Goal: Task Accomplishment & Management: Manage account settings

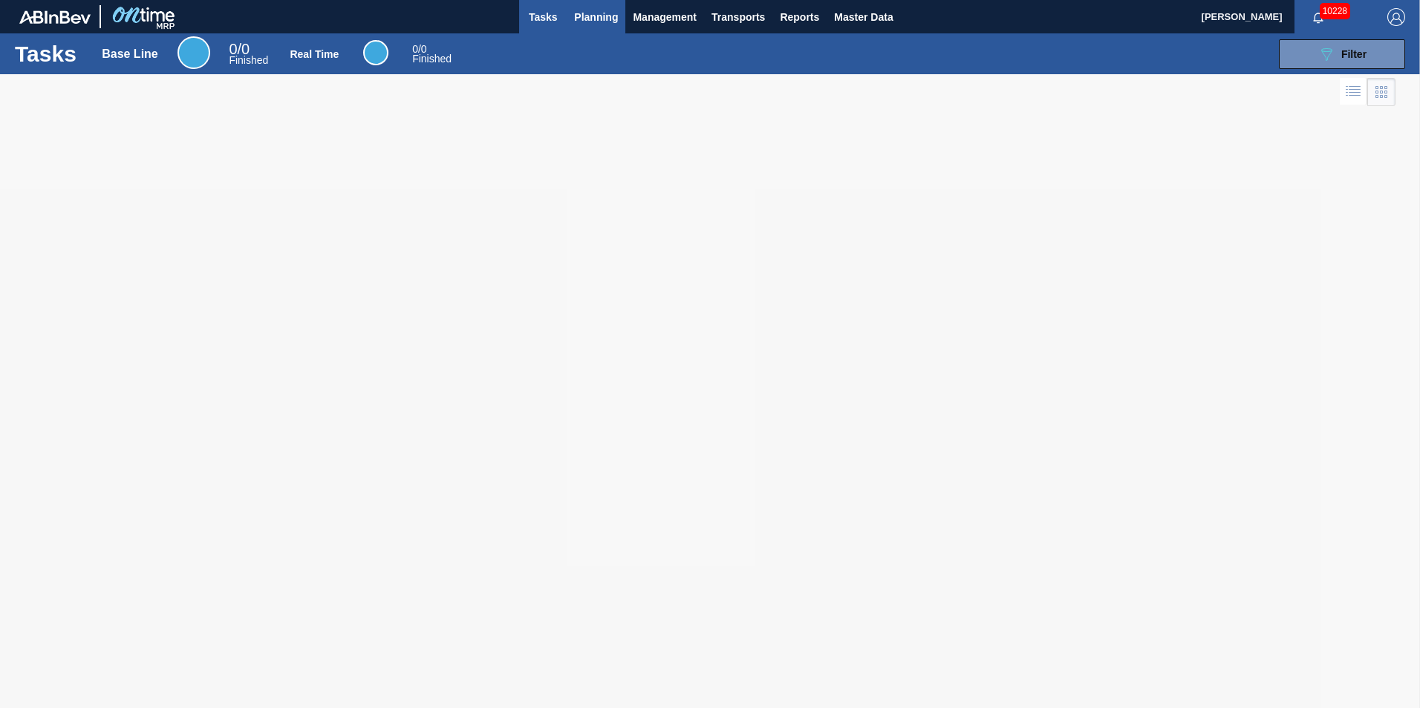
click at [591, 25] on span "Planning" at bounding box center [596, 17] width 44 height 18
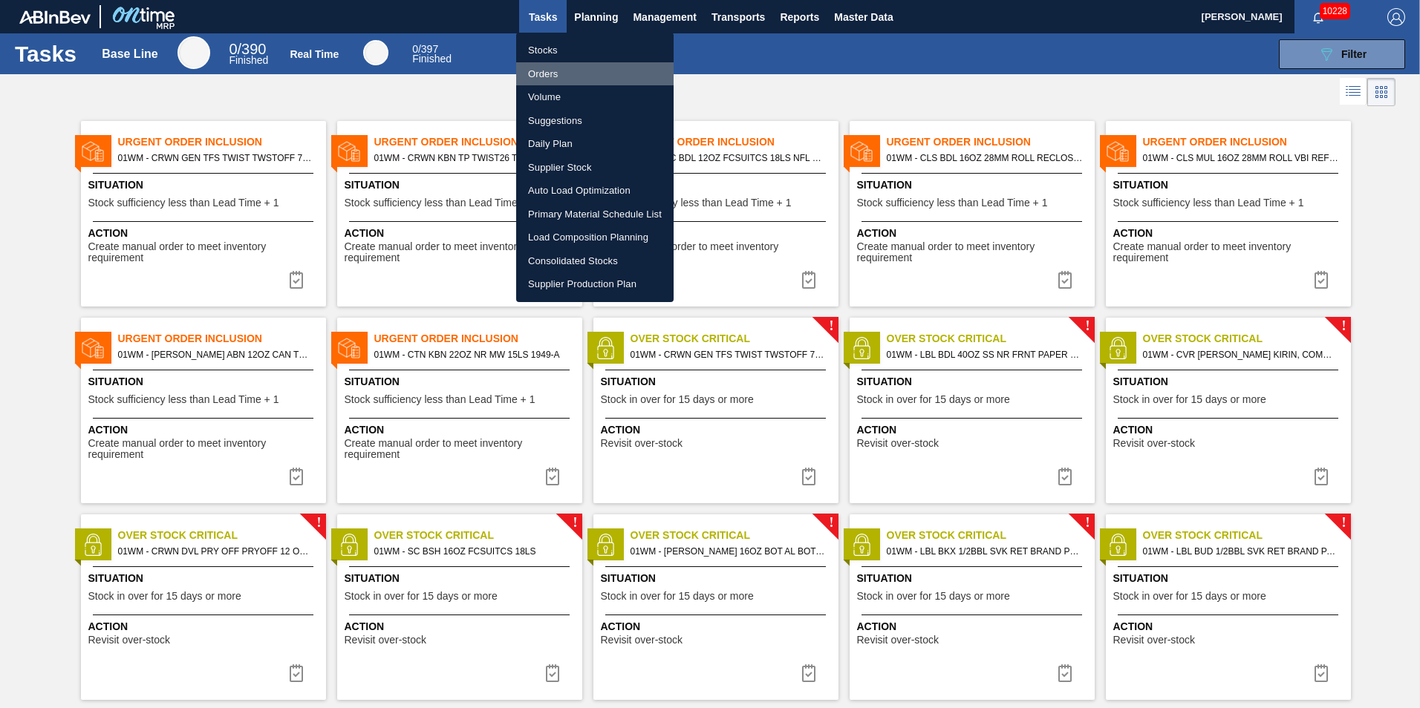
click at [576, 70] on li "Orders" at bounding box center [594, 74] width 157 height 24
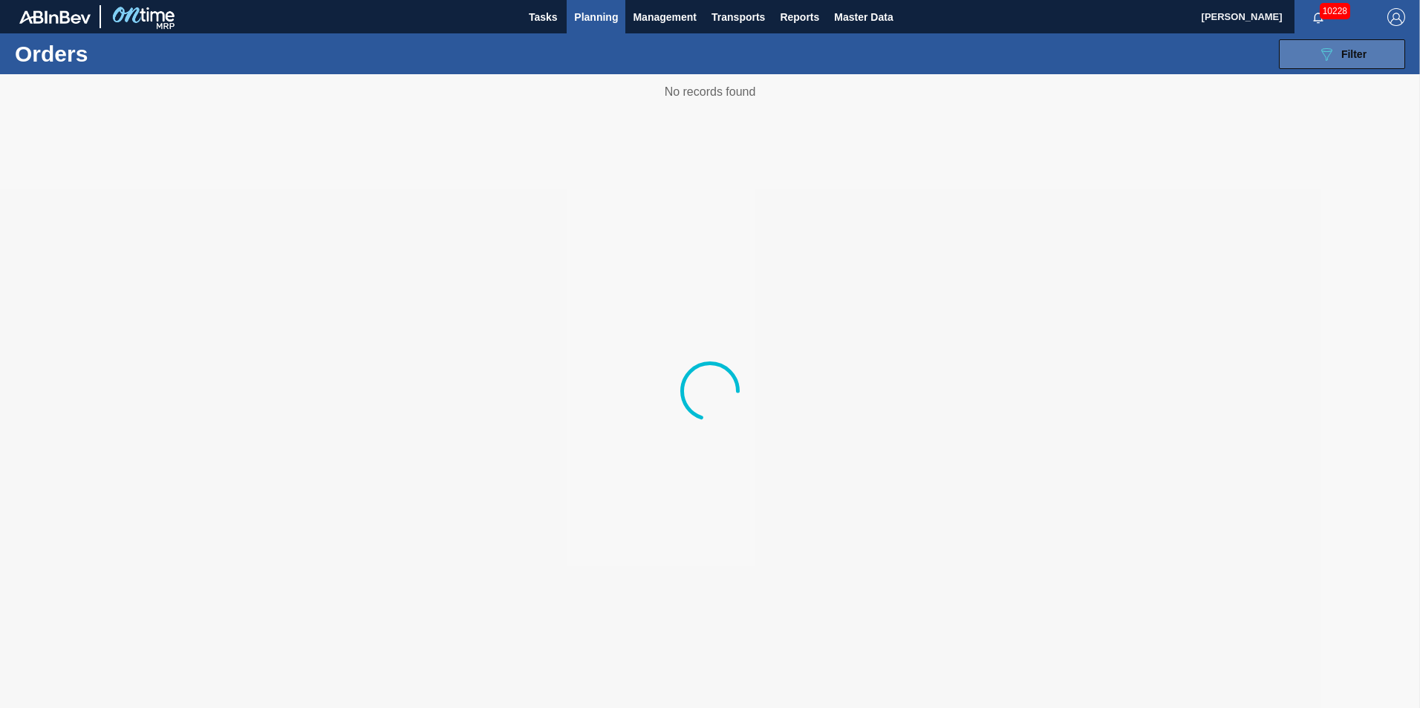
click at [1329, 59] on icon "089F7B8B-B2A5-4AFE-B5C0-19BA573D28AC" at bounding box center [1326, 54] width 18 height 18
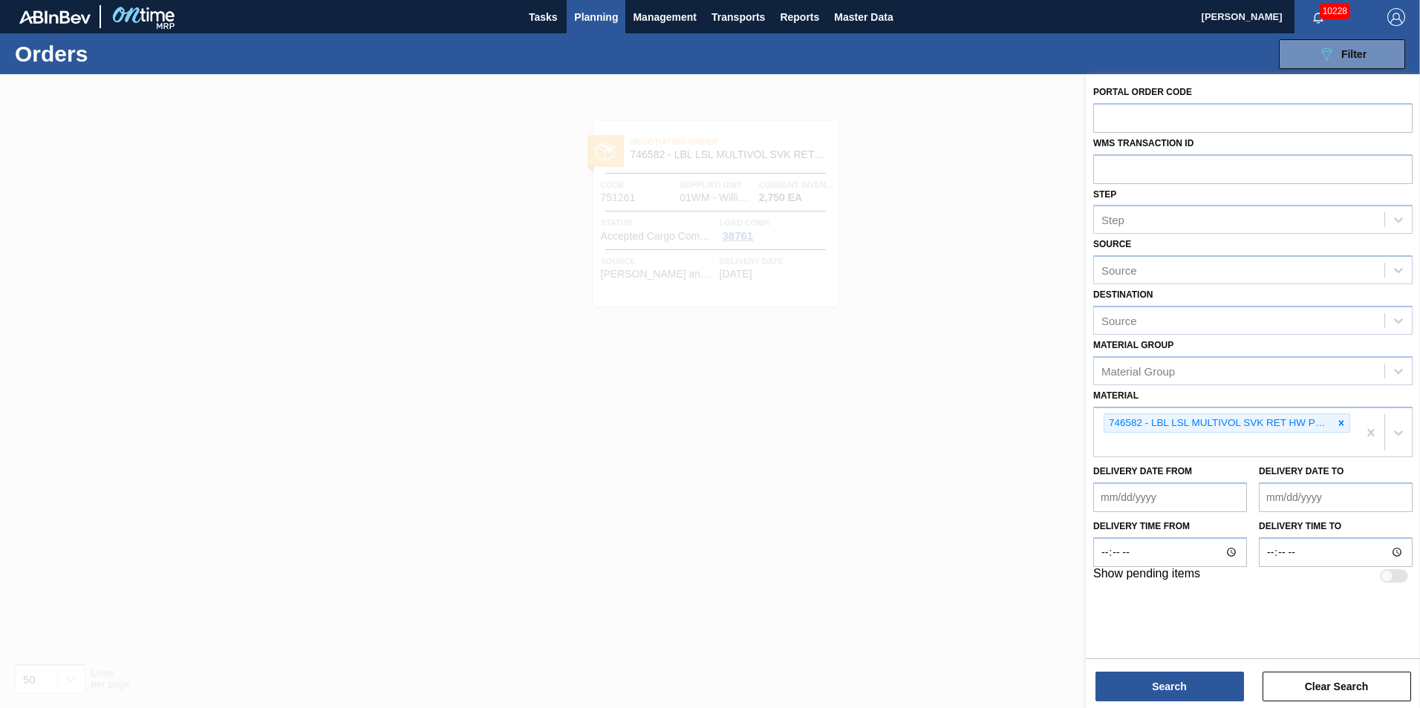
click at [1340, 423] on icon at bounding box center [1341, 423] width 10 height 10
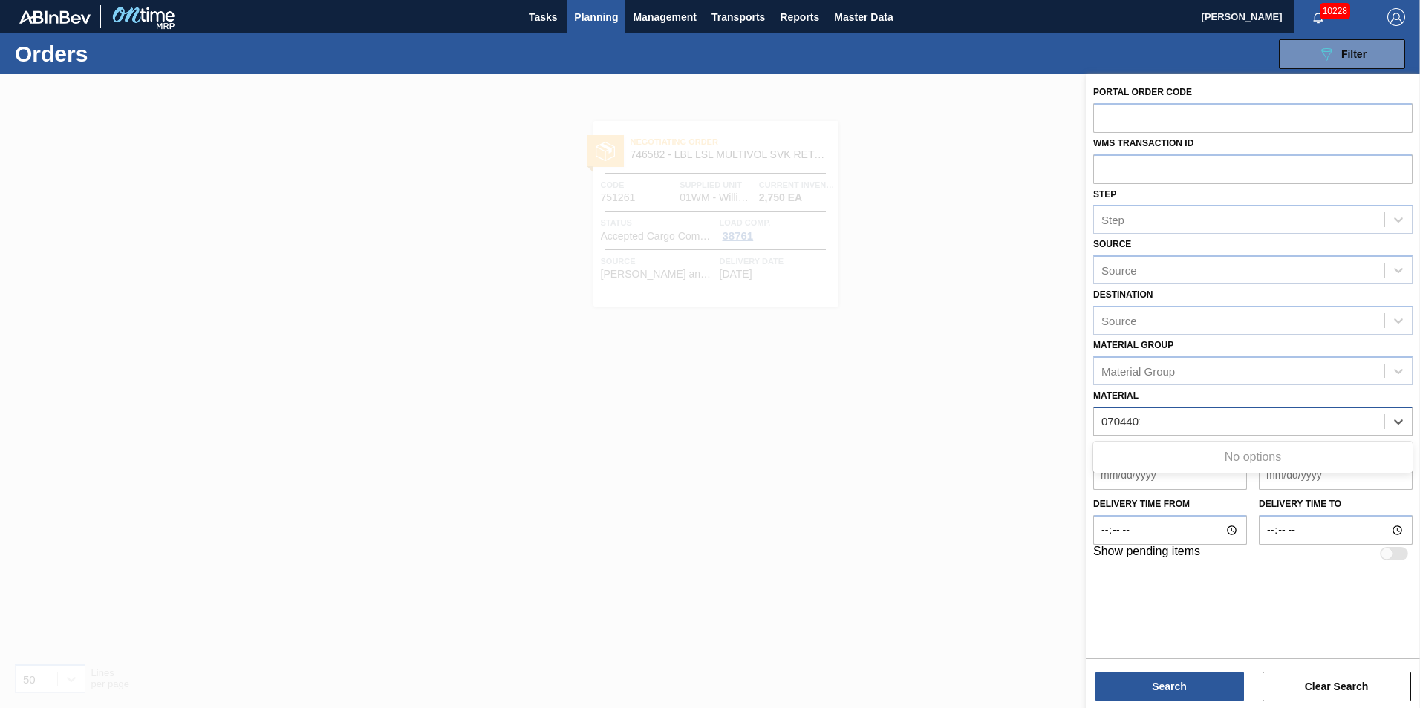
type input "0704401"
click at [1173, 422] on div "0704401" at bounding box center [1239, 422] width 290 height 22
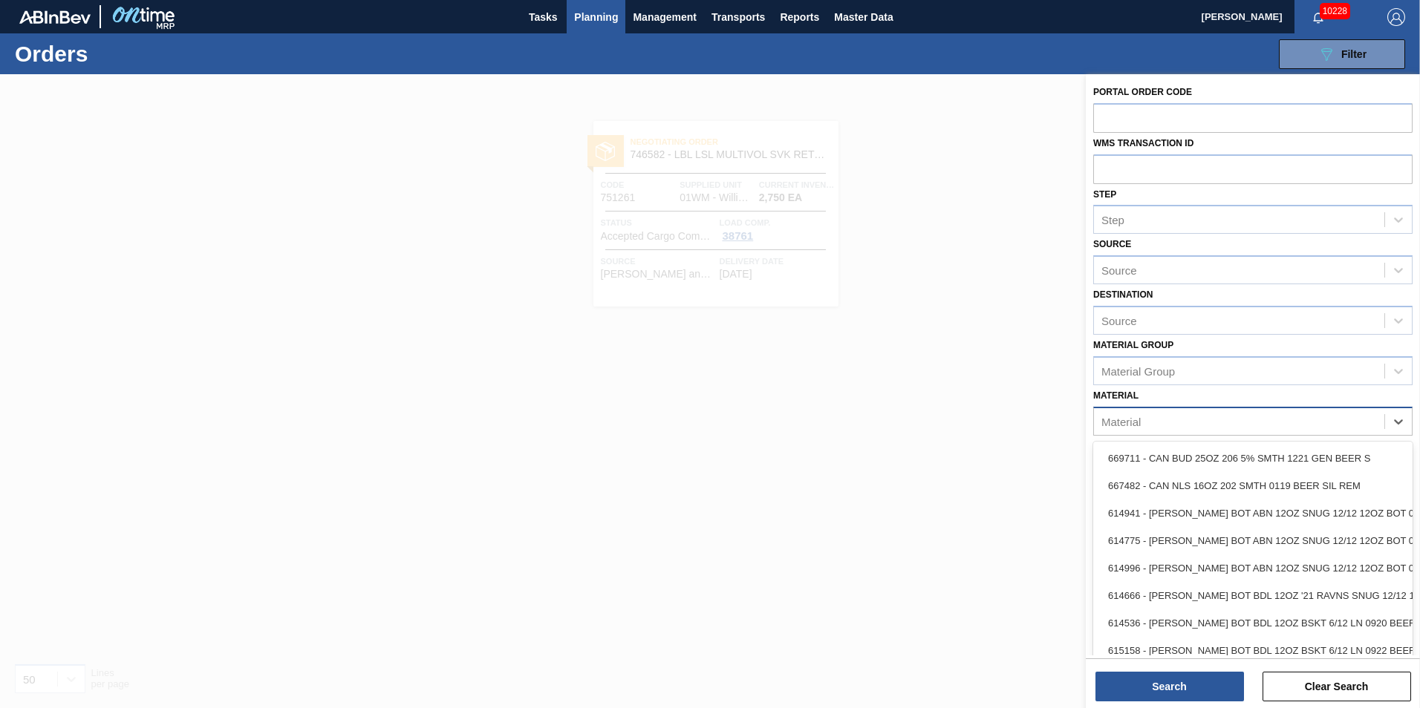
click at [1168, 419] on div "Material" at bounding box center [1239, 422] width 290 height 22
type input "676439"
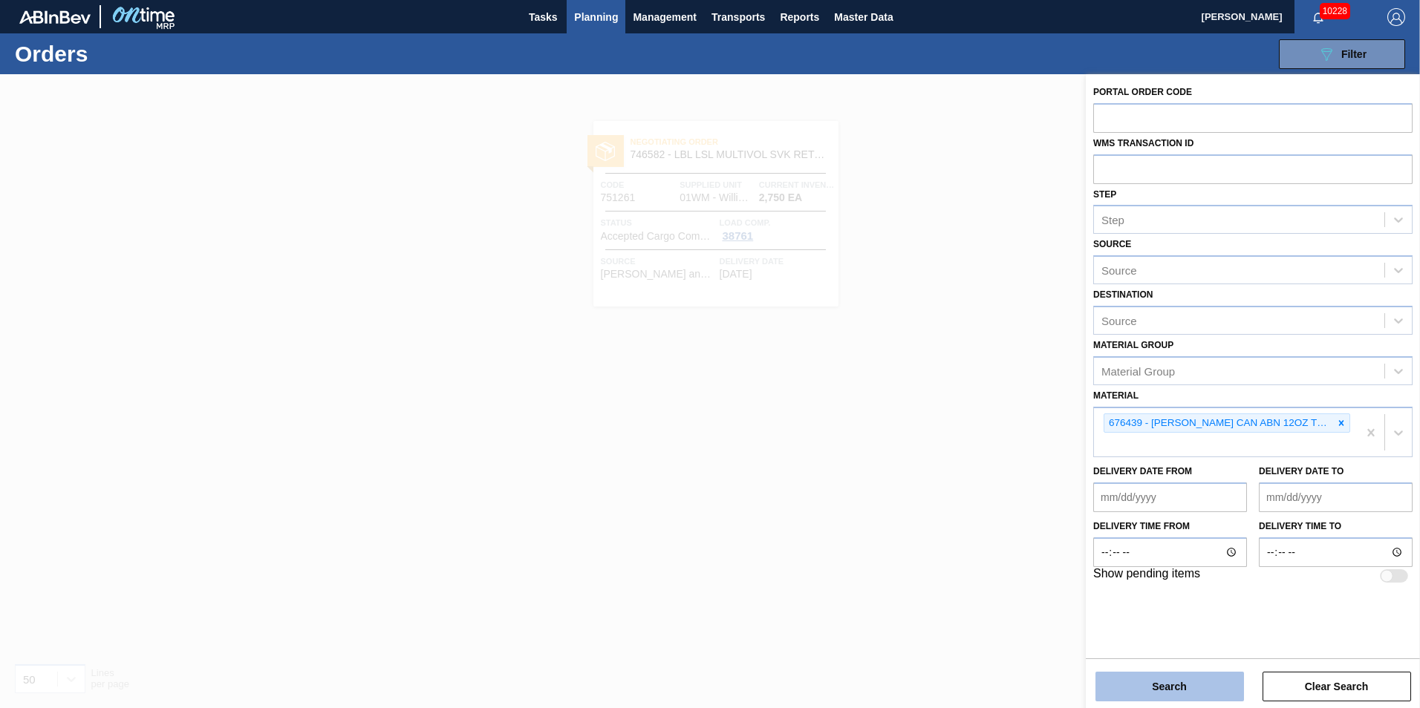
click at [1142, 694] on button "Search" at bounding box center [1169, 687] width 149 height 30
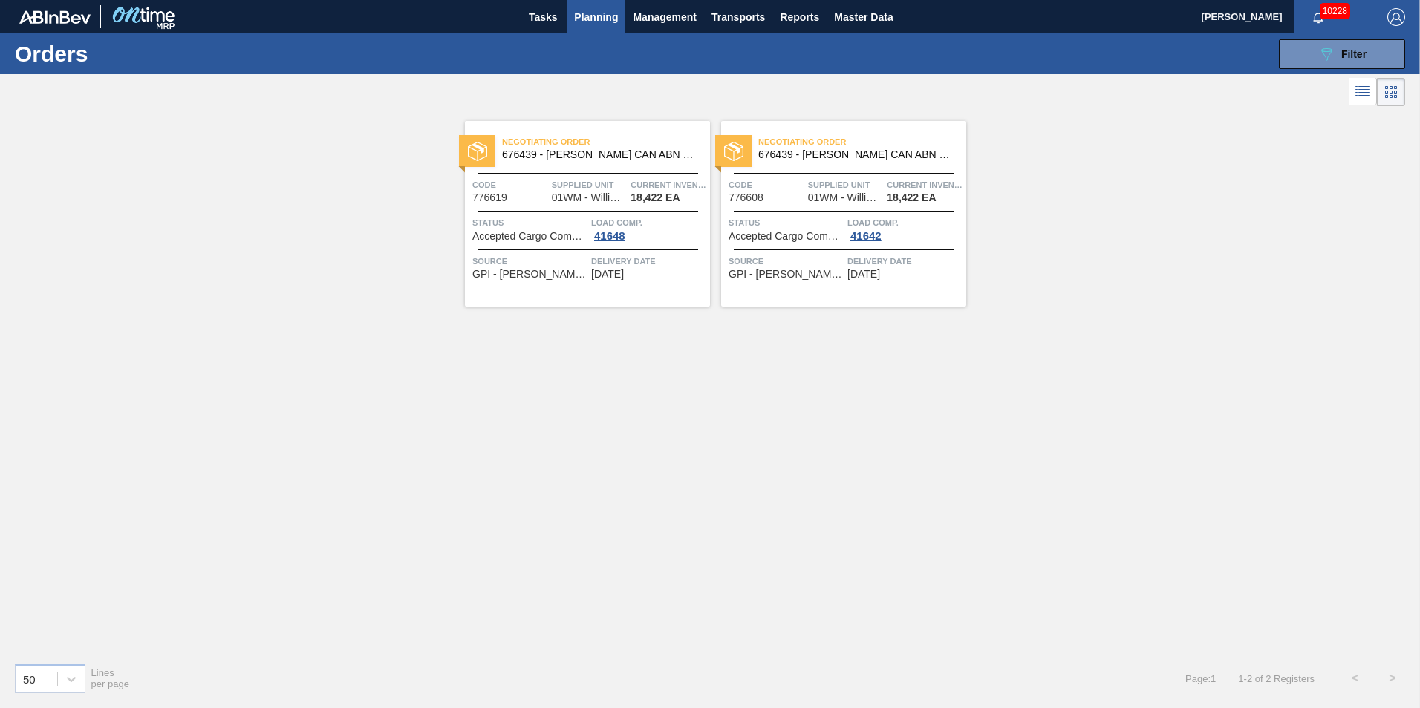
click at [600, 235] on div "41648" at bounding box center [609, 236] width 37 height 12
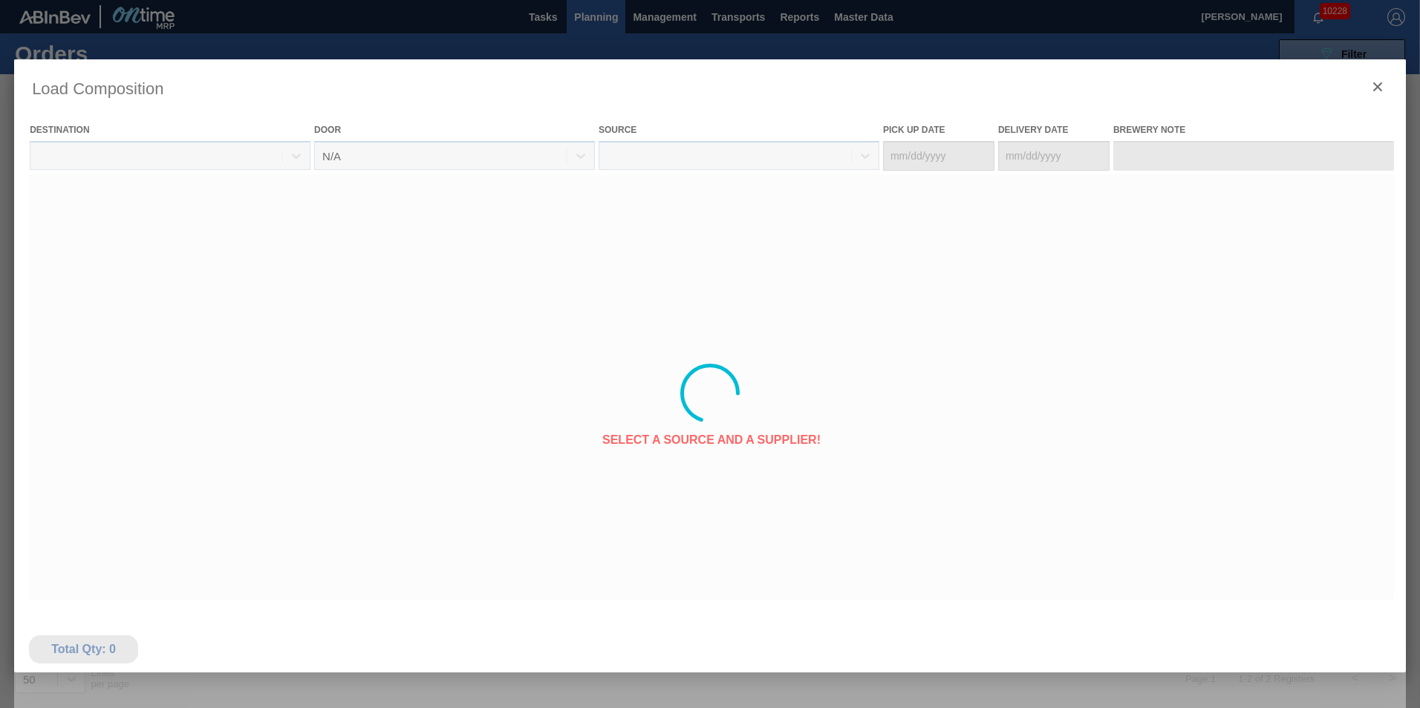
type Date "[DATE]"
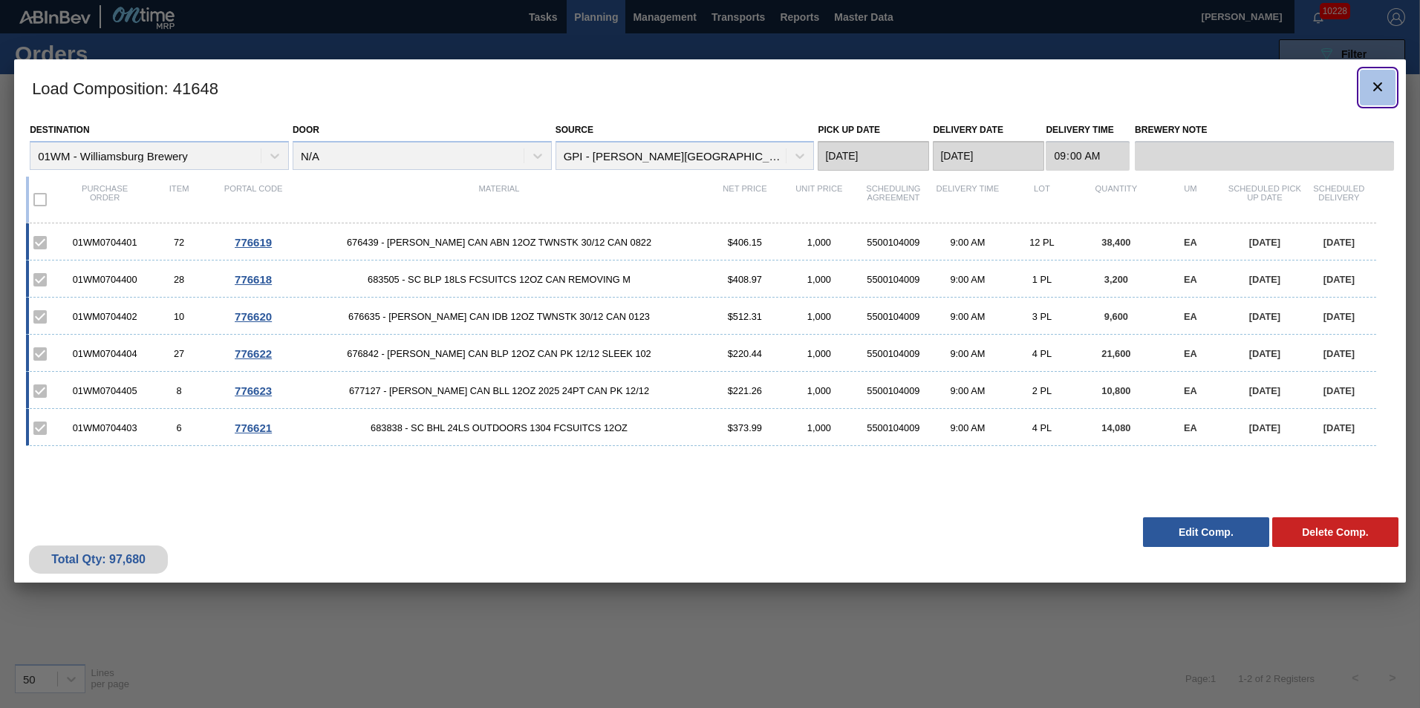
click at [1386, 90] on button "botão de ícone" at bounding box center [1378, 88] width 36 height 36
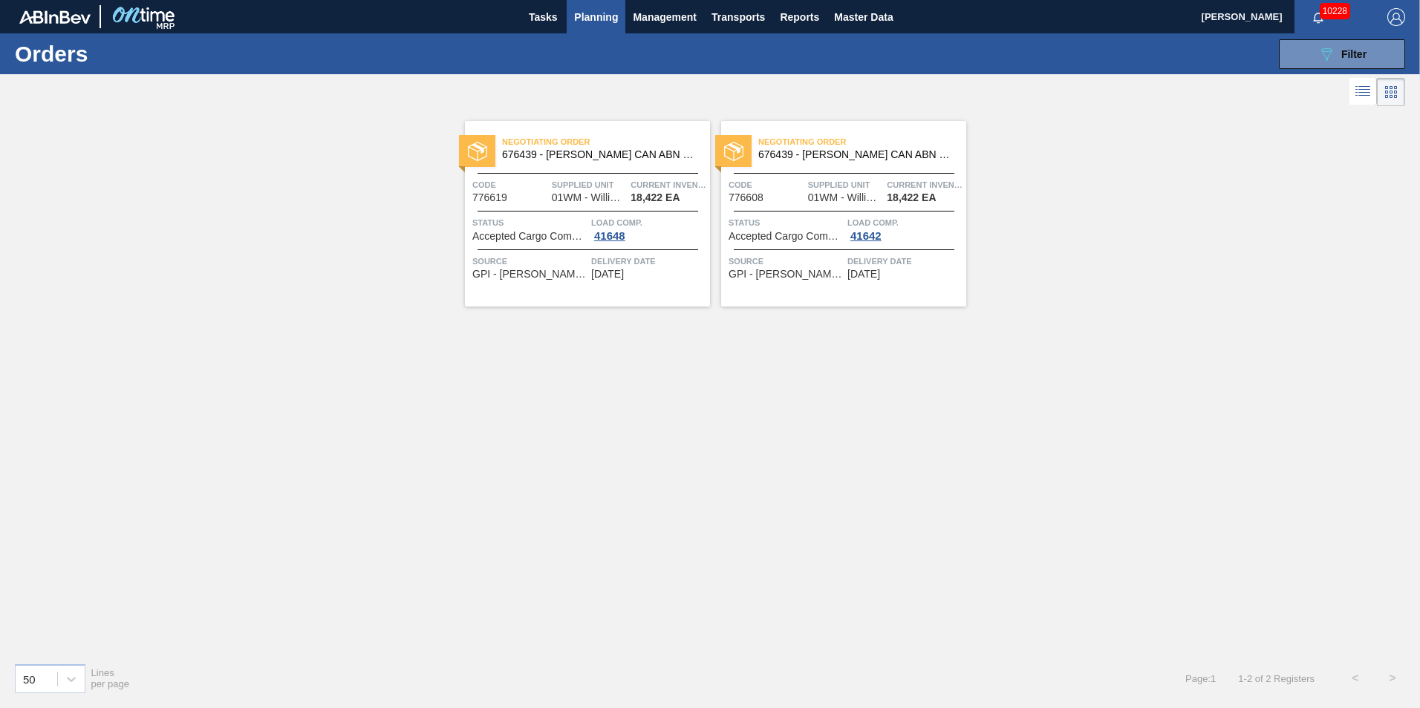
click at [607, 10] on span "Planning" at bounding box center [596, 17] width 44 height 18
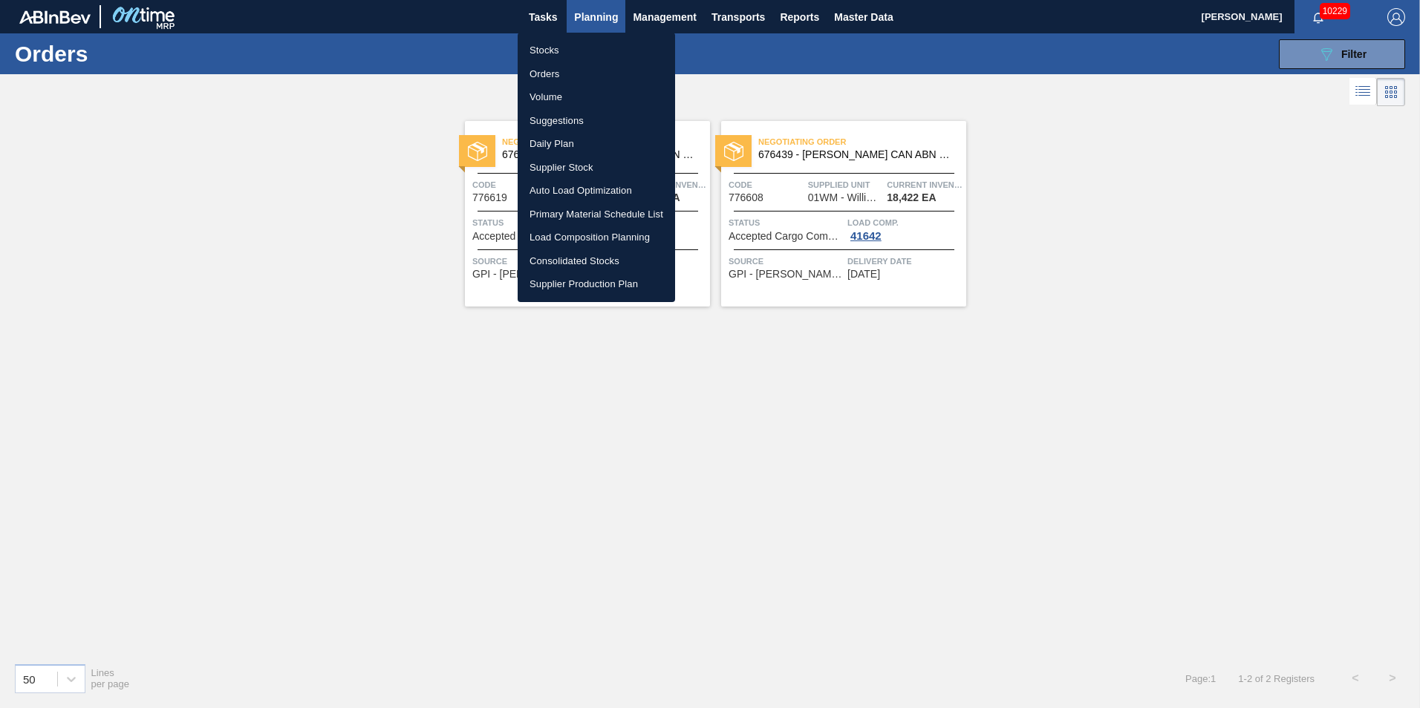
click at [839, 53] on div at bounding box center [710, 354] width 1420 height 708
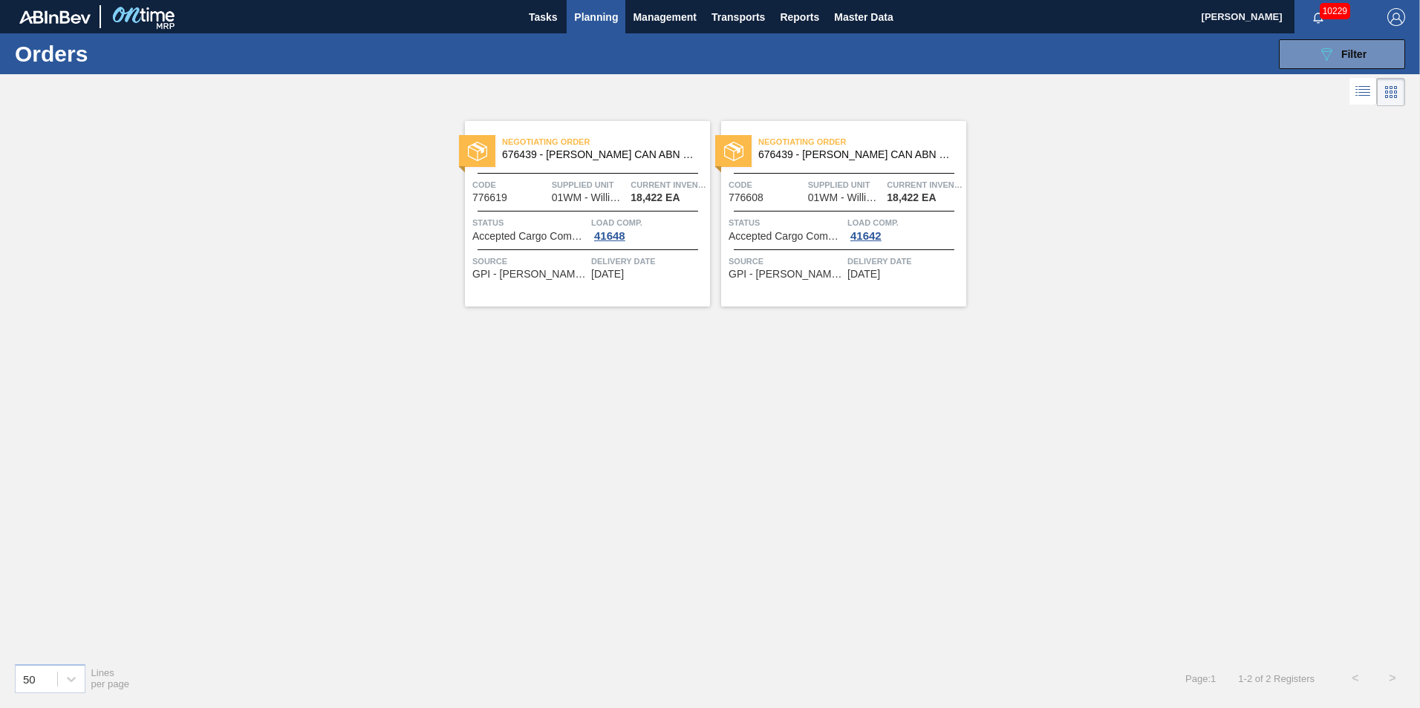
click at [613, 10] on span "Planning" at bounding box center [596, 17] width 44 height 18
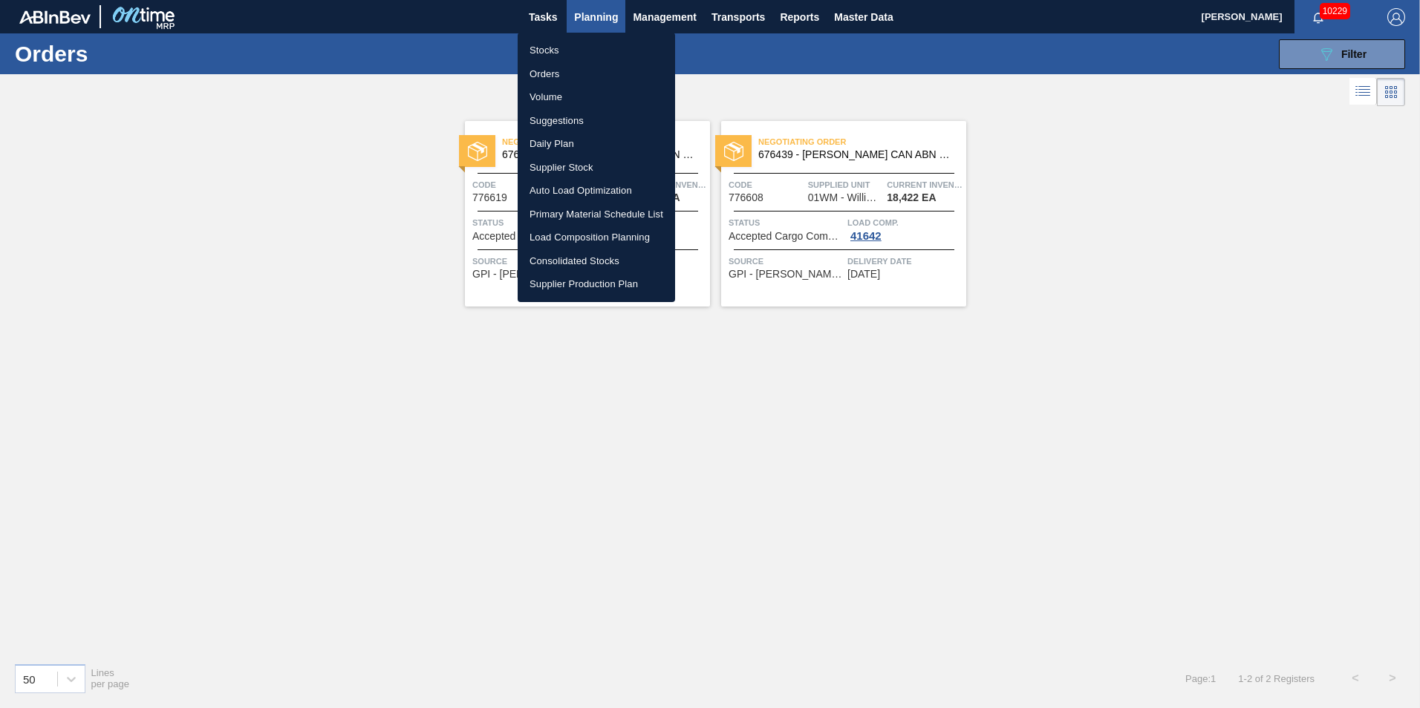
click at [576, 230] on li "Load Composition Planning" at bounding box center [596, 238] width 157 height 24
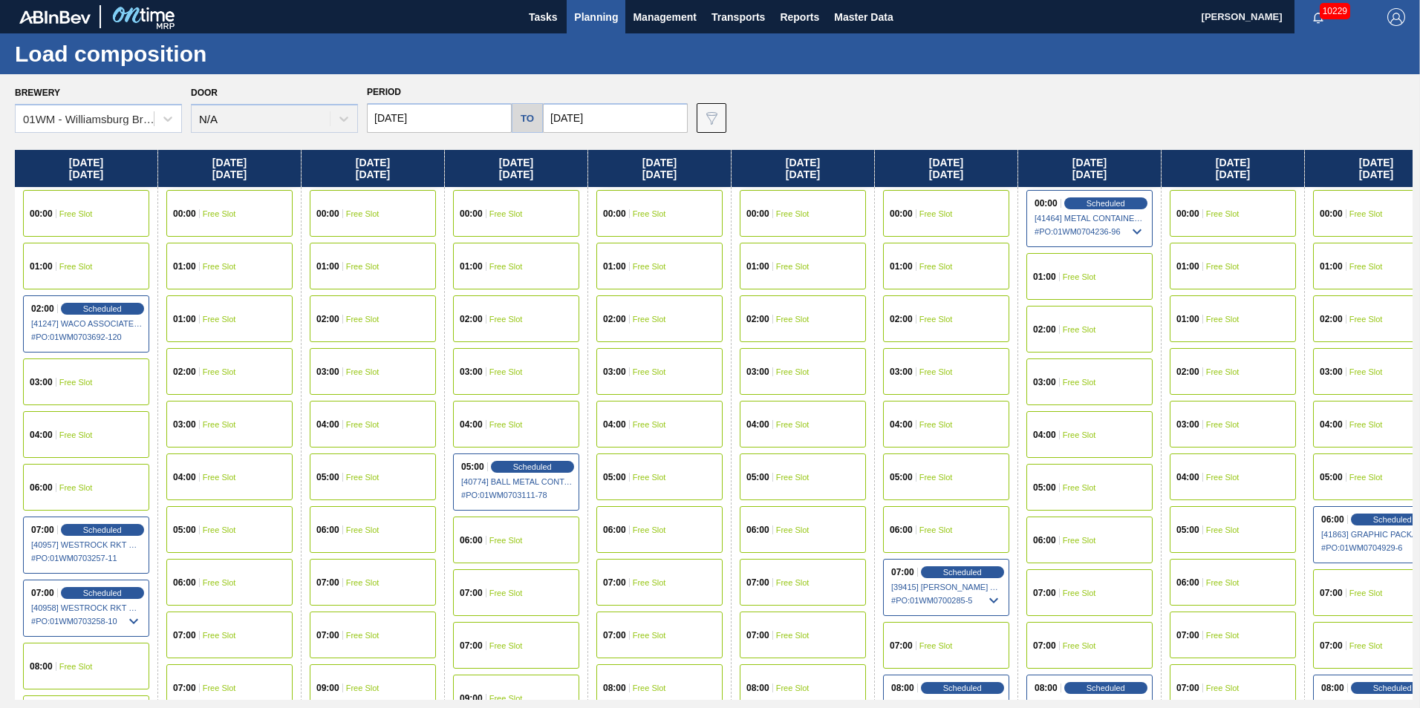
click at [593, 108] on input "[DATE]" at bounding box center [615, 118] width 145 height 30
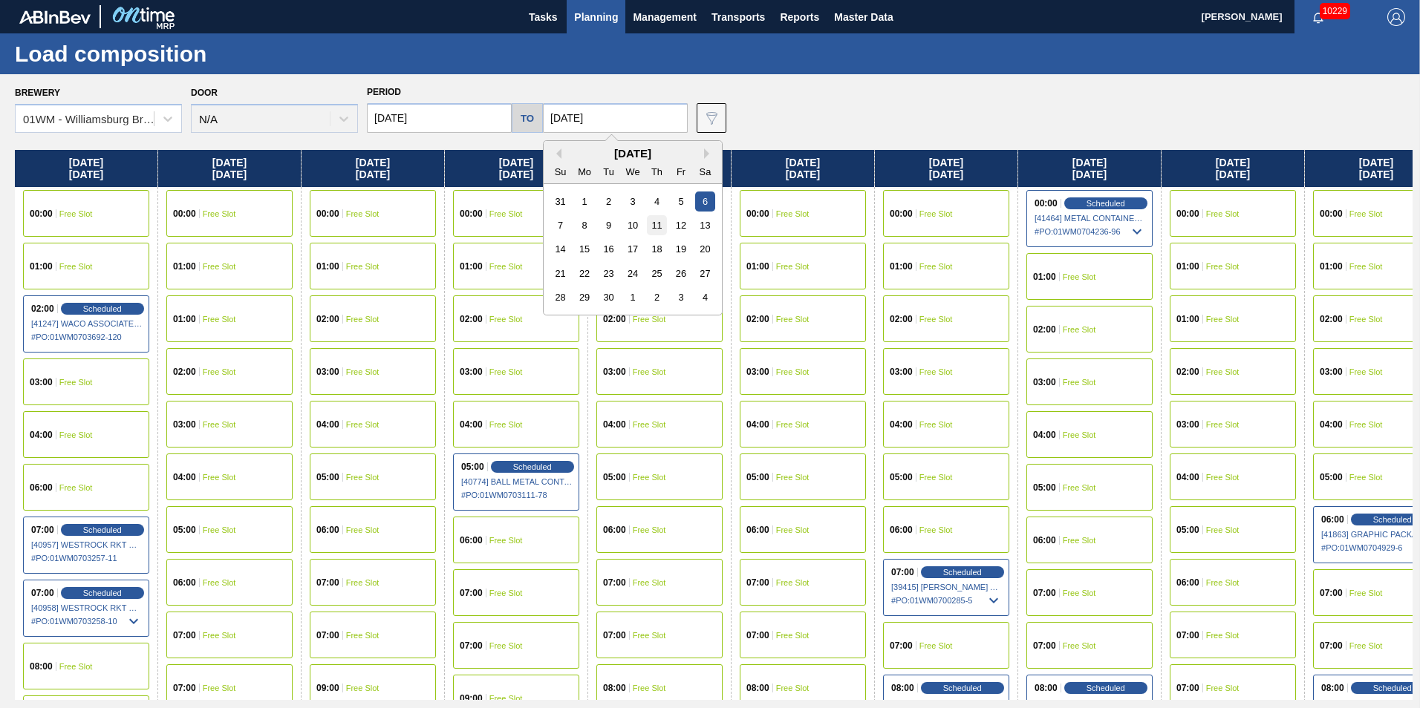
click at [653, 228] on div "11" at bounding box center [657, 225] width 20 height 20
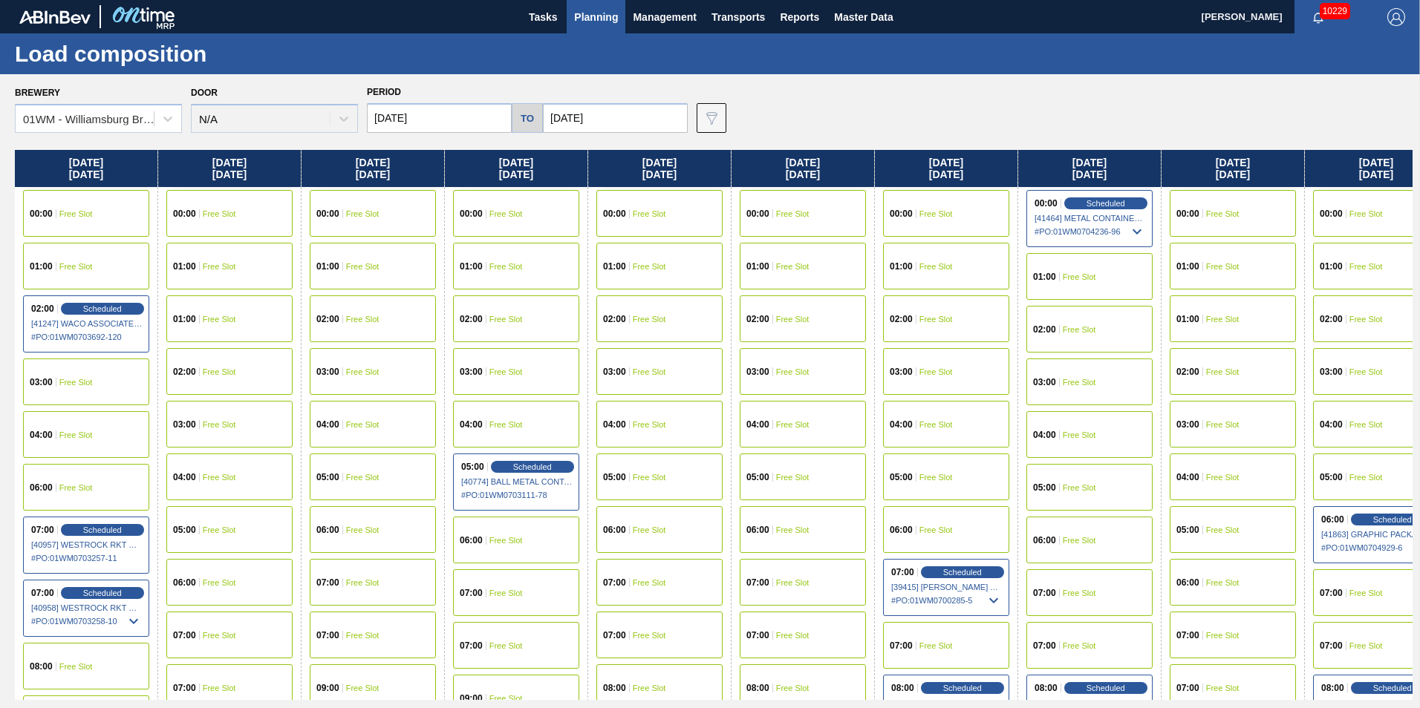
click at [579, 120] on input "[DATE]" at bounding box center [615, 118] width 145 height 30
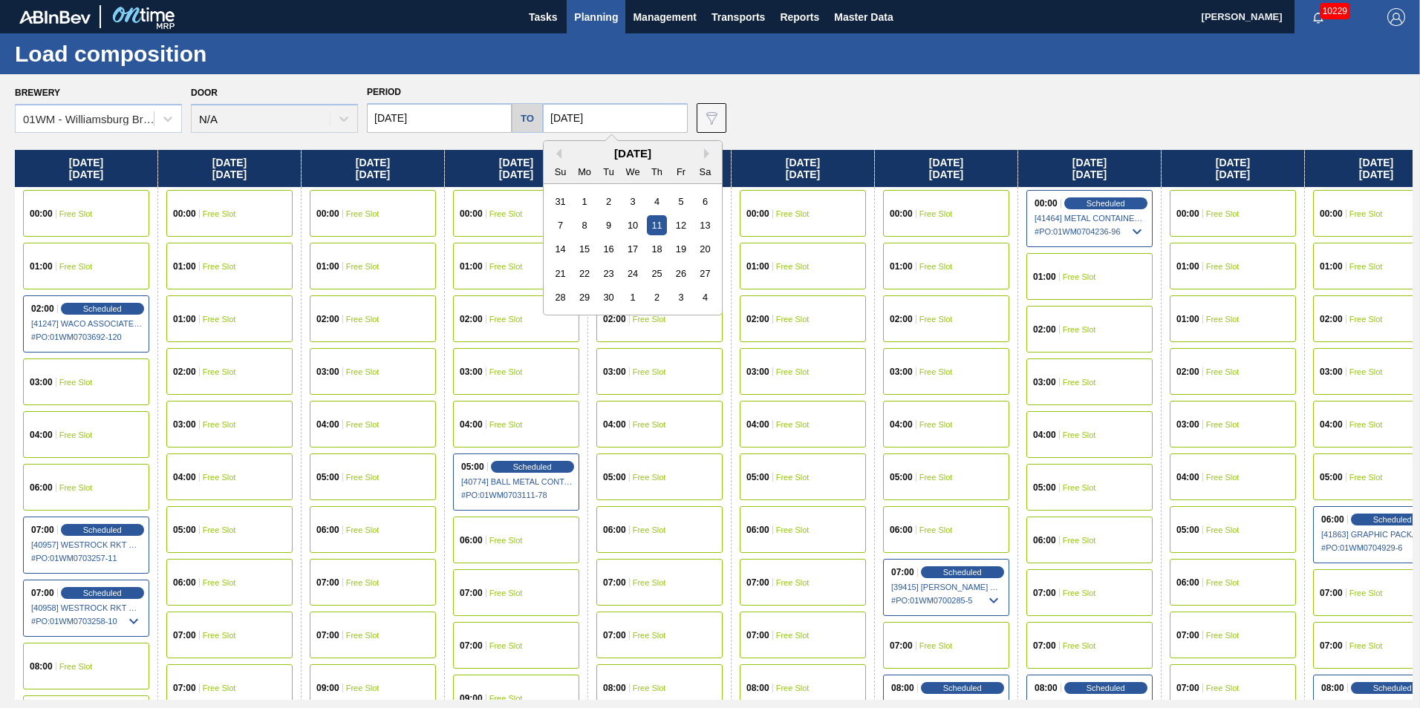
click at [679, 222] on div "12" at bounding box center [681, 225] width 20 height 20
type input "[DATE]"
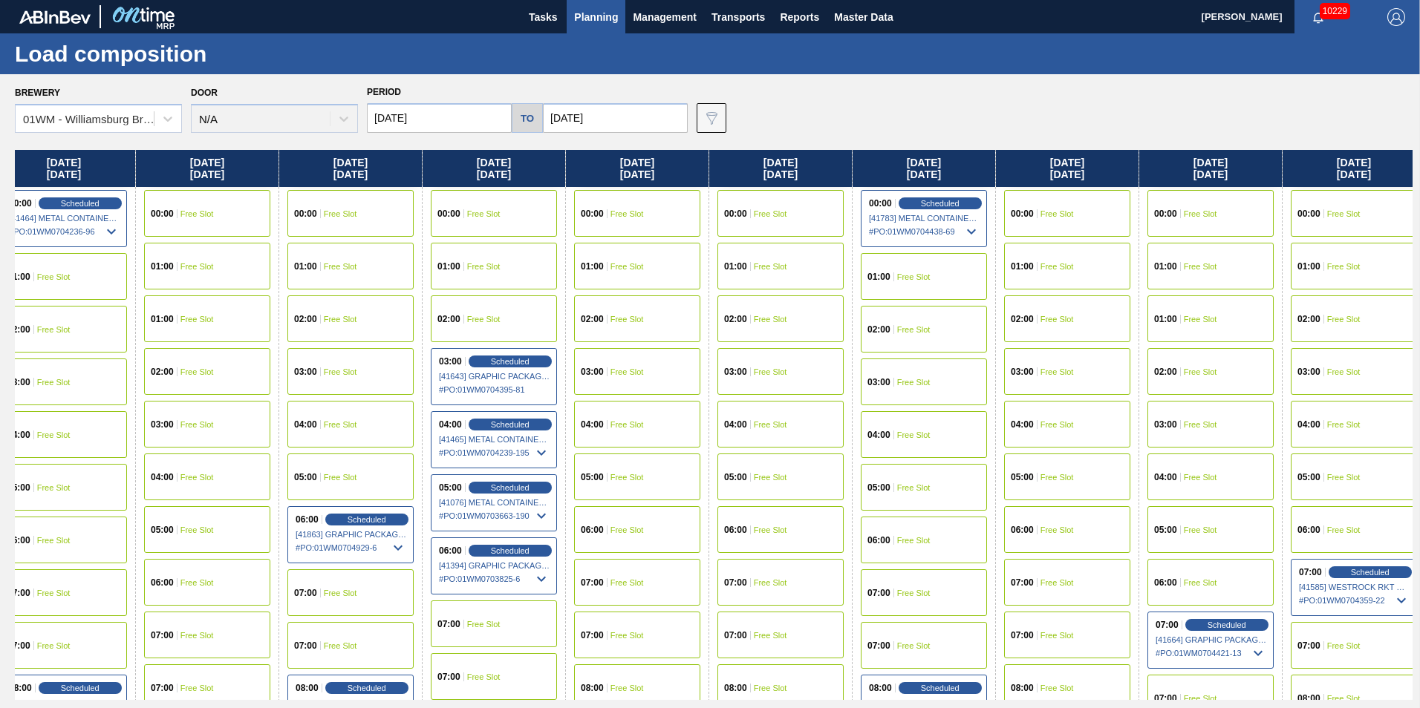
drag, startPoint x: 872, startPoint y: 182, endPoint x: 286, endPoint y: 188, distance: 586.0
click at [286, 188] on div "Tuesday 08/19/2025 00:00 Free Slot 01:00 Free Slot 02:00 Scheduled [41247] WACO…" at bounding box center [714, 425] width 1398 height 550
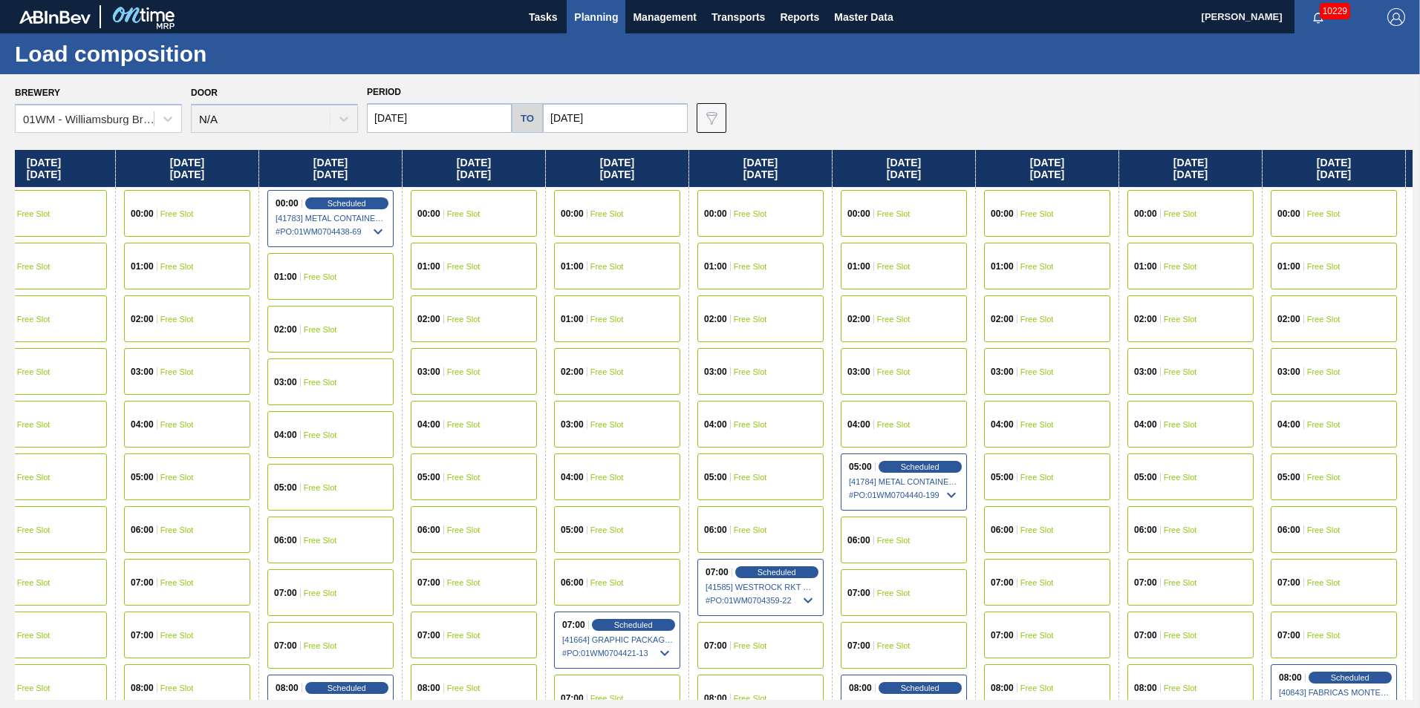
drag, startPoint x: 1029, startPoint y: 163, endPoint x: 571, endPoint y: 163, distance: 458.2
click at [571, 163] on div "Tuesday 08/19/2025 00:00 Free Slot 01:00 Free Slot 02:00 Scheduled [41247] WACO…" at bounding box center [714, 425] width 1398 height 550
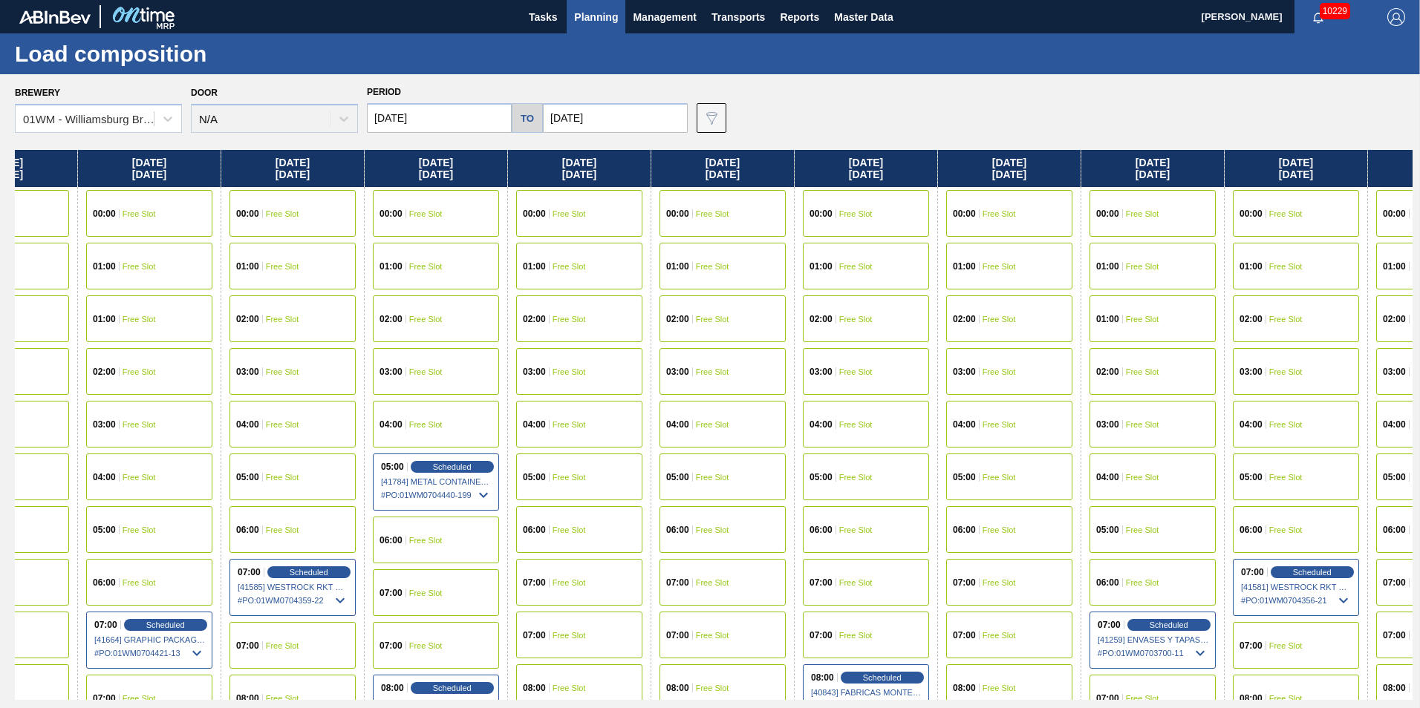
scroll to position [0, 2186]
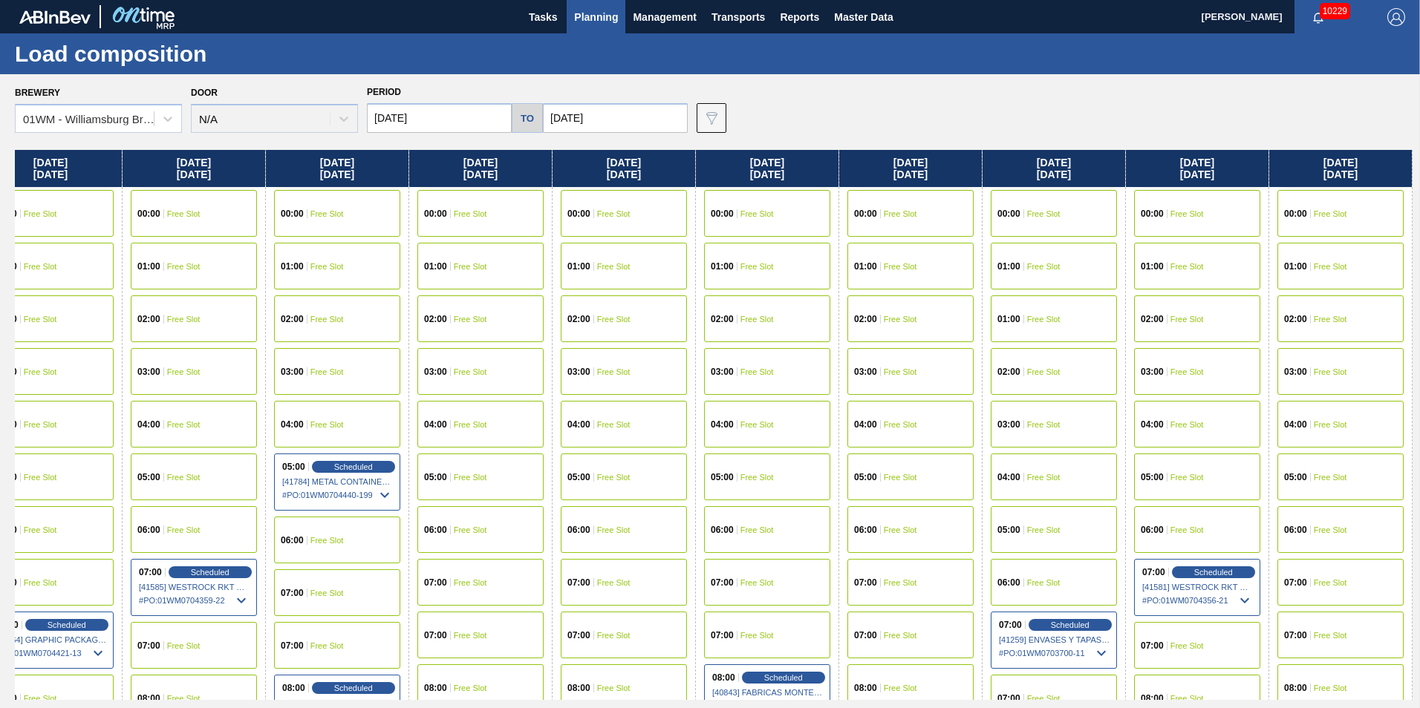
drag, startPoint x: 1347, startPoint y: 163, endPoint x: 734, endPoint y: 154, distance: 612.7
click at [734, 154] on div "Tuesday 08/19/2025 00:00 Free Slot 01:00 Free Slot 02:00 Scheduled [41247] WACO…" at bounding box center [714, 425] width 1398 height 550
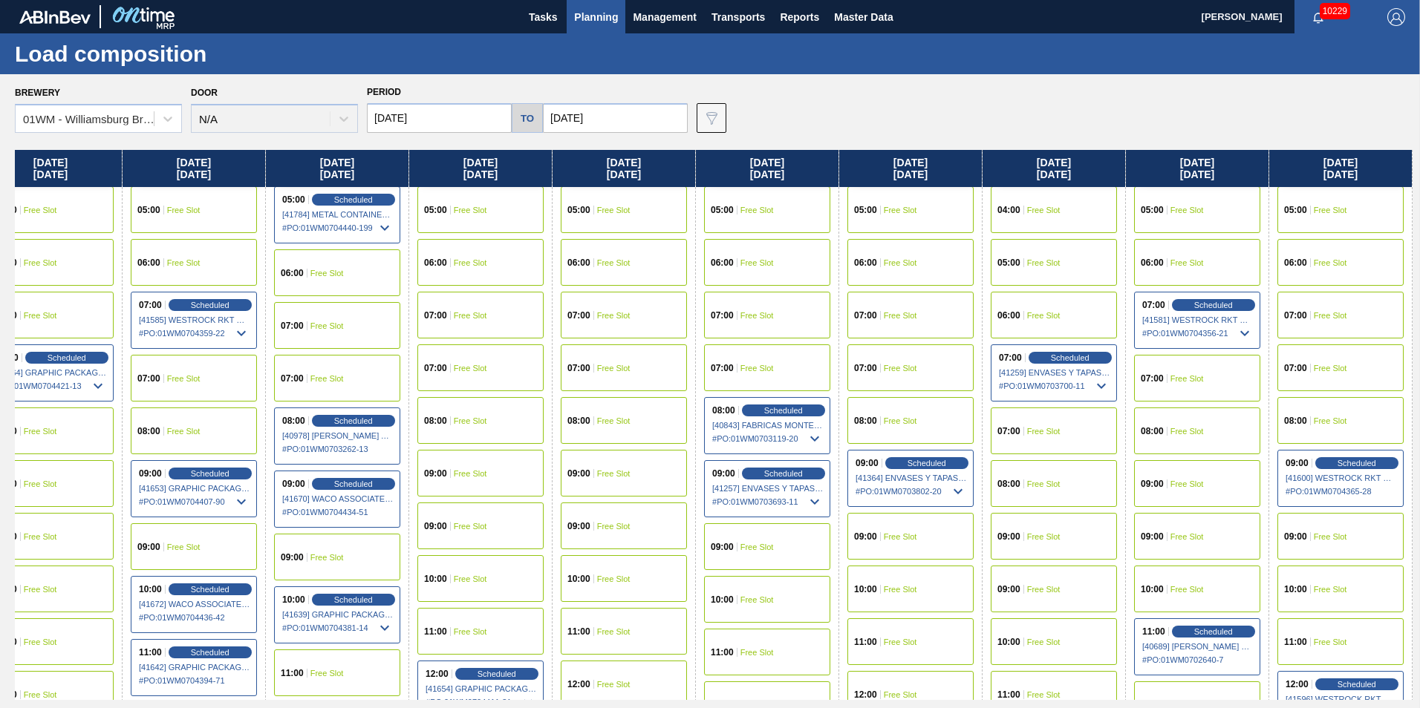
scroll to position [297, 2186]
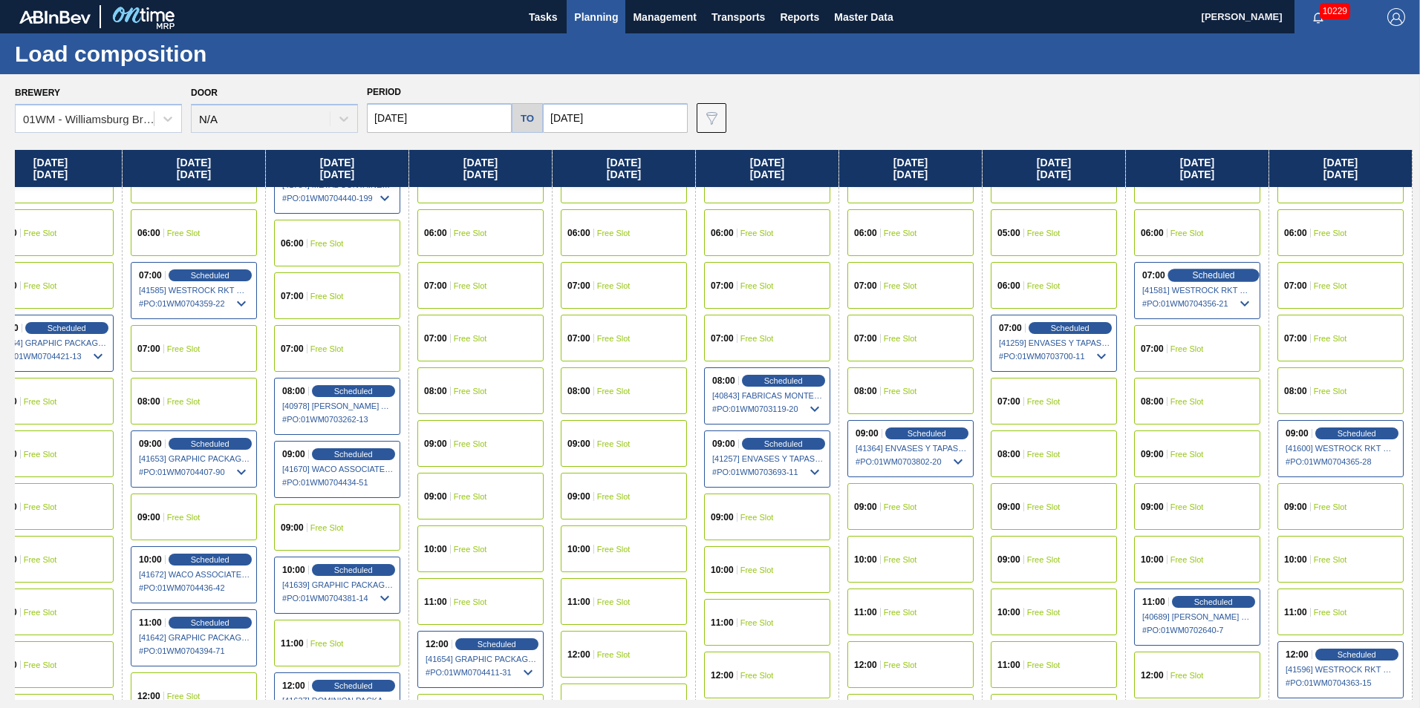
click at [1223, 278] on span "Scheduled" at bounding box center [1213, 275] width 42 height 10
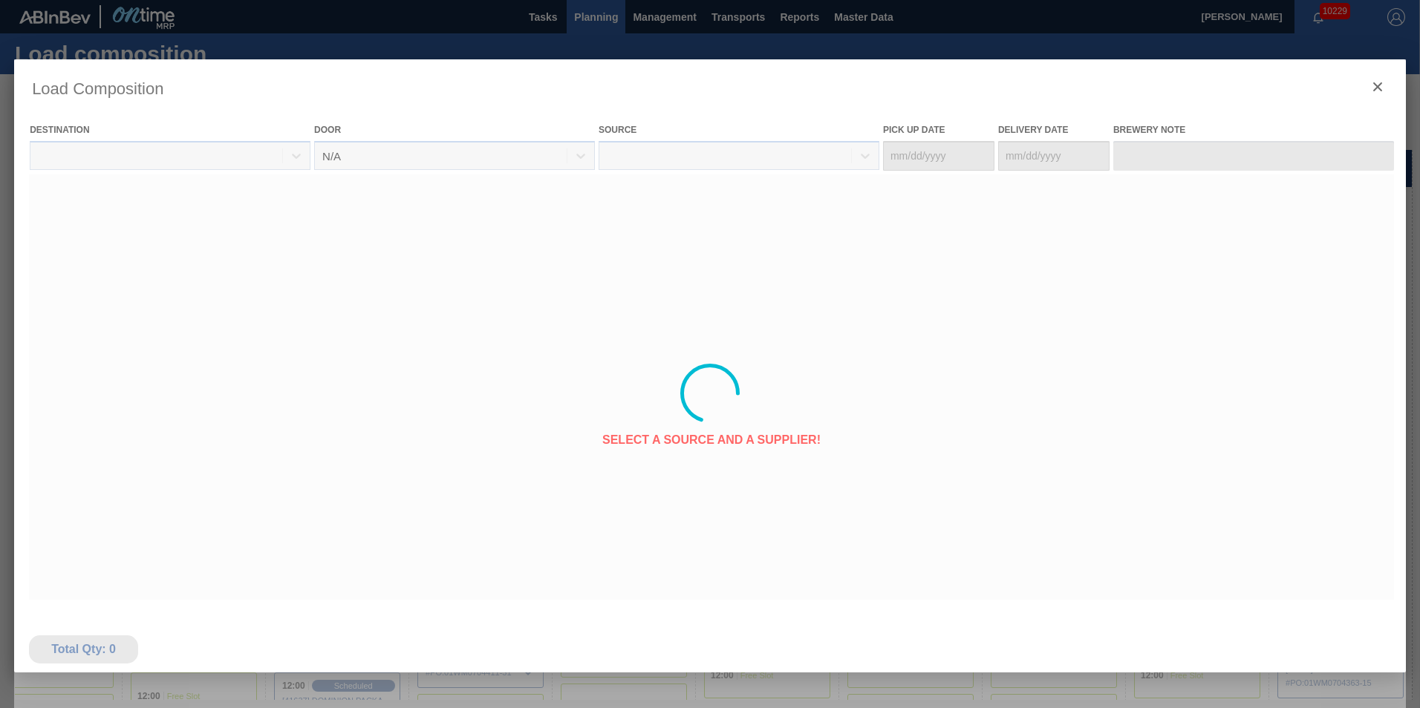
type Date "[DATE]"
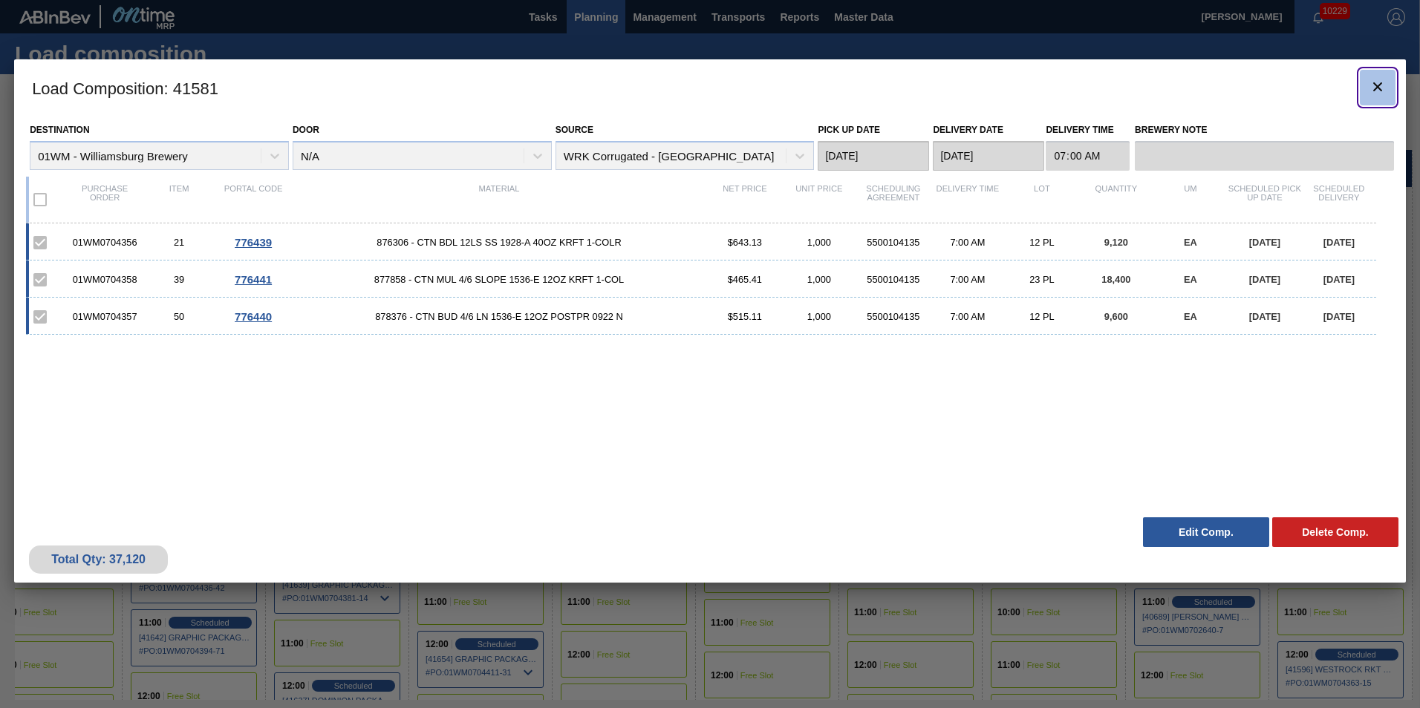
click at [1372, 88] on icon "botão de ícone" at bounding box center [1378, 87] width 18 height 18
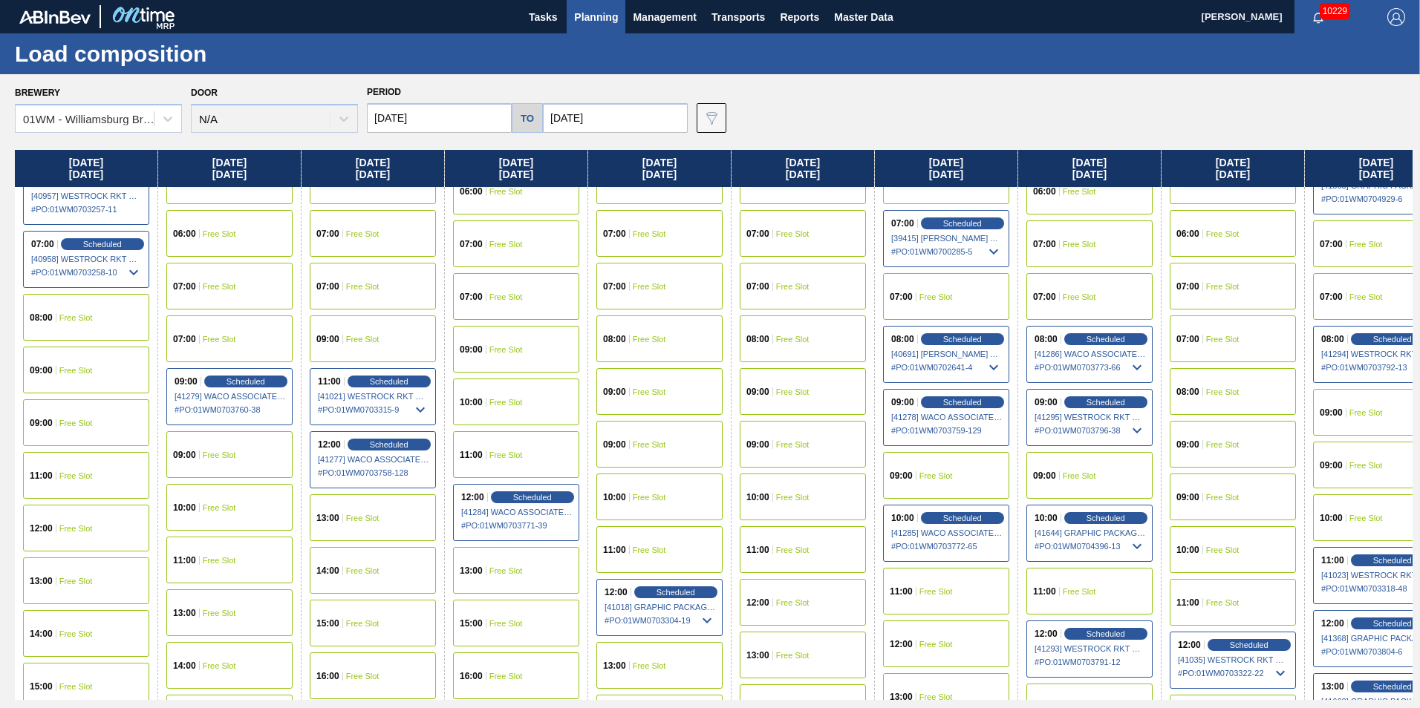
scroll to position [371, 0]
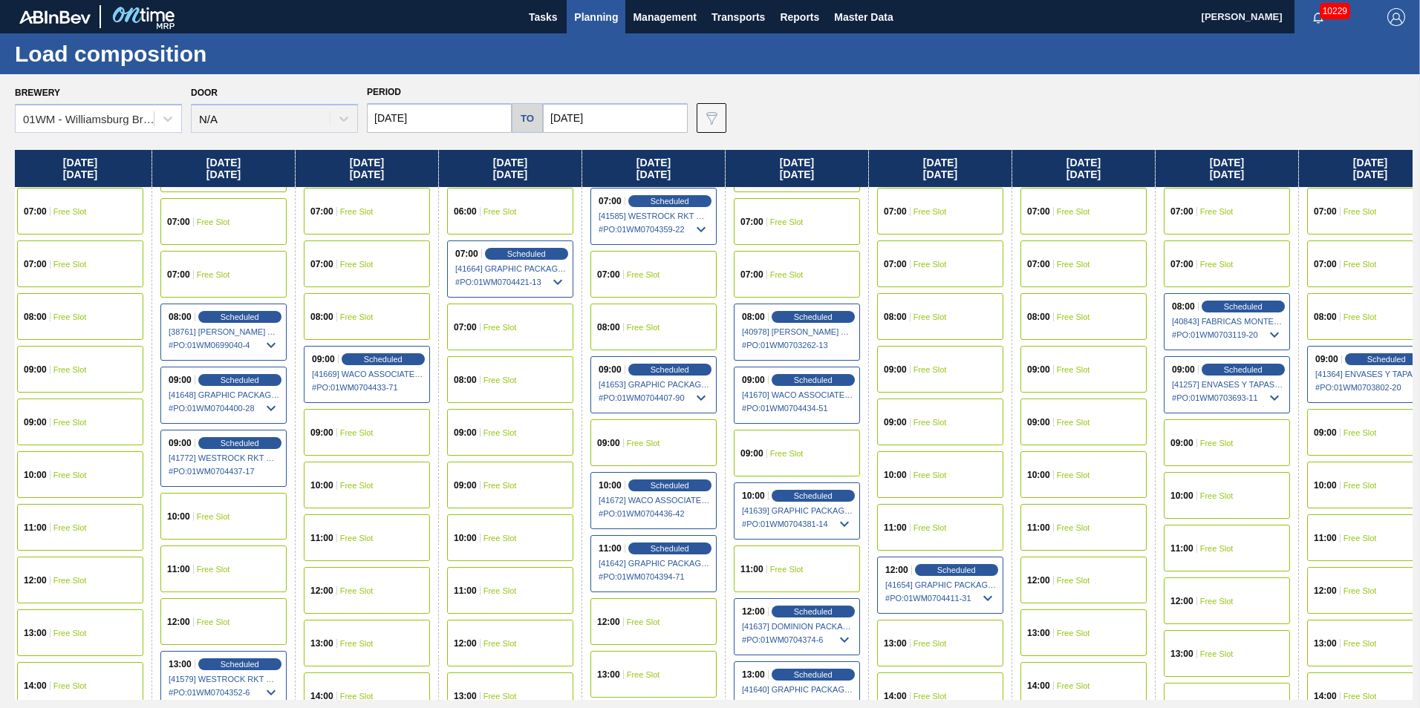
drag, startPoint x: 1392, startPoint y: 168, endPoint x: -380, endPoint y: 198, distance: 1772.1
click at [0, 0] on html "Tasks Planning Management Transports Reports Master Data Vincent Geritano 10229…" at bounding box center [710, 0] width 1420 height 0
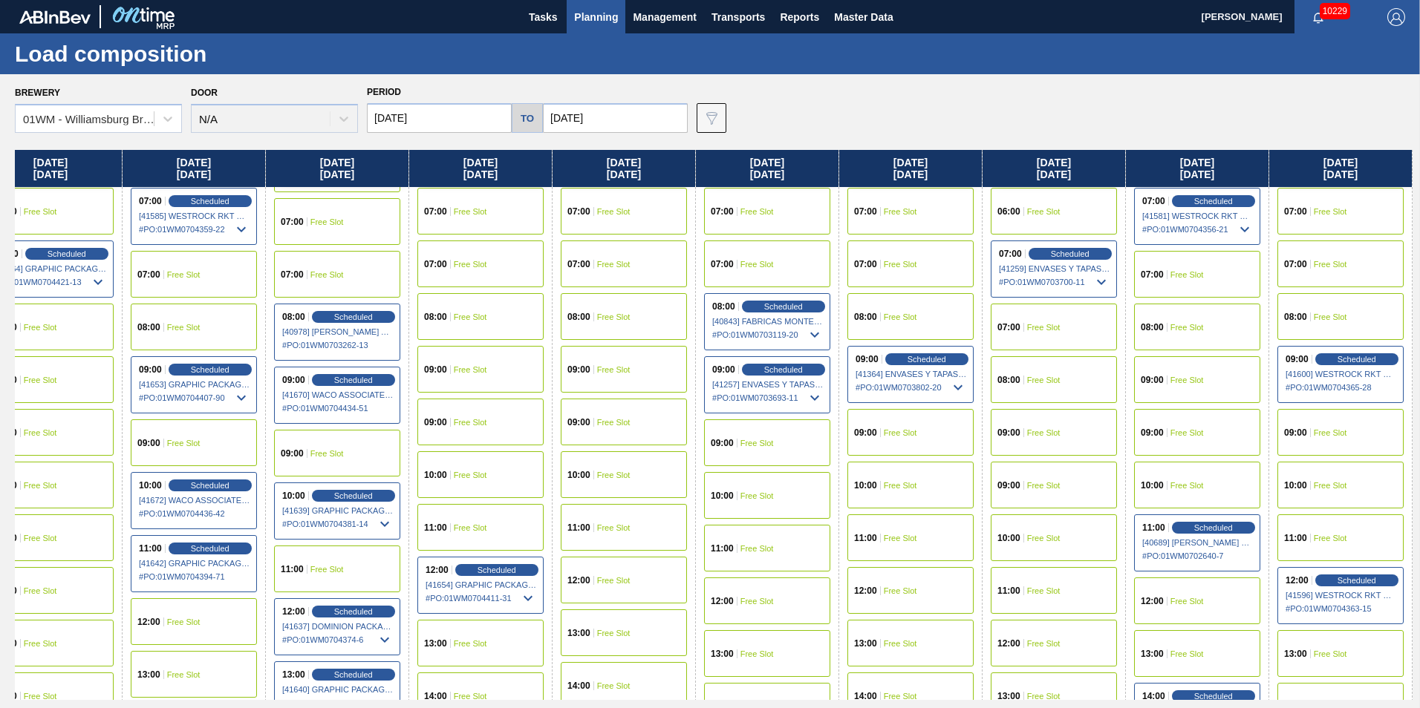
drag, startPoint x: 1111, startPoint y: 196, endPoint x: 530, endPoint y: 209, distance: 580.9
click at [524, 209] on div "Tuesday 08/19/2025 00:00 Free Slot 01:00 Free Slot 02:00 Scheduled [41247] WACO…" at bounding box center [714, 425] width 1398 height 550
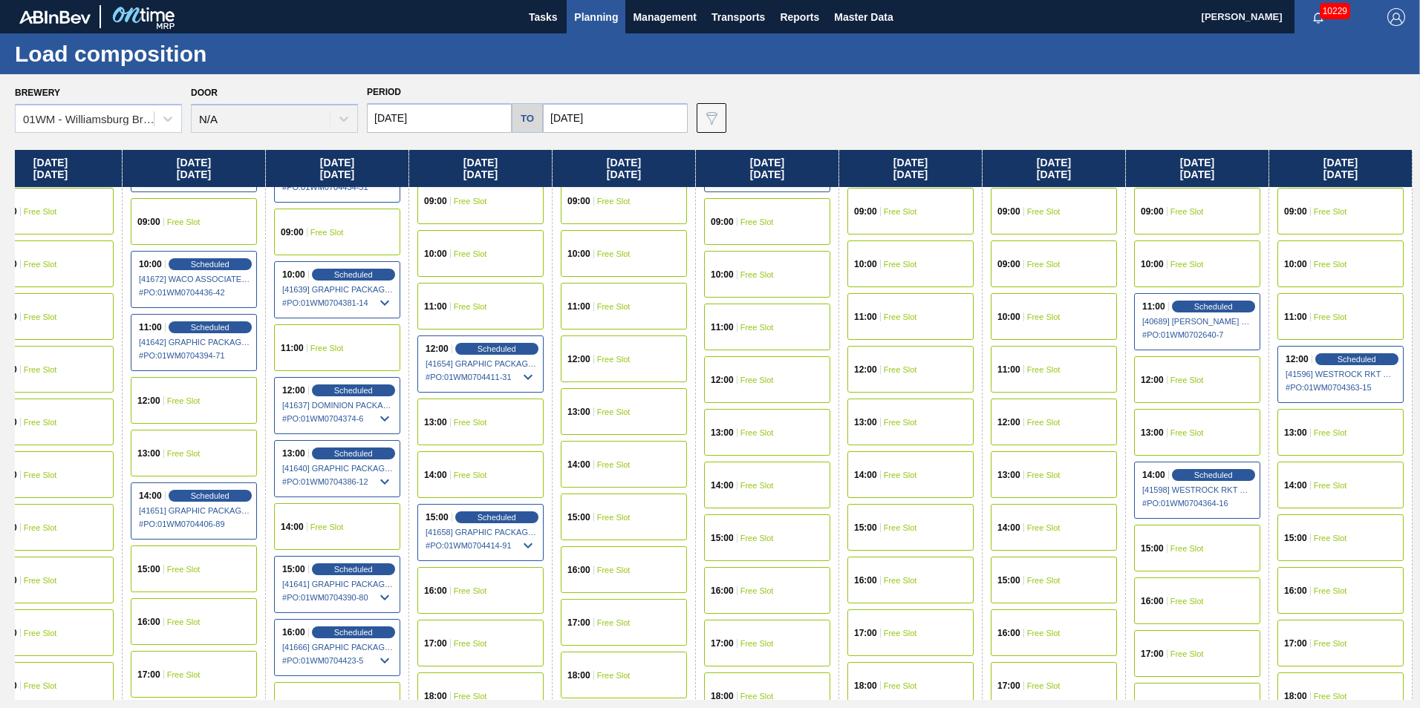
scroll to position [594, 2186]
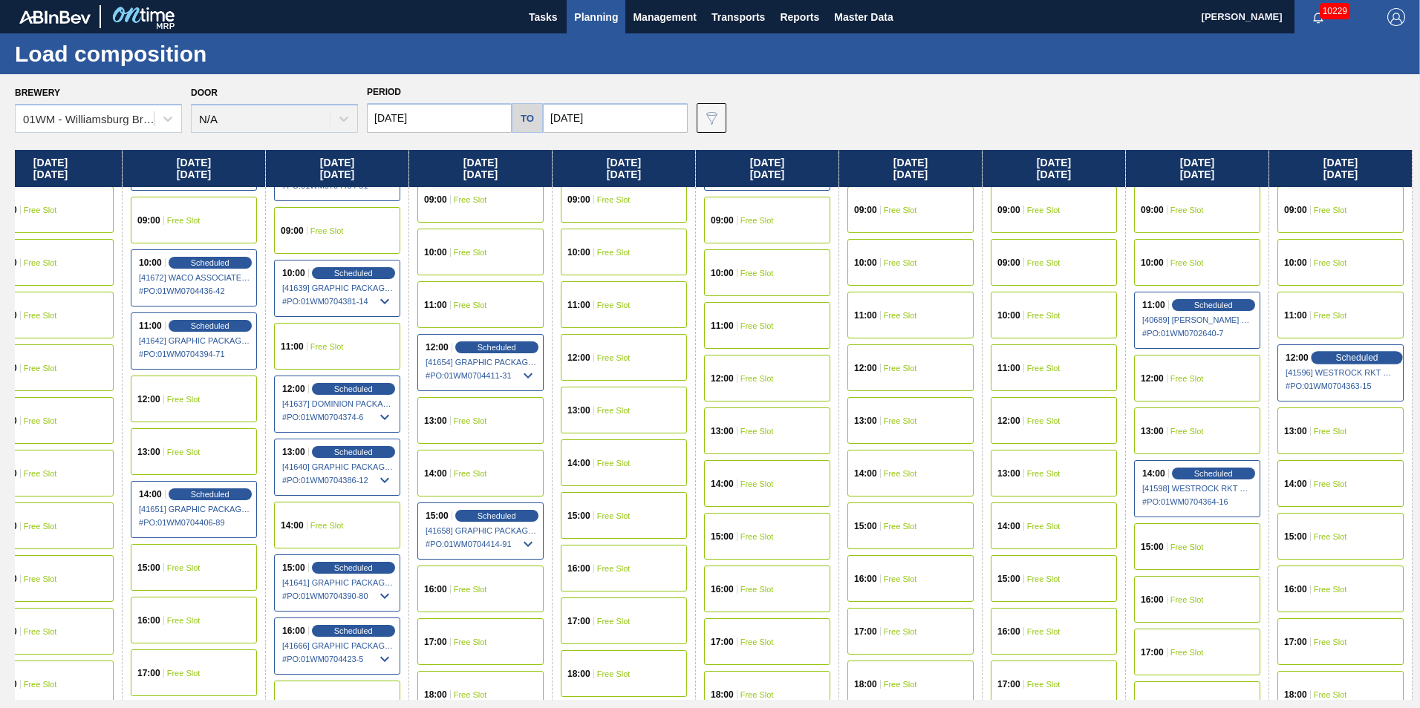
click at [1355, 357] on span "Scheduled" at bounding box center [1356, 358] width 42 height 10
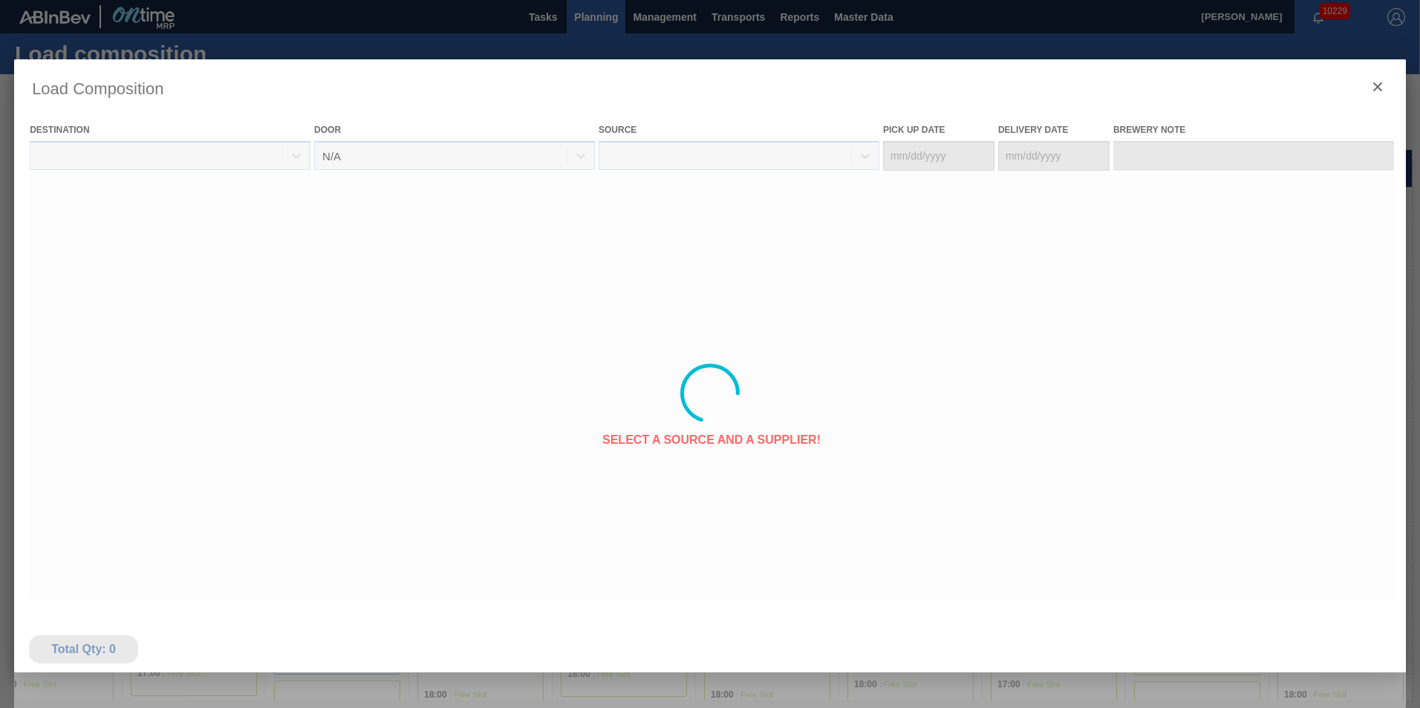
type Date "[DATE]"
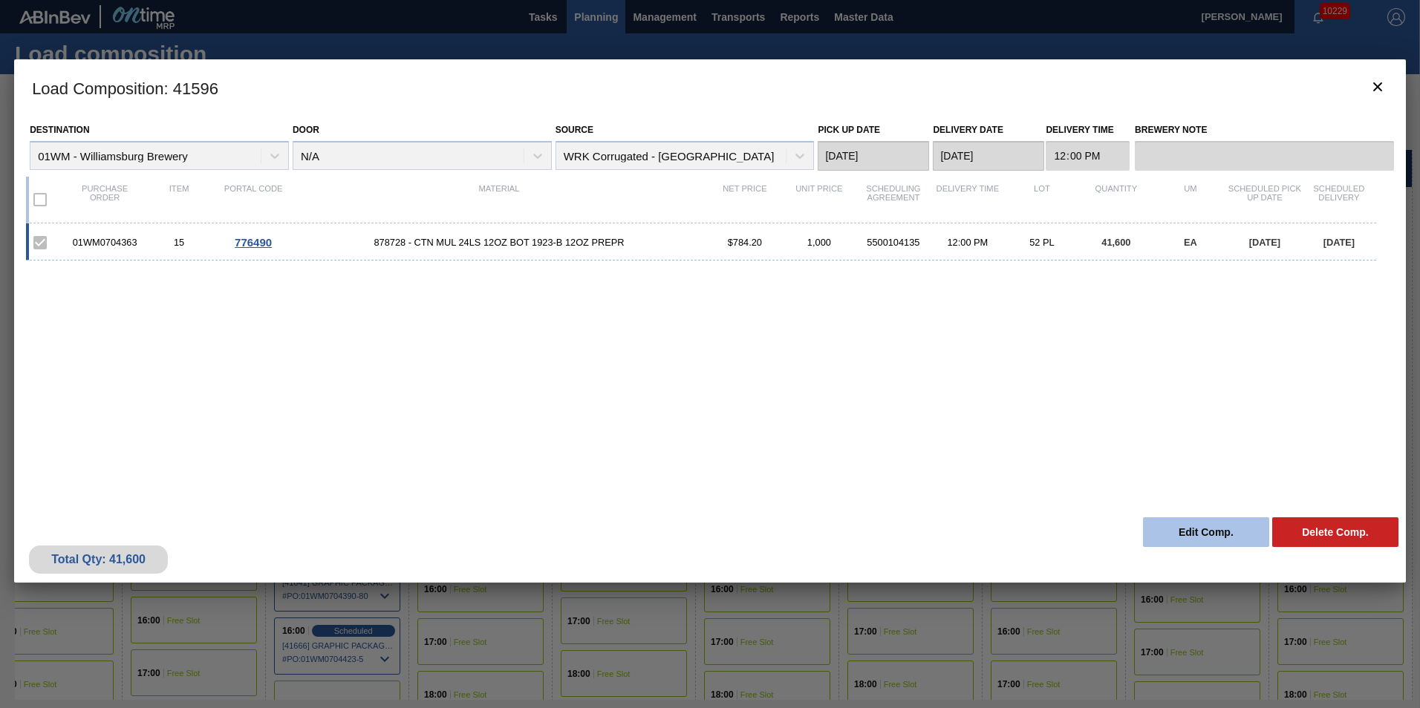
click at [1206, 527] on button "Edit Comp." at bounding box center [1206, 533] width 126 height 30
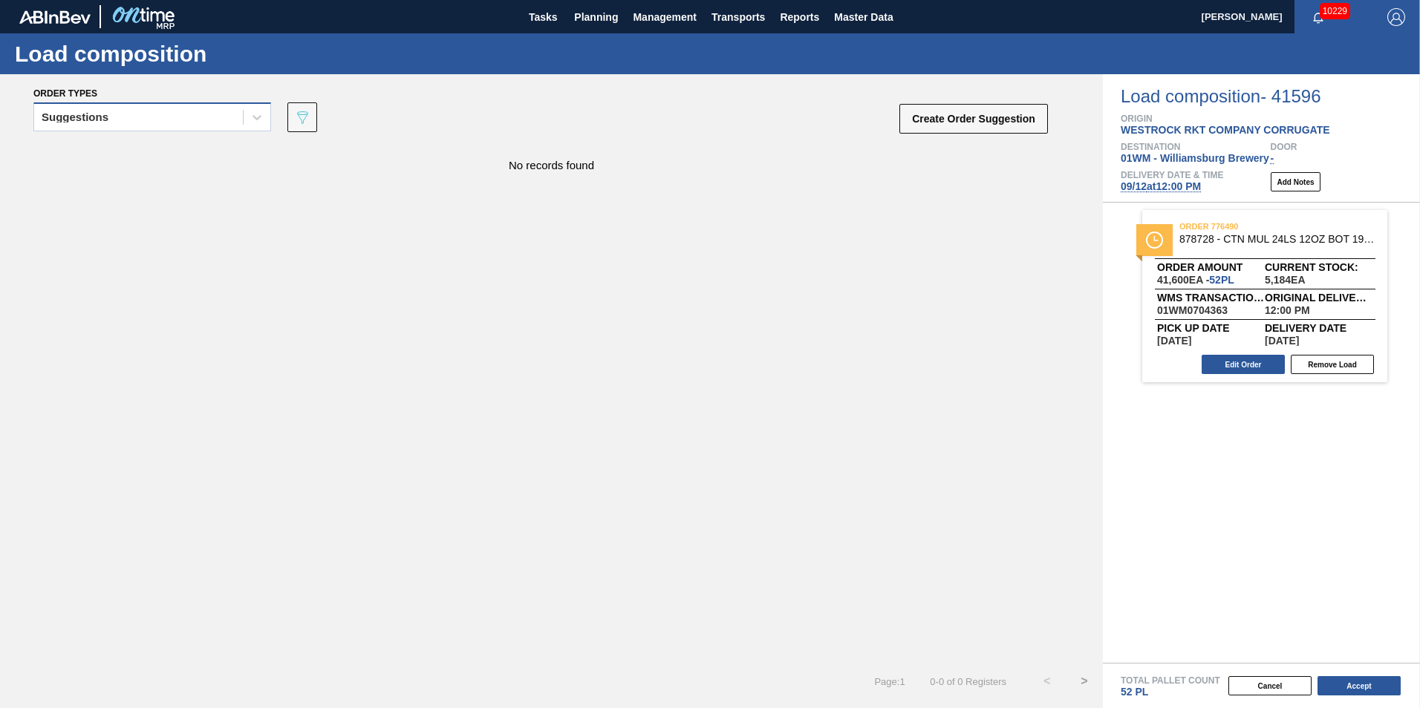
click at [205, 124] on div "Suggestions" at bounding box center [138, 118] width 209 height 22
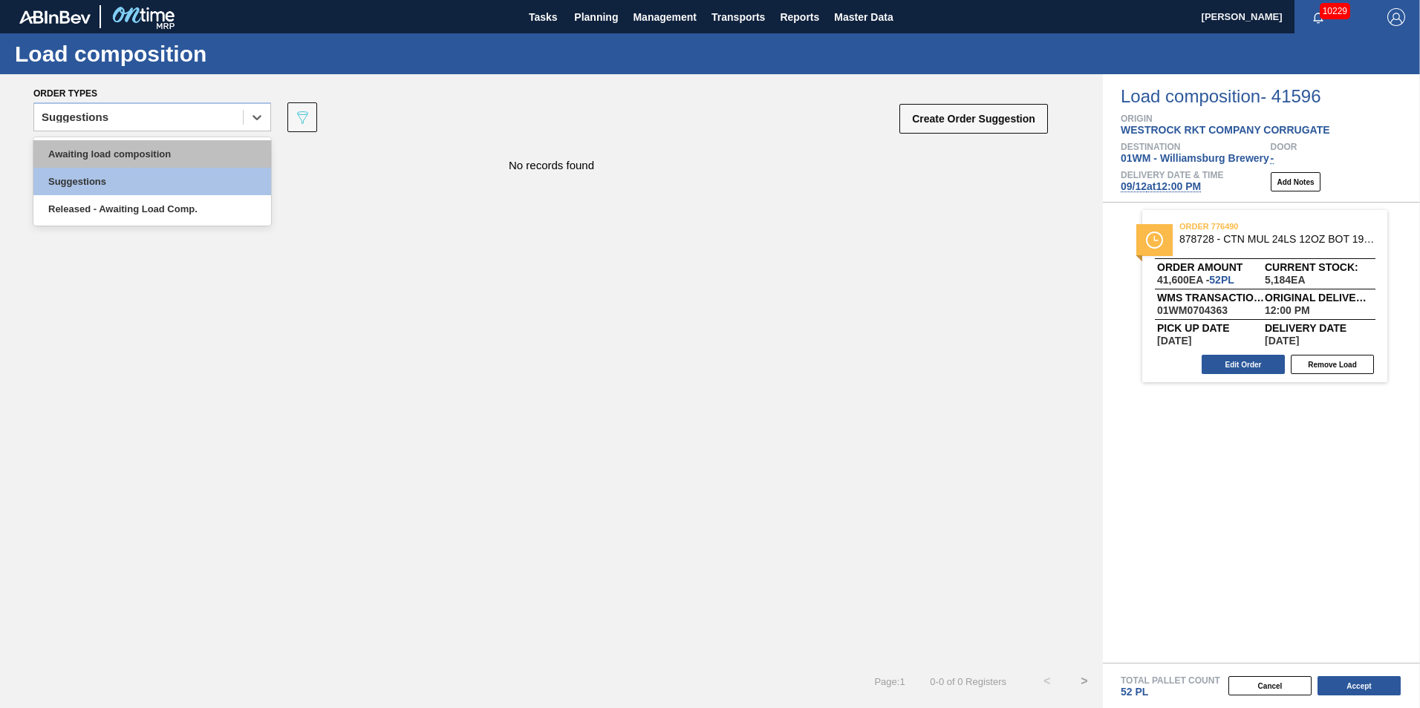
click at [182, 152] on div "Awaiting load composition" at bounding box center [152, 153] width 238 height 27
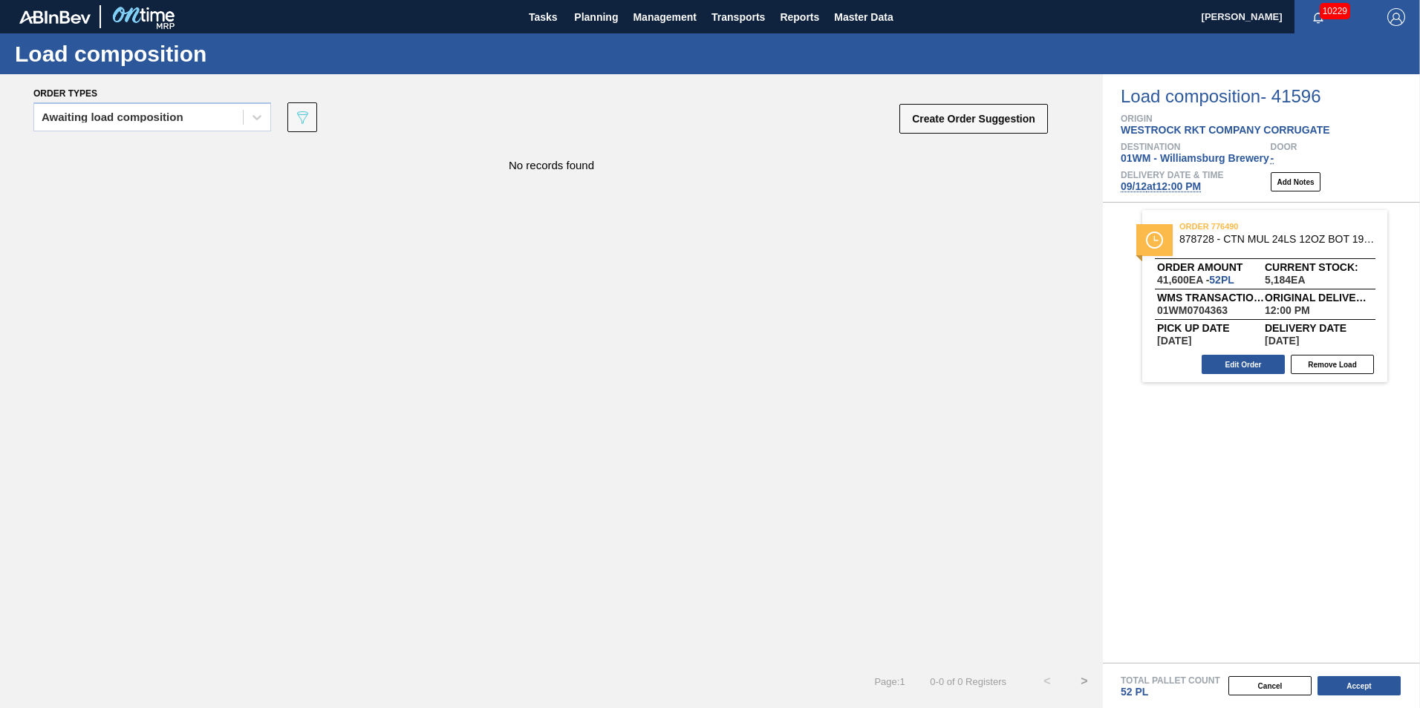
click at [1179, 191] on span "09/12 at 12:00 PM" at bounding box center [1161, 186] width 80 height 12
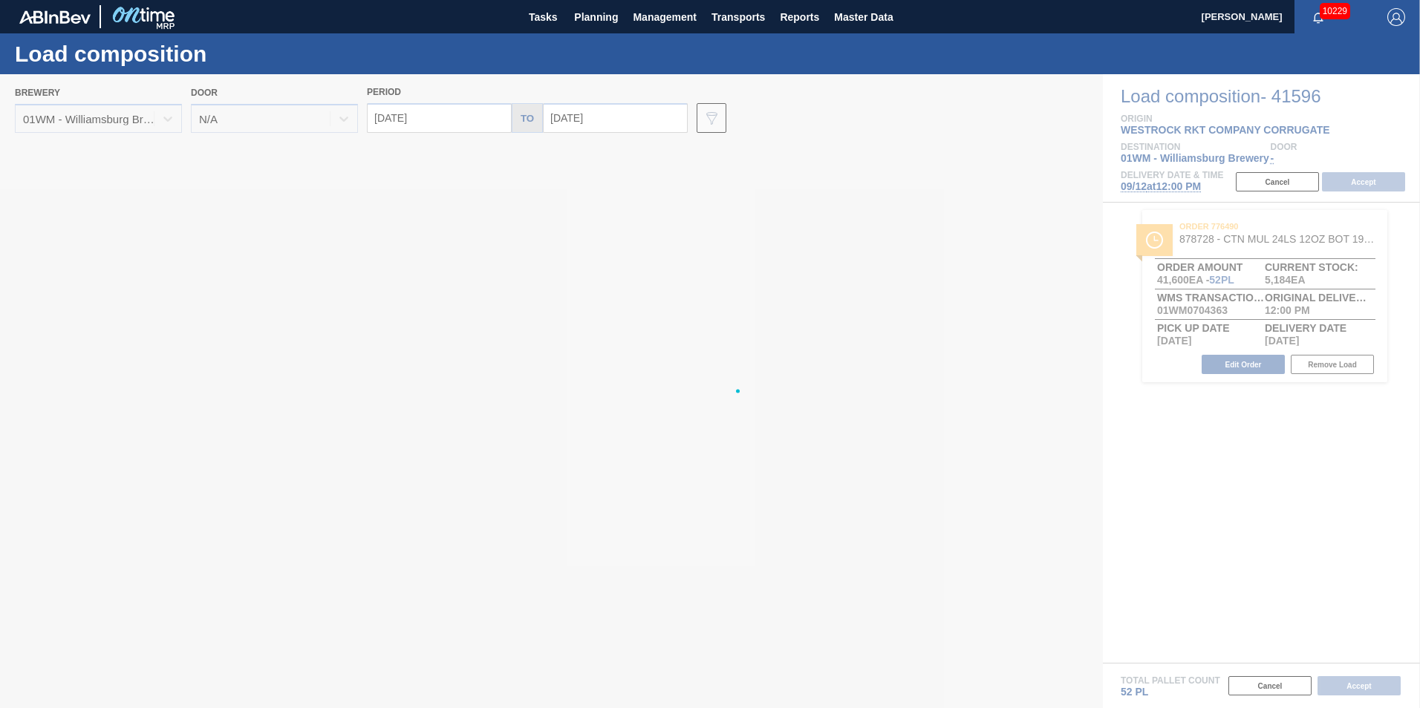
type input "[DATE]"
type input "09/19/2025"
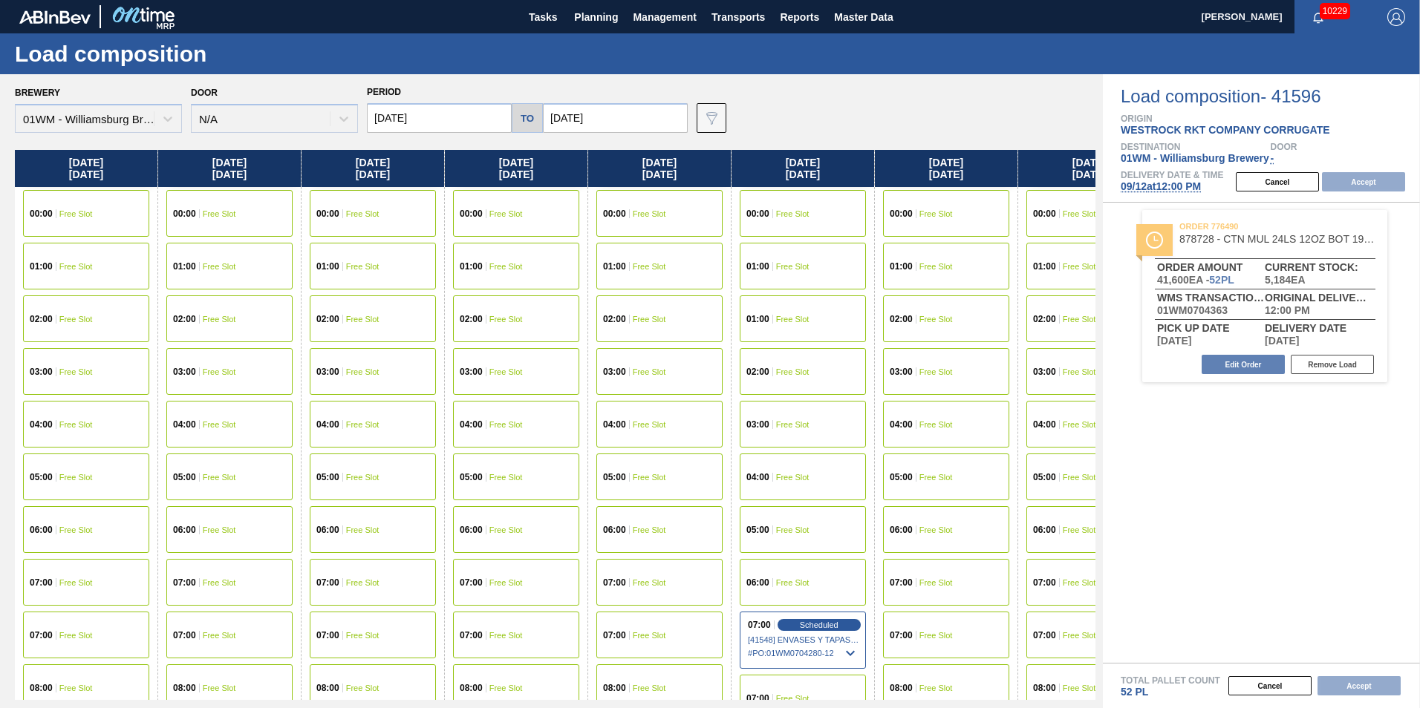
drag, startPoint x: 1014, startPoint y: 178, endPoint x: 1260, endPoint y: 216, distance: 249.4
click at [1269, 217] on div "Brewery 01WM - Williamsburg Brewery Door N/A Period 09/12/2025 to 09/19/2025 Da…" at bounding box center [710, 391] width 1420 height 634
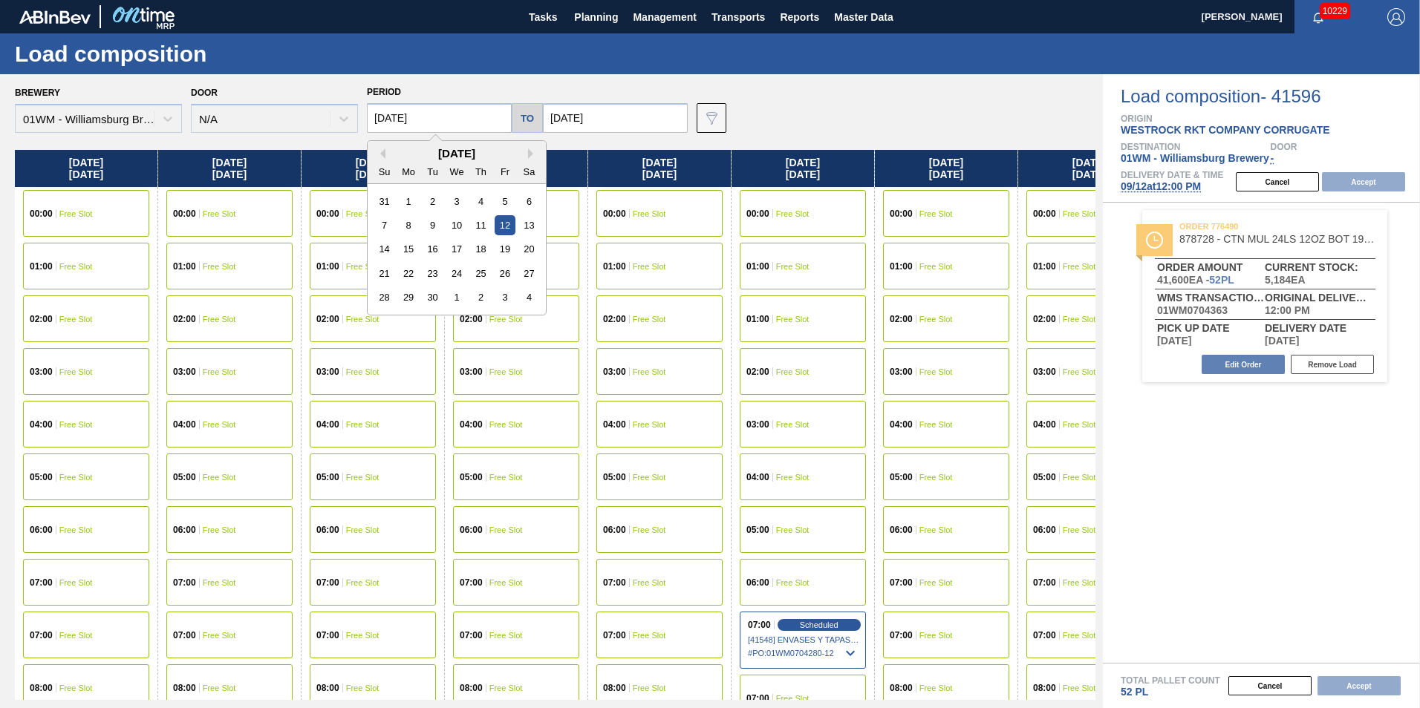
click at [460, 129] on input "[DATE]" at bounding box center [439, 118] width 145 height 30
click at [442, 202] on div "2" at bounding box center [433, 202] width 20 height 20
type input "[DATE]"
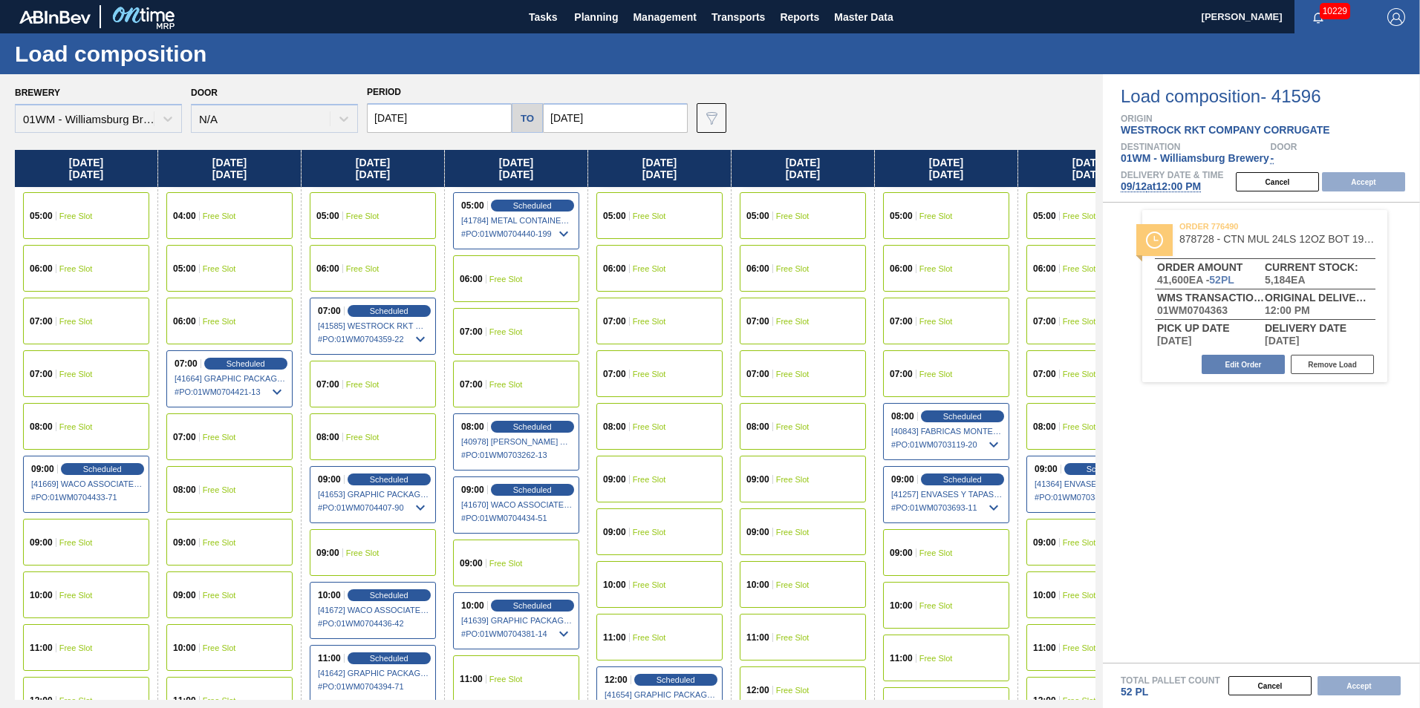
scroll to position [297, 0]
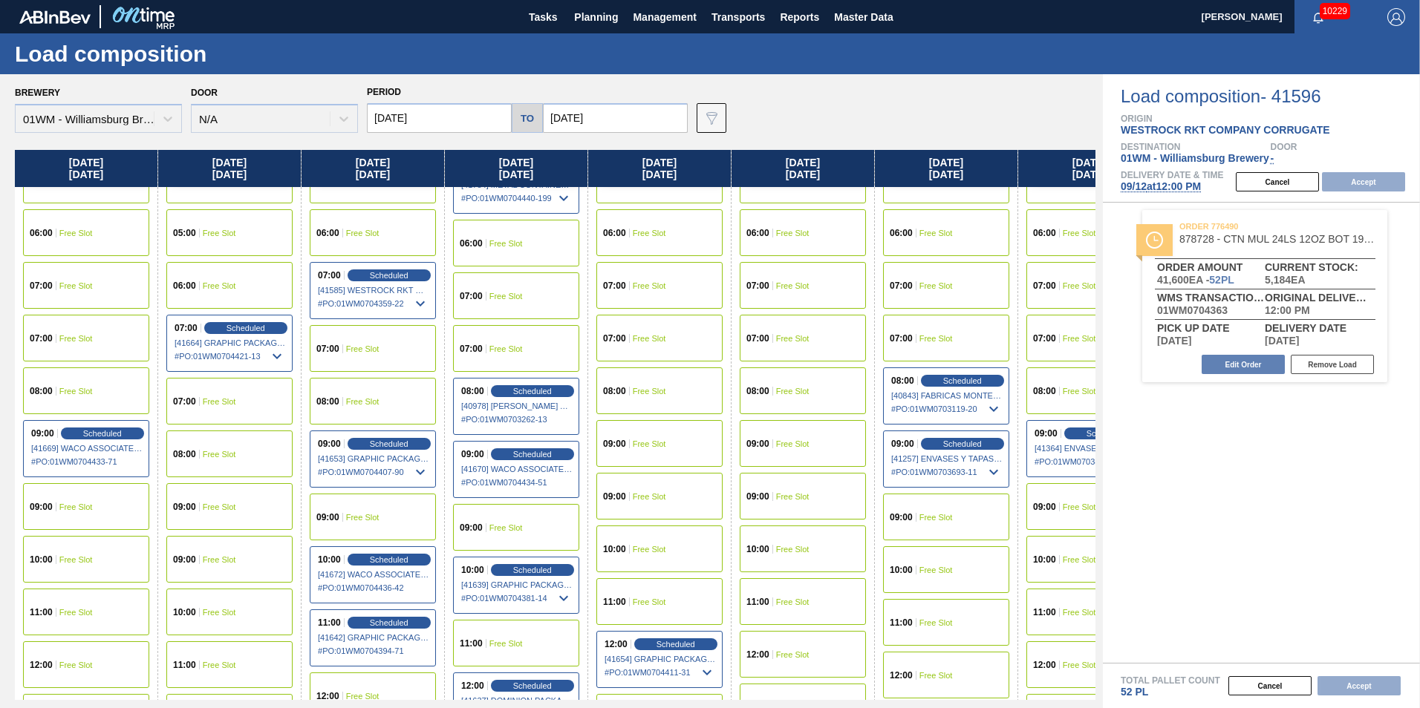
click at [108, 352] on div "07:00 Free Slot" at bounding box center [86, 338] width 126 height 47
click at [1367, 176] on button "Accept" at bounding box center [1363, 181] width 83 height 19
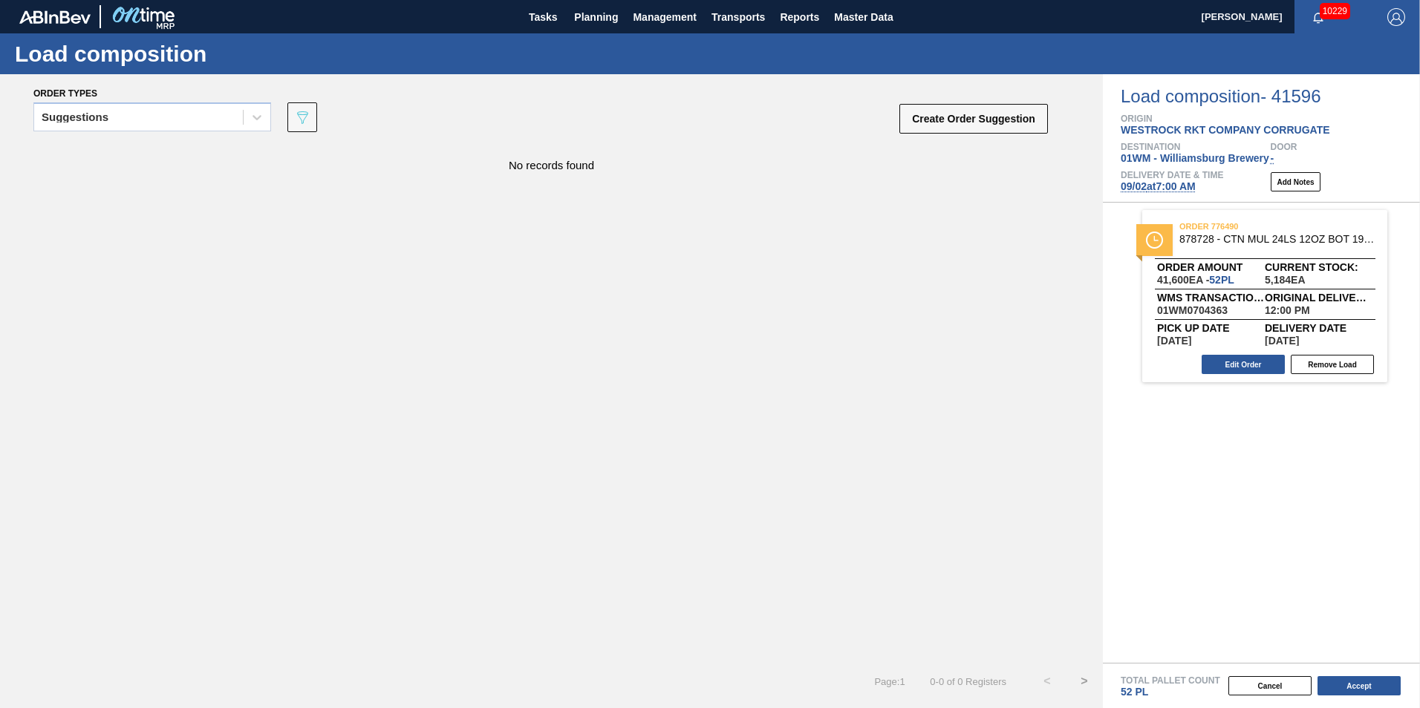
click at [1349, 674] on div "Total Pallet Count 52 PL" at bounding box center [1261, 681] width 317 height 35
click at [1356, 681] on button "Accept" at bounding box center [1358, 686] width 83 height 19
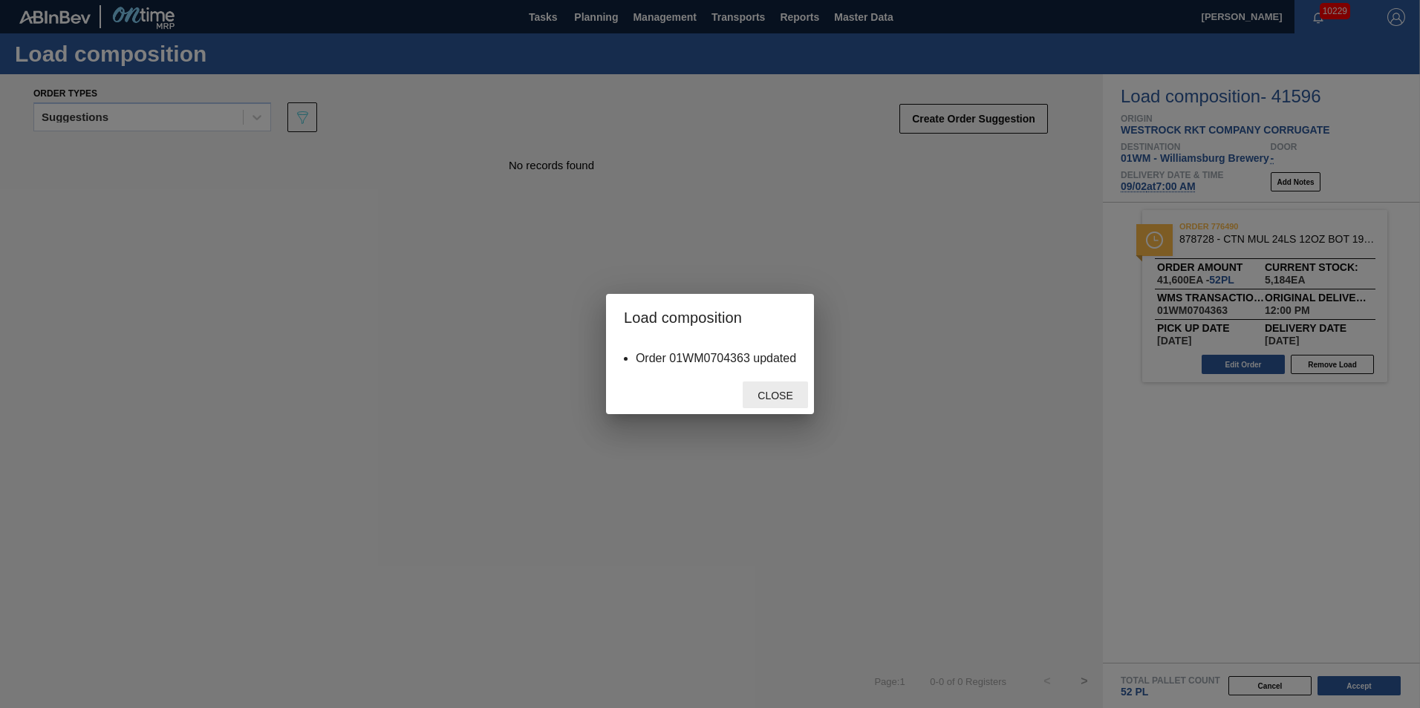
click at [771, 402] on div "Close" at bounding box center [775, 395] width 65 height 27
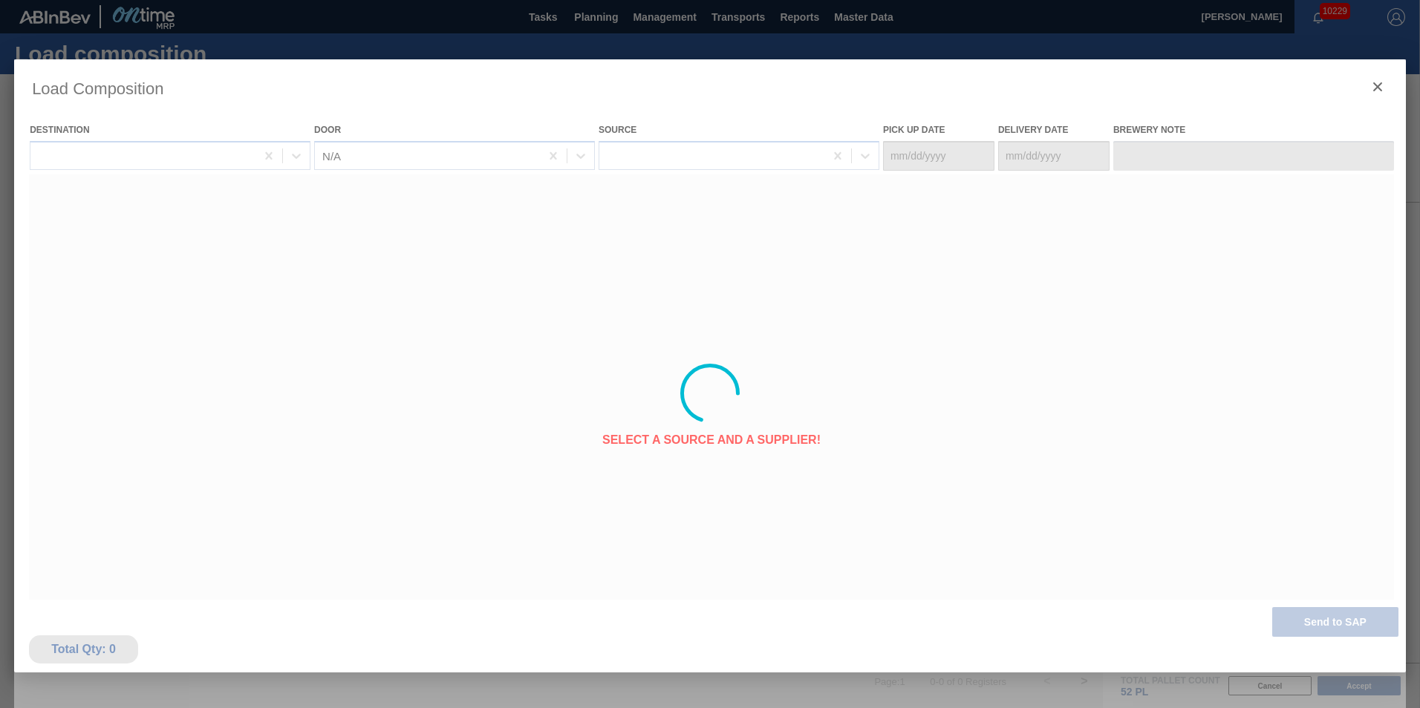
type Date "[DATE]"
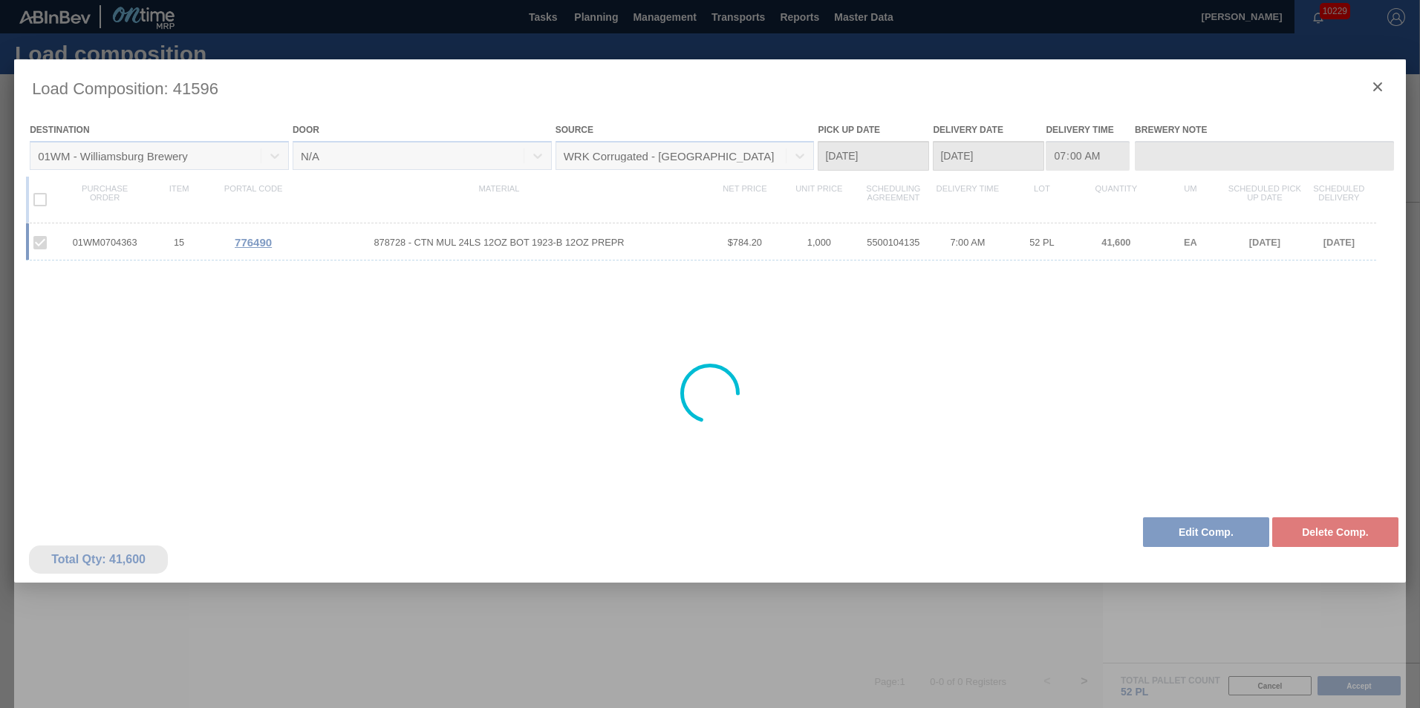
click at [1378, 84] on div at bounding box center [710, 393] width 1392 height 668
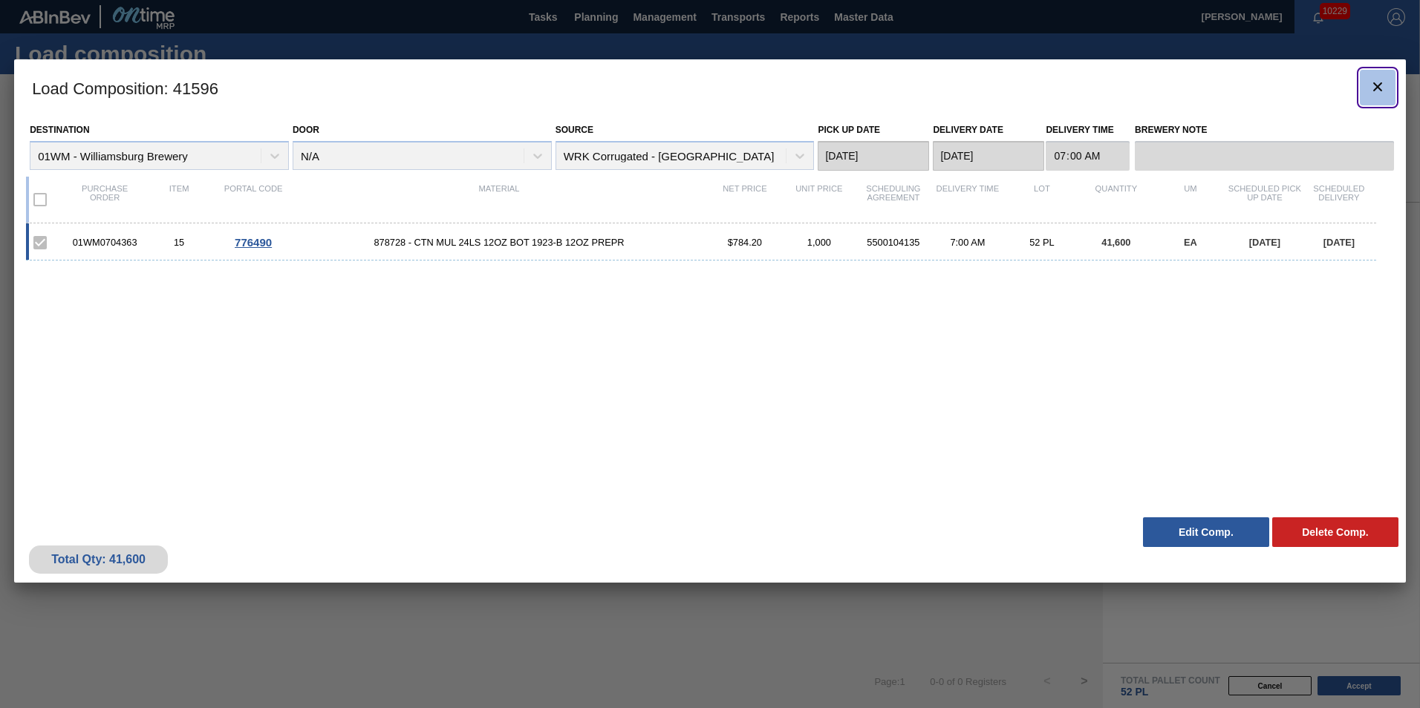
click at [1381, 89] on icon "botão de ícone" at bounding box center [1378, 87] width 18 height 18
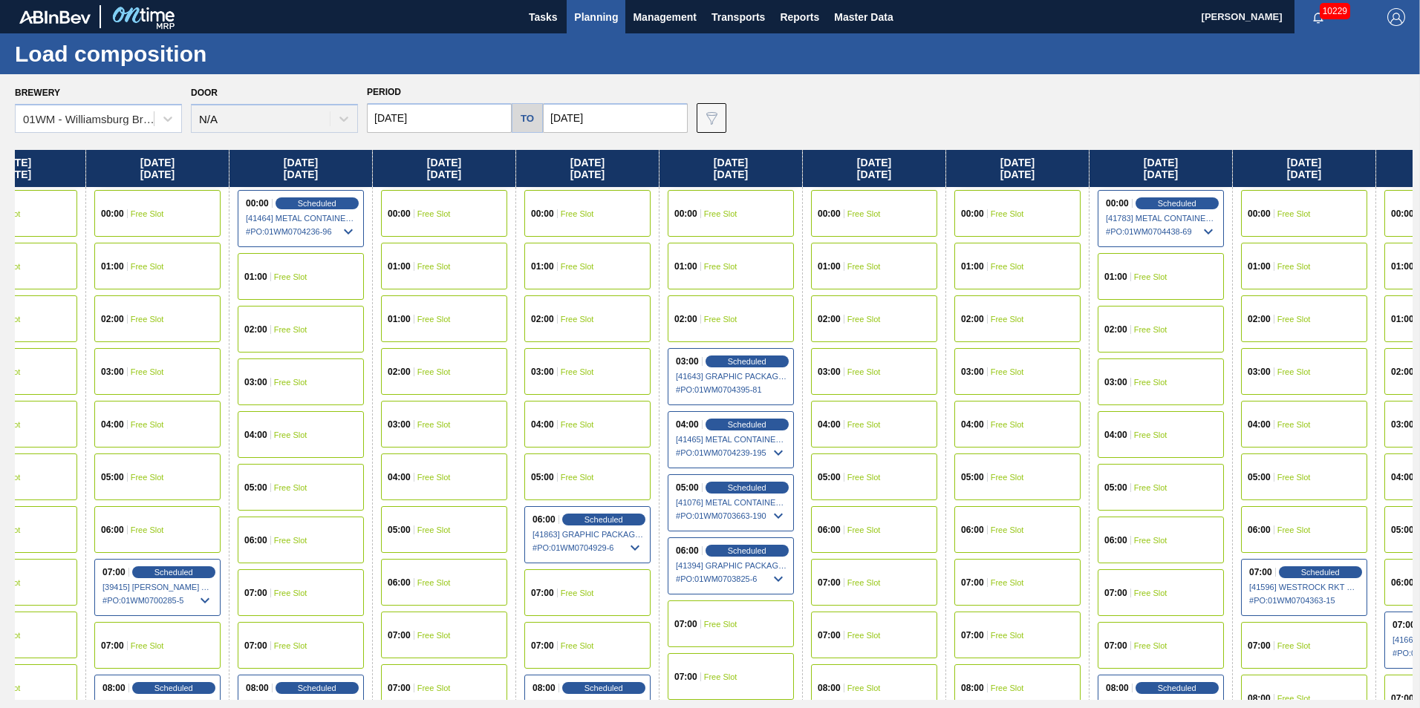
drag, startPoint x: 1355, startPoint y: 166, endPoint x: 534, endPoint y: 195, distance: 821.1
click at [534, 195] on div "Tuesday 08/19/2025 00:00 Free Slot 01:00 Free Slot 02:00 Scheduled [41247] WACO…" at bounding box center [714, 425] width 1398 height 550
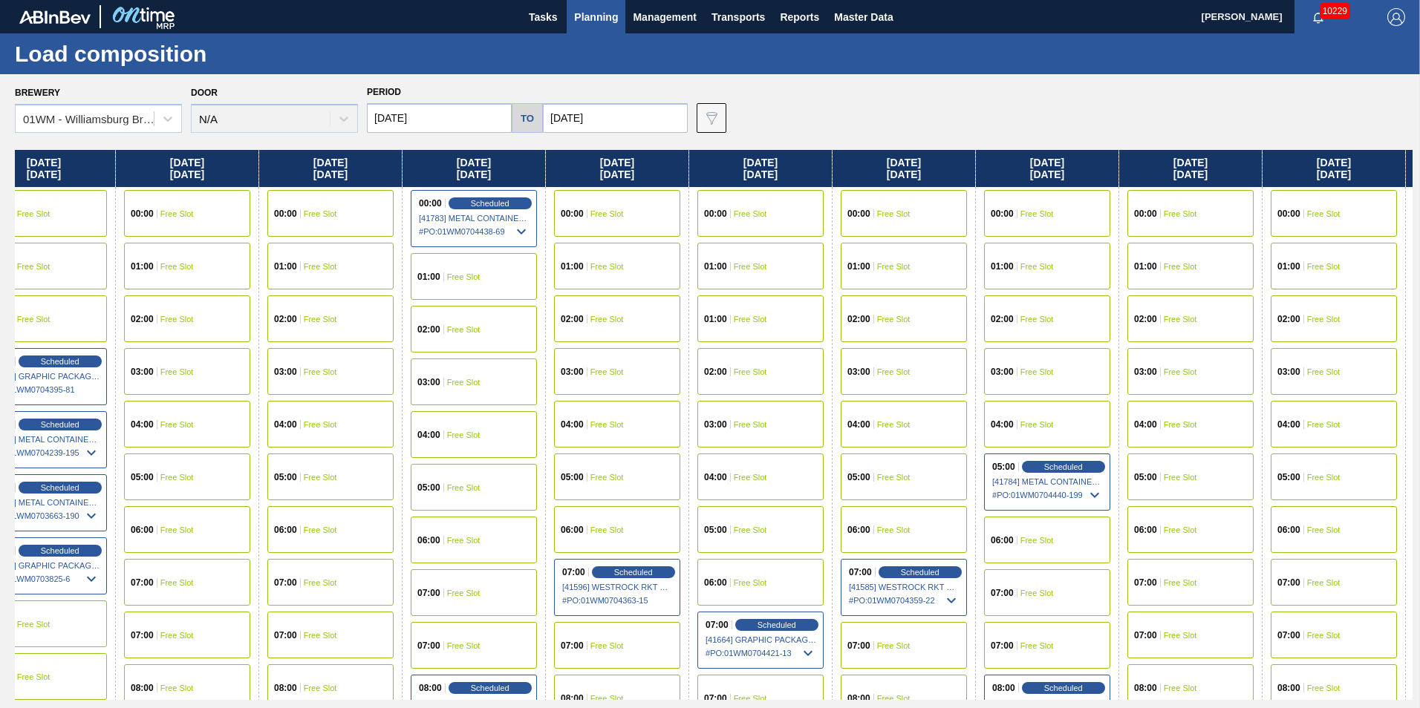
drag, startPoint x: 1232, startPoint y: 181, endPoint x: 625, endPoint y: 192, distance: 607.6
click at [625, 192] on div "Tuesday 08/19/2025 00:00 Free Slot 01:00 Free Slot 02:00 Scheduled [41247] WACO…" at bounding box center [714, 425] width 1398 height 550
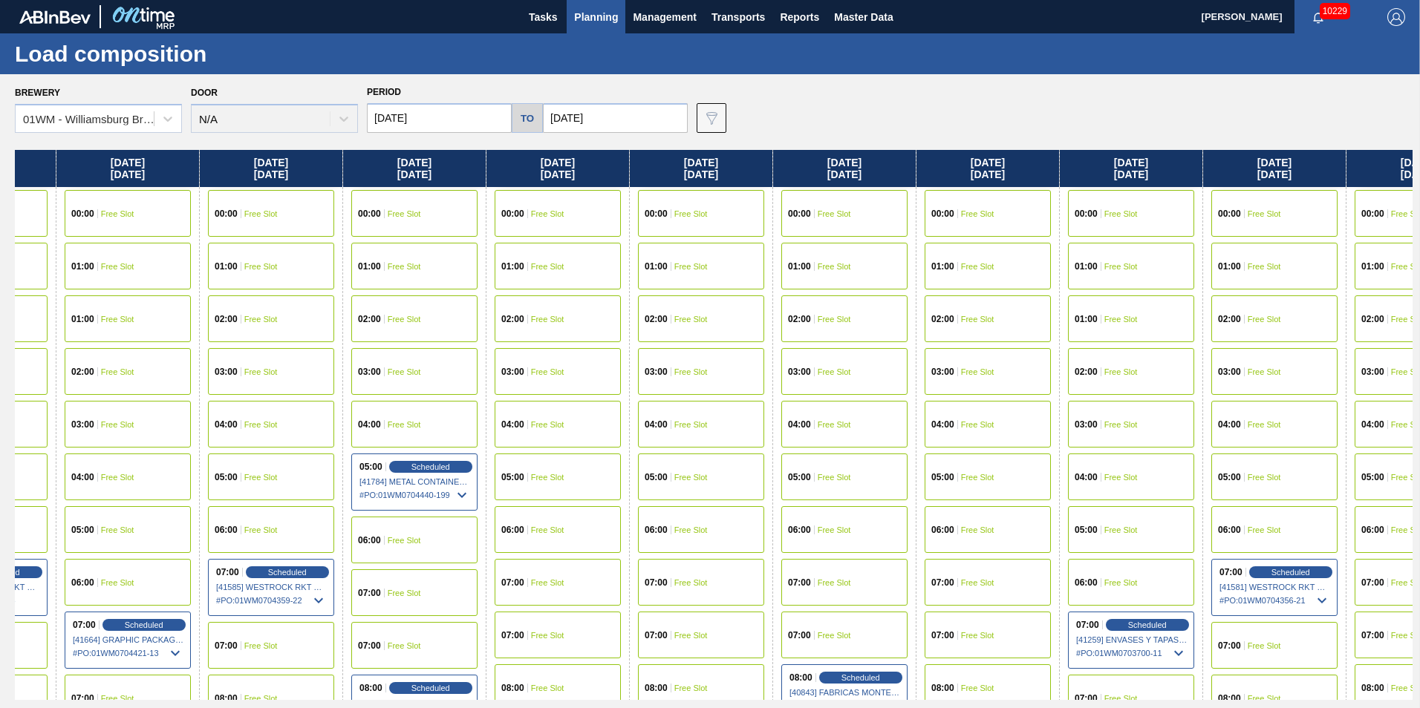
drag, startPoint x: 1337, startPoint y: 162, endPoint x: 711, endPoint y: 151, distance: 625.4
click at [698, 152] on div "Tuesday 08/19/2025 00:00 Free Slot 01:00 Free Slot 02:00 Scheduled [41247] WACO…" at bounding box center [714, 425] width 1398 height 550
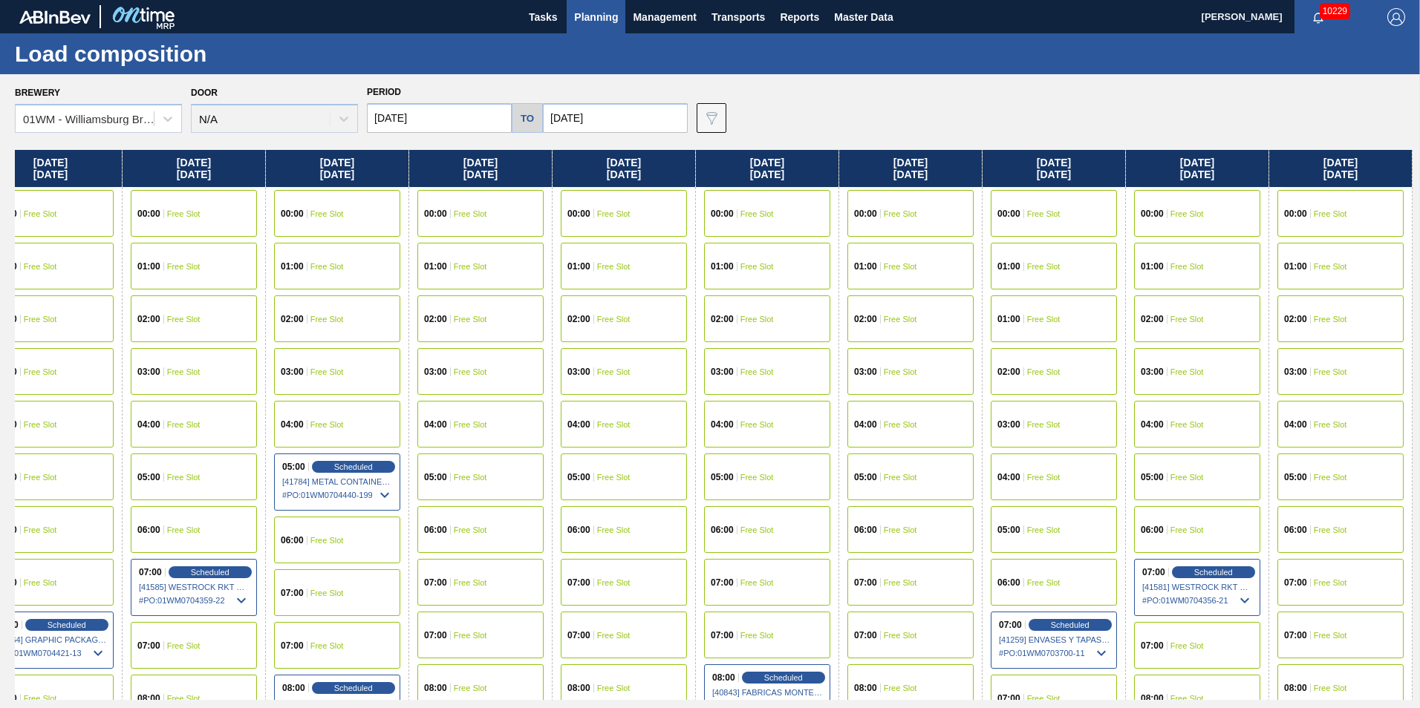
drag, startPoint x: 1291, startPoint y: 163, endPoint x: 987, endPoint y: 172, distance: 304.6
click at [989, 172] on div "Tuesday 08/19/2025 00:00 Free Slot 01:00 Free Slot 02:00 Scheduled [41247] WACO…" at bounding box center [714, 425] width 1398 height 550
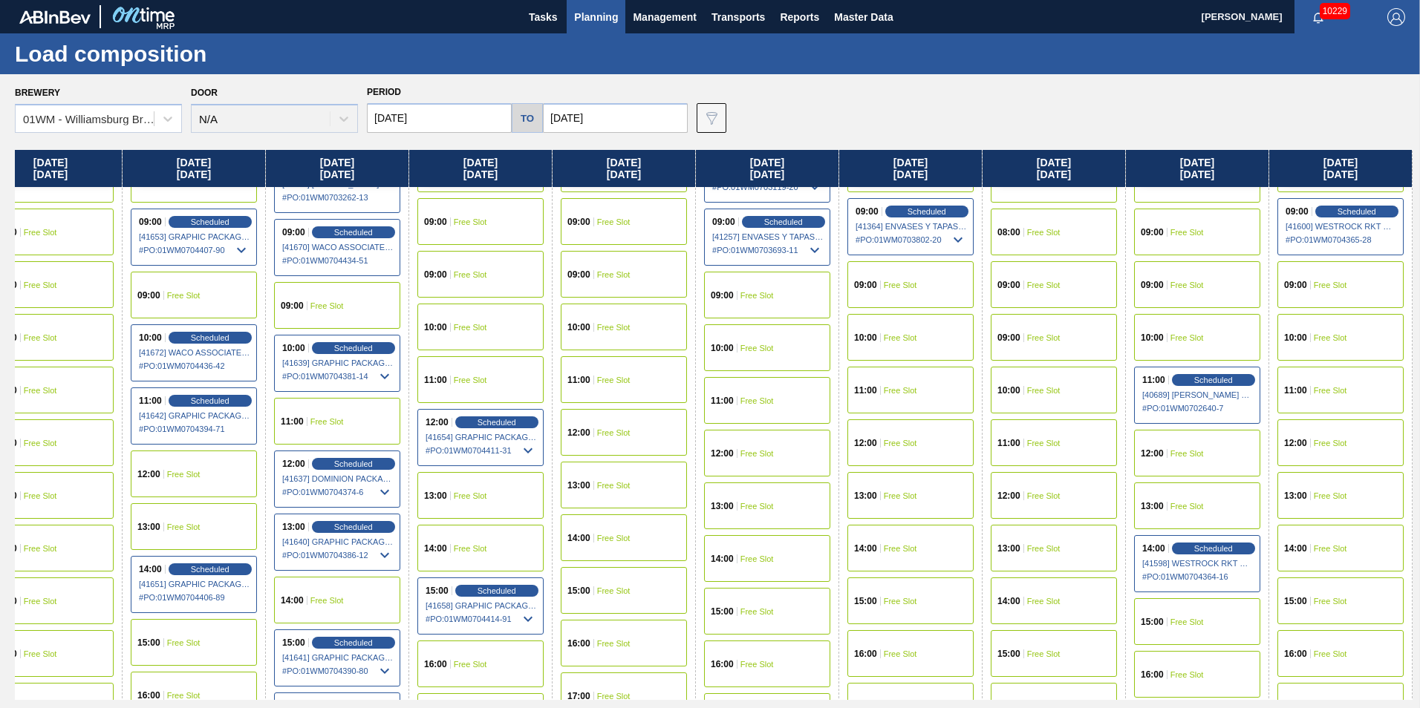
scroll to position [520, 2186]
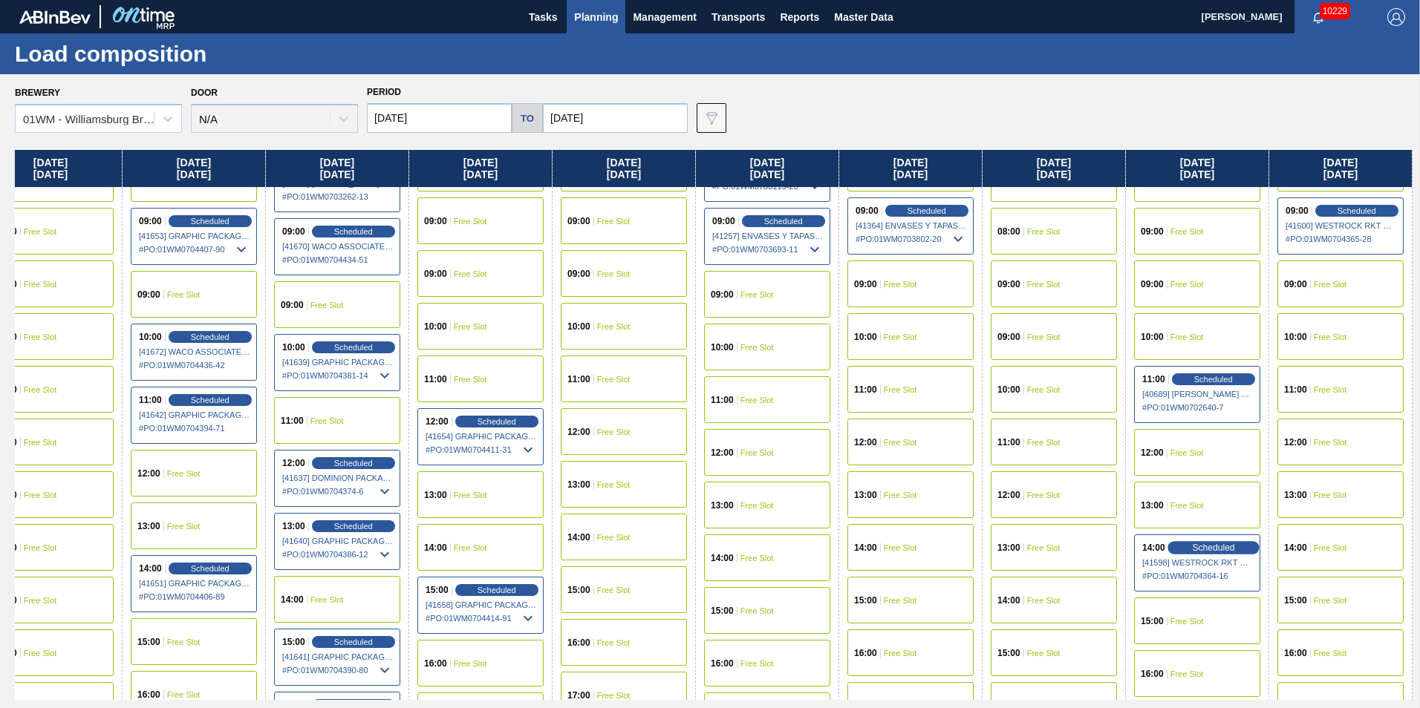
click at [1216, 551] on span "Scheduled" at bounding box center [1213, 548] width 42 height 10
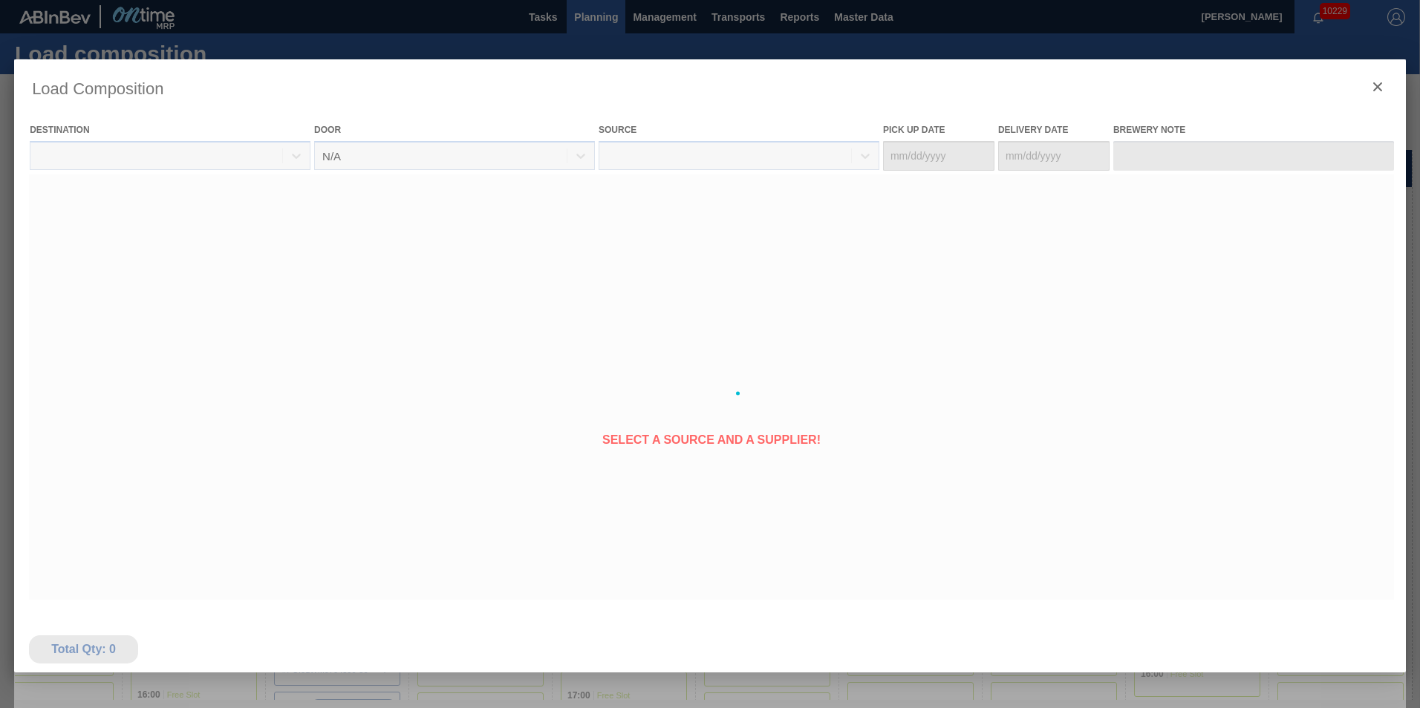
click at [1219, 551] on div at bounding box center [710, 393] width 1392 height 668
type Date "[DATE]"
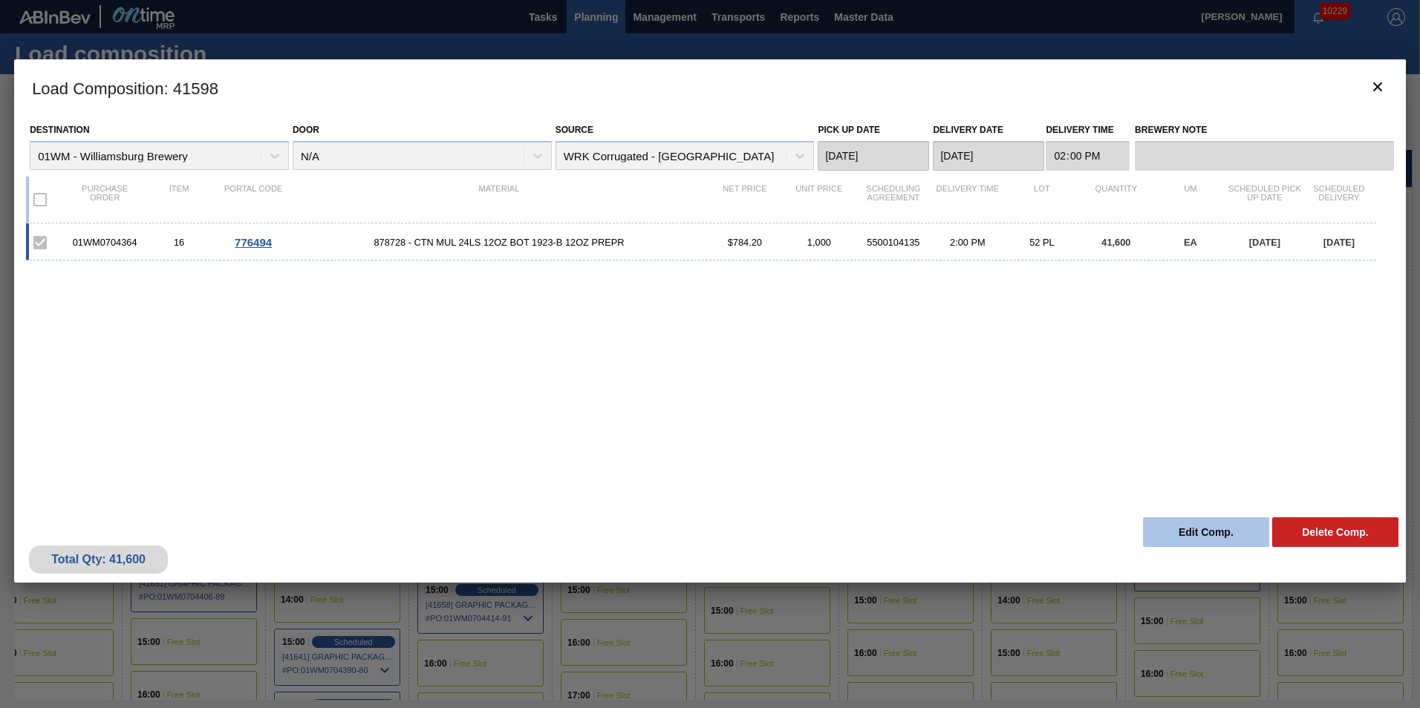
click at [1193, 533] on button "Edit Comp." at bounding box center [1206, 533] width 126 height 30
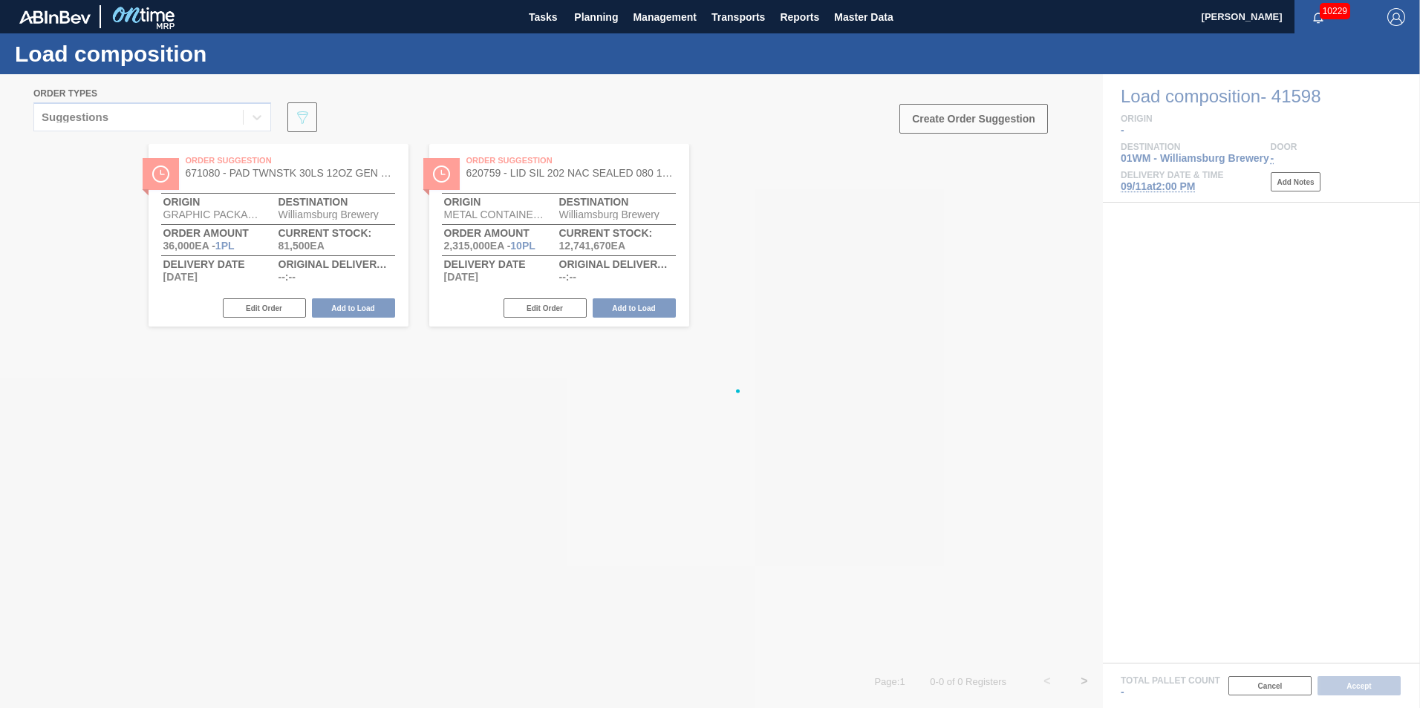
click at [1173, 186] on div at bounding box center [710, 391] width 1420 height 634
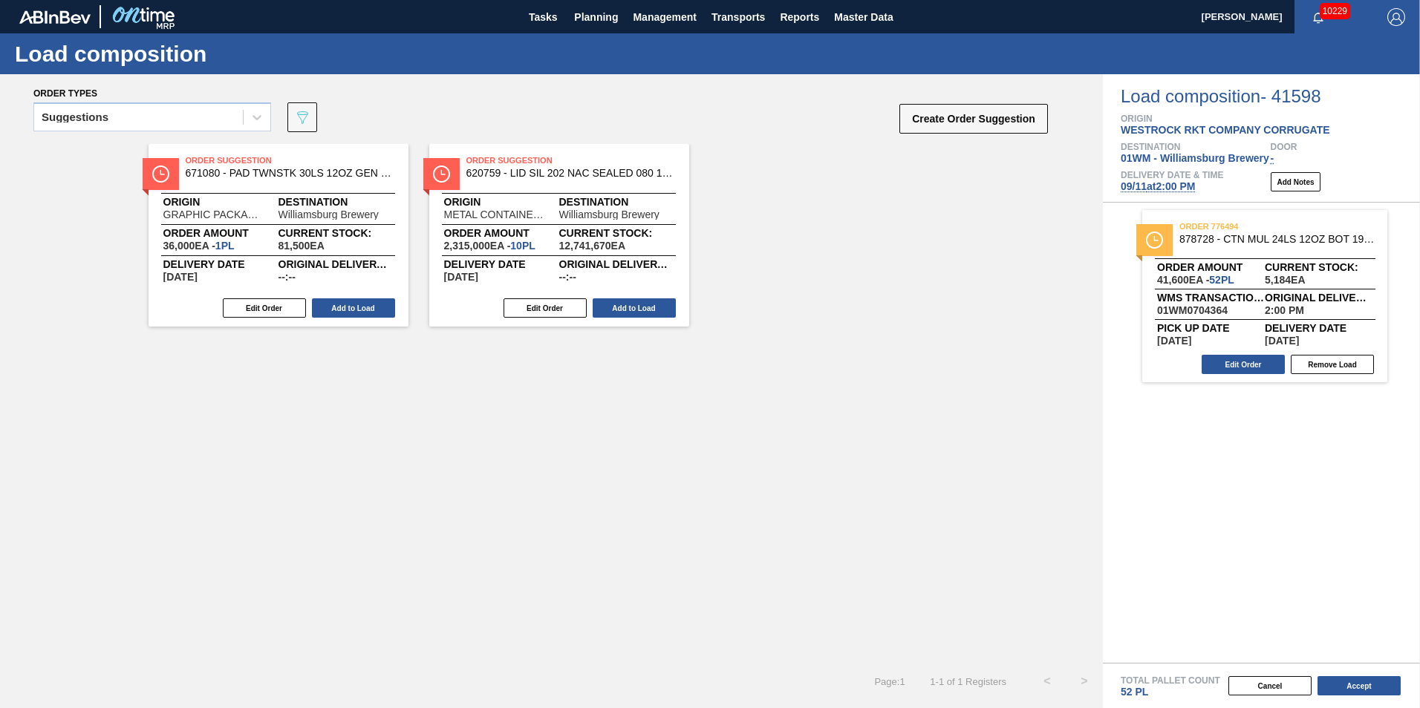
click at [1173, 186] on span "09/11 at 2:00 PM" at bounding box center [1158, 186] width 74 height 12
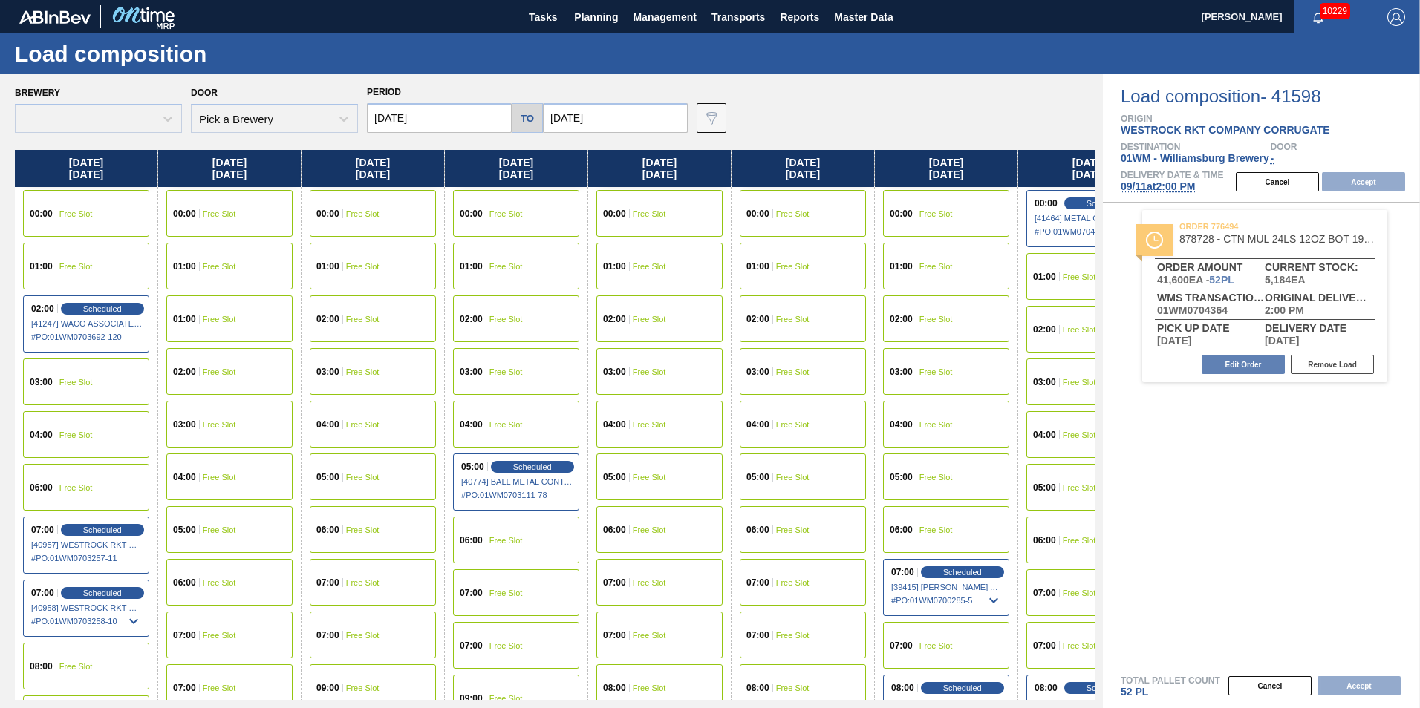
type input "[DATE]"
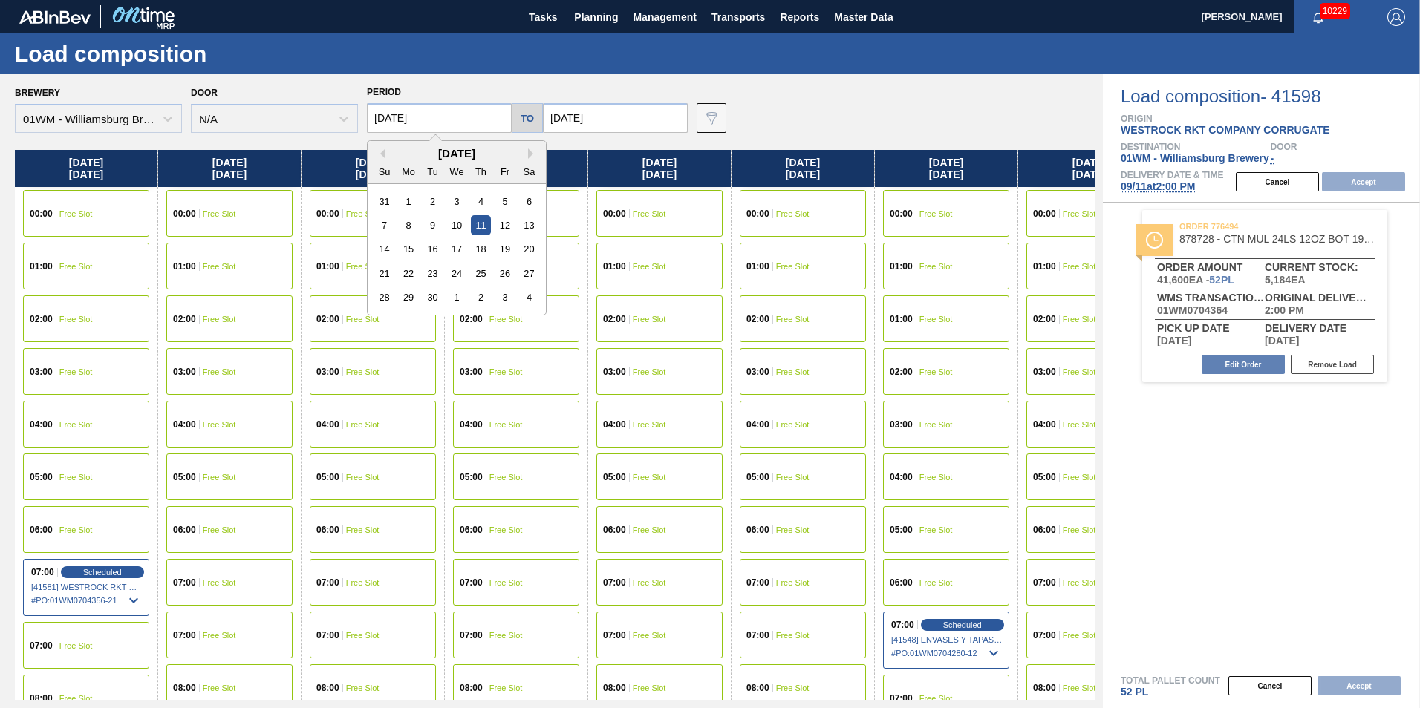
click at [423, 123] on input "[DATE]" at bounding box center [439, 118] width 145 height 30
click at [429, 198] on div "2" at bounding box center [433, 202] width 20 height 20
type input "[DATE]"
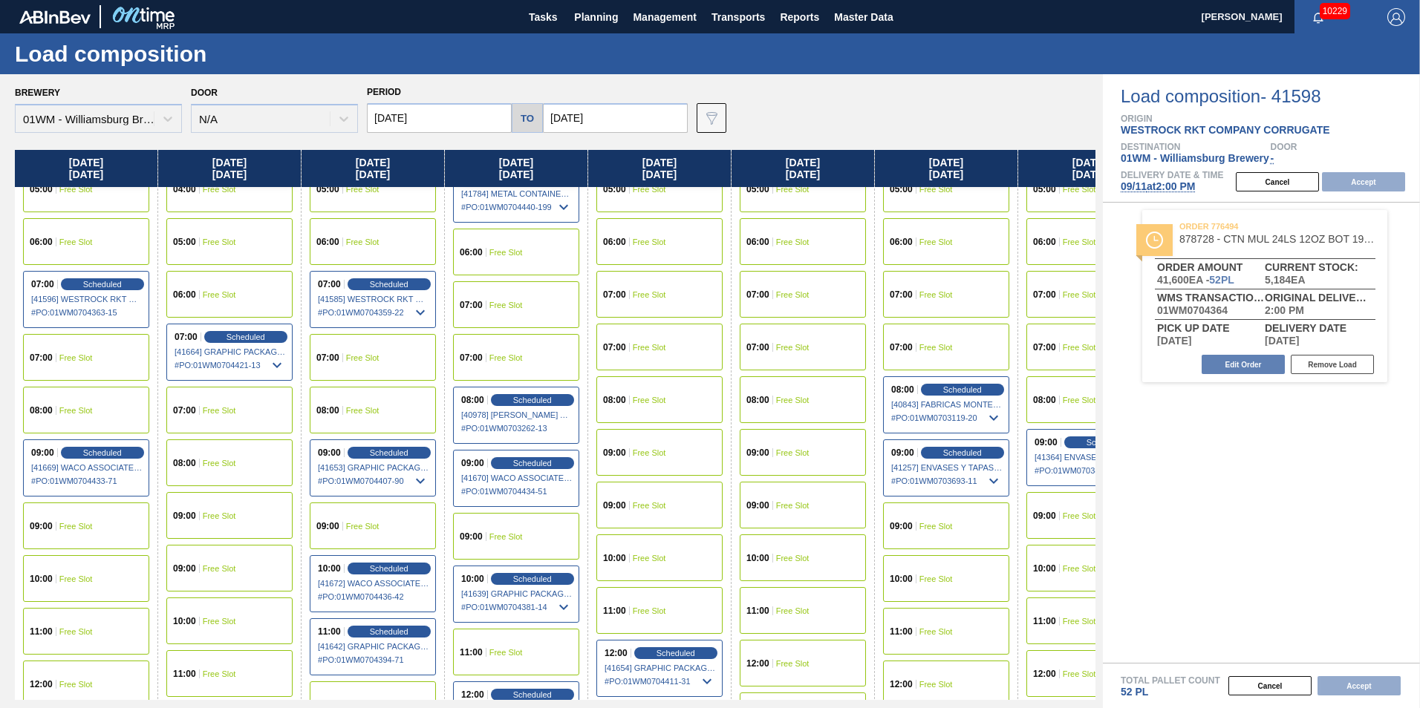
scroll to position [371, 0]
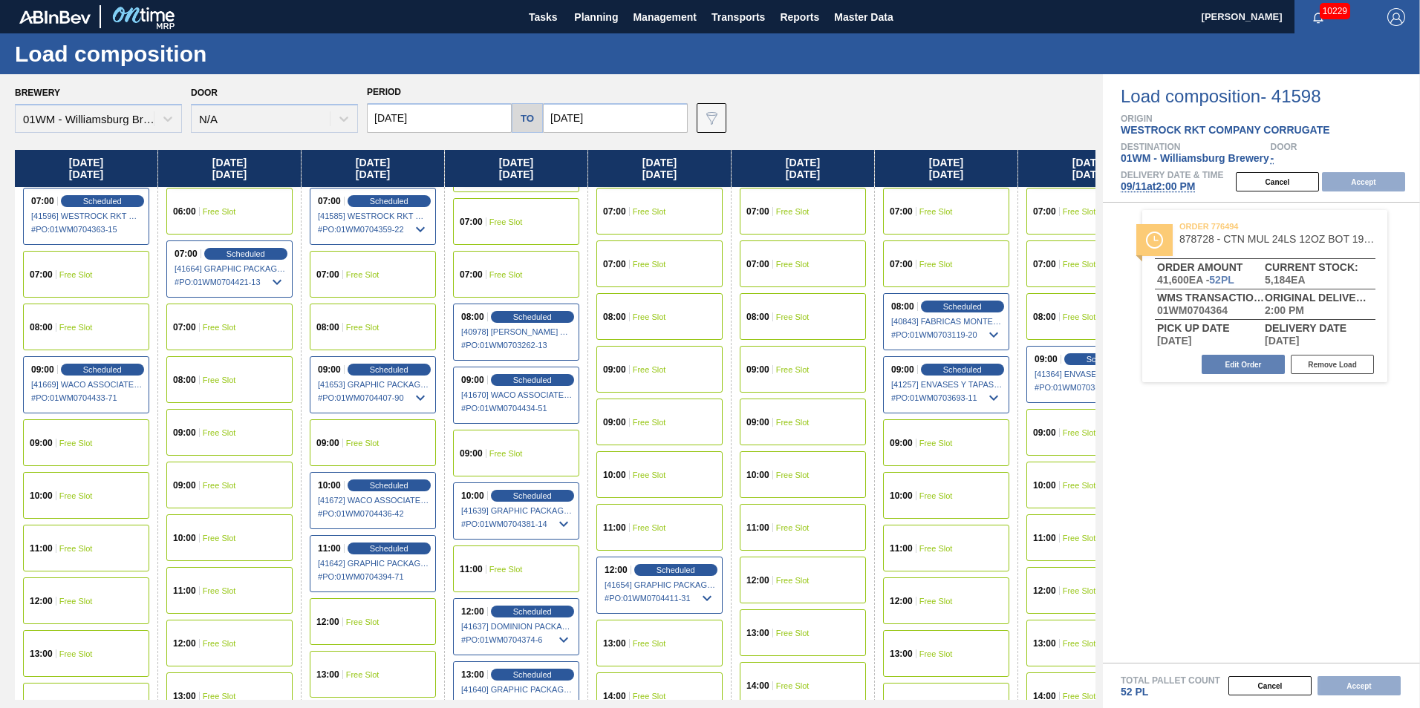
click at [100, 501] on div "10:00 Free Slot" at bounding box center [86, 495] width 126 height 47
click at [1364, 185] on button "Accept" at bounding box center [1363, 181] width 83 height 19
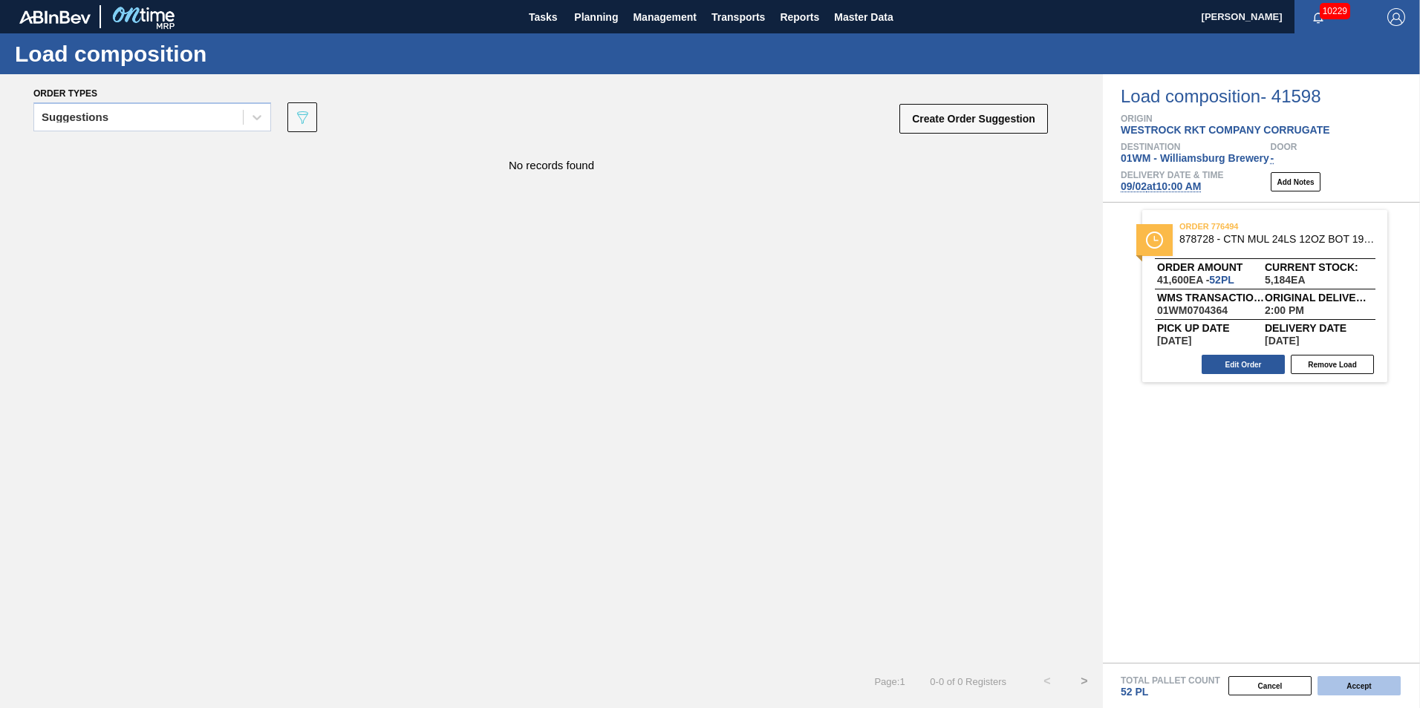
click at [1351, 684] on button "Accept" at bounding box center [1358, 686] width 83 height 19
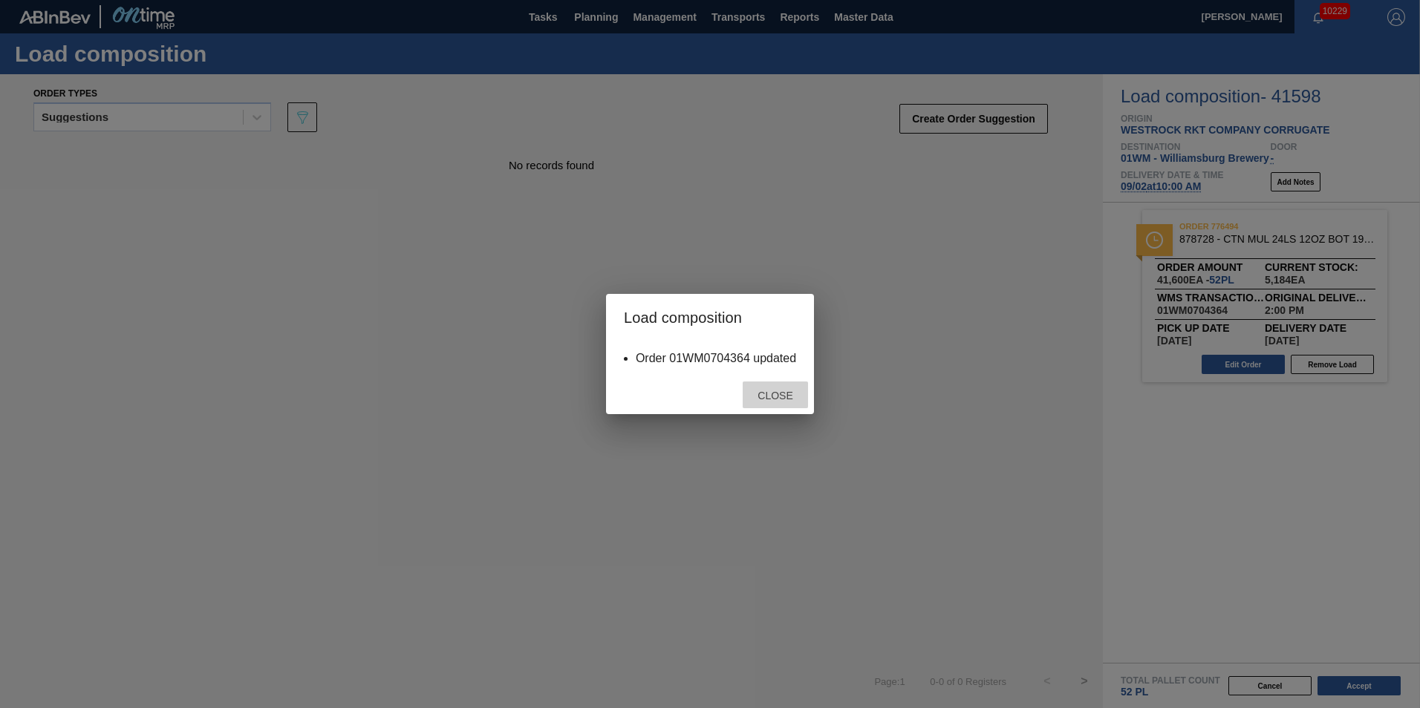
click at [753, 394] on span "Close" at bounding box center [775, 396] width 59 height 12
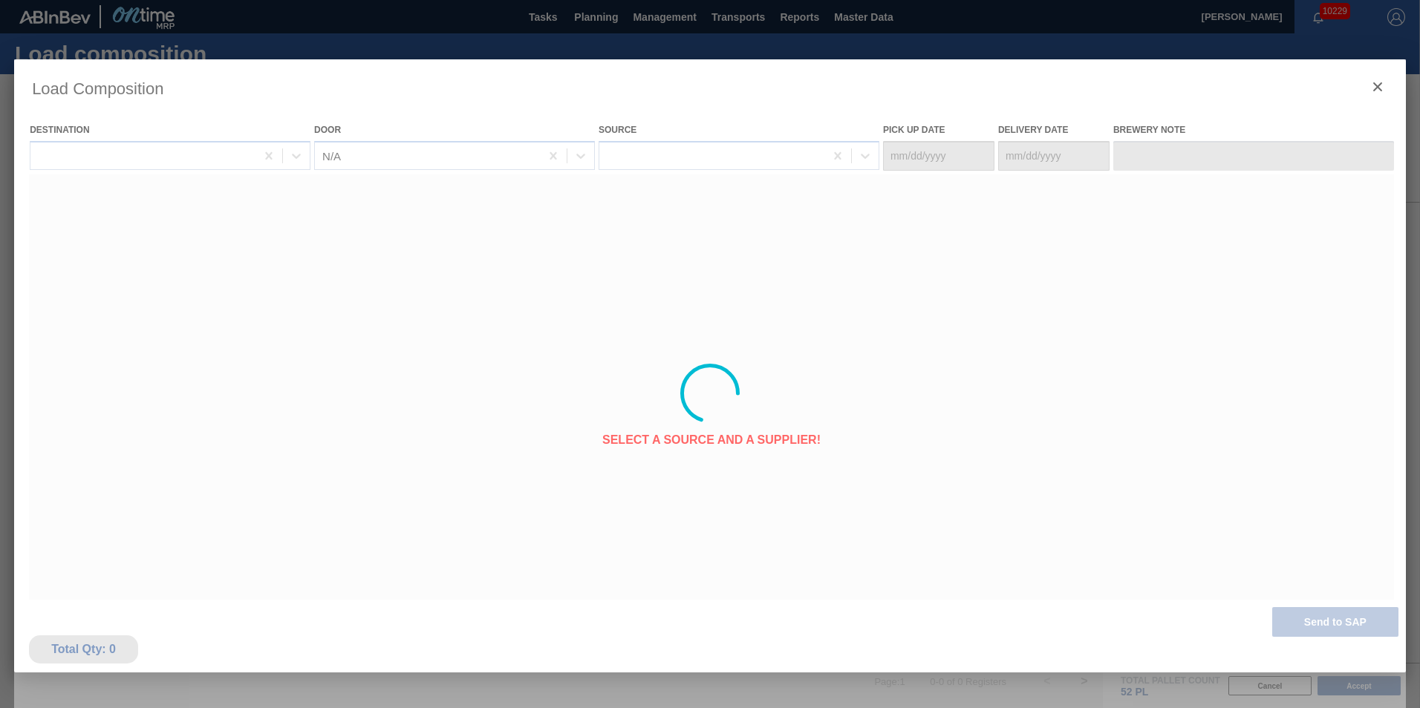
type Date "[DATE]"
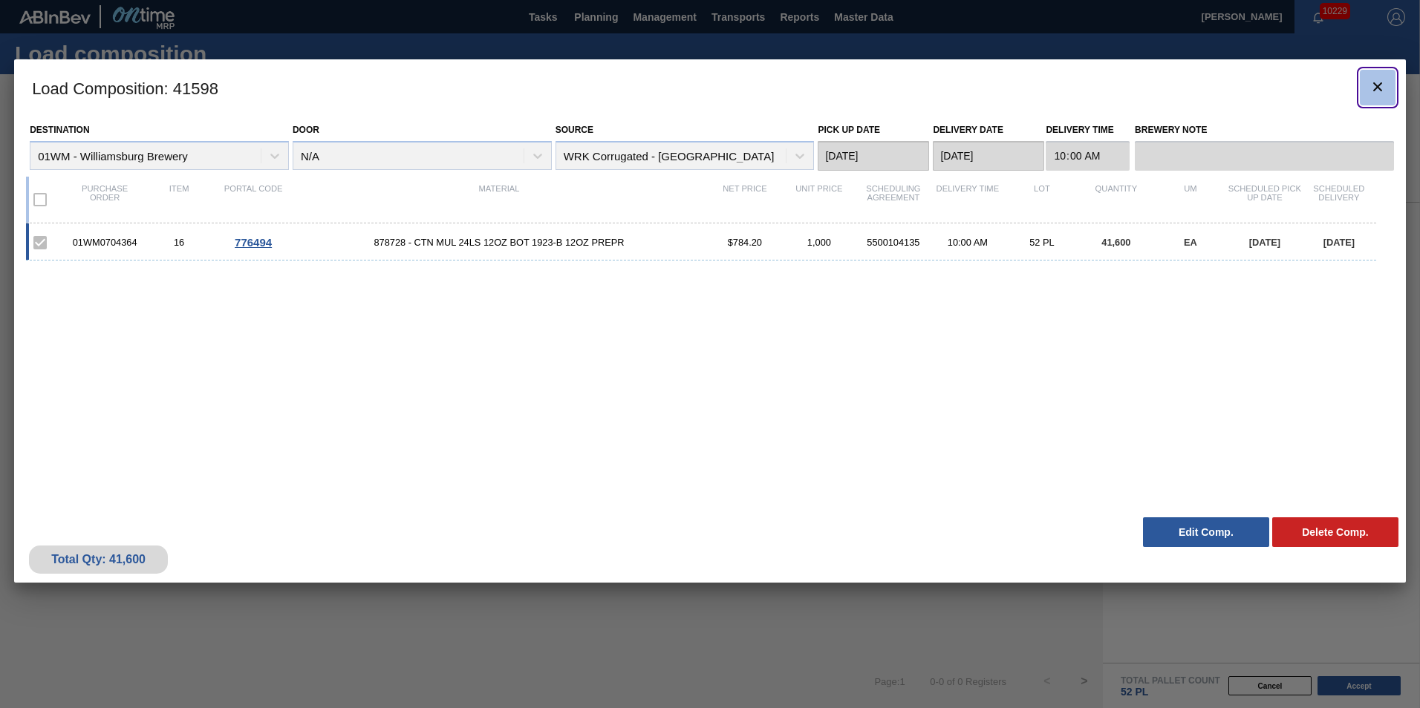
click at [1377, 82] on icon "botão de ícone" at bounding box center [1378, 87] width 18 height 18
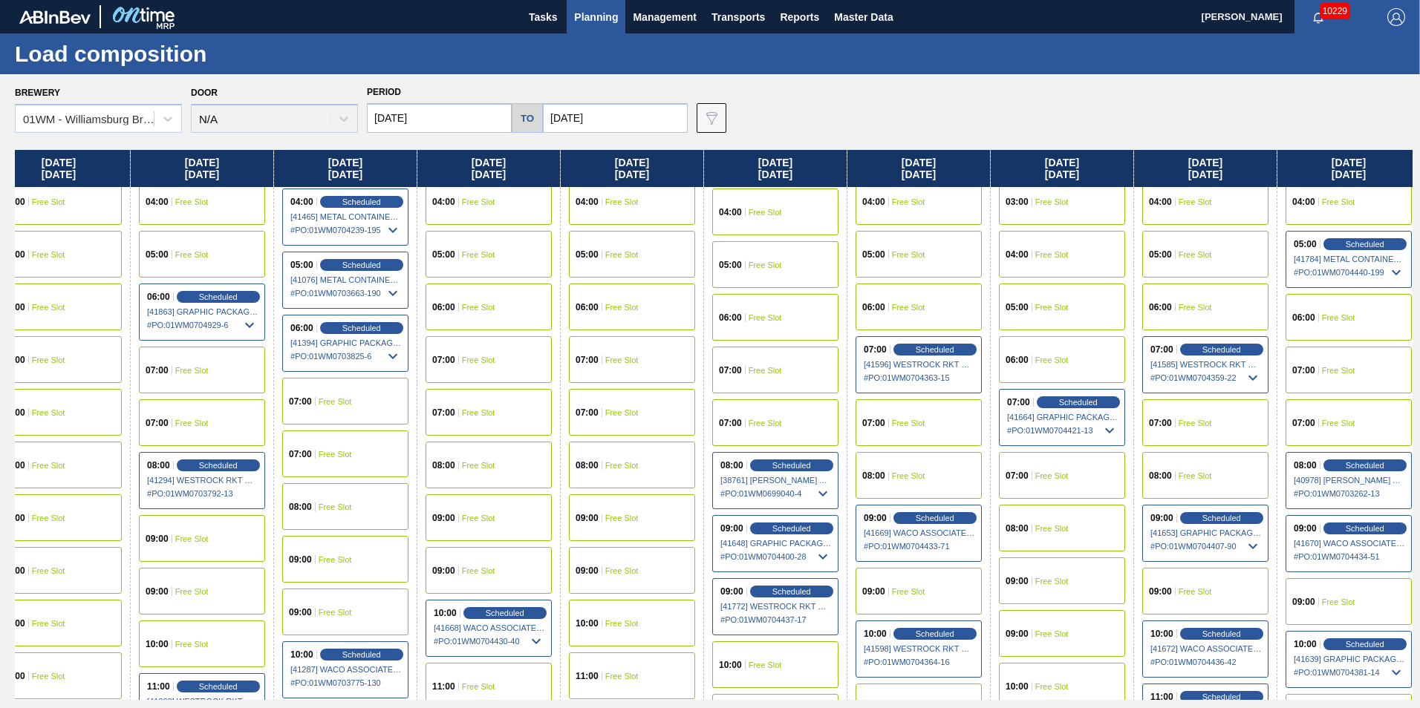
scroll to position [223, 1223]
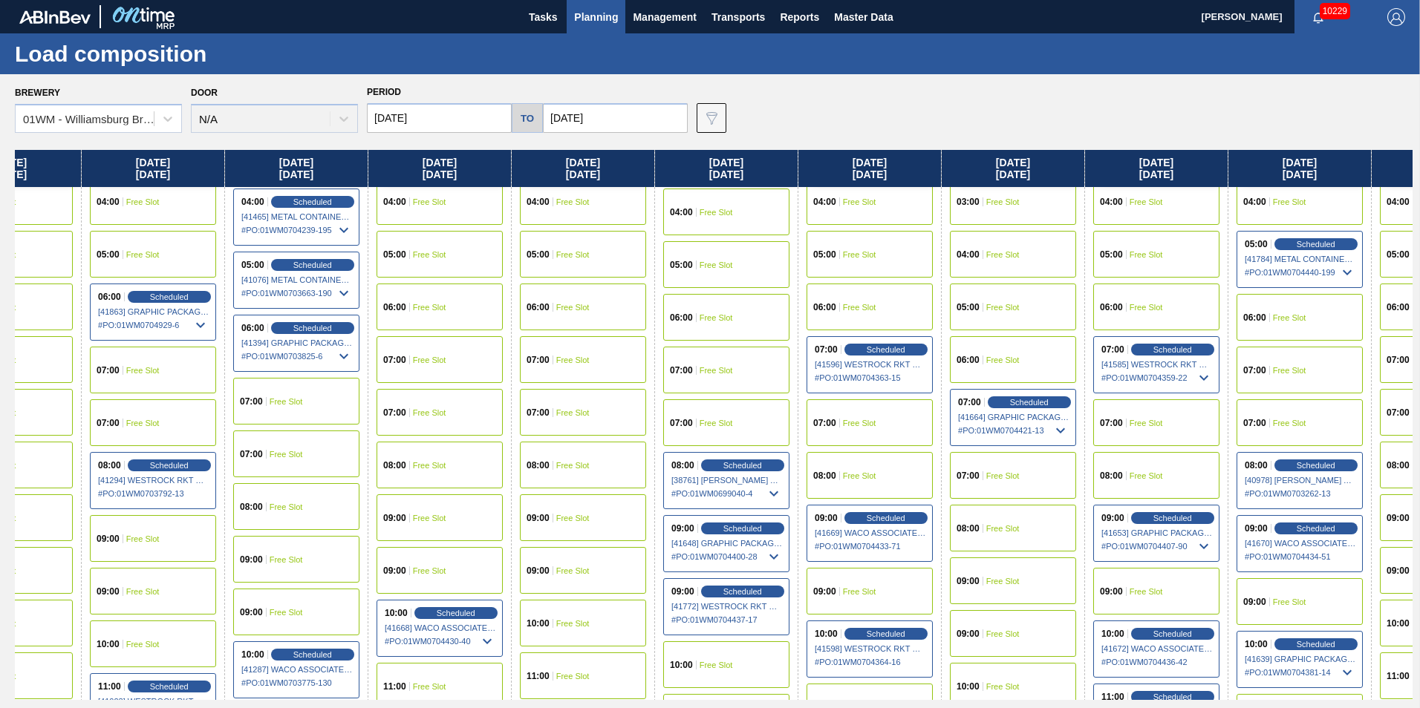
drag, startPoint x: 1156, startPoint y: 178, endPoint x: -3, endPoint y: 244, distance: 1161.1
click at [0, 0] on html "Tasks Planning Management Transports Reports Master Data Vincent Geritano 10229…" at bounding box center [710, 0] width 1420 height 0
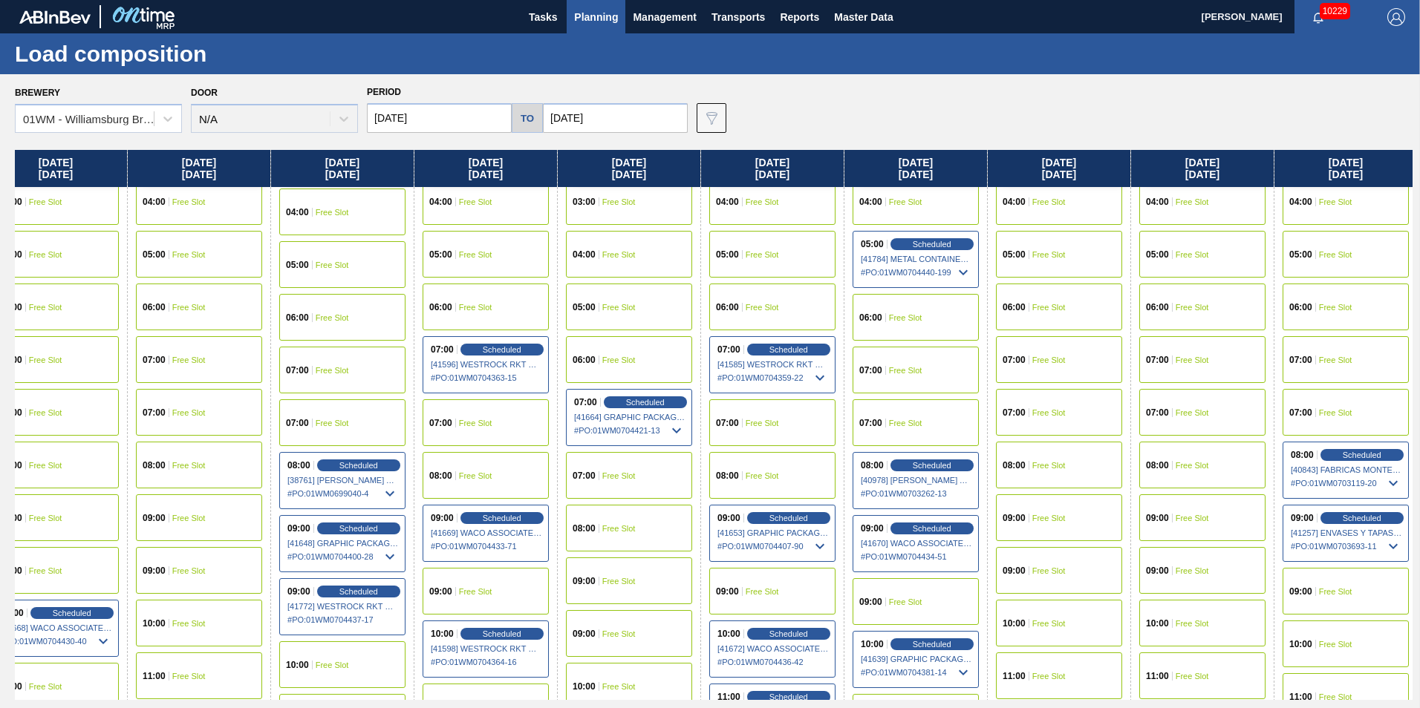
scroll to position [223, 1656]
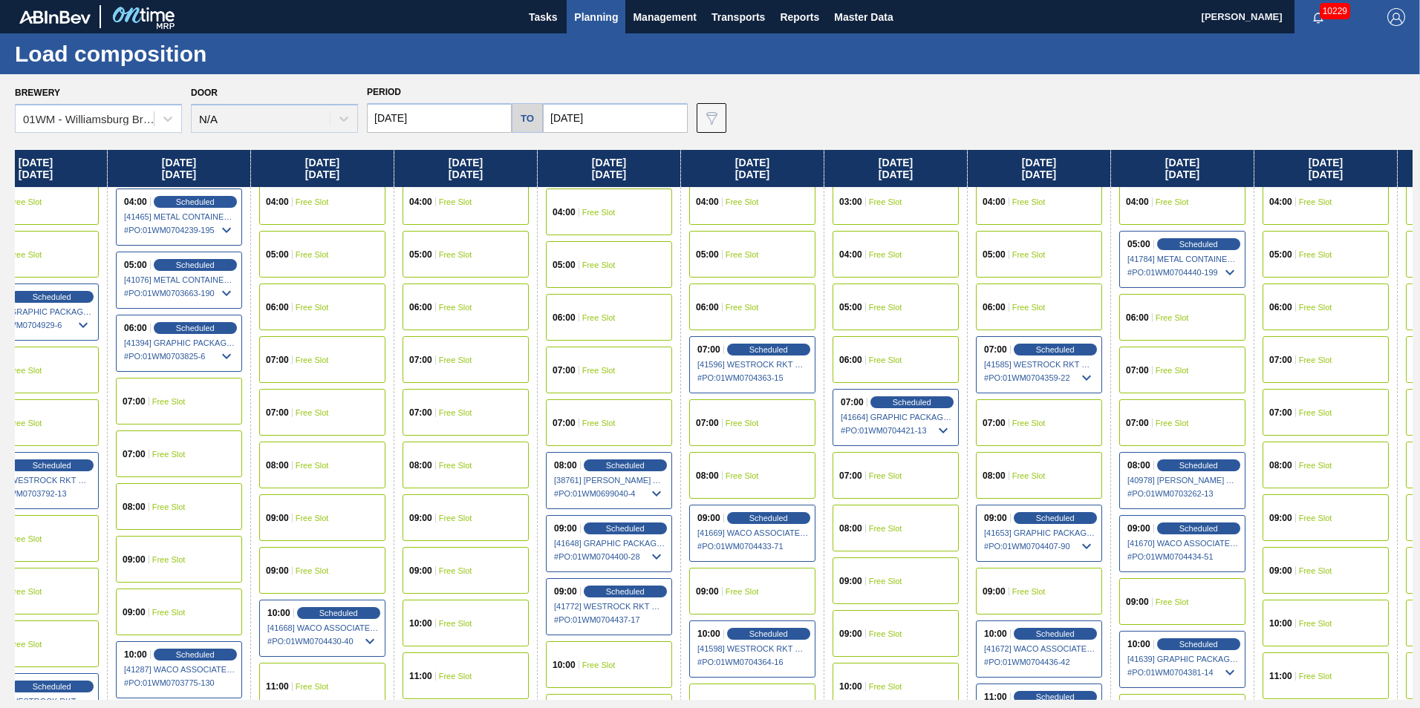
drag, startPoint x: 1017, startPoint y: 166, endPoint x: 887, endPoint y: 198, distance: 133.1
click at [887, 198] on div "Tuesday 08/19/2025 00:00 Free Slot 01:00 Free Slot 02:00 Scheduled [41247] WACO…" at bounding box center [714, 425] width 1398 height 550
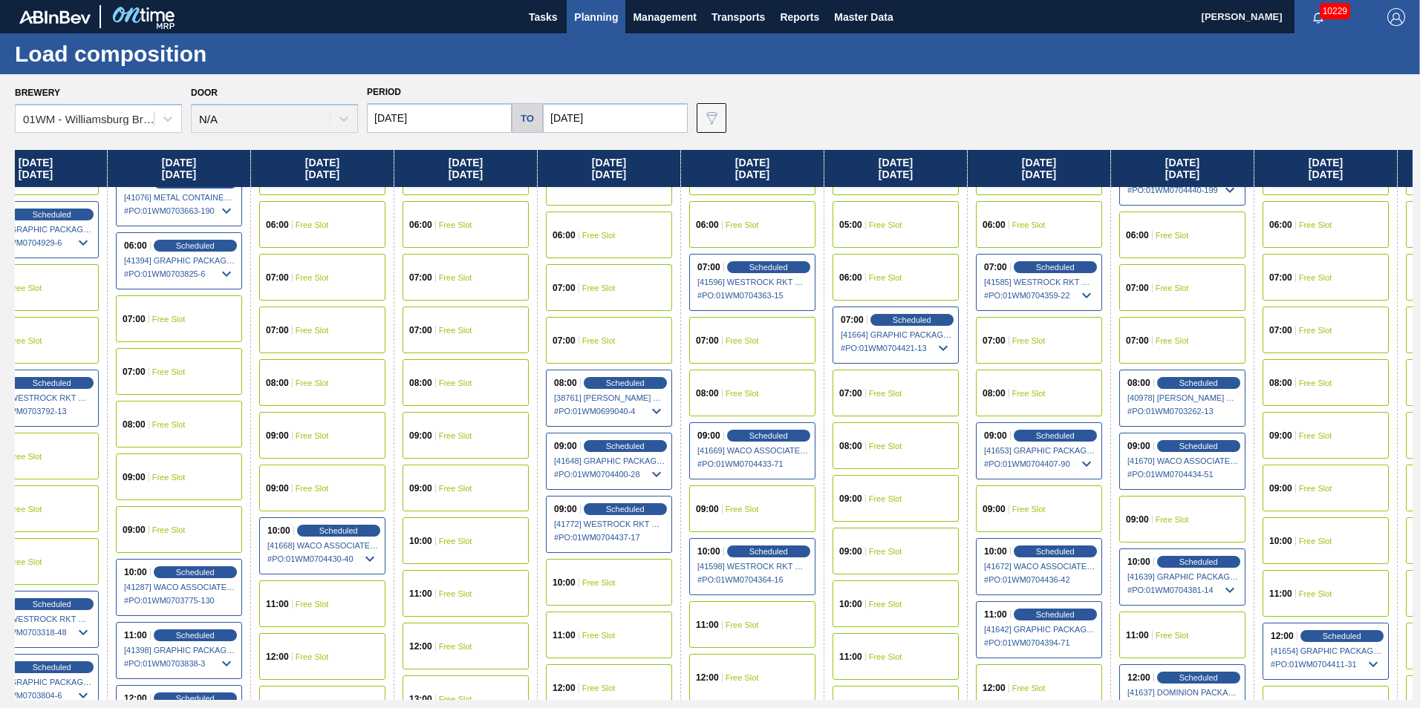
scroll to position [297, 1340]
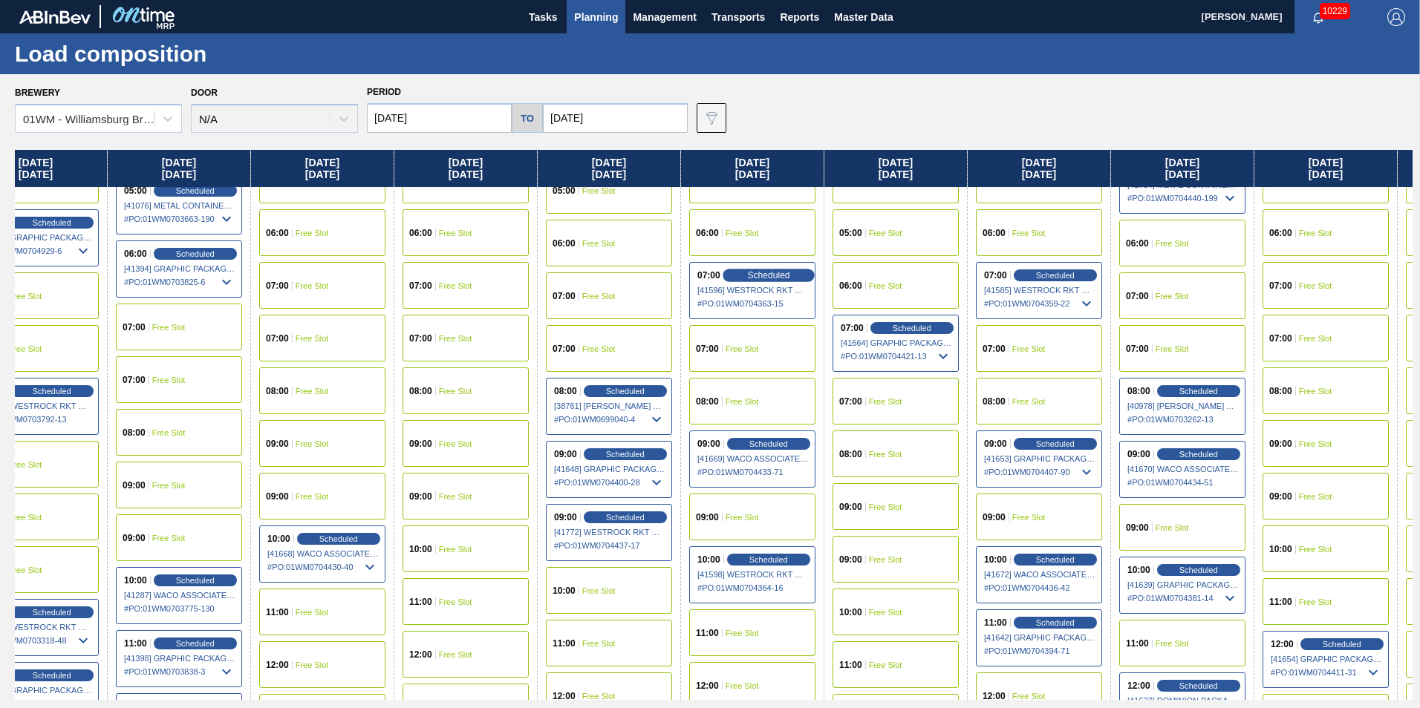
click at [787, 276] on span "Scheduled" at bounding box center [768, 275] width 42 height 10
click at [759, 272] on span "Scheduled" at bounding box center [768, 275] width 42 height 10
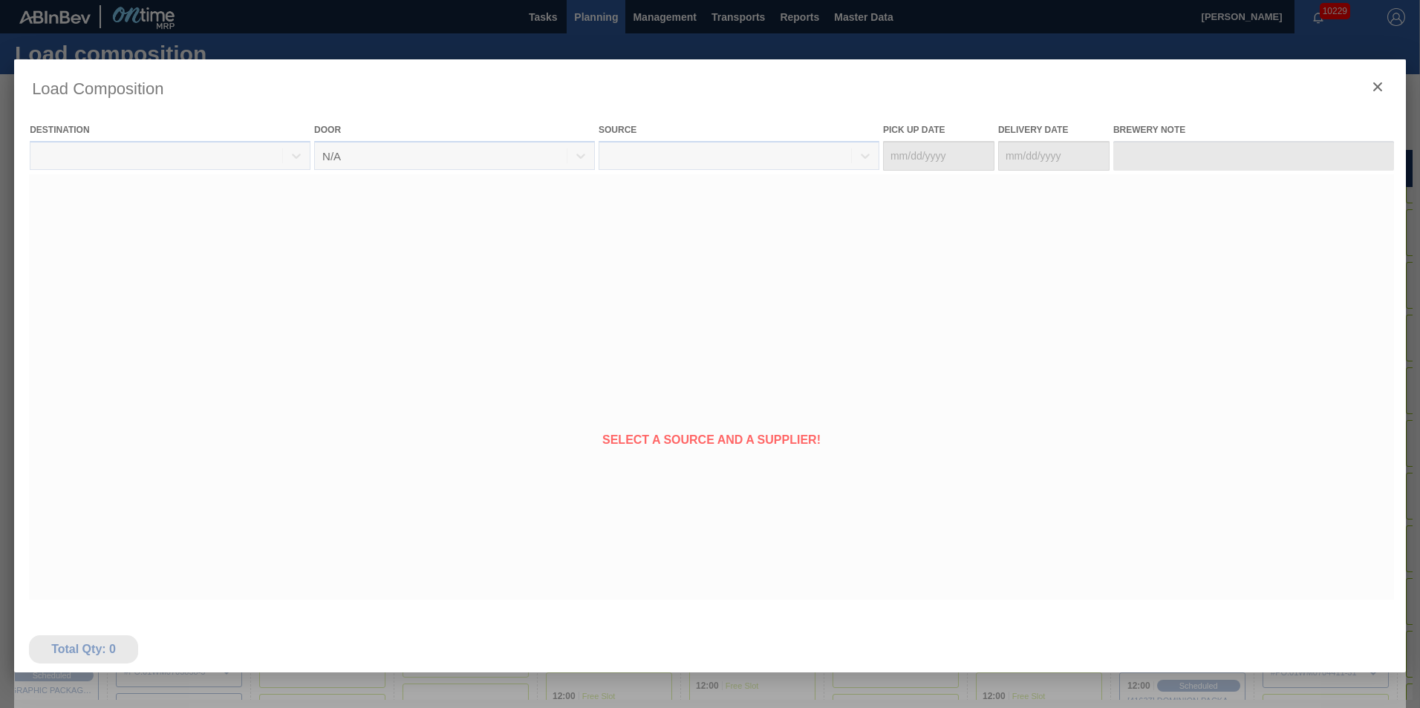
type Date "[DATE]"
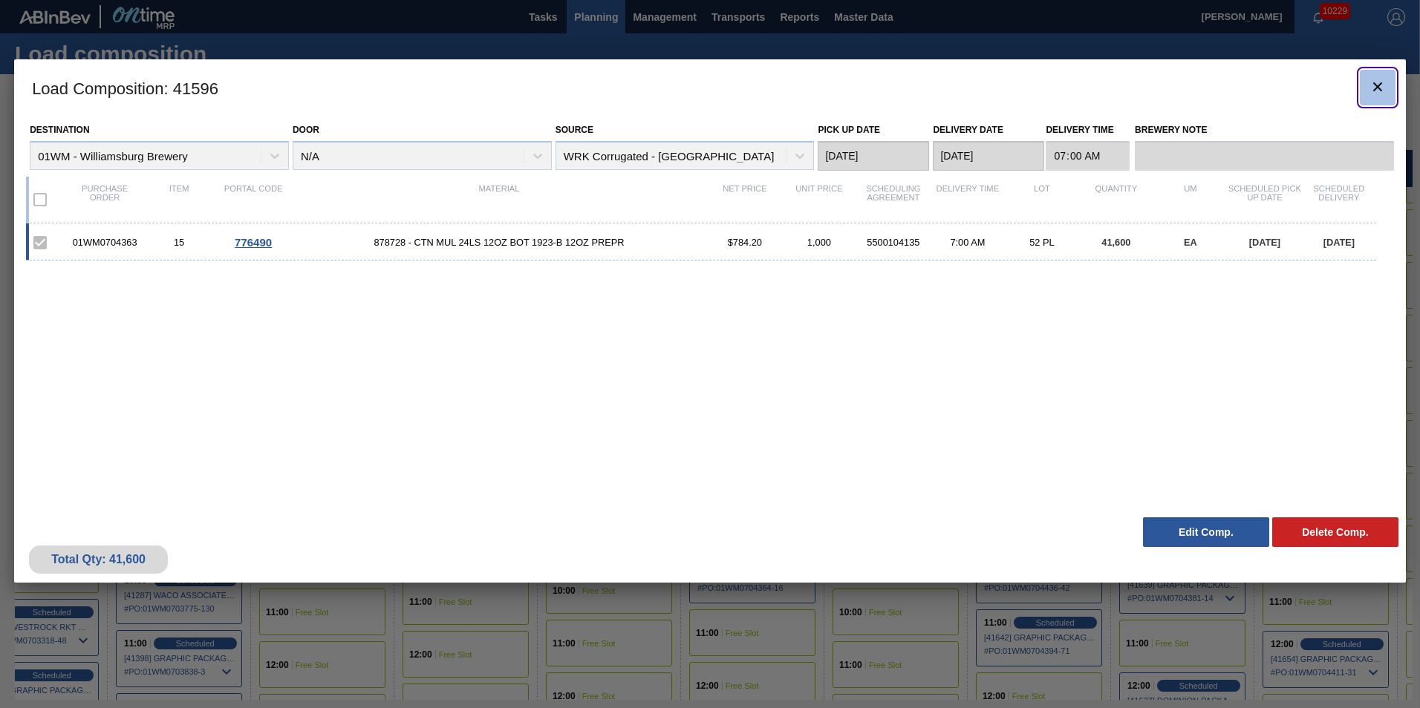
click at [1381, 94] on icon "botão de ícone" at bounding box center [1378, 87] width 18 height 18
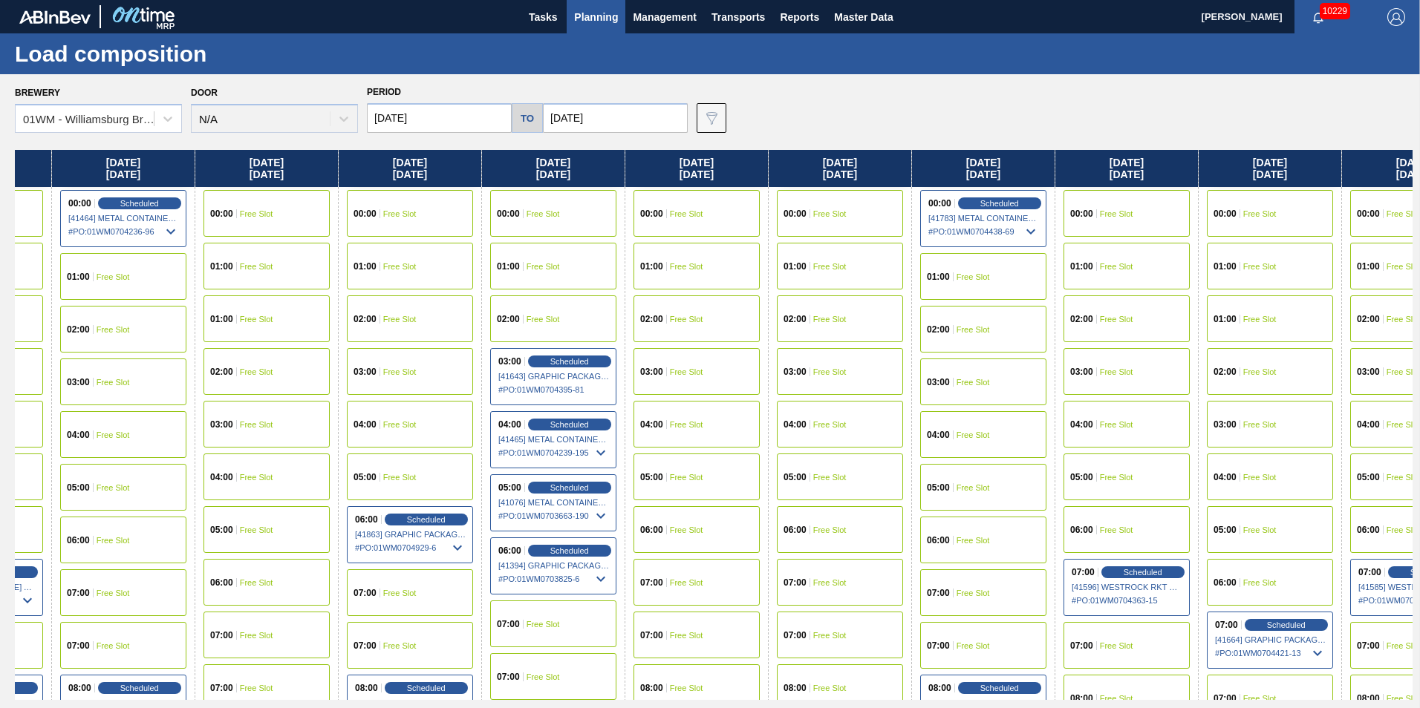
drag, startPoint x: 1014, startPoint y: 168, endPoint x: 33, endPoint y: 159, distance: 981.0
click at [27, 163] on div "Tuesday 08/19/2025 00:00 Free Slot 01:00 Free Slot 02:00 Scheduled [41247] WACO…" at bounding box center [714, 425] width 1398 height 550
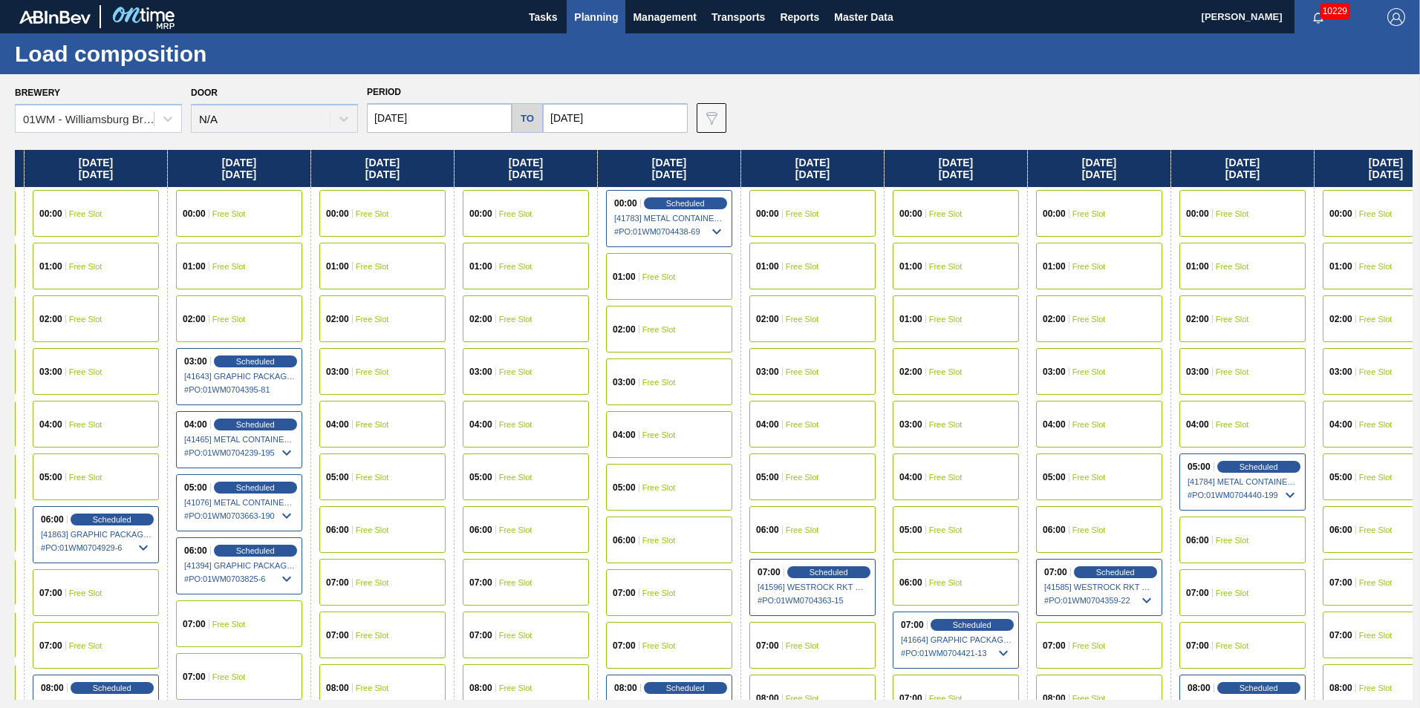
scroll to position [0, 1355]
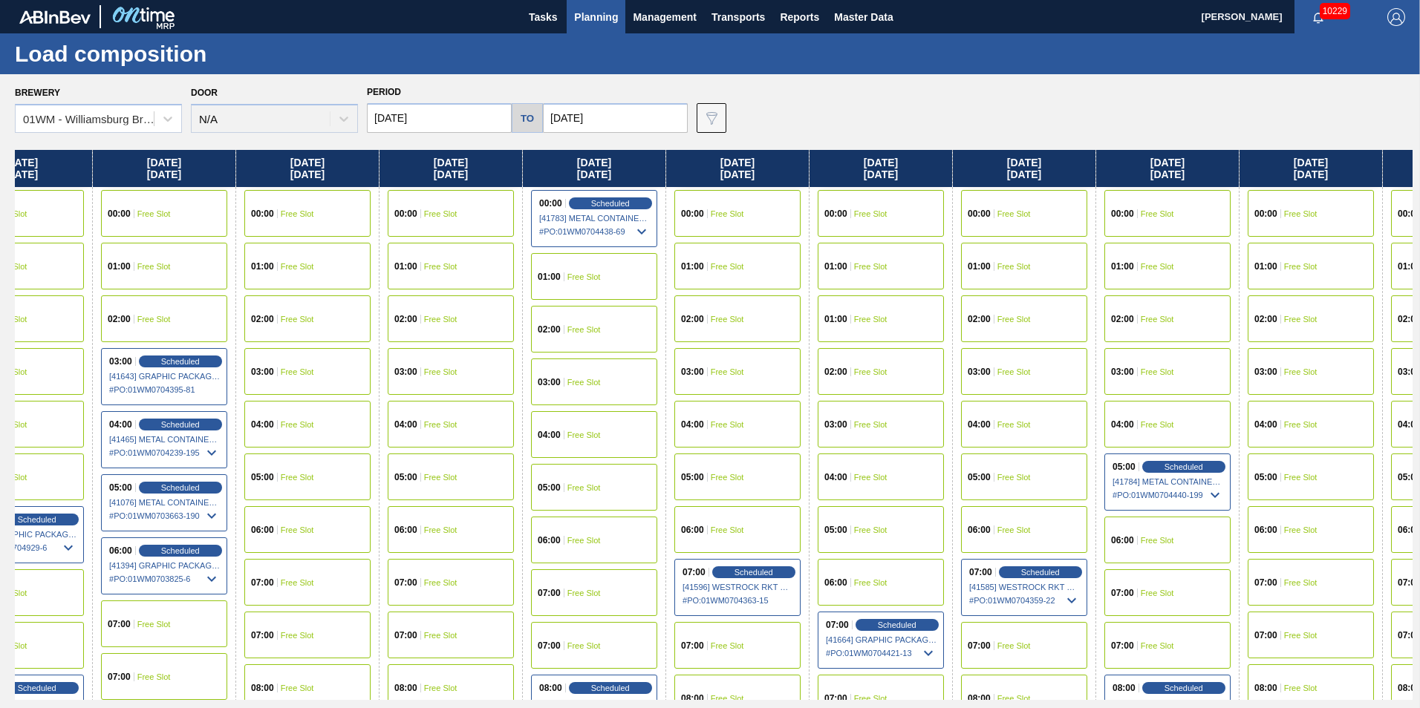
drag, startPoint x: 1072, startPoint y: 177, endPoint x: 850, endPoint y: 179, distance: 222.8
click at [850, 179] on div "Tuesday 08/19/2025 00:00 Free Slot 01:00 Free Slot 02:00 Scheduled [41247] WACO…" at bounding box center [714, 425] width 1398 height 550
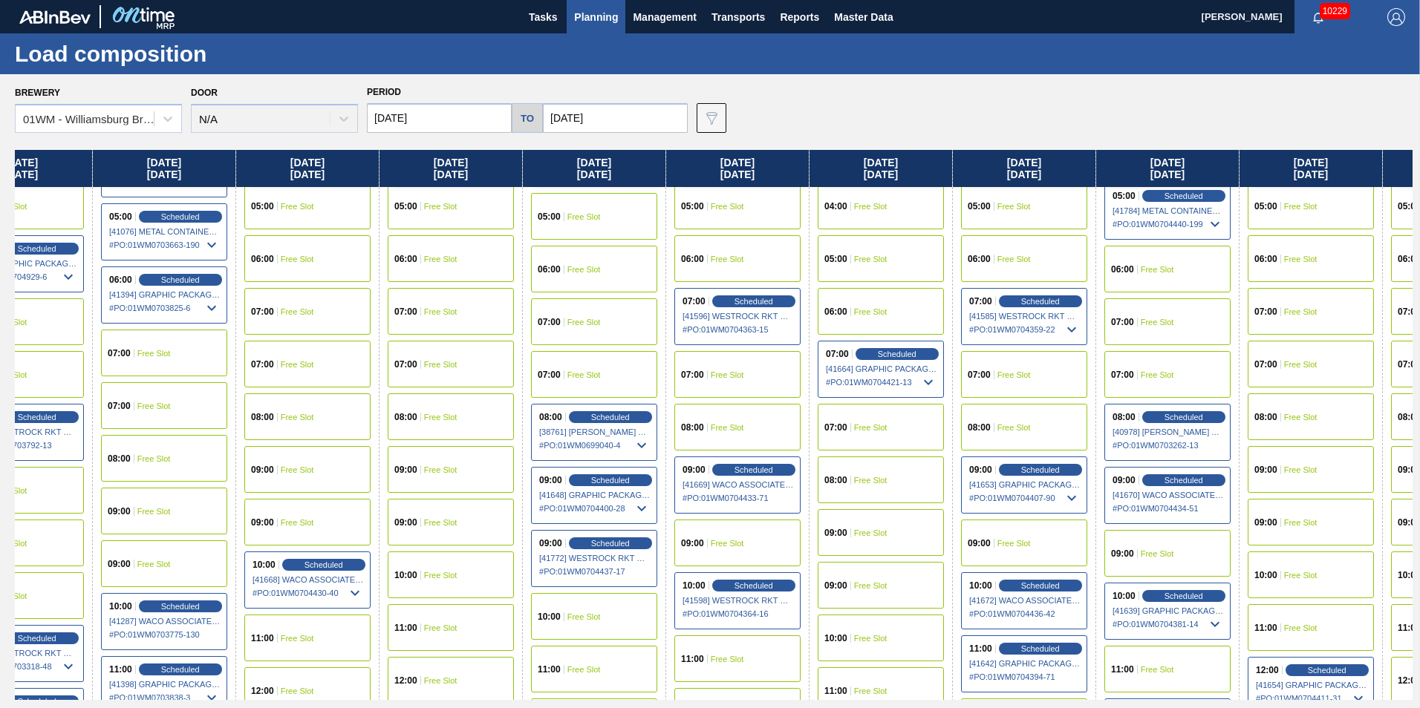
scroll to position [297, 1355]
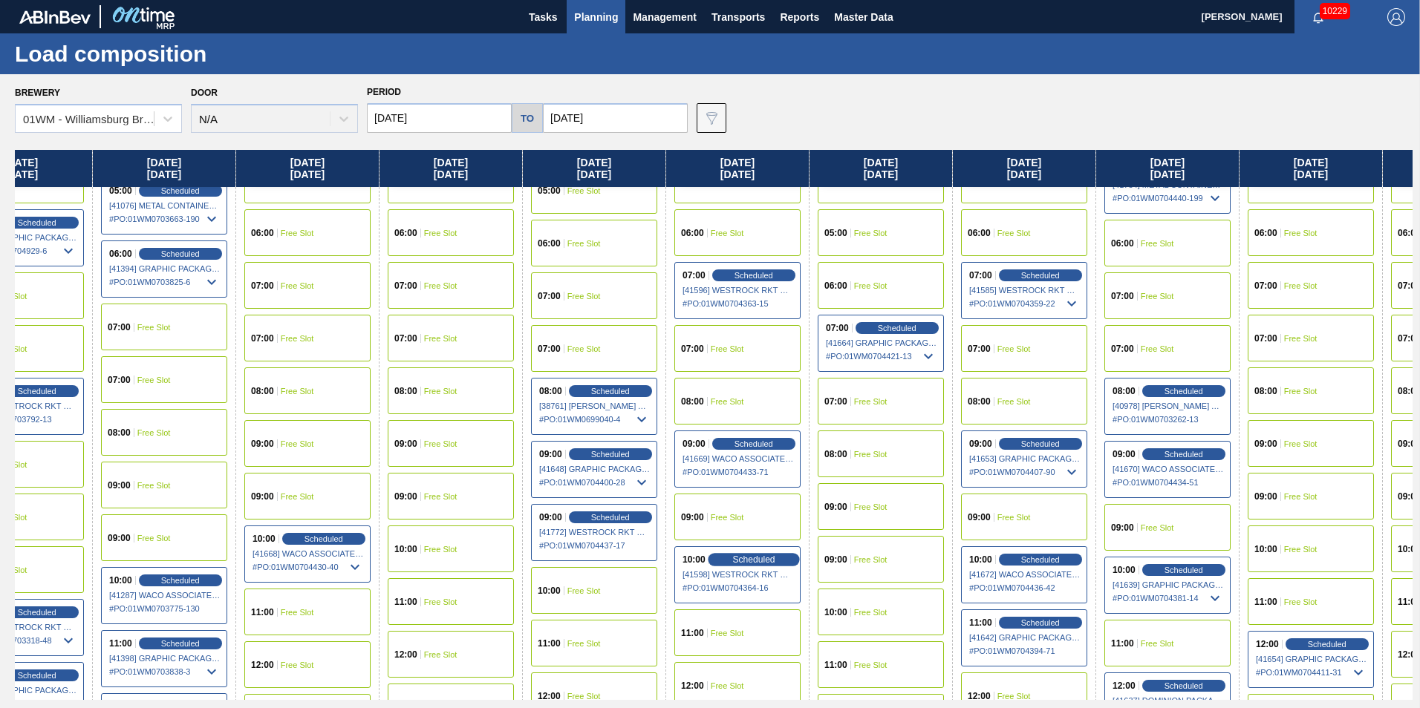
click at [761, 556] on span "Scheduled" at bounding box center [753, 560] width 42 height 10
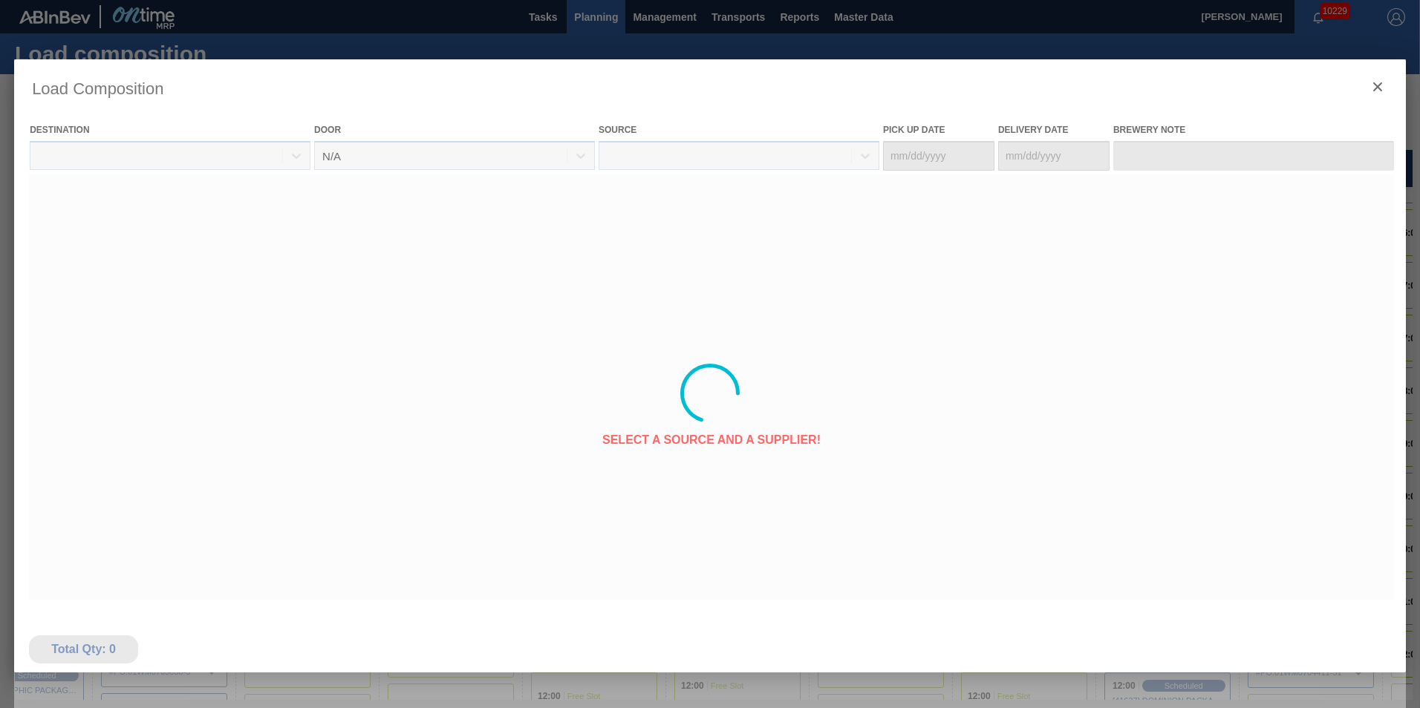
type Date "[DATE]"
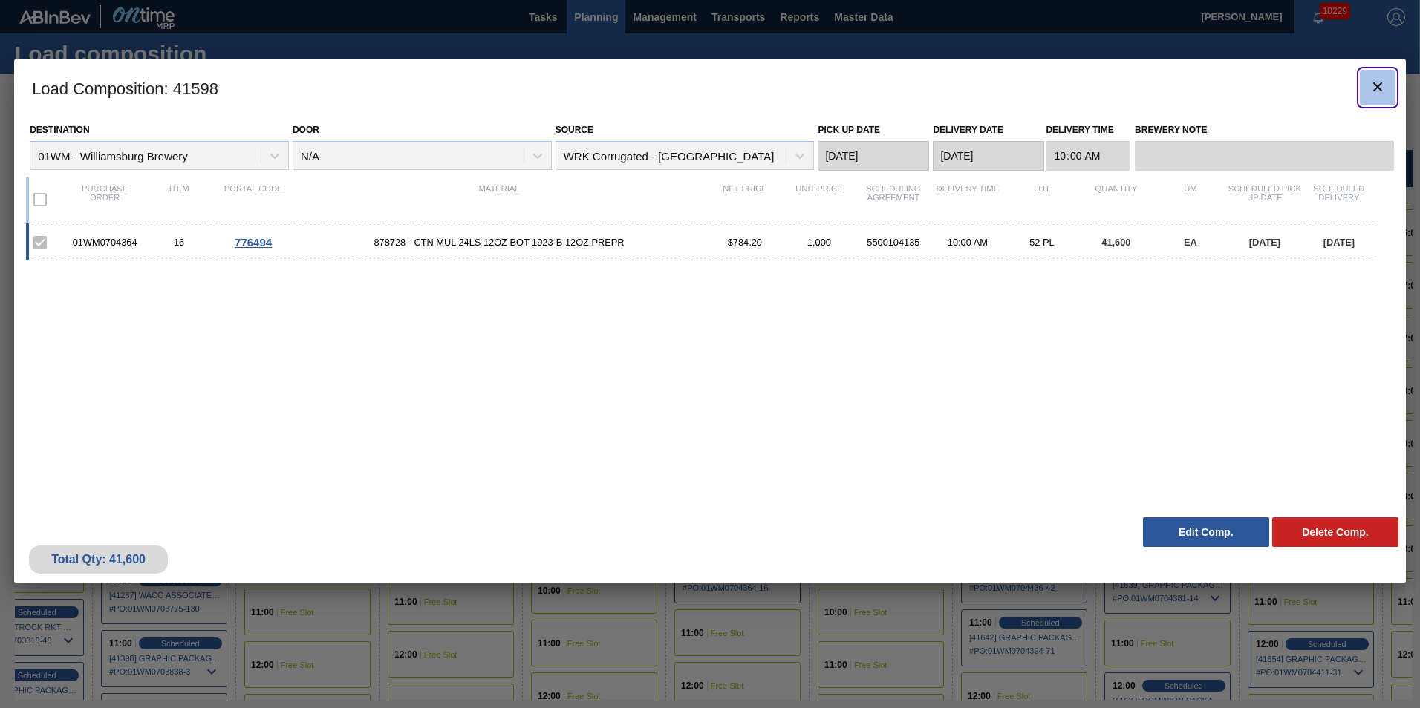
click at [1375, 87] on icon "botão de ícone" at bounding box center [1378, 87] width 18 height 18
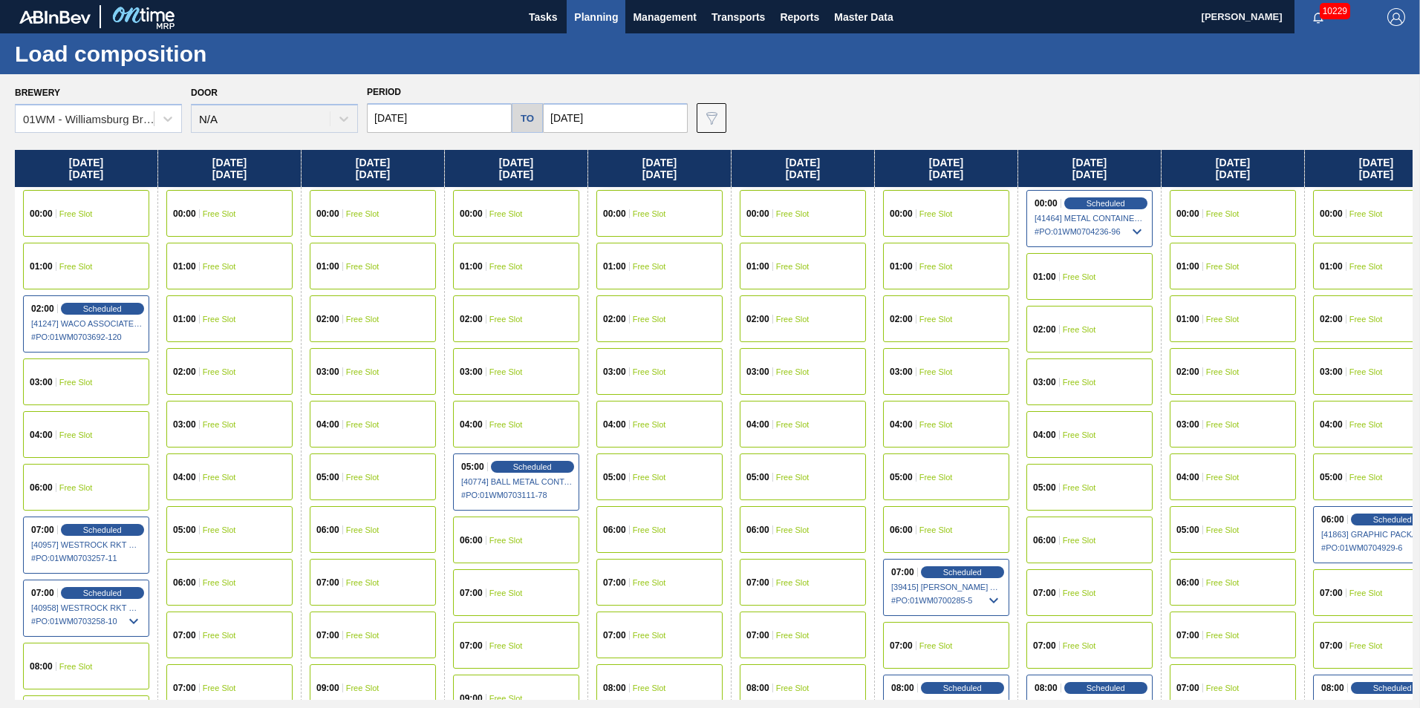
click at [596, 23] on span "Planning" at bounding box center [596, 17] width 44 height 18
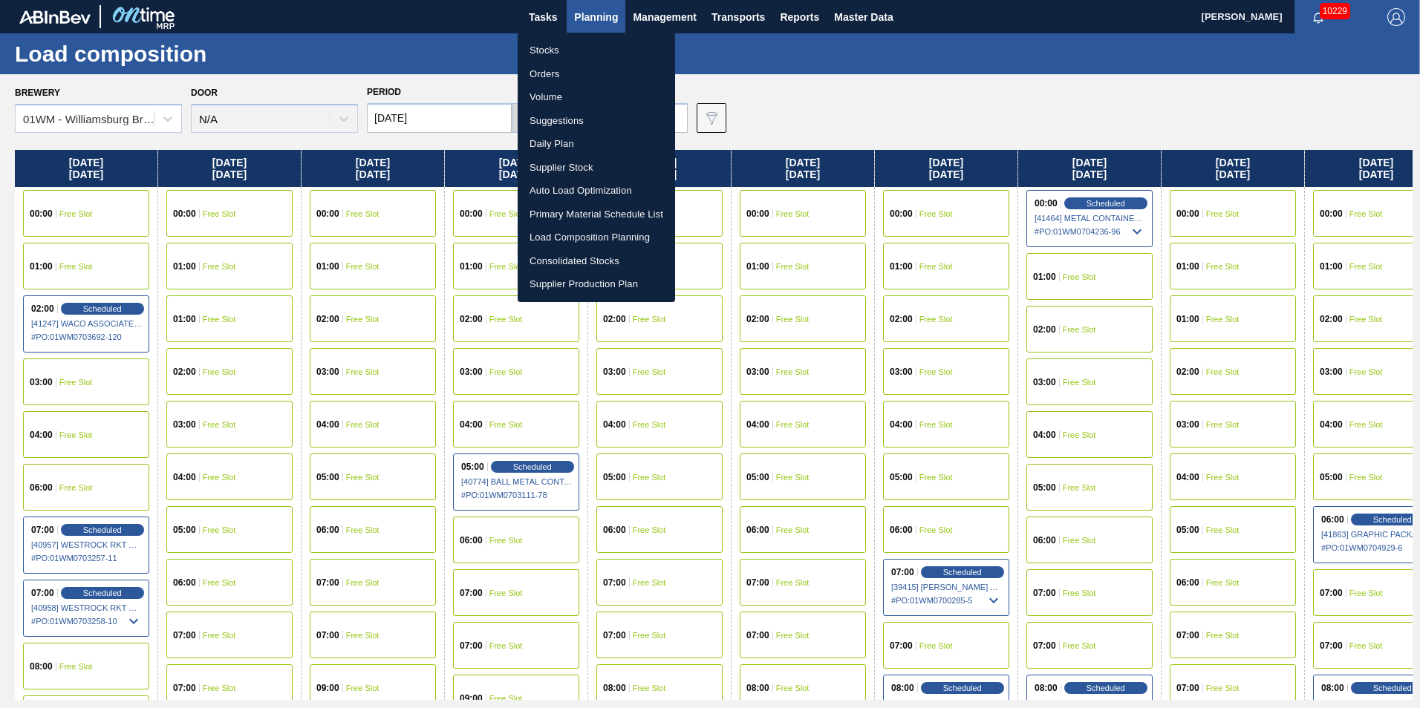
click at [583, 119] on li "Suggestions" at bounding box center [596, 121] width 157 height 24
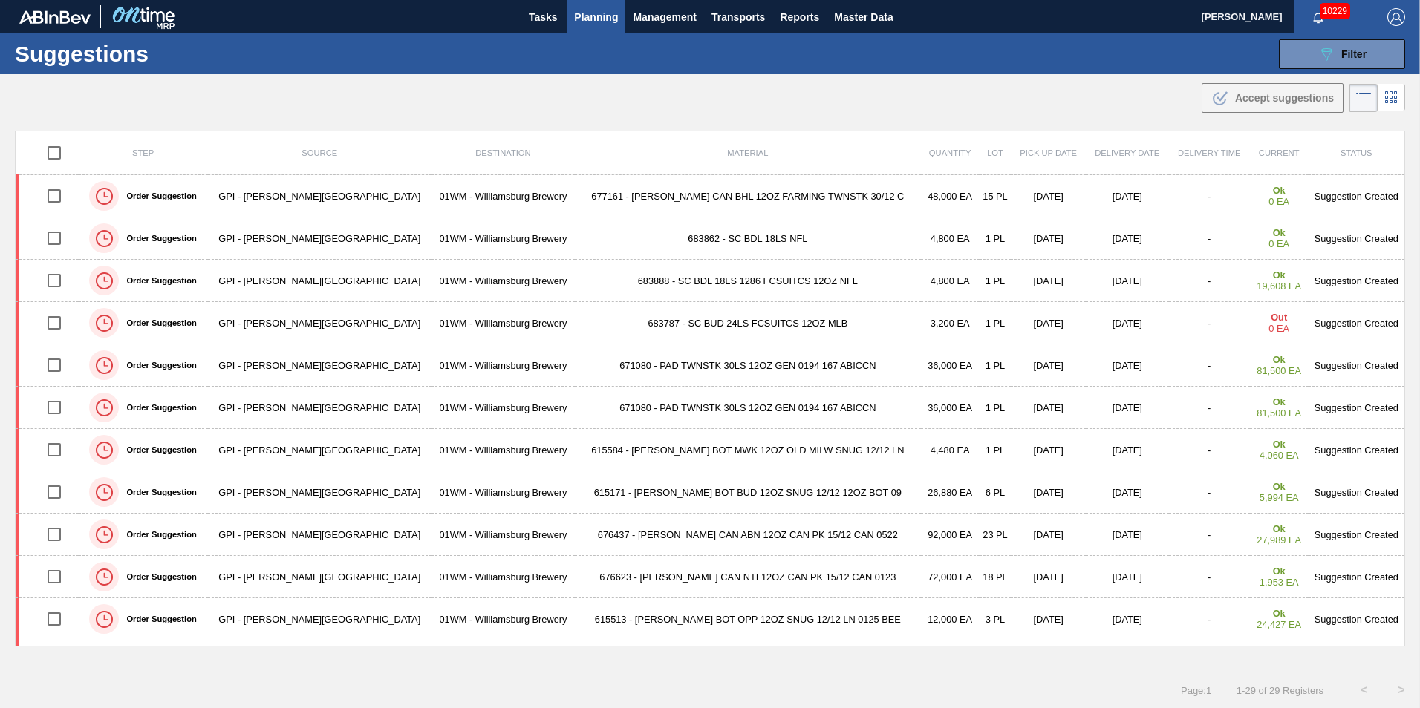
click at [1364, 71] on div "Suggestions 089F7B8B-B2A5-4AFE-B5C0-19BA573D28AC Filter Step Step Source 822106…" at bounding box center [710, 53] width 1420 height 41
click at [1366, 54] on button "089F7B8B-B2A5-4AFE-B5C0-19BA573D28AC Filter" at bounding box center [1342, 54] width 126 height 30
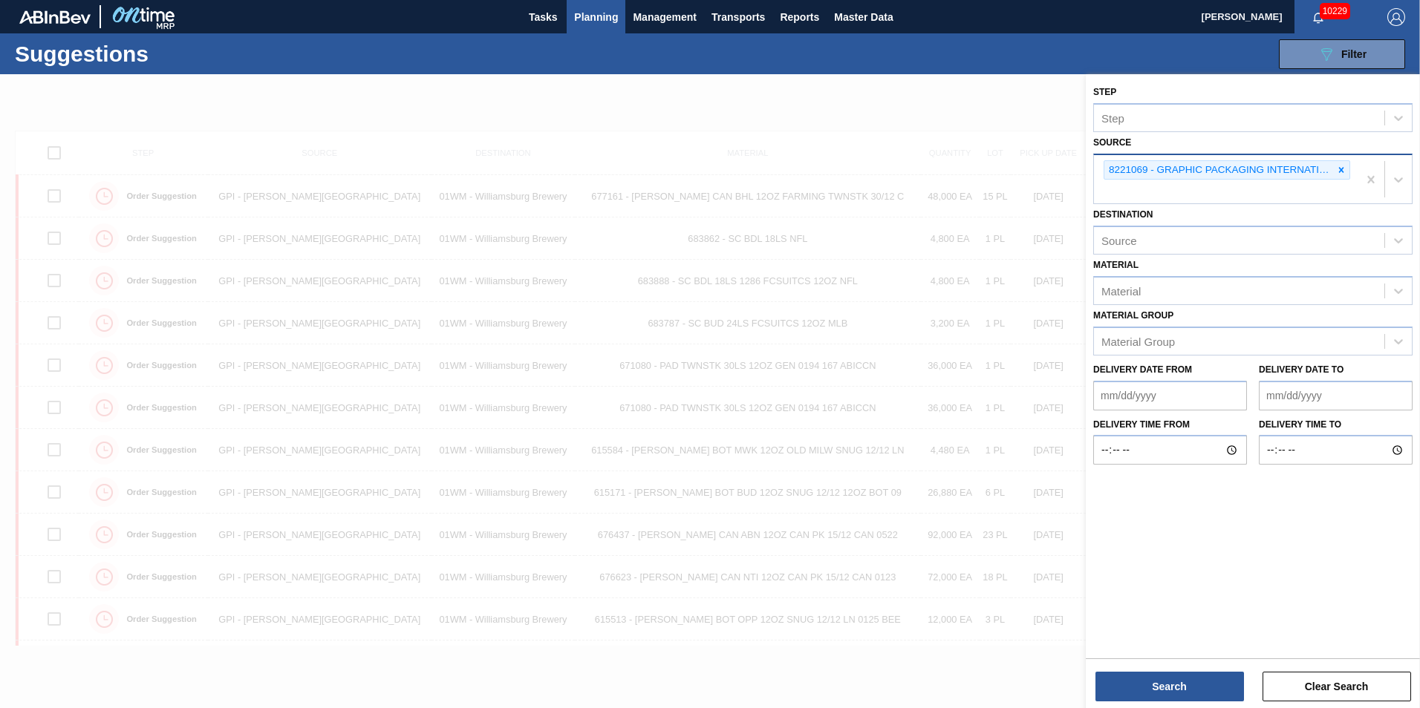
click at [1347, 167] on div at bounding box center [1341, 170] width 16 height 19
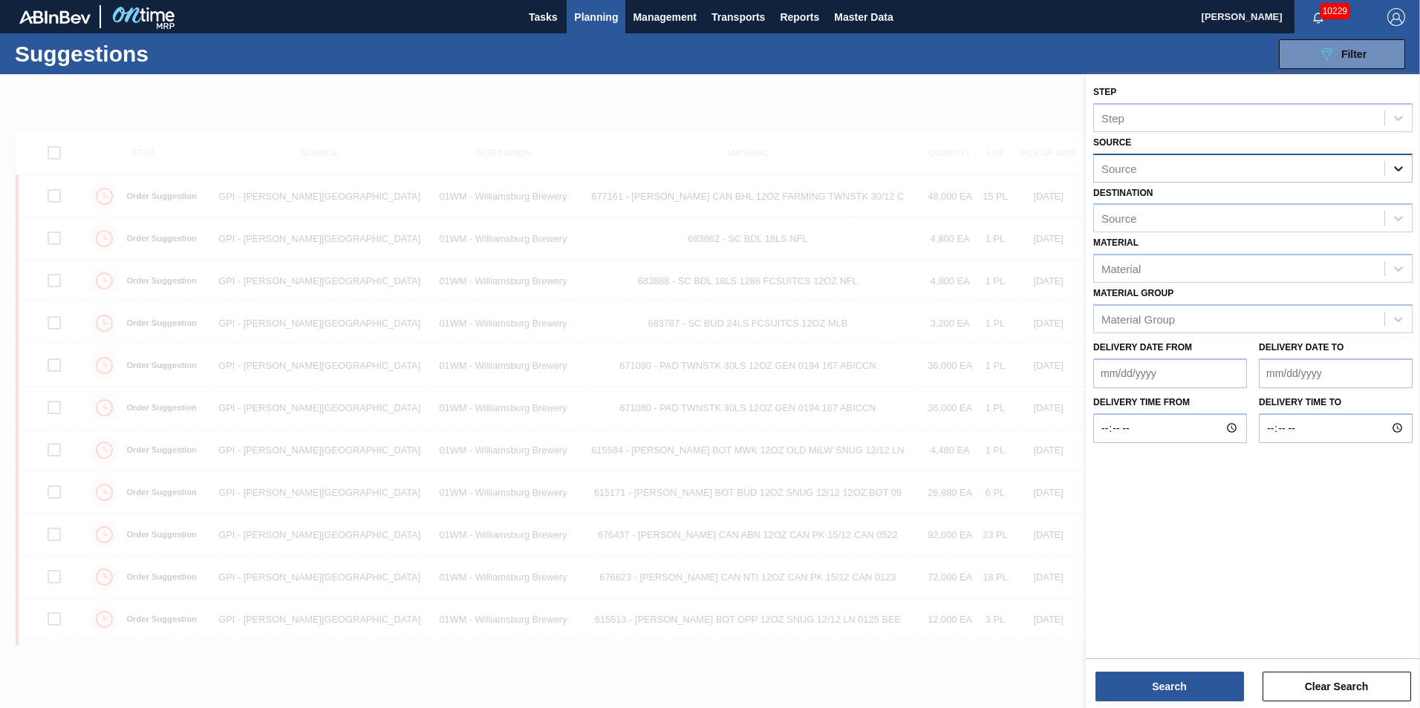
click at [1395, 168] on icon at bounding box center [1398, 168] width 9 height 5
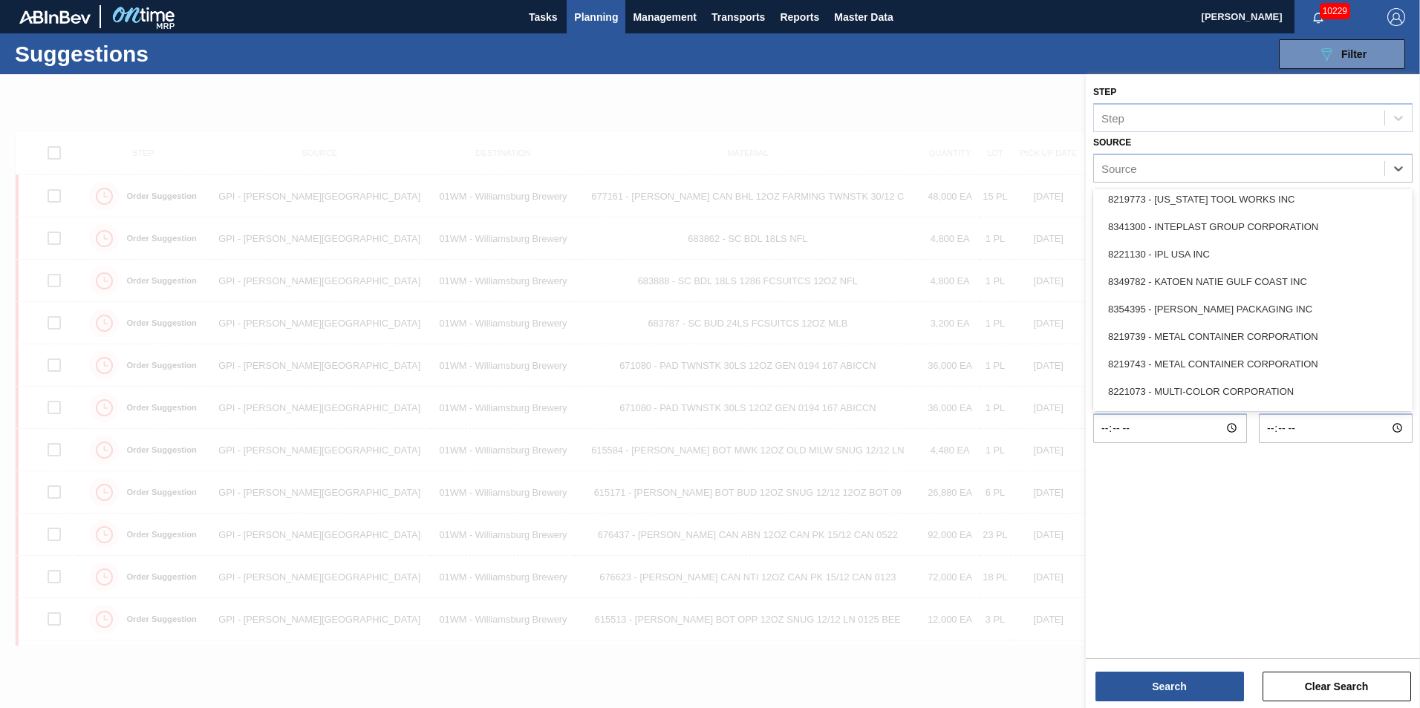
scroll to position [662, 0]
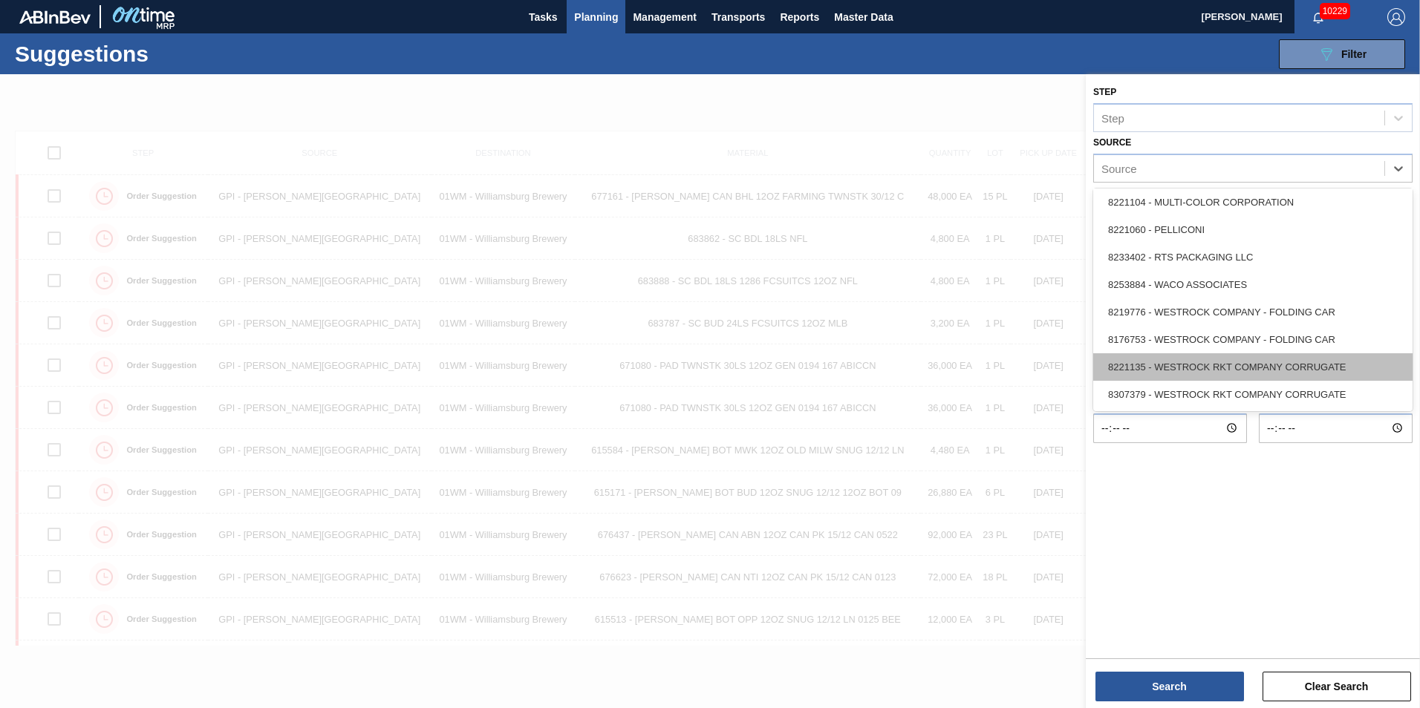
click at [1318, 367] on div "8221135 - WESTROCK RKT COMPANY CORRUGATE" at bounding box center [1252, 366] width 319 height 27
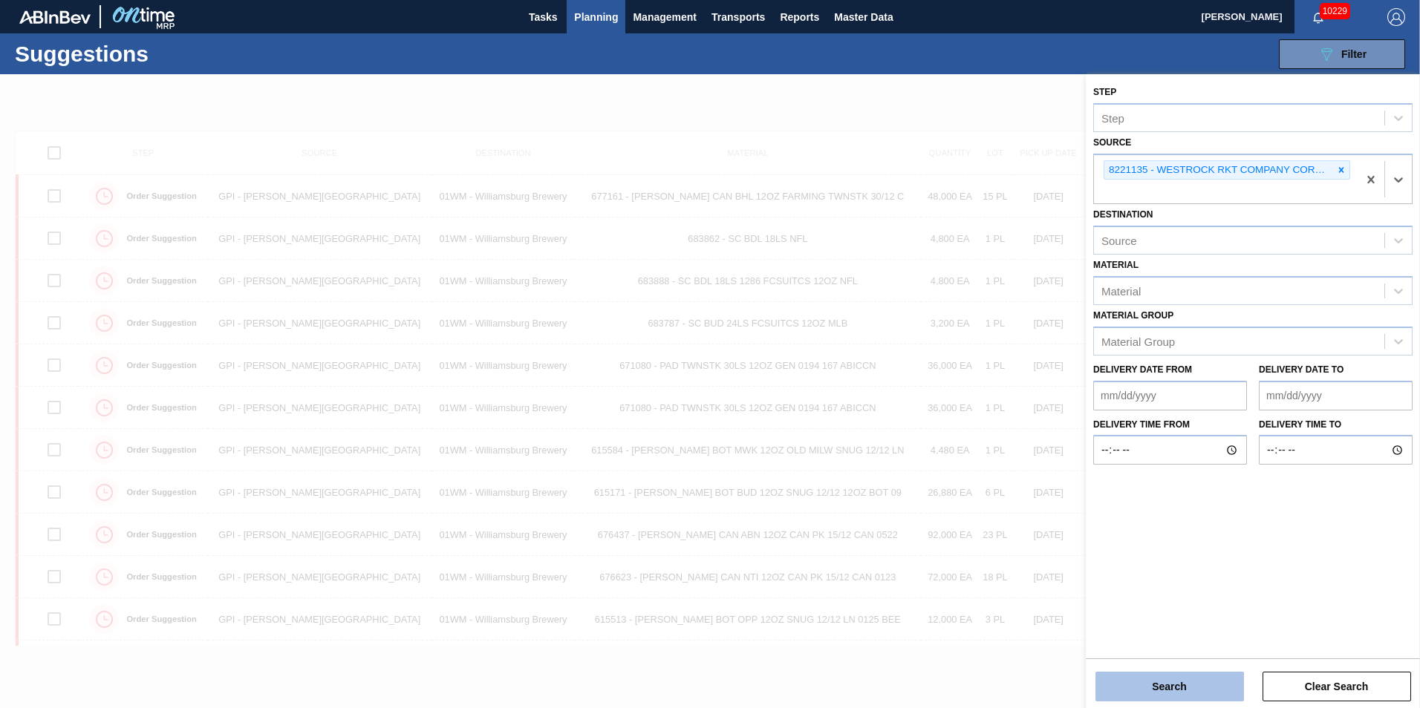
click at [1145, 694] on button "Search" at bounding box center [1169, 687] width 149 height 30
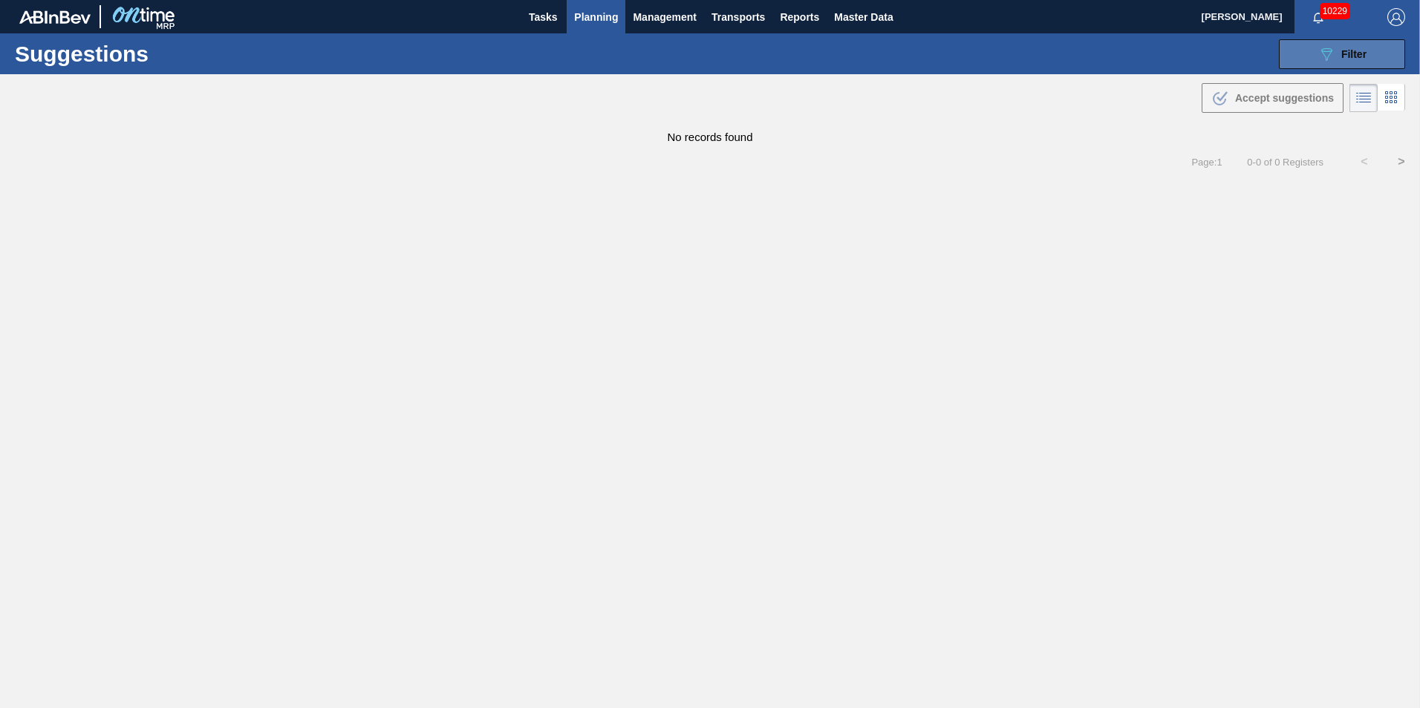
click at [1358, 64] on button "089F7B8B-B2A5-4AFE-B5C0-19BA573D28AC Filter" at bounding box center [1342, 54] width 126 height 30
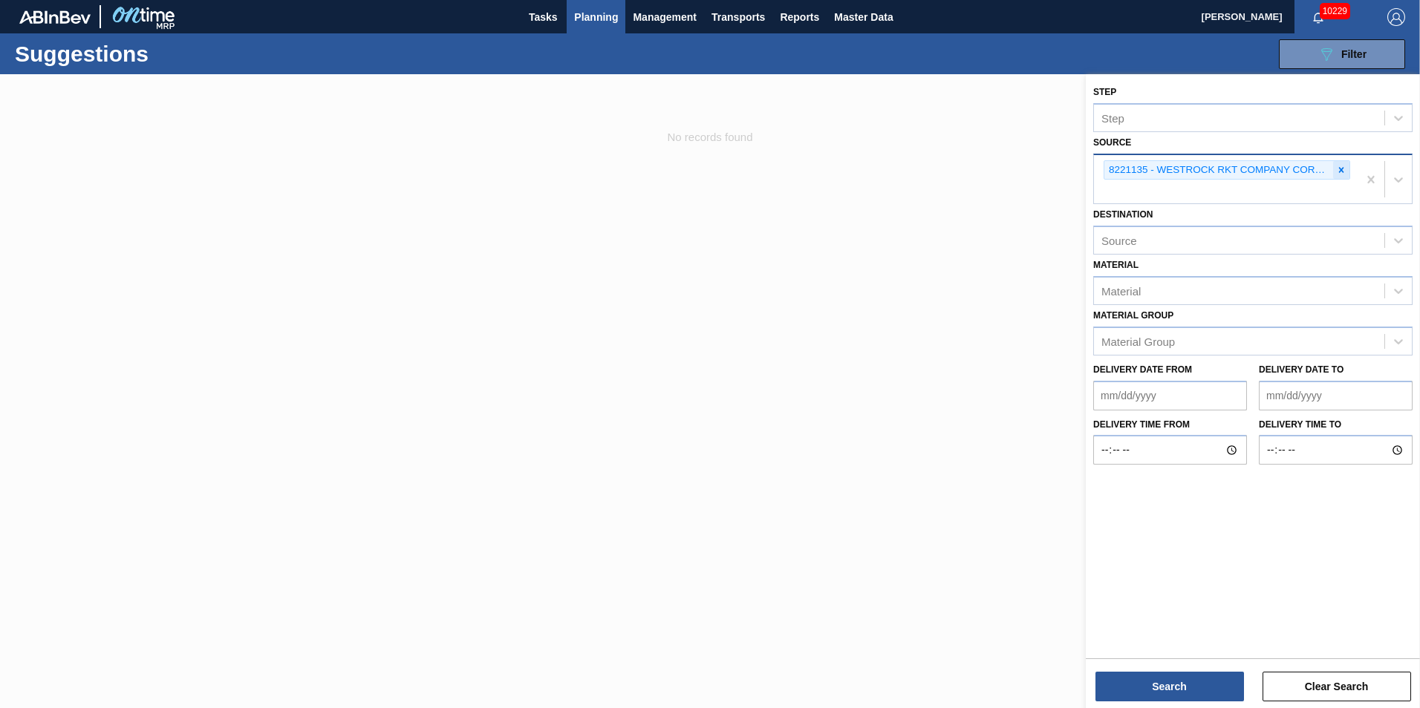
click at [1343, 171] on icon at bounding box center [1341, 170] width 10 height 10
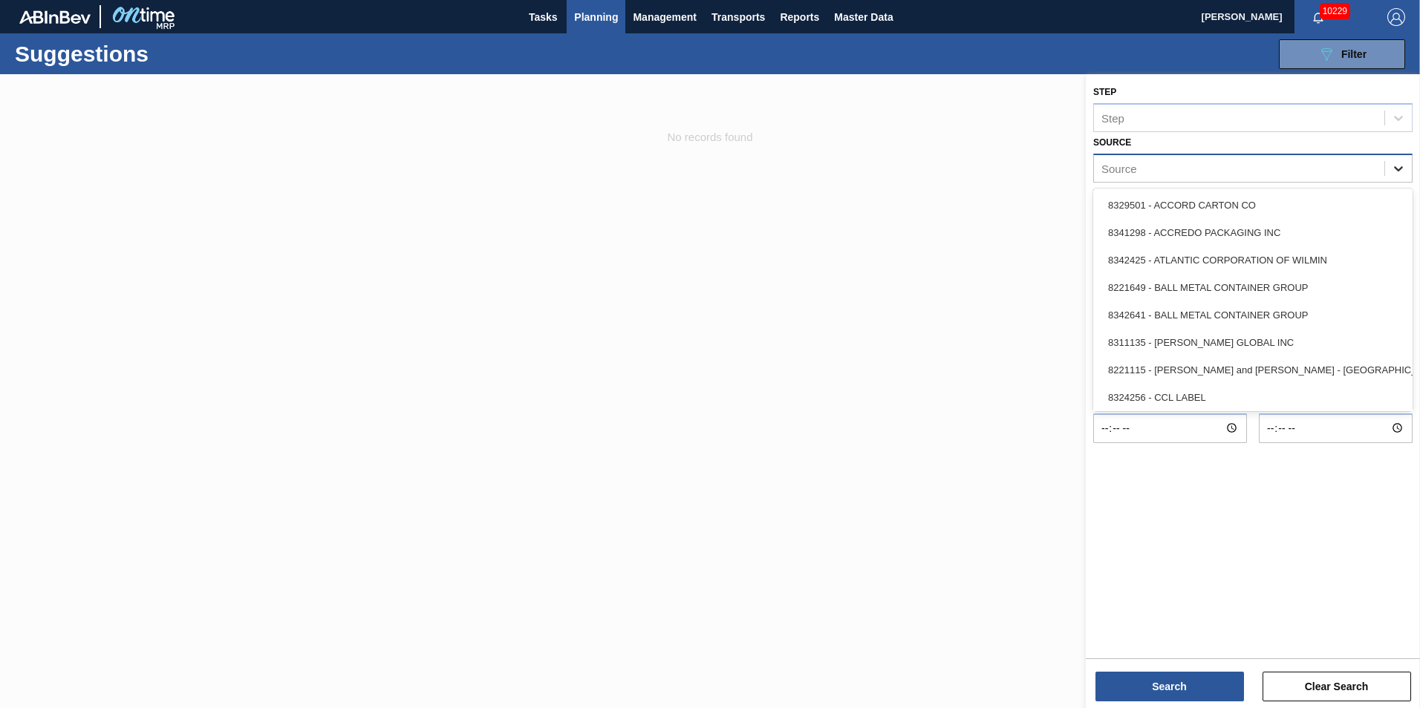
click at [1404, 172] on icon at bounding box center [1398, 168] width 15 height 15
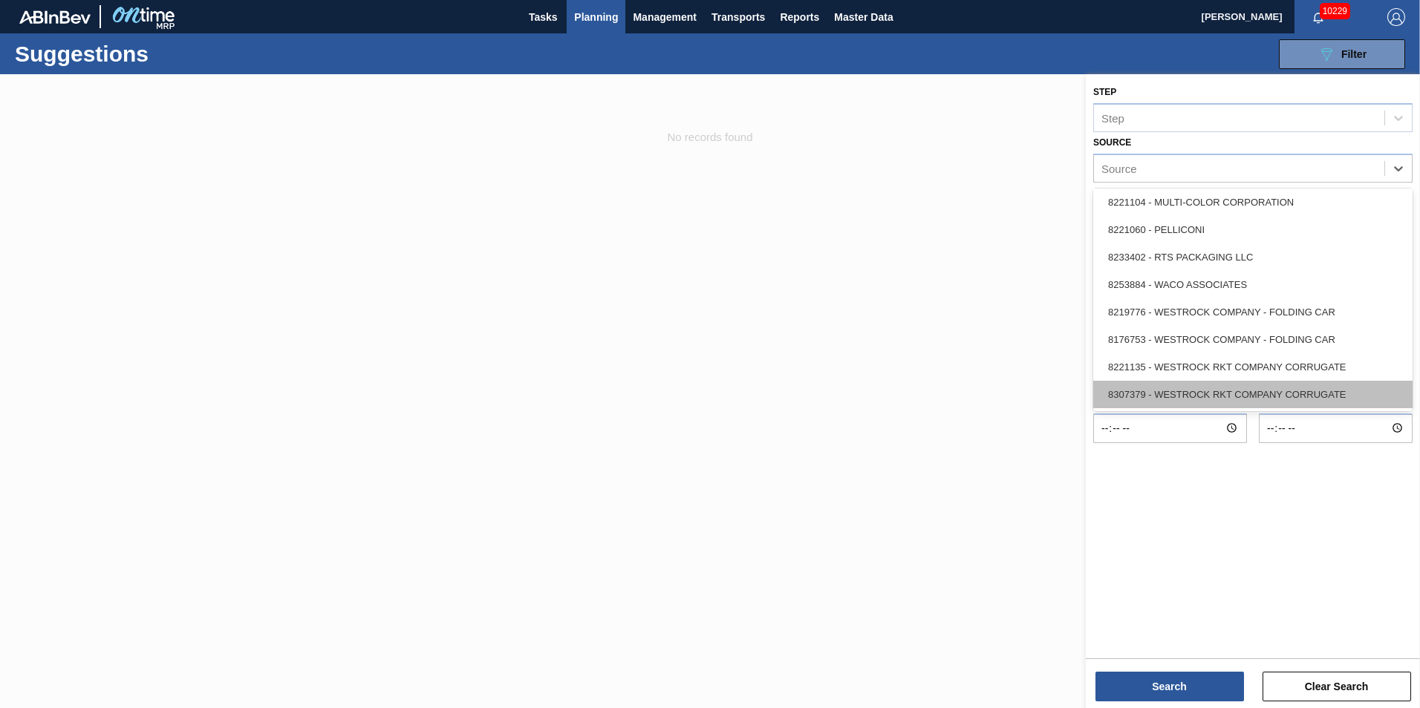
click at [1323, 386] on div "8307379 - WESTROCK RKT COMPANY CORRUGATE" at bounding box center [1252, 394] width 319 height 27
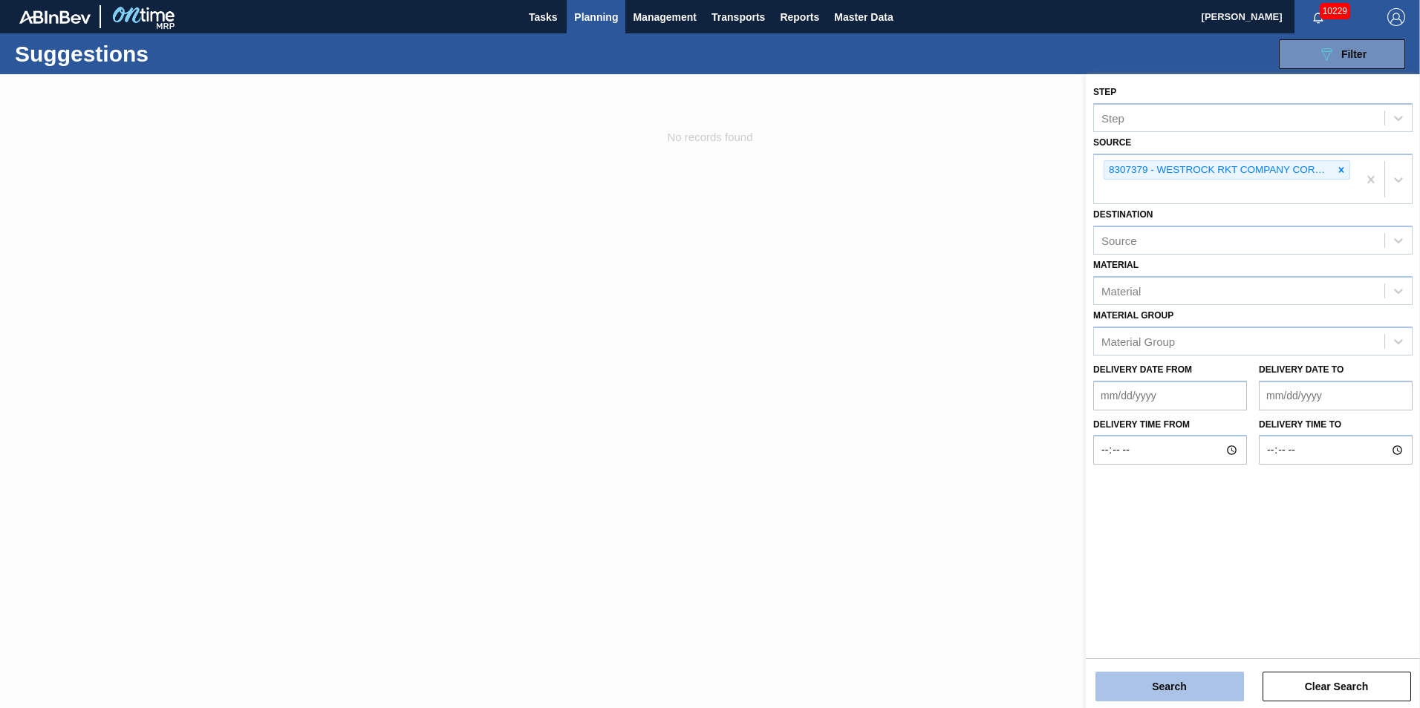
click at [1179, 679] on button "Search" at bounding box center [1169, 687] width 149 height 30
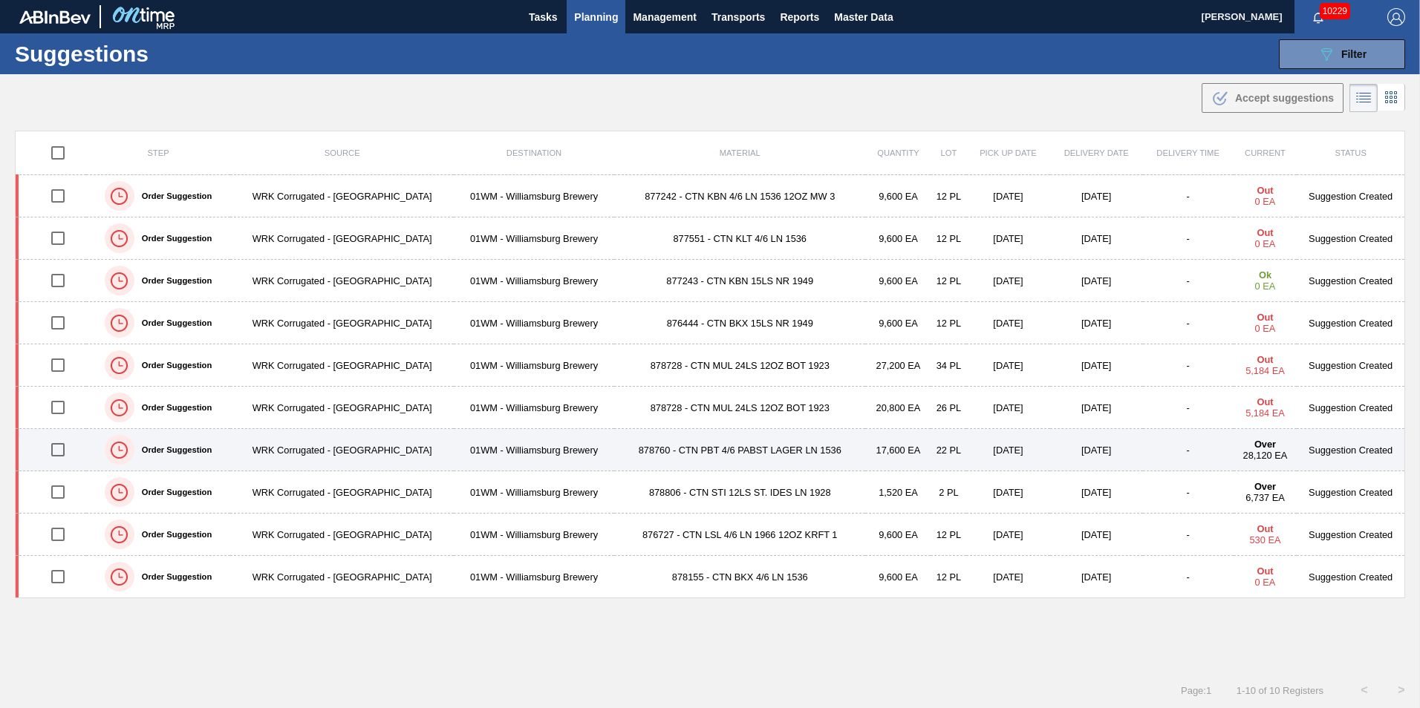
click at [1144, 458] on td "-" at bounding box center [1188, 450] width 91 height 42
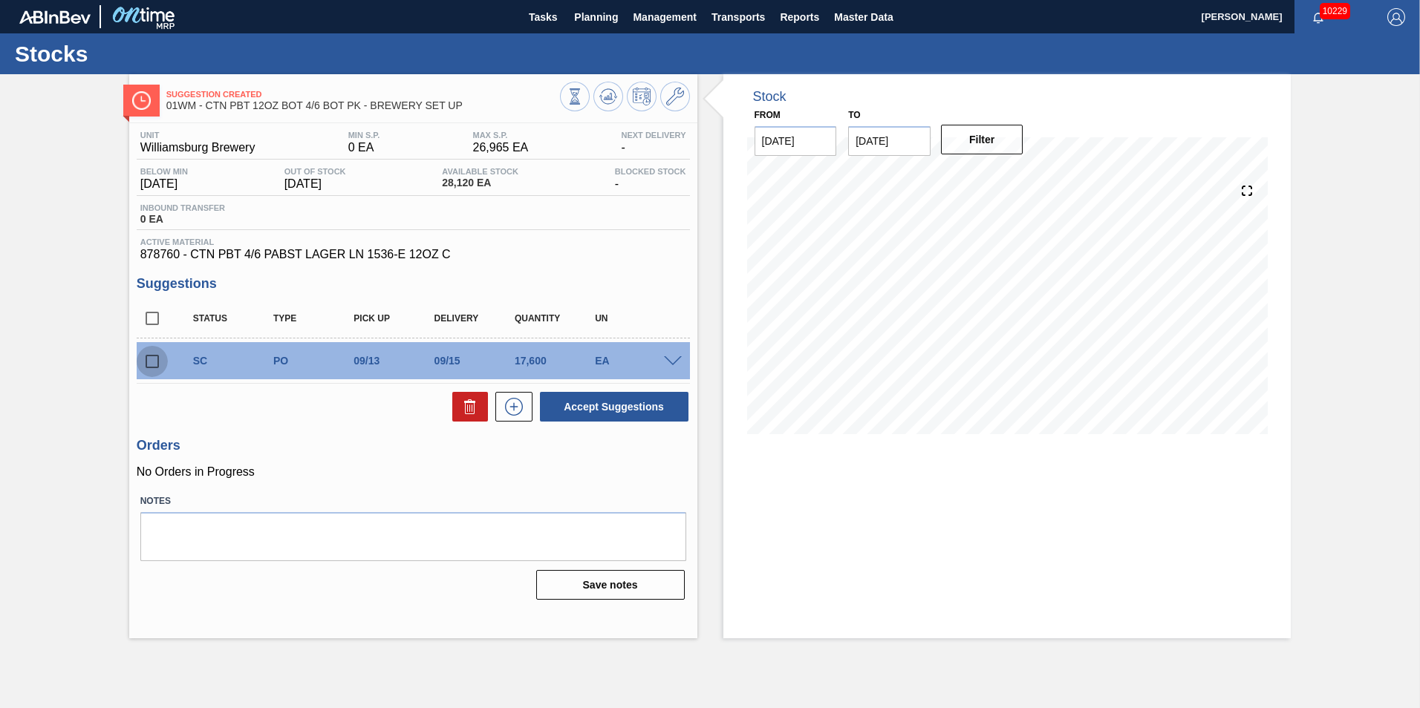
click at [150, 360] on input "checkbox" at bounding box center [152, 361] width 31 height 31
click at [584, 412] on button "Accept Suggestions" at bounding box center [614, 407] width 149 height 30
checkbox input "false"
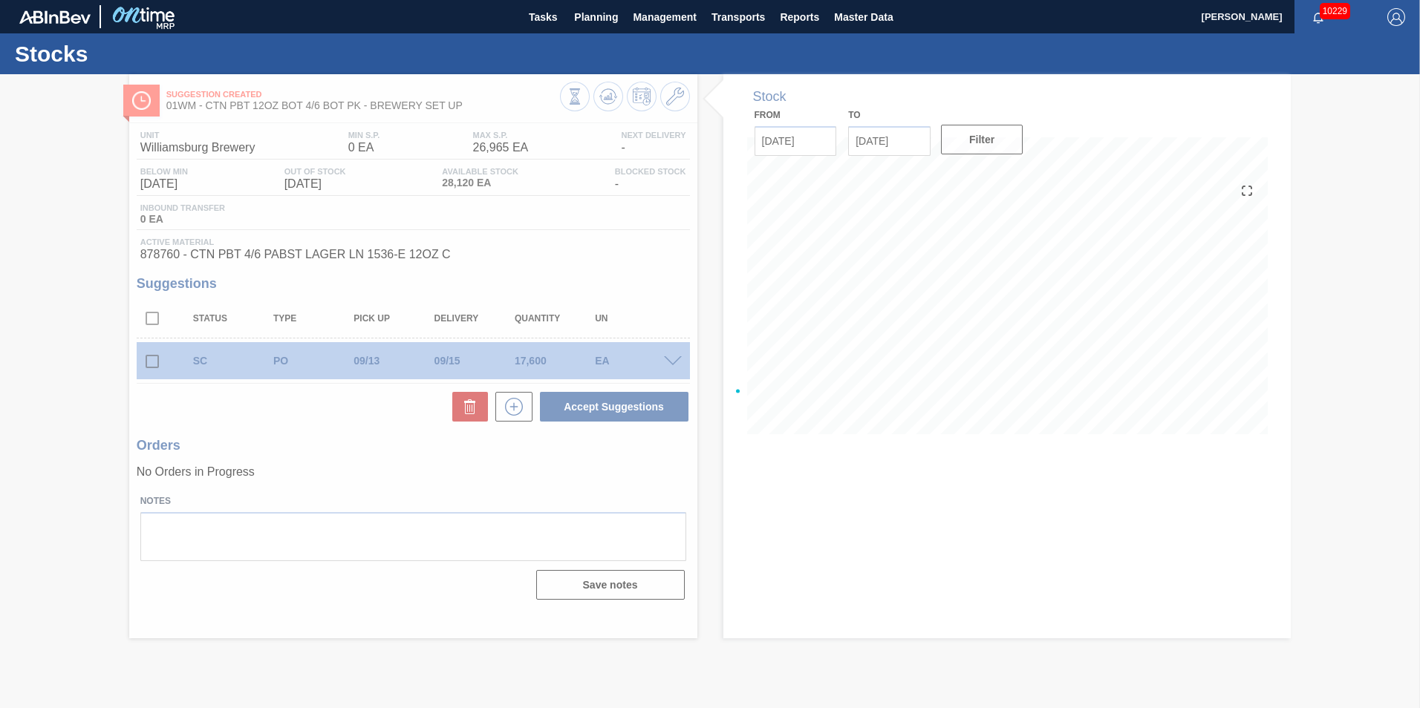
click at [898, 140] on div at bounding box center [710, 391] width 1420 height 634
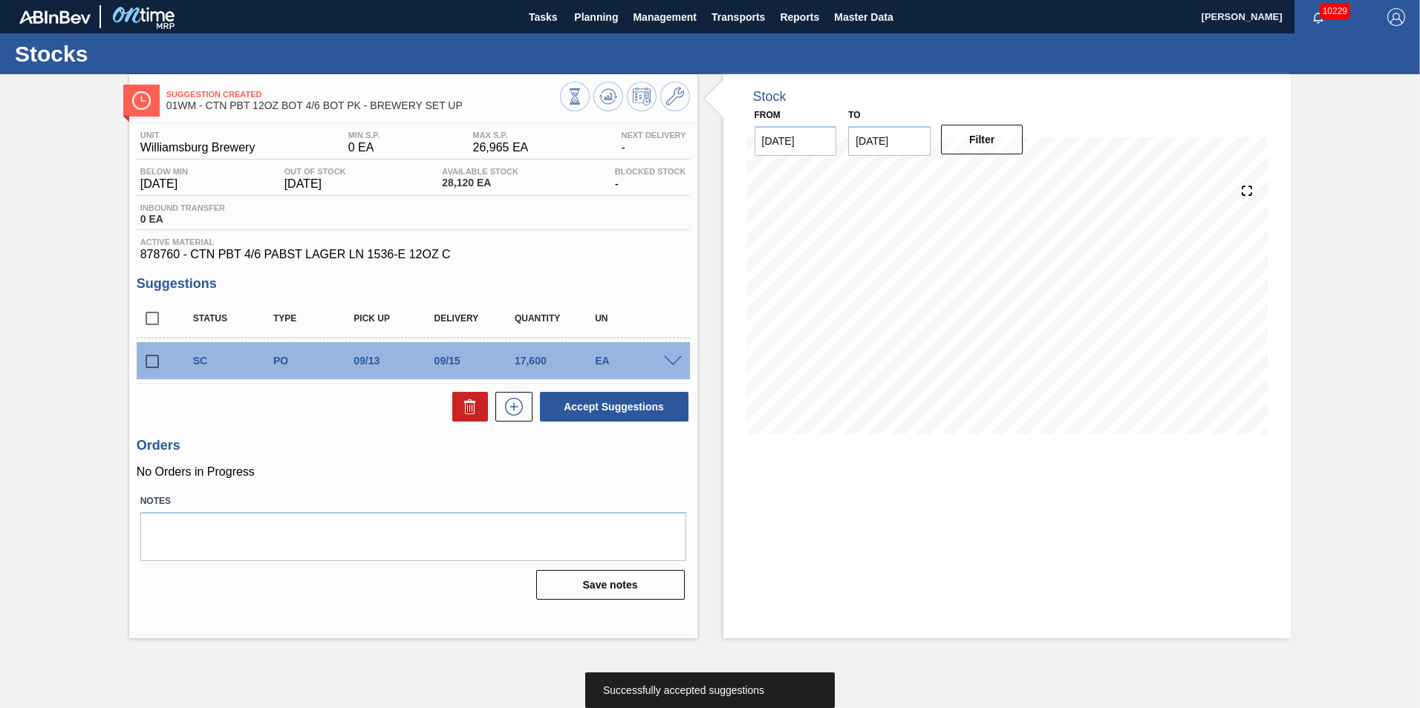
click at [895, 148] on input "[DATE]" at bounding box center [889, 141] width 82 height 30
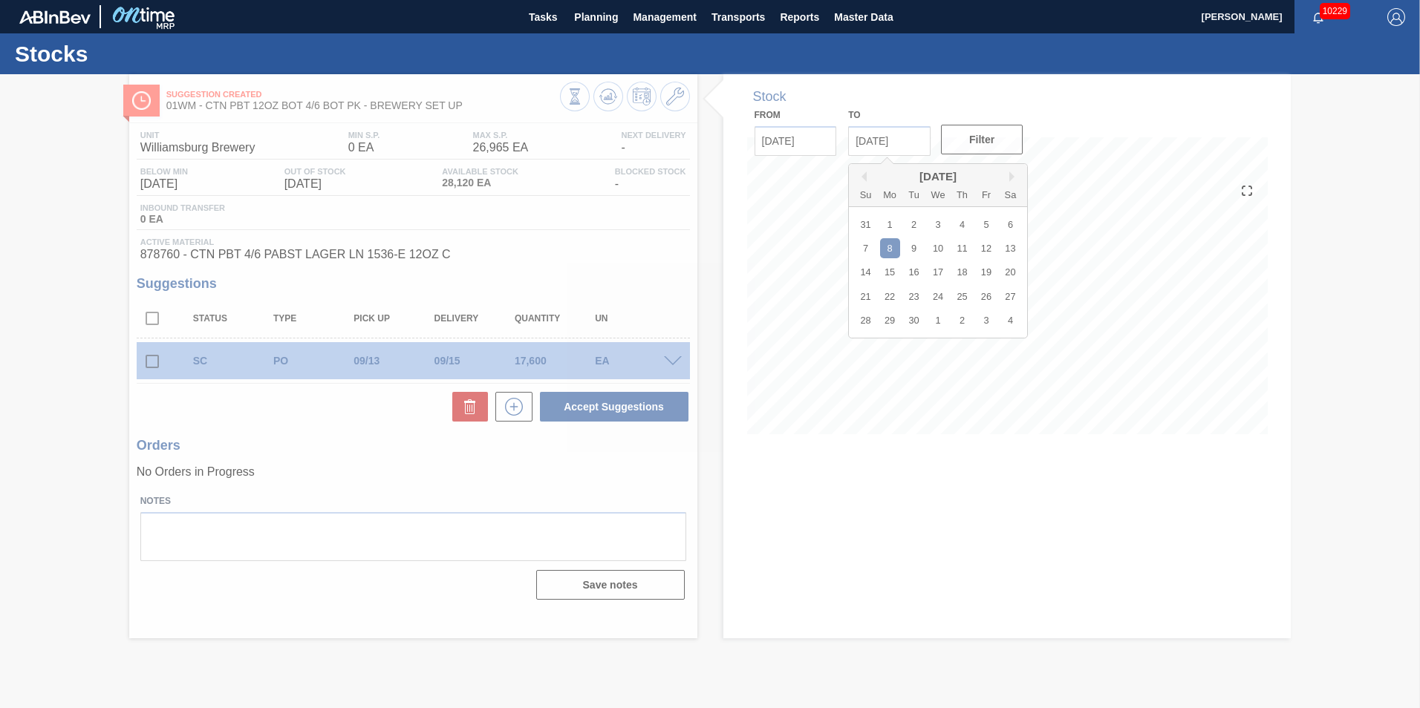
click at [801, 139] on div at bounding box center [710, 391] width 1420 height 634
click at [791, 145] on div at bounding box center [710, 391] width 1420 height 634
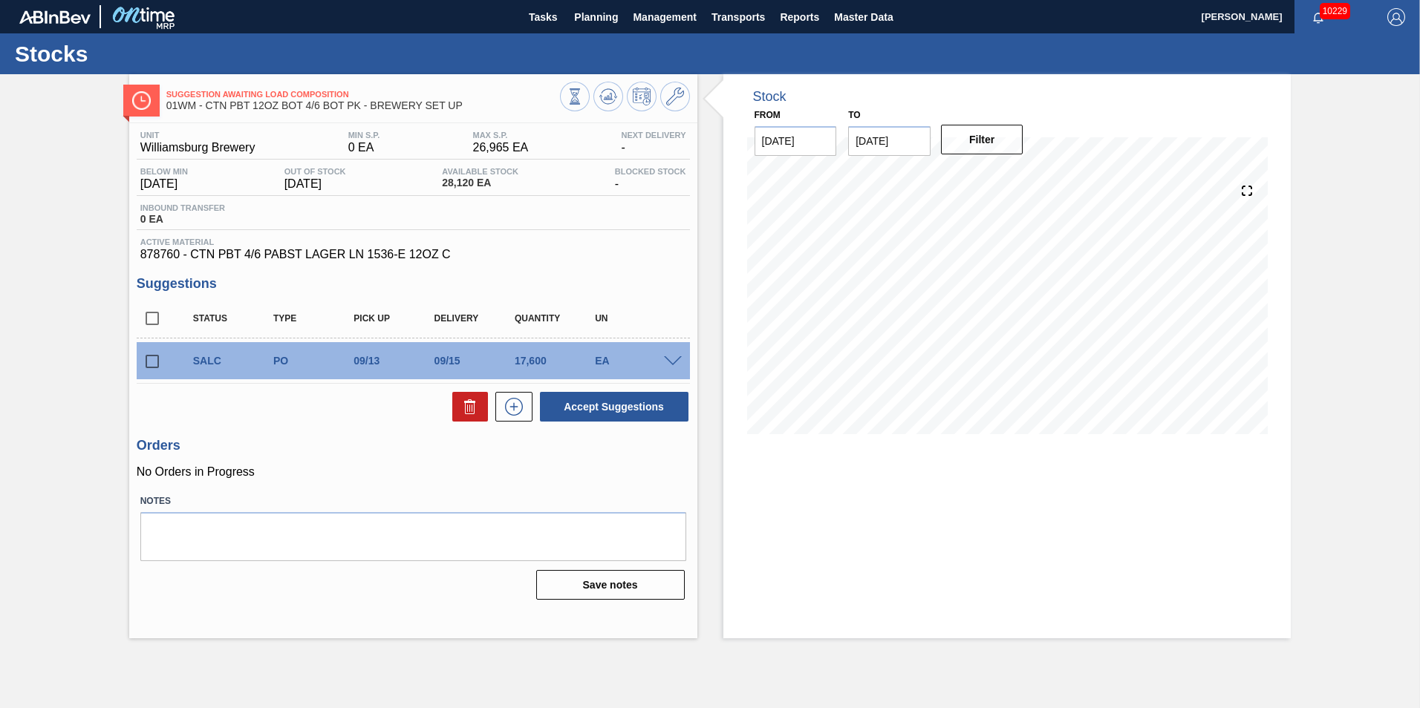
click at [767, 140] on input "[DATE]" at bounding box center [796, 141] width 82 height 30
click at [918, 176] on button "Next Month" at bounding box center [921, 177] width 10 height 10
click at [852, 106] on div "to 09/08/2025" at bounding box center [889, 130] width 82 height 51
click at [874, 144] on input "[DATE]" at bounding box center [889, 141] width 82 height 30
click at [865, 182] on div "[DATE]" at bounding box center [938, 176] width 178 height 13
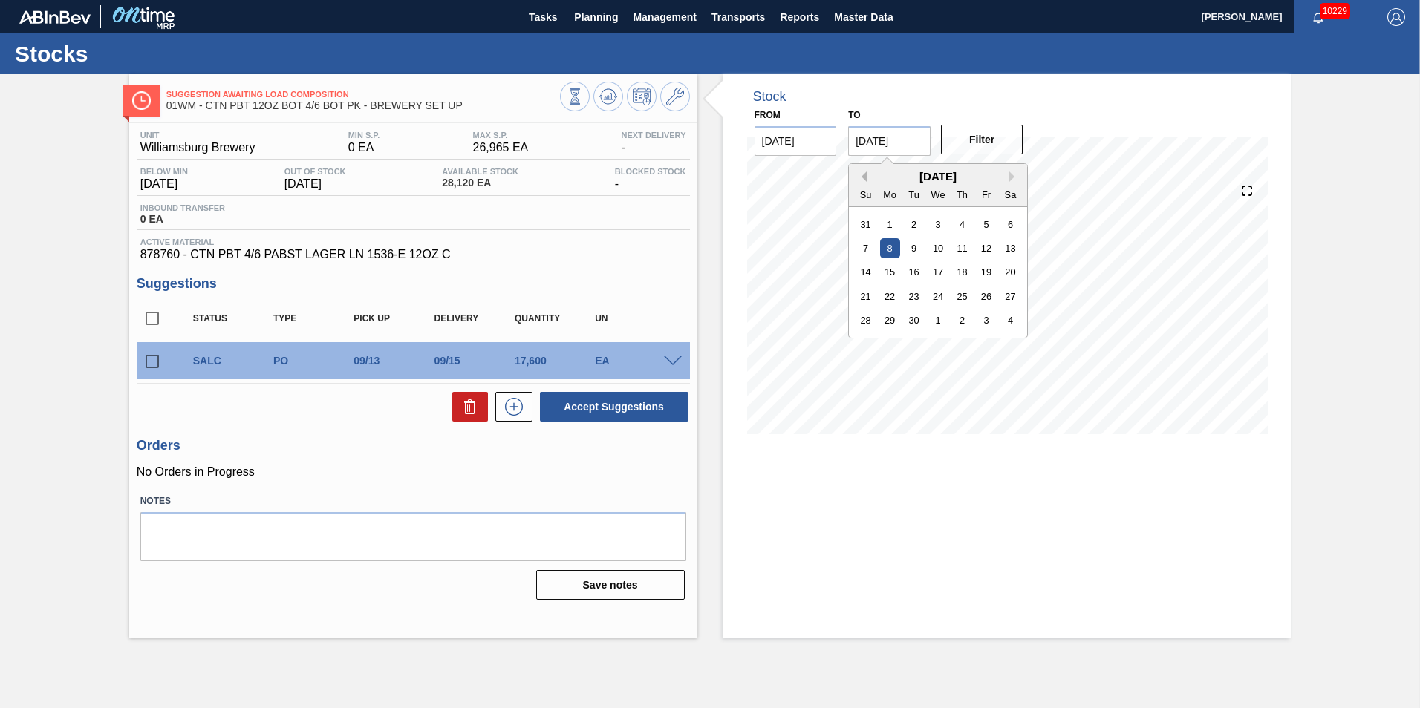
click at [865, 172] on button "Previous Month" at bounding box center [861, 177] width 10 height 10
click at [1012, 177] on button "Next Month" at bounding box center [1014, 177] width 10 height 10
click at [864, 289] on div "21" at bounding box center [865, 297] width 20 height 20
type input "[DATE]"
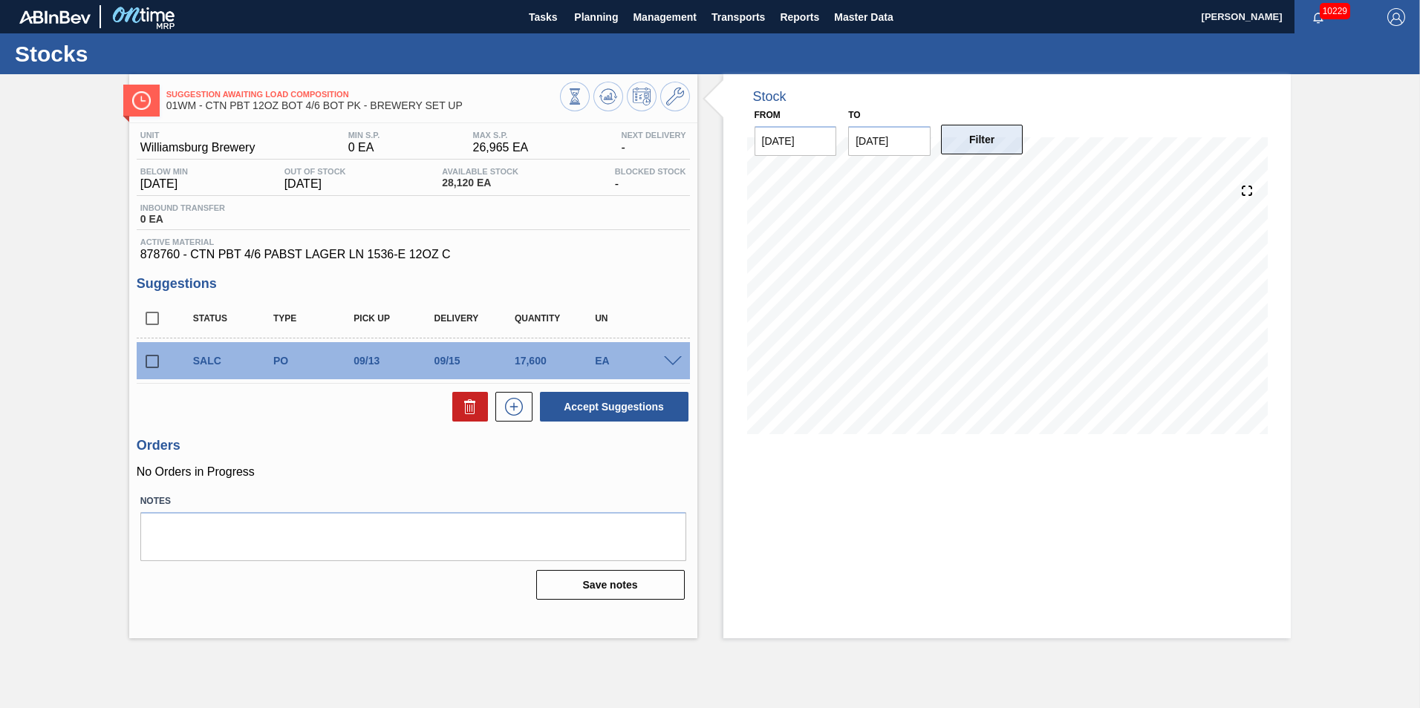
click at [977, 132] on button "Filter" at bounding box center [982, 140] width 82 height 30
click at [673, 88] on icon at bounding box center [675, 97] width 18 height 18
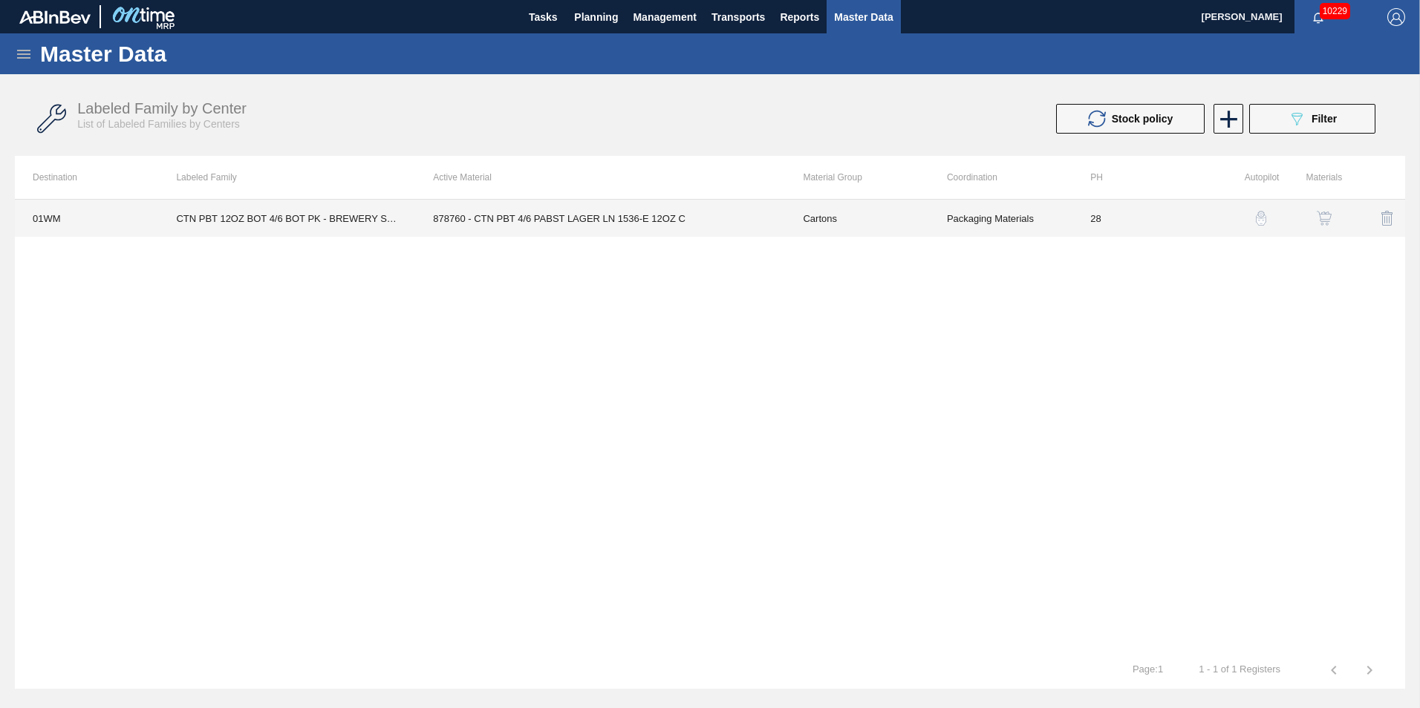
click at [1087, 220] on td "28" at bounding box center [1143, 218] width 143 height 37
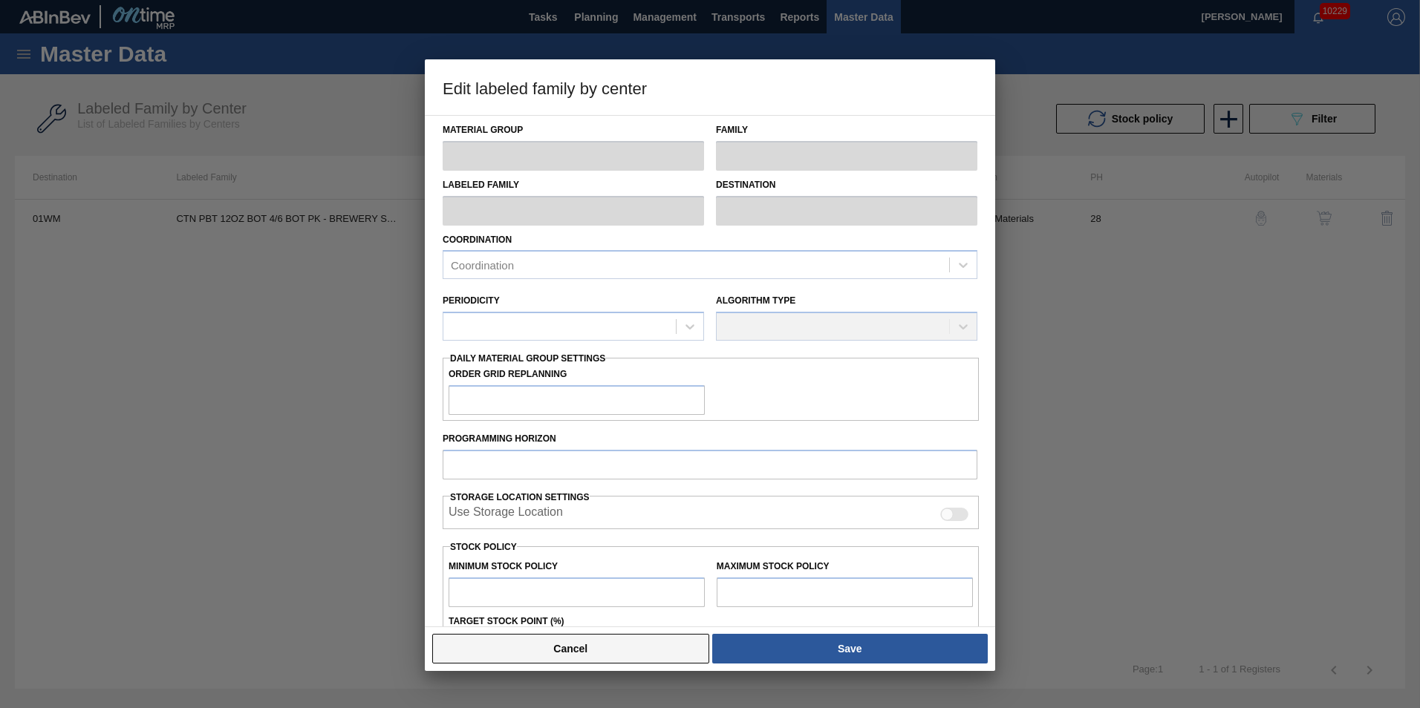
click at [608, 646] on button "Cancel" at bounding box center [570, 649] width 277 height 30
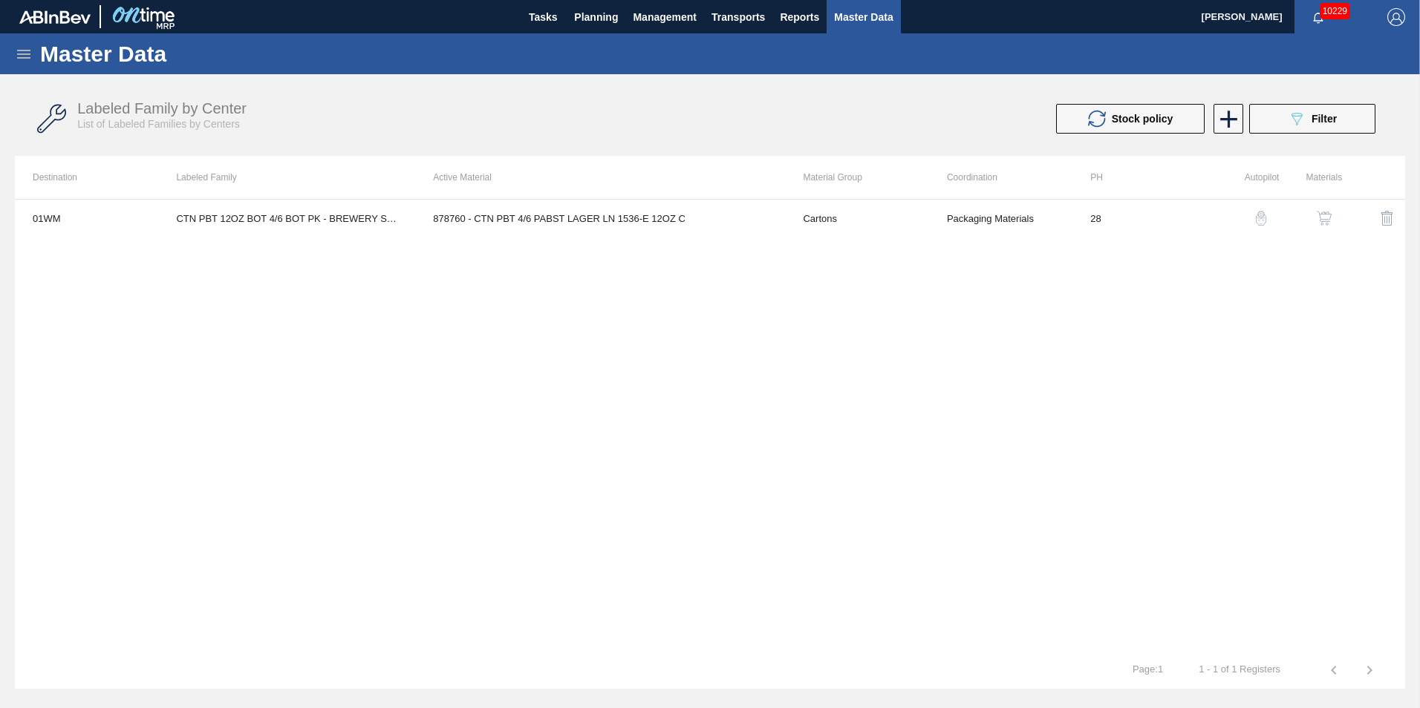
click at [1259, 219] on img "button" at bounding box center [1261, 218] width 15 height 15
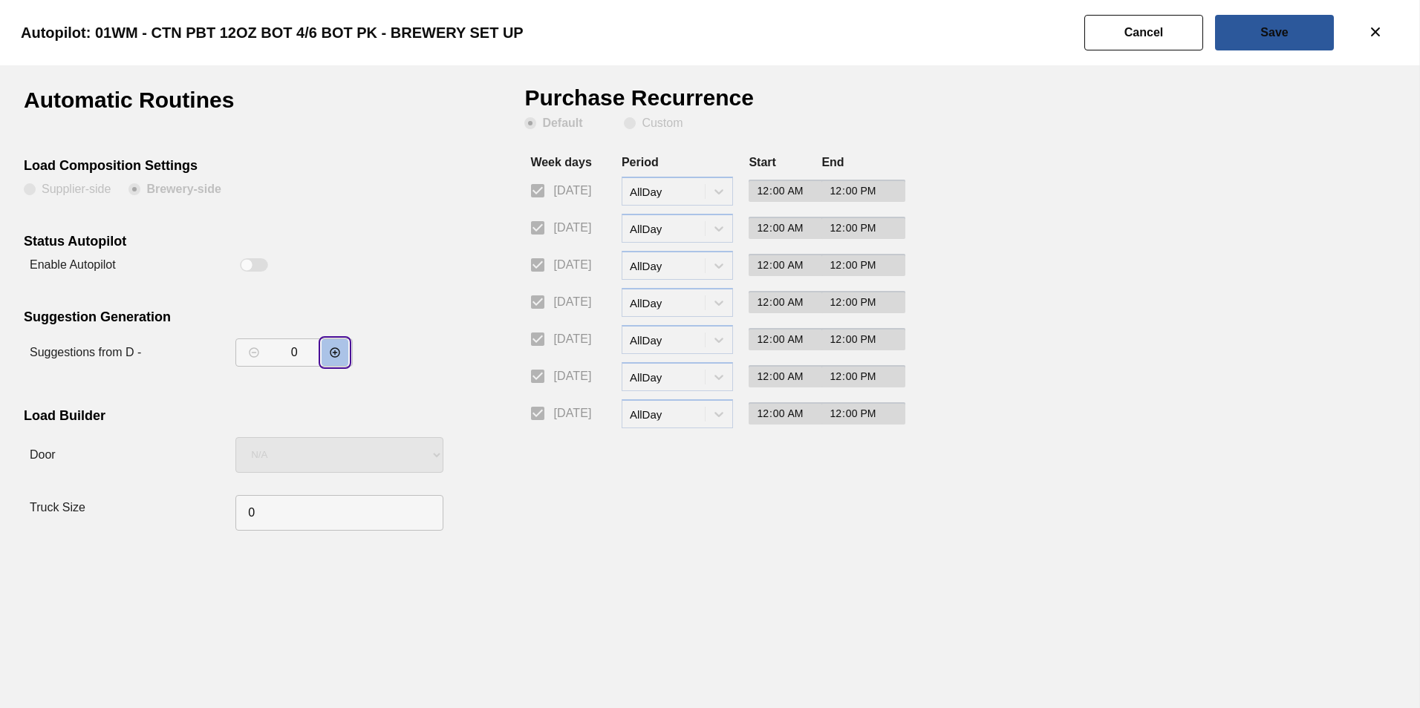
click at [333, 347] on icon "decrementar valor" at bounding box center [335, 353] width 12 height 12
click at [324, 347] on button "decrementar valor" at bounding box center [335, 352] width 27 height 27
type input "4"
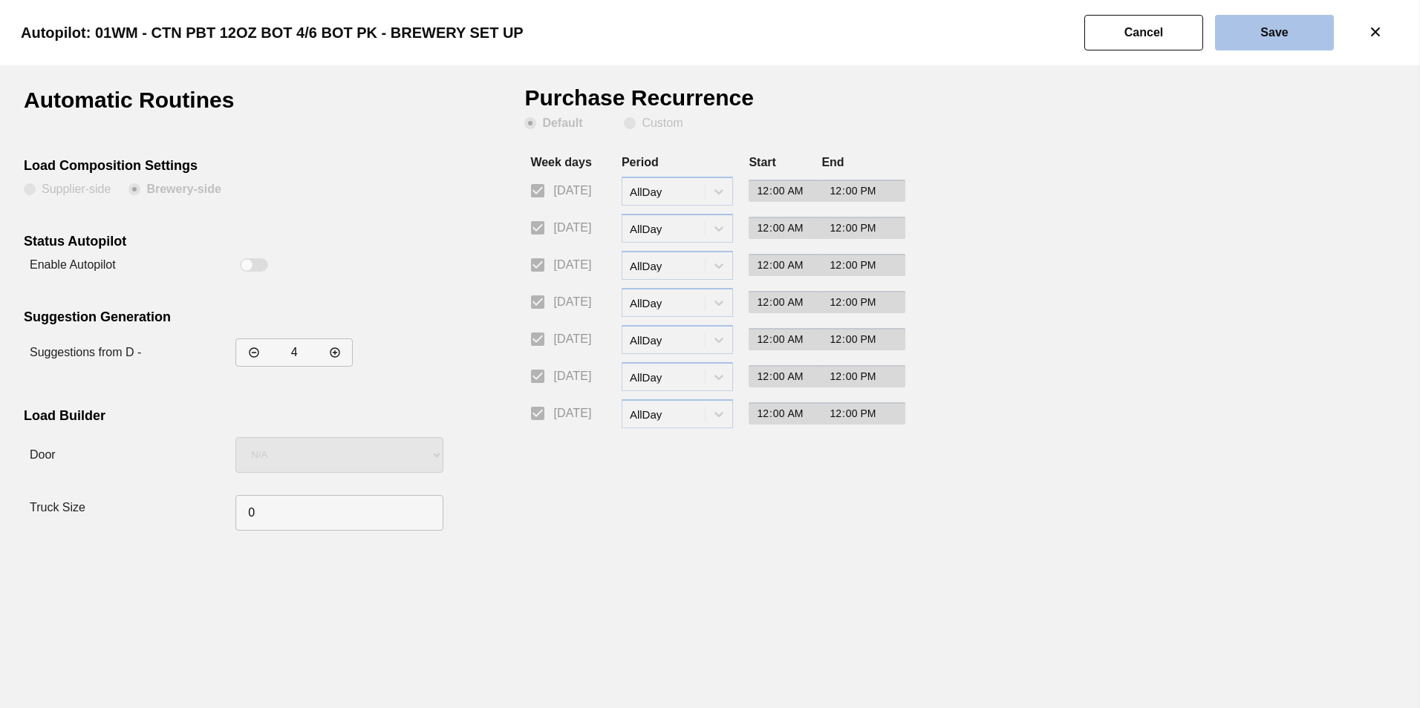
click at [1257, 22] on button "Save" at bounding box center [1274, 33] width 119 height 36
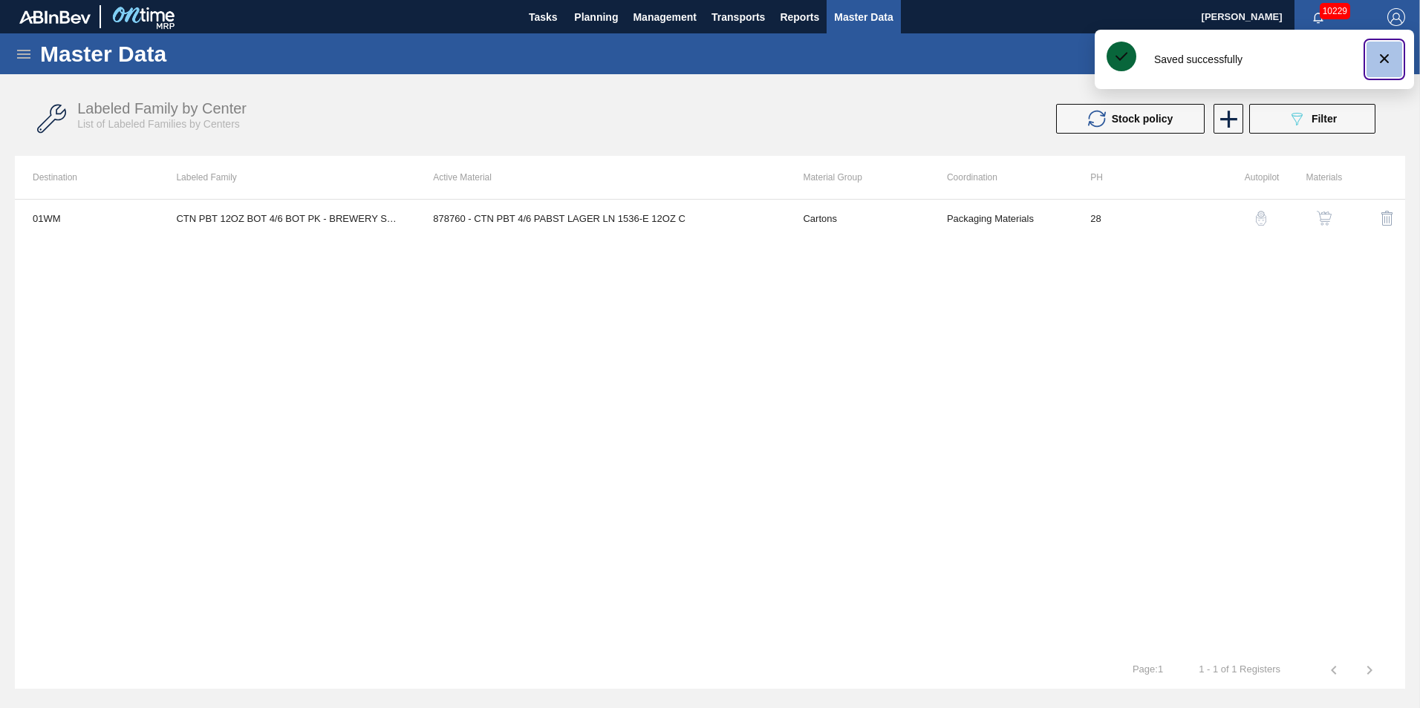
click at [1389, 64] on icon "botão de ícone" at bounding box center [1384, 59] width 18 height 18
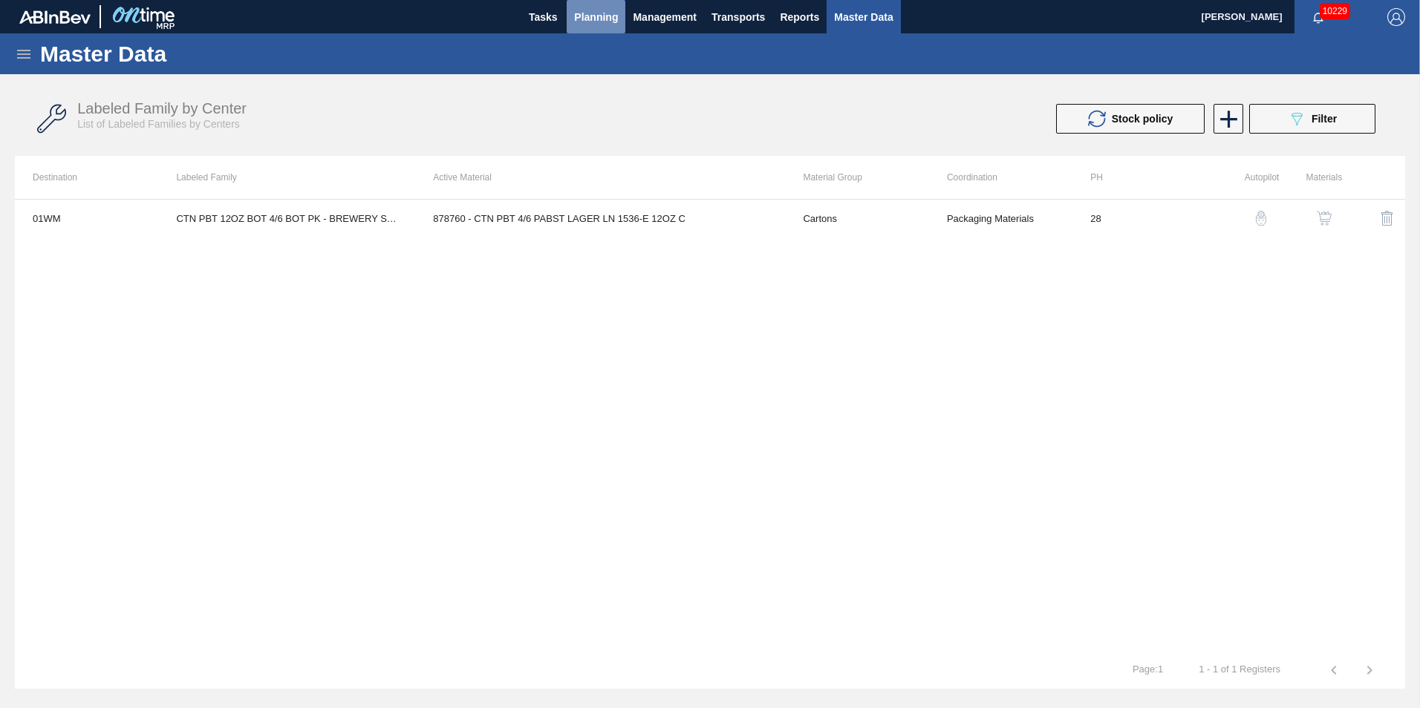
click at [589, 16] on span "Planning" at bounding box center [596, 17] width 44 height 18
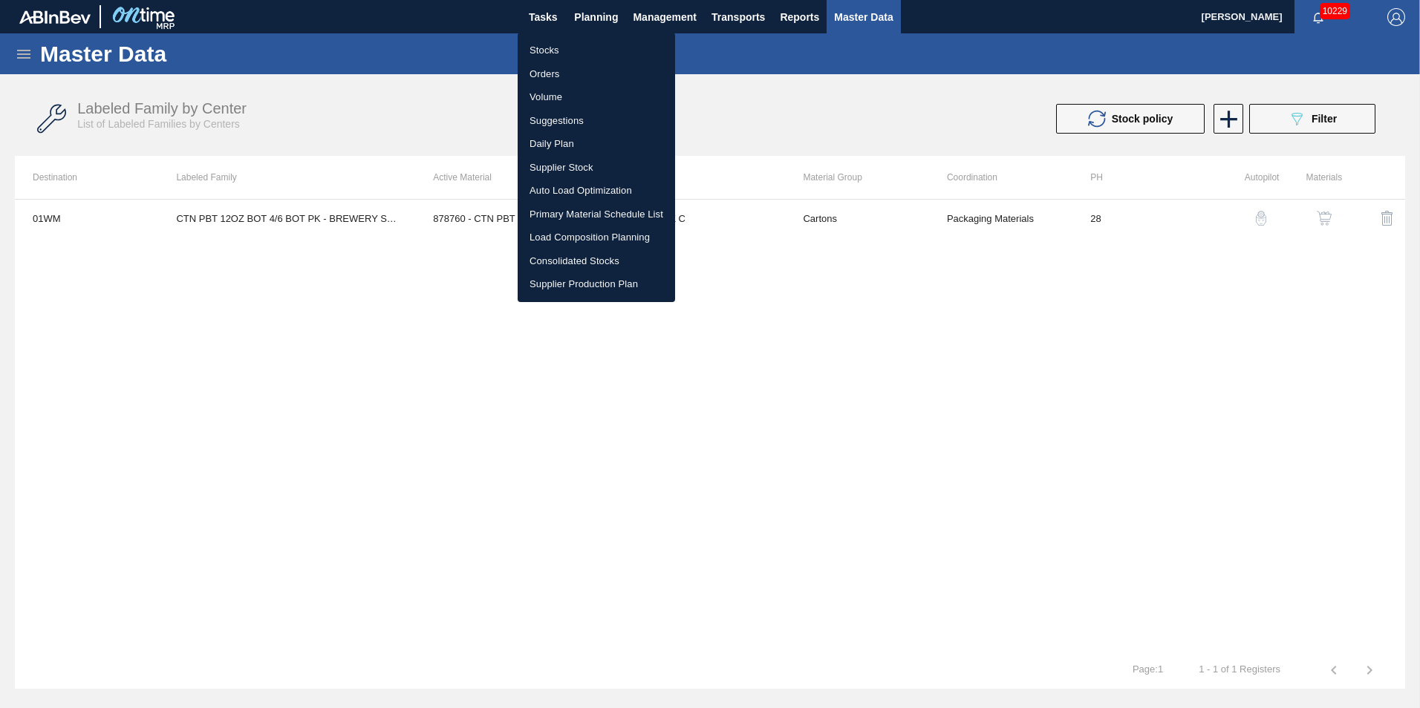
click at [314, 138] on div at bounding box center [710, 354] width 1420 height 708
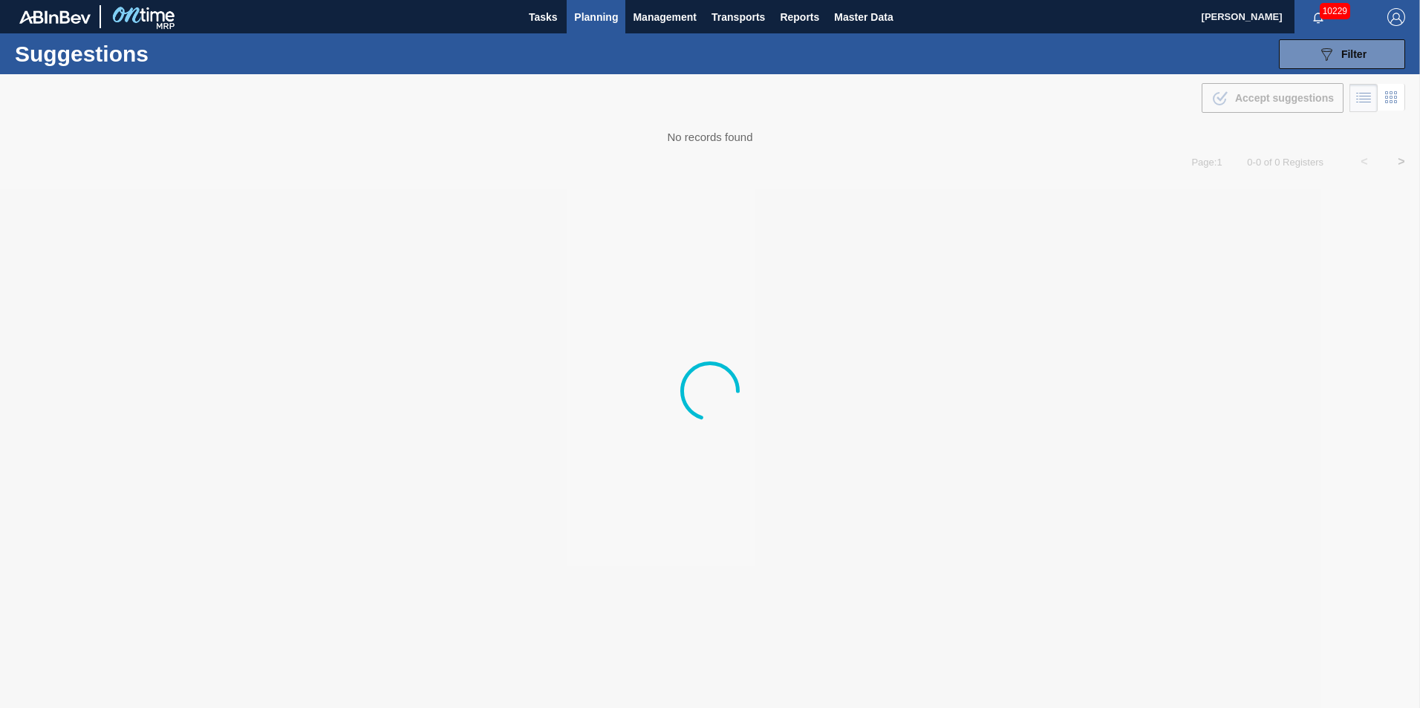
click at [610, 22] on span "Planning" at bounding box center [596, 17] width 44 height 18
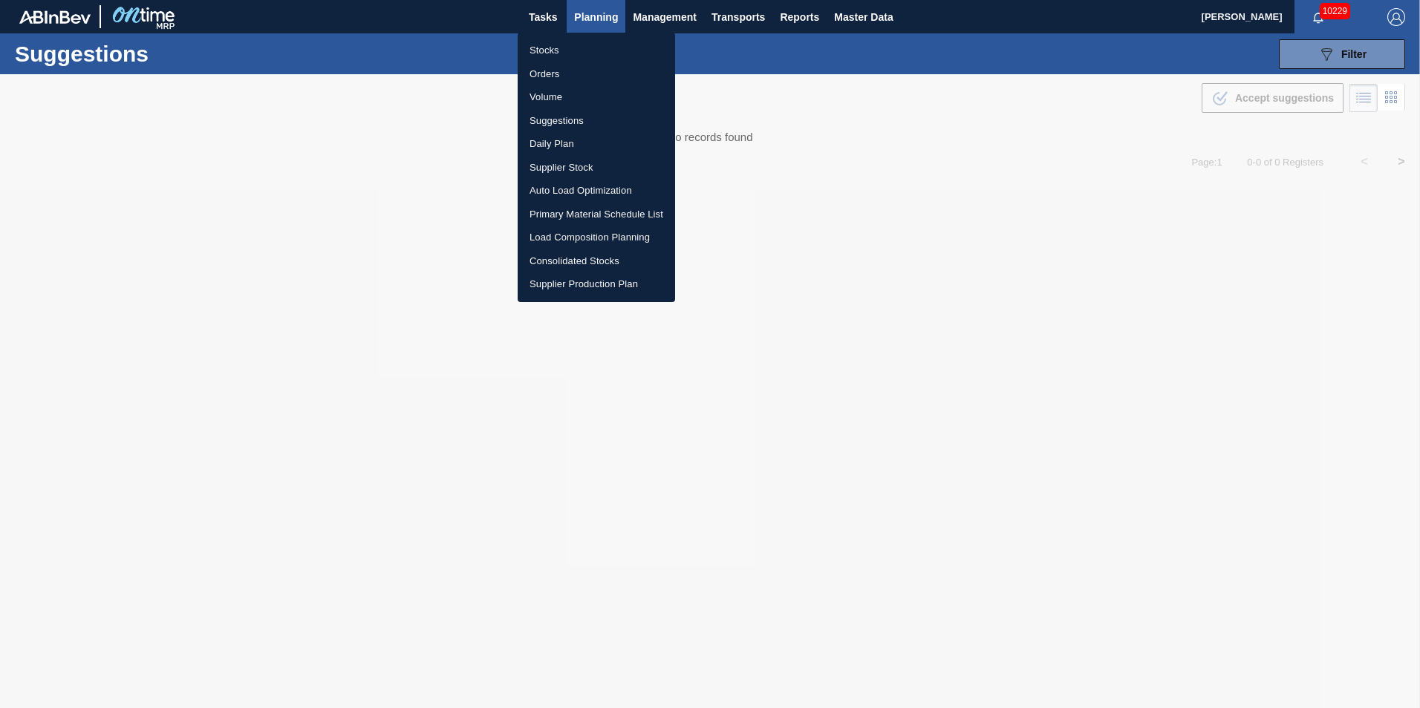
click at [569, 126] on li "Suggestions" at bounding box center [596, 121] width 157 height 24
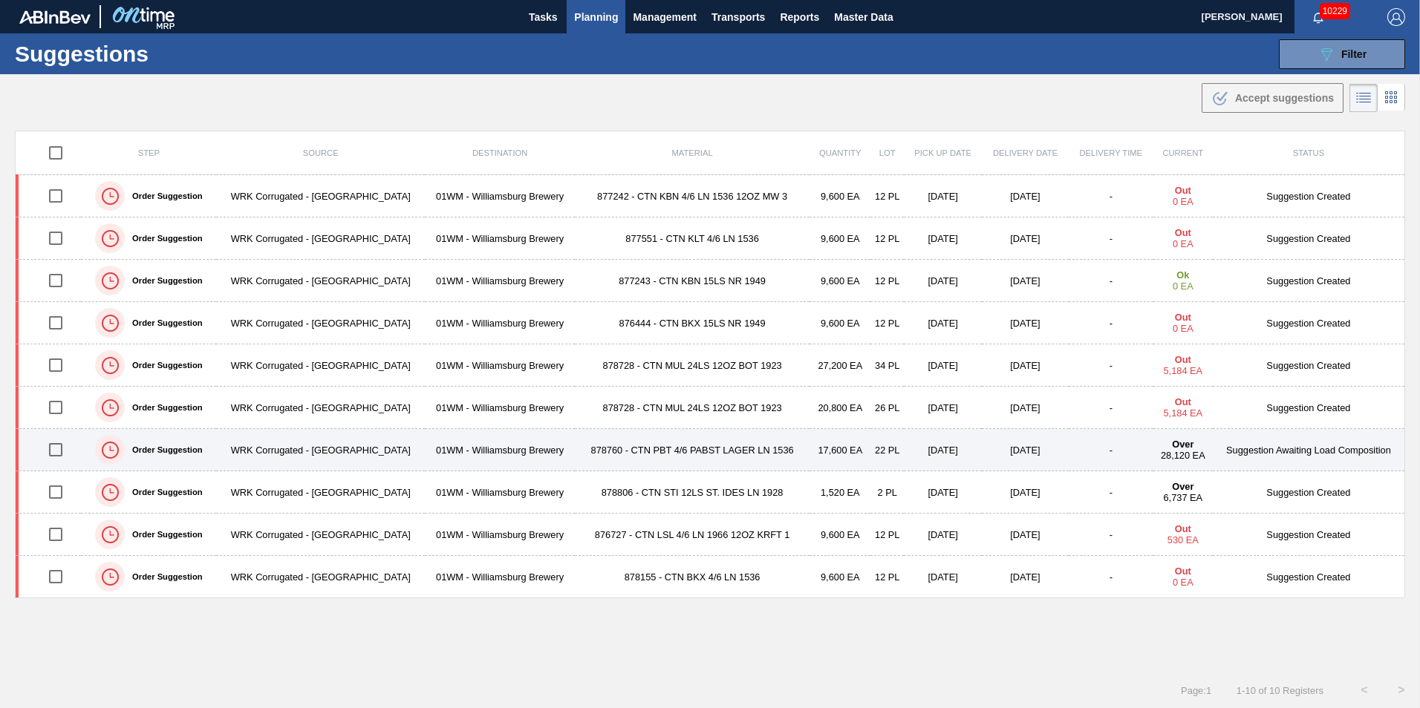
click at [1114, 451] on td "-" at bounding box center [1111, 450] width 85 height 42
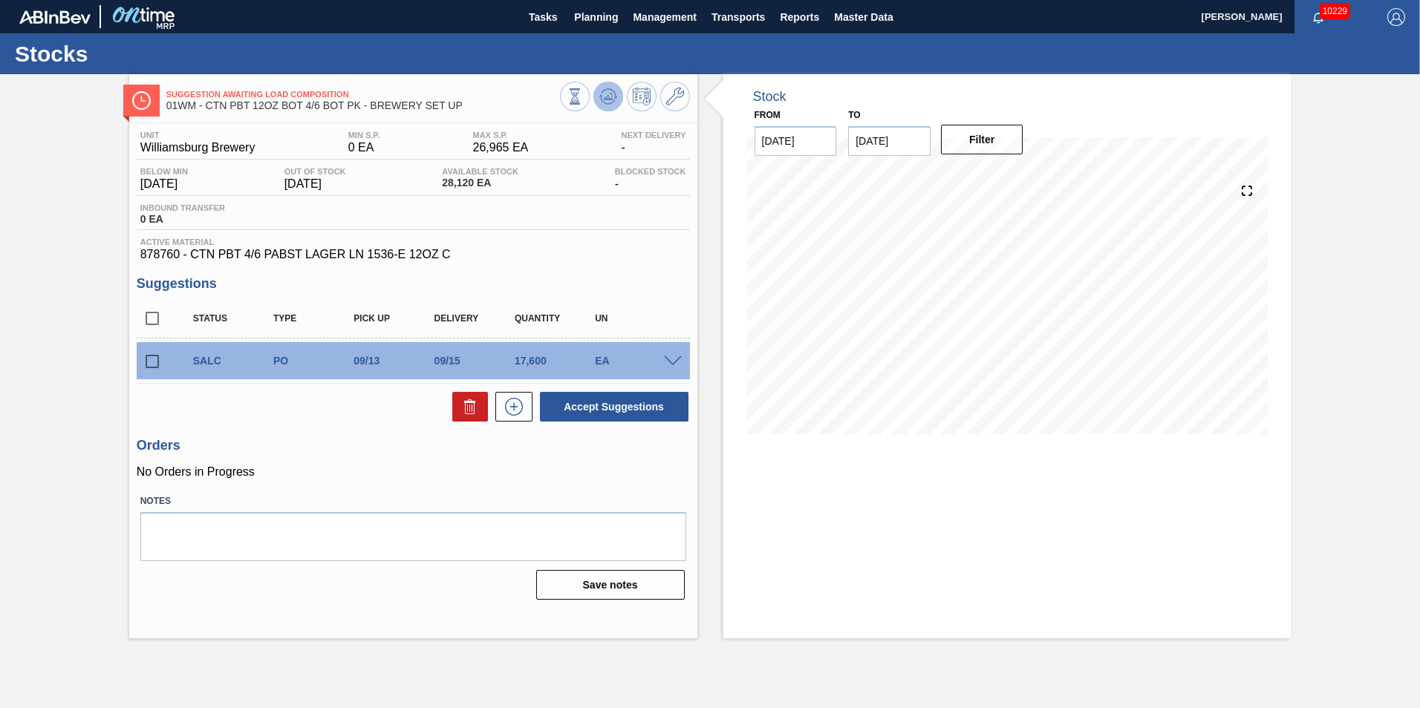
click at [614, 96] on icon at bounding box center [608, 97] width 18 height 18
click at [141, 365] on input "checkbox" at bounding box center [152, 361] width 31 height 31
click at [464, 410] on icon at bounding box center [470, 407] width 18 height 18
checkbox input "false"
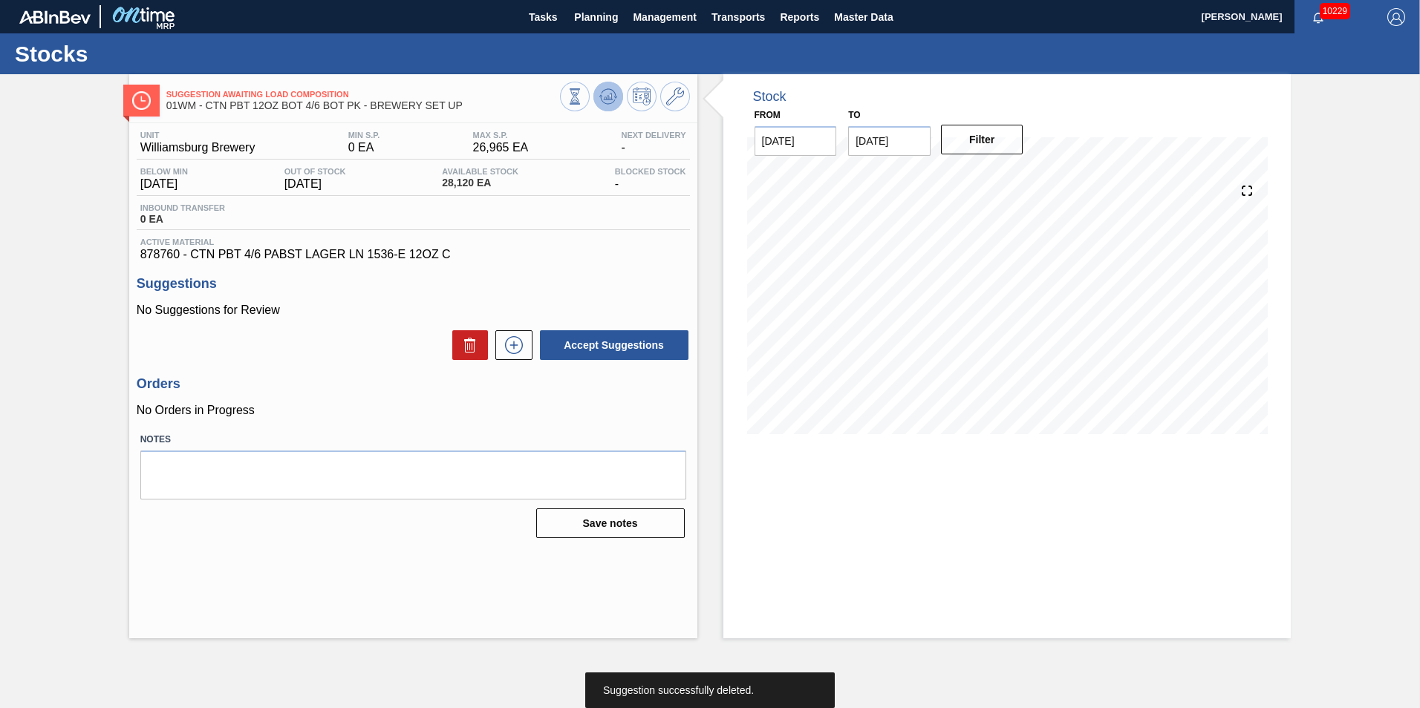
click at [614, 101] on icon at bounding box center [608, 97] width 18 height 18
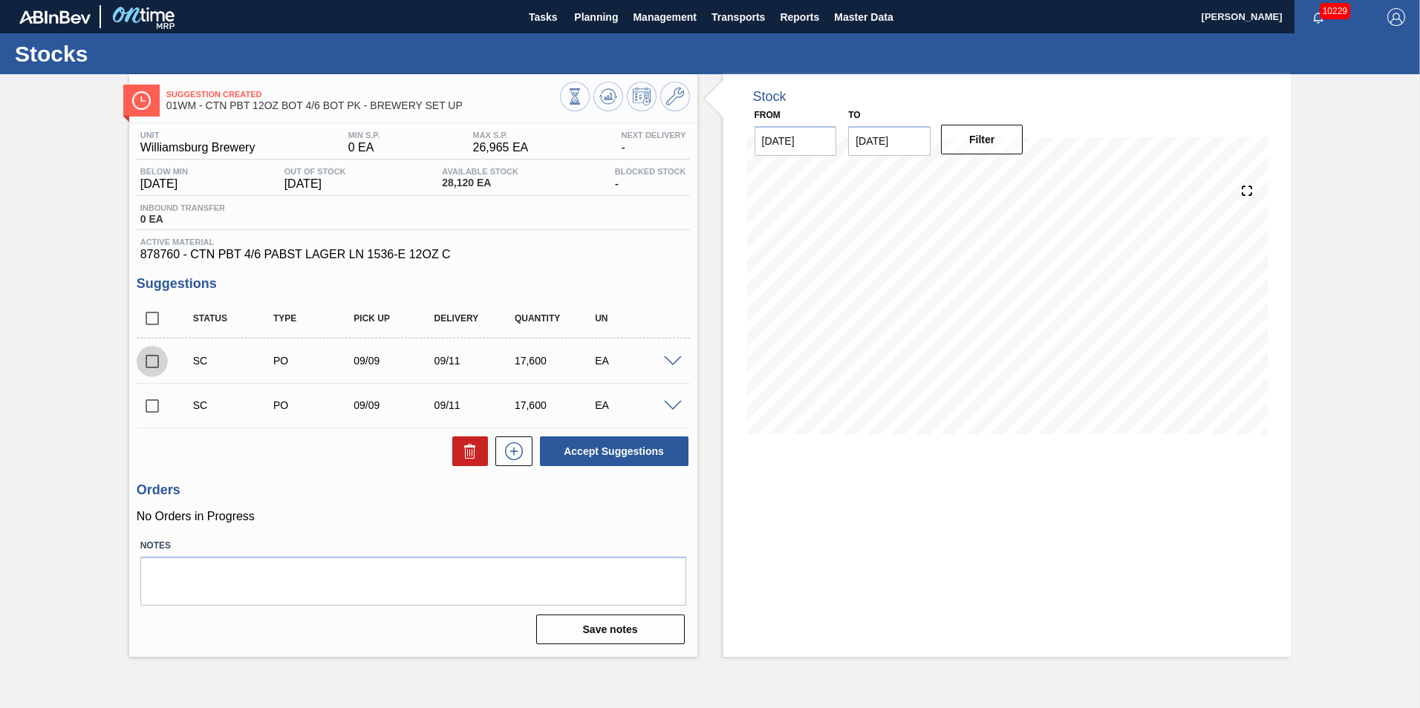
click at [149, 364] on input "checkbox" at bounding box center [152, 361] width 31 height 31
checkbox input "true"
click at [630, 459] on button "Accept Suggestions" at bounding box center [614, 452] width 149 height 30
click at [680, 361] on div at bounding box center [675, 360] width 30 height 11
click at [672, 361] on span at bounding box center [673, 361] width 18 height 11
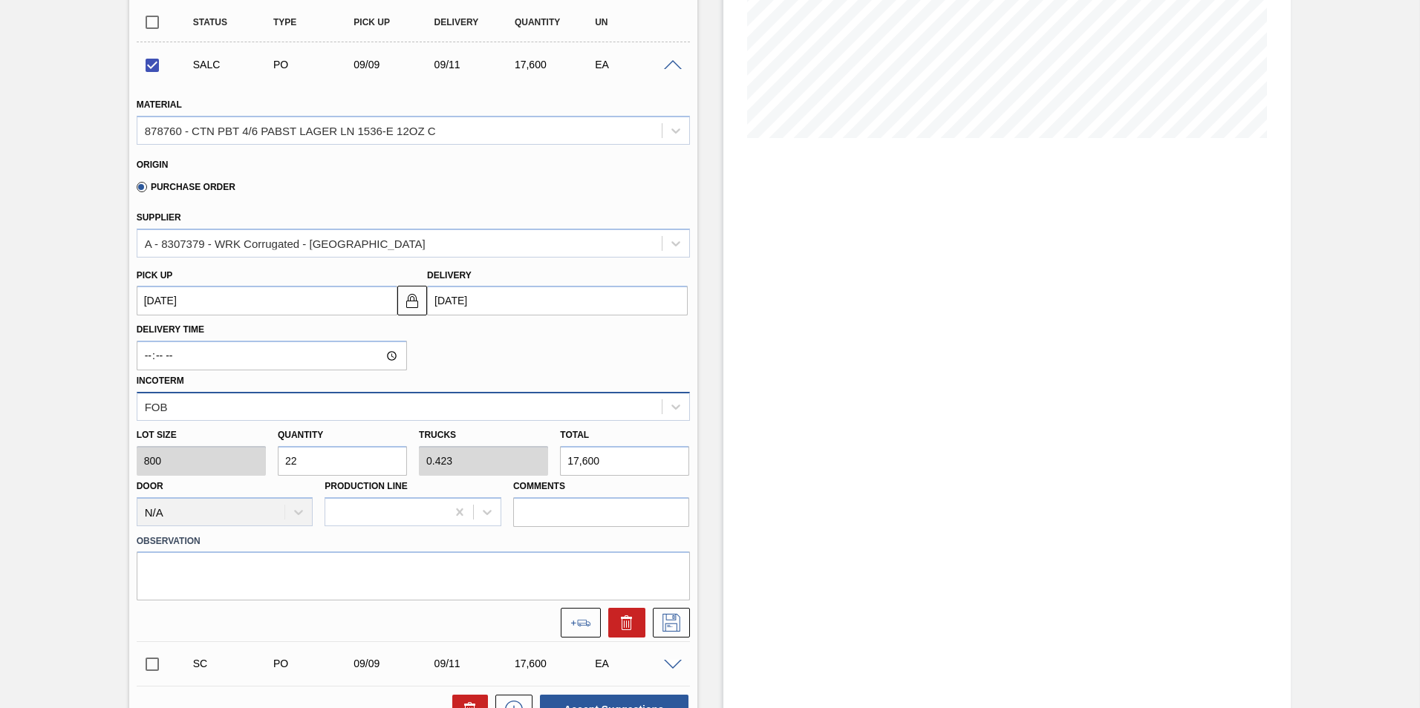
scroll to position [297, 0]
click at [670, 620] on icon at bounding box center [671, 622] width 18 height 18
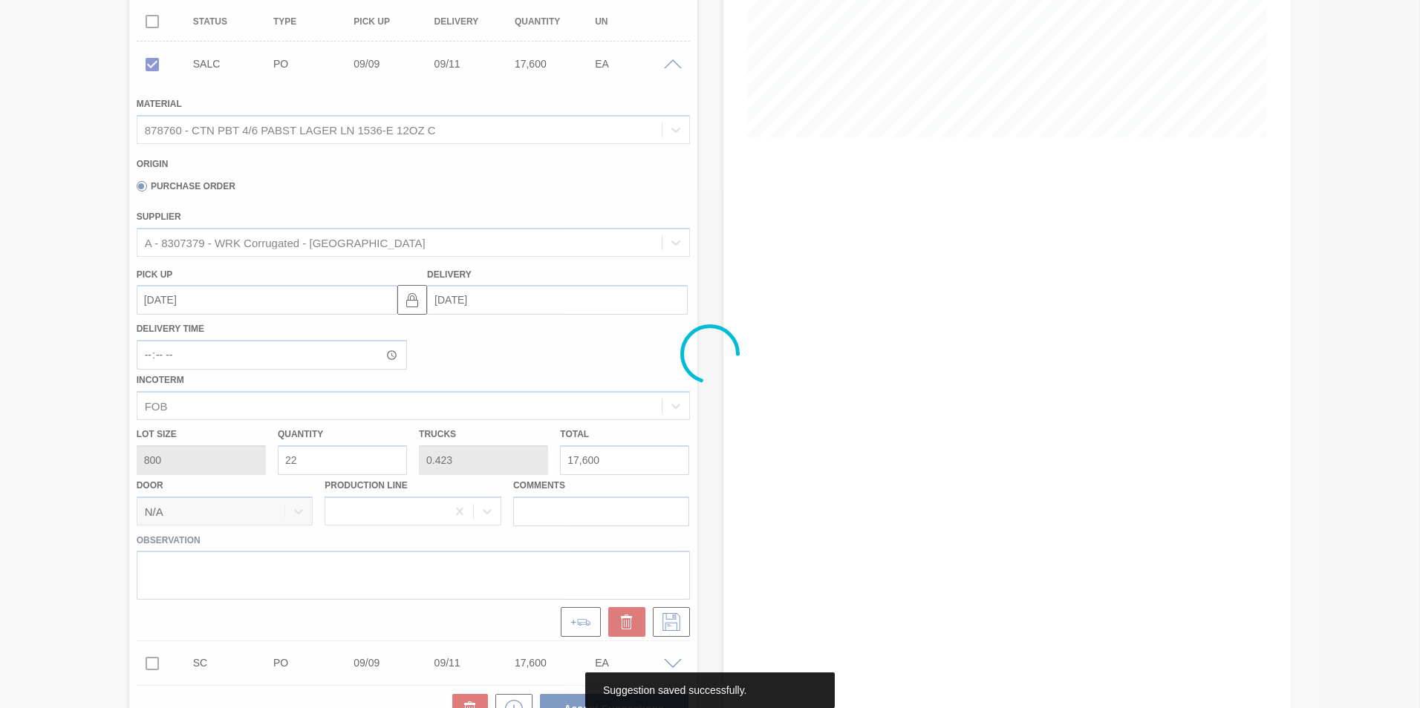
scroll to position [0, 0]
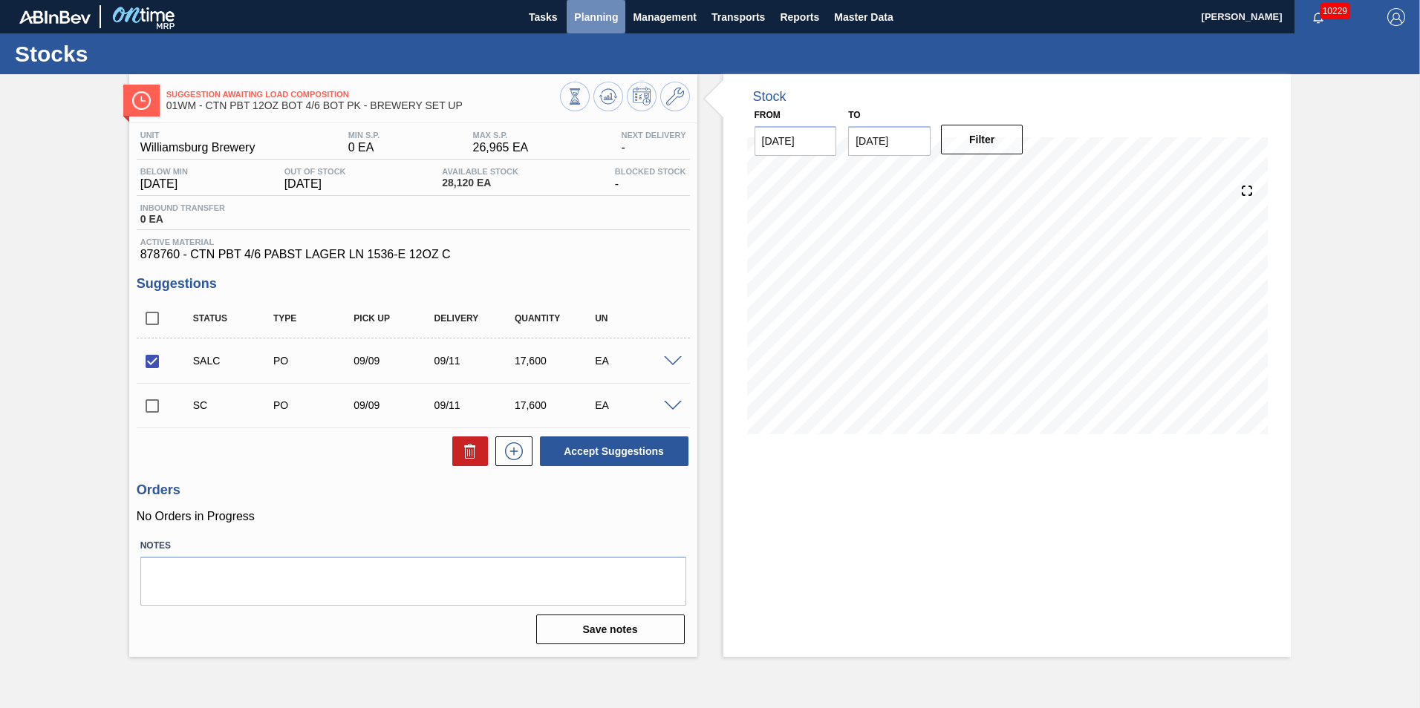
click at [602, 25] on span "Planning" at bounding box center [596, 17] width 44 height 18
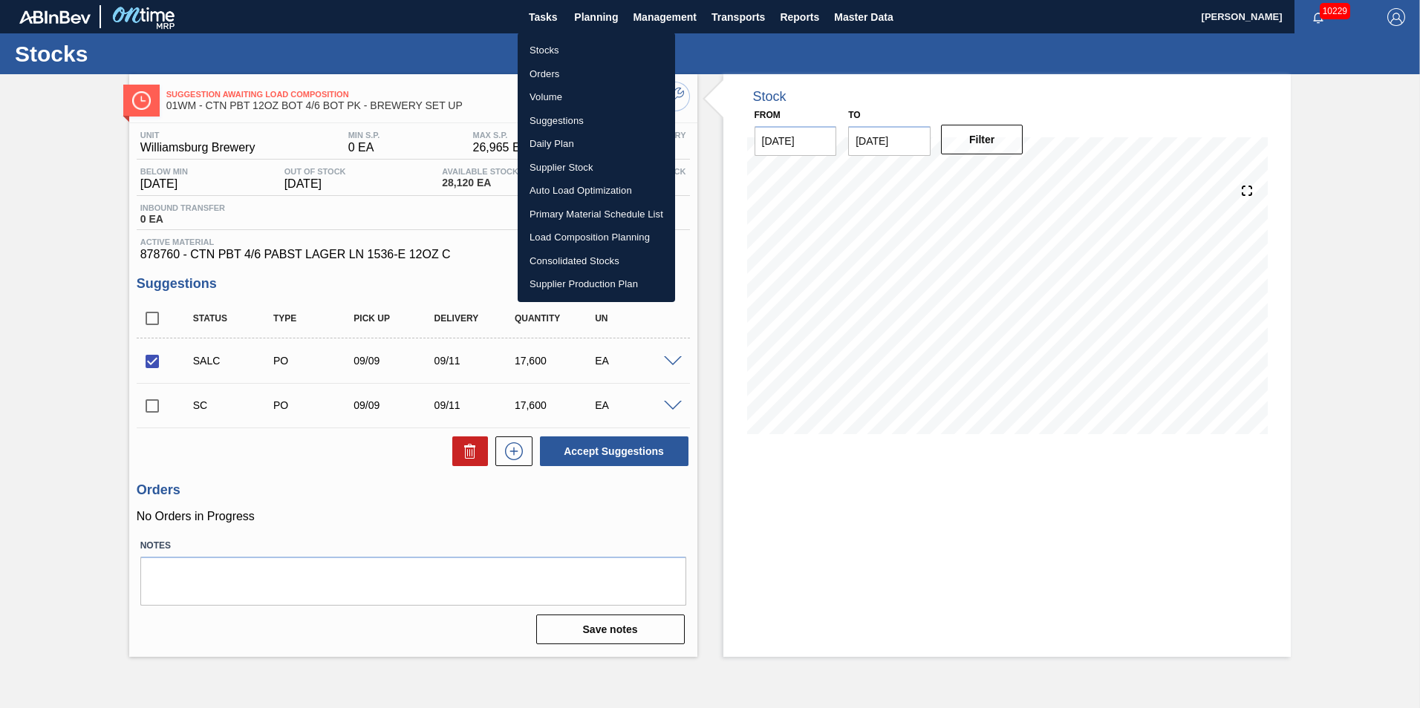
click at [719, 347] on div at bounding box center [710, 354] width 1420 height 708
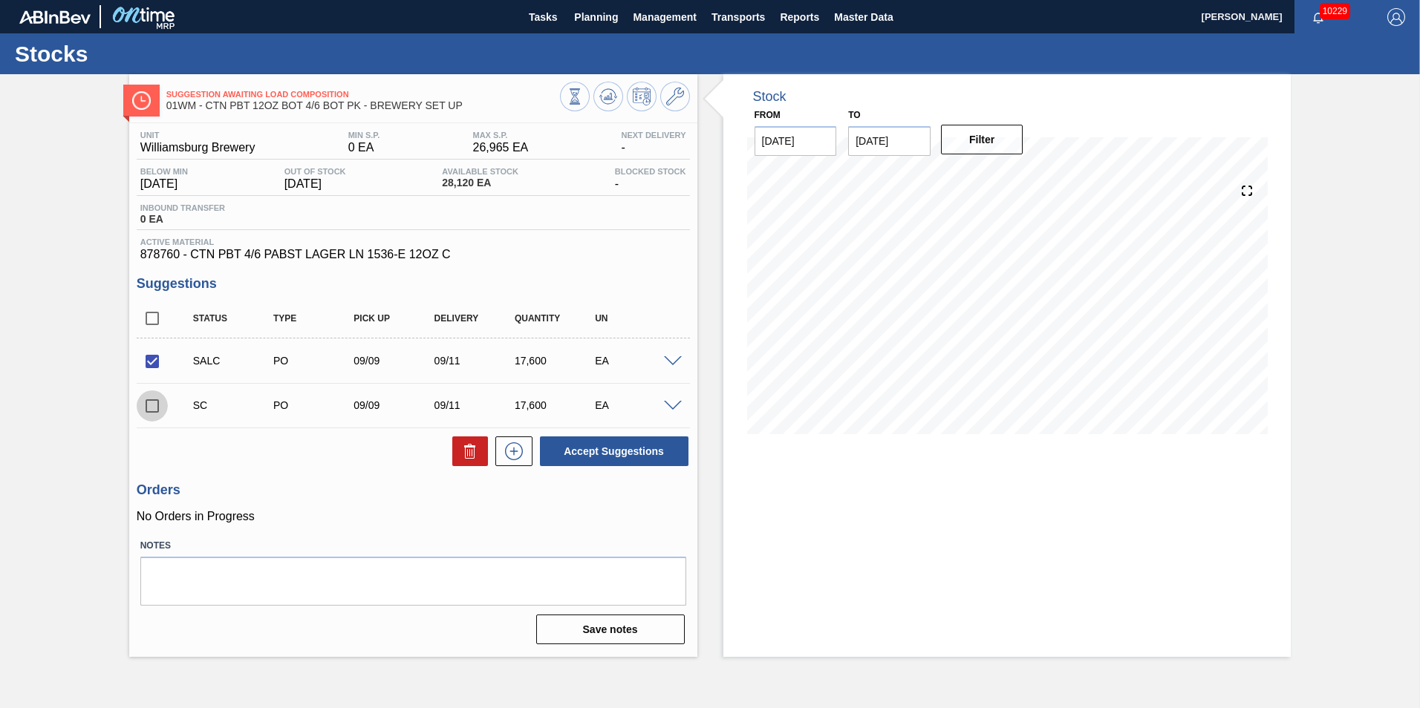
click at [154, 407] on input "checkbox" at bounding box center [152, 406] width 31 height 31
checkbox input "true"
click at [477, 453] on icon at bounding box center [470, 452] width 18 height 18
checkbox input "false"
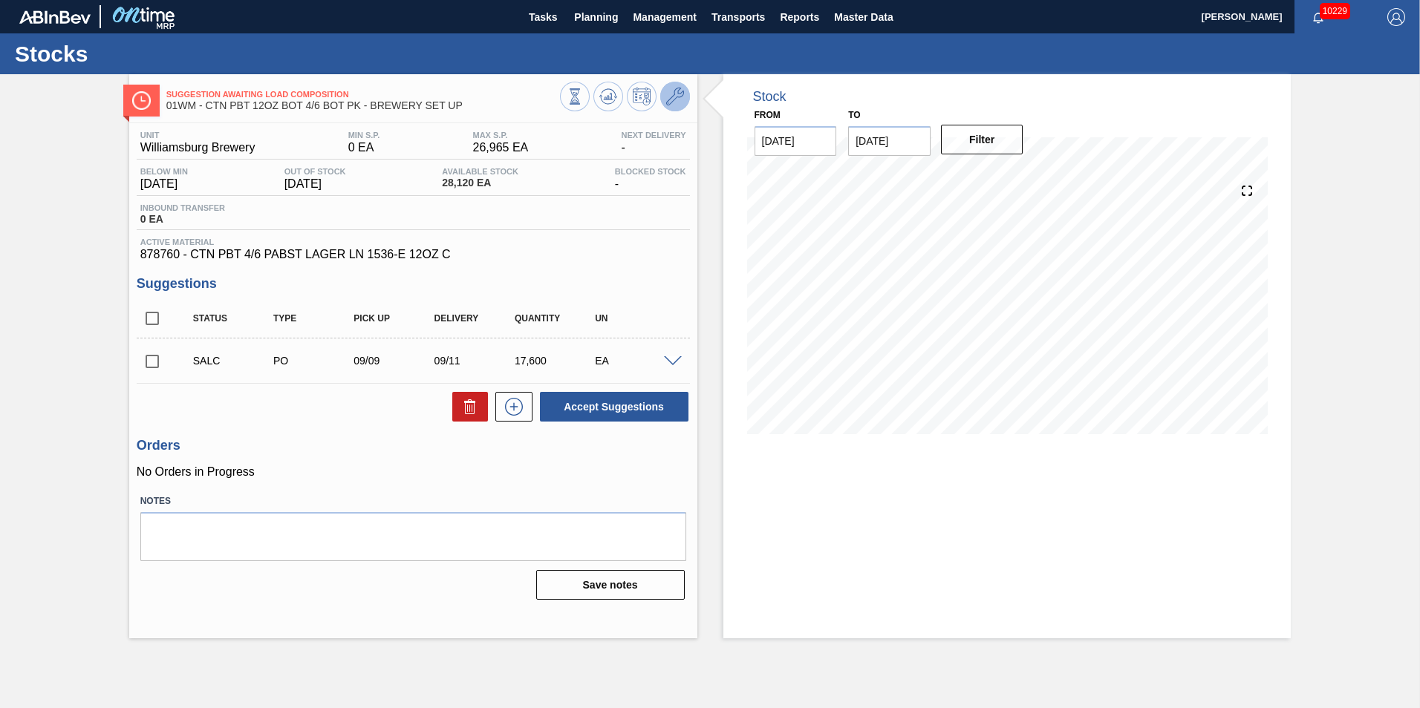
click at [669, 98] on icon at bounding box center [675, 97] width 18 height 18
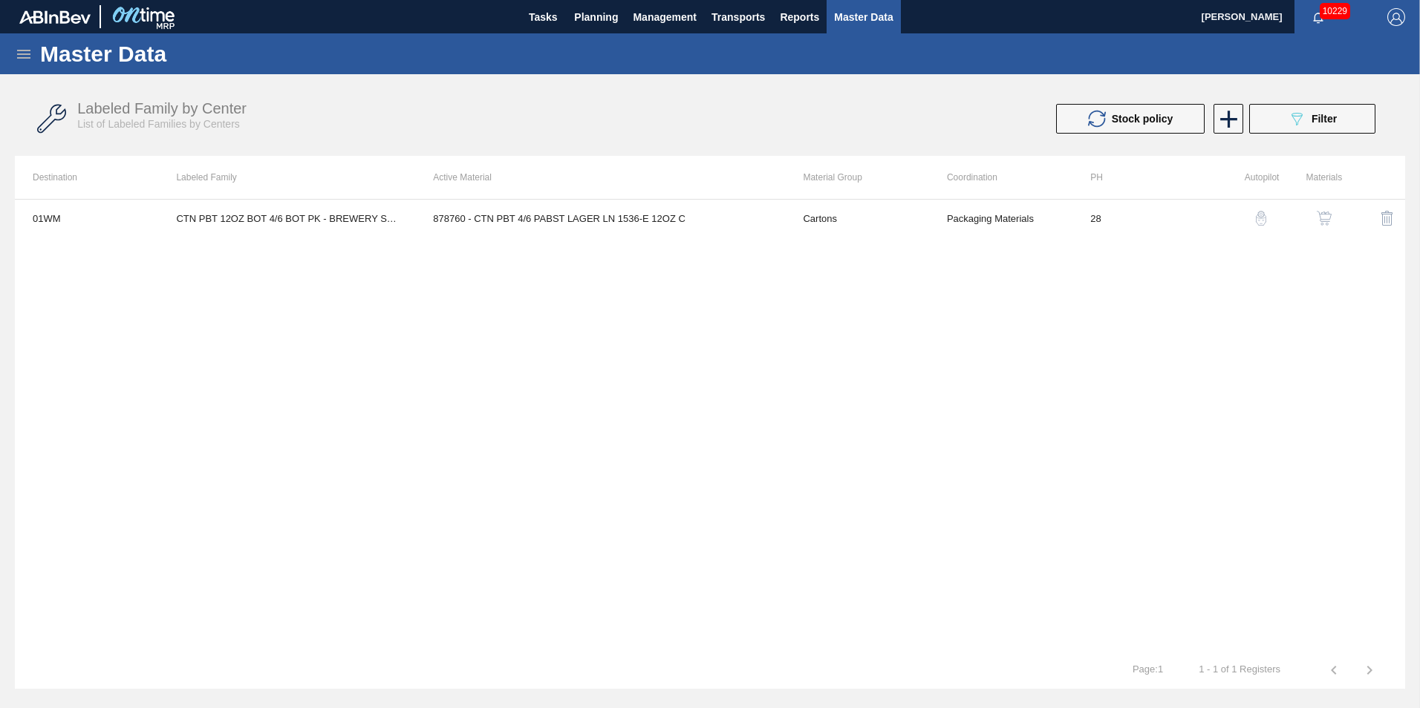
click at [910, 232] on td "Cartons" at bounding box center [856, 218] width 143 height 37
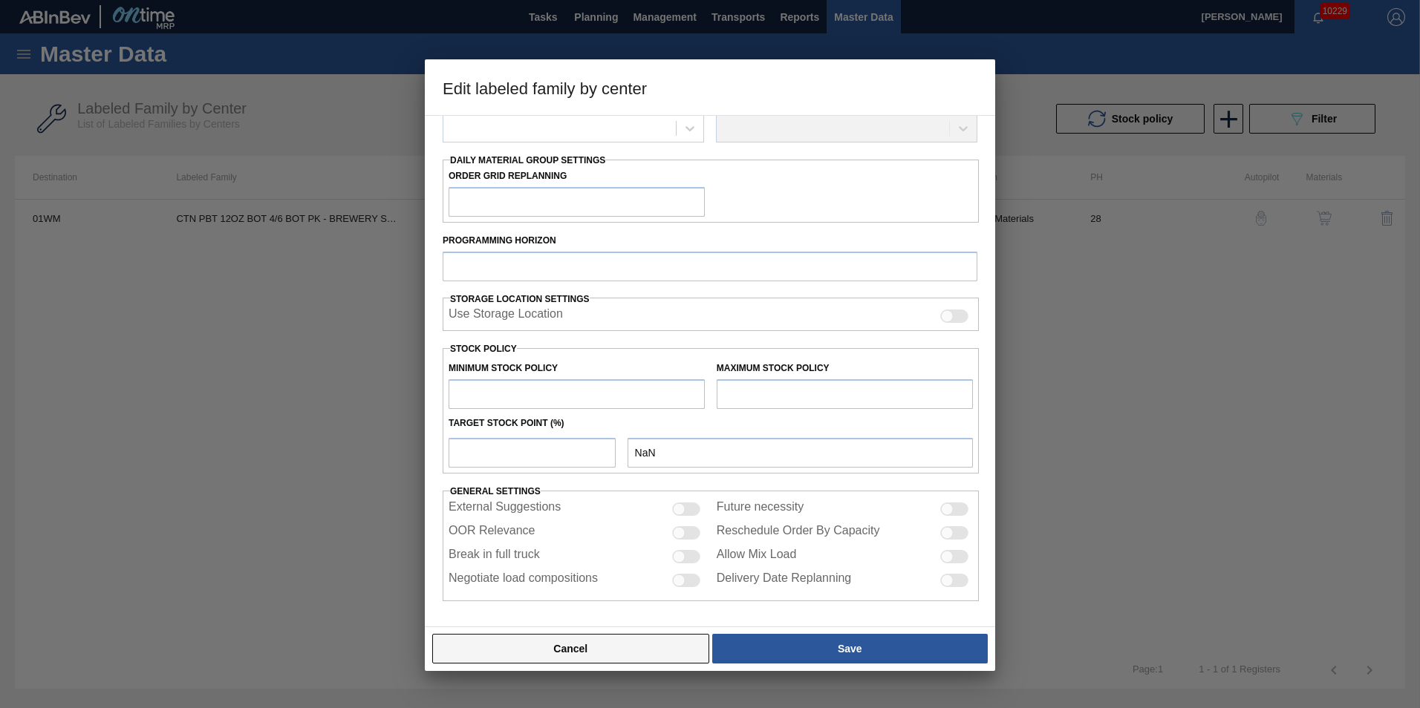
type input "Cartons"
type input "Corrugate Cartons"
type input "CTN PBT 12OZ BOT 4/6 BOT PK - BREWERY SET UP"
type input "01WM - Williamsburg Brewery"
type input "28"
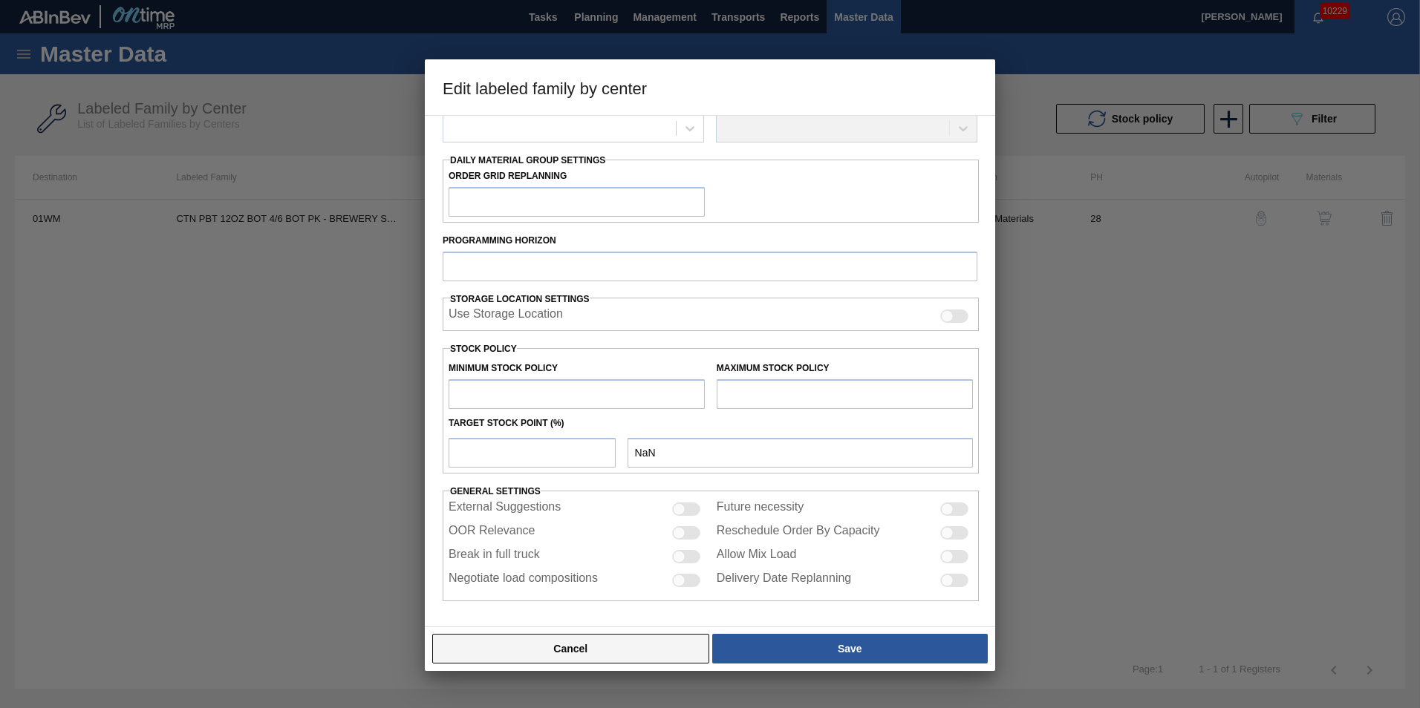
type input "0"
type input "26,965"
type input "0"
checkbox input "true"
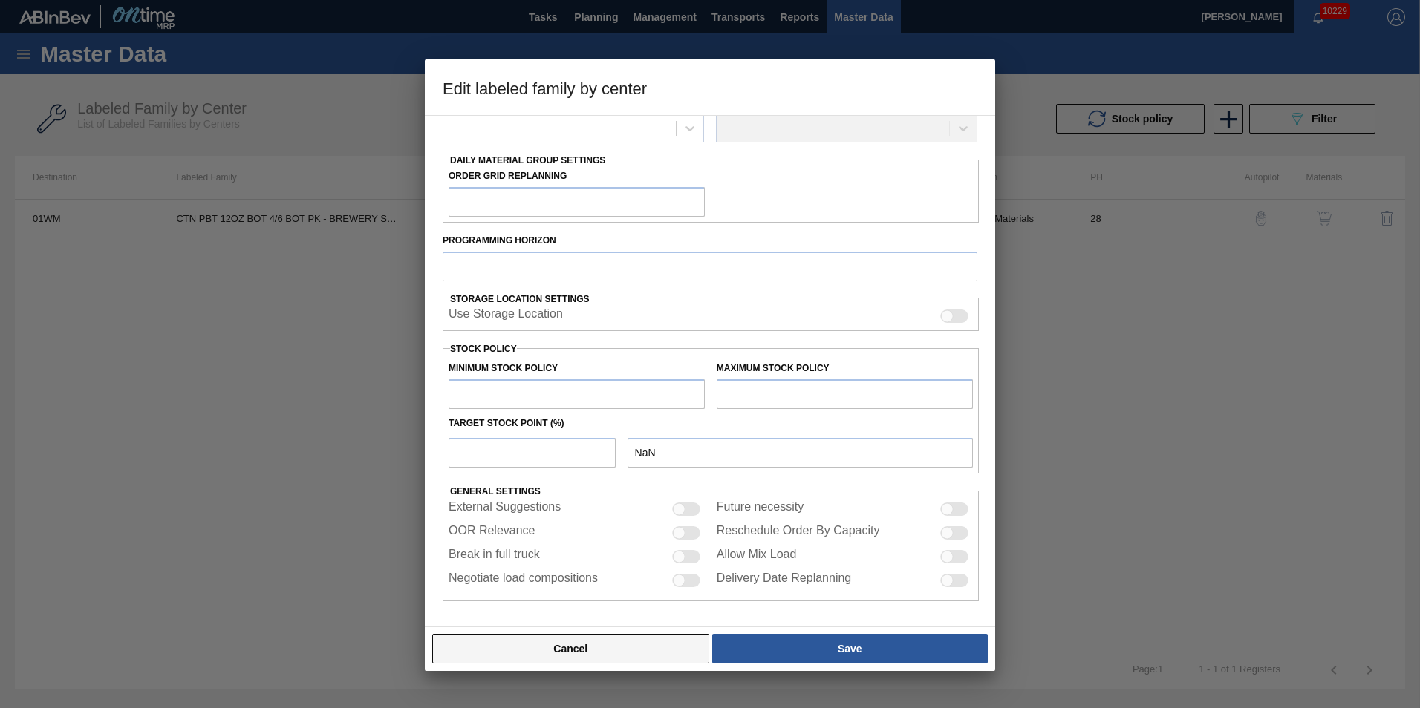
checkbox input "true"
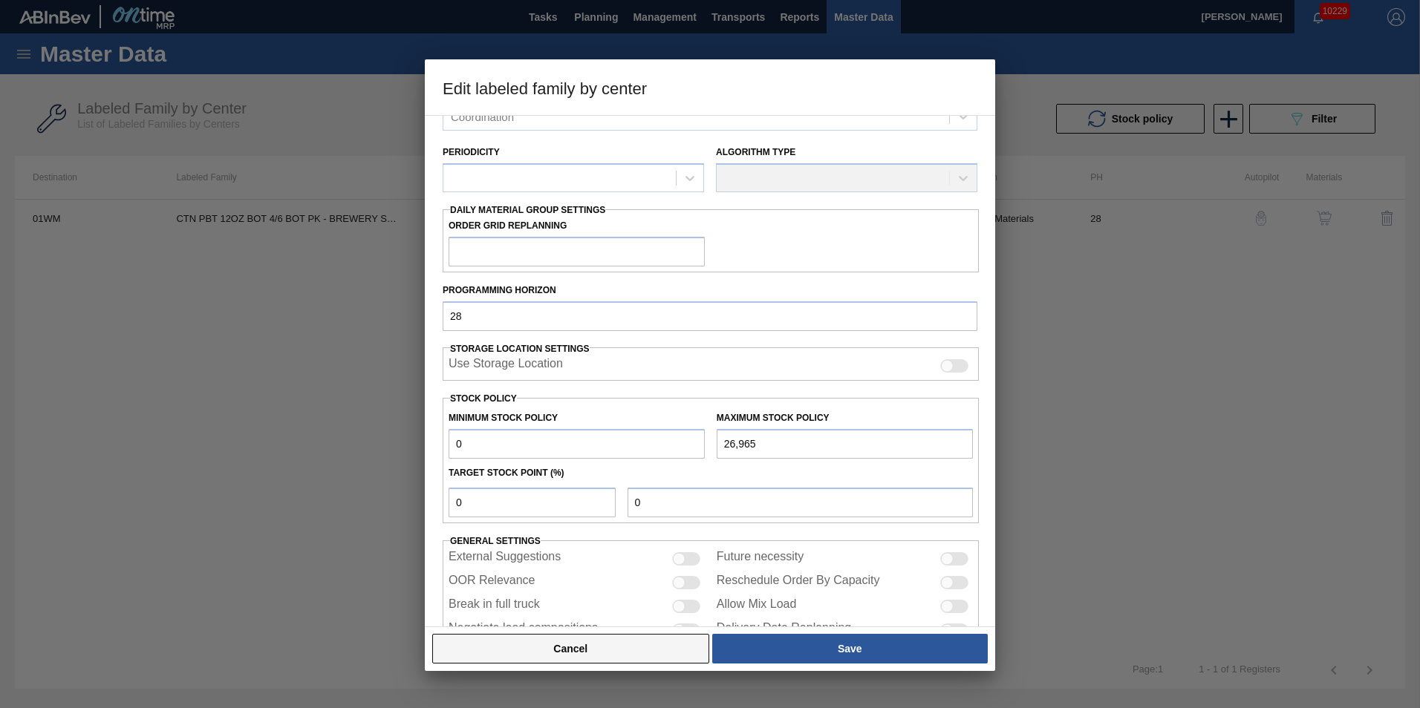
click at [617, 643] on button "Cancel" at bounding box center [570, 649] width 277 height 30
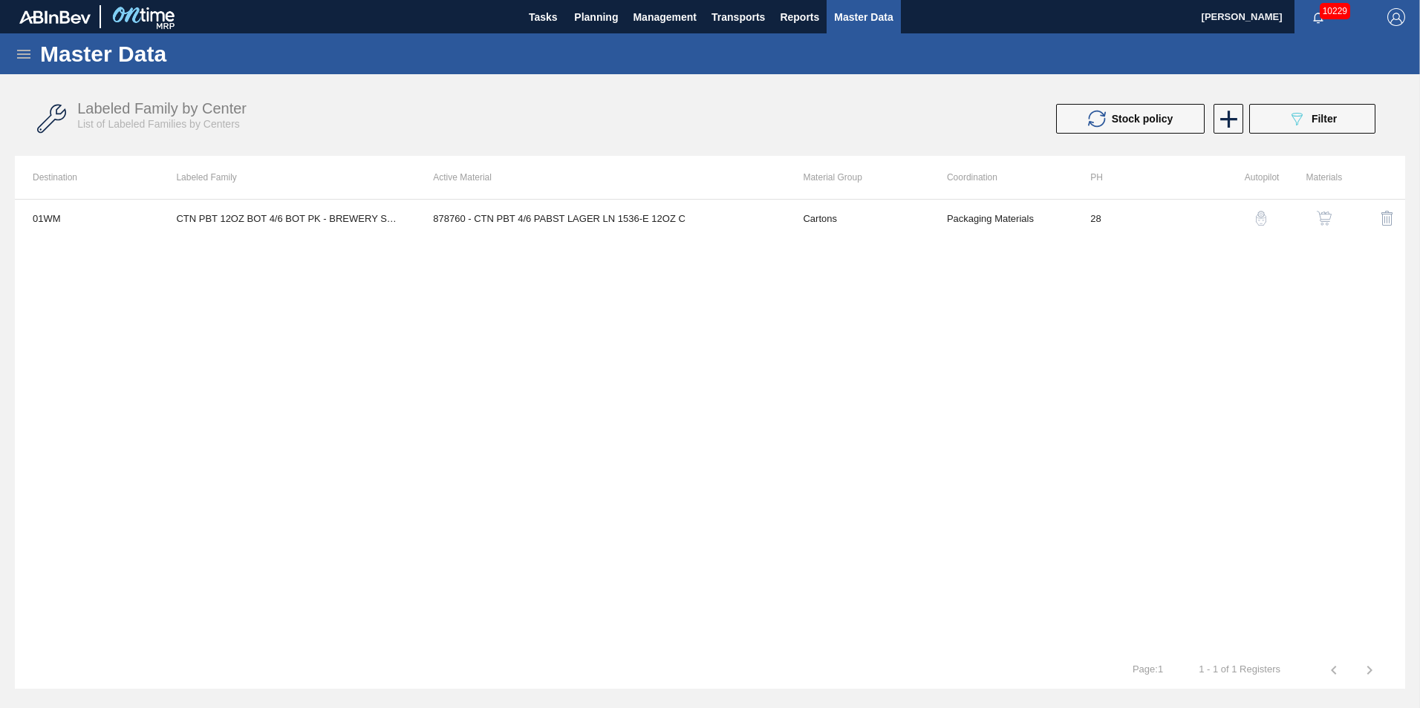
click at [1267, 215] on img "button" at bounding box center [1261, 218] width 15 height 15
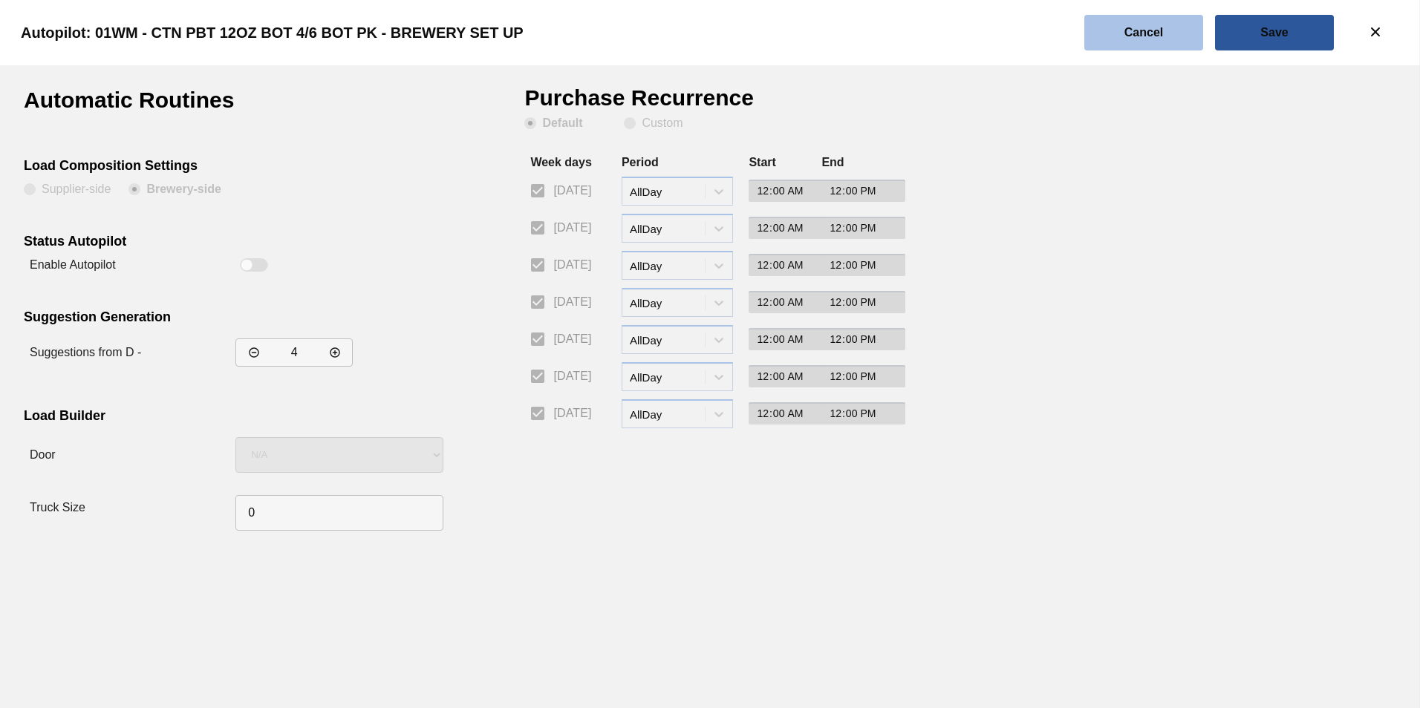
click at [0, 0] on slot "Cancel" at bounding box center [0, 0] width 0 height 0
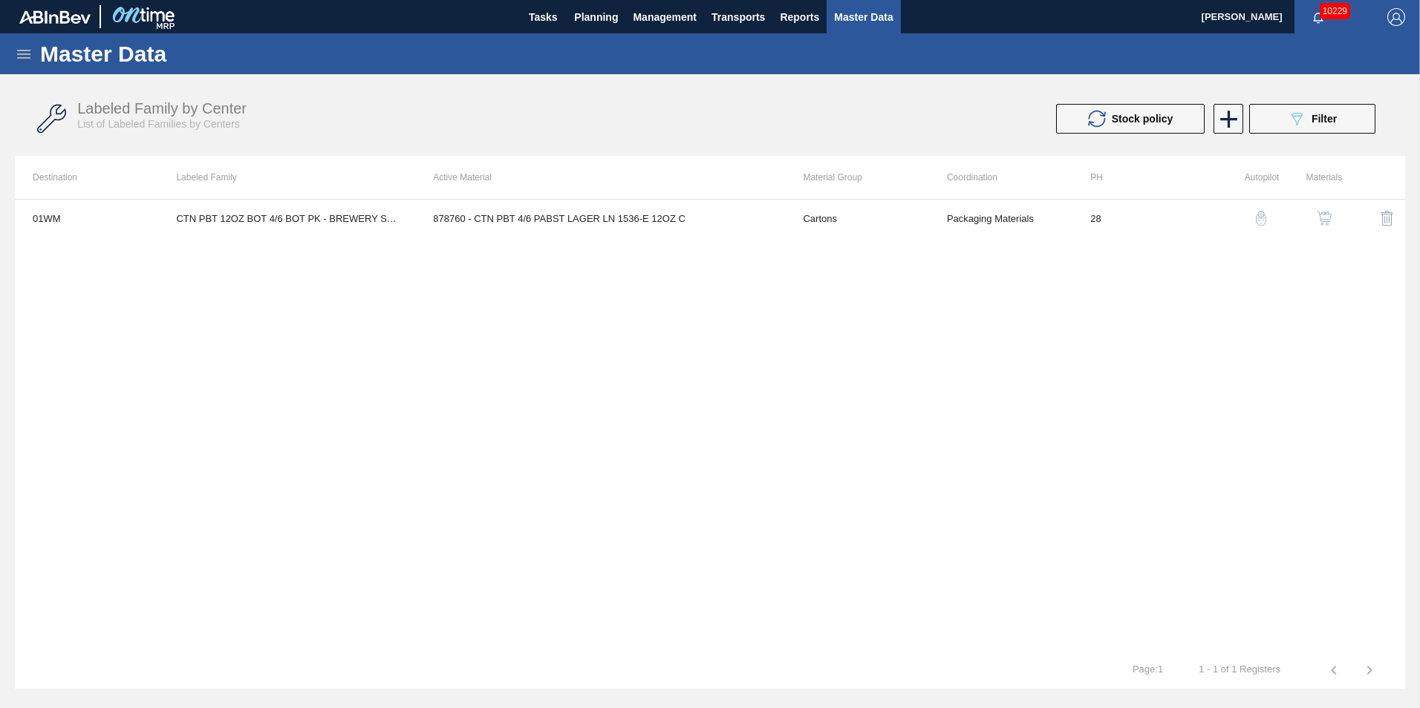
click at [1324, 215] on img "button" at bounding box center [1324, 218] width 15 height 15
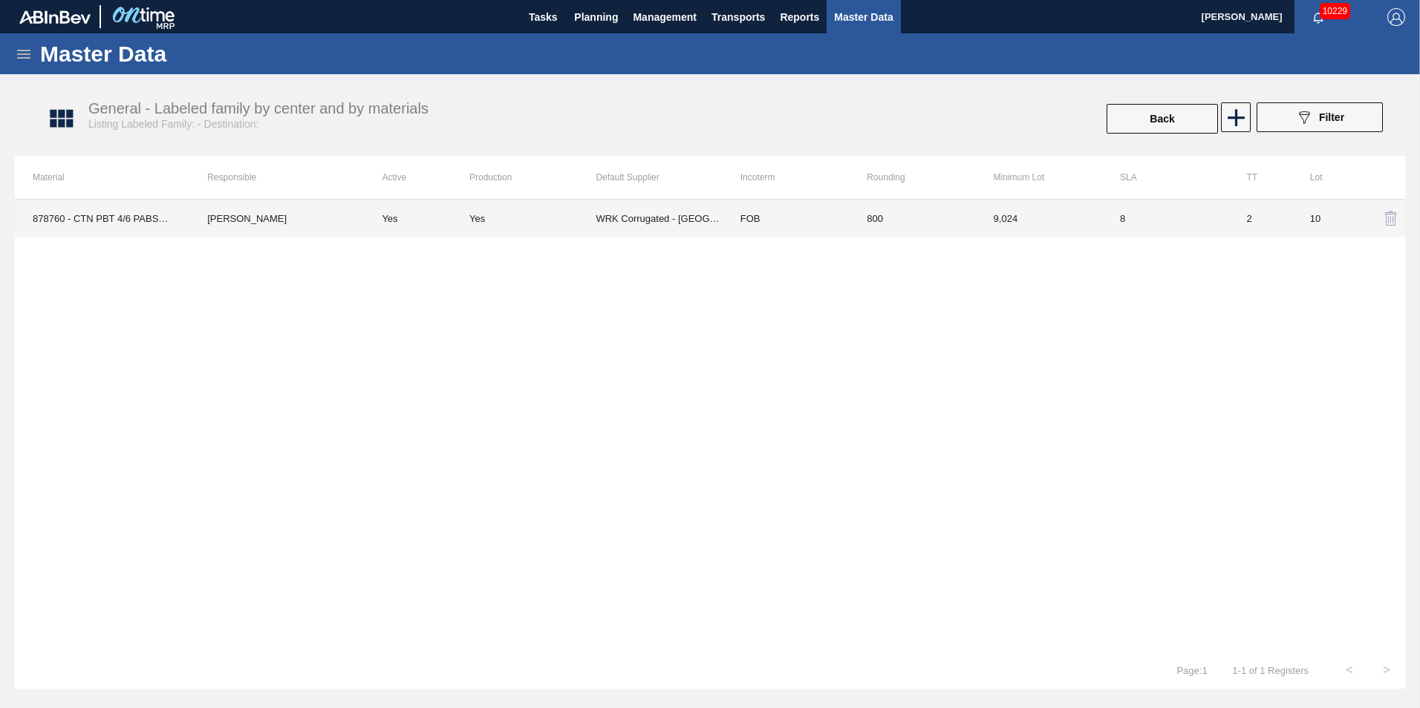
click at [444, 209] on td "Yes" at bounding box center [416, 218] width 105 height 37
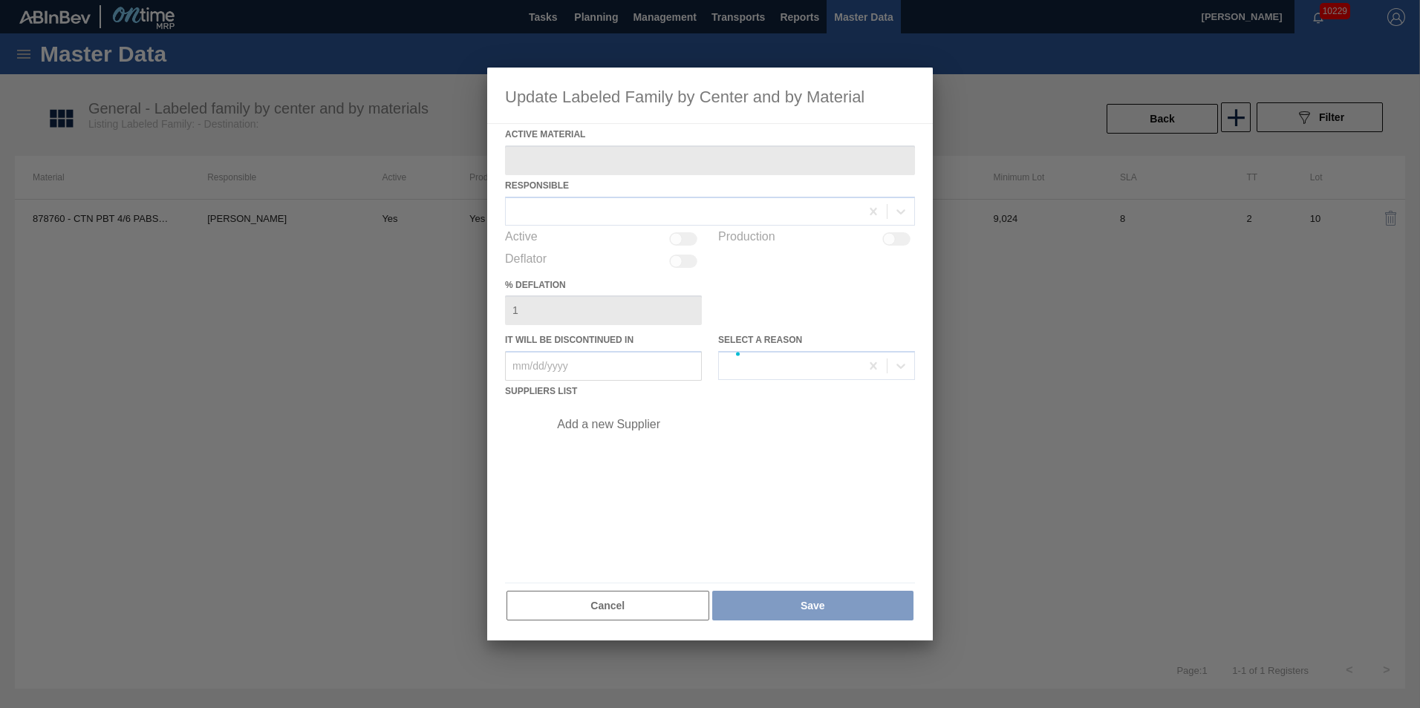
type Material "878760 - CTN PBT 4/6 PABST LAGER LN 1536-E 12OZ C"
checkbox input "true"
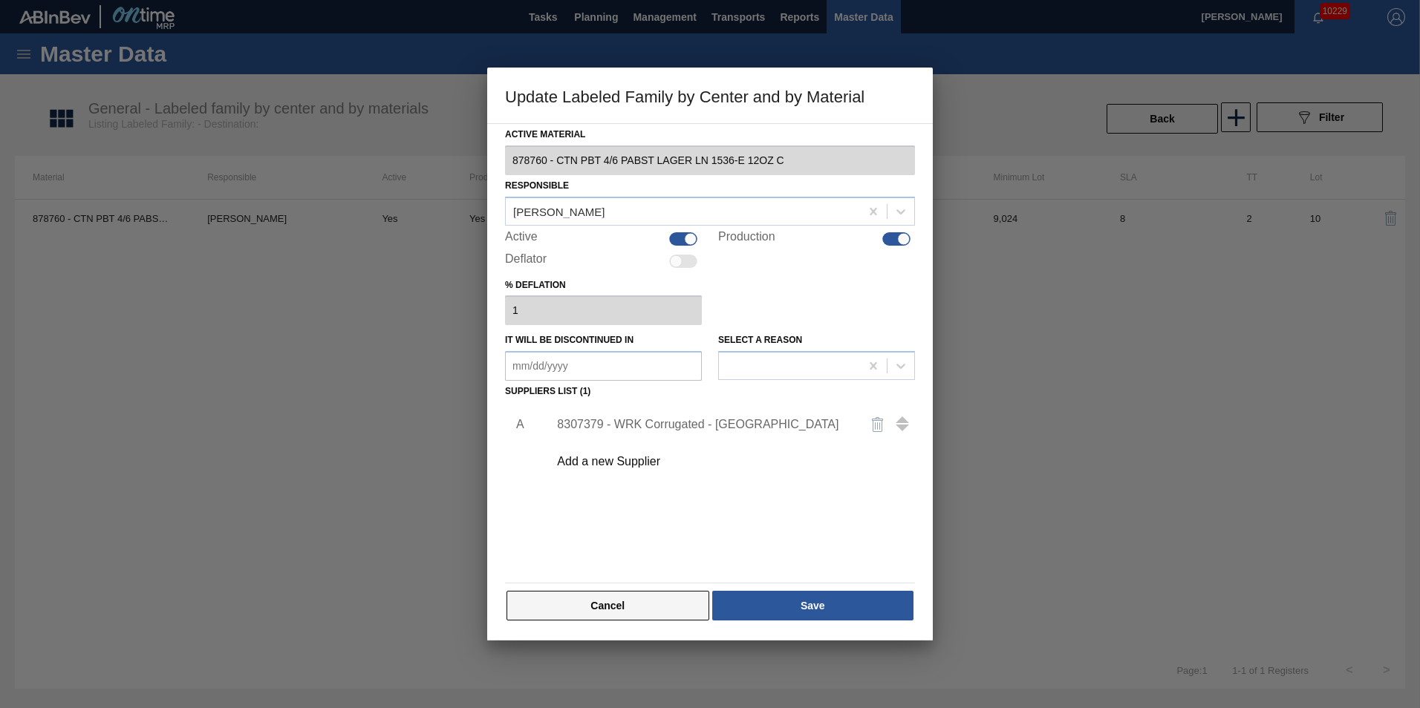
click at [630, 605] on button "Cancel" at bounding box center [607, 606] width 203 height 30
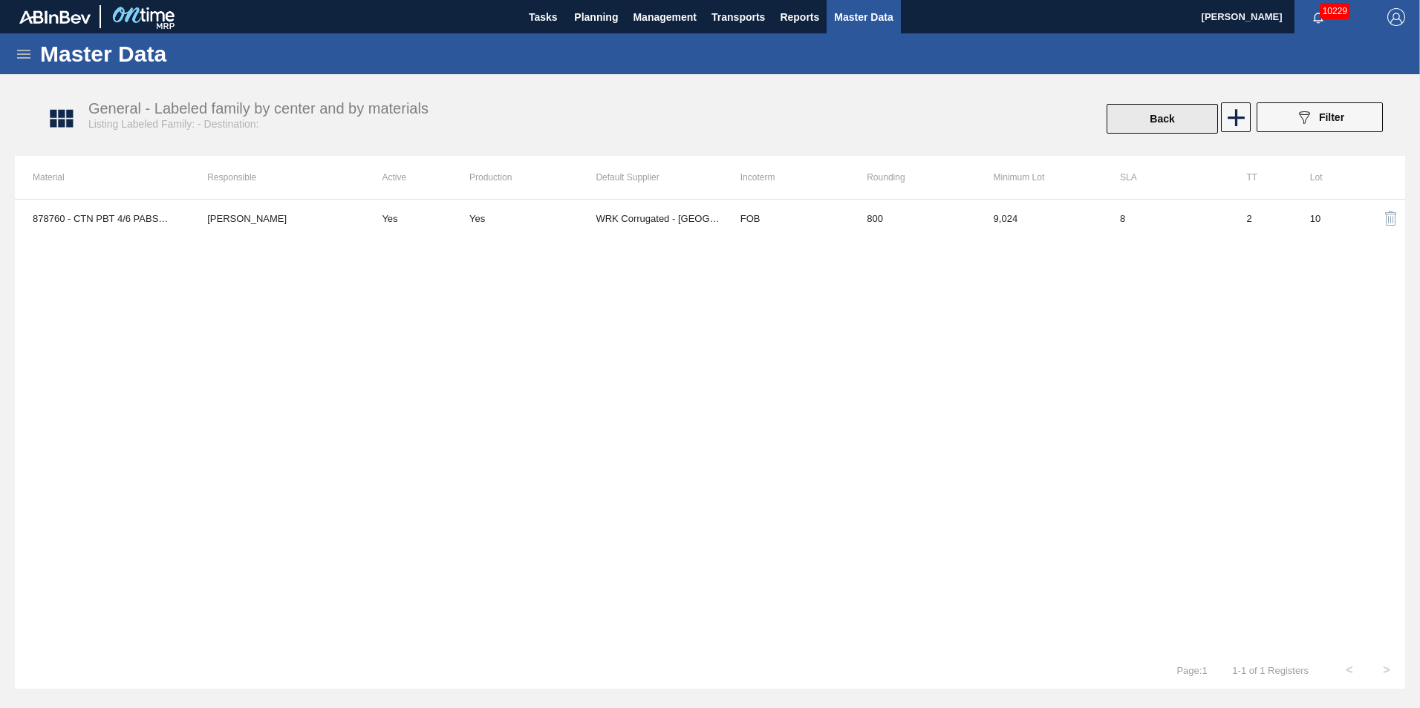
click at [1171, 109] on button "Back" at bounding box center [1162, 119] width 111 height 30
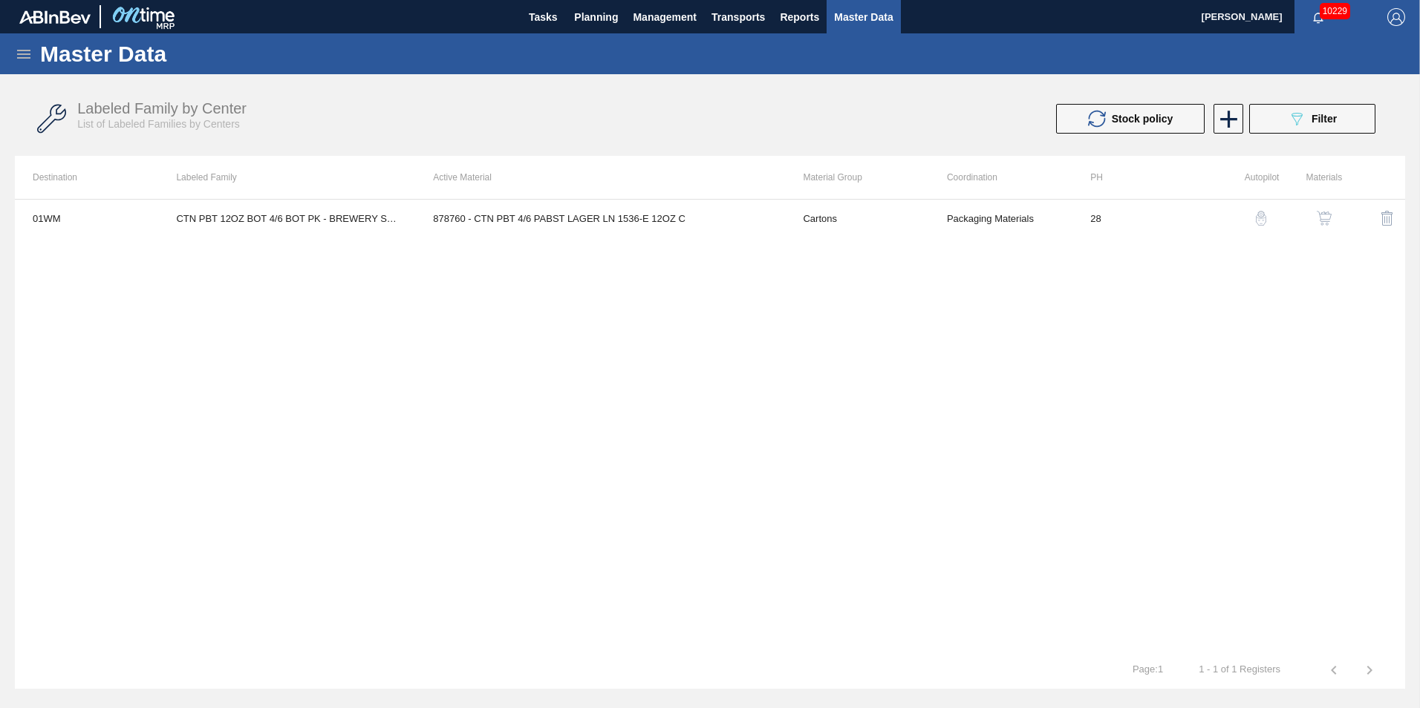
click at [1261, 220] on img "button" at bounding box center [1261, 218] width 15 height 15
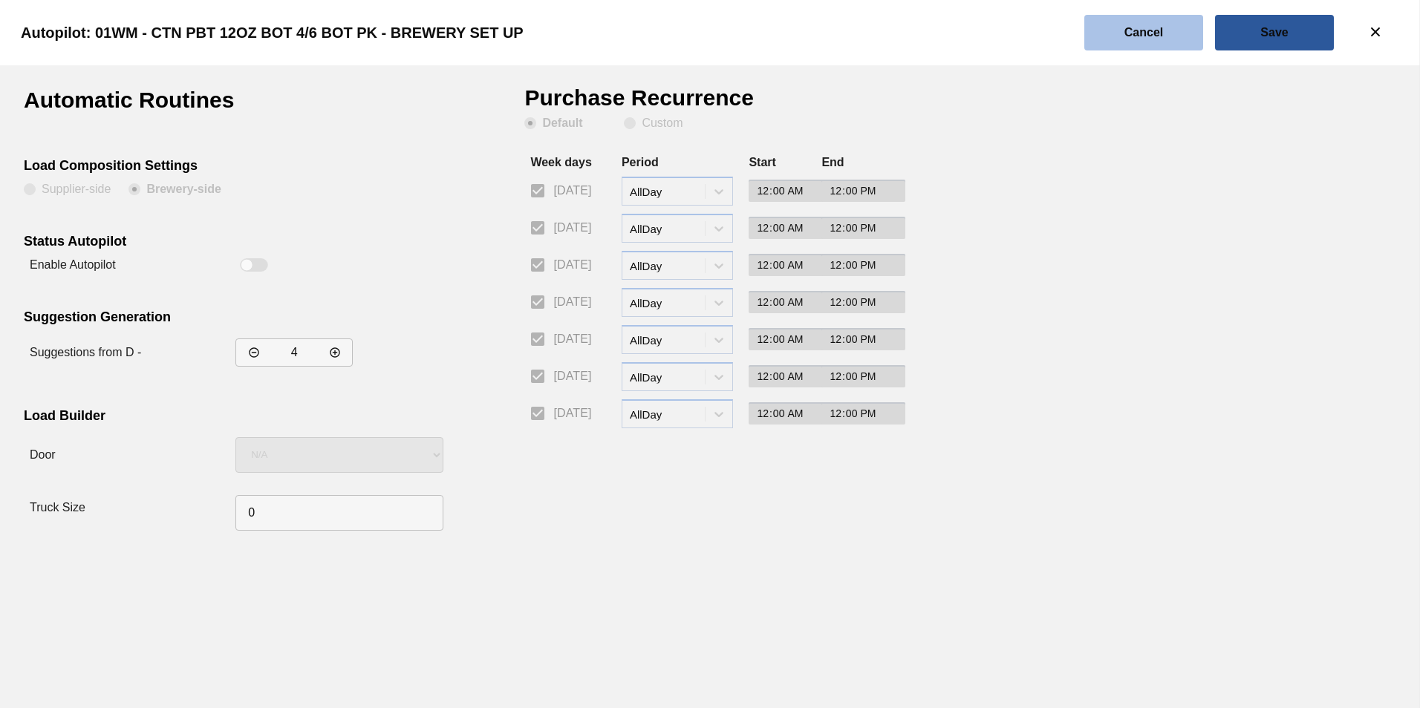
click at [0, 0] on slot "Cancel" at bounding box center [0, 0] width 0 height 0
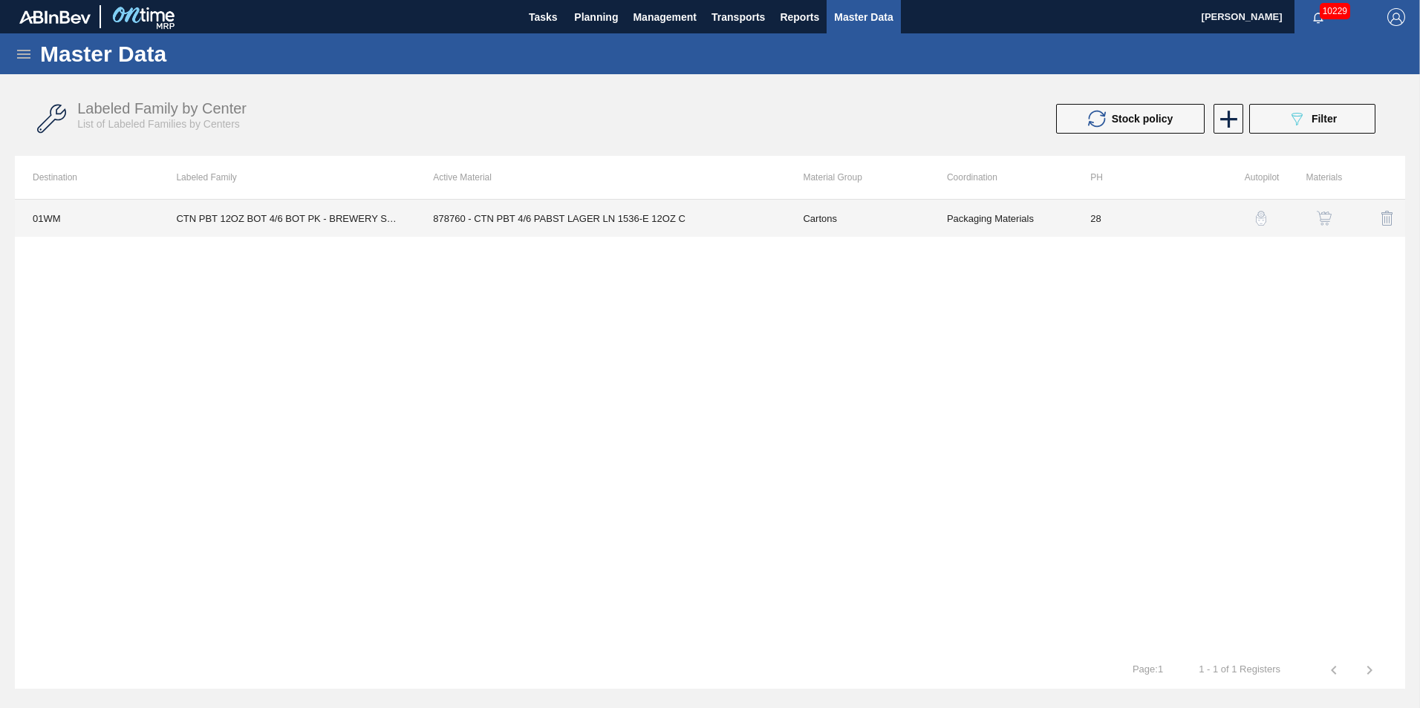
click at [313, 224] on td "CTN PBT 12OZ BOT 4/6 BOT PK - BREWERY SET UP" at bounding box center [286, 218] width 257 height 37
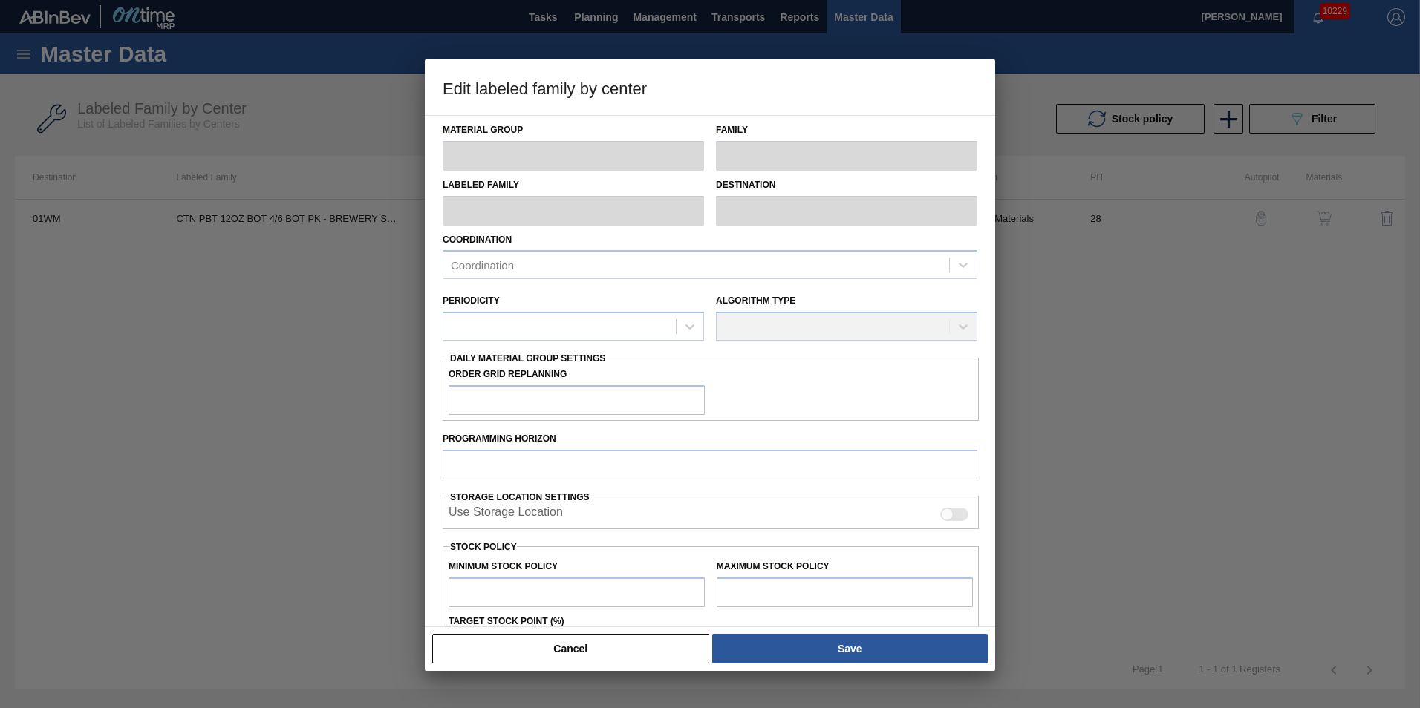
type input "Cartons"
type input "Corrugate Cartons"
type input "CTN PBT 12OZ BOT 4/6 BOT PK - BREWERY SET UP"
type input "01WM - Williamsburg Brewery"
type input "28"
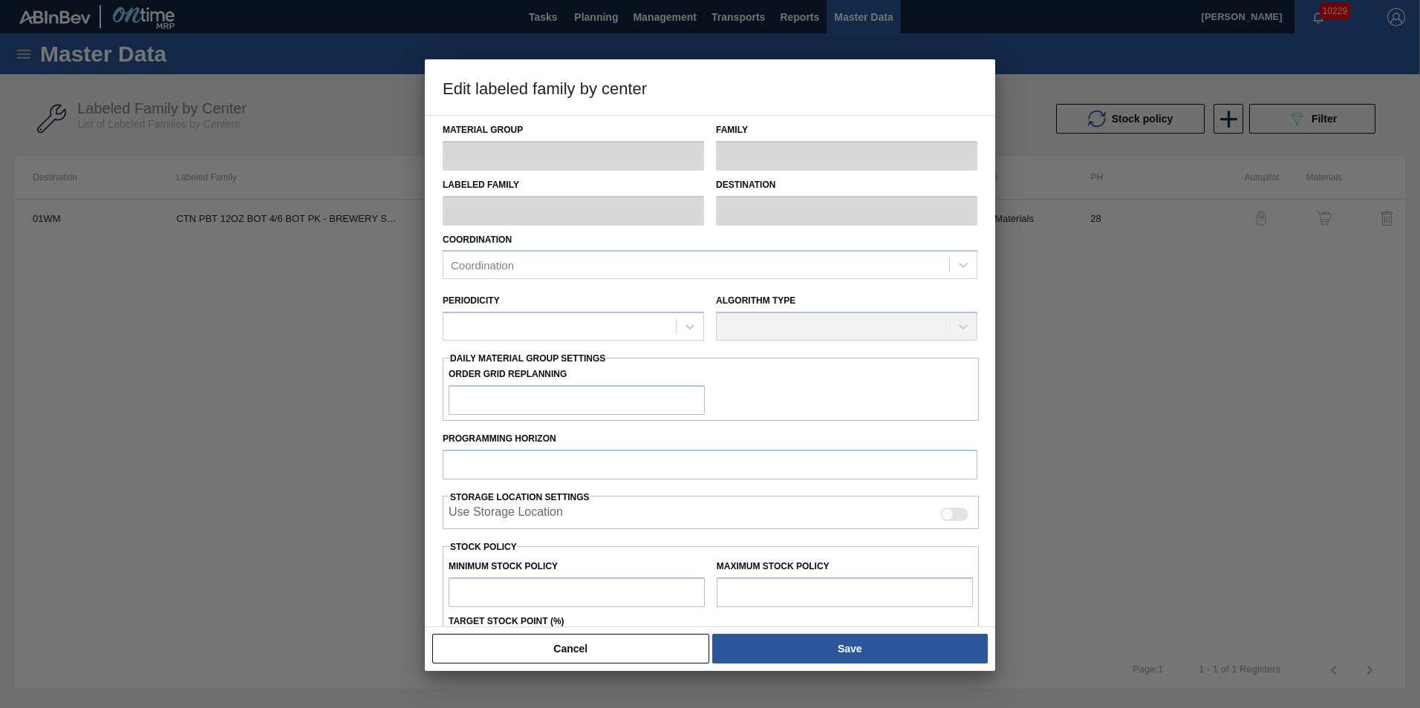
type input "0"
type input "26,965"
type input "0"
checkbox input "true"
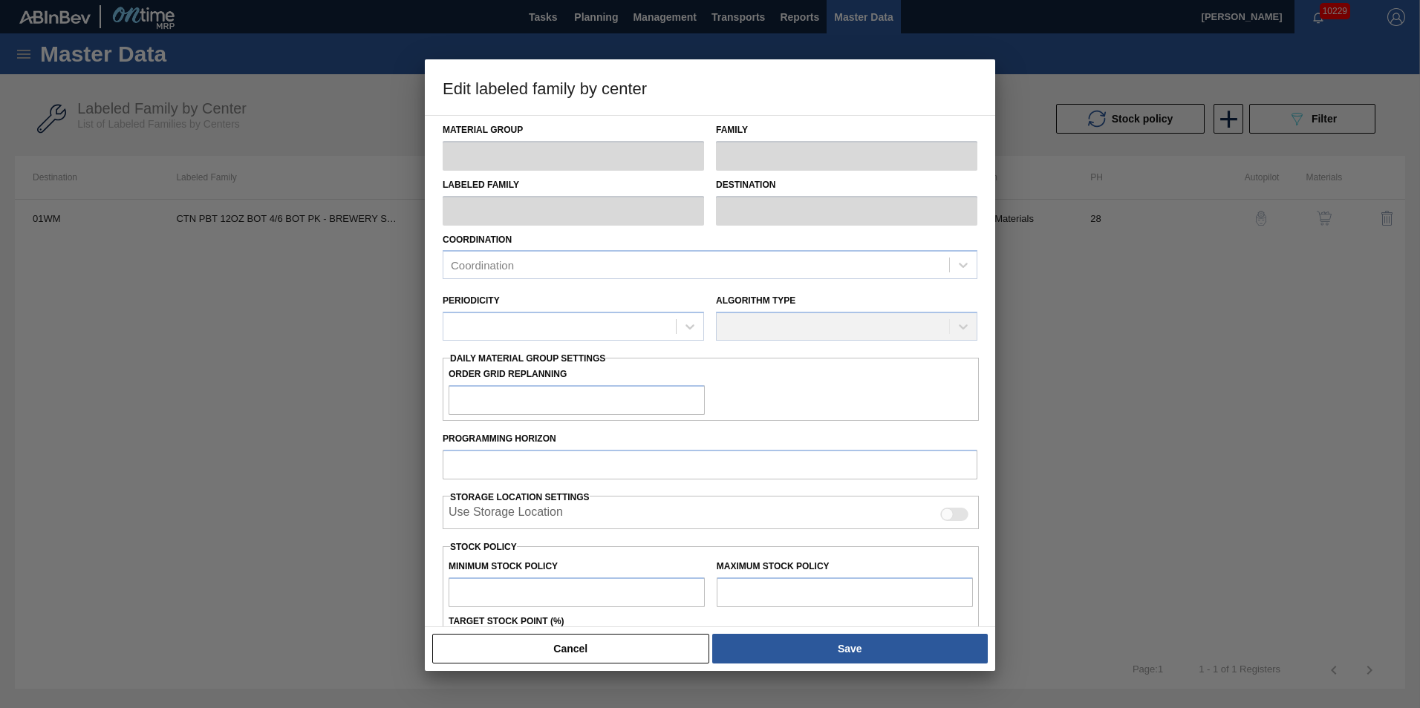
checkbox input "true"
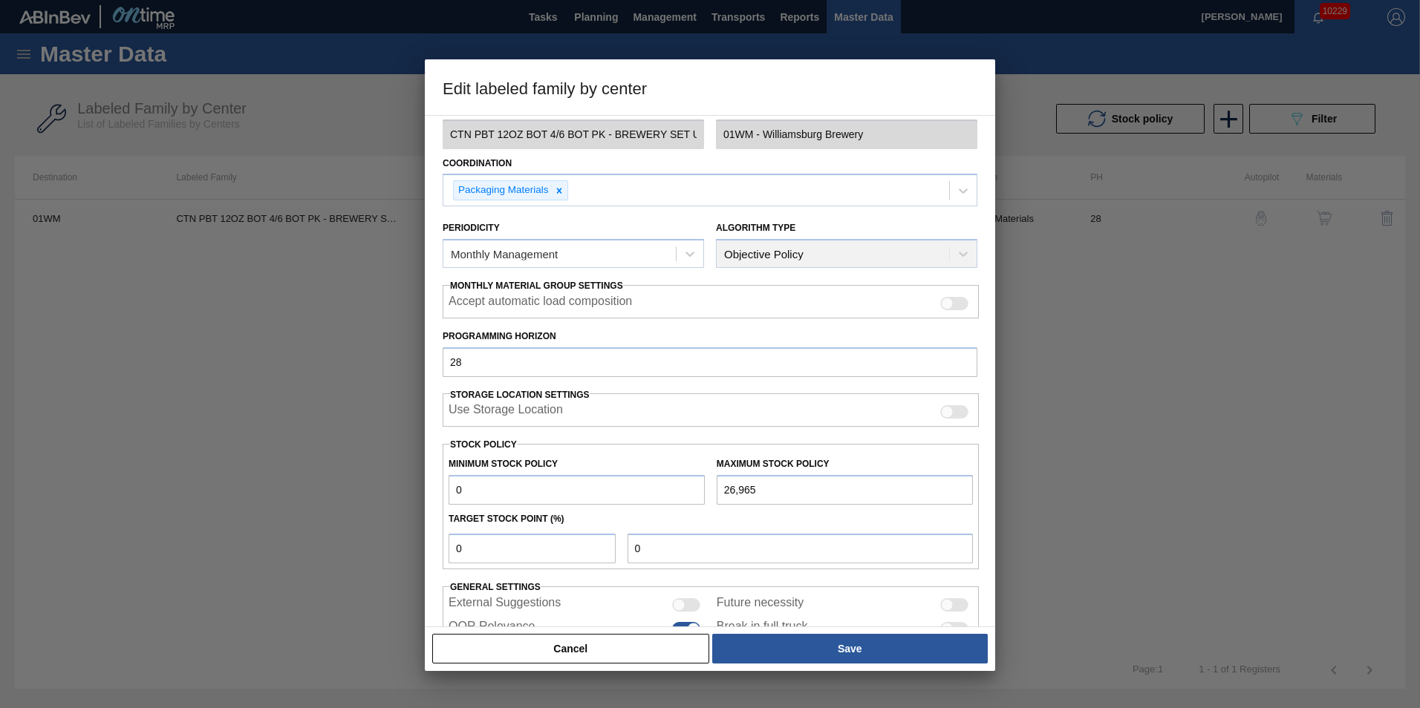
scroll to position [149, 0]
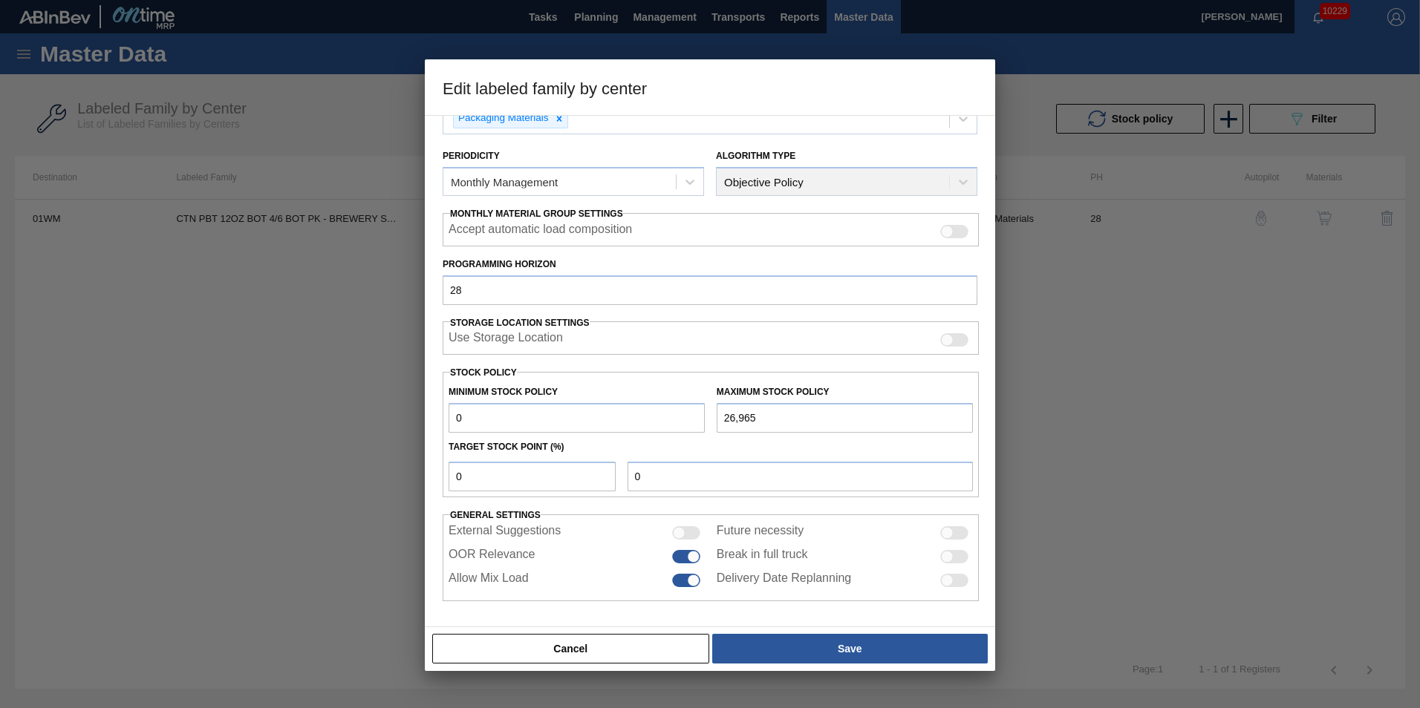
click at [478, 424] on input "0" at bounding box center [577, 418] width 256 height 30
click at [563, 654] on button "Cancel" at bounding box center [570, 649] width 277 height 30
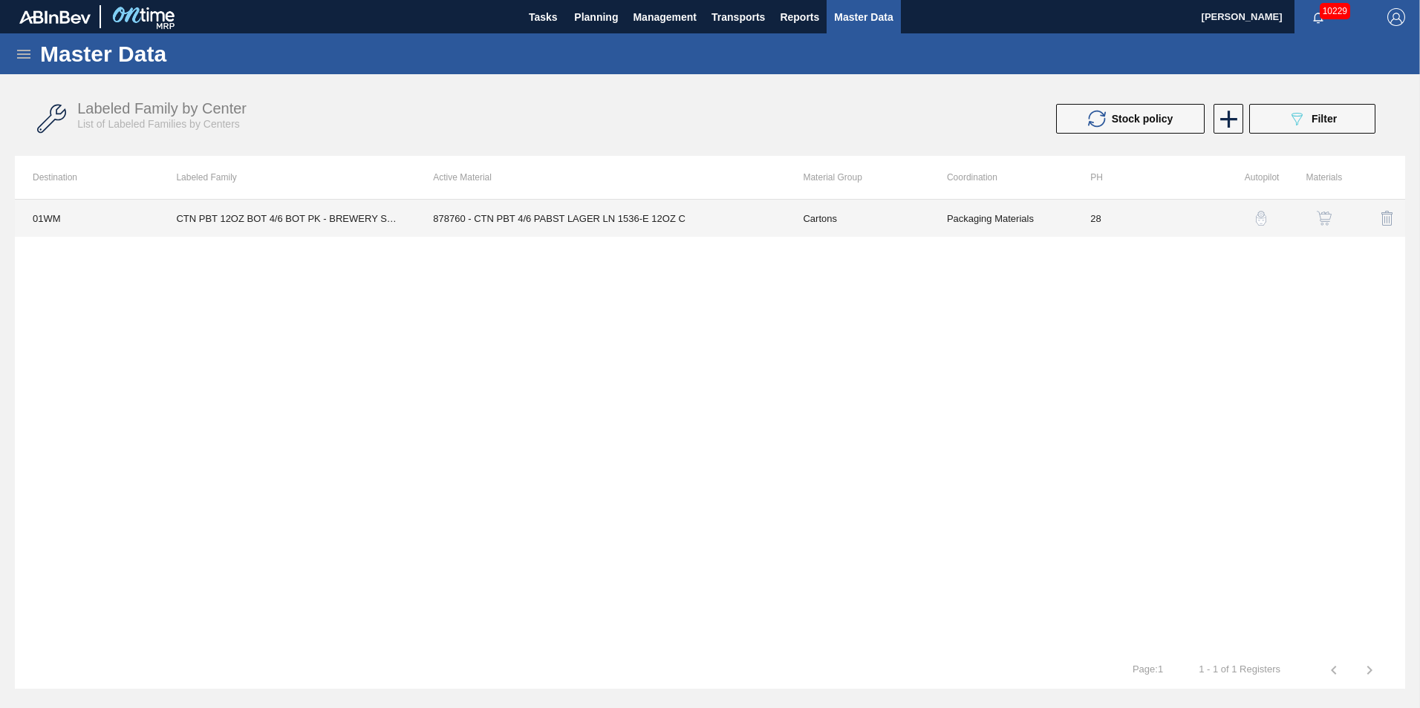
click at [937, 215] on td "Packaging Materials" at bounding box center [1000, 218] width 143 height 37
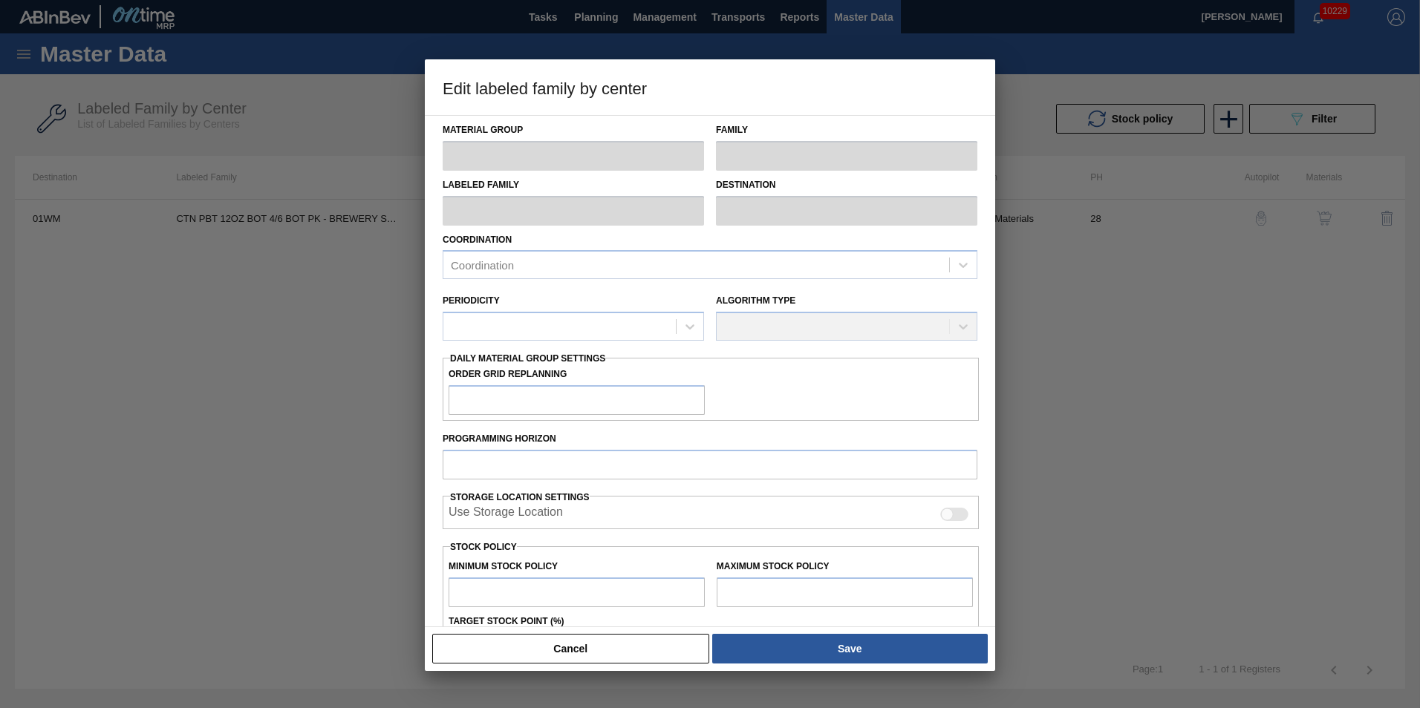
scroll to position [198, 0]
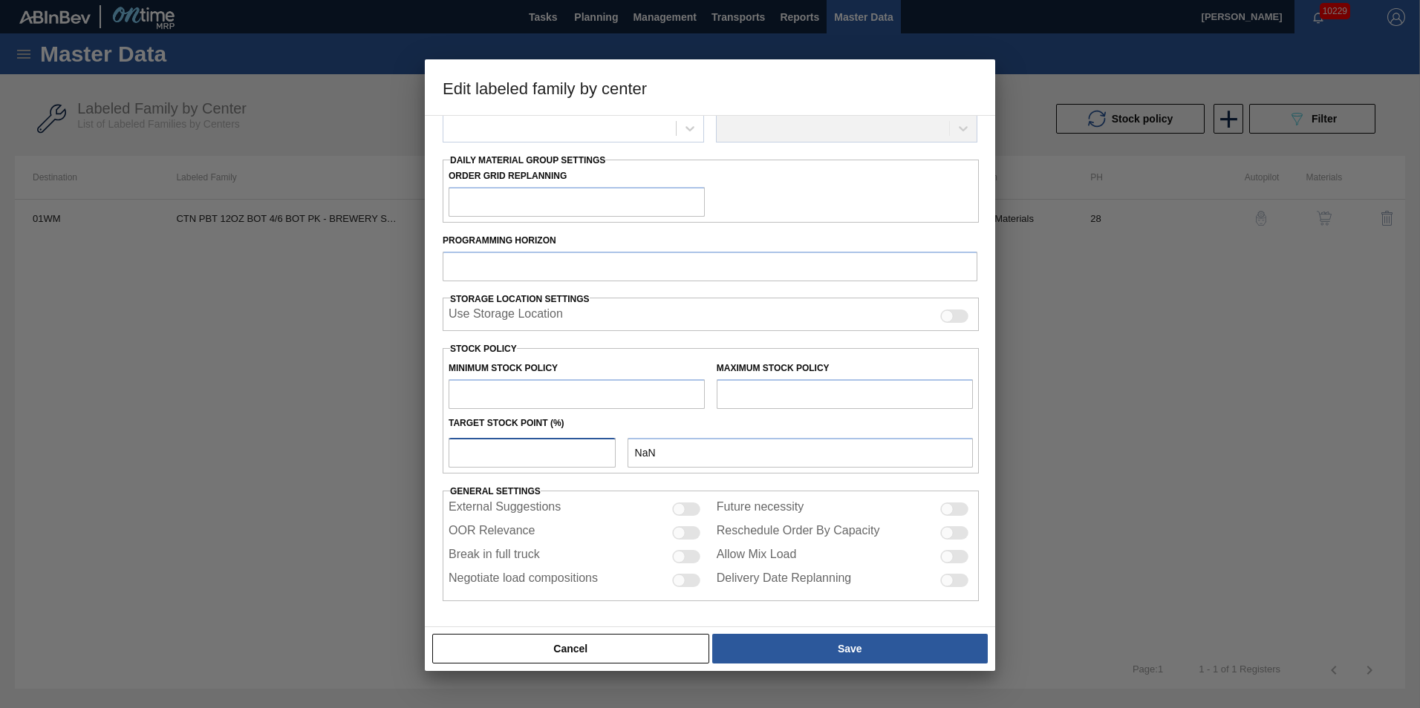
click at [547, 459] on input "number" at bounding box center [532, 453] width 167 height 30
type input "Cartons"
type input "Corrugate Cartons"
type input "CTN PBT 12OZ BOT 4/6 BOT PK - BREWERY SET UP"
type input "01WM - Williamsburg Brewery"
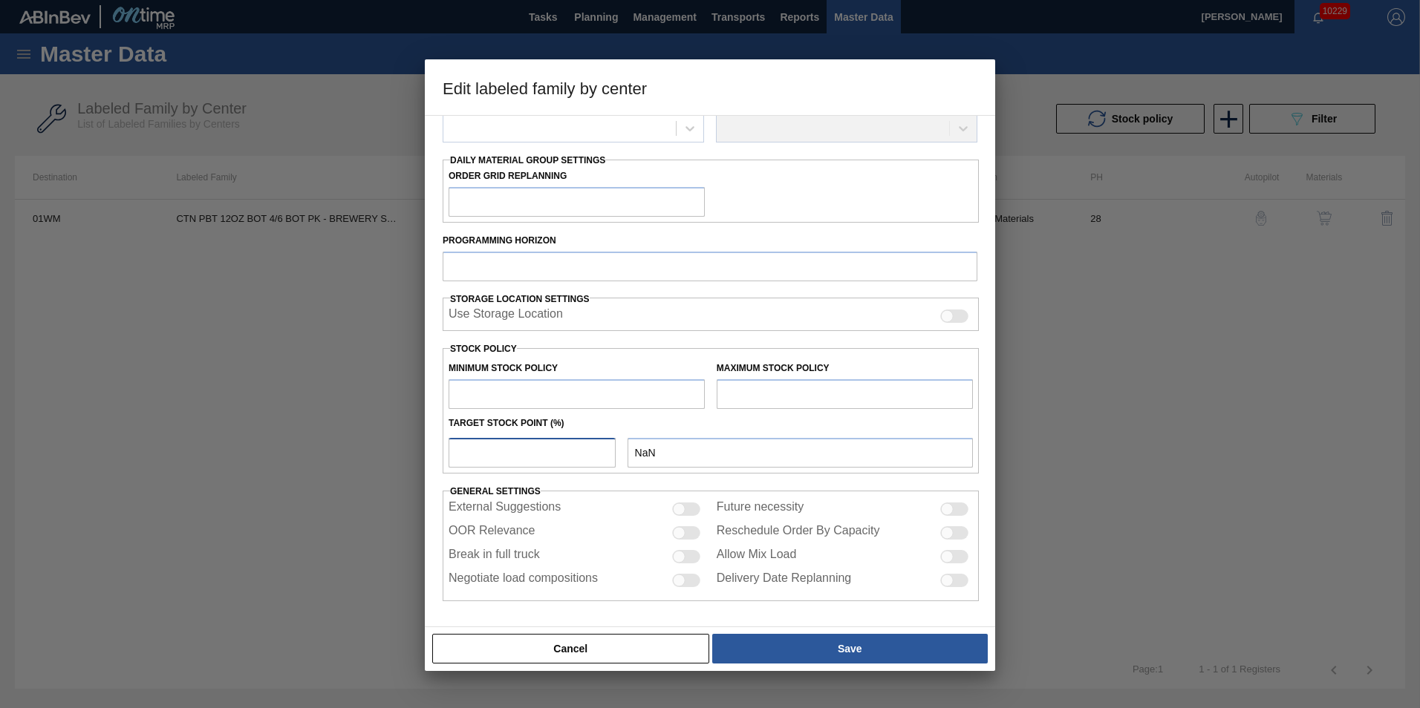
type input "28"
type input "0"
type input "26,965"
type input "0"
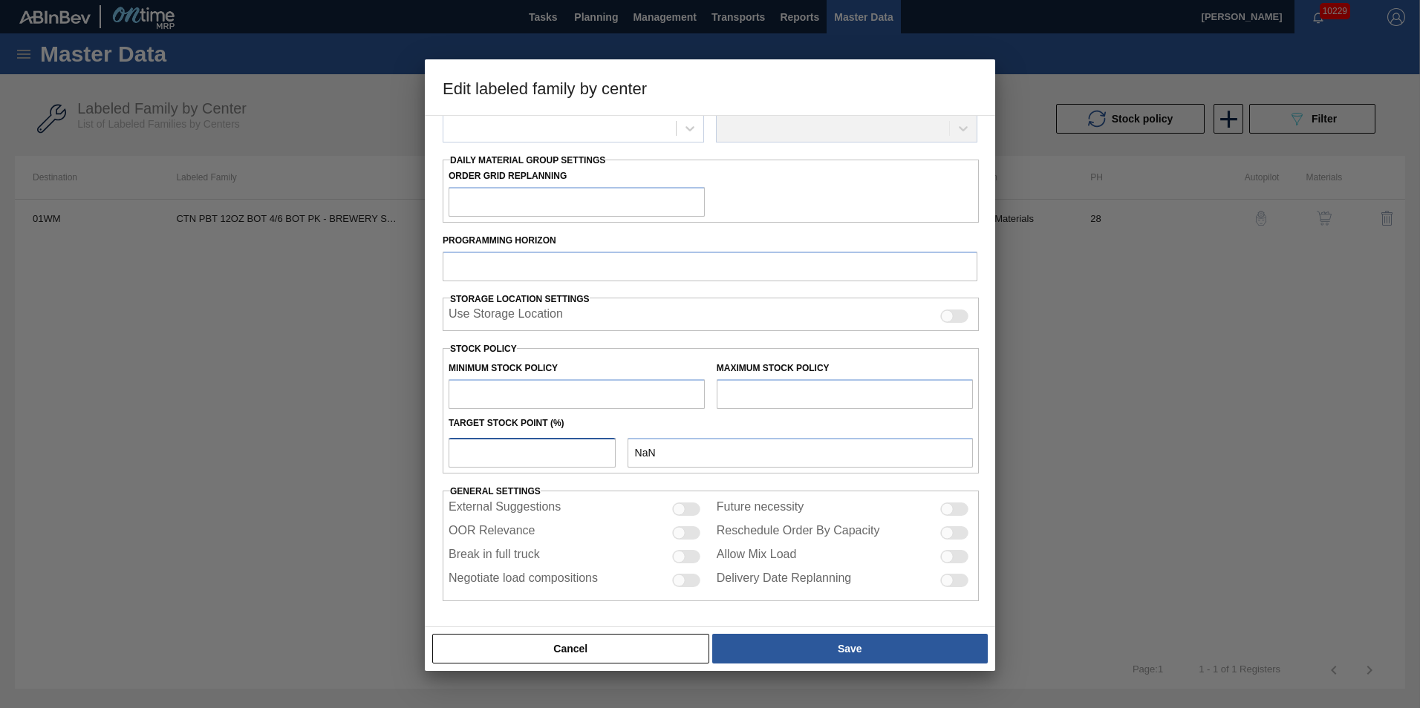
checkbox input "true"
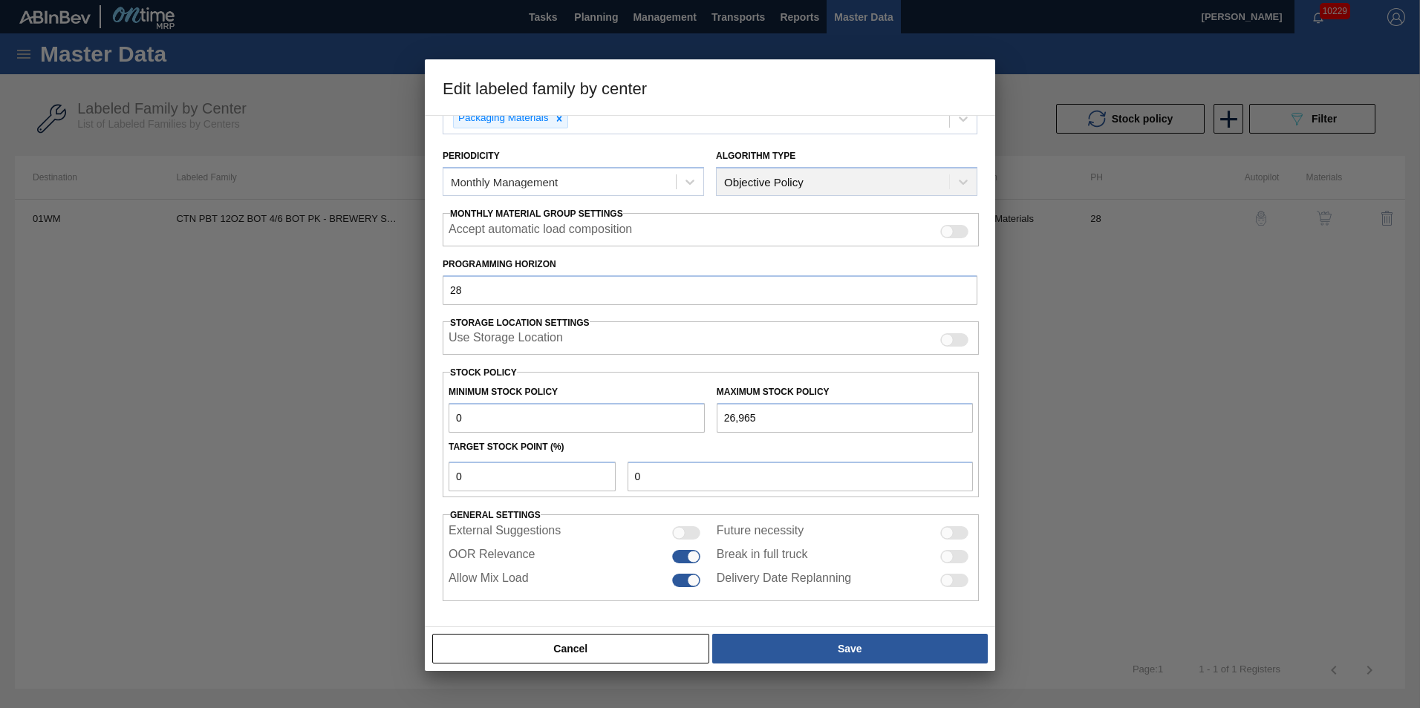
click at [527, 495] on div "Minimum Stock Policy 0 Maximum Stock Policy 26,965 Target Stock Point (%) 0 0" at bounding box center [711, 435] width 536 height 126
click at [527, 480] on input "0" at bounding box center [532, 477] width 167 height 30
type input "2"
type input "539"
type input "0"
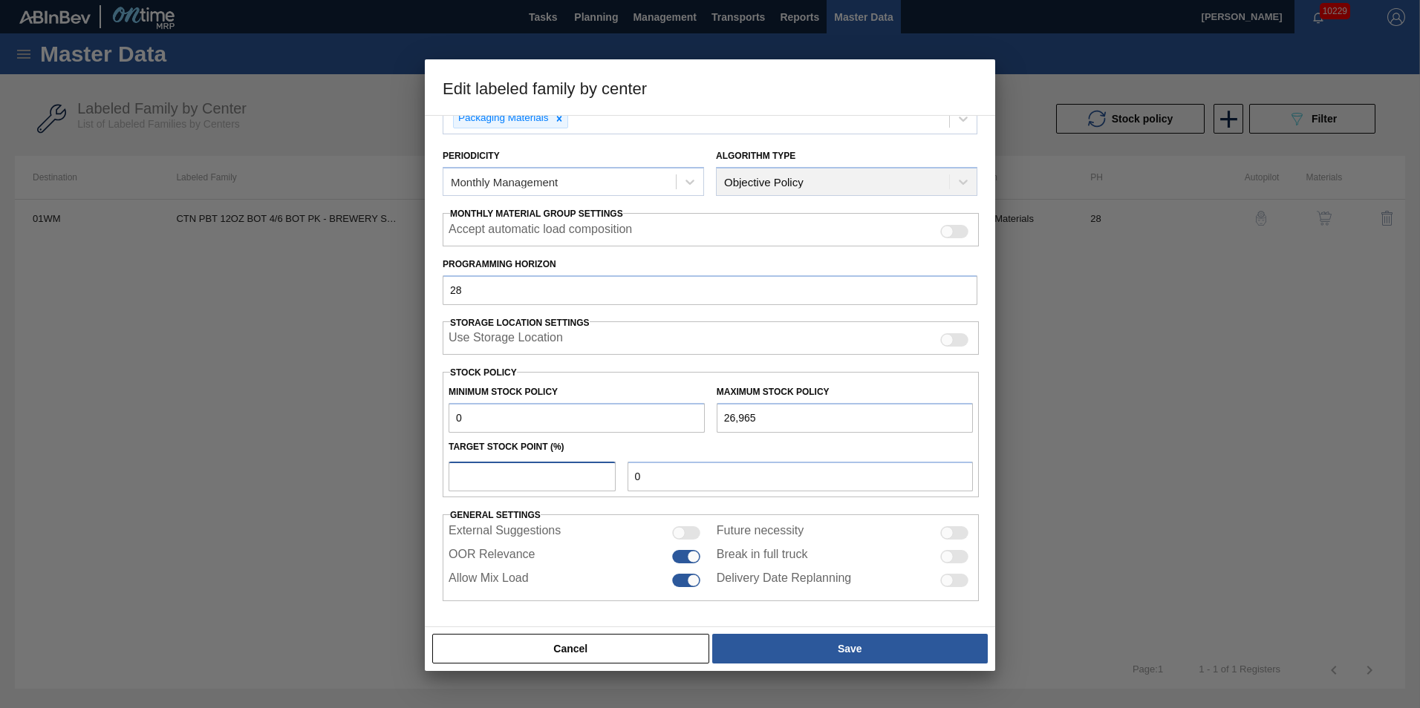
type input "1"
type input "270"
type input "10"
type input "2,697"
type input "1"
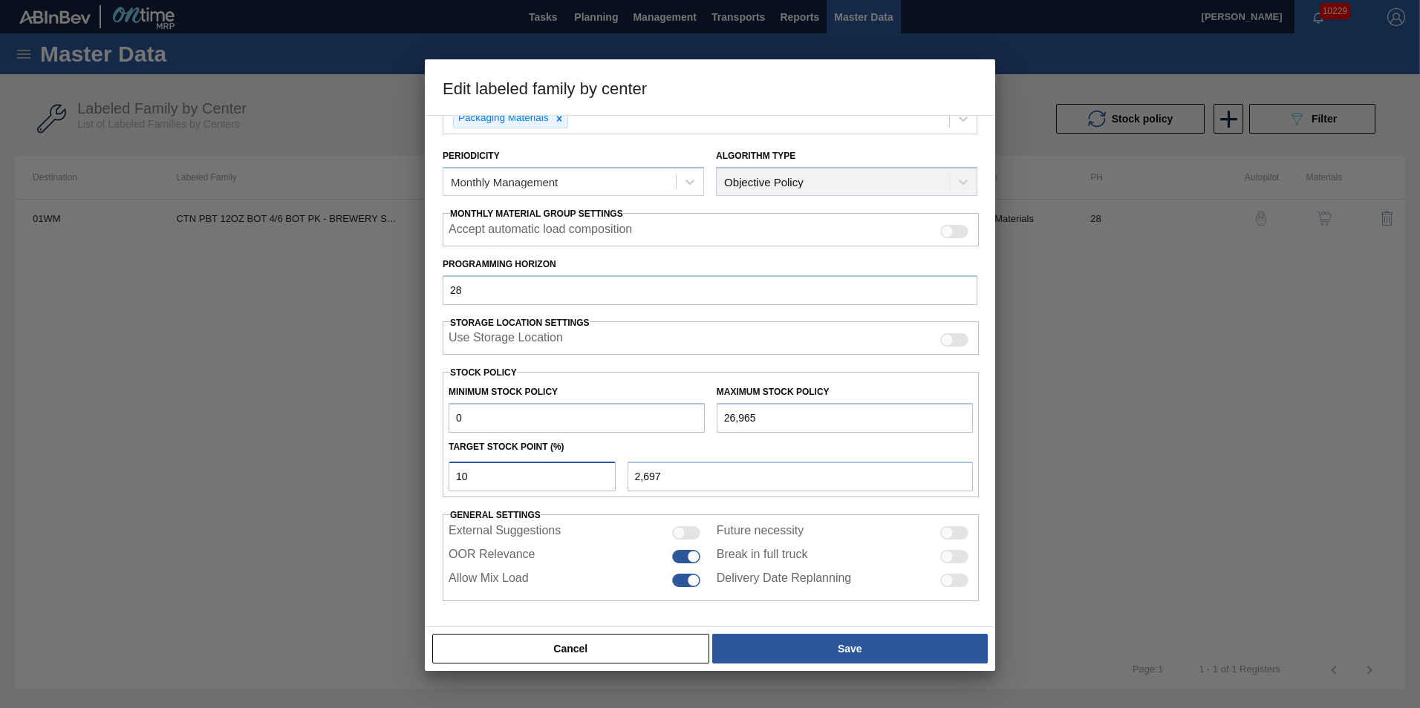
type input "270"
type input "0"
type input "5"
type input "1,348"
type input "0"
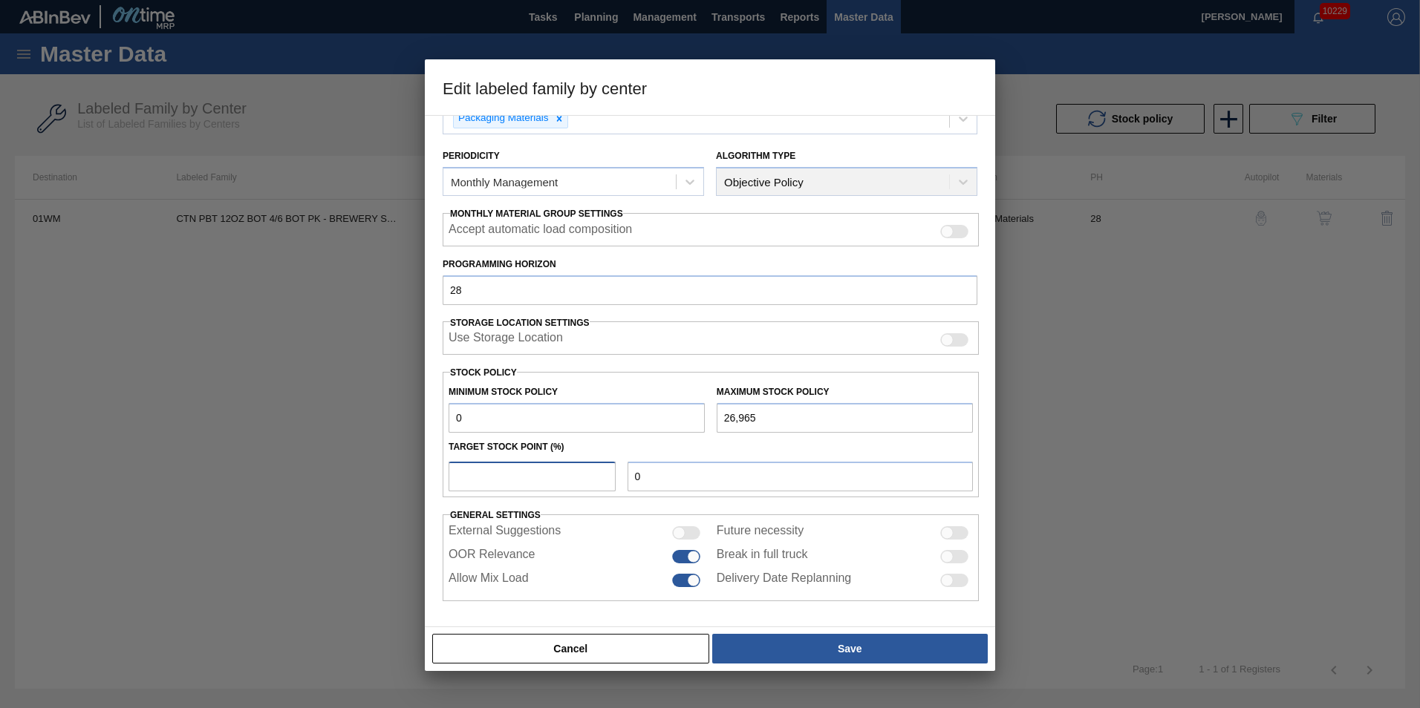
type input "6"
type input "1,618"
type input "0"
type input "5"
type input "1,348"
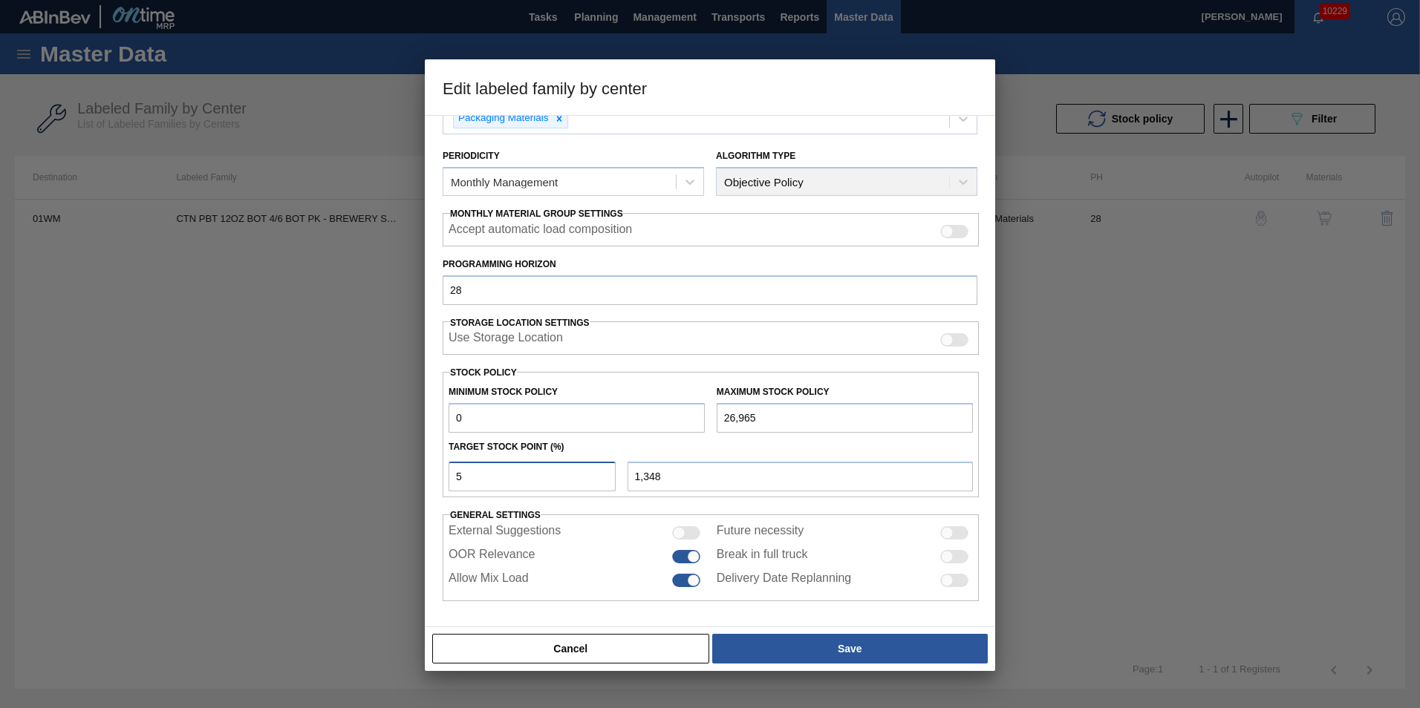
type input "5.5"
type input "1,483"
type input "5"
type input "1,348"
type input "5.8"
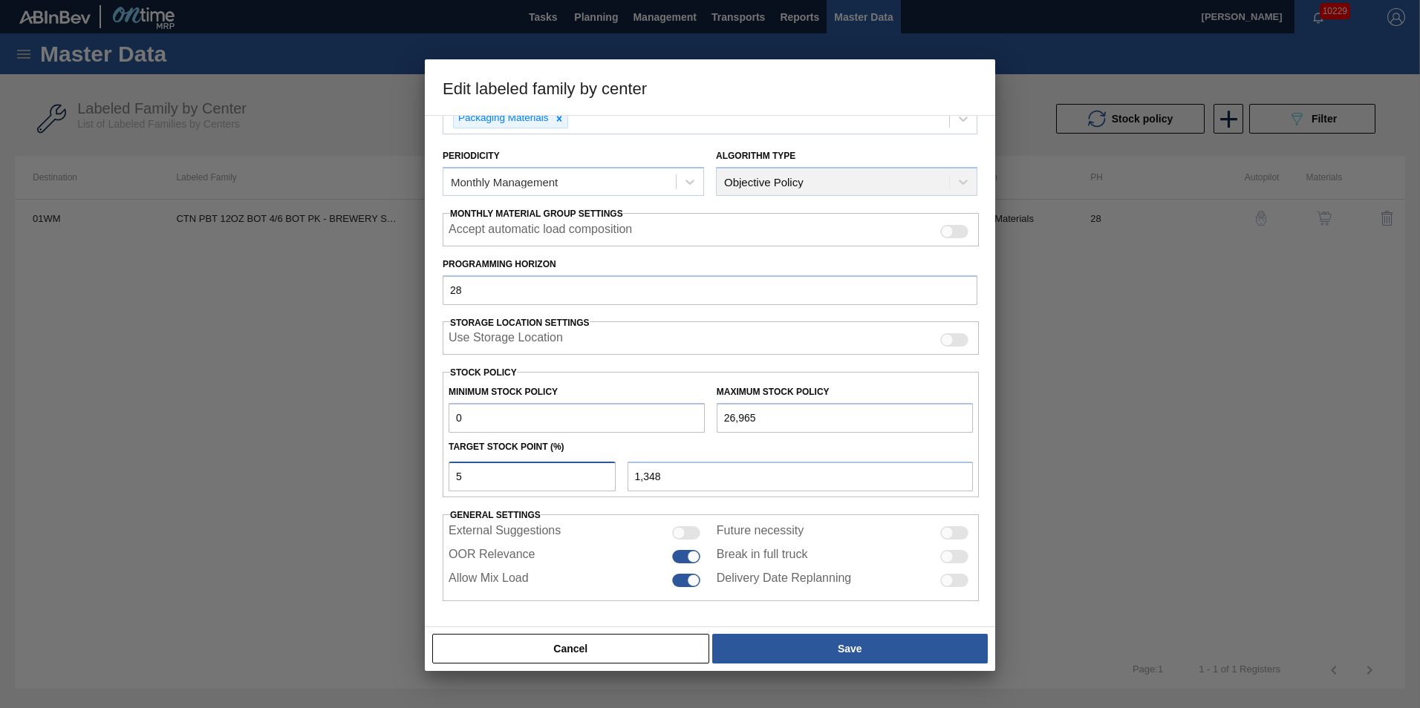
type input "1,564"
type input "5"
type input "1,348"
type input "5.9"
type input "1,591"
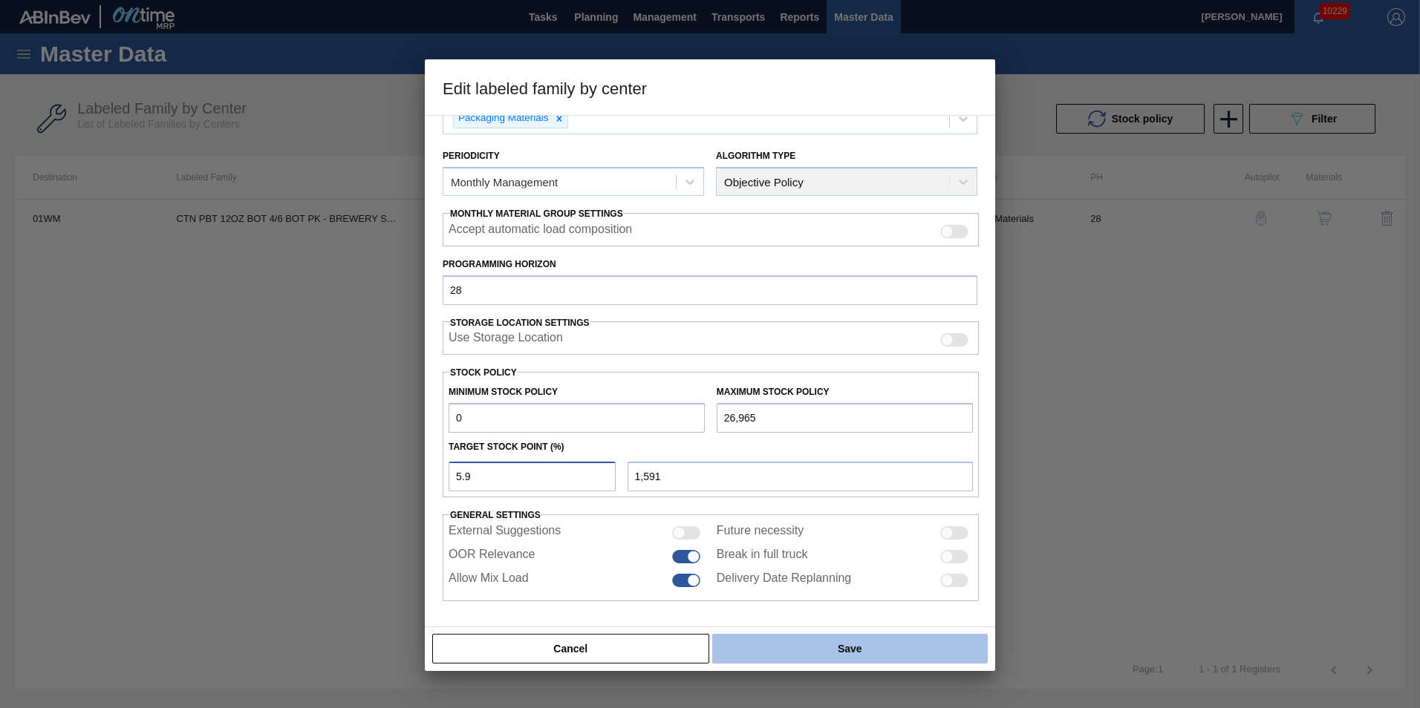
type input "5.9"
click at [809, 654] on button "Save" at bounding box center [850, 649] width 276 height 30
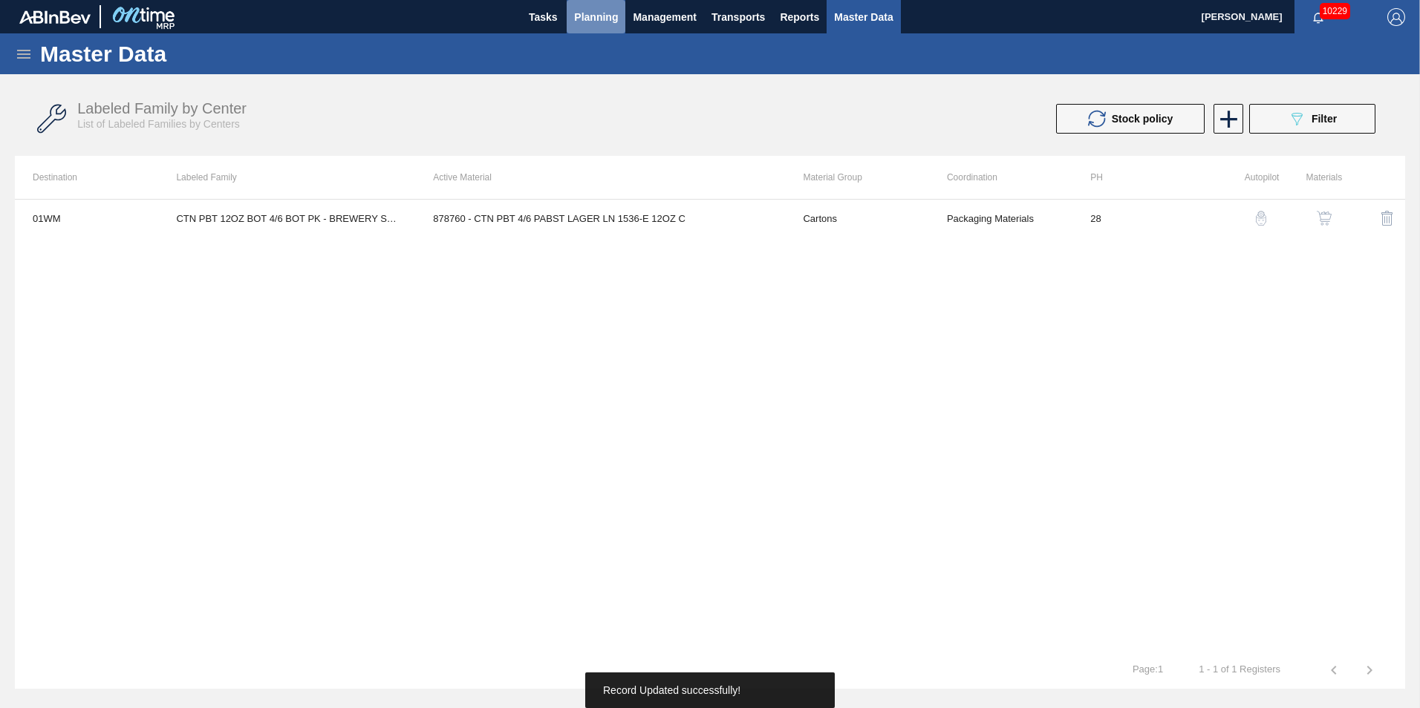
click at [589, 10] on span "Planning" at bounding box center [596, 17] width 44 height 18
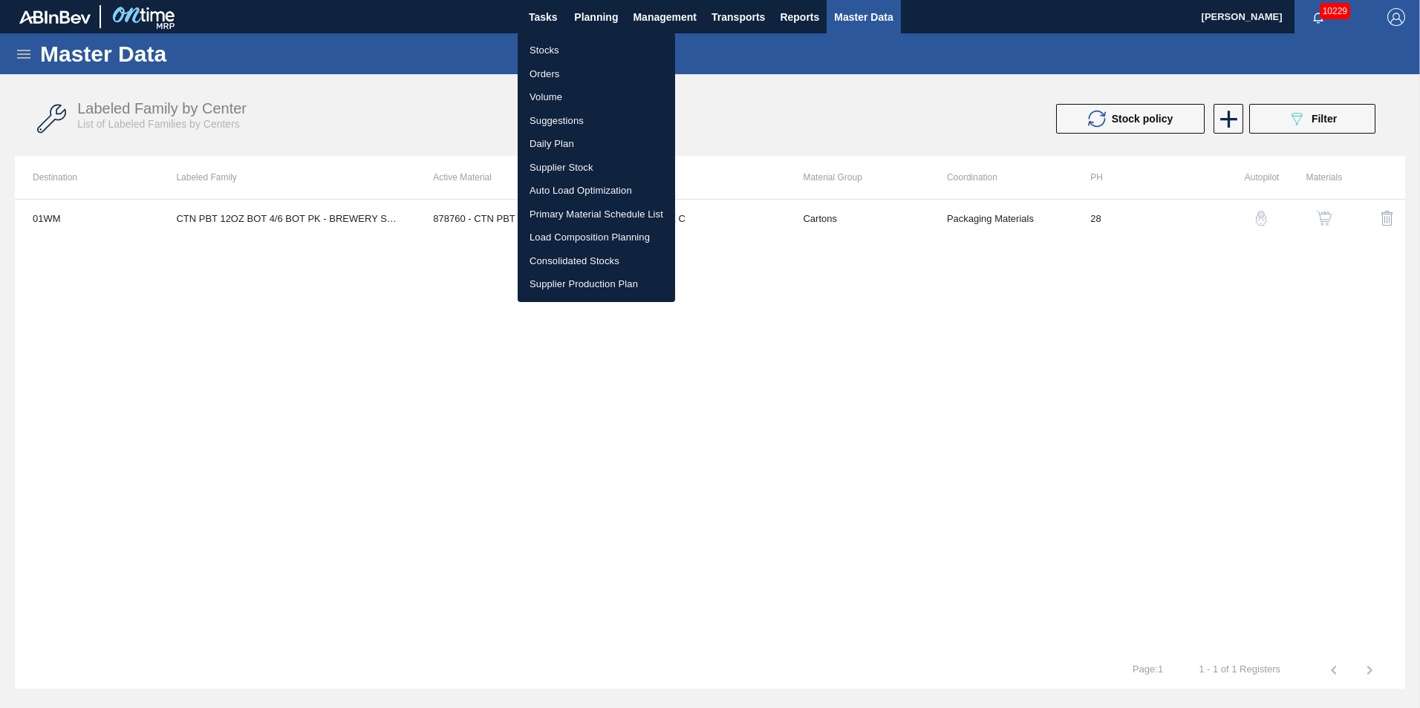
click at [585, 241] on li "Load Composition Planning" at bounding box center [596, 238] width 157 height 24
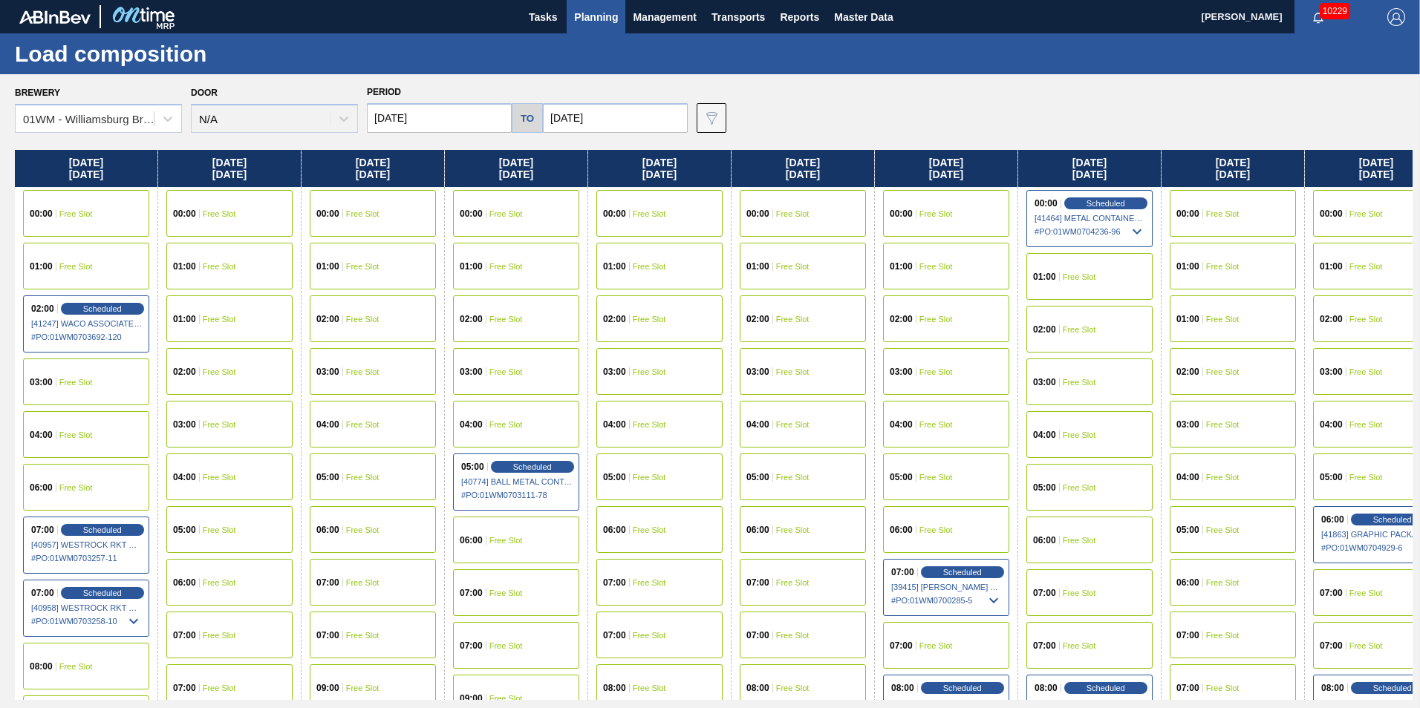
click at [575, 8] on span "Planning" at bounding box center [596, 17] width 44 height 18
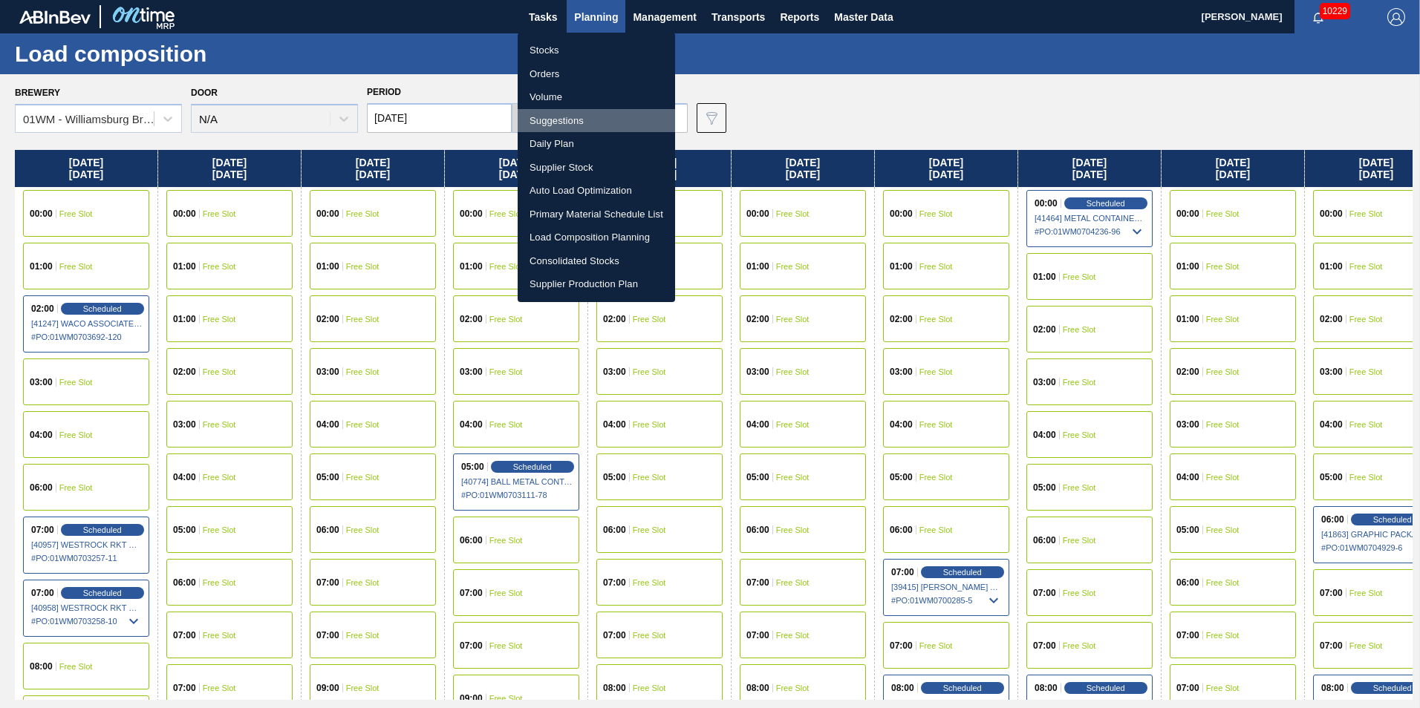
click at [547, 120] on li "Suggestions" at bounding box center [596, 121] width 157 height 24
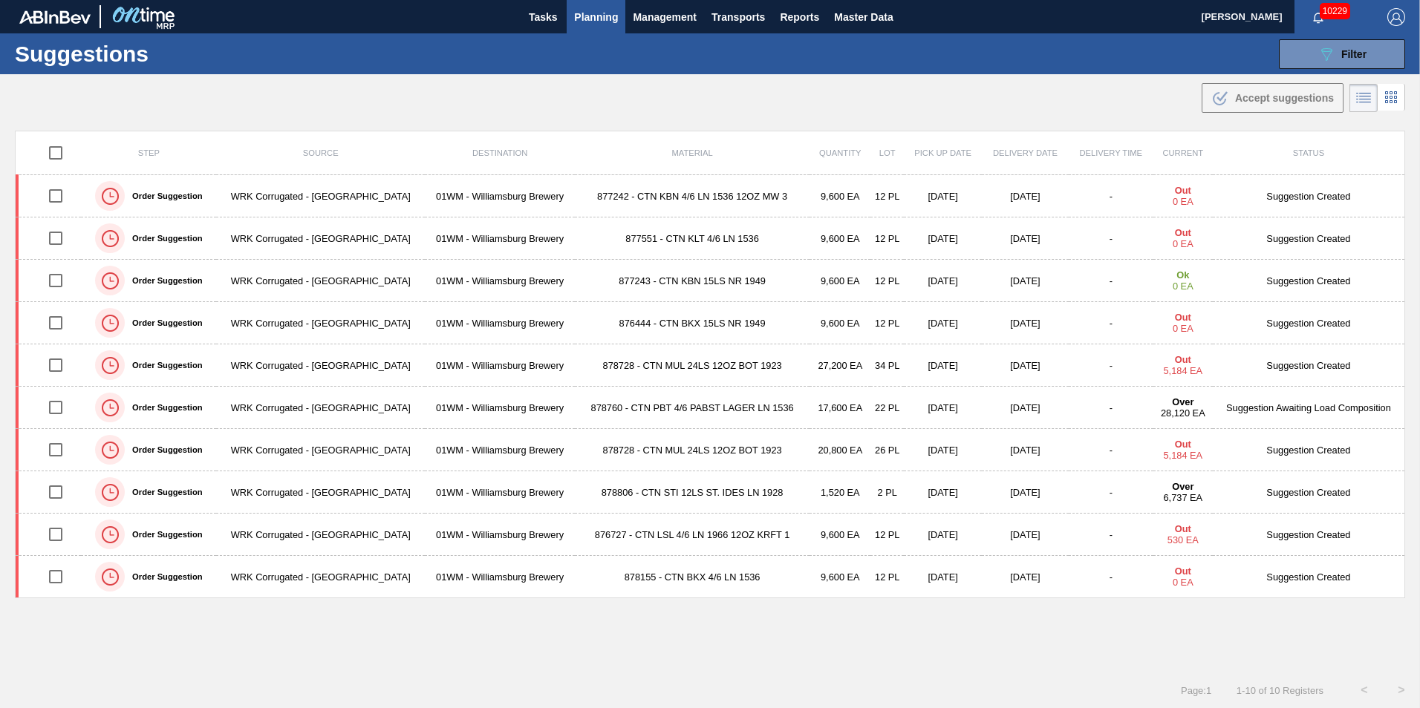
click at [603, 625] on div "Step Source Destination Material Quantity Lot Pick up Date Delivery Date Delive…" at bounding box center [710, 388] width 1390 height 515
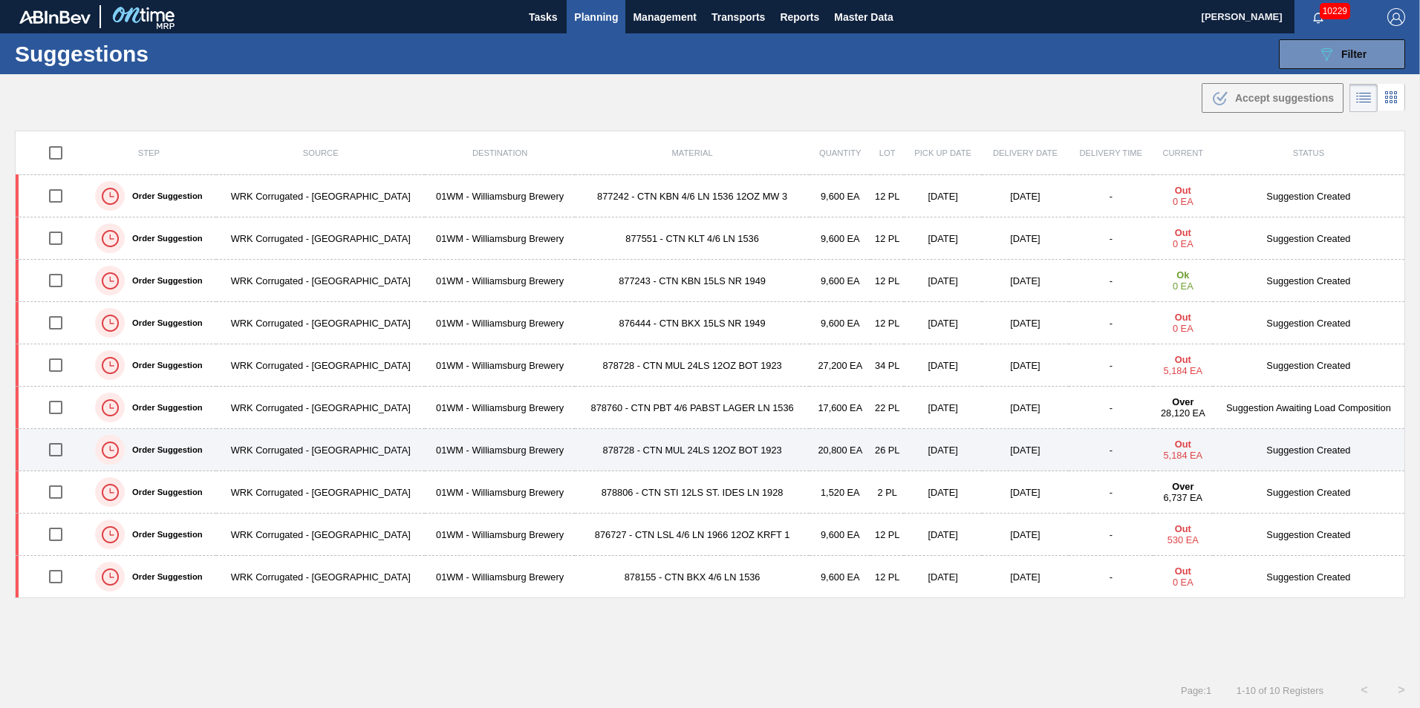
click at [62, 450] on input "checkbox" at bounding box center [55, 449] width 31 height 31
checkbox input "true"
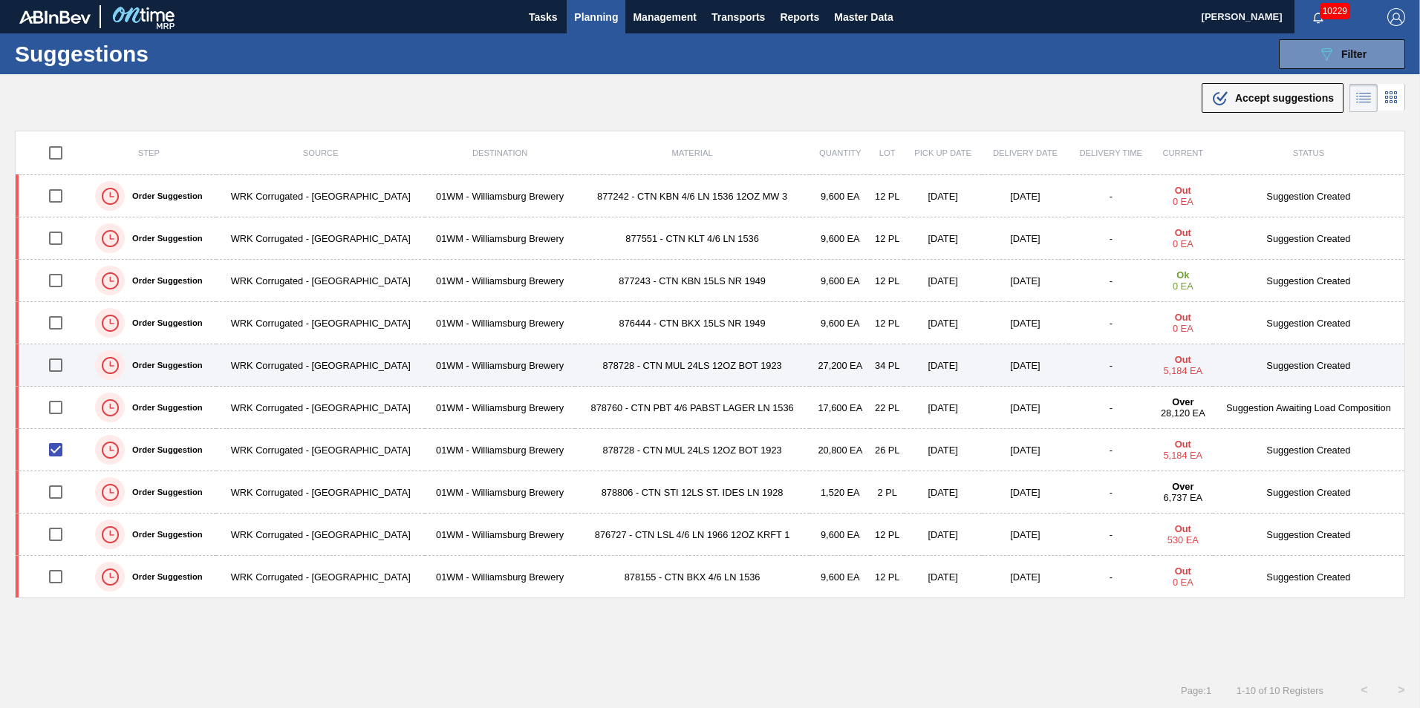
click at [62, 363] on input "checkbox" at bounding box center [55, 365] width 31 height 31
checkbox input "true"
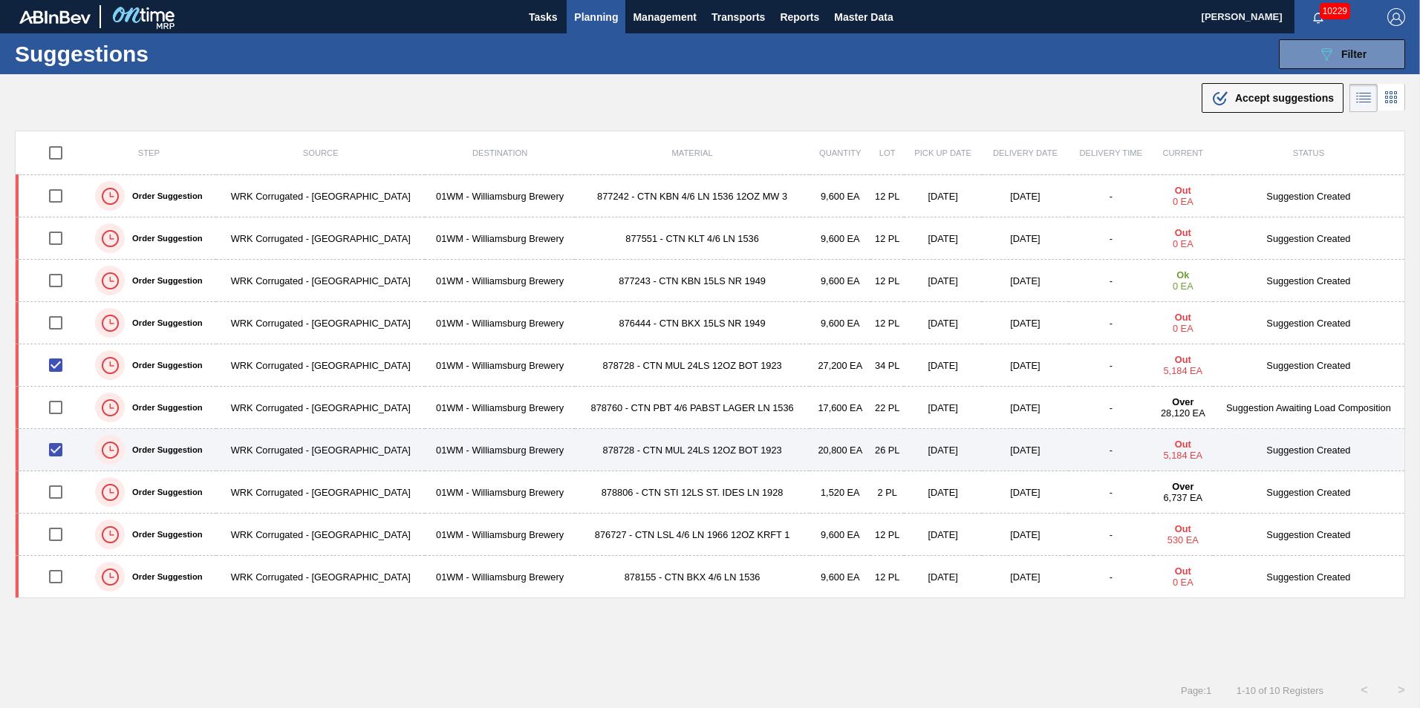
drag, startPoint x: 52, startPoint y: 453, endPoint x: 54, endPoint y: 432, distance: 20.9
click at [53, 453] on input "checkbox" at bounding box center [55, 449] width 31 height 31
checkbox input "false"
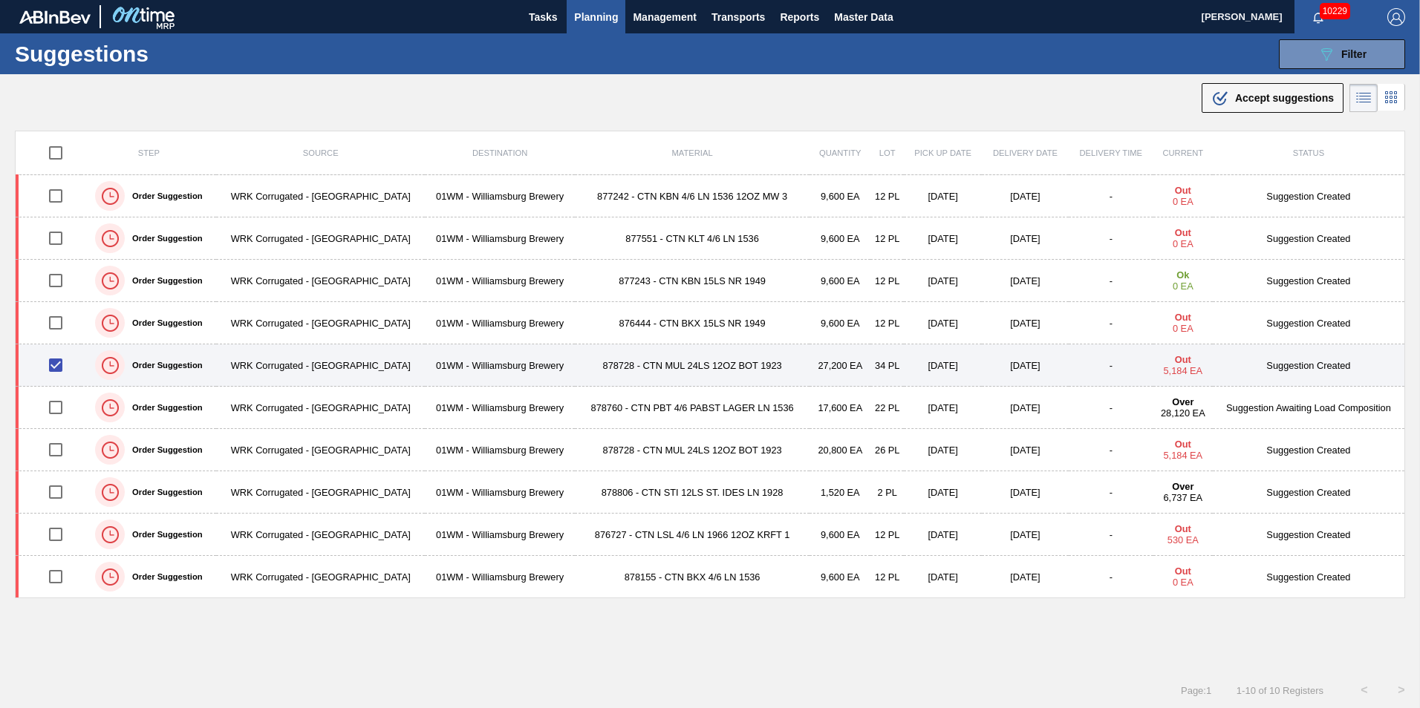
click at [50, 368] on input "checkbox" at bounding box center [55, 365] width 31 height 31
checkbox input "false"
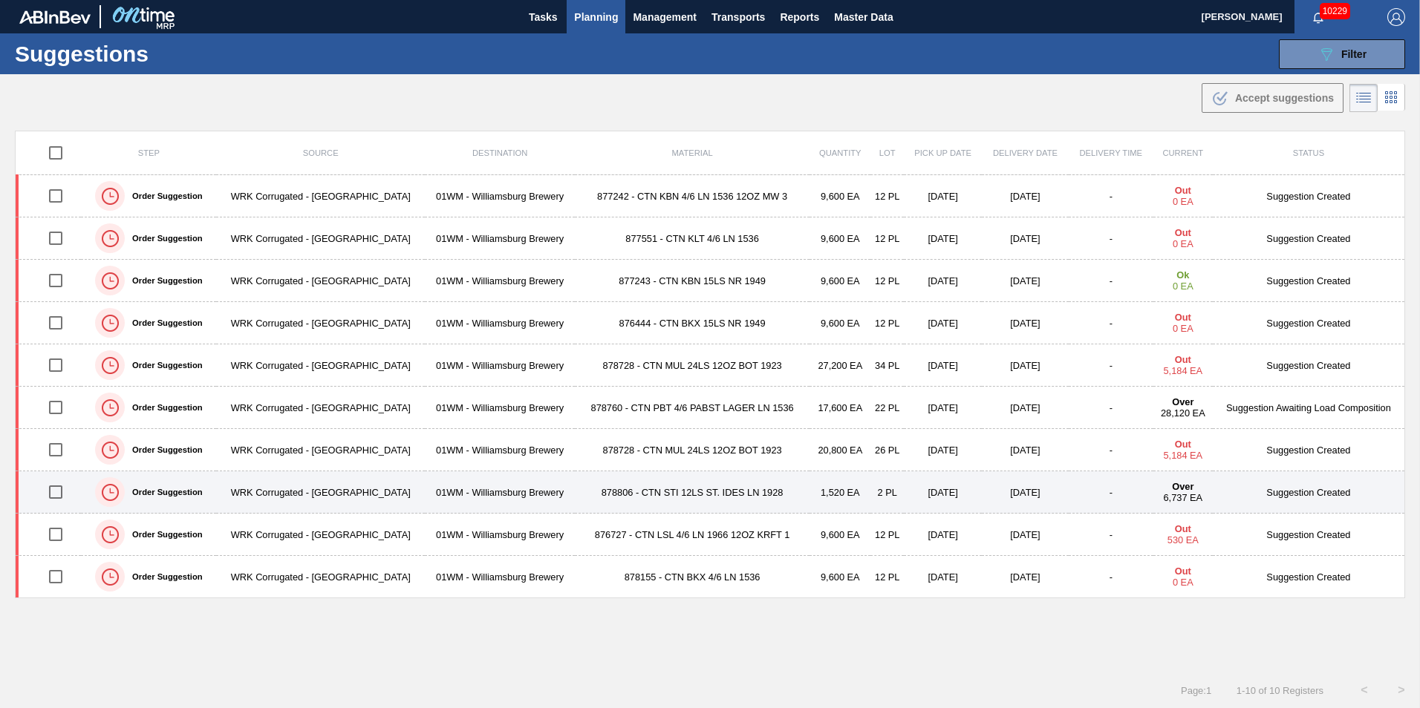
click at [668, 481] on td "878806 - CTN STI 12LS ST. IDES LN 1928" at bounding box center [692, 493] width 235 height 42
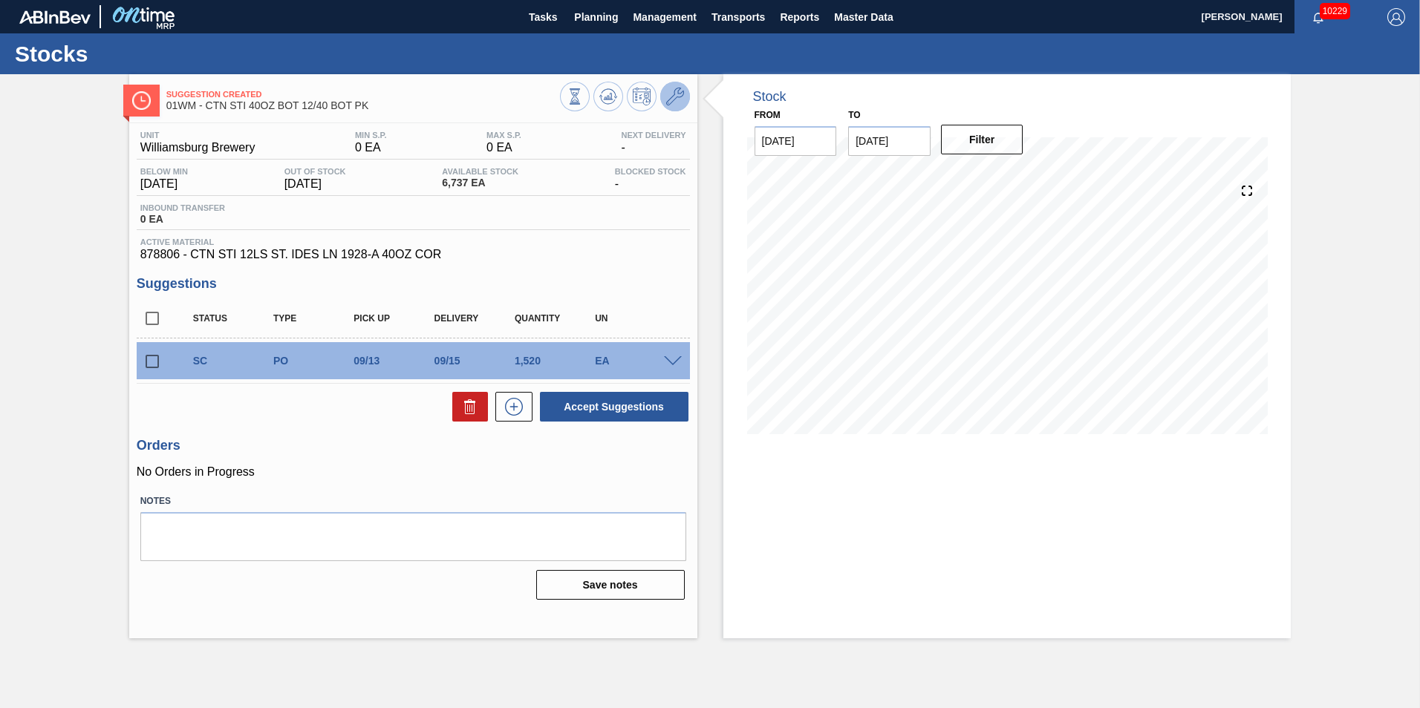
click at [674, 87] on button at bounding box center [675, 97] width 30 height 30
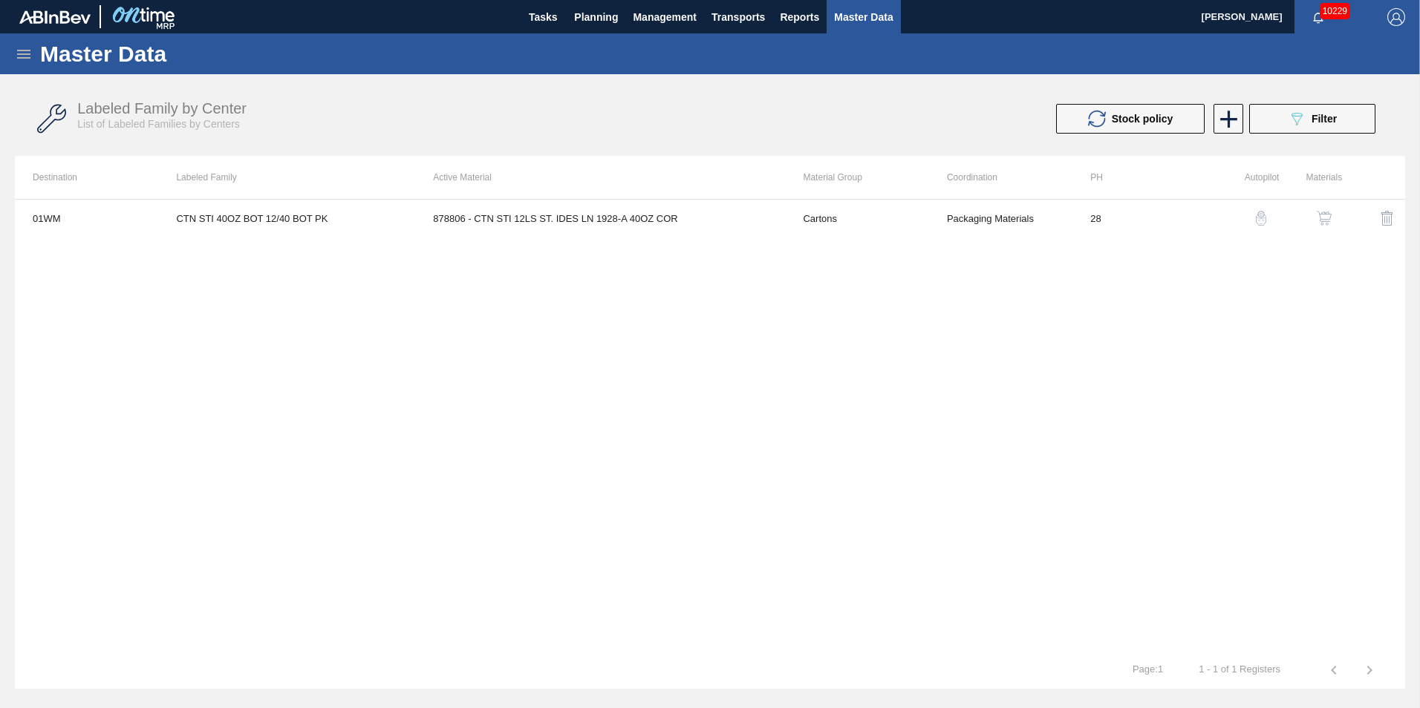
click at [1262, 219] on img "button" at bounding box center [1261, 218] width 15 height 15
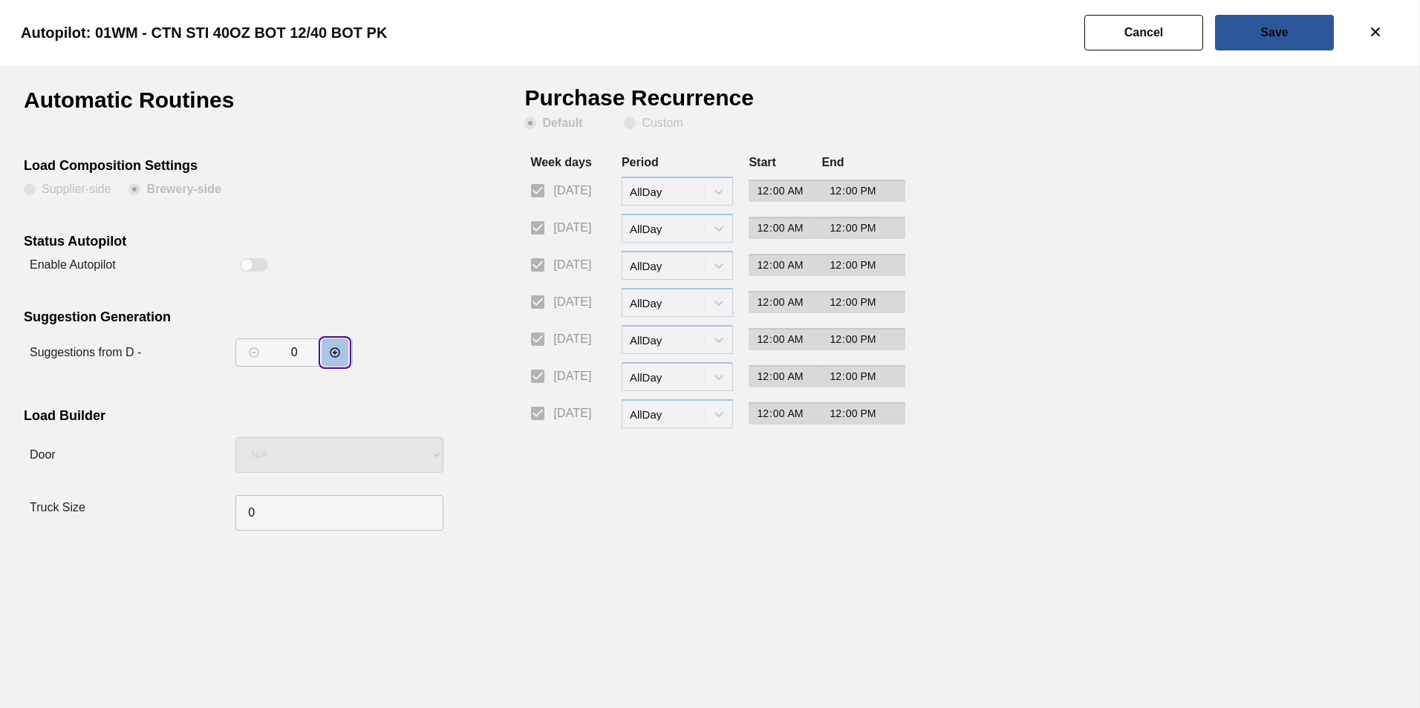
click at [331, 352] on icon "decrementar valor" at bounding box center [335, 353] width 12 height 12
click at [330, 353] on icon "decrementar valor" at bounding box center [335, 353] width 12 height 12
click at [330, 353] on icon "decrementar valor" at bounding box center [335, 353] width 10 height 10
type input "4"
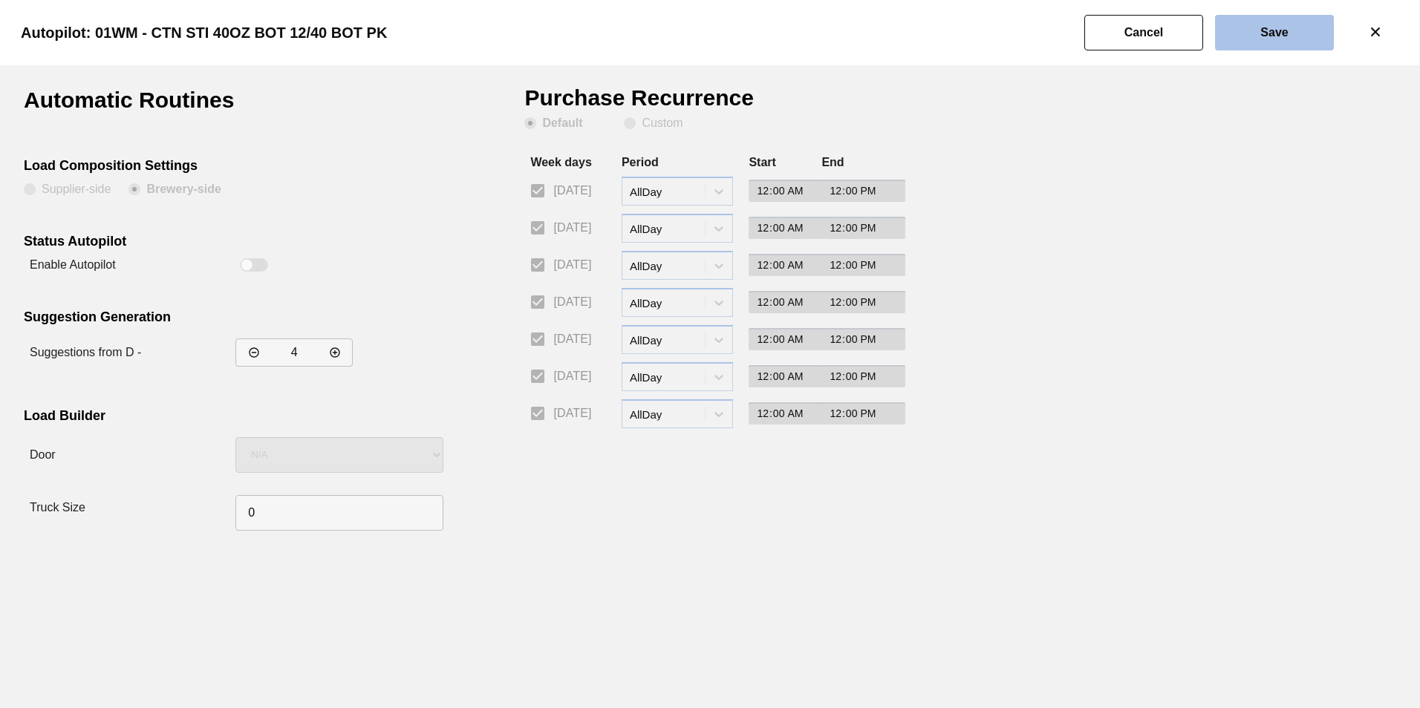
click at [1280, 44] on button "Save" at bounding box center [1274, 33] width 119 height 36
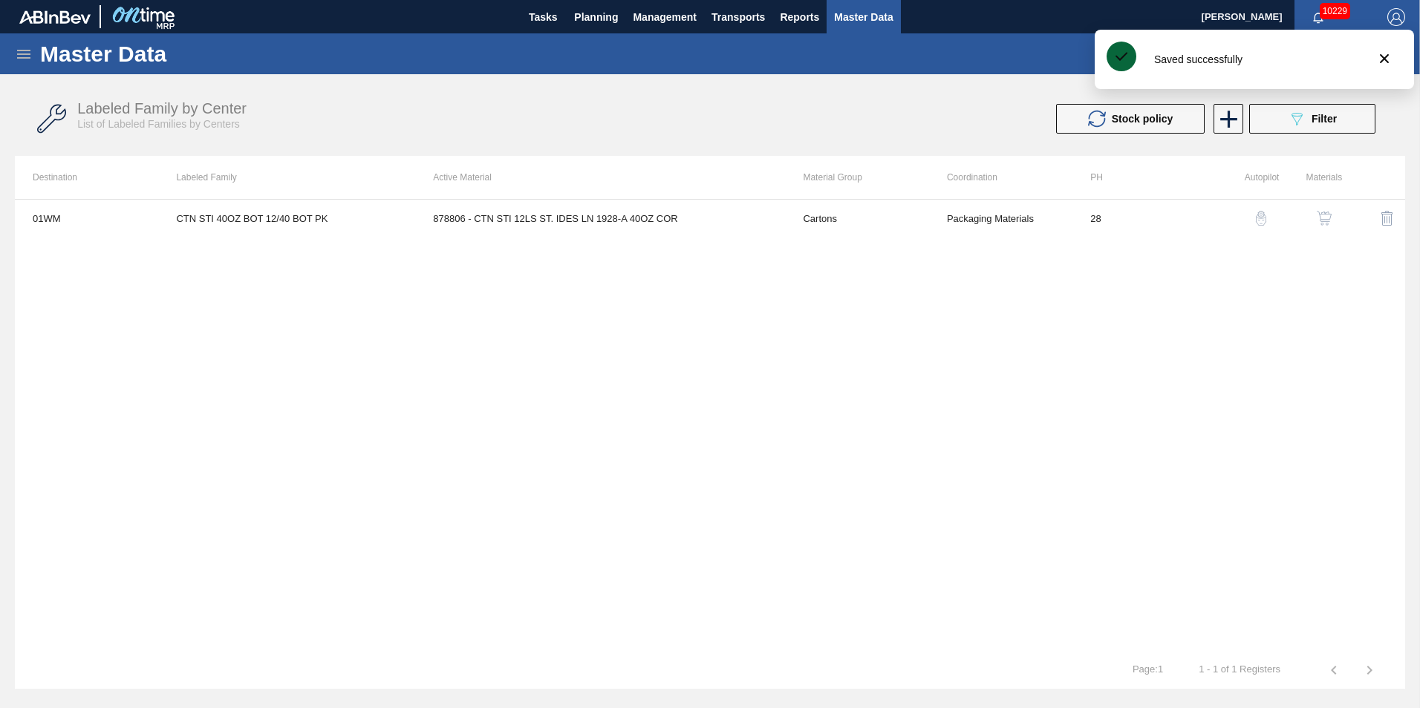
click at [1260, 221] on img "button" at bounding box center [1261, 218] width 15 height 15
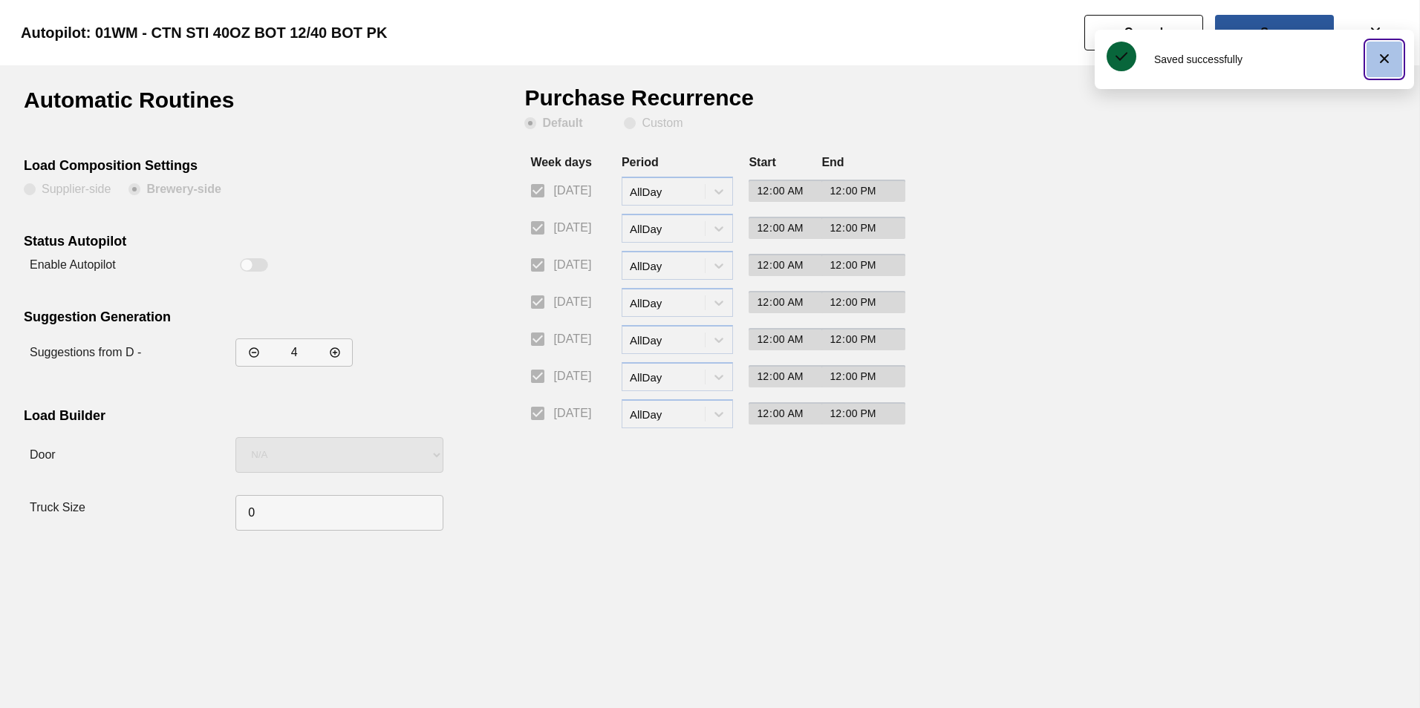
click at [1383, 53] on icon "botão de ícone" at bounding box center [1384, 59] width 18 height 18
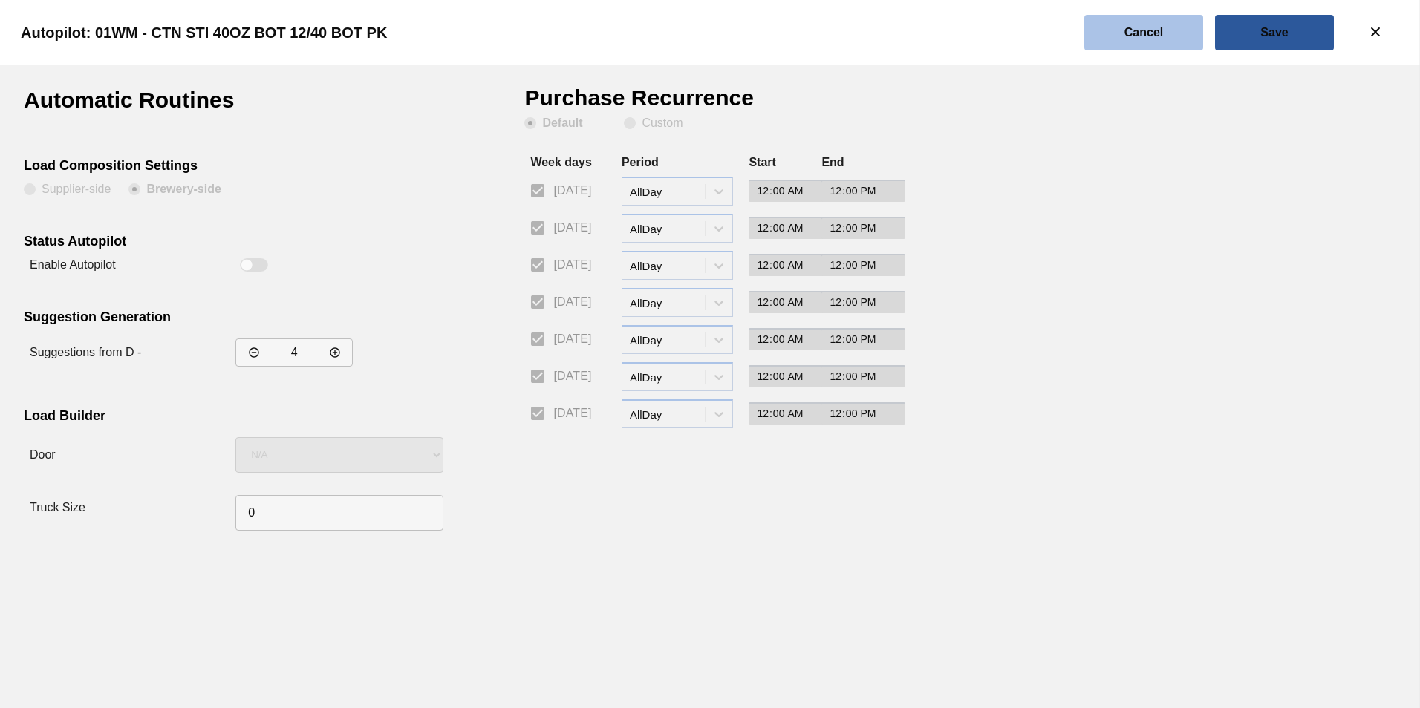
click at [1106, 39] on button "Cancel" at bounding box center [1143, 33] width 119 height 36
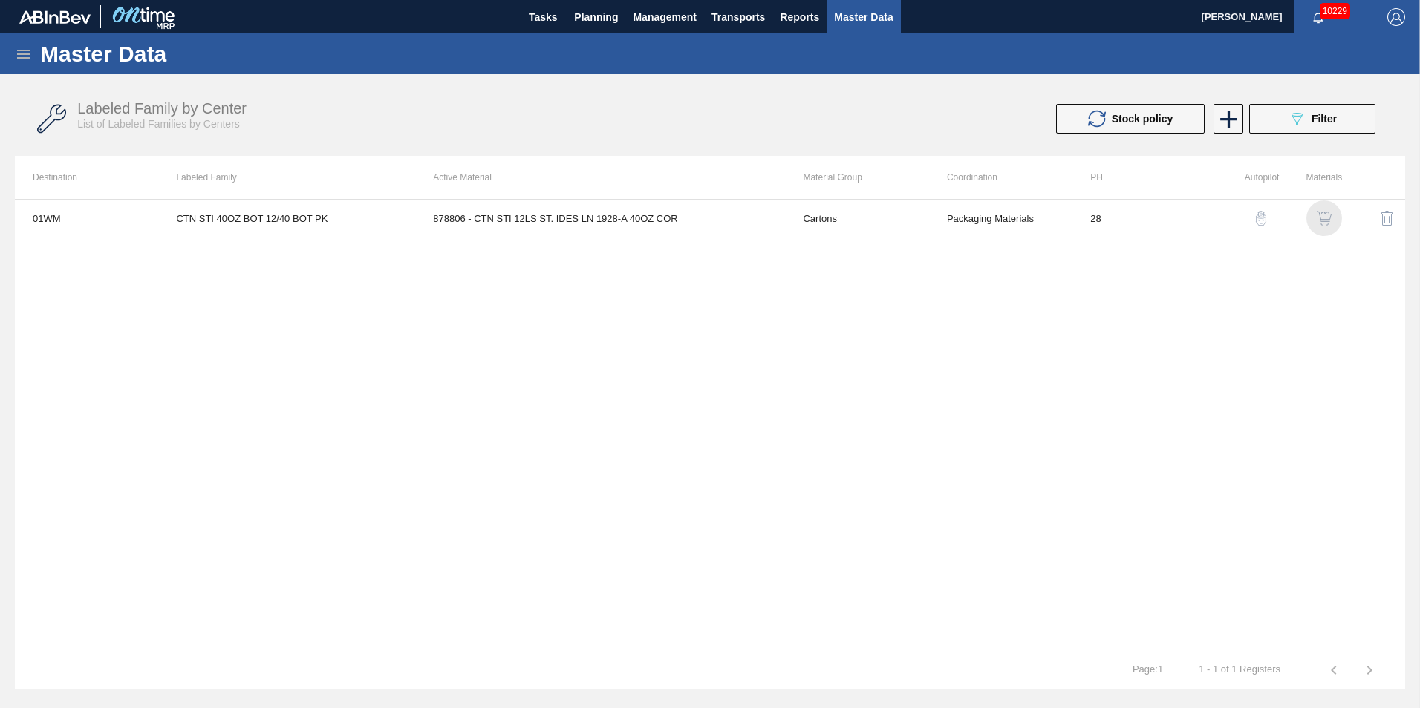
click at [1329, 217] on img "button" at bounding box center [1324, 218] width 15 height 15
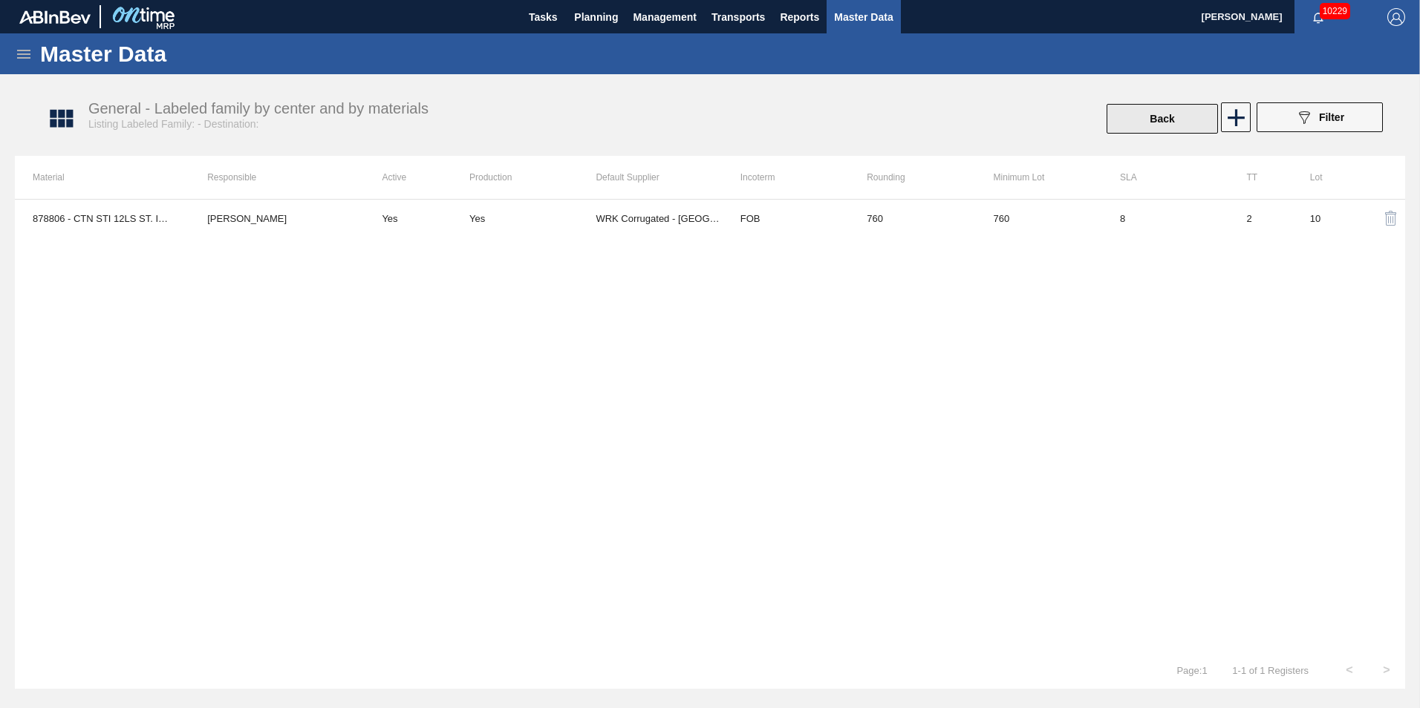
click at [1155, 112] on button "Back" at bounding box center [1162, 119] width 111 height 30
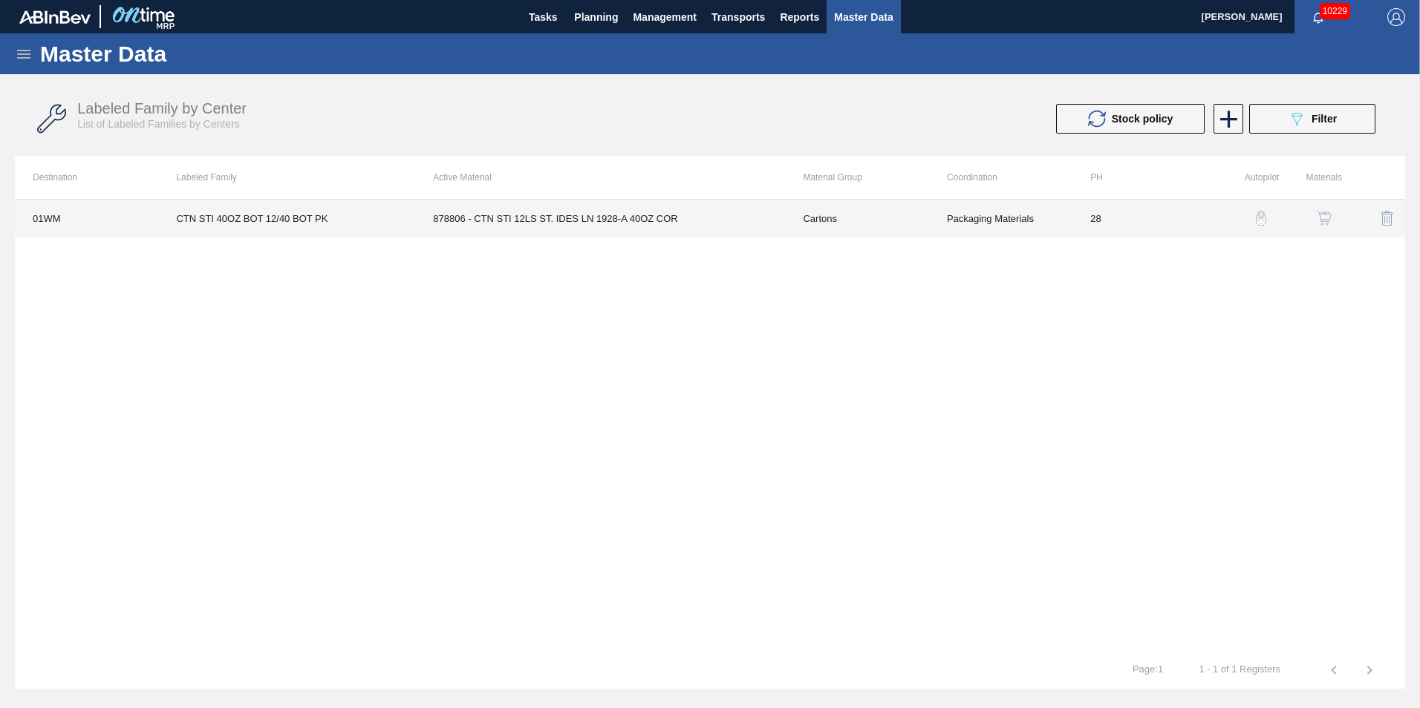
click at [424, 209] on td "878806 - CTN STI 12LS ST. IDES LN 1928-A 40OZ COR" at bounding box center [600, 218] width 370 height 37
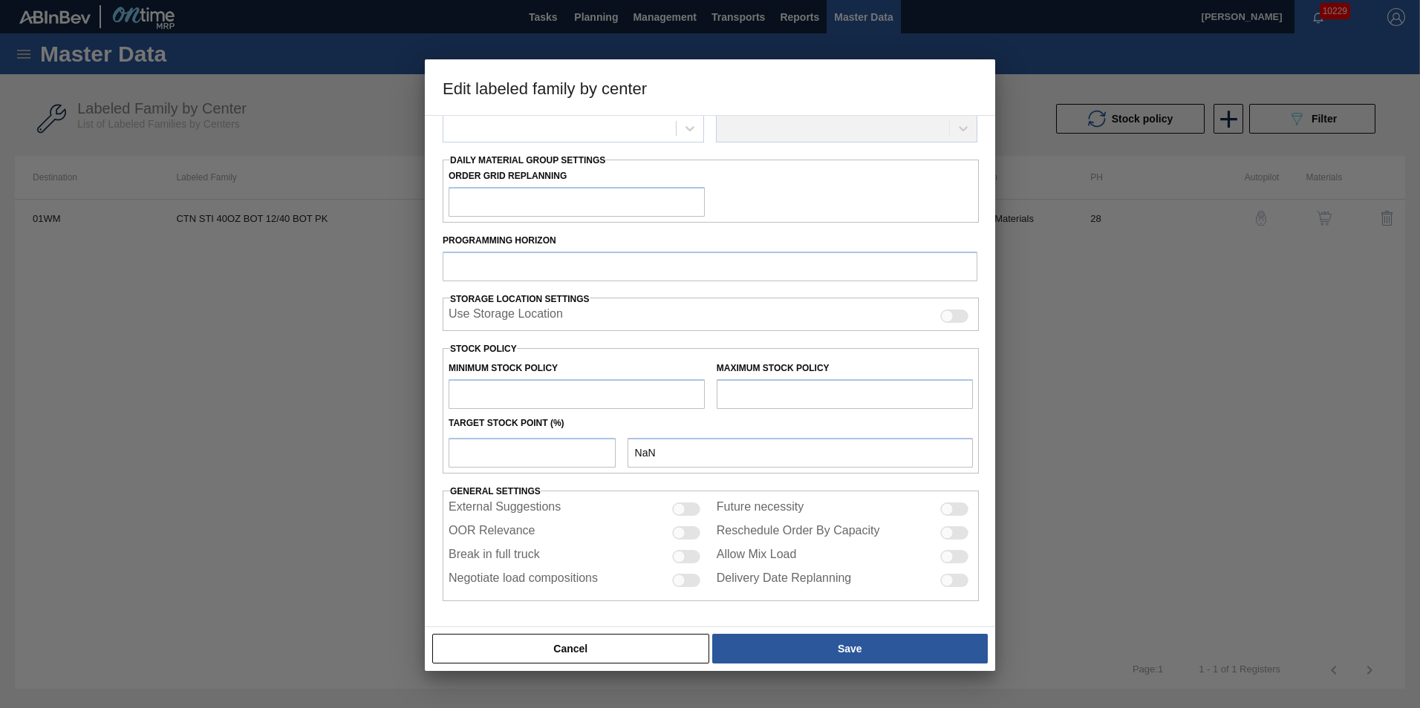
type input "Cartons"
type input "Corrugate Cartons"
type input "CTN STI 40OZ BOT 12/40 BOT PK"
type input "01WM - Williamsburg Brewery"
type input "28"
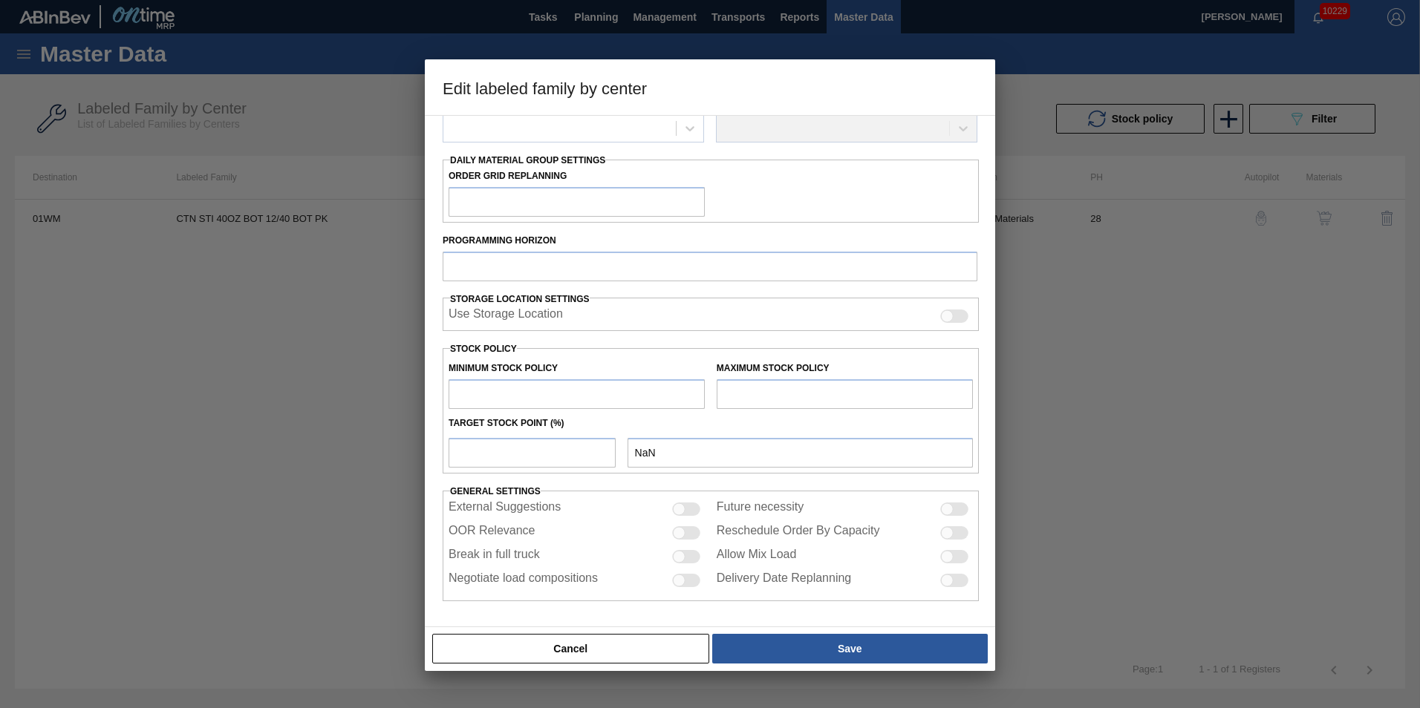
type input "0"
type input "100"
type input "0"
checkbox input "true"
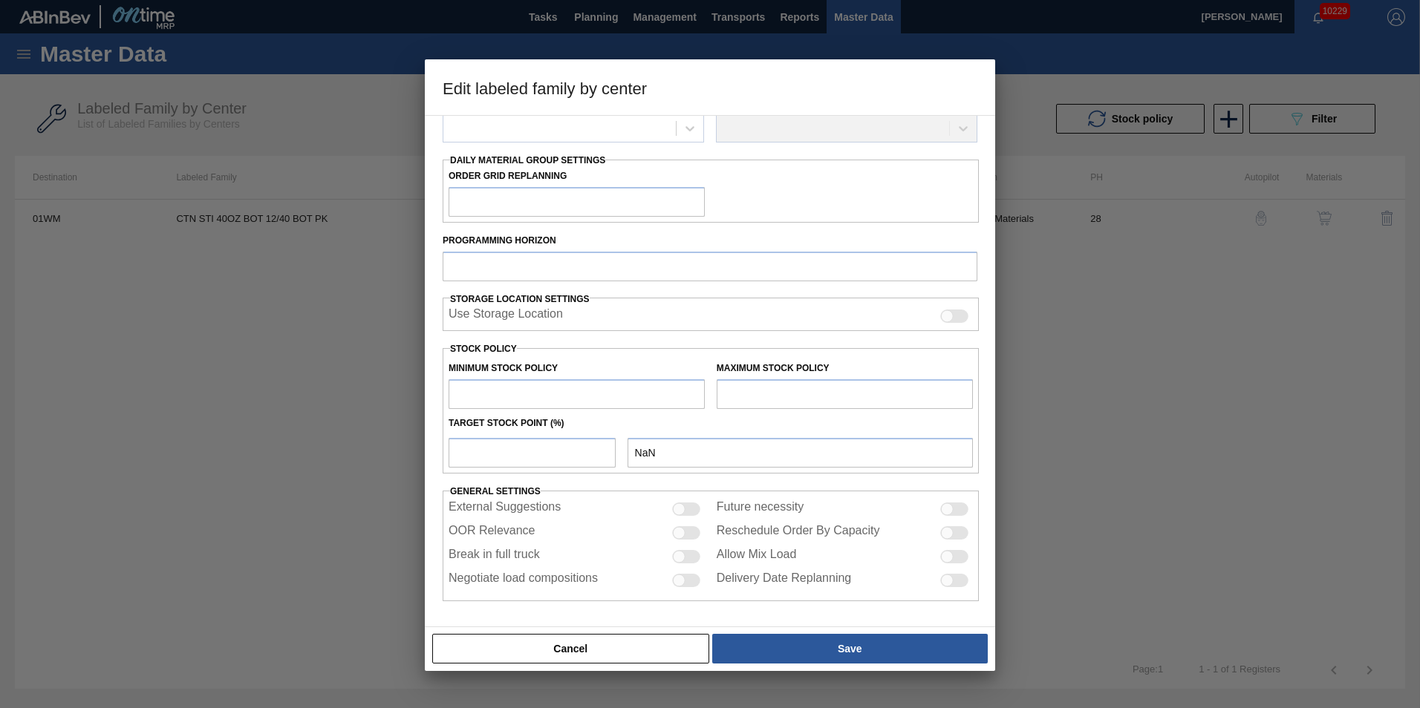
checkbox input "true"
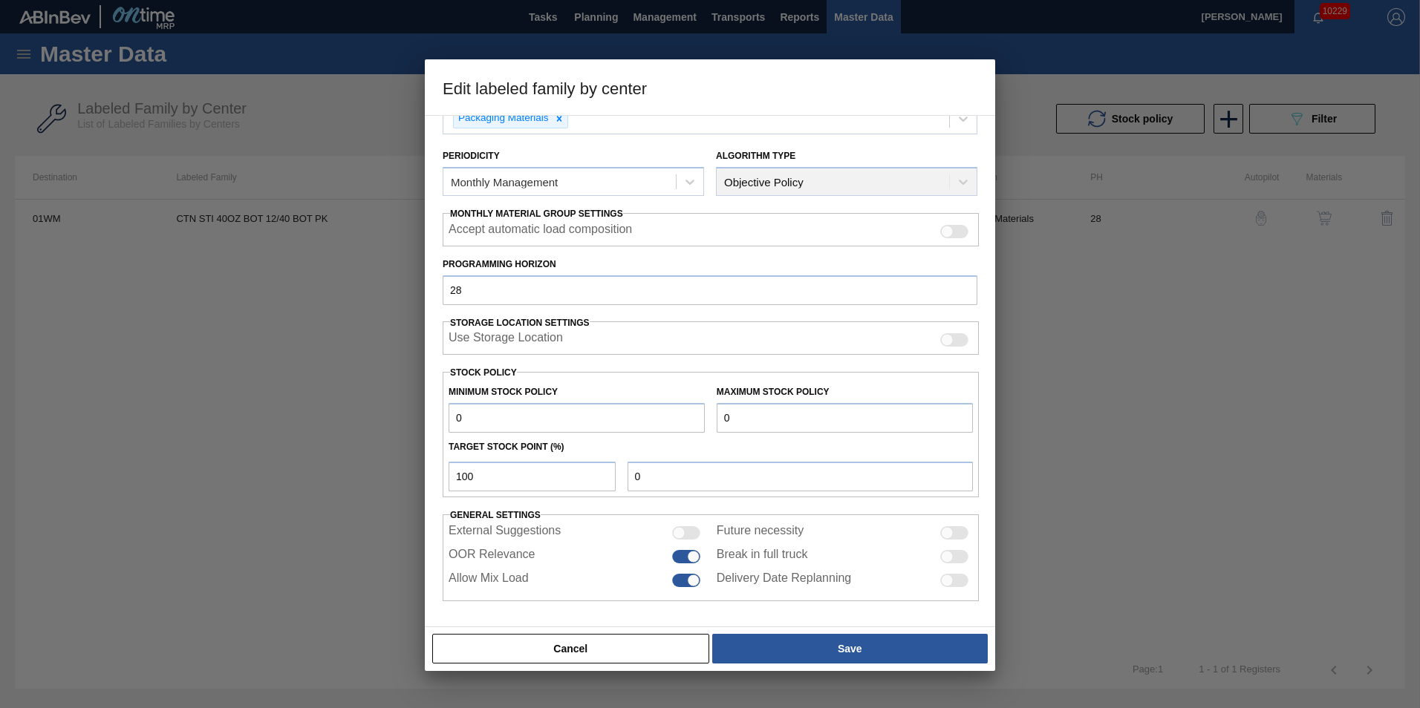
scroll to position [149, 0]
click at [518, 475] on input "100" at bounding box center [532, 477] width 167 height 30
drag, startPoint x: 549, startPoint y: 486, endPoint x: 218, endPoint y: 447, distance: 332.7
click at [219, 454] on div "Edit labeled family by center Material Group Cartons Family Corrugate Cartons L…" at bounding box center [710, 354] width 1420 height 708
type input "5.5"
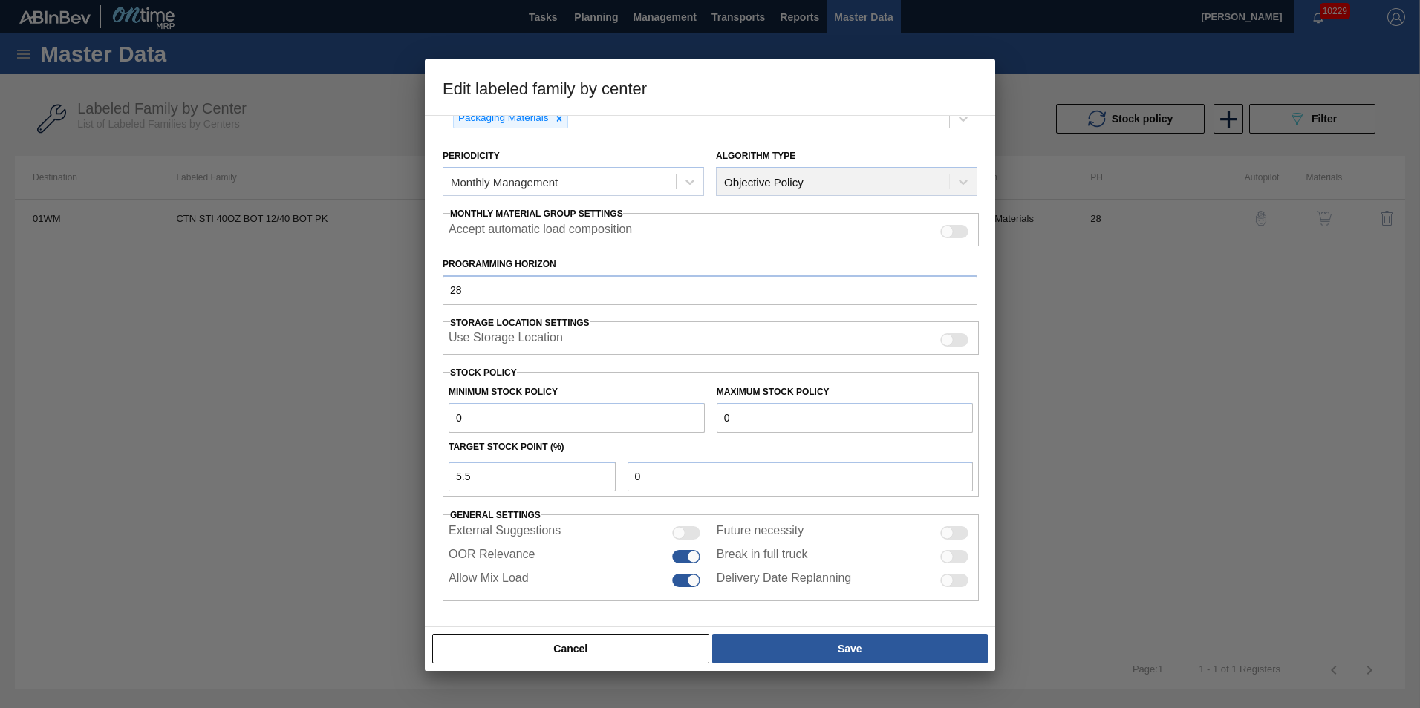
click at [646, 388] on div "Minimum Stock Policy 0" at bounding box center [577, 407] width 256 height 51
click at [523, 473] on input "5.5" at bounding box center [532, 477] width 167 height 30
drag, startPoint x: 478, startPoint y: 478, endPoint x: 216, endPoint y: 486, distance: 262.2
click at [221, 485] on div "Edit labeled family by center Material Group Cartons Family Corrugate Cartons L…" at bounding box center [710, 354] width 1420 height 708
click at [657, 481] on input "0" at bounding box center [800, 477] width 345 height 30
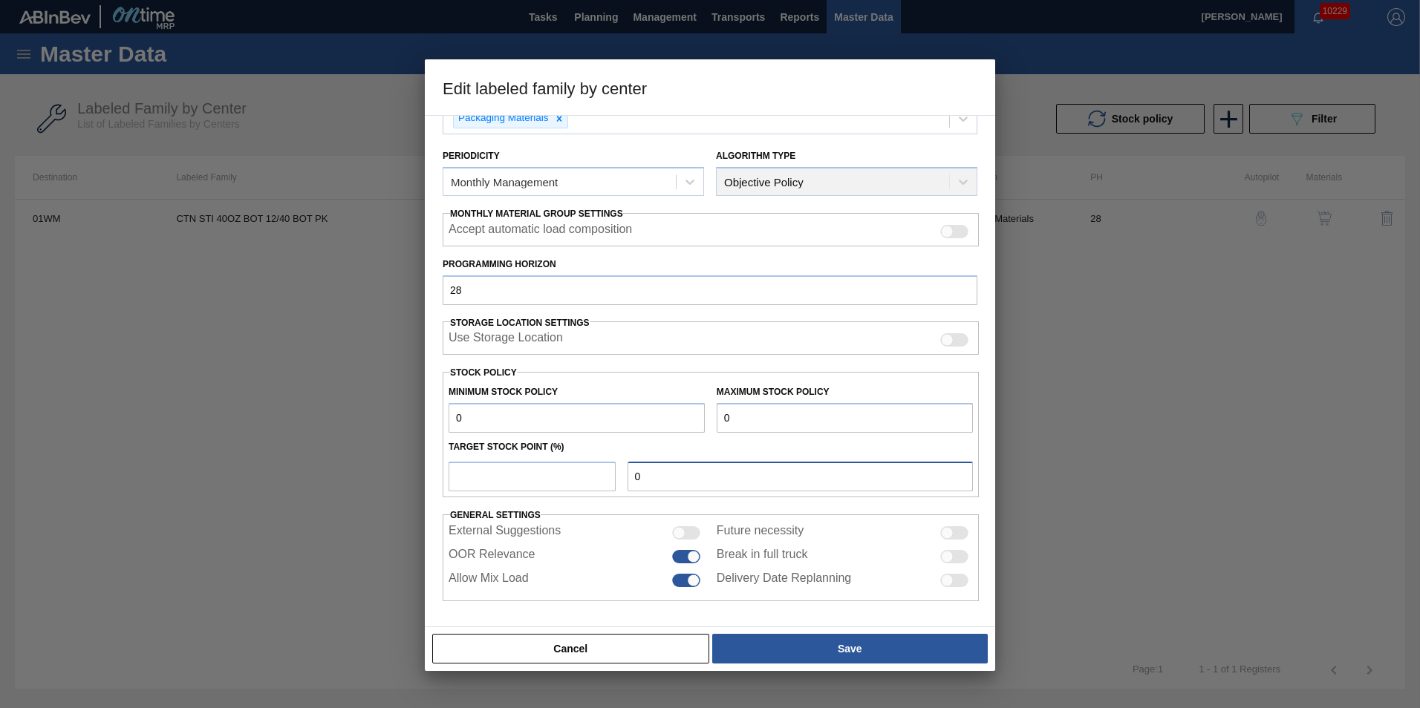
type input "0"
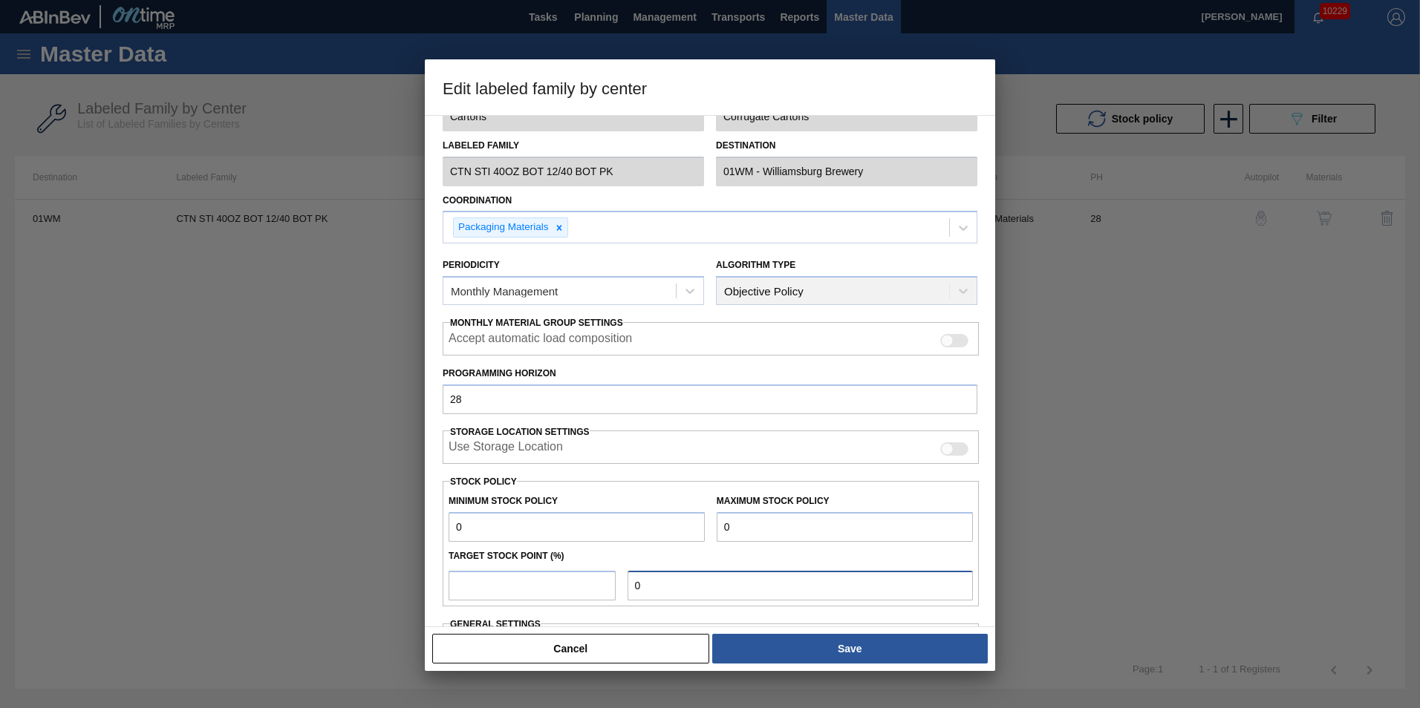
scroll to position [0, 0]
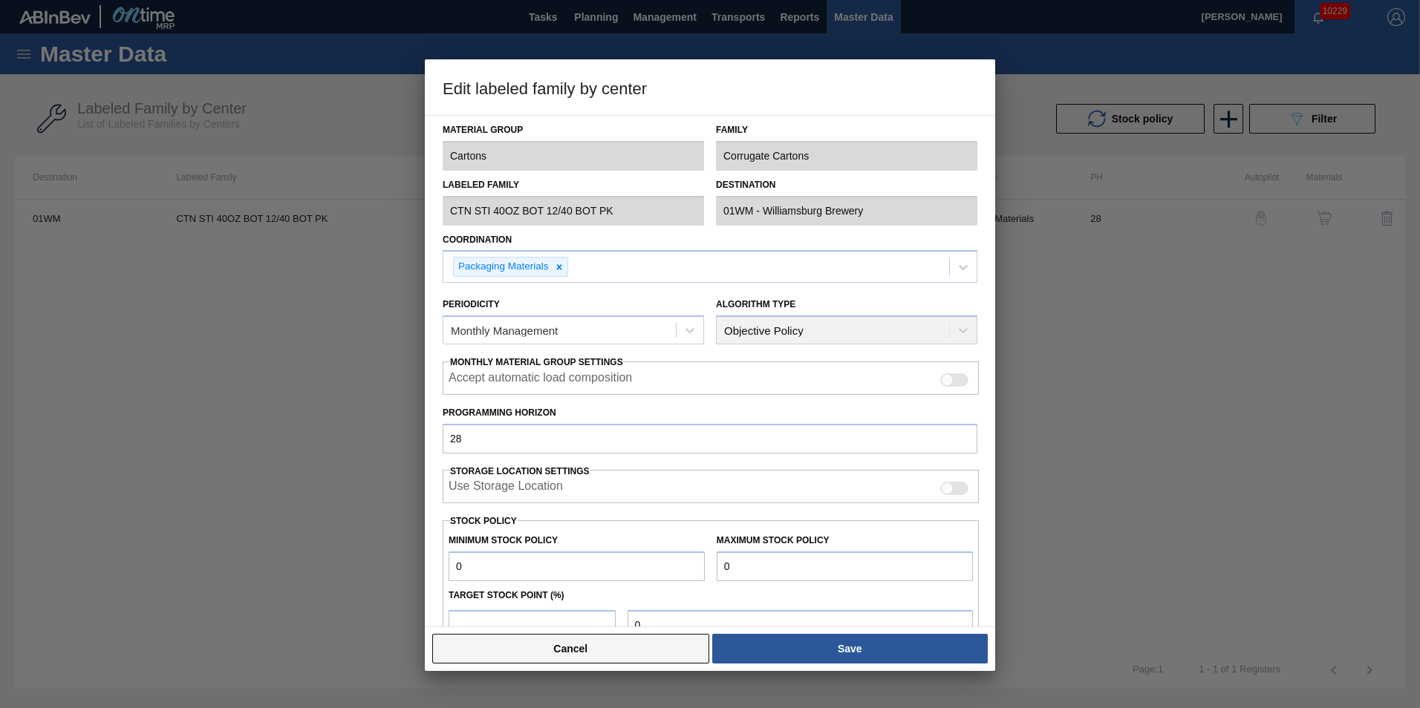
click at [621, 646] on button "Cancel" at bounding box center [570, 649] width 277 height 30
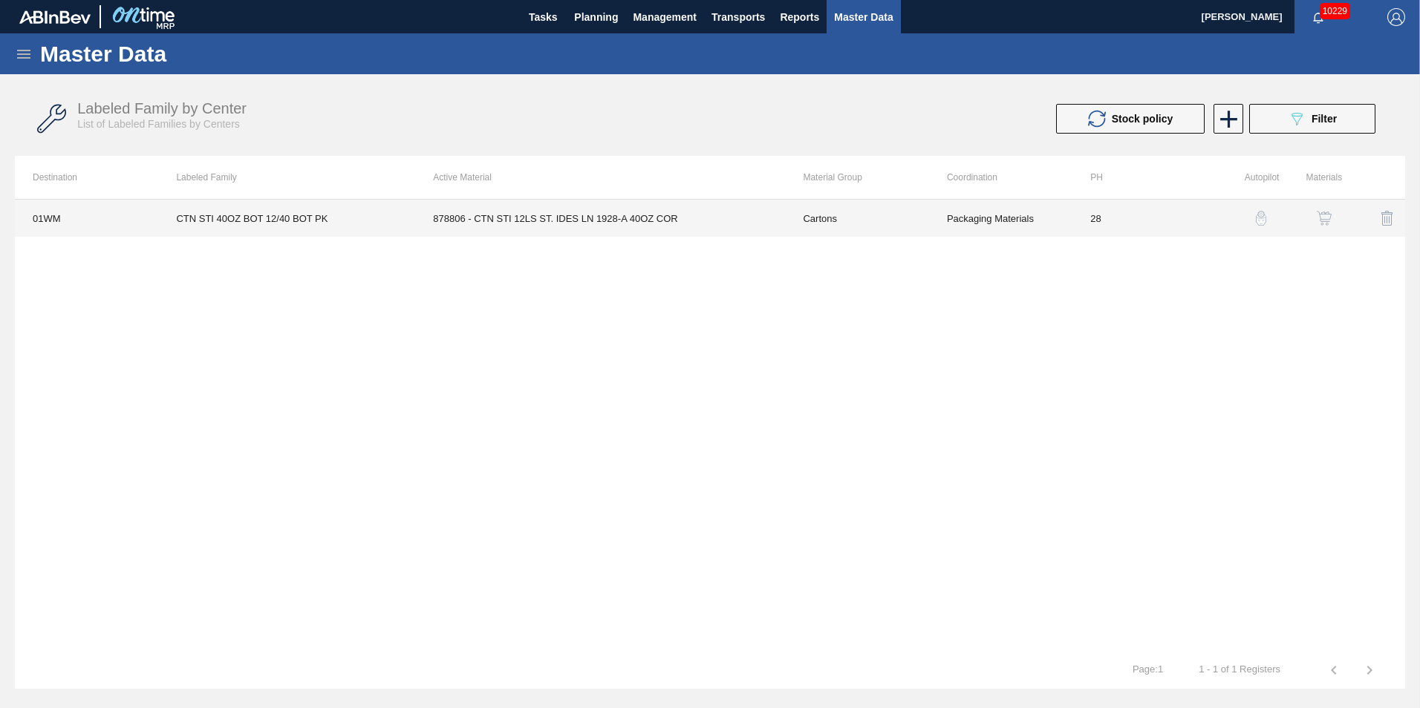
click at [506, 218] on td "878806 - CTN STI 12LS ST. IDES LN 1928-A 40OZ COR" at bounding box center [600, 218] width 370 height 37
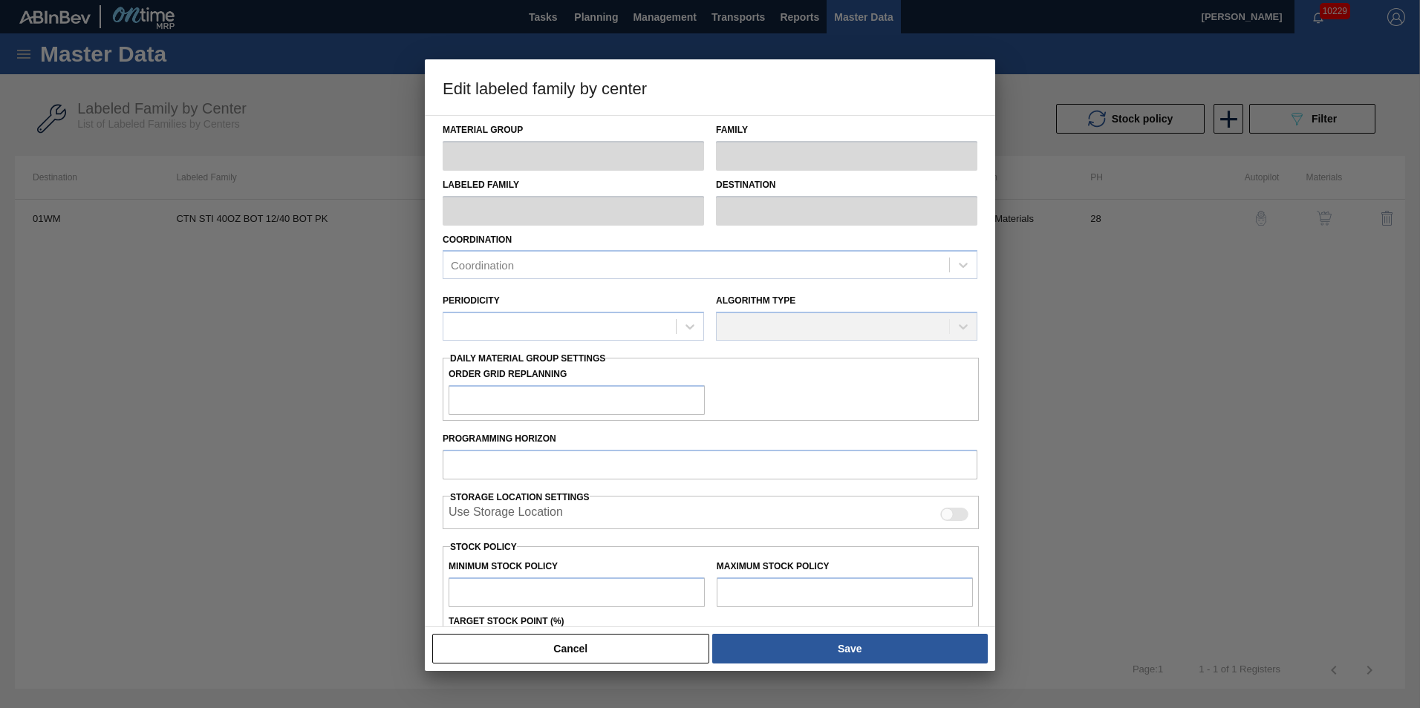
type input "Cartons"
type input "Corrugate Cartons"
type input "CTN STI 40OZ BOT 12/40 BOT PK"
type input "01WM - Williamsburg Brewery"
type input "28"
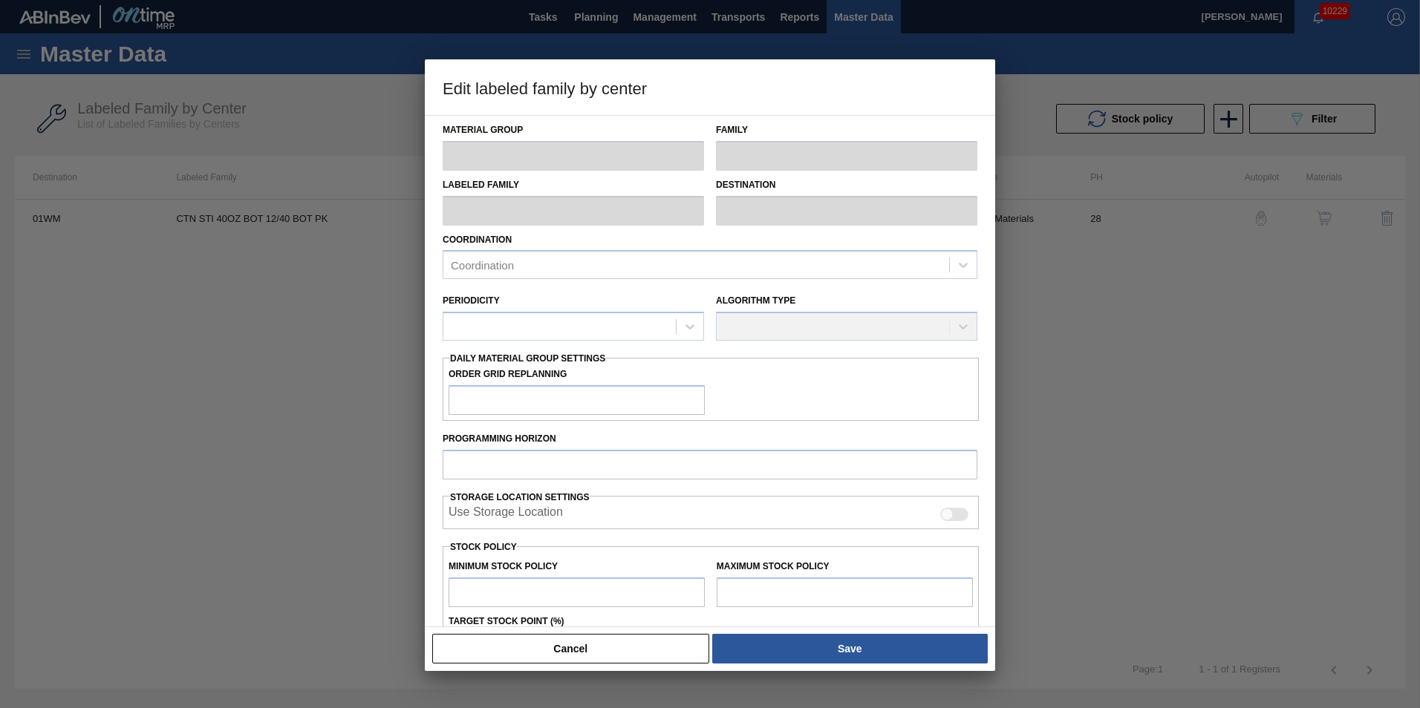
type input "0"
type input "100"
type input "0"
checkbox input "true"
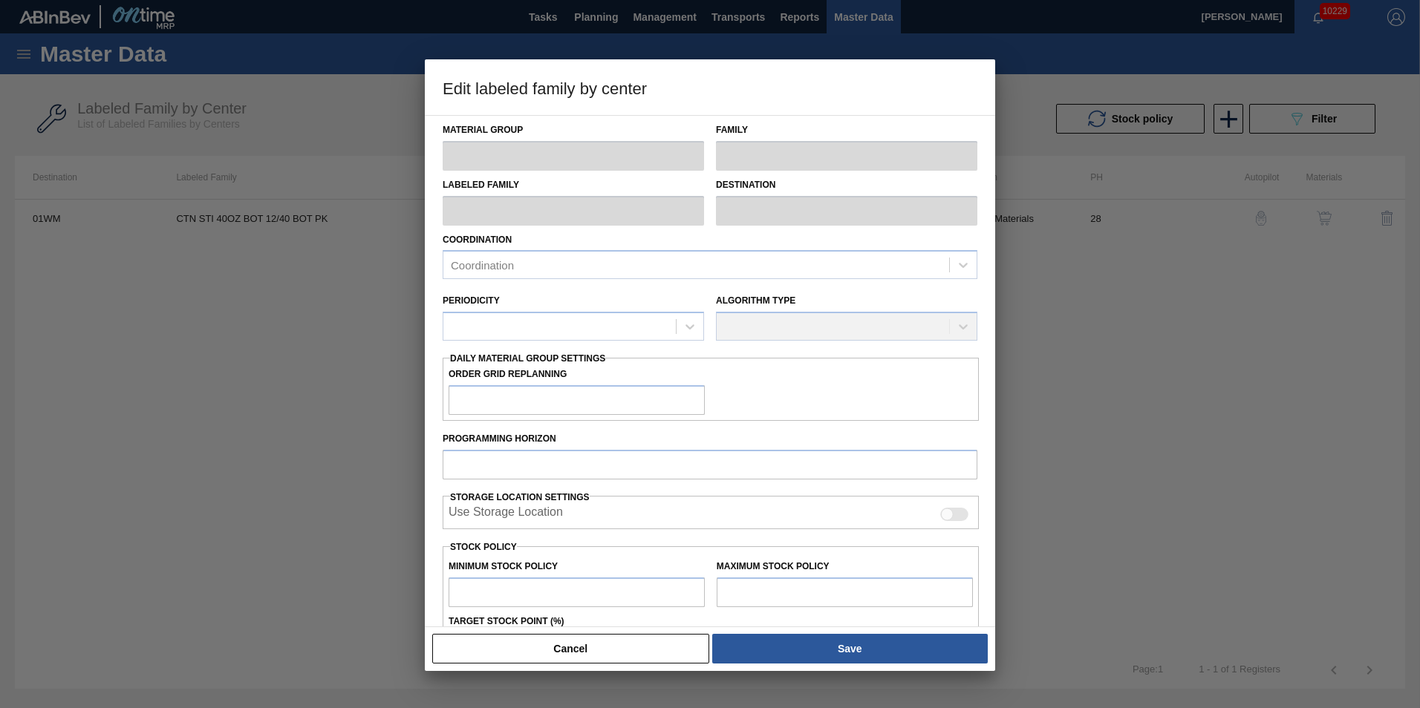
checkbox input "true"
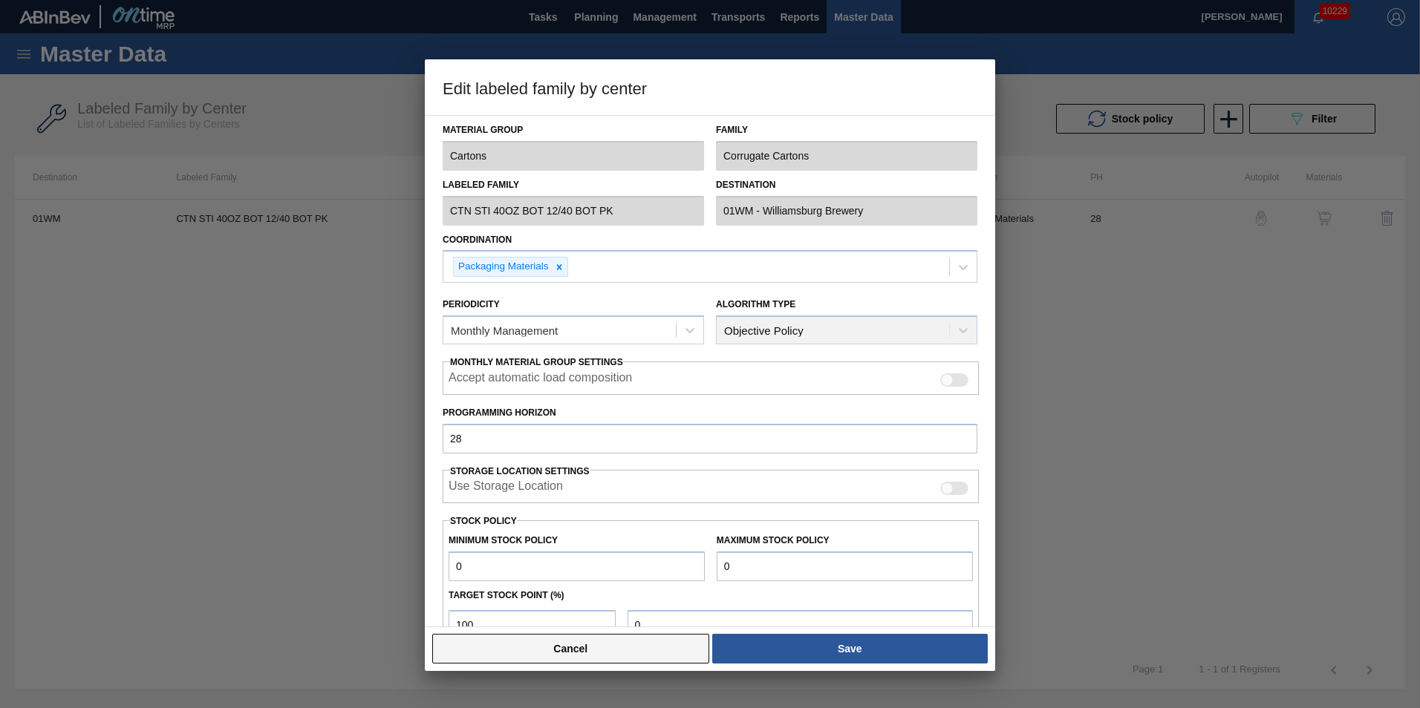
click at [619, 652] on button "Cancel" at bounding box center [570, 649] width 277 height 30
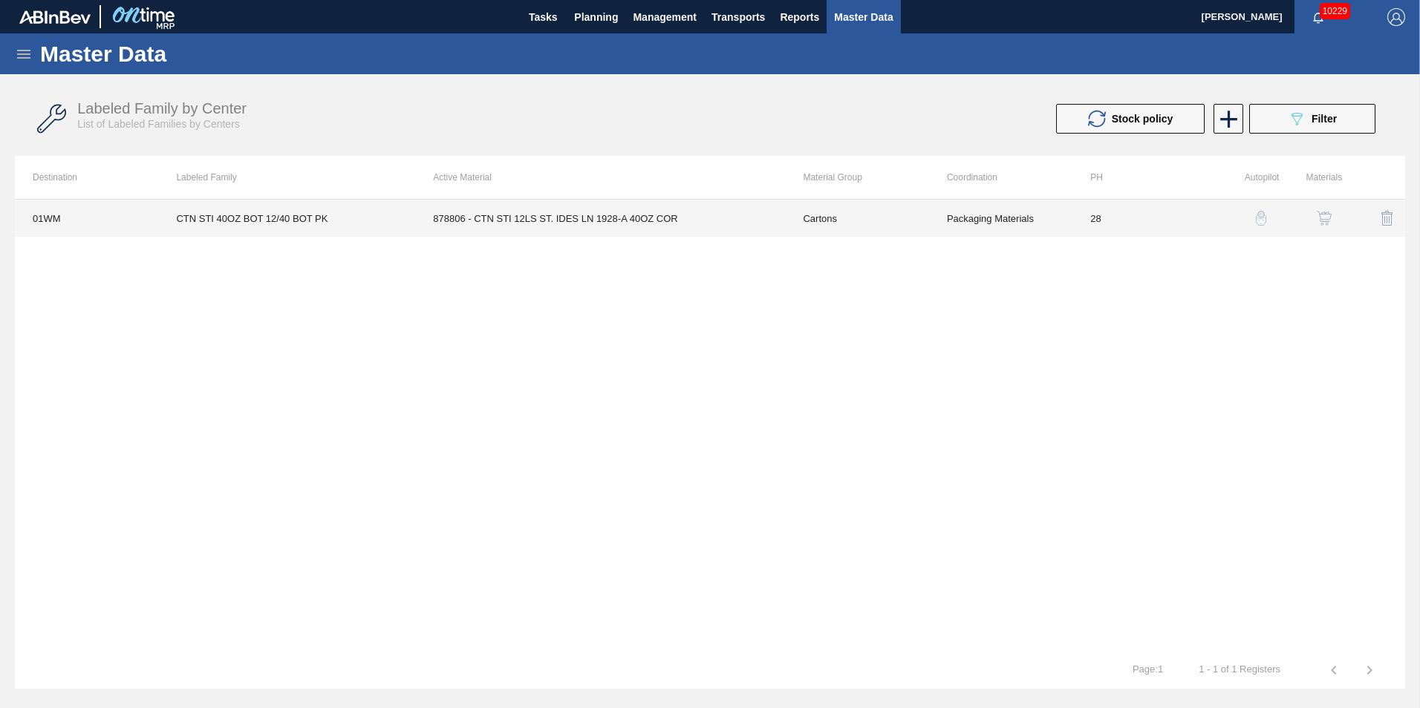
click at [415, 203] on td "878806 - CTN STI 12LS ST. IDES LN 1928-A 40OZ COR" at bounding box center [600, 218] width 370 height 37
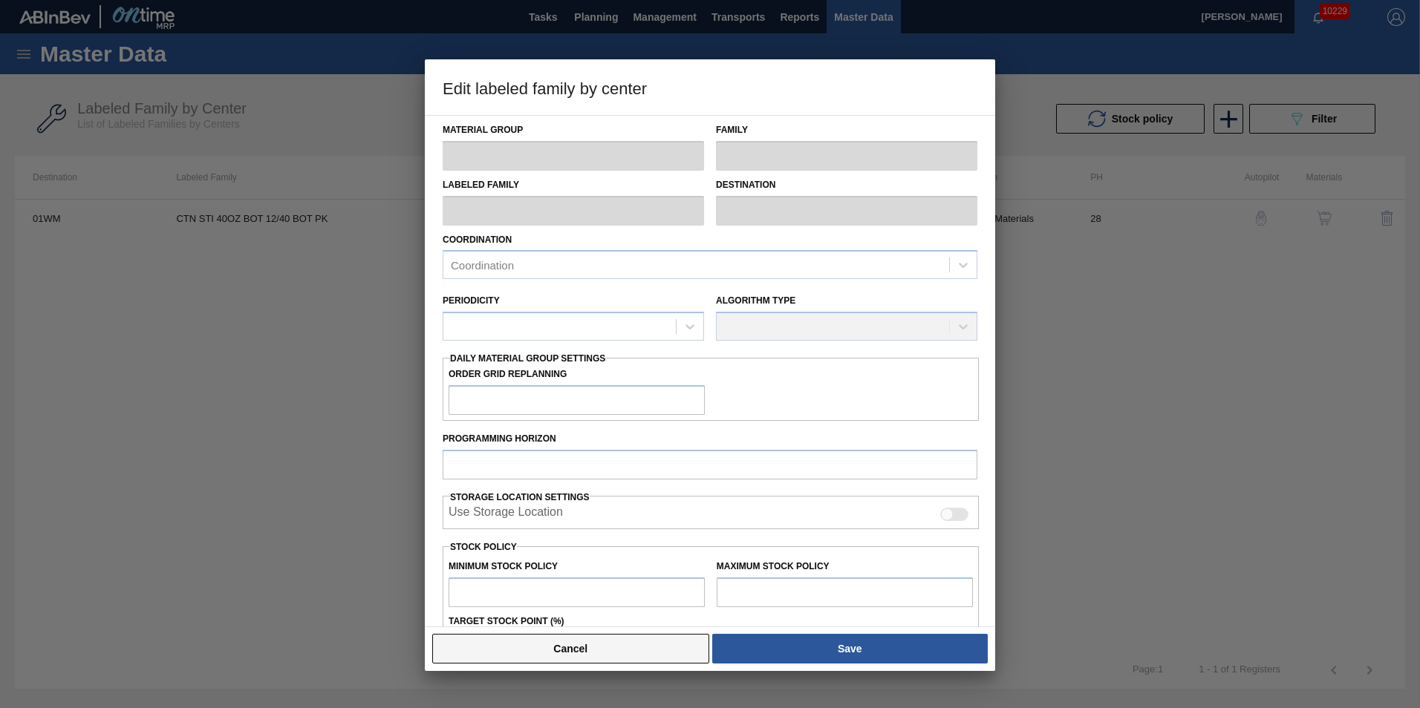
click at [598, 649] on button "Cancel" at bounding box center [570, 649] width 277 height 30
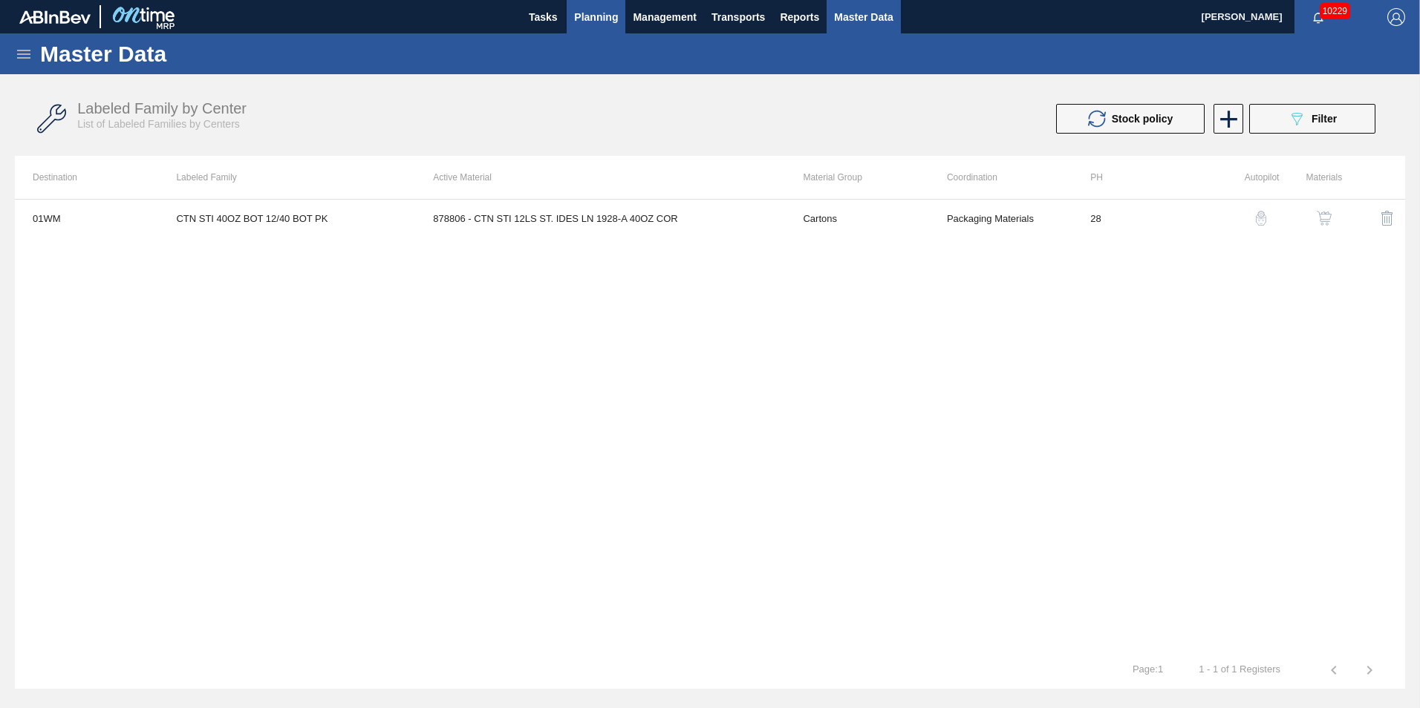
click at [590, 13] on span "Planning" at bounding box center [596, 17] width 44 height 18
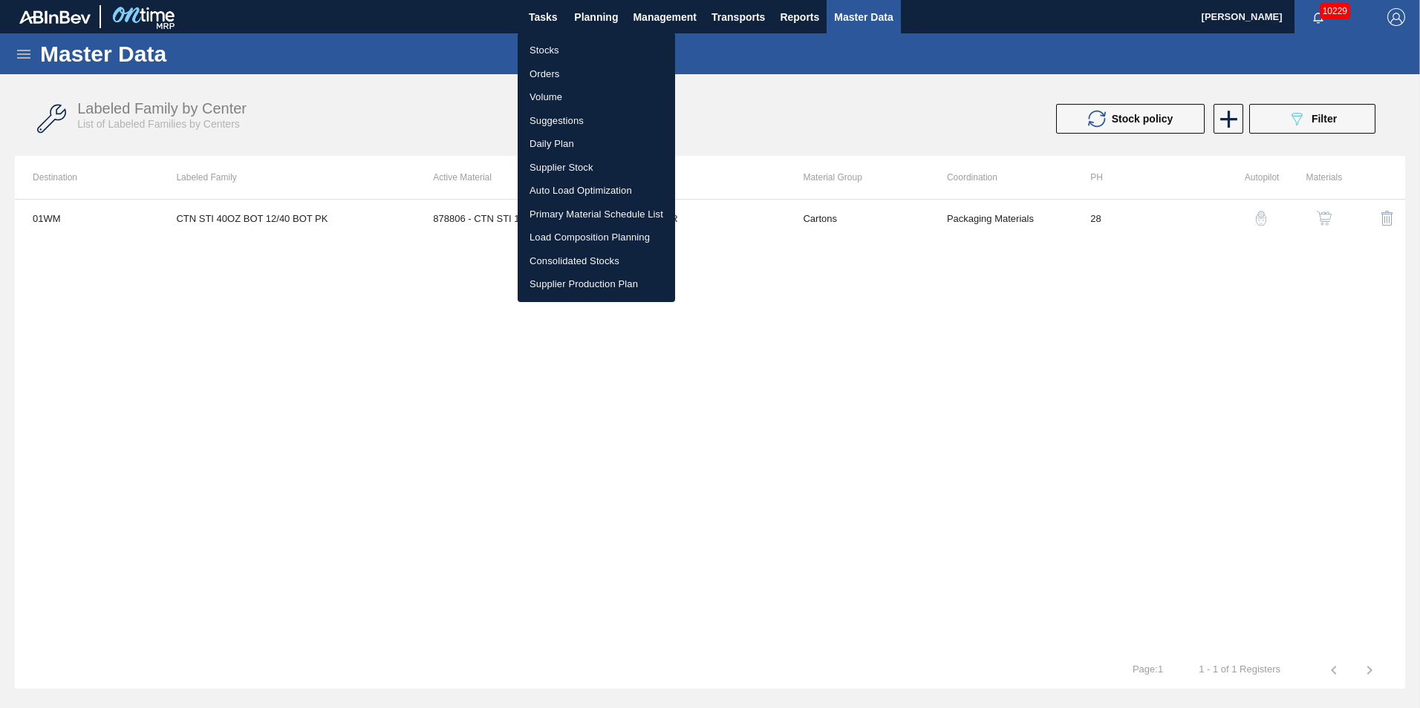
click at [577, 241] on li "Load Composition Planning" at bounding box center [596, 238] width 157 height 24
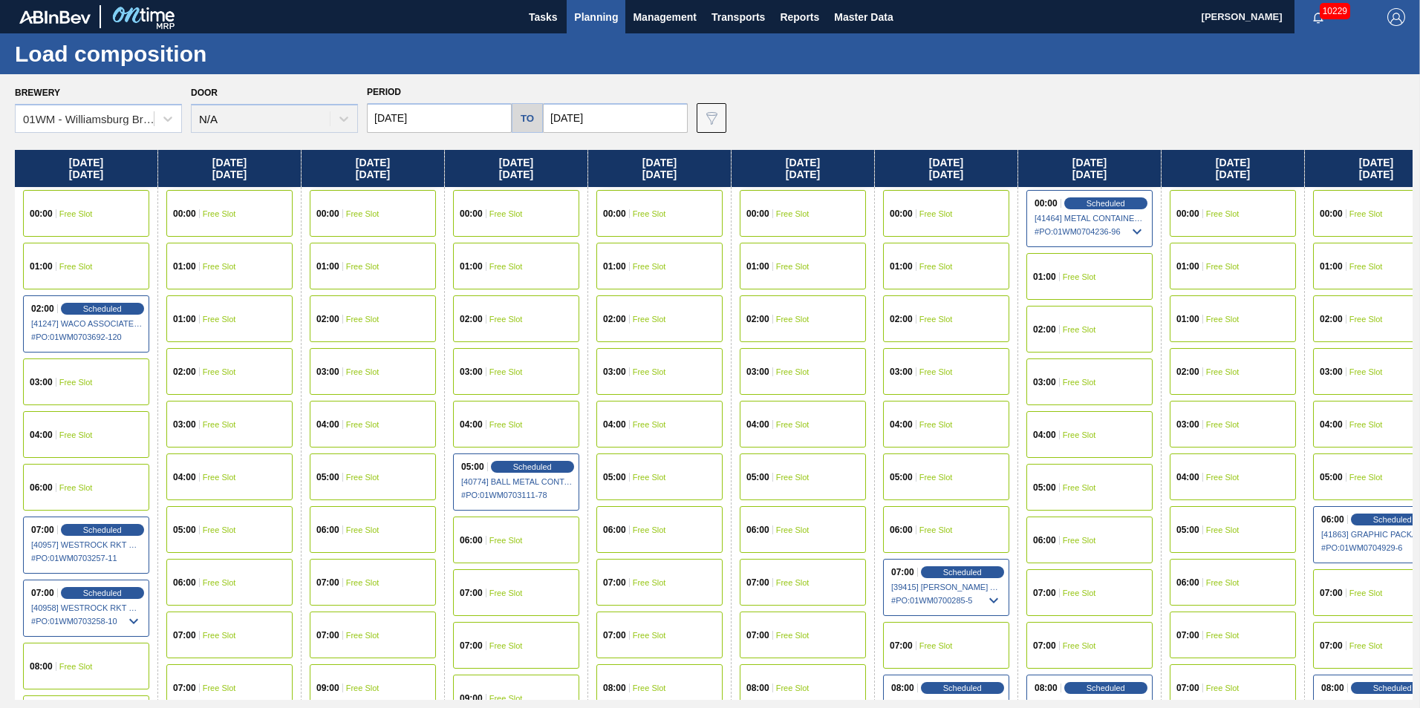
click at [590, 19] on span "Planning" at bounding box center [596, 17] width 44 height 18
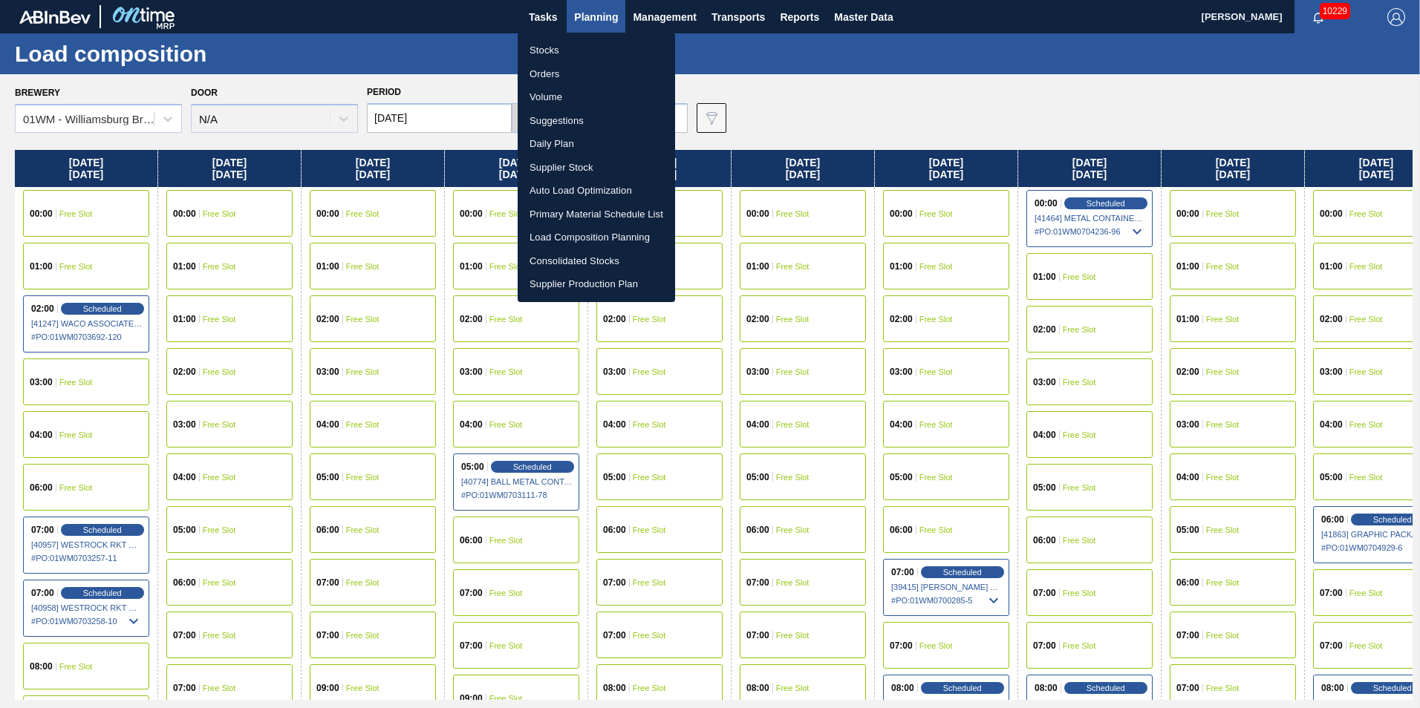
click at [569, 133] on li "Daily Plan" at bounding box center [596, 144] width 157 height 24
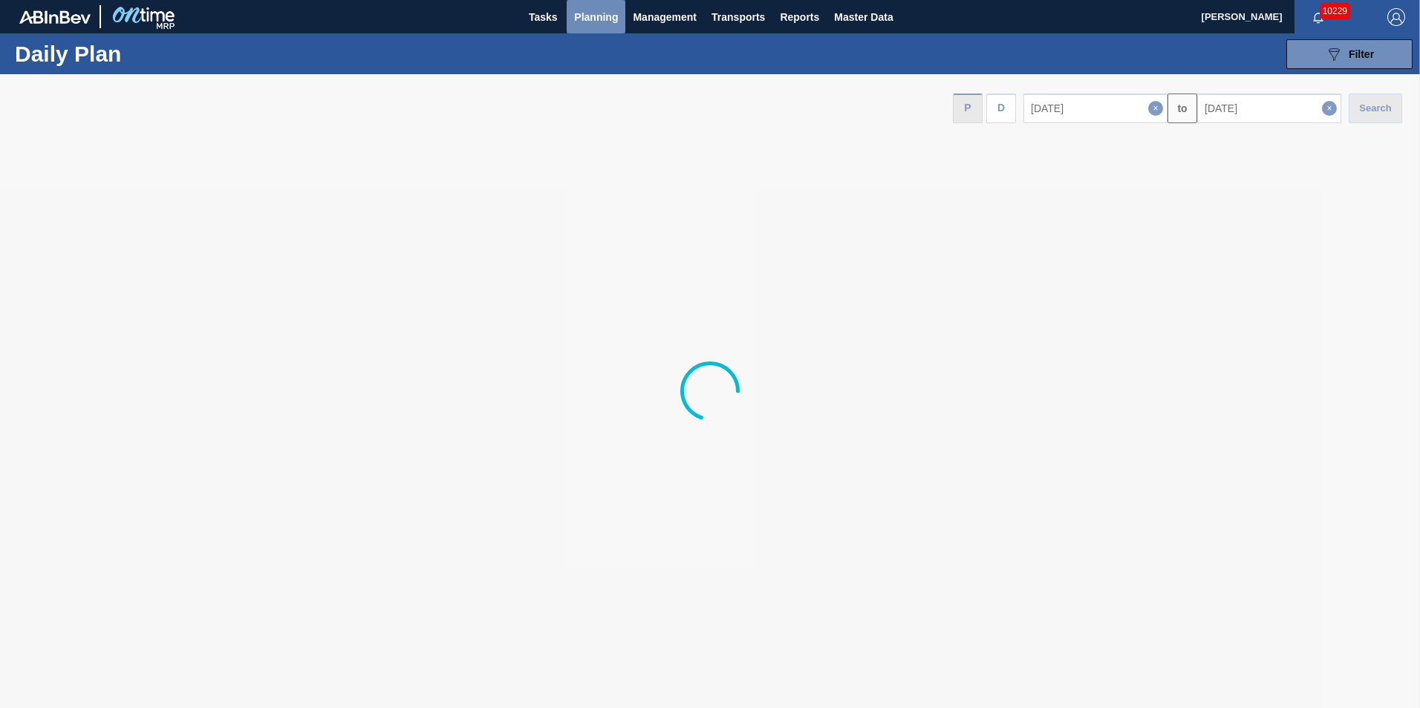
click at [591, 19] on span "Planning" at bounding box center [596, 17] width 44 height 18
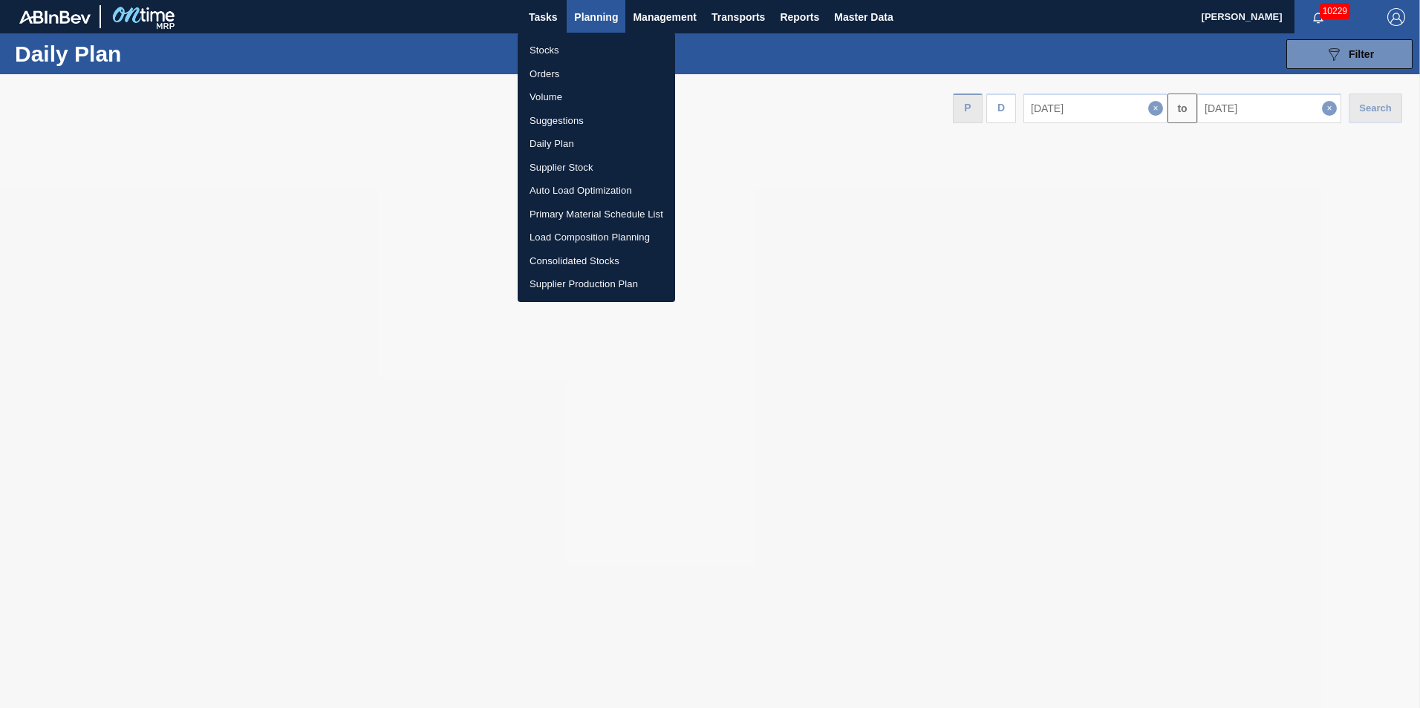
click at [577, 116] on li "Suggestions" at bounding box center [596, 121] width 157 height 24
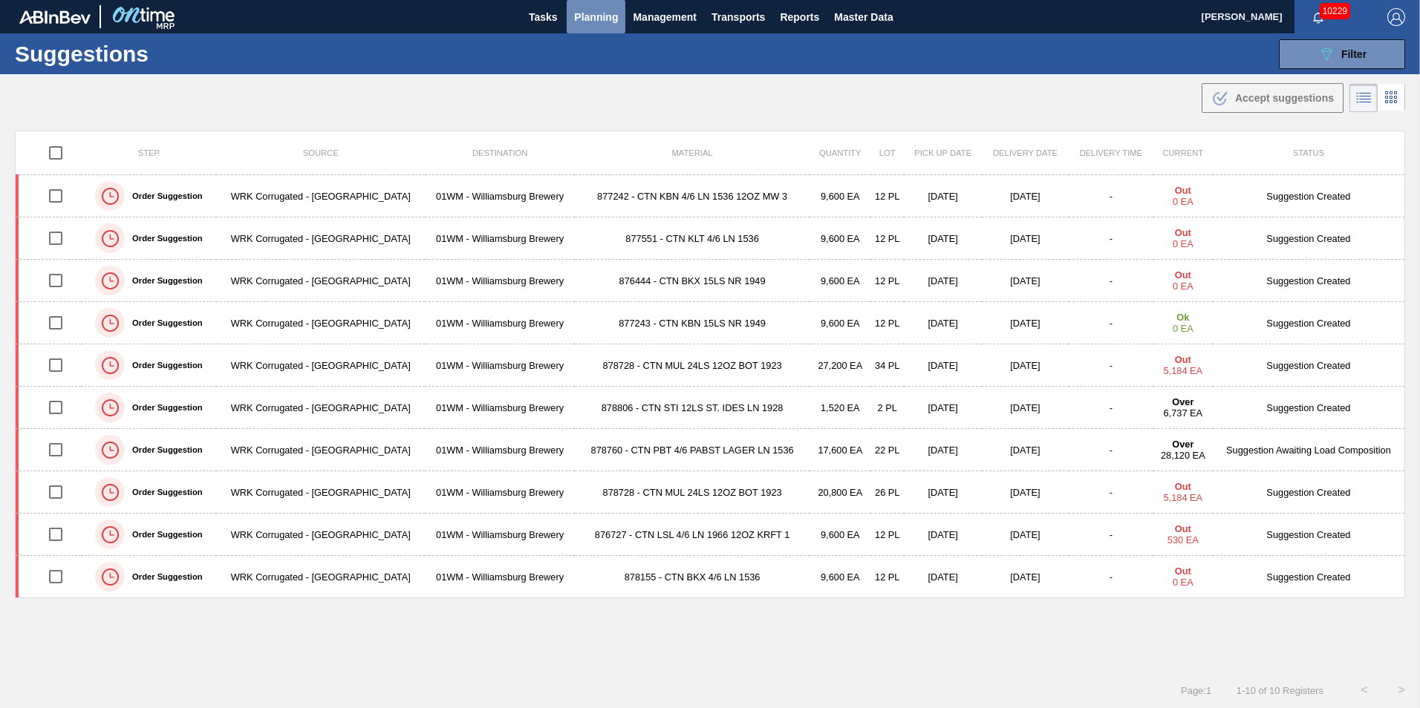
click at [604, 25] on span "Planning" at bounding box center [596, 17] width 44 height 18
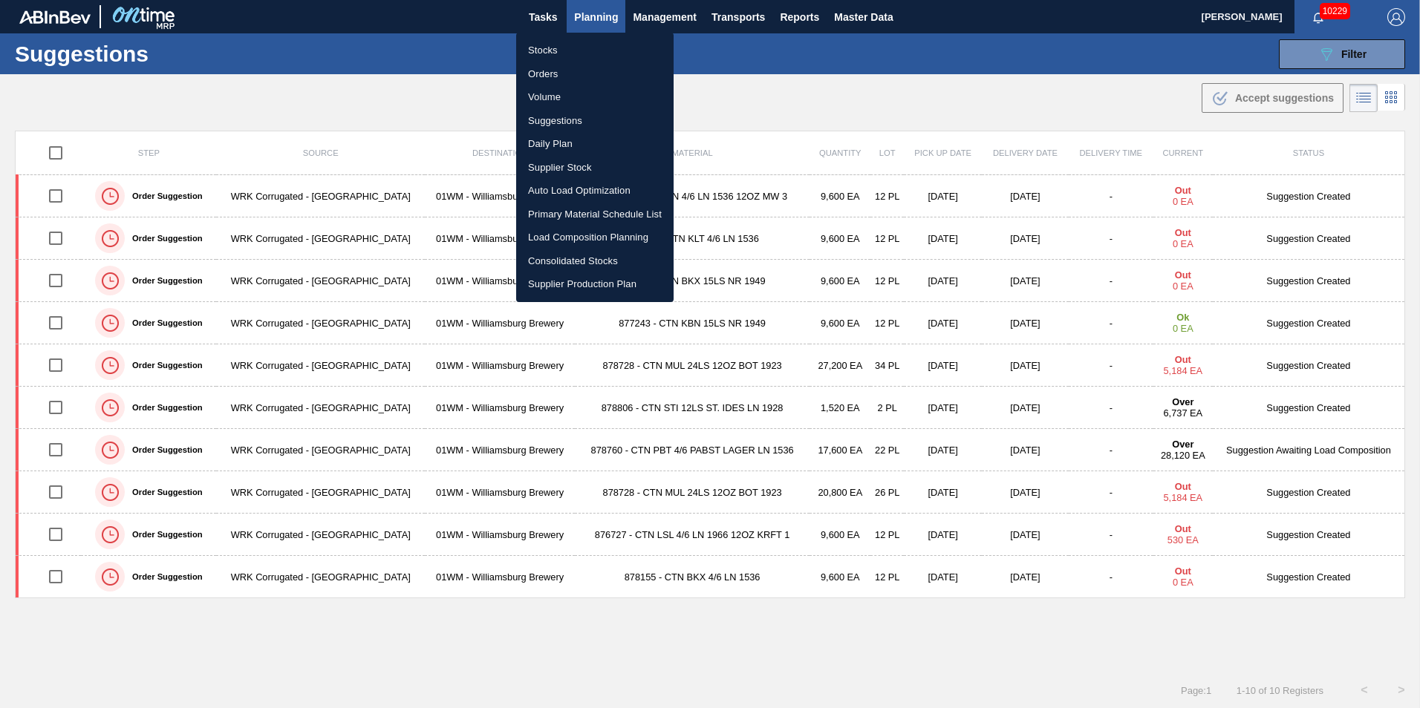
click at [562, 236] on li "Load Composition Planning" at bounding box center [594, 238] width 157 height 24
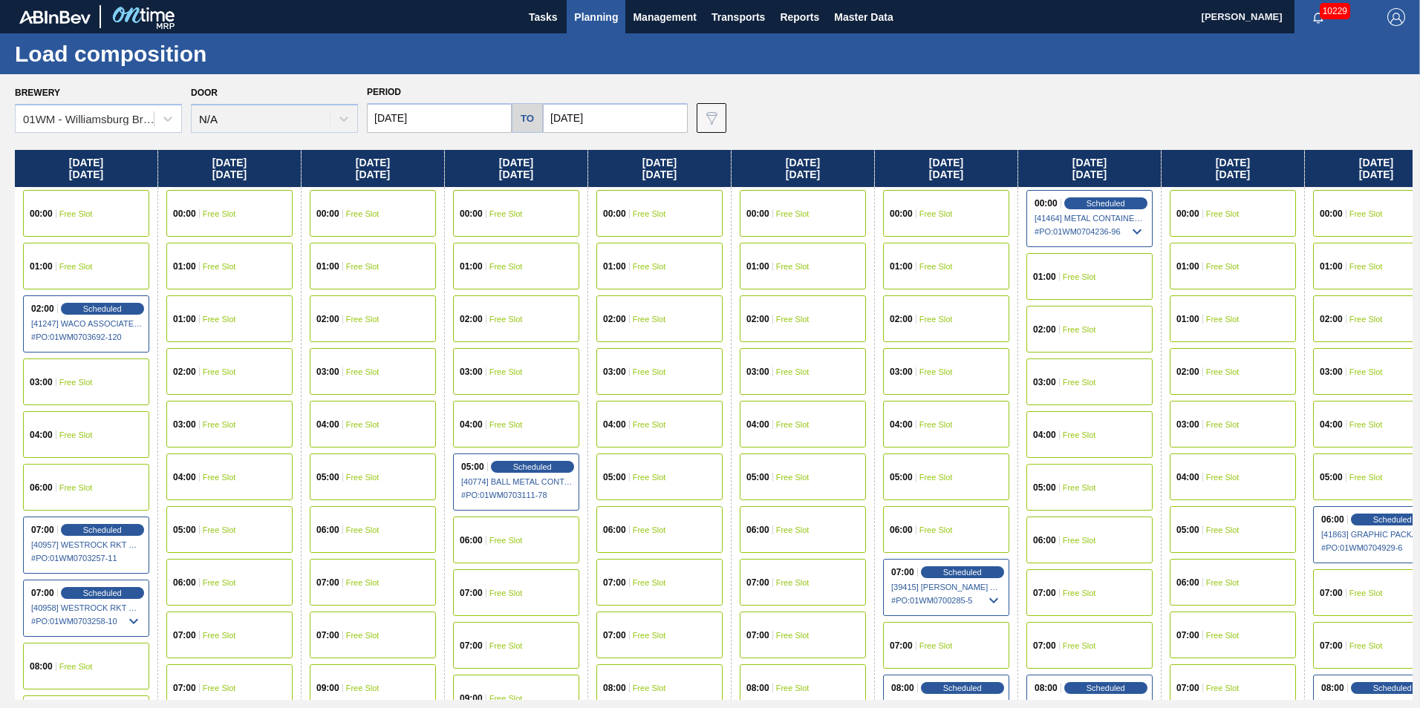
click at [417, 117] on input "08/19/2025" at bounding box center [439, 118] width 145 height 30
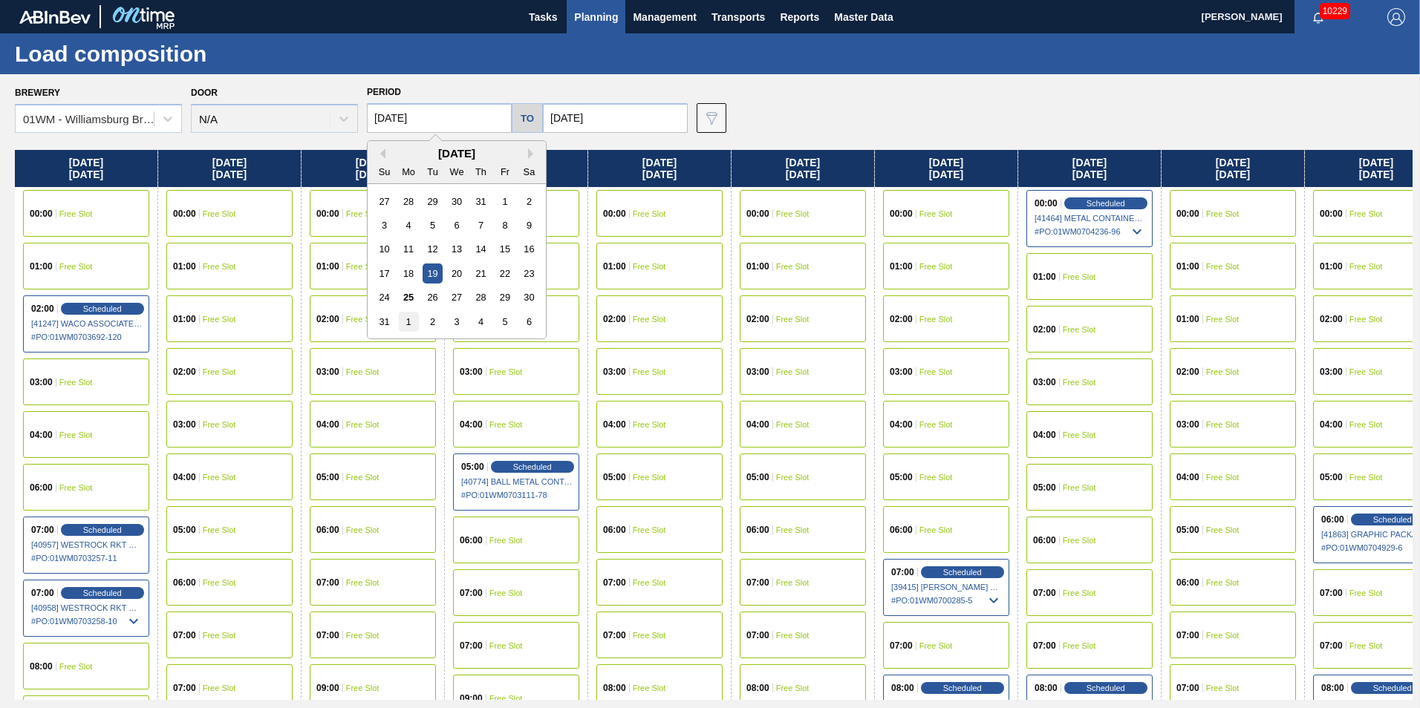
click at [400, 318] on div "1" at bounding box center [409, 322] width 20 height 20
type input "09/01/2025"
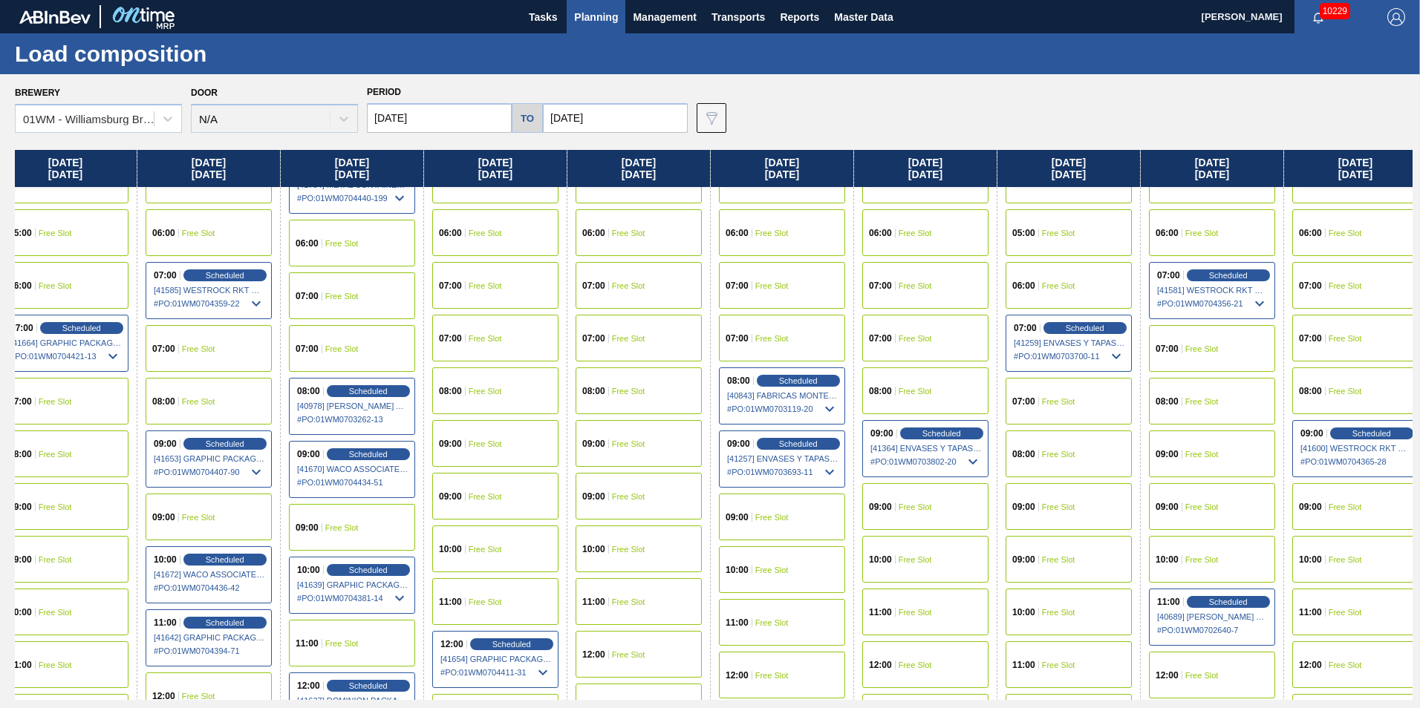
scroll to position [297, 322]
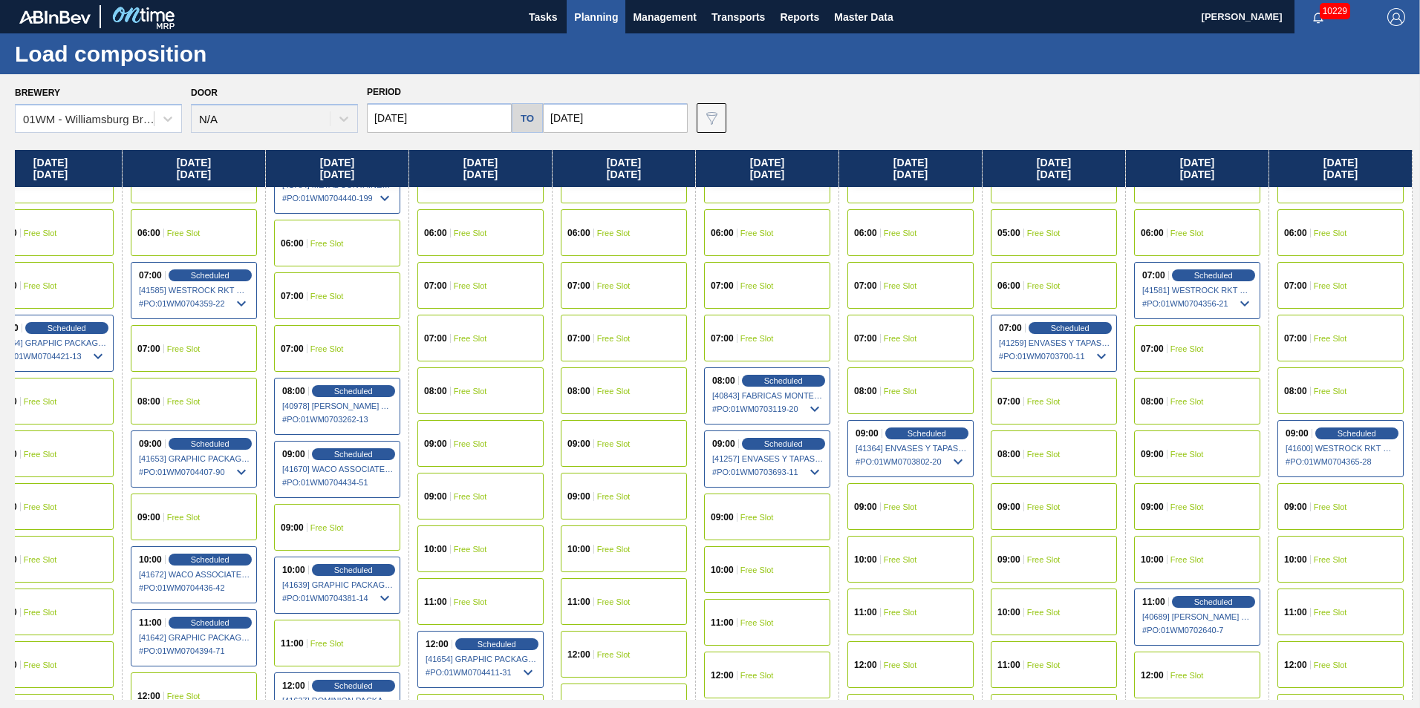
drag, startPoint x: 986, startPoint y: 164, endPoint x: -78, endPoint y: 271, distance: 1069.5
click at [0, 0] on html "Tasks Planning Management Transports Reports Master Data Vincent Geritano 10229…" at bounding box center [710, 0] width 1420 height 0
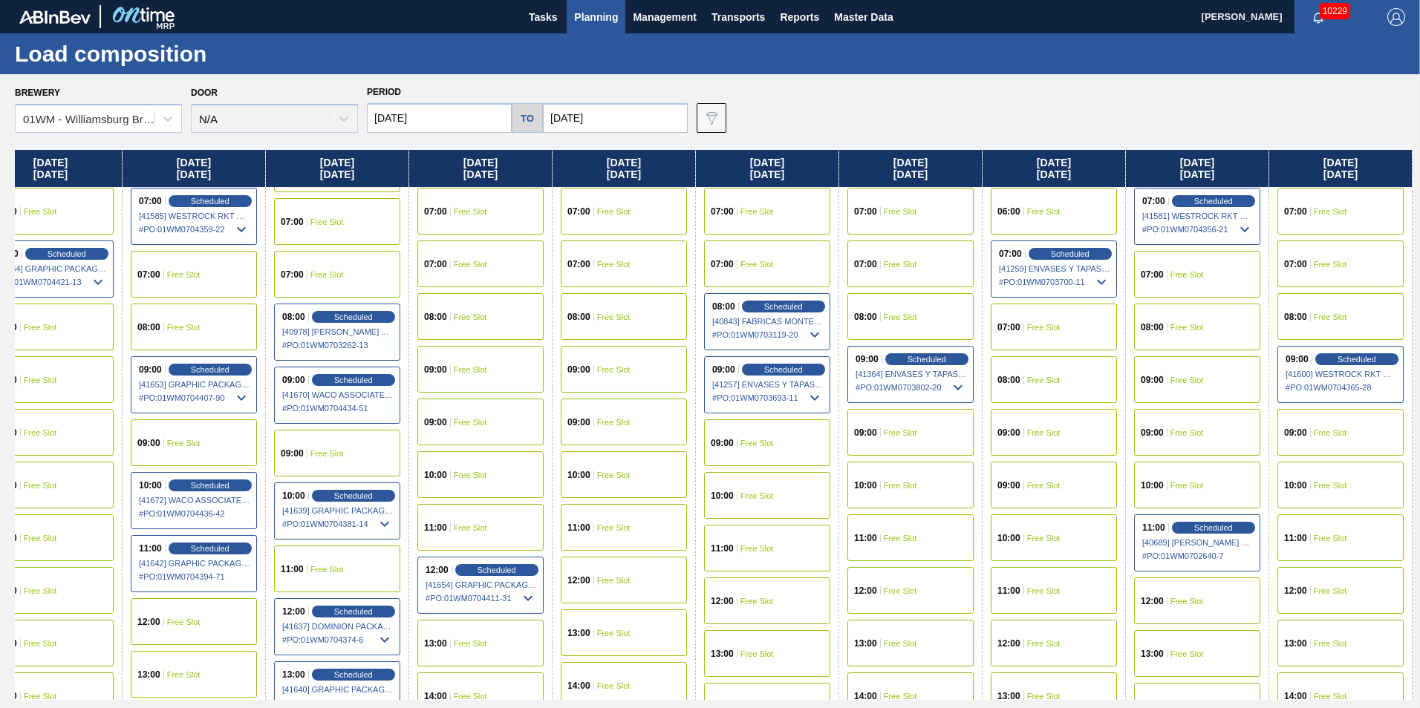
scroll to position [371, 0]
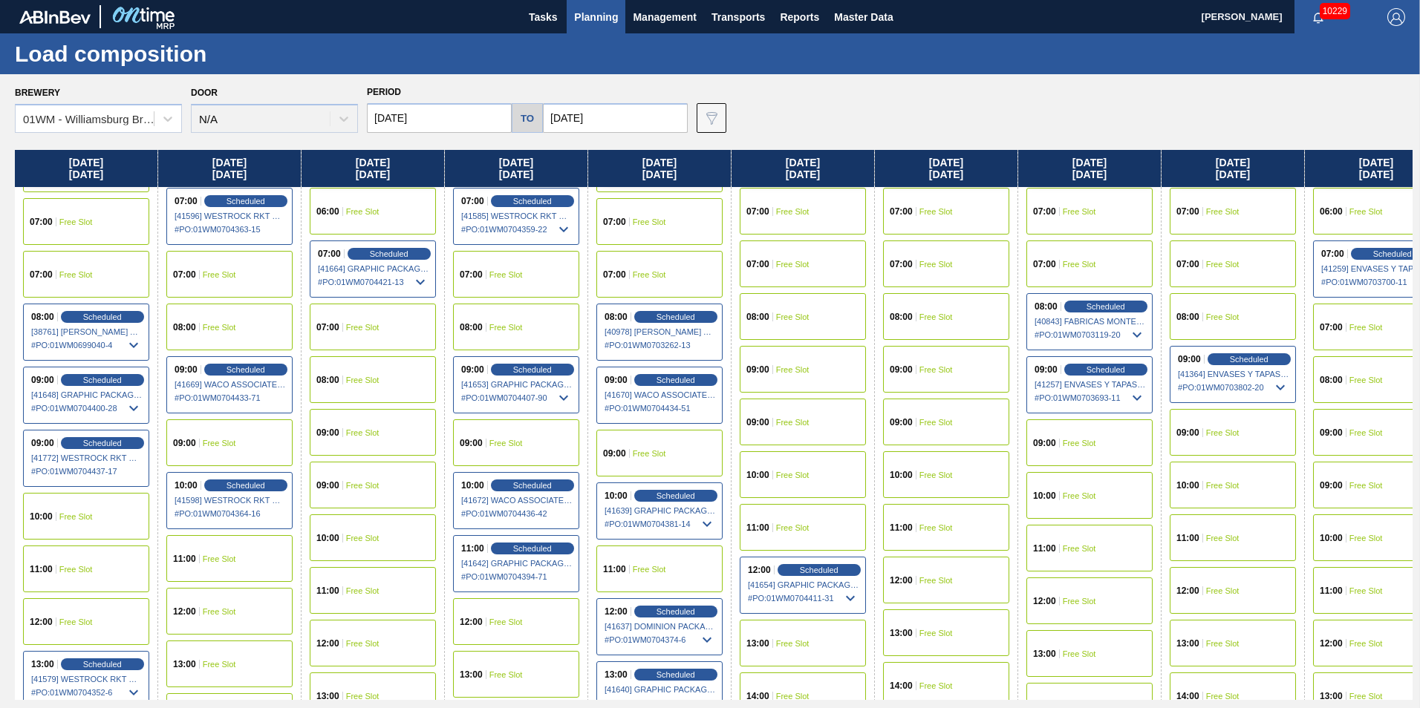
drag, startPoint x: 161, startPoint y: 165, endPoint x: 757, endPoint y: 199, distance: 596.6
click at [757, 199] on div "Monday 09/01/2025 00:00 Scheduled [41783] METAL CONTAINER CORPORATION - 0008219…" at bounding box center [714, 425] width 1398 height 550
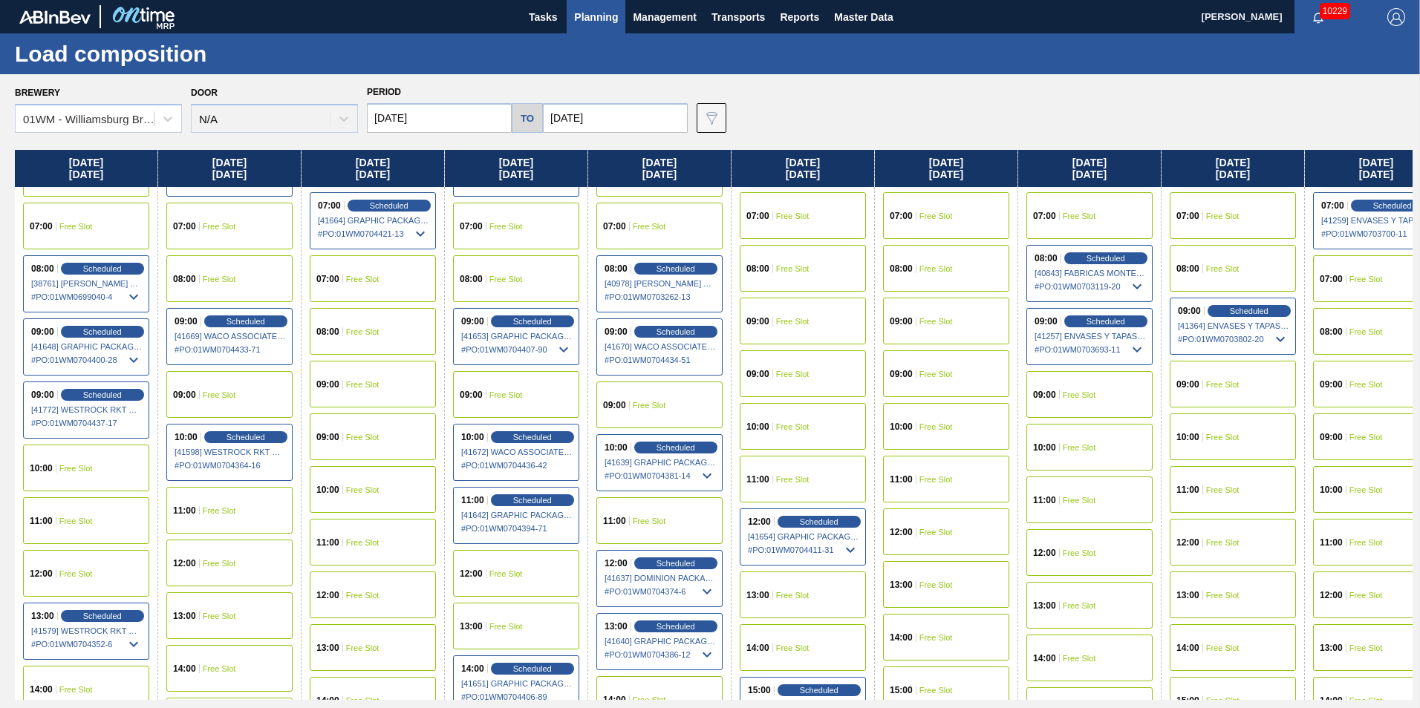
scroll to position [446, 0]
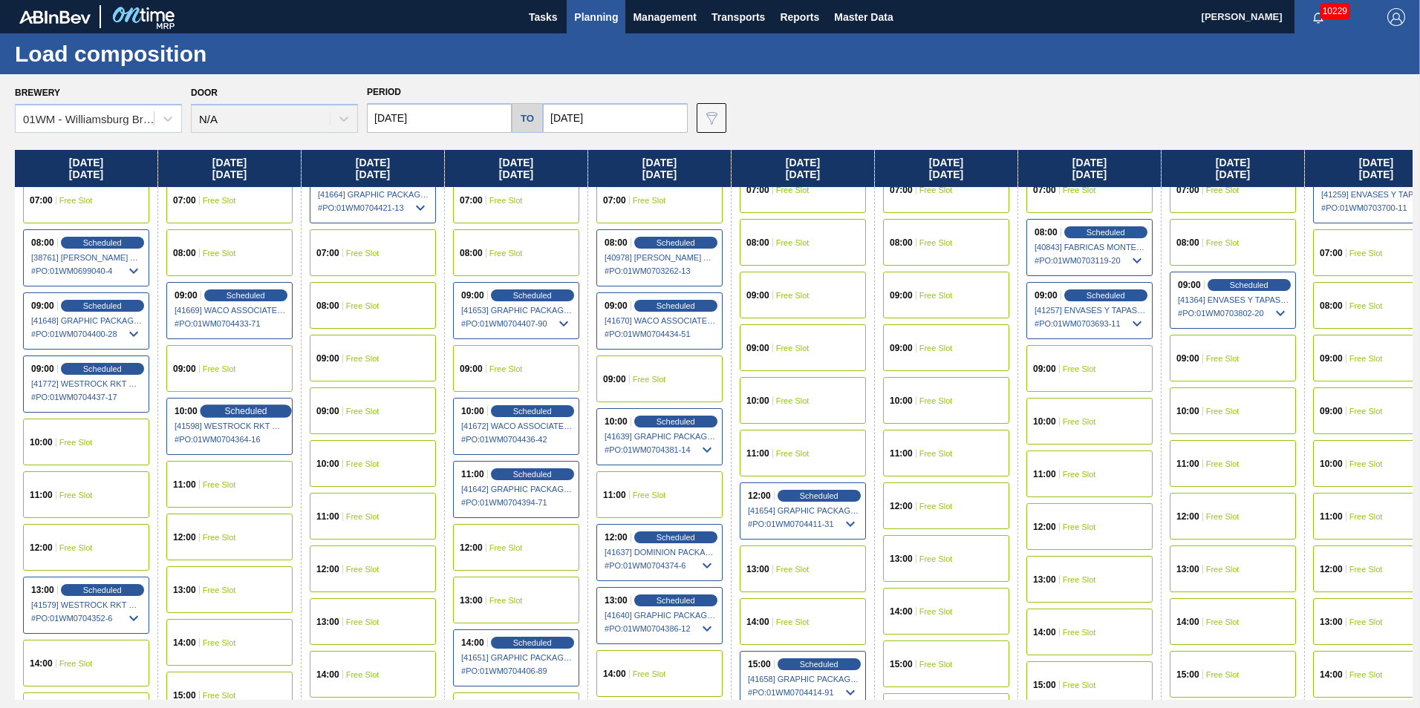
click at [249, 405] on div "Scheduled" at bounding box center [245, 411] width 91 height 13
click at [261, 414] on span "Scheduled" at bounding box center [245, 411] width 42 height 10
click at [194, 414] on span "10:00" at bounding box center [186, 411] width 23 height 9
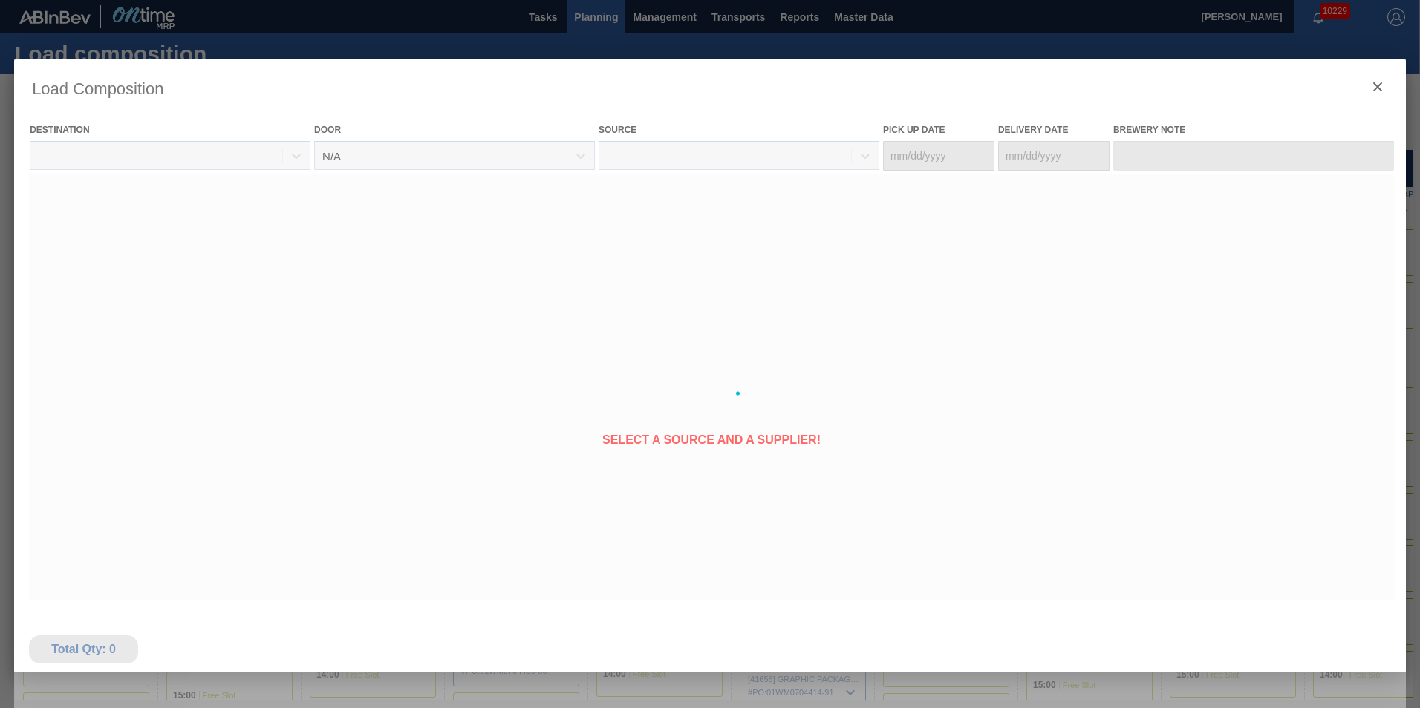
click at [237, 415] on div at bounding box center [710, 393] width 1392 height 668
type Date "08/31/2025"
type Date "09/02/2025"
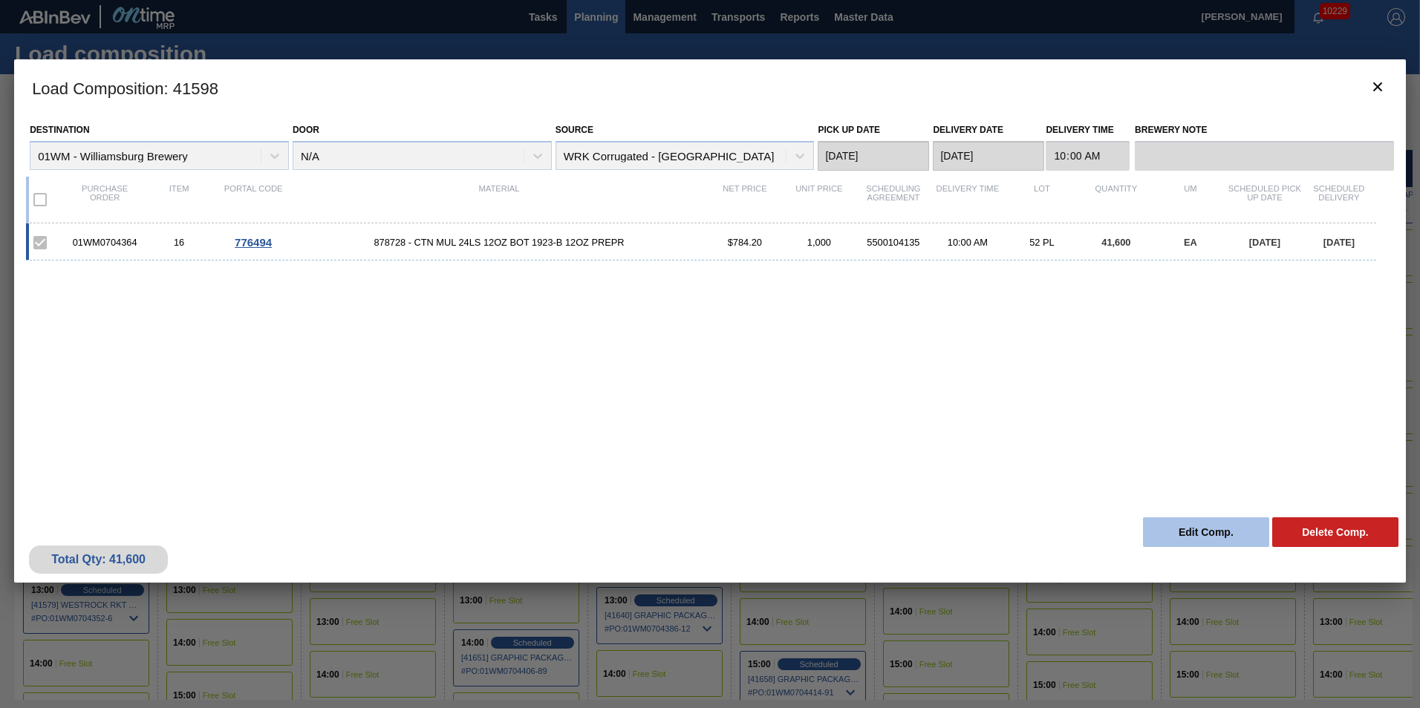
click at [1225, 538] on button "Edit Comp." at bounding box center [1206, 533] width 126 height 30
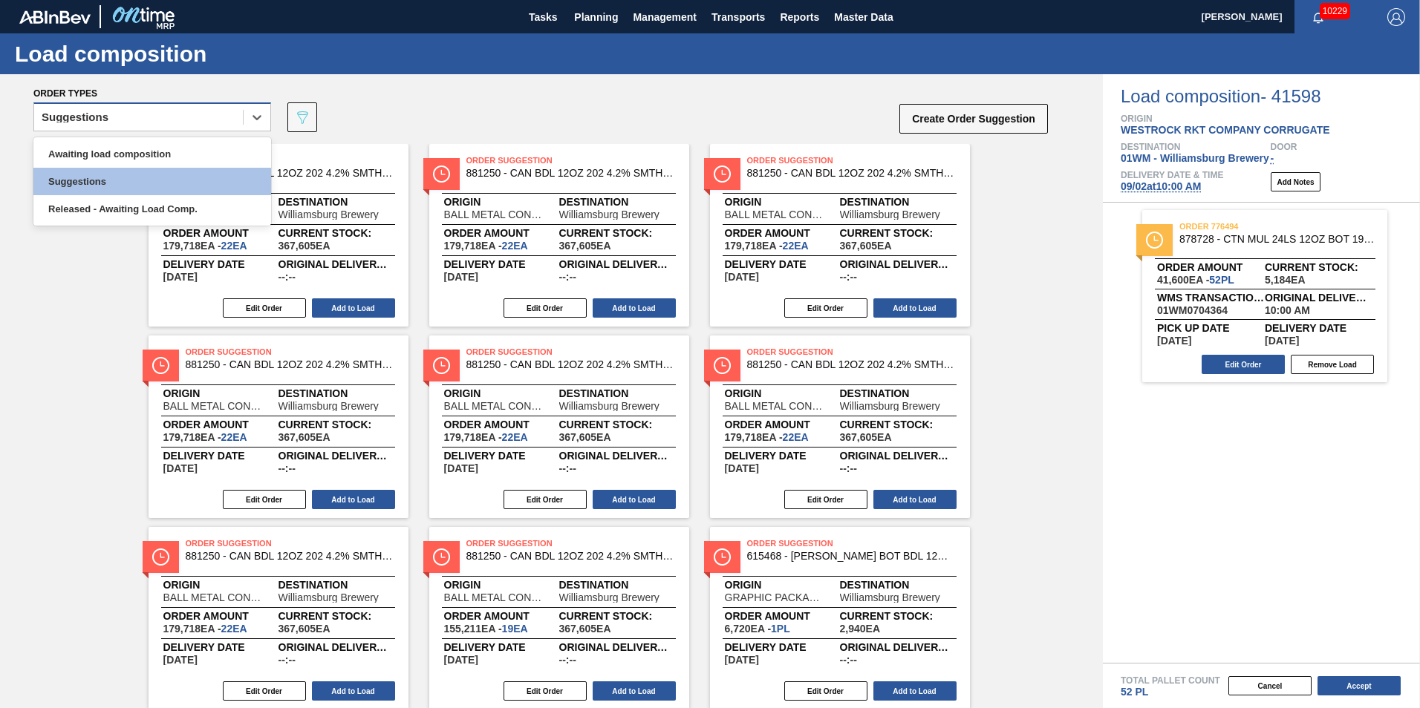
drag, startPoint x: 177, startPoint y: 118, endPoint x: 181, endPoint y: 126, distance: 9.0
click at [178, 118] on div "Suggestions" at bounding box center [138, 118] width 209 height 22
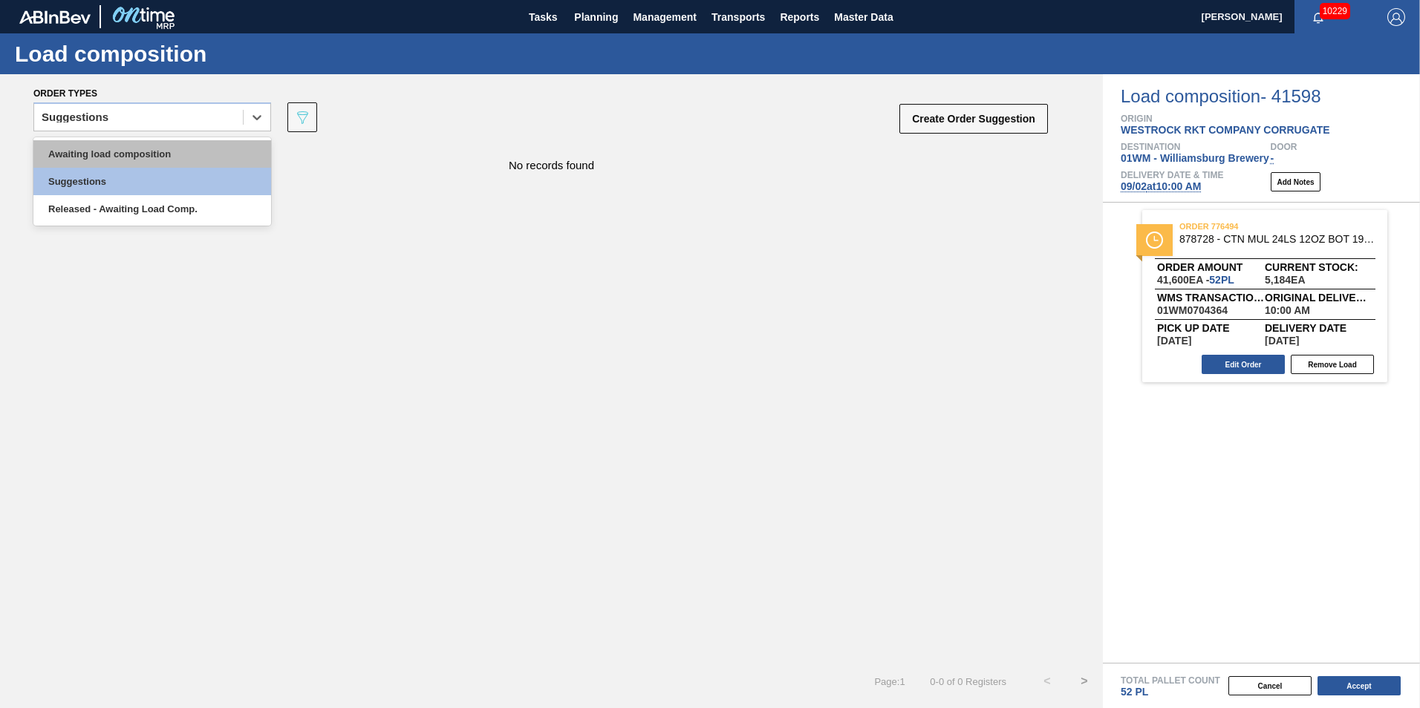
click at [177, 156] on div "Awaiting load composition" at bounding box center [152, 153] width 238 height 27
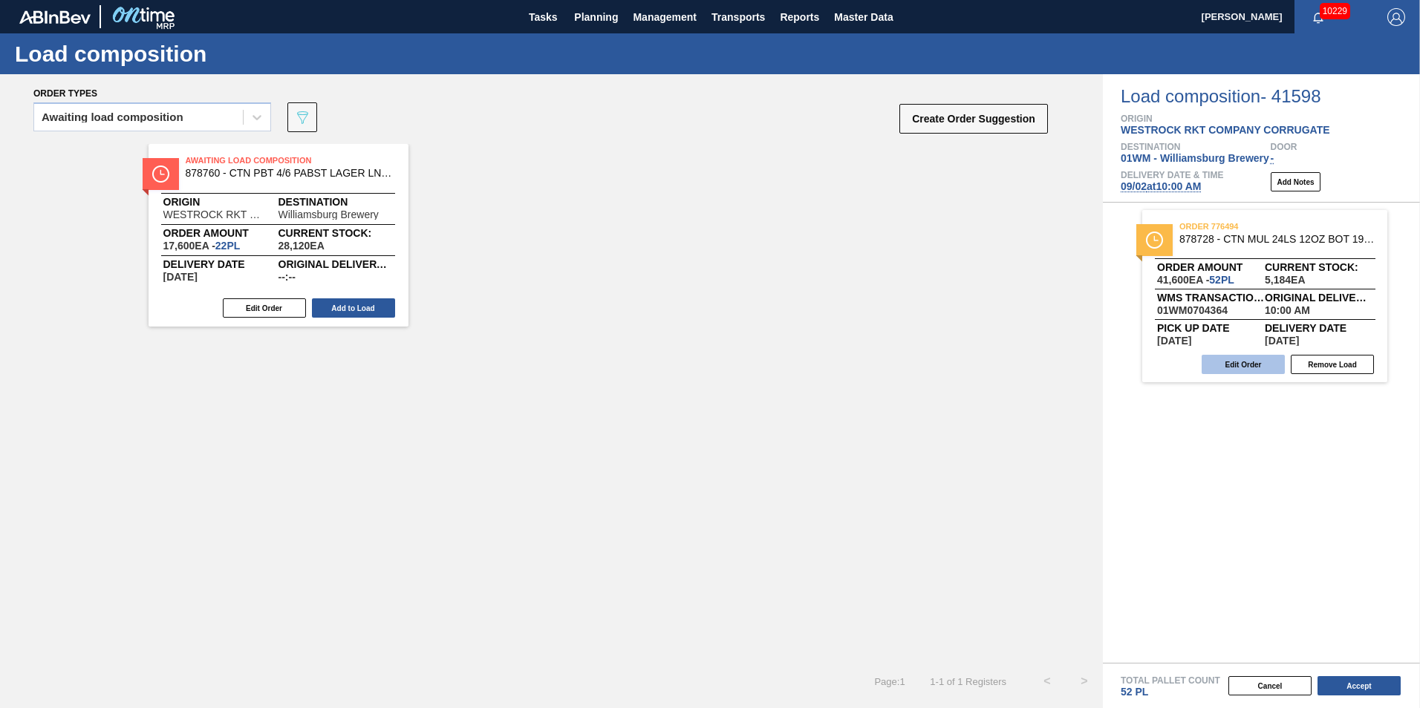
click at [1247, 358] on button "Edit Order" at bounding box center [1243, 364] width 83 height 19
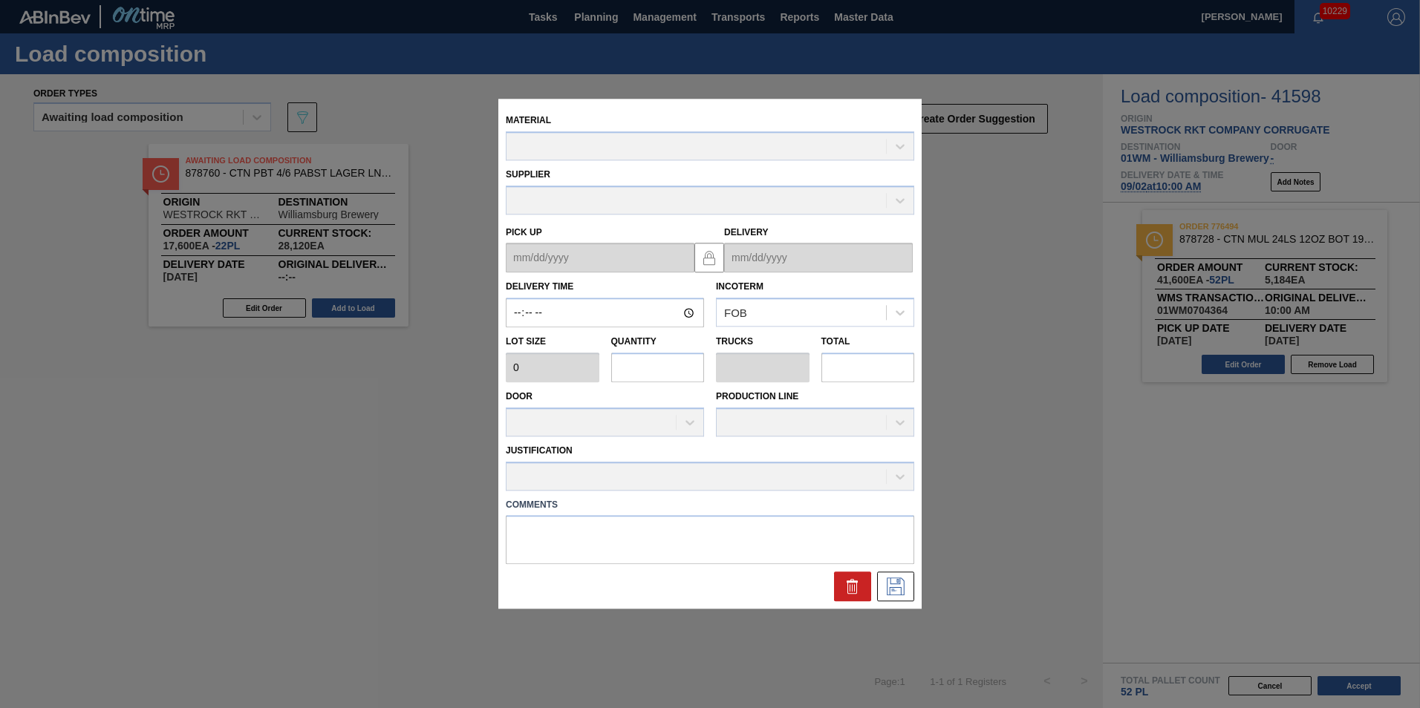
click at [703, 454] on div "Justification" at bounding box center [710, 465] width 408 height 50
click at [674, 368] on input "text" at bounding box center [658, 368] width 94 height 30
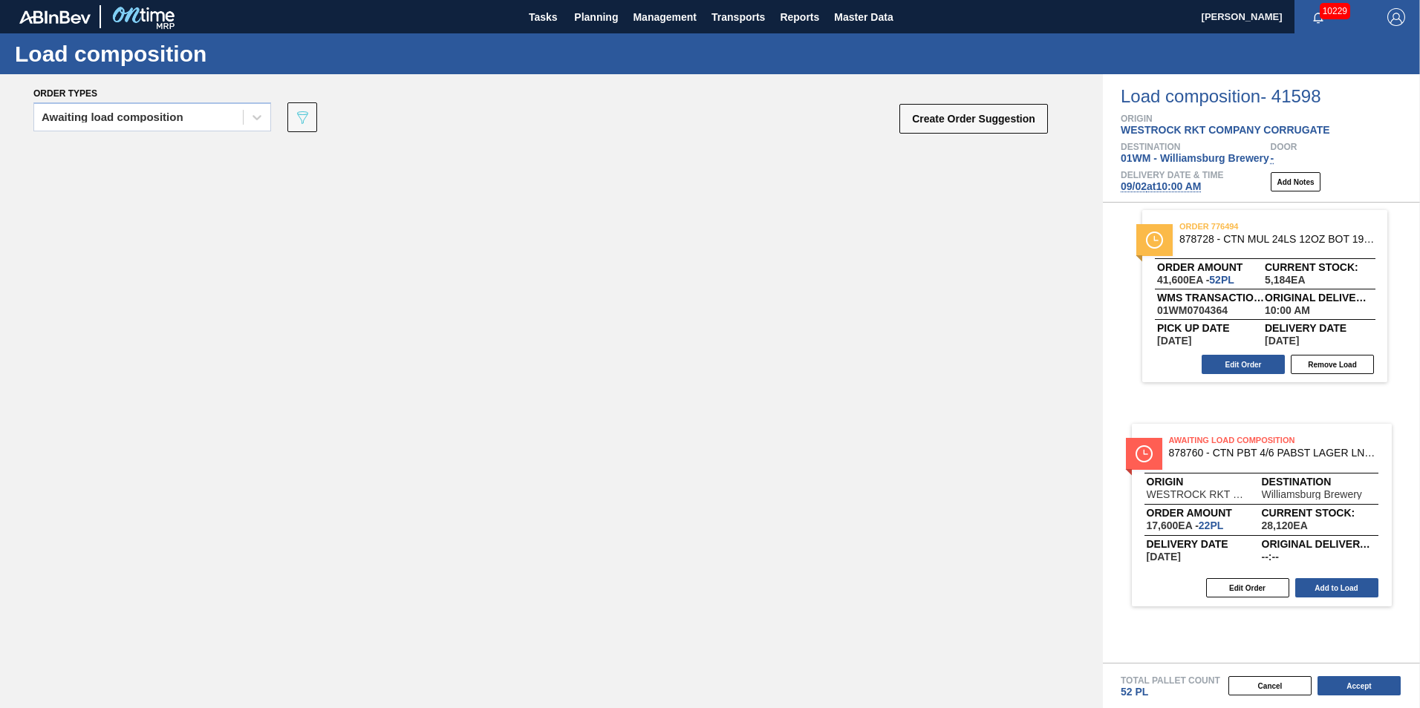
drag, startPoint x: 244, startPoint y: 242, endPoint x: 1254, endPoint y: 524, distance: 1049.2
click at [1254, 524] on div "Order types Awaiting load composition 089F7B8B-B2A5-4AFE-B5C0-19BA573D28AC Crea…" at bounding box center [710, 391] width 1420 height 634
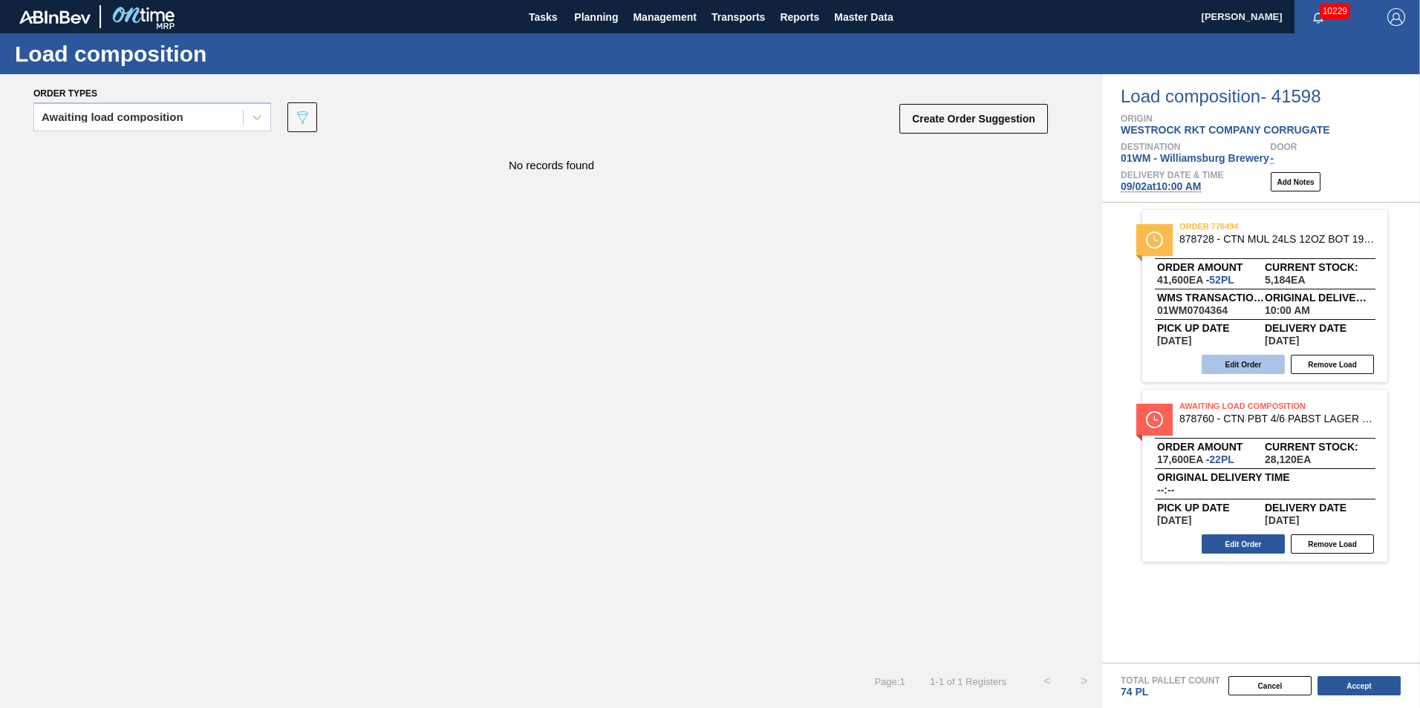
click at [1248, 362] on button "Edit Order" at bounding box center [1243, 364] width 83 height 19
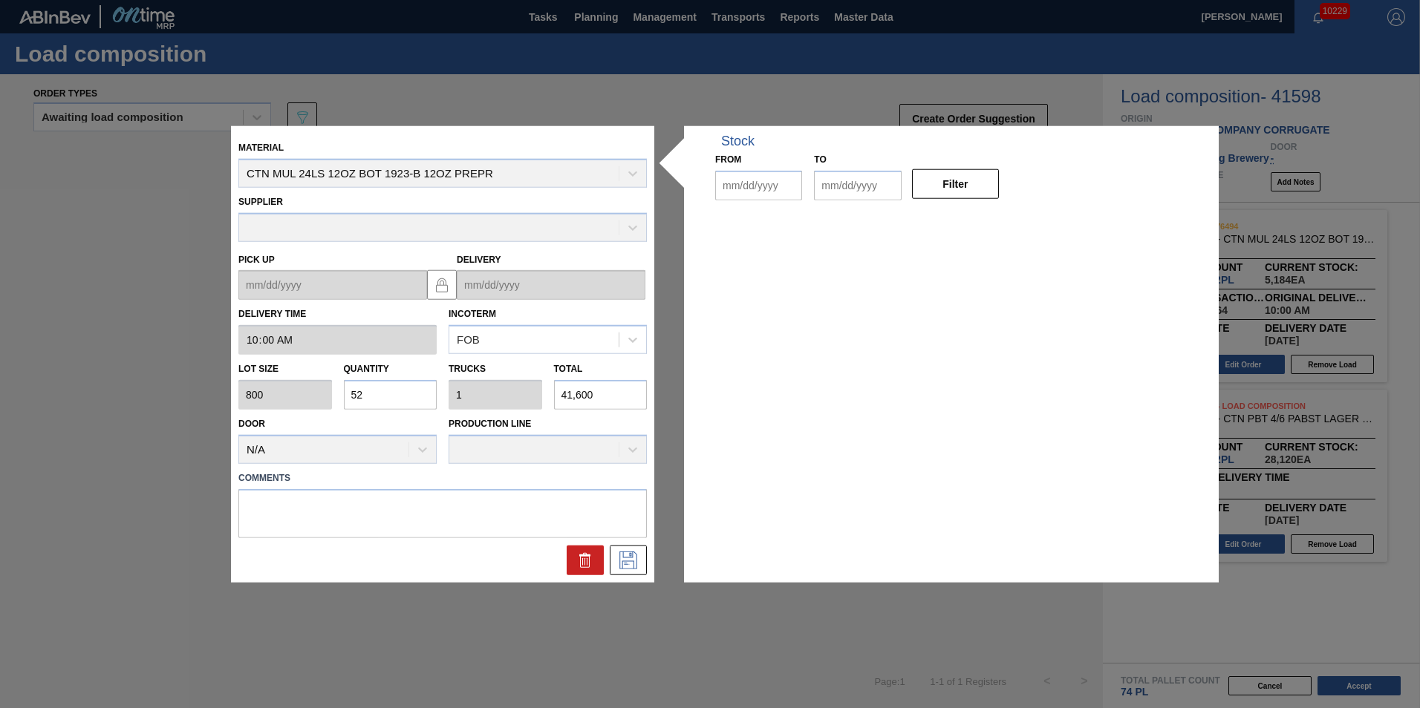
type input "10:00:00"
type input "800"
type input "52"
type input "1"
type input "41,600"
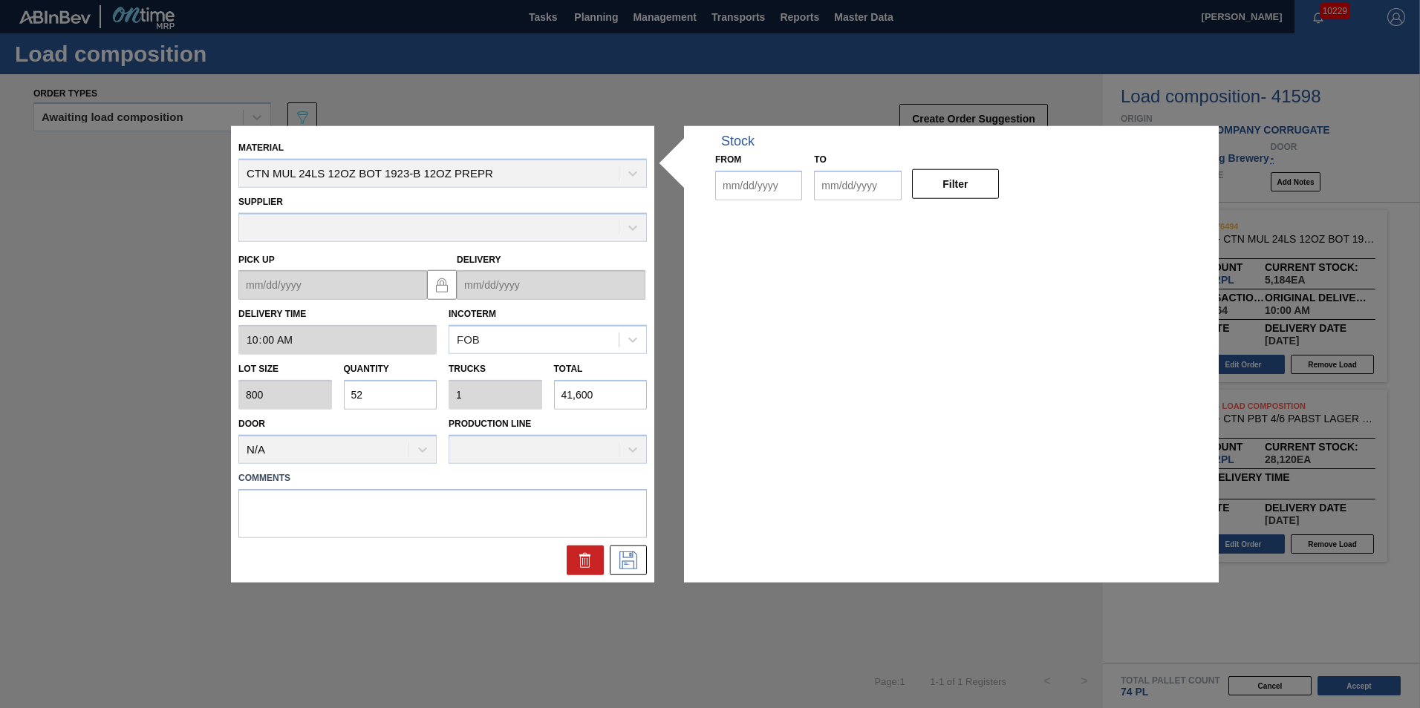
type up "08/31/2025"
type input "09/02/2025"
type input "08/25/2025"
type input "09/21/2025"
click at [368, 392] on input "52" at bounding box center [391, 395] width 94 height 30
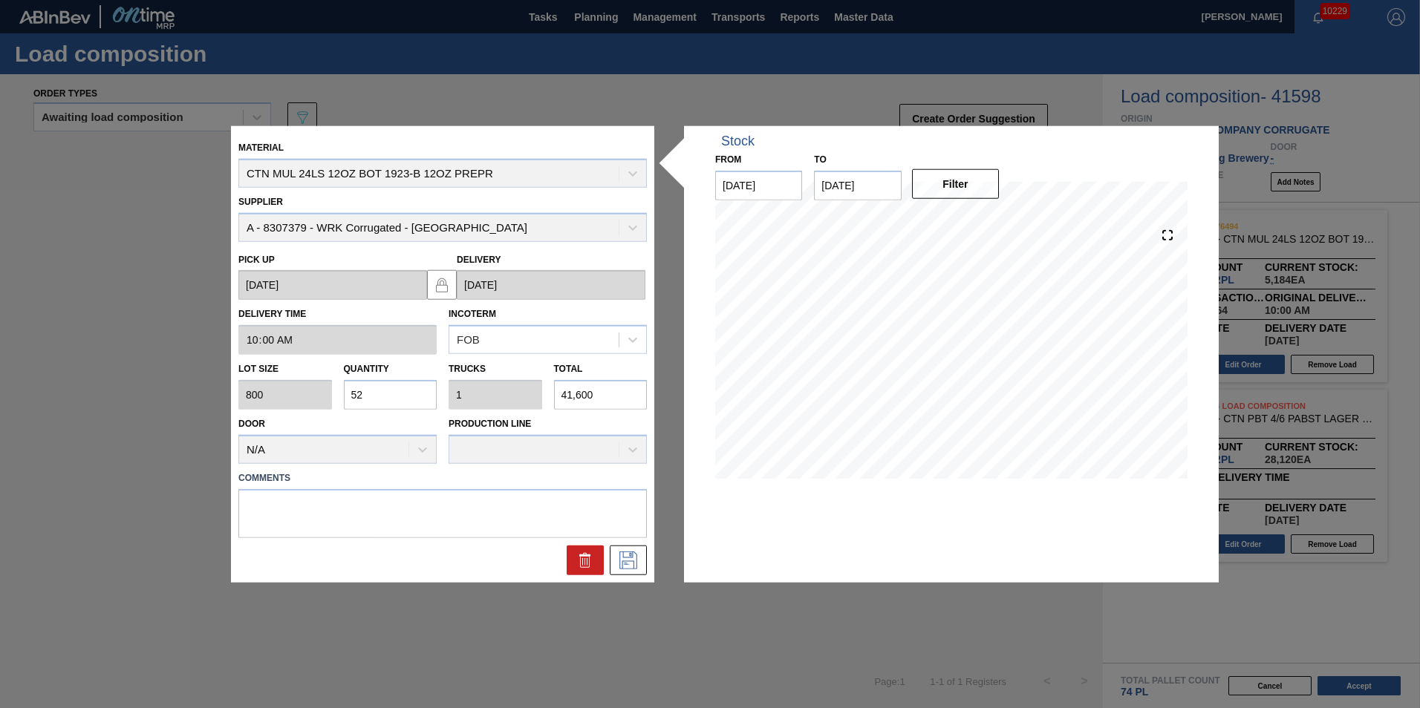
drag, startPoint x: 368, startPoint y: 395, endPoint x: 334, endPoint y: 385, distance: 35.5
click at [334, 385] on div "Lot size 800 Quantity 52 Trucks 1 Total 41,600" at bounding box center [442, 382] width 420 height 55
type input "3"
type input "0.058"
type input "2,400"
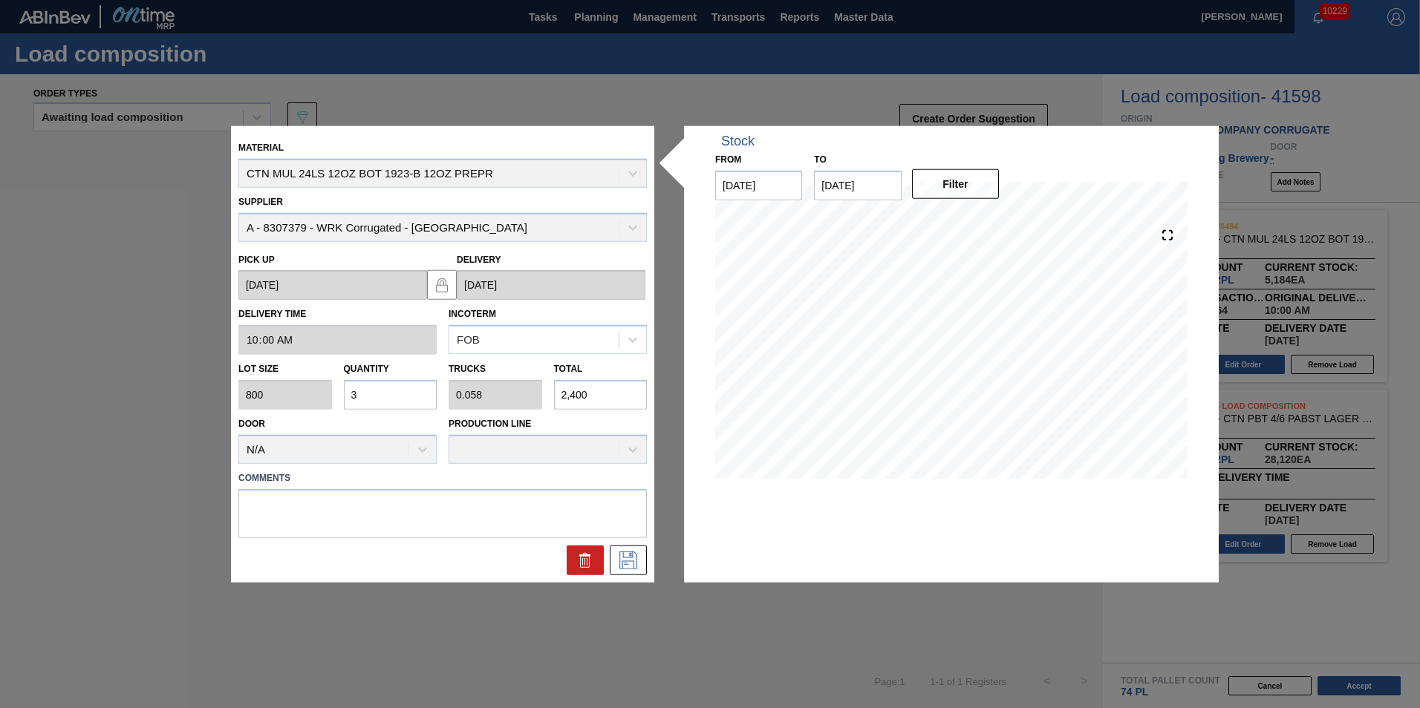
type input "30"
type input "0.577"
type input "24,000"
type input "30"
click at [639, 578] on div "Material CTN MUL 24LS 12OZ BOT 1923-B 12OZ PREPR Supplier A - 8307379 - WRK Cor…" at bounding box center [442, 354] width 423 height 457
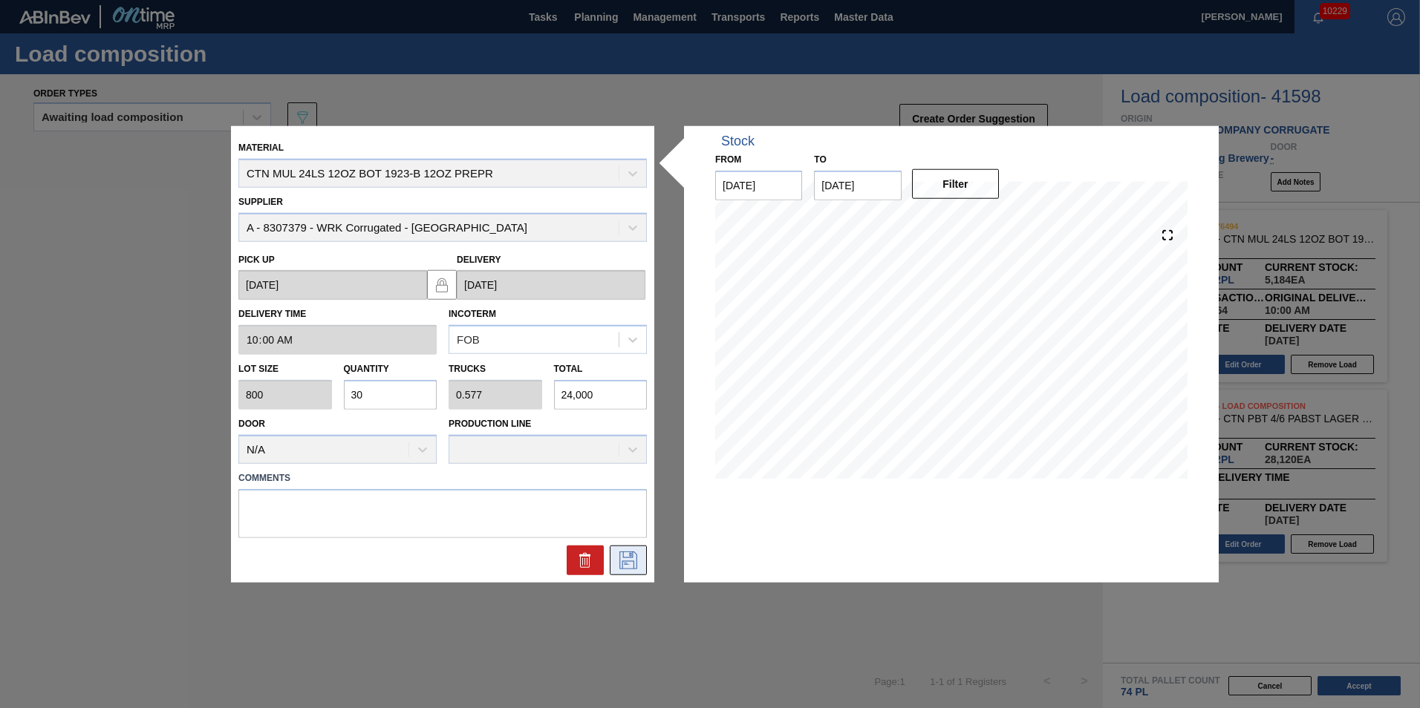
click at [639, 566] on icon at bounding box center [628, 560] width 24 height 18
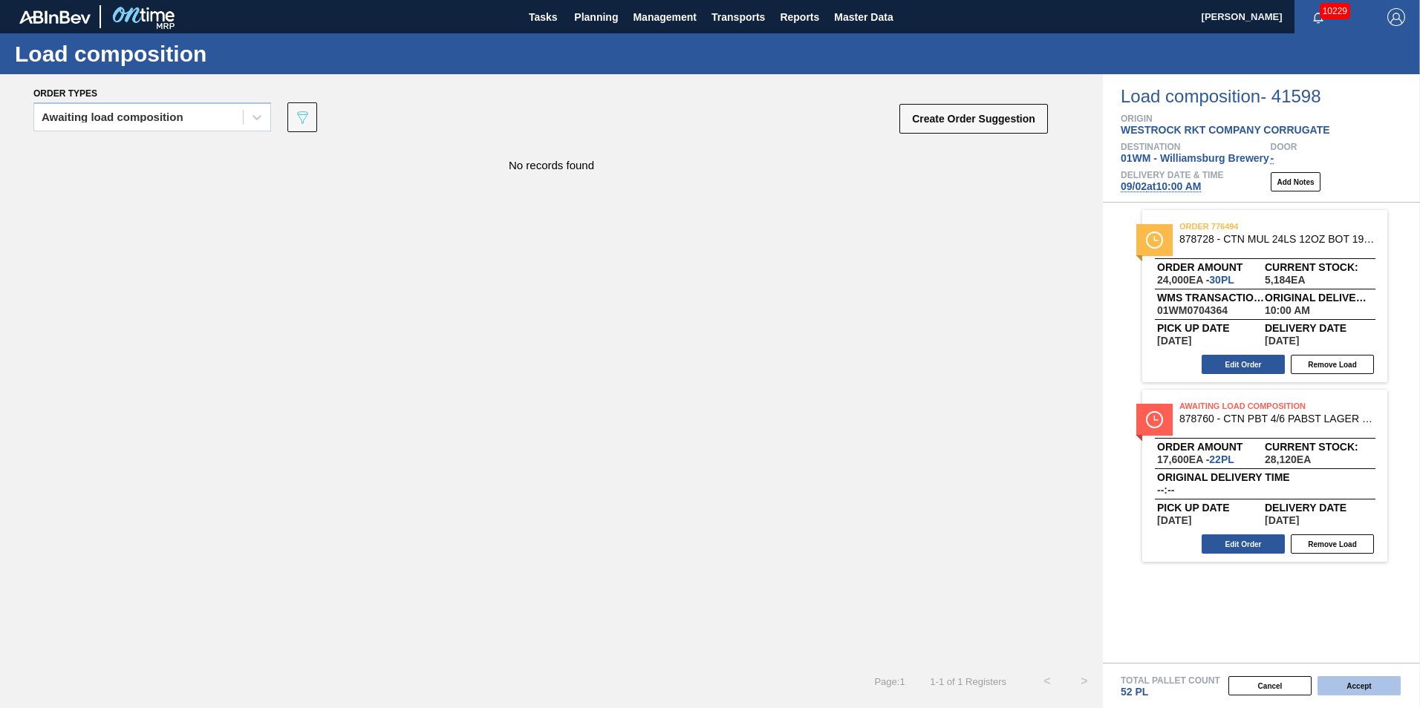
click at [1351, 687] on button "Accept" at bounding box center [1358, 686] width 83 height 19
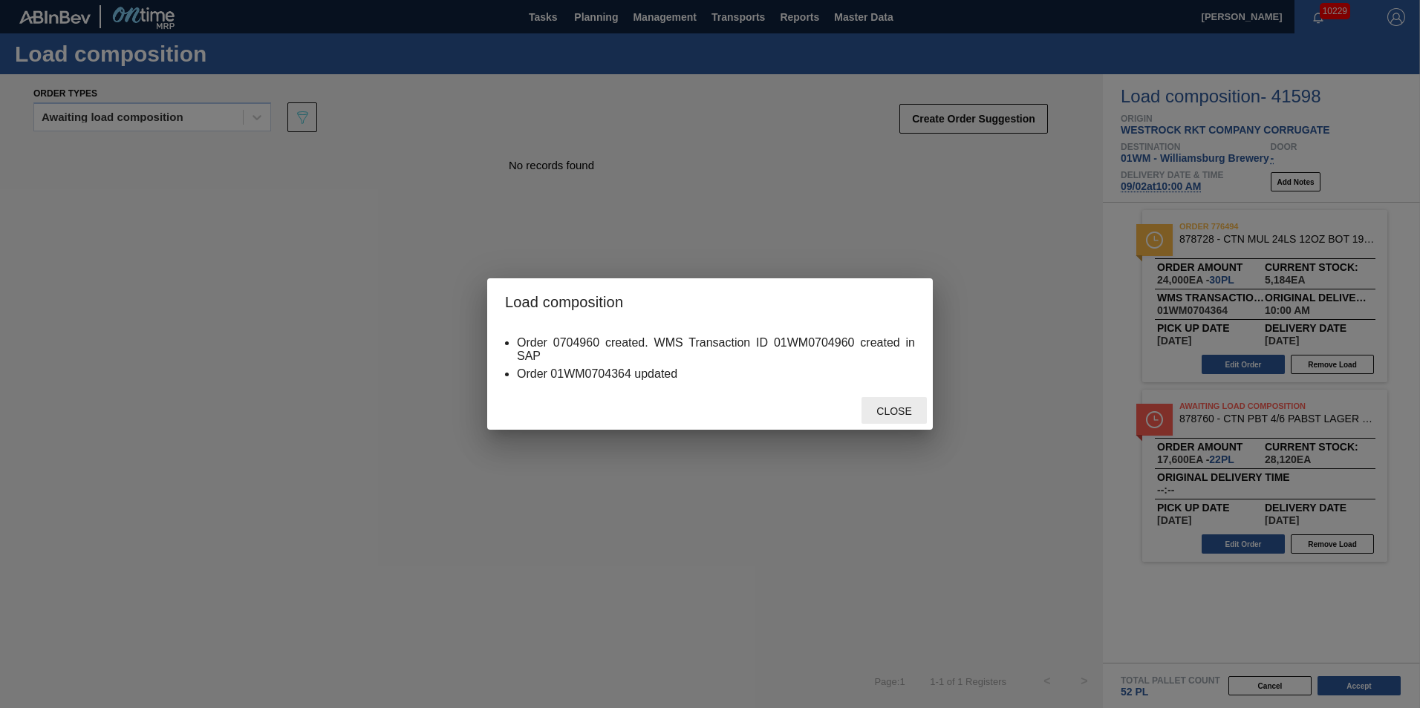
click at [901, 406] on span "Close" at bounding box center [893, 411] width 59 height 12
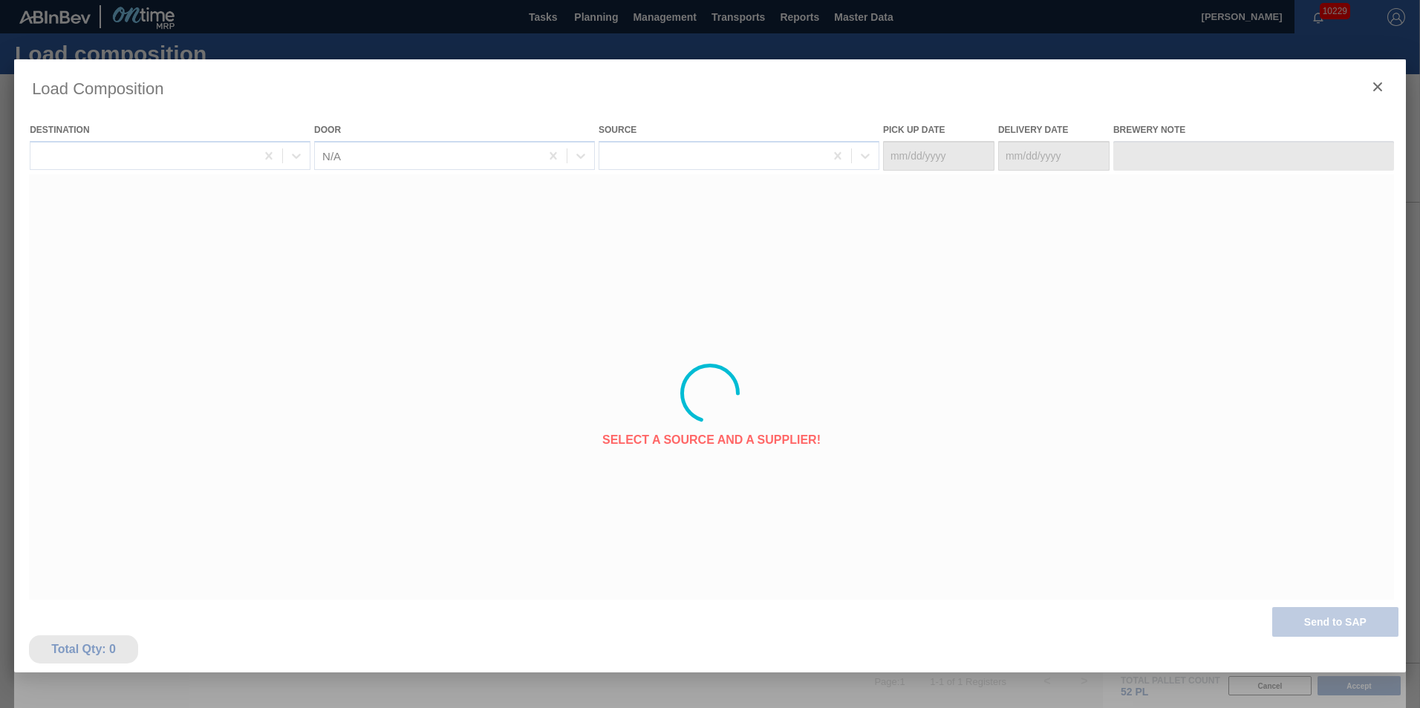
type Date "08/31/2025"
type Date "09/02/2025"
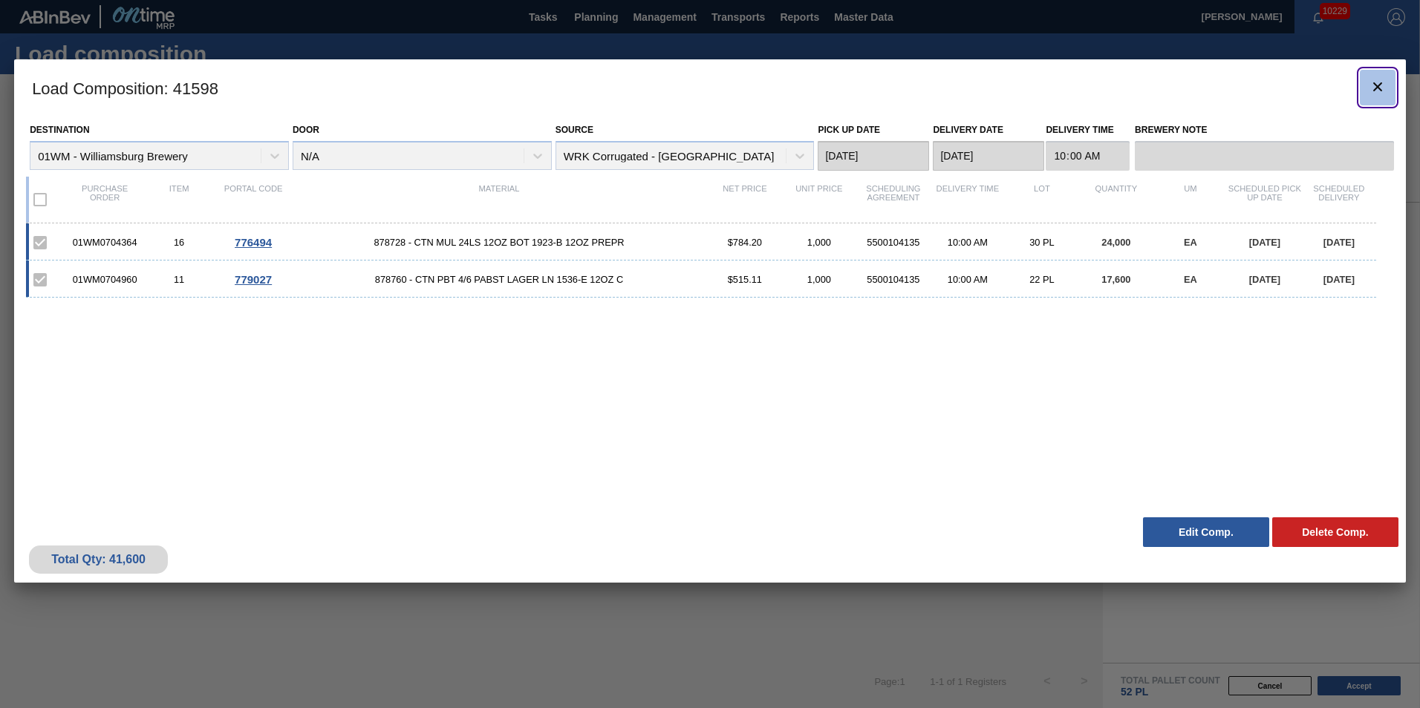
click at [1376, 87] on icon "botão de ícone" at bounding box center [1377, 86] width 9 height 9
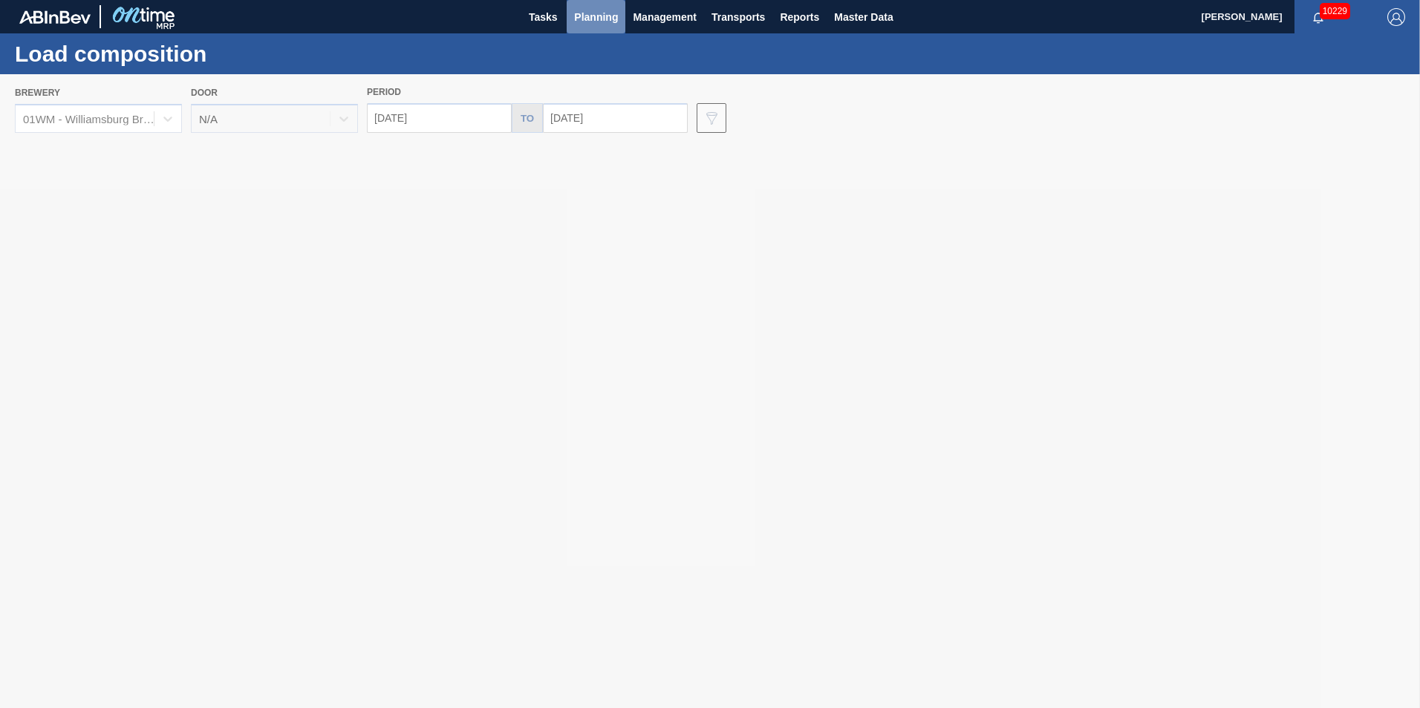
click at [589, 12] on span "Planning" at bounding box center [596, 17] width 44 height 18
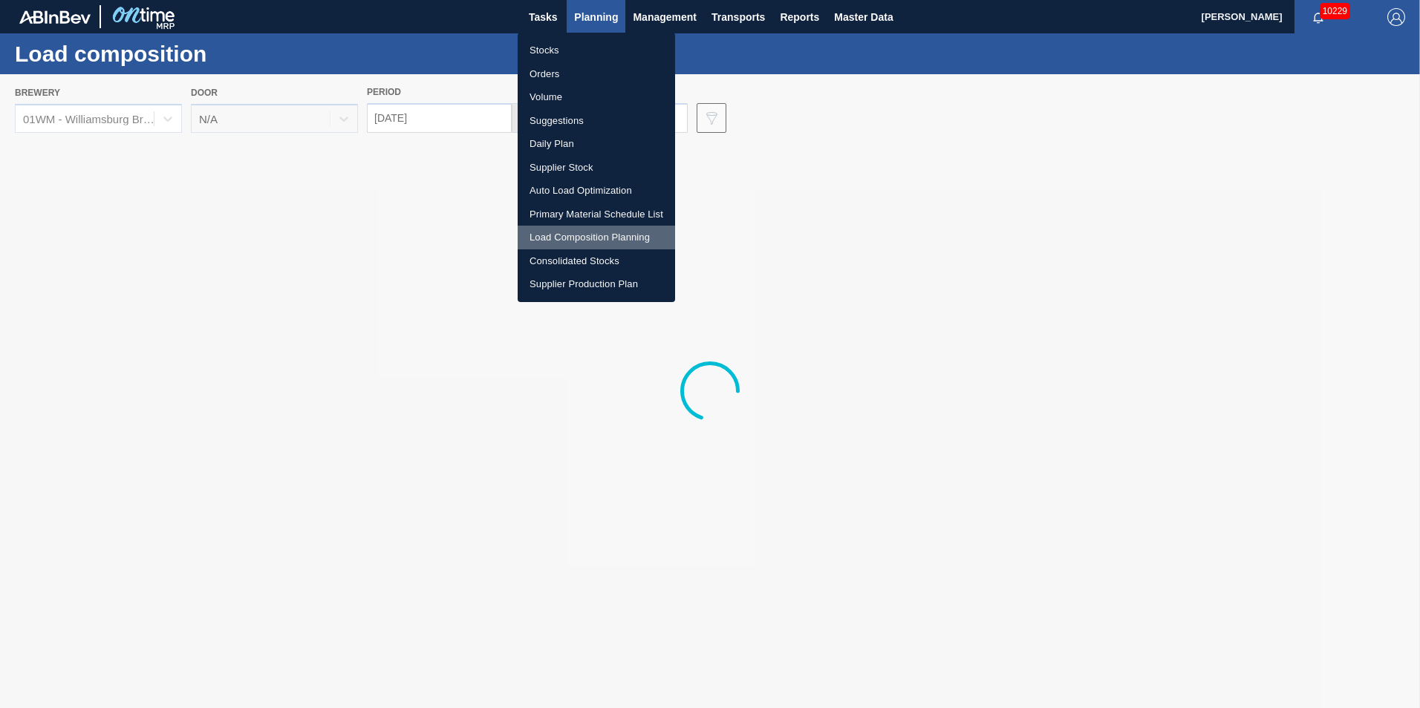
click at [576, 234] on li "Load Composition Planning" at bounding box center [596, 238] width 157 height 24
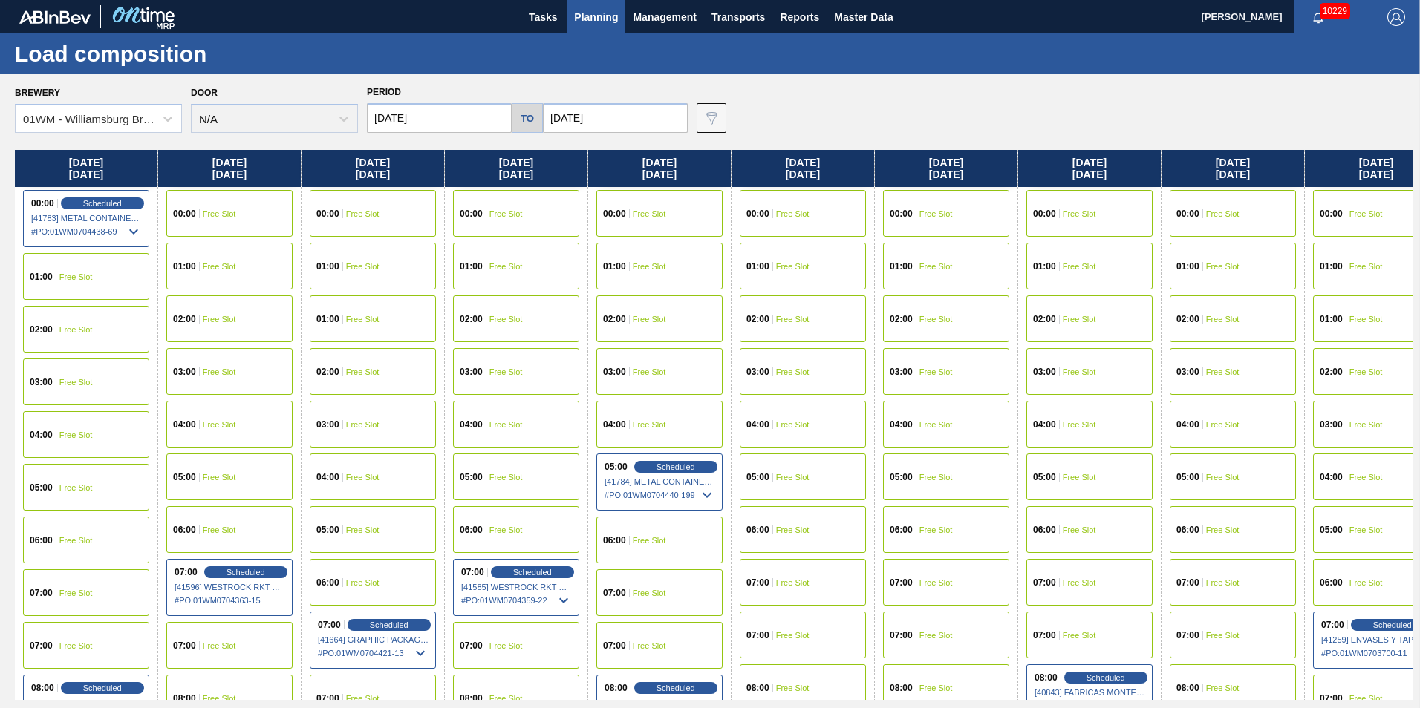
click at [597, 25] on span "Planning" at bounding box center [596, 17] width 44 height 18
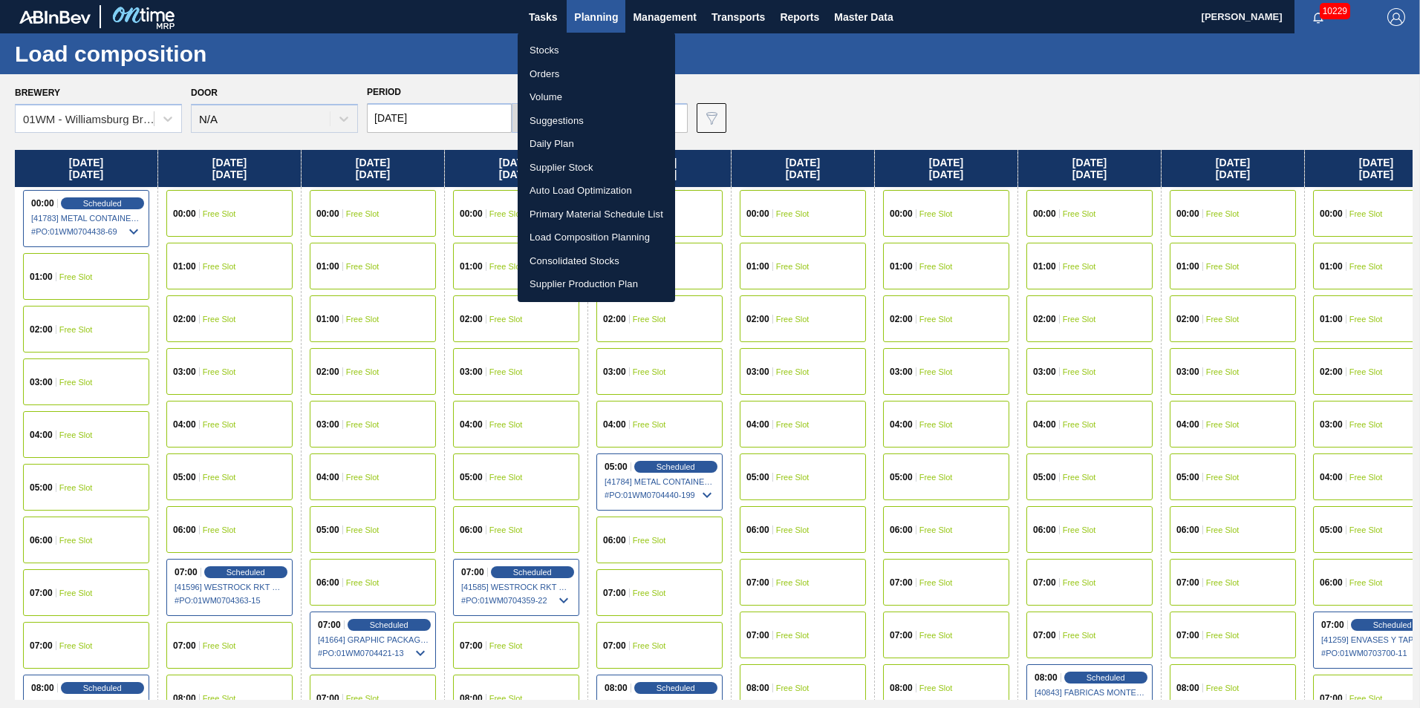
click at [571, 116] on li "Suggestions" at bounding box center [596, 121] width 157 height 24
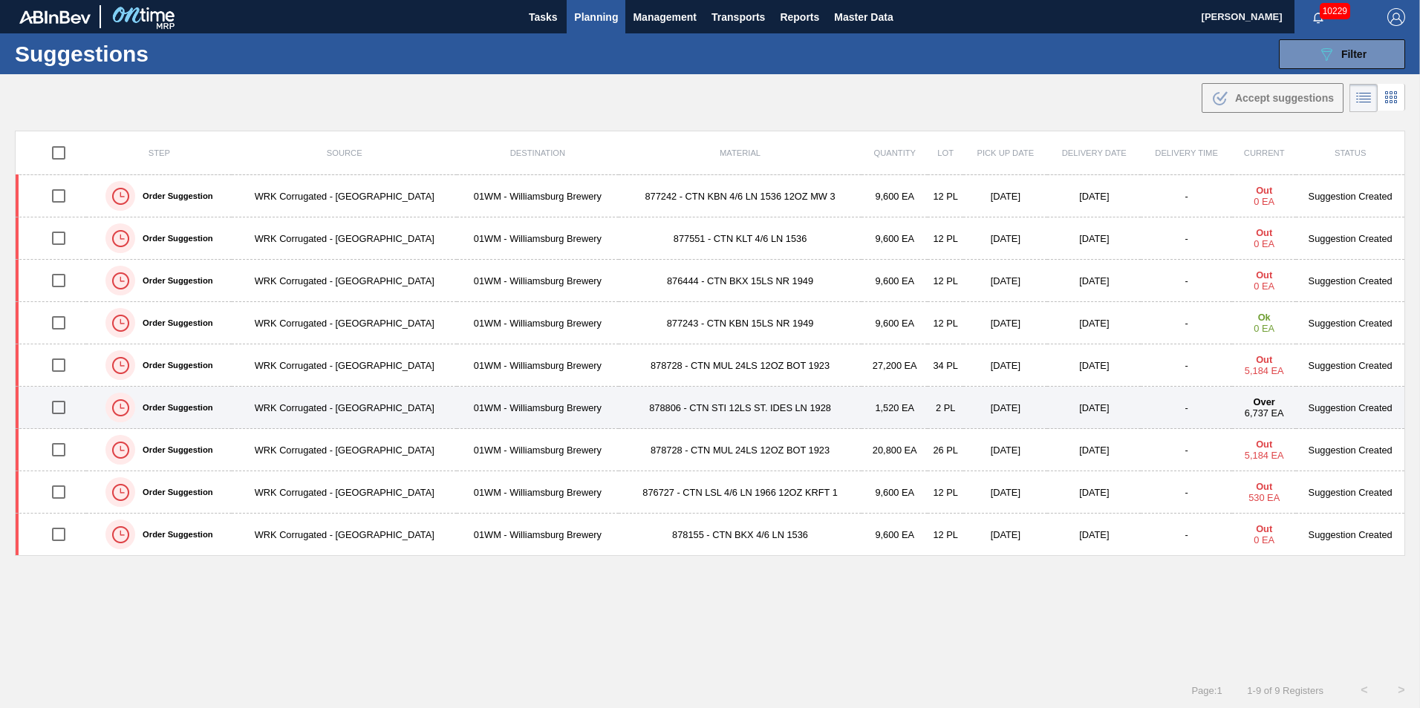
click at [457, 399] on td "01WM - Williamsburg Brewery" at bounding box center [537, 408] width 161 height 42
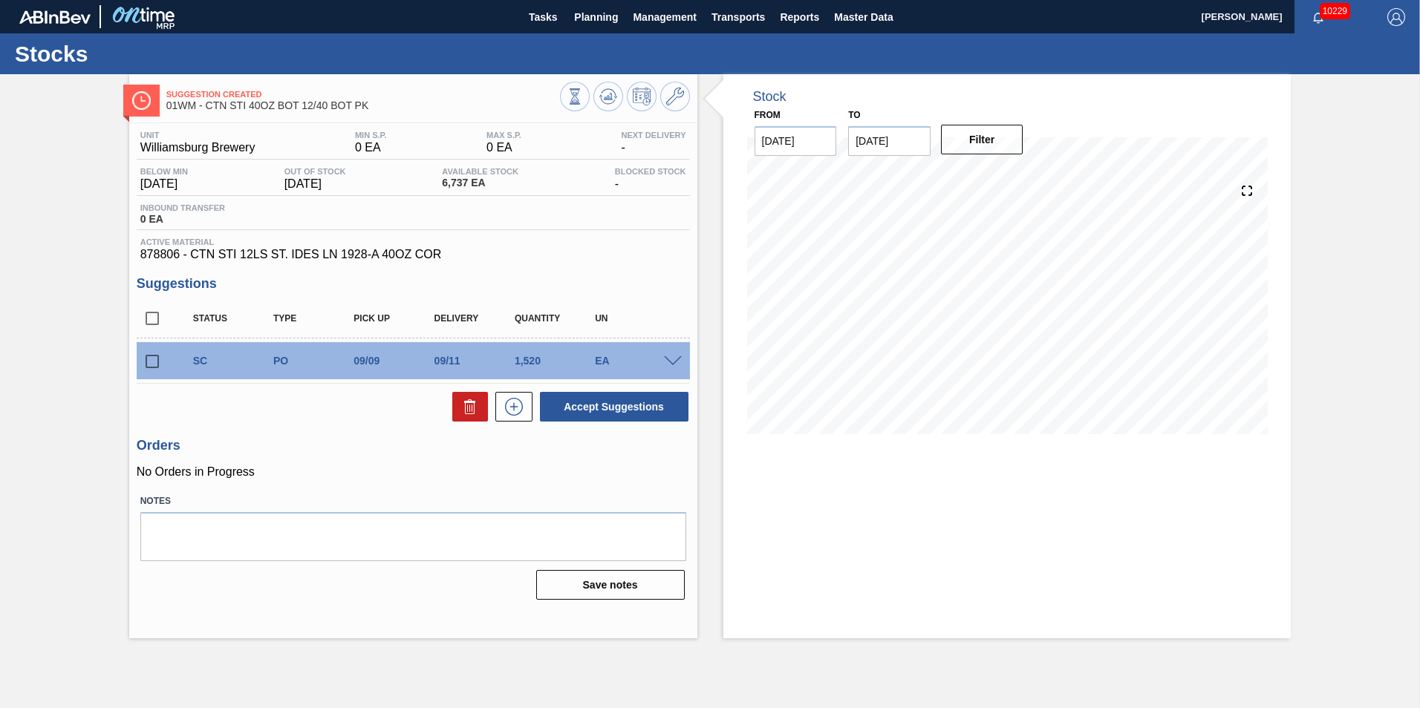
click at [672, 365] on span at bounding box center [673, 361] width 18 height 11
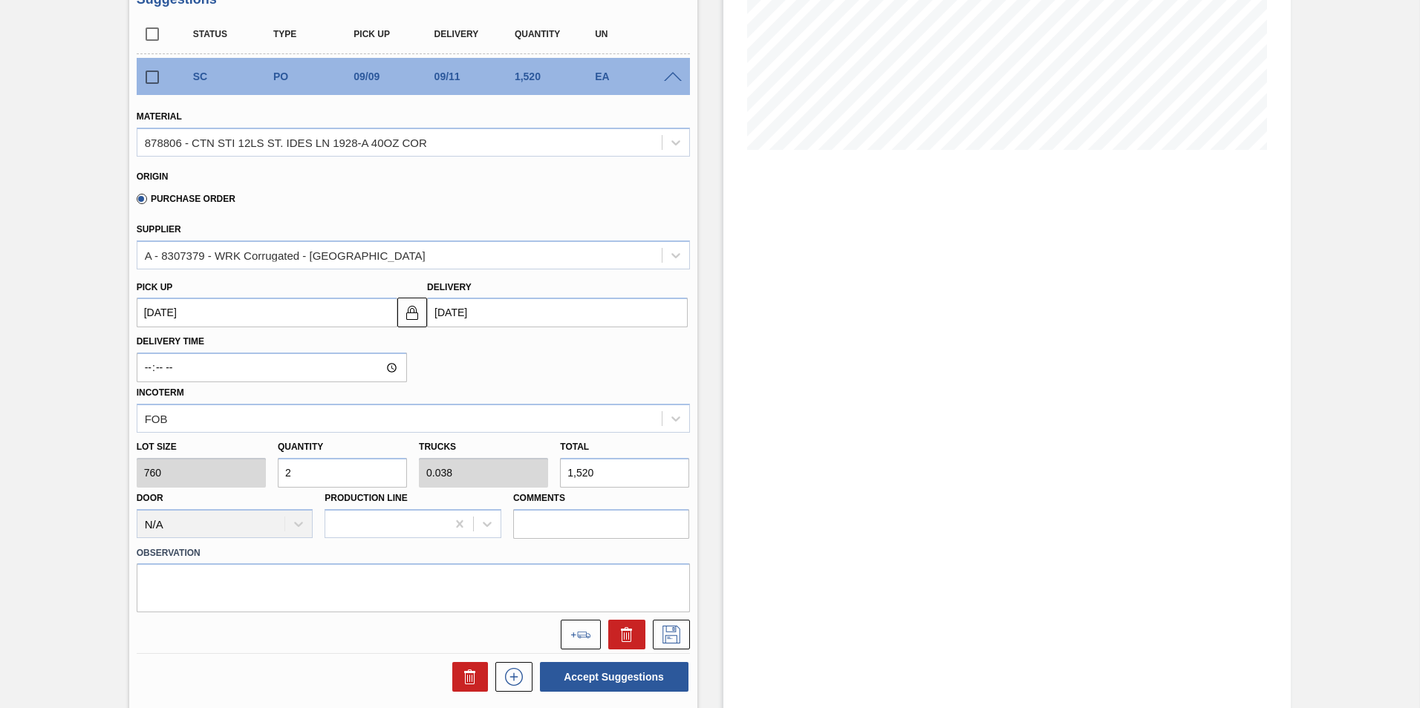
scroll to position [297, 0]
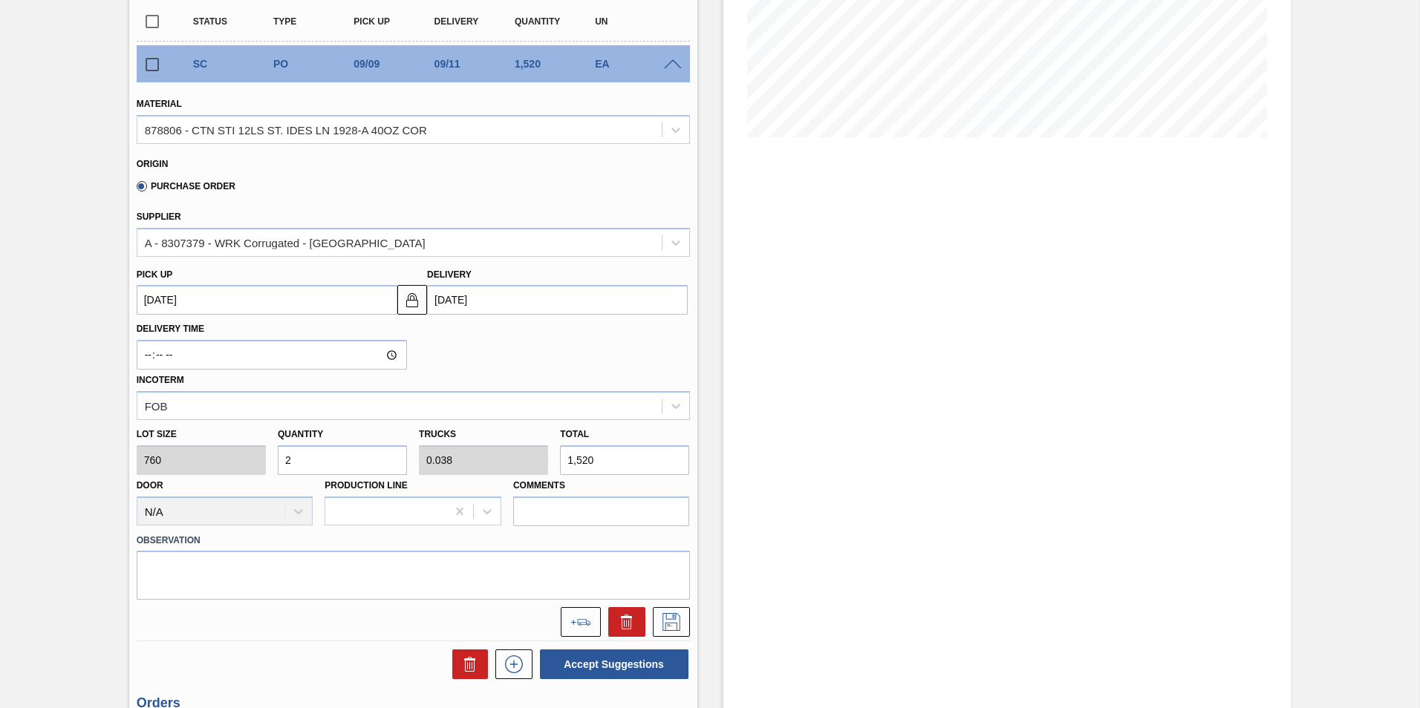
click at [243, 455] on div "Lot size 760 Quantity 2 Trucks 0.038 Total 1,520 Door N/A Production Line Comme…" at bounding box center [413, 473] width 565 height 106
type input "12"
type input "0.231"
type input "9,120"
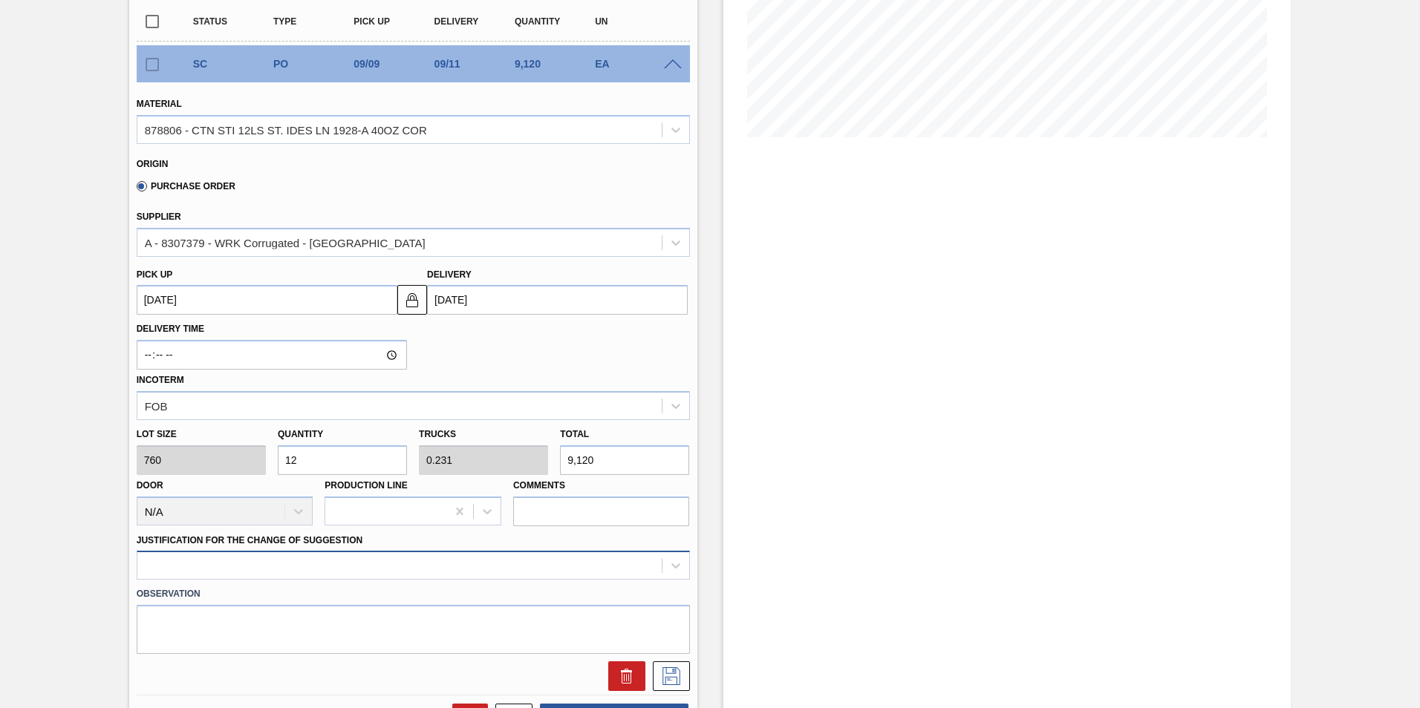
type input "12"
click at [278, 558] on div at bounding box center [413, 565] width 553 height 29
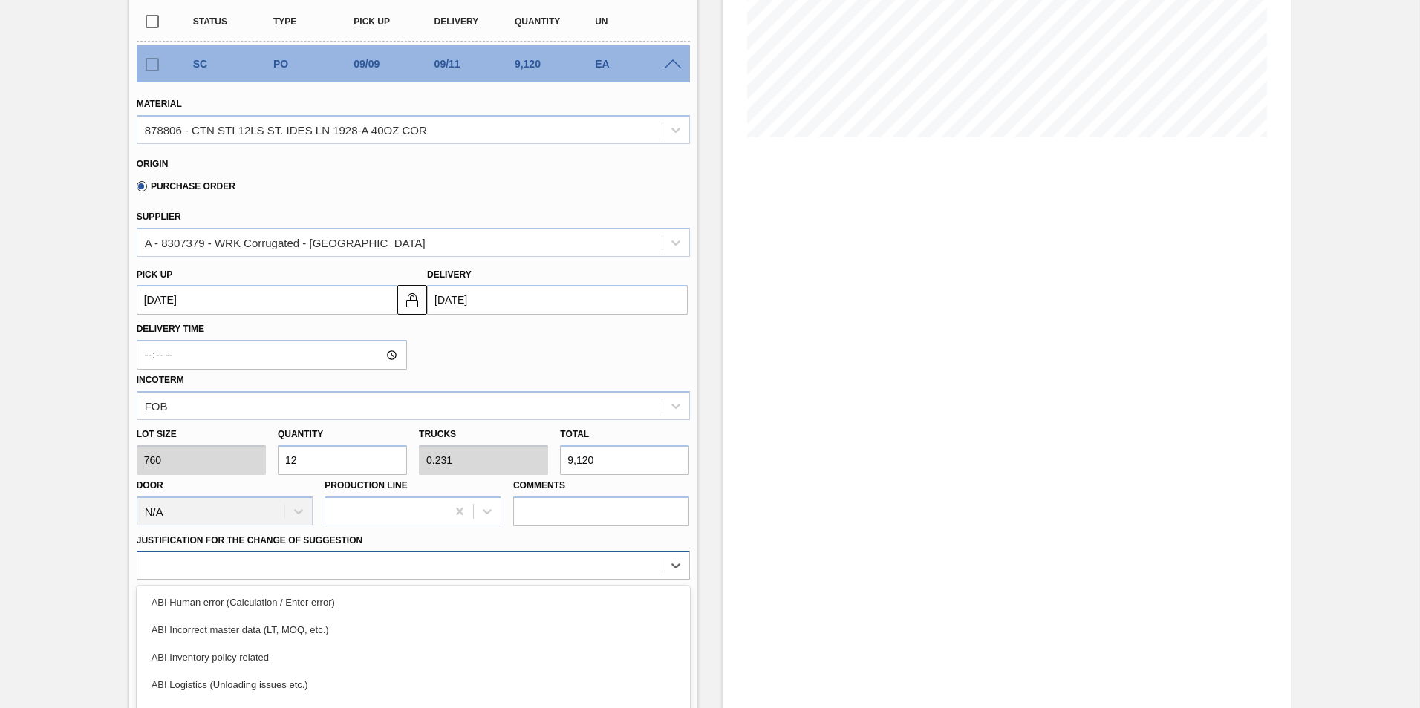
scroll to position [403, 0]
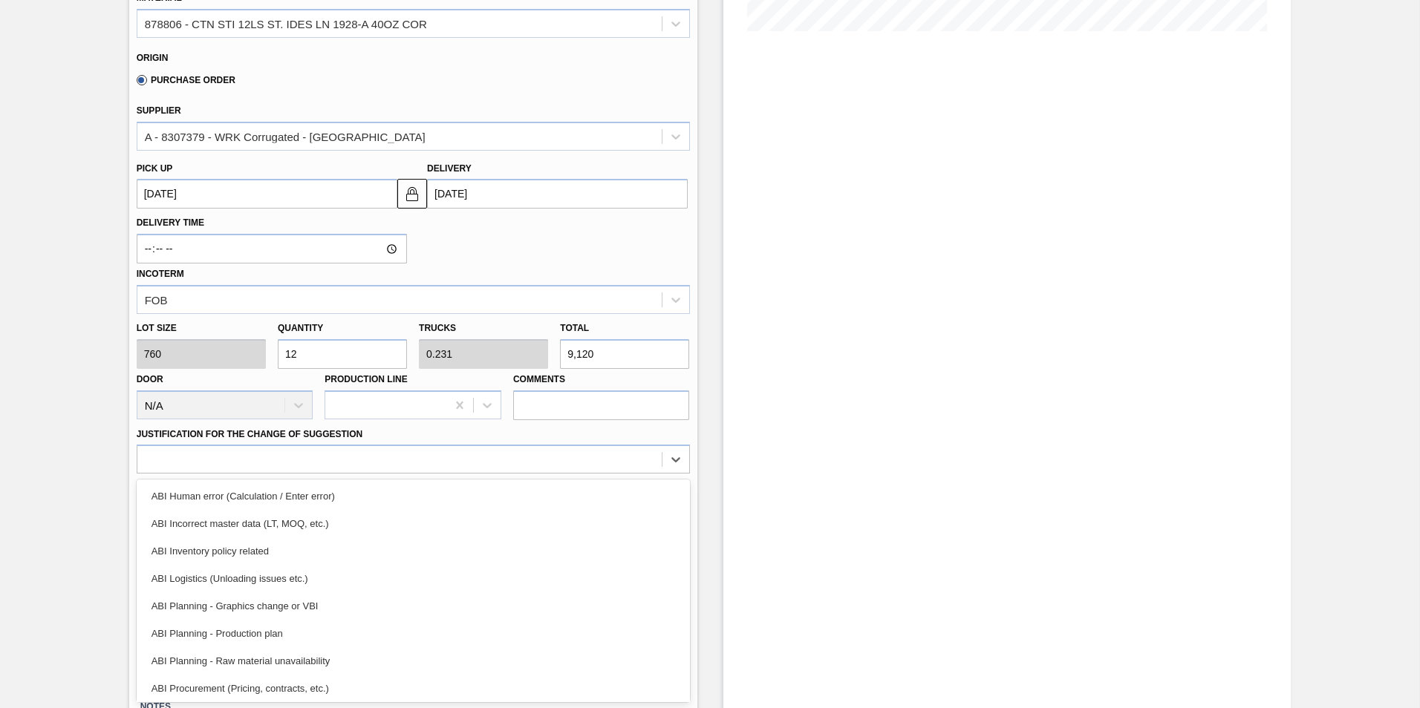
click at [447, 532] on div "ABI Incorrect master data (LT, MOQ, etc.)" at bounding box center [413, 523] width 553 height 27
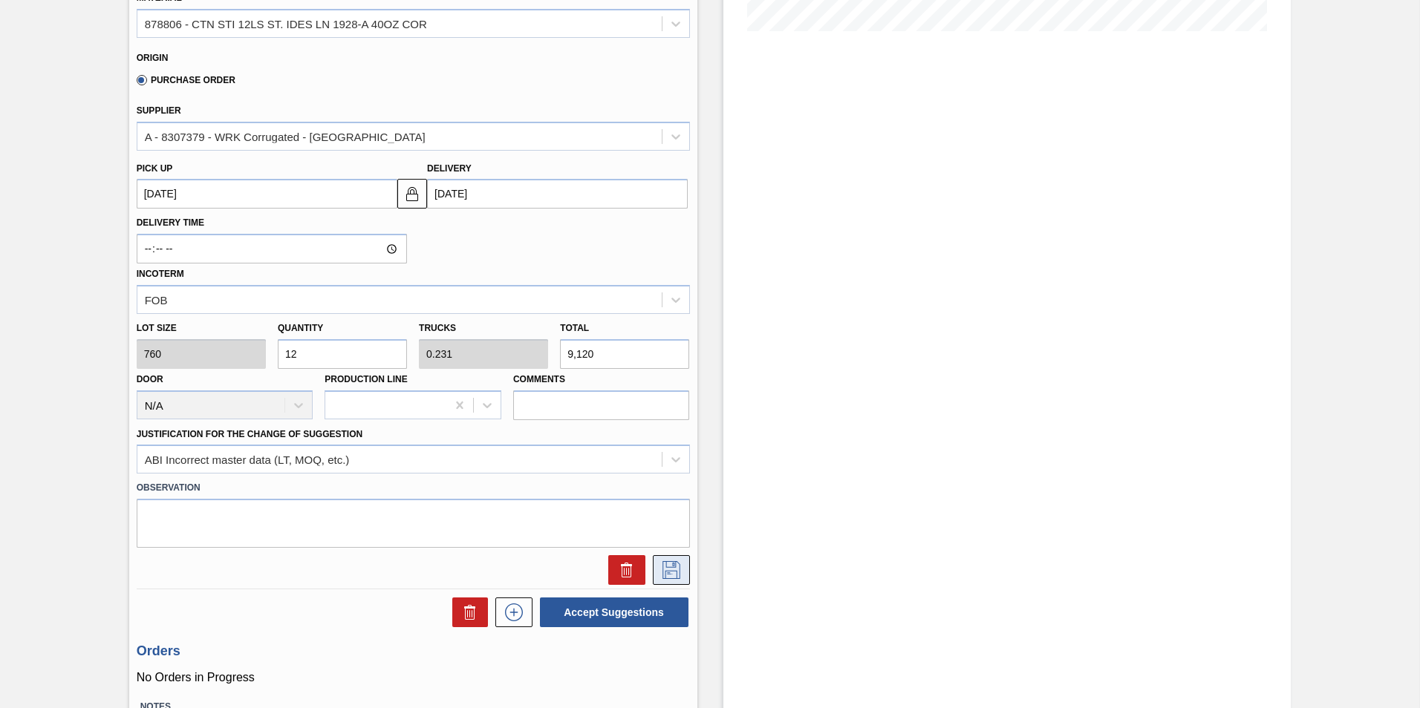
click at [675, 565] on icon at bounding box center [671, 570] width 24 height 18
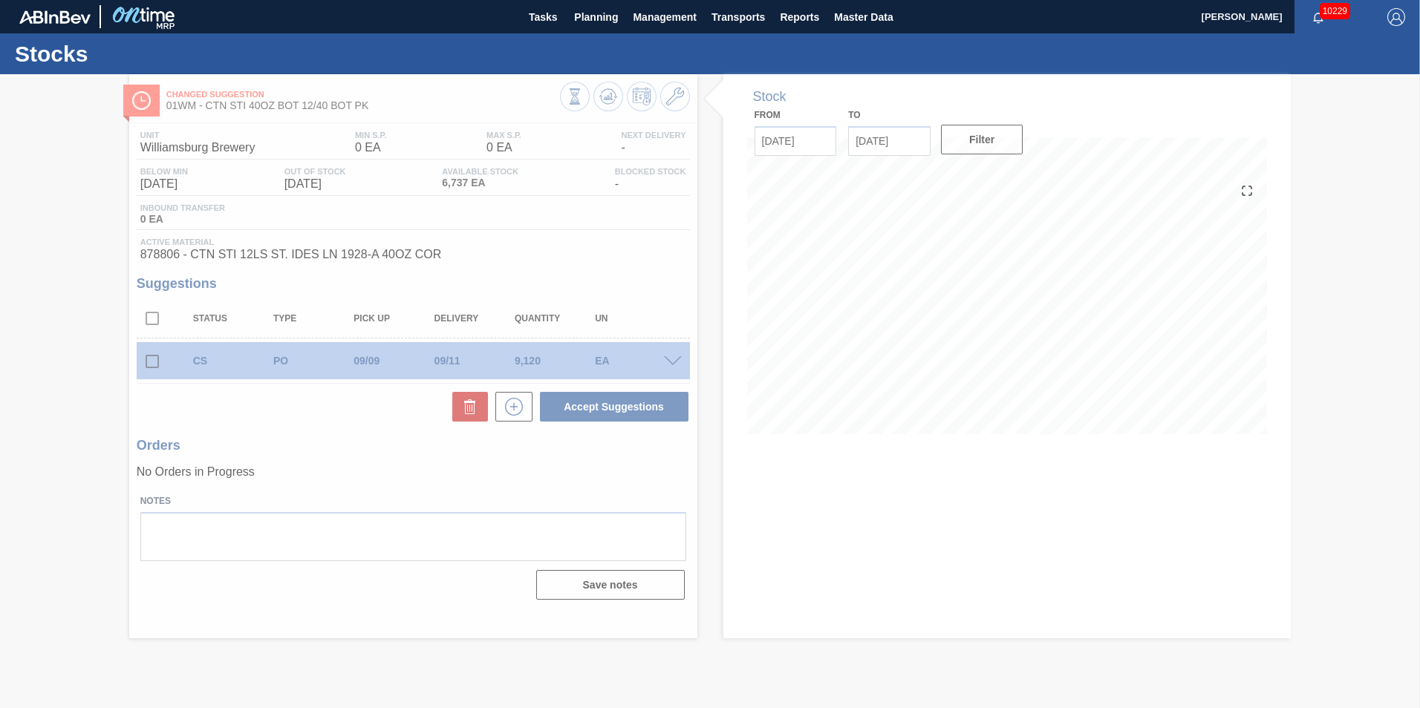
scroll to position [0, 0]
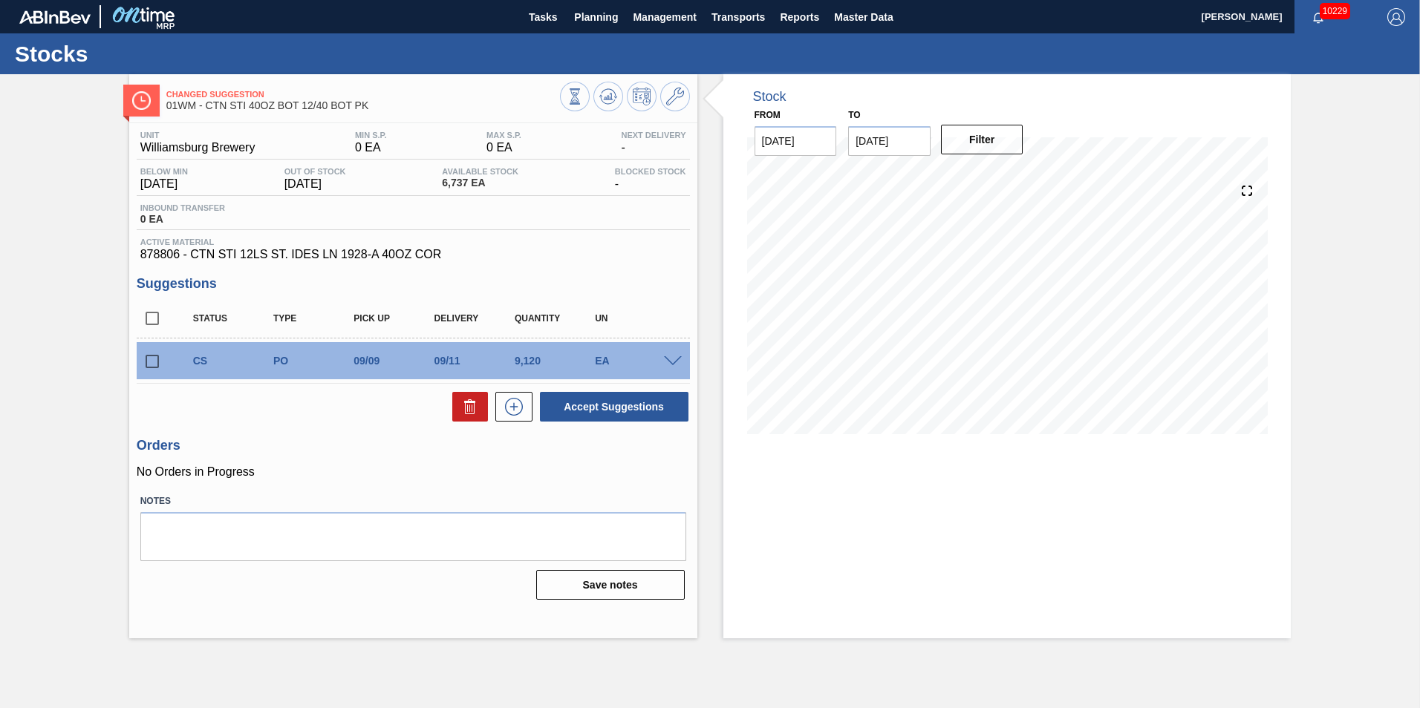
click at [135, 362] on div "Unit Williamsburg Brewery MIN S.P. 0 EA MAX S.P. 0 EA Next Delivery - Below Min…" at bounding box center [413, 364] width 568 height 482
click at [157, 365] on input "checkbox" at bounding box center [152, 361] width 31 height 31
click at [599, 408] on button "Accept Suggestions" at bounding box center [614, 407] width 149 height 30
checkbox input "false"
click at [580, 16] on span "Planning" at bounding box center [596, 17] width 44 height 18
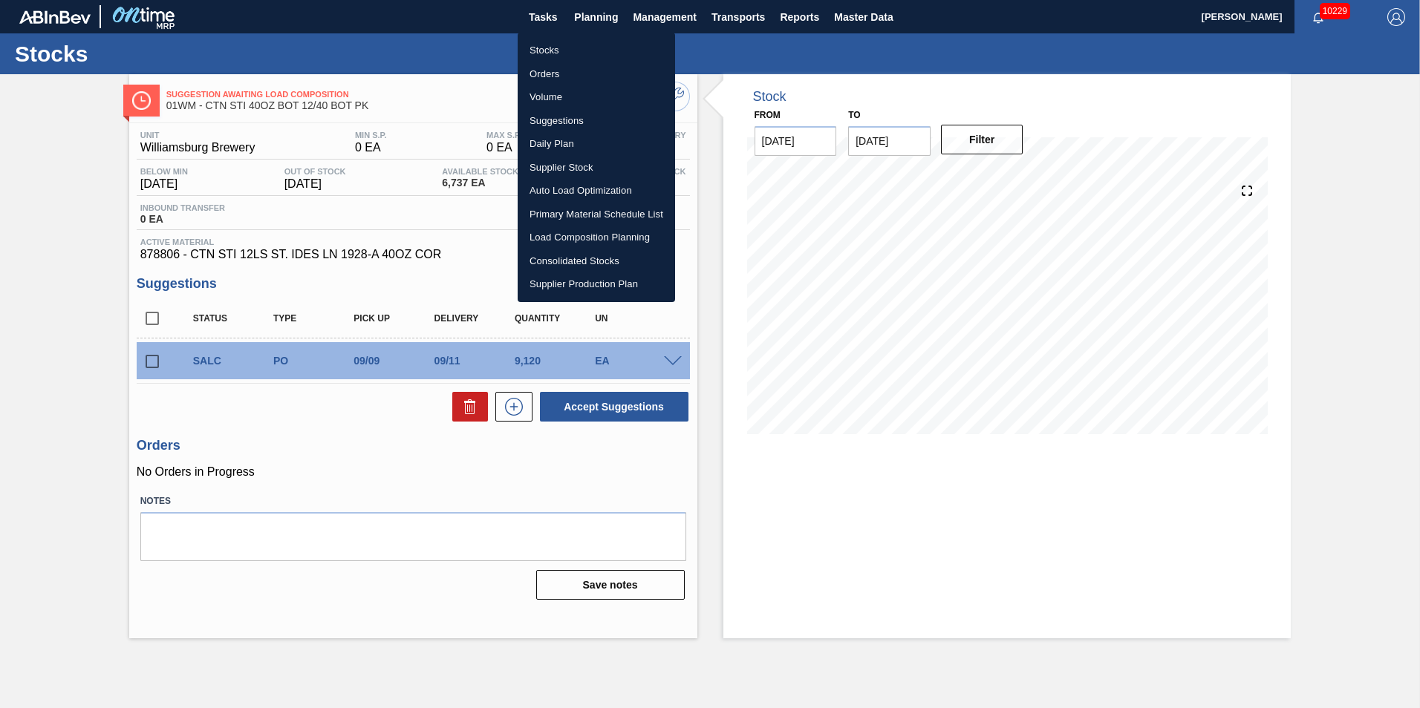
click at [580, 120] on li "Suggestions" at bounding box center [596, 121] width 157 height 24
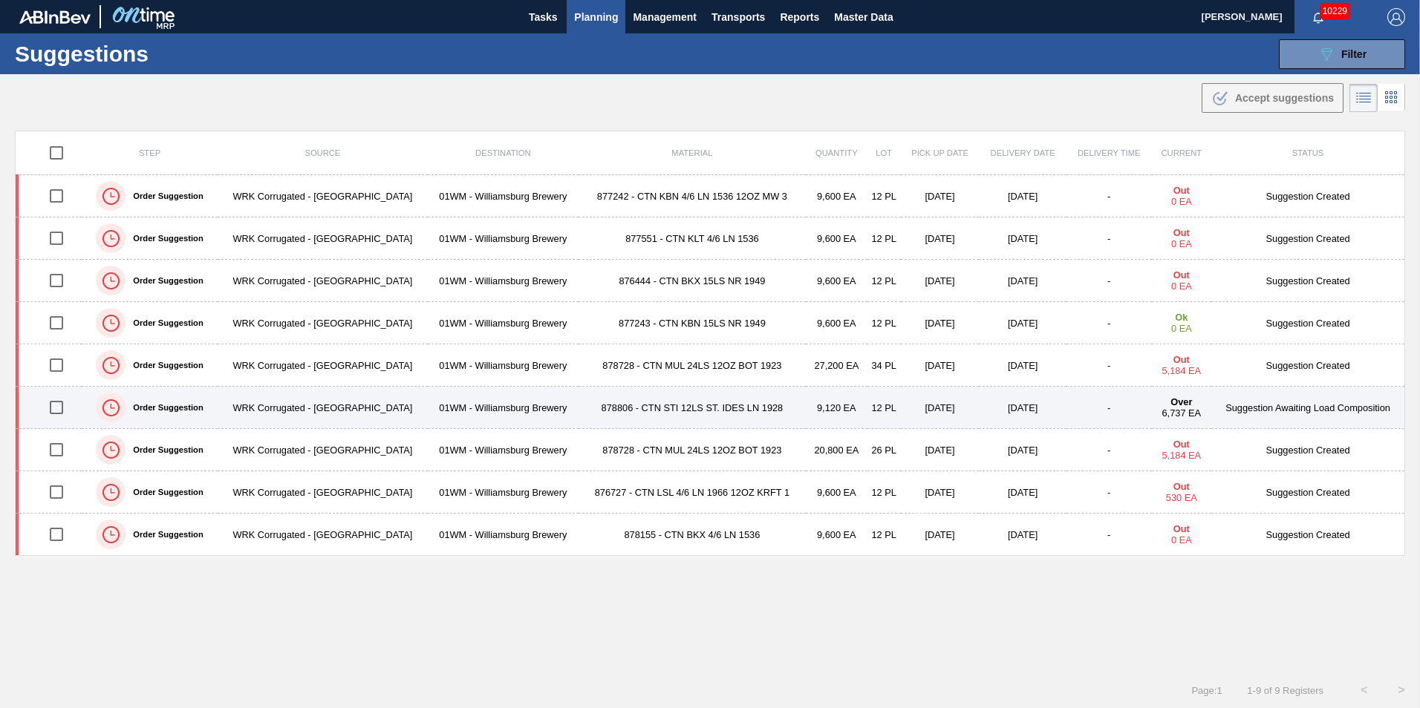
click at [62, 404] on input "checkbox" at bounding box center [56, 407] width 31 height 31
checkbox input "true"
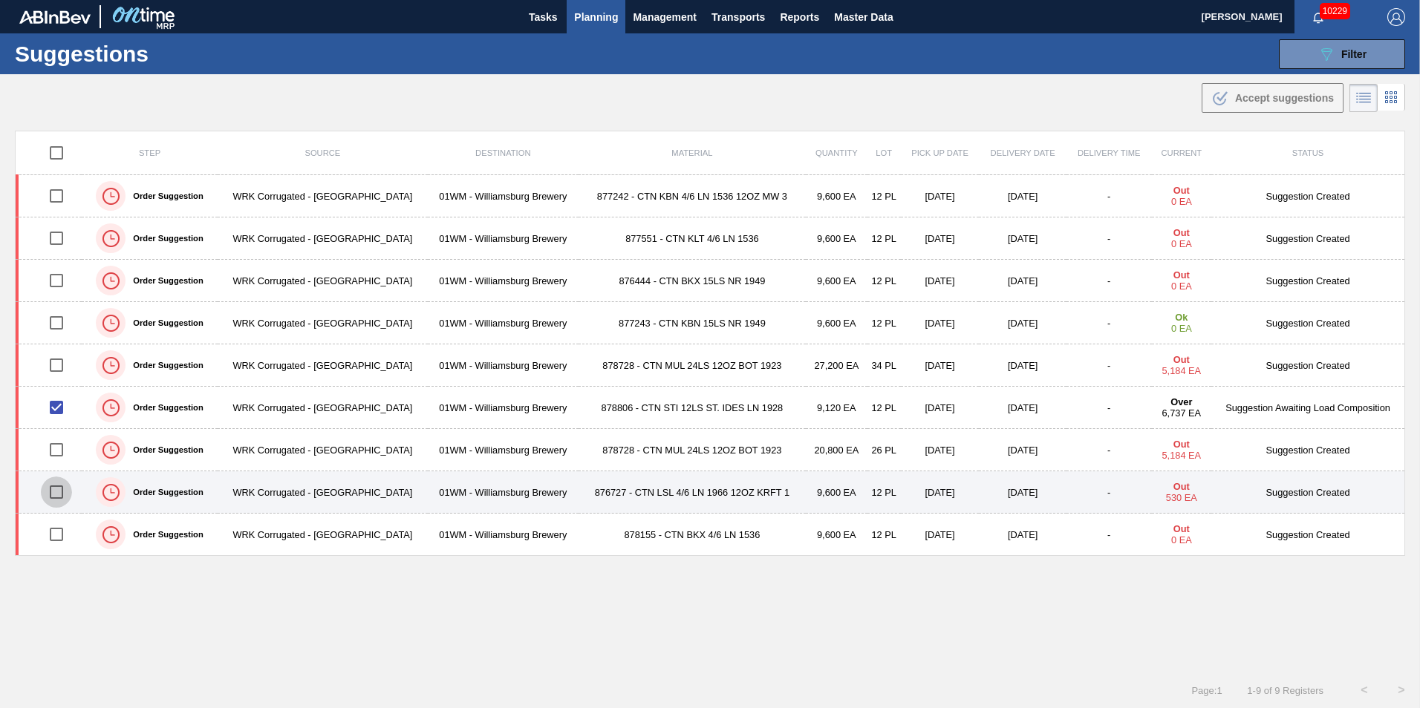
click at [51, 497] on input "checkbox" at bounding box center [56, 492] width 31 height 31
checkbox input "true"
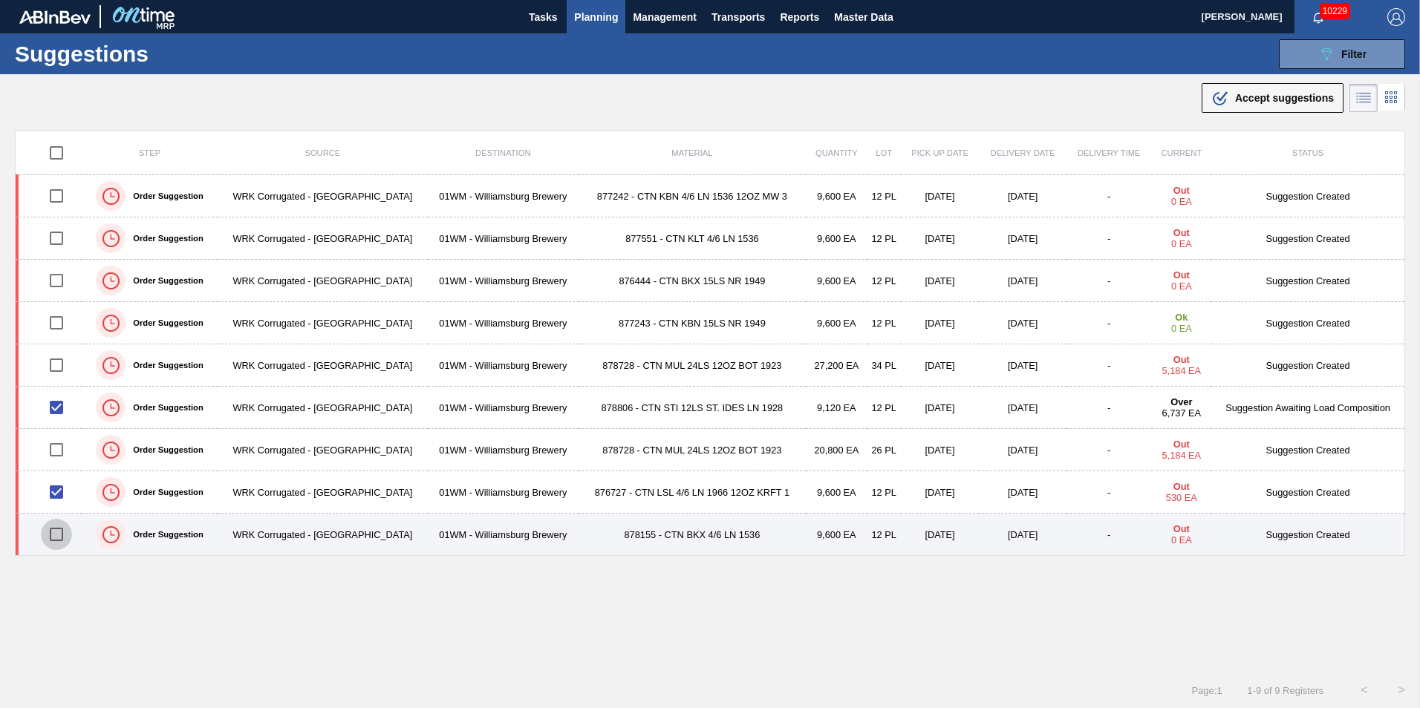
click at [57, 537] on input "checkbox" at bounding box center [56, 534] width 31 height 31
checkbox input "true"
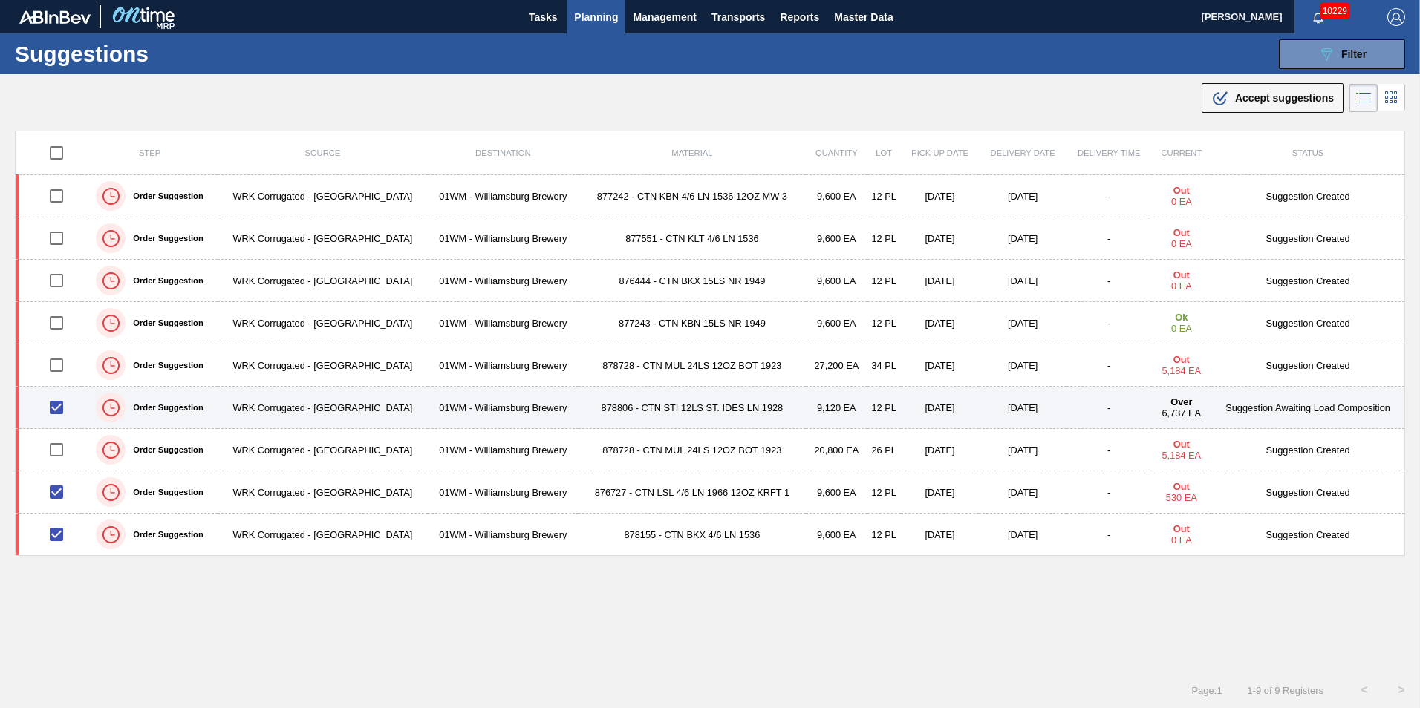
scroll to position [1, 0]
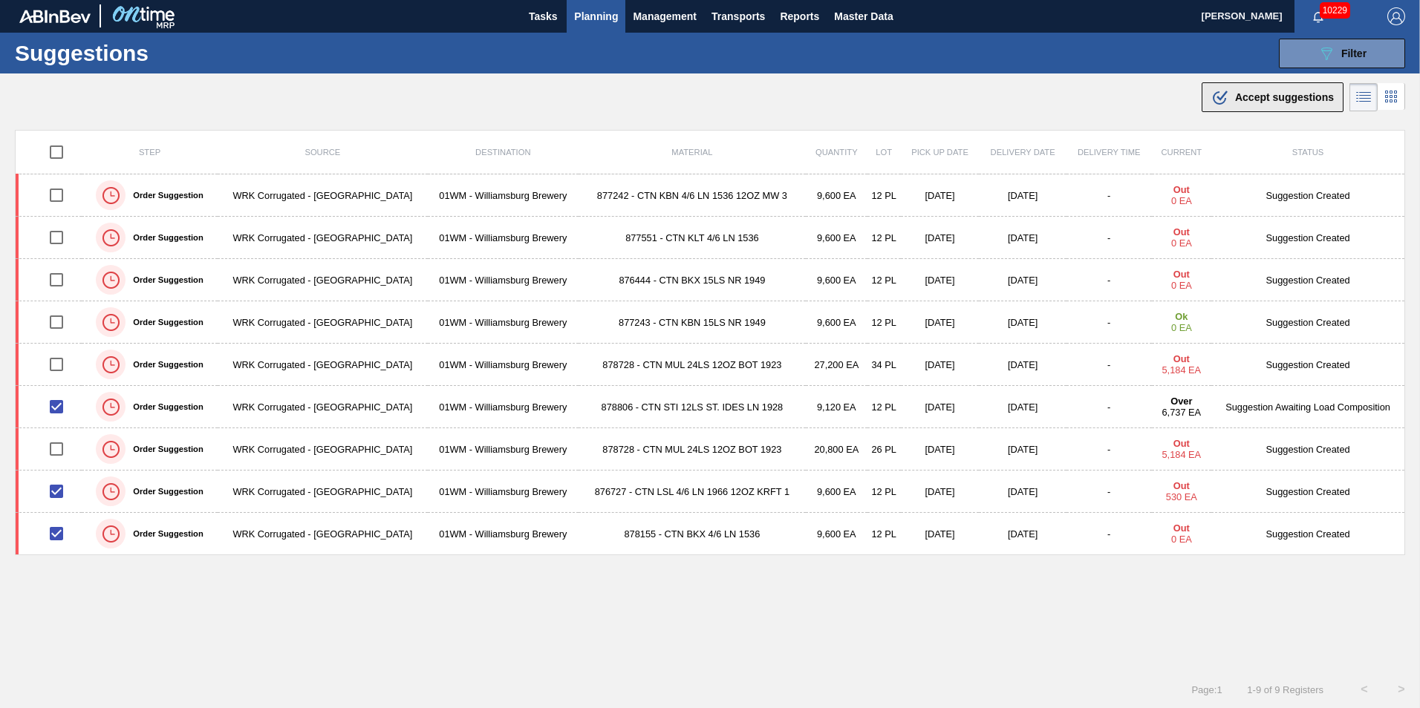
click at [1238, 87] on button ".b{fill:var(--color-action-default)} Accept suggestions" at bounding box center [1273, 97] width 142 height 30
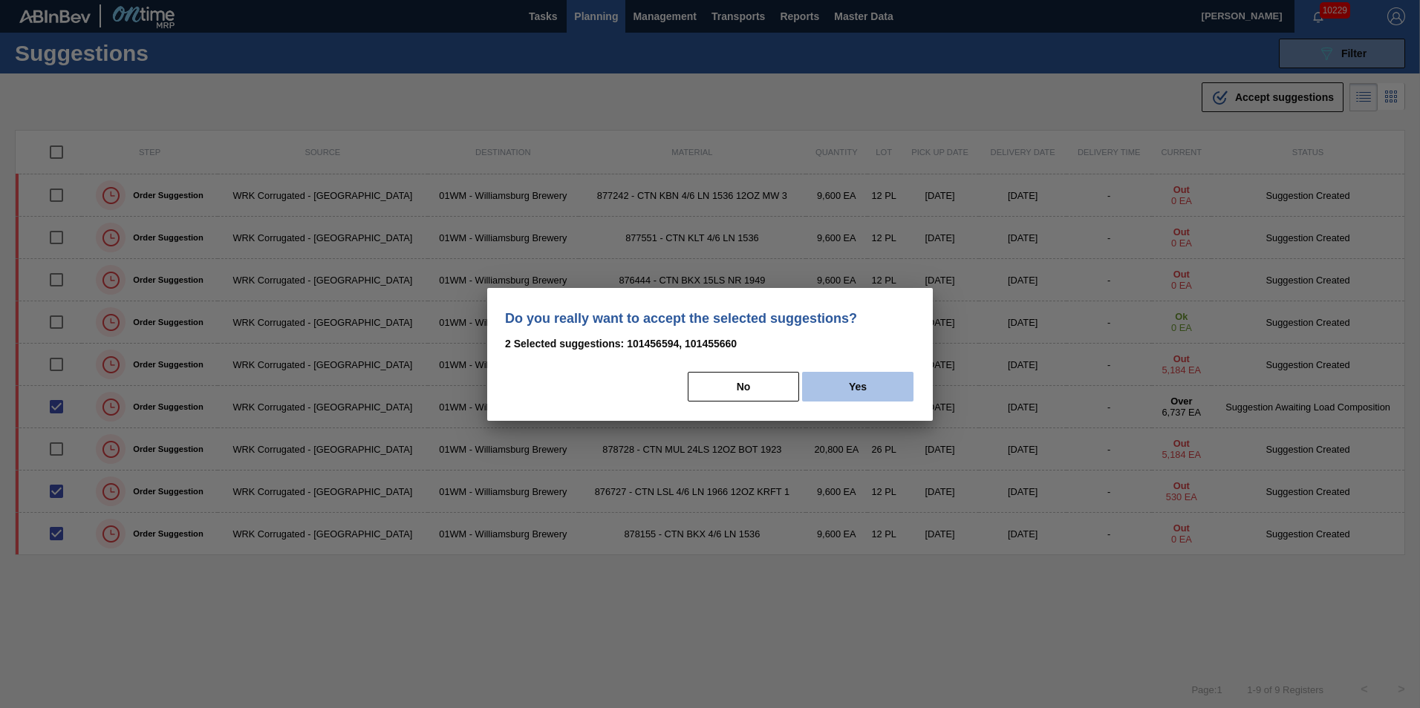
click at [825, 380] on button "Yes" at bounding box center [857, 387] width 111 height 30
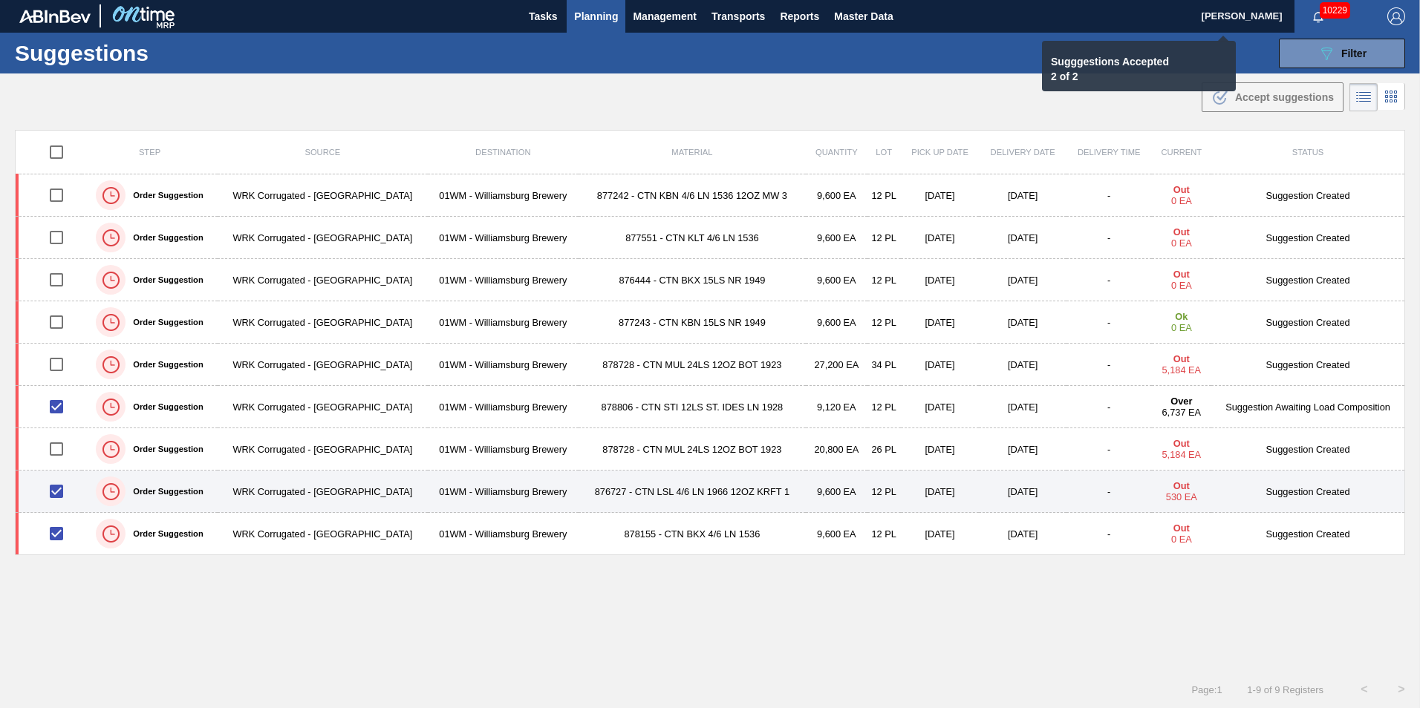
checkbox input "false"
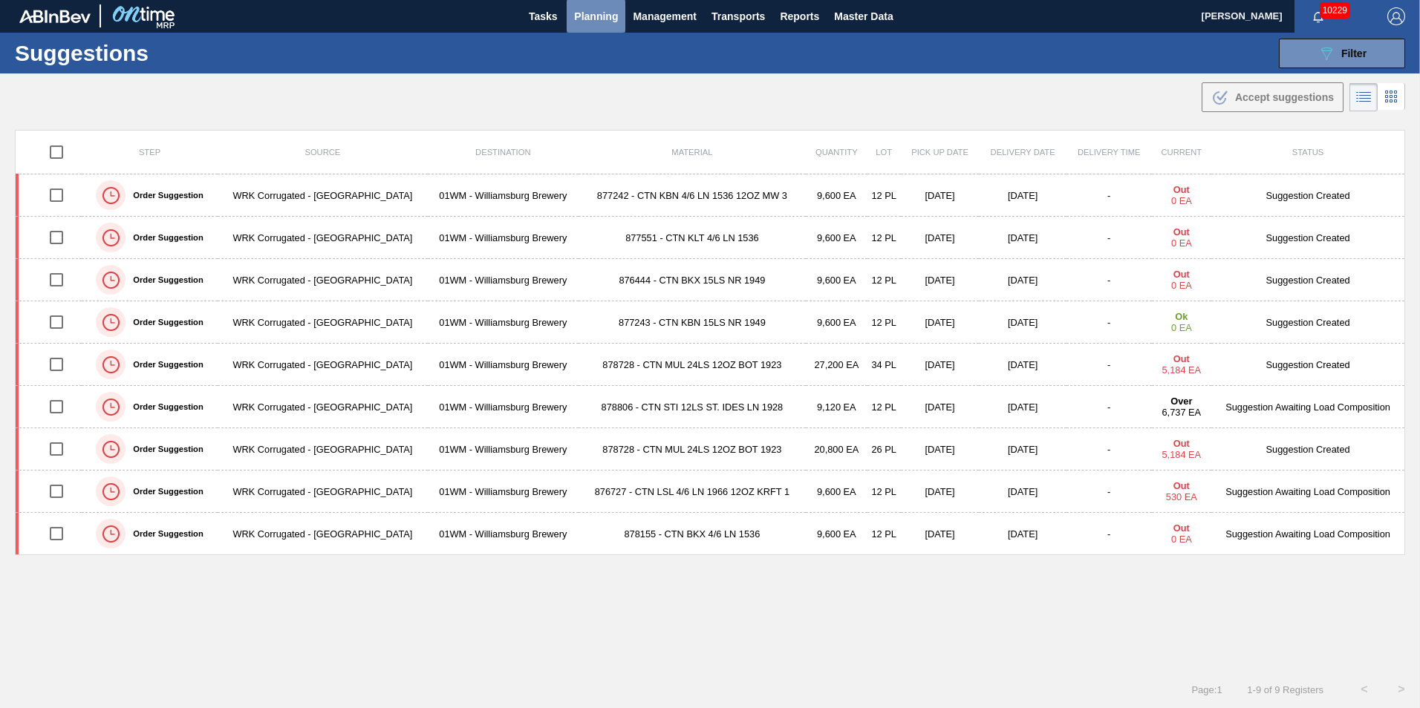
click at [599, 19] on span "Planning" at bounding box center [596, 16] width 44 height 18
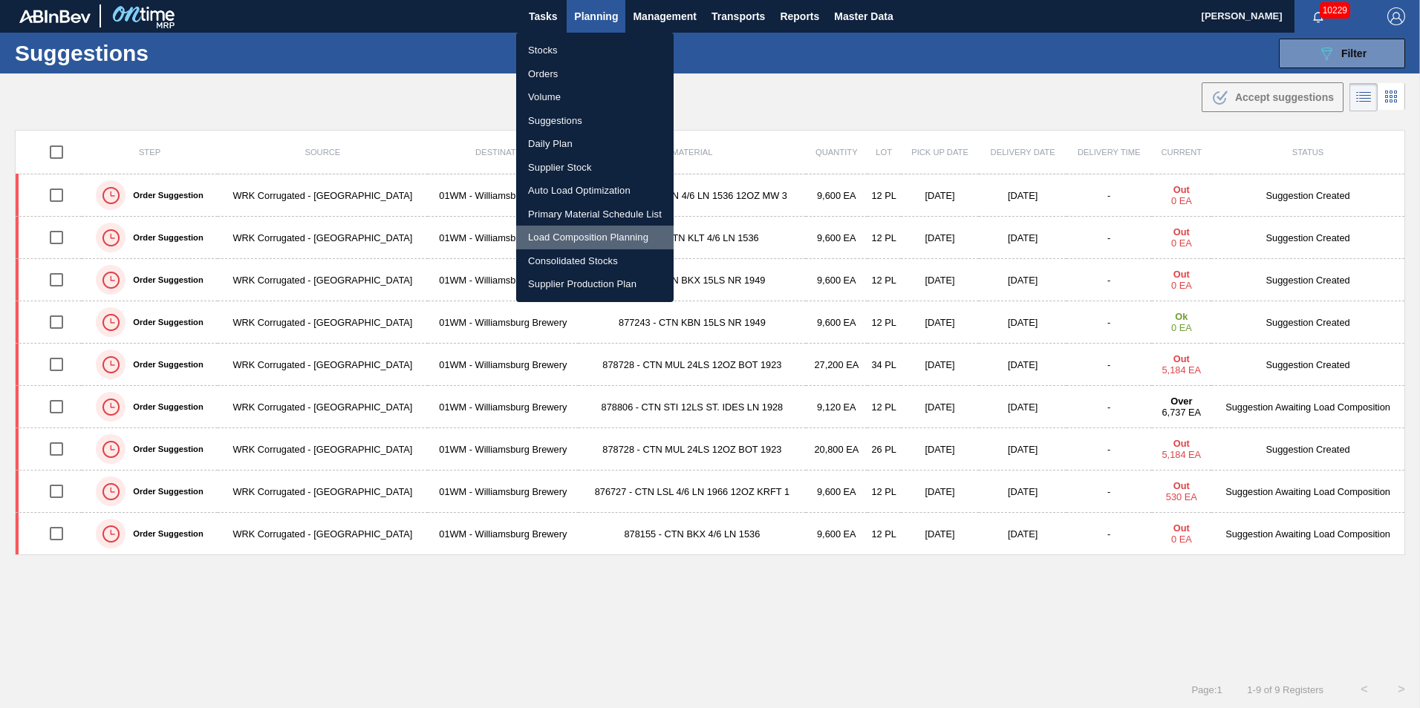
click at [574, 236] on li "Load Composition Planning" at bounding box center [594, 238] width 157 height 24
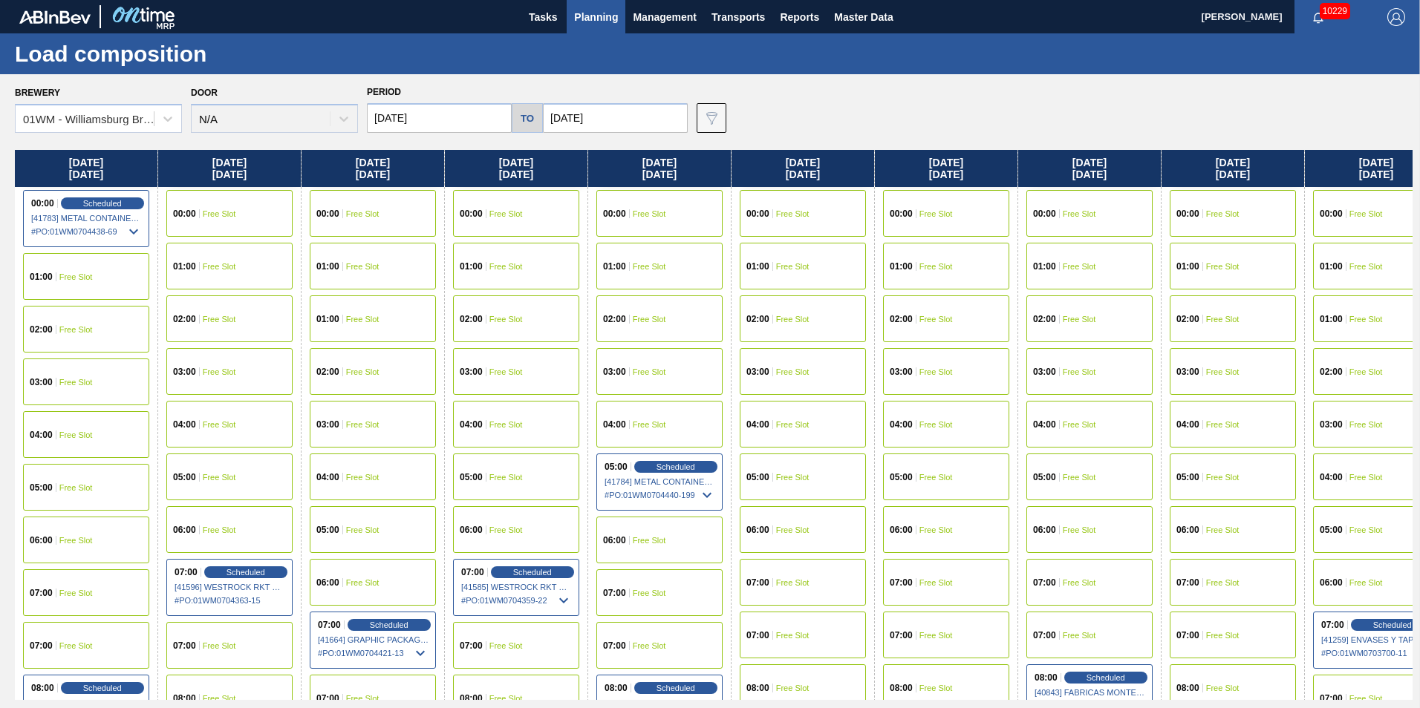
scroll to position [0, 322]
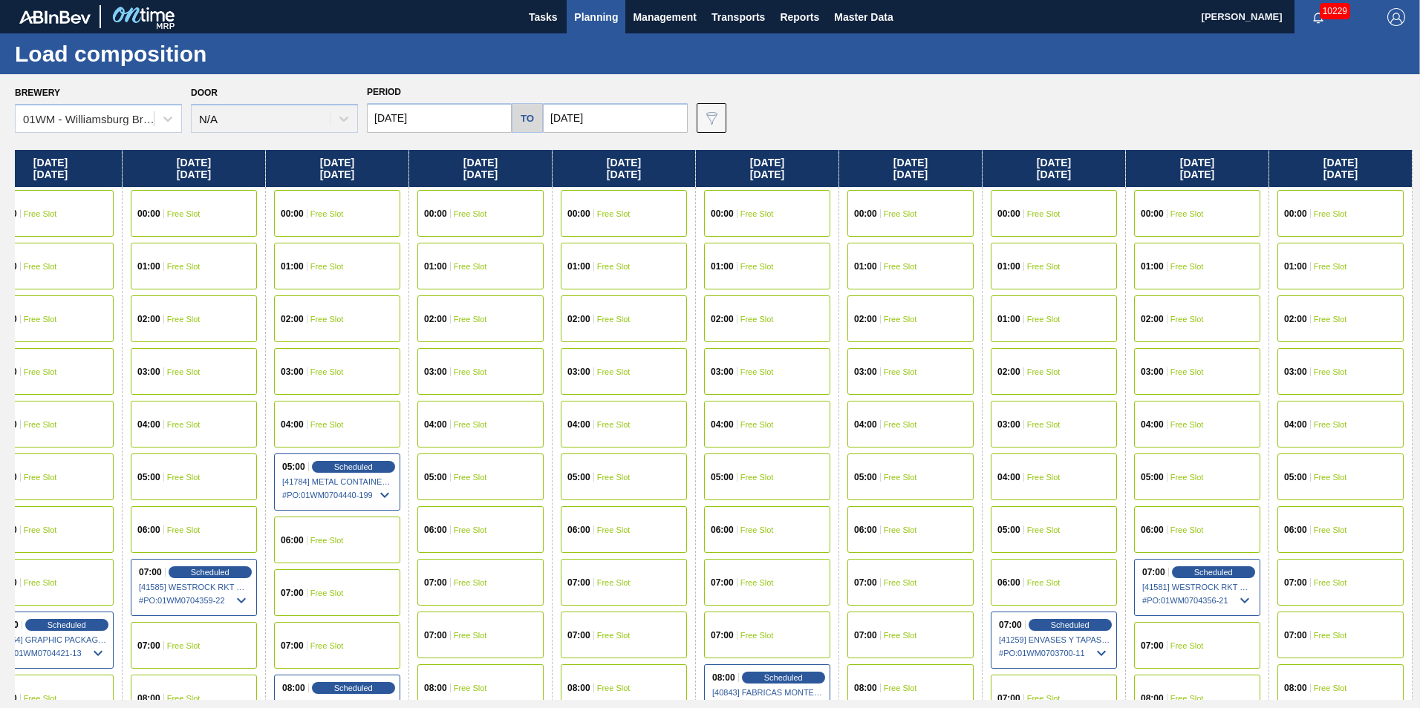
drag, startPoint x: 1355, startPoint y: 160, endPoint x: 553, endPoint y: 241, distance: 806.2
click at [480, 246] on div "Monday 09/01/2025 00:00 Scheduled [41783] METAL CONTAINER CORPORATION - 0008219…" at bounding box center [714, 425] width 1398 height 550
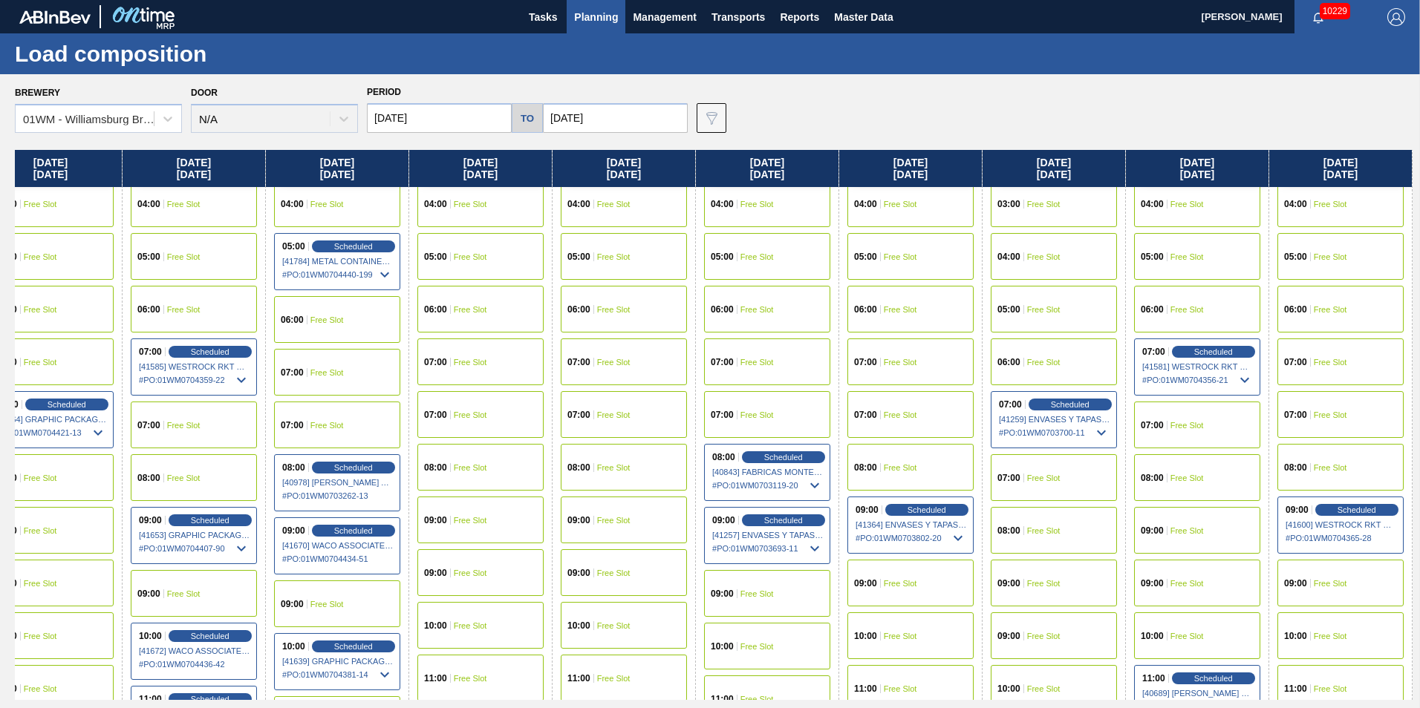
scroll to position [371, 322]
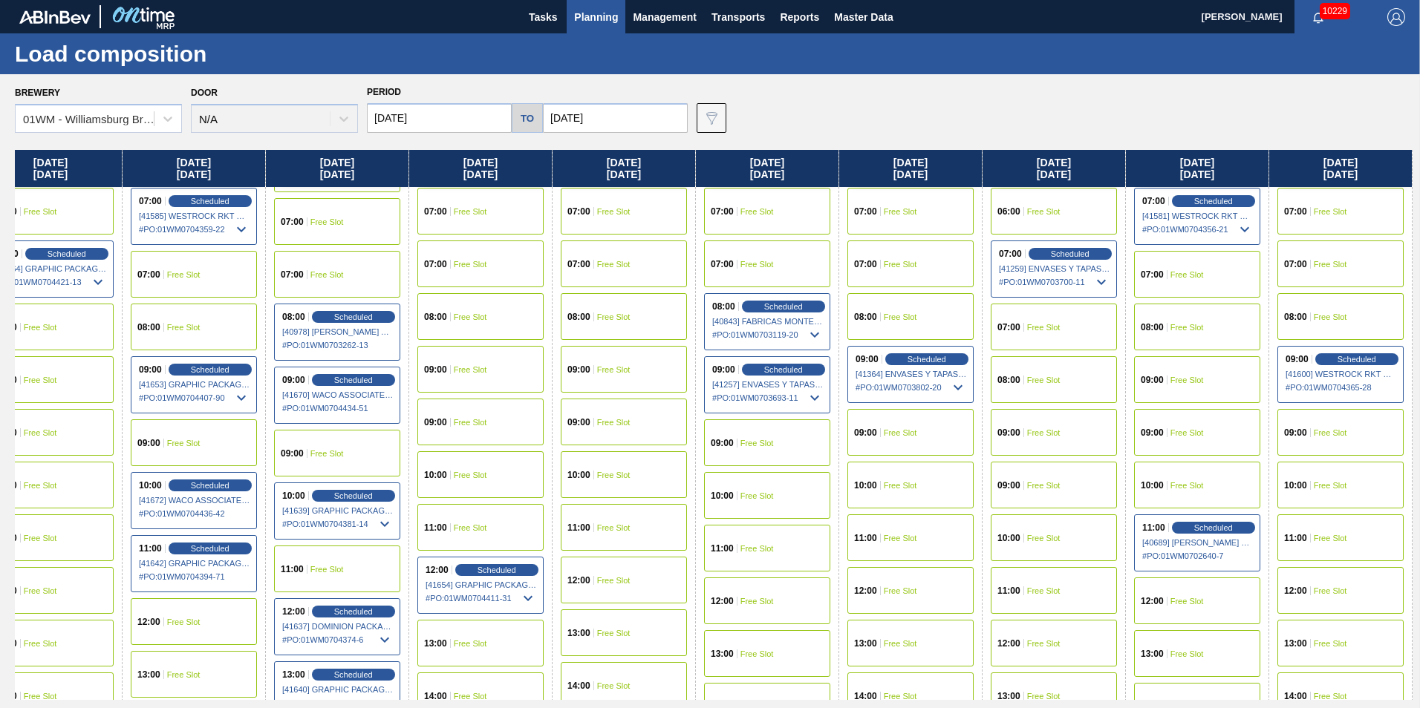
click at [1346, 531] on div "11:00 Free Slot" at bounding box center [1340, 538] width 126 height 47
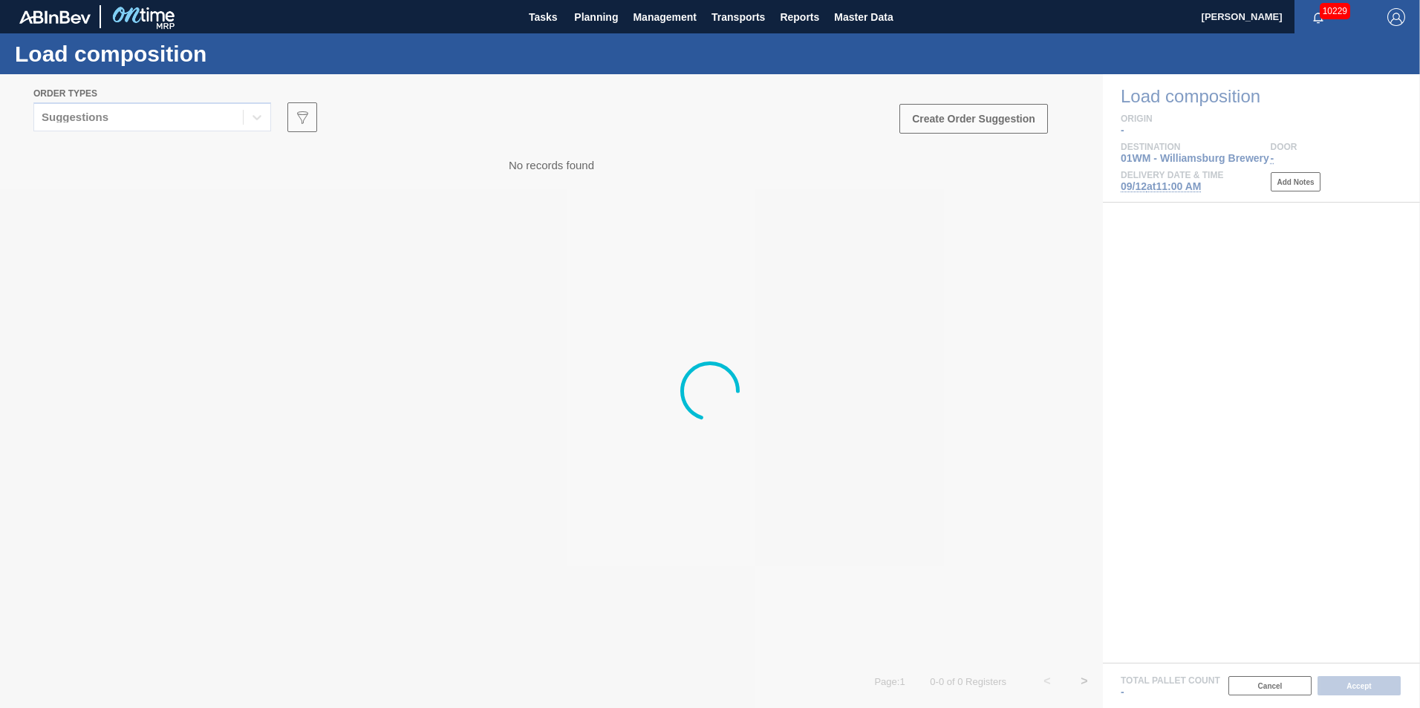
click at [139, 121] on div at bounding box center [710, 391] width 1420 height 634
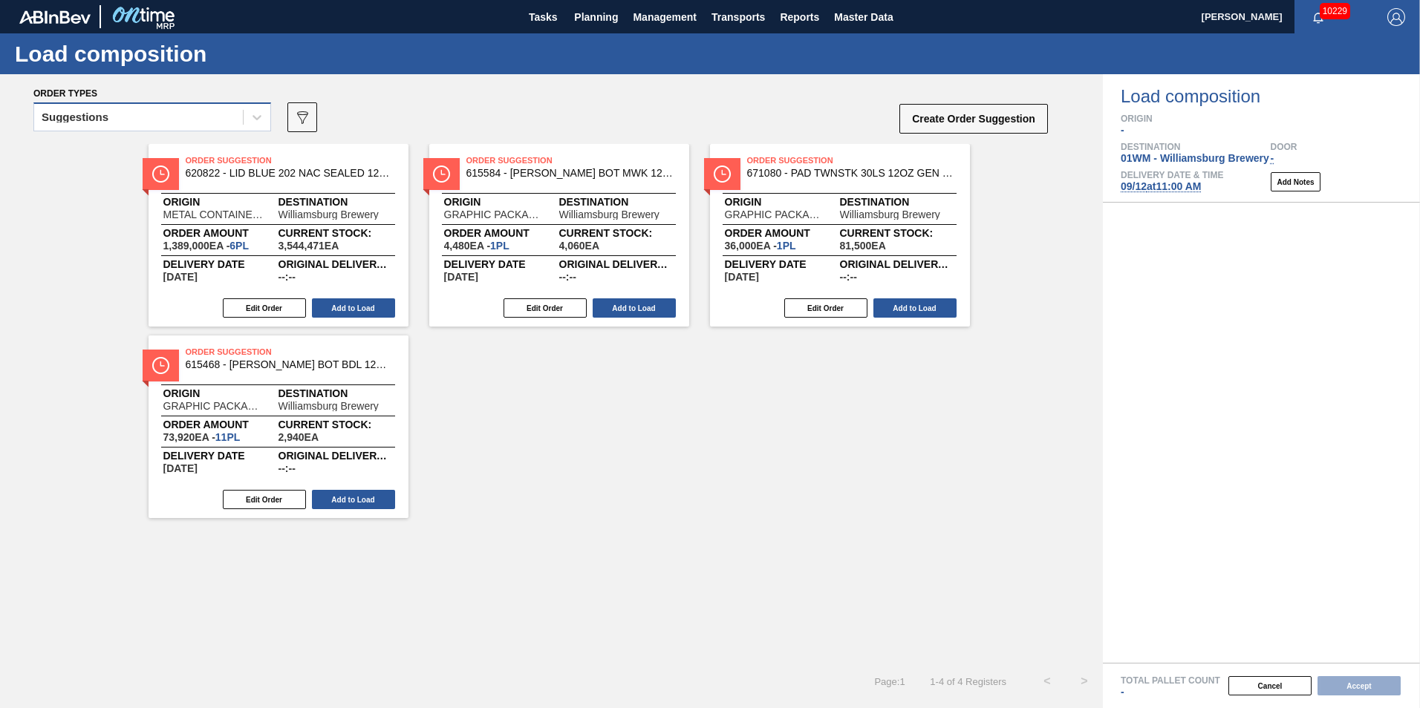
click at [126, 130] on div "Suggestions" at bounding box center [152, 116] width 238 height 29
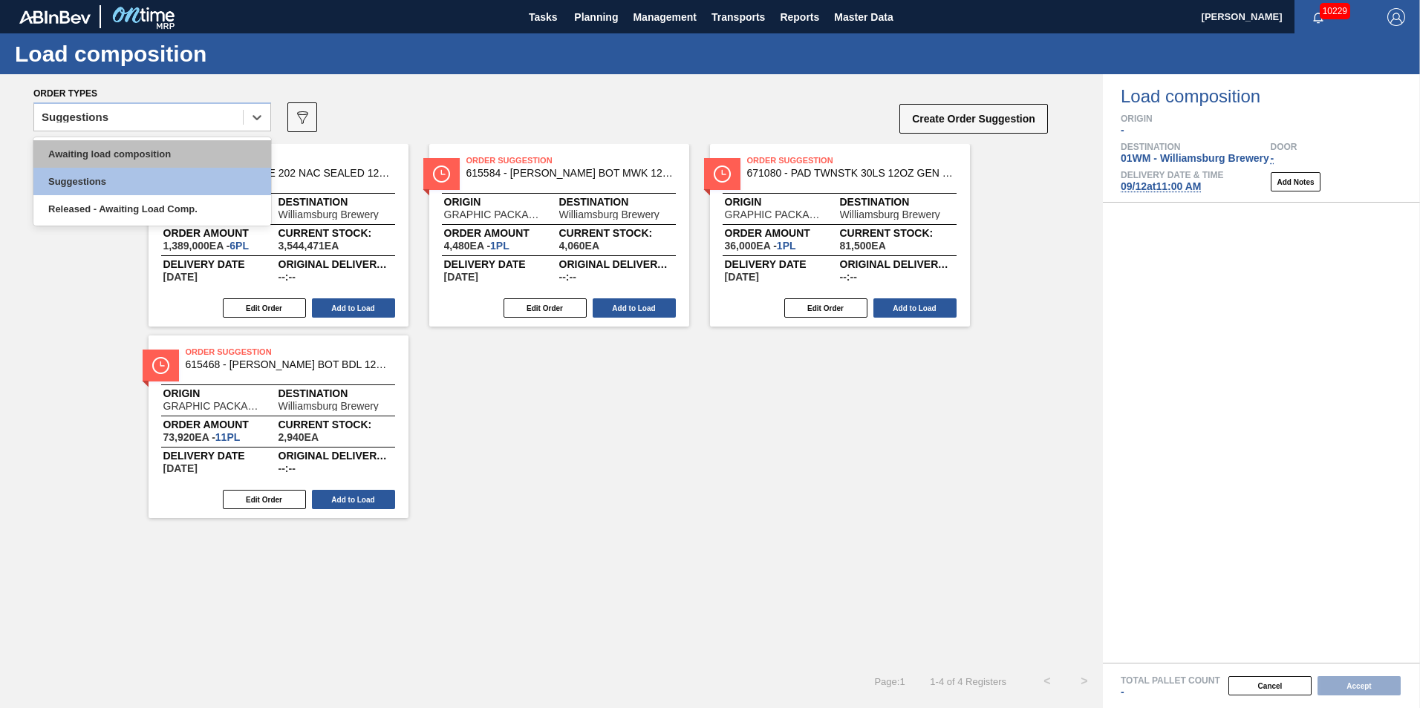
click at [113, 146] on div "Awaiting load composition" at bounding box center [152, 153] width 238 height 27
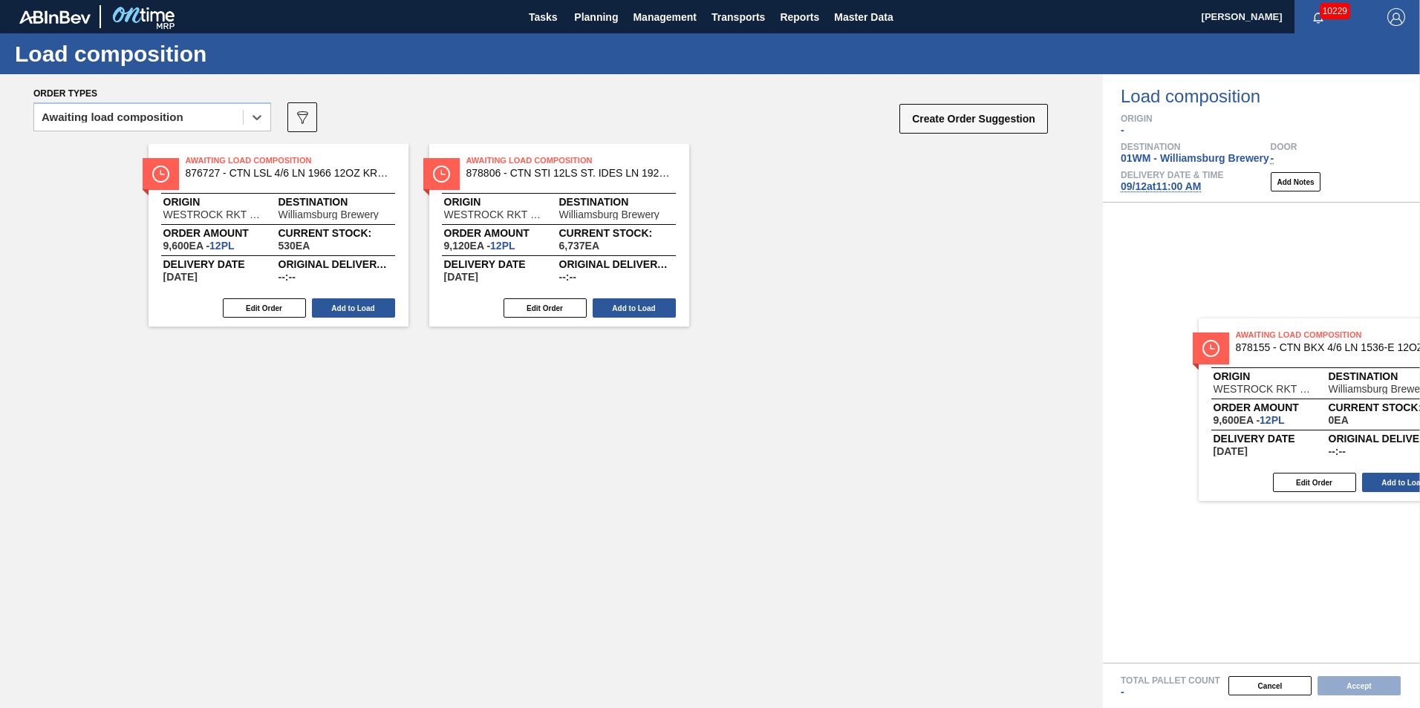
drag, startPoint x: 284, startPoint y: 221, endPoint x: 1297, endPoint y: 365, distance: 1023.1
click at [1326, 376] on div "Order types option Awaiting load composition, selected. Select is focused ,type…" at bounding box center [710, 391] width 1420 height 634
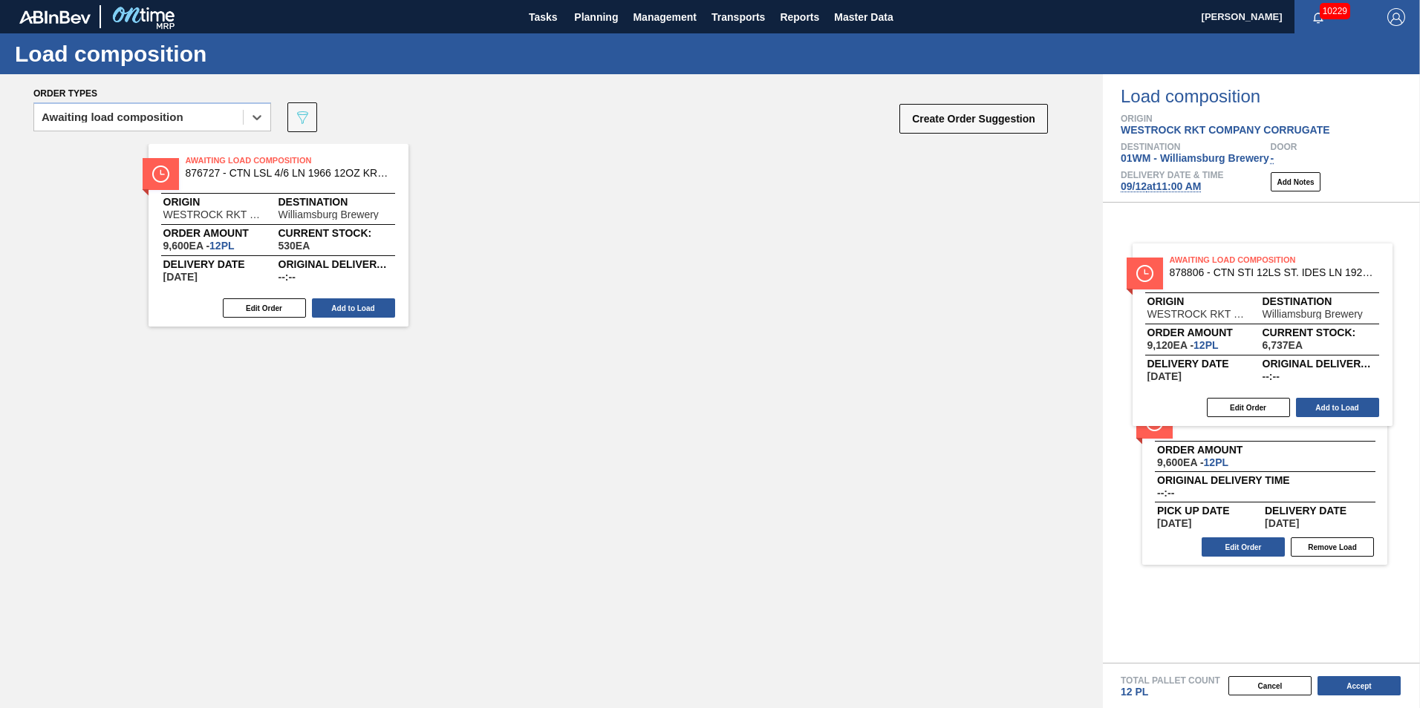
drag, startPoint x: 602, startPoint y: 217, endPoint x: 1292, endPoint y: 315, distance: 696.8
click at [1292, 315] on div "Order types option Awaiting load composition, selected. Select is focused ,type…" at bounding box center [710, 391] width 1420 height 634
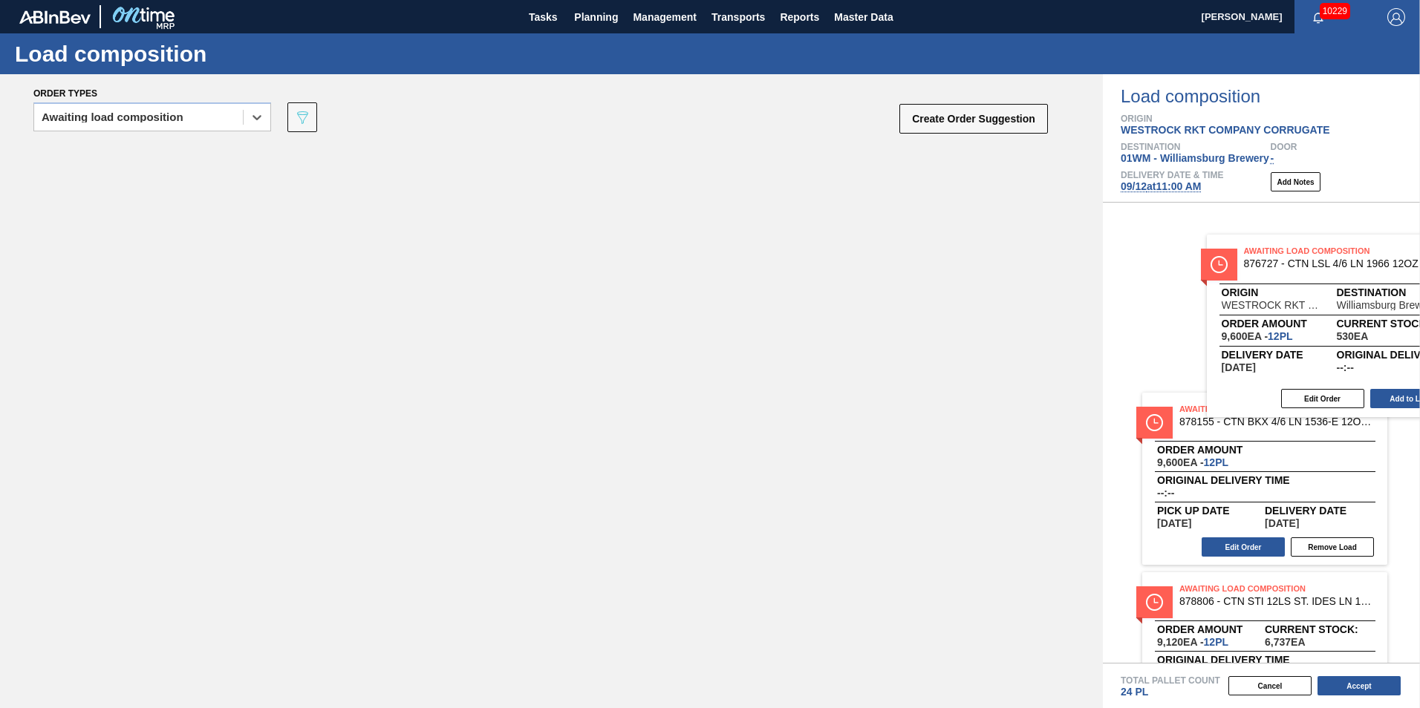
drag, startPoint x: 305, startPoint y: 241, endPoint x: 1345, endPoint y: 343, distance: 1044.6
click at [1385, 332] on div "Order types option Awaiting load composition, selected. Select is focused ,type…" at bounding box center [710, 391] width 1420 height 634
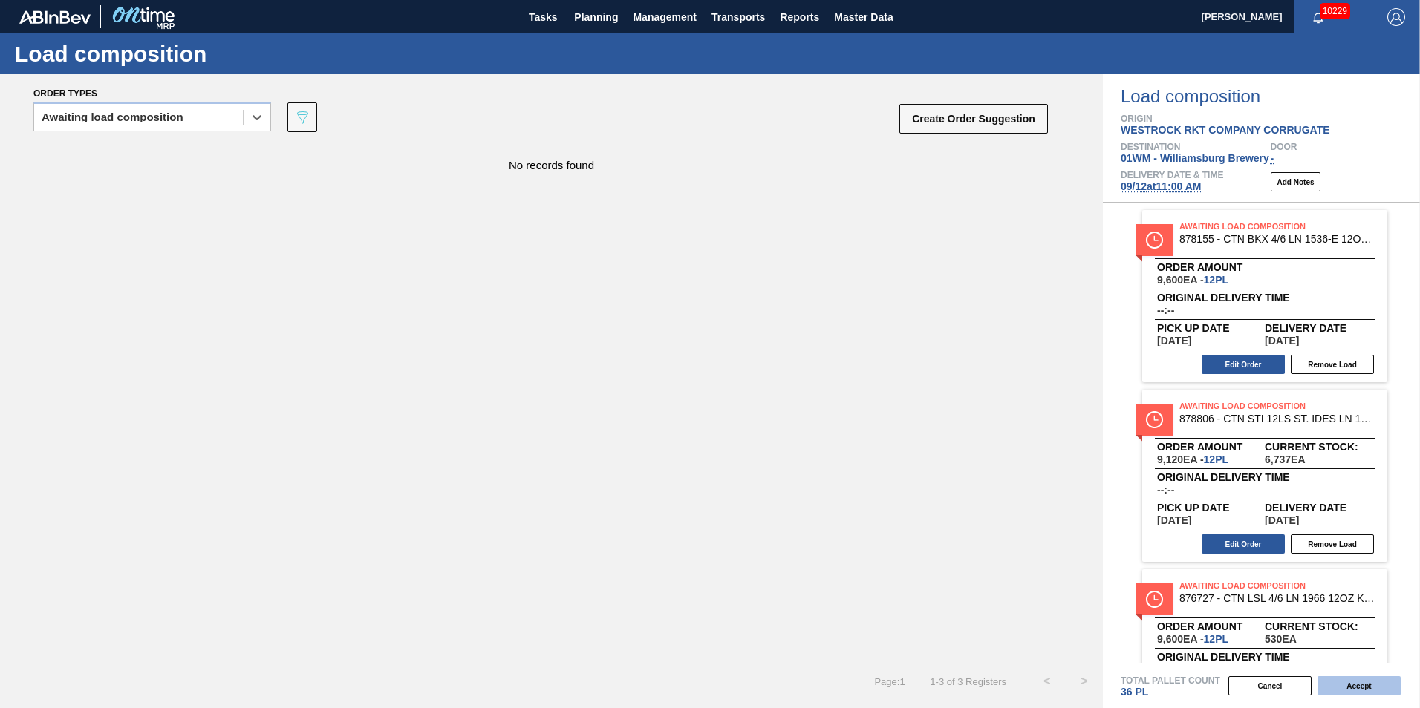
click at [1372, 677] on button "Accept" at bounding box center [1358, 686] width 83 height 19
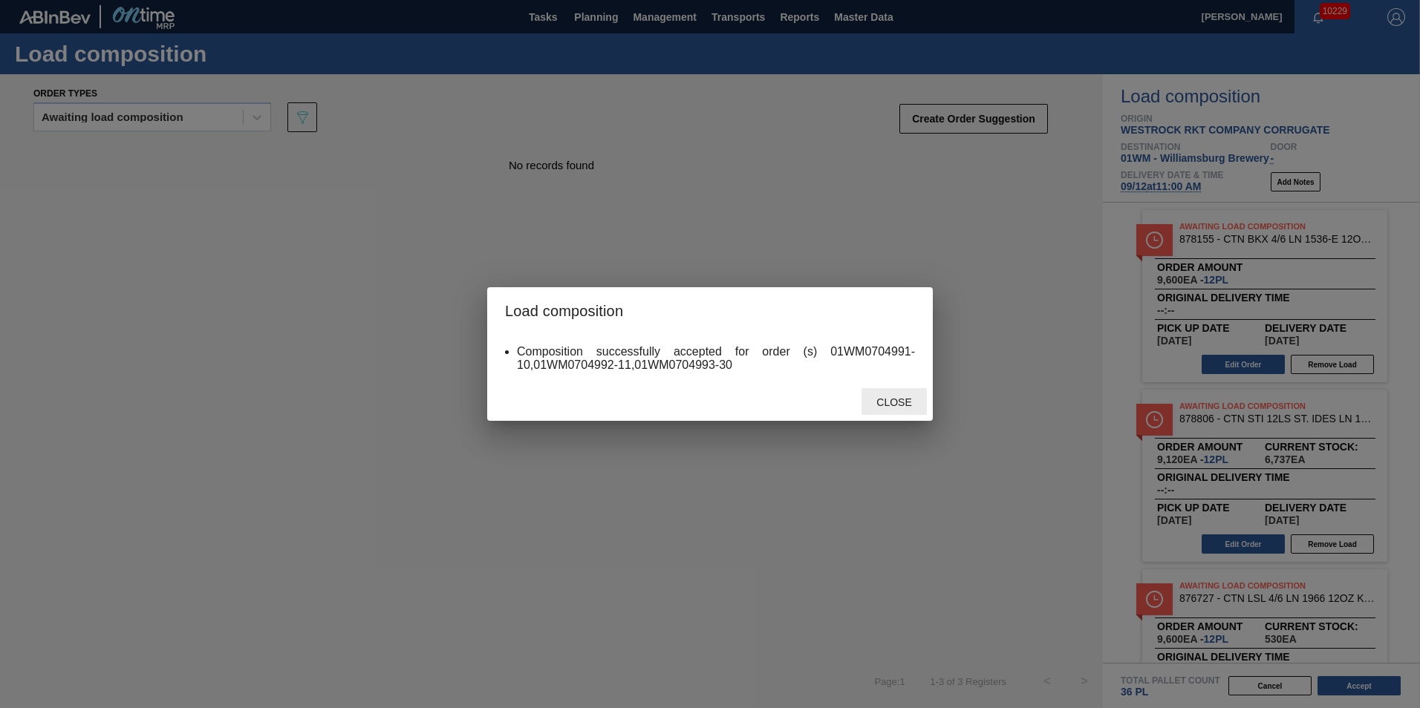
click at [876, 401] on span "Close" at bounding box center [893, 403] width 59 height 12
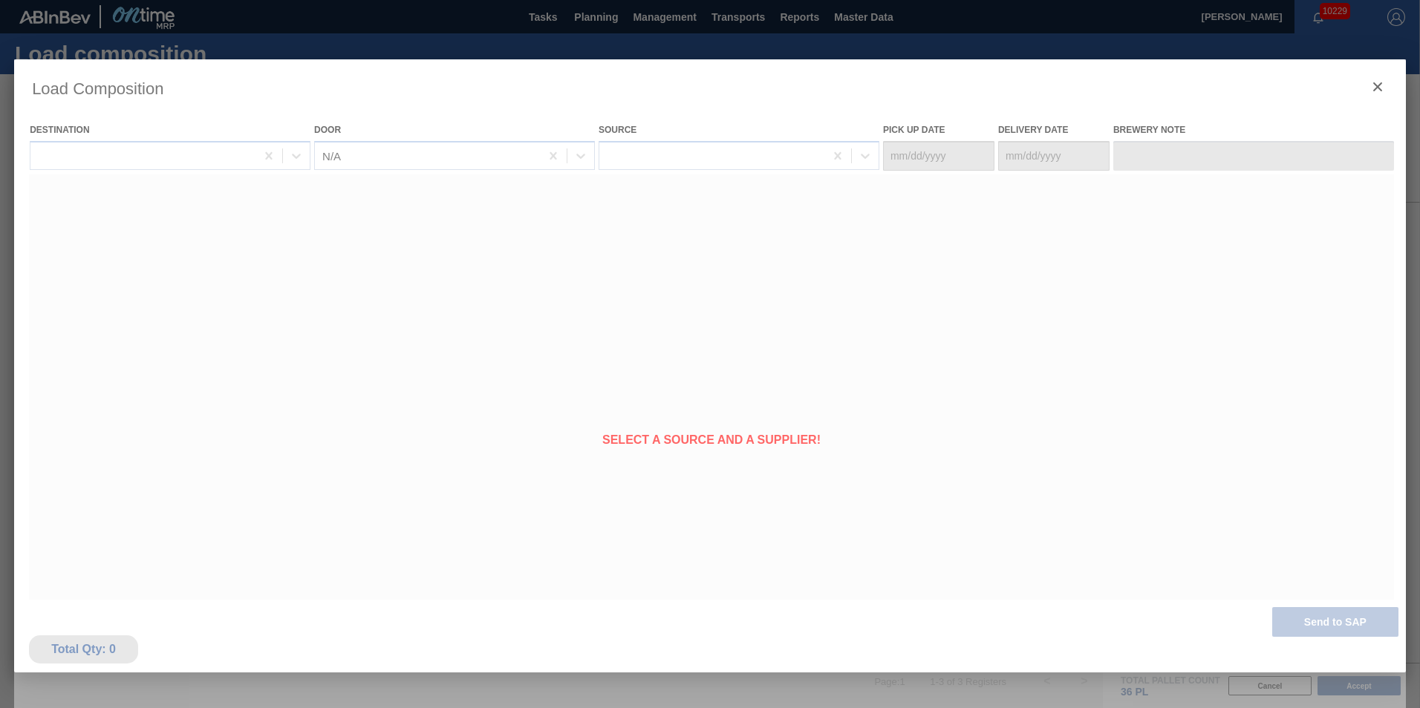
type Date "09/10/2025"
type Date "09/12/2025"
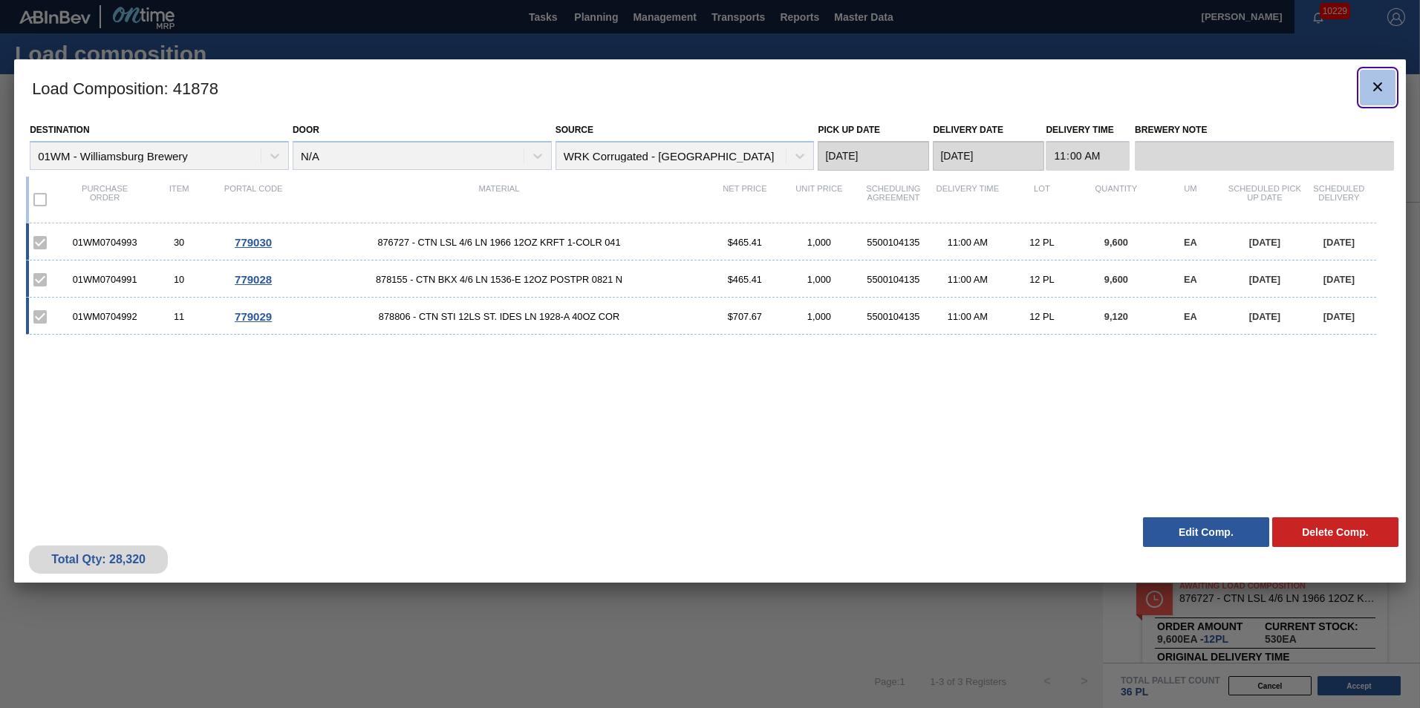
click at [1375, 87] on icon "botão de ícone" at bounding box center [1378, 87] width 18 height 18
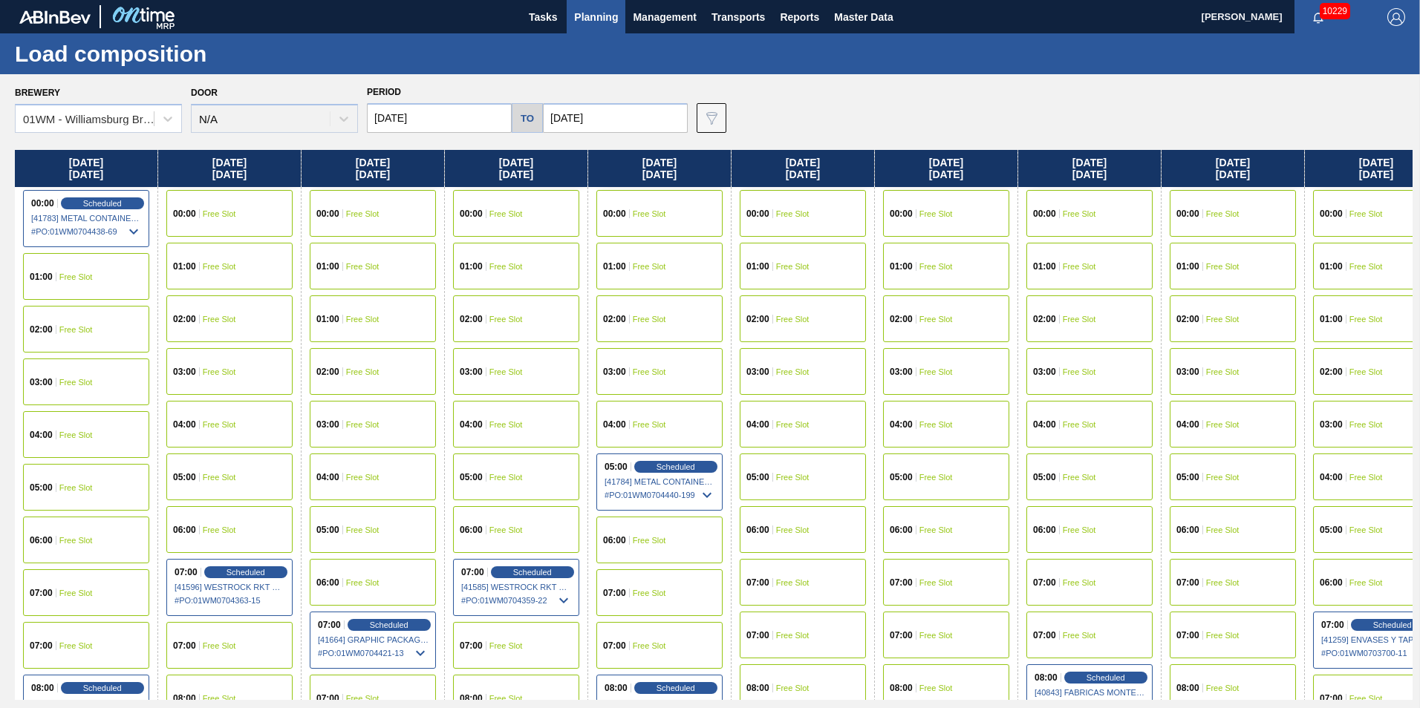
click at [596, 9] on span "Planning" at bounding box center [596, 17] width 44 height 18
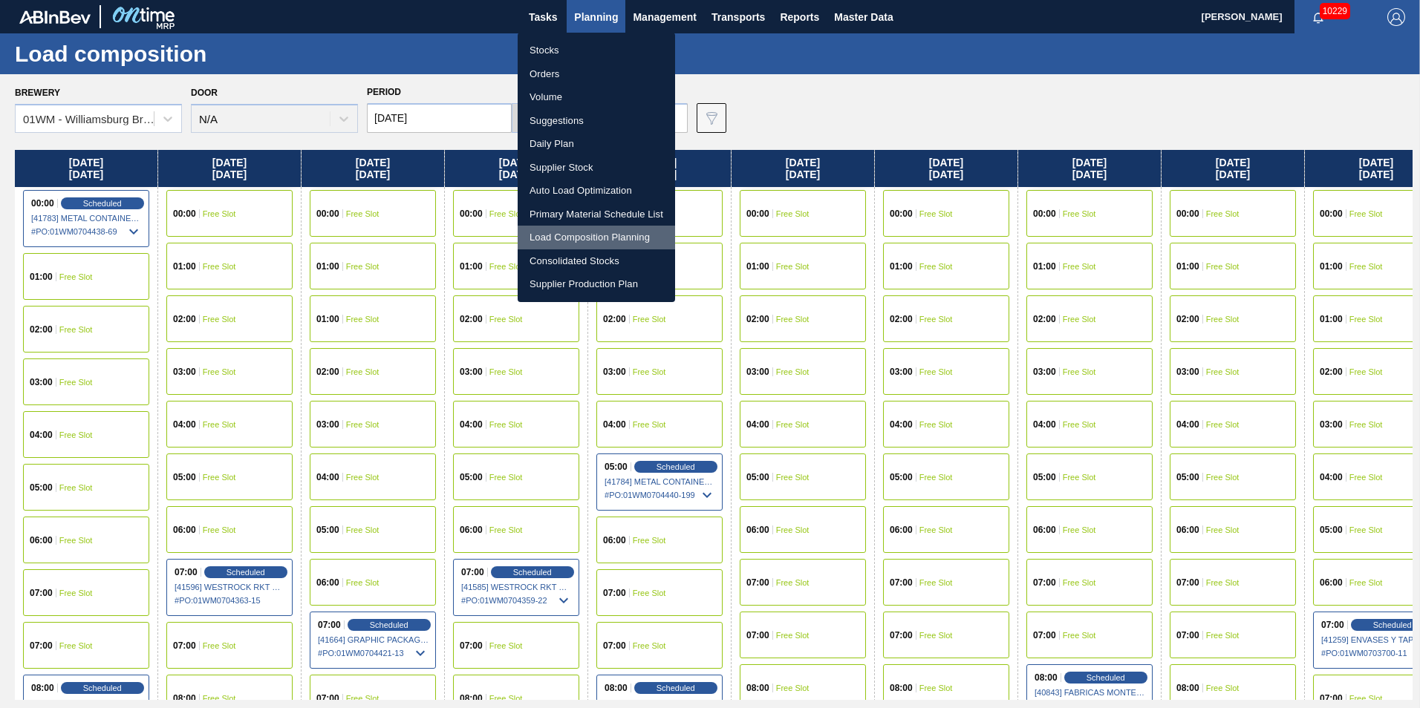
click at [573, 240] on li "Load Composition Planning" at bounding box center [596, 238] width 157 height 24
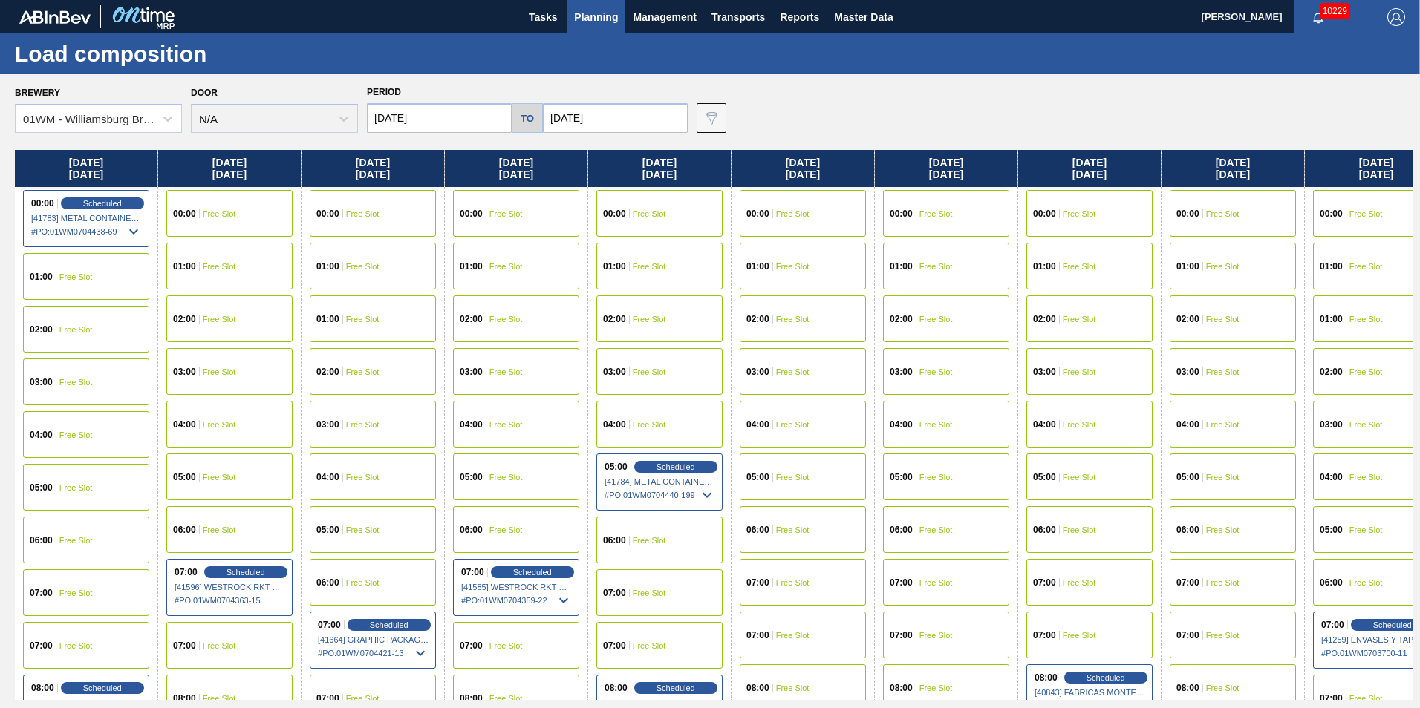
scroll to position [0, 322]
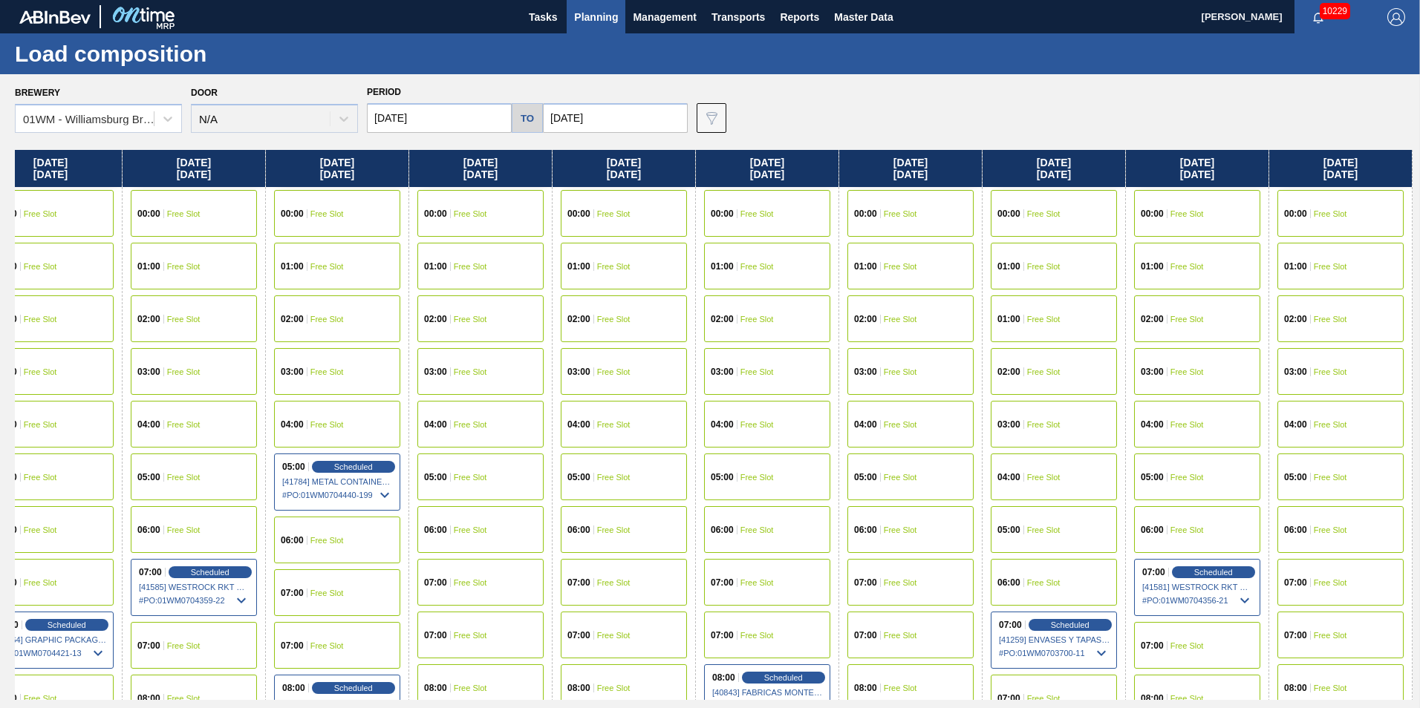
drag, startPoint x: 1362, startPoint y: 160, endPoint x: 456, endPoint y: 178, distance: 906.2
click at [296, 183] on div "Monday 09/01/2025 00:00 Scheduled [41783] METAL CONTAINER CORPORATION - 0008219…" at bounding box center [714, 425] width 1398 height 550
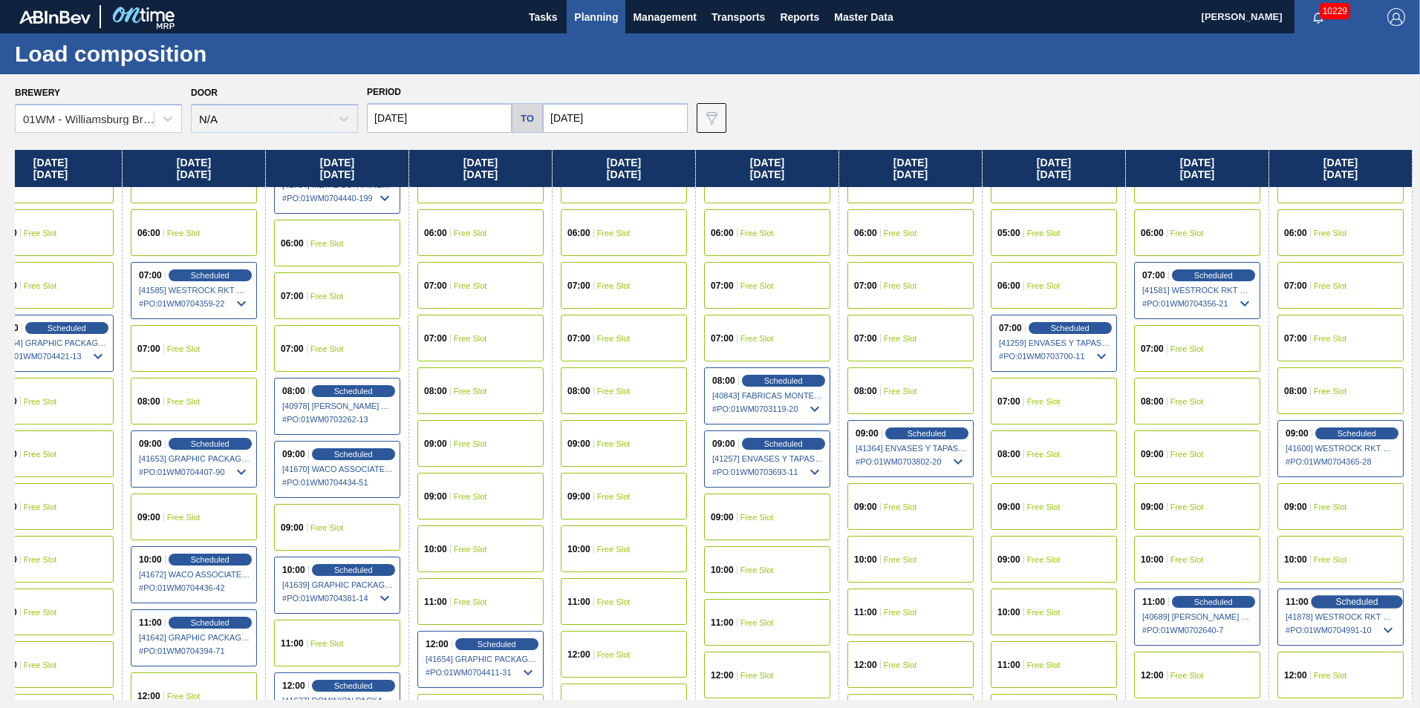
click at [1366, 597] on span "Scheduled" at bounding box center [1356, 602] width 42 height 10
click at [1349, 603] on span "Scheduled" at bounding box center [1356, 602] width 42 height 10
click at [1328, 613] on span "[41878] WESTROCK RKT COMPANY CORRUGATE - 0008307379" at bounding box center [1340, 617] width 111 height 9
click at [1335, 598] on span "Scheduled" at bounding box center [1356, 602] width 42 height 10
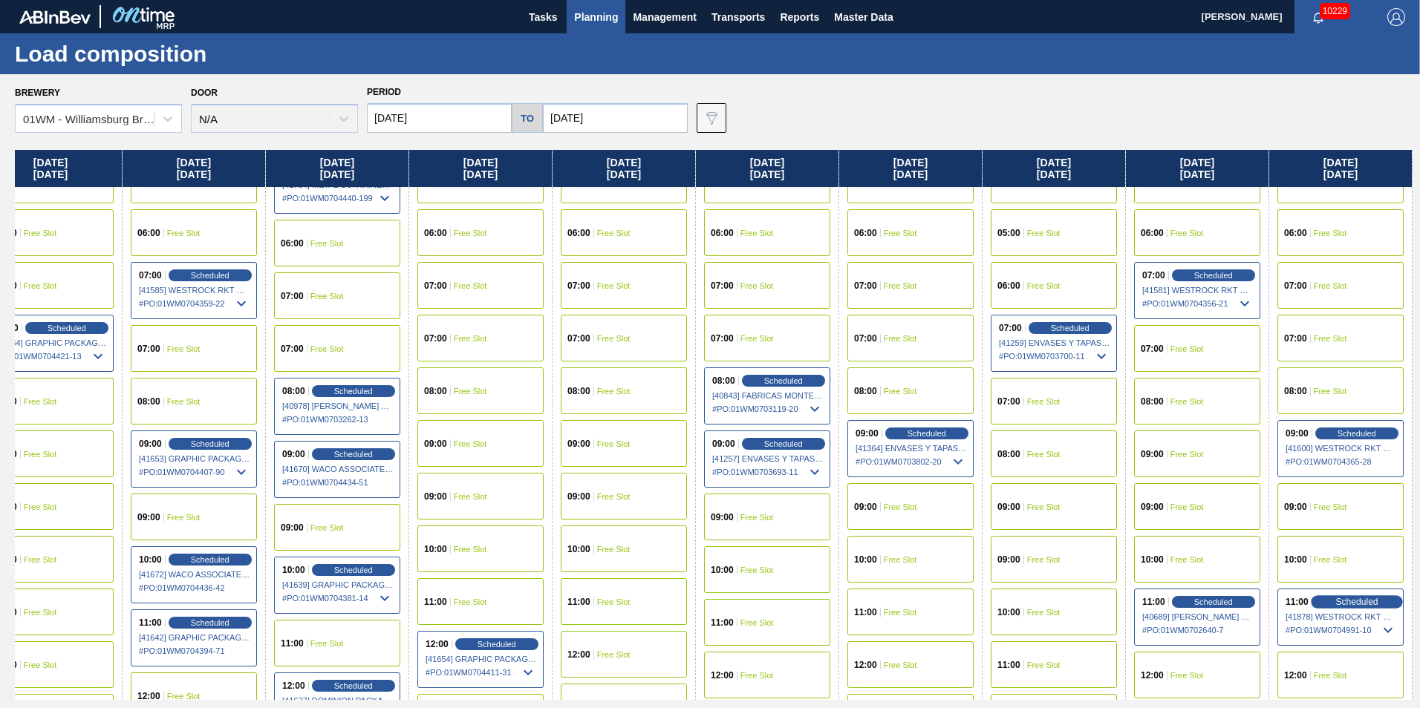
click at [1335, 598] on span "Scheduled" at bounding box center [1356, 602] width 42 height 10
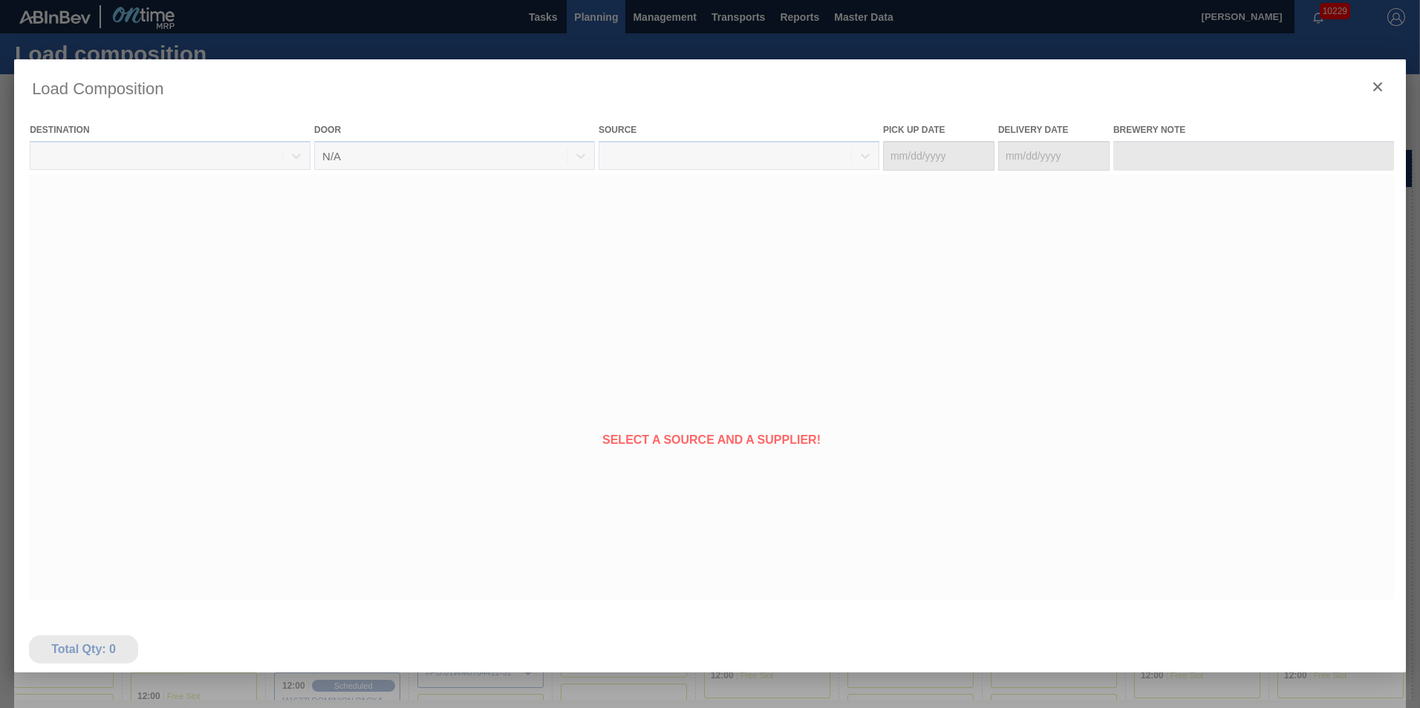
type Date "09/10/2025"
type Date "09/12/2025"
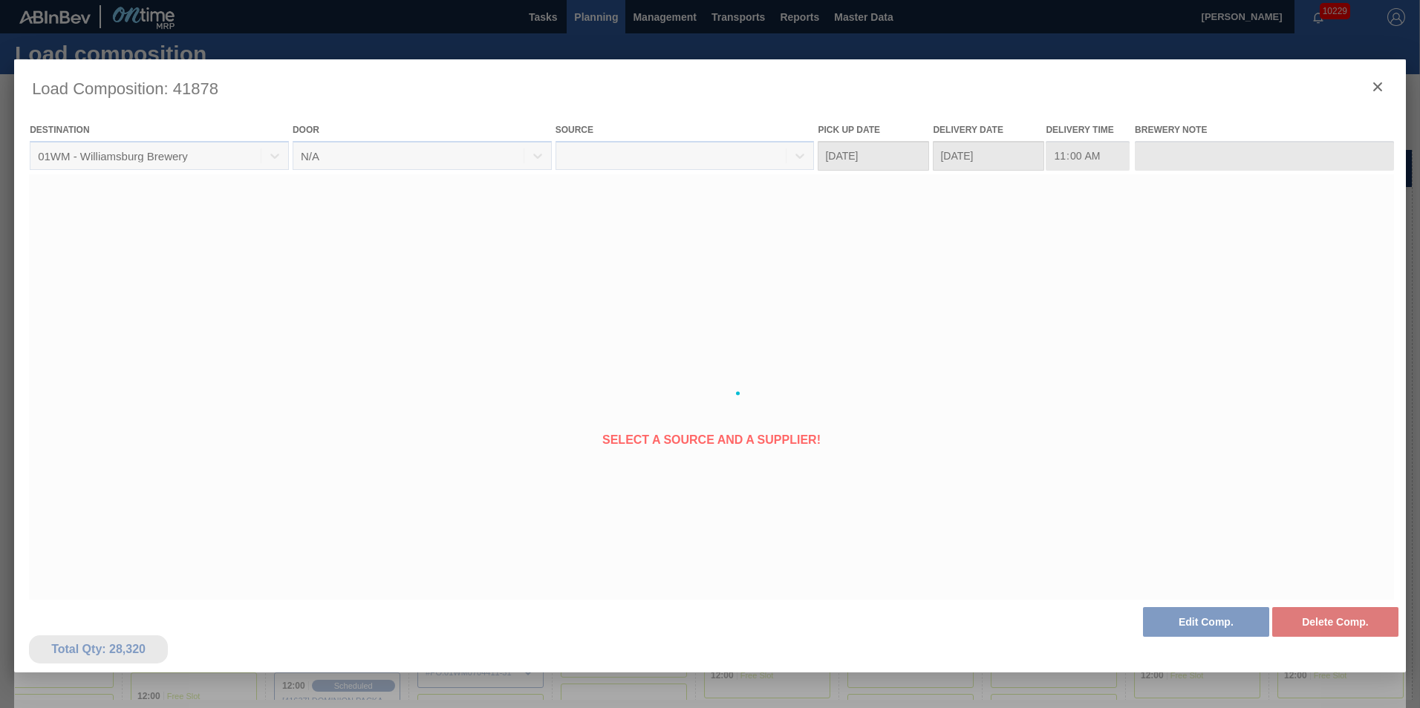
click at [1184, 616] on div at bounding box center [710, 393] width 1392 height 668
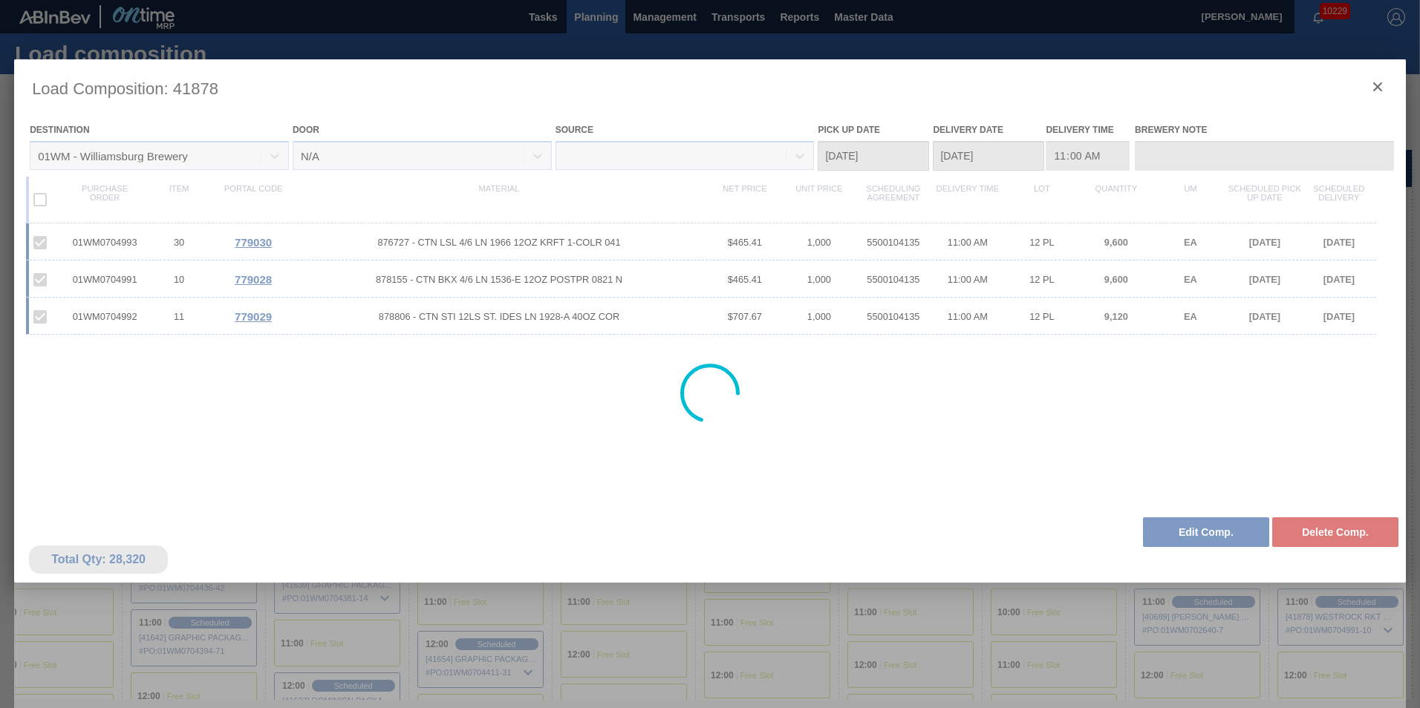
click at [1194, 531] on div at bounding box center [710, 393] width 1392 height 668
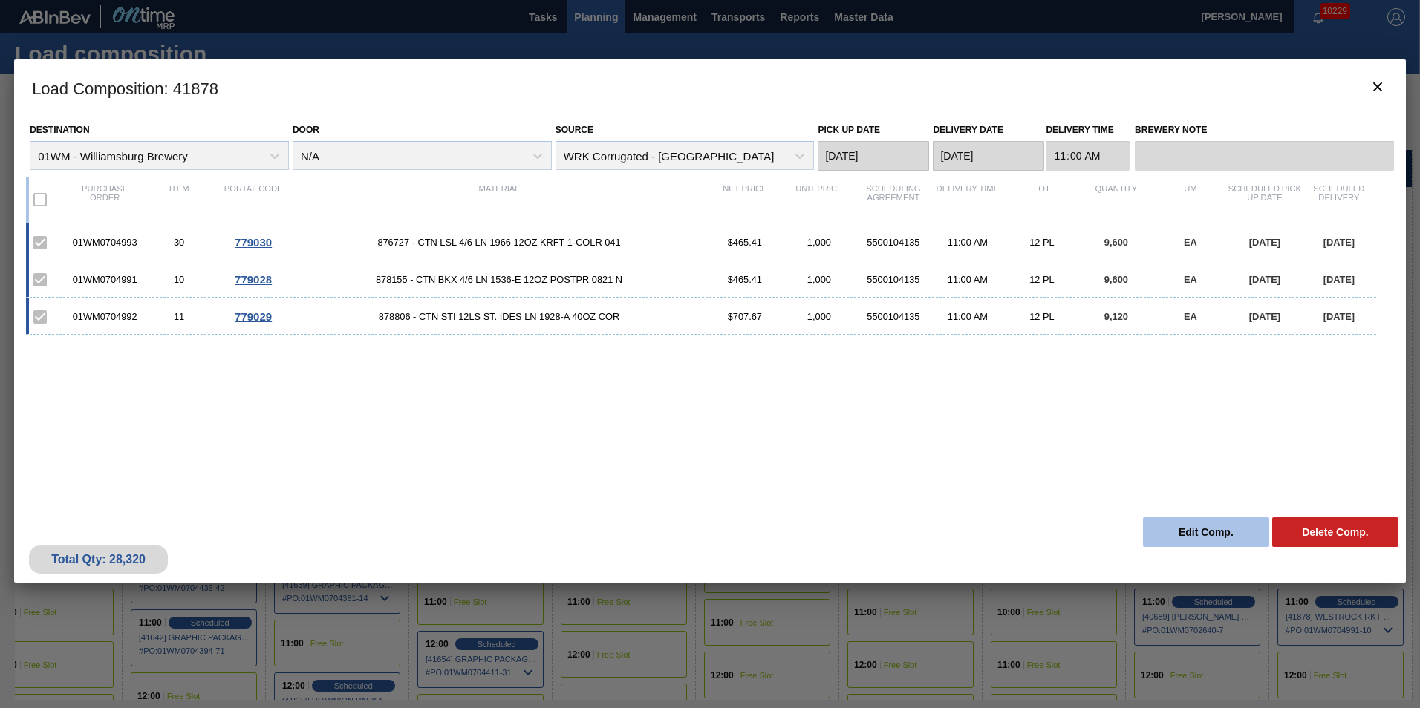
click at [1182, 531] on button "Edit Comp." at bounding box center [1206, 533] width 126 height 30
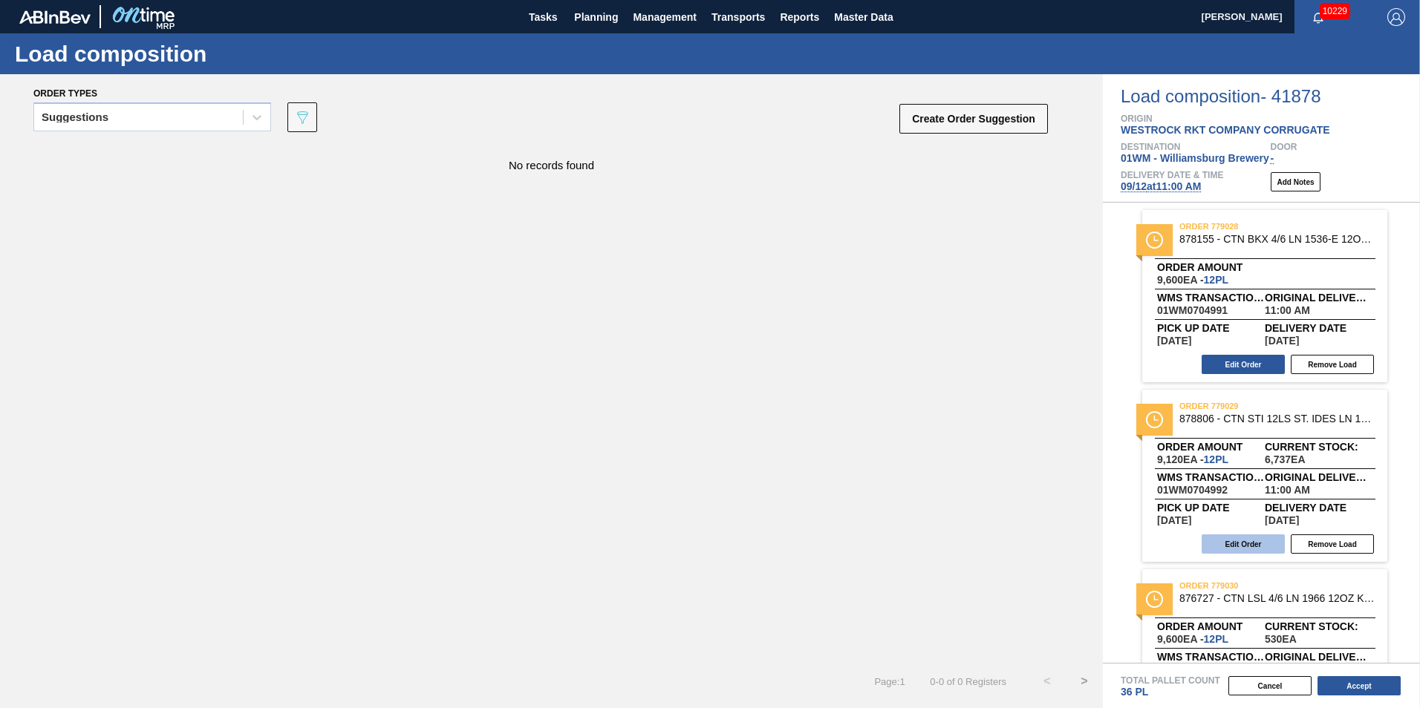
click at [1265, 538] on button "Edit Order" at bounding box center [1243, 544] width 83 height 19
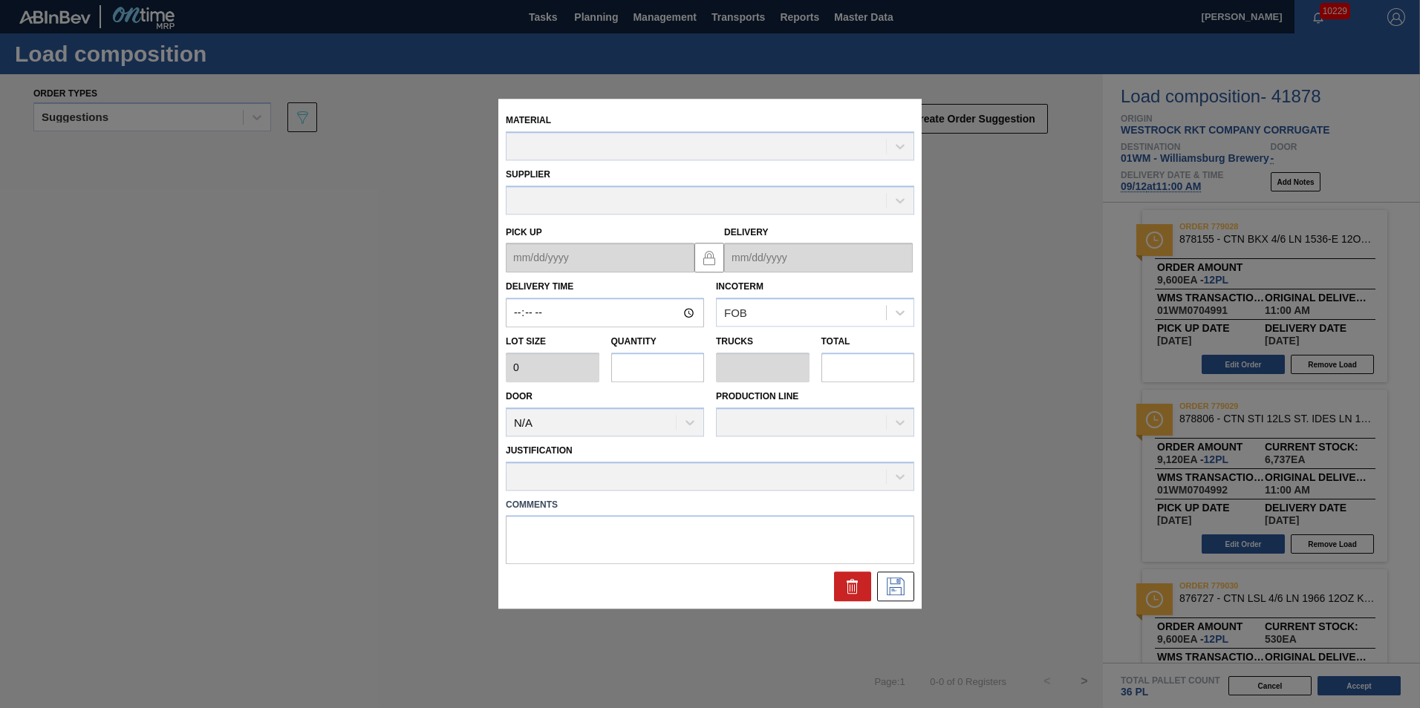
type input "11:00:00"
type input "760"
type input "12"
type input "0.231"
type input "9,120"
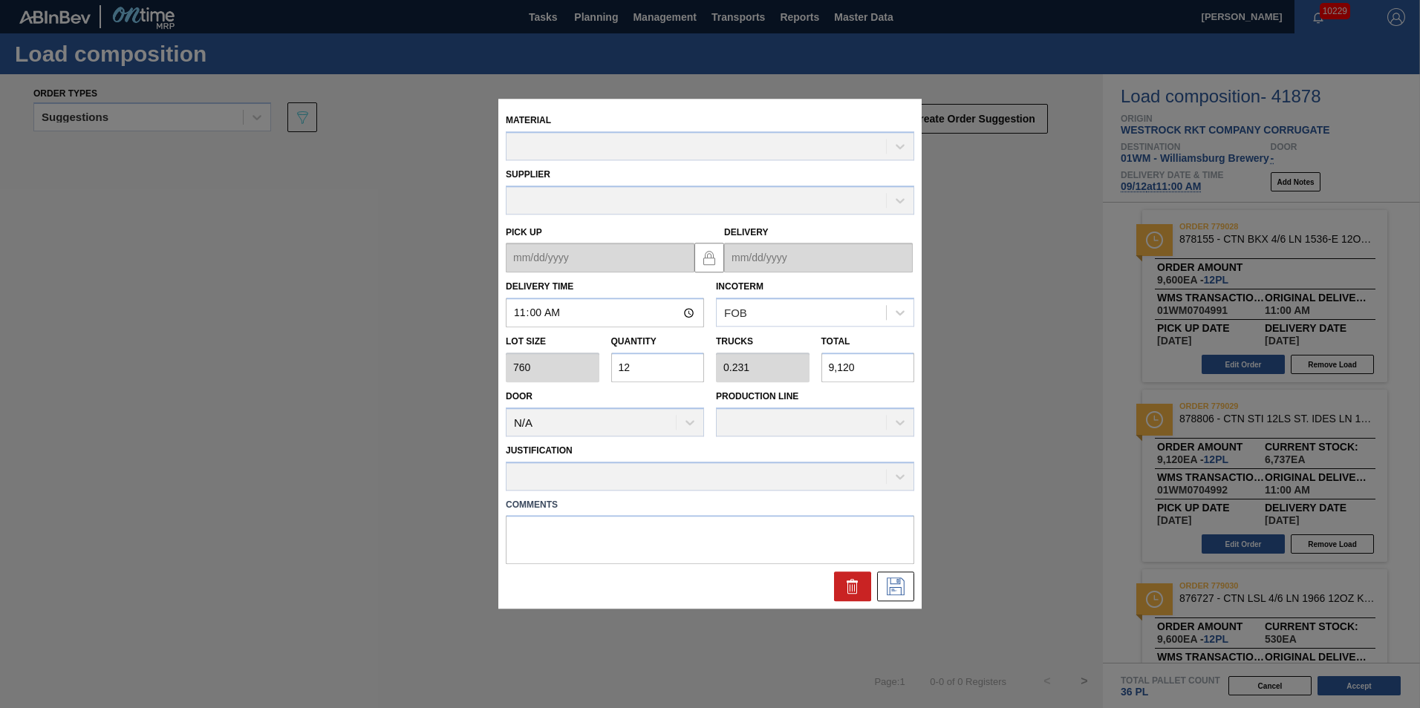
type up "09/10/2025"
type input "09/12/2025"
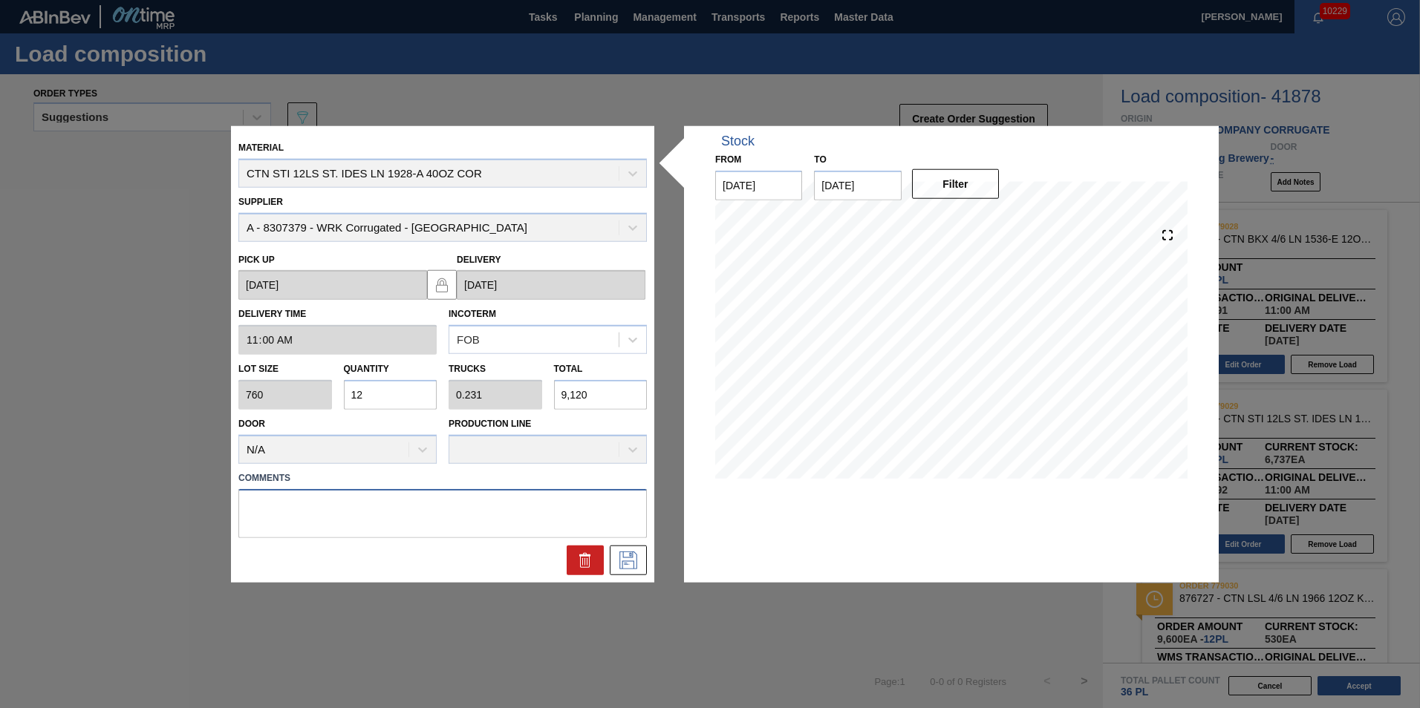
click at [420, 502] on textarea at bounding box center [442, 513] width 408 height 49
type textarea "T"
click at [630, 557] on icon at bounding box center [628, 560] width 24 height 18
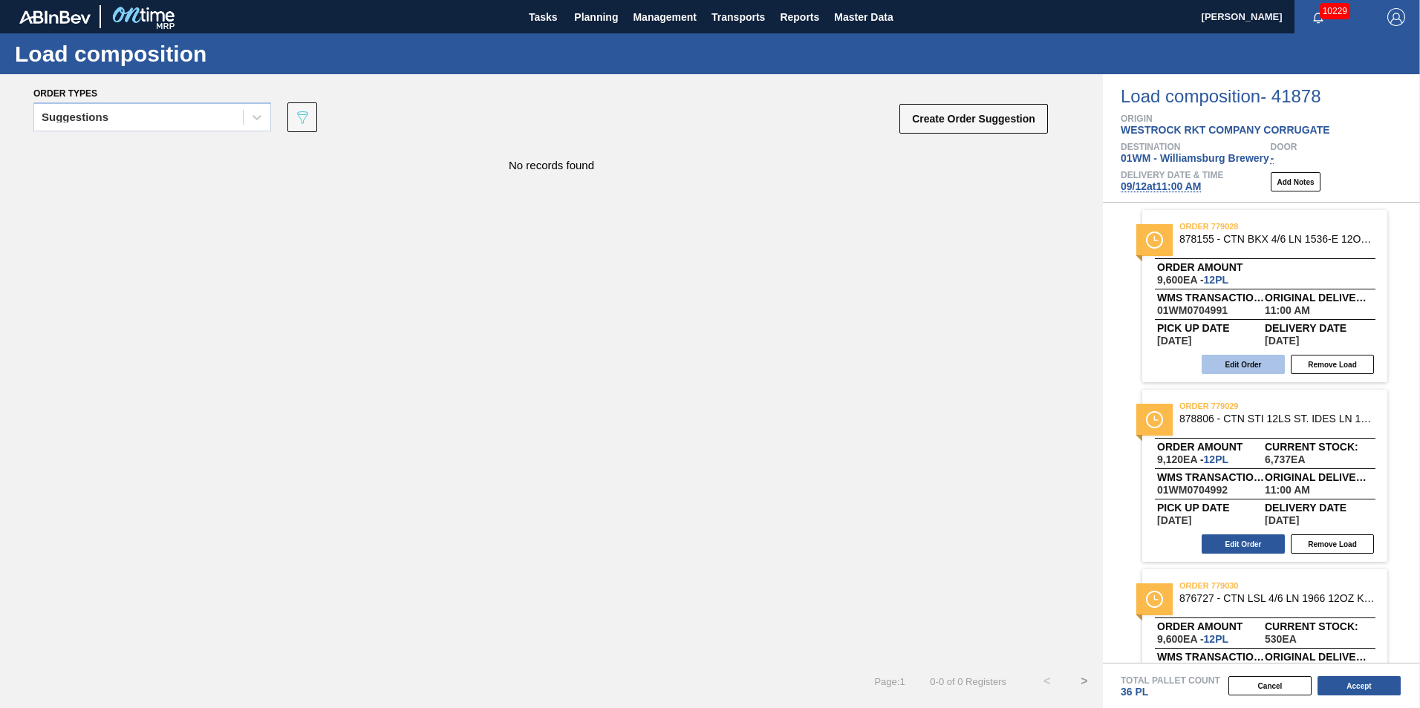
click at [1265, 366] on button "Edit Order" at bounding box center [1243, 364] width 83 height 19
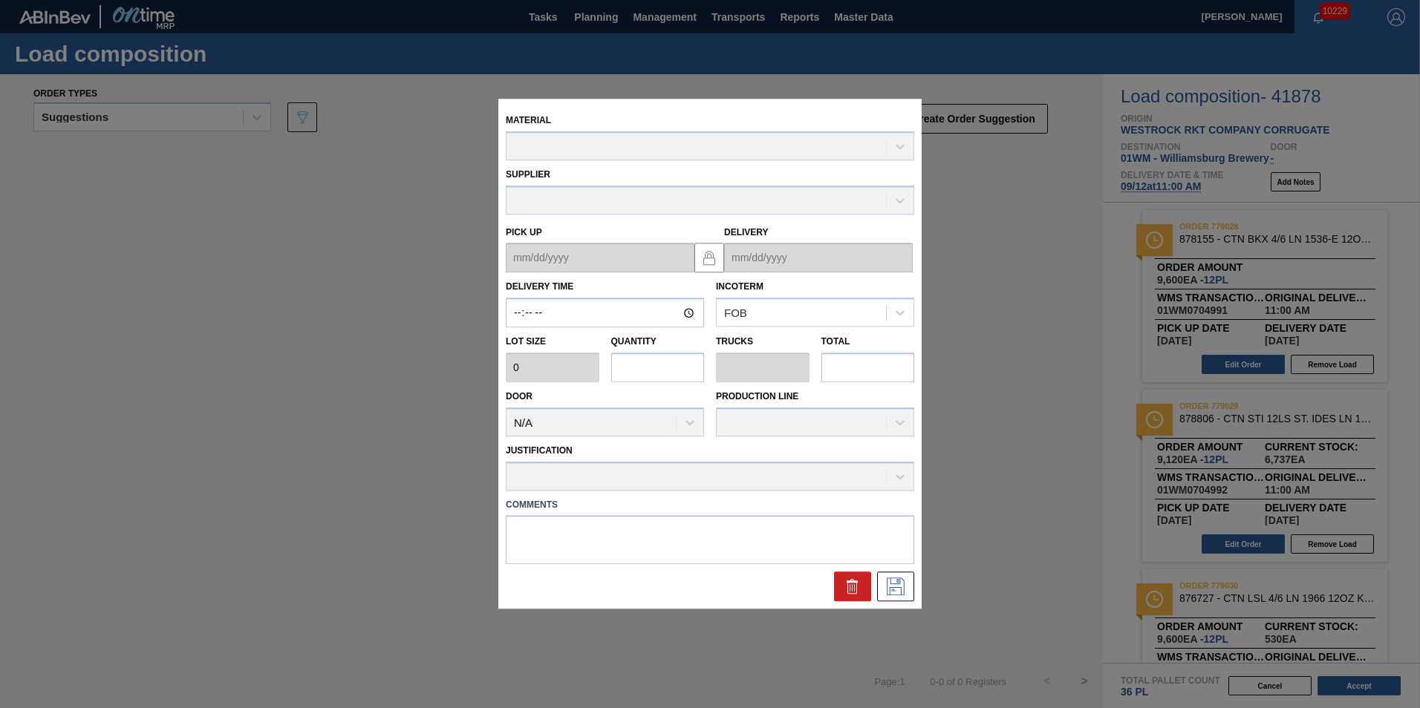
type input "11:00:00"
type input "800"
type input "12"
type input "0.231"
type input "9,600"
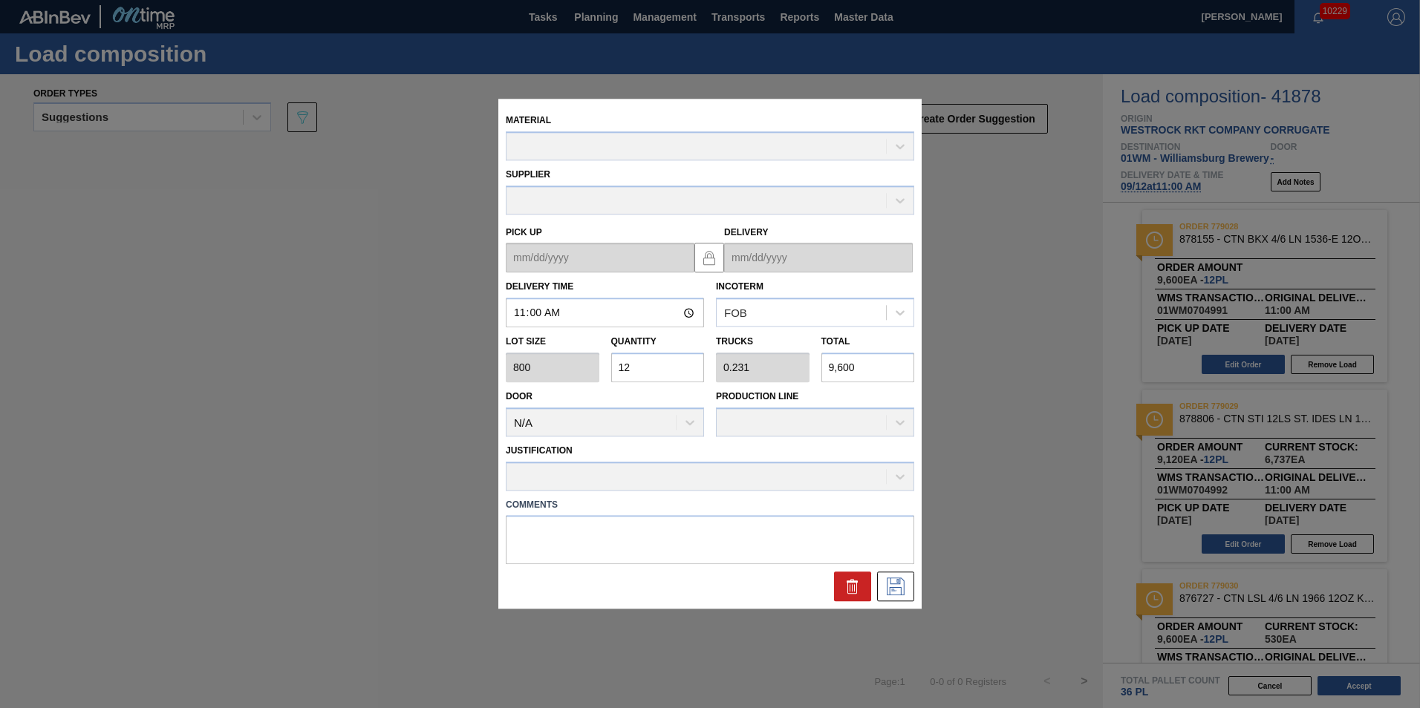
type up "09/10/2025"
type input "09/12/2025"
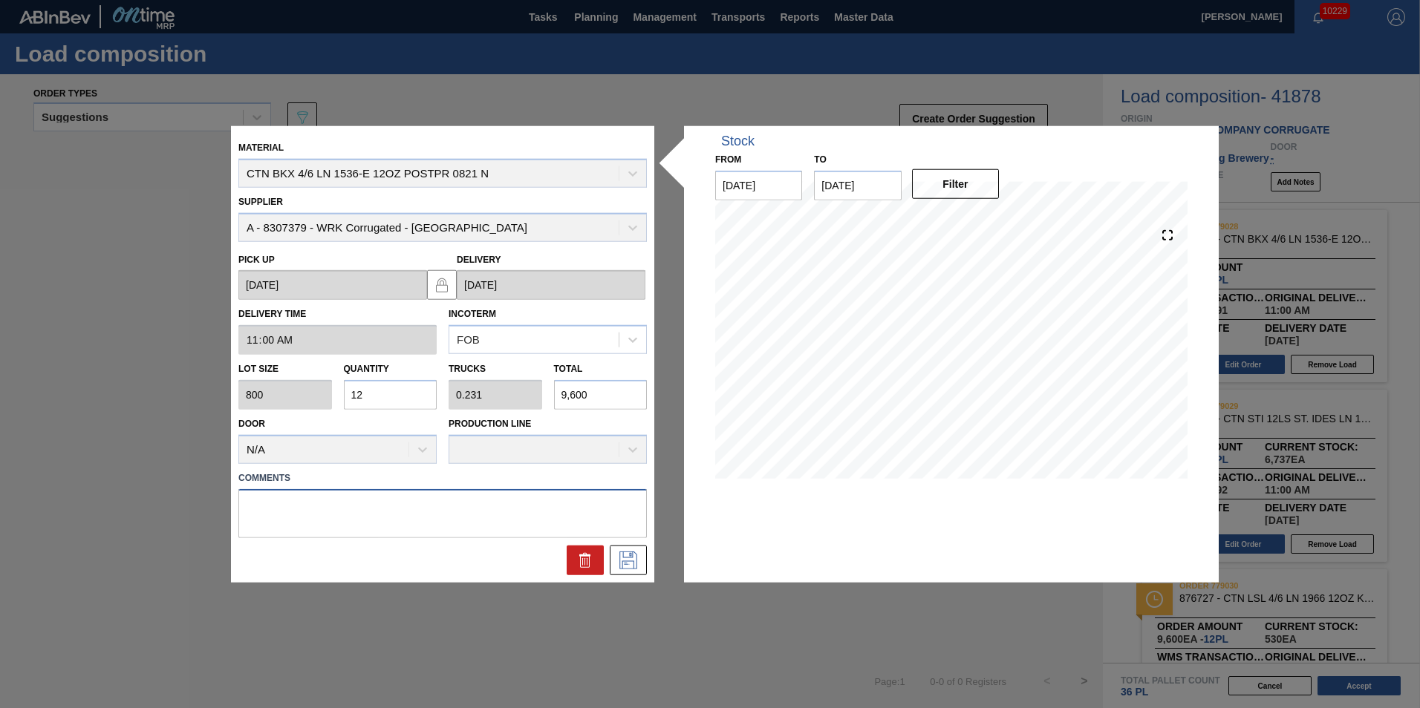
click at [431, 506] on textarea at bounding box center [442, 513] width 408 height 49
type textarea "M"
click at [632, 559] on icon at bounding box center [628, 560] width 24 height 18
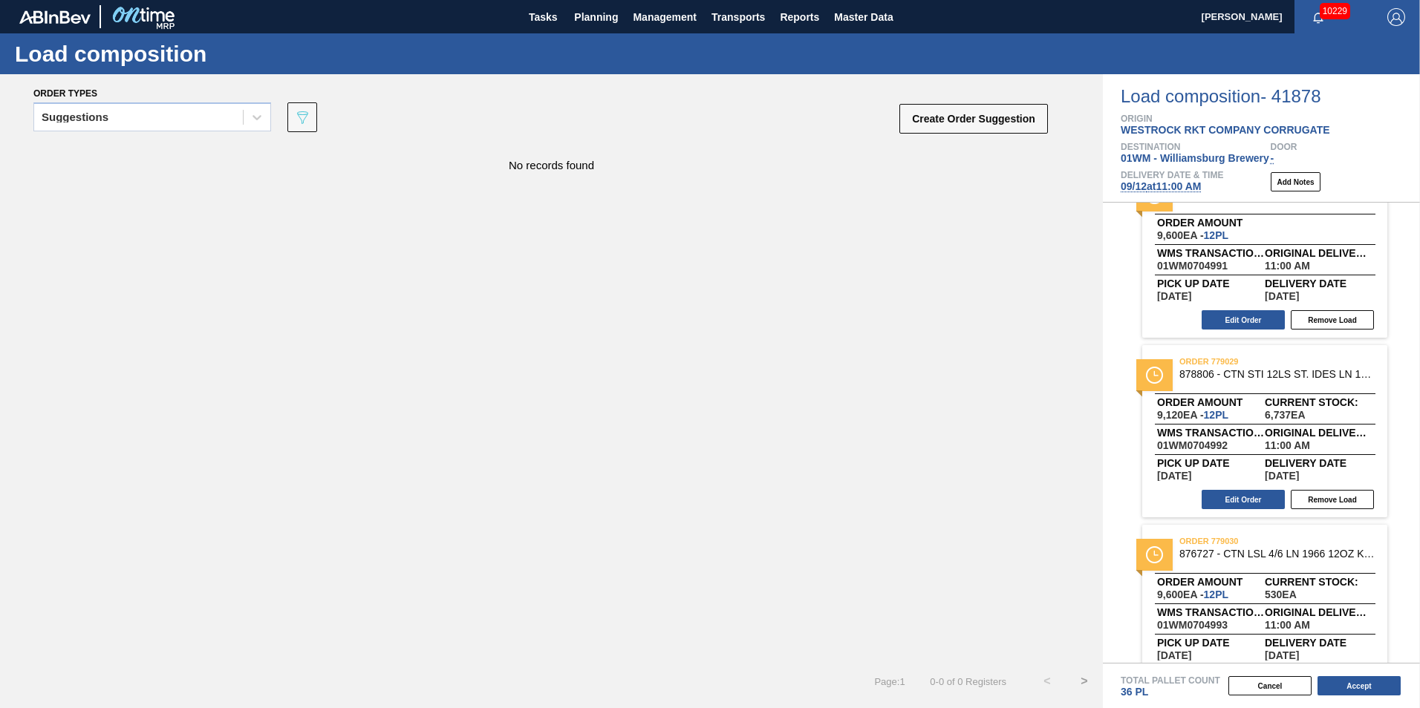
scroll to position [86, 0]
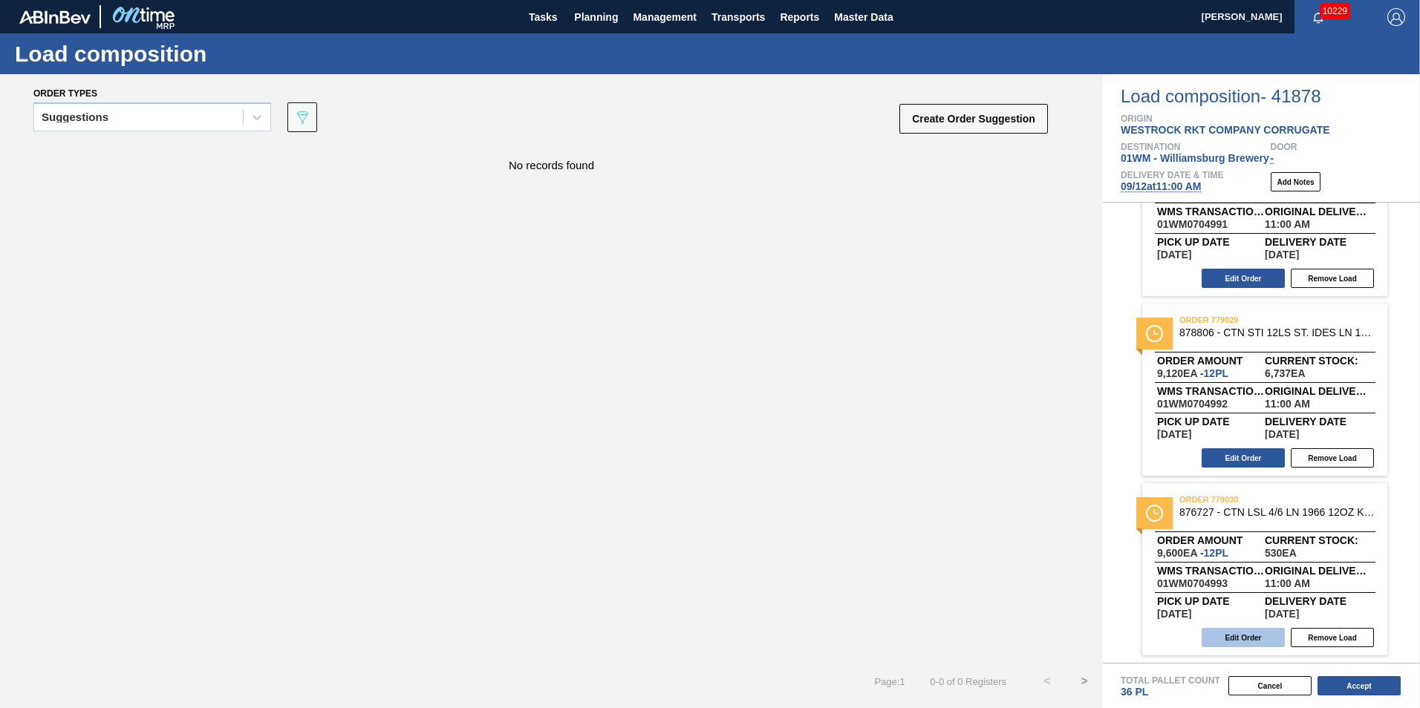
click at [1257, 643] on button "Edit Order" at bounding box center [1243, 637] width 83 height 19
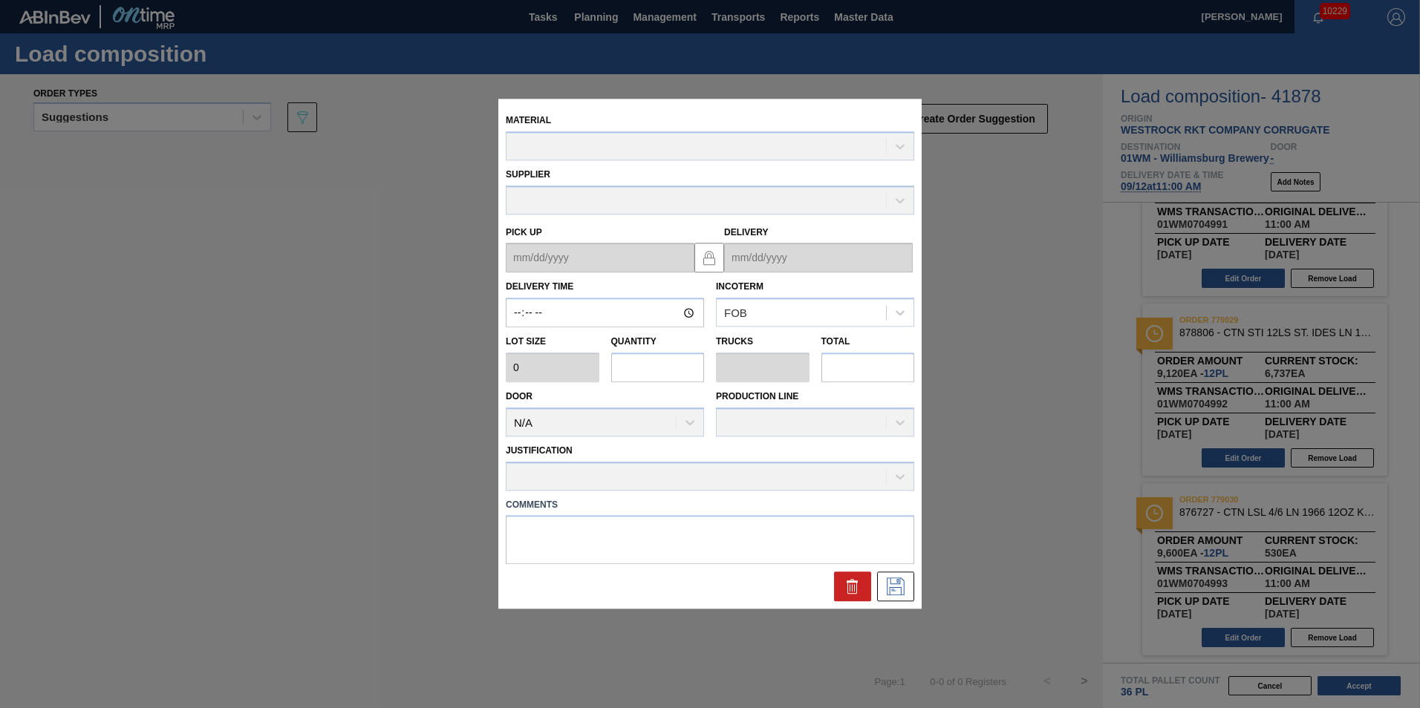
type input "11:00:00"
type input "800"
type input "12"
type input "0.231"
type input "9,600"
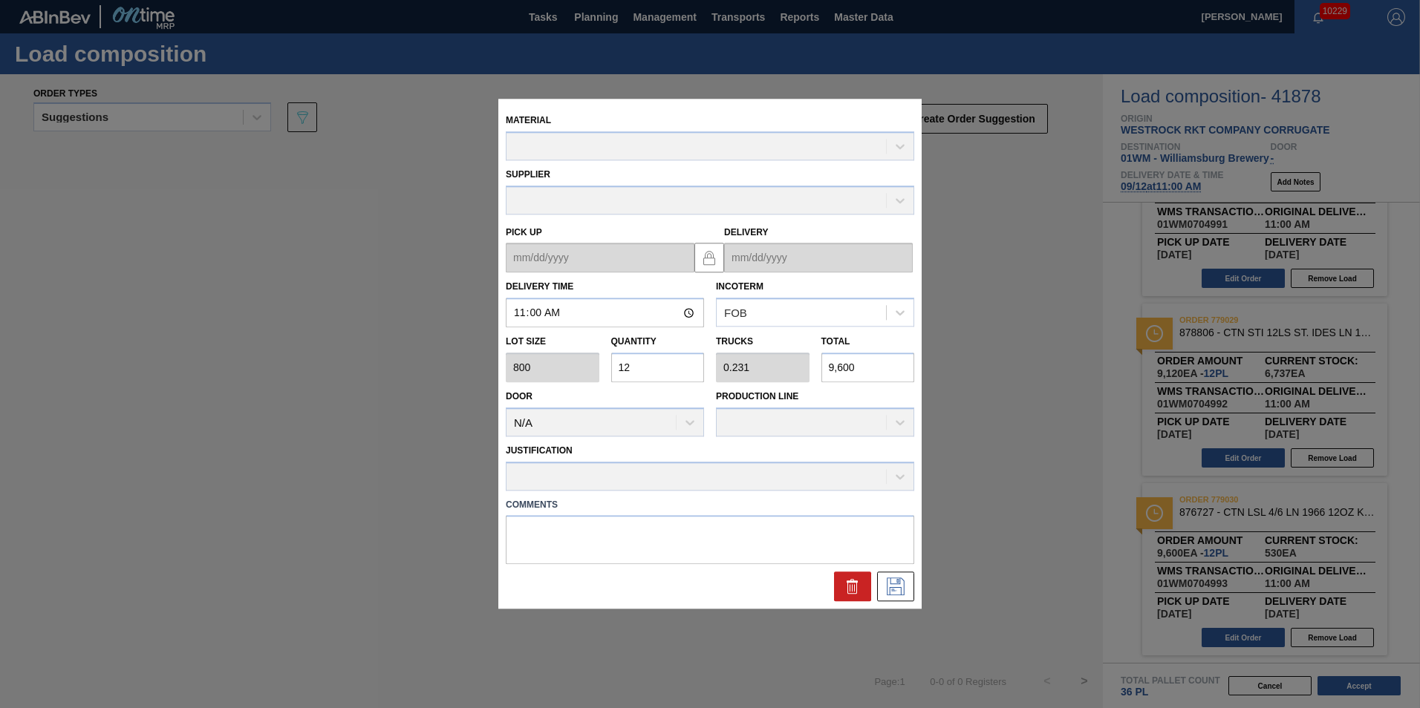
type up "09/10/2025"
type input "09/12/2025"
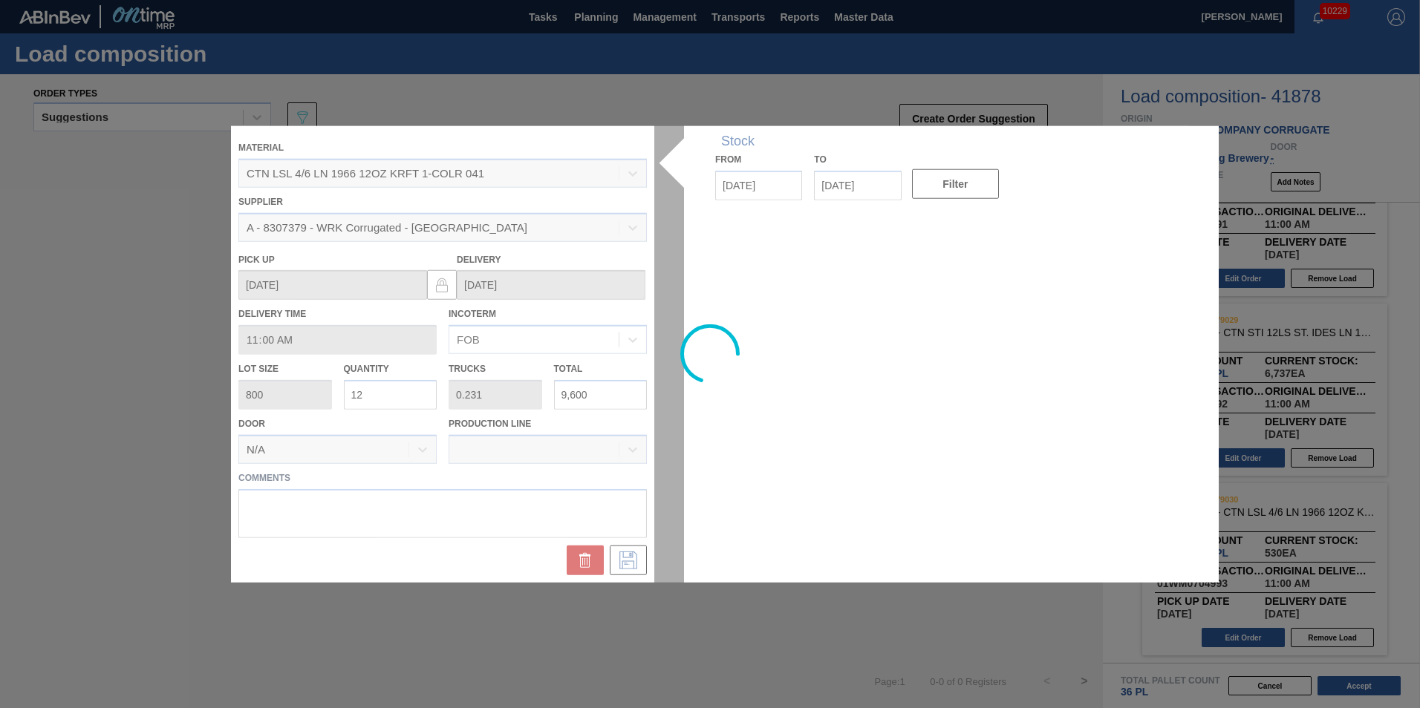
click at [408, 515] on div at bounding box center [710, 354] width 958 height 457
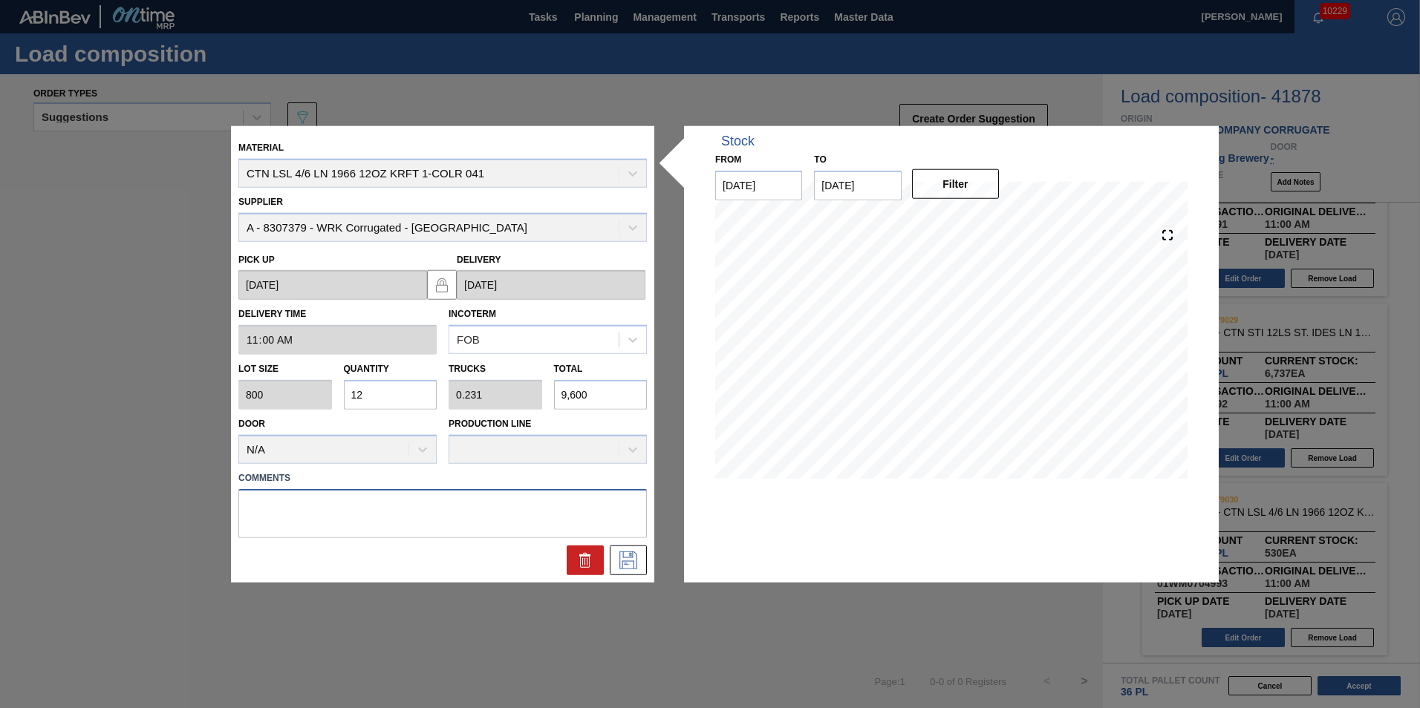
click at [261, 510] on textarea at bounding box center [442, 513] width 408 height 49
type textarea "N"
click at [646, 563] on button at bounding box center [628, 560] width 37 height 30
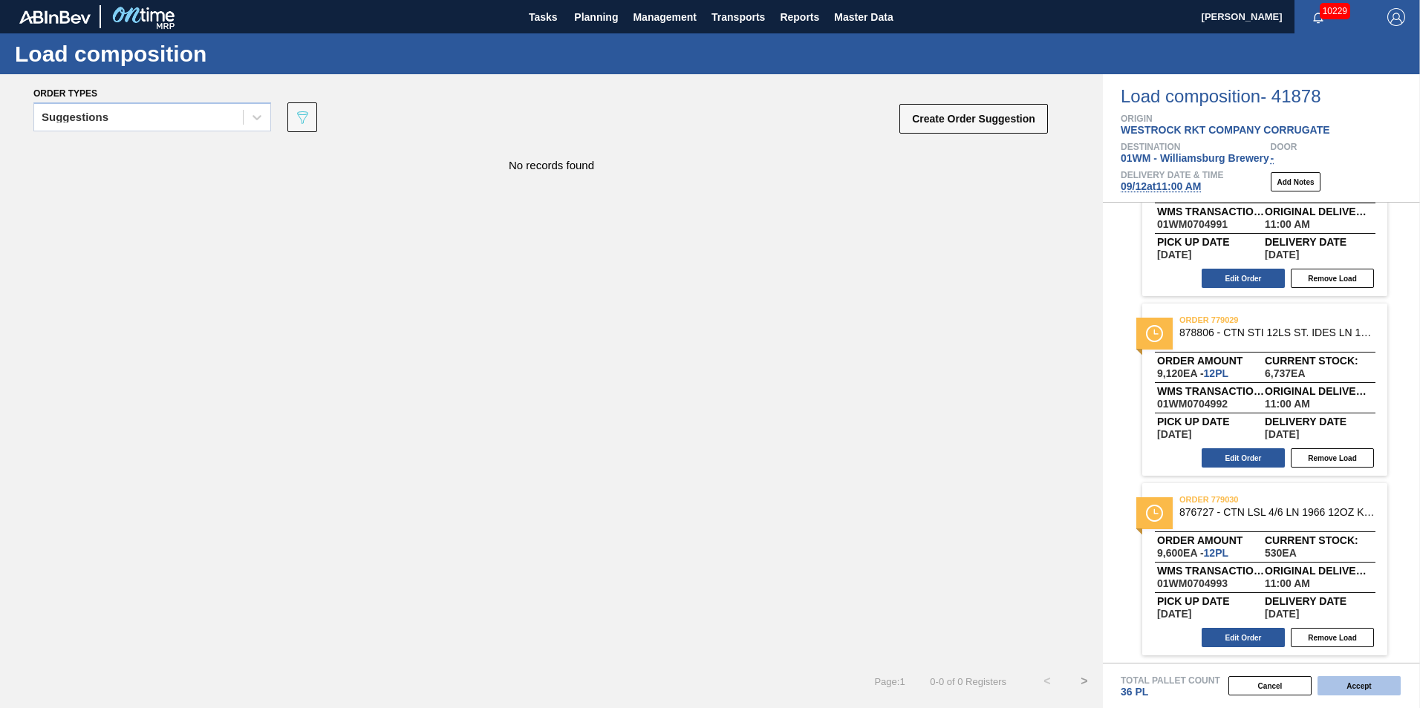
click at [1373, 690] on button "Accept" at bounding box center [1358, 686] width 83 height 19
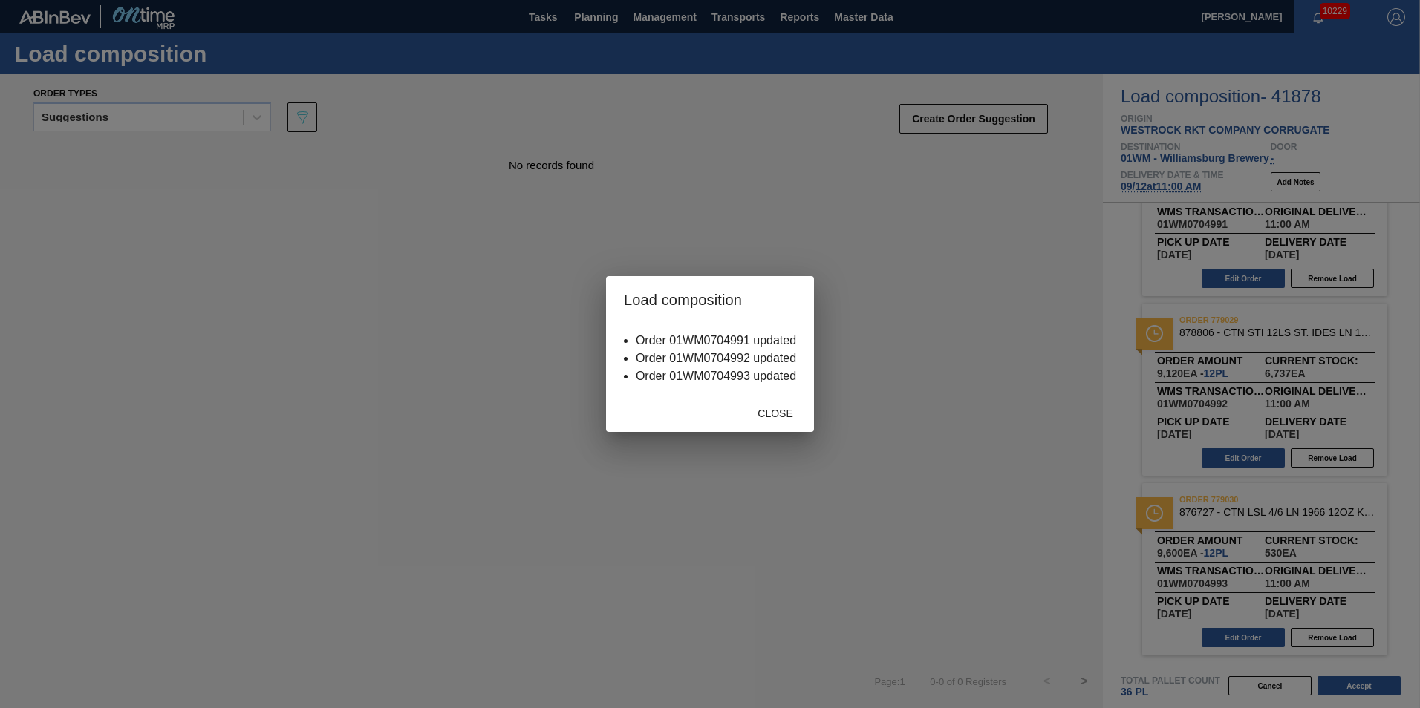
click at [789, 405] on div "Close" at bounding box center [775, 413] width 65 height 27
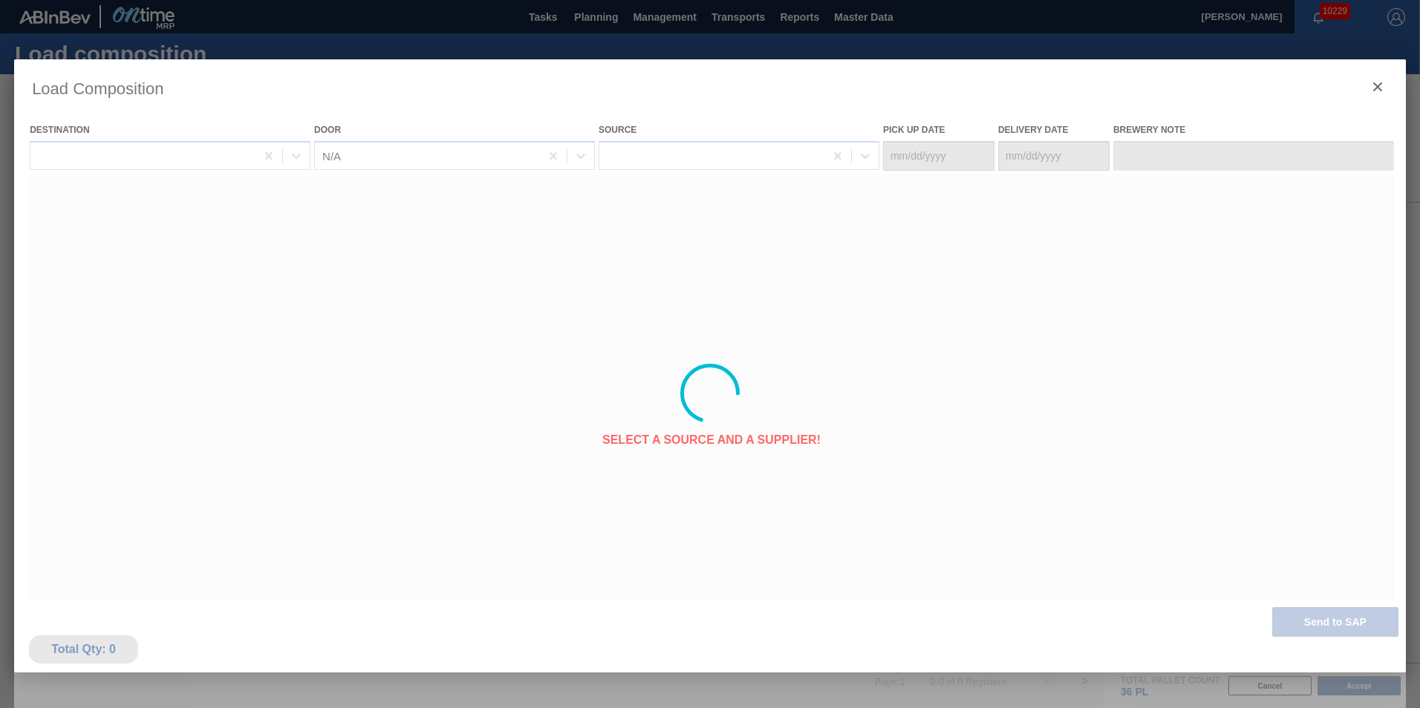
type Date "09/10/2025"
type Date "09/12/2025"
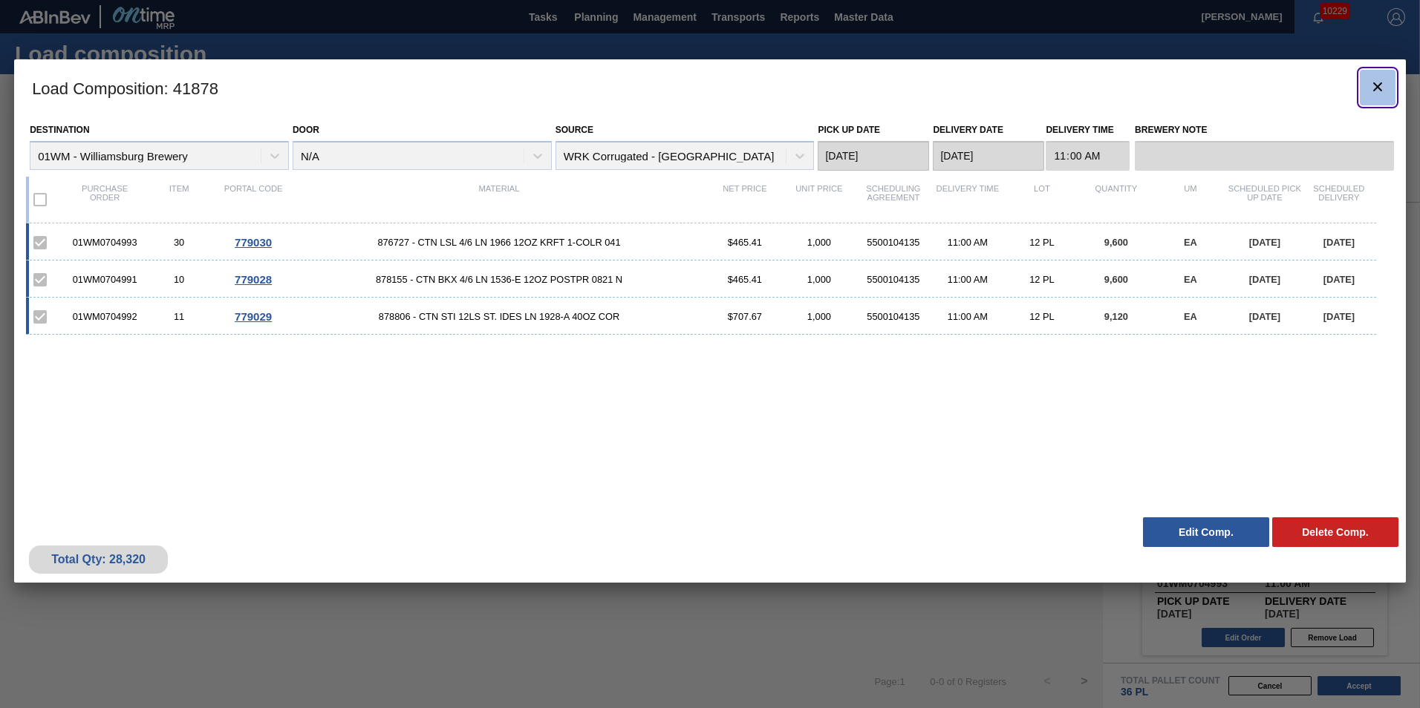
click at [1382, 79] on icon "botão de ícone" at bounding box center [1378, 87] width 18 height 18
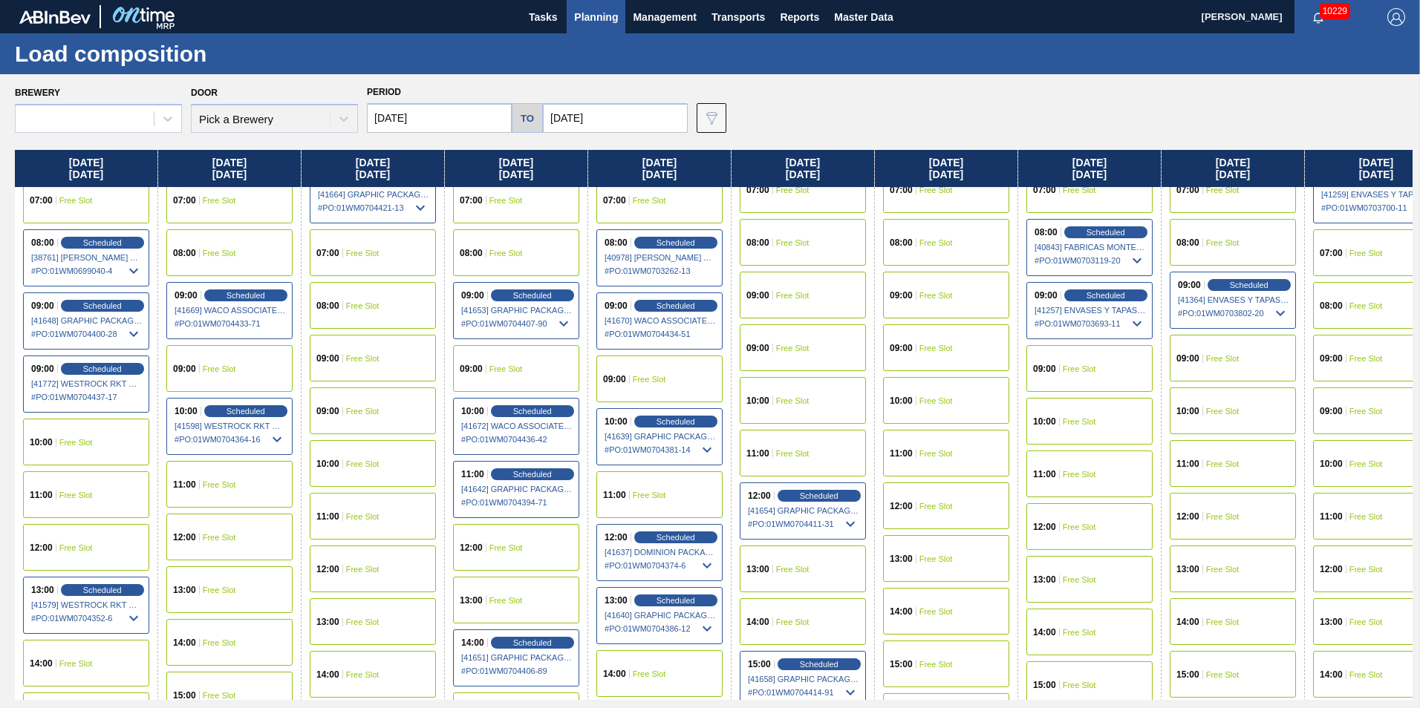
scroll to position [446, 117]
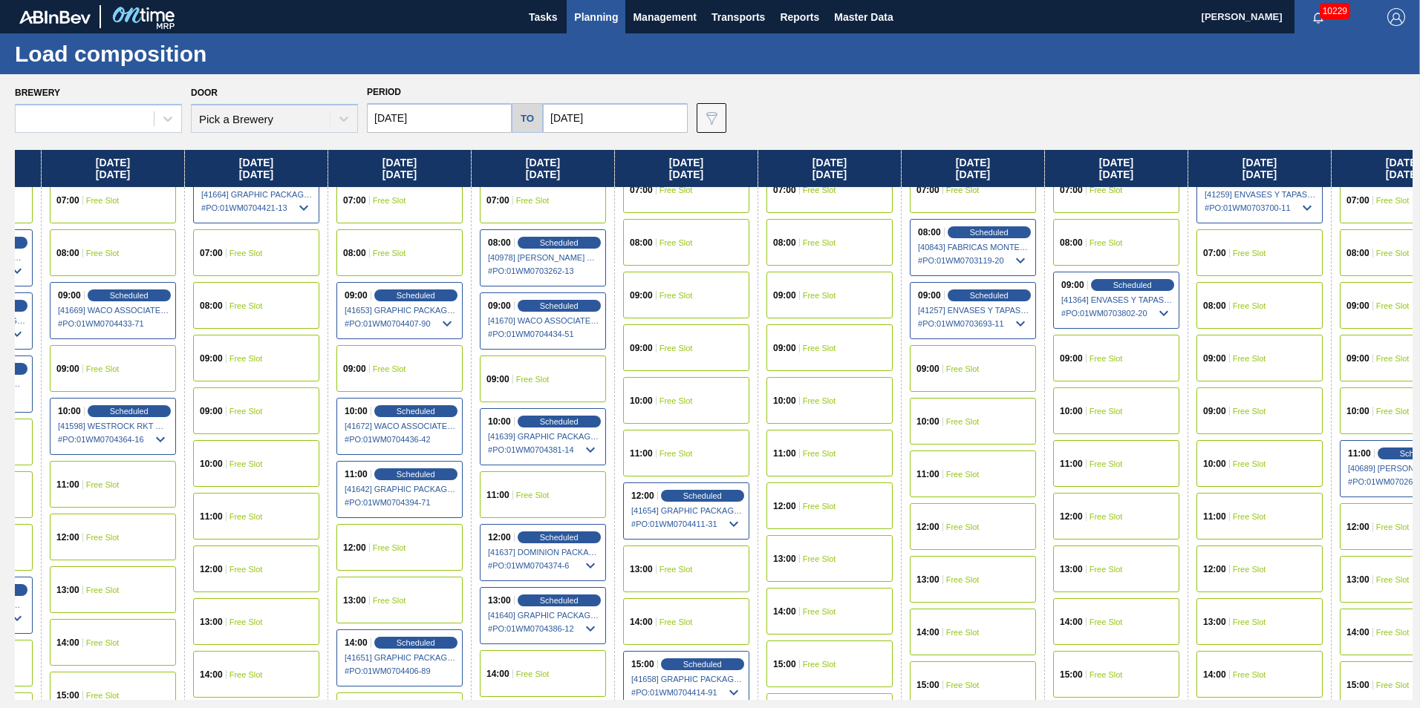
drag, startPoint x: 567, startPoint y: 159, endPoint x: 441, endPoint y: 167, distance: 125.8
click at [441, 167] on div "Monday 09/01/2025 00:00 Scheduled [41783] METAL CONTAINER CORPORATION - 0008219…" at bounding box center [714, 425] width 1398 height 550
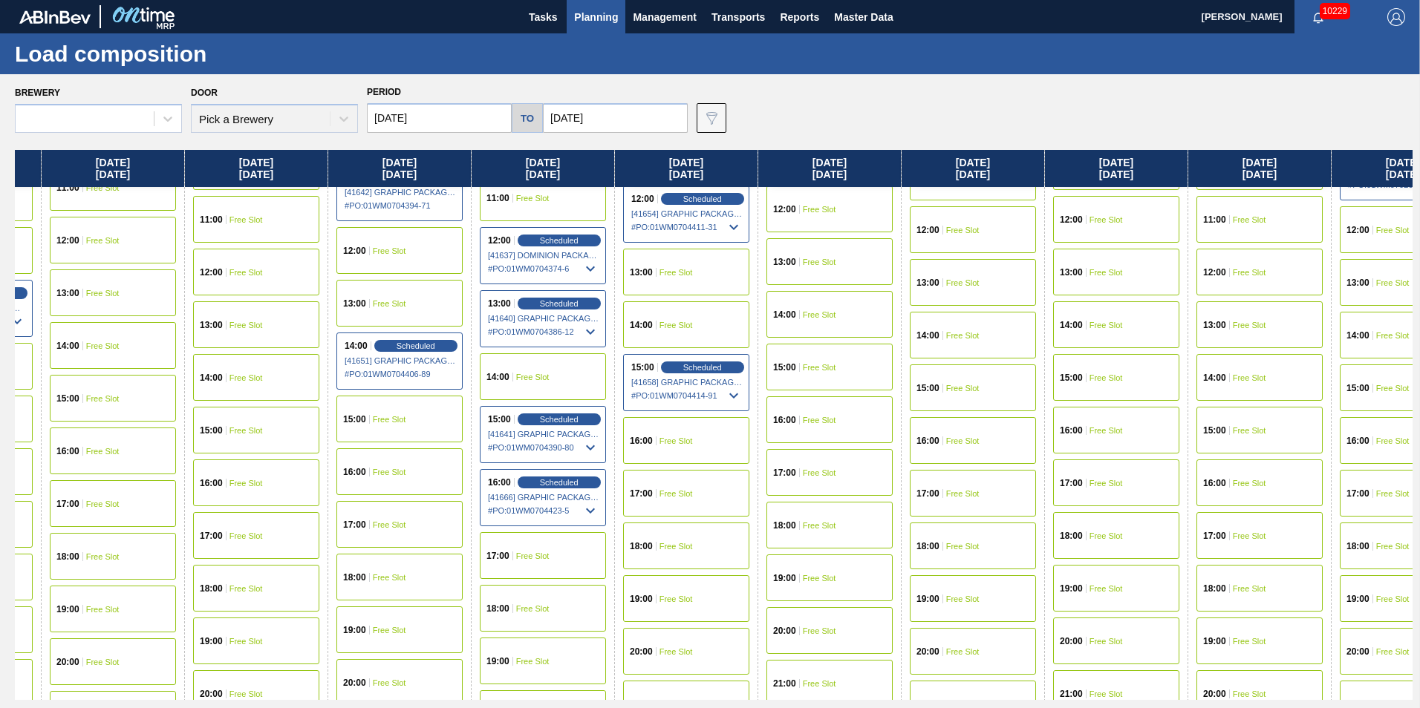
scroll to position [297, 117]
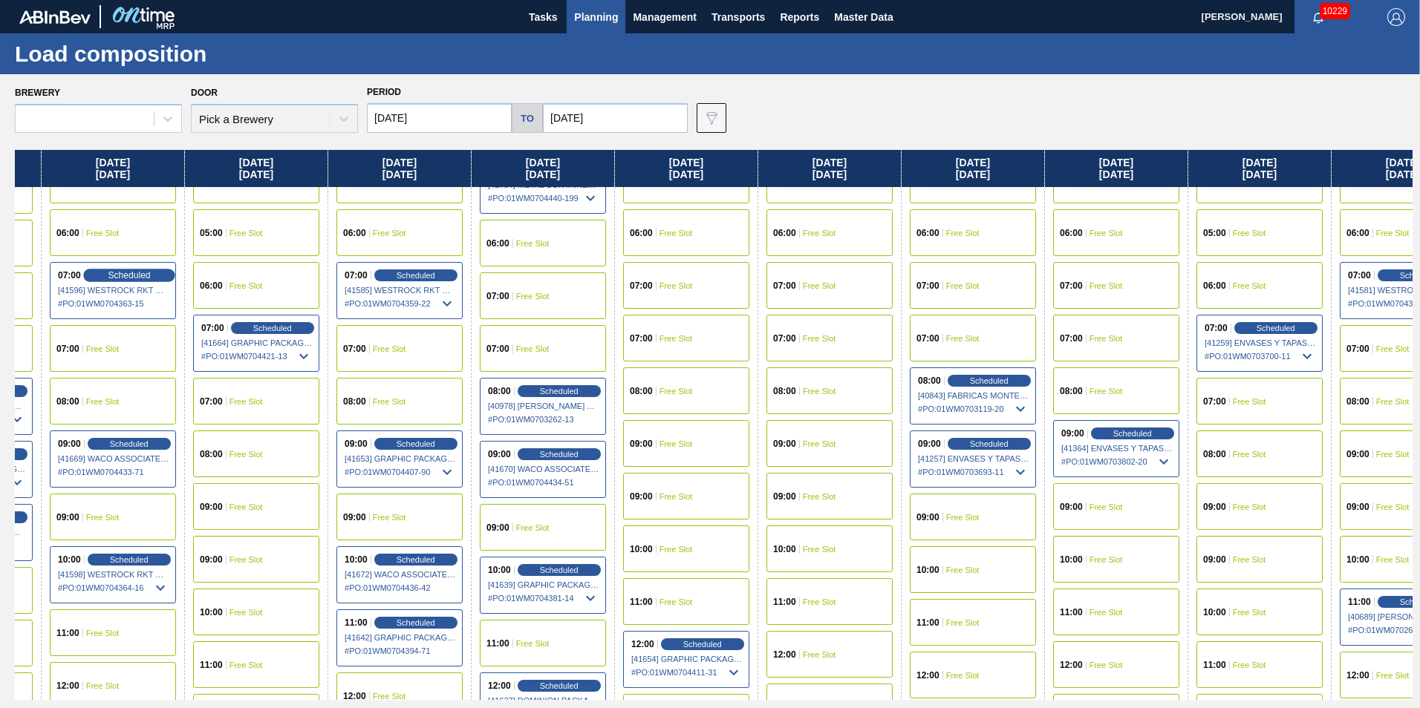
click at [111, 274] on span "Scheduled" at bounding box center [129, 275] width 42 height 10
click at [136, 281] on div "07:00 Scheduled [41596] WESTROCK RKT COMPANY CORRUGATE - 0008307379 # PO : 01WM…" at bounding box center [113, 290] width 126 height 57
click at [136, 269] on div "07:00 Scheduled [41596] WESTROCK RKT COMPANY CORRUGATE - 0008307379 # PO : 01WM…" at bounding box center [113, 290] width 126 height 57
click at [128, 278] on span "Scheduled" at bounding box center [129, 275] width 42 height 10
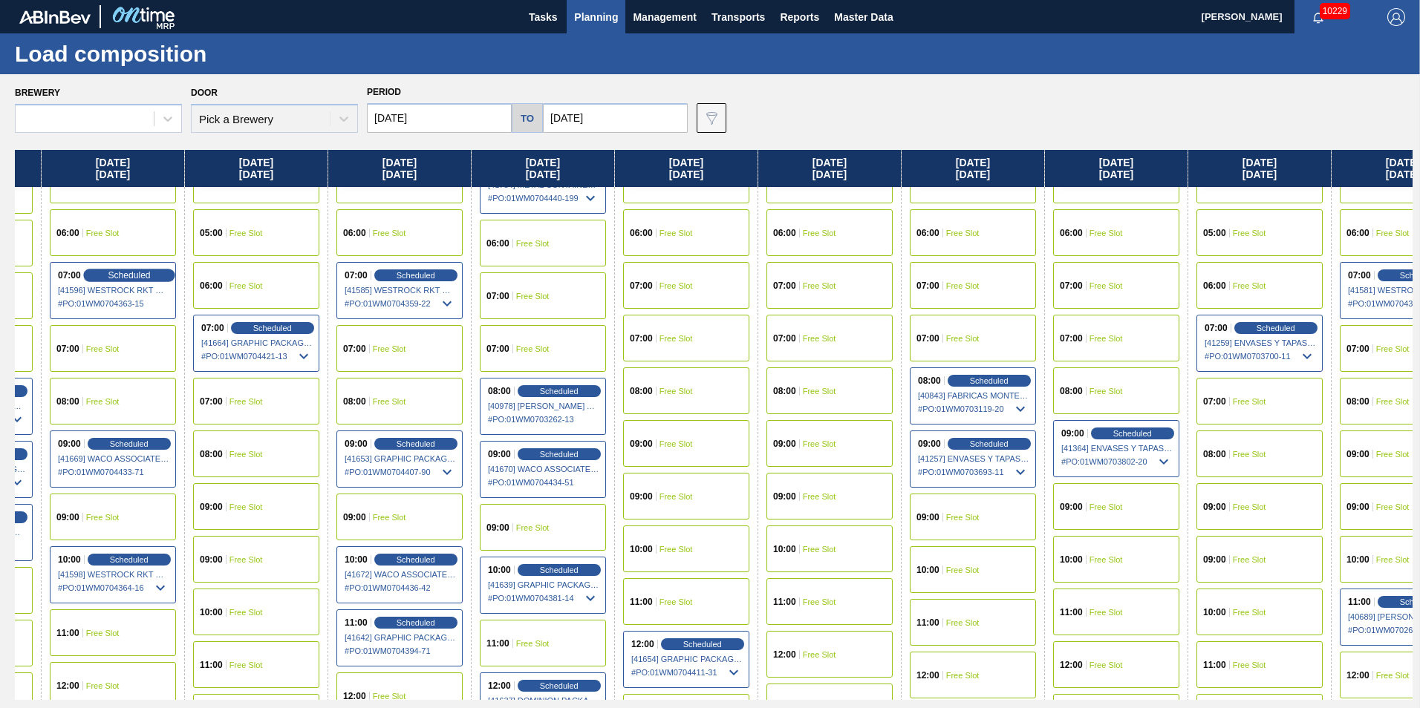
click at [95, 277] on div "Scheduled" at bounding box center [128, 275] width 91 height 13
click at [94, 277] on div "Scheduled" at bounding box center [128, 275] width 91 height 13
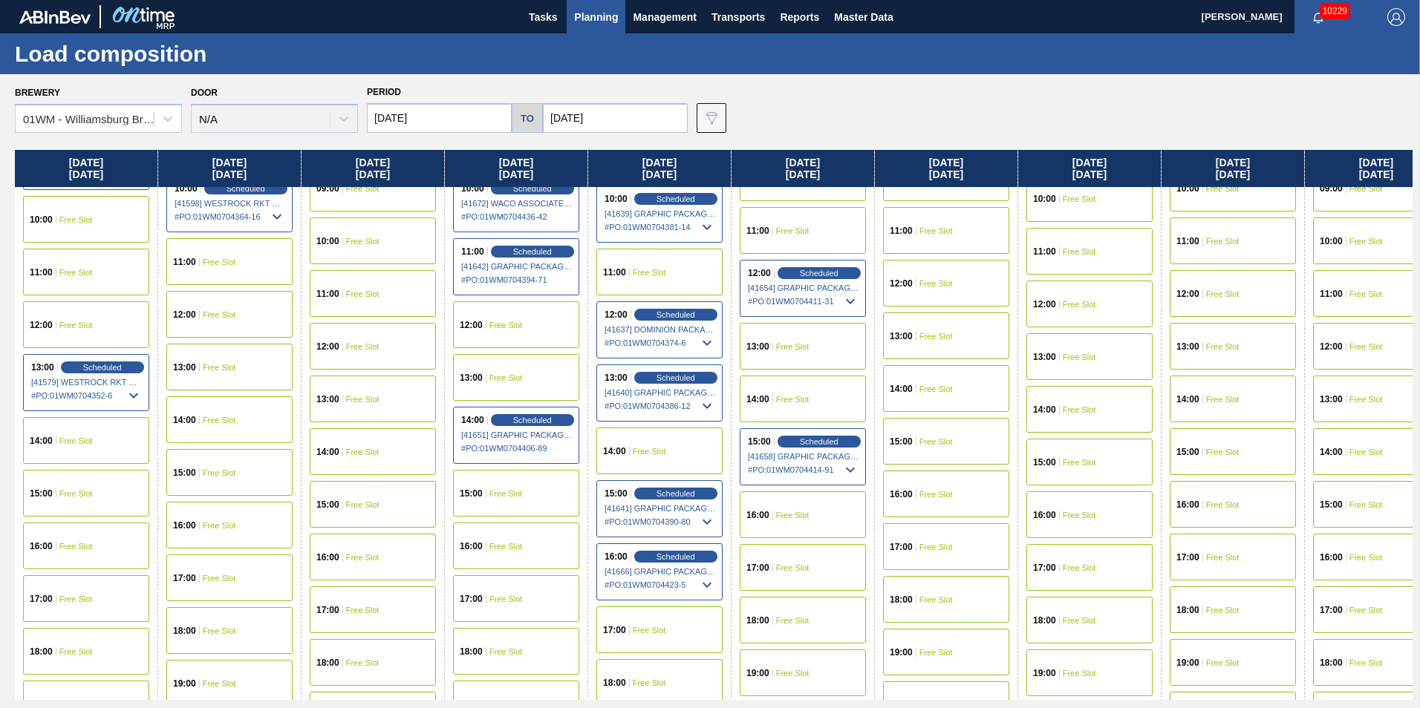
scroll to position [297, 0]
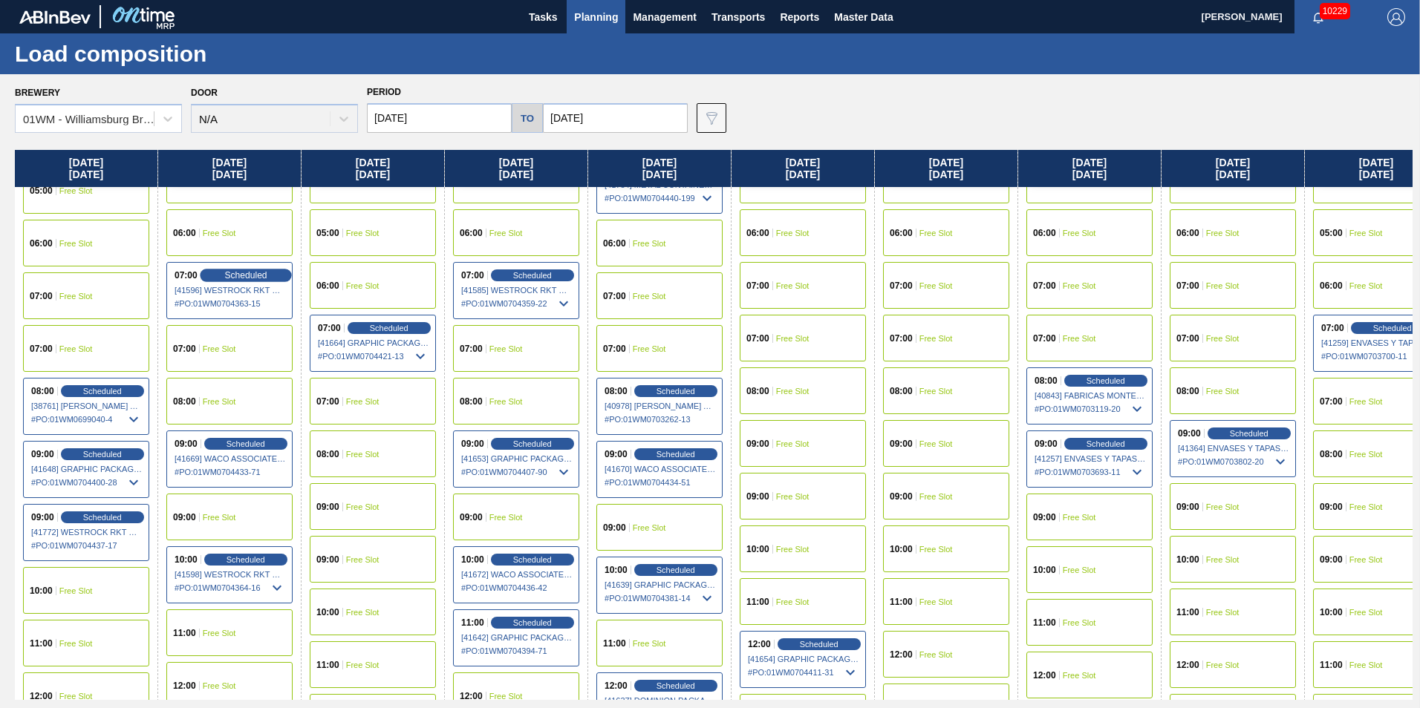
click at [260, 276] on span "Scheduled" at bounding box center [245, 275] width 42 height 10
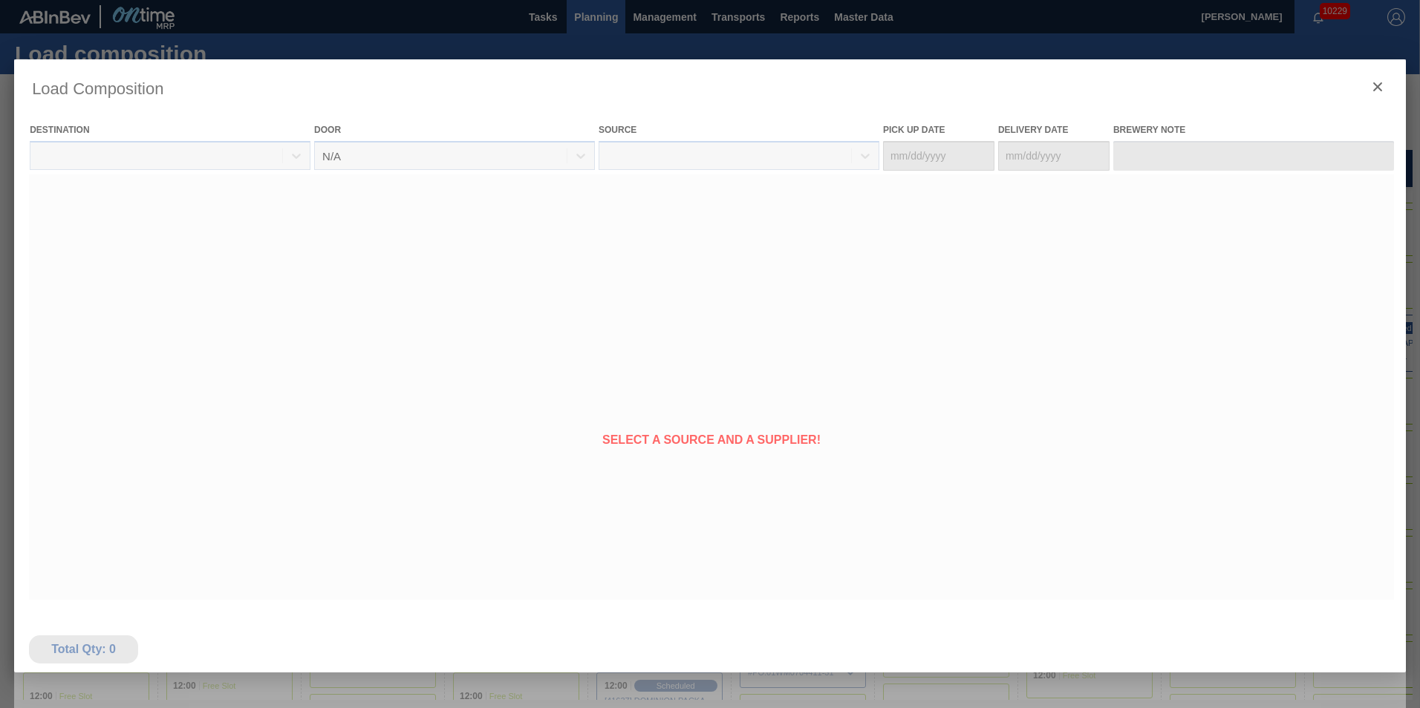
type Date "[DATE]"
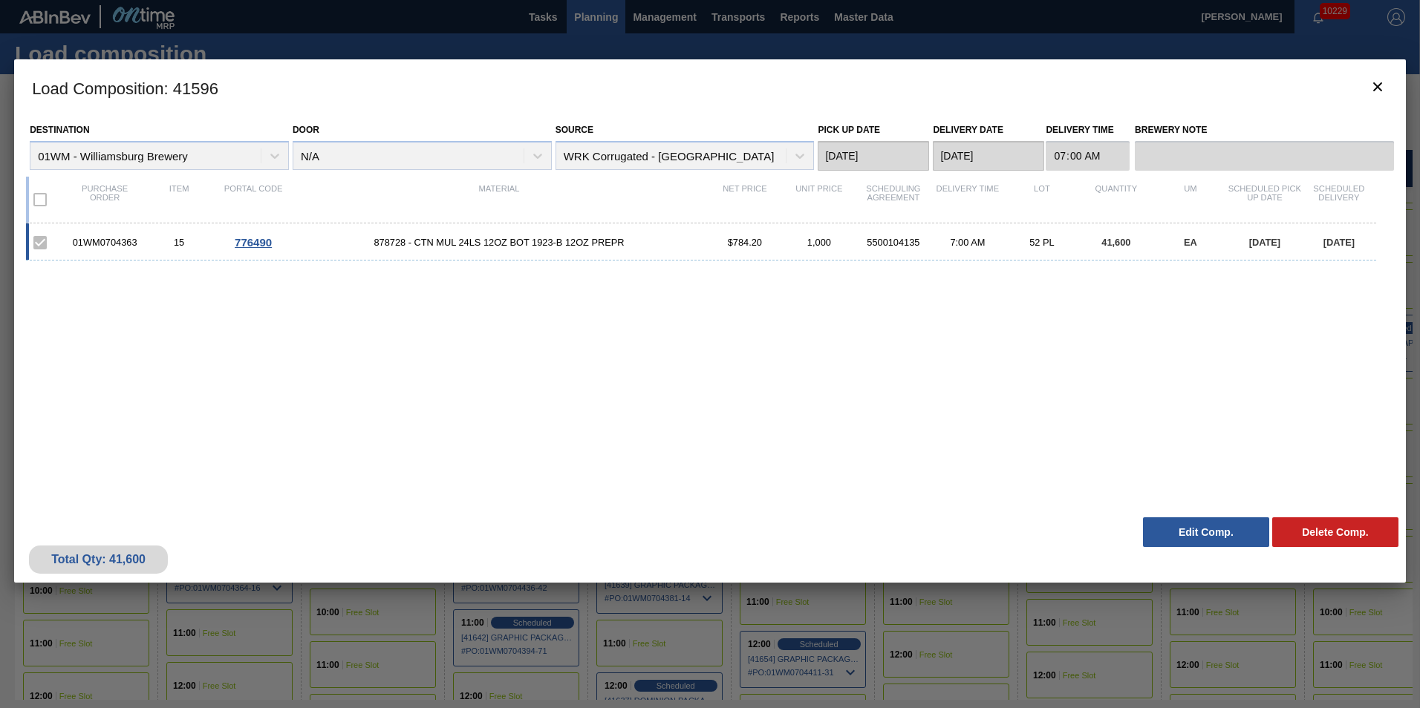
click at [1180, 529] on button "Edit Comp." at bounding box center [1206, 533] width 126 height 30
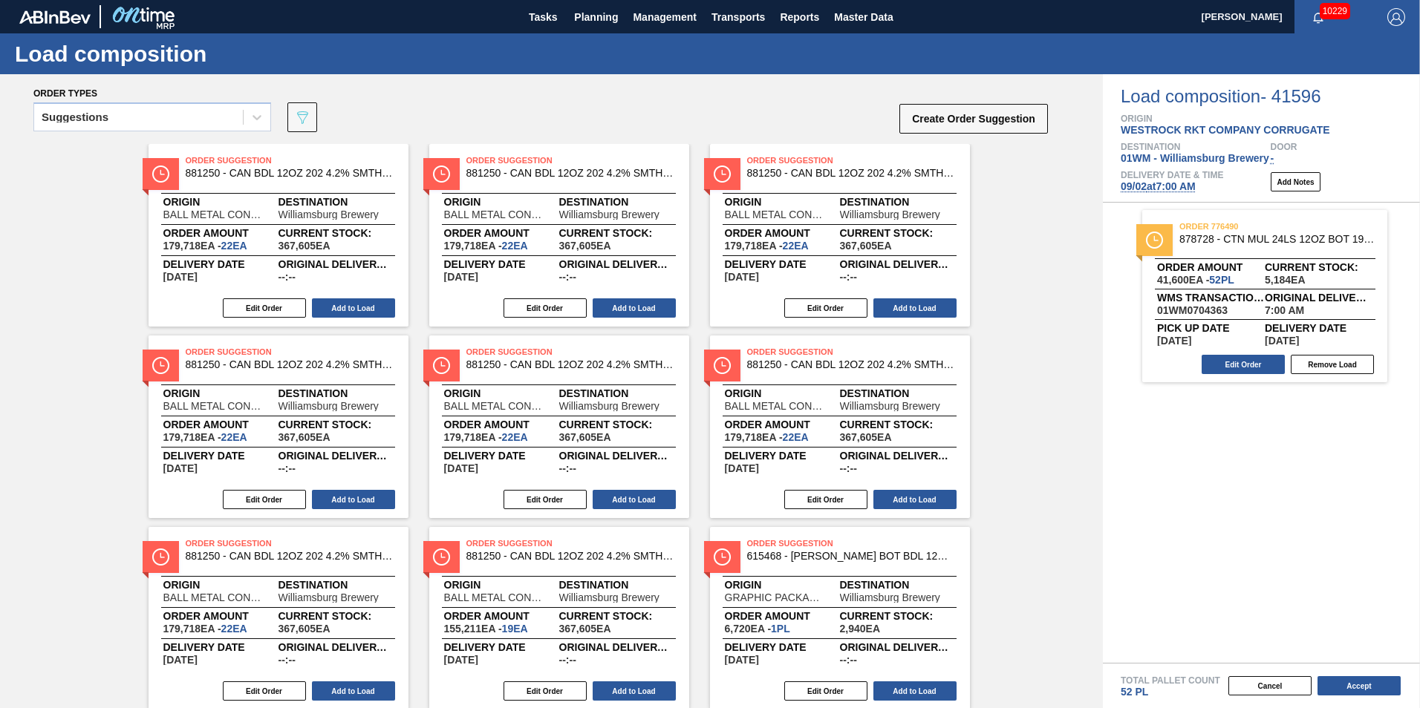
click at [1151, 189] on span "[DATE] 7:00 AM" at bounding box center [1158, 186] width 75 height 12
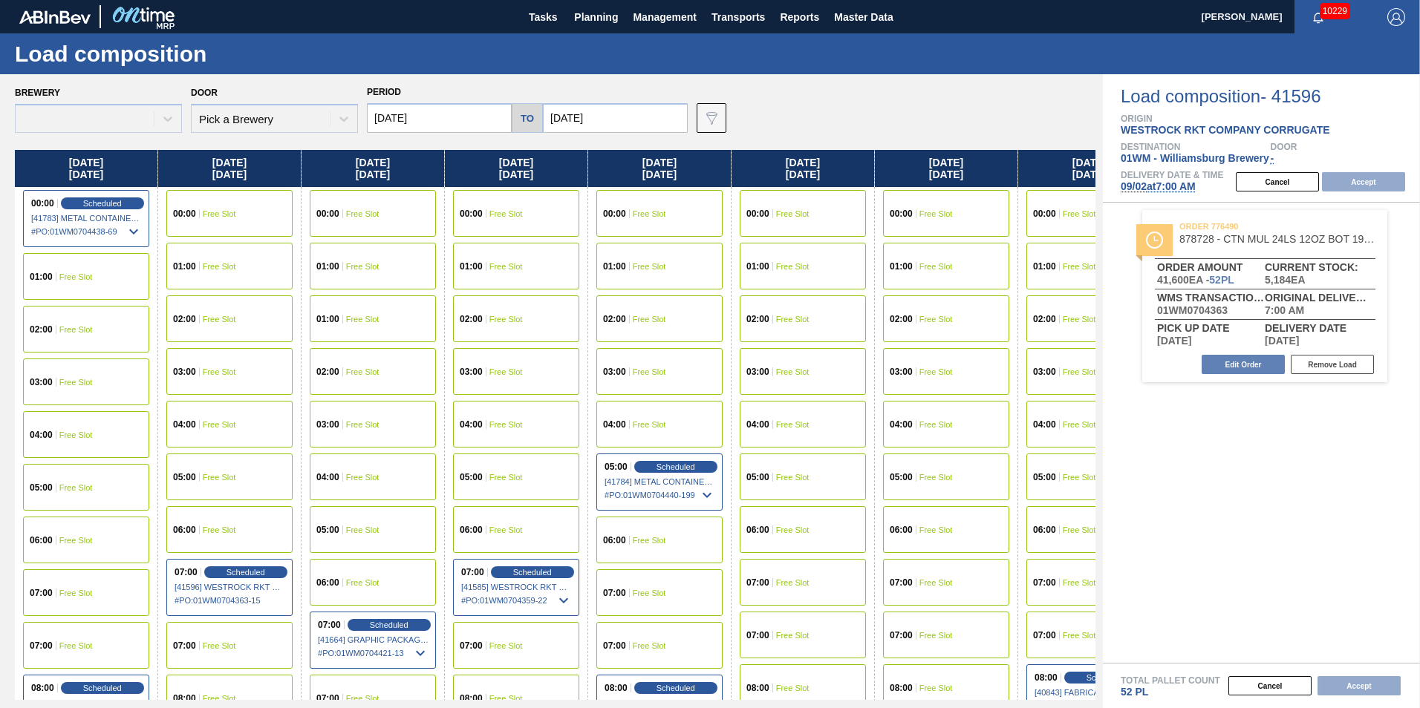
type input "[DATE]"
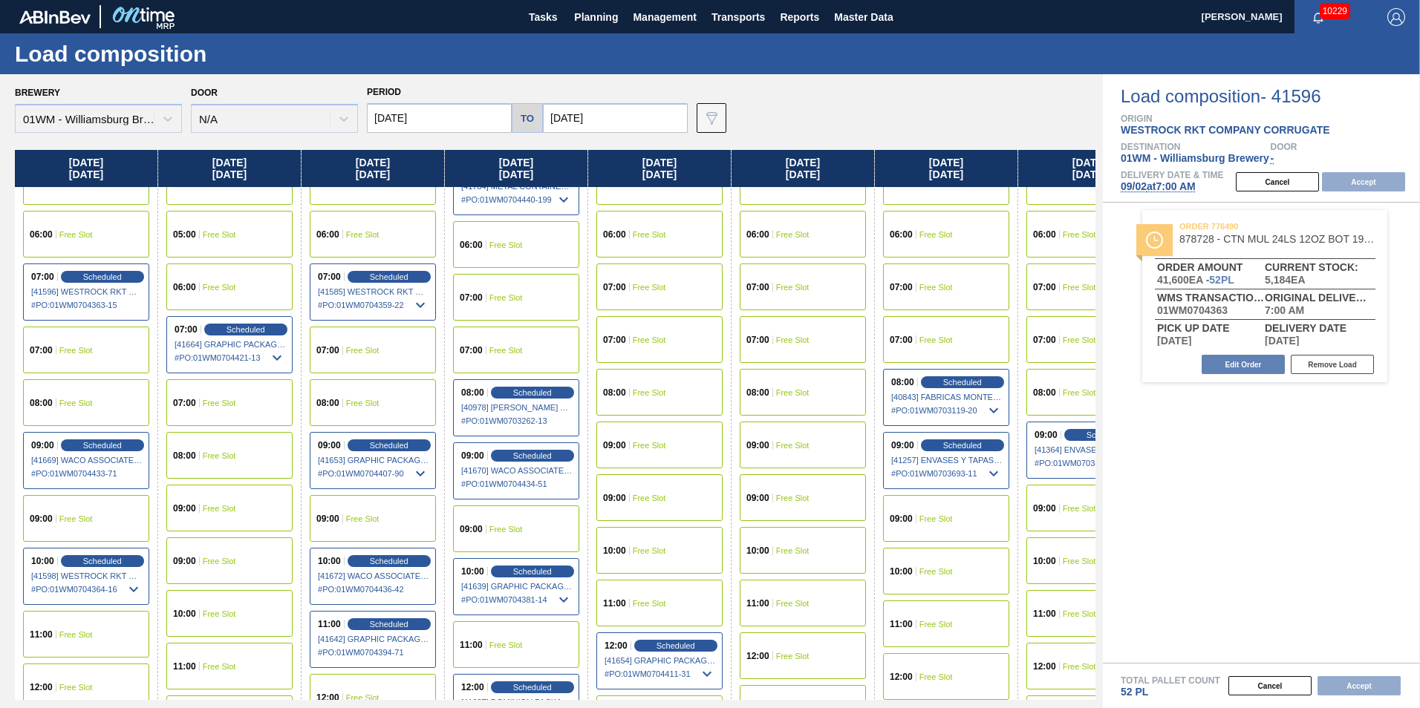
scroll to position [297, 0]
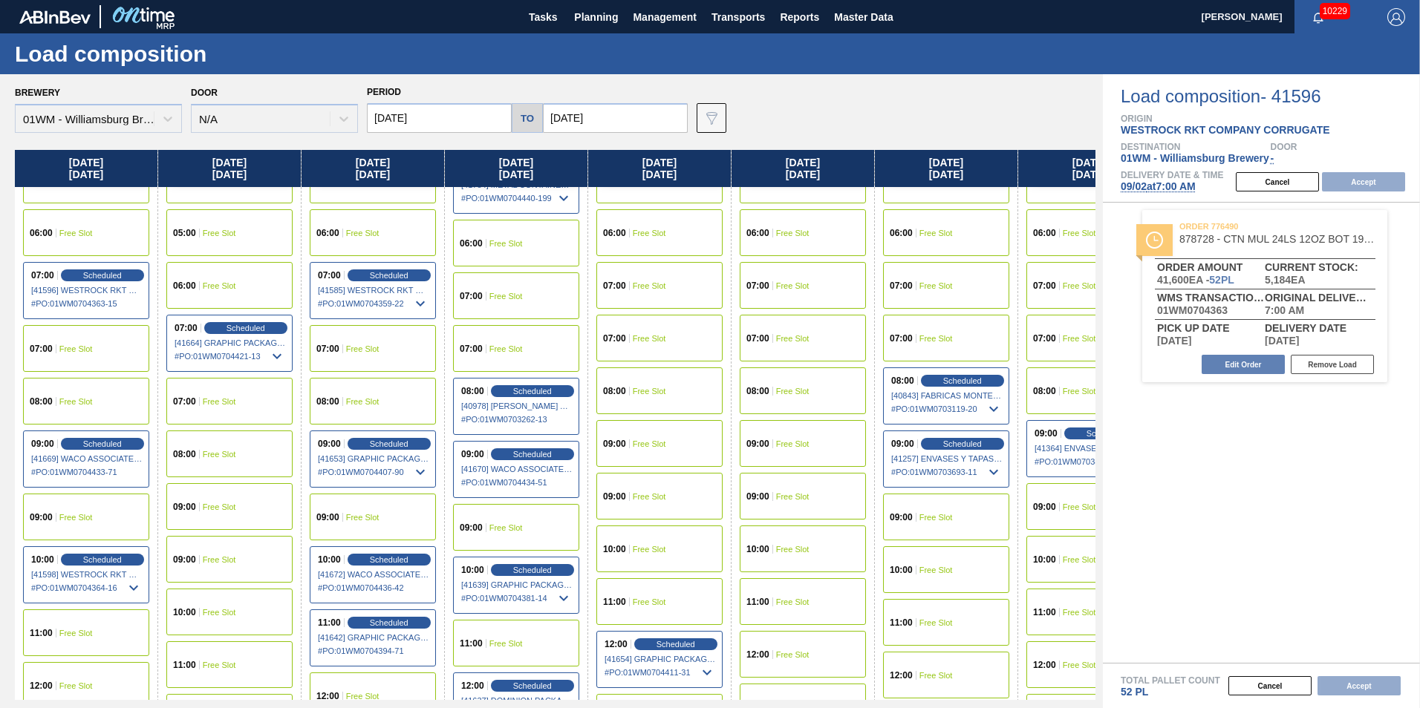
click at [251, 456] on div "08:00 Free Slot" at bounding box center [229, 454] width 126 height 47
click at [1363, 189] on button "Accept" at bounding box center [1363, 181] width 83 height 19
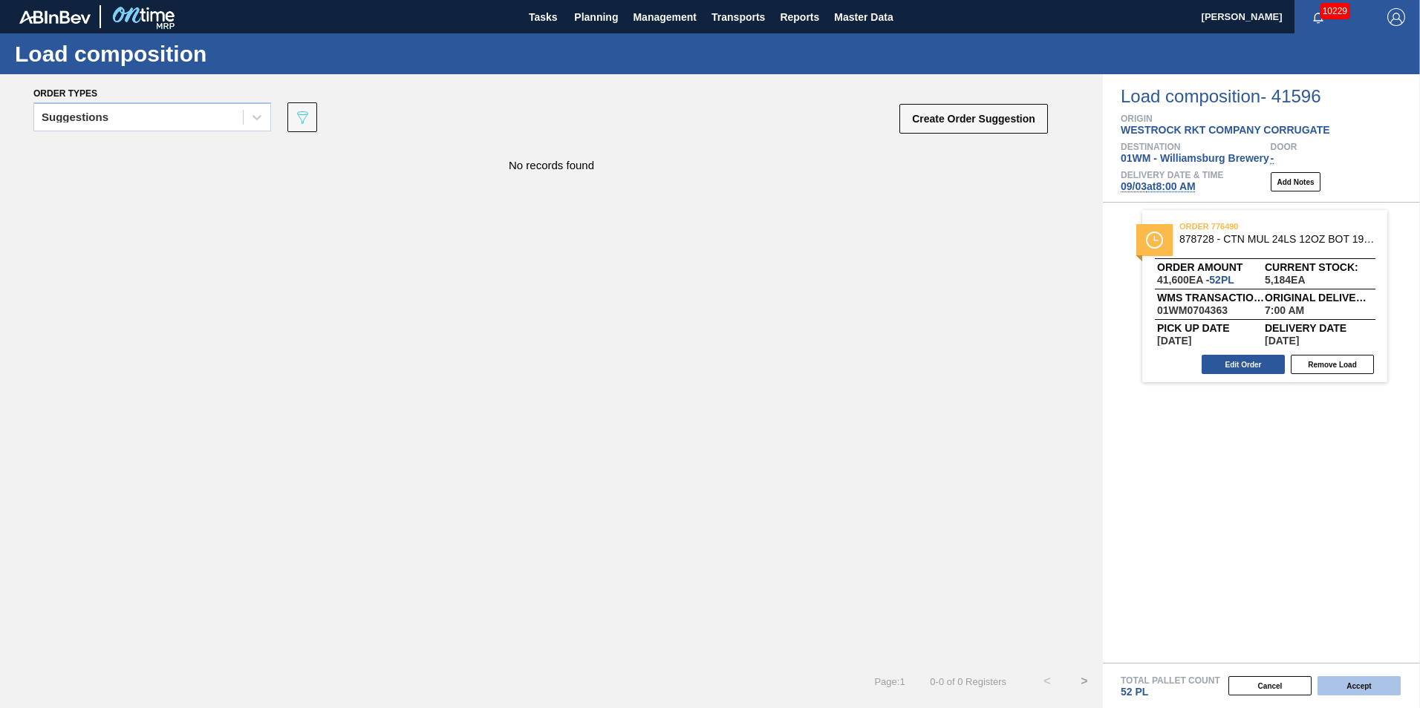
click at [1349, 691] on button "Accept" at bounding box center [1358, 686] width 83 height 19
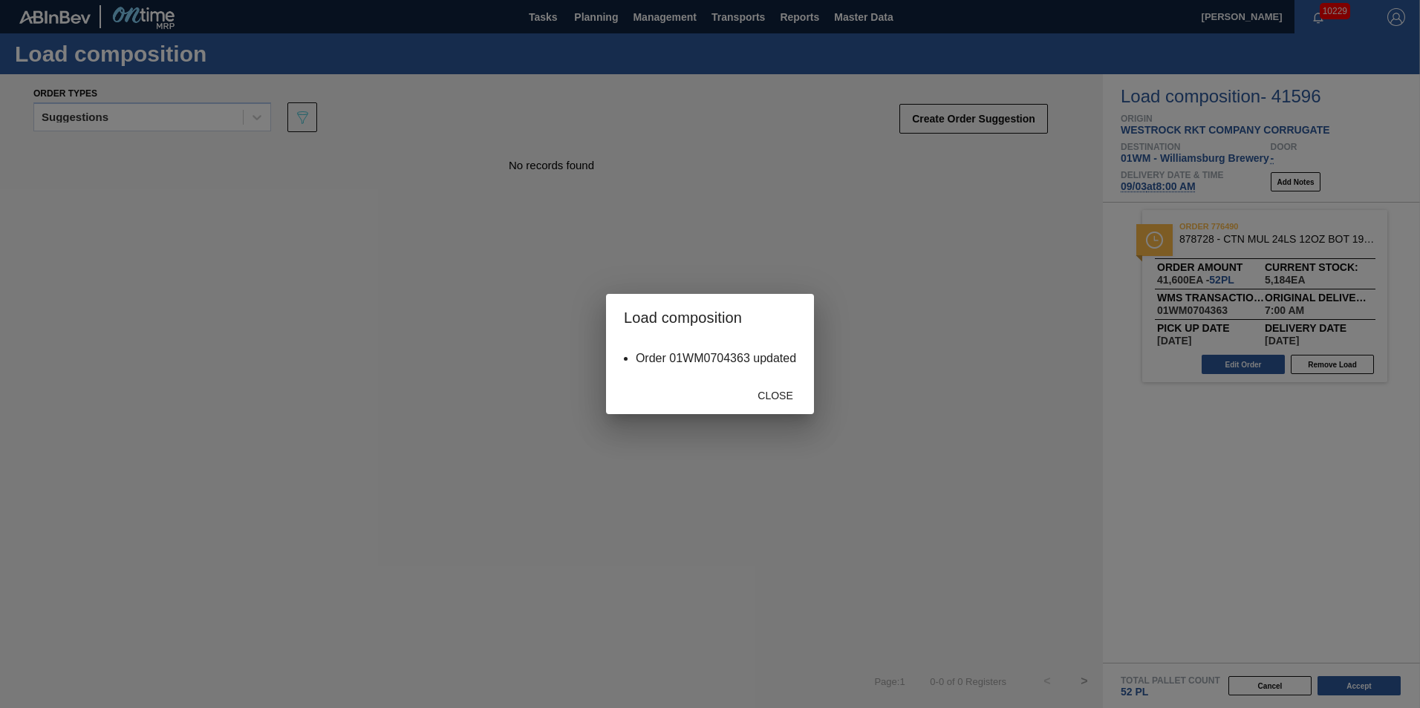
click at [778, 394] on span "Close" at bounding box center [775, 396] width 59 height 12
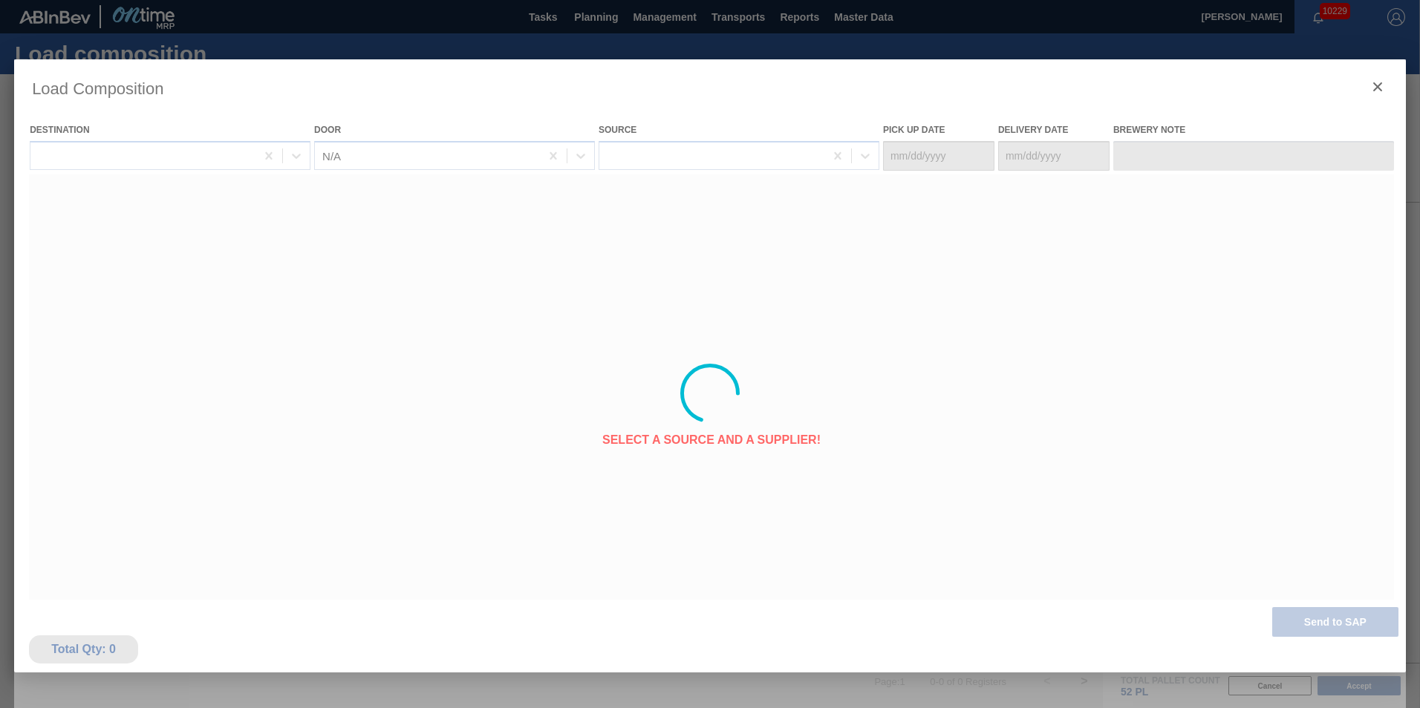
type Date "[DATE]"
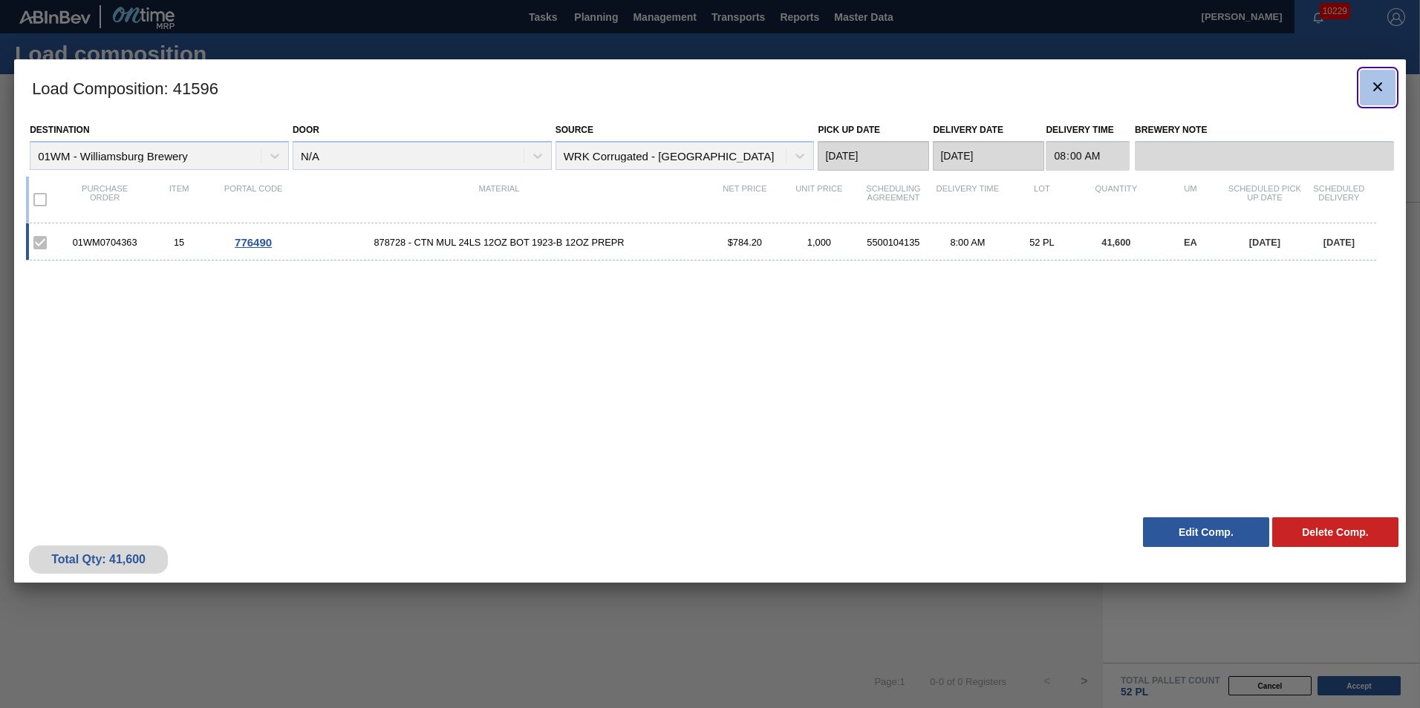
click at [1382, 88] on icon "botão de ícone" at bounding box center [1378, 87] width 18 height 18
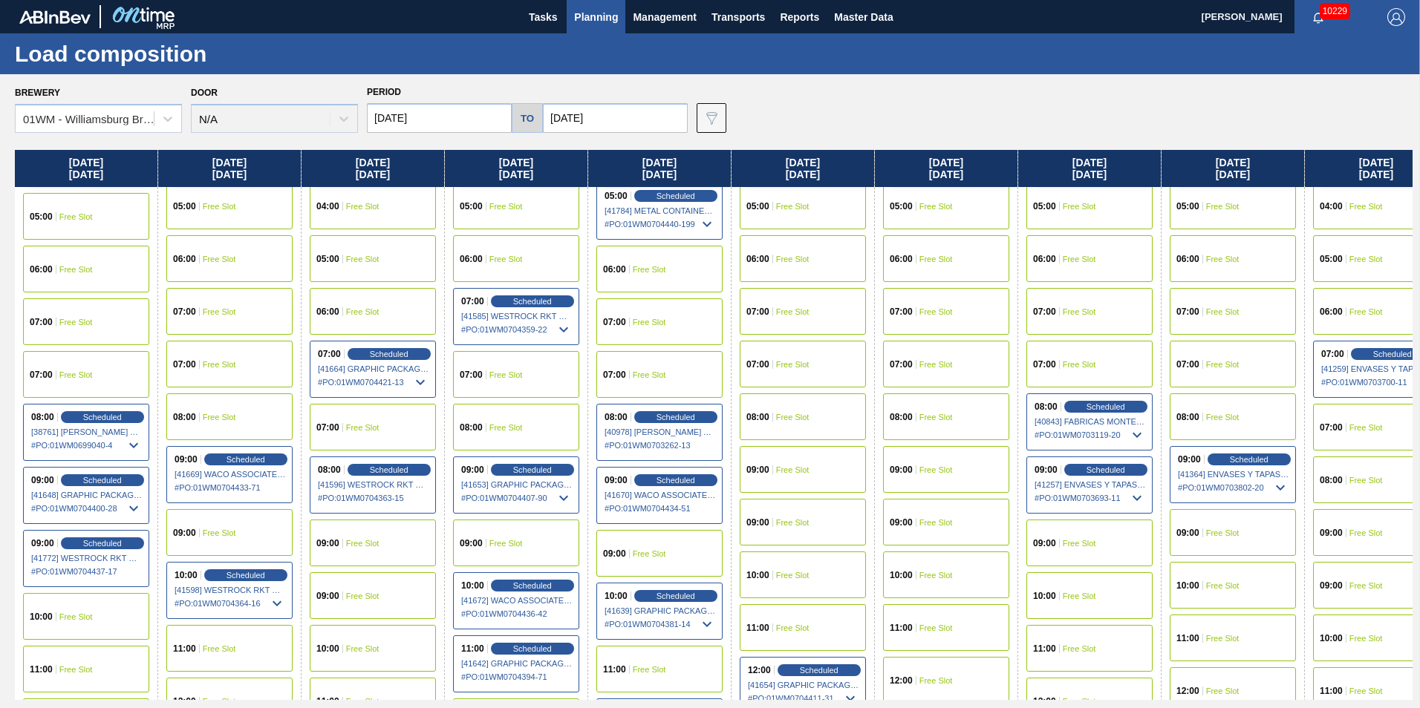
scroll to position [297, 0]
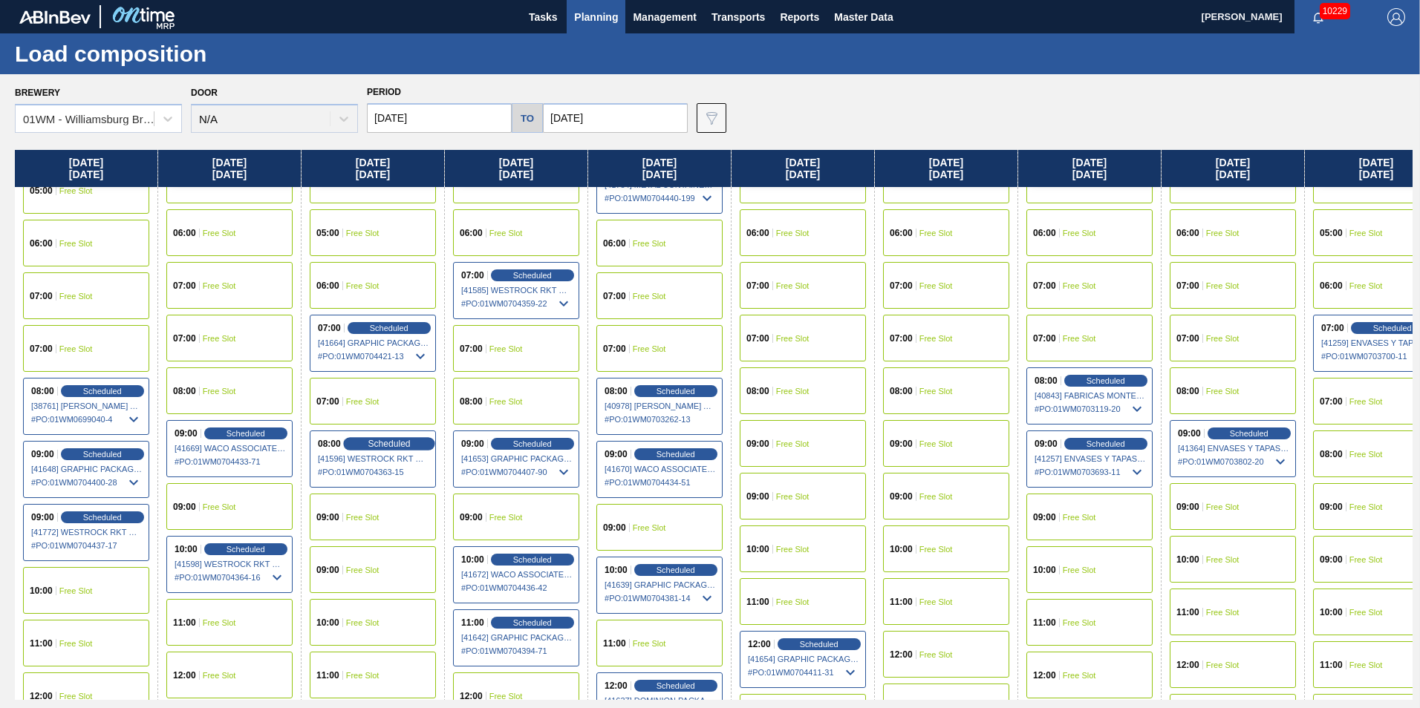
click at [385, 449] on span "Scheduled" at bounding box center [389, 444] width 42 height 10
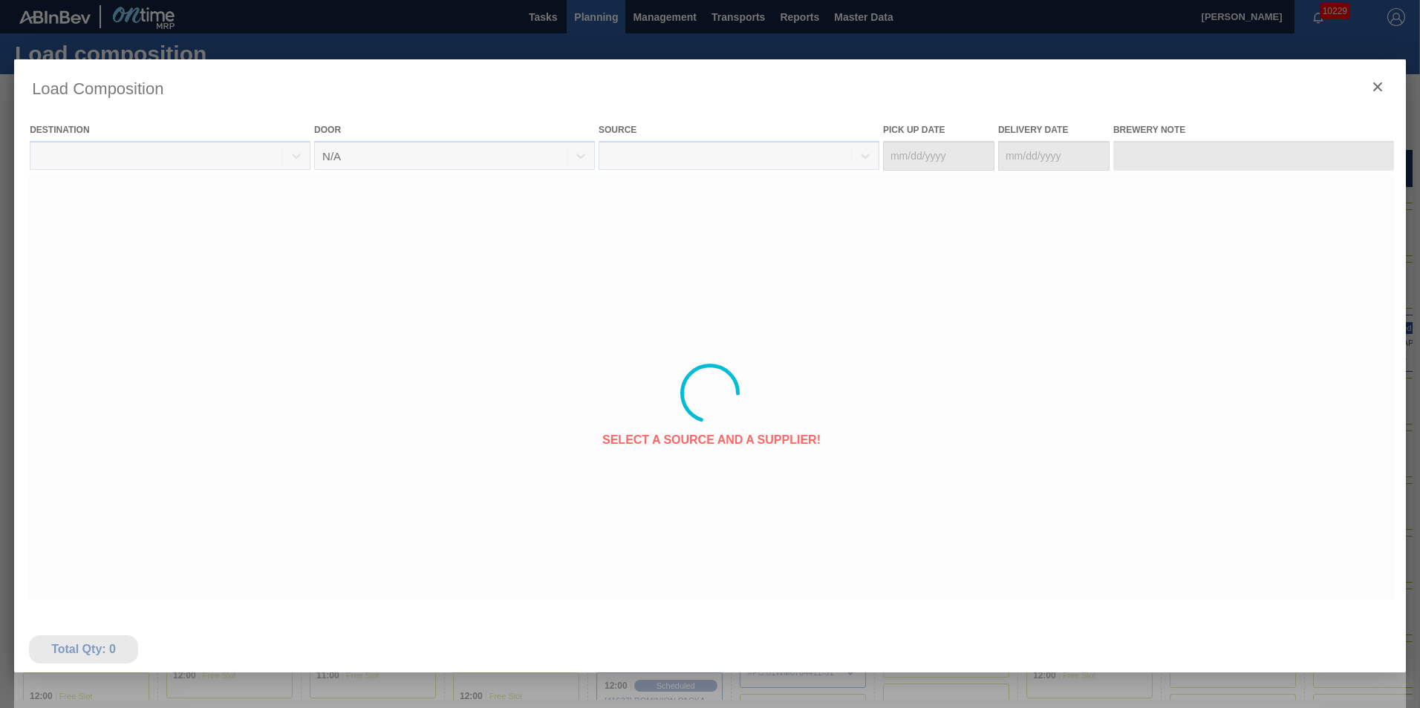
type Date "[DATE]"
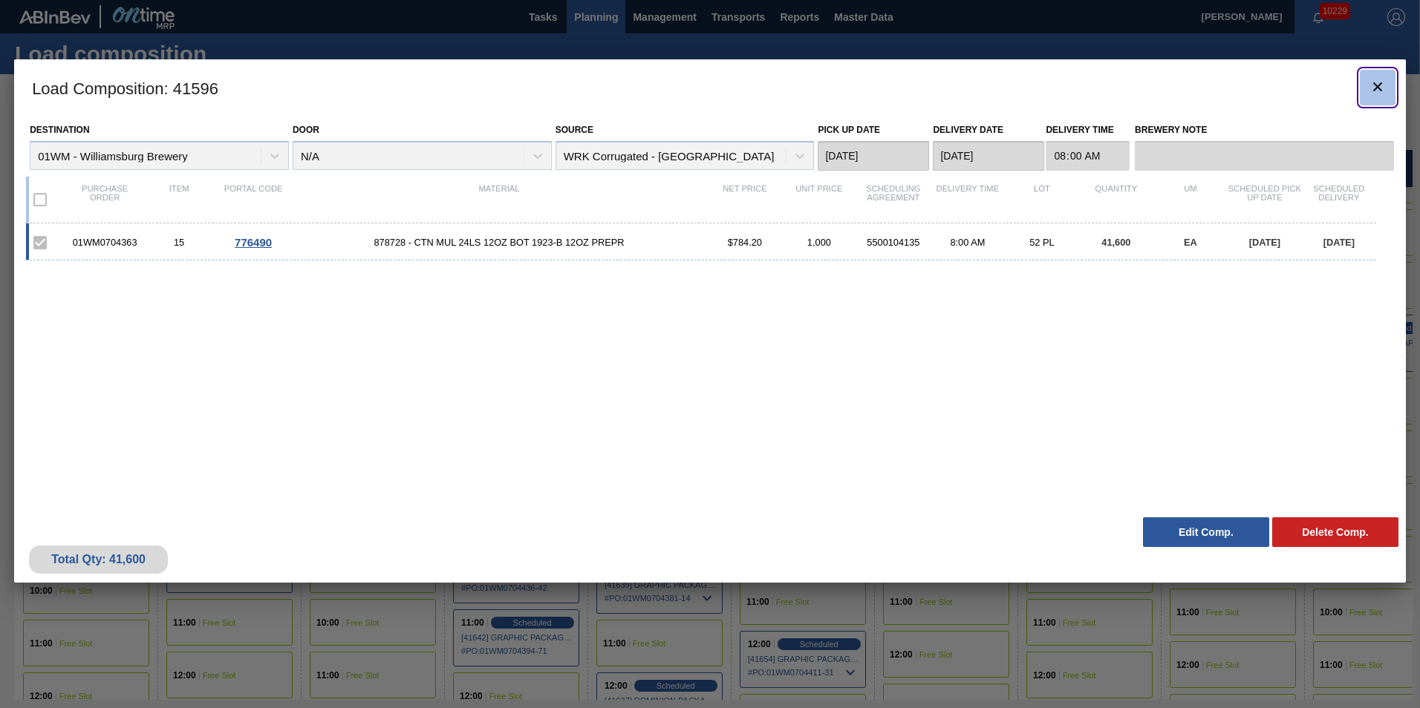
click at [1373, 79] on icon "botão de ícone" at bounding box center [1378, 87] width 18 height 18
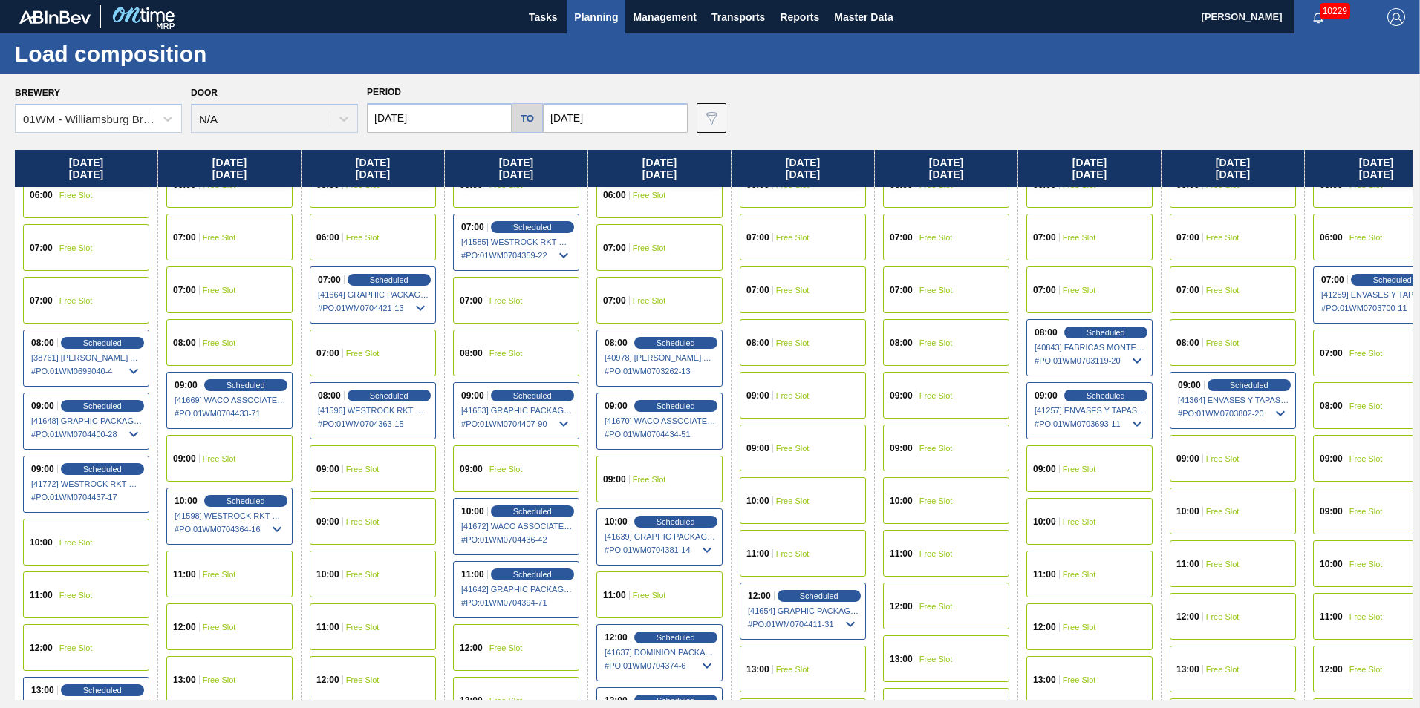
scroll to position [371, 0]
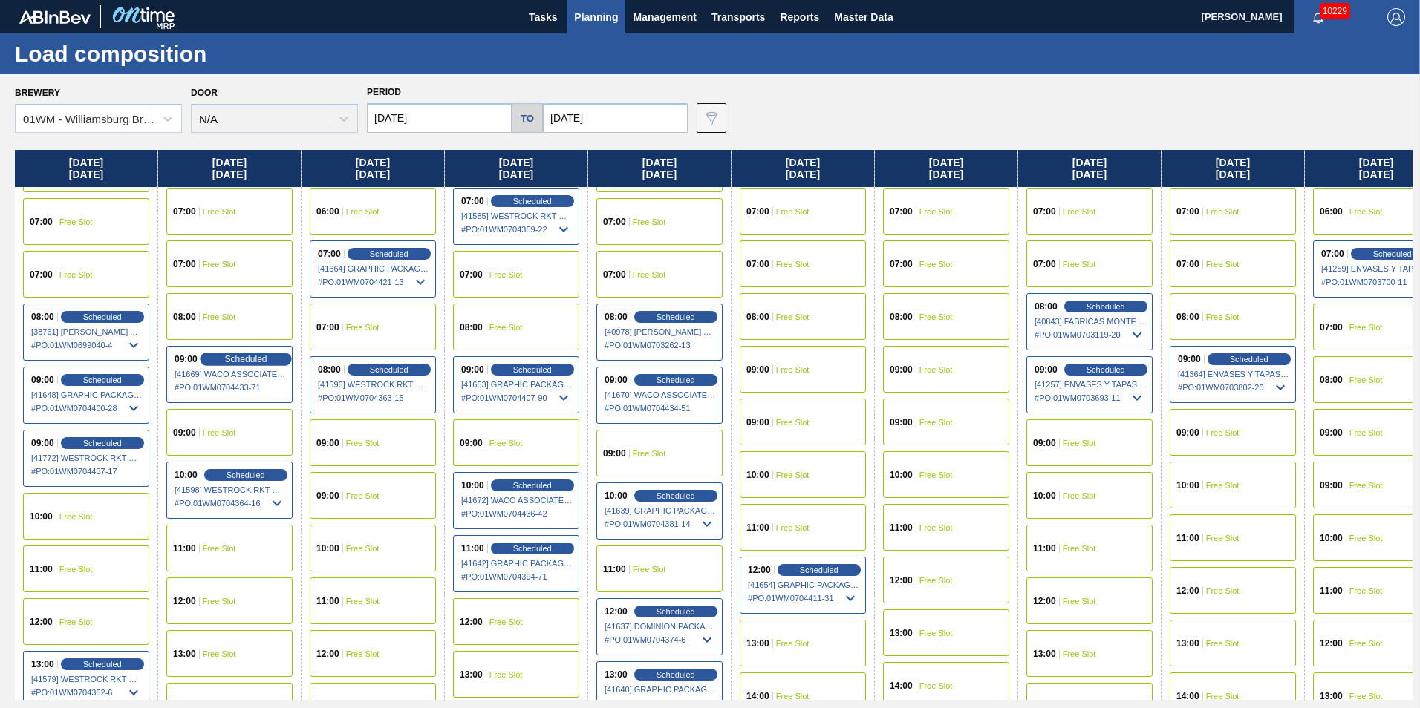
click at [257, 359] on span "Scheduled" at bounding box center [245, 359] width 42 height 10
click at [243, 367] on div "09:00 Scheduled [41669] WACO ASSOCIATES - 0008253884 # PO : 01WM0704433-71" at bounding box center [229, 374] width 126 height 57
click at [245, 357] on span "Scheduled" at bounding box center [245, 359] width 42 height 10
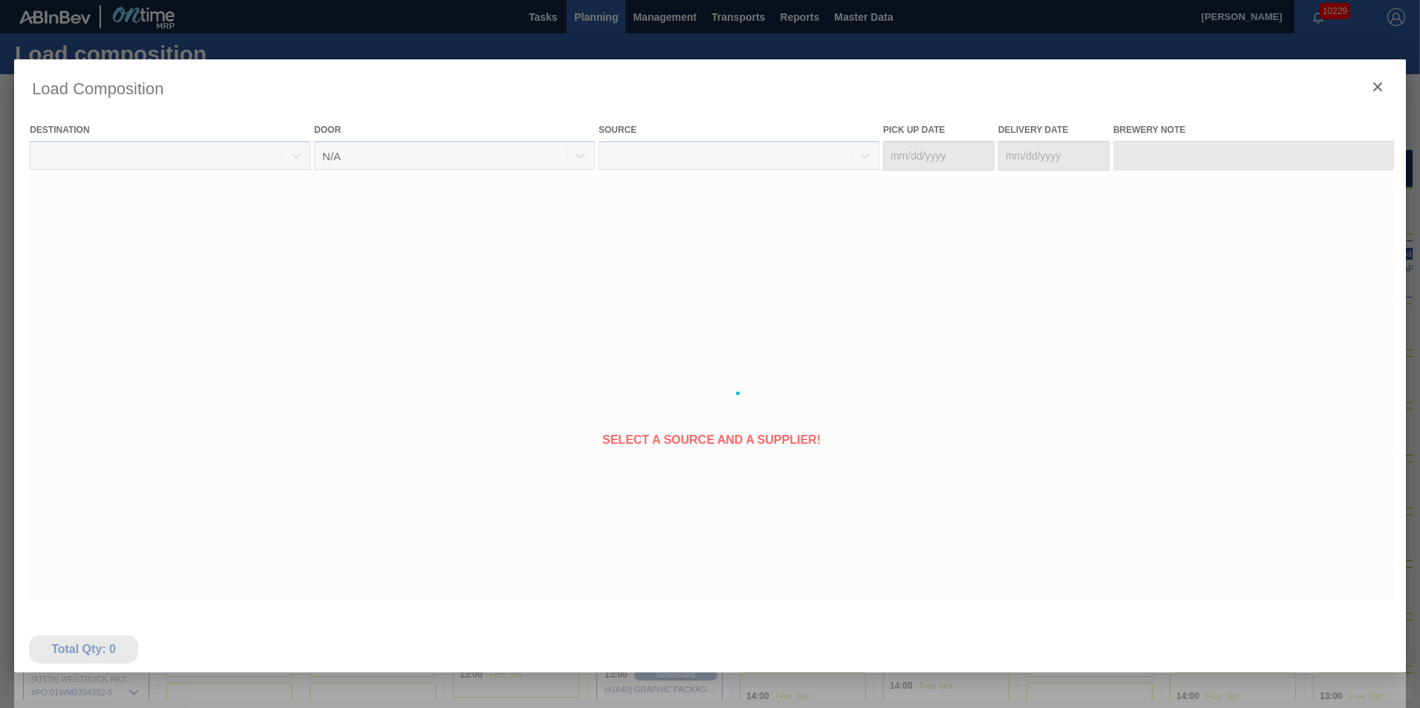
type Date "[DATE]"
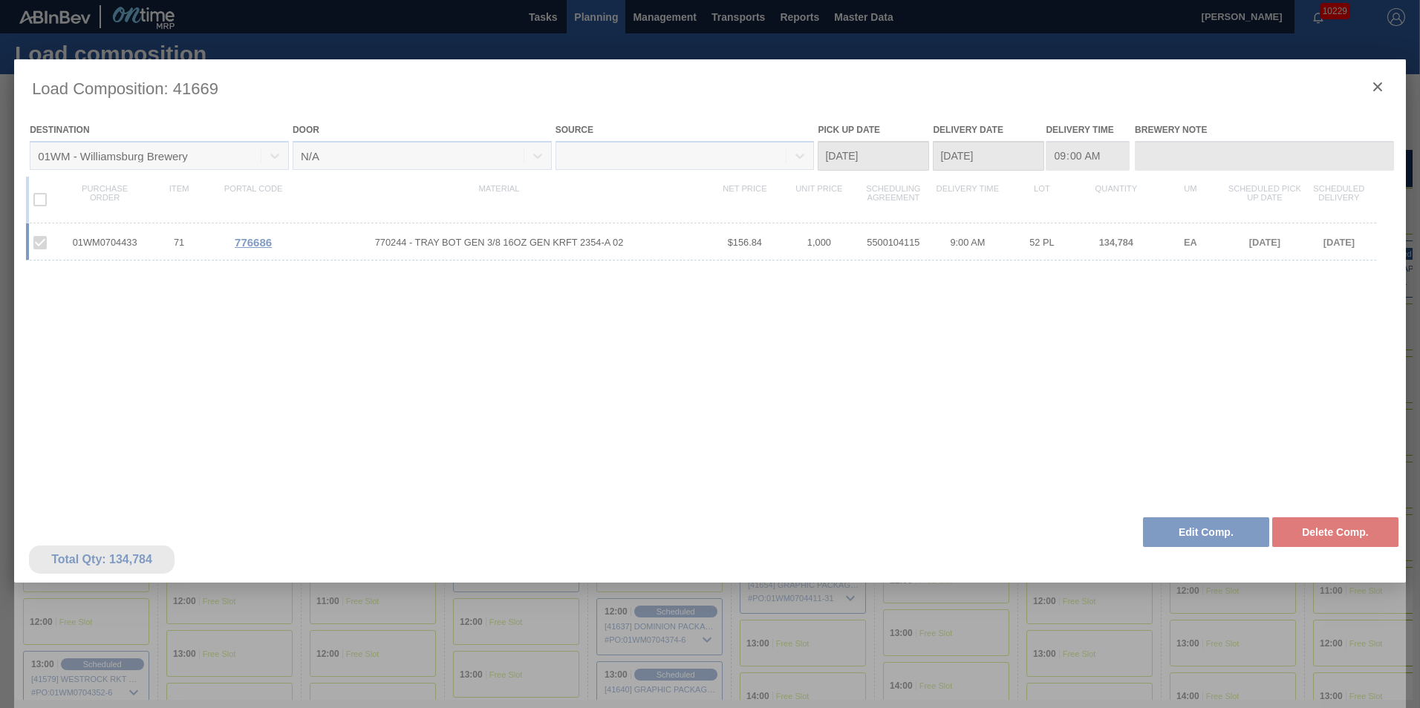
click at [1375, 89] on div at bounding box center [710, 393] width 1392 height 668
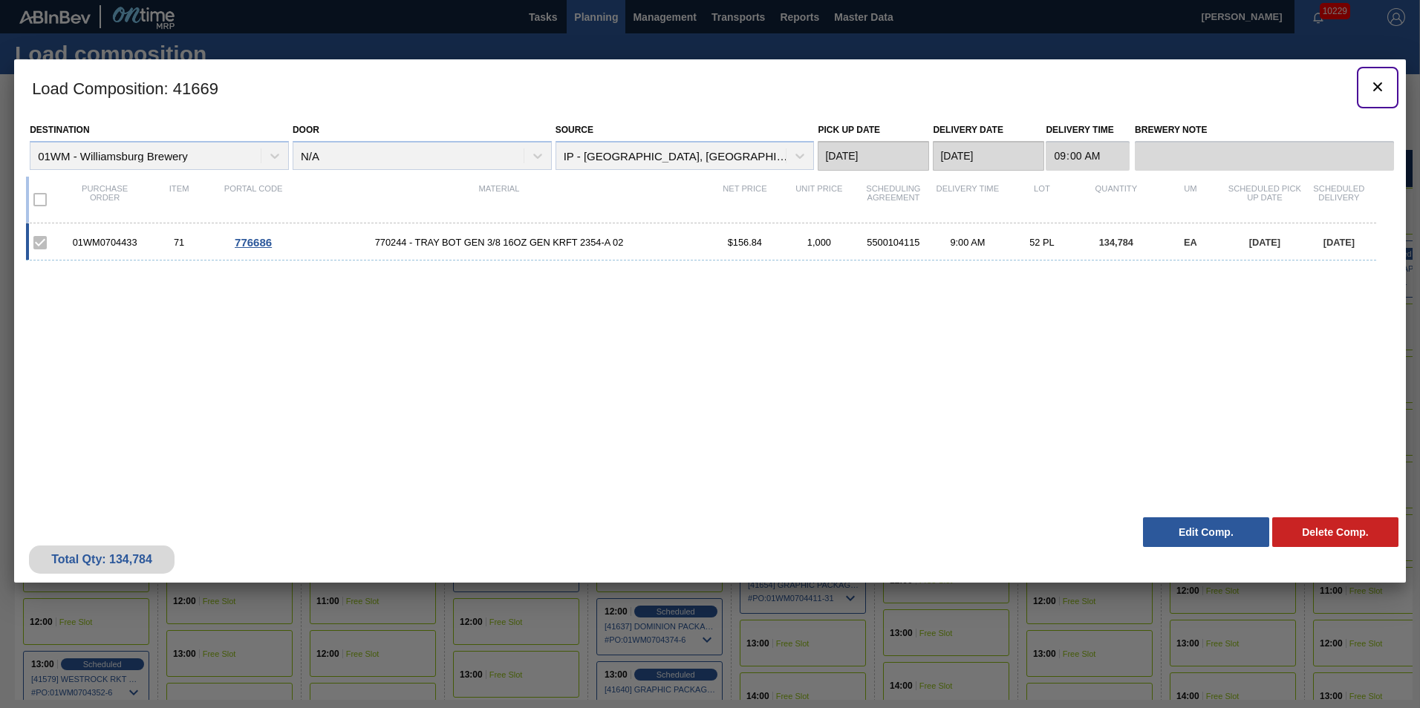
click at [1375, 89] on icon "botão de ícone" at bounding box center [1377, 86] width 9 height 9
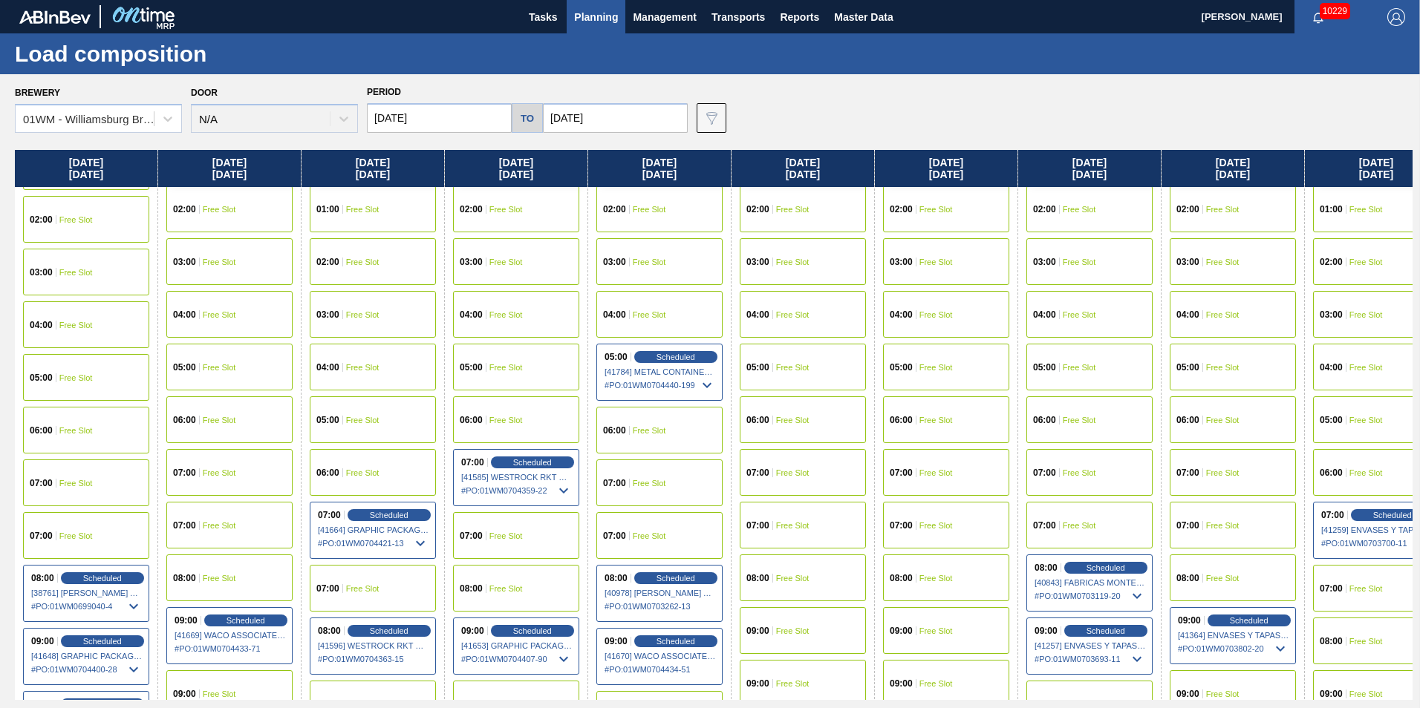
scroll to position [297, 0]
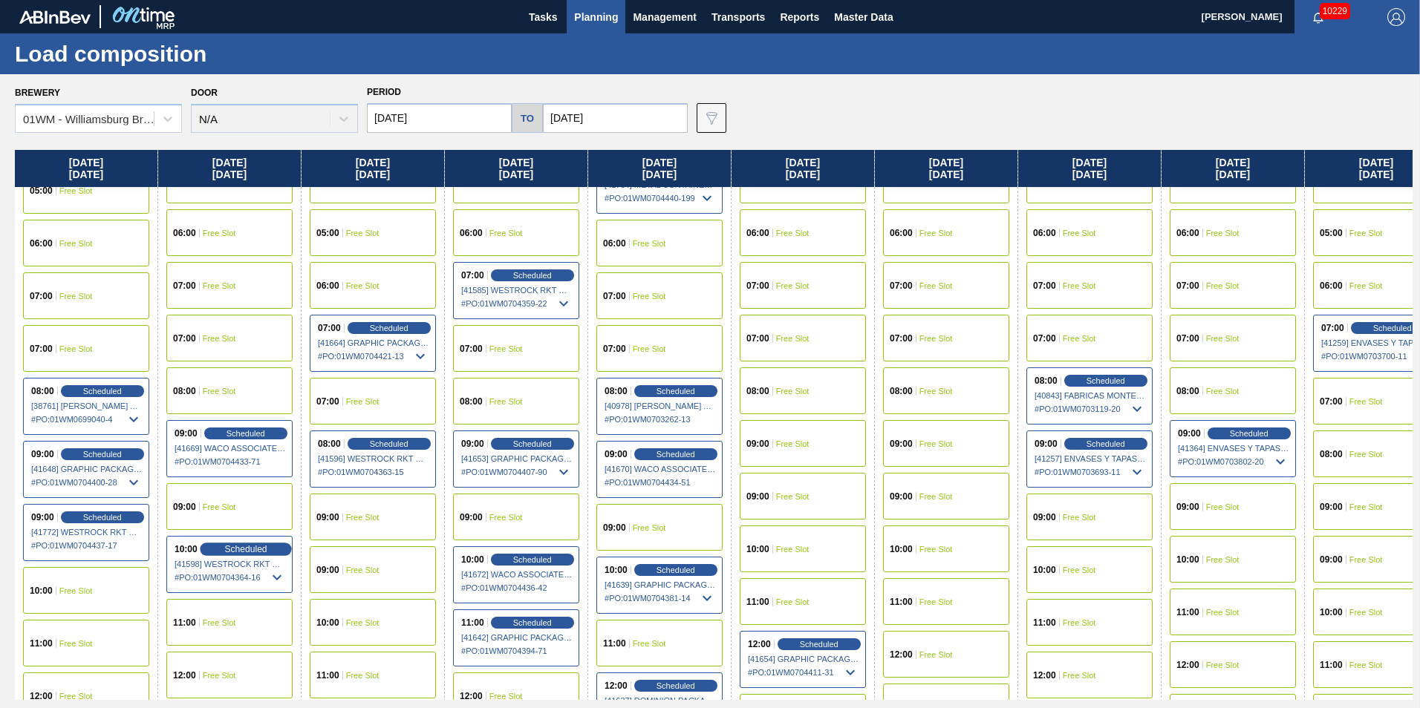
click at [248, 547] on span "Scheduled" at bounding box center [245, 549] width 42 height 10
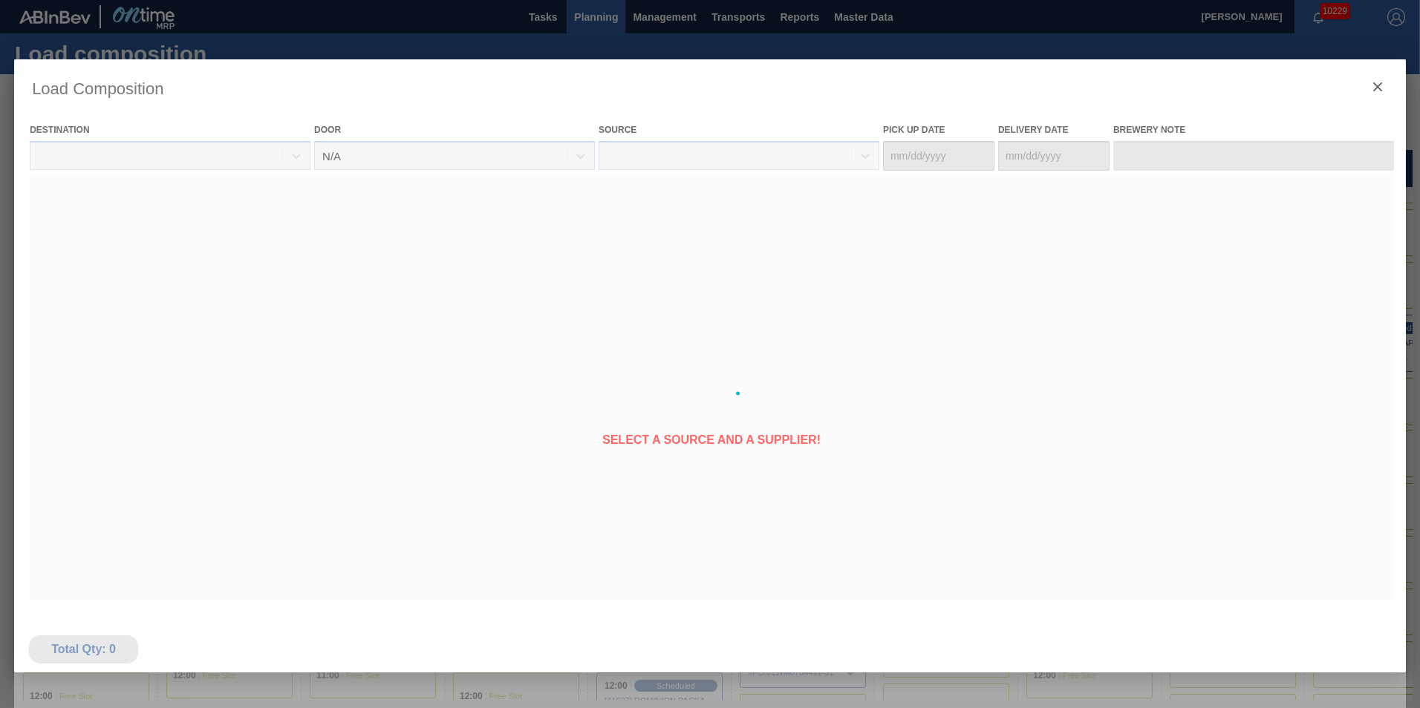
type Date "08/31/2025"
type Date "09/02/2025"
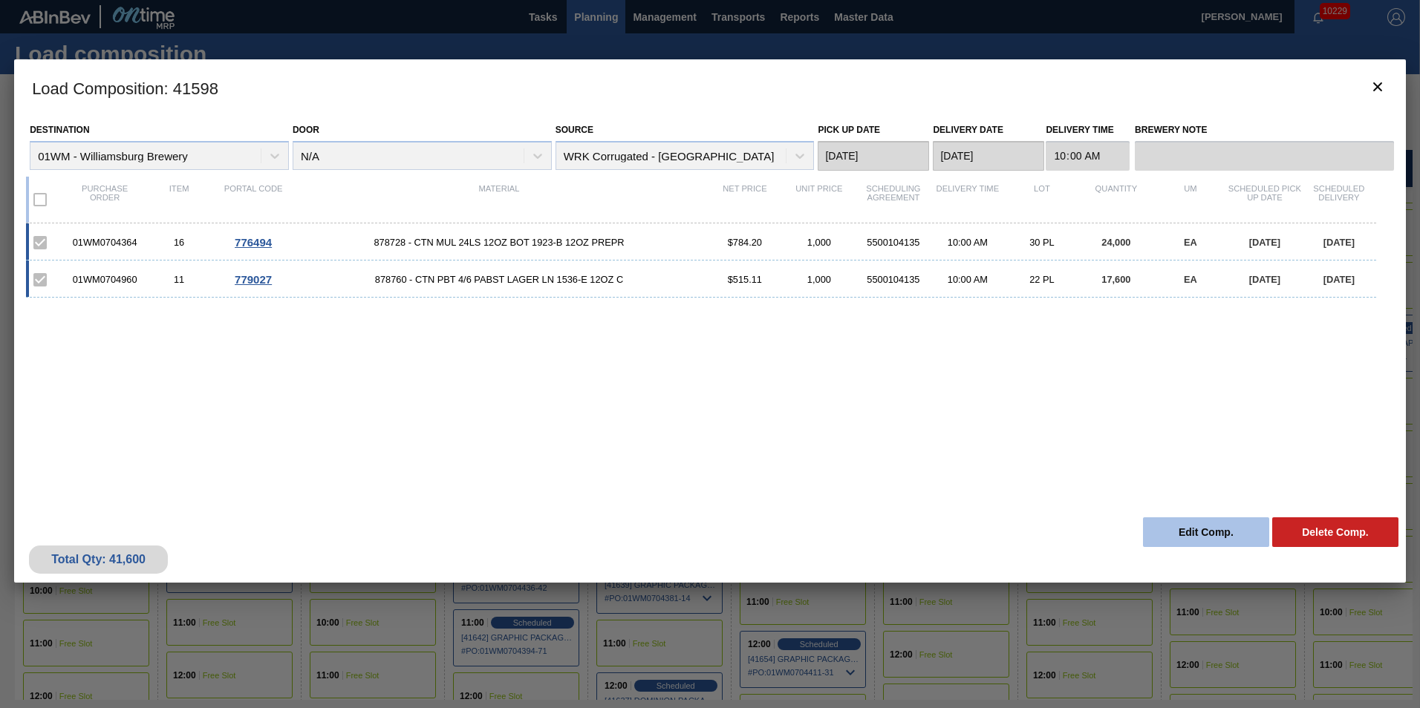
click at [1180, 529] on button "Edit Comp." at bounding box center [1206, 533] width 126 height 30
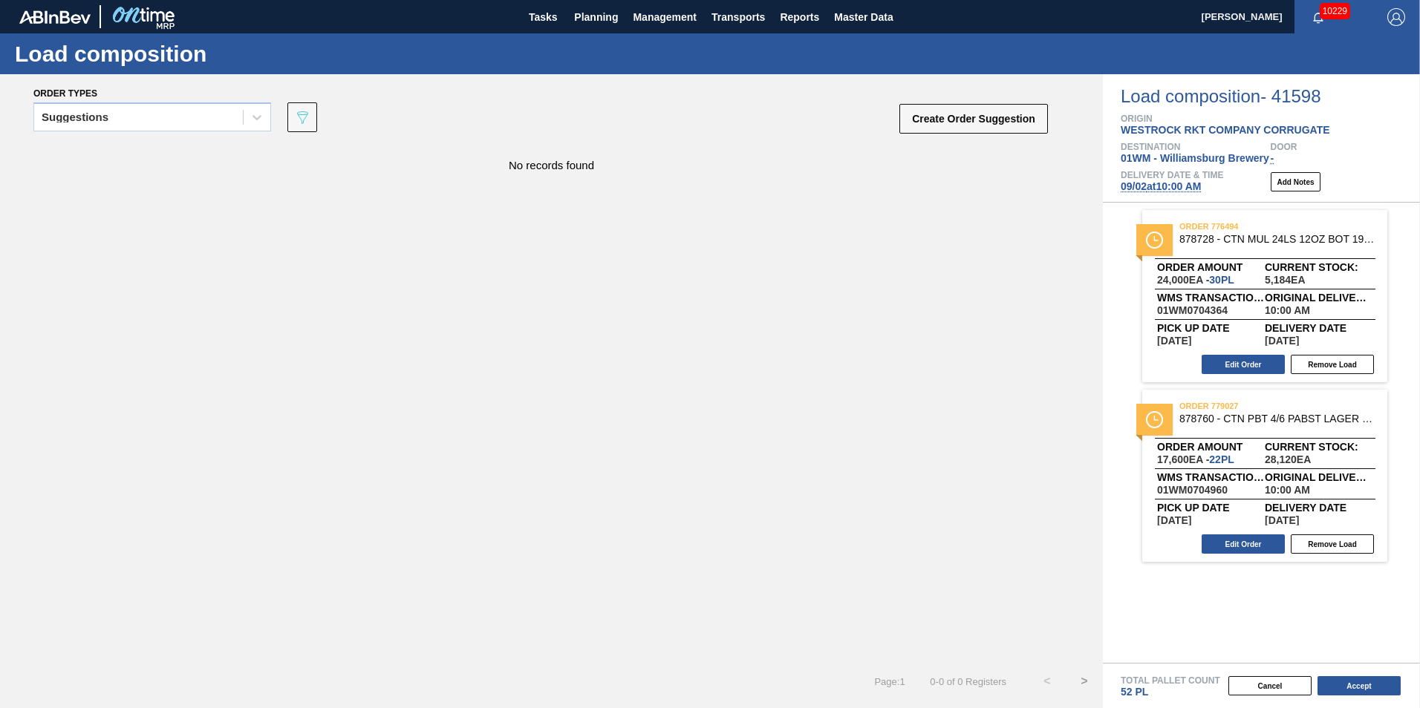
click at [1141, 185] on span "09/02 at 10:00 AM" at bounding box center [1161, 186] width 80 height 12
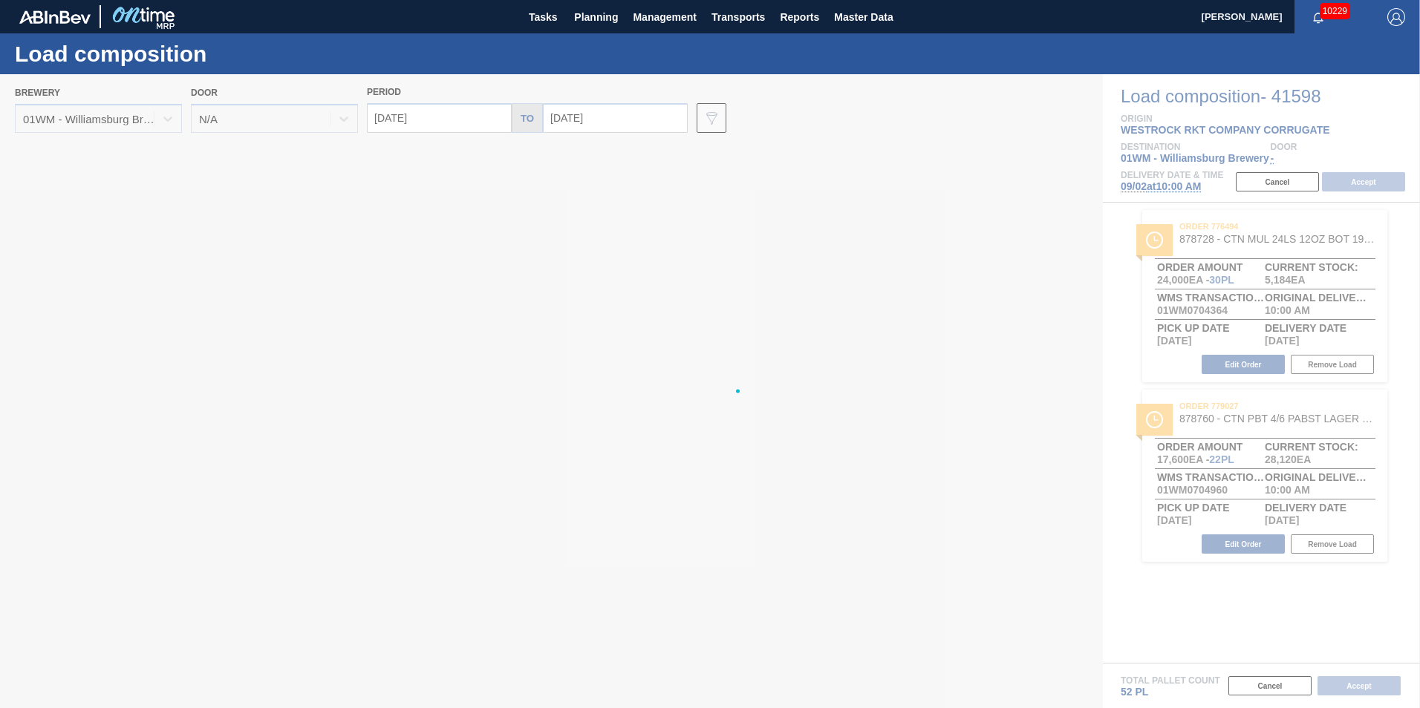
type input "09/02/2025"
type input "09/09/2025"
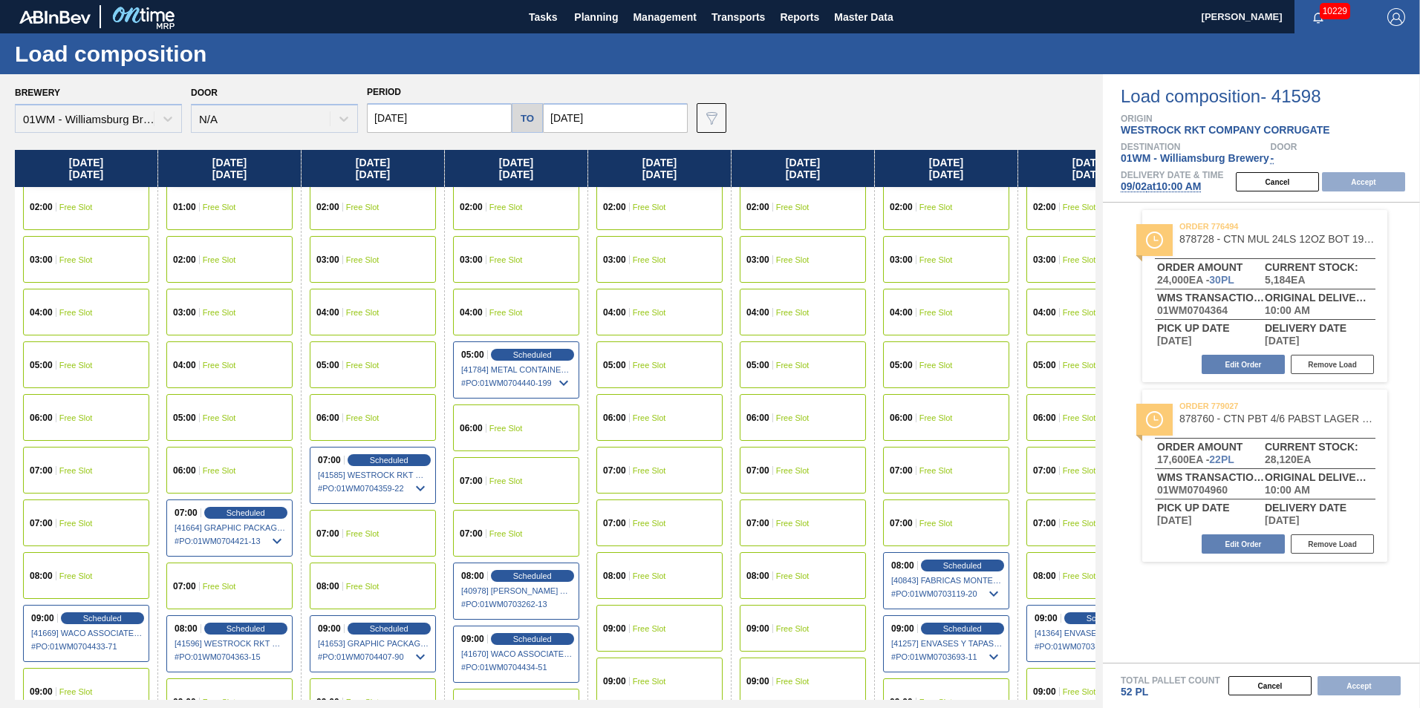
scroll to position [371, 0]
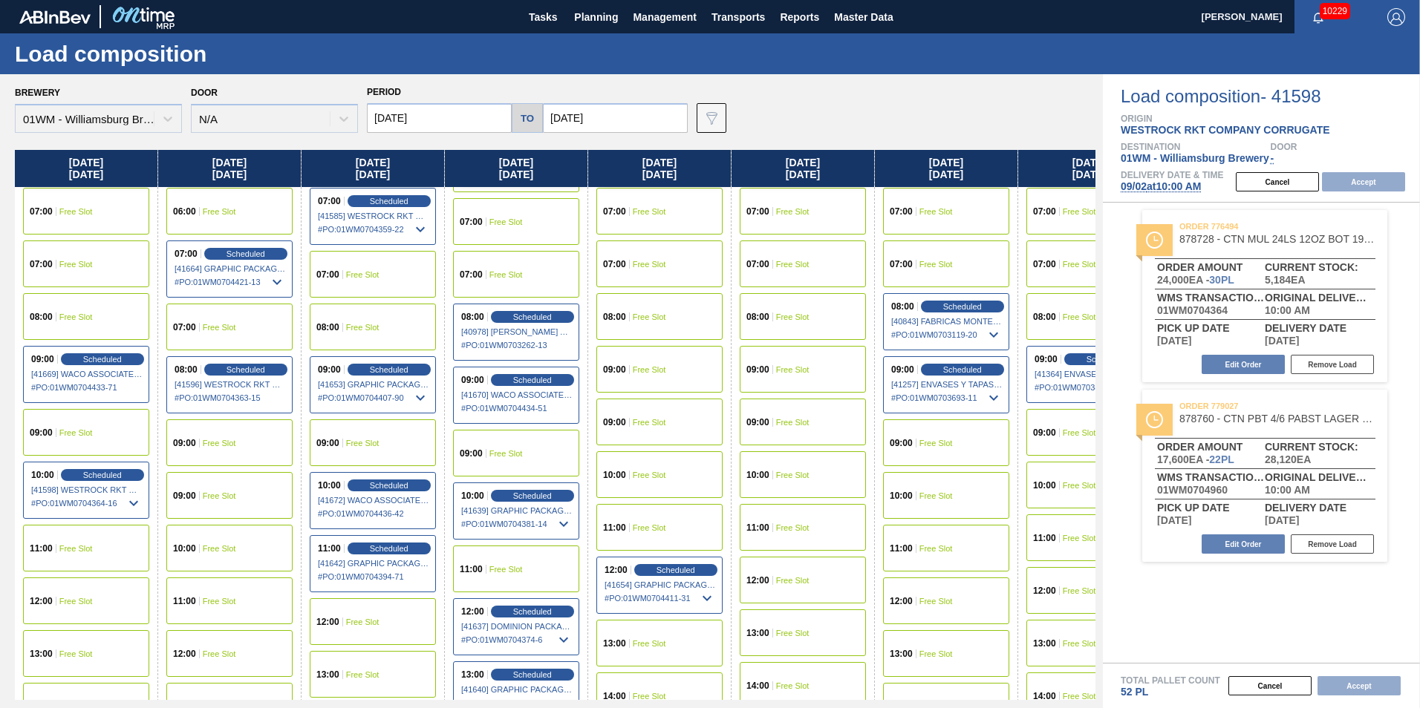
click at [227, 547] on span "Free Slot" at bounding box center [219, 548] width 33 height 9
click at [1352, 179] on button "Accept" at bounding box center [1363, 181] width 83 height 19
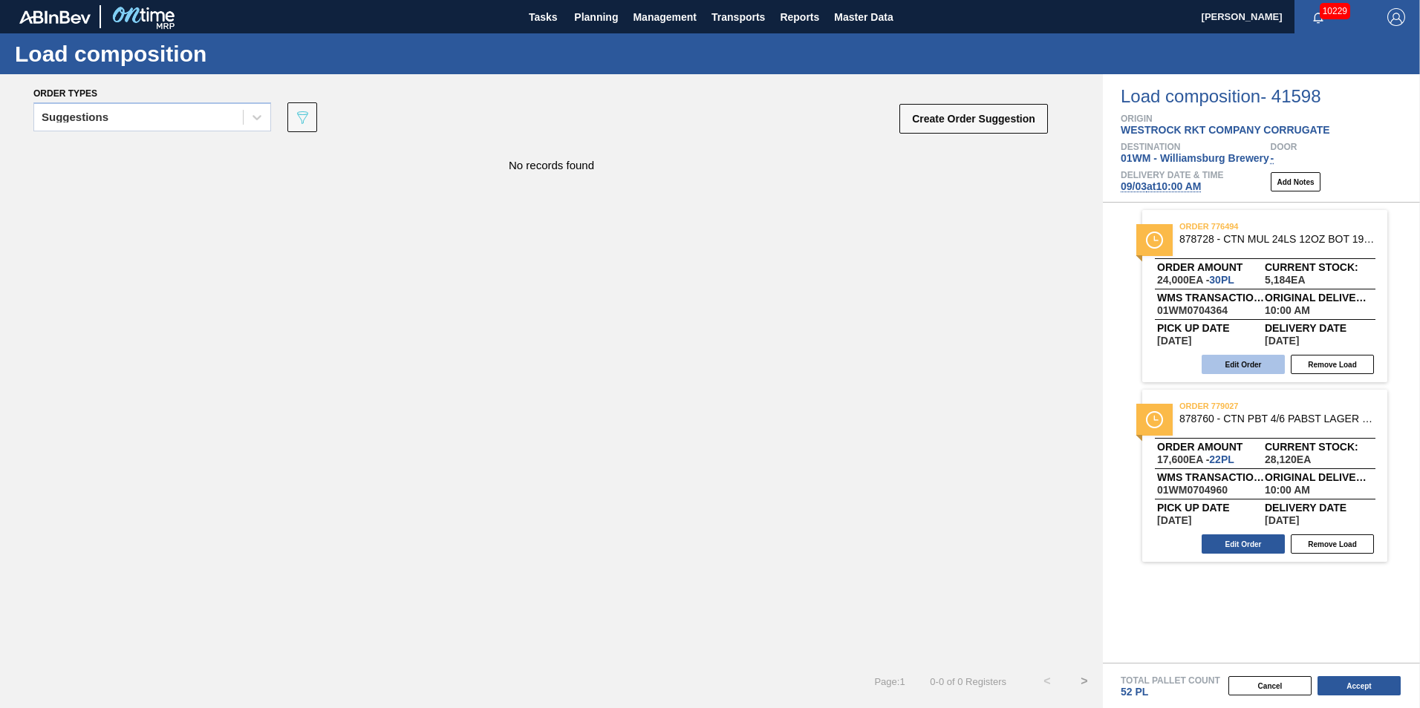
click at [1251, 361] on button "Edit Order" at bounding box center [1243, 364] width 83 height 19
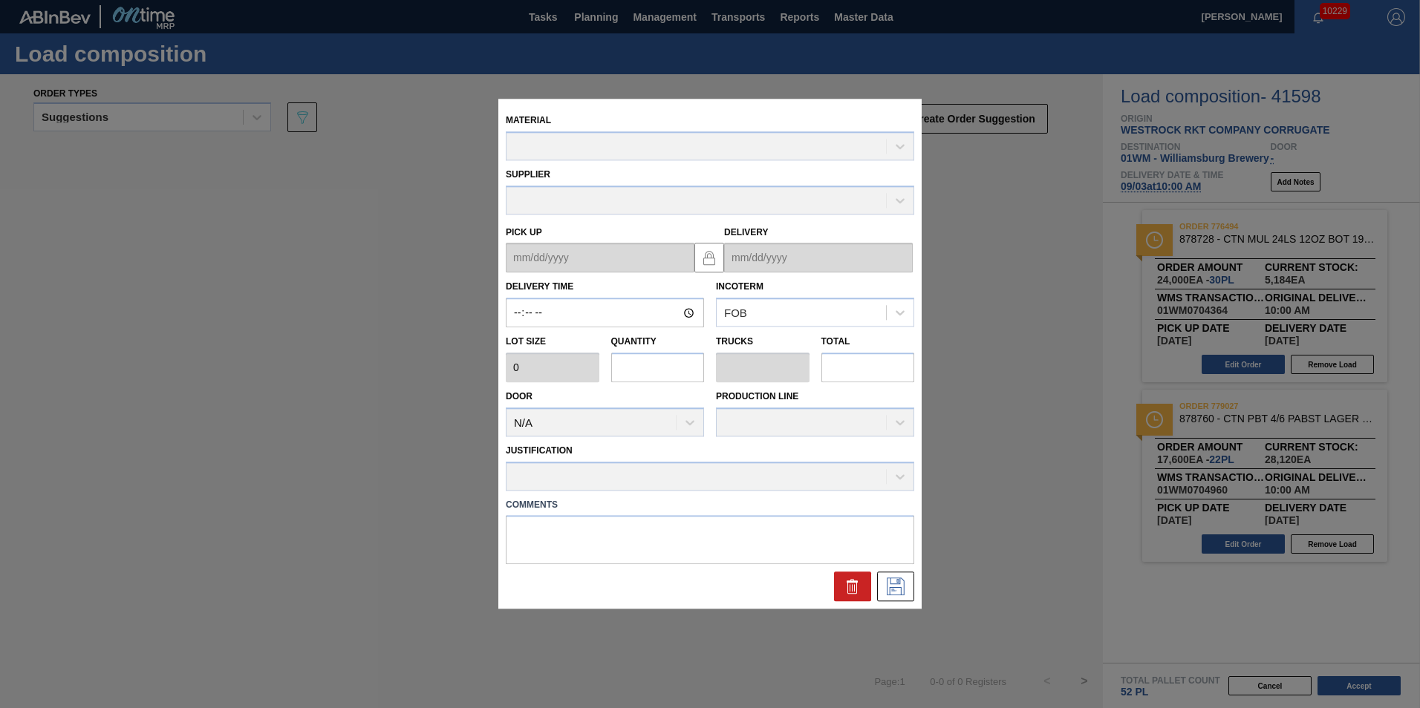
type input "10:00:00"
type input "800"
type input "30"
type input "0.577"
type input "24,000"
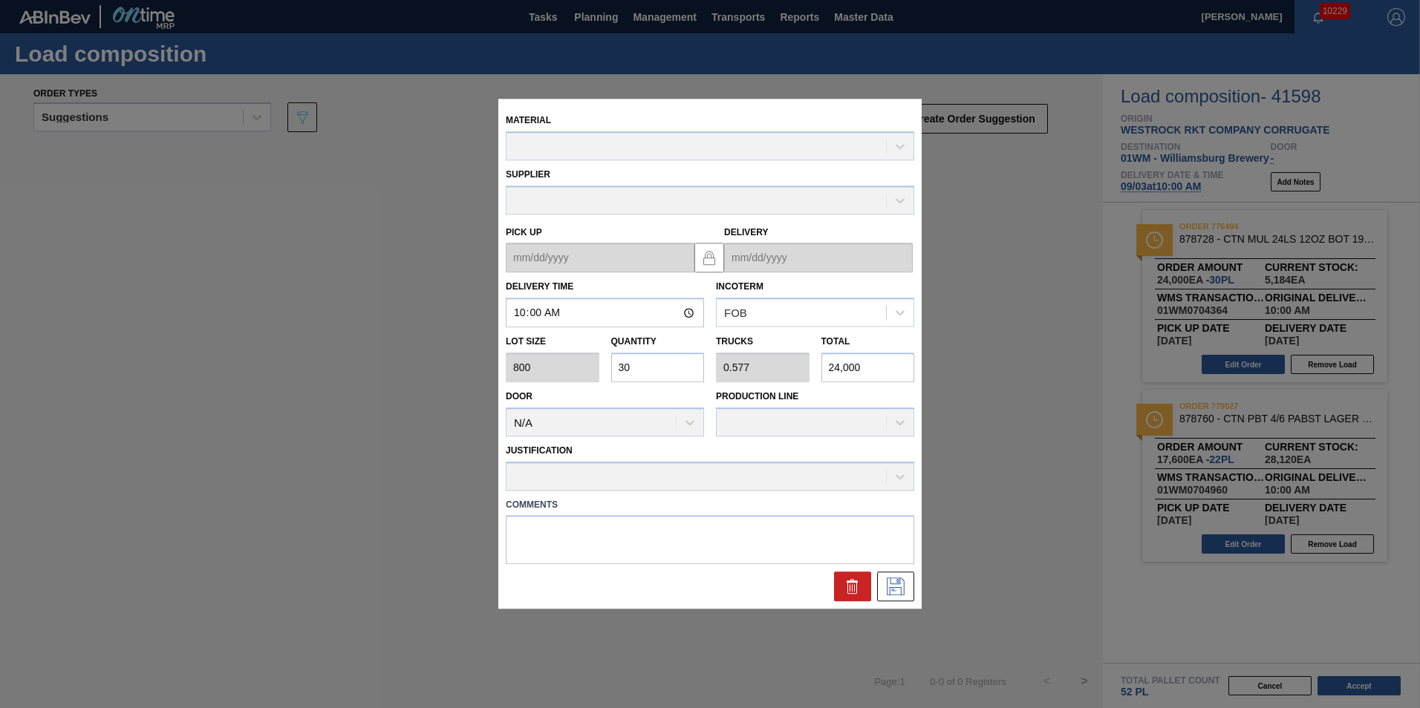
type up "08/31/2025"
type input "09/02/2025"
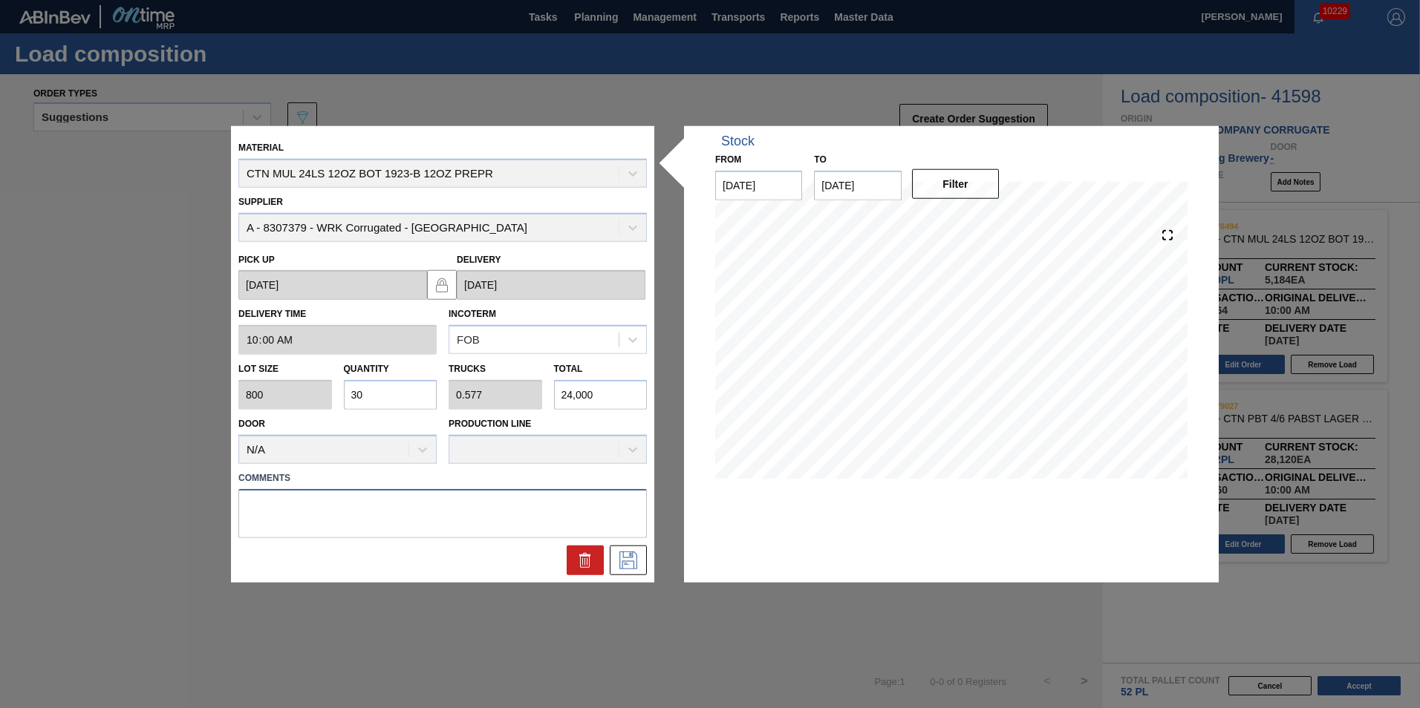
click at [345, 513] on textarea at bounding box center [442, 513] width 408 height 49
type textarea "T"
click at [630, 553] on icon at bounding box center [628, 560] width 24 height 18
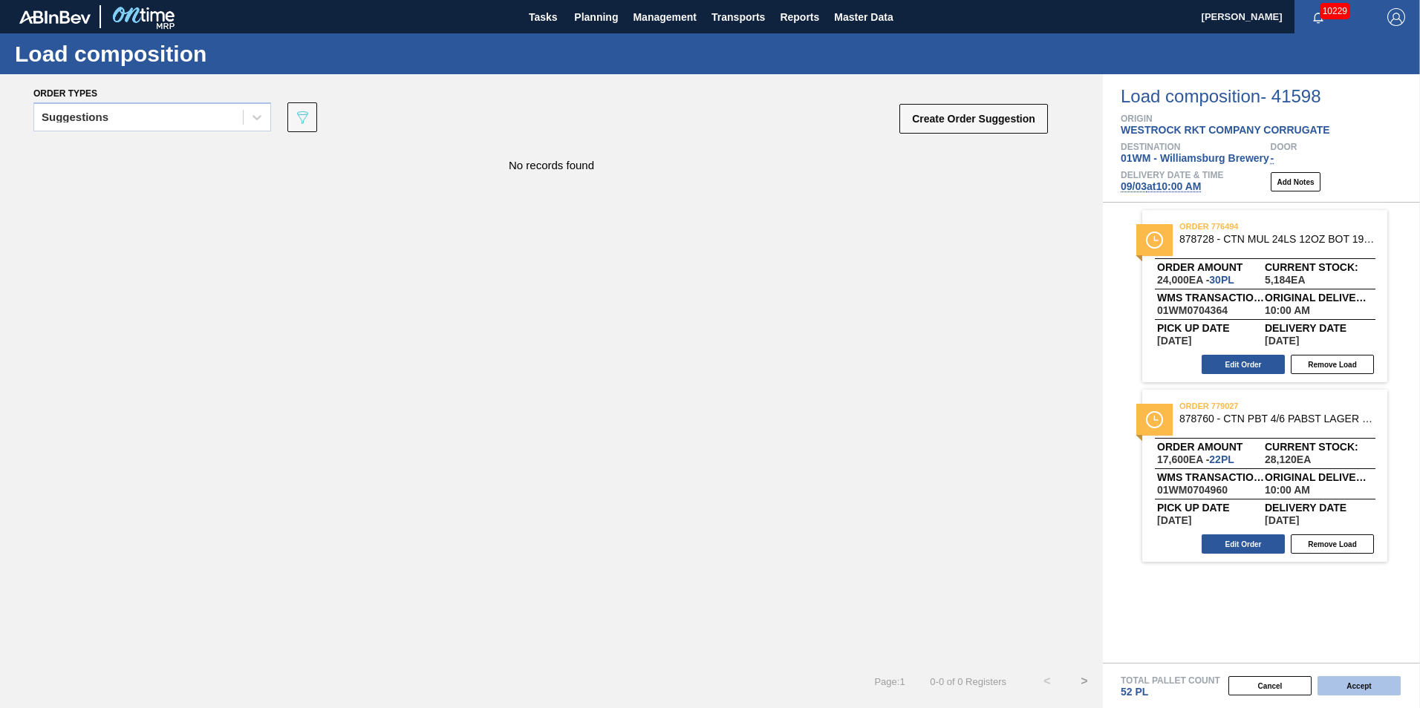
click at [1358, 685] on button "Accept" at bounding box center [1358, 686] width 83 height 19
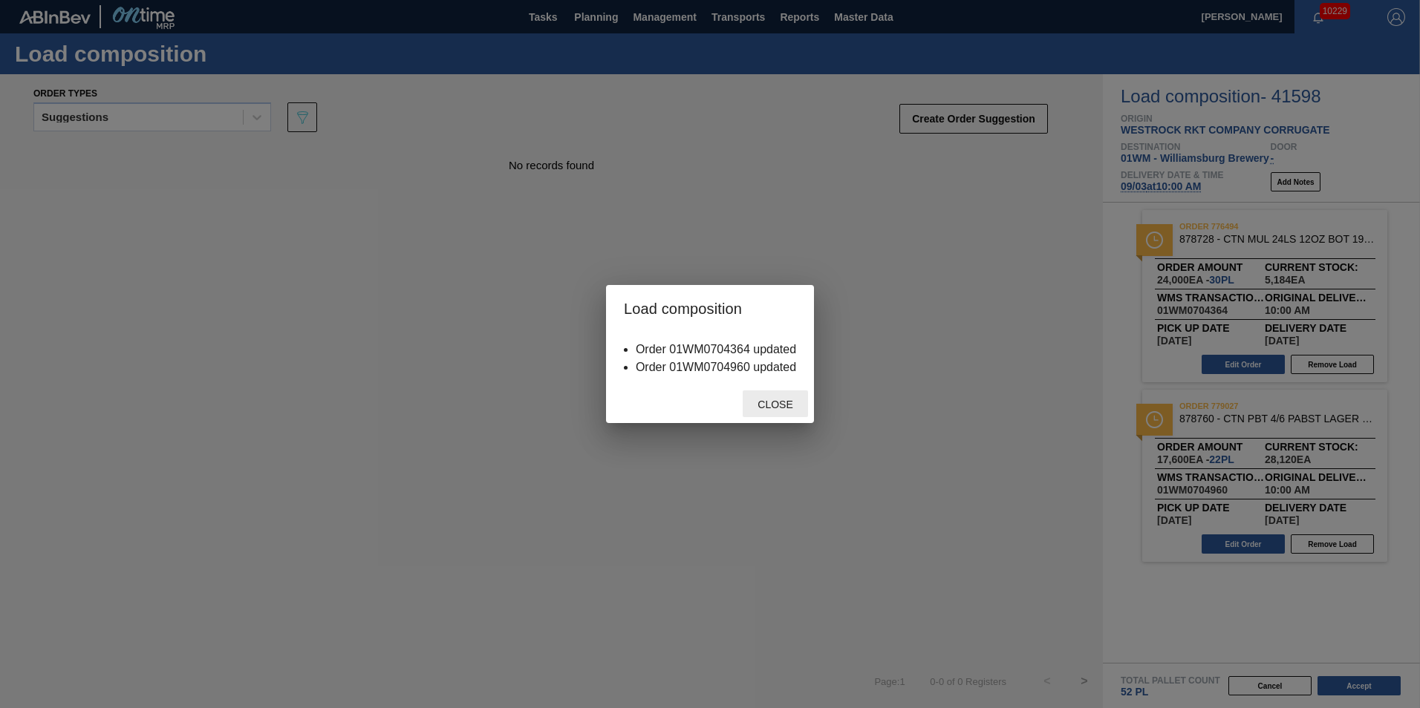
click at [772, 410] on span "Close" at bounding box center [775, 405] width 59 height 12
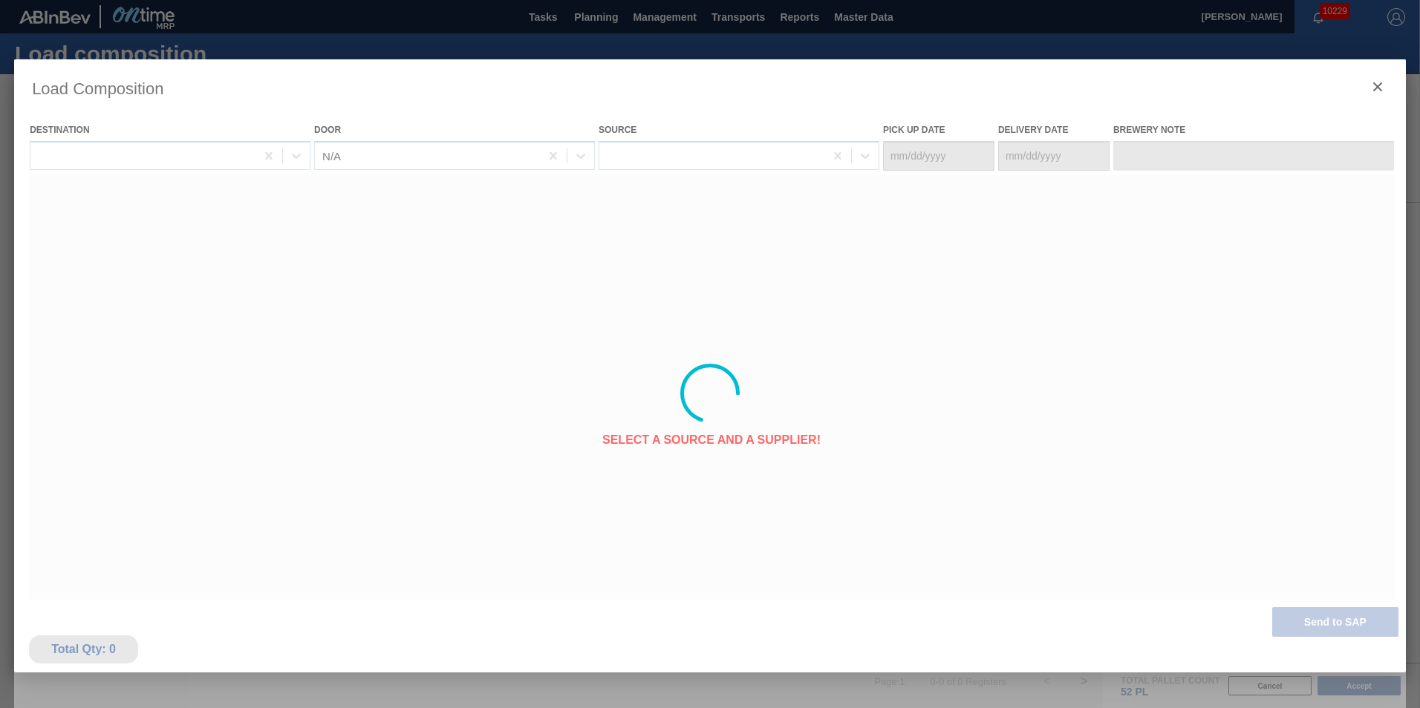
type Date "09/01/2025"
type Date "09/03/2025"
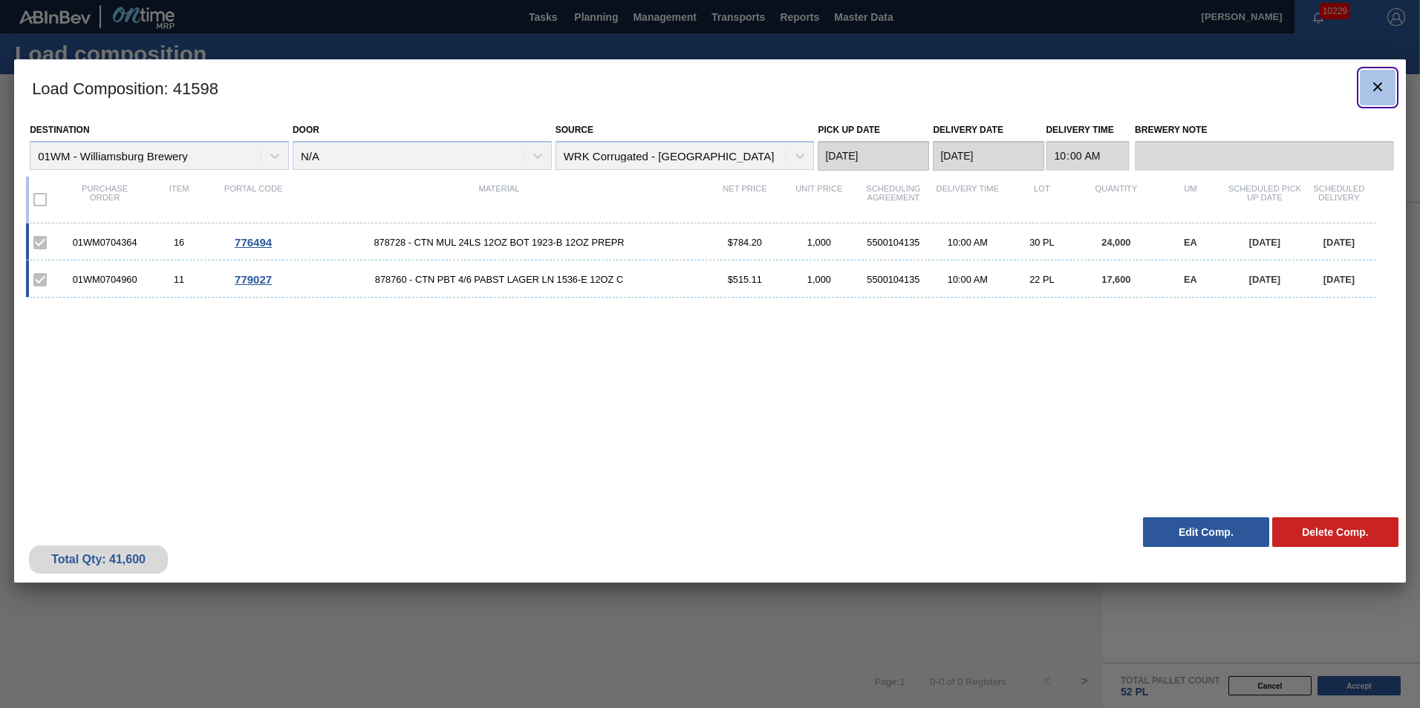
click at [1384, 85] on icon "botão de ícone" at bounding box center [1378, 87] width 18 height 18
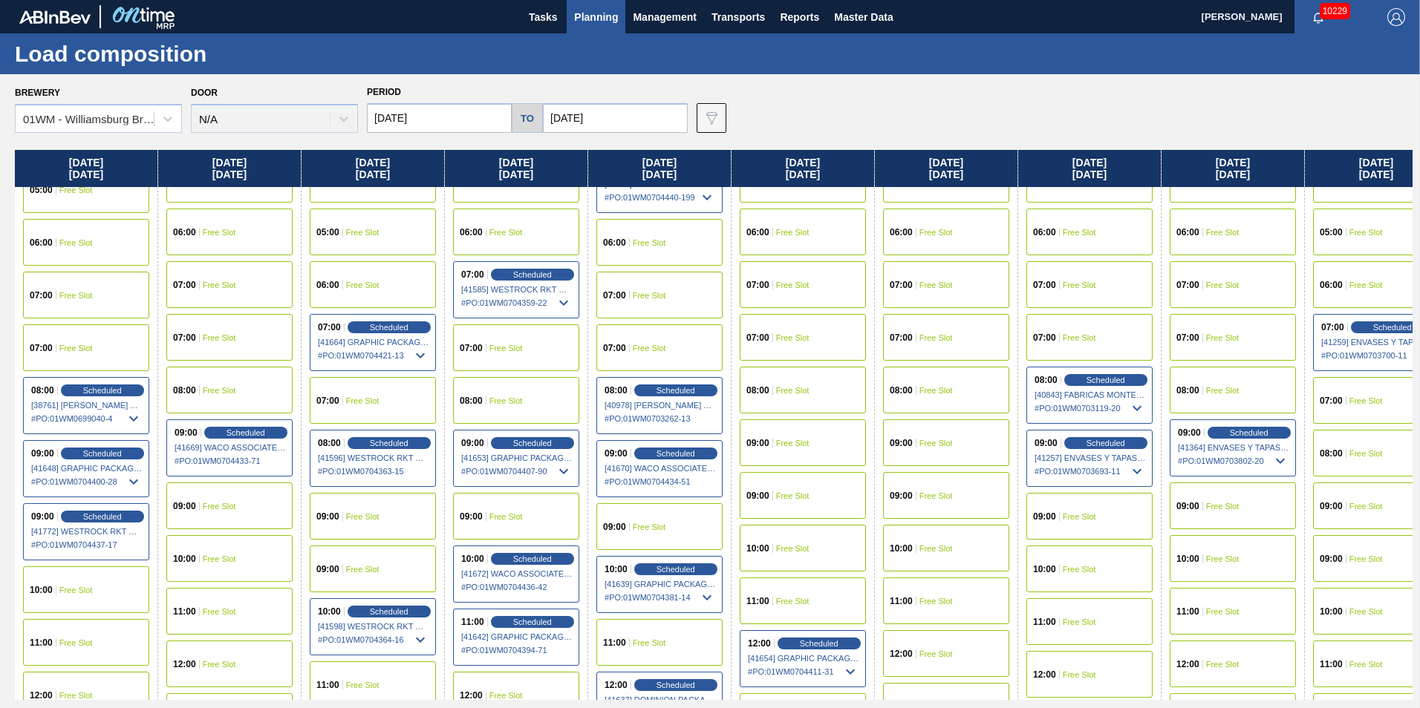
scroll to position [371, 0]
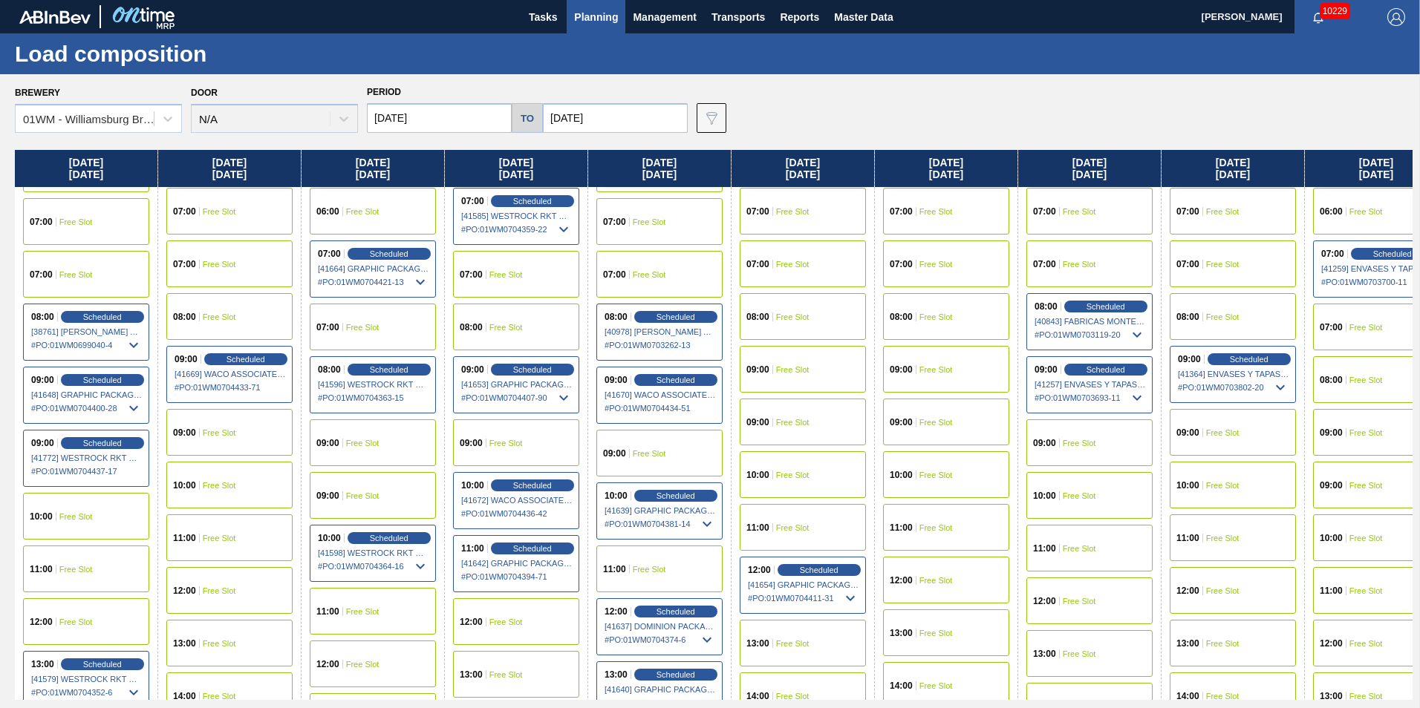
click at [440, 119] on input "09/01/2025" at bounding box center [439, 118] width 145 height 30
click at [985, 108] on div "Brewery 01WM - Williamsburg Brewery Door N/A Period 09/01/2025 to 09/12/2025 Da…" at bounding box center [714, 107] width 1398 height 51
click at [593, 17] on span "Planning" at bounding box center [596, 17] width 44 height 18
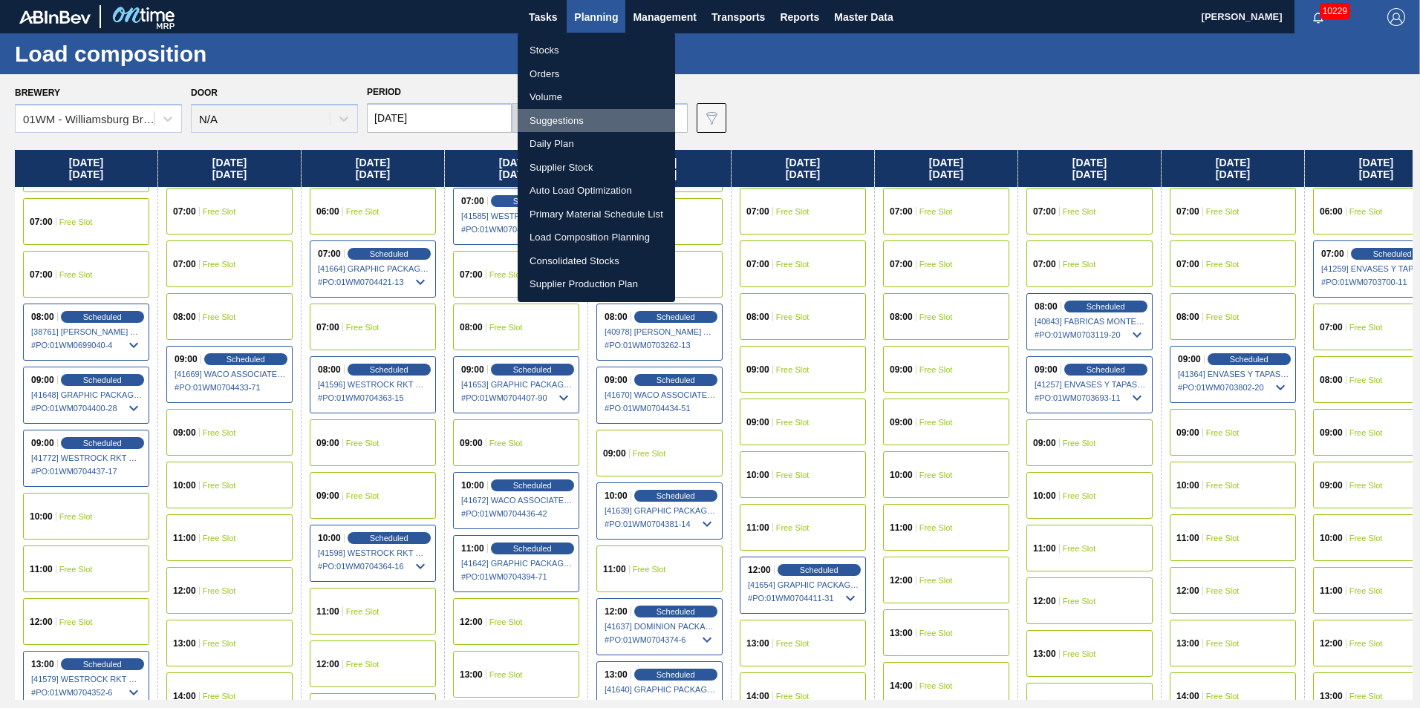
click at [587, 117] on li "Suggestions" at bounding box center [596, 121] width 157 height 24
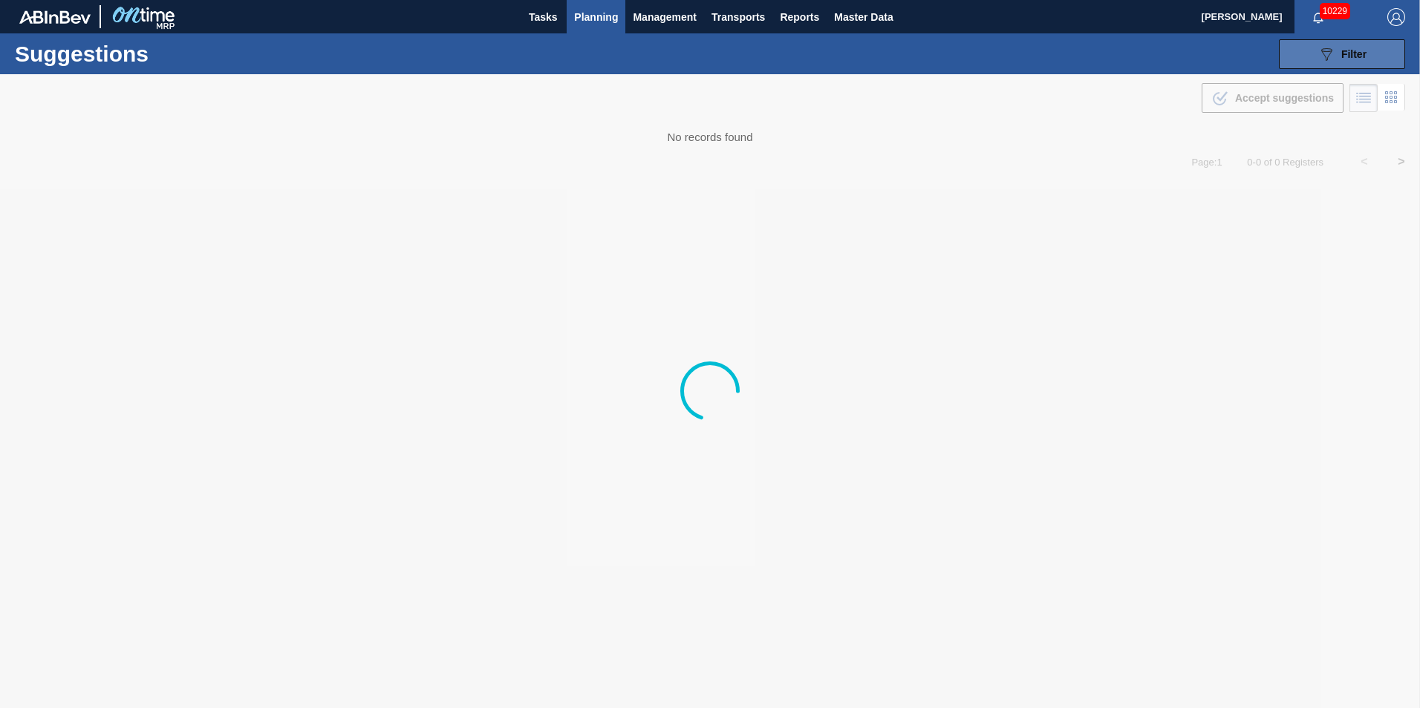
click at [1344, 53] on span "Filter" at bounding box center [1353, 54] width 25 height 12
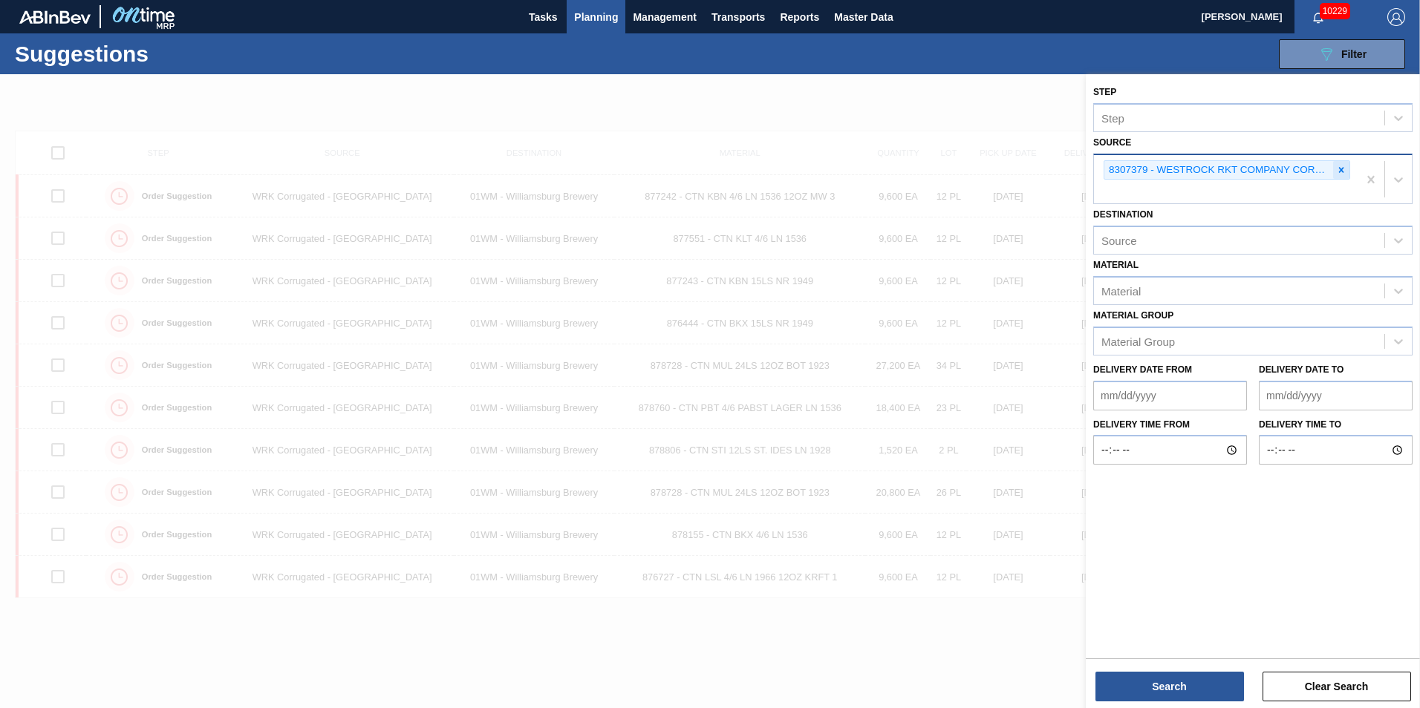
click at [1346, 169] on div at bounding box center [1341, 170] width 16 height 19
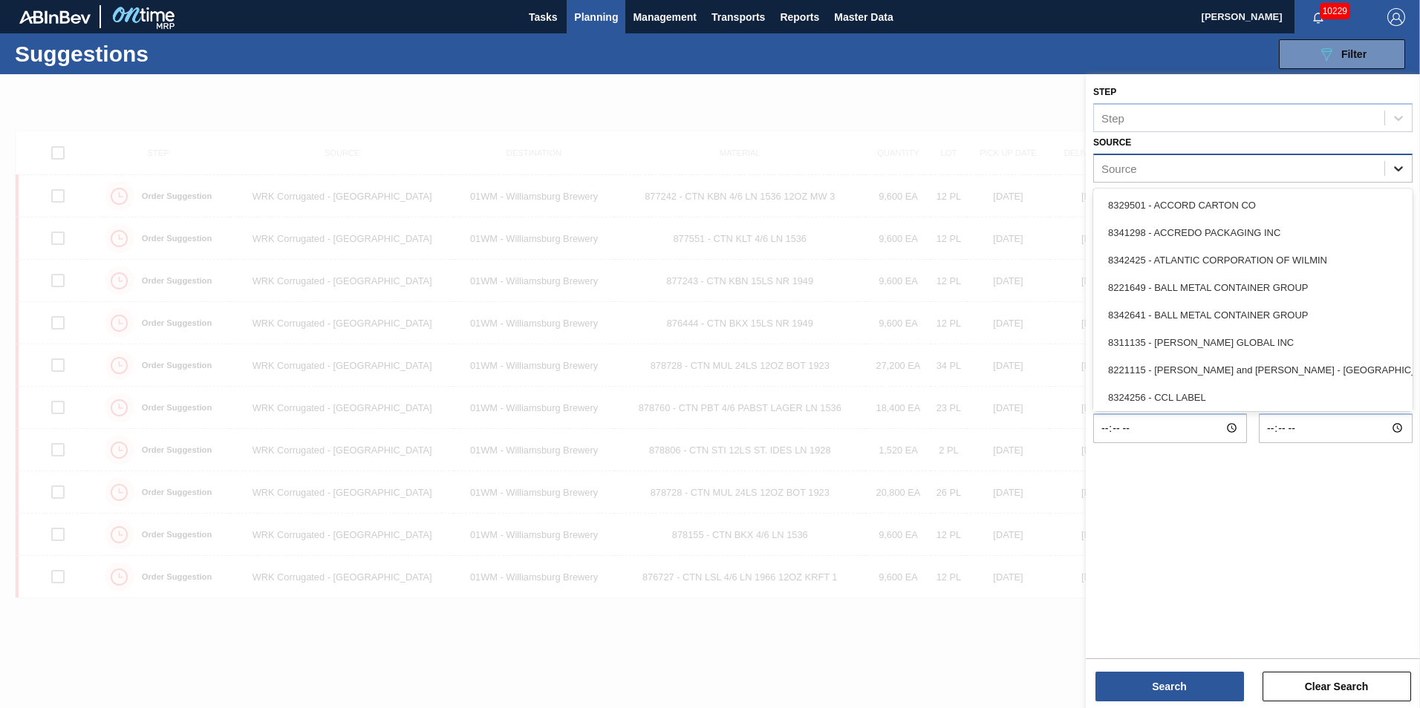
click at [1390, 166] on div at bounding box center [1398, 168] width 27 height 27
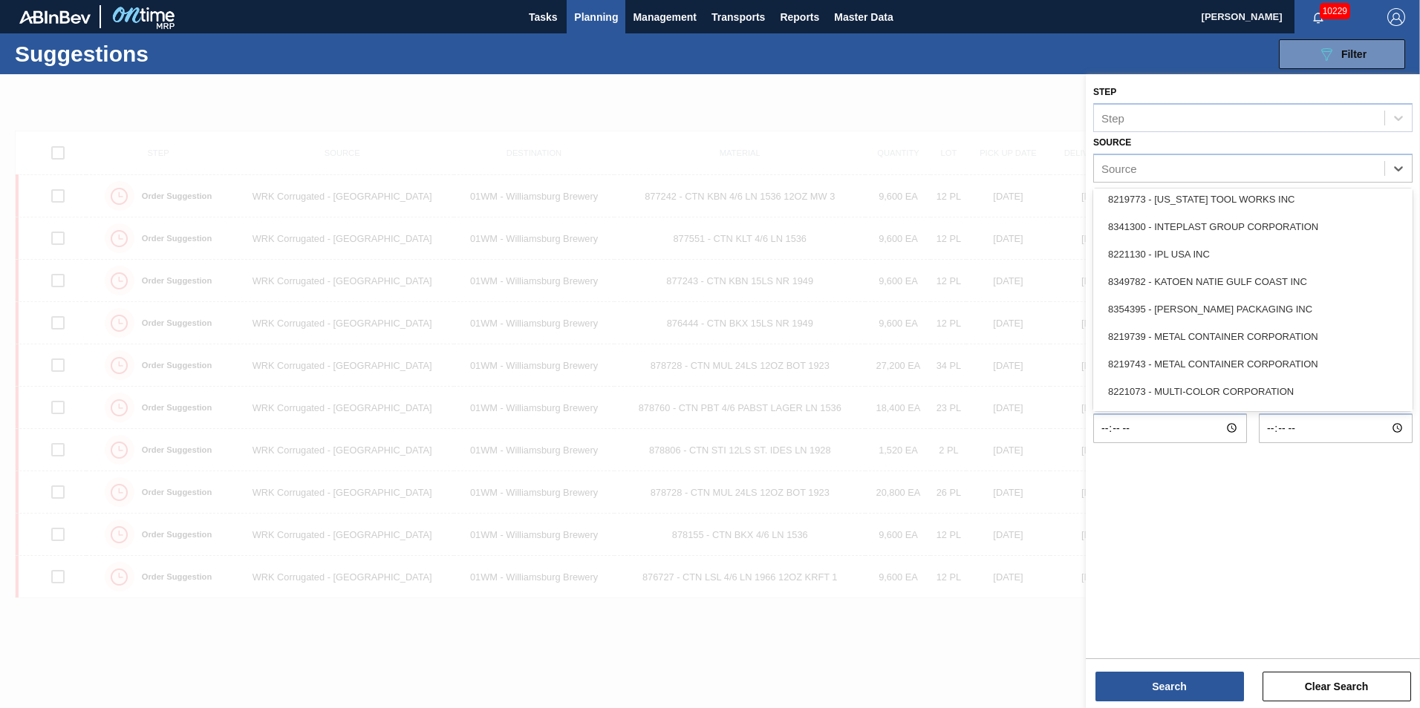
scroll to position [662, 0]
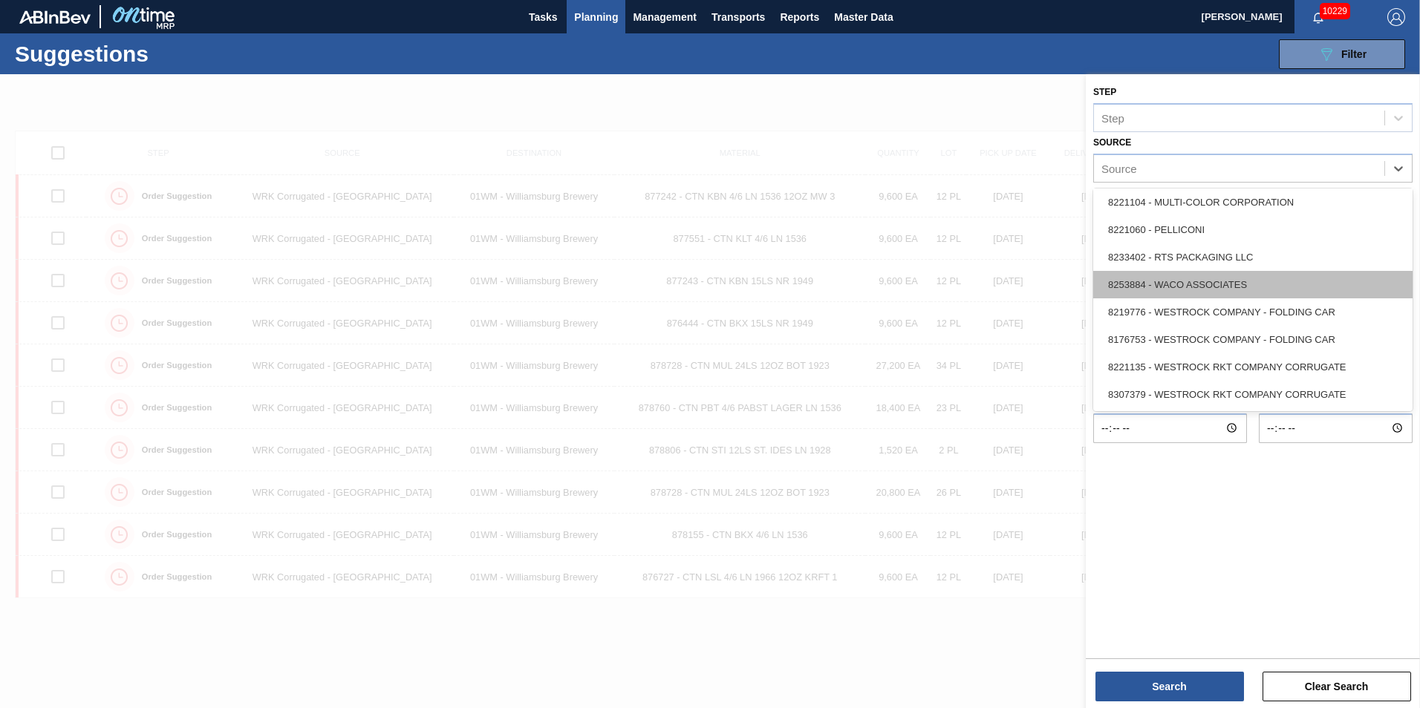
click at [1228, 275] on div "8253884 - WACO ASSOCIATES" at bounding box center [1252, 284] width 319 height 27
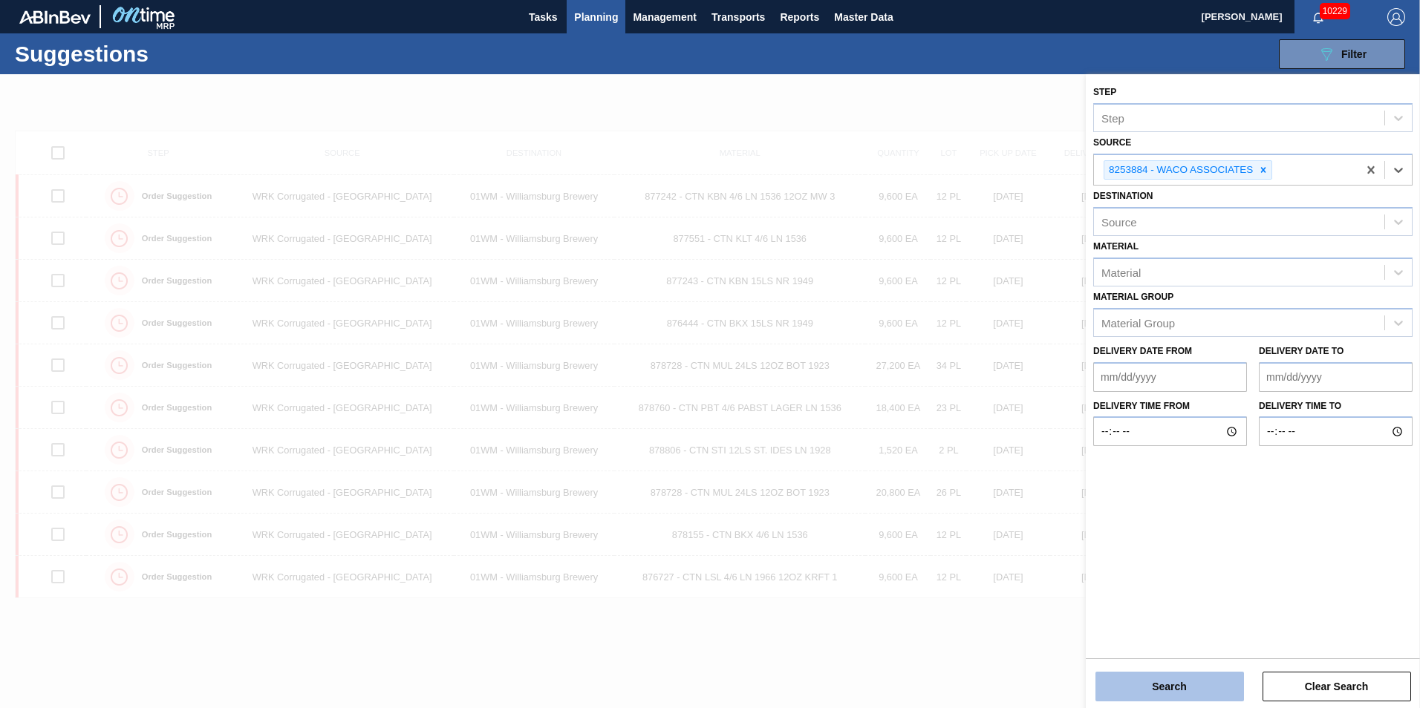
click at [1170, 688] on button "Search" at bounding box center [1169, 687] width 149 height 30
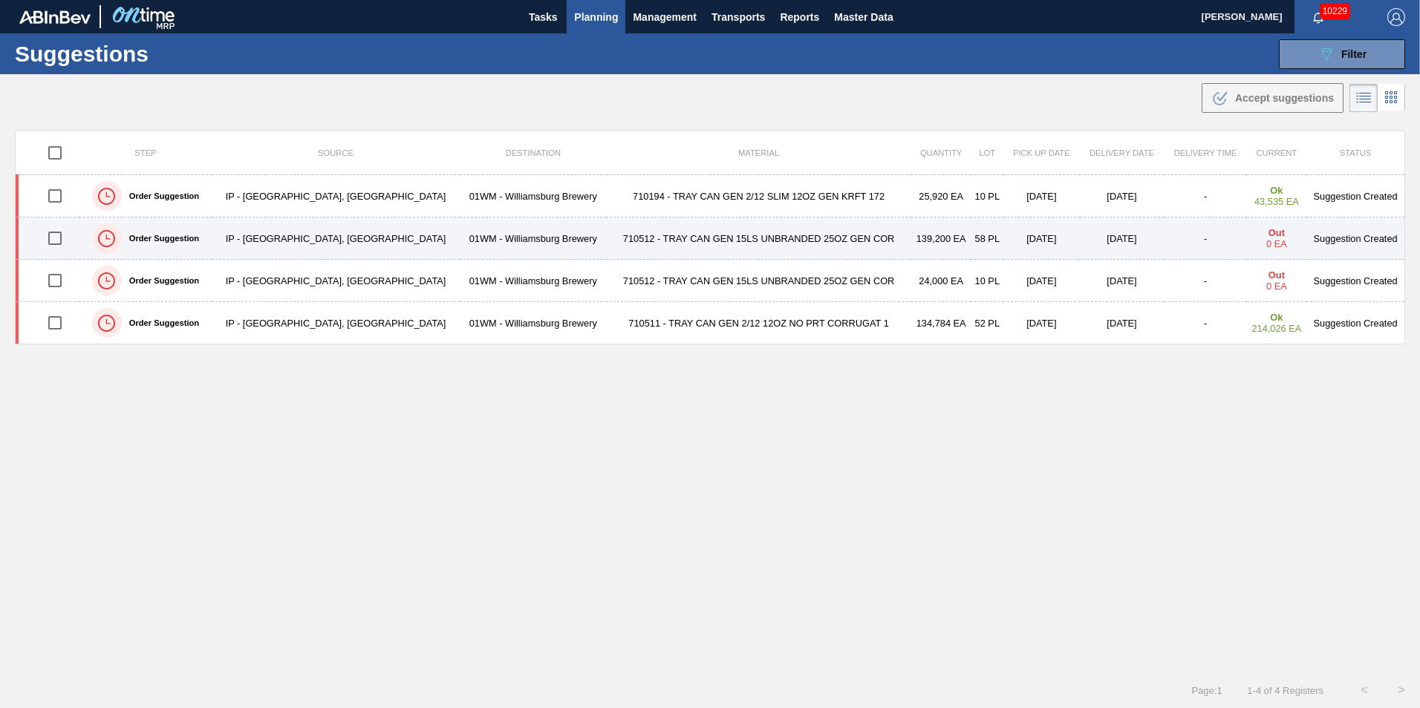
click at [734, 238] on td "710512 - TRAY CAN GEN 15LS UNBRANDED 25OZ GEN COR" at bounding box center [758, 239] width 305 height 42
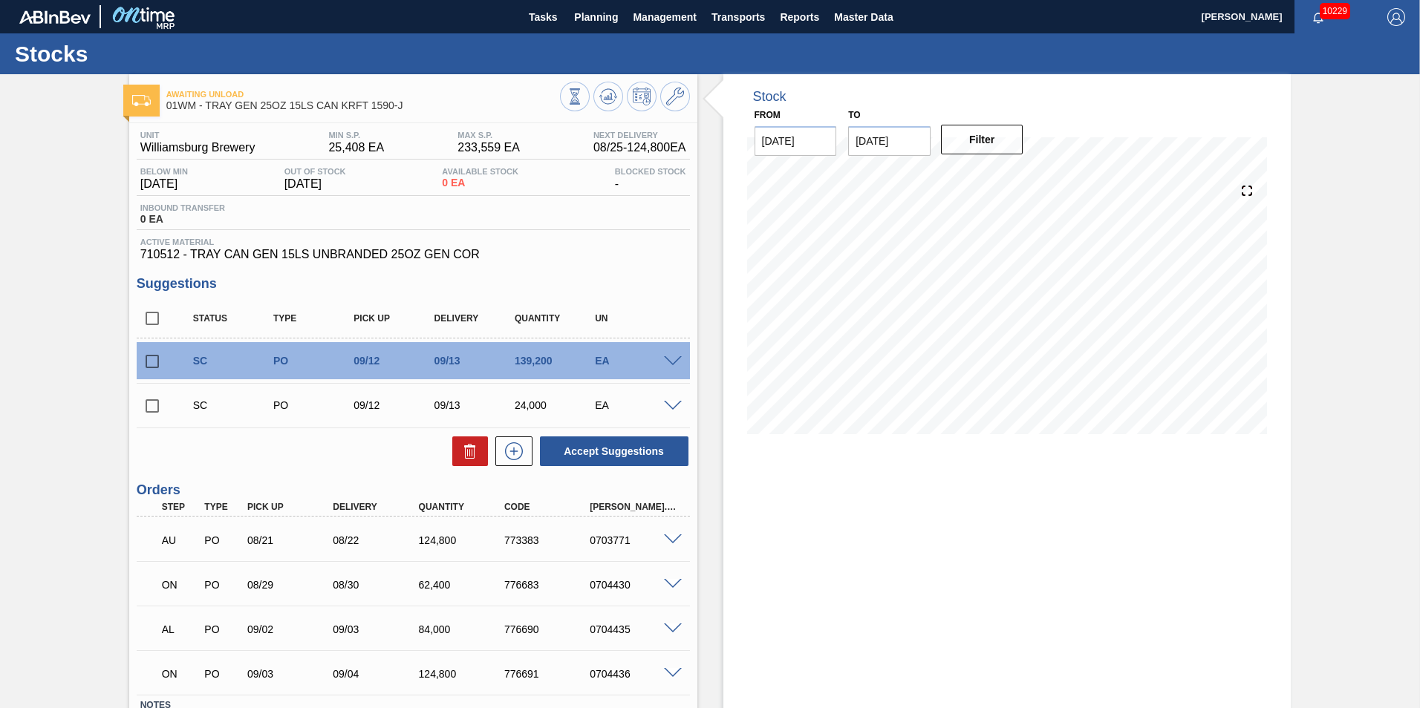
drag, startPoint x: 149, startPoint y: 365, endPoint x: 143, endPoint y: 382, distance: 18.3
click at [149, 365] on input "checkbox" at bounding box center [152, 361] width 31 height 31
checkbox input "true"
click at [146, 408] on input "checkbox" at bounding box center [152, 406] width 31 height 31
checkbox input "true"
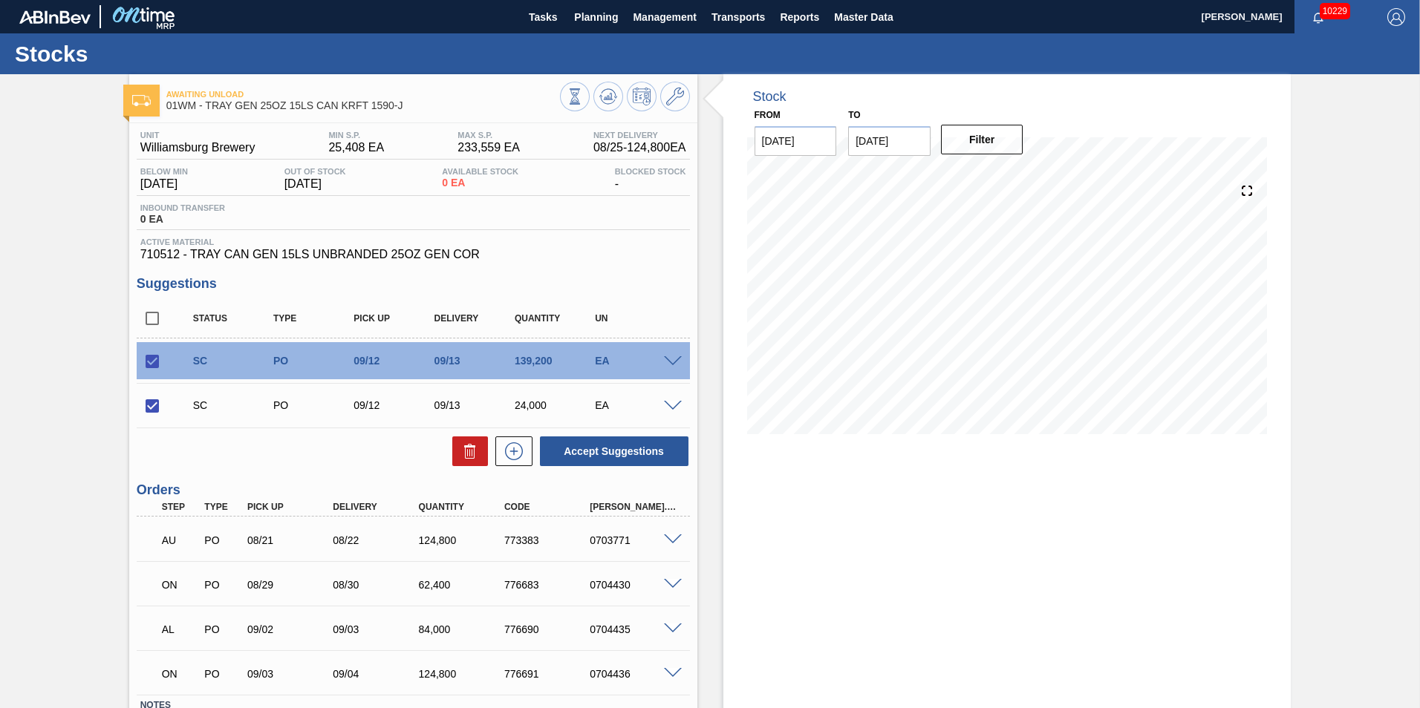
click at [884, 140] on input "09/21/2025" at bounding box center [889, 141] width 82 height 30
click at [902, 294] on div "21 22 23 24 25 26 27" at bounding box center [938, 296] width 169 height 24
click at [911, 290] on div "23" at bounding box center [914, 297] width 20 height 20
click at [971, 150] on button "Filter" at bounding box center [982, 140] width 82 height 30
click at [1001, 148] on button "Filter" at bounding box center [982, 140] width 82 height 30
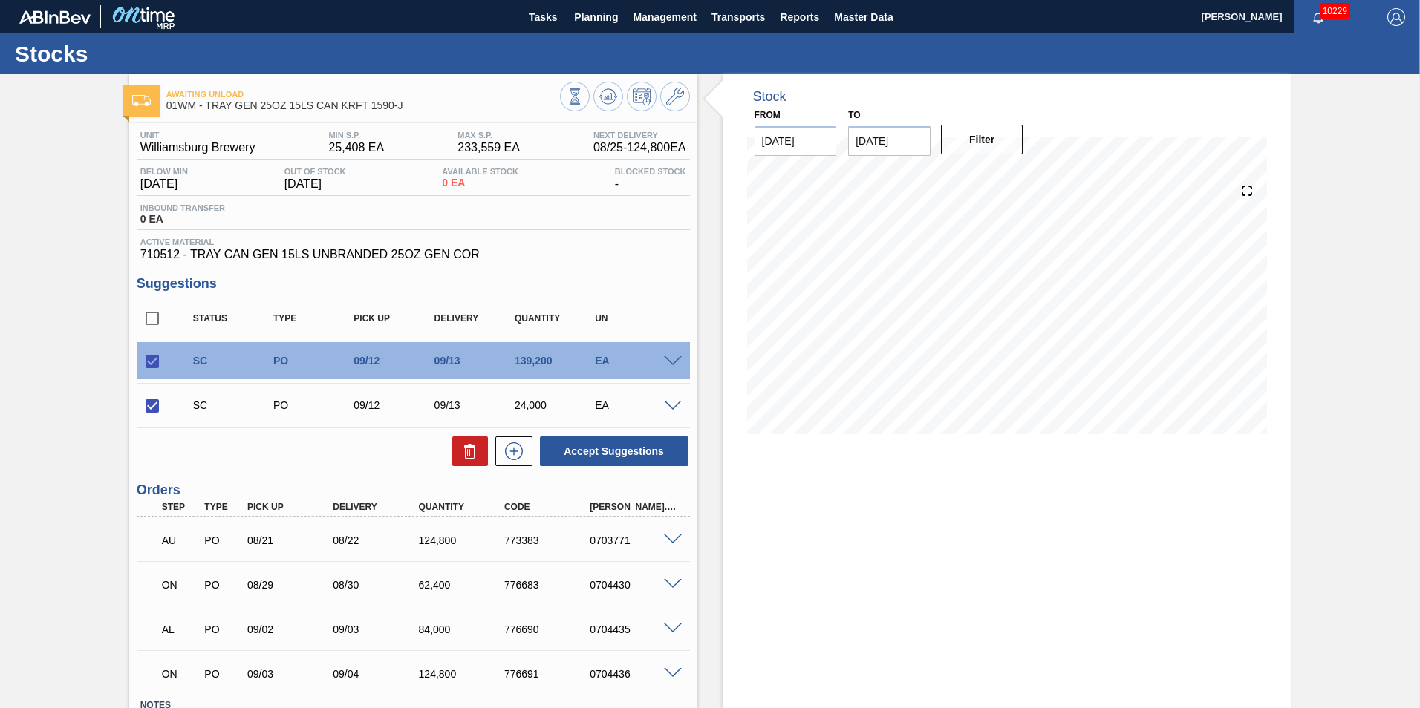
click at [913, 141] on input "09/23/2025" at bounding box center [889, 141] width 82 height 30
click at [893, 276] on div "15" at bounding box center [890, 272] width 20 height 20
type input "09/15/2025"
click at [973, 149] on button "Filter" at bounding box center [982, 140] width 82 height 30
click at [149, 415] on input "checkbox" at bounding box center [152, 406] width 31 height 31
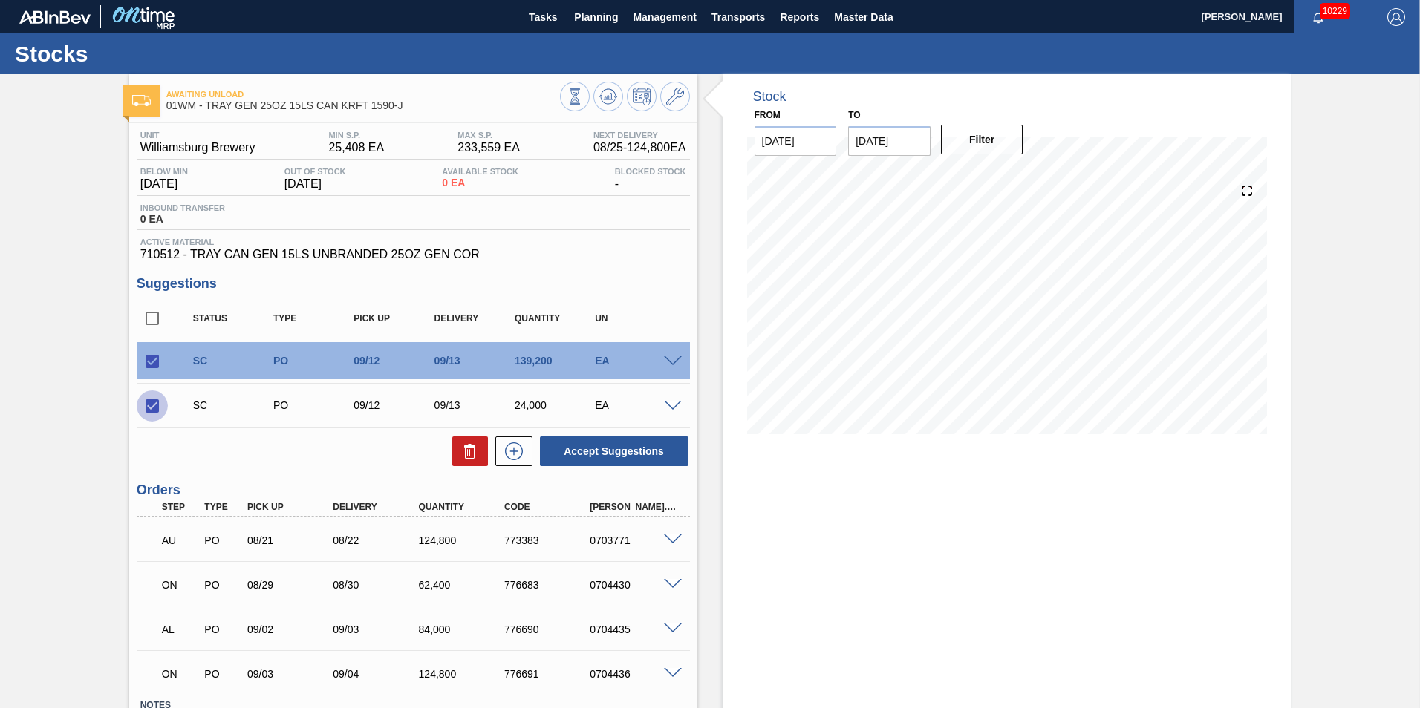
checkbox input "false"
click at [686, 360] on div at bounding box center [675, 360] width 30 height 11
click at [670, 359] on span at bounding box center [673, 361] width 18 height 11
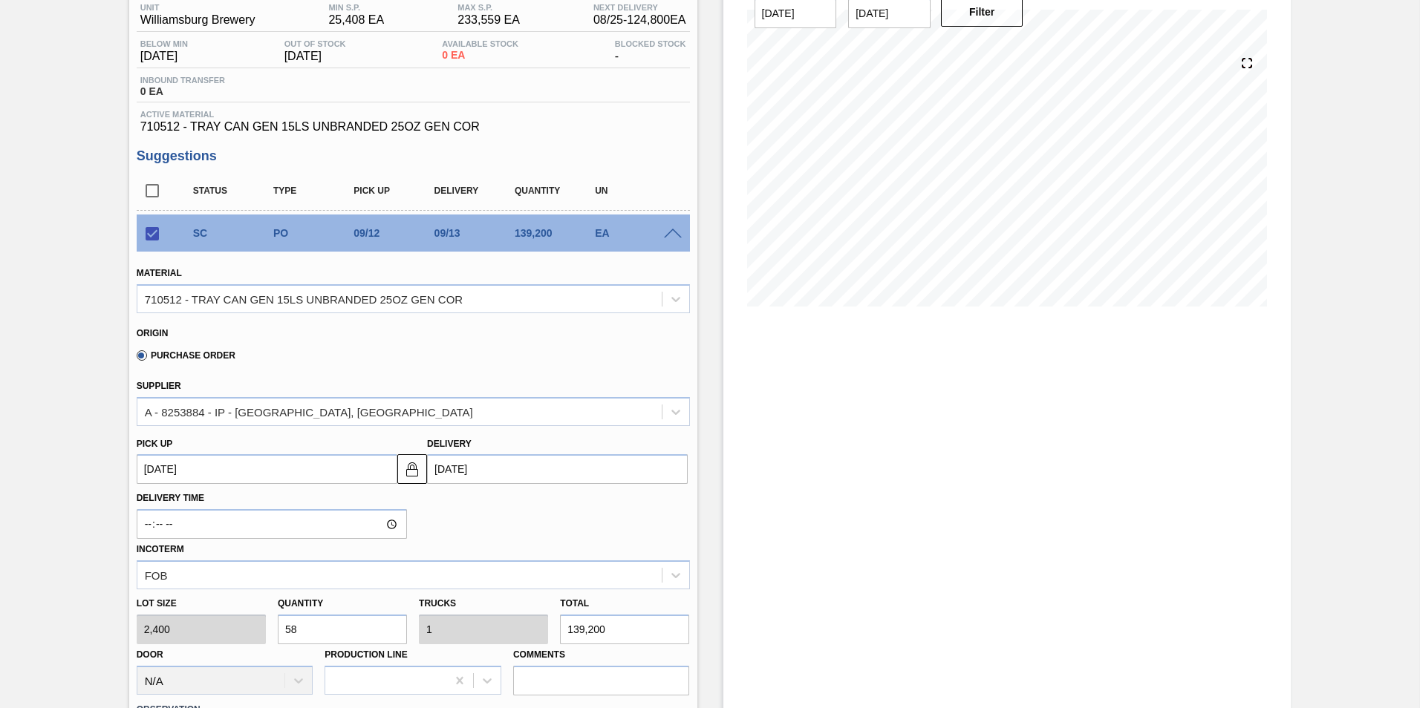
scroll to position [149, 0]
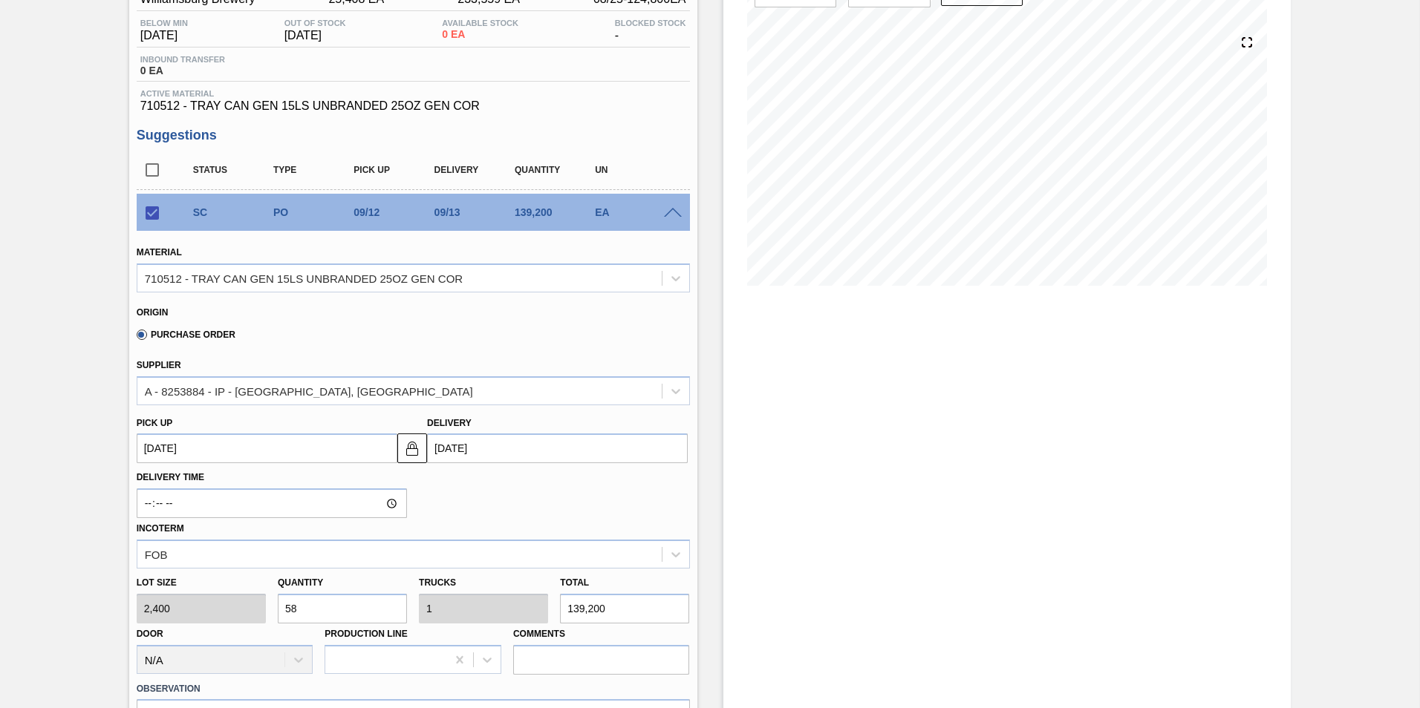
click at [307, 605] on input "58" at bounding box center [342, 609] width 129 height 30
checkbox input "false"
click at [365, 622] on input "58" at bounding box center [342, 609] width 129 height 30
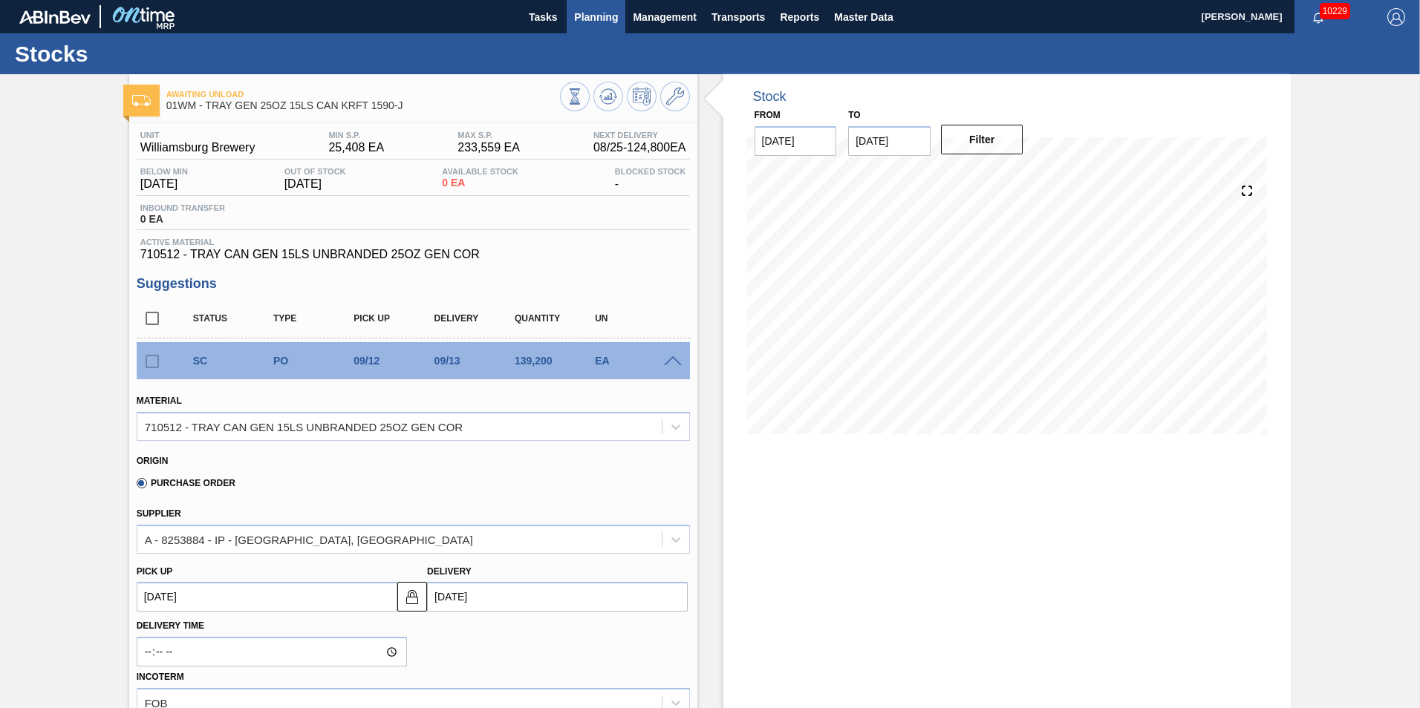
click at [611, 22] on span "Planning" at bounding box center [596, 17] width 44 height 18
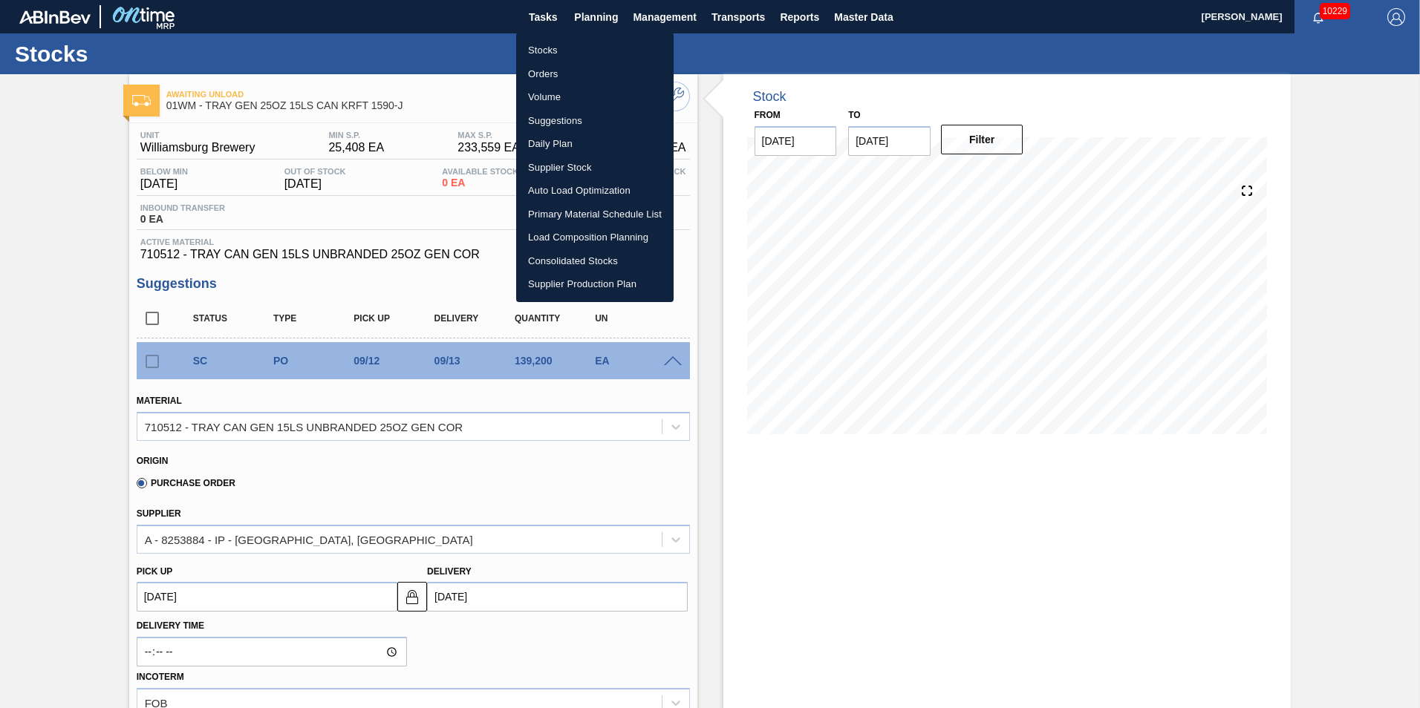
click at [270, 124] on div at bounding box center [710, 354] width 1420 height 708
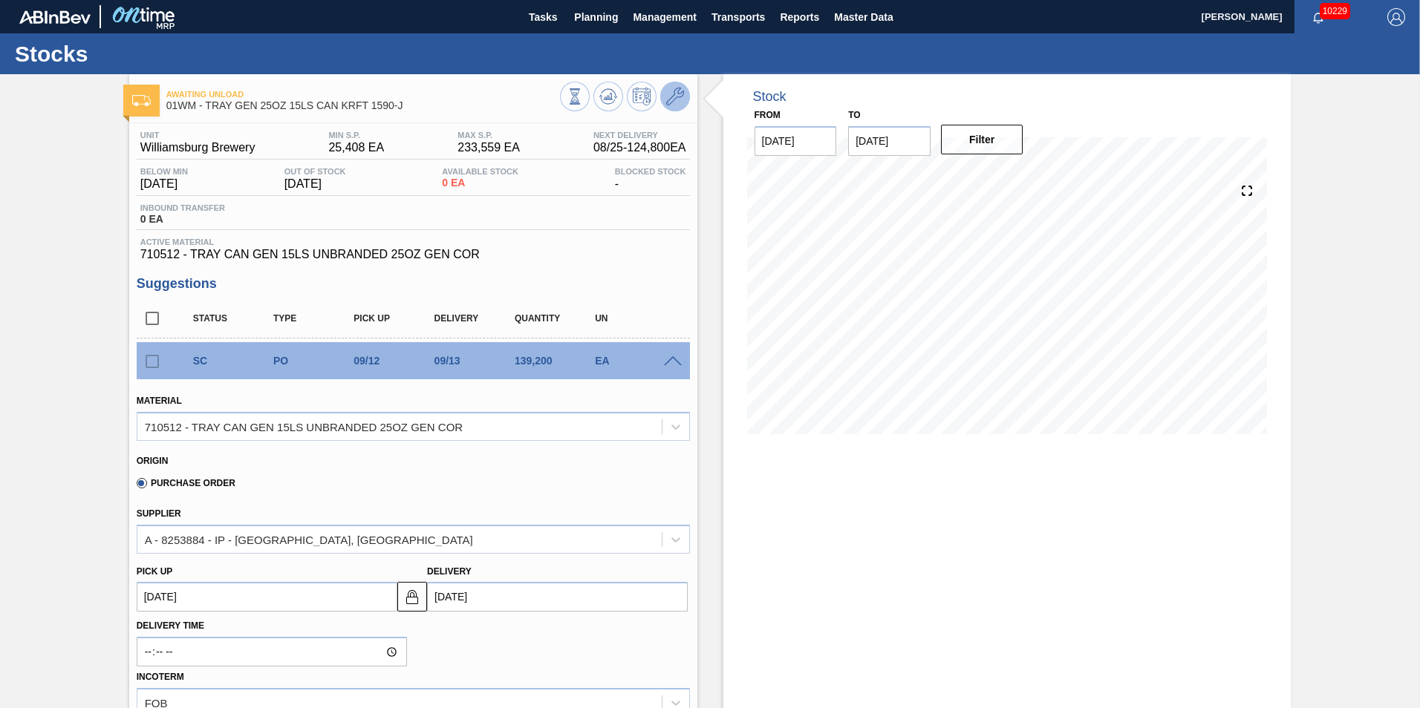
click at [677, 94] on icon at bounding box center [675, 97] width 18 height 18
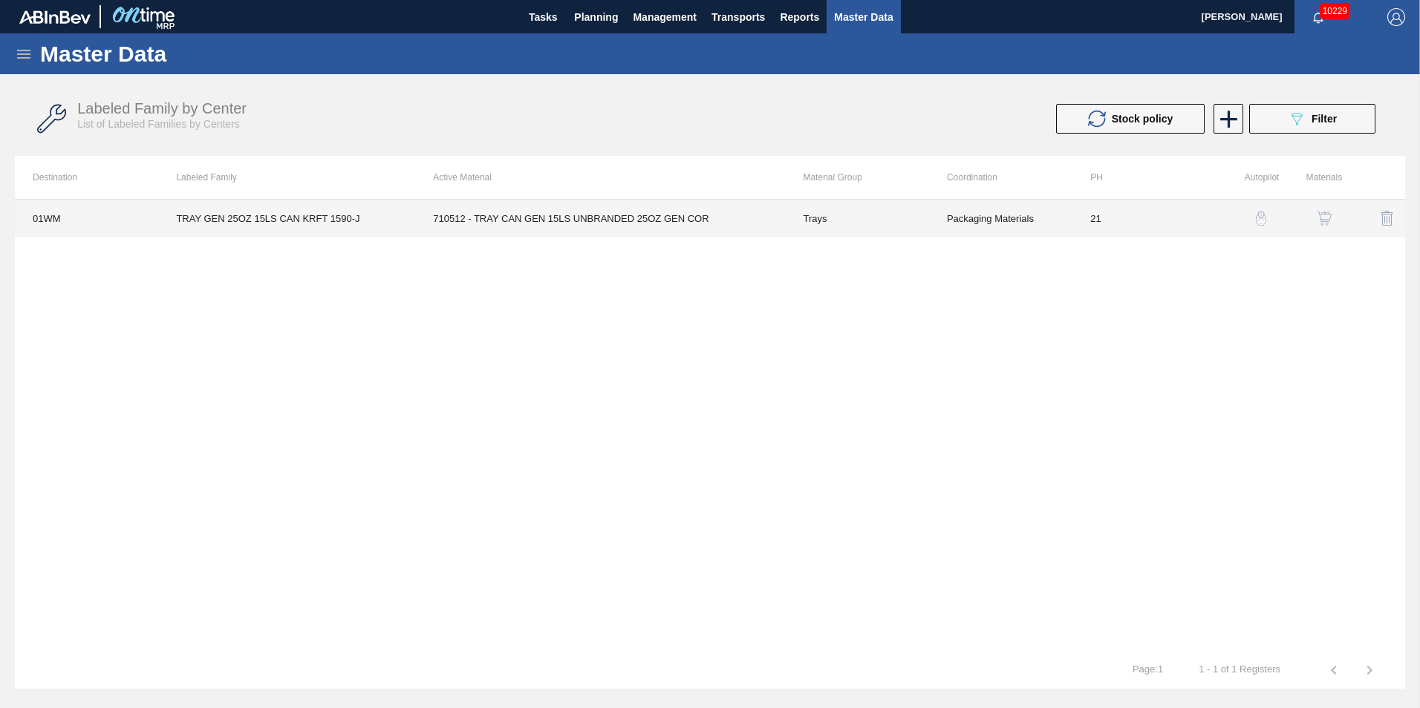
click at [473, 224] on td "710512 - TRAY CAN GEN 15LS UNBRANDED 25OZ GEN COR" at bounding box center [600, 218] width 370 height 37
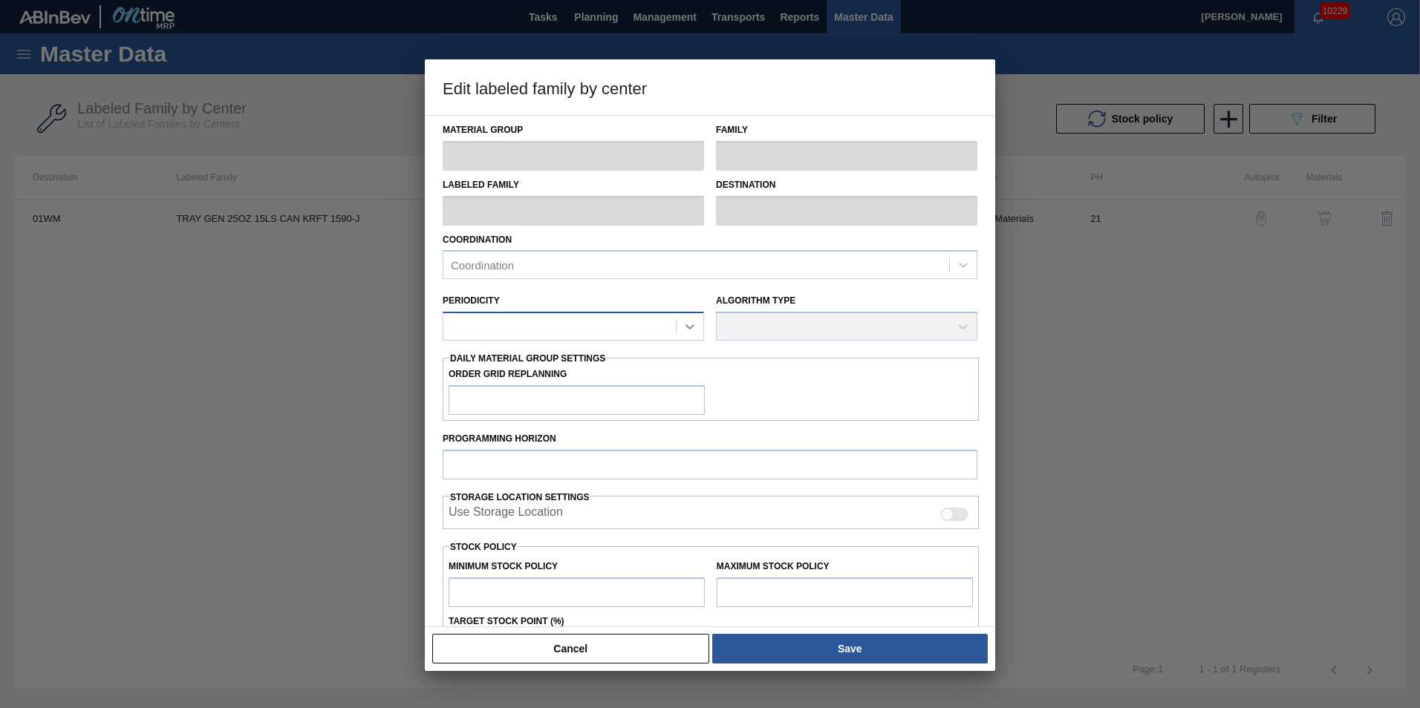
type input "Trays"
type input "TRAY GEN 25OZ 15LS CAN KRFT 1590-J"
type input "01WM - Williamsburg Brewery"
type input "21"
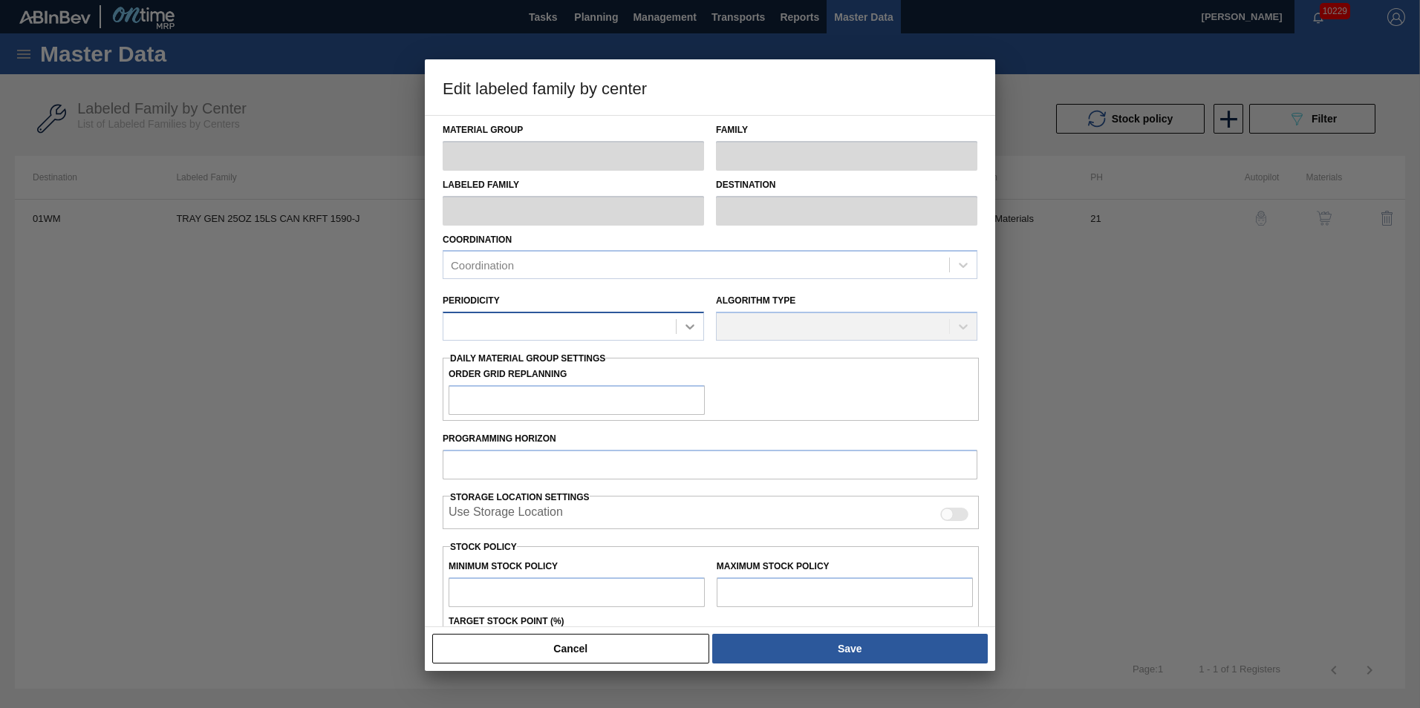
type input "25,408"
type input "233,559"
type input "0"
type input "25,408"
checkbox input "true"
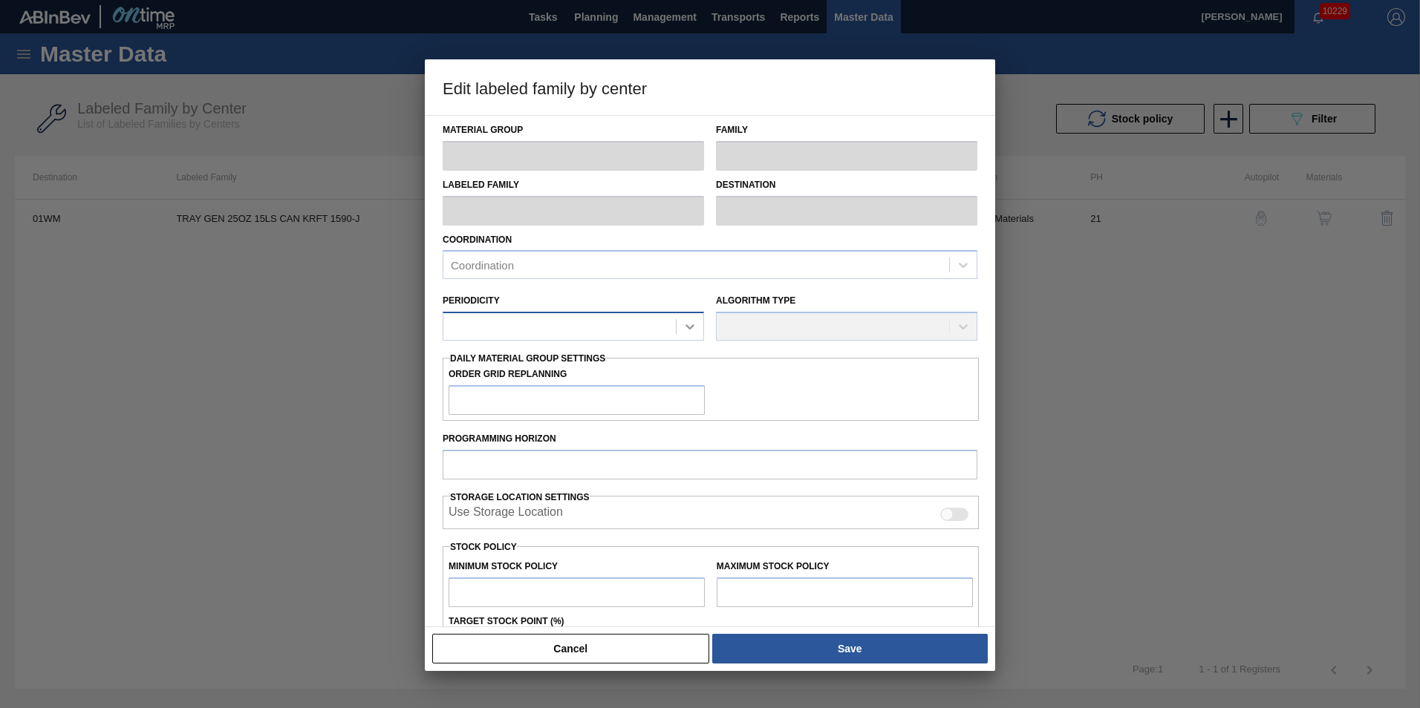
checkbox input "true"
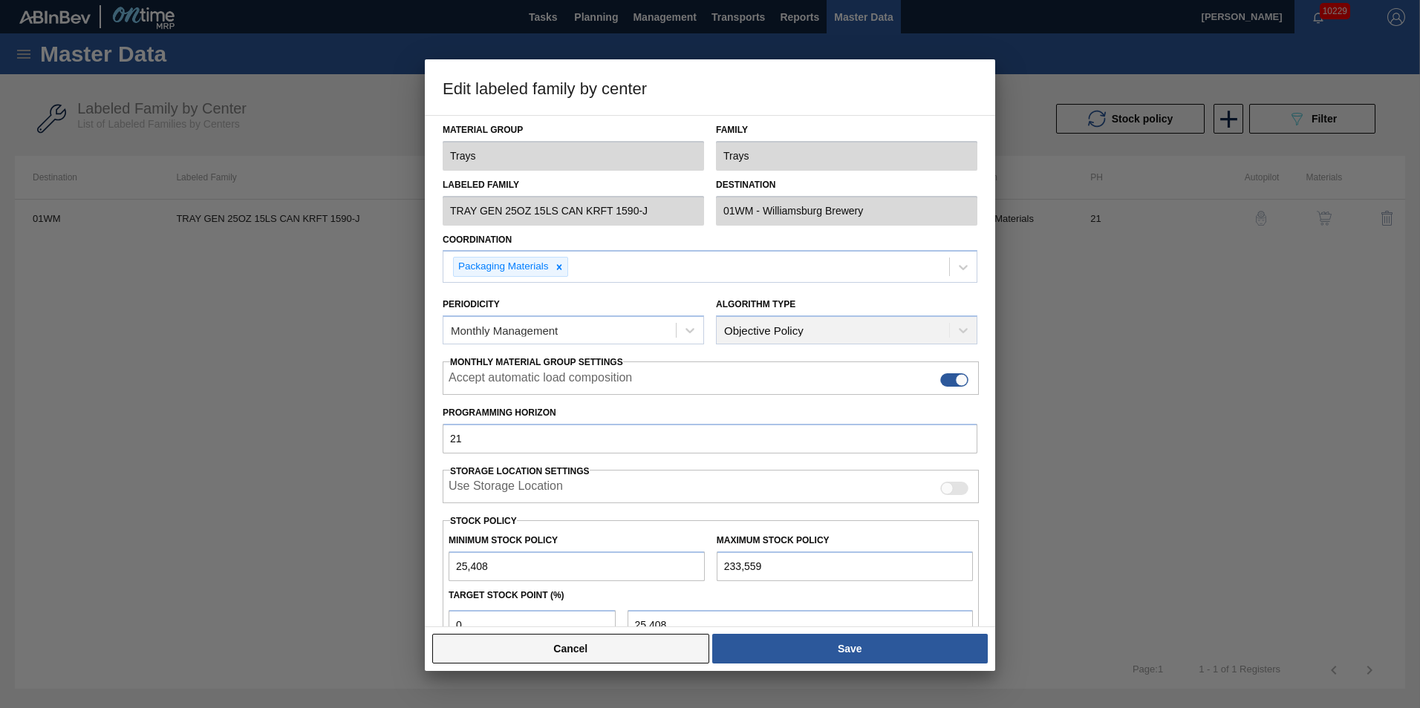
click at [591, 654] on button "Cancel" at bounding box center [570, 649] width 277 height 30
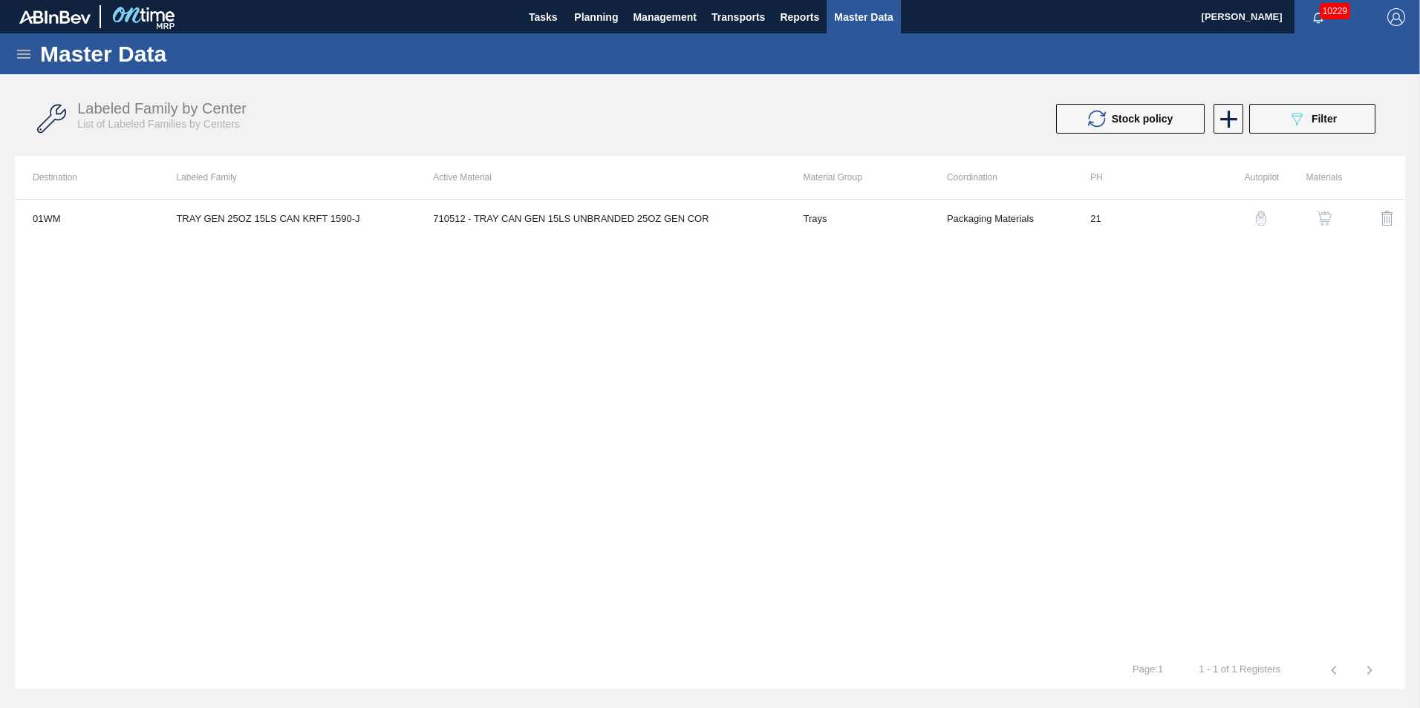
click at [1257, 219] on img "button" at bounding box center [1261, 218] width 15 height 15
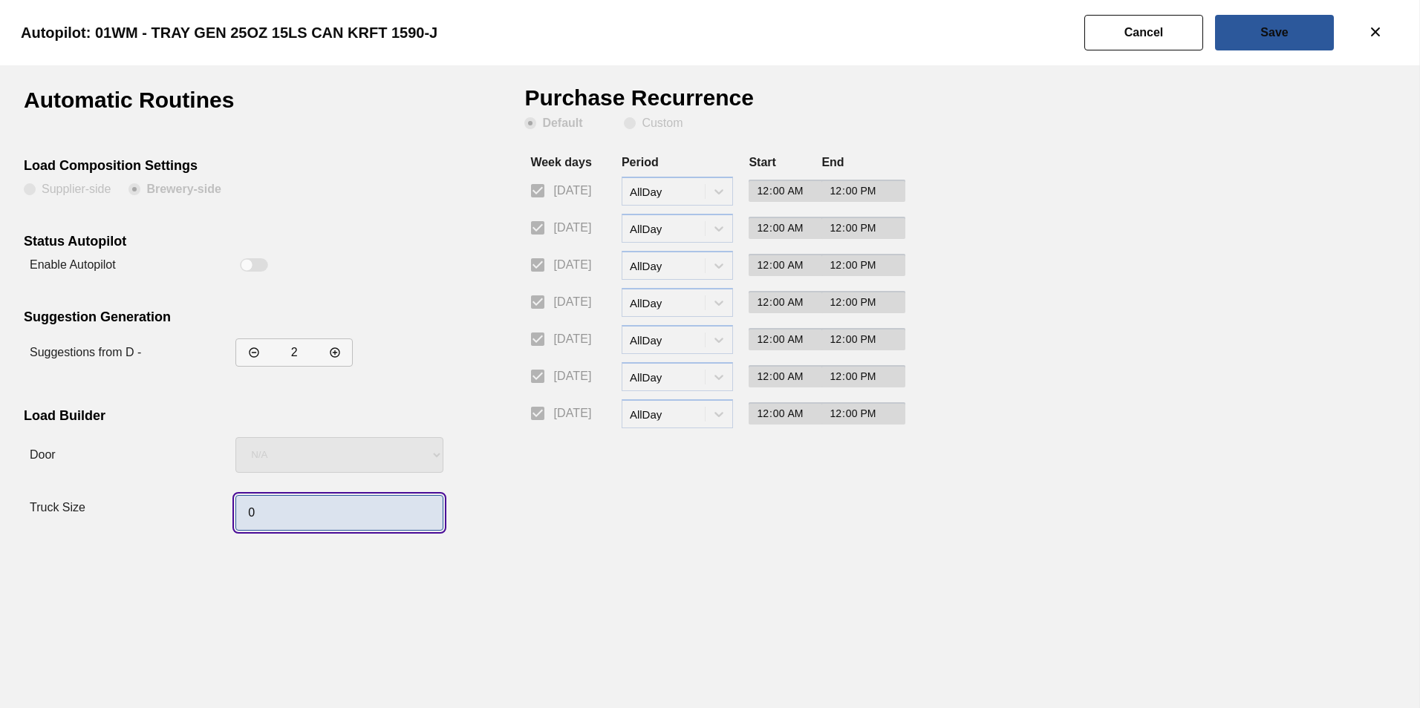
click at [293, 522] on input "0" at bounding box center [339, 513] width 208 height 36
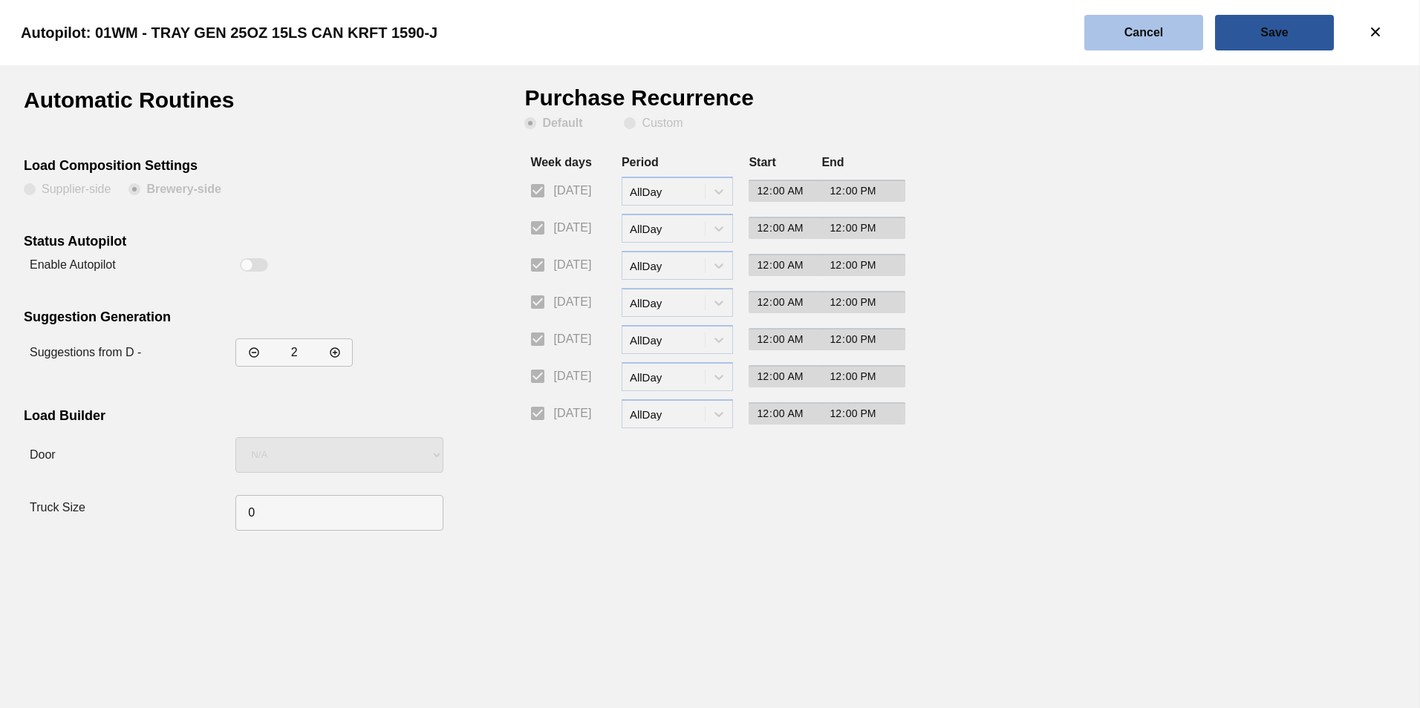
click at [0, 0] on slot "Cancel" at bounding box center [0, 0] width 0 height 0
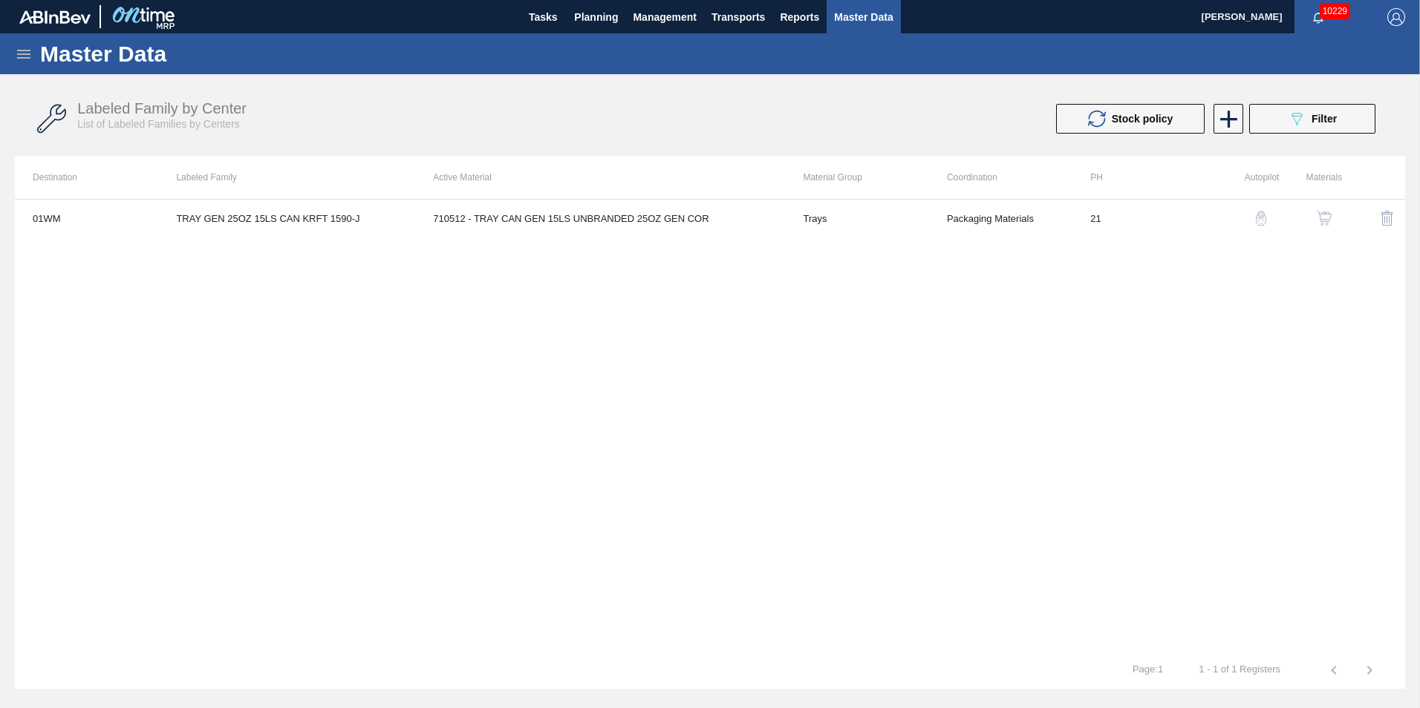
click at [1325, 215] on img "button" at bounding box center [1324, 218] width 15 height 15
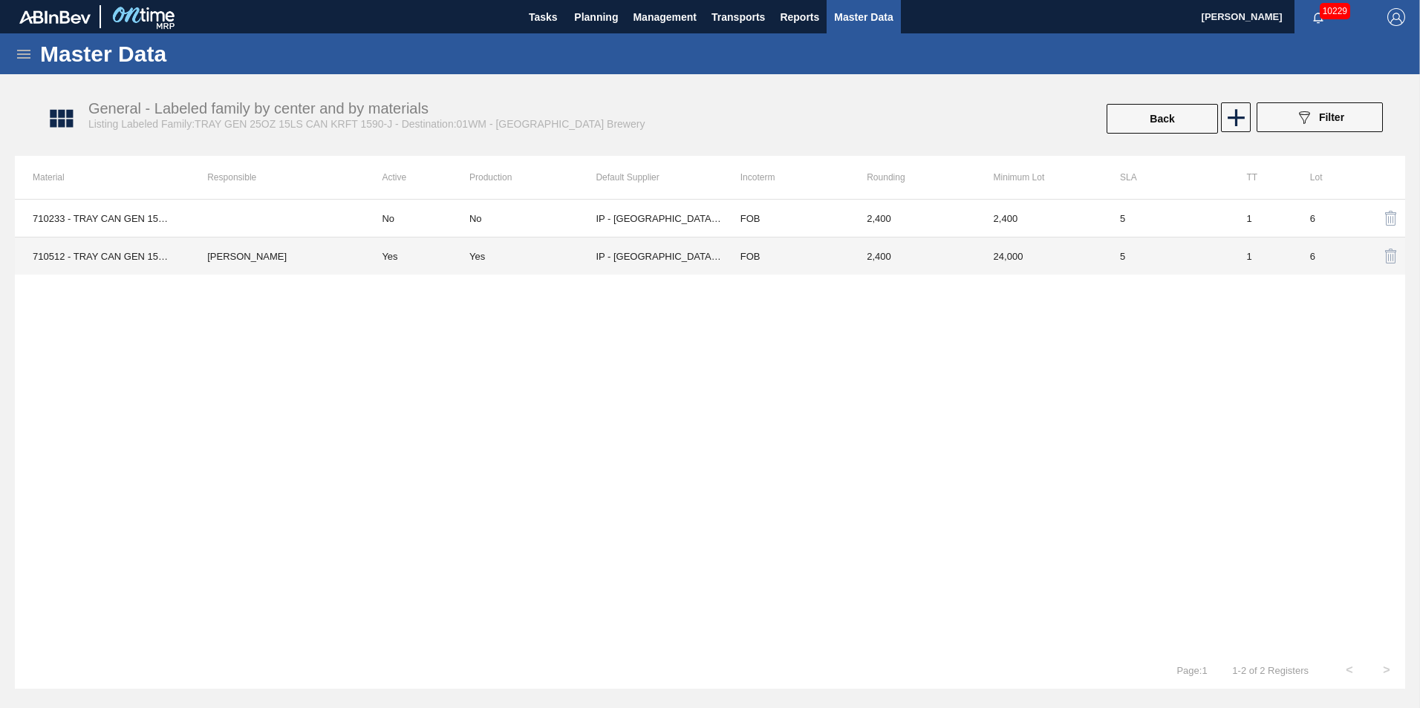
click at [94, 264] on td "710512 - TRAY CAN GEN 15LS UNBRANDED 25OZ GEN COR" at bounding box center [102, 257] width 175 height 38
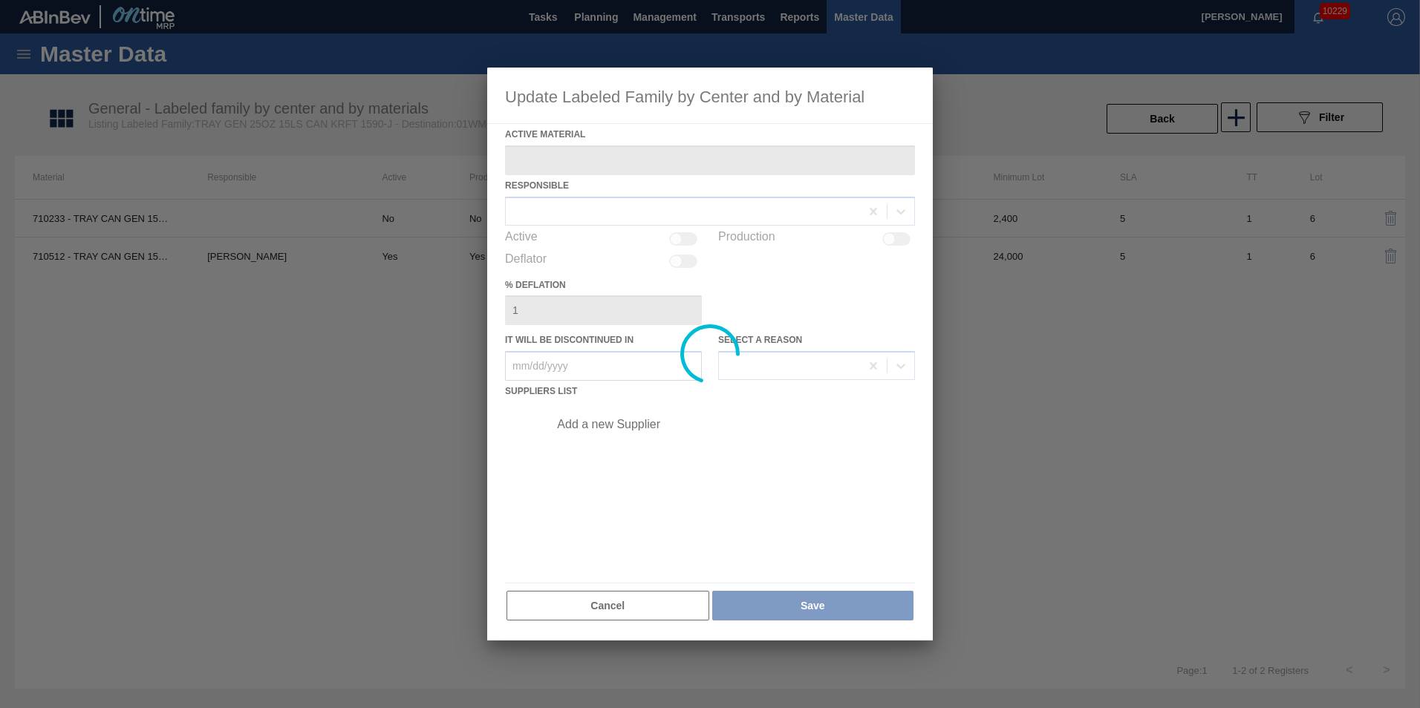
type Material "710512 - TRAY CAN GEN 15LS UNBRANDED 25OZ GEN COR"
checkbox input "true"
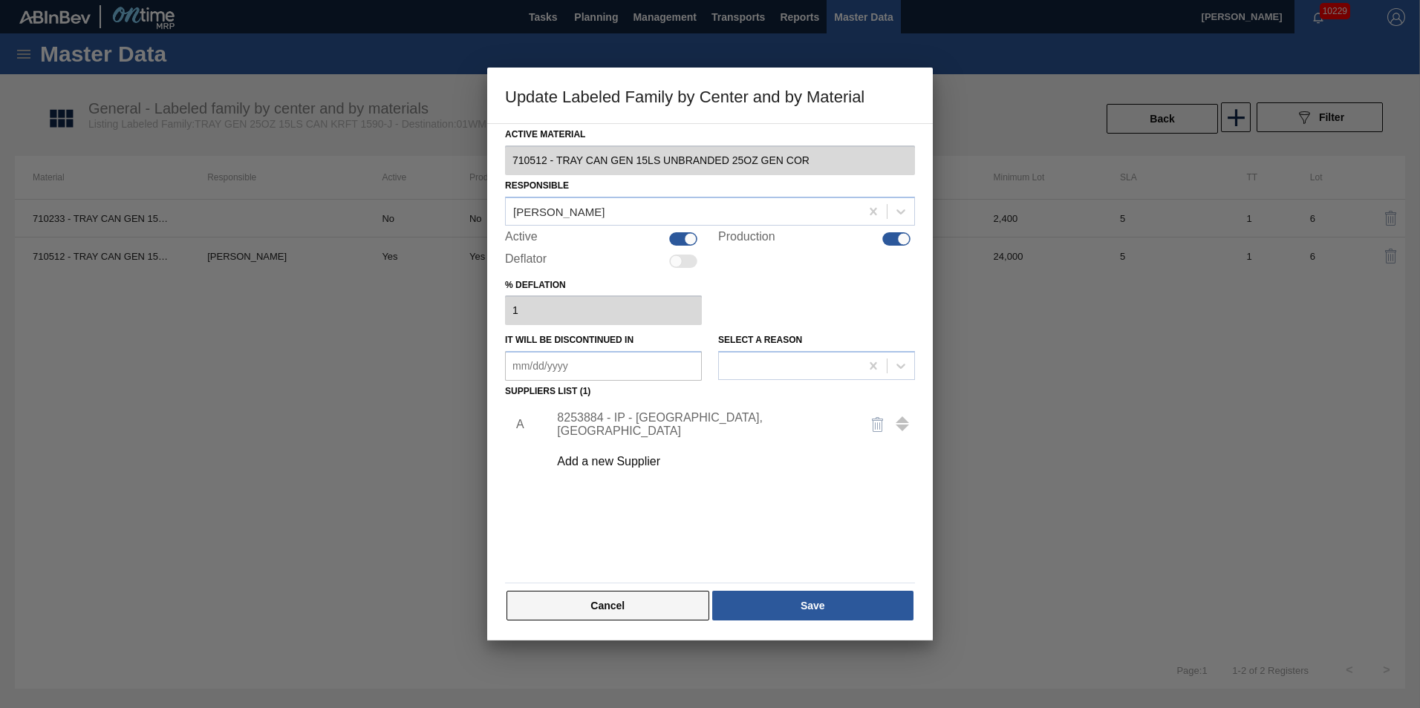
click at [659, 604] on button "Cancel" at bounding box center [607, 606] width 203 height 30
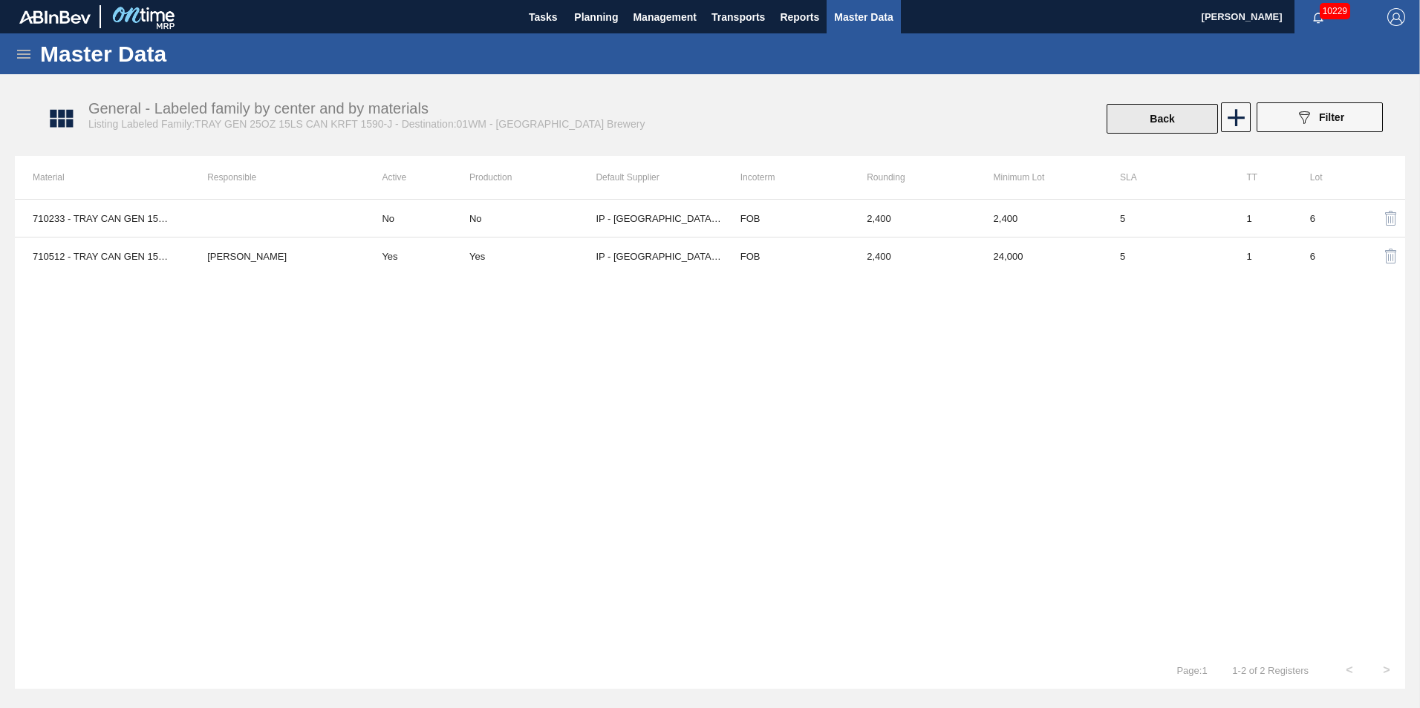
click at [1184, 120] on button "Back" at bounding box center [1162, 119] width 111 height 30
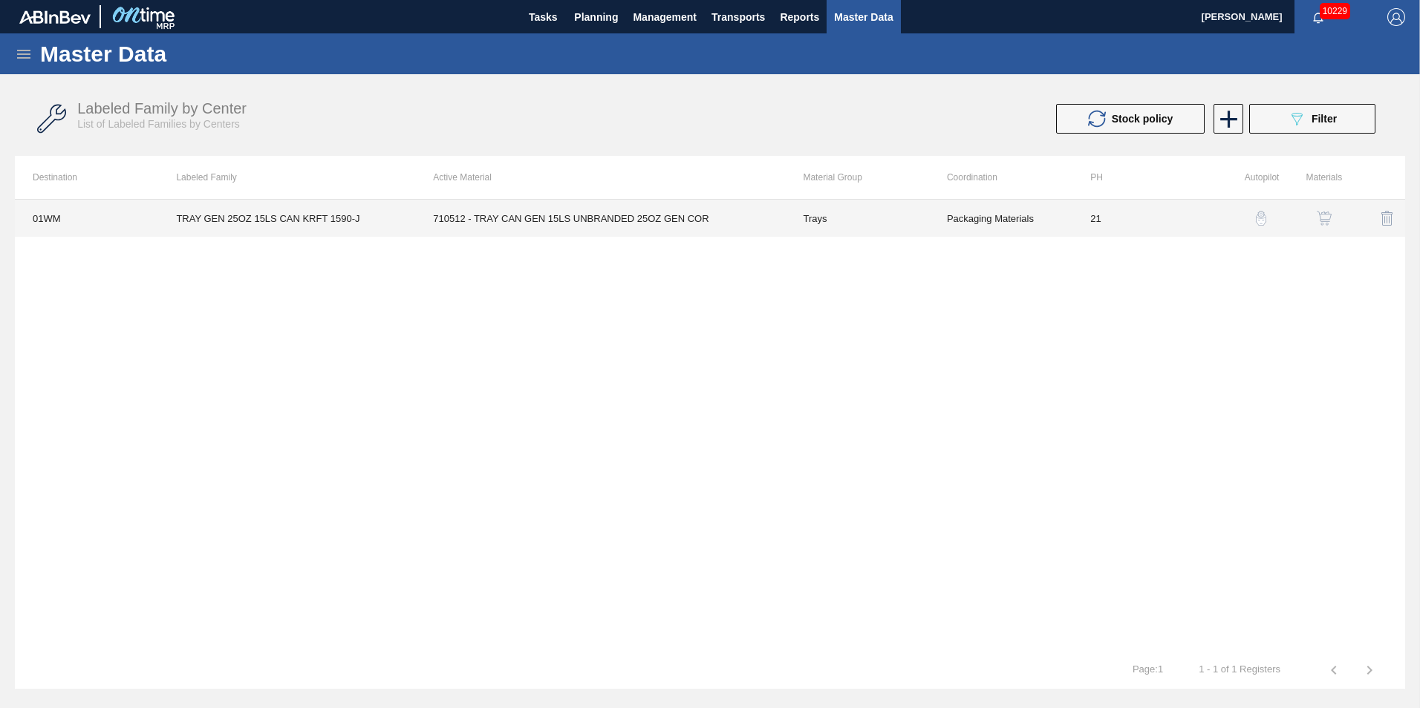
click at [475, 224] on td "710512 - TRAY CAN GEN 15LS UNBRANDED 25OZ GEN COR" at bounding box center [600, 218] width 370 height 37
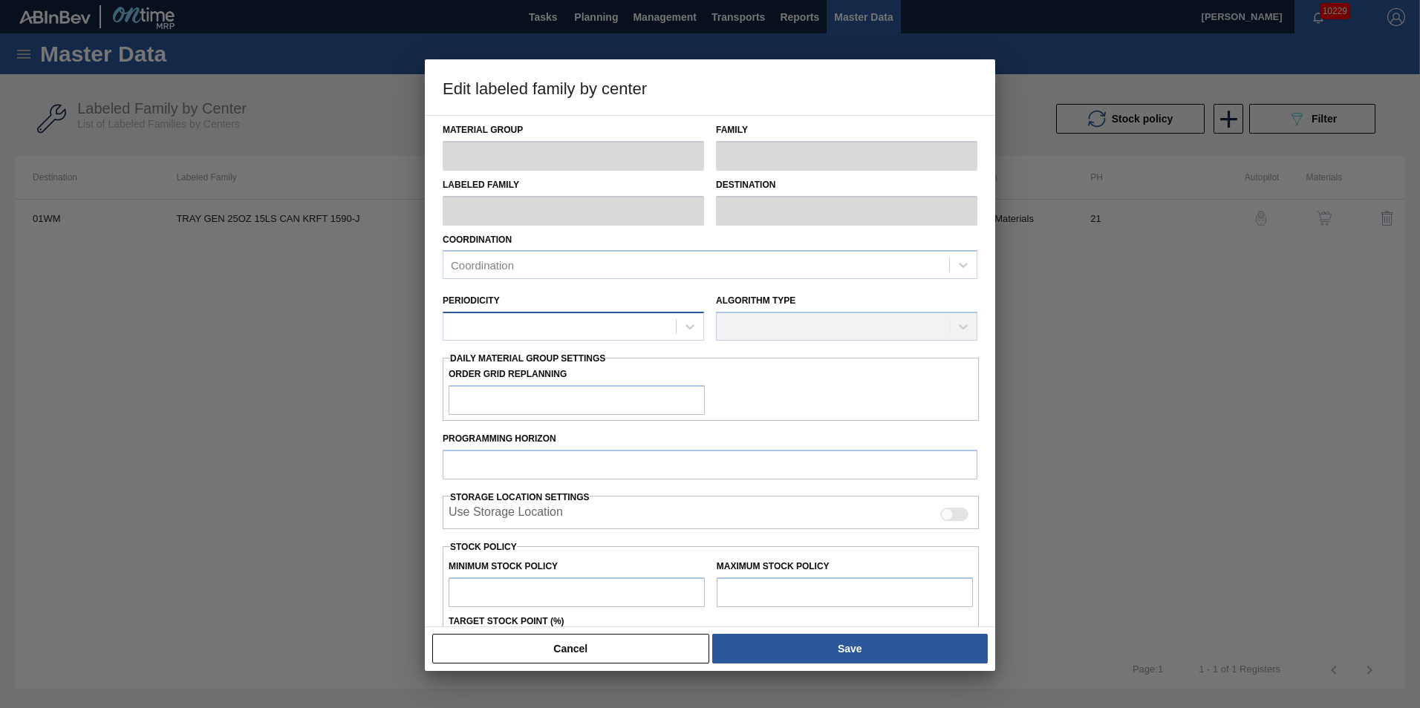
type input "Trays"
type input "TRAY GEN 25OZ 15LS CAN KRFT 1590-J"
type input "01WM - Williamsburg Brewery"
type input "21"
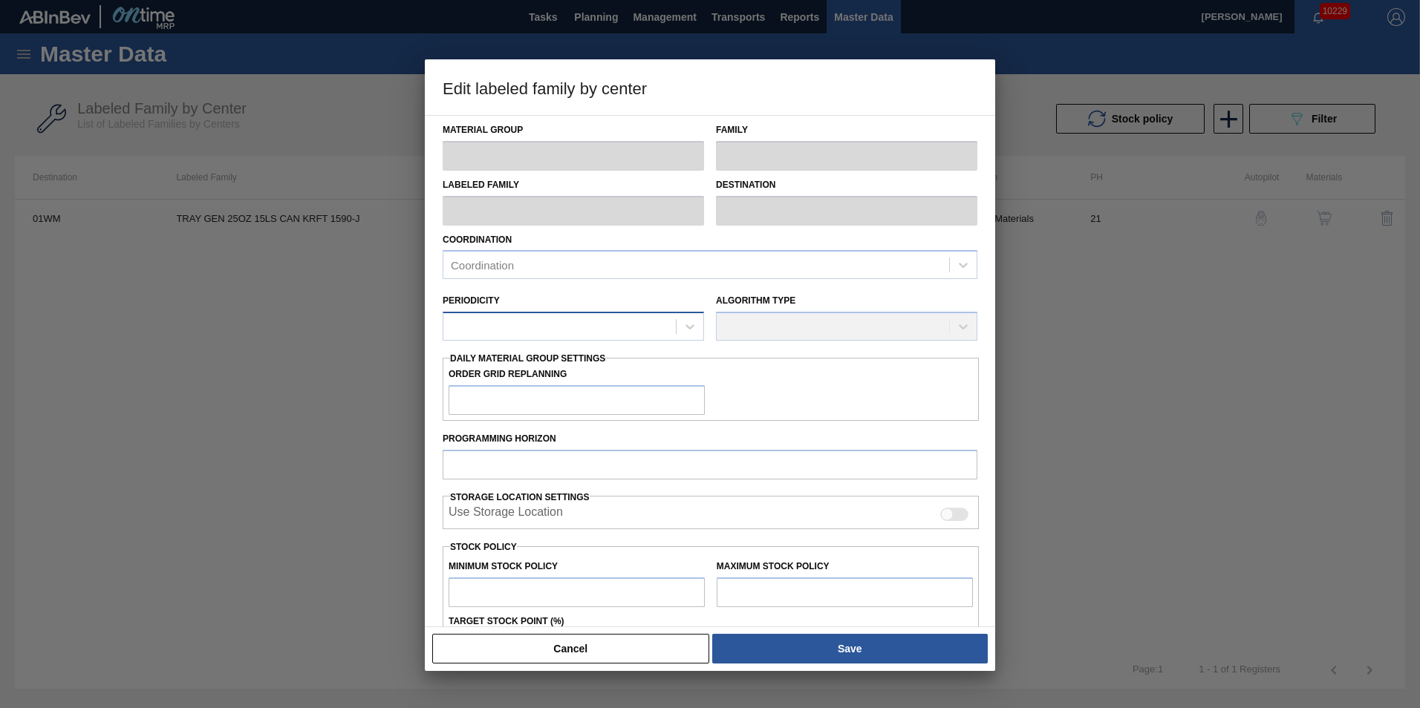
type input "25,408"
type input "233,559"
type input "0"
type input "25,408"
checkbox input "true"
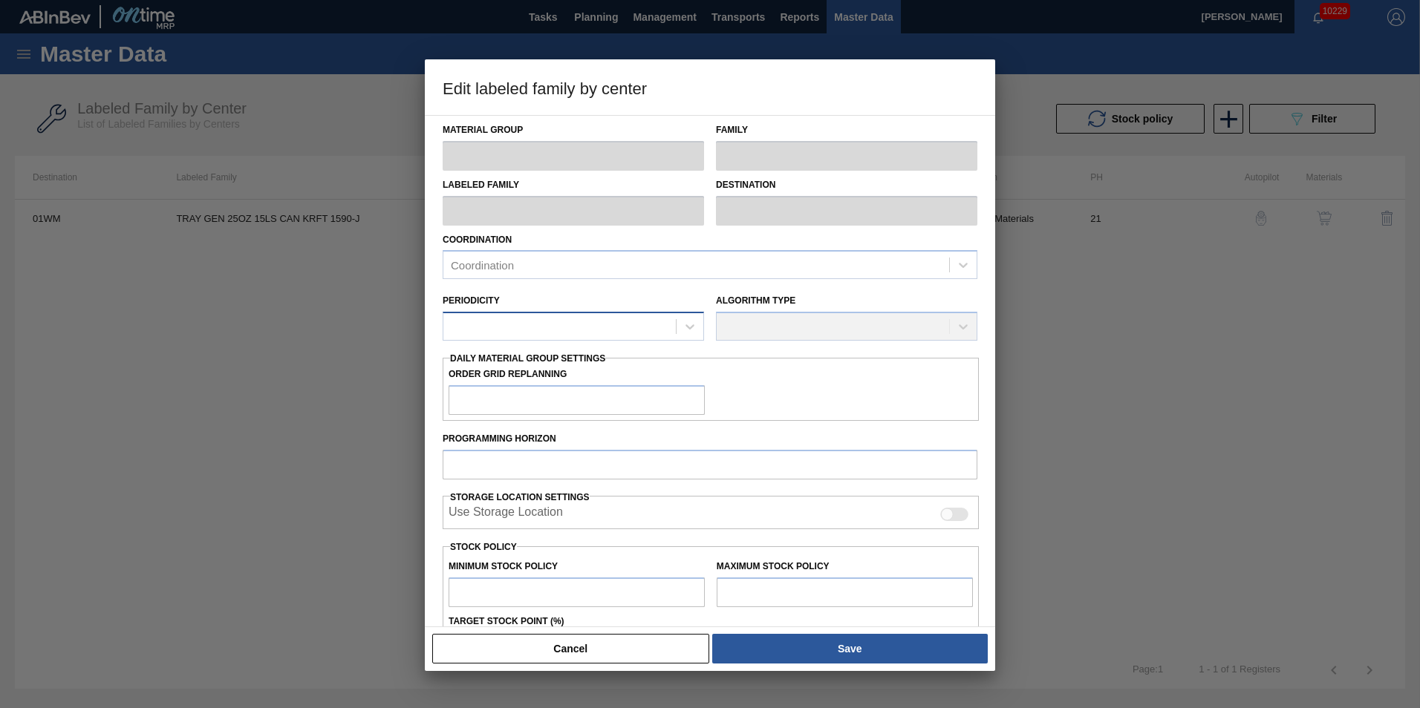
checkbox input "true"
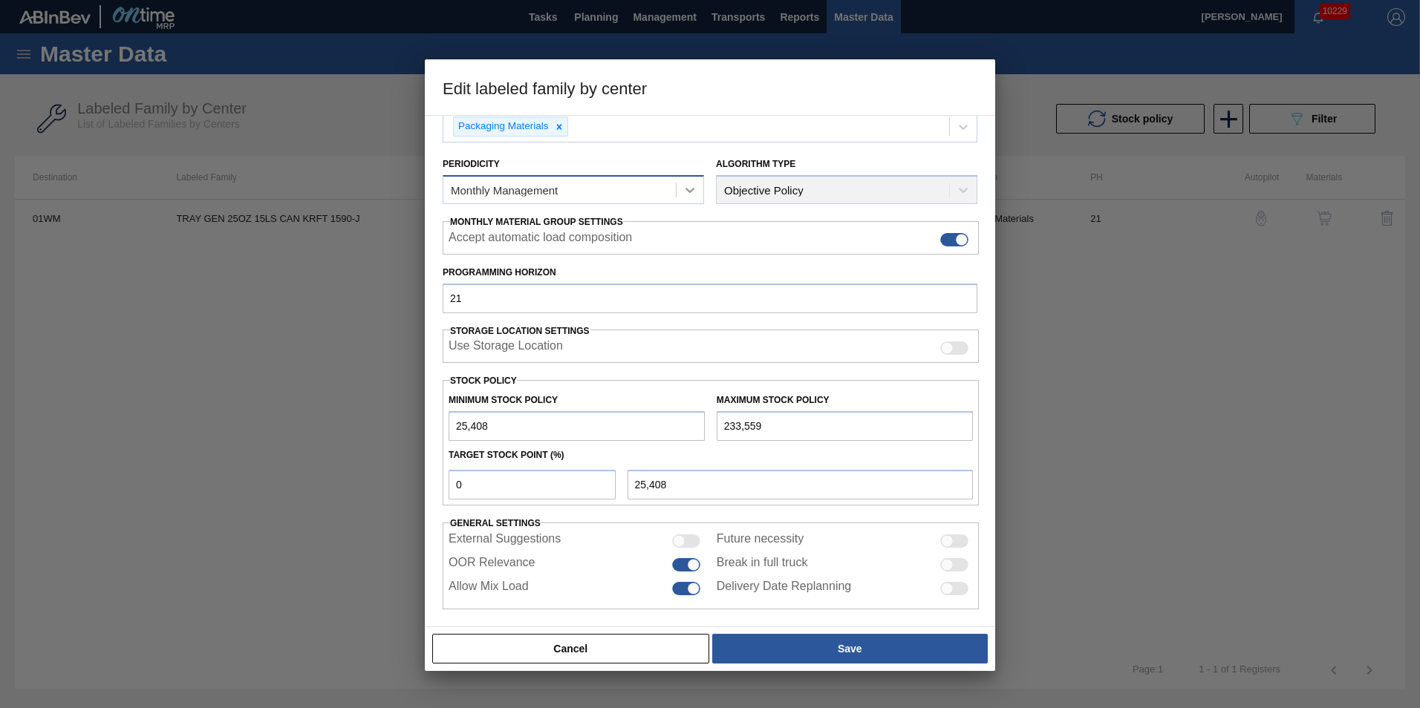
scroll to position [149, 0]
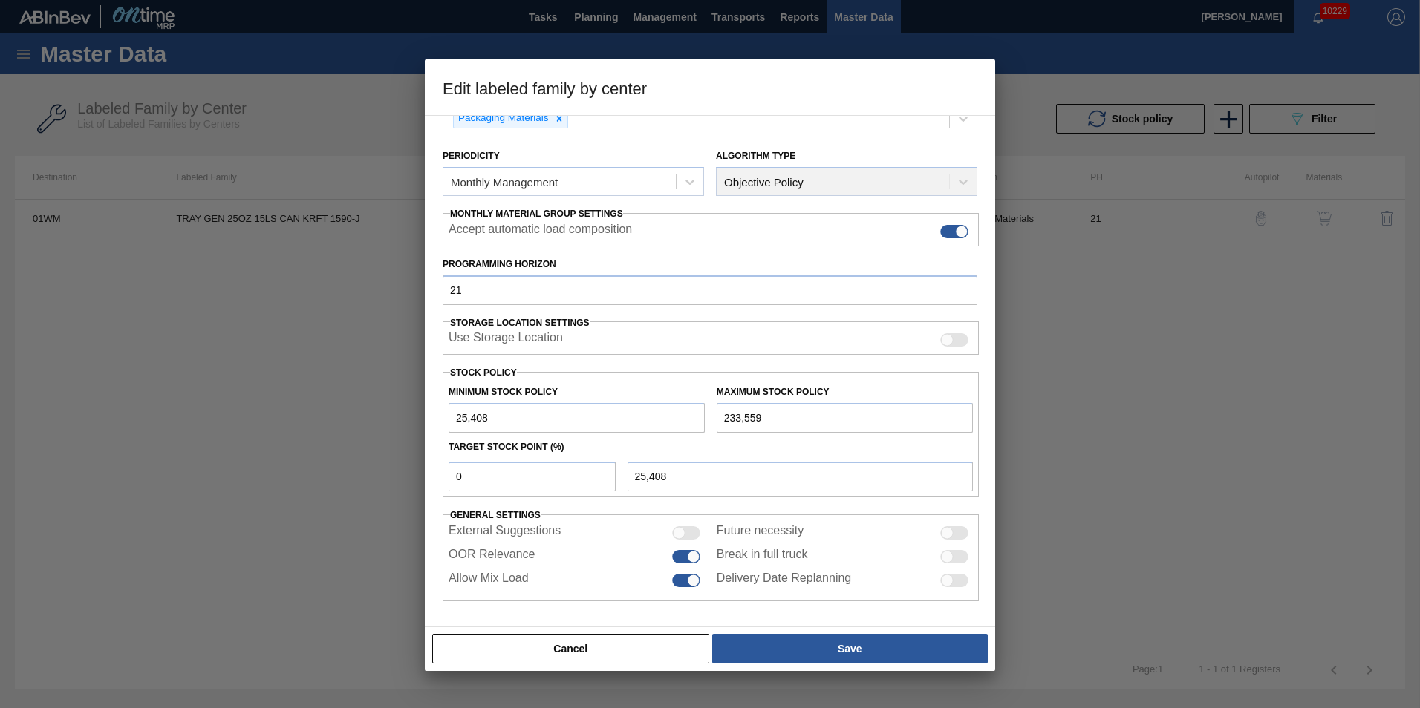
click at [573, 393] on div "Minimum Stock Policy 25,408" at bounding box center [577, 407] width 256 height 51
click at [634, 647] on button "Cancel" at bounding box center [570, 649] width 277 height 30
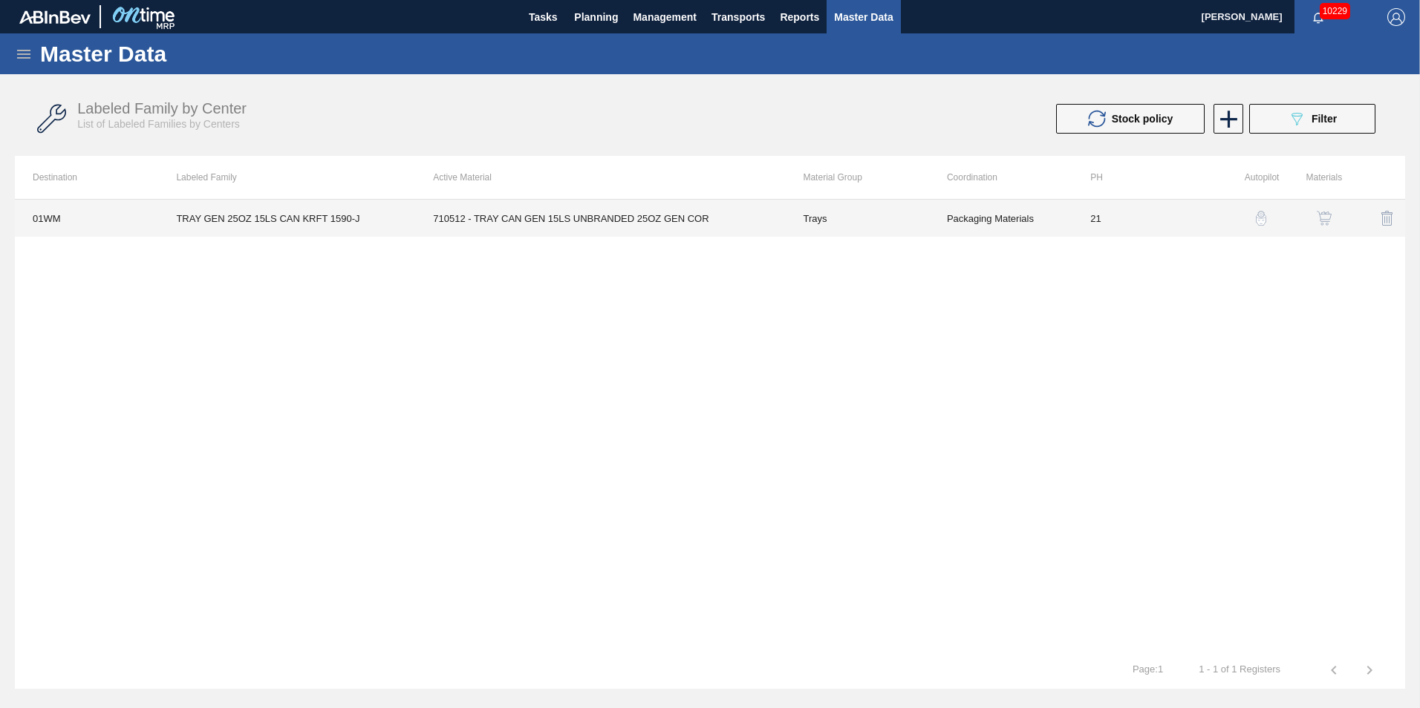
click at [486, 227] on td "710512 - TRAY CAN GEN 15LS UNBRANDED 25OZ GEN COR" at bounding box center [600, 218] width 370 height 37
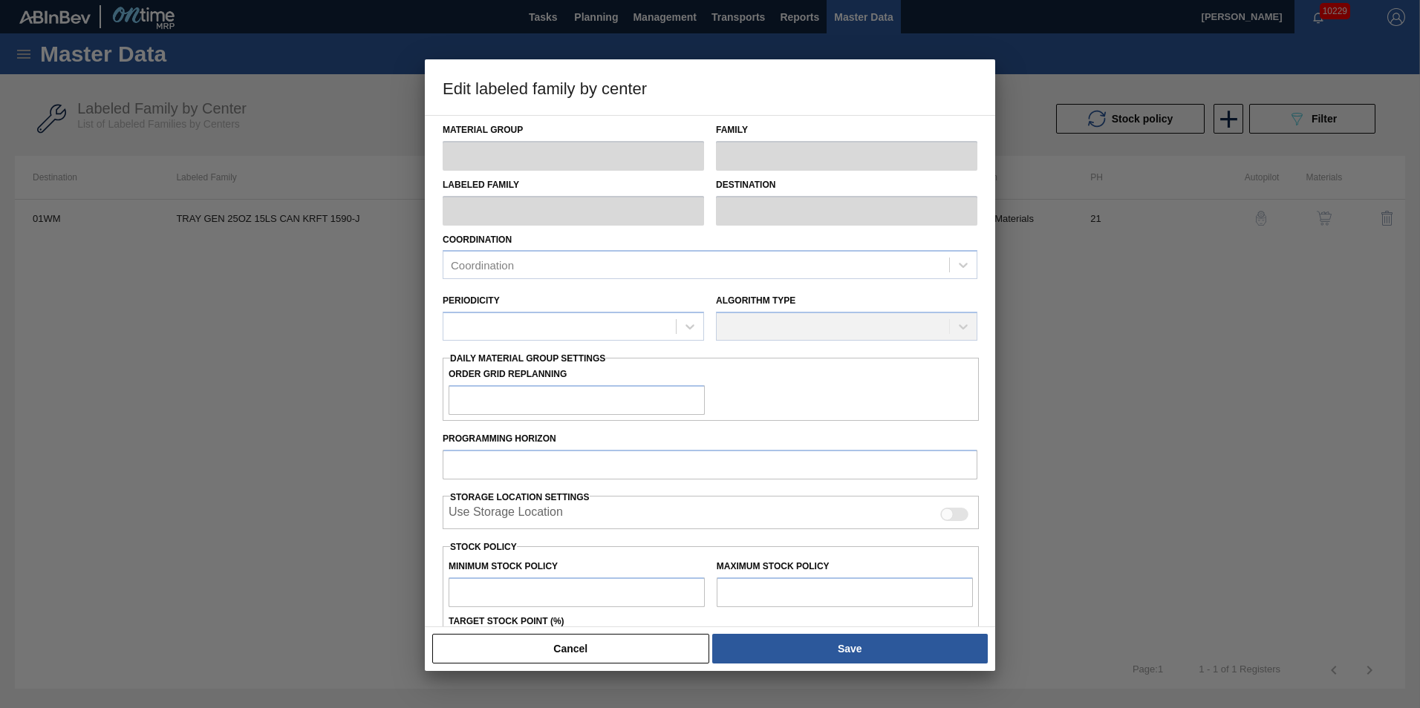
type input "Trays"
type input "TRAY GEN 25OZ 15LS CAN KRFT 1590-J"
type input "01WM - Williamsburg Brewery"
type input "21"
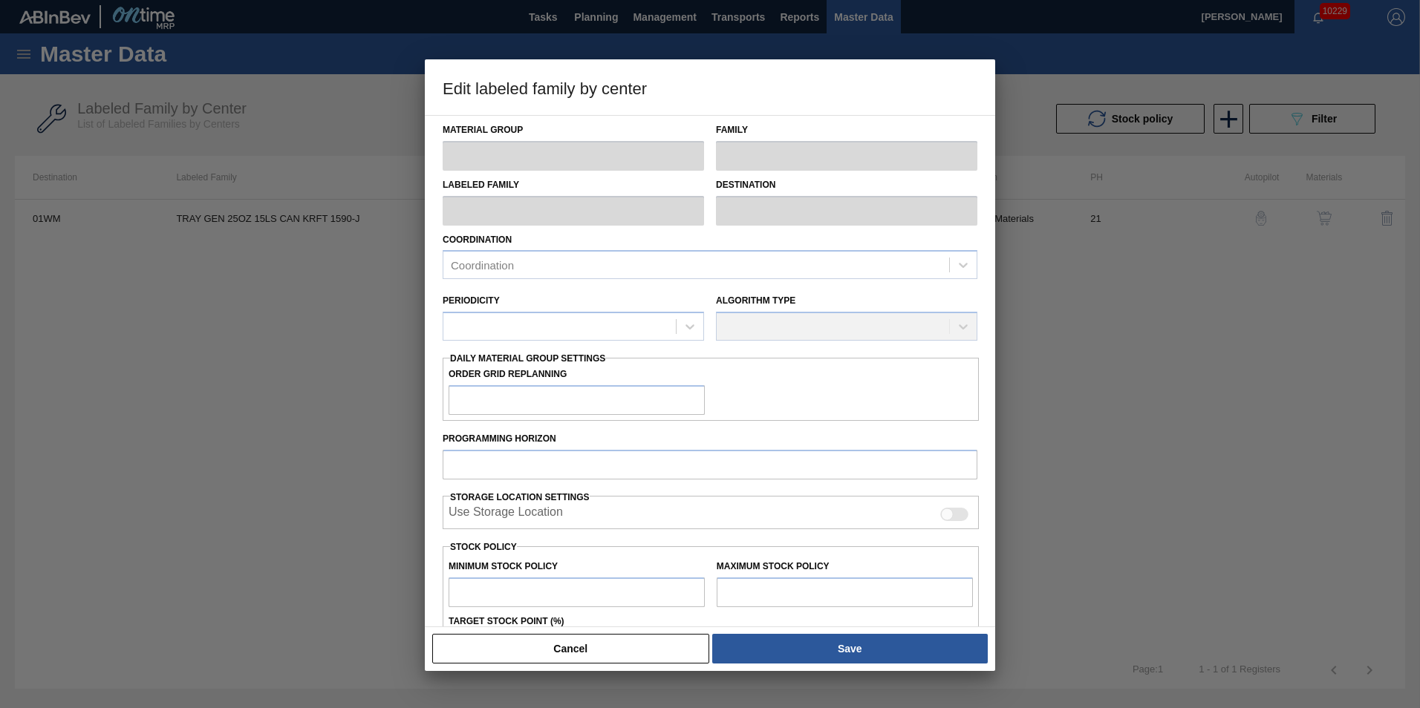
type input "25,408"
type input "233,559"
type input "0"
type input "25,408"
checkbox input "true"
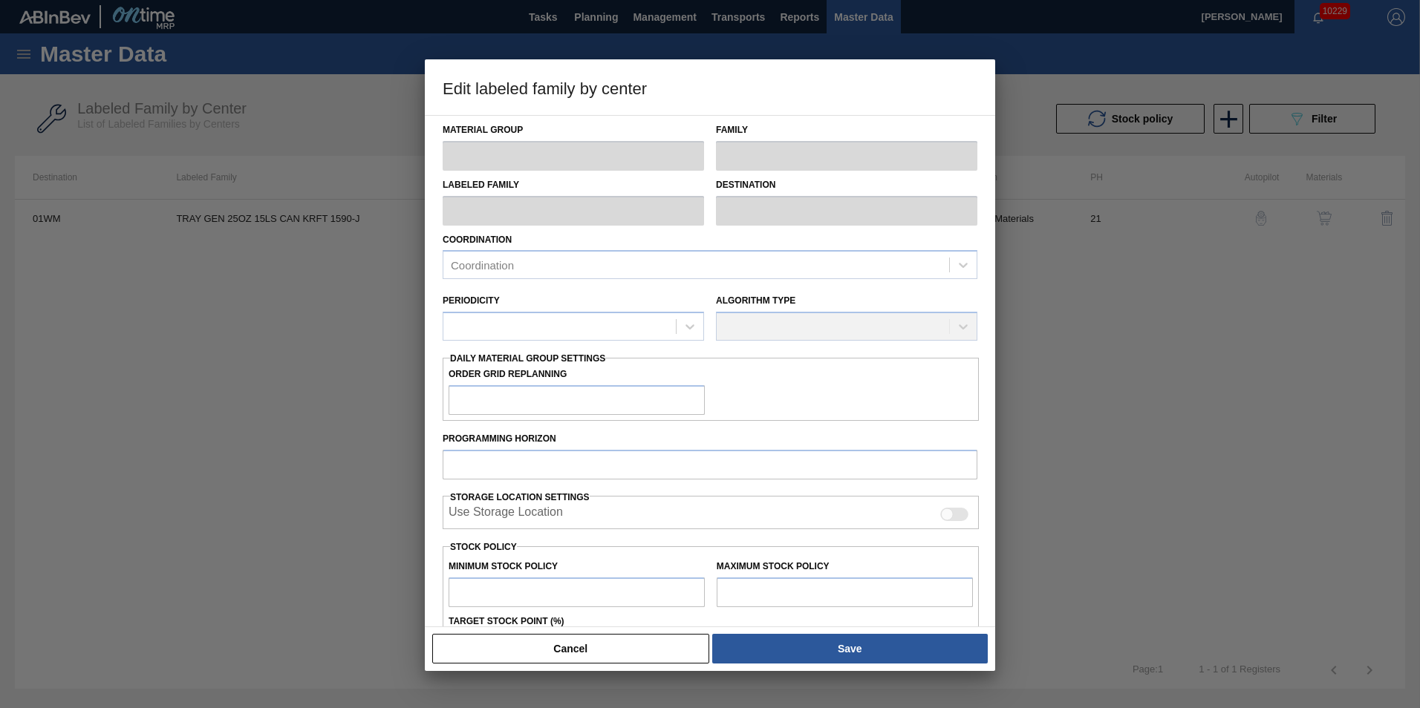
checkbox input "true"
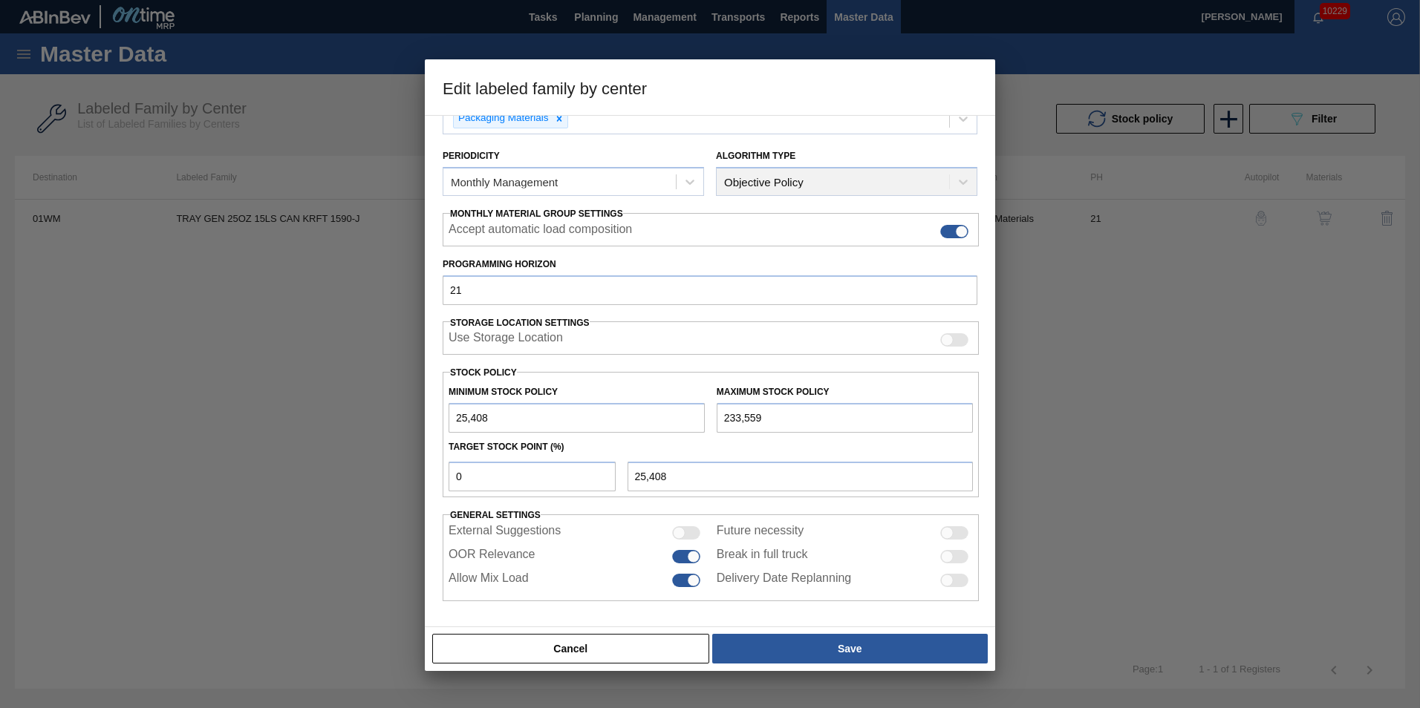
click at [668, 630] on div "Cancel Save" at bounding box center [710, 649] width 570 height 45
click at [671, 643] on button "Cancel" at bounding box center [570, 649] width 277 height 30
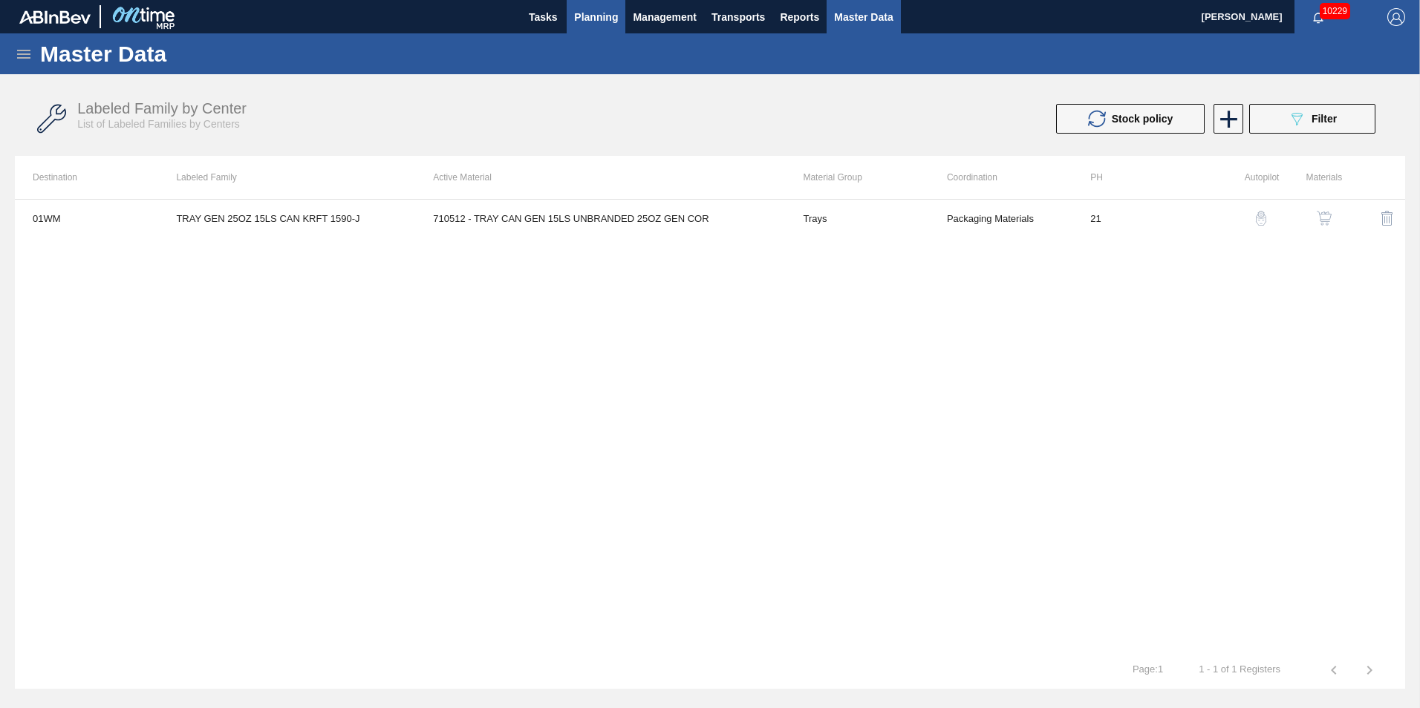
click at [602, 13] on span "Planning" at bounding box center [596, 17] width 44 height 18
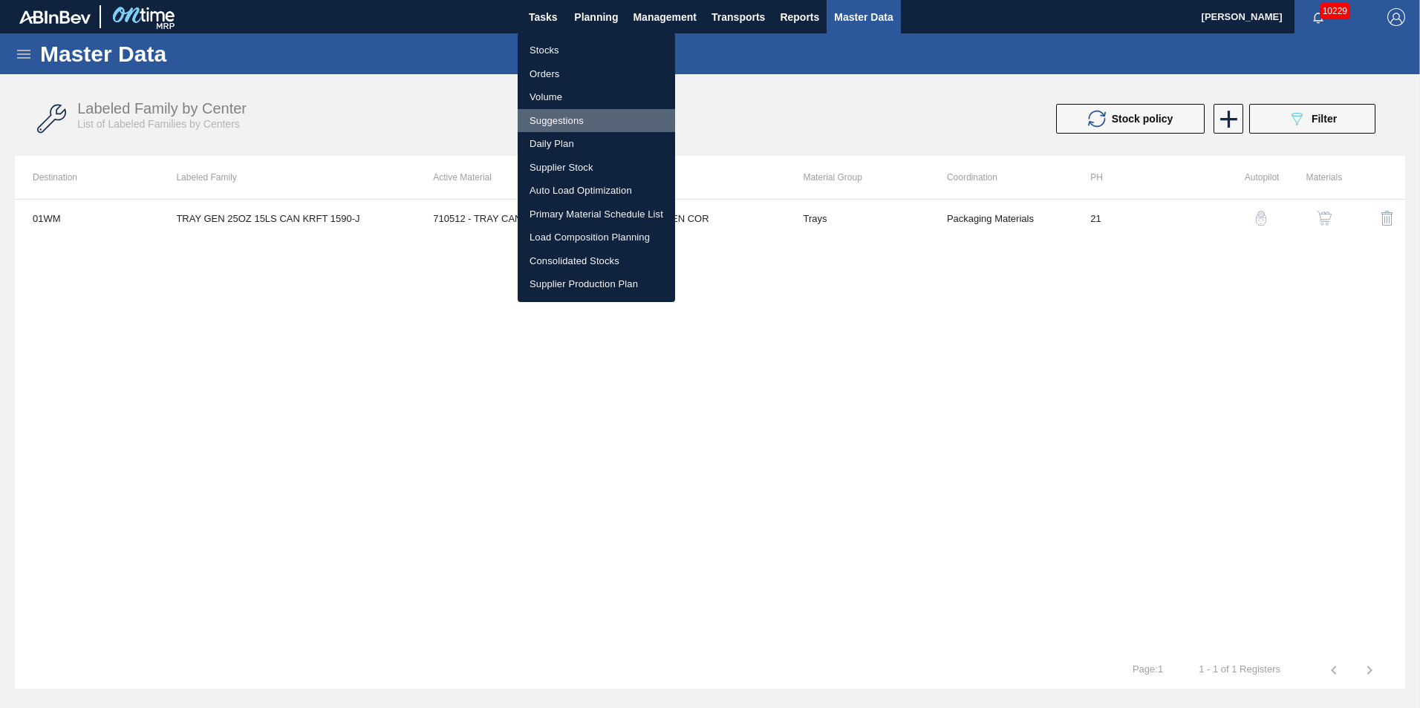
click at [575, 116] on li "Suggestions" at bounding box center [596, 121] width 157 height 24
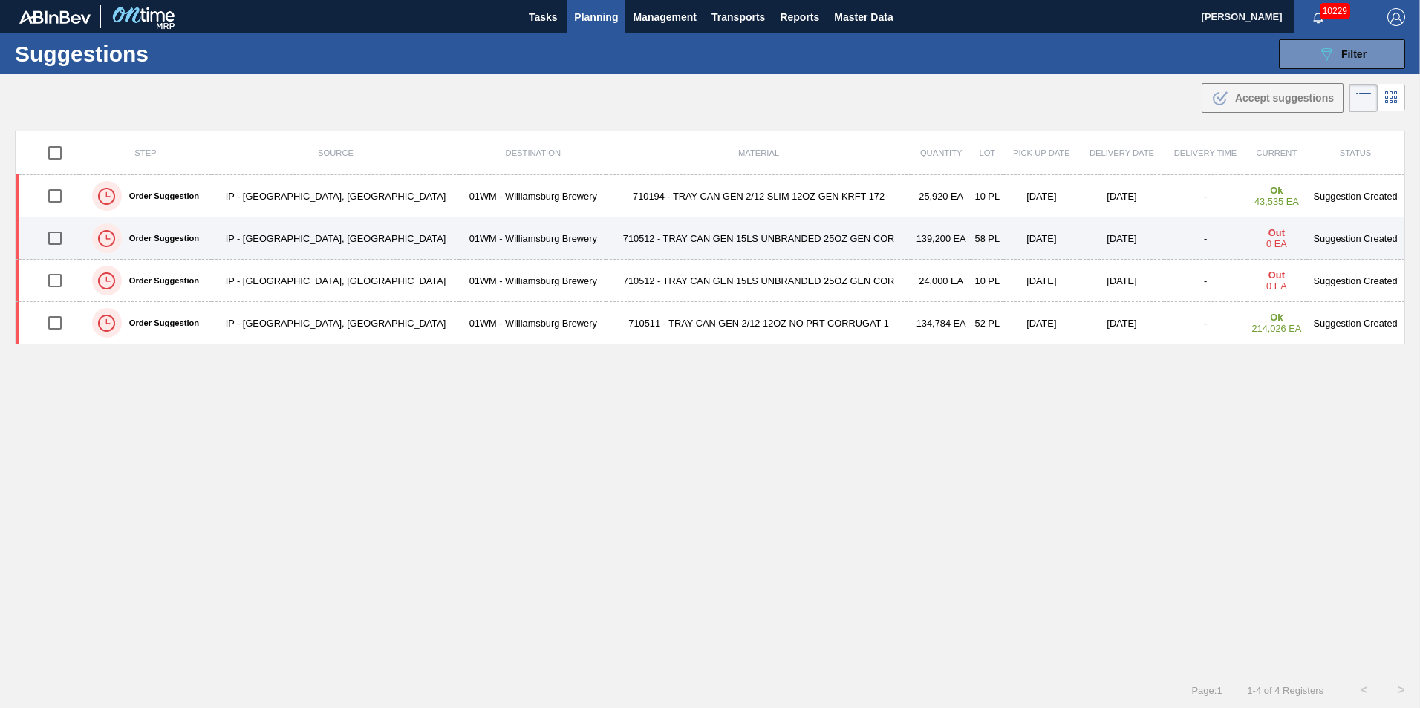
click at [606, 238] on td "710512 - TRAY CAN GEN 15LS UNBRANDED 25OZ GEN COR" at bounding box center [758, 239] width 305 height 42
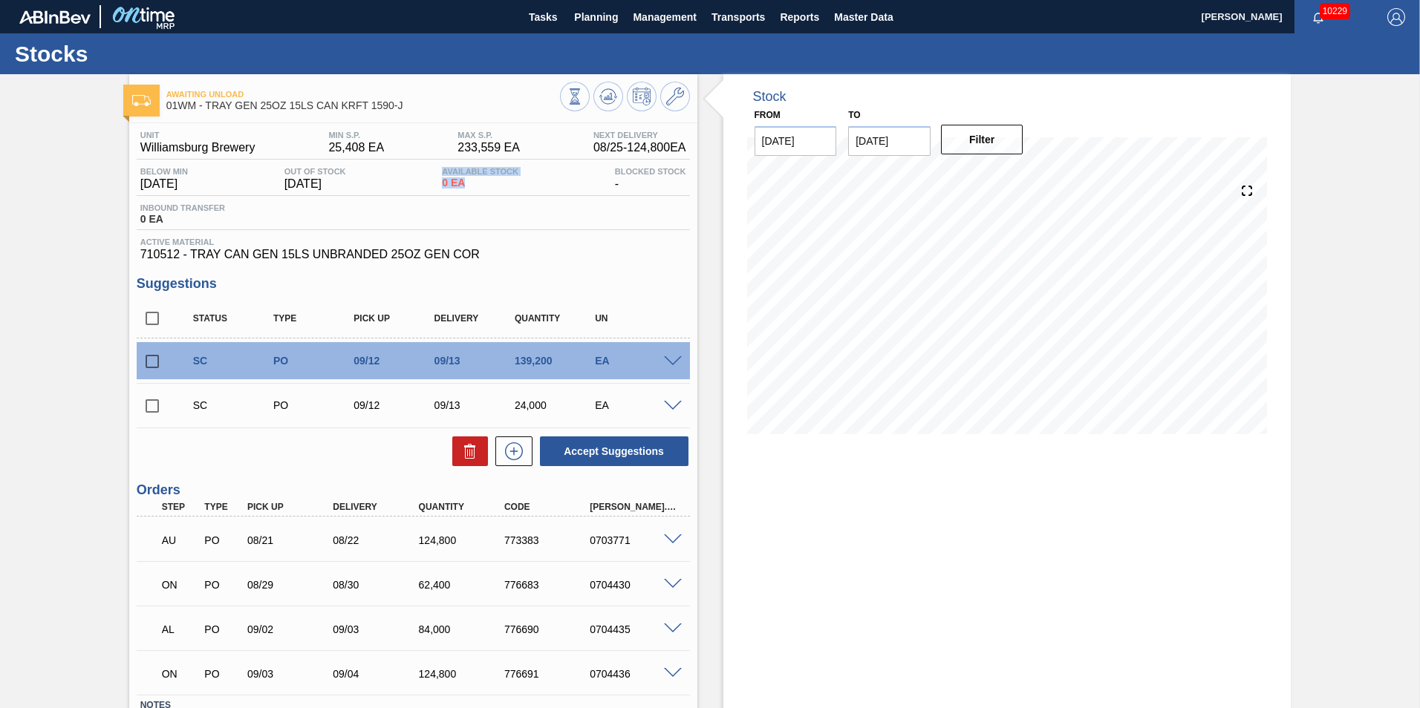
drag, startPoint x: 443, startPoint y: 169, endPoint x: 488, endPoint y: 187, distance: 48.7
click at [488, 187] on div "Available Stock 0 EA" at bounding box center [480, 179] width 84 height 24
drag, startPoint x: 488, startPoint y: 187, endPoint x: 490, endPoint y: 250, distance: 62.4
click at [490, 250] on span "710512 - TRAY CAN GEN 15LS UNBRANDED 25OZ GEN COR" at bounding box center [413, 254] width 546 height 13
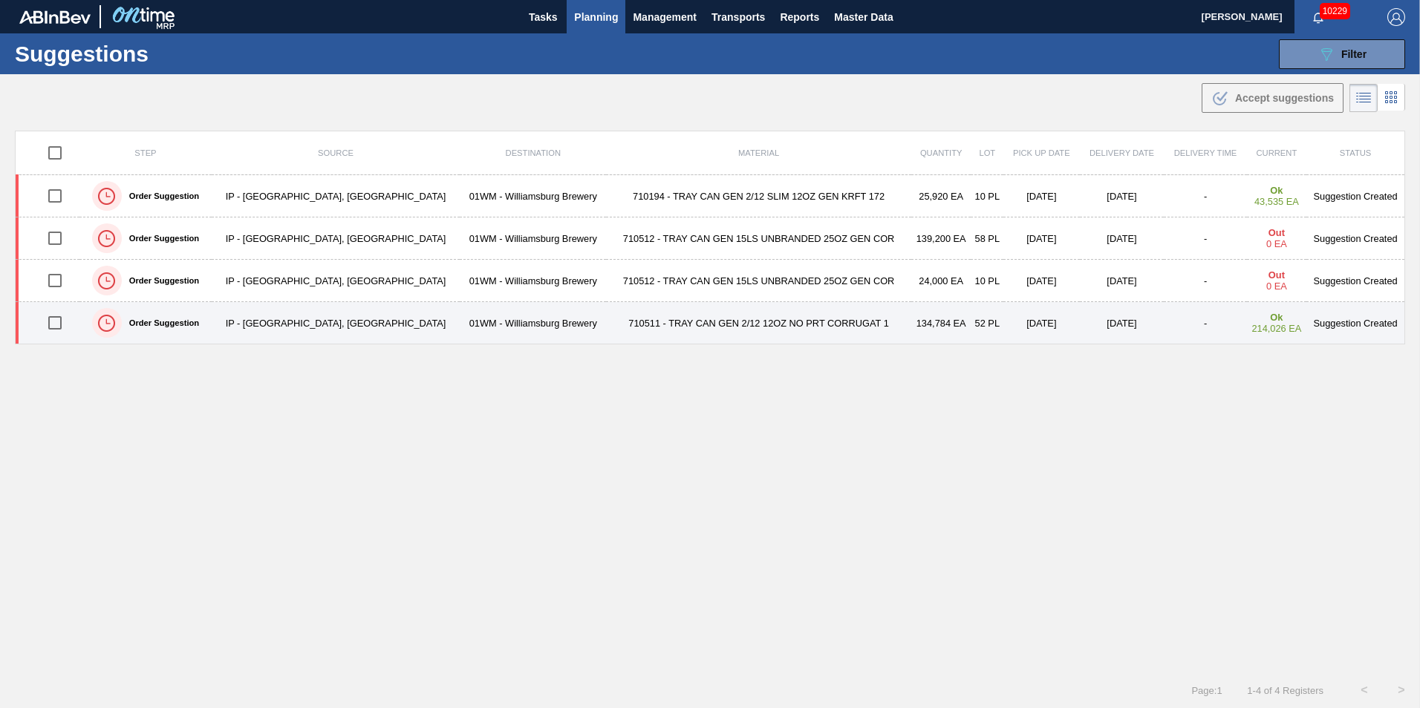
click at [61, 319] on input "checkbox" at bounding box center [54, 322] width 31 height 31
checkbox input "true"
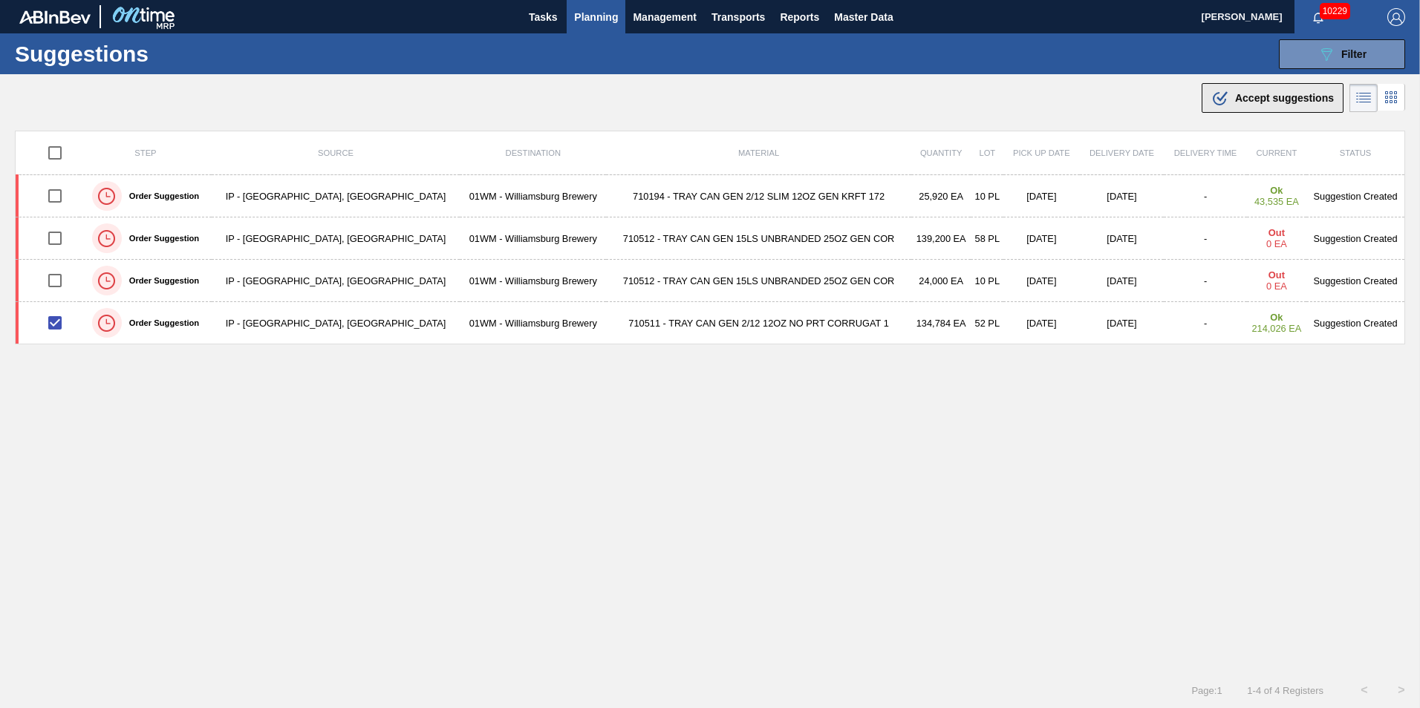
click at [1248, 101] on span "Accept suggestions" at bounding box center [1284, 98] width 99 height 12
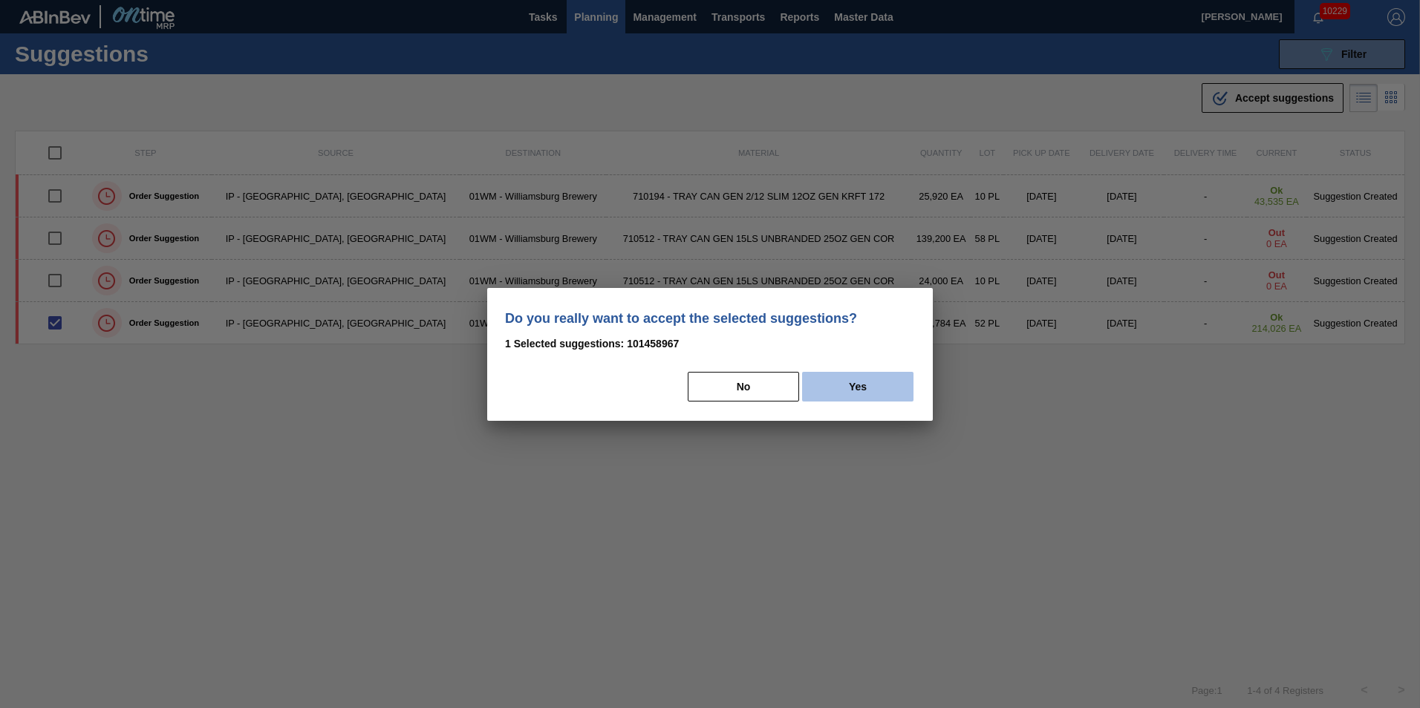
click at [859, 385] on button "Yes" at bounding box center [857, 387] width 111 height 30
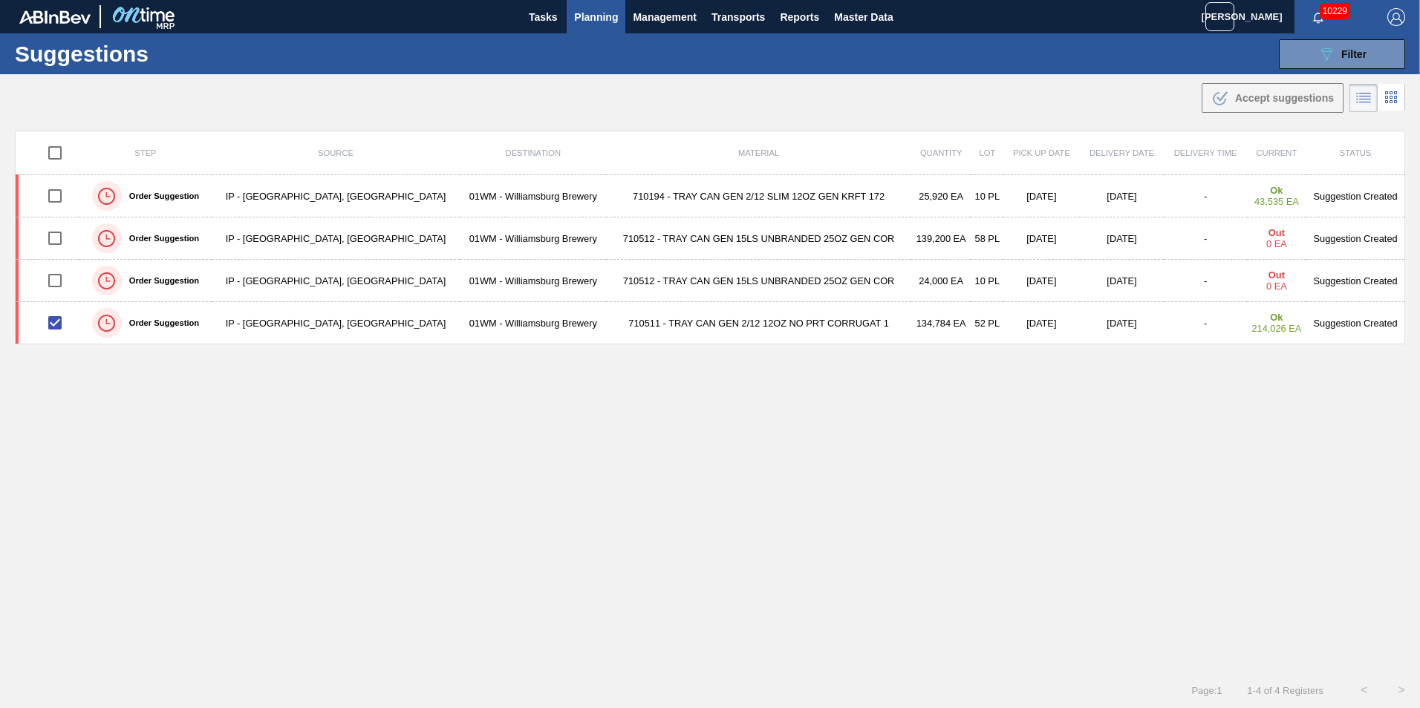
click at [108, 404] on div "Step Source Destination Material Quantity Lot Pick up Date Delivery Date Delive…" at bounding box center [710, 388] width 1390 height 515
click at [578, 18] on span "Planning" at bounding box center [596, 17] width 44 height 18
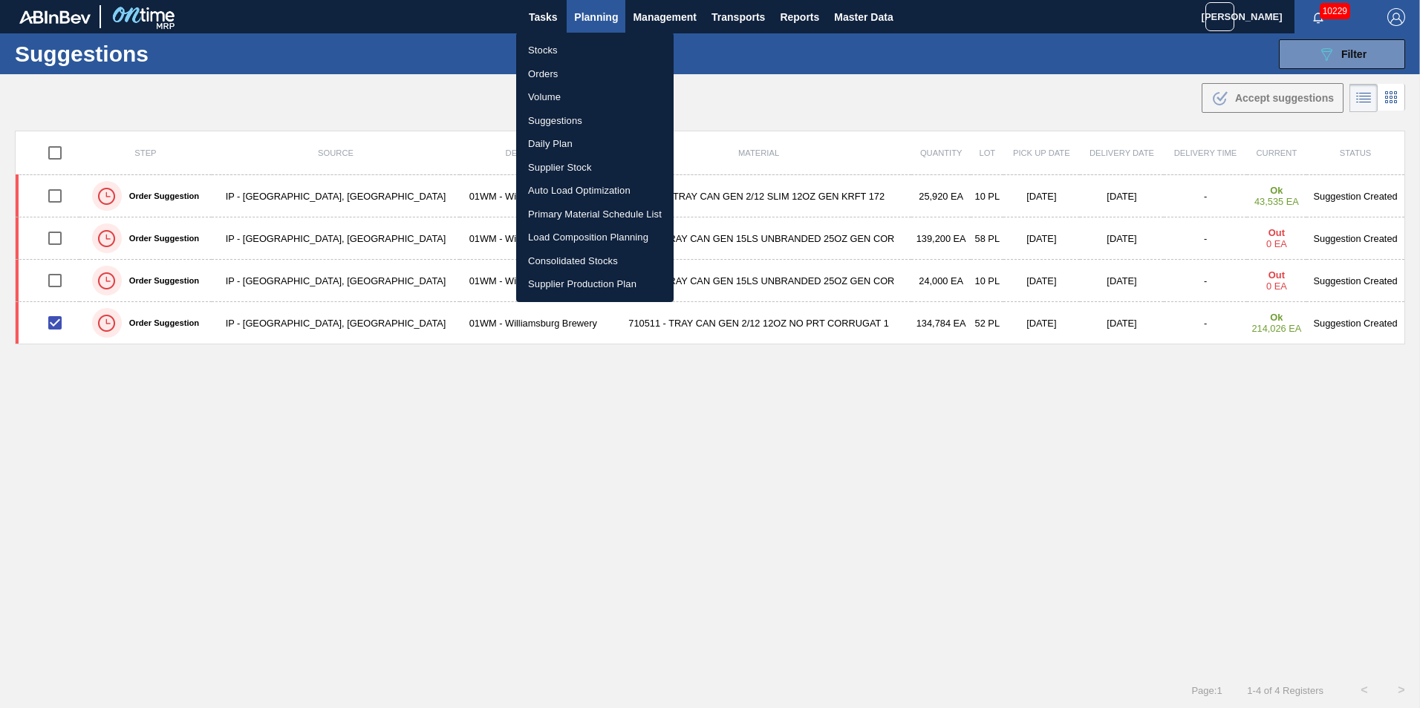
click at [587, 241] on li "Load Composition Planning" at bounding box center [594, 238] width 157 height 24
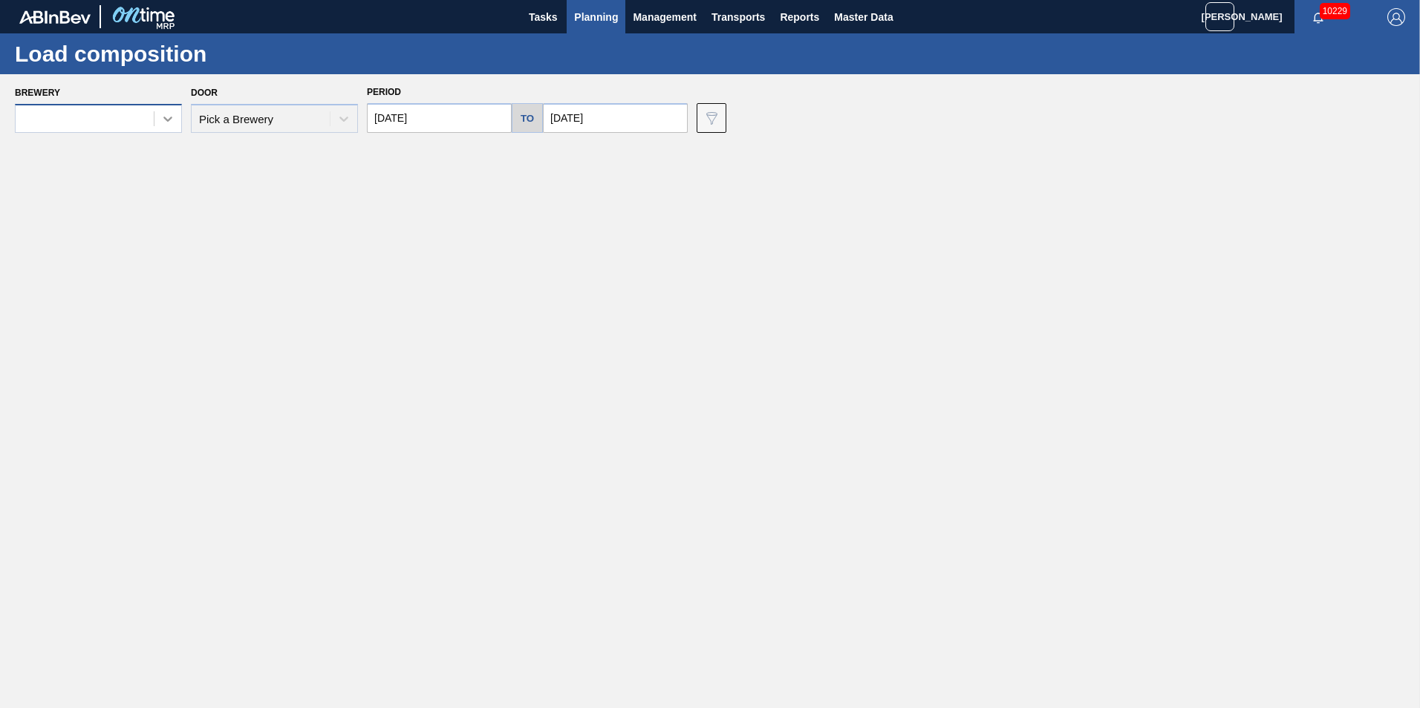
click at [169, 120] on icon at bounding box center [167, 119] width 9 height 5
click at [453, 97] on div at bounding box center [710, 391] width 1420 height 634
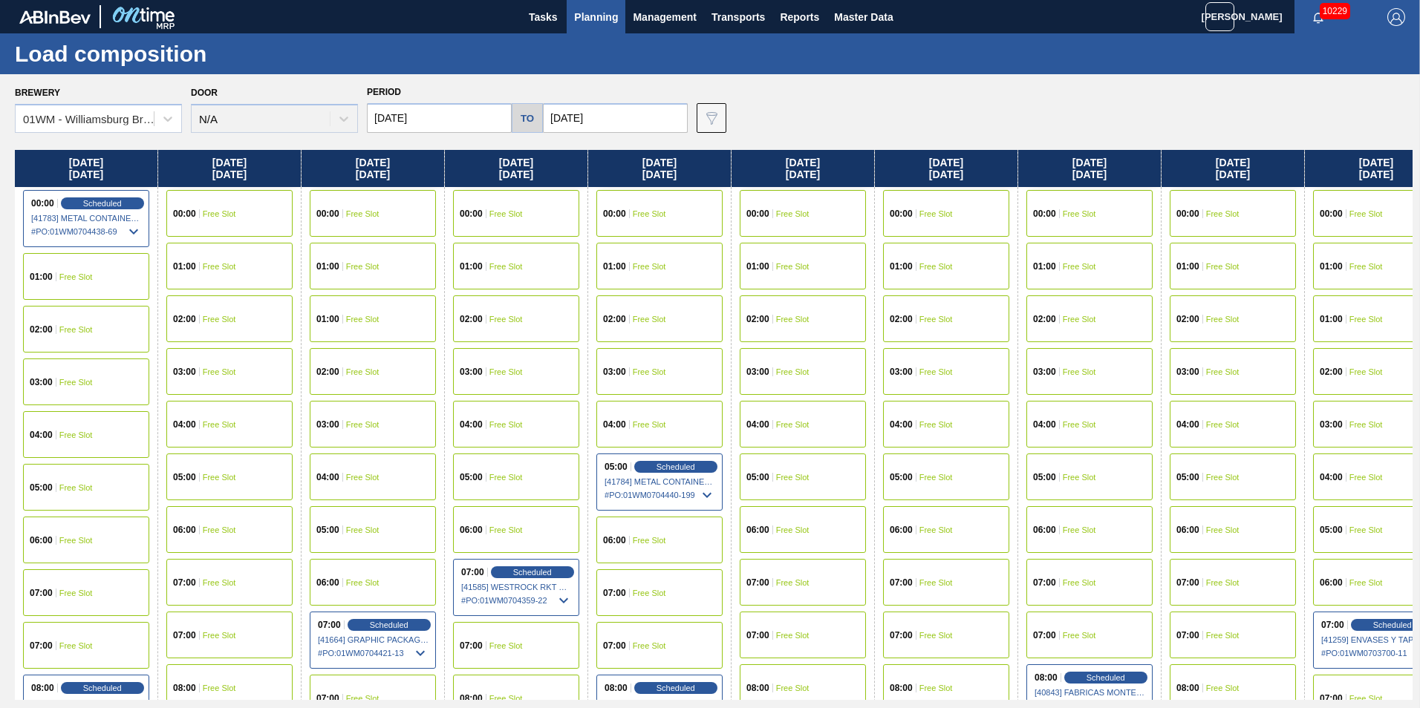
drag, startPoint x: 125, startPoint y: 172, endPoint x: 273, endPoint y: 161, distance: 148.1
click at [273, 161] on div "Monday 09/01/2025 00:00 Scheduled [41783] METAL CONTAINER CORPORATION - 0008219…" at bounding box center [714, 425] width 1398 height 550
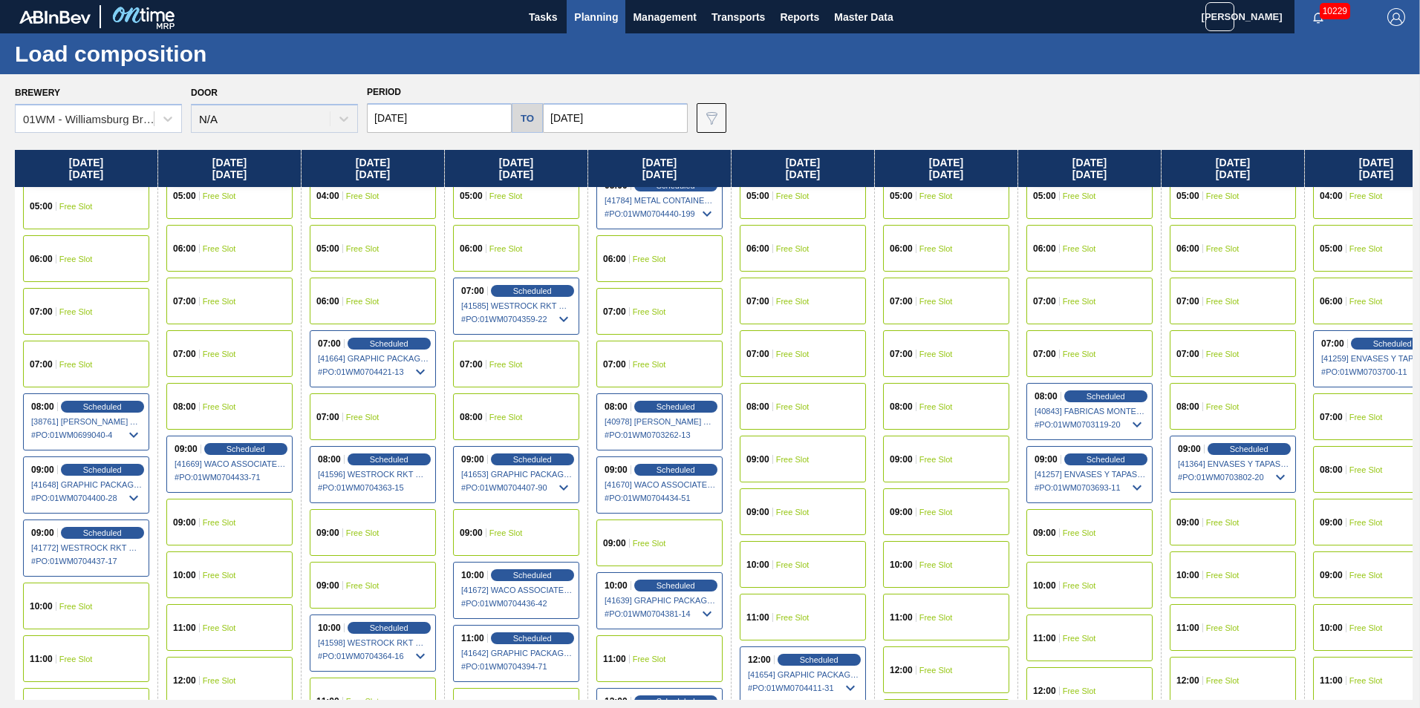
scroll to position [371, 0]
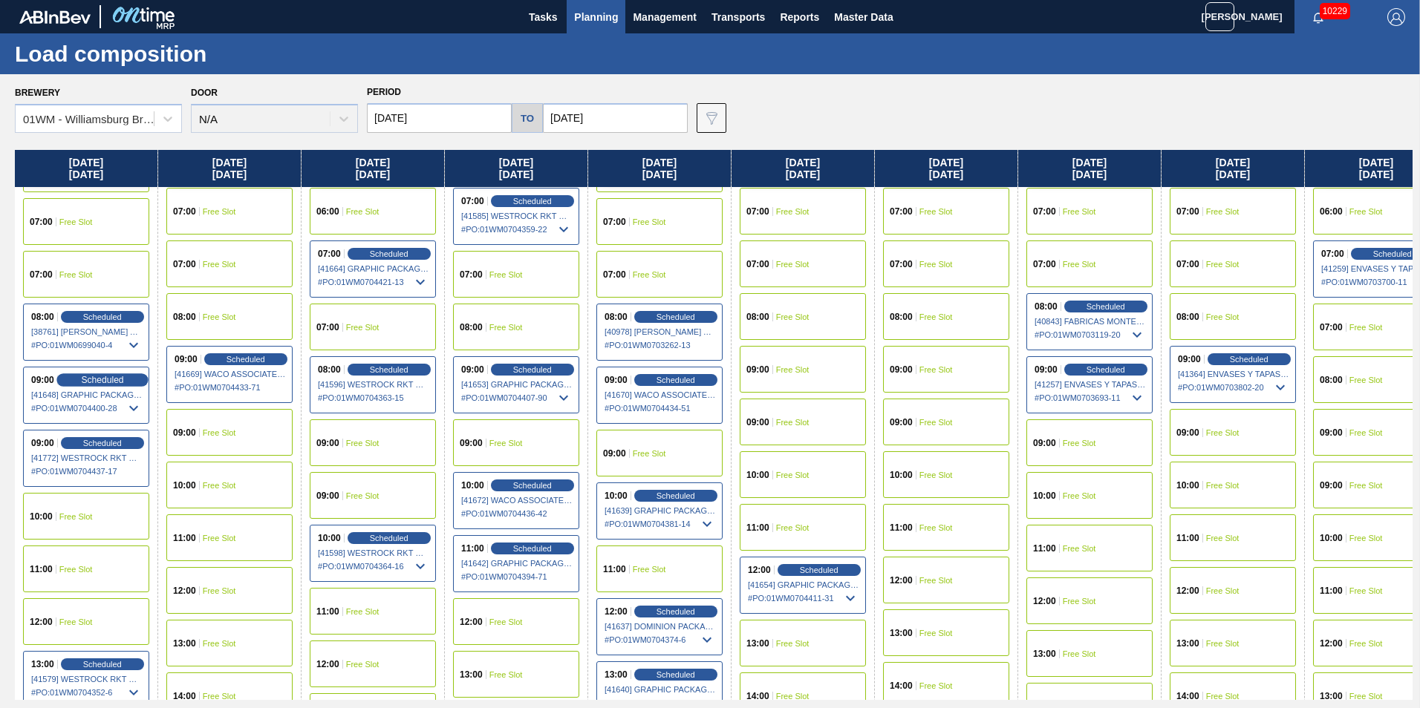
click at [129, 379] on div "Scheduled" at bounding box center [101, 380] width 91 height 13
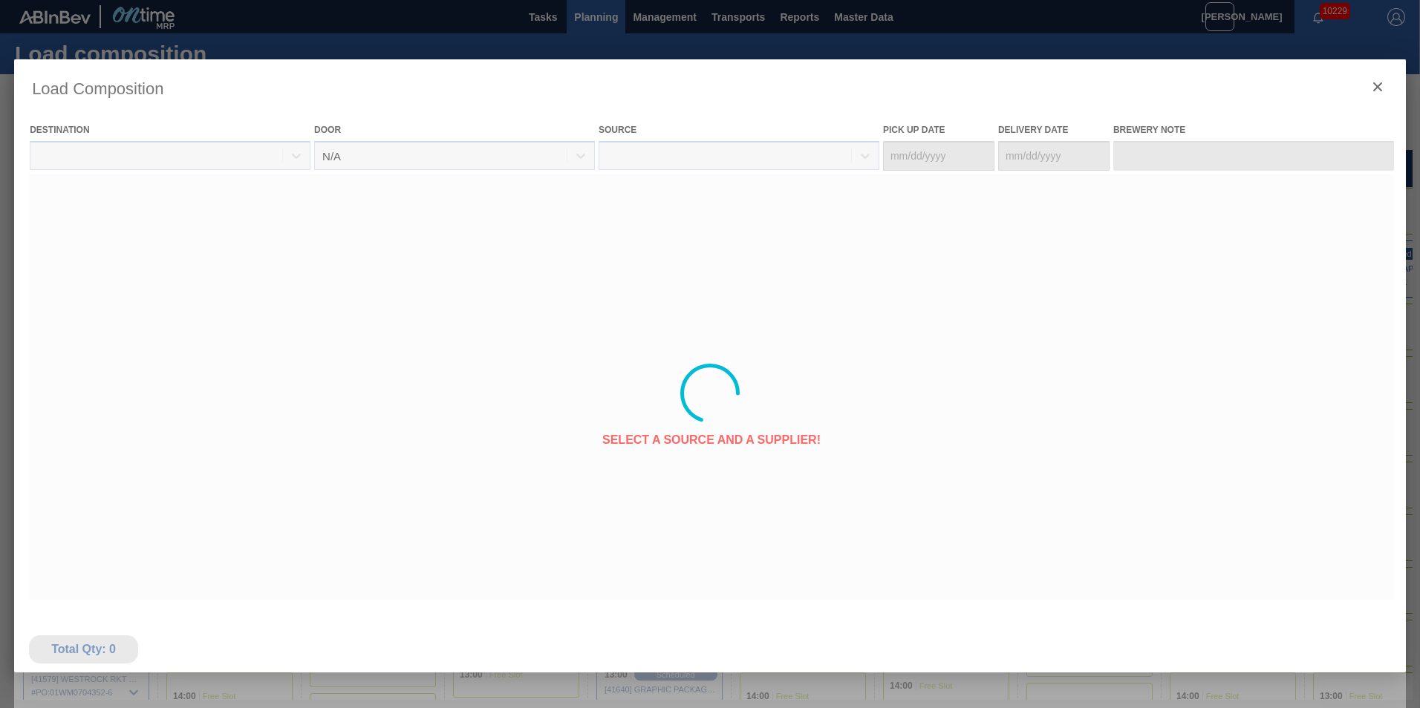
type Date "08/28/2025"
type Date "09/01/2025"
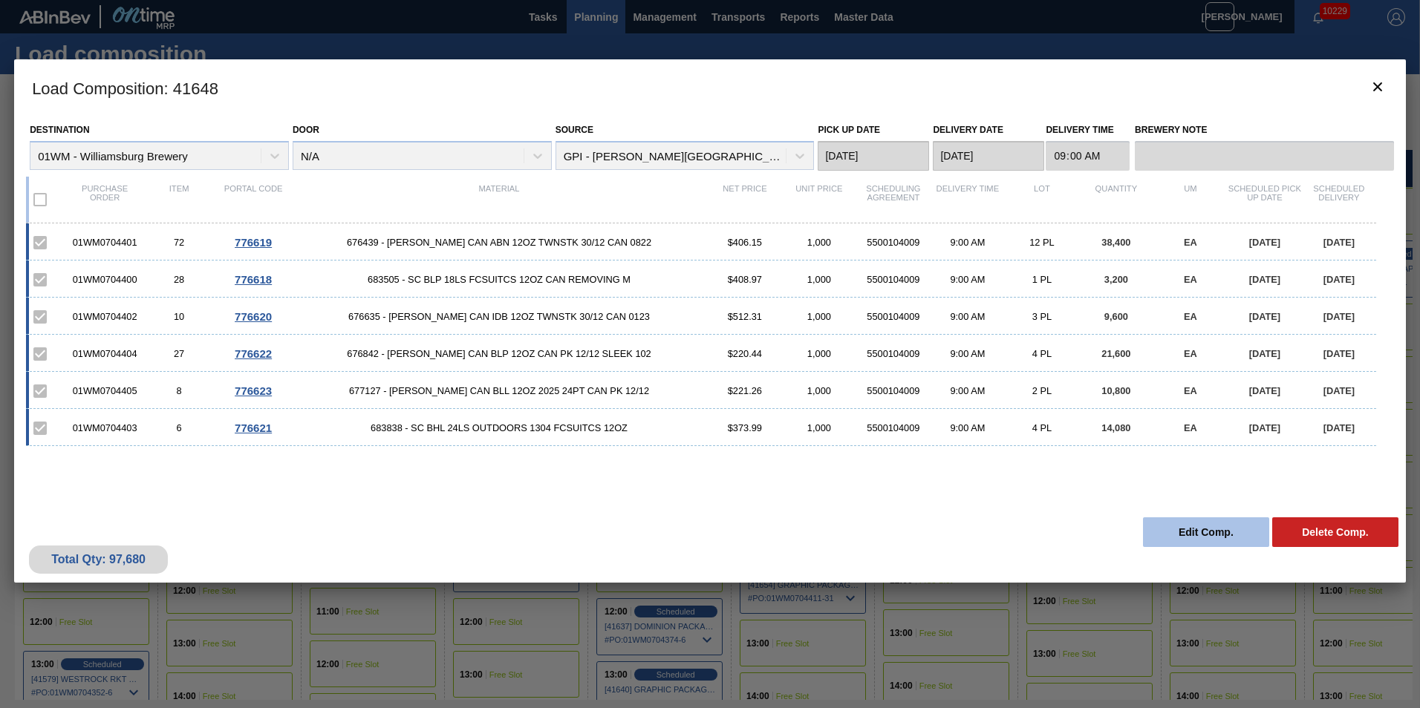
click at [1216, 536] on button "Edit Comp." at bounding box center [1206, 533] width 126 height 30
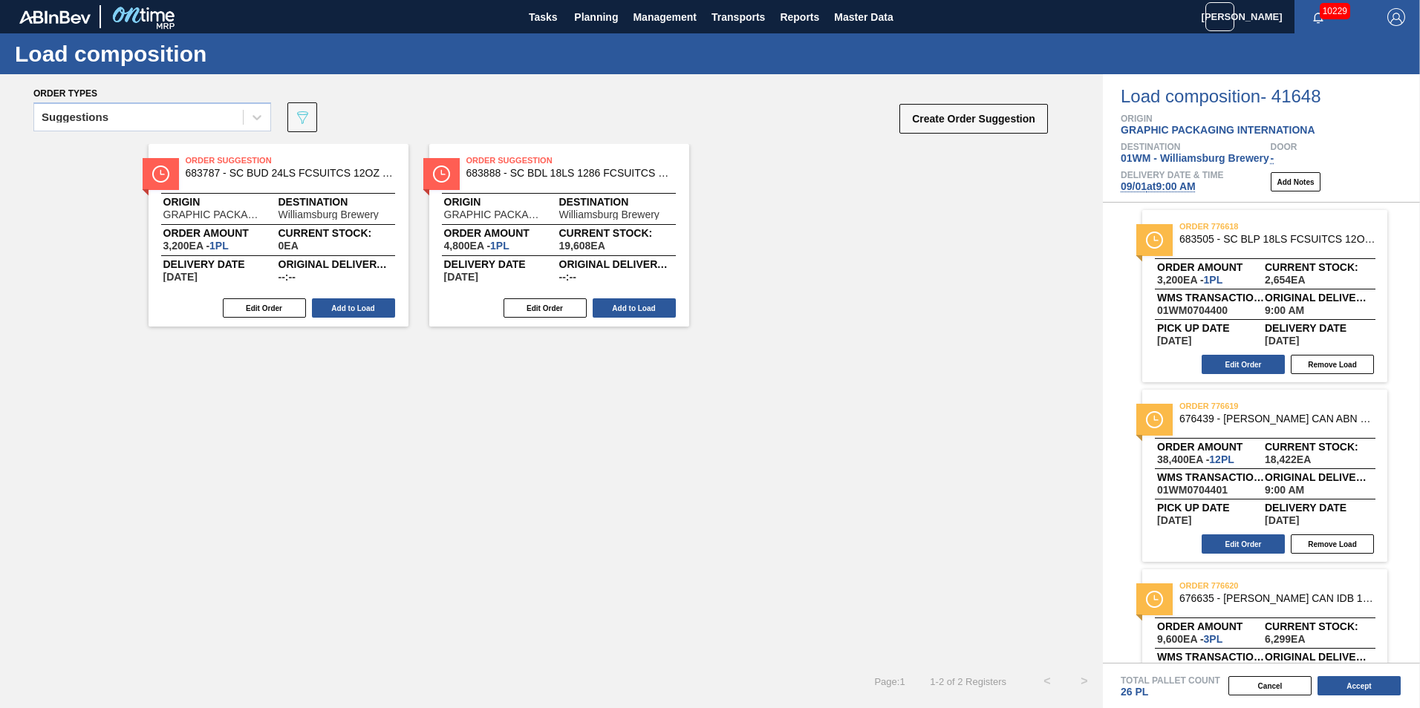
click at [1143, 187] on span "09/01 at 9:00 AM" at bounding box center [1158, 186] width 75 height 12
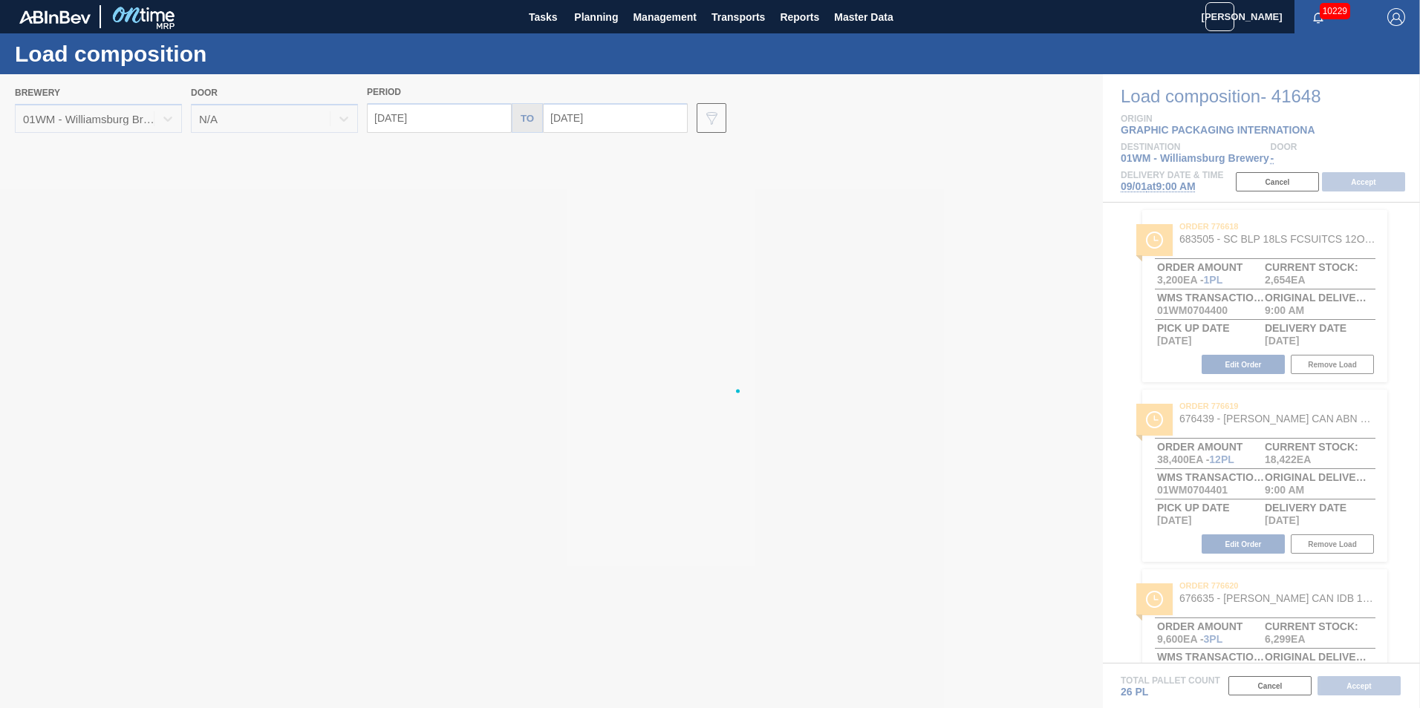
type input "09/08/2025"
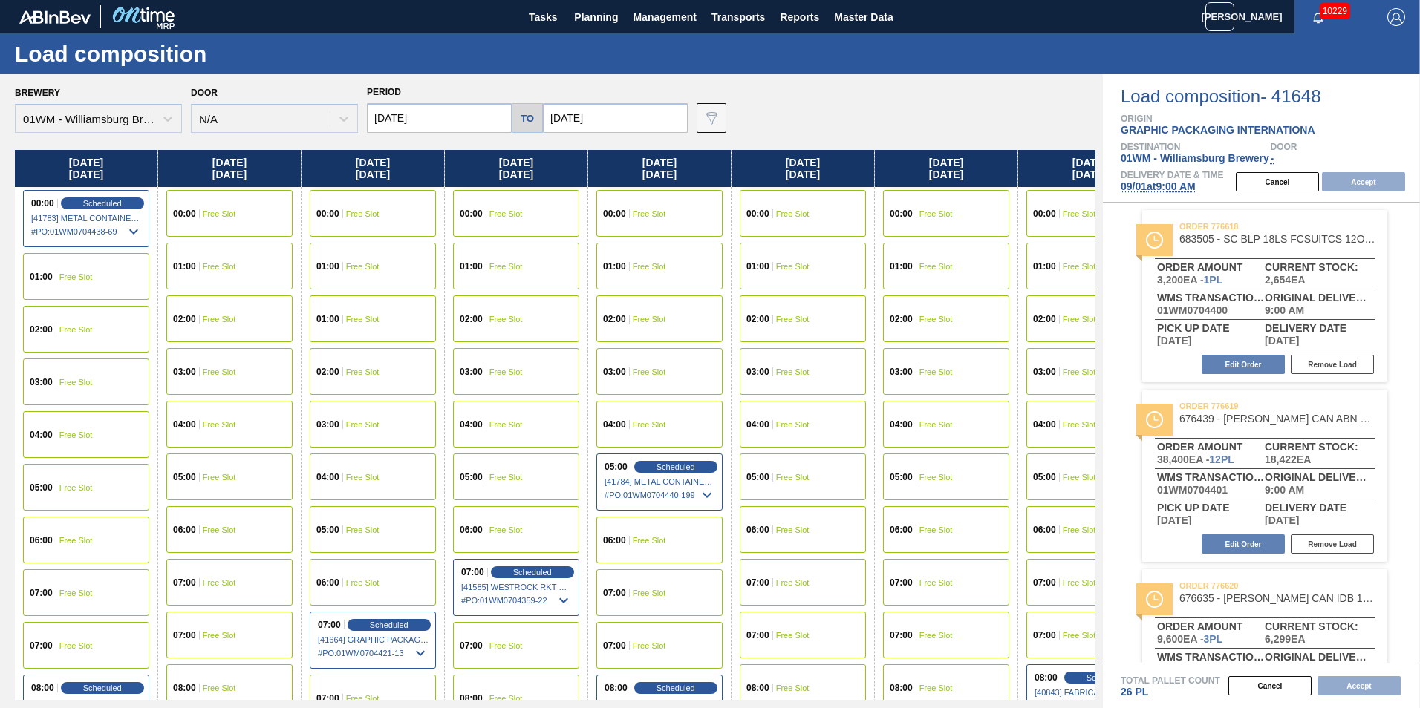
click at [456, 100] on div "Period 09/01/2025 to 09/08/2025" at bounding box center [527, 107] width 321 height 51
click at [455, 108] on input "09/01/2025" at bounding box center [439, 118] width 145 height 30
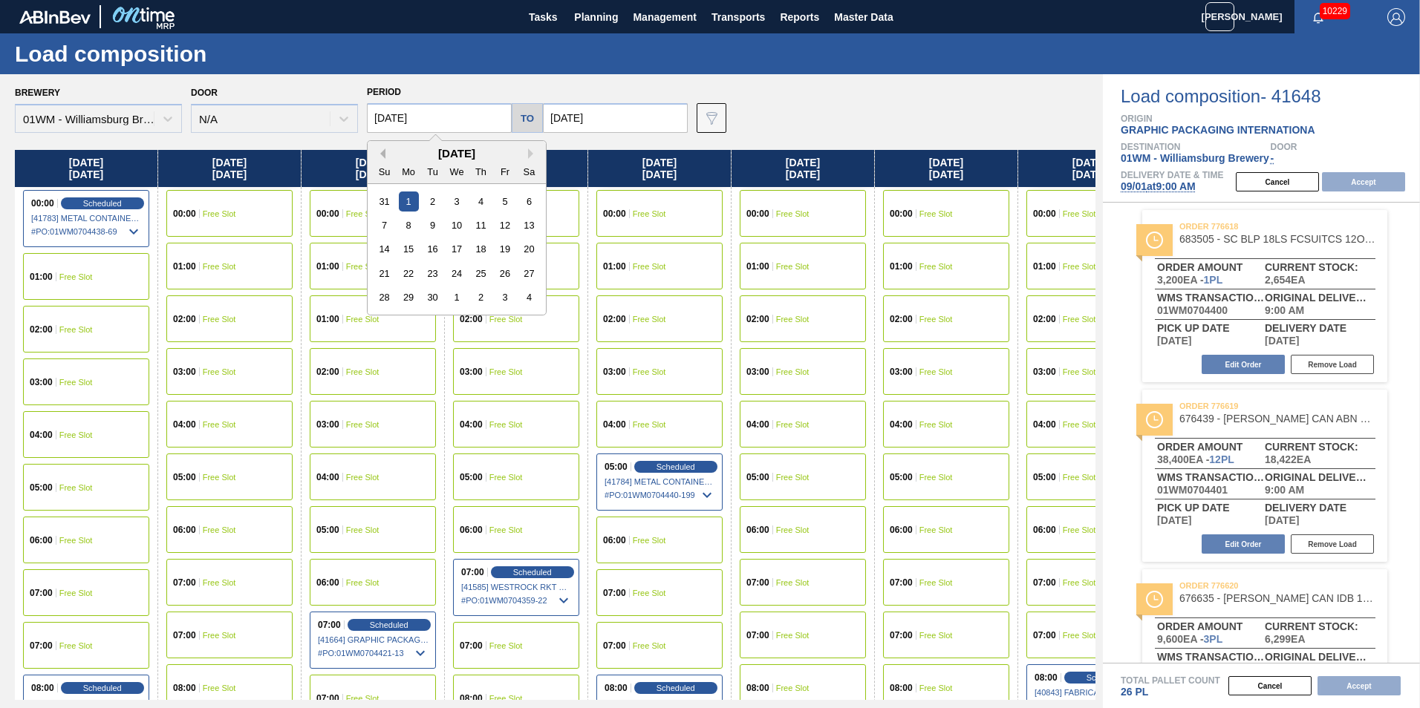
click at [384, 151] on button "Previous Month" at bounding box center [380, 154] width 10 height 10
click at [506, 297] on div "29" at bounding box center [505, 297] width 20 height 20
type input "08/29/2025"
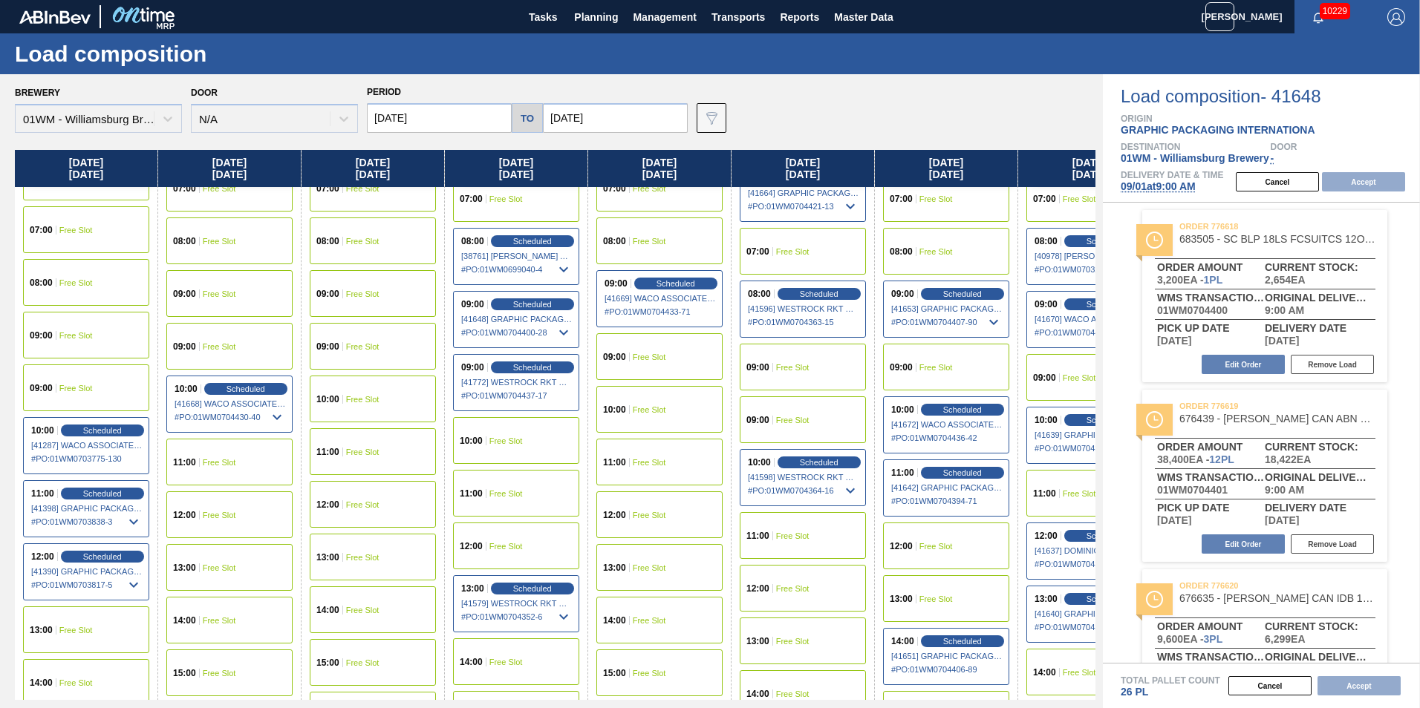
scroll to position [668, 0]
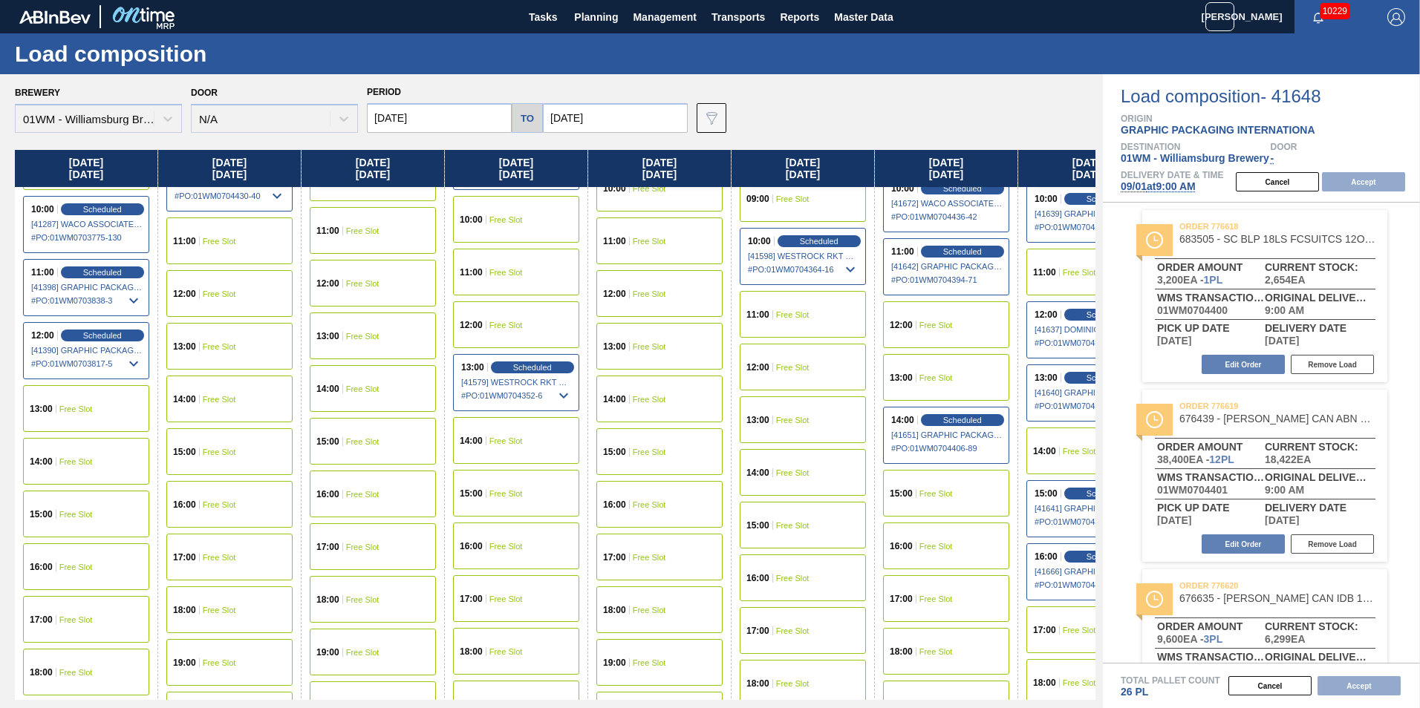
click at [77, 521] on div "15:00 Free Slot" at bounding box center [86, 514] width 126 height 47
click at [1375, 180] on button "Accept" at bounding box center [1363, 181] width 83 height 19
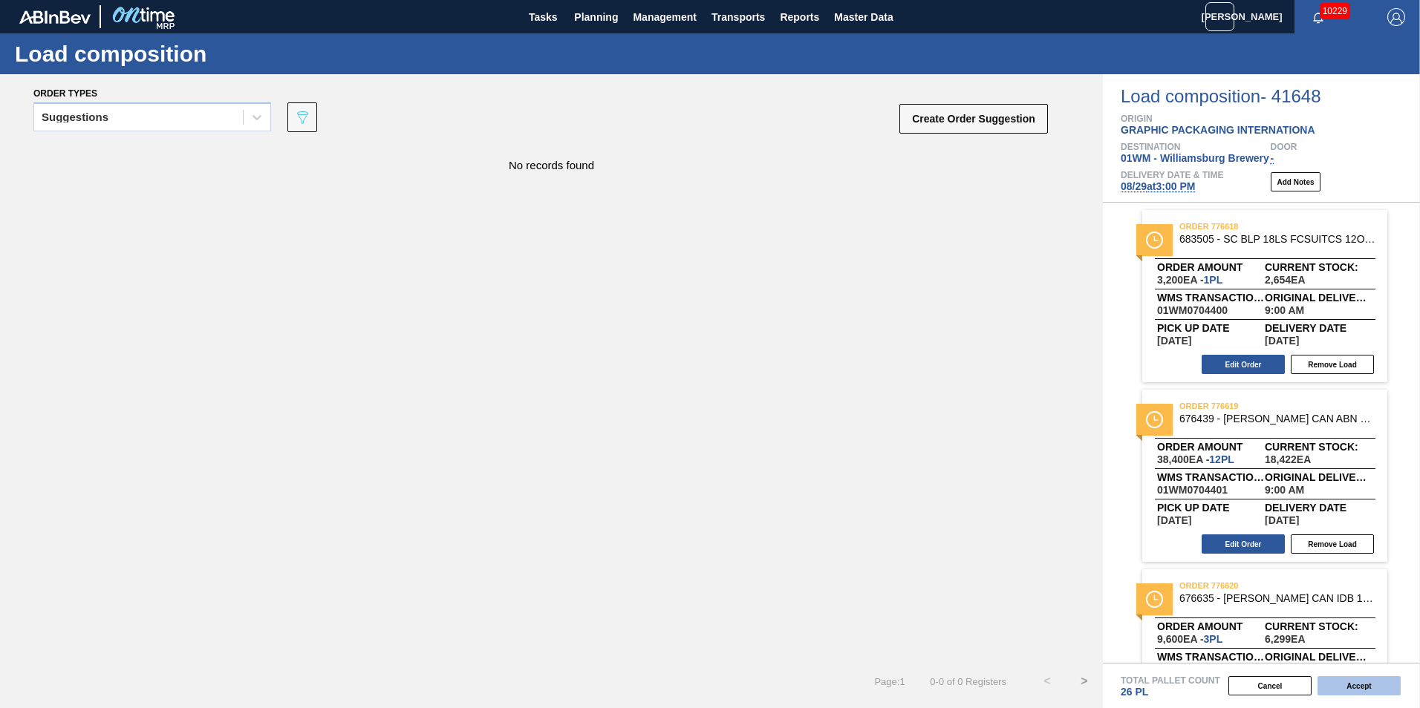
click at [1351, 687] on button "Accept" at bounding box center [1358, 686] width 83 height 19
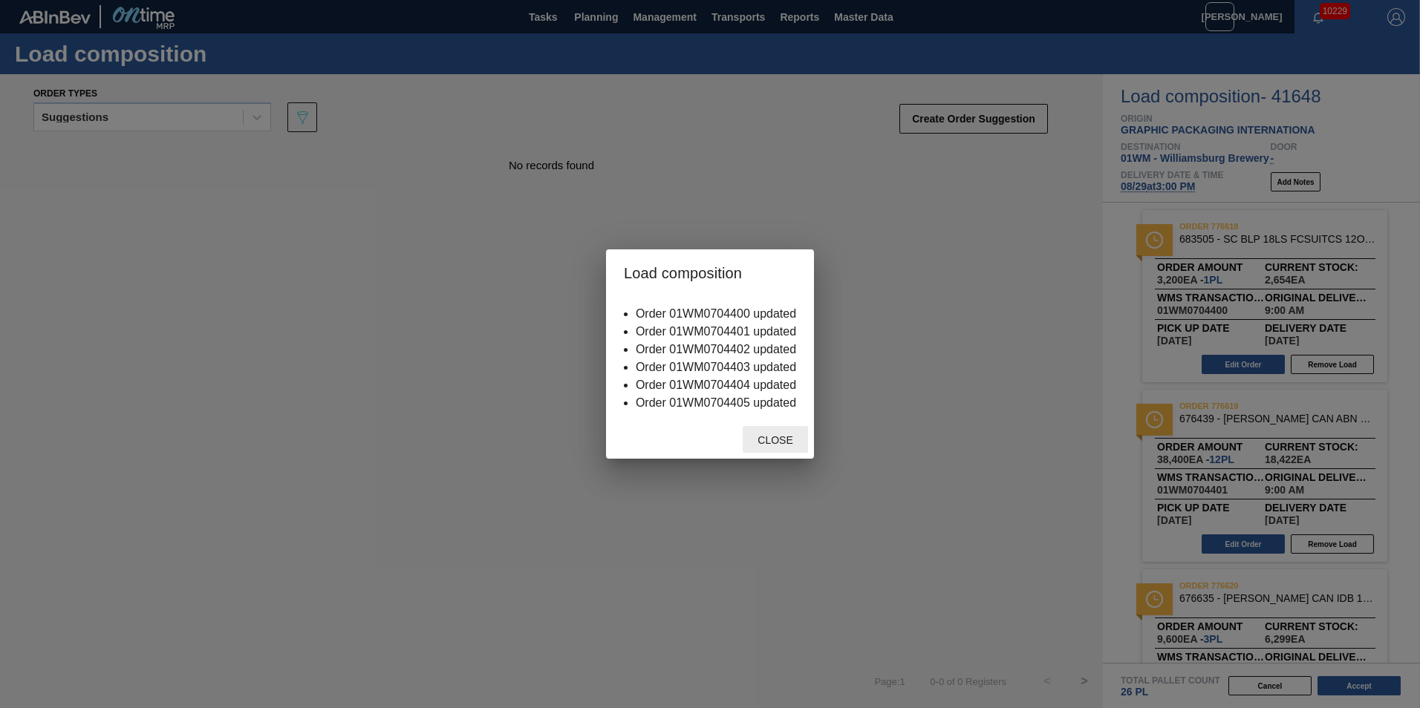
click at [765, 436] on span "Close" at bounding box center [775, 440] width 59 height 12
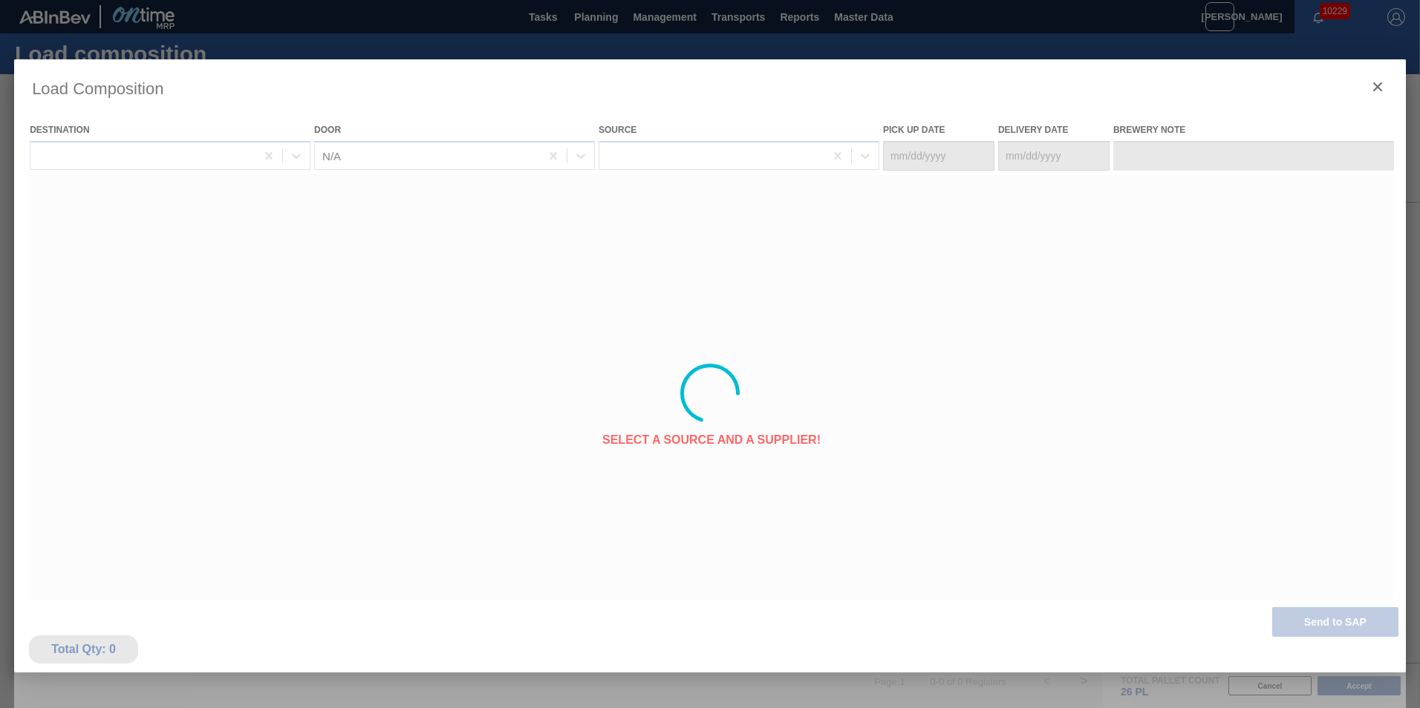
type Date "08/25/2025"
type Date "08/29/2025"
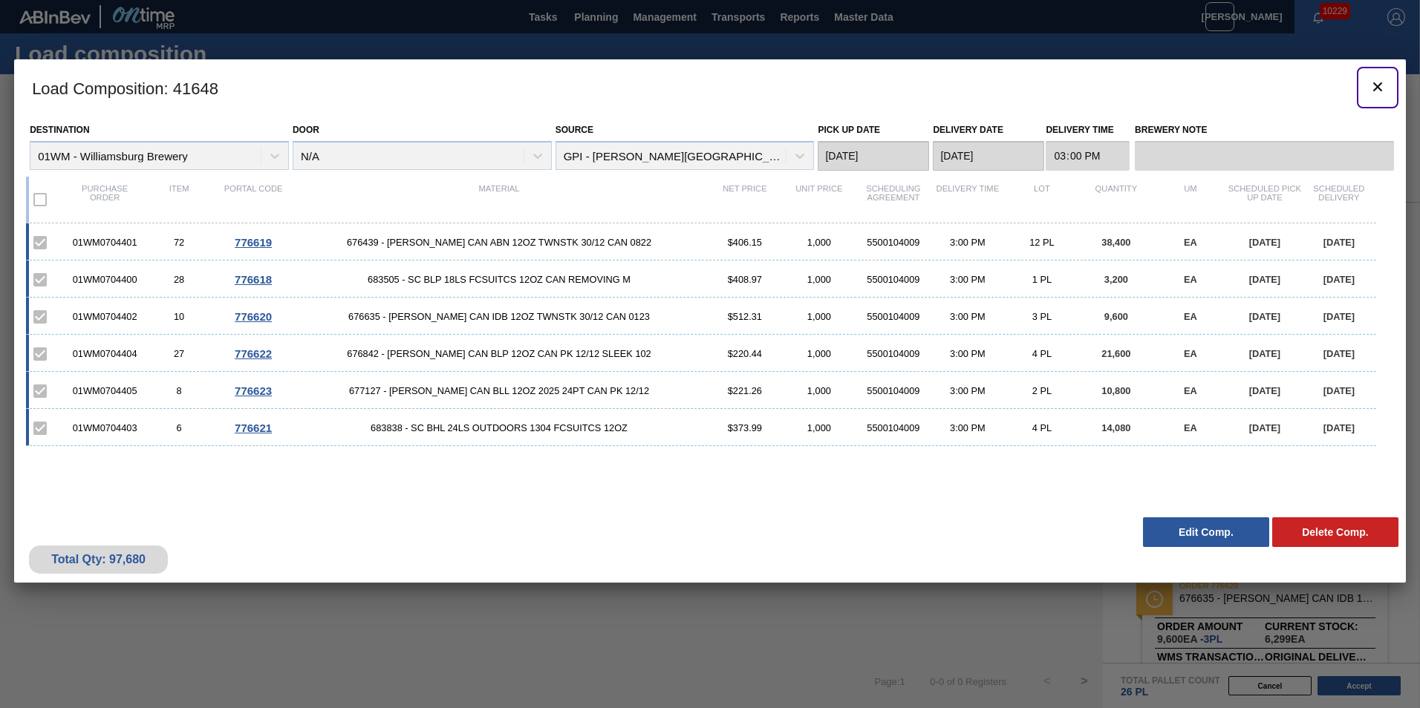
click at [1381, 90] on icon "botão de ícone" at bounding box center [1377, 86] width 9 height 9
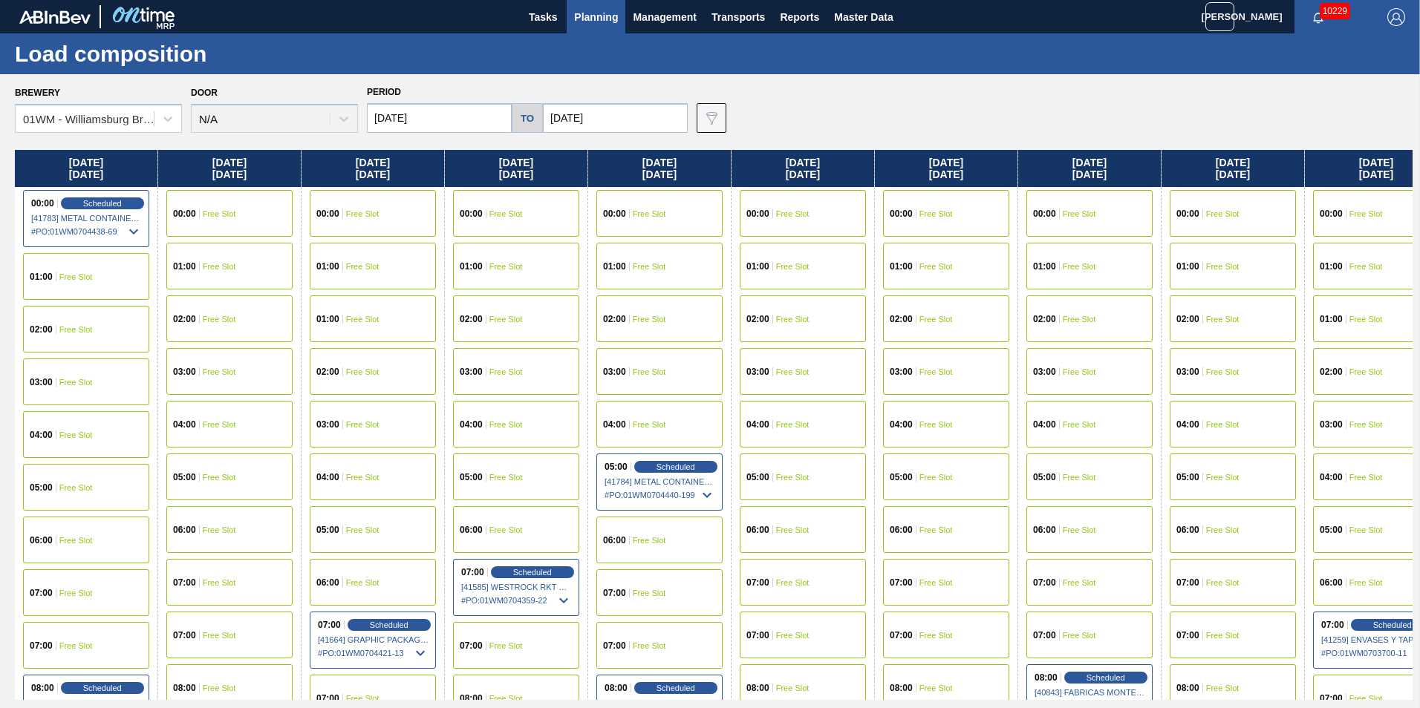
click at [437, 121] on input "09/01/2025" at bounding box center [439, 118] width 145 height 30
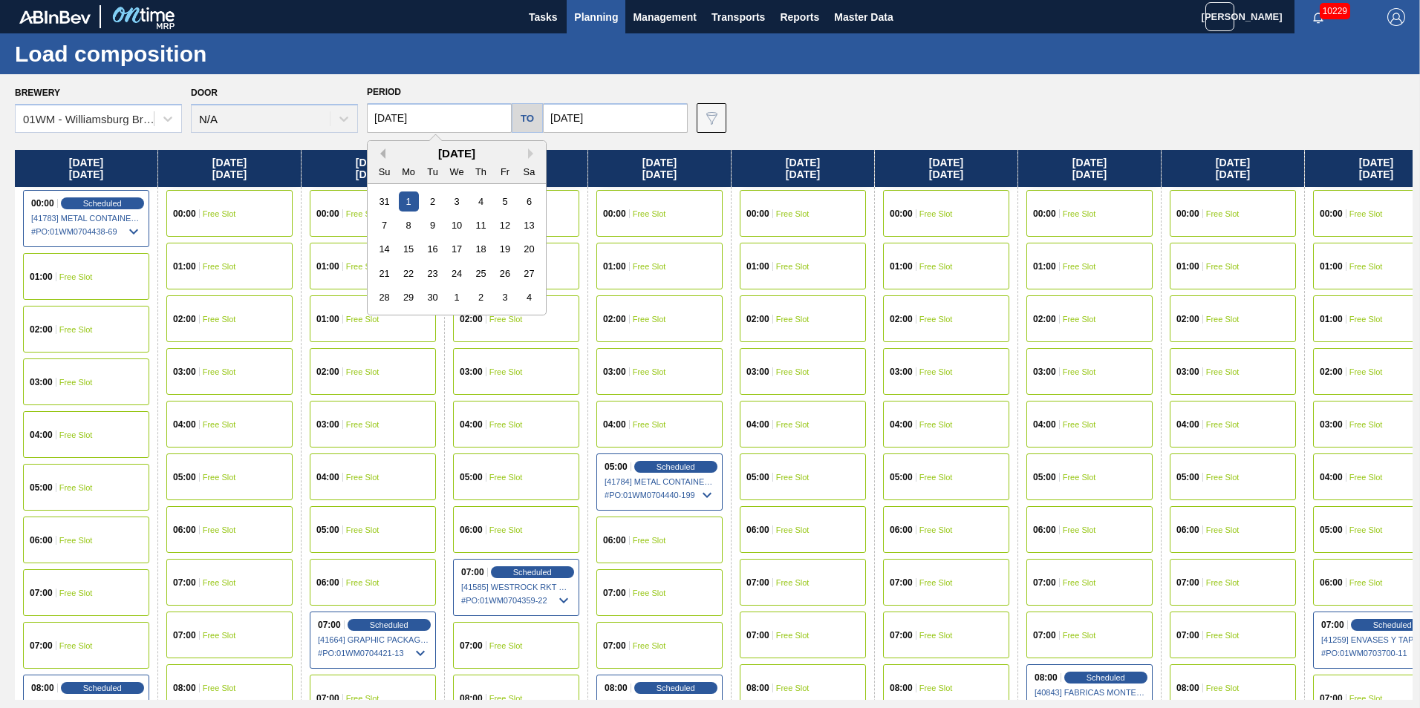
click at [377, 151] on button "Previous Month" at bounding box center [380, 154] width 10 height 10
click at [505, 298] on div "29" at bounding box center [505, 297] width 20 height 20
type input "08/29/2025"
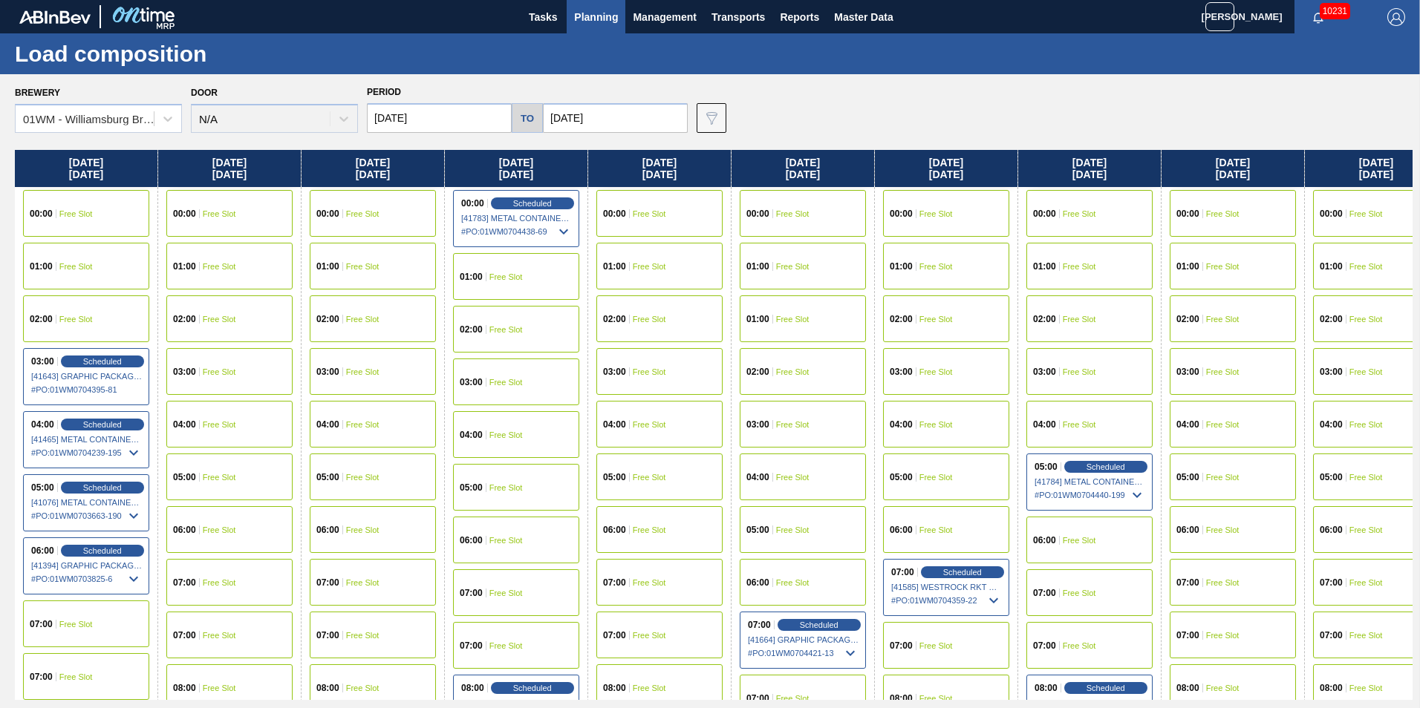
click at [596, 7] on button "Planning" at bounding box center [596, 16] width 59 height 33
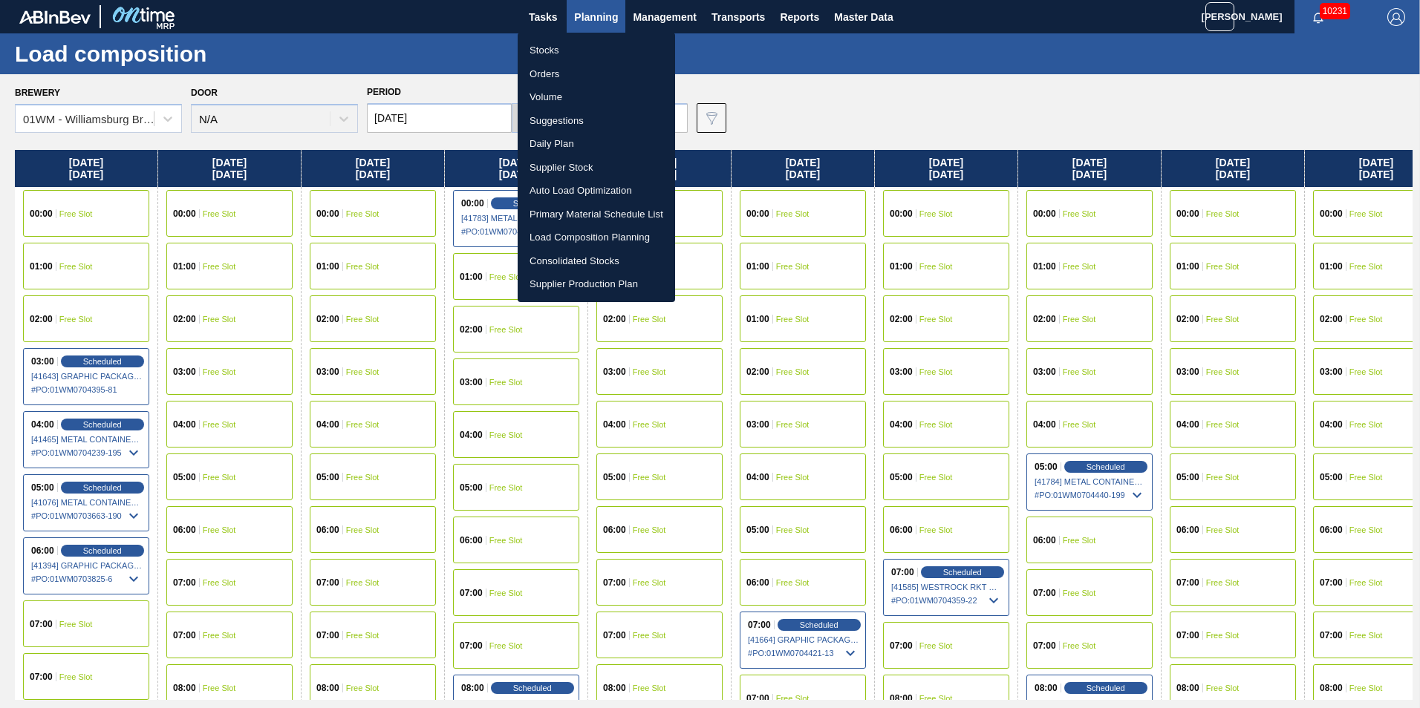
click at [598, 121] on li "Suggestions" at bounding box center [596, 121] width 157 height 24
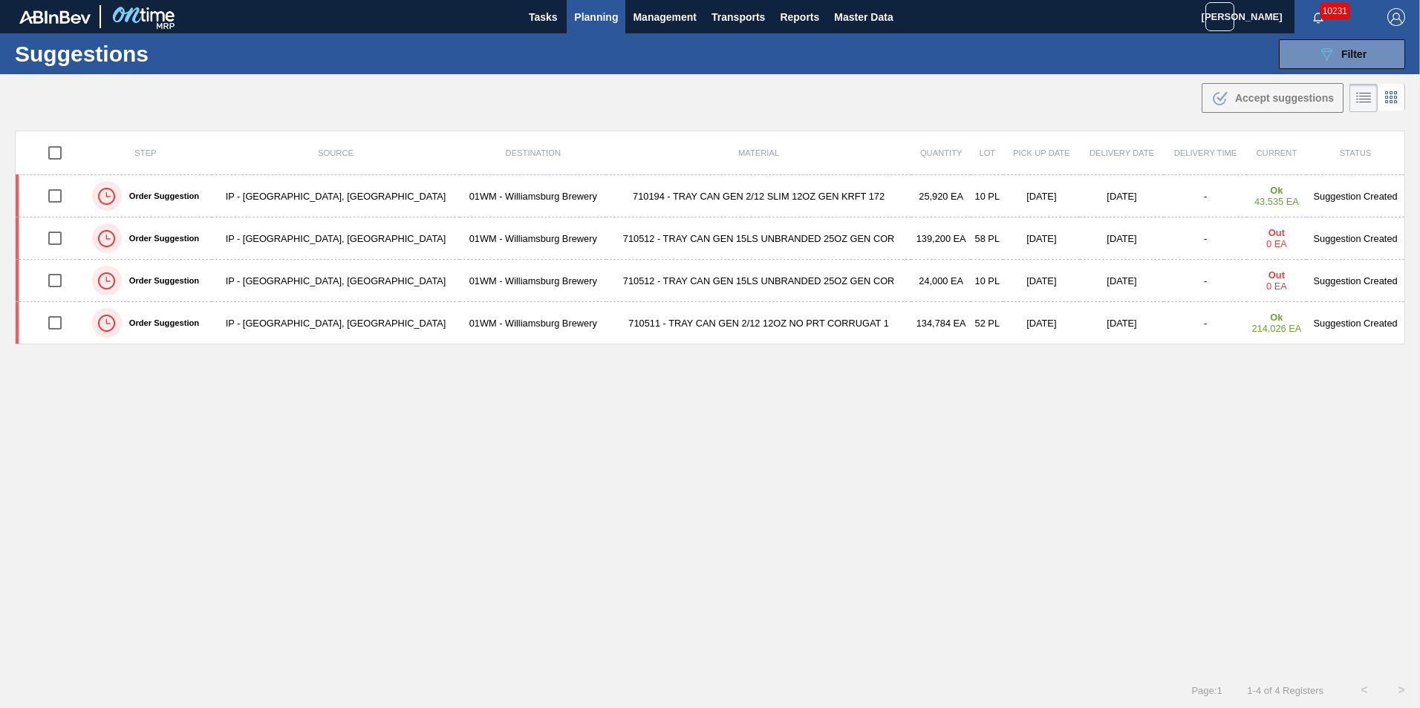
click at [599, 19] on span "Planning" at bounding box center [596, 17] width 44 height 18
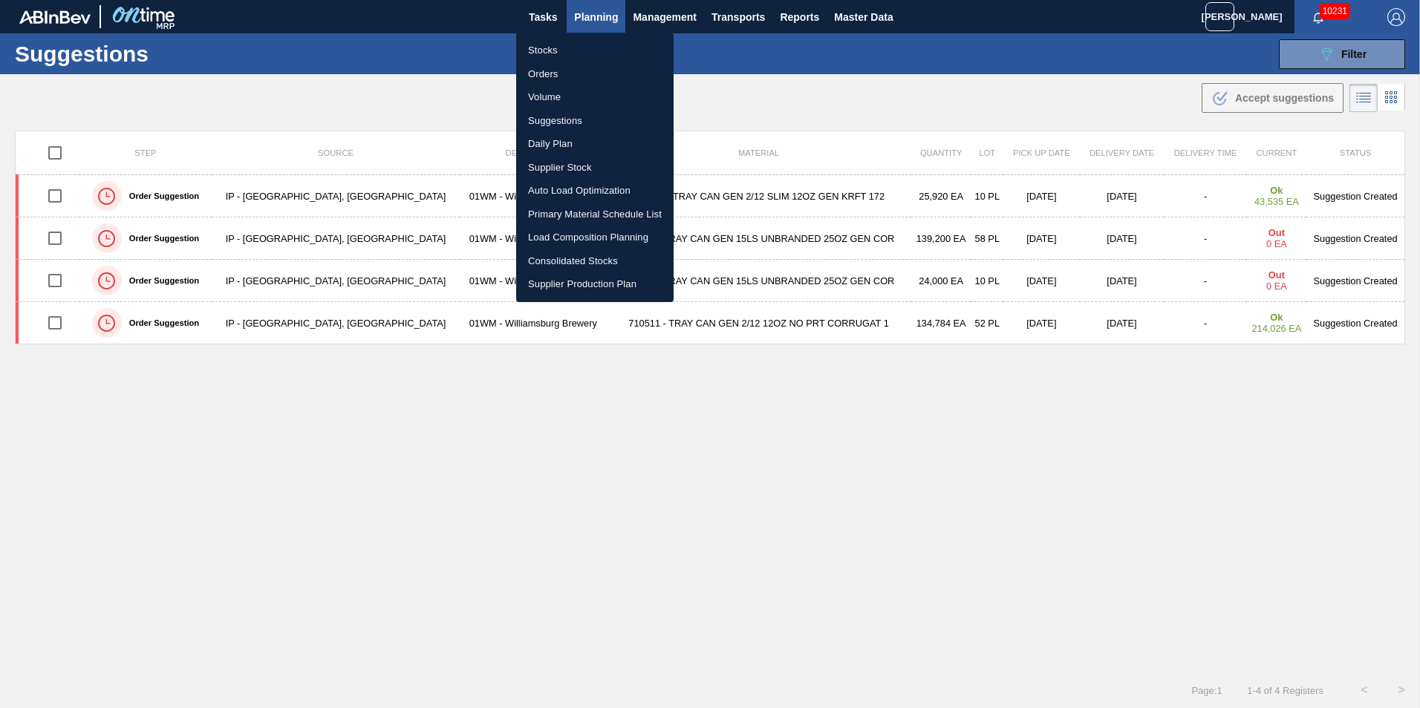
click at [1366, 75] on div at bounding box center [710, 354] width 1420 height 708
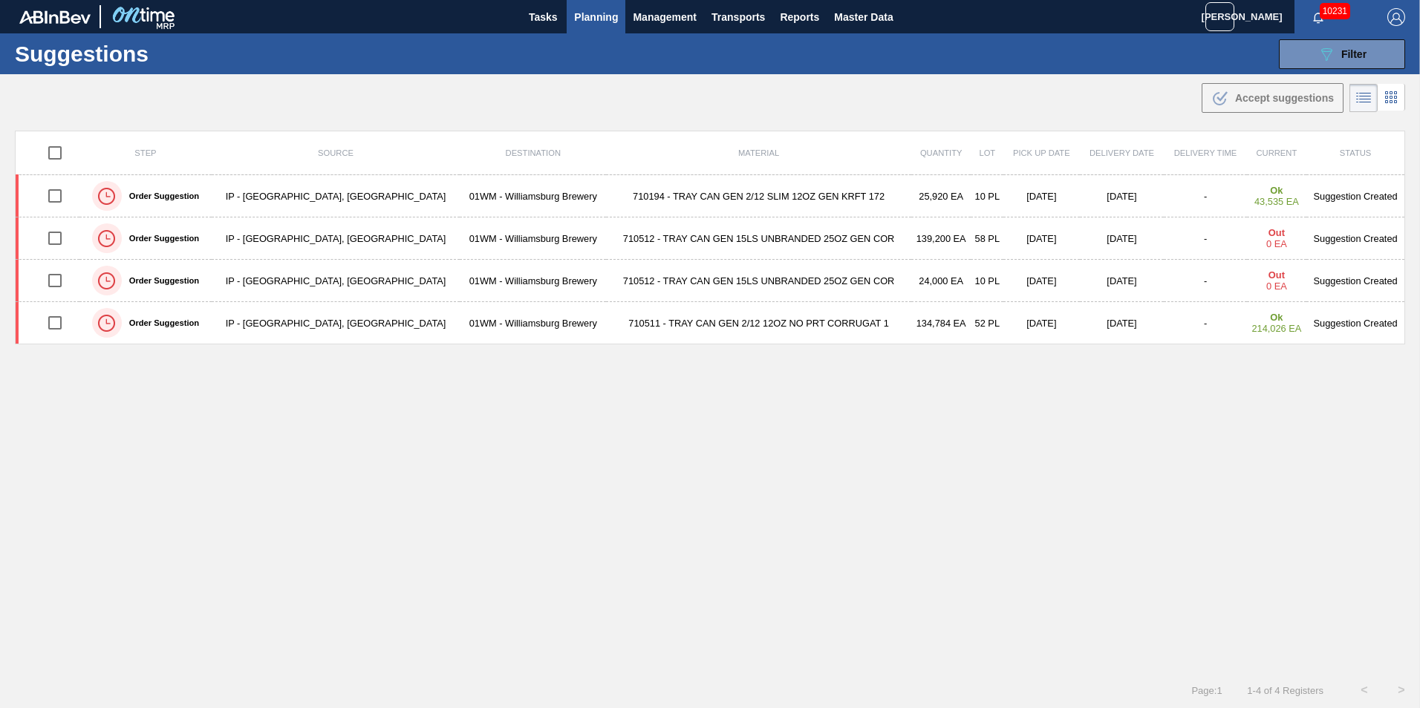
click at [1366, 65] on div "Stocks Orders Volume Suggestions Daily Plan Supplier Stock Auto Load Optimizati…" at bounding box center [710, 354] width 1420 height 708
click at [1335, 68] on button "089F7B8B-B2A5-4AFE-B5C0-19BA573D28AC Filter" at bounding box center [1342, 54] width 126 height 30
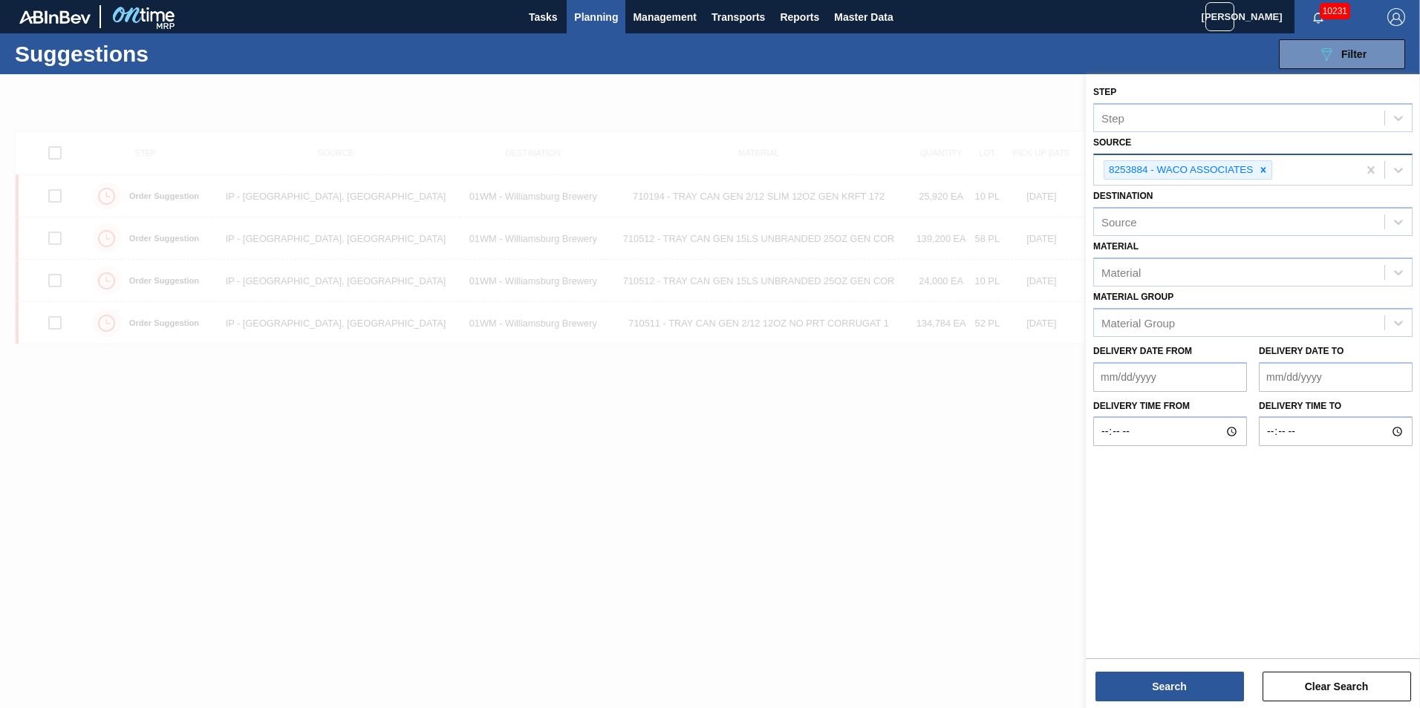
click at [1265, 170] on icon at bounding box center [1263, 170] width 10 height 10
click at [1391, 166] on icon at bounding box center [1398, 168] width 15 height 15
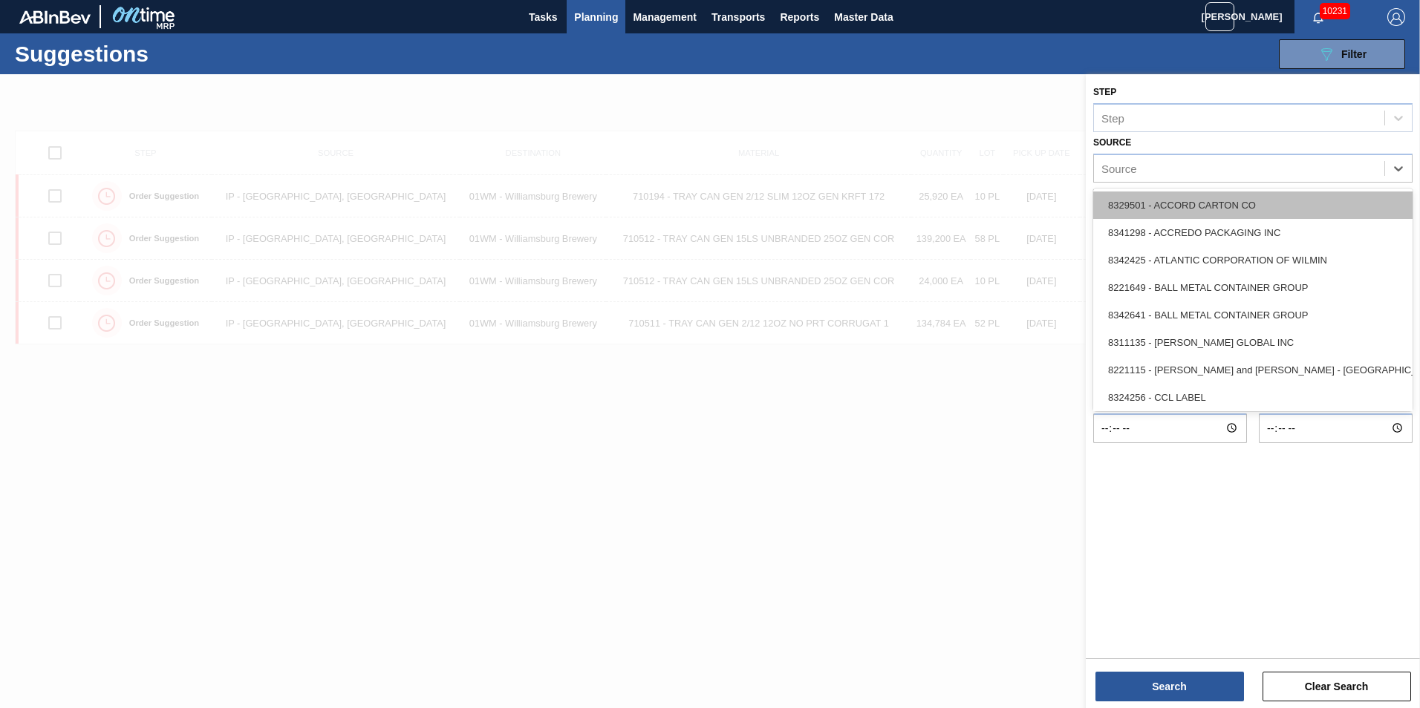
click at [1253, 206] on div "8329501 - ACCORD CARTON CO" at bounding box center [1252, 205] width 319 height 27
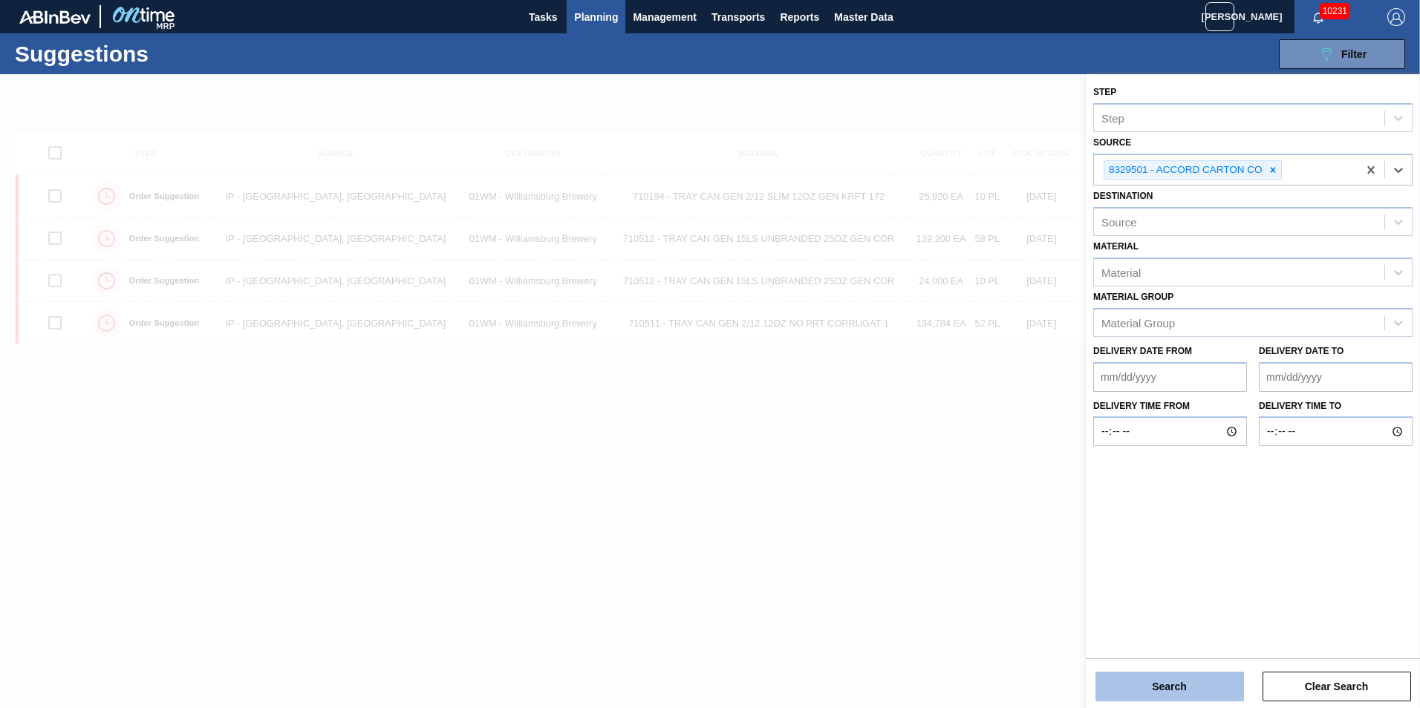
click at [1180, 689] on button "Search" at bounding box center [1169, 687] width 149 height 30
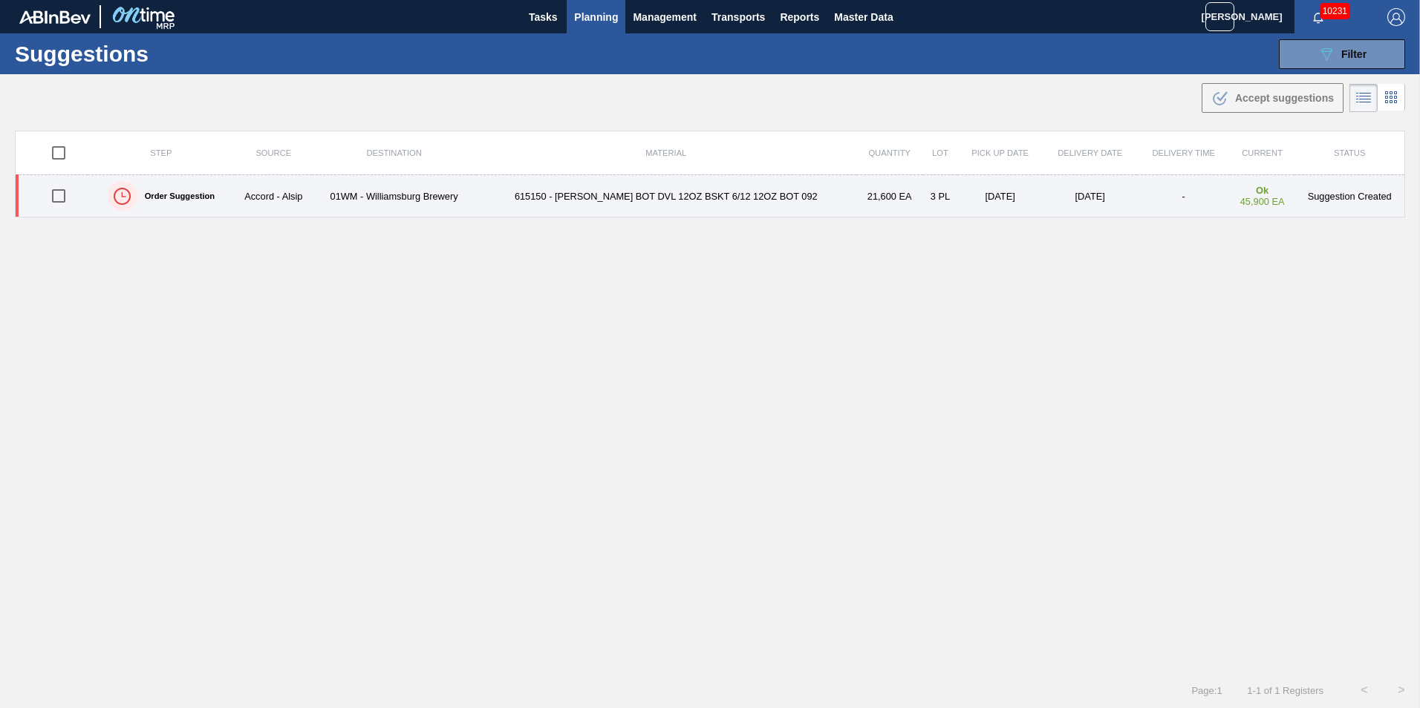
click at [52, 194] on input "checkbox" at bounding box center [58, 195] width 31 height 31
checkbox input "true"
click at [1091, 195] on td "09/13/2025" at bounding box center [1090, 196] width 95 height 42
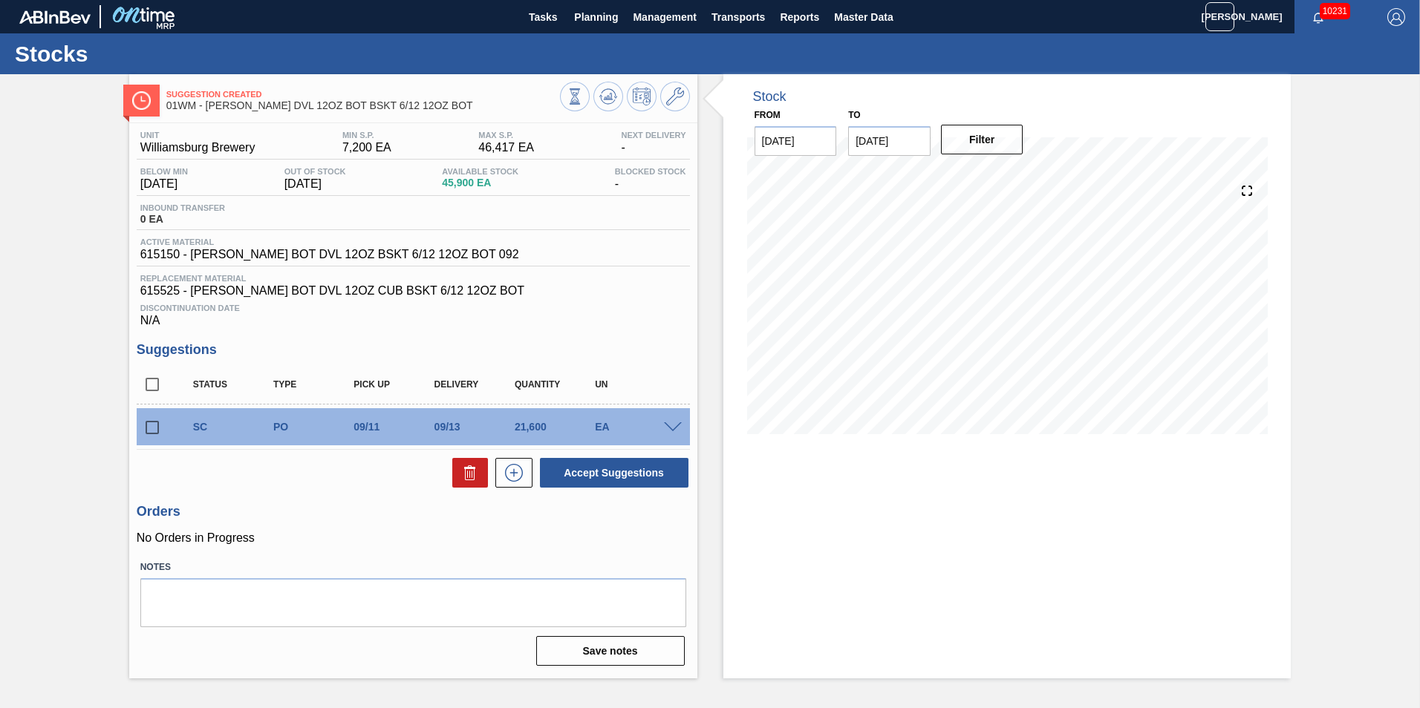
click at [154, 425] on input "checkbox" at bounding box center [152, 427] width 31 height 31
click at [645, 469] on button "Accept Suggestions" at bounding box center [614, 473] width 149 height 30
click at [146, 426] on input "checkbox" at bounding box center [152, 427] width 31 height 31
checkbox input "true"
click at [668, 428] on span at bounding box center [673, 428] width 18 height 11
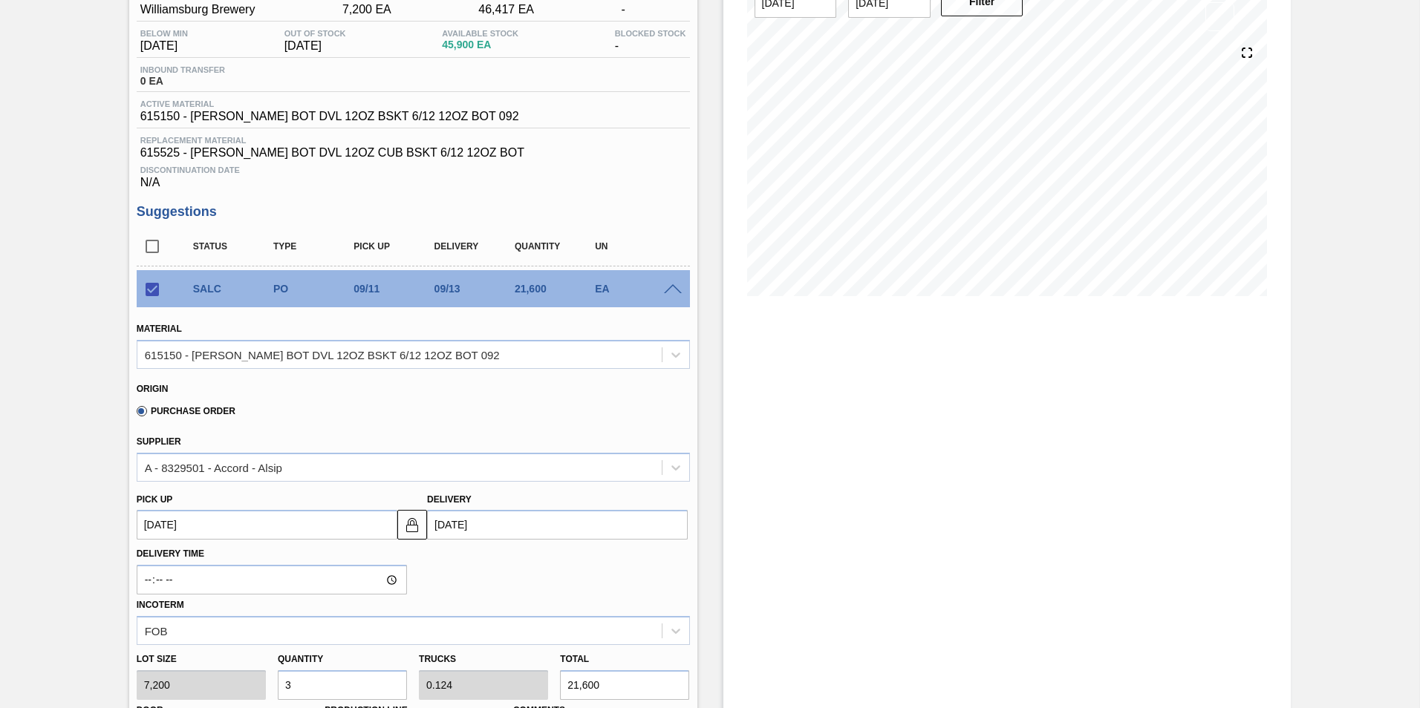
scroll to position [371, 0]
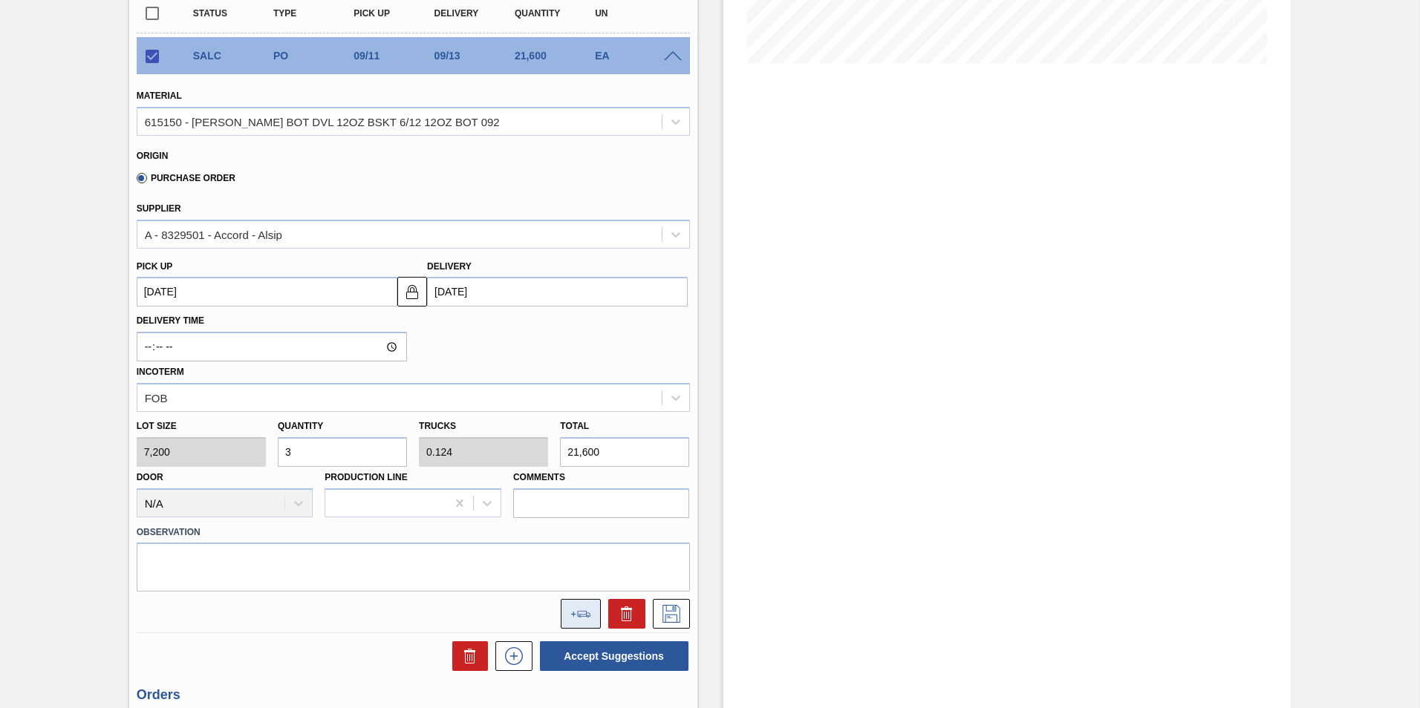
click at [584, 620] on button at bounding box center [581, 614] width 40 height 30
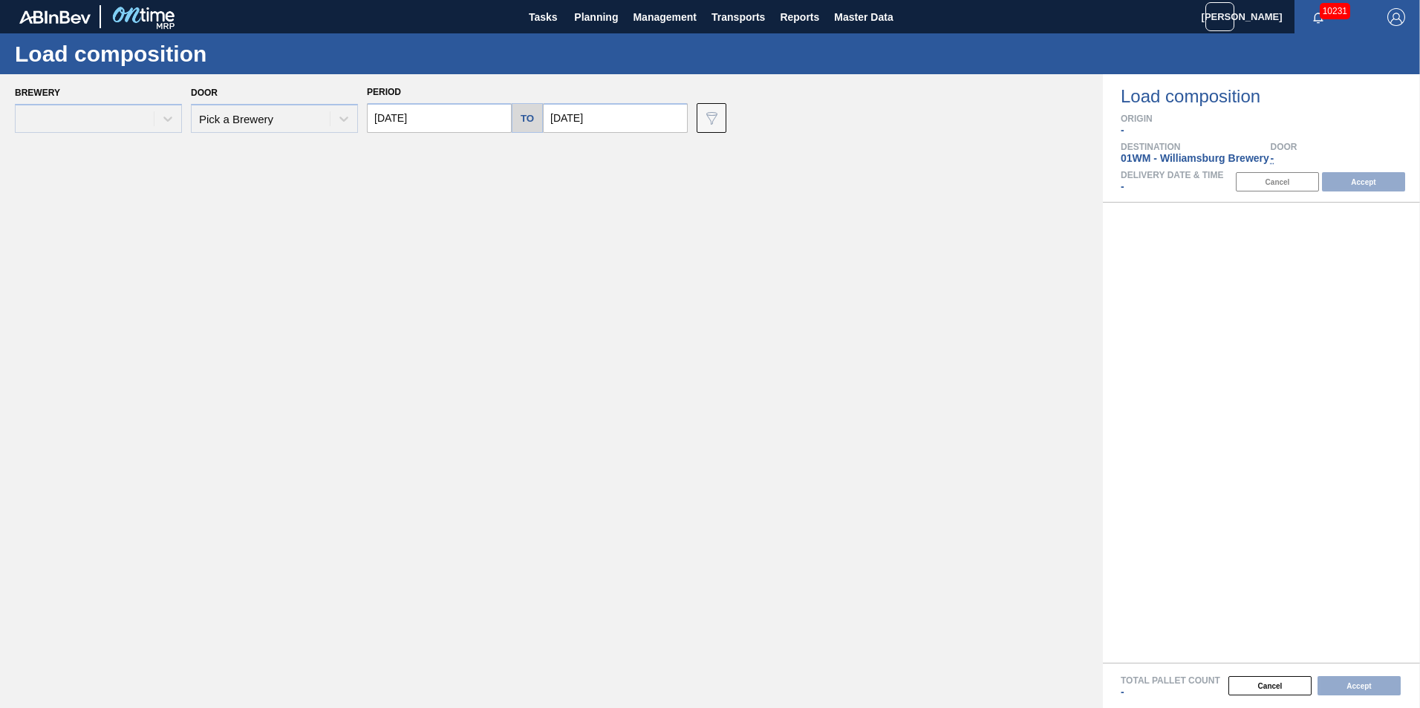
type input "08/25/2025"
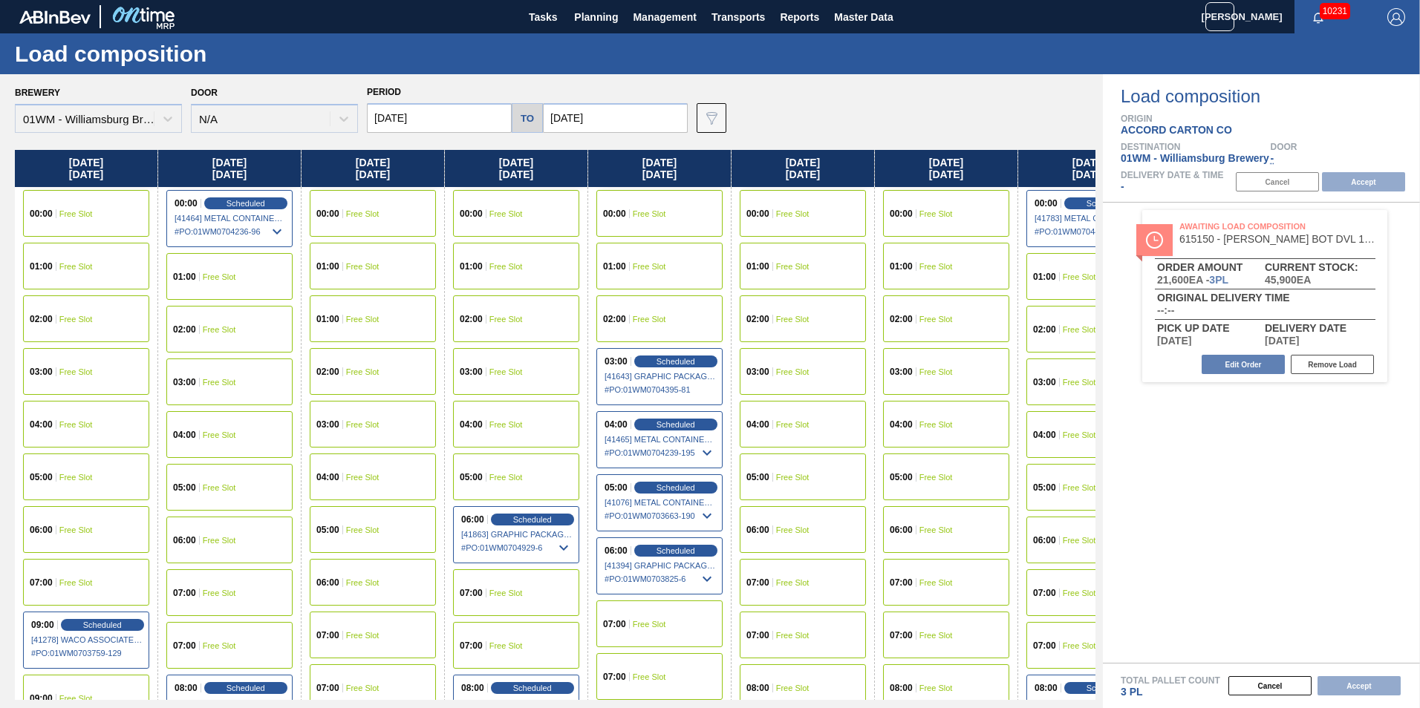
click at [577, 133] on div "Brewery 01WM - Williamsburg Brewery Door N/A Period 08/25/2025 to 09/01/2025 Da…" at bounding box center [551, 390] width 1103 height 633
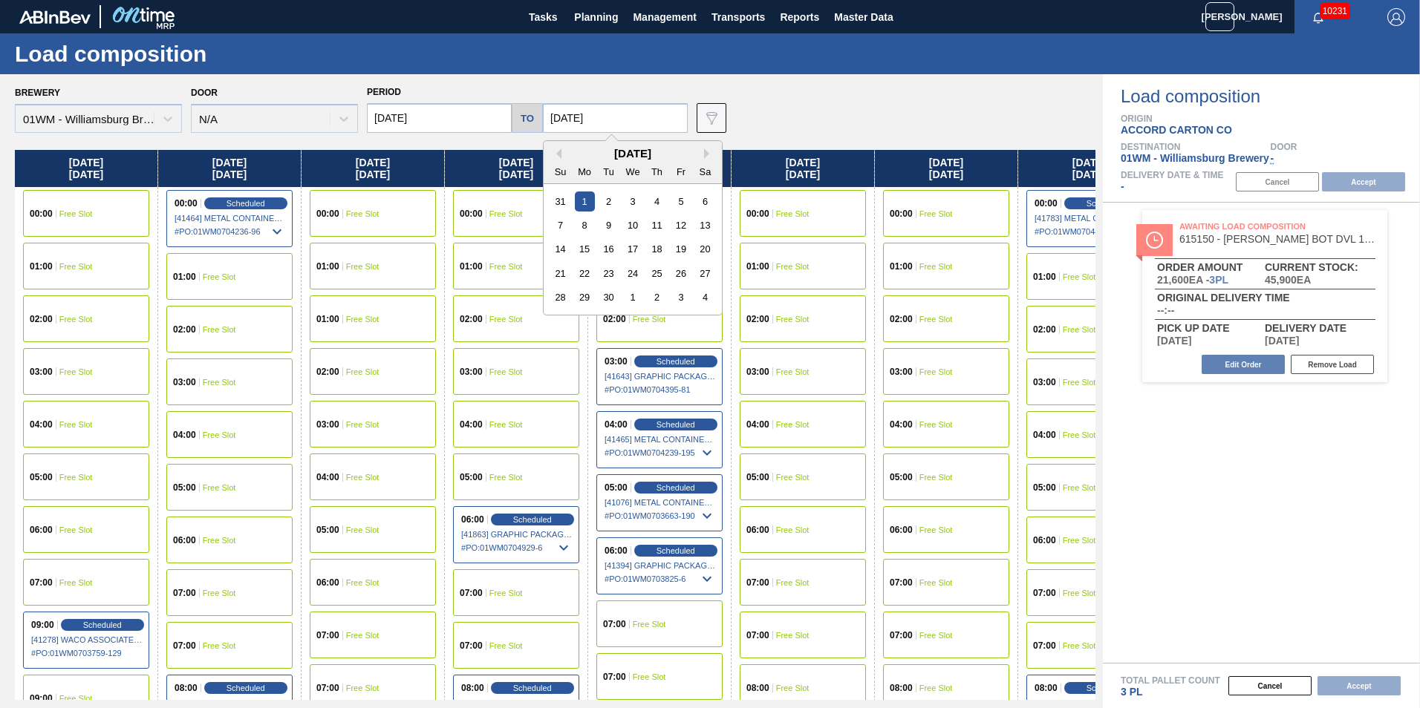
click at [577, 120] on input "09/01/2025" at bounding box center [615, 118] width 145 height 30
click at [674, 231] on div "12" at bounding box center [681, 225] width 20 height 20
type input "09/12/2025"
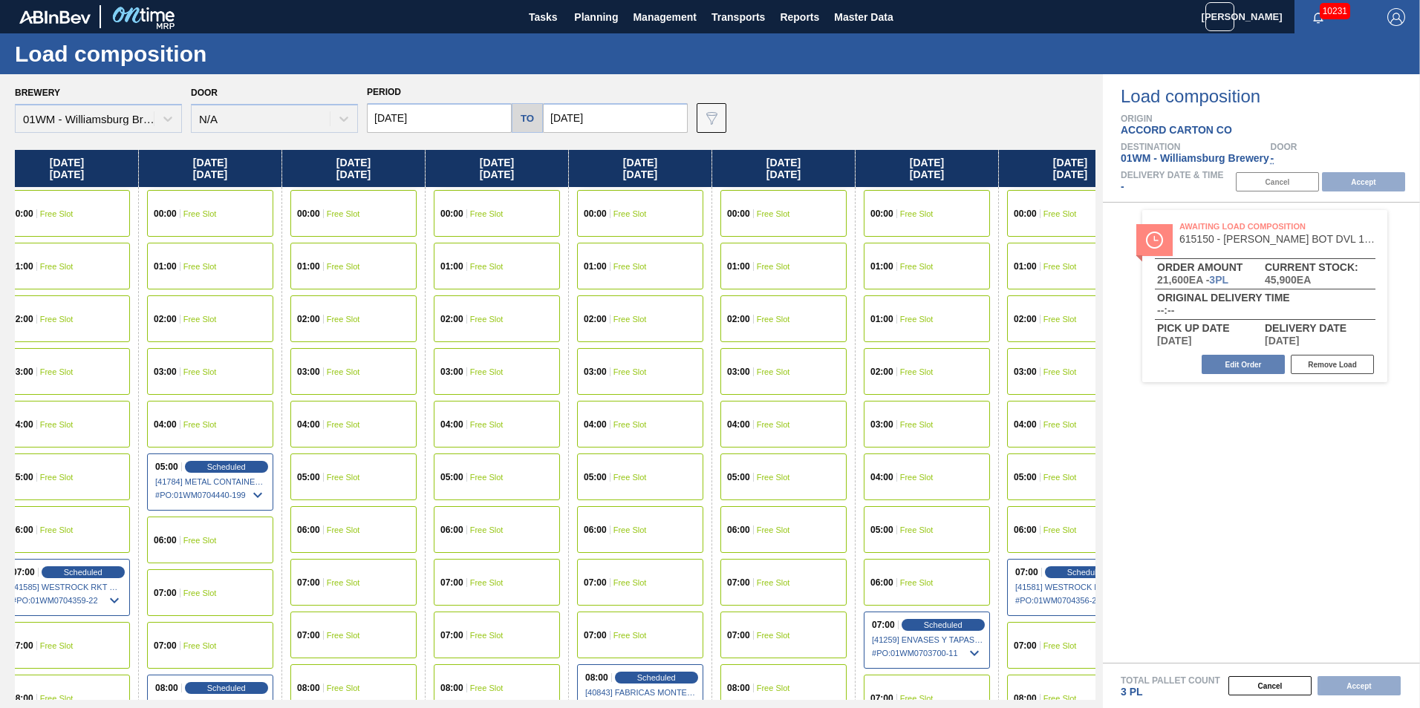
drag, startPoint x: 971, startPoint y: 160, endPoint x: -500, endPoint y: 250, distance: 1473.1
click at [0, 0] on html "Tasks Planning Management Transports Reports Master Data Vincent Geritano 10231…" at bounding box center [710, 0] width 1420 height 0
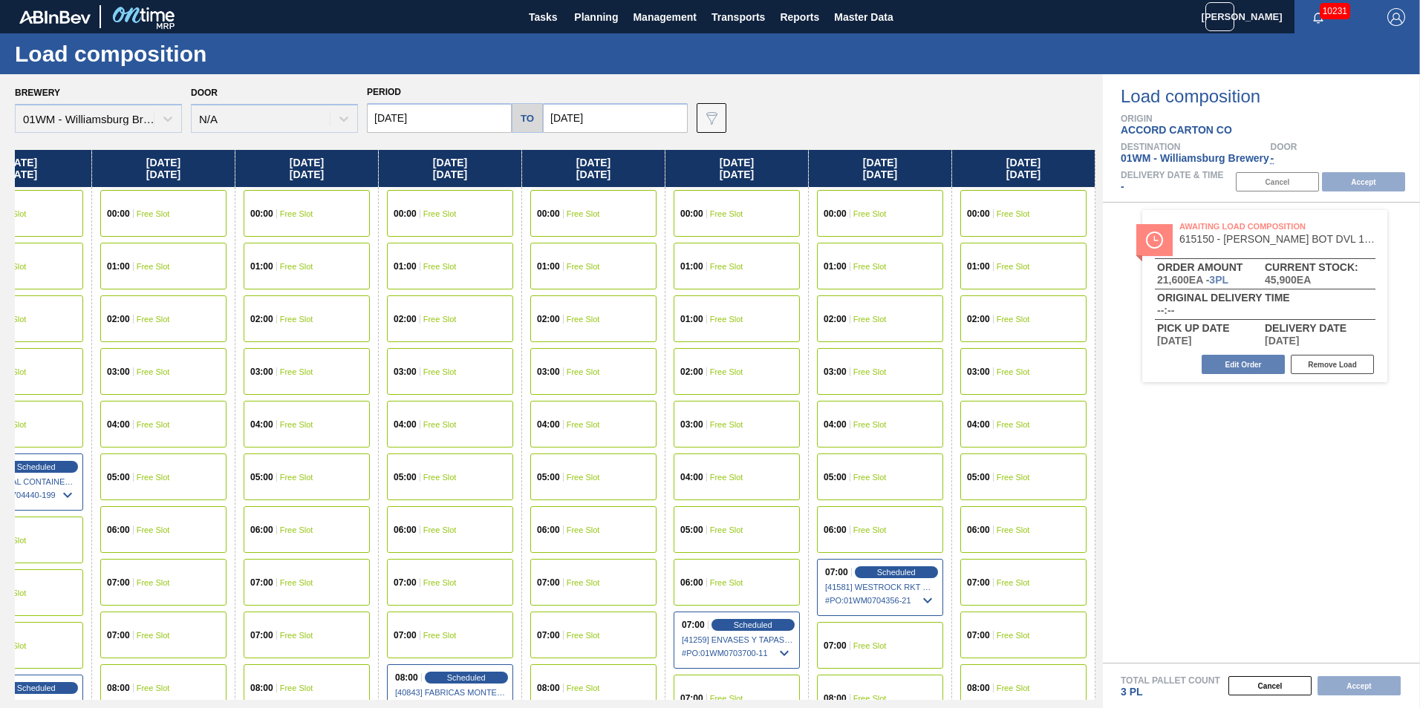
drag, startPoint x: 1068, startPoint y: 156, endPoint x: -56, endPoint y: 149, distance: 1124.3
click at [0, 0] on html "Tasks Planning Management Transports Reports Master Data Vincent Geritano 10231…" at bounding box center [710, 0] width 1420 height 0
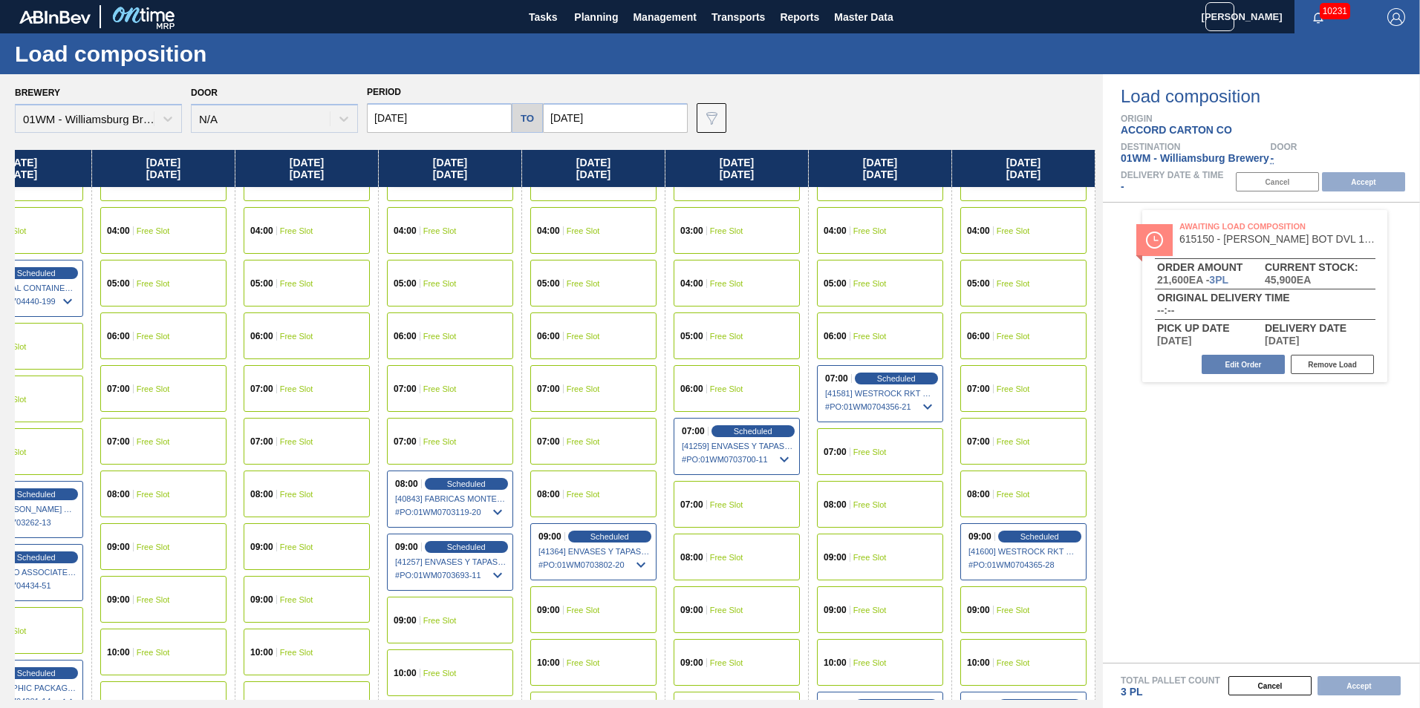
scroll to position [297, 1643]
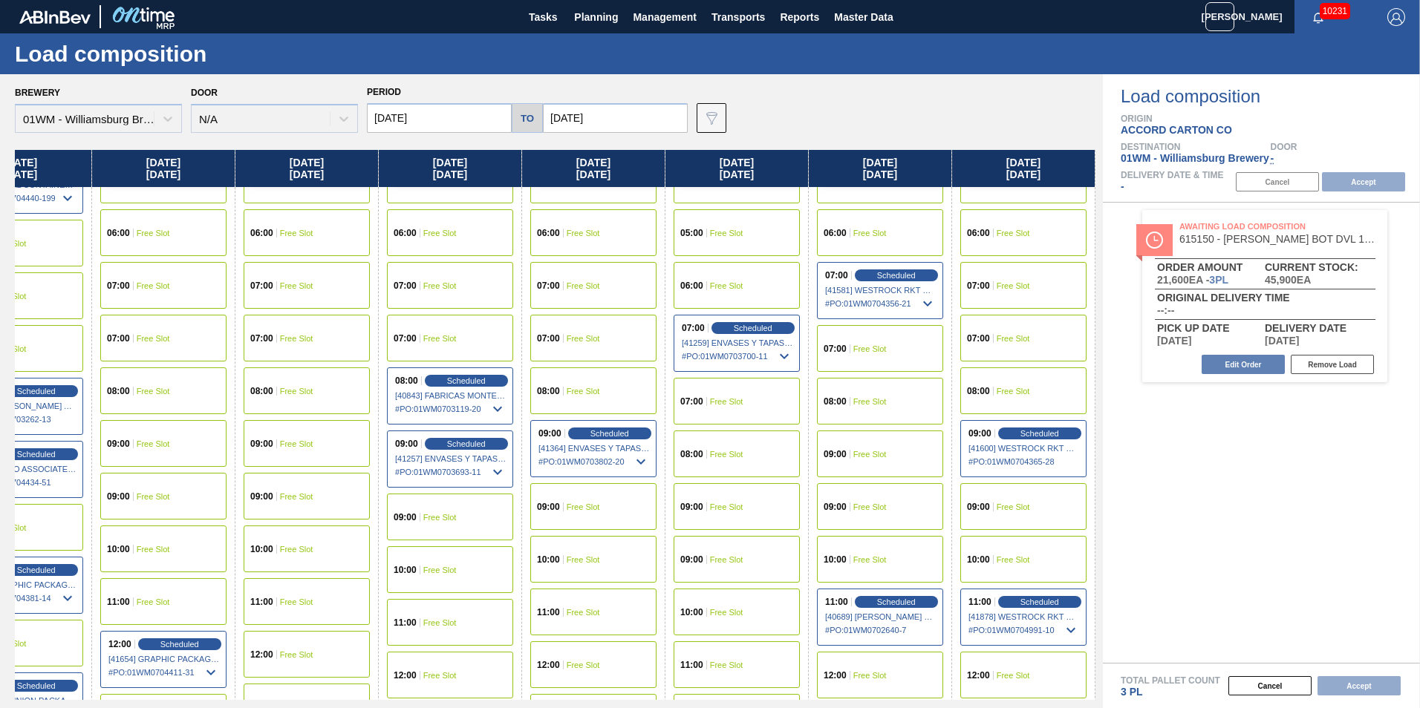
click at [1024, 558] on span "Free Slot" at bounding box center [1013, 559] width 33 height 9
click at [1369, 177] on button "Accept" at bounding box center [1363, 181] width 83 height 19
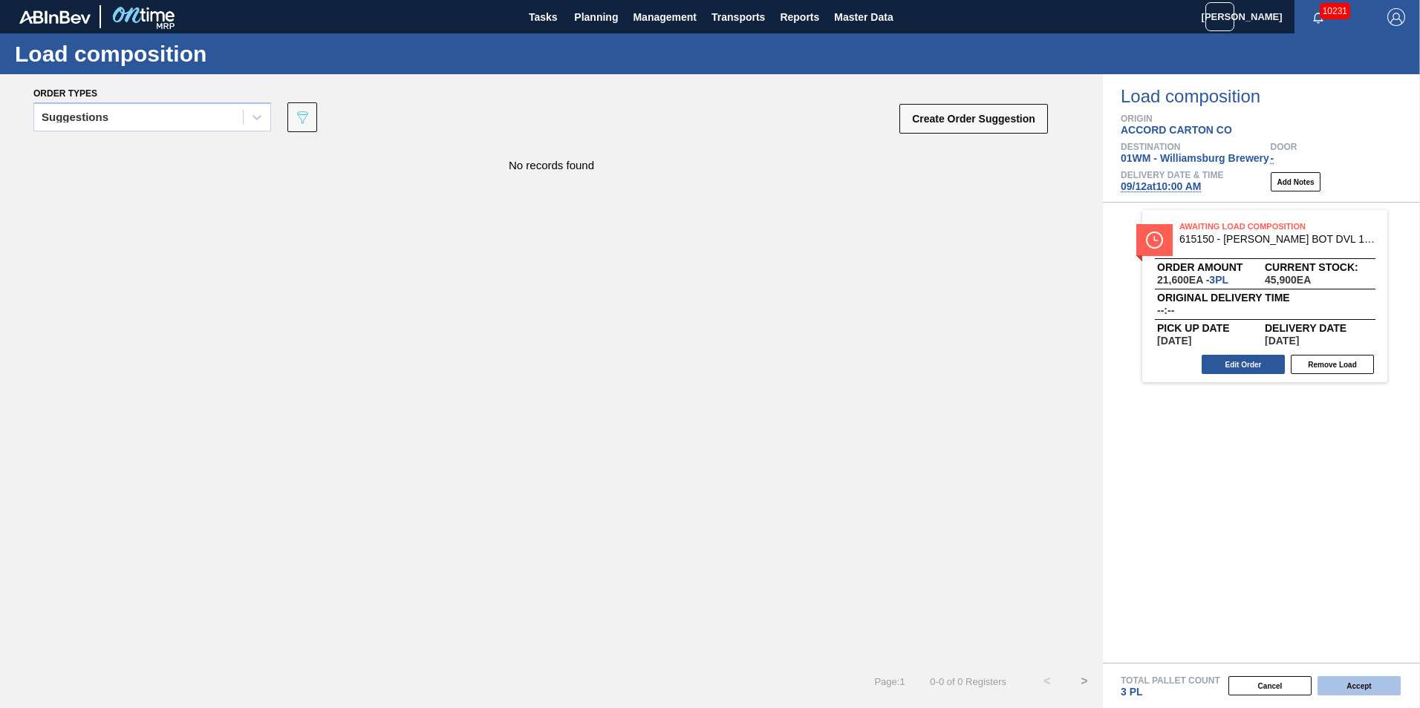
click at [1360, 688] on button "Accept" at bounding box center [1358, 686] width 83 height 19
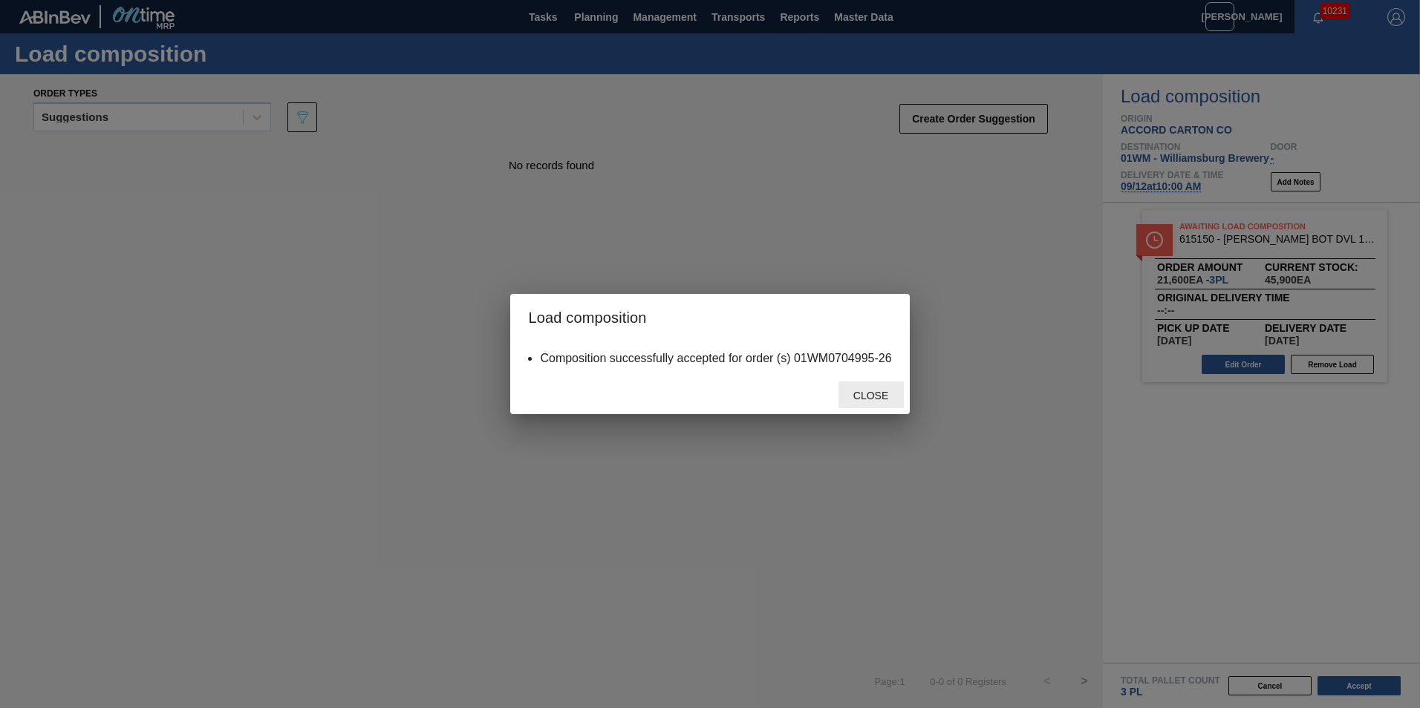
click at [864, 394] on span "Close" at bounding box center [870, 396] width 59 height 12
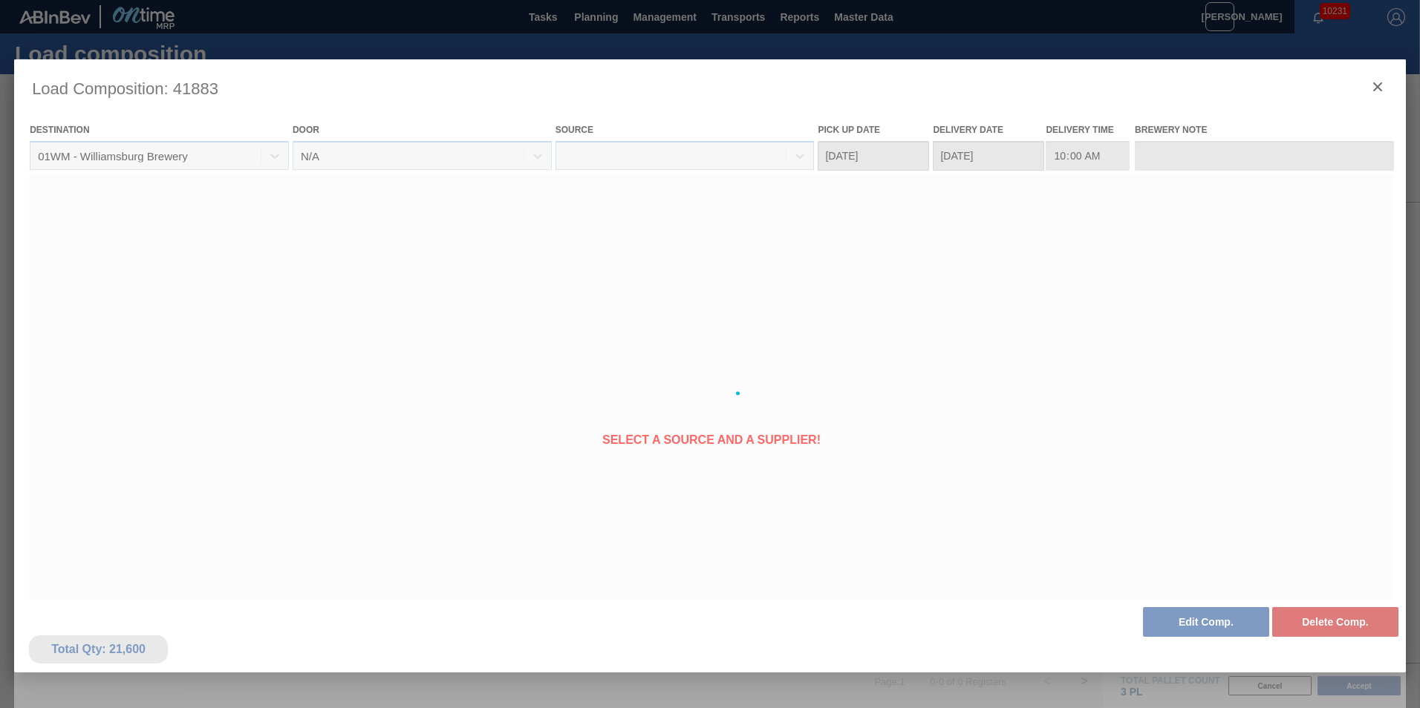
type Date "09/10/2025"
type Date "09/12/2025"
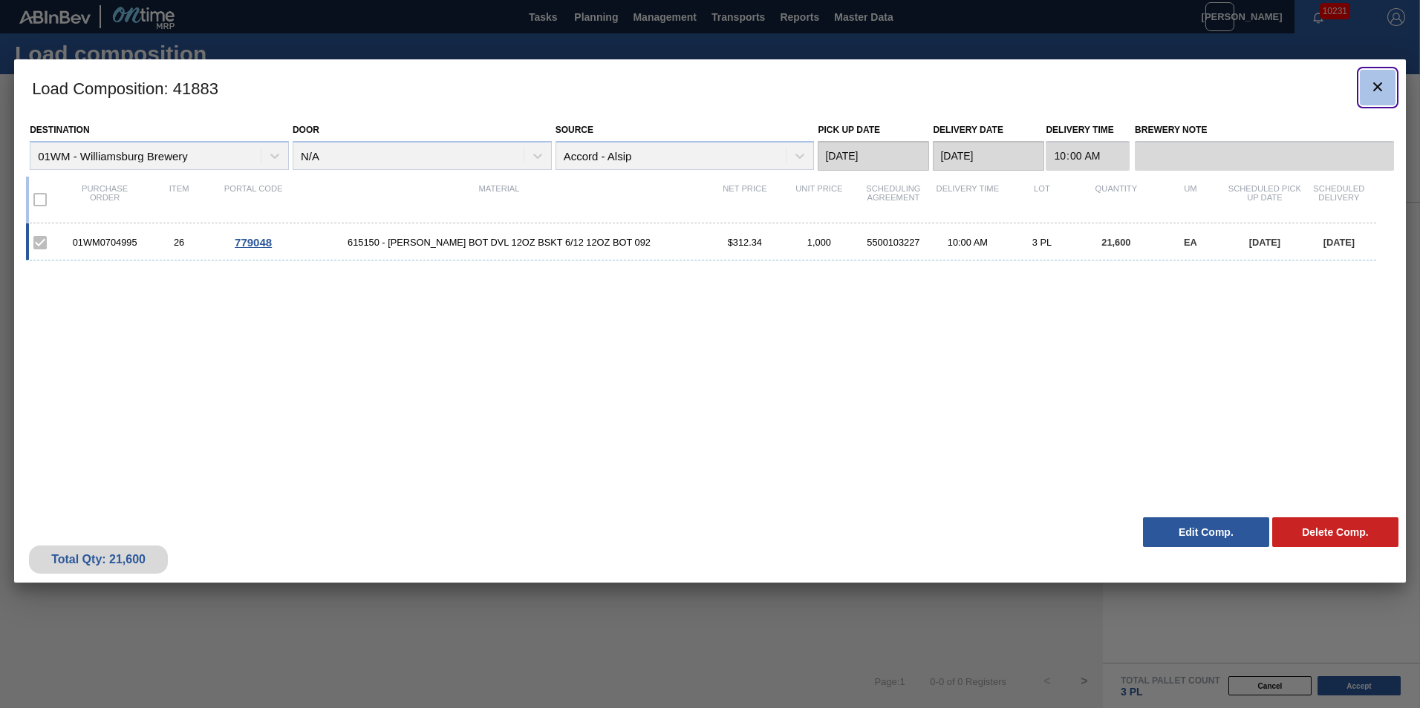
click at [1385, 92] on icon "botão de ícone" at bounding box center [1378, 87] width 18 height 18
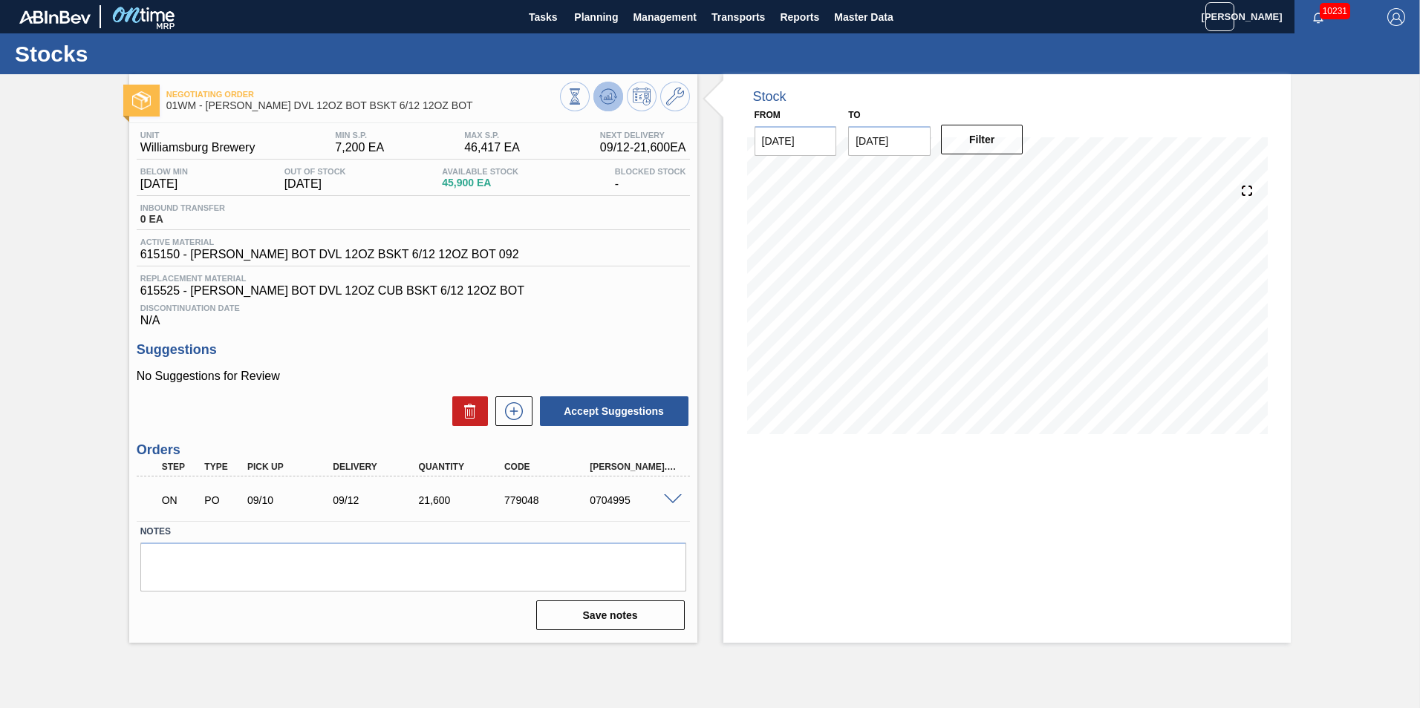
click at [604, 95] on icon at bounding box center [608, 97] width 18 height 18
click at [599, 18] on span "Planning" at bounding box center [596, 17] width 44 height 18
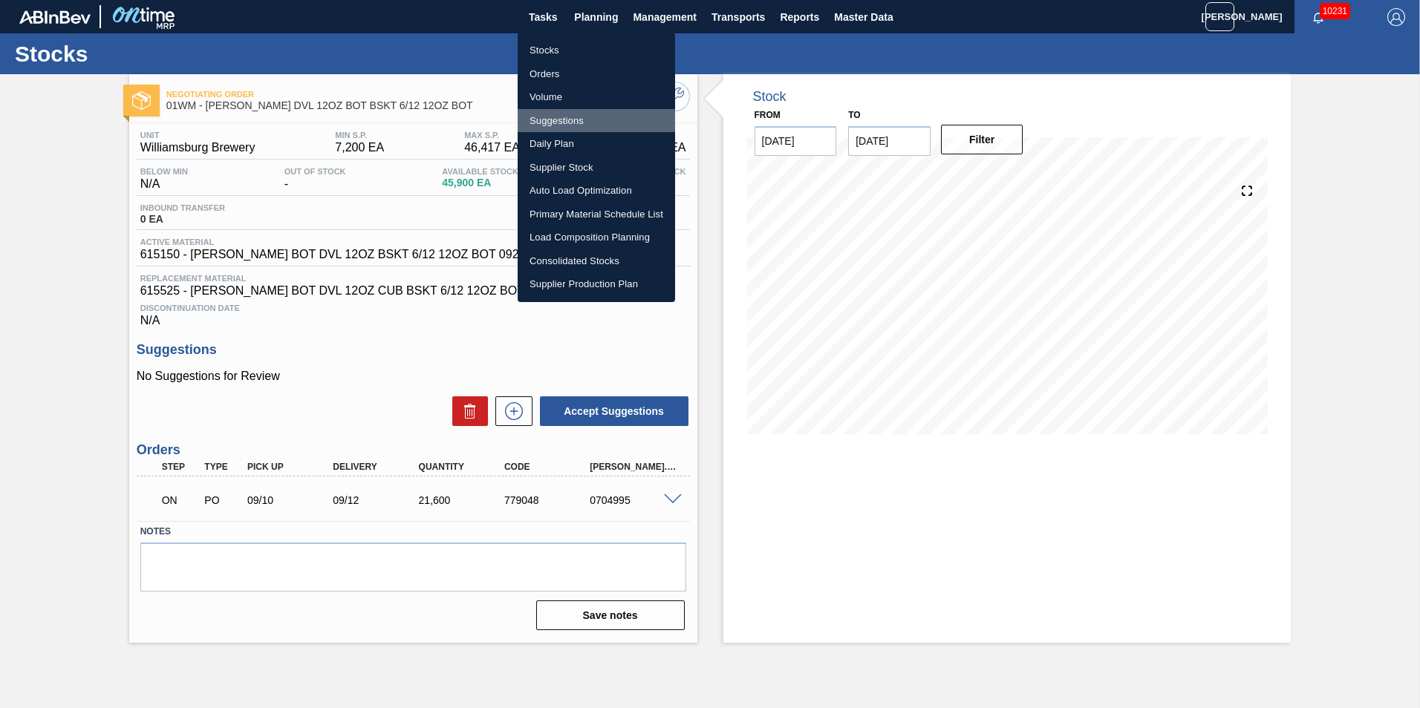
click at [592, 126] on li "Suggestions" at bounding box center [596, 121] width 157 height 24
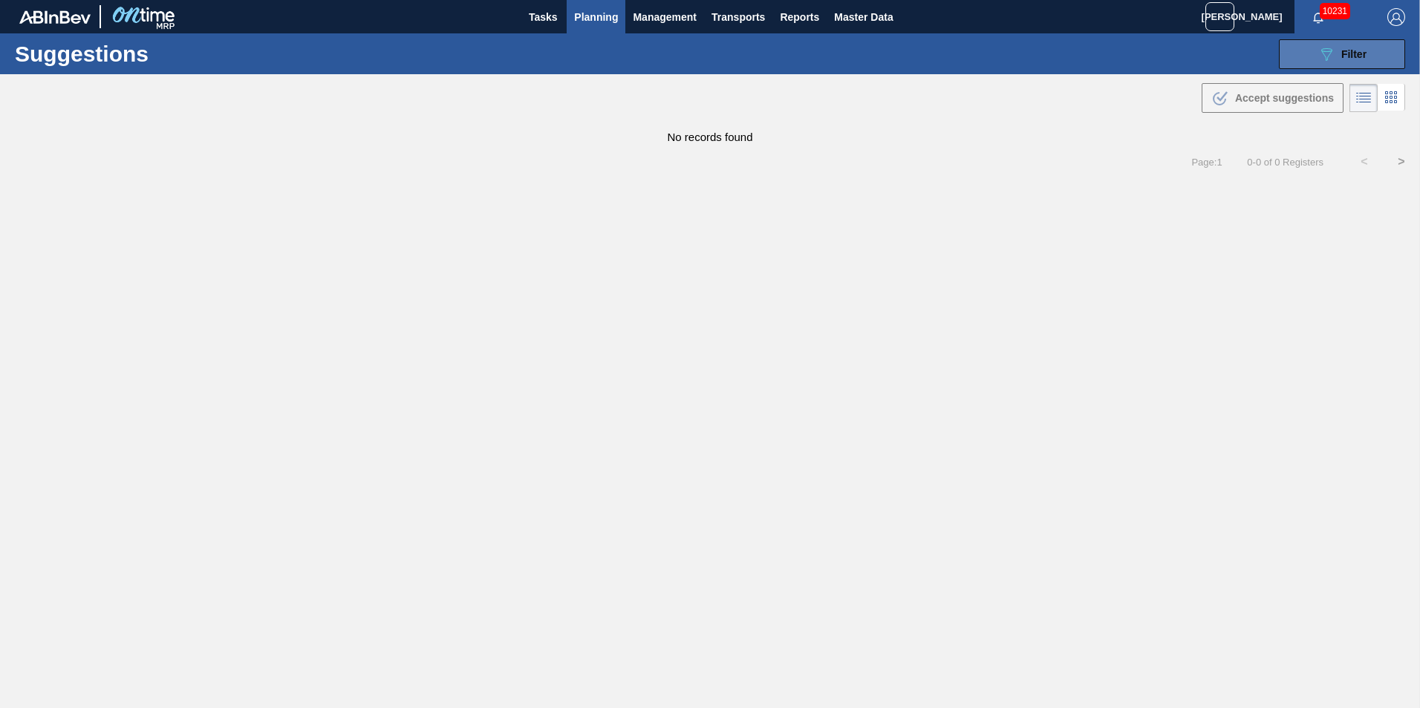
click at [1372, 61] on button "089F7B8B-B2A5-4AFE-B5C0-19BA573D28AC Filter" at bounding box center [1342, 54] width 126 height 30
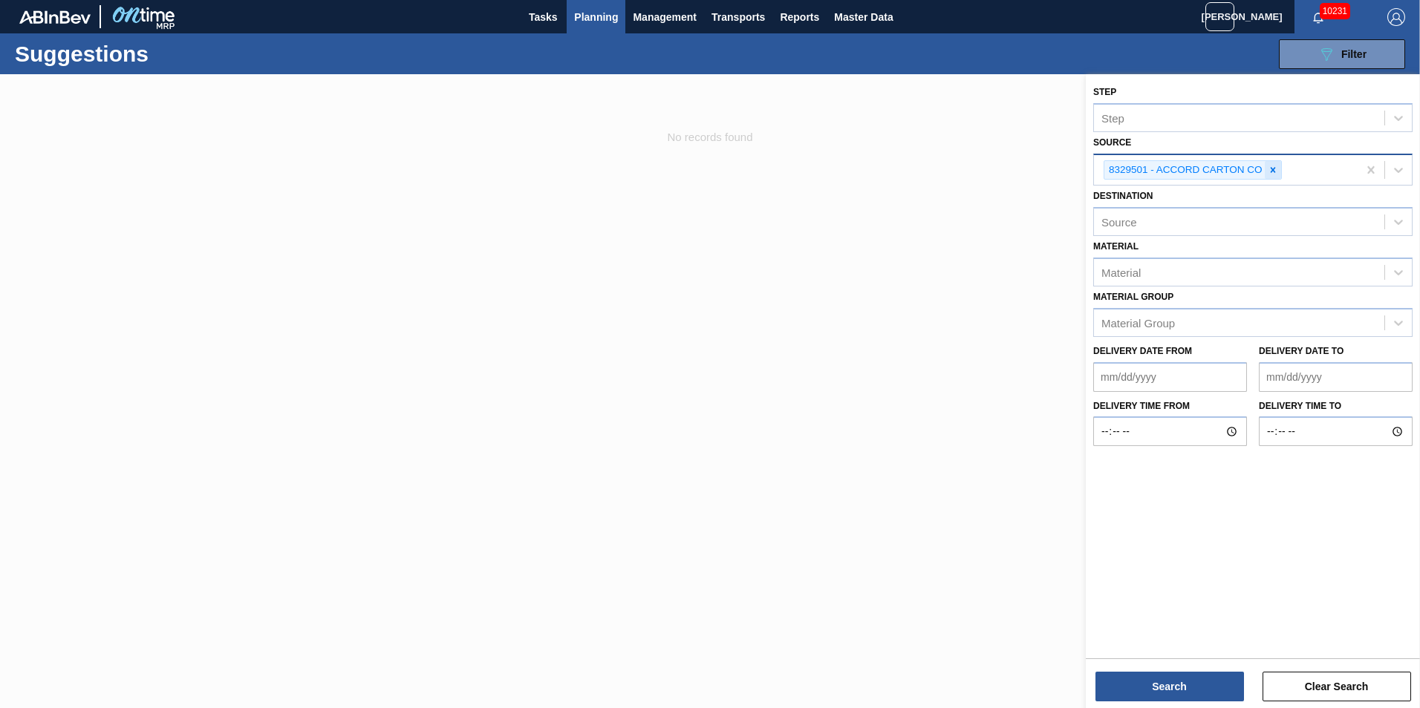
click at [1277, 170] on icon at bounding box center [1273, 170] width 10 height 10
click at [1405, 170] on icon at bounding box center [1398, 168] width 15 height 15
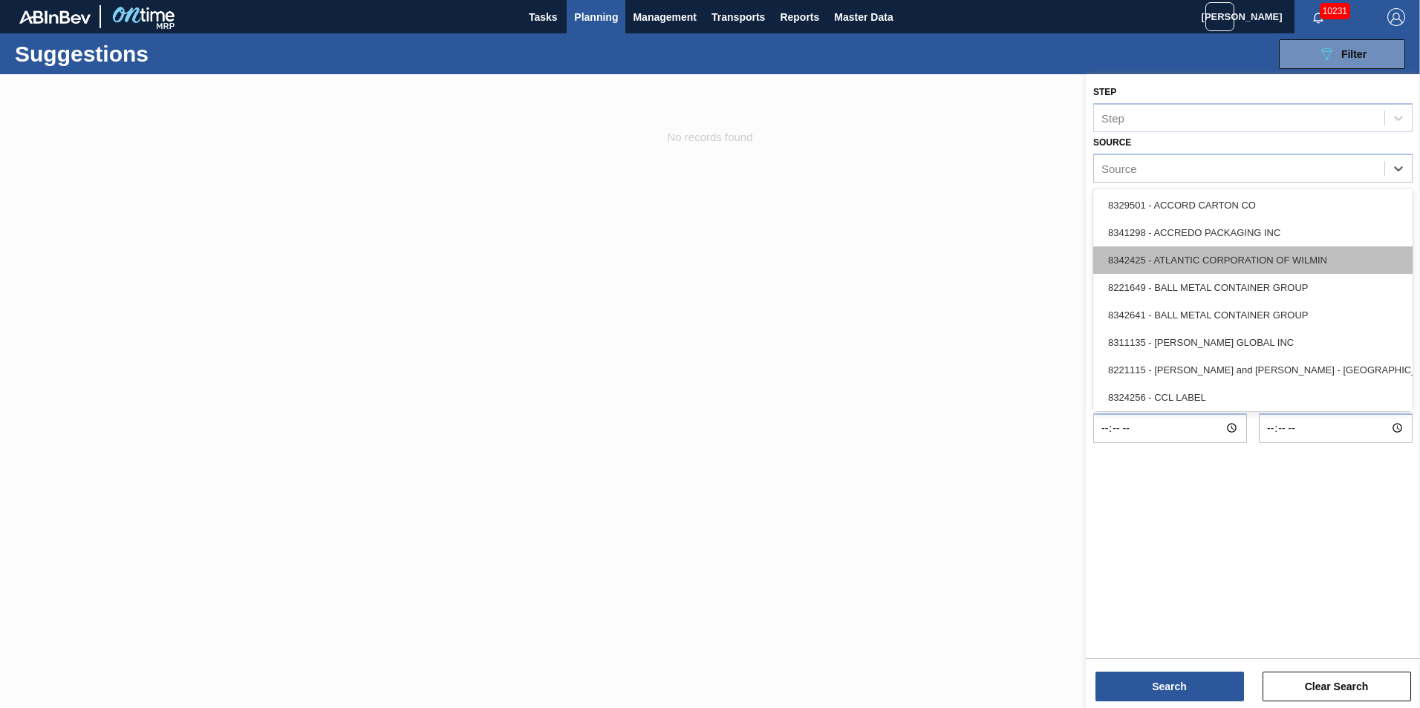
click at [1297, 257] on div "8342425 - ATLANTIC CORPORATION OF WILMIN" at bounding box center [1252, 260] width 319 height 27
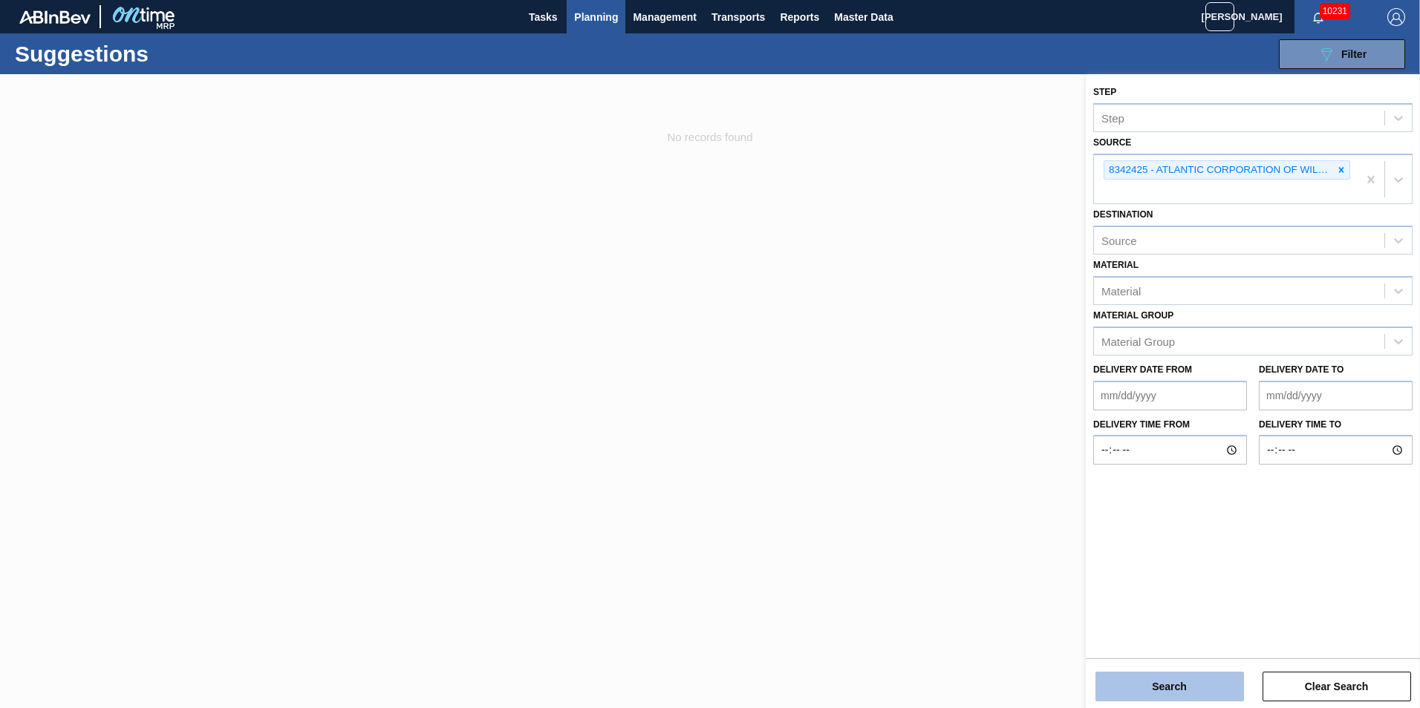
click at [1190, 688] on button "Search" at bounding box center [1169, 687] width 149 height 30
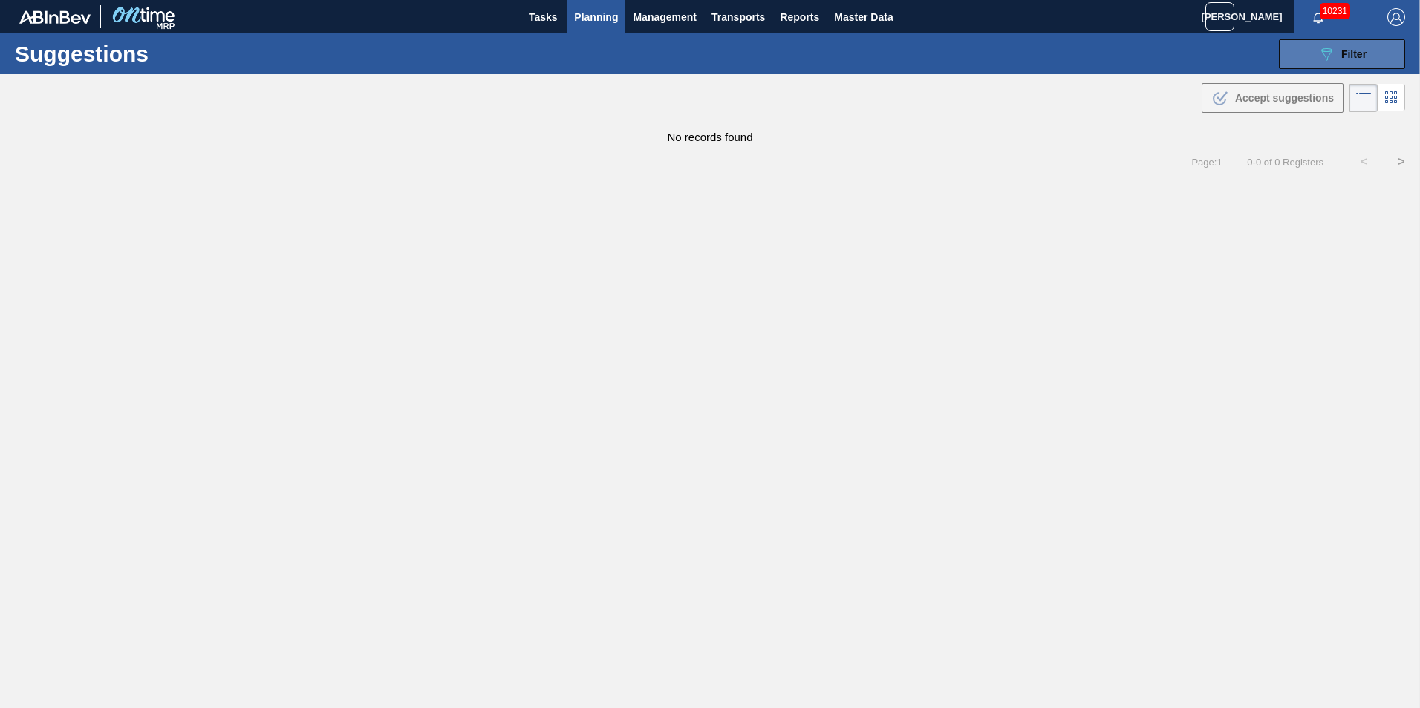
click at [1311, 68] on button "089F7B8B-B2A5-4AFE-B5C0-19BA573D28AC Filter" at bounding box center [1342, 54] width 126 height 30
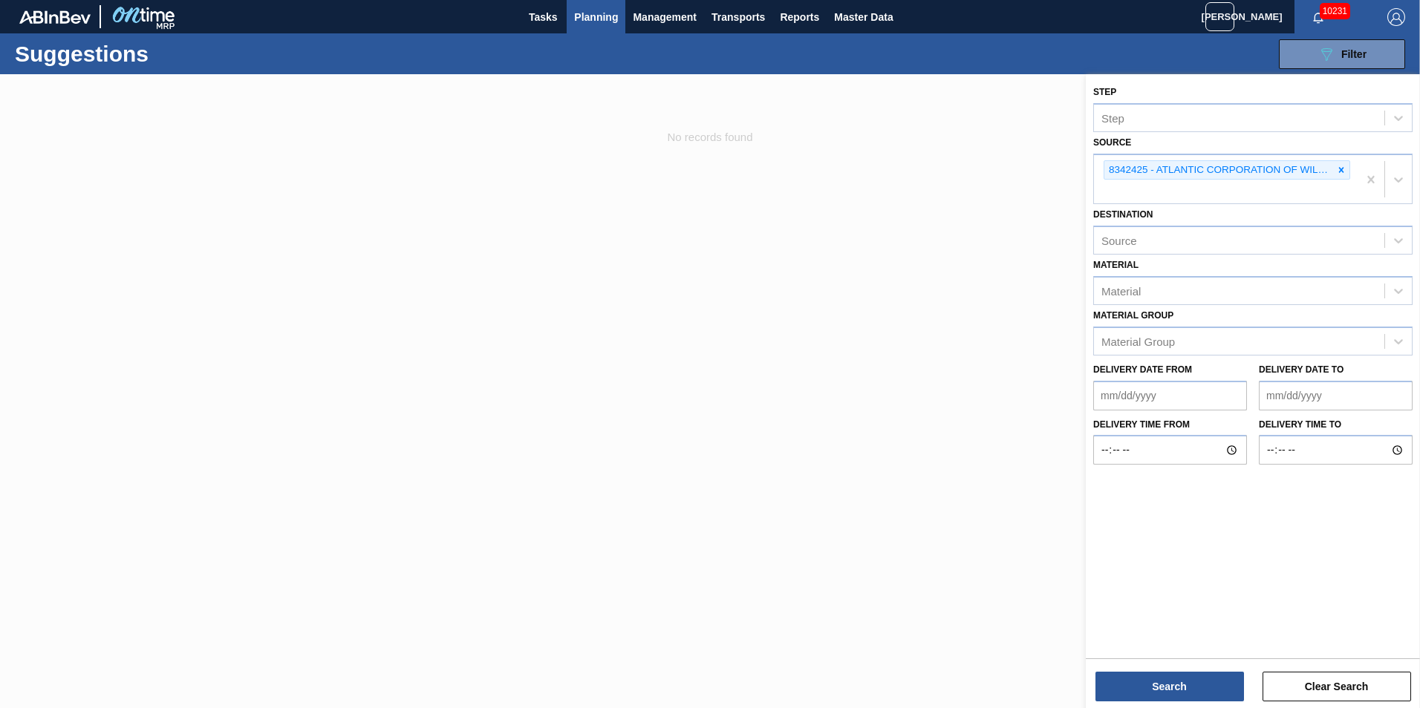
click at [1343, 167] on icon at bounding box center [1341, 170] width 10 height 10
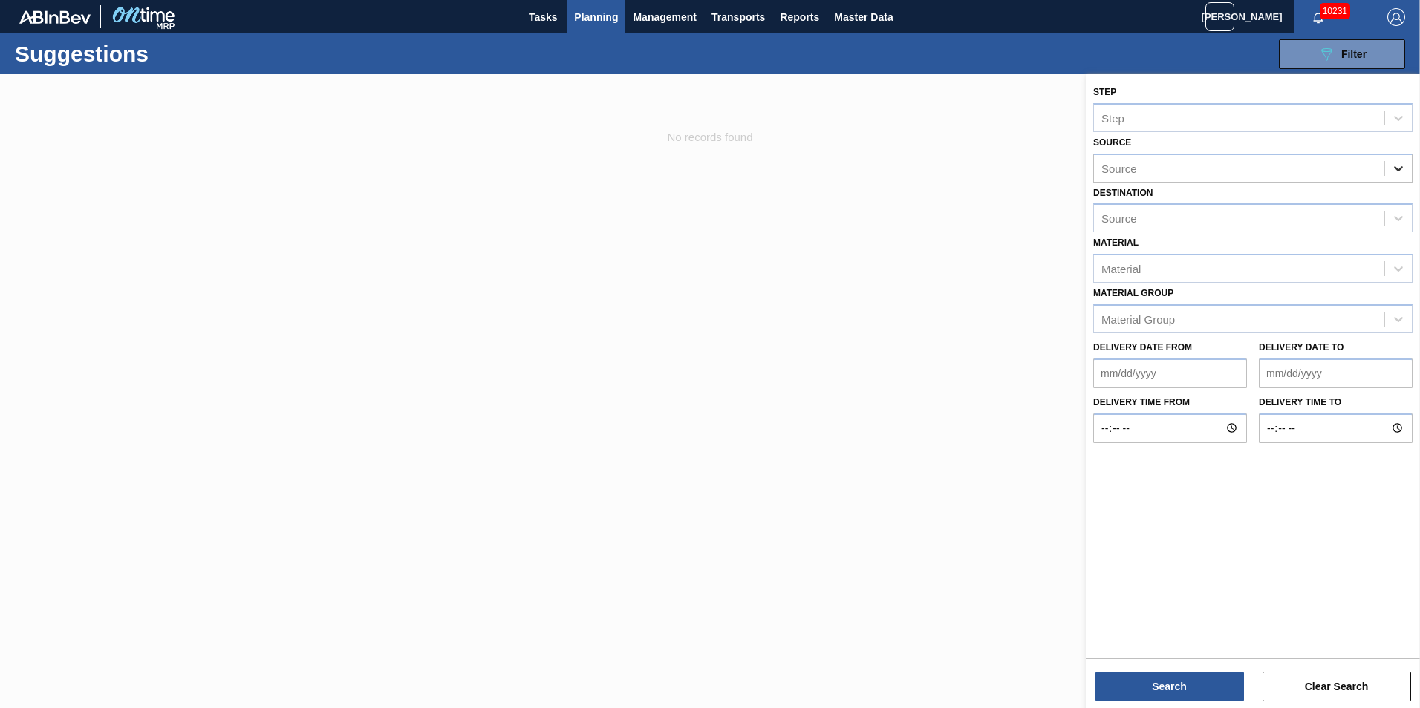
click at [1404, 175] on icon at bounding box center [1398, 168] width 15 height 15
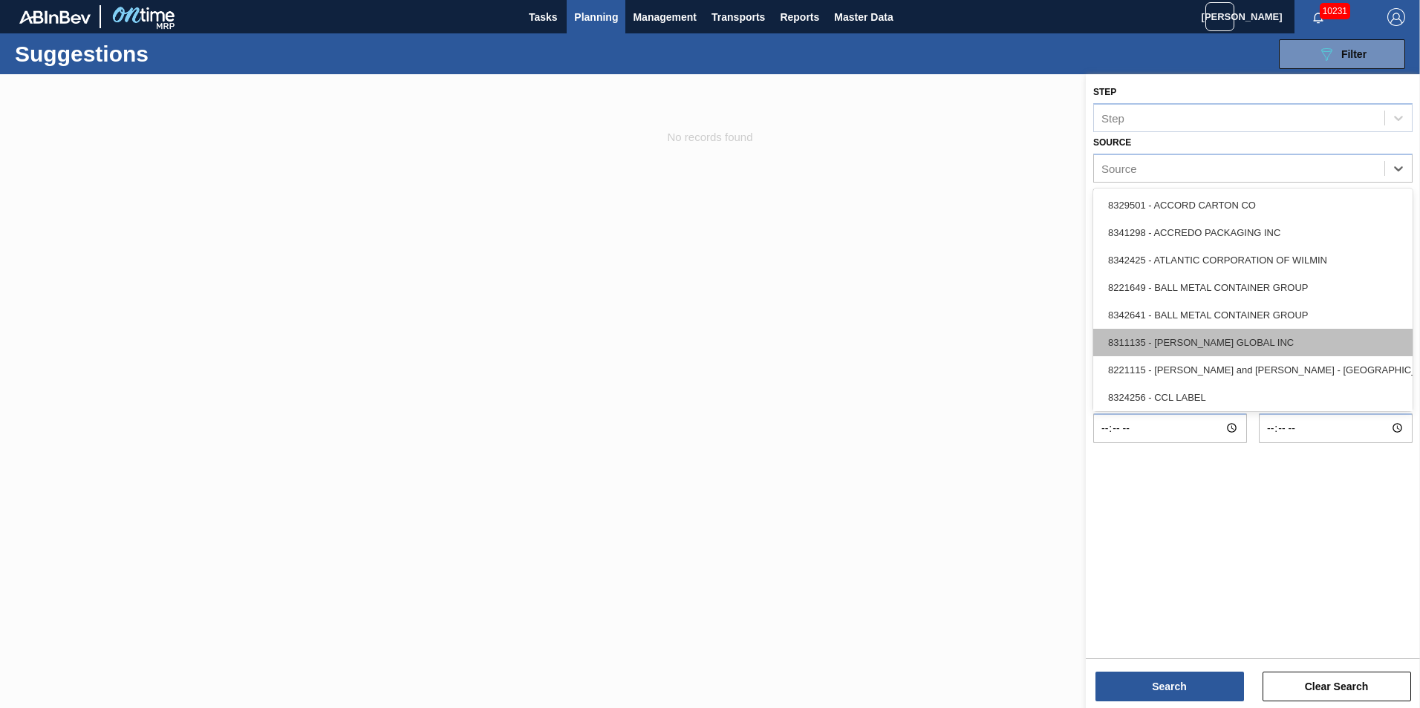
click at [1271, 337] on div "8311135 - BERRY GLOBAL INC" at bounding box center [1252, 342] width 319 height 27
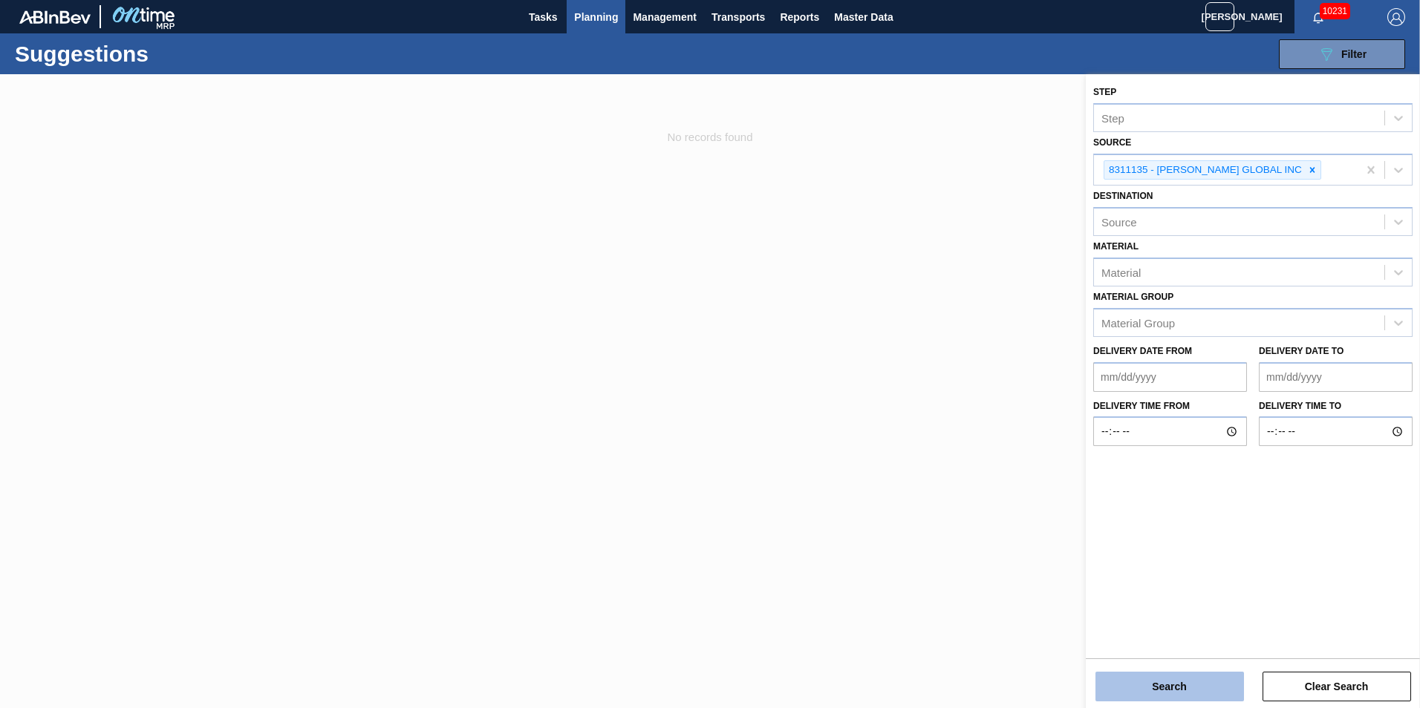
click at [1170, 697] on button "Search" at bounding box center [1169, 687] width 149 height 30
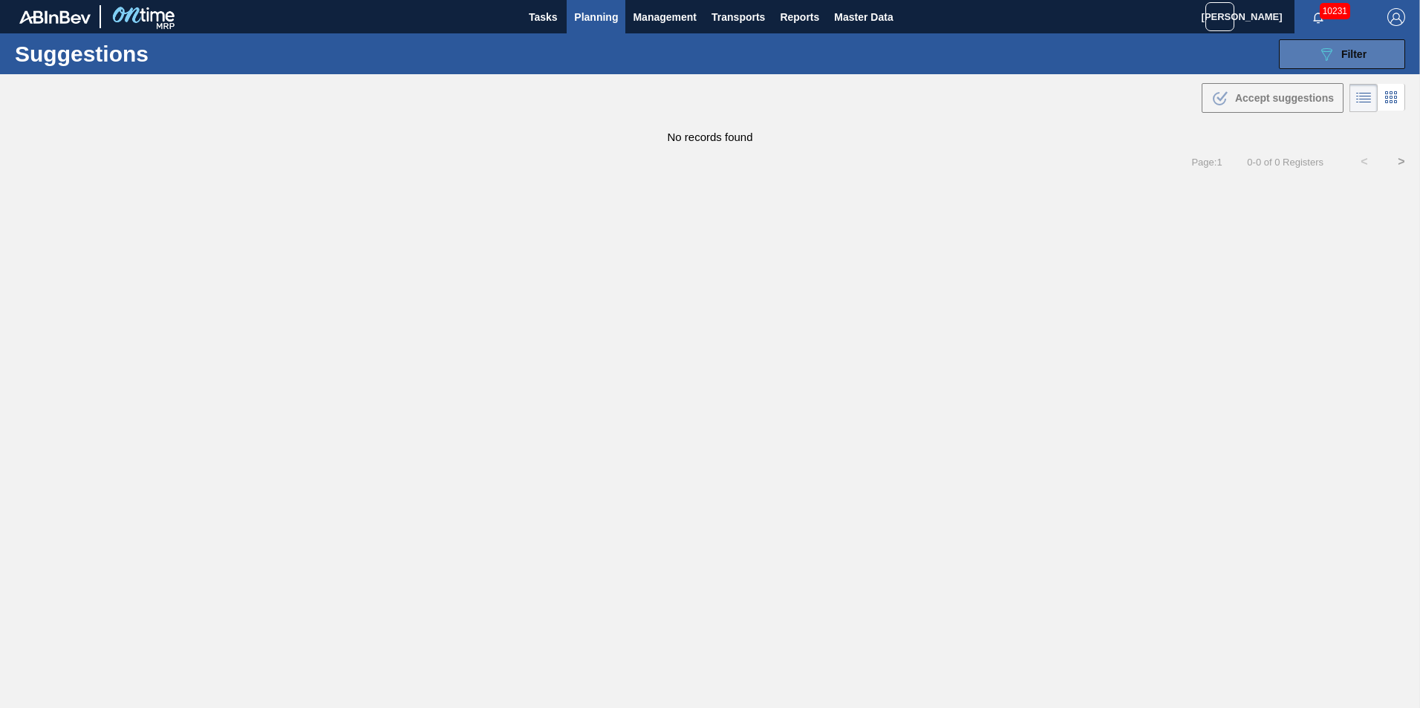
click at [1356, 49] on span "Filter" at bounding box center [1353, 54] width 25 height 12
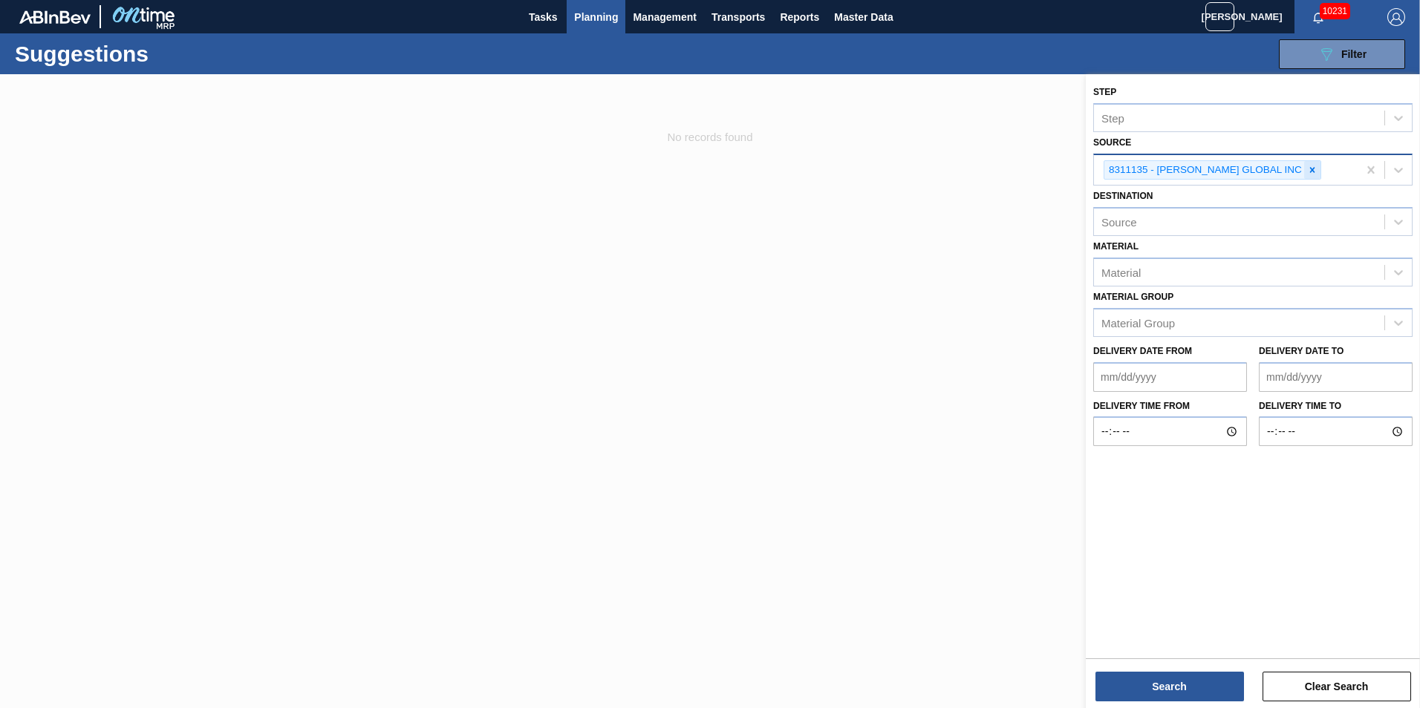
click at [1310, 172] on icon at bounding box center [1312, 169] width 5 height 5
click at [1419, 169] on div "Step Step Source option 8311135 - BERRY GLOBAL INC, deselected. Select is focus…" at bounding box center [1253, 262] width 334 height 377
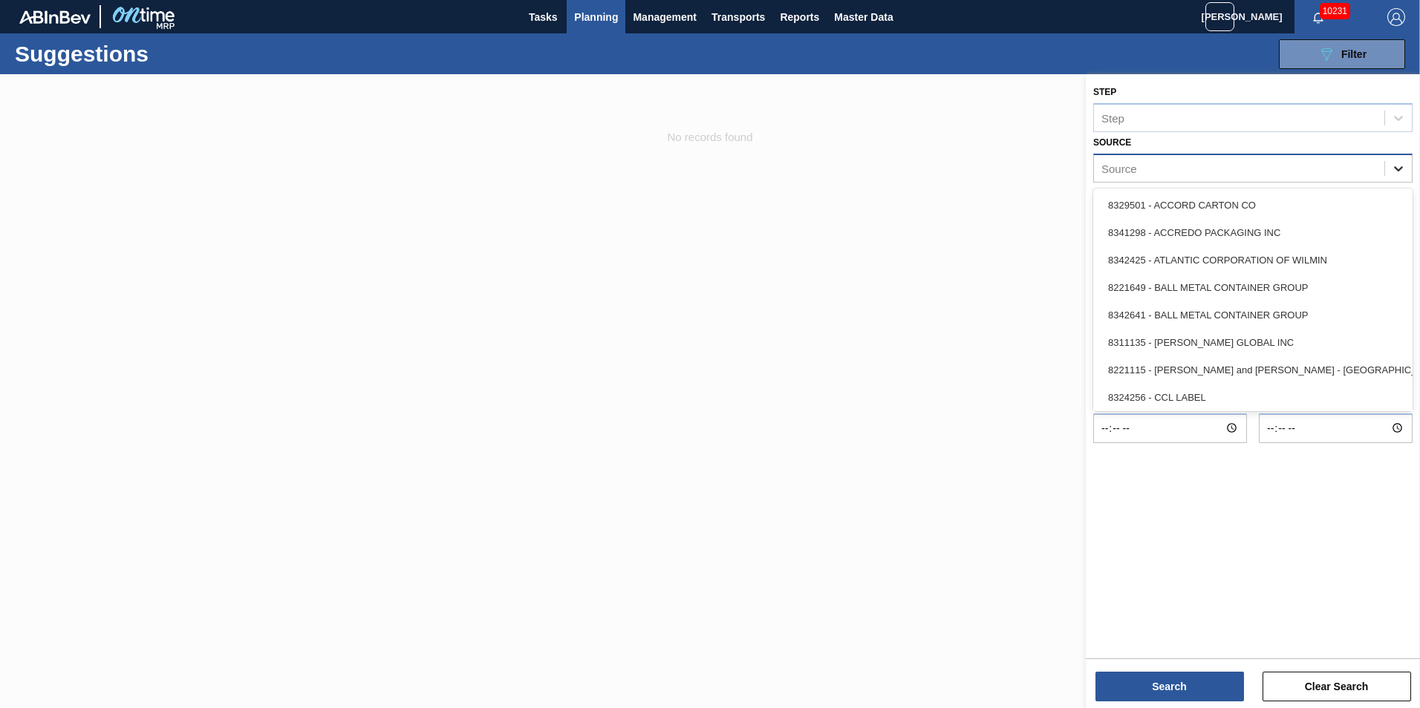
drag, startPoint x: 1407, startPoint y: 170, endPoint x: 1399, endPoint y: 172, distance: 8.5
click at [1405, 171] on div at bounding box center [1398, 168] width 27 height 27
drag, startPoint x: 1268, startPoint y: 374, endPoint x: 1249, endPoint y: 456, distance: 84.5
click at [1268, 374] on div "8221115 - Brooks and Whittle - Saint Louis" at bounding box center [1252, 369] width 319 height 27
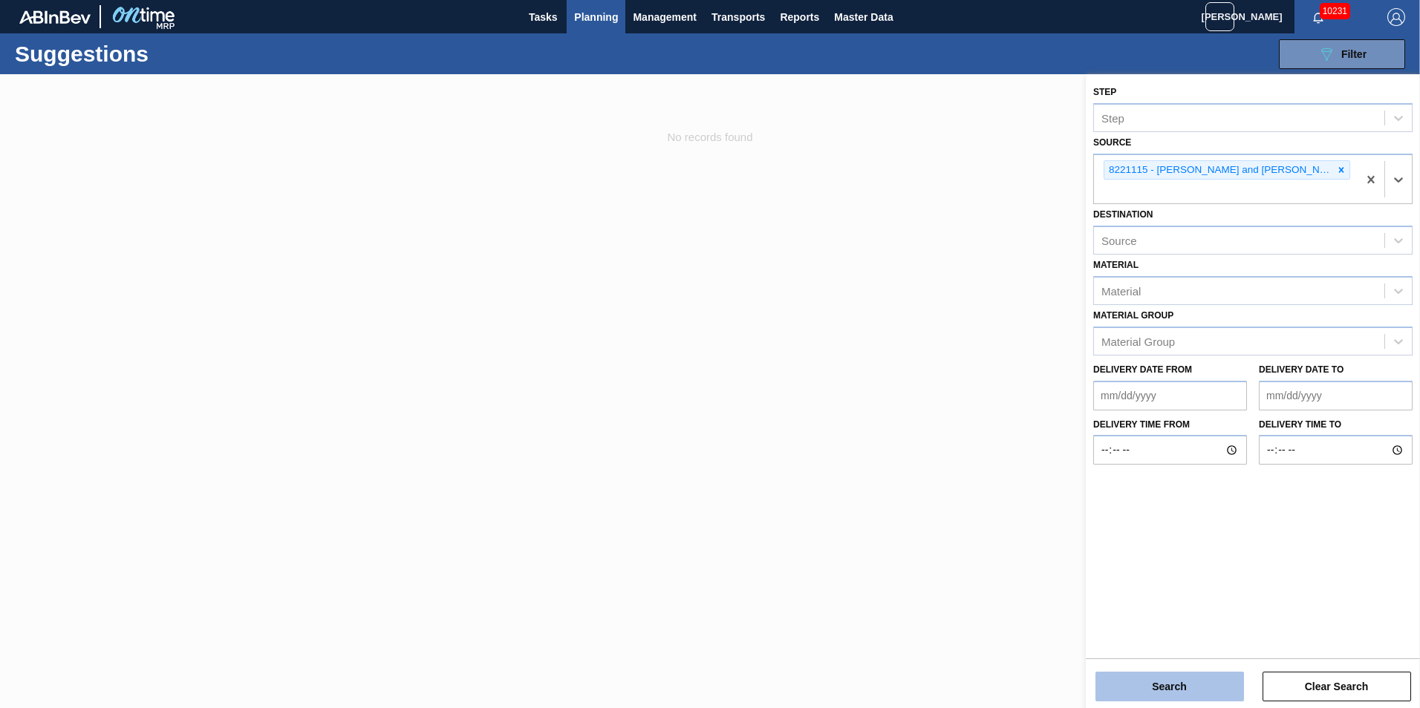
click at [1203, 688] on button "Search" at bounding box center [1169, 687] width 149 height 30
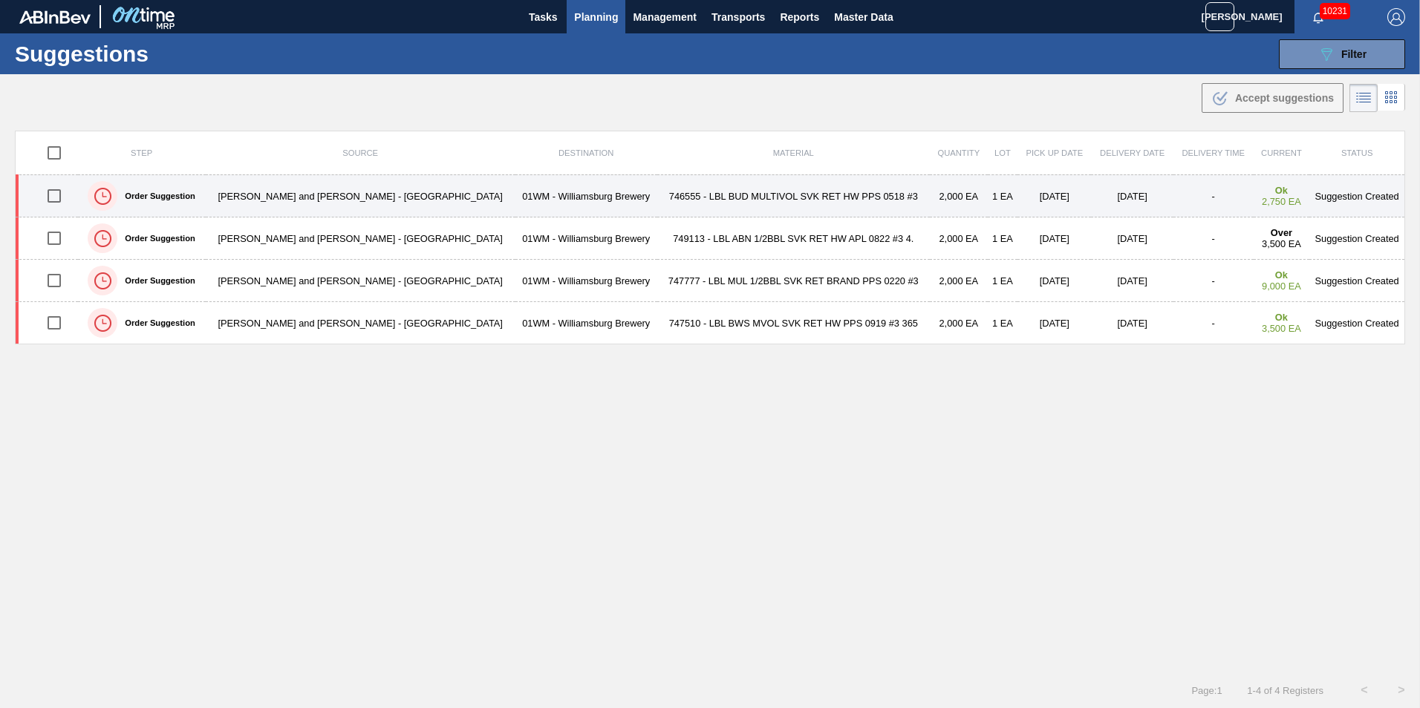
click at [50, 199] on input "checkbox" at bounding box center [54, 195] width 31 height 31
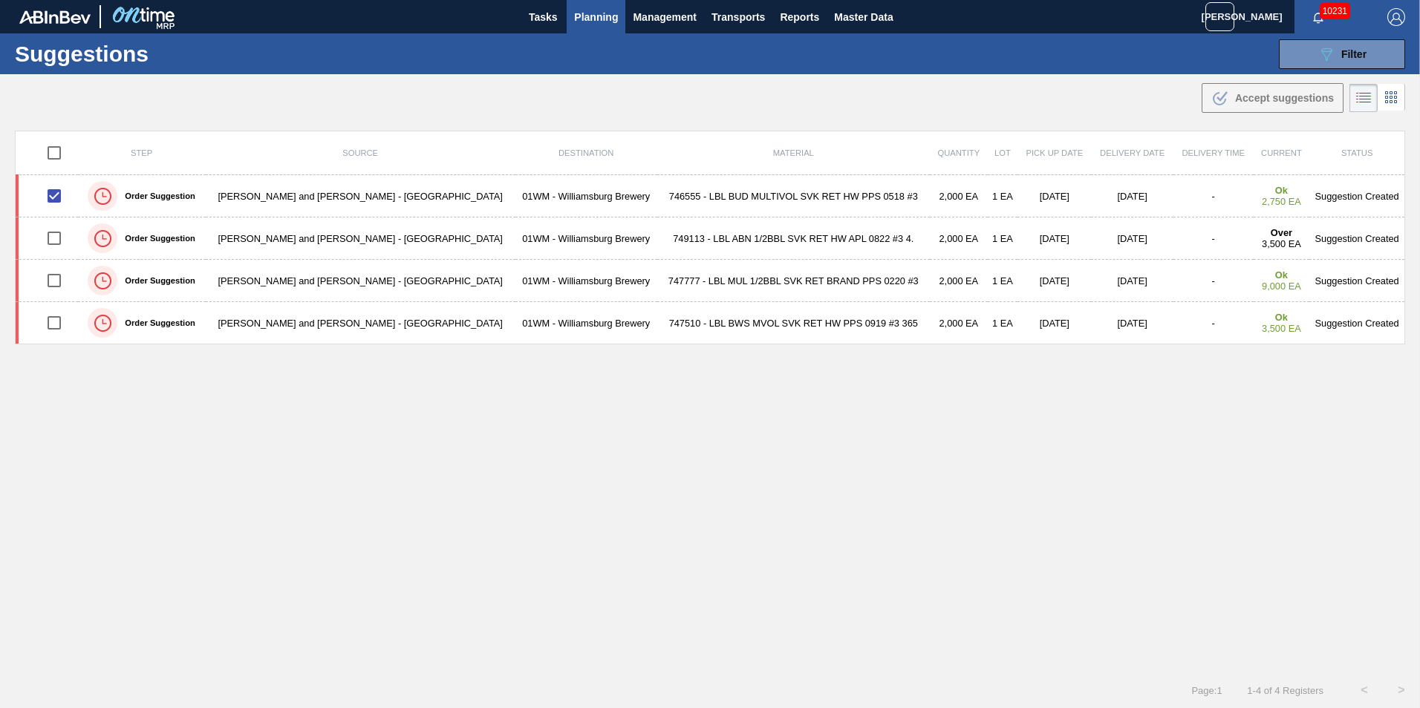
click at [1227, 91] on div "Sugggestions Accepted 0 of 1" at bounding box center [1139, 66] width 194 height 50
click at [183, 118] on main "Tasks Planning Management Transports Reports Master Data Vincent Geritano 10231…" at bounding box center [710, 354] width 1420 height 708
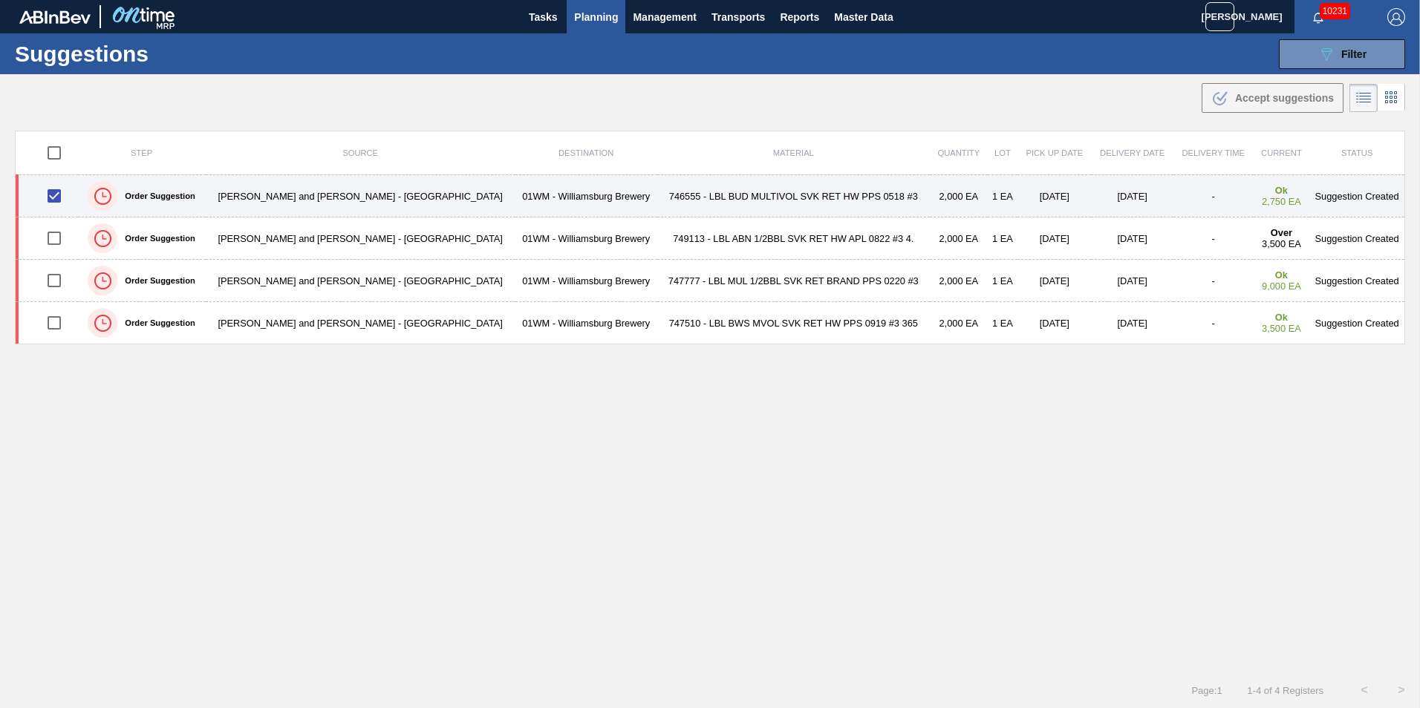
click at [53, 193] on input "checkbox" at bounding box center [54, 195] width 31 height 31
click at [53, 198] on input "checkbox" at bounding box center [54, 195] width 31 height 31
checkbox input "true"
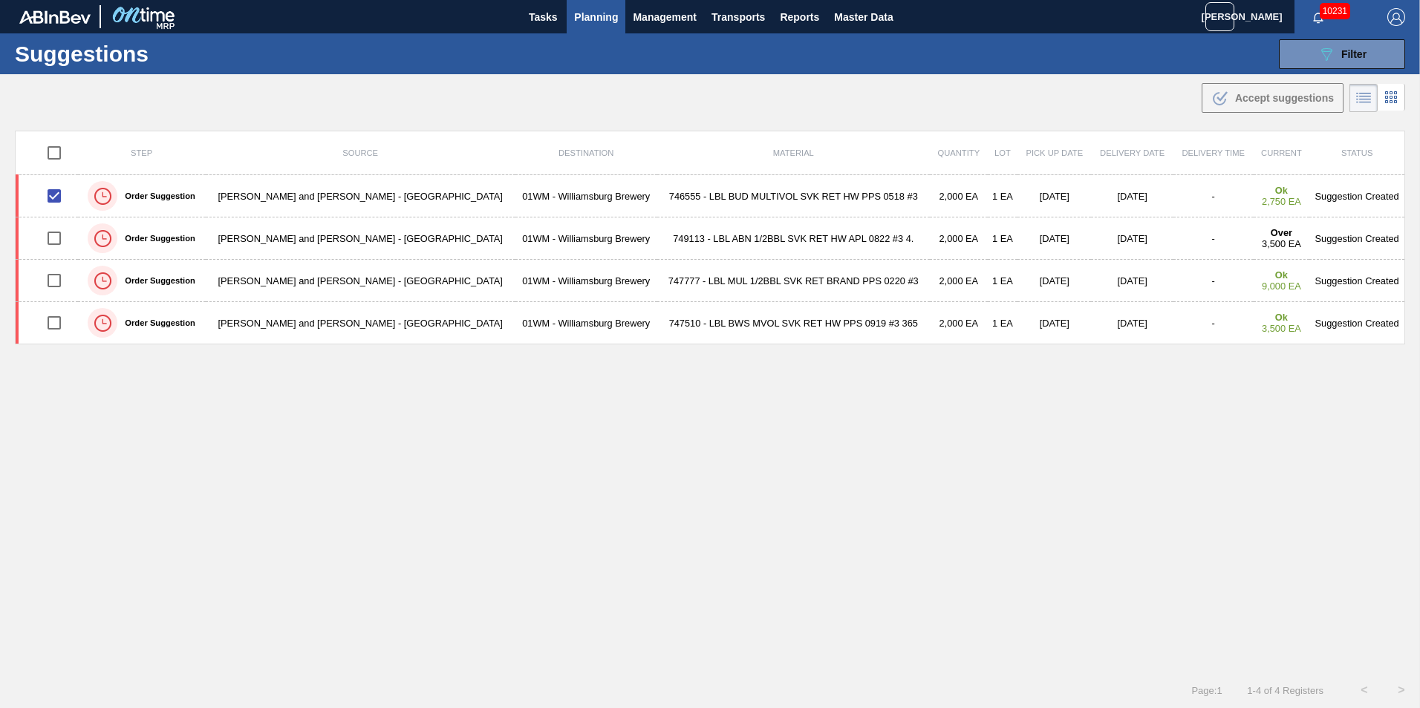
drag, startPoint x: 829, startPoint y: 117, endPoint x: 533, endPoint y: 117, distance: 295.6
click at [823, 117] on main "Tasks Planning Management Transports Reports Master Data Vincent Geritano 10231…" at bounding box center [710, 354] width 1420 height 708
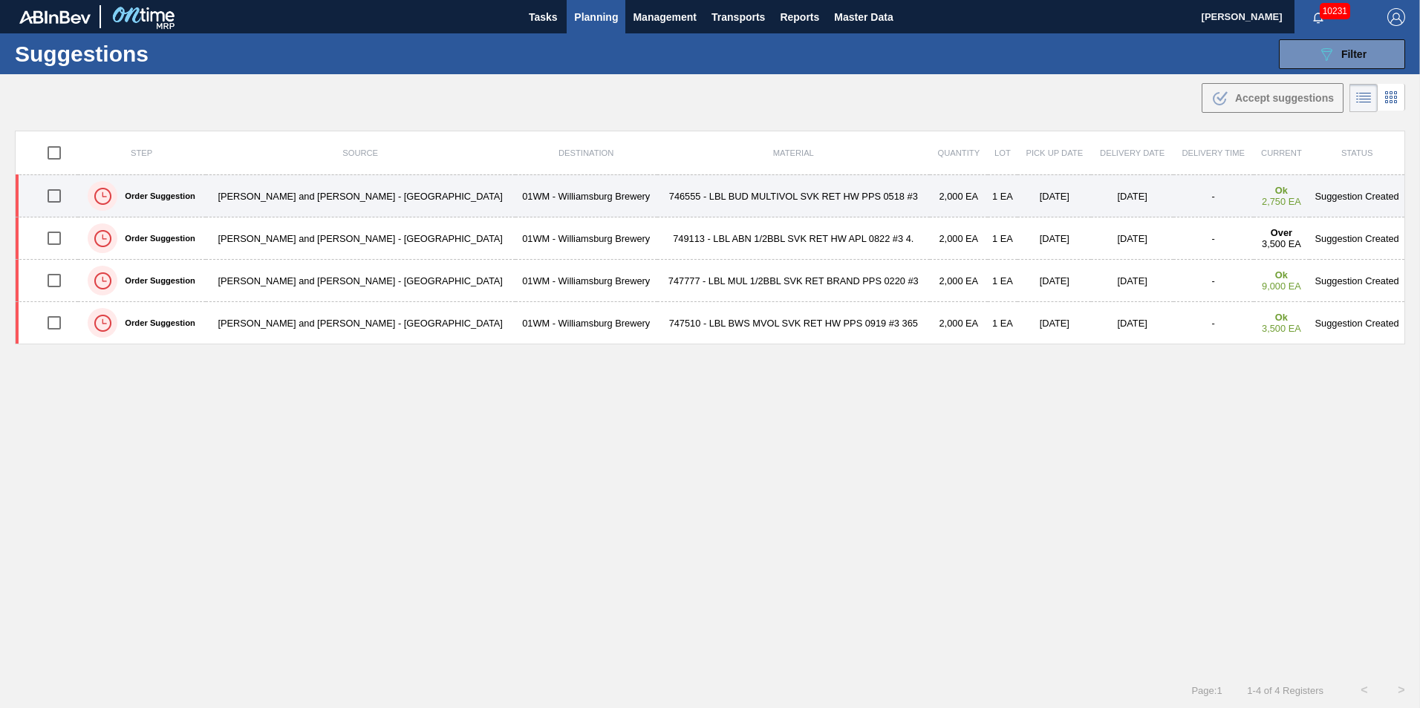
click at [52, 198] on input "checkbox" at bounding box center [54, 195] width 31 height 31
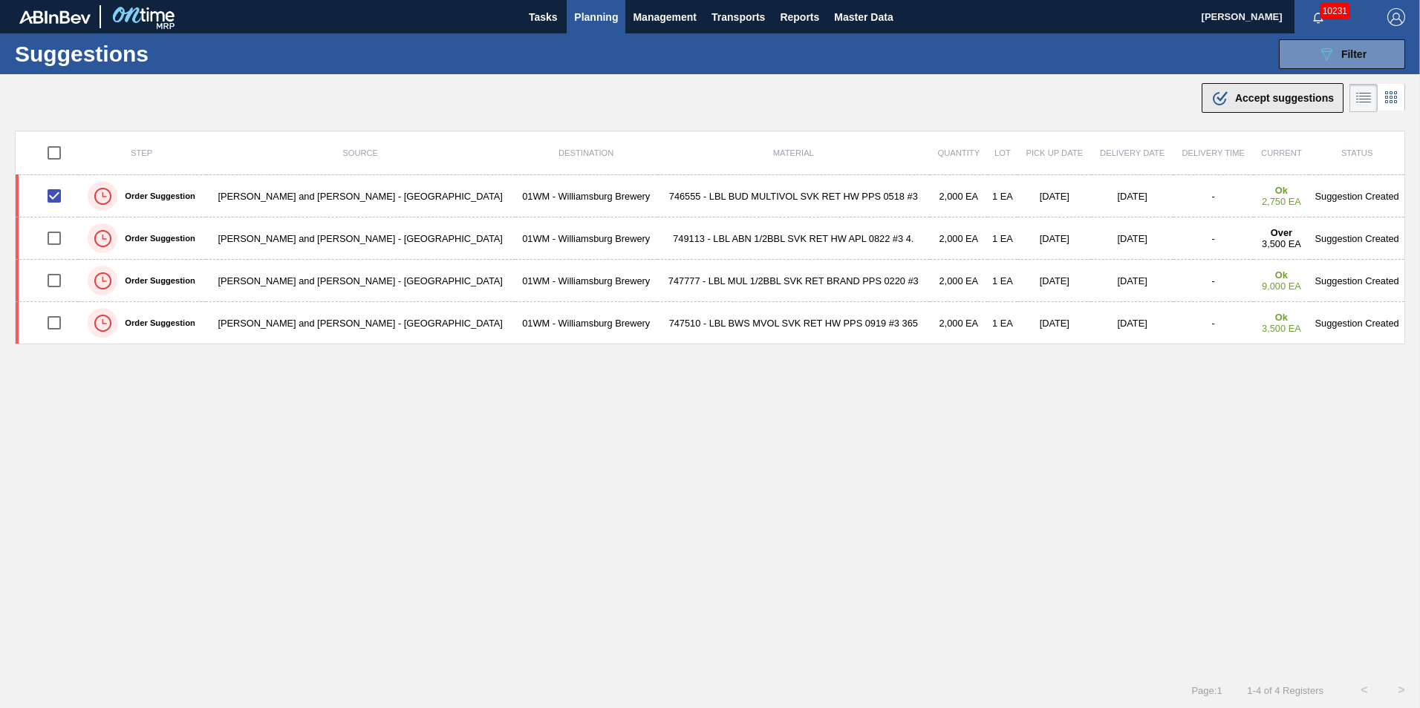
click at [1235, 95] on span "Accept suggestions" at bounding box center [1284, 98] width 99 height 12
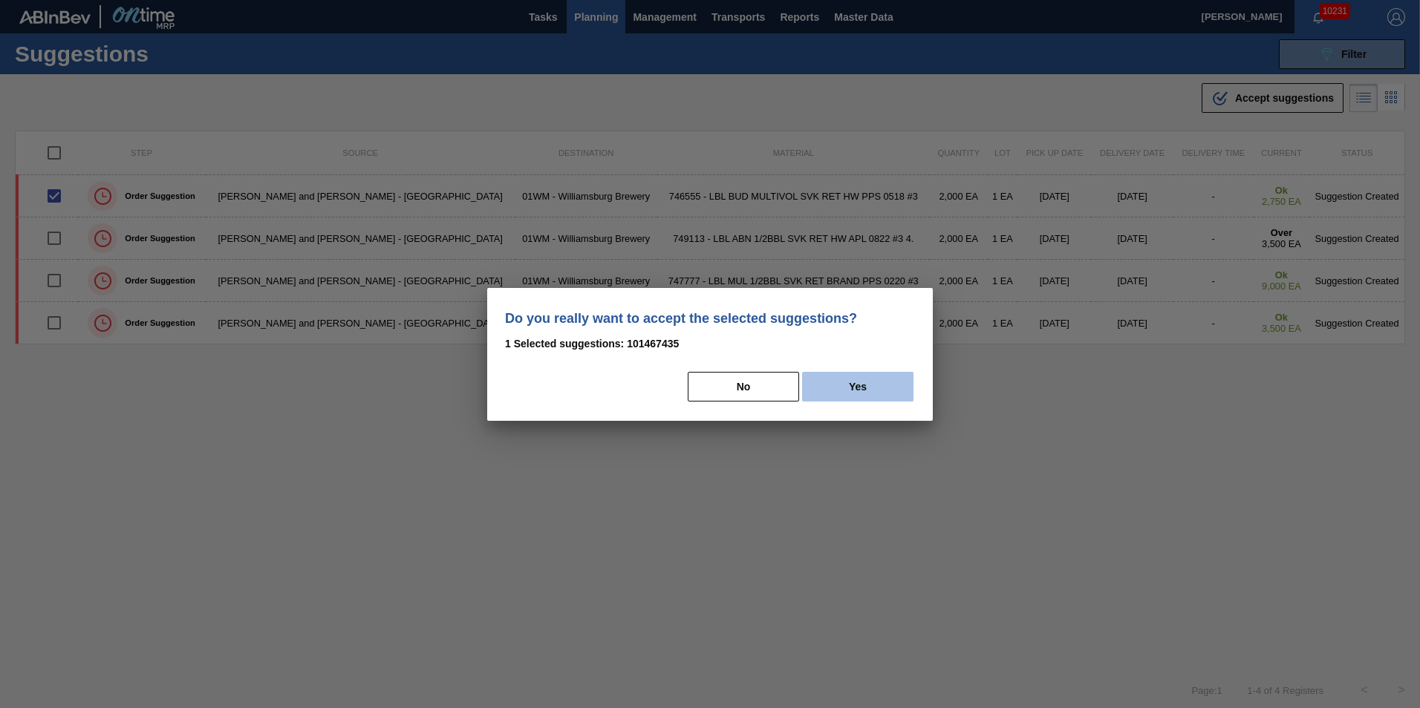
click at [881, 394] on button "Yes" at bounding box center [857, 387] width 111 height 30
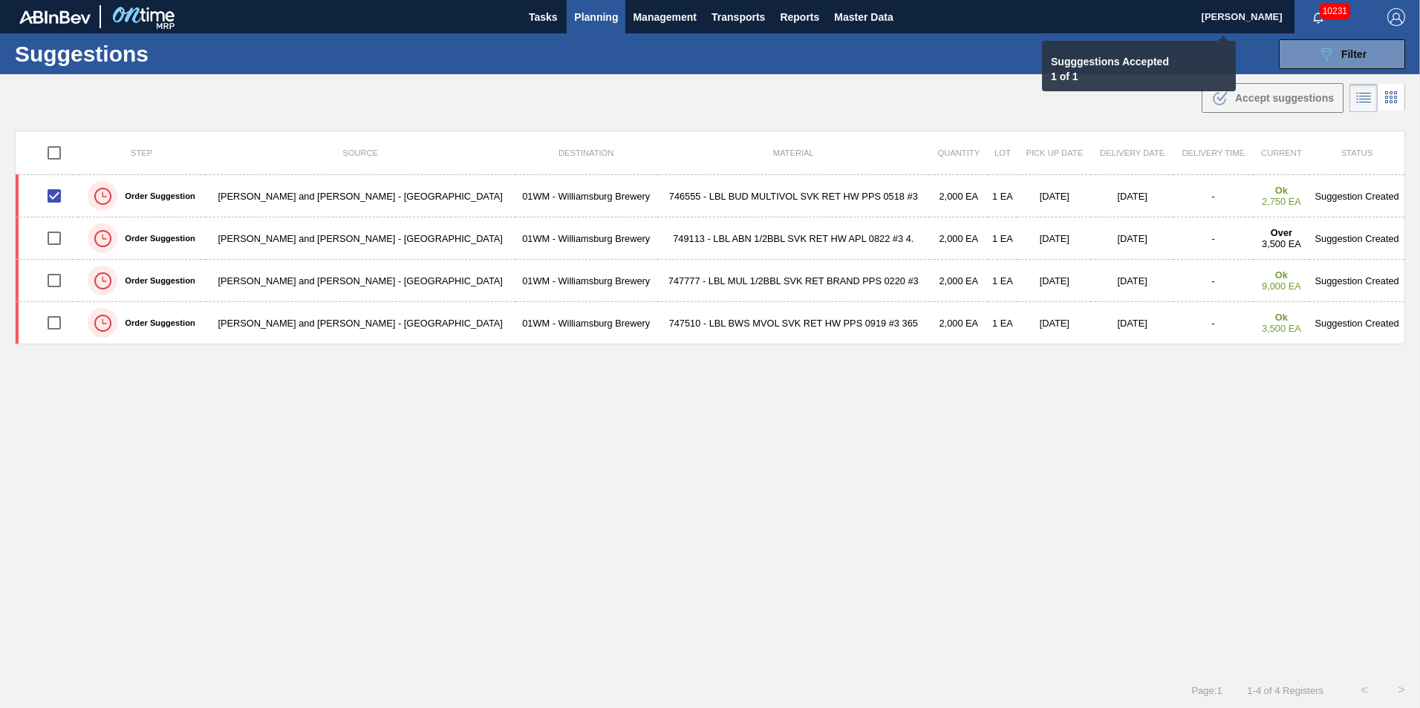
checkbox input "false"
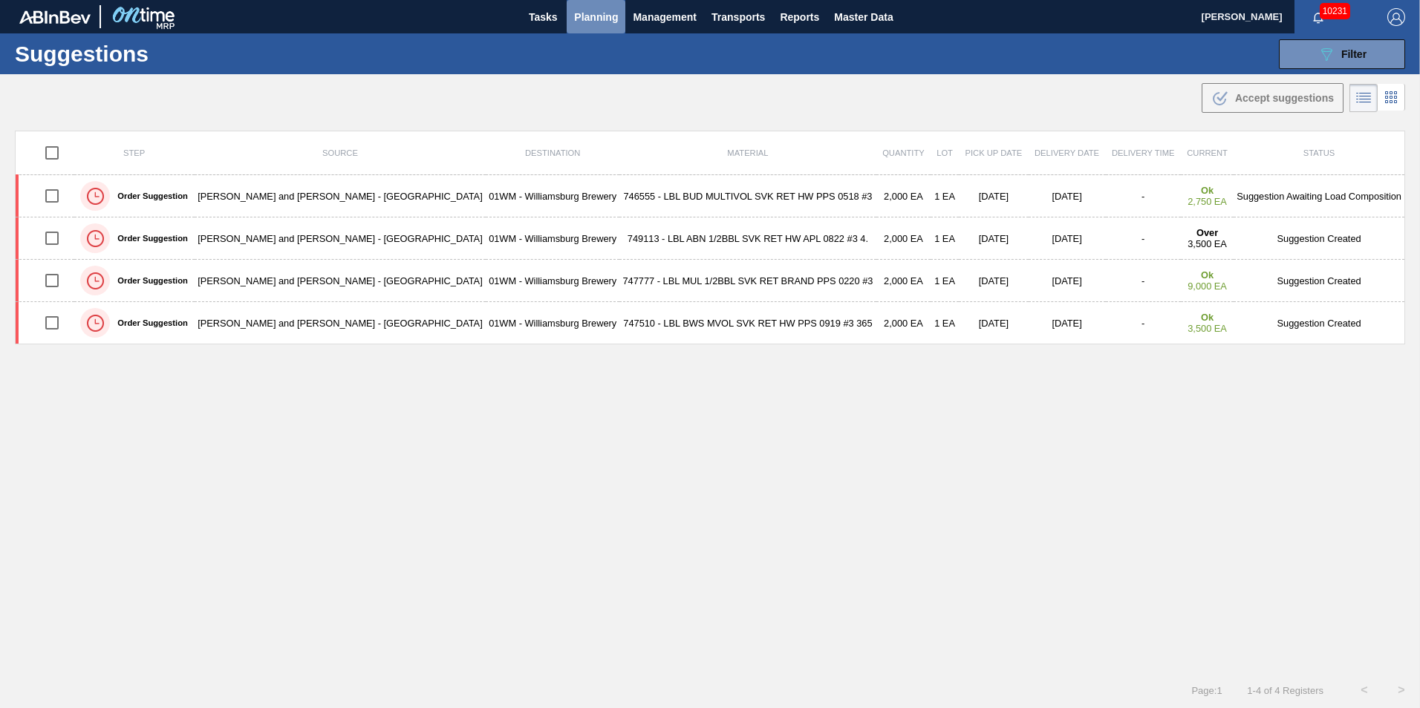
click at [584, 22] on span "Planning" at bounding box center [596, 17] width 44 height 18
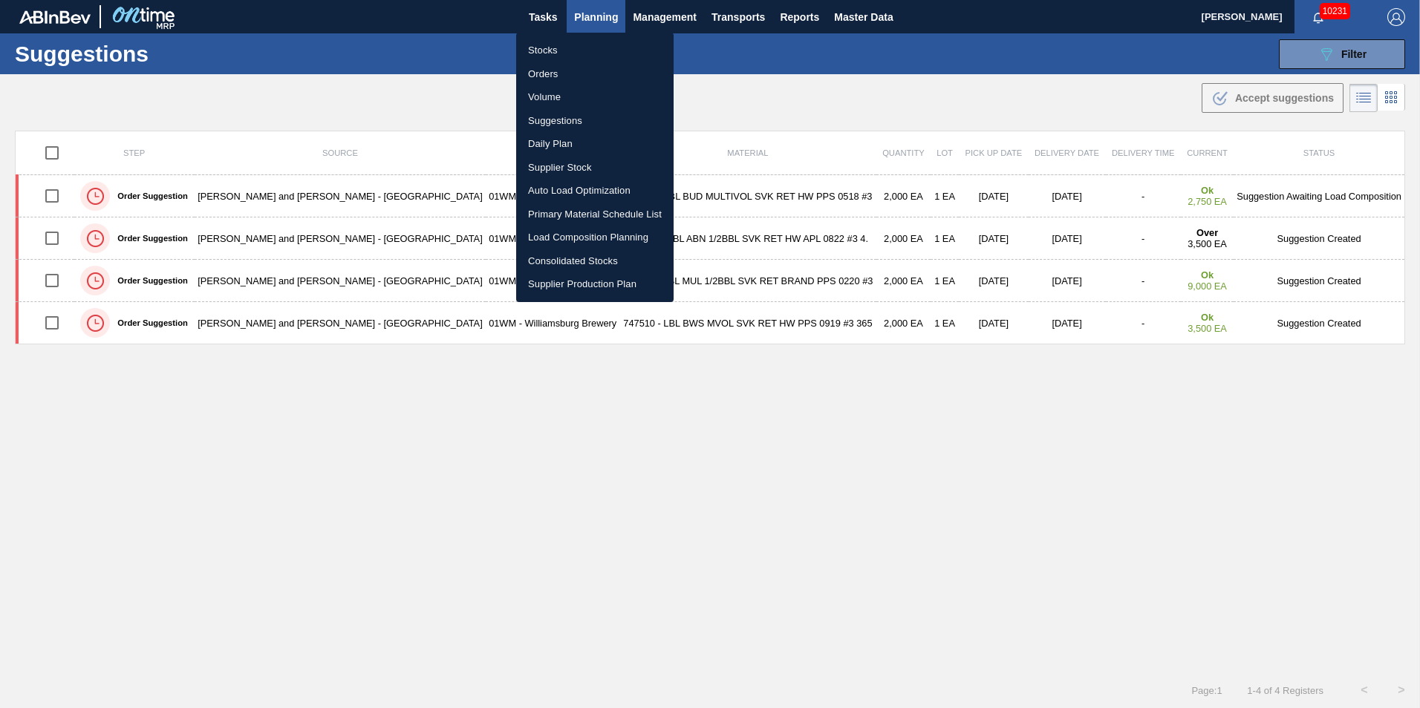
click at [553, 75] on li "Orders" at bounding box center [594, 74] width 157 height 24
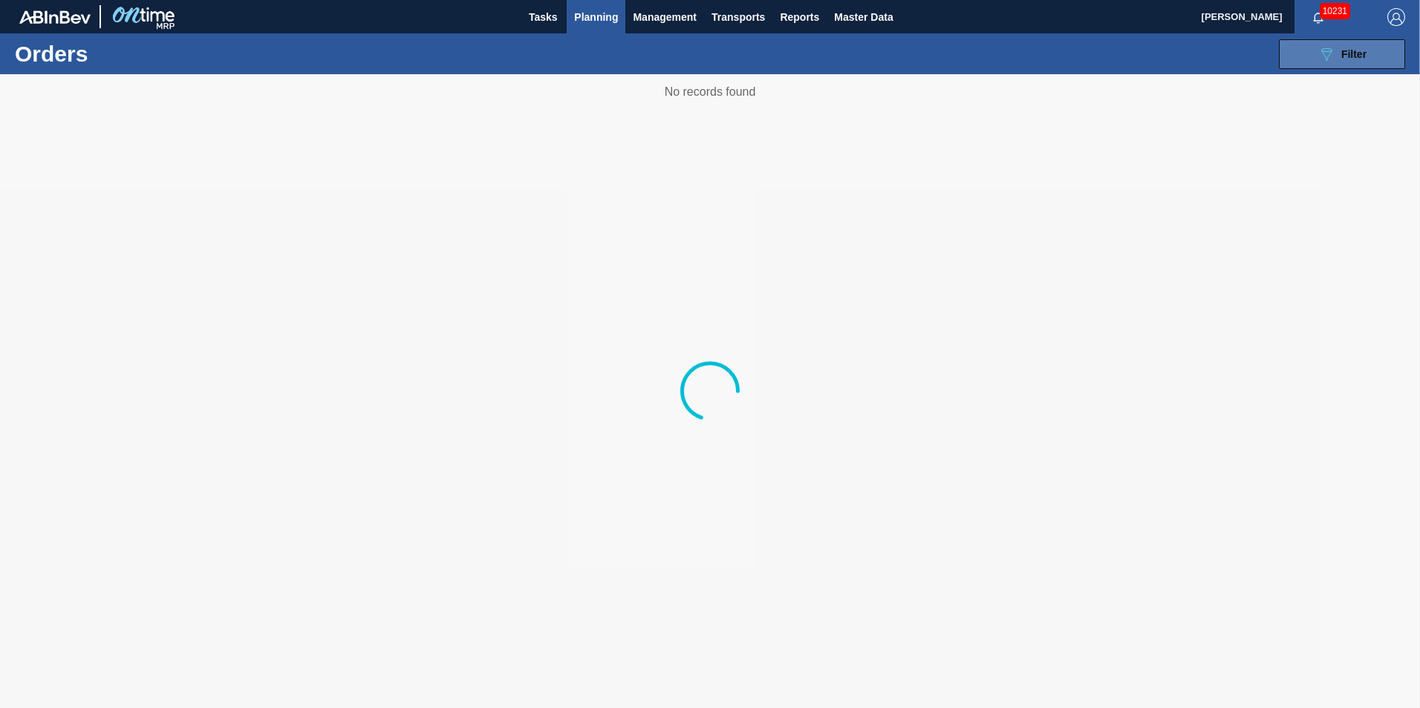
click at [1350, 62] on div "089F7B8B-B2A5-4AFE-B5C0-19BA573D28AC Filter" at bounding box center [1341, 54] width 49 height 18
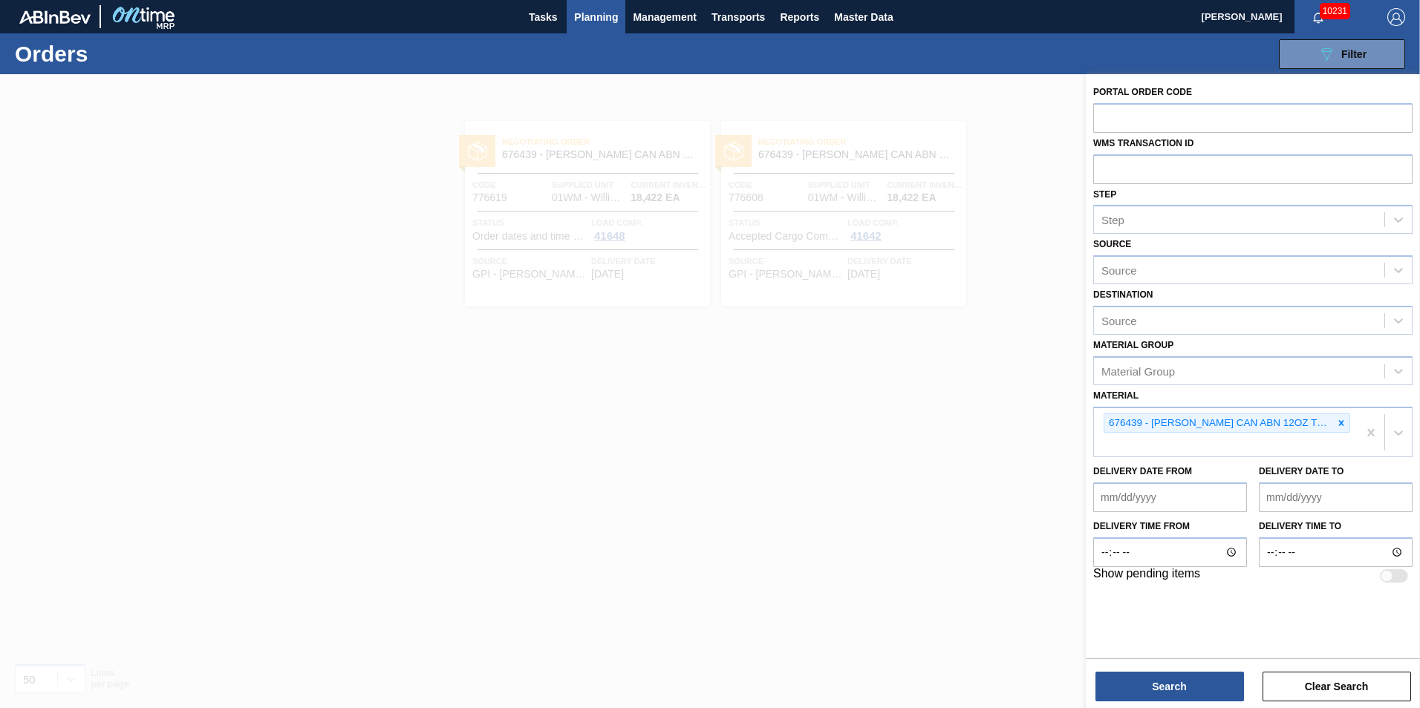
click at [1343, 420] on icon at bounding box center [1341, 423] width 10 height 10
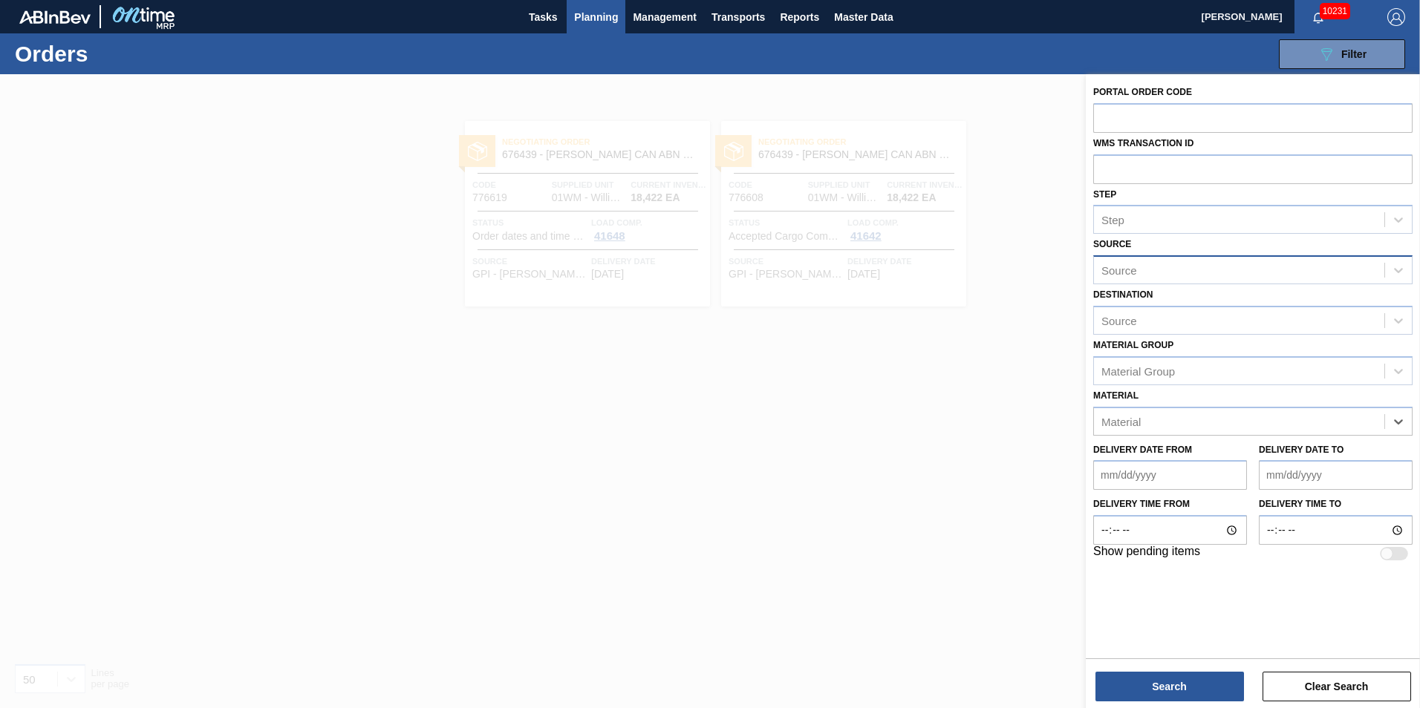
click at [1244, 263] on div "Source" at bounding box center [1239, 271] width 290 height 22
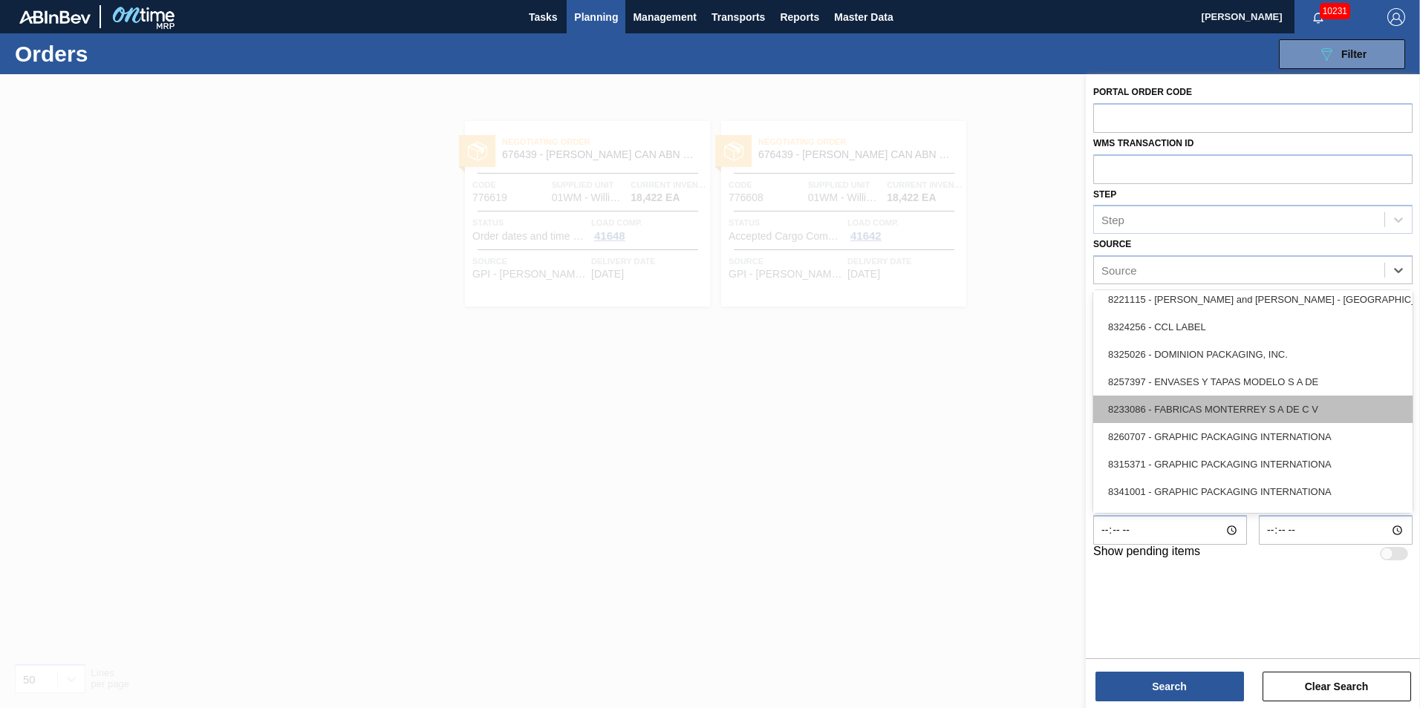
scroll to position [149, 0]
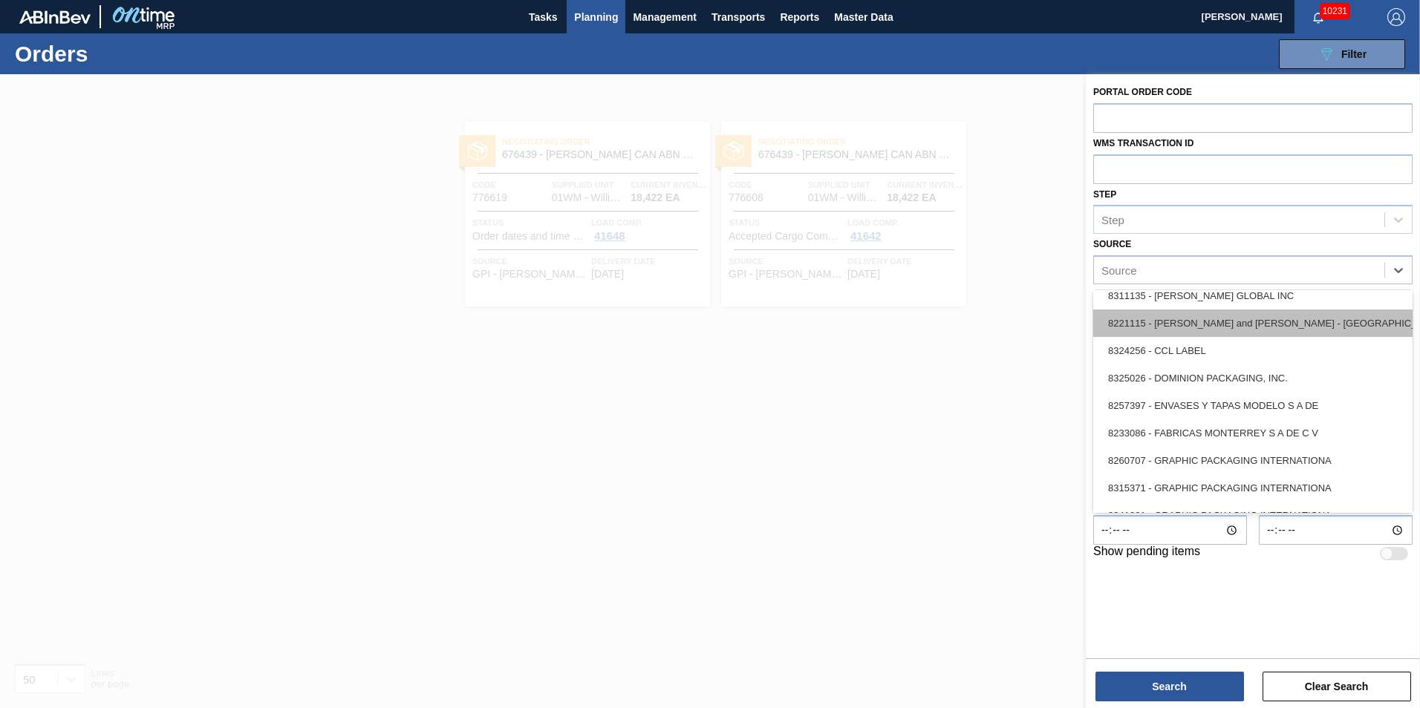
click at [1277, 321] on div "8221115 - [PERSON_NAME] and [PERSON_NAME] - [GEOGRAPHIC_DATA]" at bounding box center [1252, 323] width 319 height 27
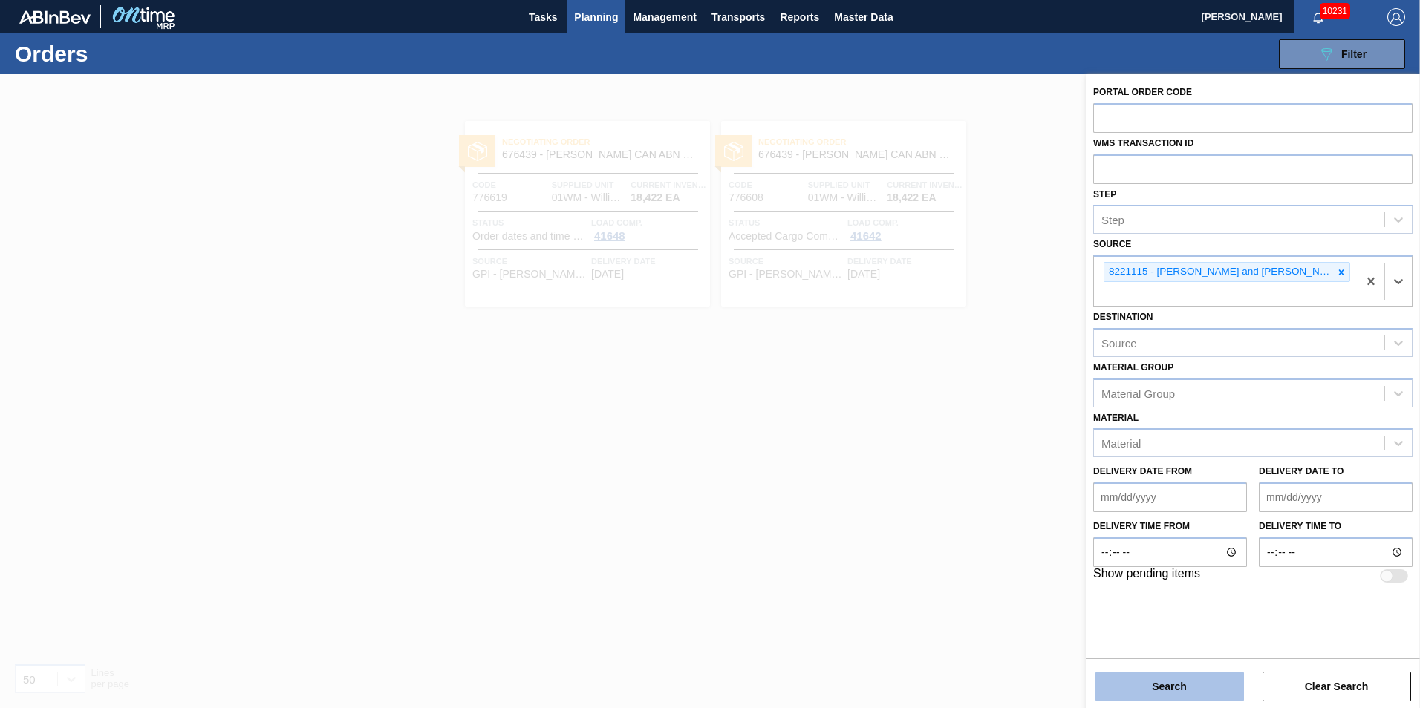
click at [1197, 675] on button "Search" at bounding box center [1169, 687] width 149 height 30
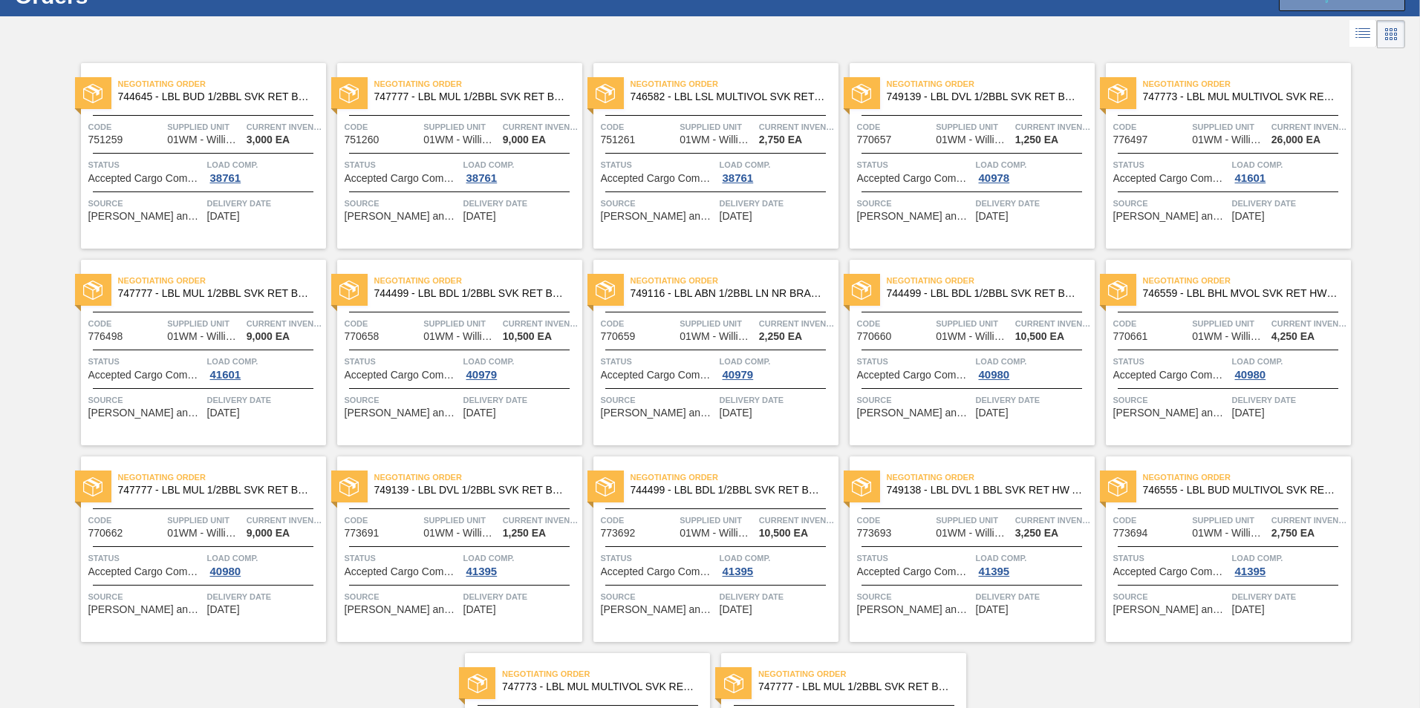
scroll to position [74, 0]
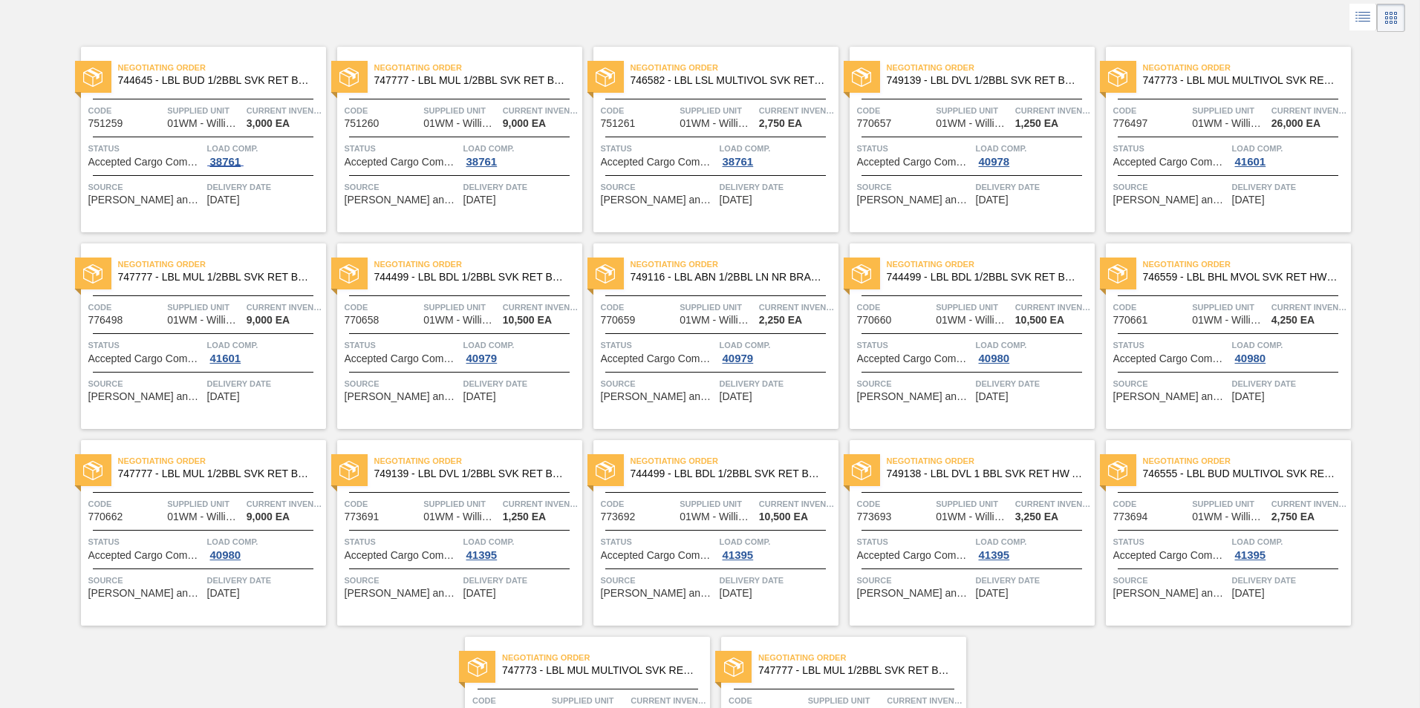
click at [225, 161] on div "38761" at bounding box center [225, 162] width 37 height 12
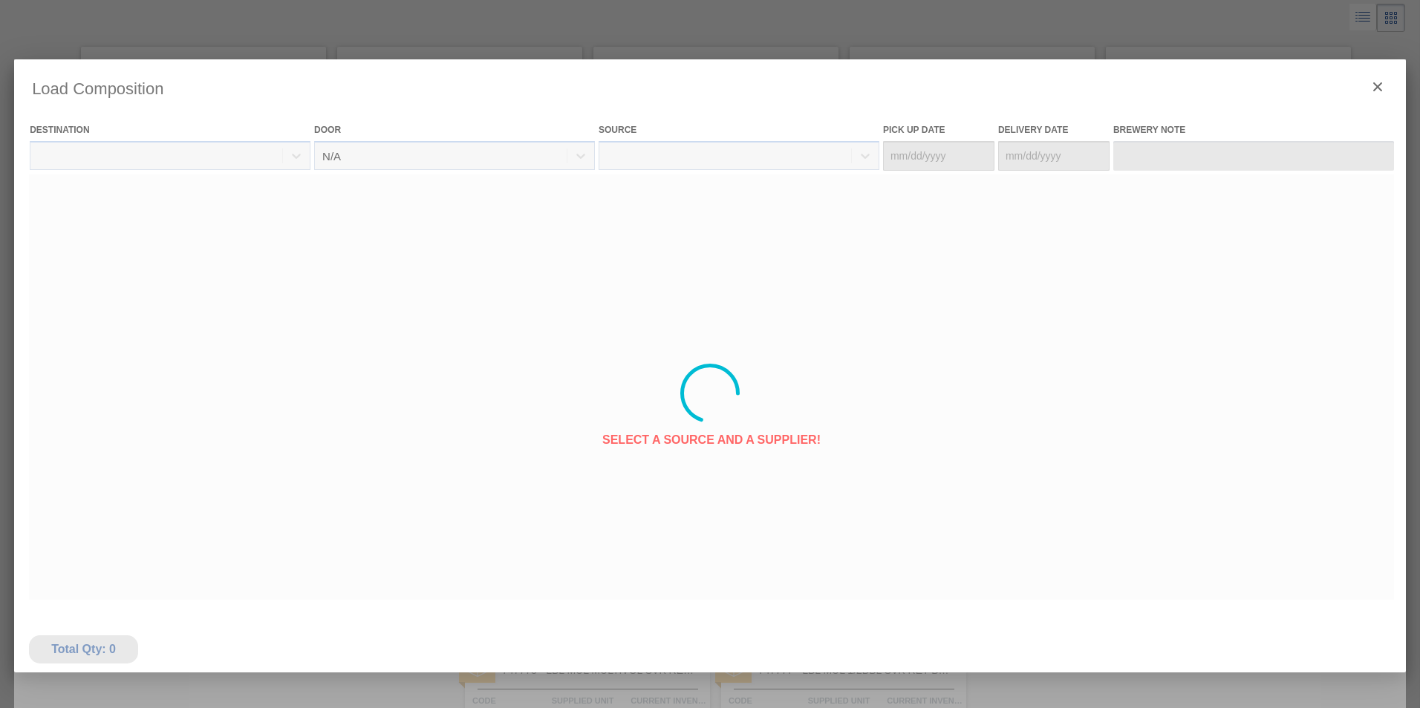
type Date "[DATE]"
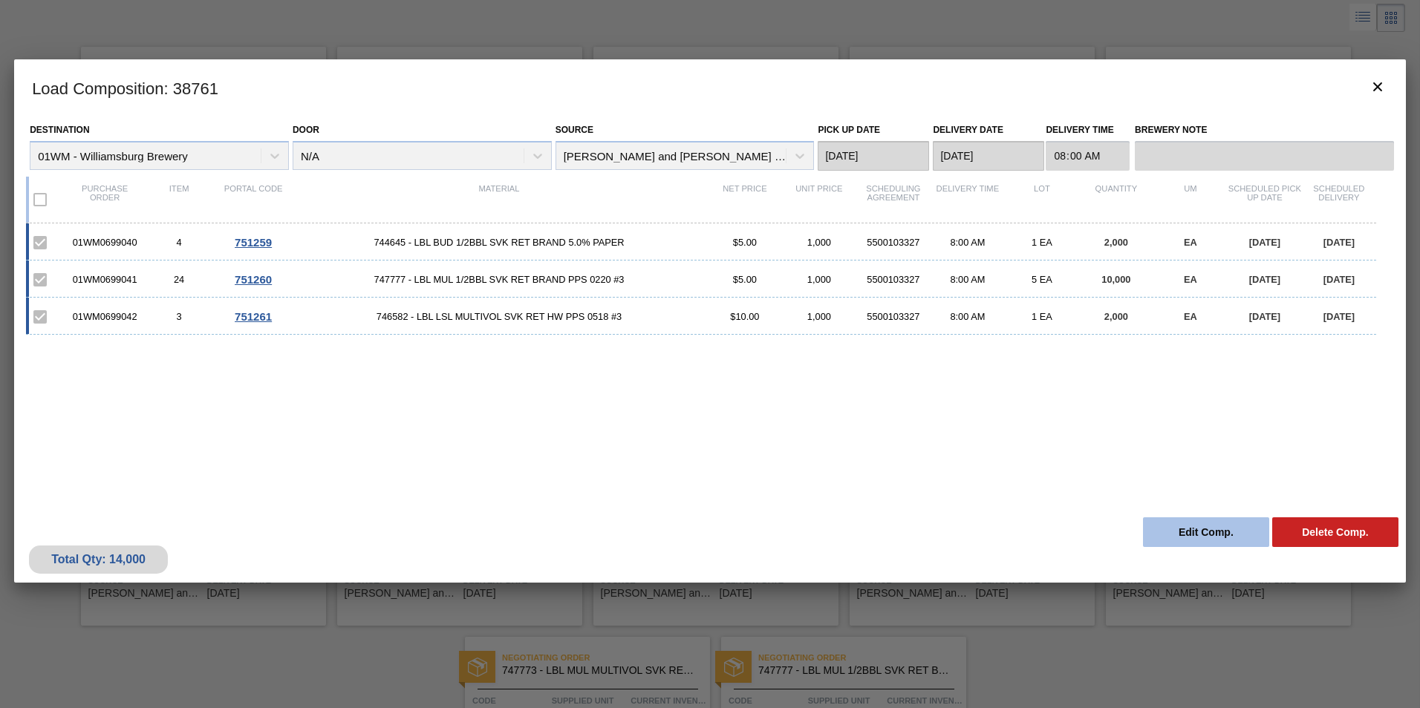
click at [1193, 531] on button "Edit Comp." at bounding box center [1206, 533] width 126 height 30
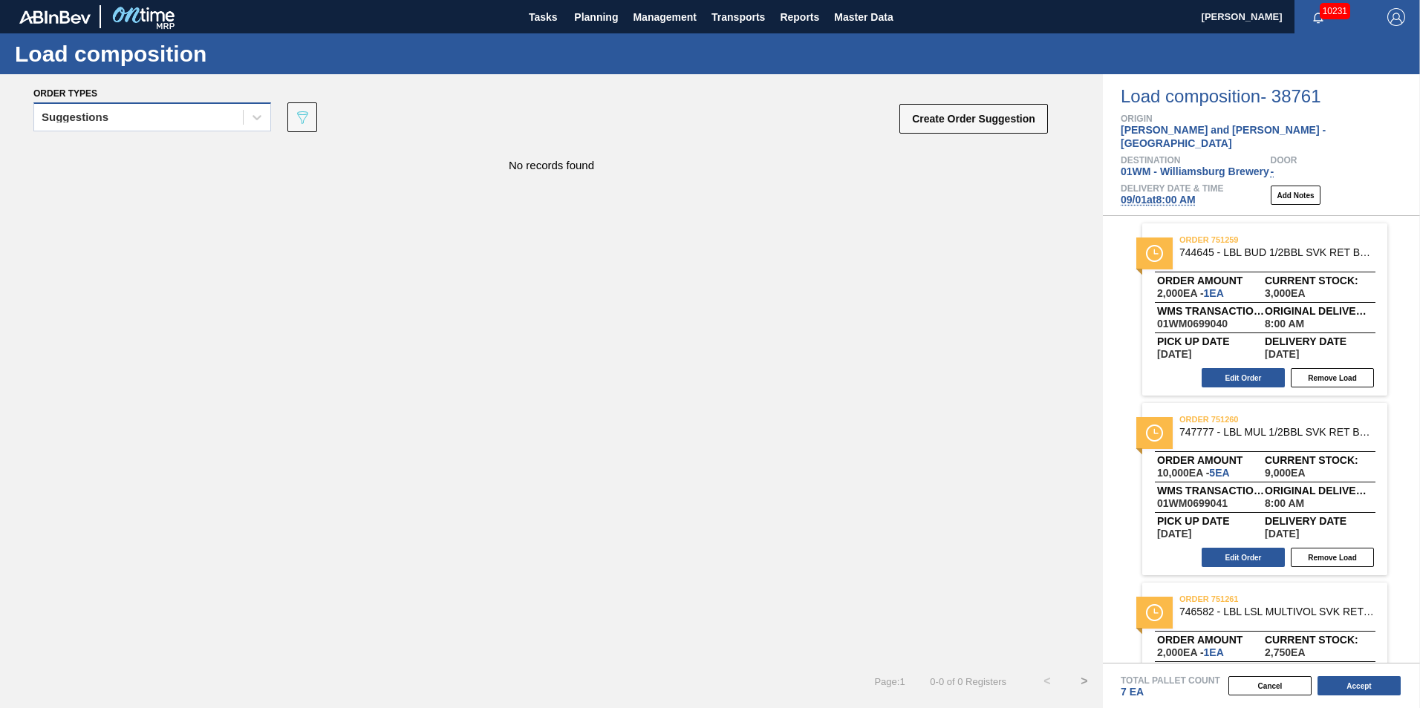
click at [181, 120] on div "Suggestions" at bounding box center [138, 118] width 209 height 22
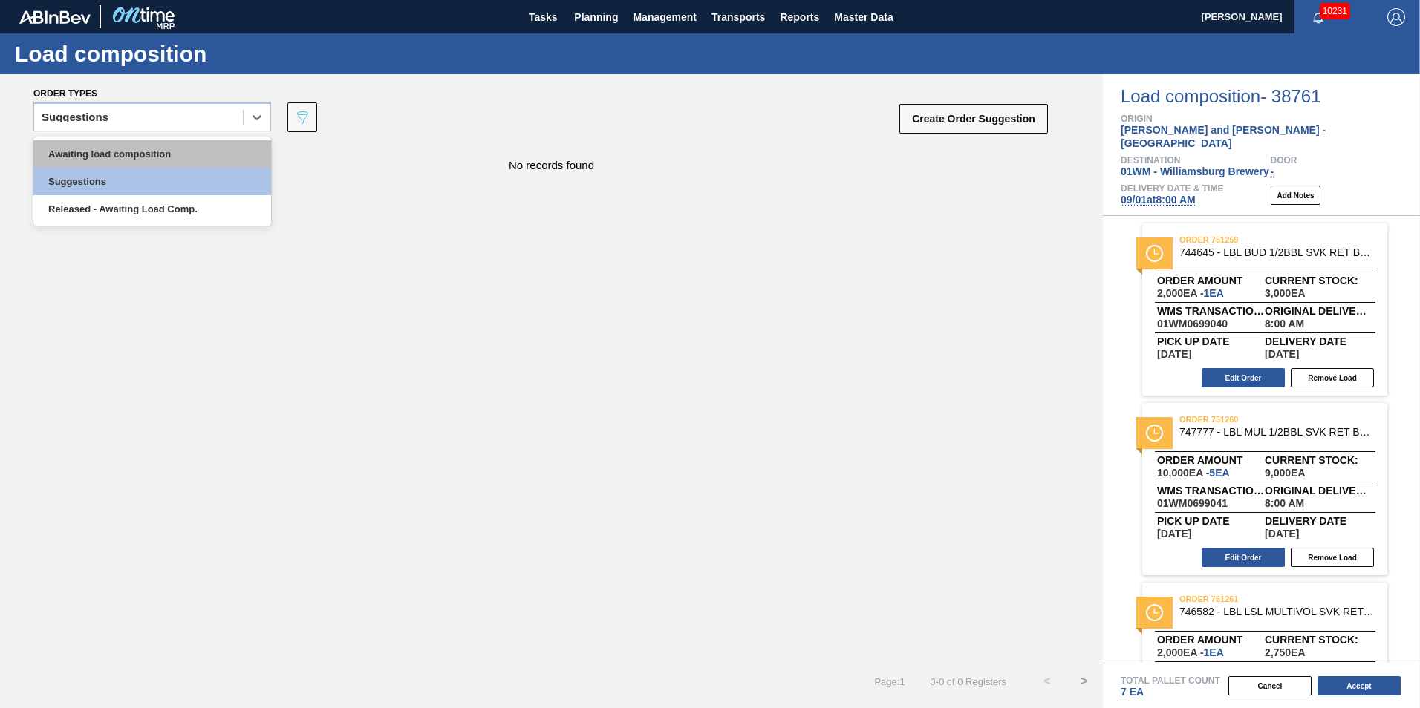
click at [160, 157] on div "Awaiting load composition" at bounding box center [152, 153] width 238 height 27
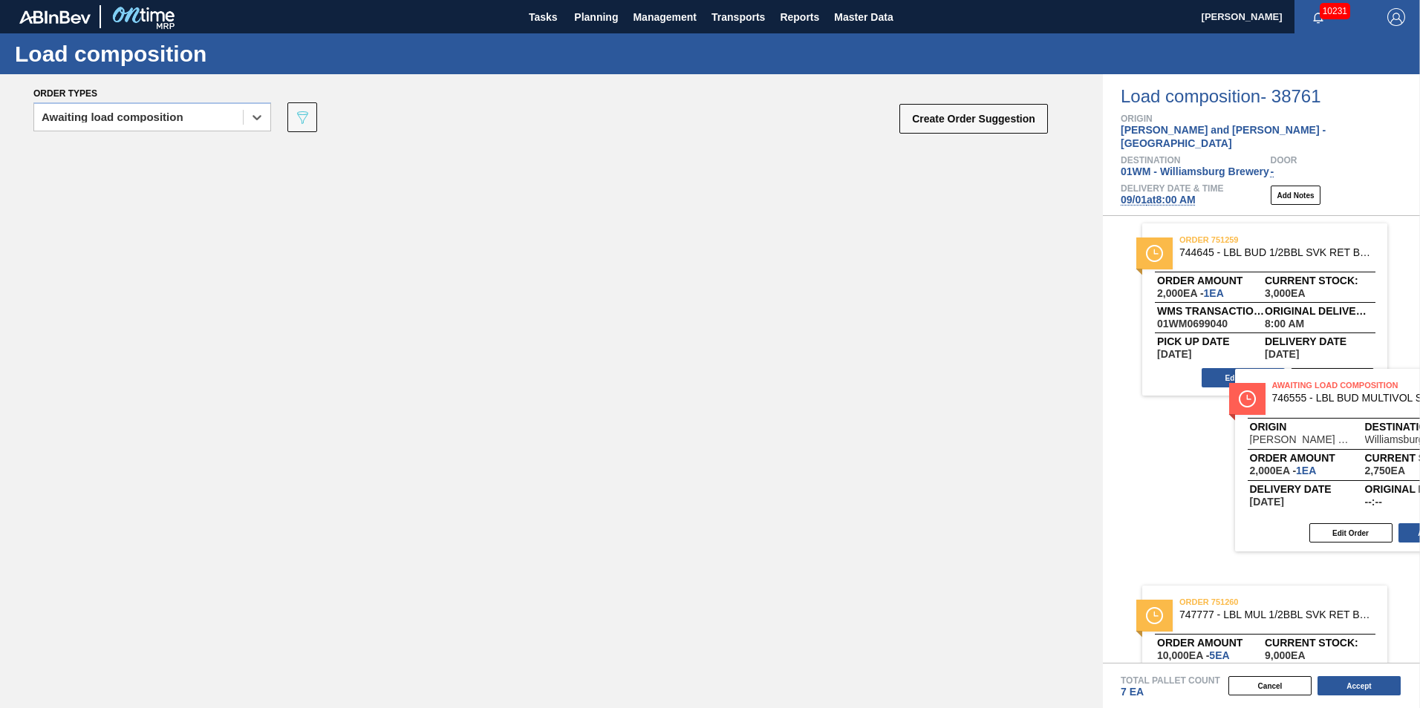
drag, startPoint x: 294, startPoint y: 236, endPoint x: 1343, endPoint y: 452, distance: 1070.5
click at [1344, 452] on div "Order types option Awaiting load composition, selected. Select is focused ,type…" at bounding box center [710, 391] width 1420 height 634
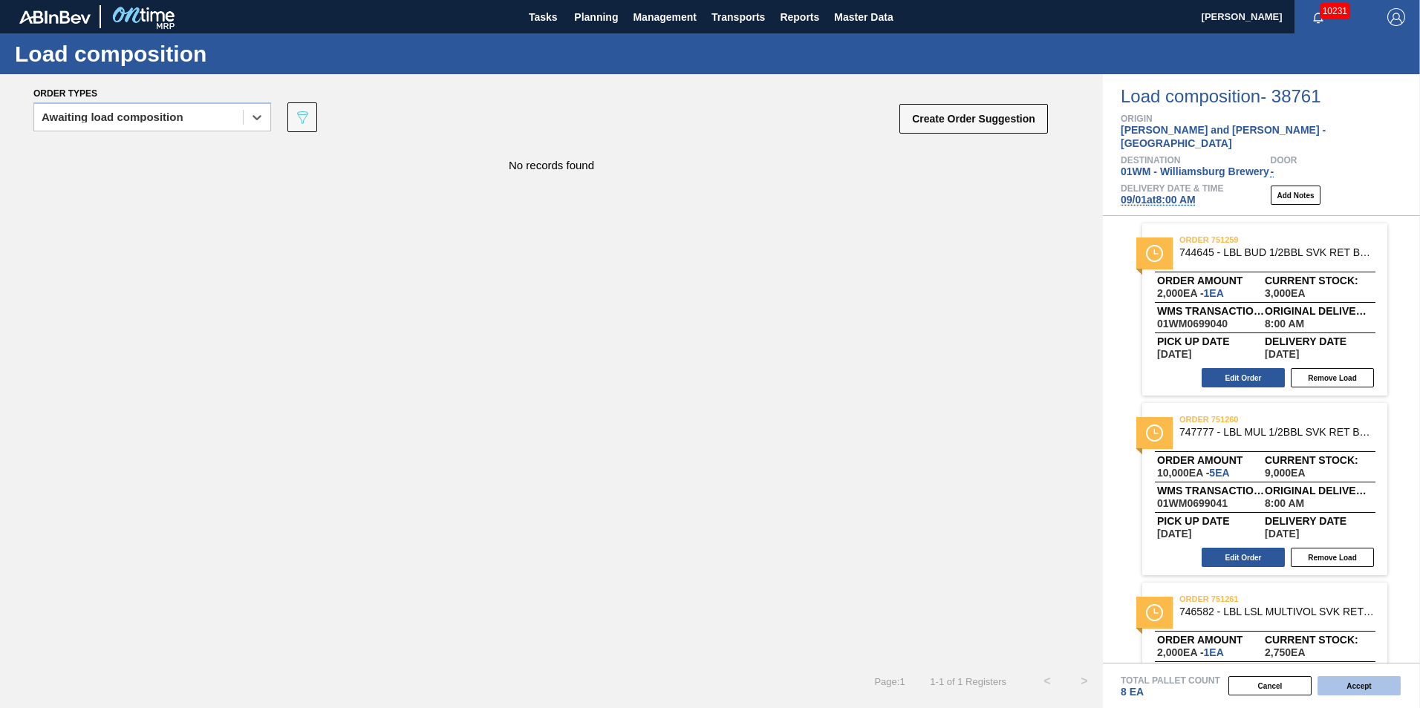
click at [1380, 691] on button "Accept" at bounding box center [1358, 686] width 83 height 19
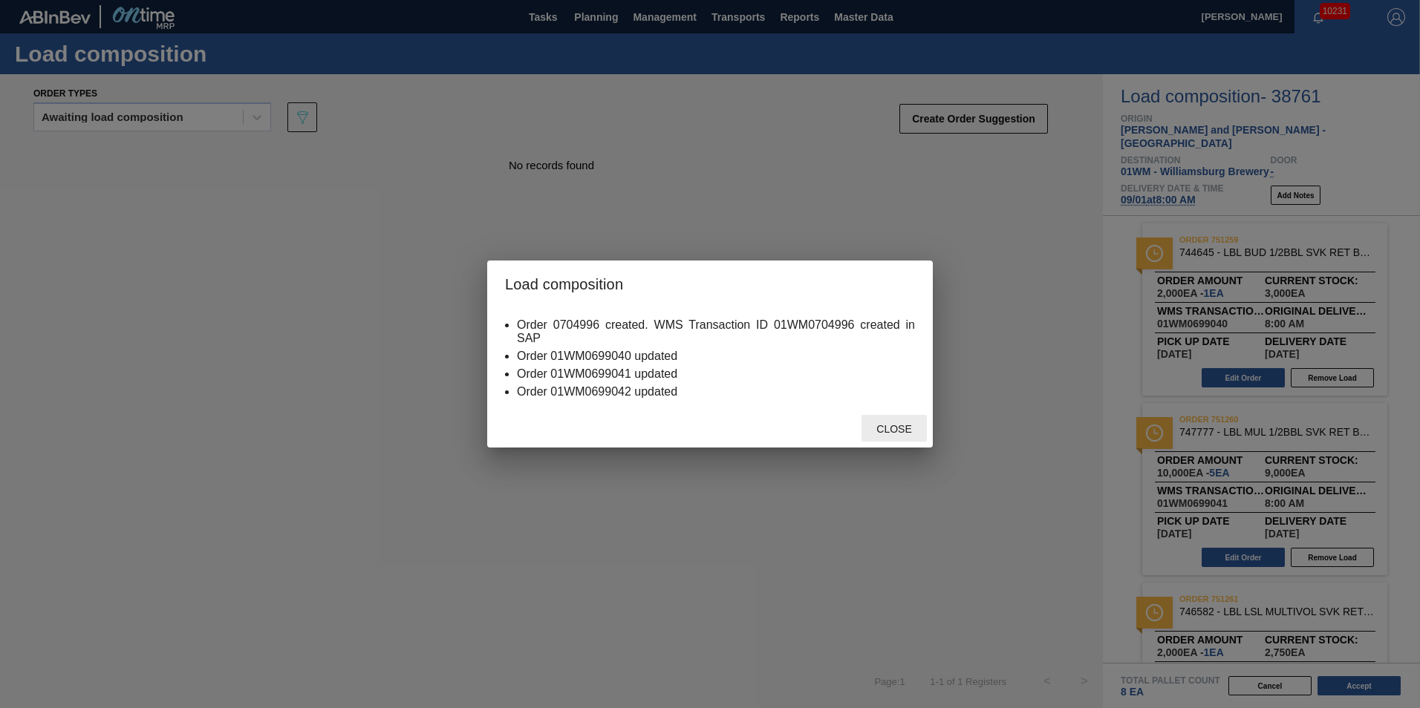
click at [888, 429] on span "Close" at bounding box center [893, 429] width 59 height 12
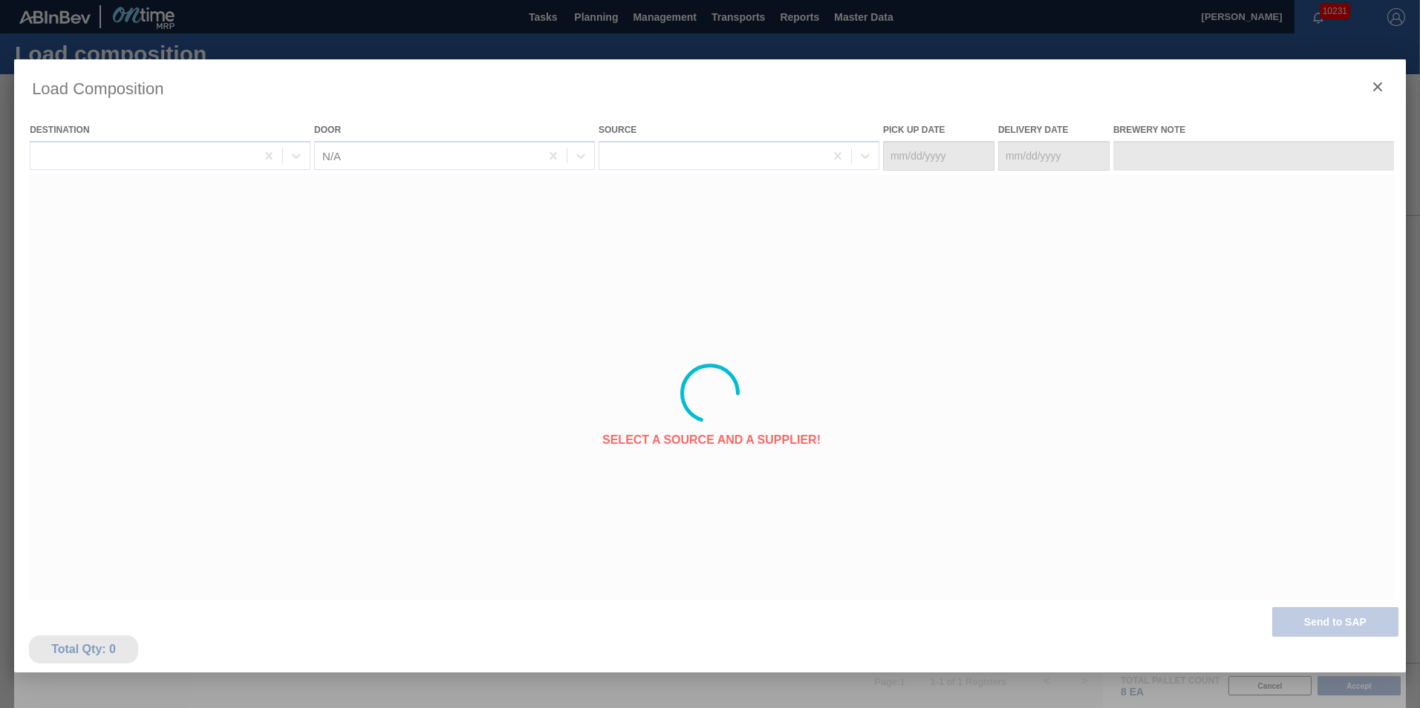
type Date "[DATE]"
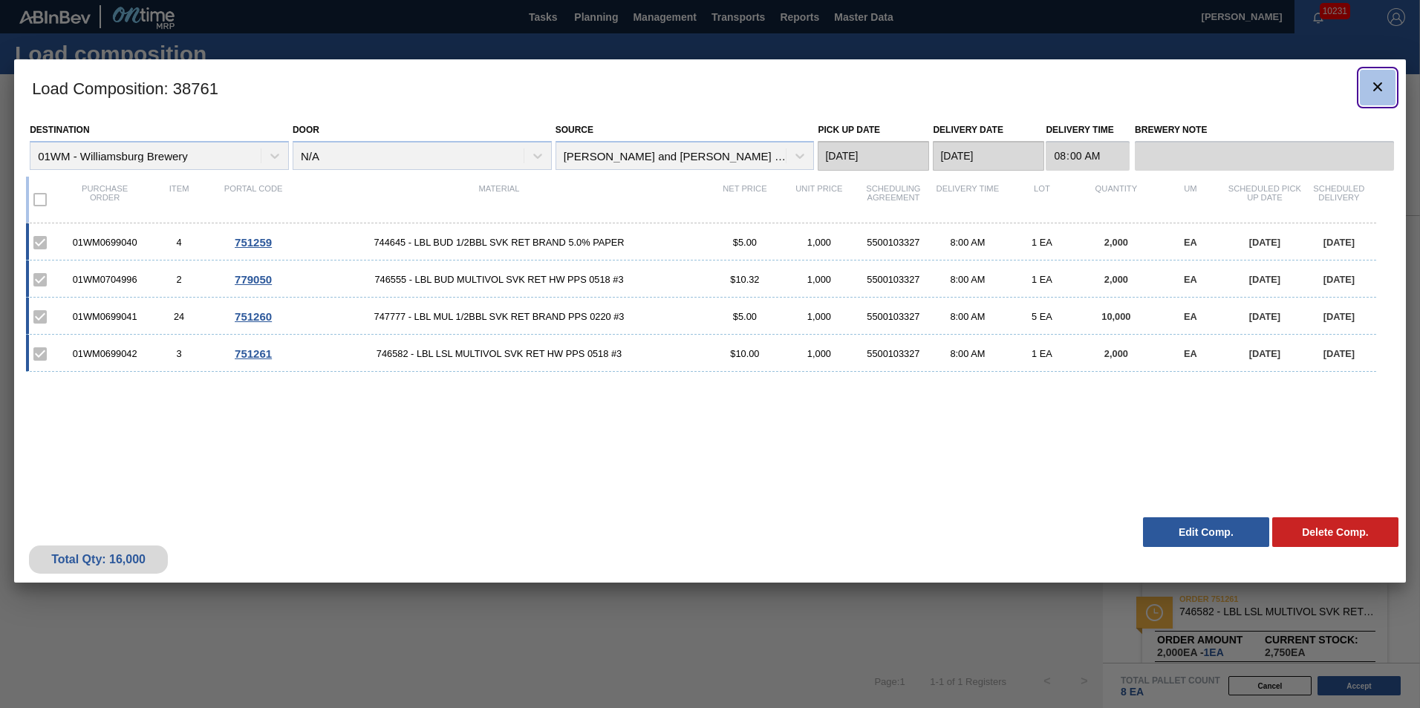
click at [1375, 86] on icon "botão de ícone" at bounding box center [1378, 87] width 18 height 18
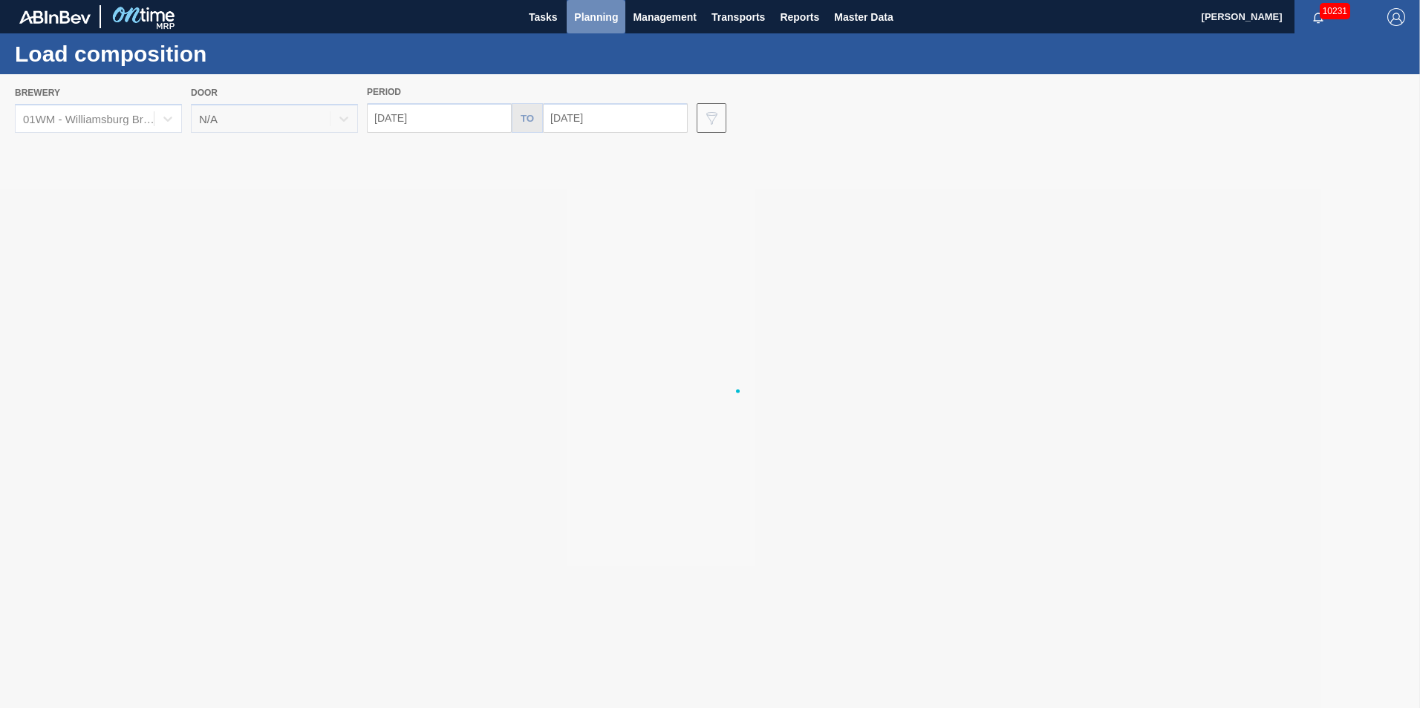
click at [584, 15] on span "Planning" at bounding box center [596, 17] width 44 height 18
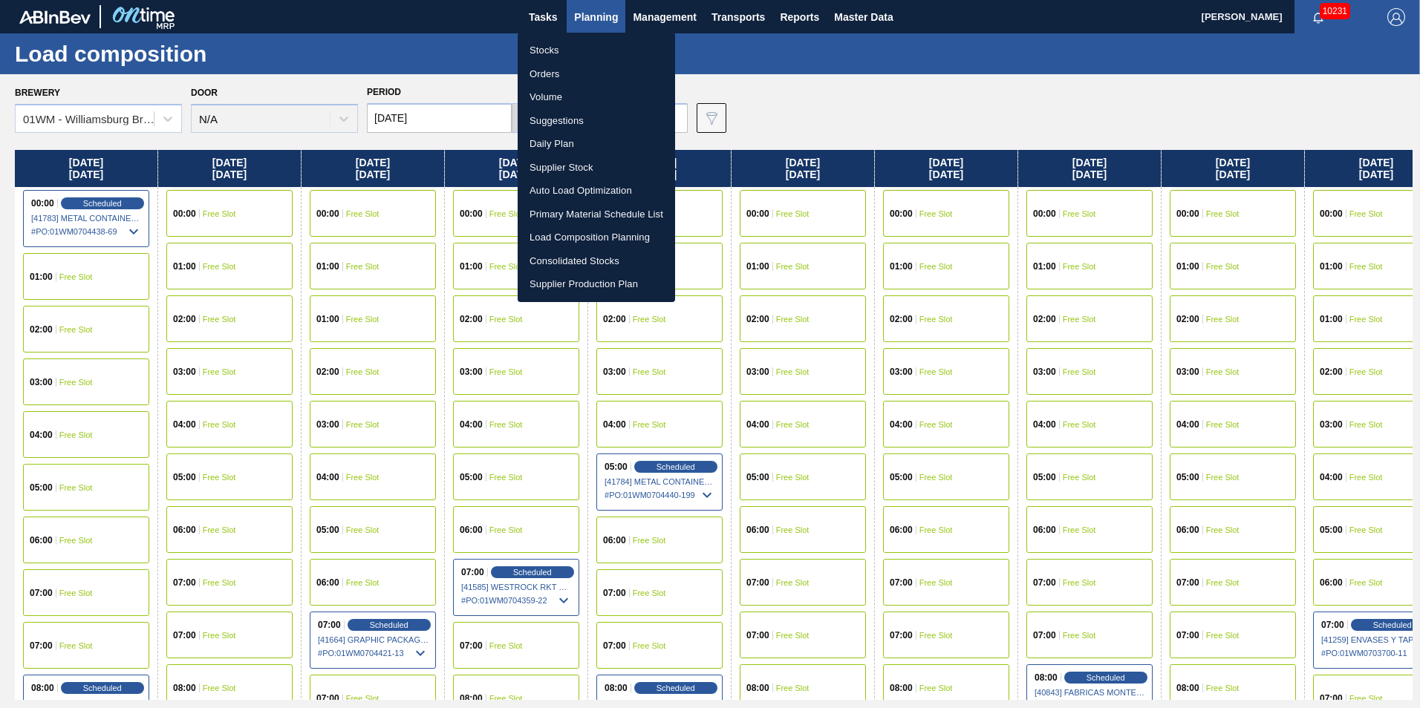
click at [550, 118] on li "Suggestions" at bounding box center [596, 121] width 157 height 24
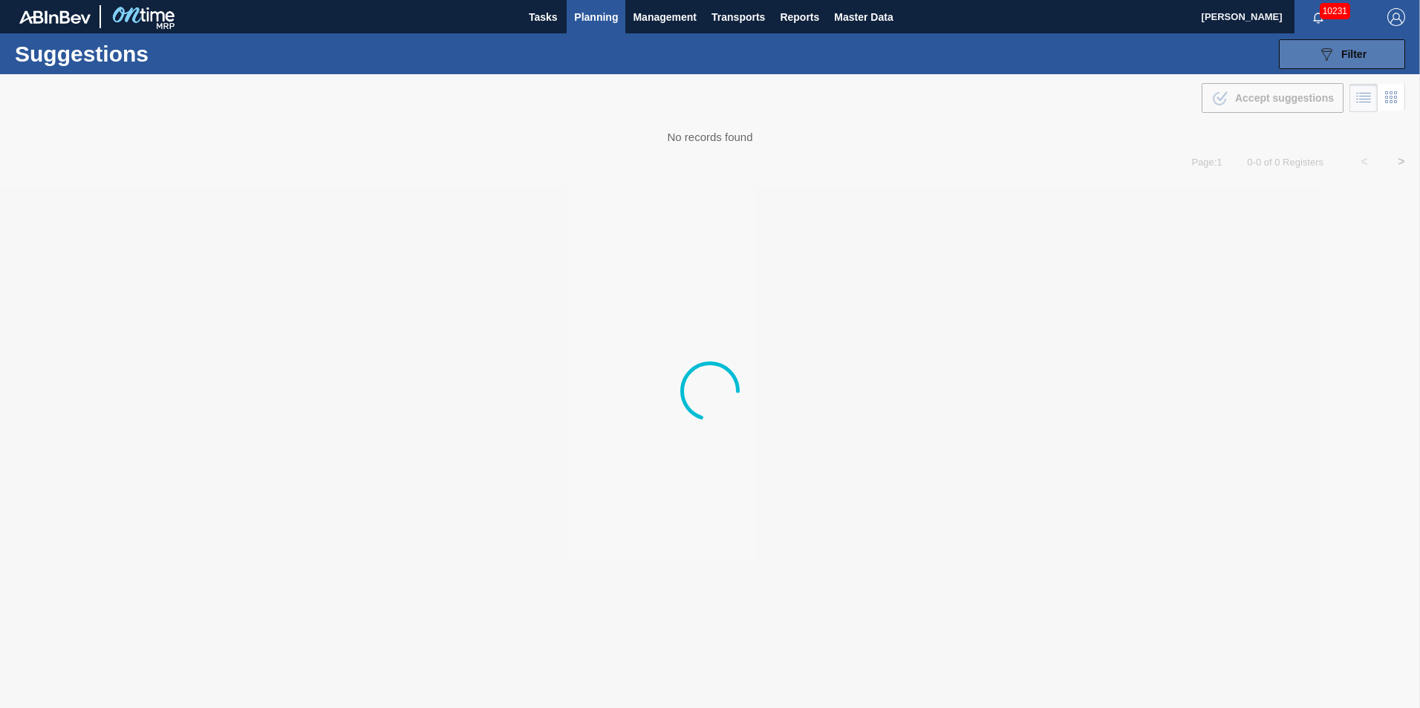
click at [1375, 59] on button "089F7B8B-B2A5-4AFE-B5C0-19BA573D28AC Filter" at bounding box center [1342, 54] width 126 height 30
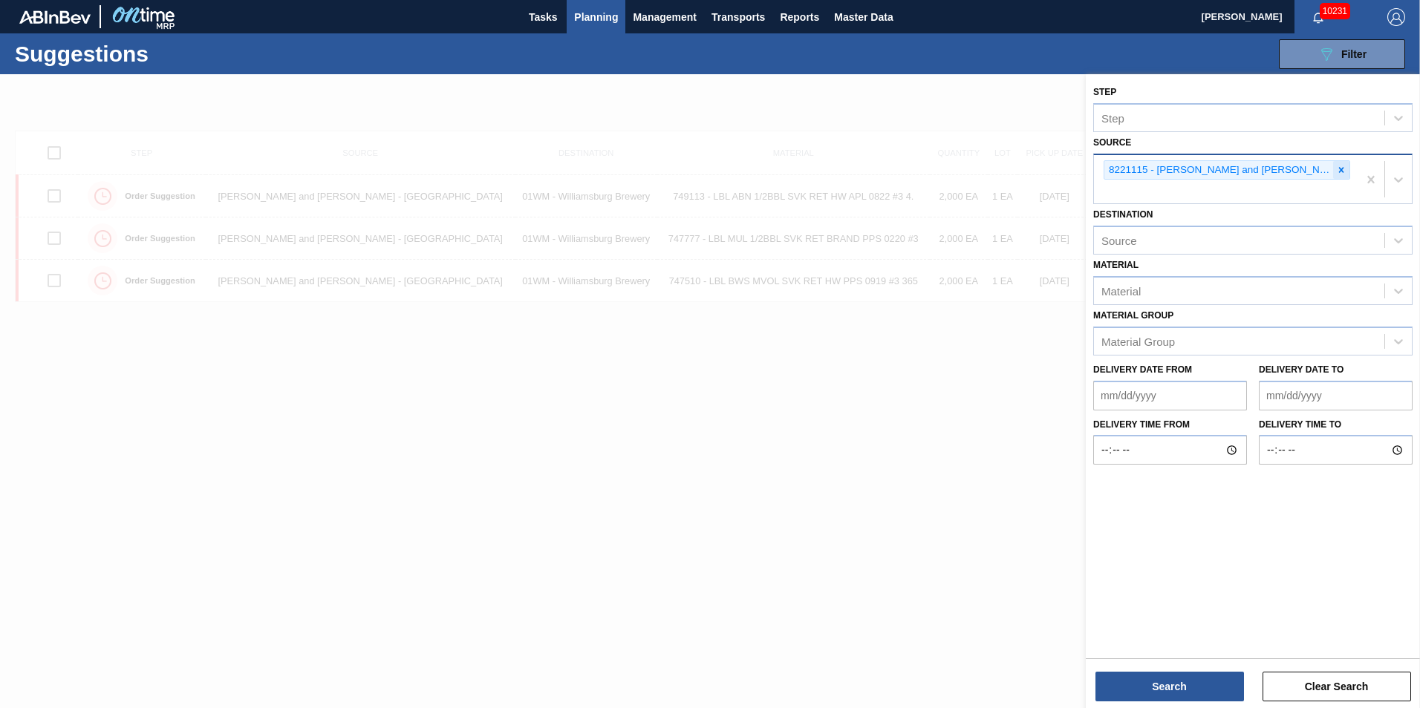
click at [1336, 169] on icon at bounding box center [1341, 170] width 10 height 10
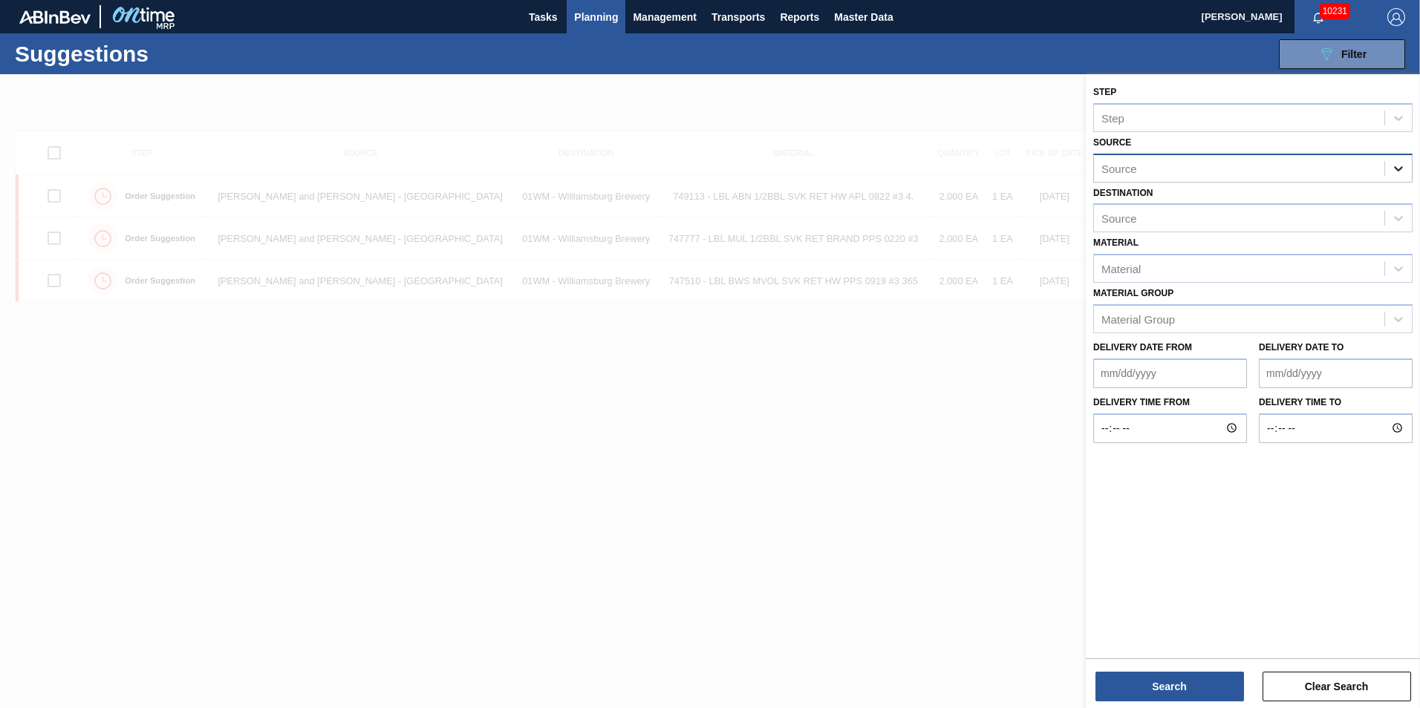
click at [1402, 161] on icon at bounding box center [1398, 168] width 15 height 15
click at [742, 389] on div at bounding box center [710, 428] width 1420 height 708
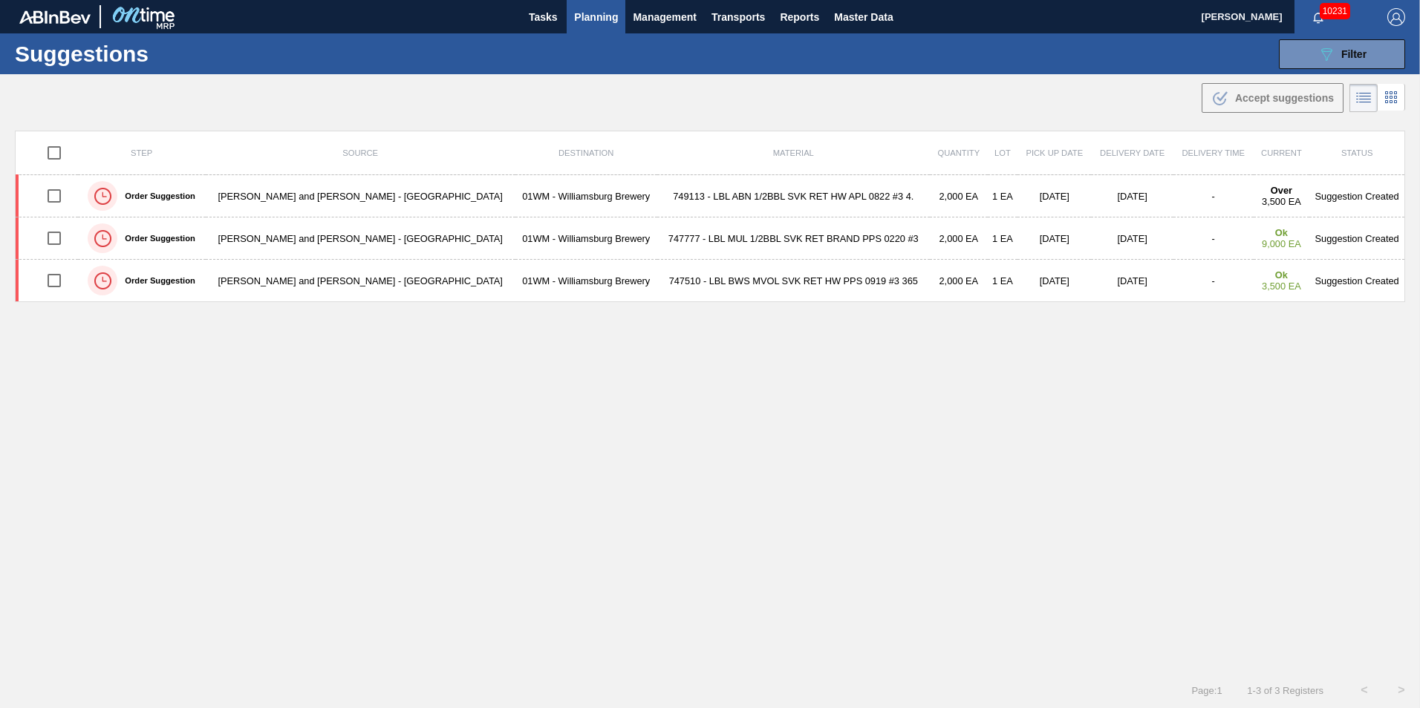
click at [56, 151] on input "checkbox" at bounding box center [54, 152] width 31 height 31
checkbox input "true"
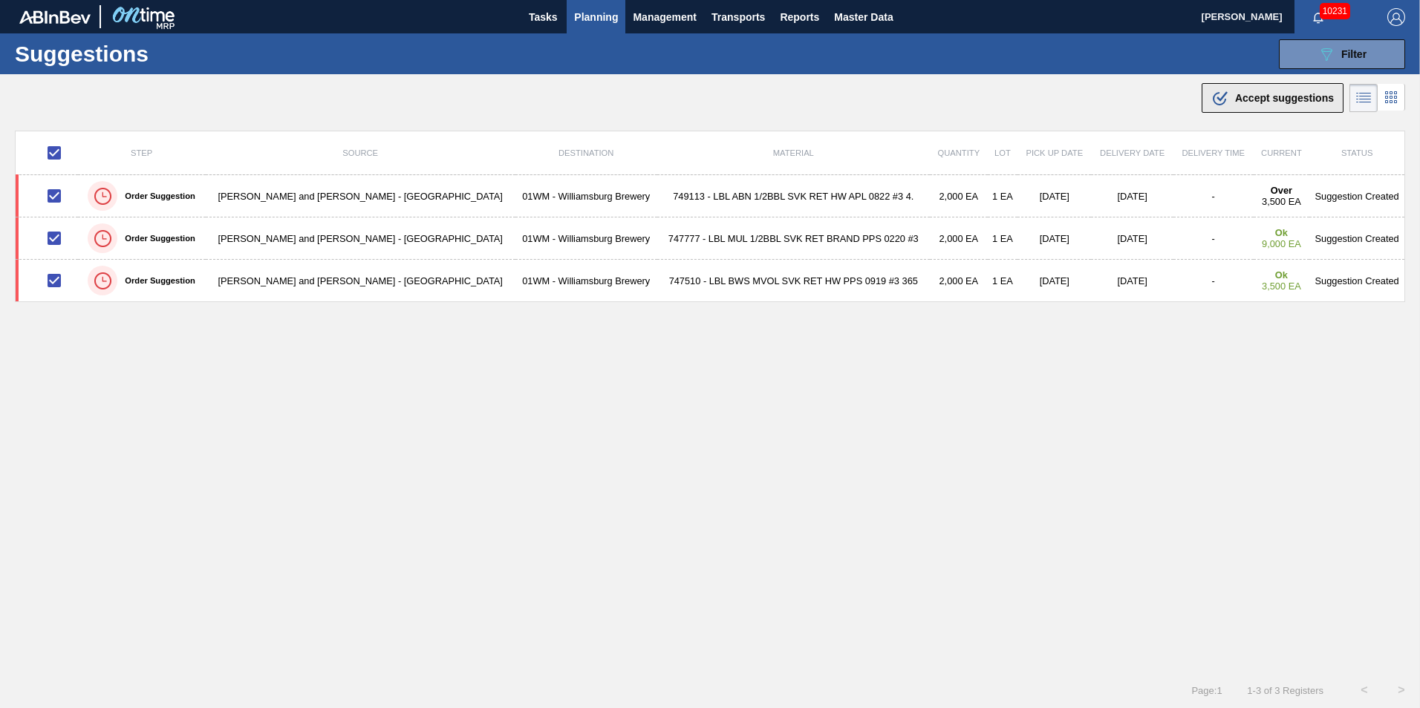
click at [1285, 106] on div ".b{fill:var(--color-action-default)} Accept suggestions" at bounding box center [1272, 98] width 123 height 18
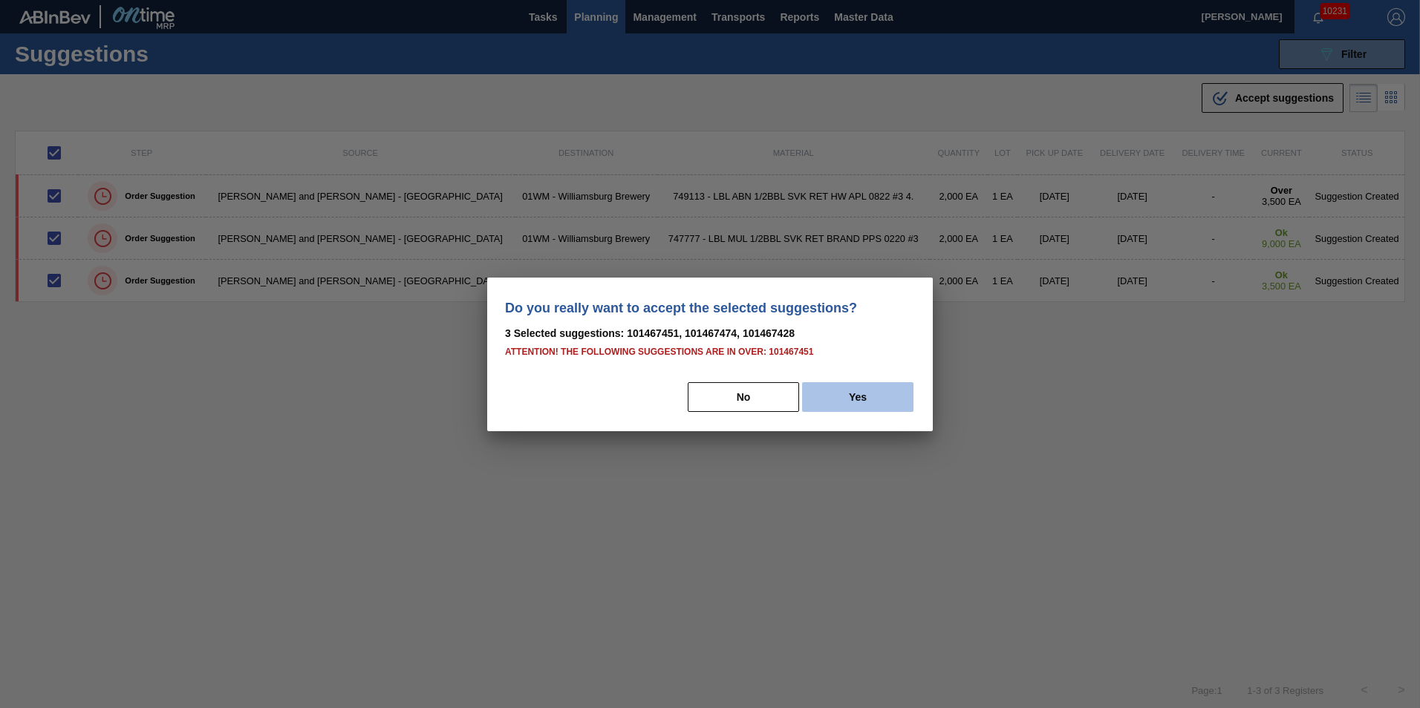
click at [865, 396] on button "Yes" at bounding box center [857, 397] width 111 height 30
click at [881, 400] on button "Yes" at bounding box center [857, 397] width 111 height 30
click at [916, 430] on div "Do you really want to accept the selected suggestions? 3 Selected suggestions: …" at bounding box center [710, 355] width 446 height 154
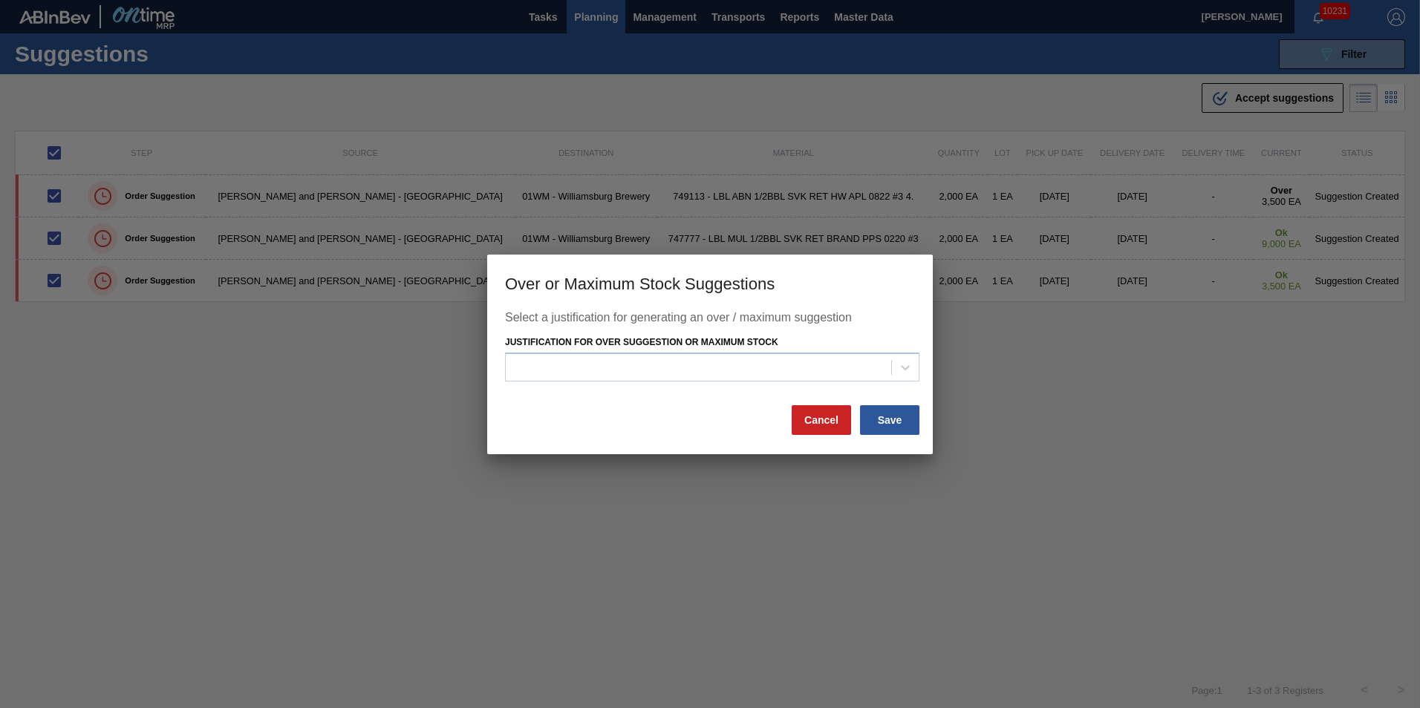
click at [884, 398] on div "Select a justification for generating an over / maximum suggestion Justificatio…" at bounding box center [710, 357] width 410 height 93
click at [895, 368] on div at bounding box center [905, 367] width 27 height 27
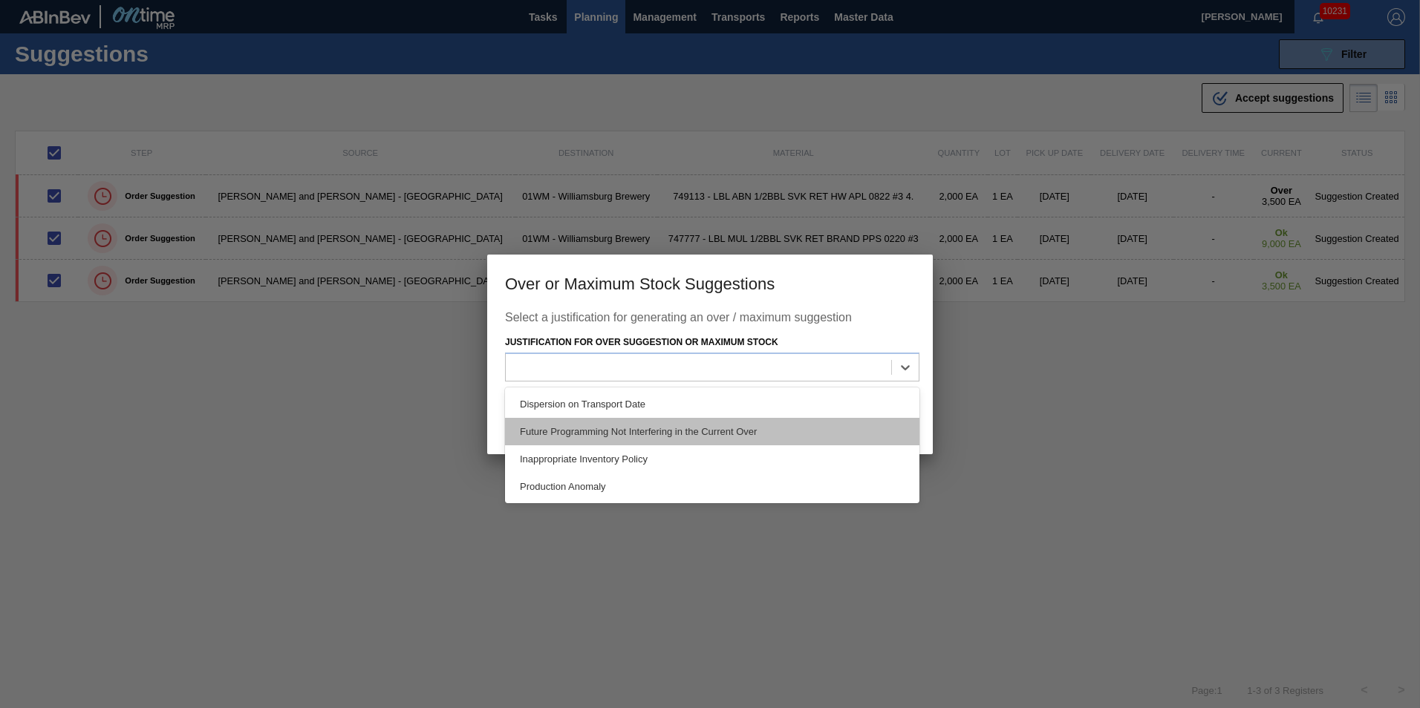
click at [803, 442] on div "Future Programming Not Interfering in the Current Over" at bounding box center [712, 431] width 414 height 27
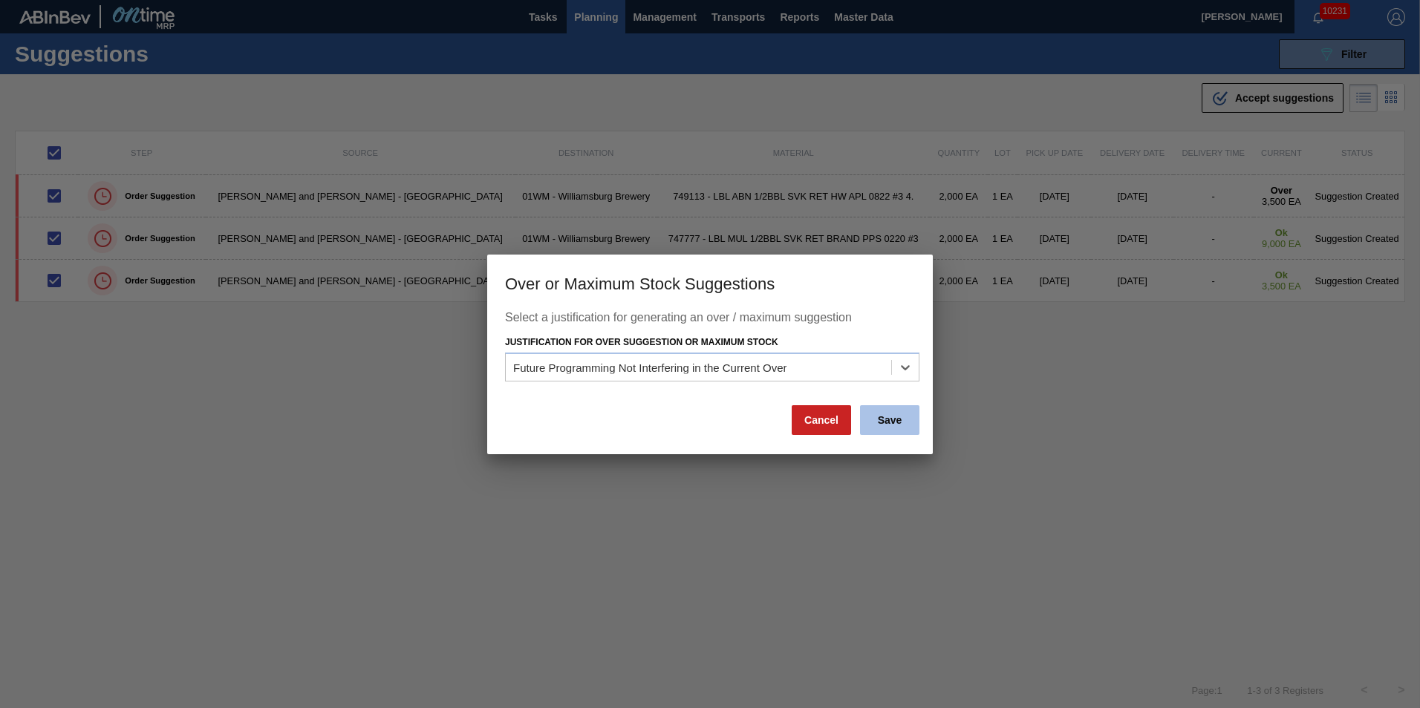
click at [901, 416] on button "Save" at bounding box center [889, 420] width 59 height 30
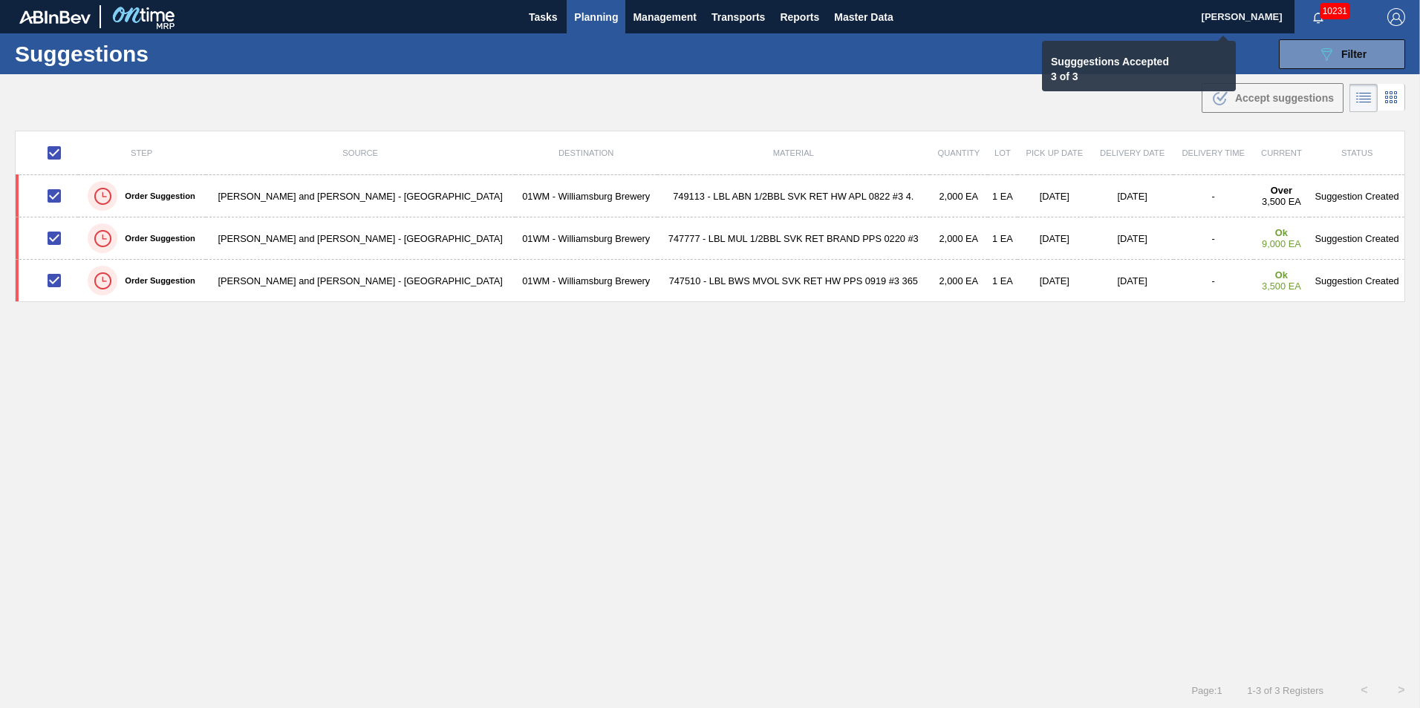
checkbox input "false"
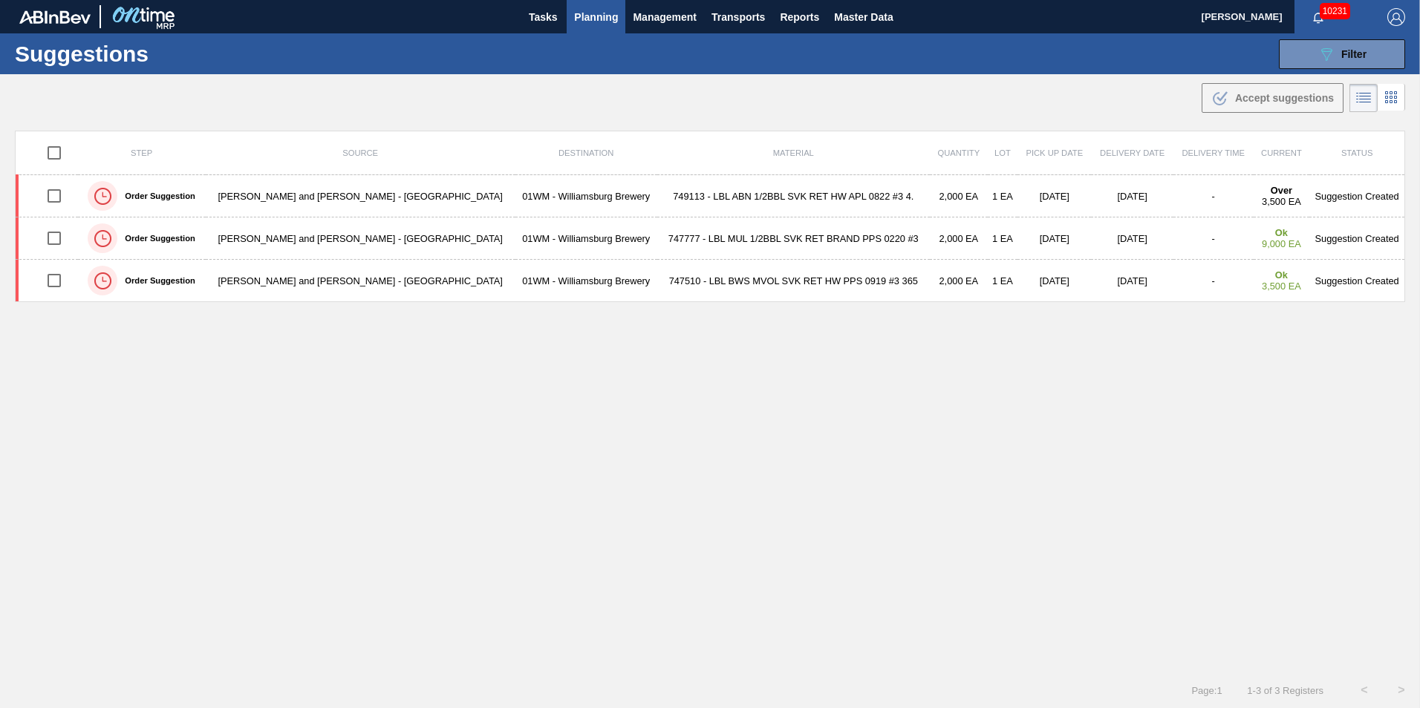
click at [594, 15] on span "Planning" at bounding box center [596, 17] width 44 height 18
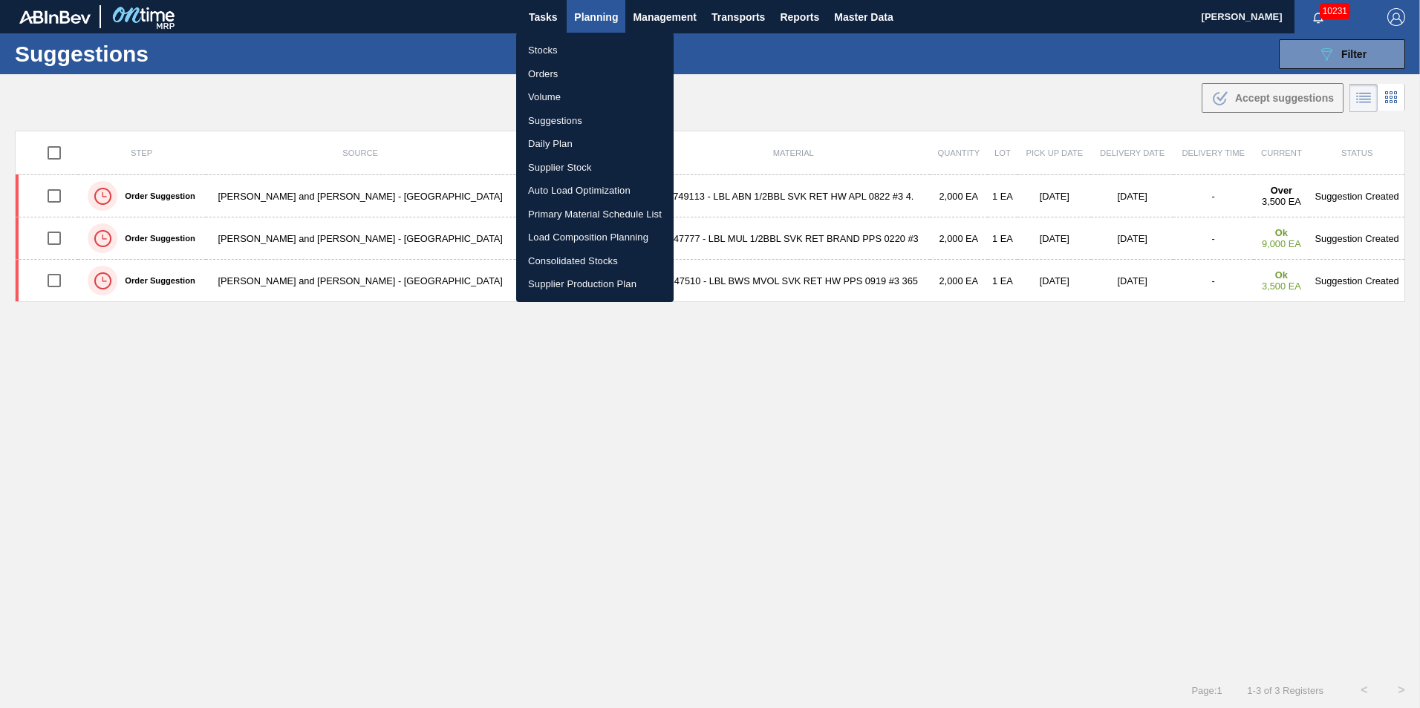
click at [611, 278] on li "Supplier Production Plan" at bounding box center [594, 285] width 157 height 24
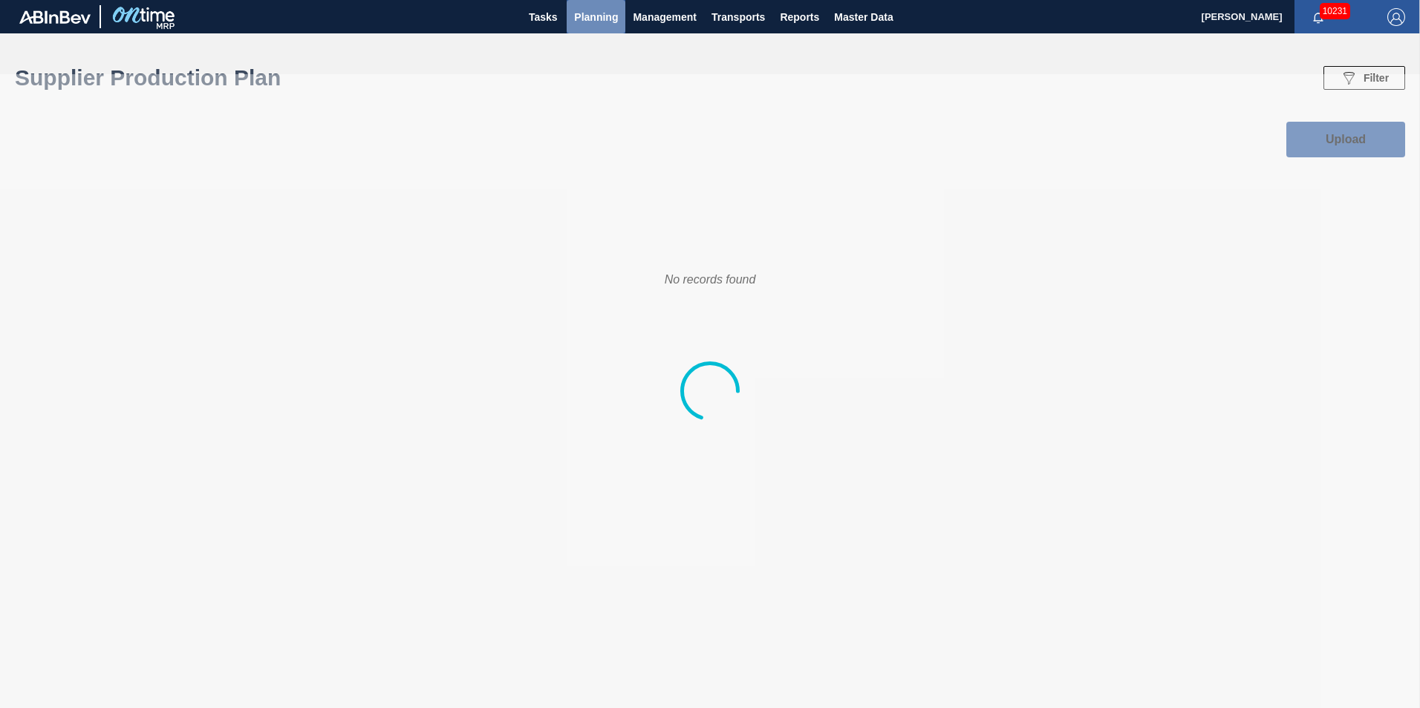
click at [596, 6] on button "Planning" at bounding box center [596, 16] width 59 height 33
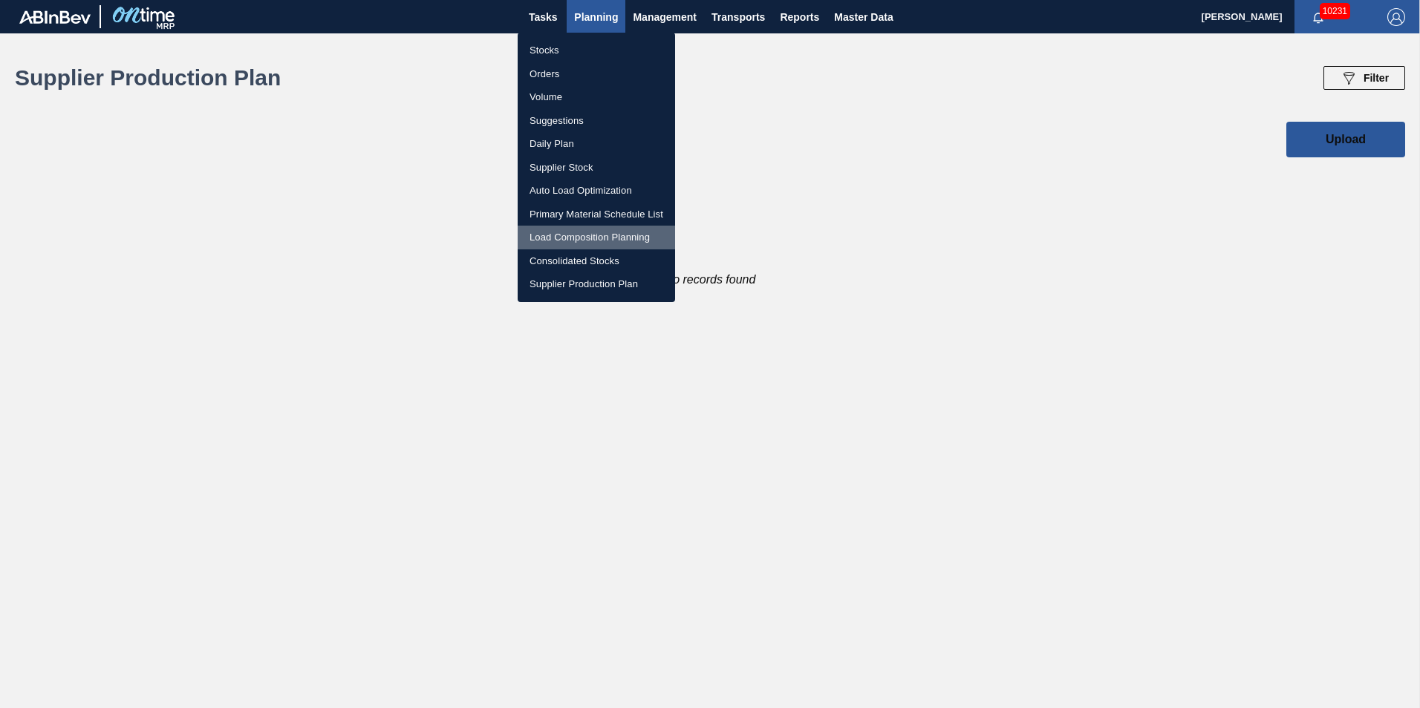
click at [587, 233] on li "Load Composition Planning" at bounding box center [596, 238] width 157 height 24
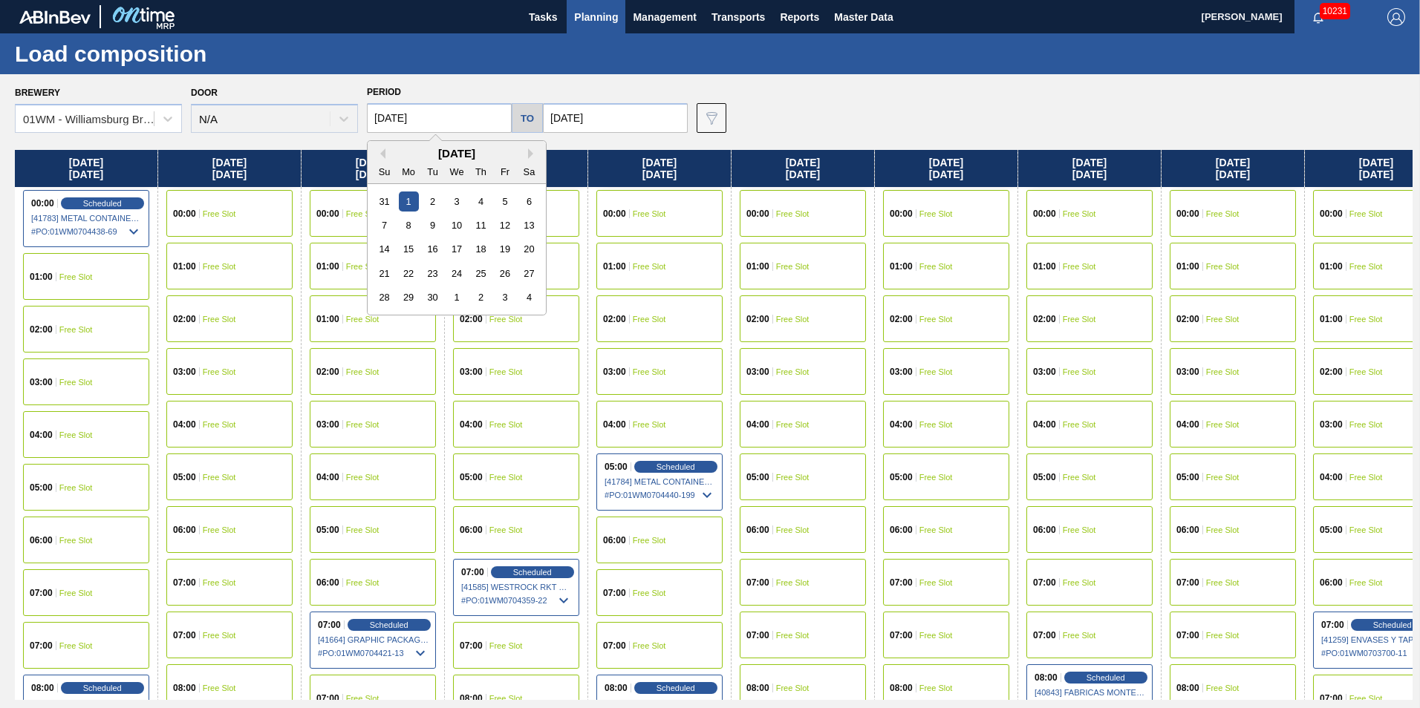
click at [425, 122] on input "[DATE]" at bounding box center [439, 118] width 145 height 30
click at [527, 154] on div "[DATE]" at bounding box center [457, 153] width 178 height 13
click at [530, 154] on button "Next Month" at bounding box center [533, 154] width 10 height 10
click at [503, 296] on div "31" at bounding box center [505, 297] width 20 height 20
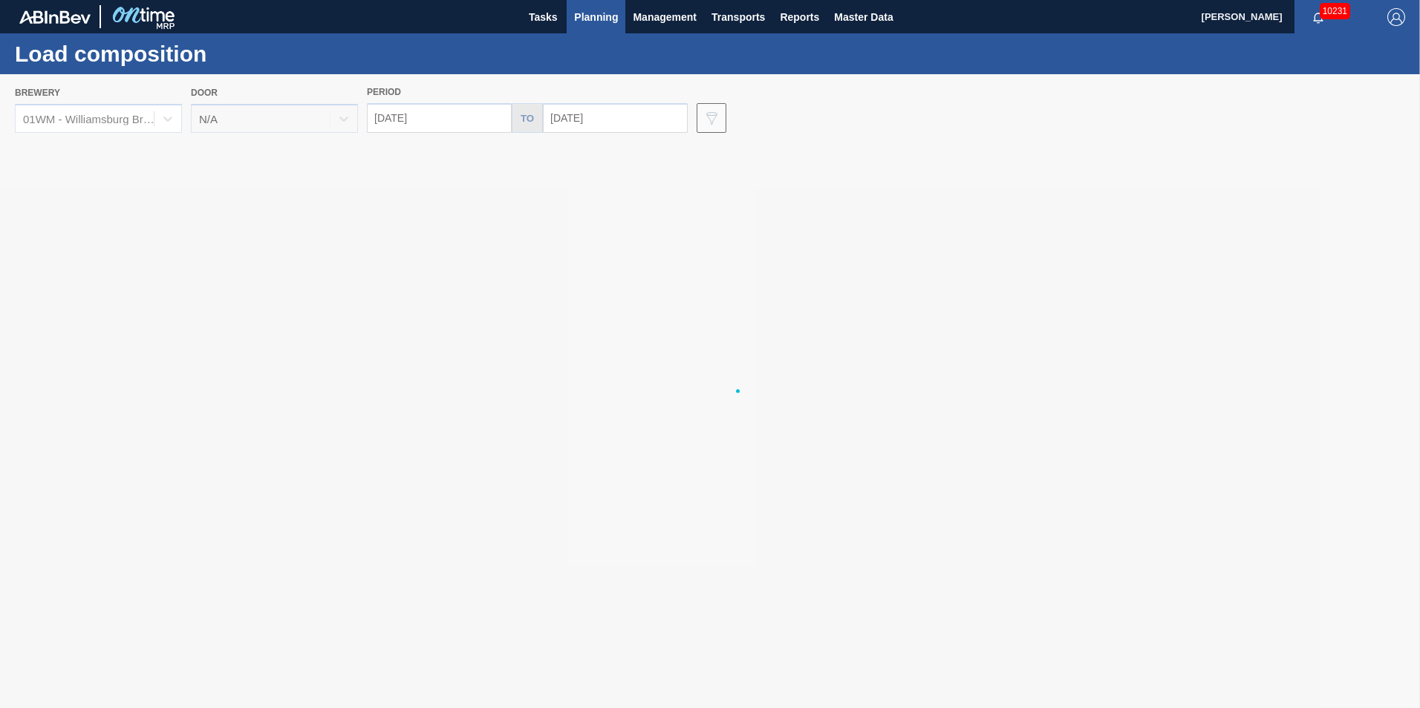
type input "10/31/2025"
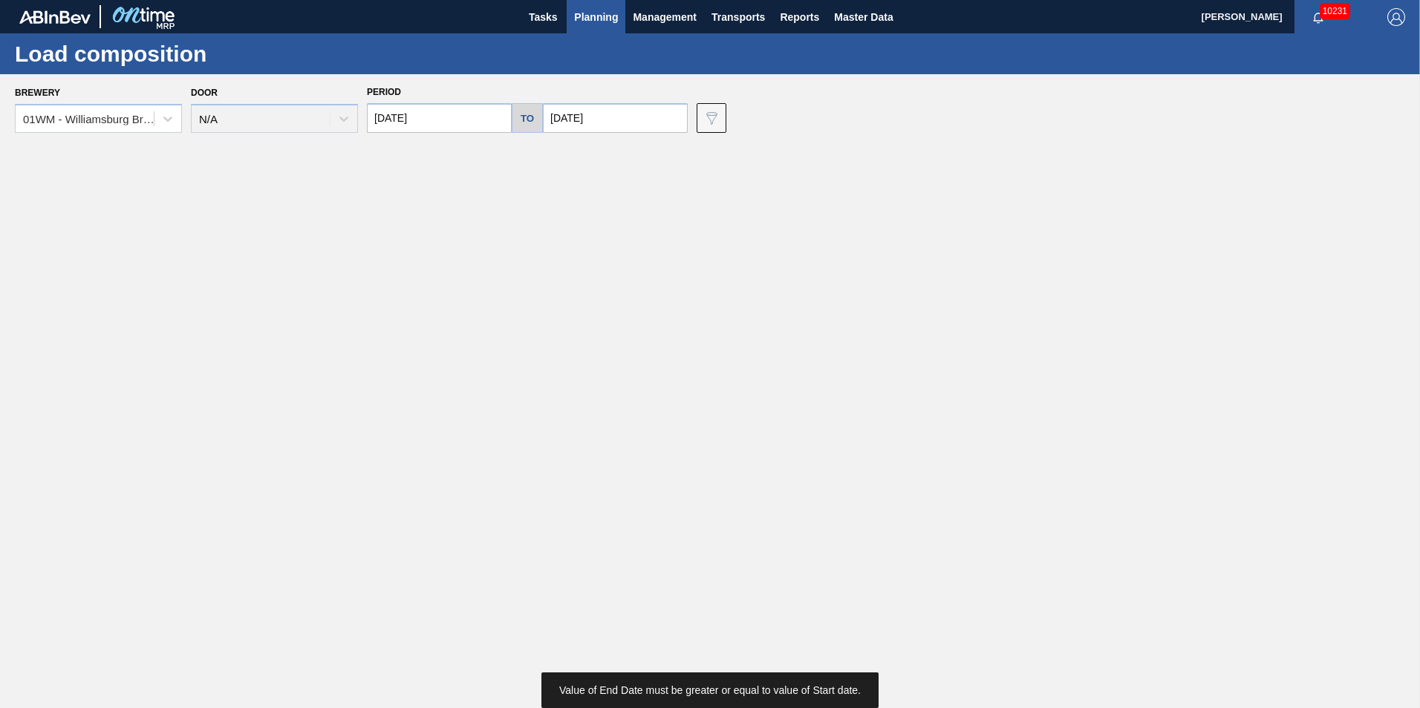
click at [562, 116] on input "[DATE]" at bounding box center [615, 118] width 145 height 30
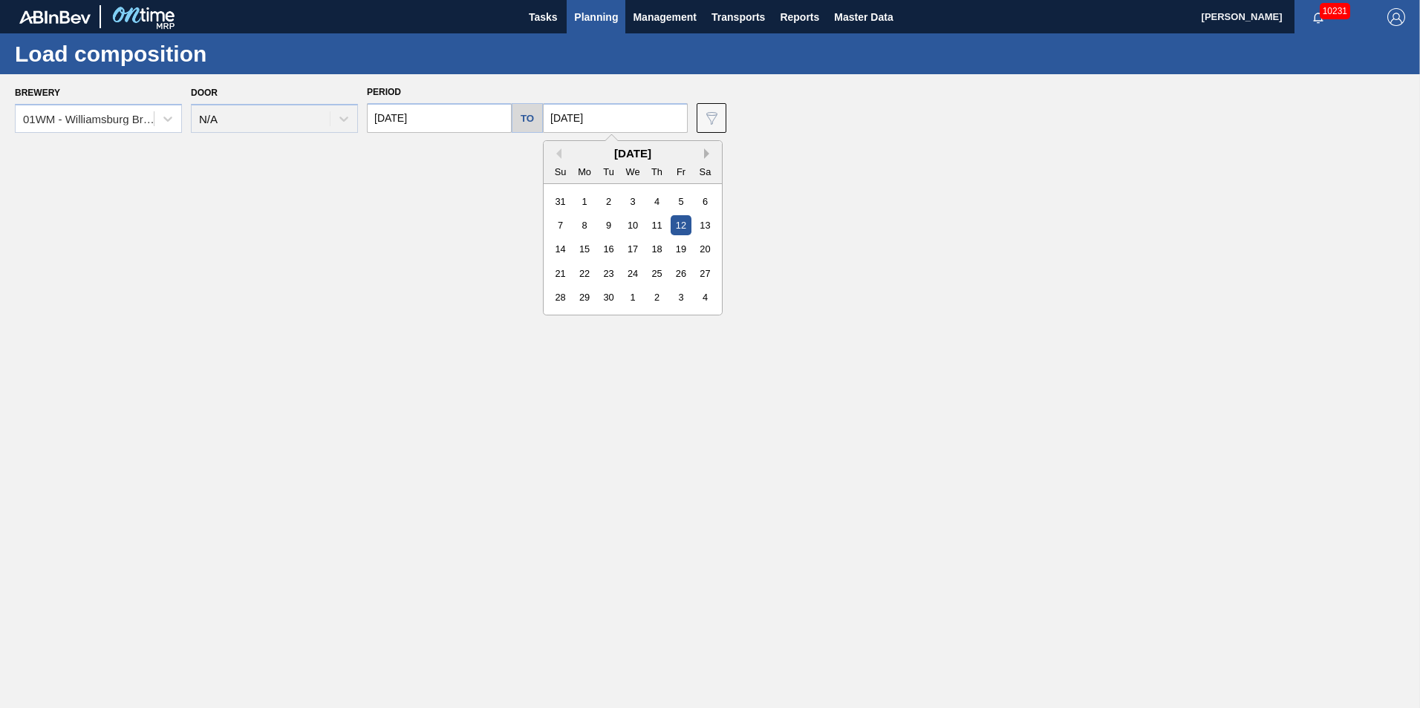
click at [704, 154] on button "Next Month" at bounding box center [709, 154] width 10 height 10
click at [674, 290] on div "31" at bounding box center [681, 297] width 20 height 20
type input "10/31/2025"
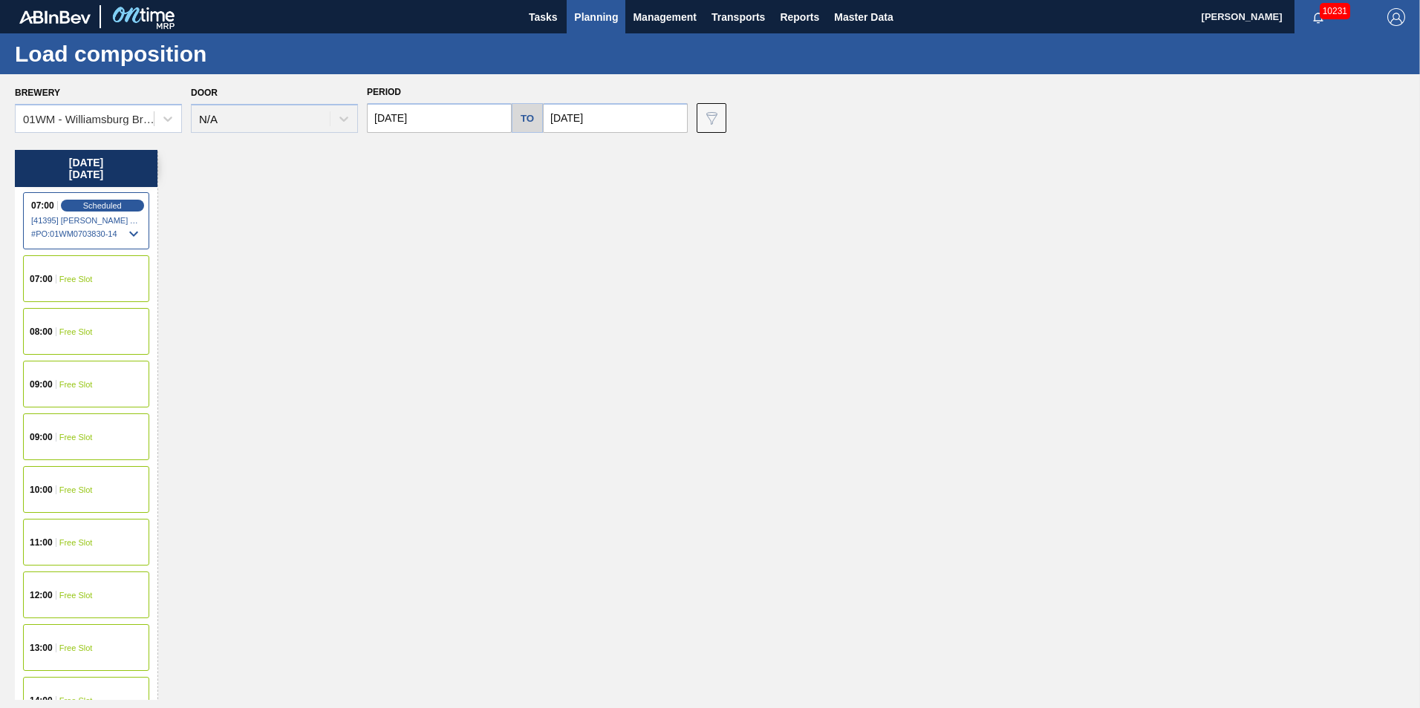
scroll to position [371, 0]
click at [84, 432] on span "Free Slot" at bounding box center [75, 432] width 33 height 9
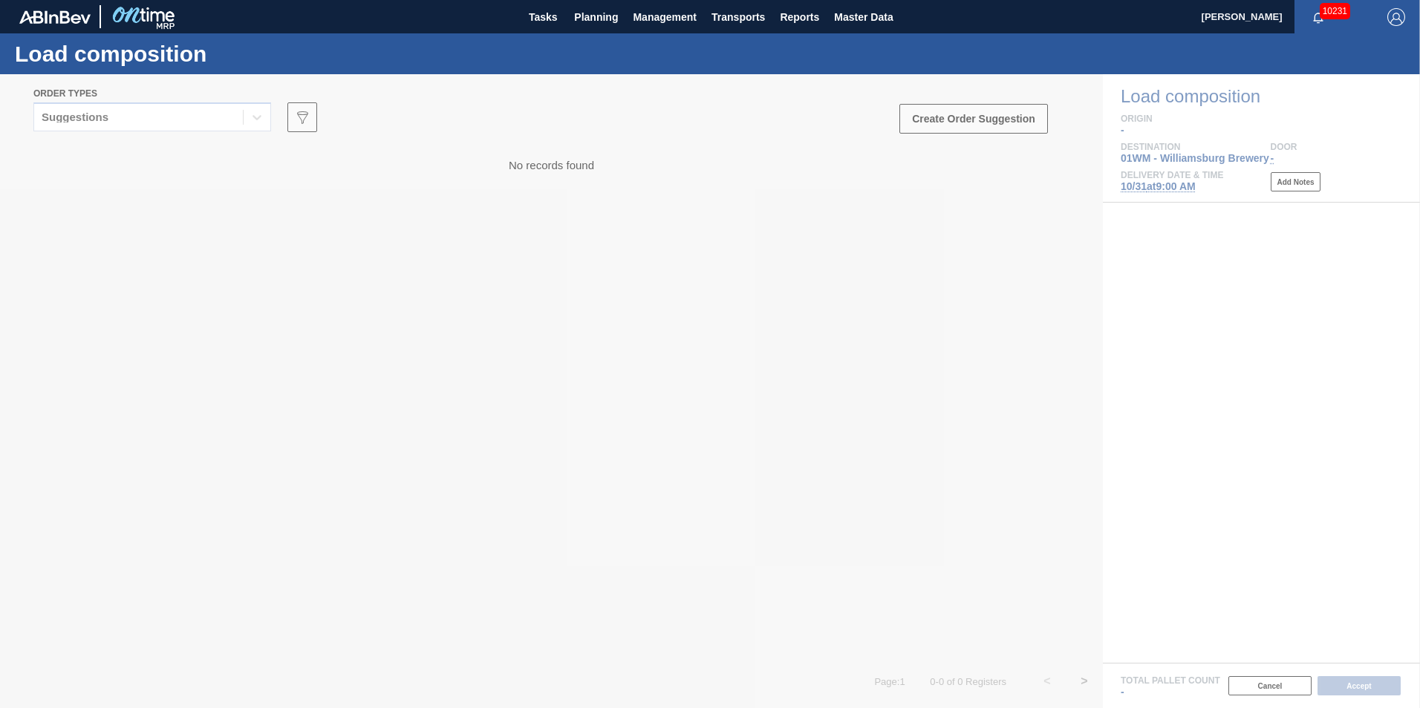
click at [195, 120] on div at bounding box center [710, 391] width 1420 height 634
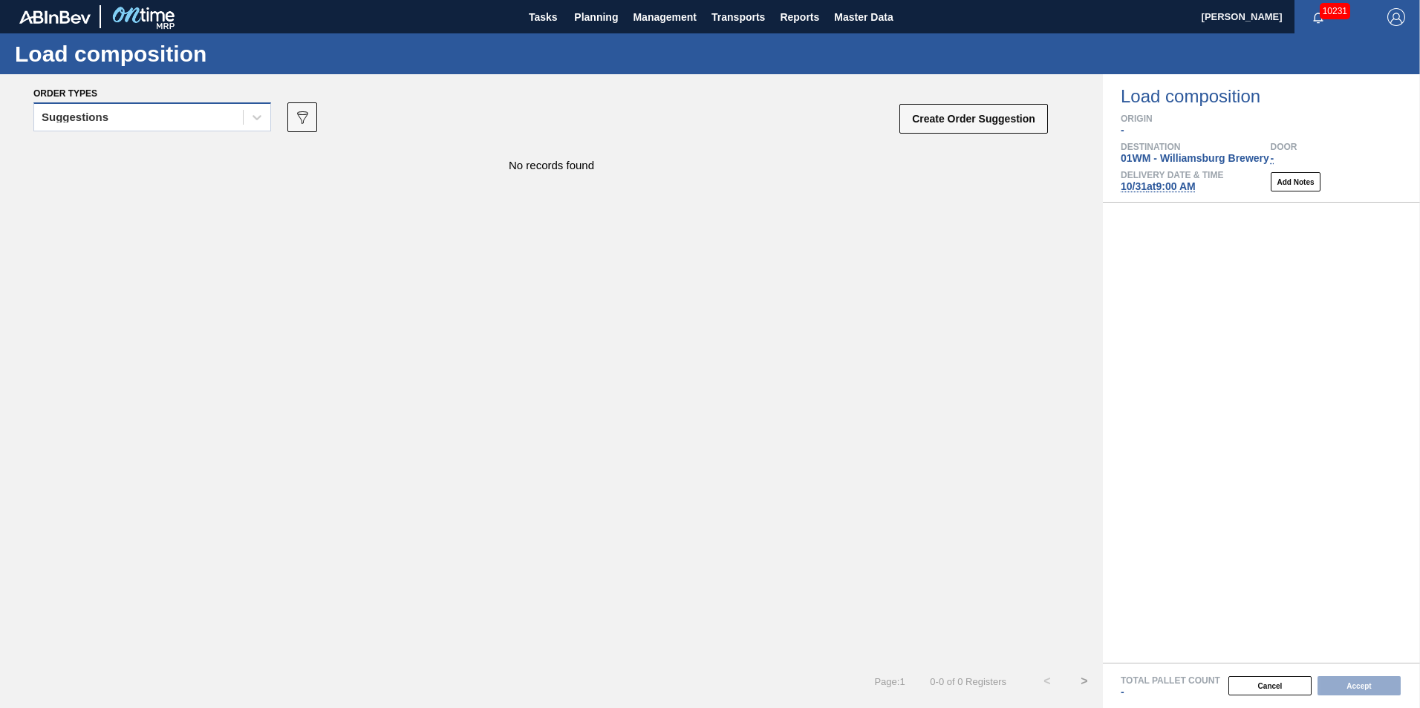
click at [186, 122] on div "Suggestions" at bounding box center [138, 118] width 209 height 22
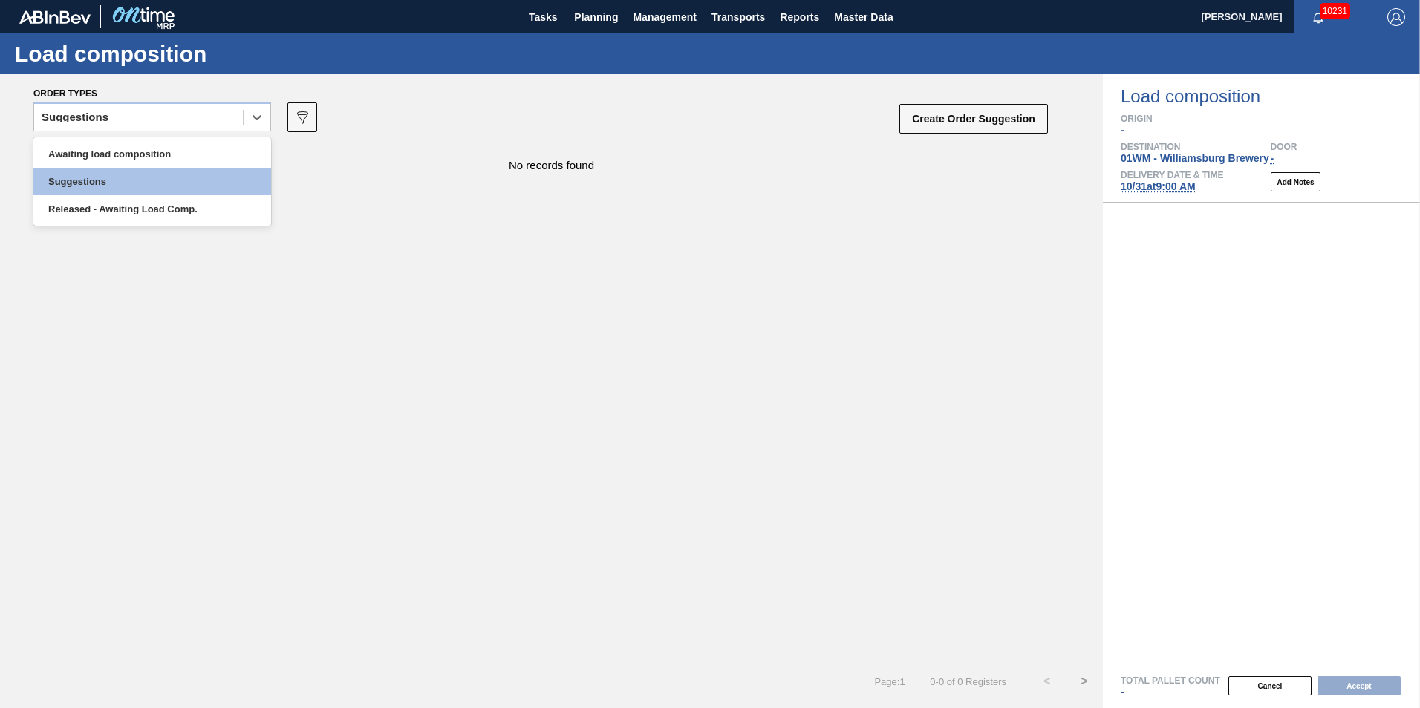
click at [149, 138] on div "Awaiting load composition Suggestions Released - Awaiting Load Comp." at bounding box center [152, 181] width 238 height 88
click at [147, 147] on div "Awaiting load composition" at bounding box center [152, 153] width 238 height 27
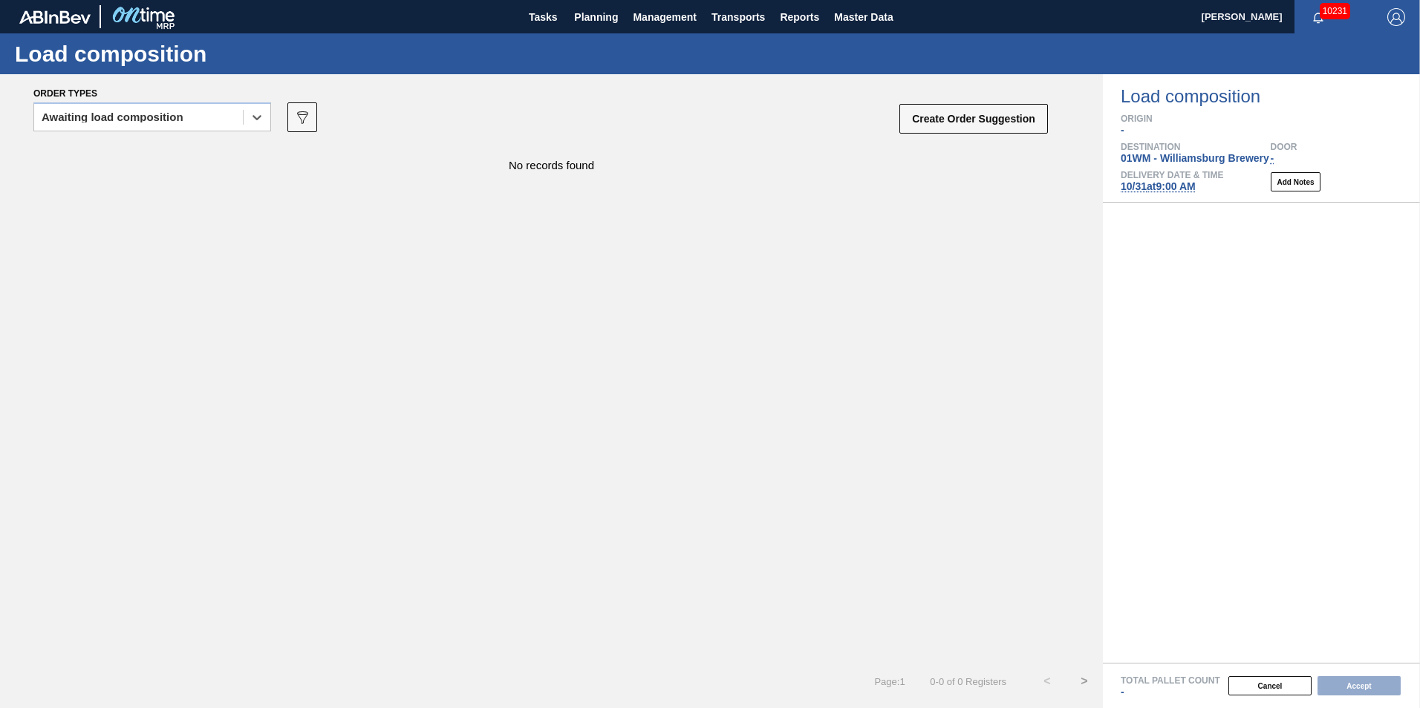
click at [513, 182] on div "No records found" at bounding box center [551, 403] width 1103 height 519
click at [604, 27] on button "Planning" at bounding box center [596, 16] width 59 height 33
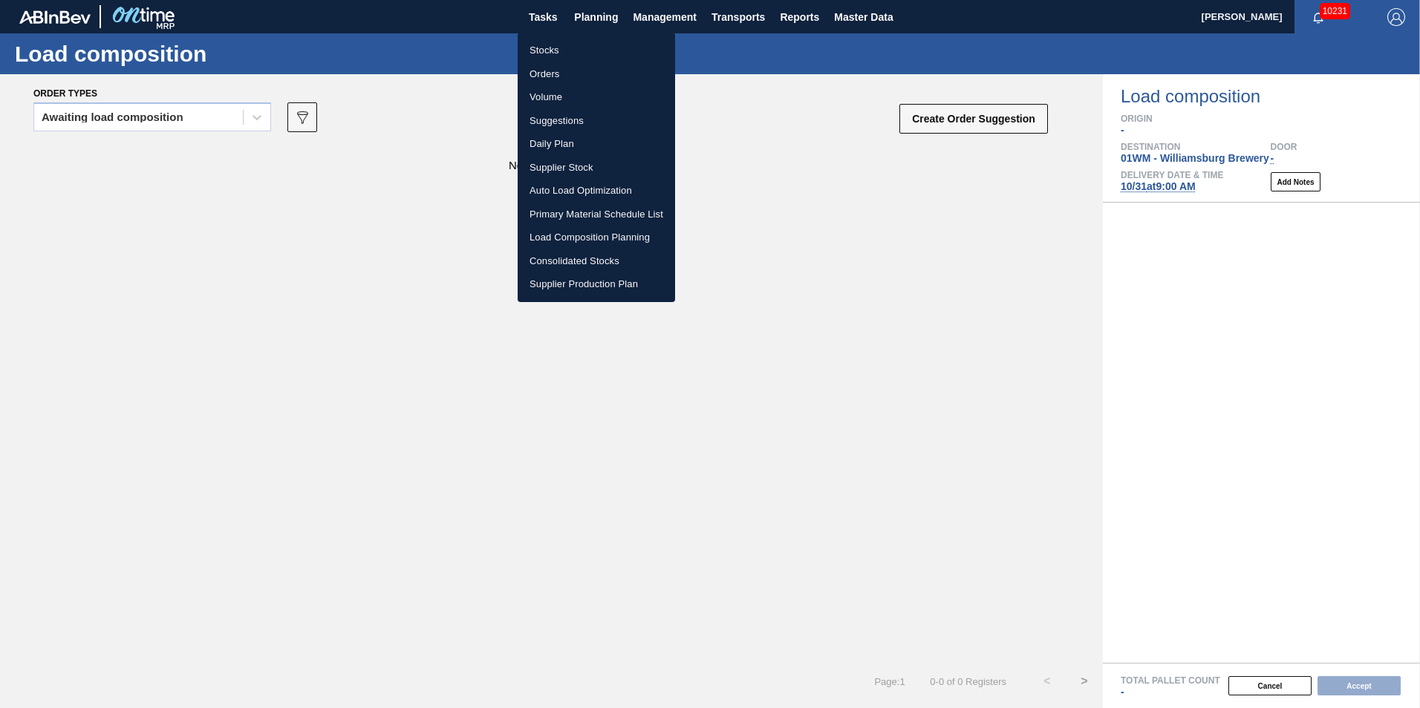
click at [587, 124] on li "Suggestions" at bounding box center [596, 121] width 157 height 24
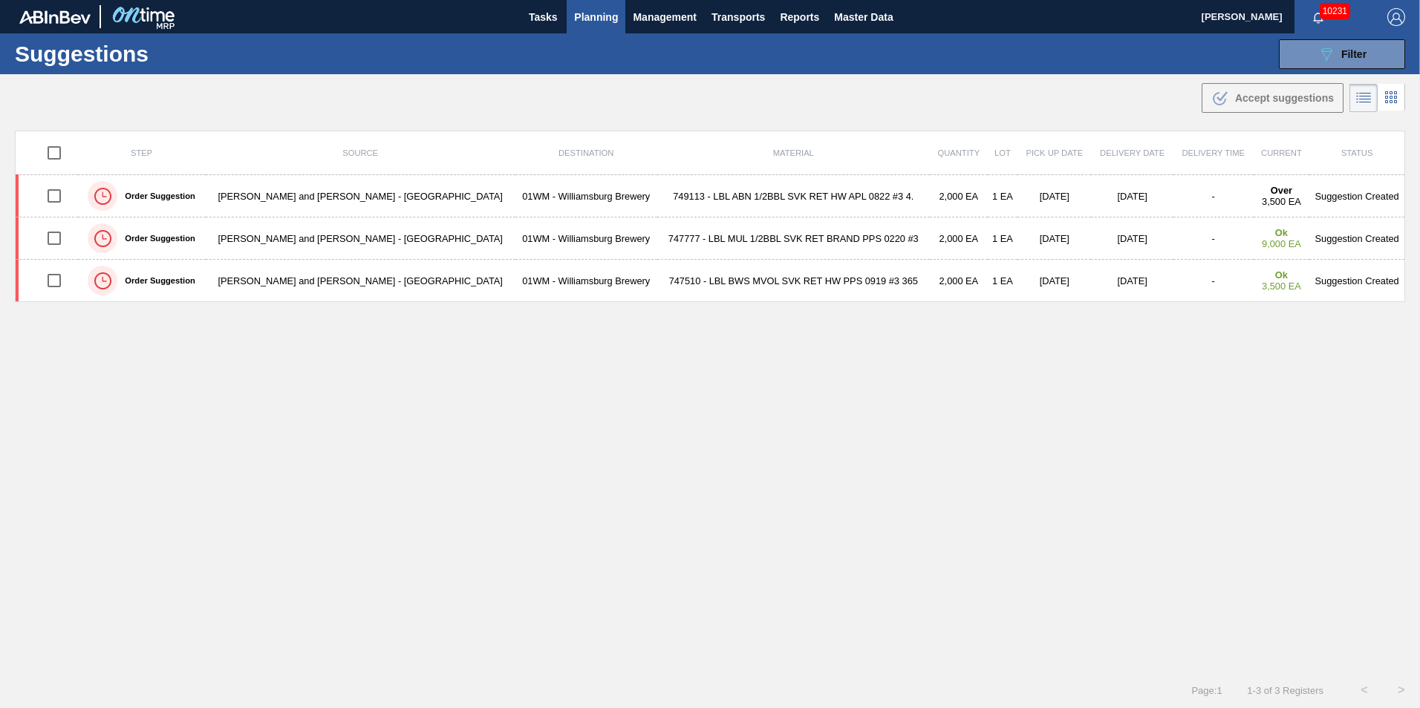
click at [62, 156] on input "checkbox" at bounding box center [54, 152] width 31 height 31
checkbox input "true"
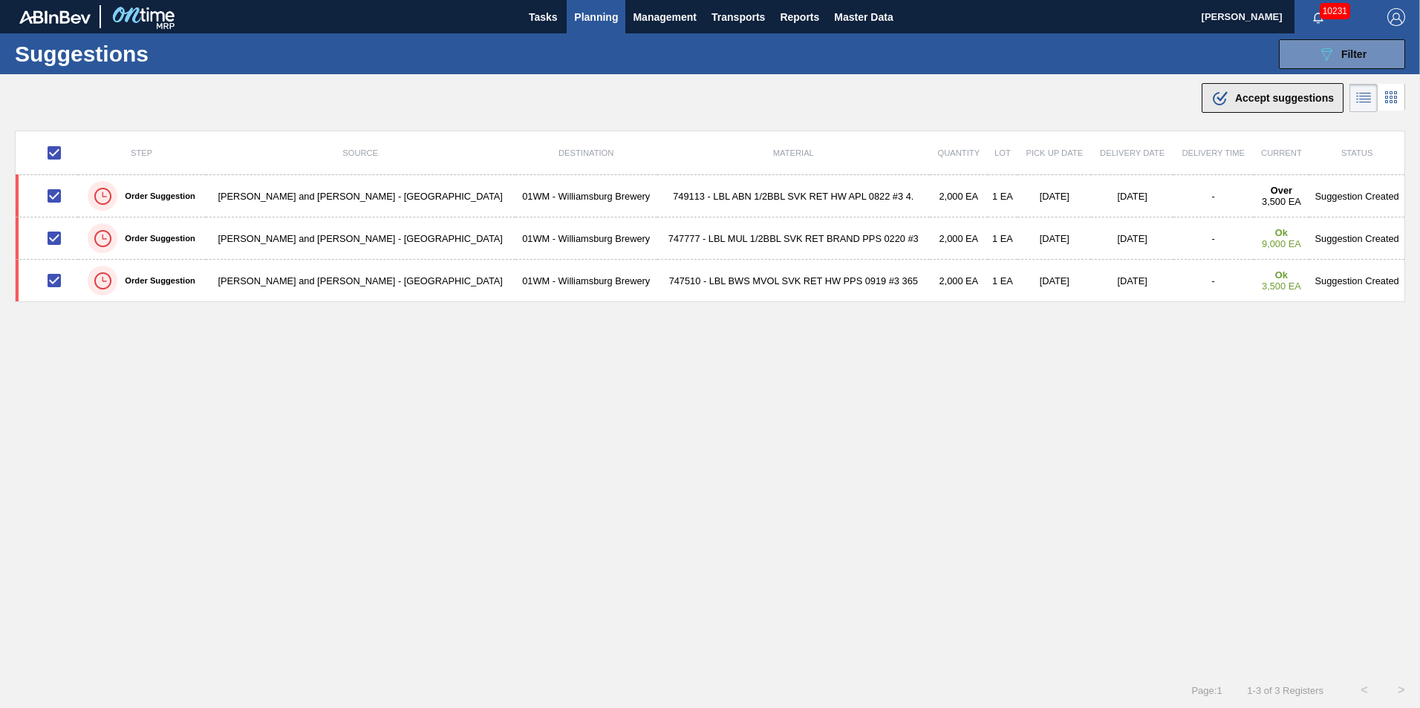
click at [1245, 102] on span "Accept suggestions" at bounding box center [1284, 98] width 99 height 12
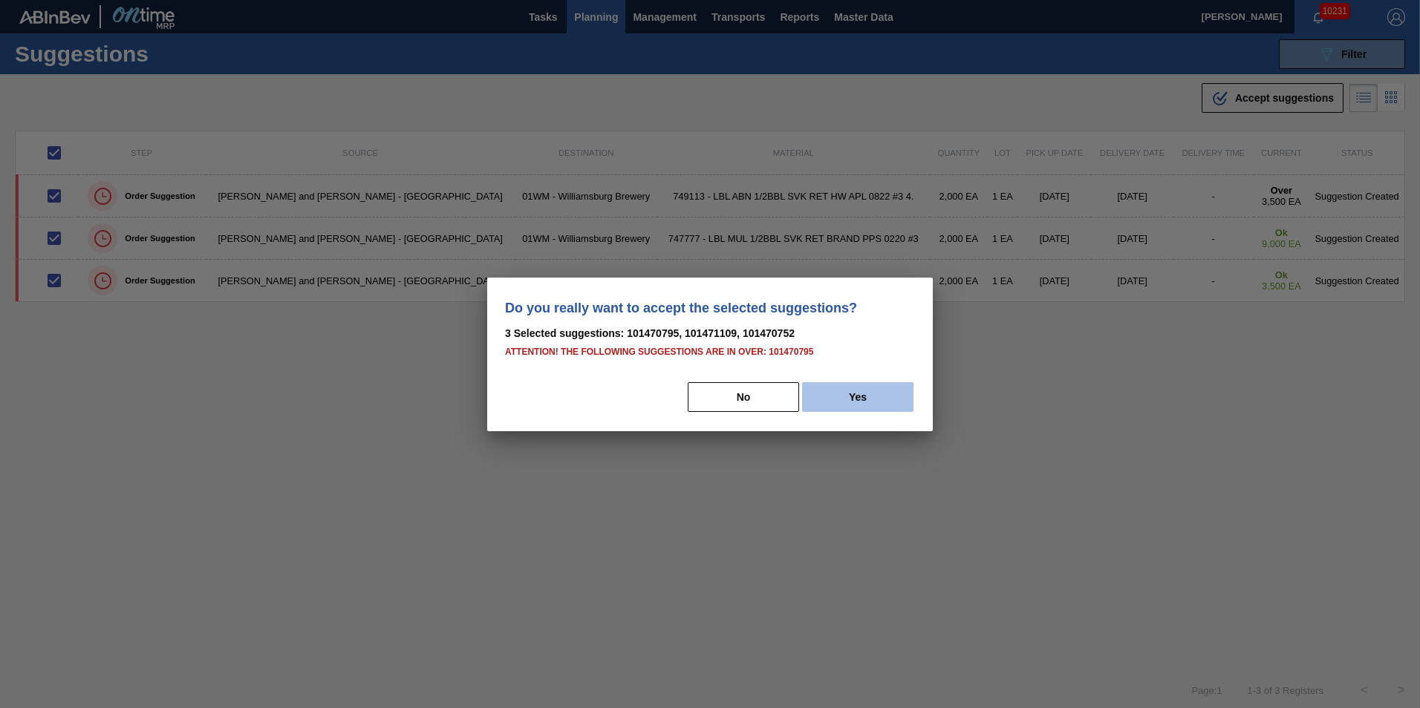
click at [890, 395] on button "Yes" at bounding box center [857, 397] width 111 height 30
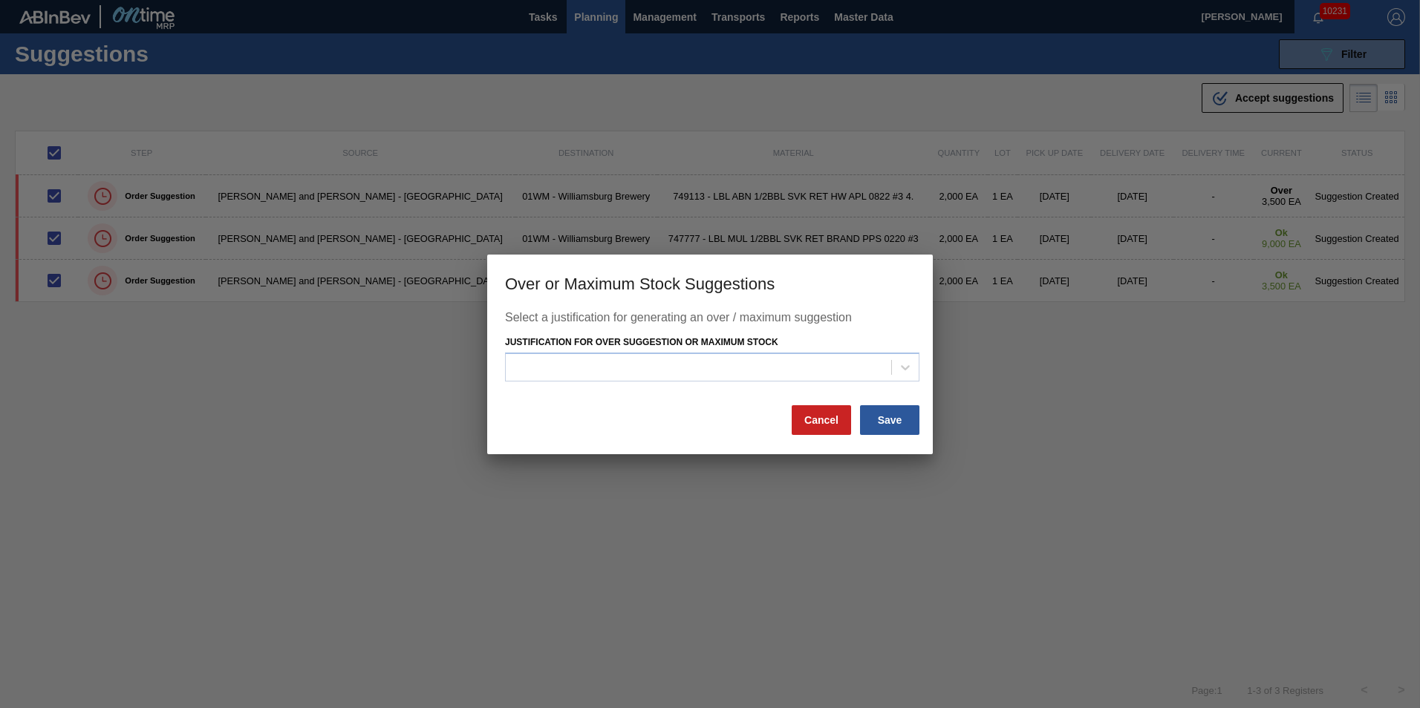
click at [849, 332] on div "Justification for Over Suggestion or Maximum Stock" at bounding box center [712, 357] width 414 height 50
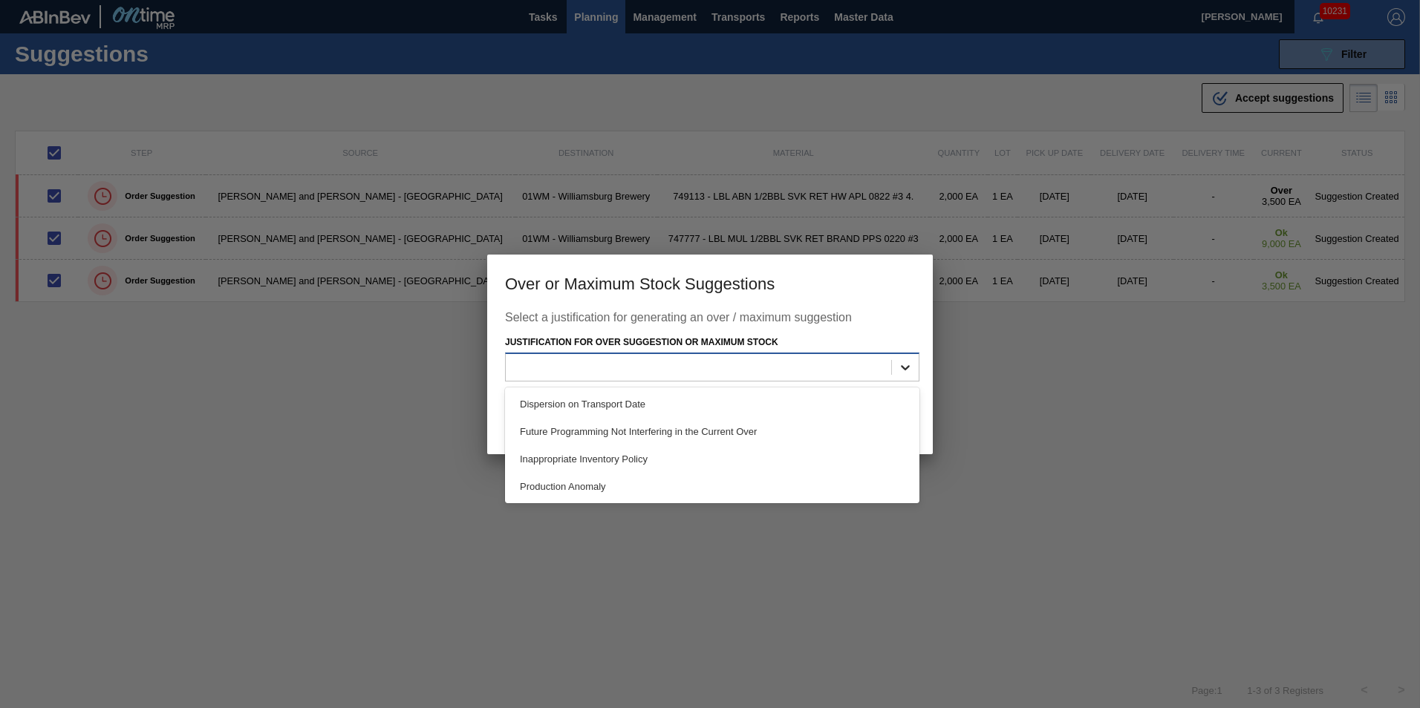
click at [906, 363] on icon at bounding box center [905, 367] width 15 height 15
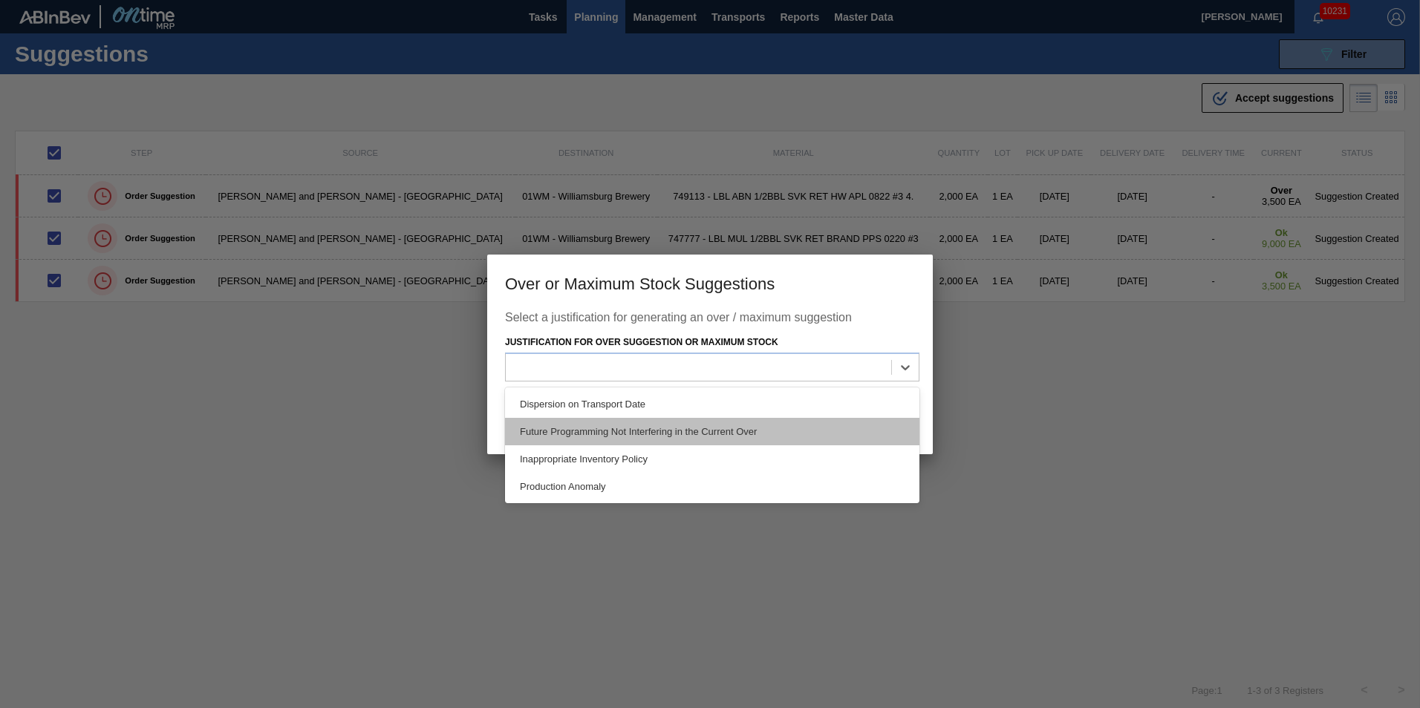
click at [852, 438] on div "Future Programming Not Interfering in the Current Over" at bounding box center [712, 431] width 414 height 27
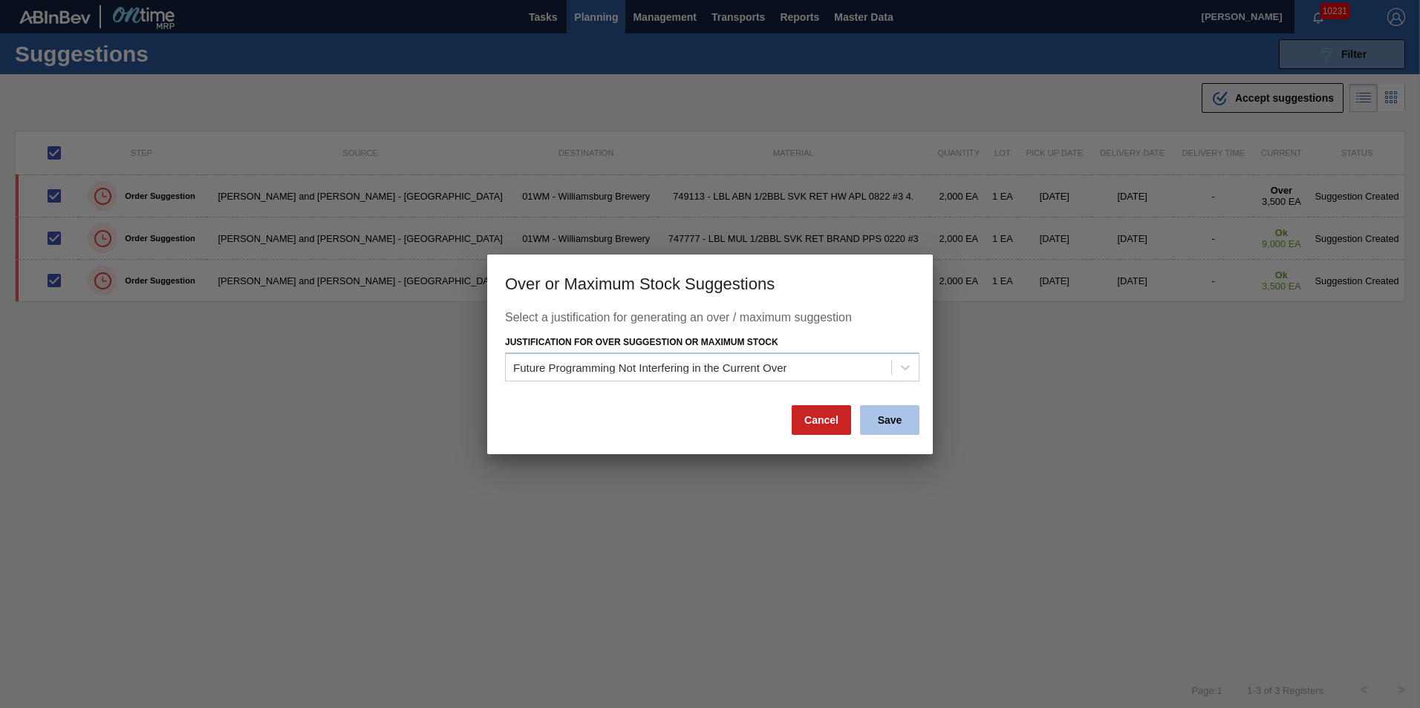
click at [874, 419] on button "Save" at bounding box center [889, 420] width 59 height 30
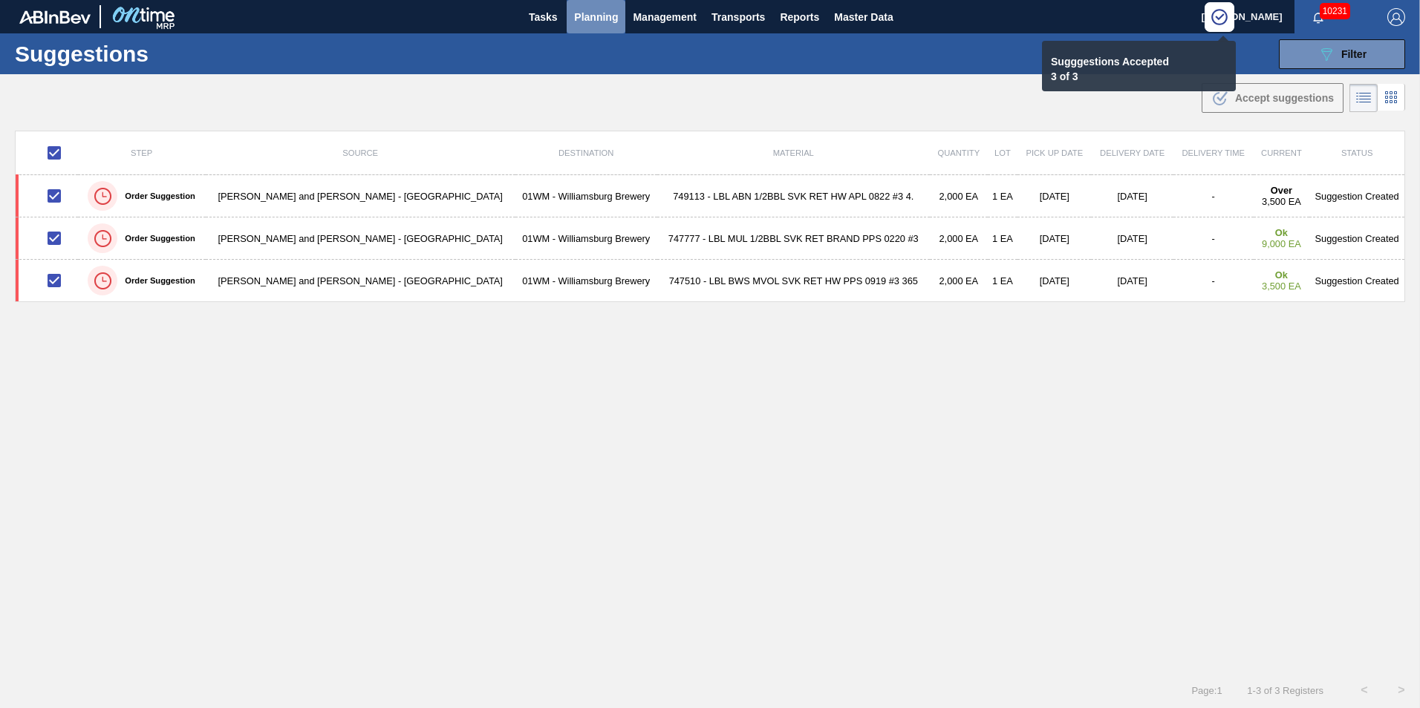
click at [589, 23] on span "Planning" at bounding box center [596, 17] width 44 height 18
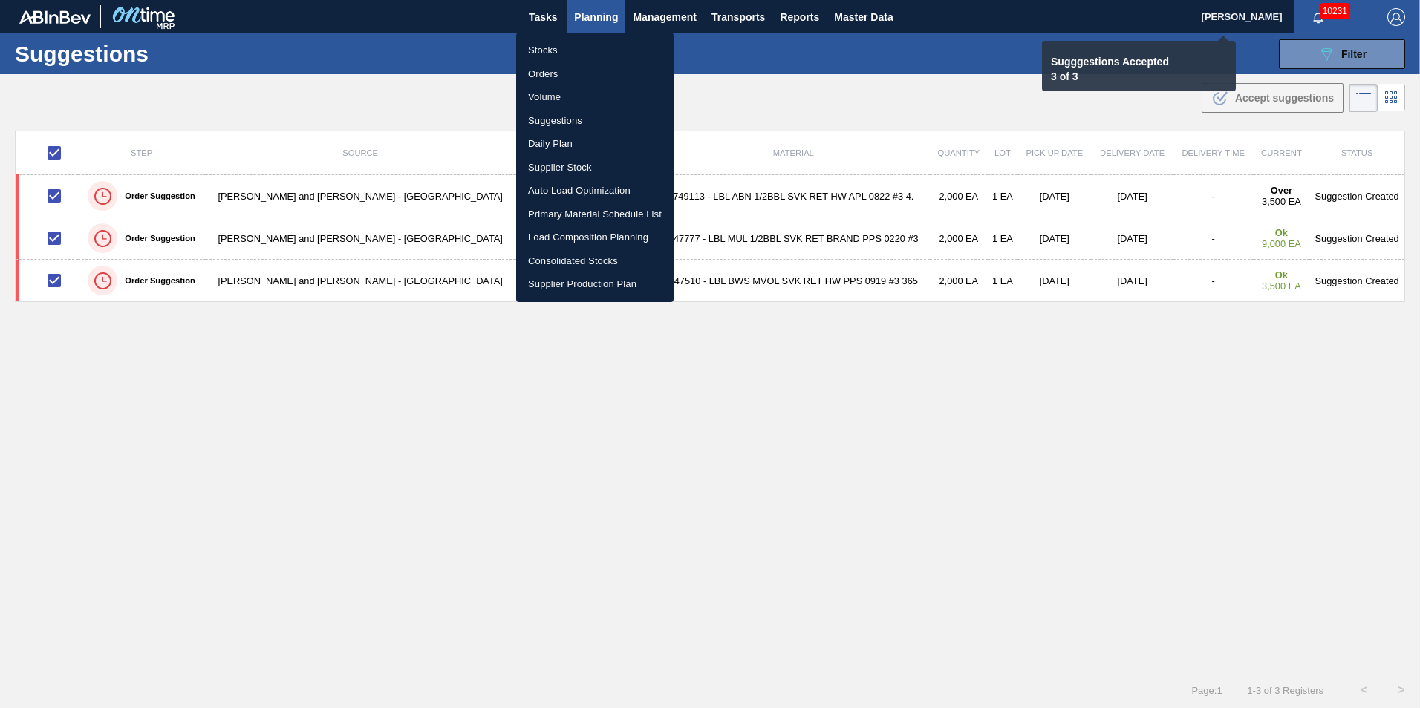
click at [590, 122] on li "Suggestions" at bounding box center [594, 121] width 157 height 24
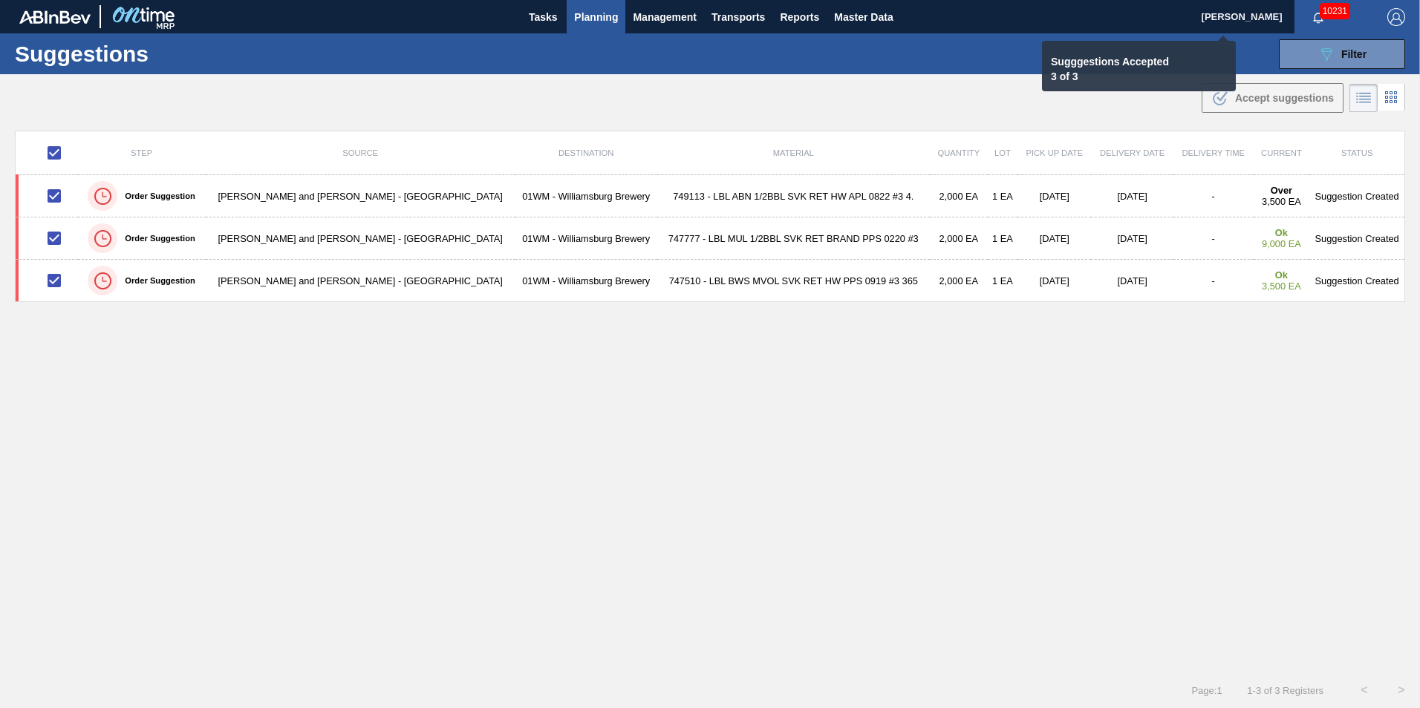
checkbox input "false"
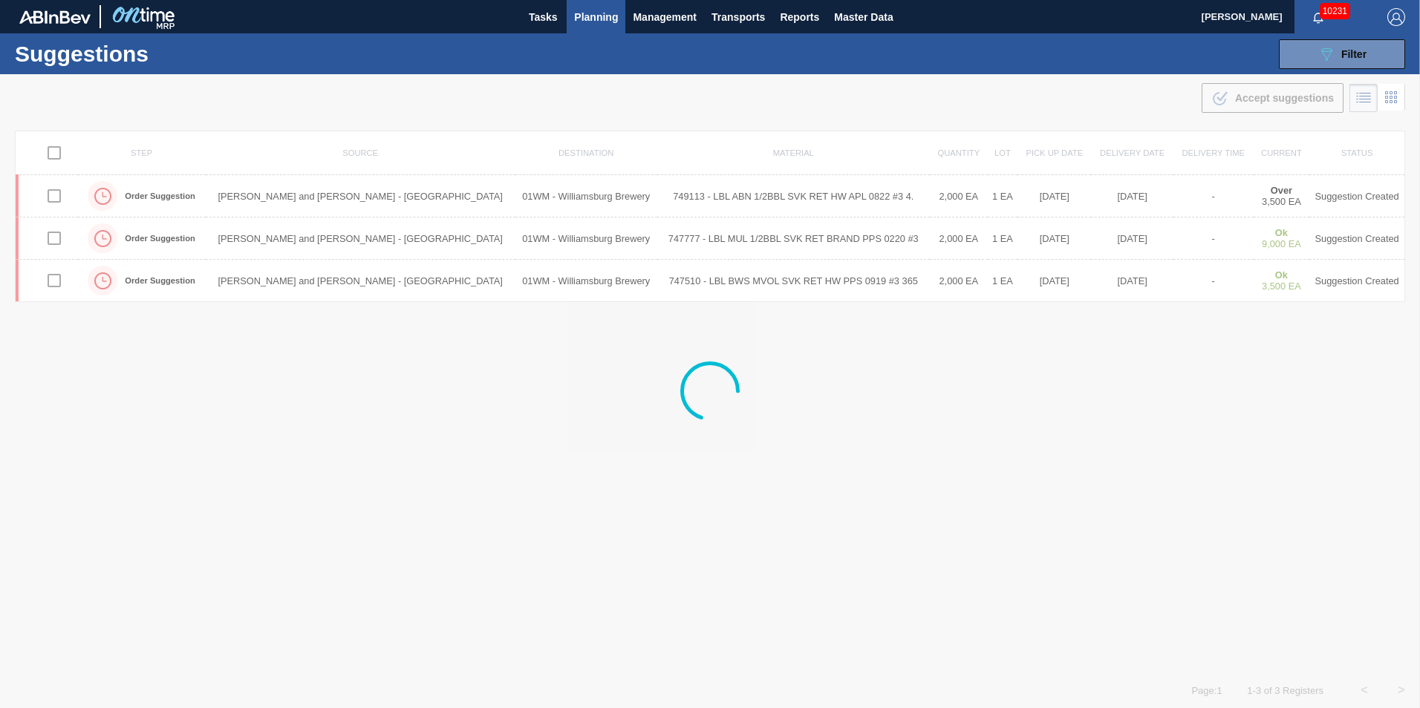
click at [589, 20] on span "Planning" at bounding box center [596, 17] width 44 height 18
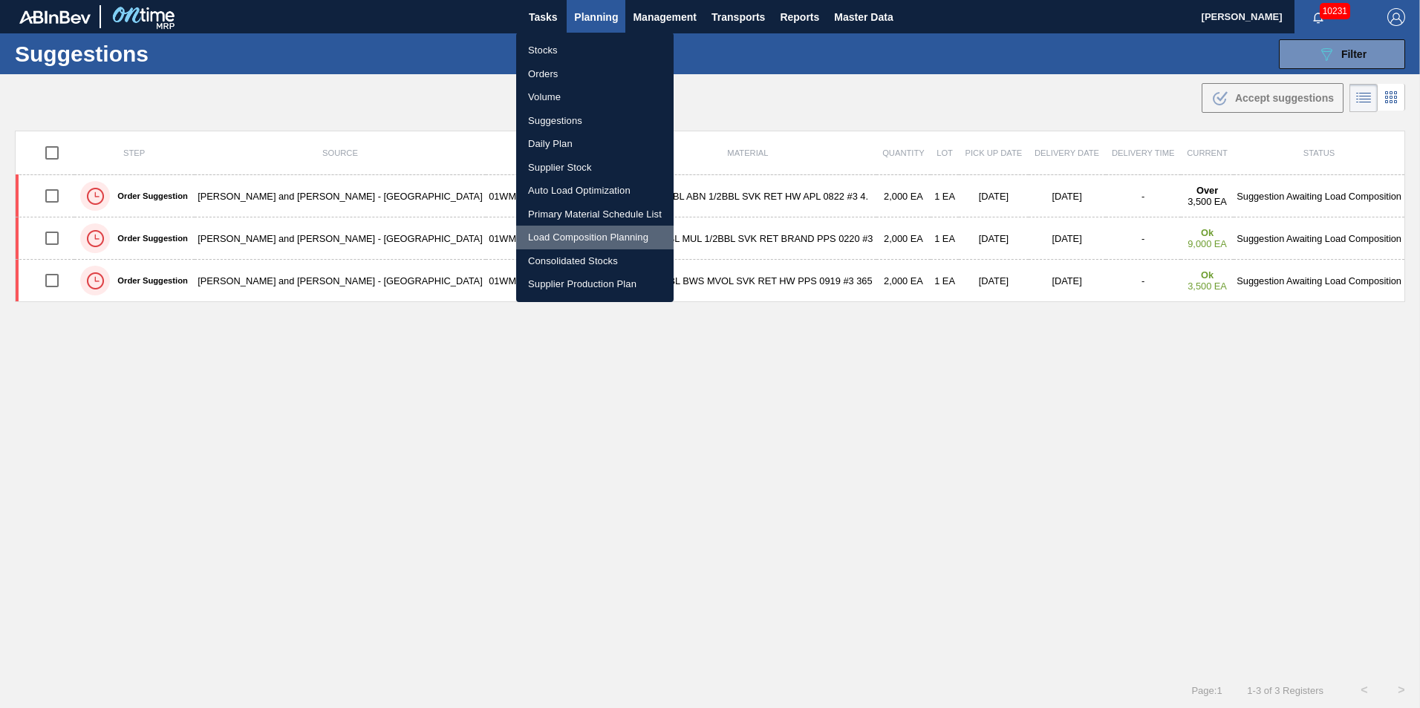
click at [590, 235] on li "Load Composition Planning" at bounding box center [594, 238] width 157 height 24
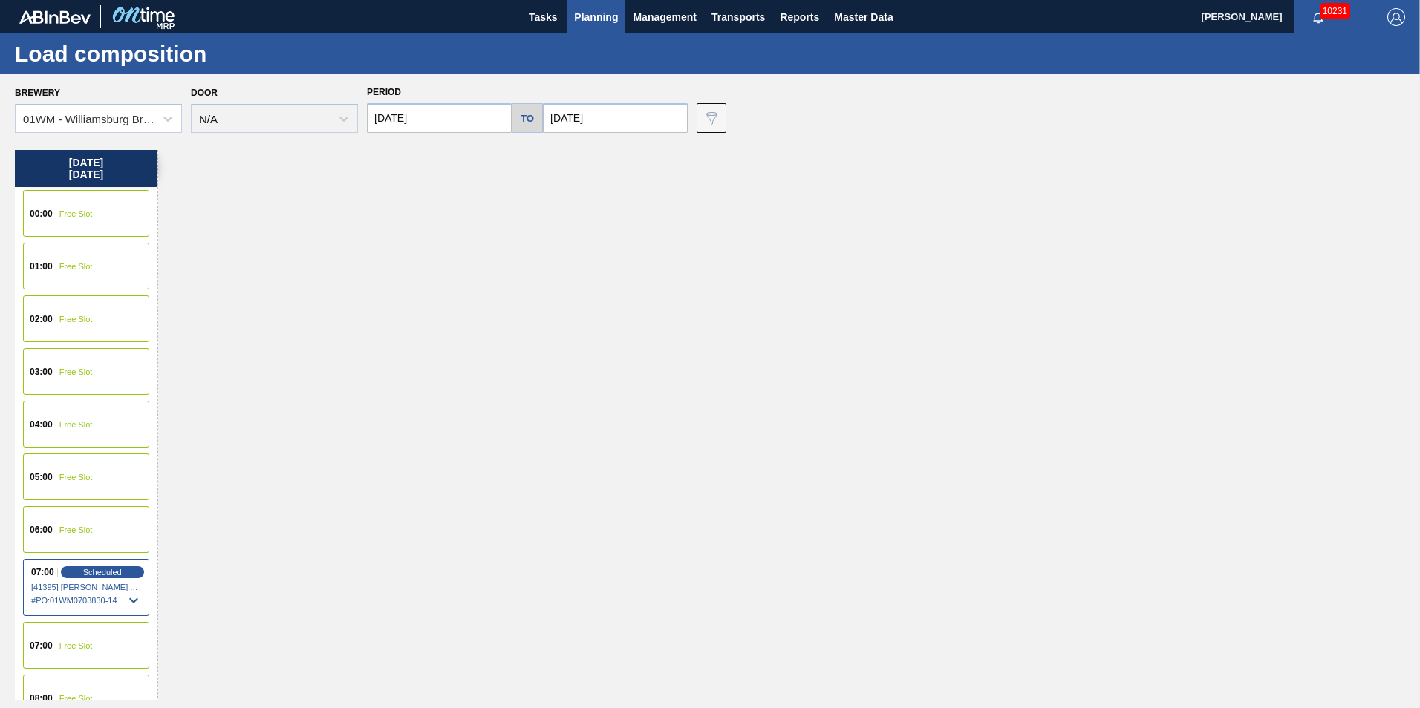
click at [83, 685] on div "08:00 Free Slot" at bounding box center [86, 698] width 126 height 47
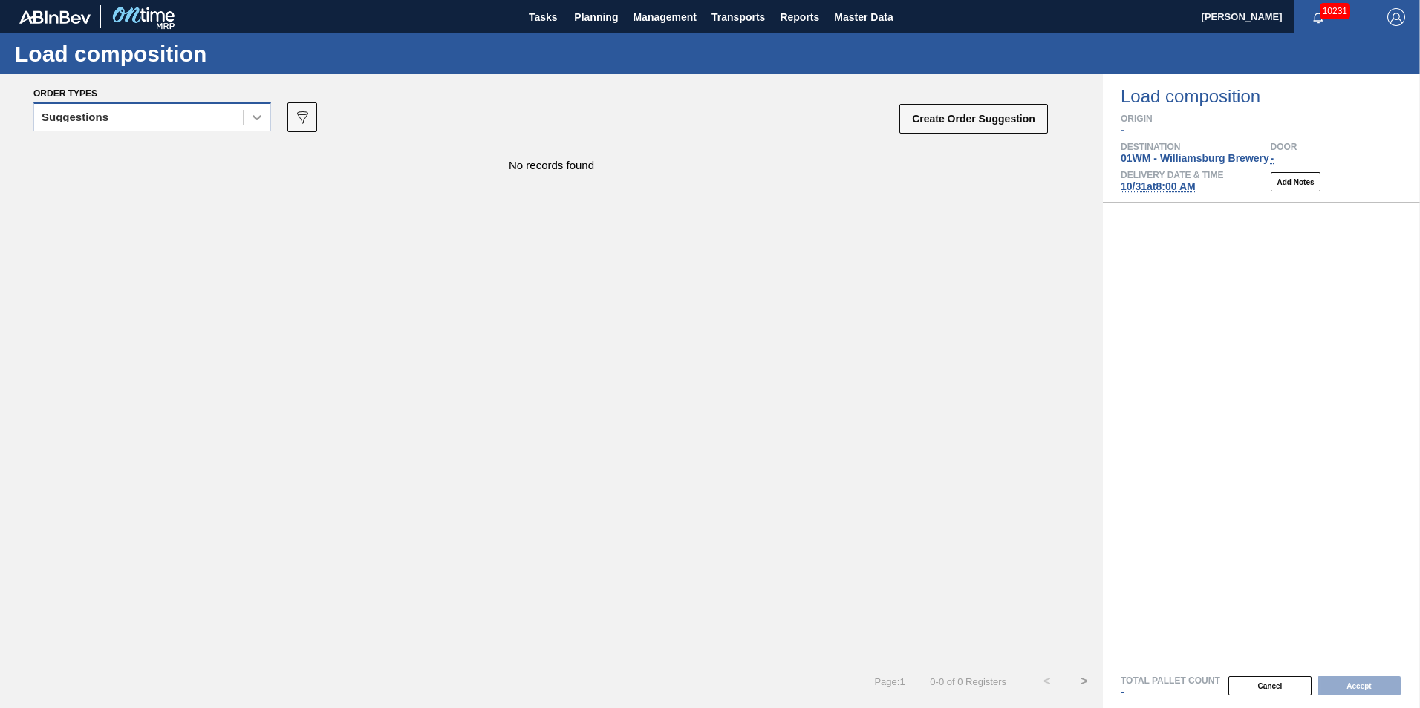
click at [245, 114] on div at bounding box center [257, 117] width 27 height 27
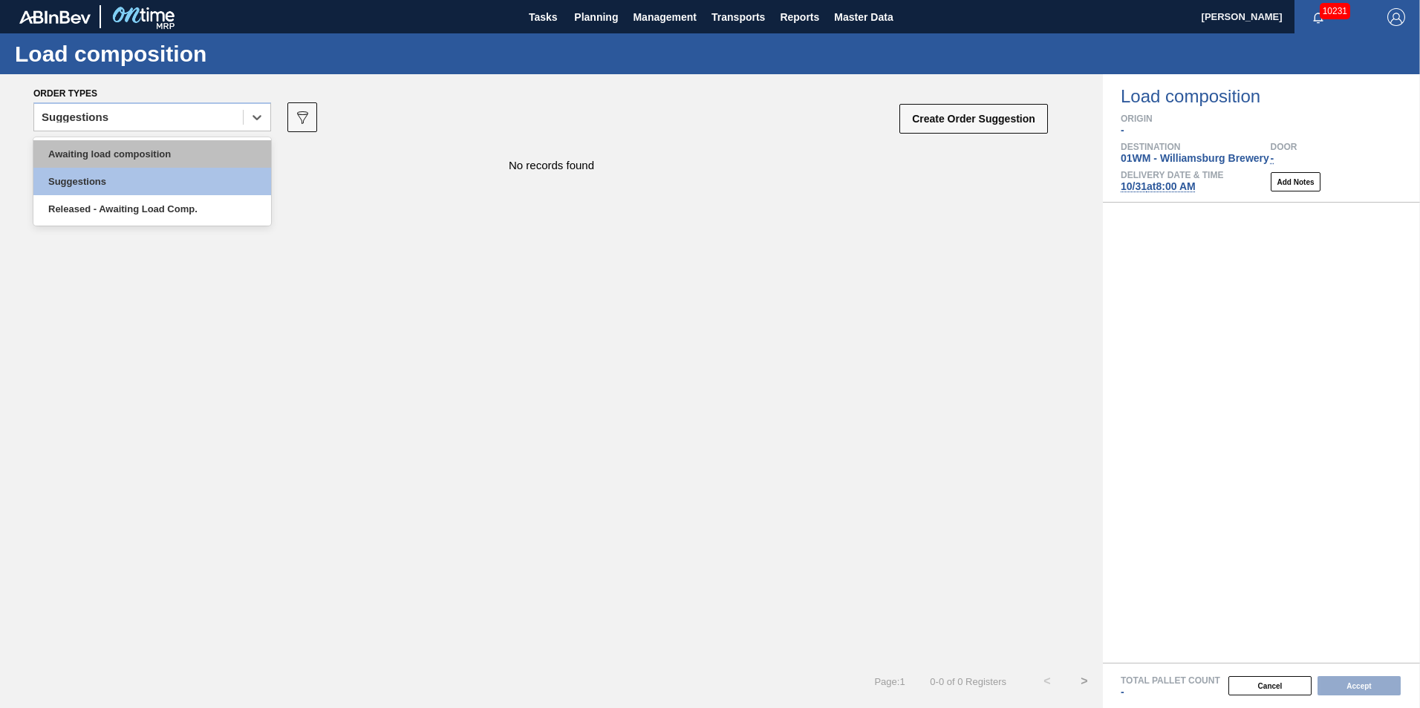
click at [195, 153] on div "Awaiting load composition" at bounding box center [152, 153] width 238 height 27
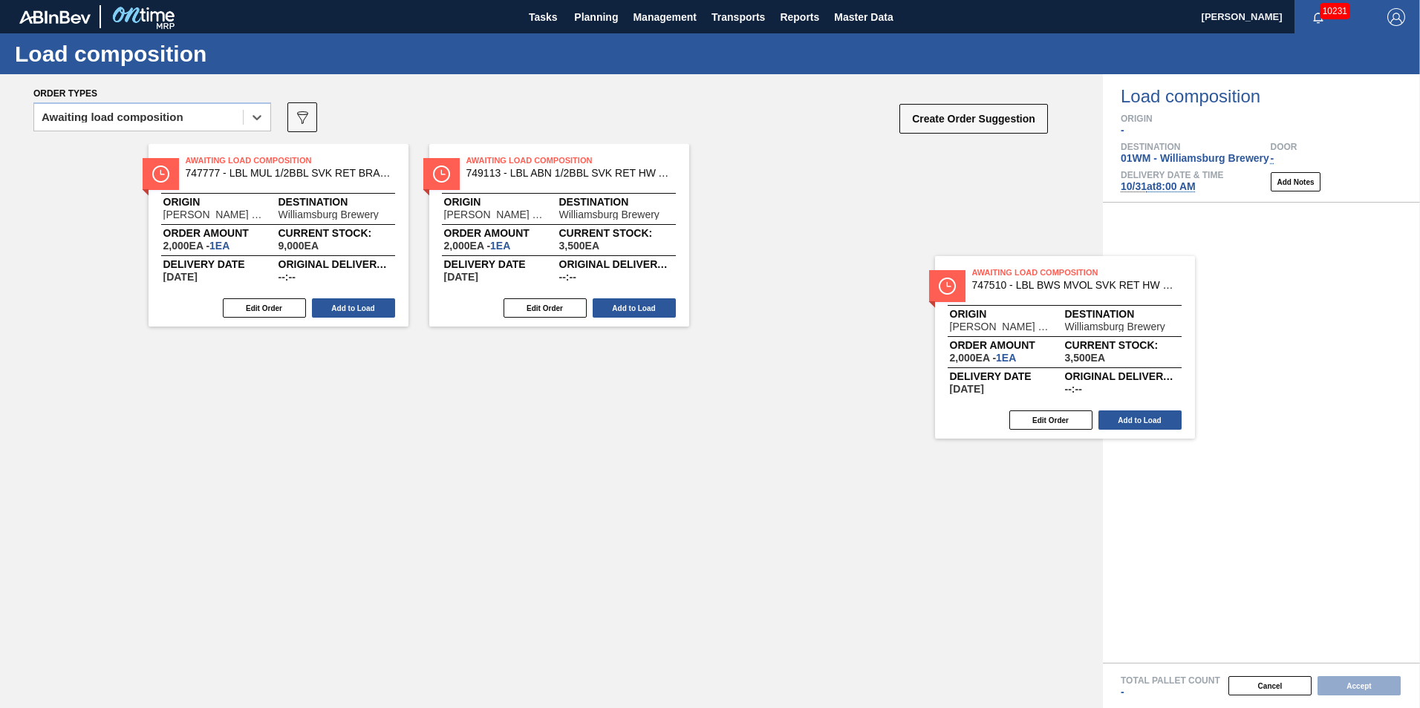
drag, startPoint x: 264, startPoint y: 207, endPoint x: 1234, endPoint y: 339, distance: 978.8
click at [1234, 339] on div "Order types option Awaiting load composition, selected. Select is focused ,type…" at bounding box center [710, 391] width 1420 height 634
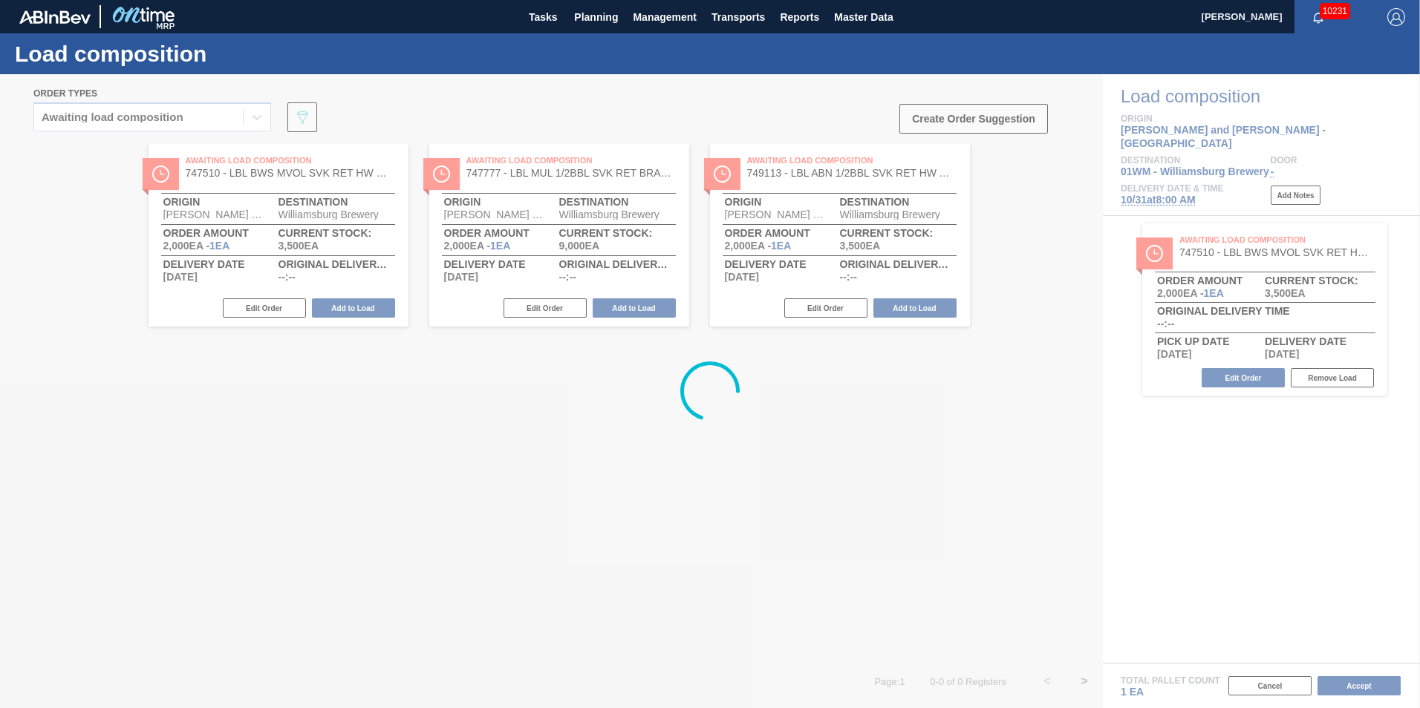
click at [1261, 311] on div at bounding box center [710, 391] width 1420 height 634
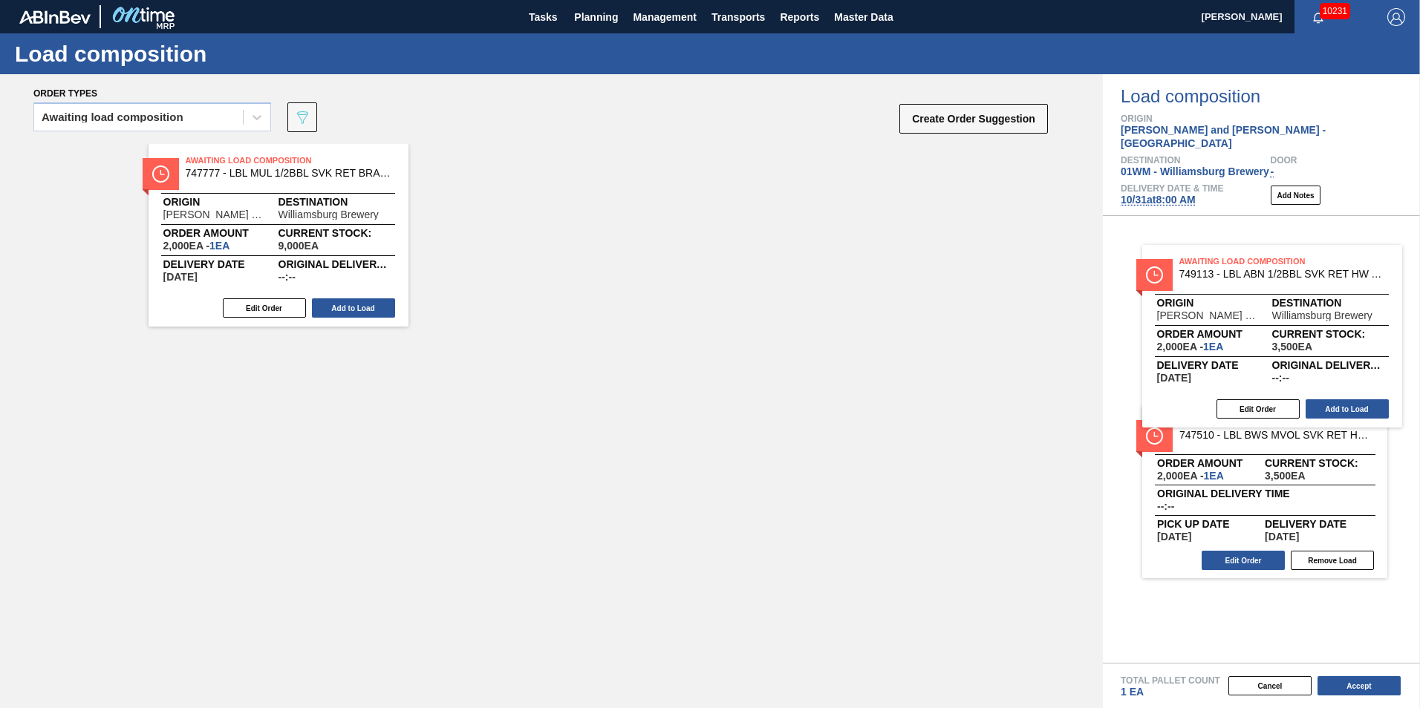
drag, startPoint x: 552, startPoint y: 220, endPoint x: 1280, endPoint y: 322, distance: 734.9
click at [1280, 322] on div "Order types Awaiting load composition 089F7B8B-B2A5-4AFE-B5C0-19BA573D28AC Crea…" at bounding box center [710, 391] width 1420 height 634
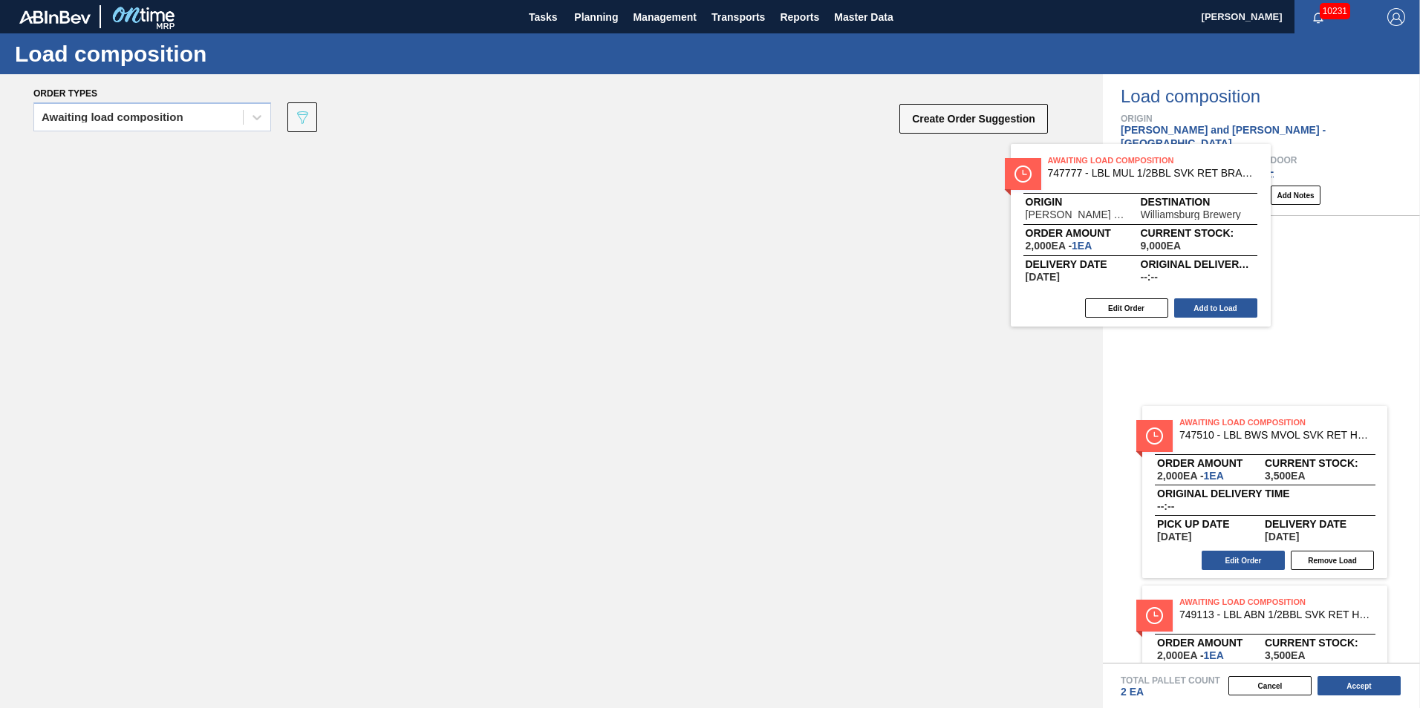
drag, startPoint x: 368, startPoint y: 271, endPoint x: 1375, endPoint y: 271, distance: 1007.7
click at [1375, 271] on div "Order types Awaiting load composition 089F7B8B-B2A5-4AFE-B5C0-19BA573D28AC Crea…" at bounding box center [710, 391] width 1420 height 634
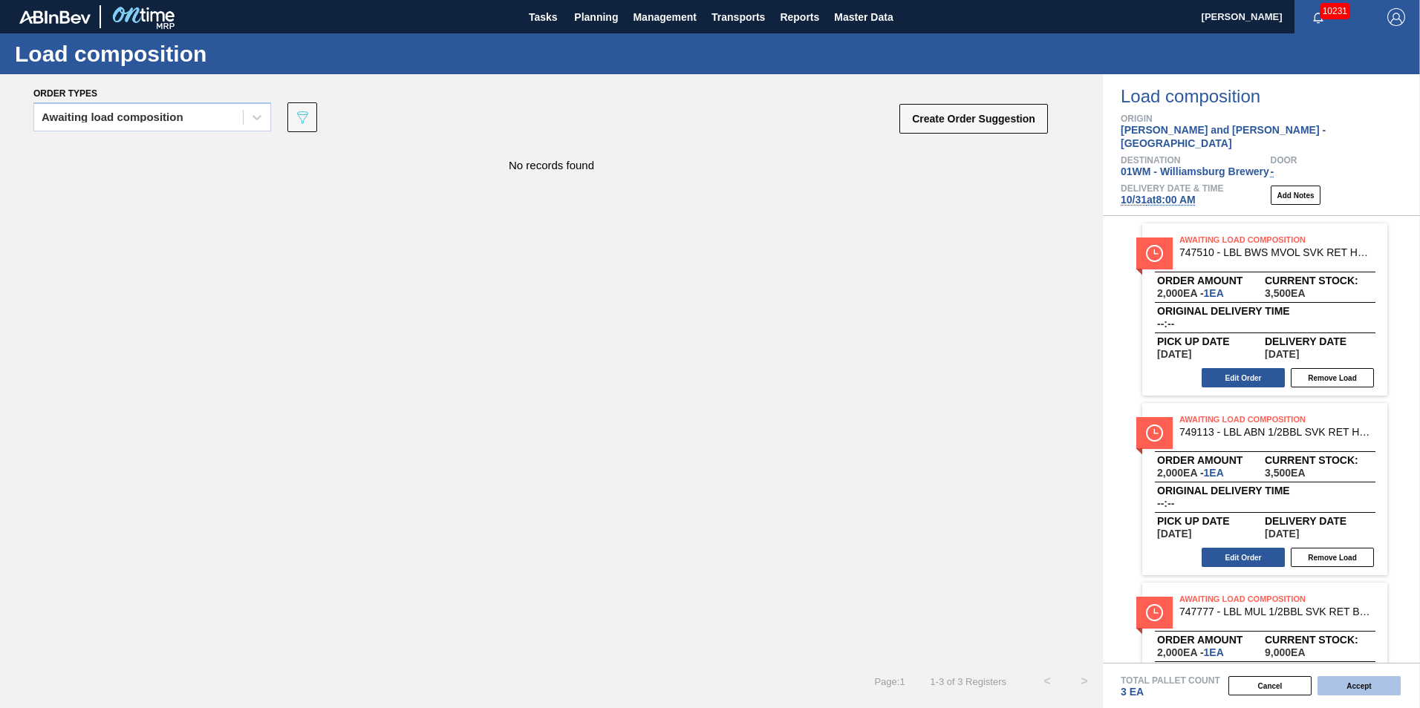
click at [1355, 691] on button "Accept" at bounding box center [1358, 686] width 83 height 19
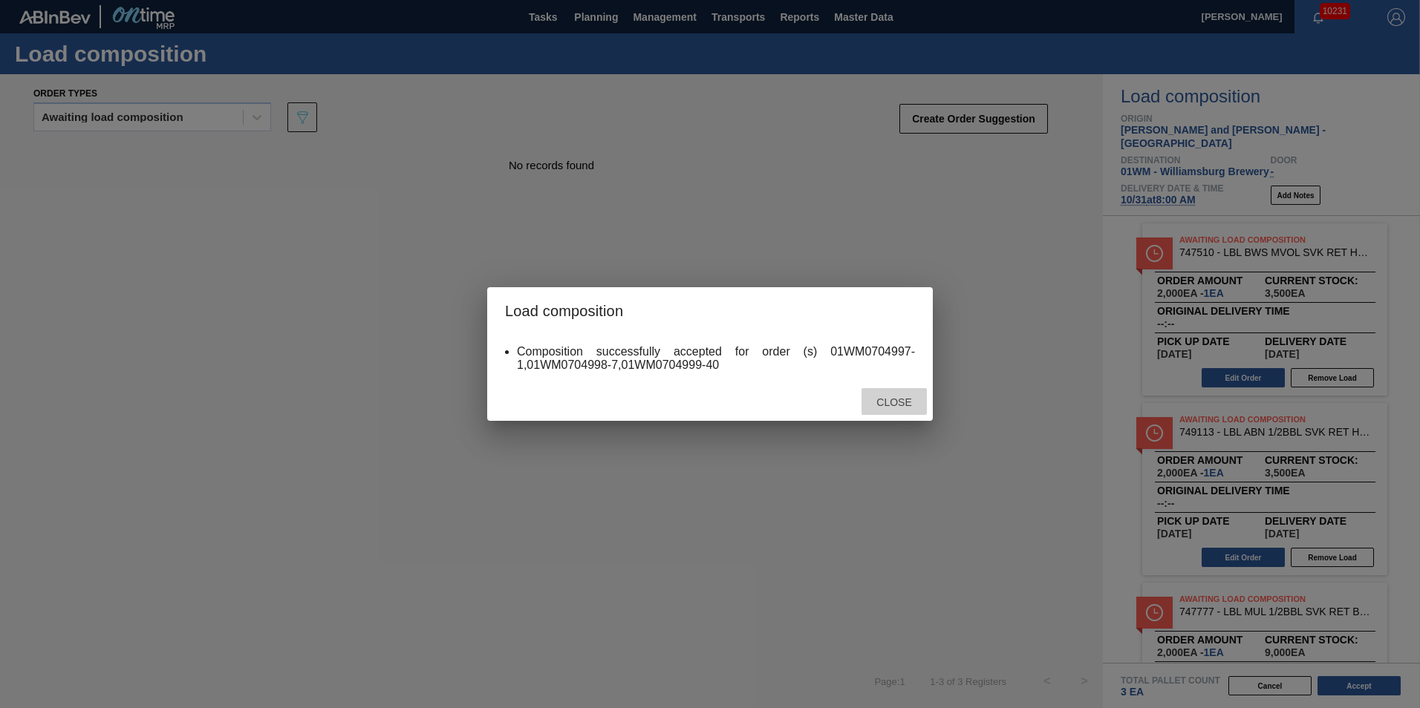
click at [893, 396] on div "Close" at bounding box center [893, 401] width 65 height 27
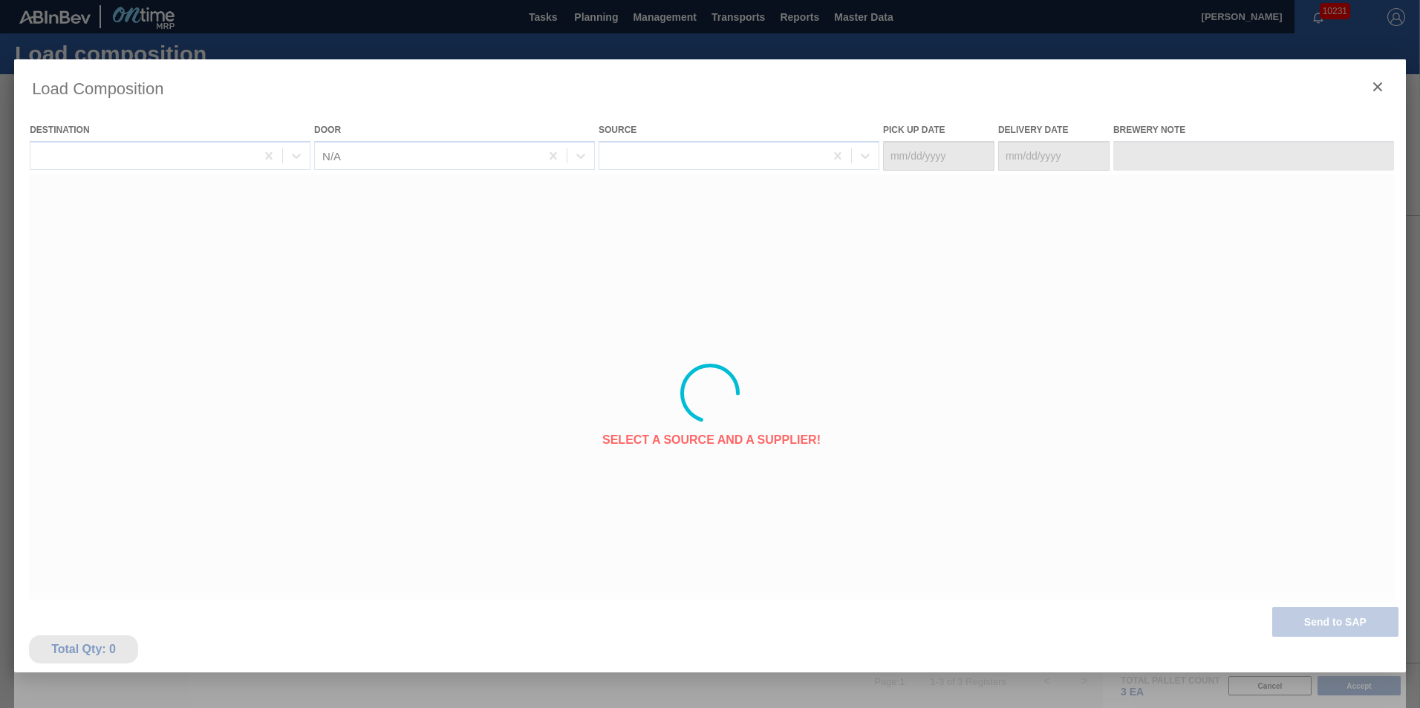
type Date "10/29/2025"
type Date "10/31/2025"
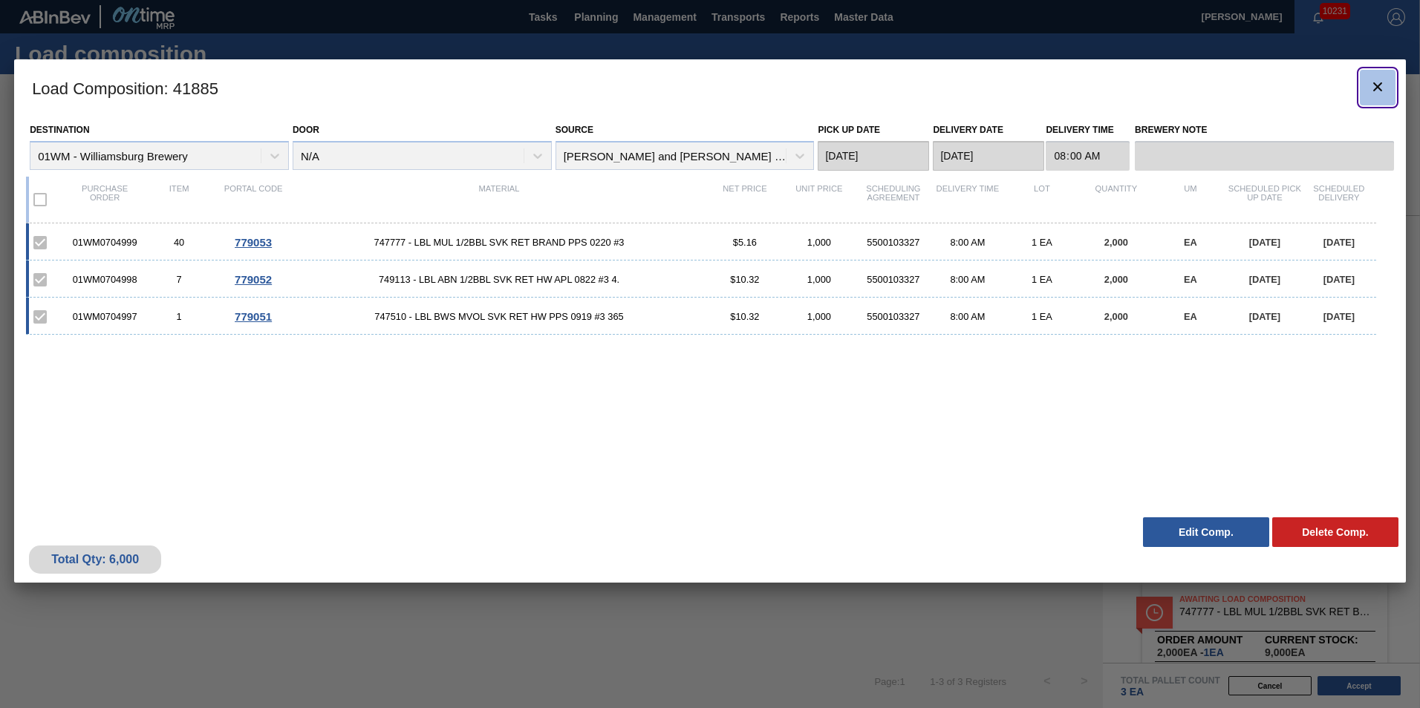
click at [1372, 87] on icon "botão de ícone" at bounding box center [1378, 87] width 18 height 18
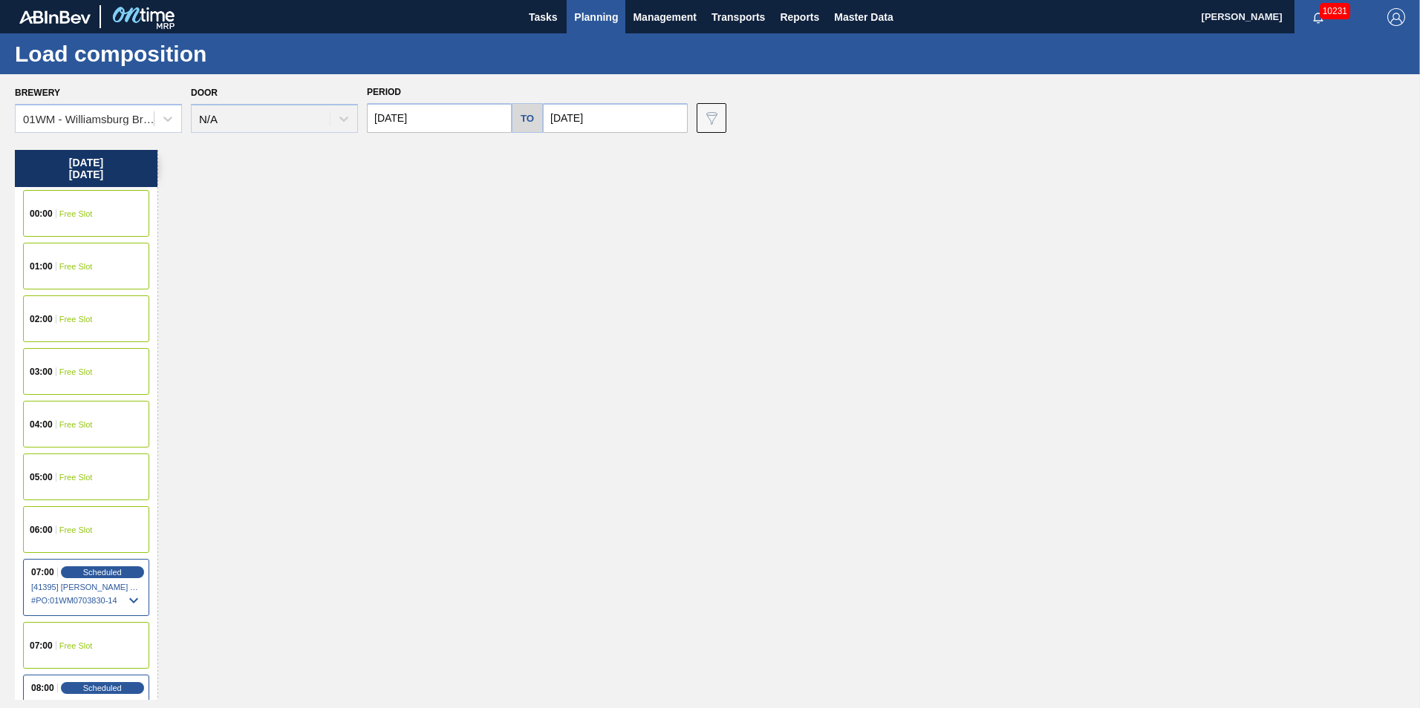
click at [606, 16] on span "Planning" at bounding box center [596, 17] width 44 height 18
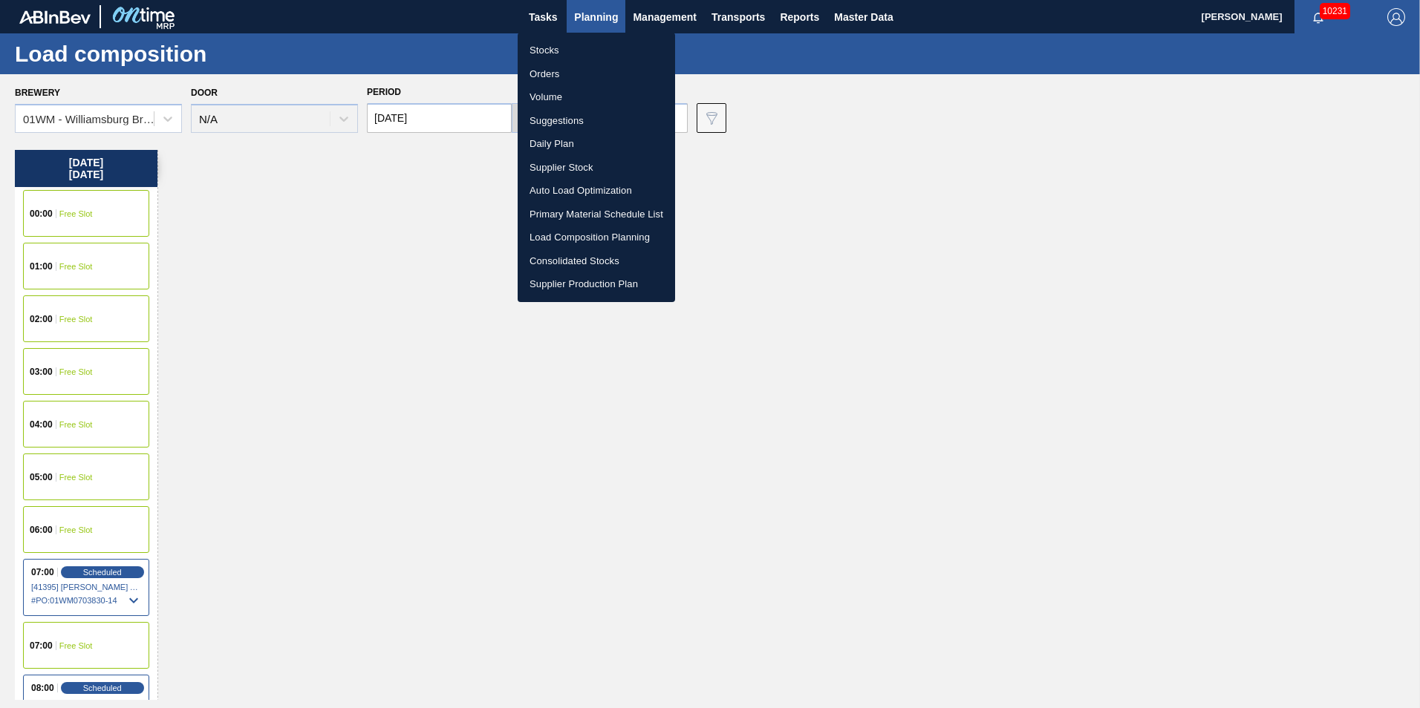
click at [781, 168] on div at bounding box center [710, 354] width 1420 height 708
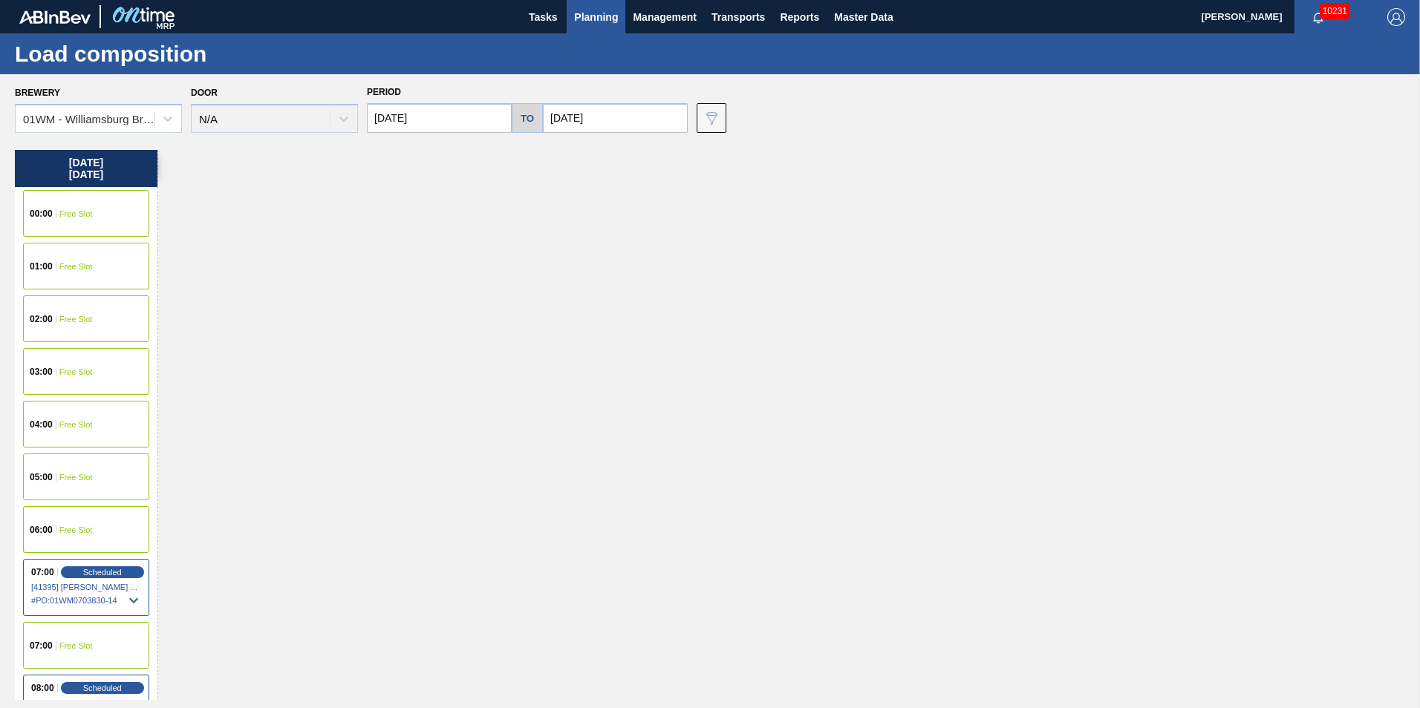
click at [432, 114] on input "10/31/2025" at bounding box center [439, 118] width 145 height 30
click at [387, 157] on div "October 2025" at bounding box center [457, 153] width 178 height 13
click at [382, 155] on button "Previous Month" at bounding box center [380, 154] width 10 height 10
click at [414, 319] on div "1" at bounding box center [409, 322] width 20 height 20
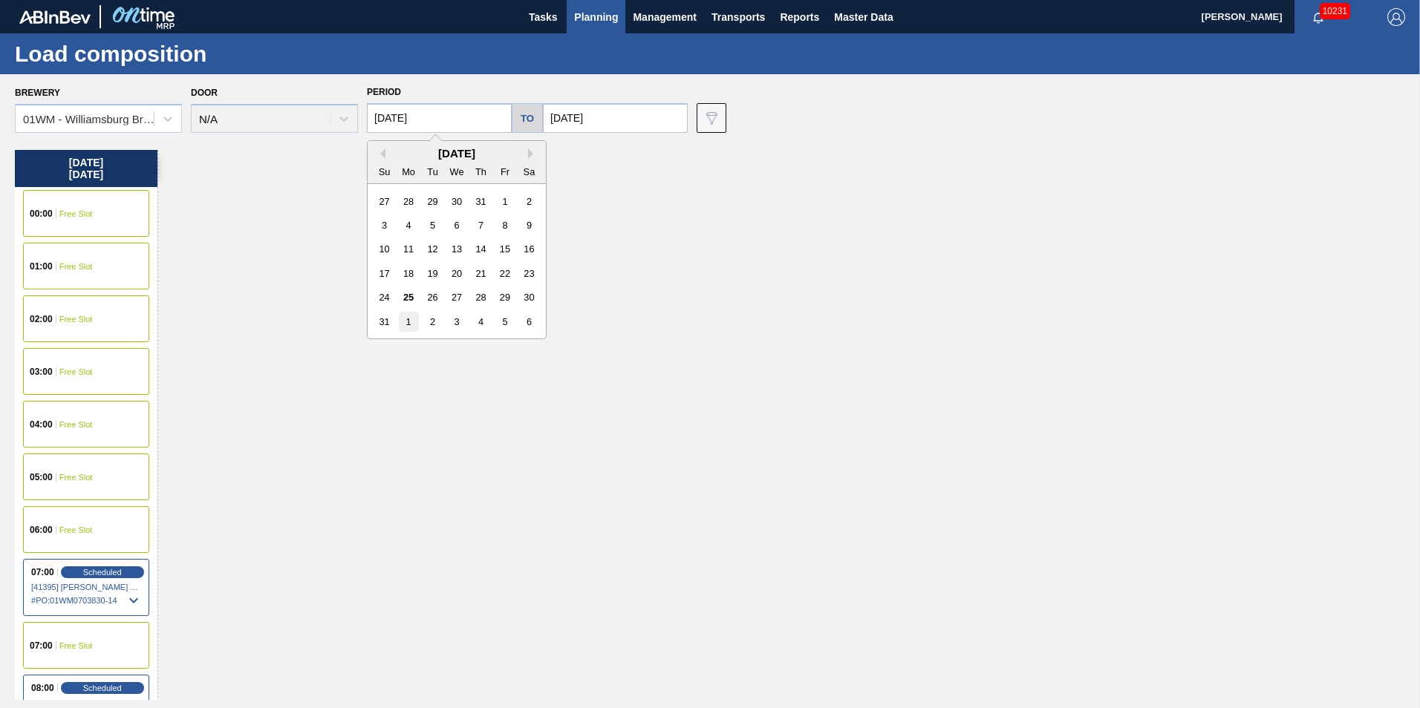
type input "09/01/2025"
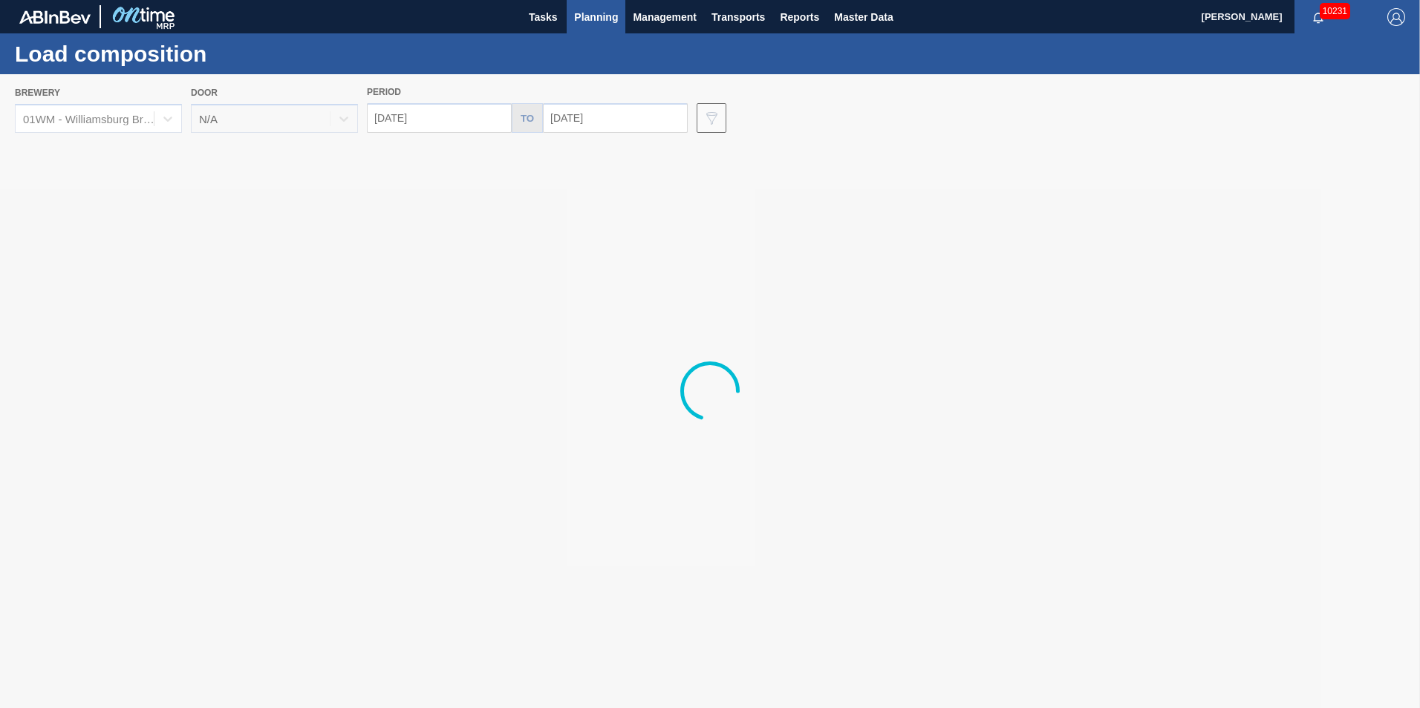
click at [585, 119] on input "10/31/2025" at bounding box center [615, 118] width 145 height 30
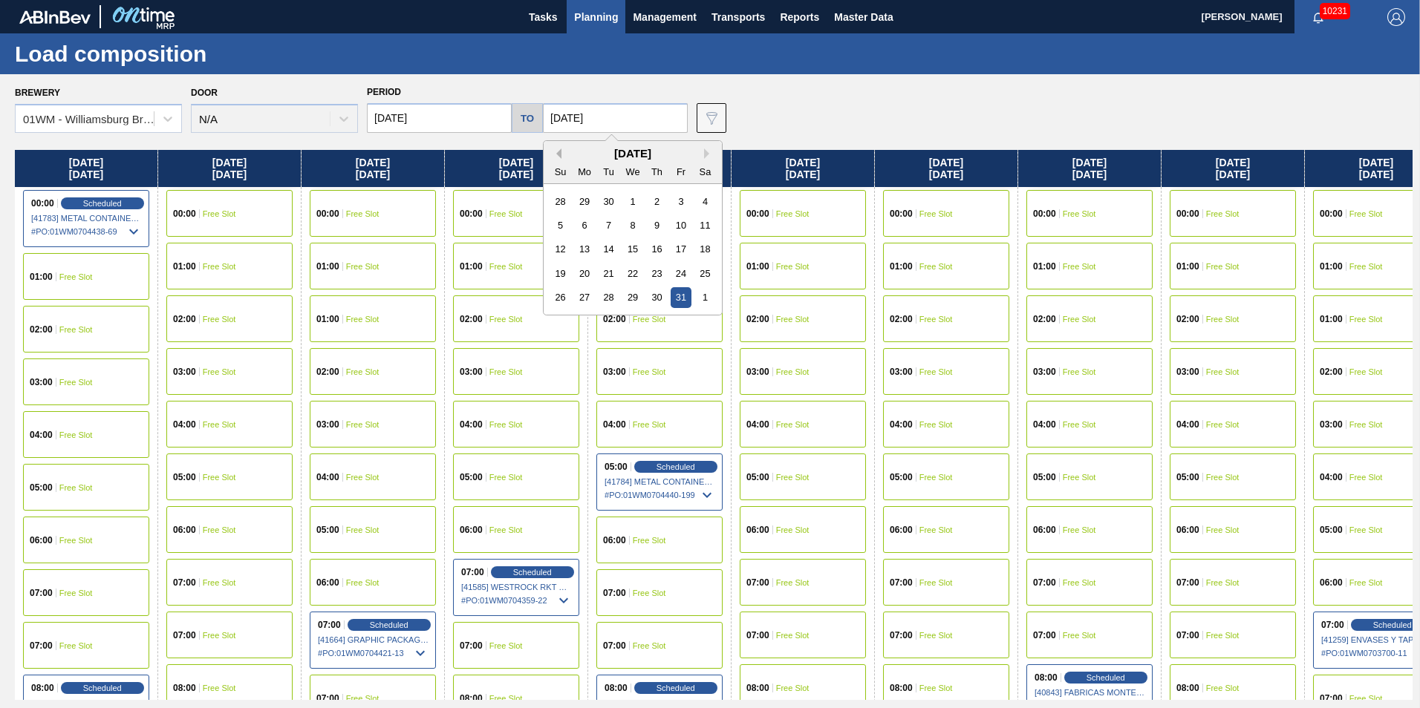
click at [552, 156] on button "Previous Month" at bounding box center [556, 154] width 10 height 10
click at [553, 248] on div "14" at bounding box center [560, 249] width 20 height 20
type input "09/14/2025"
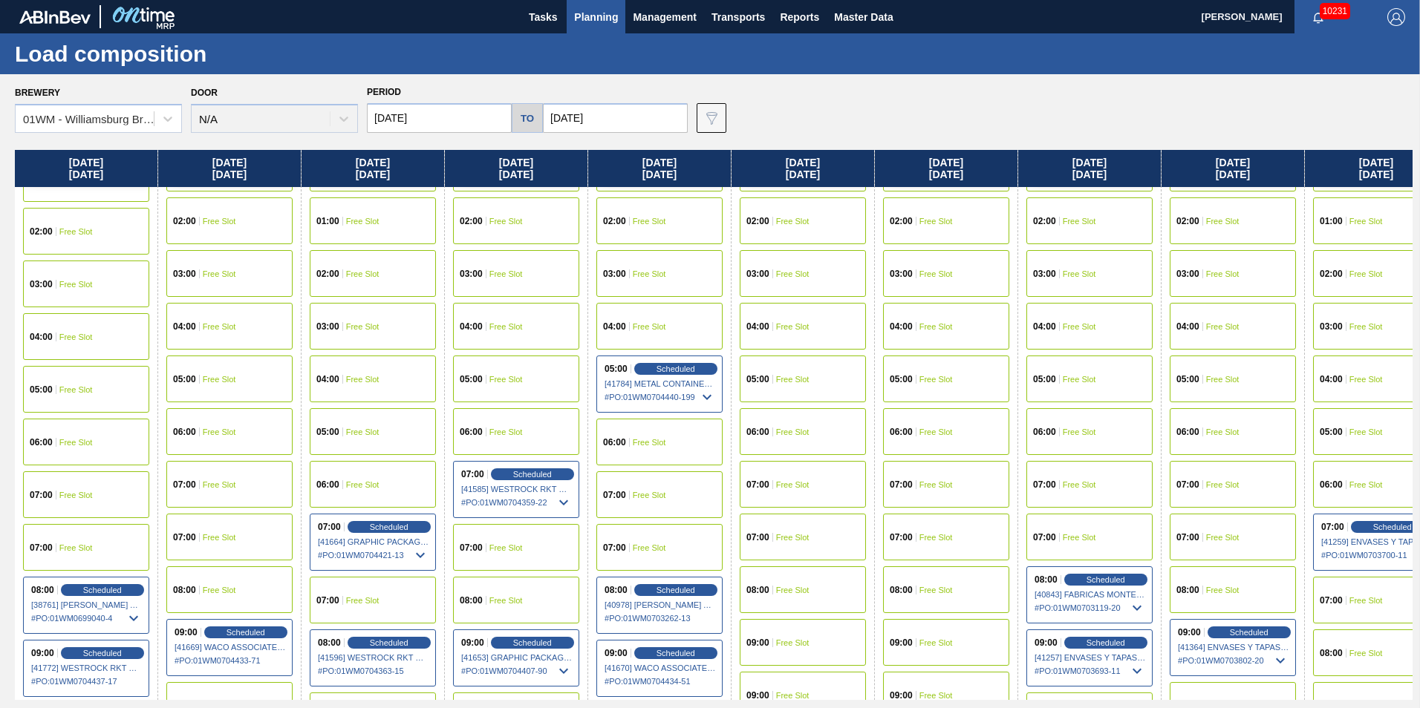
scroll to position [74, 0]
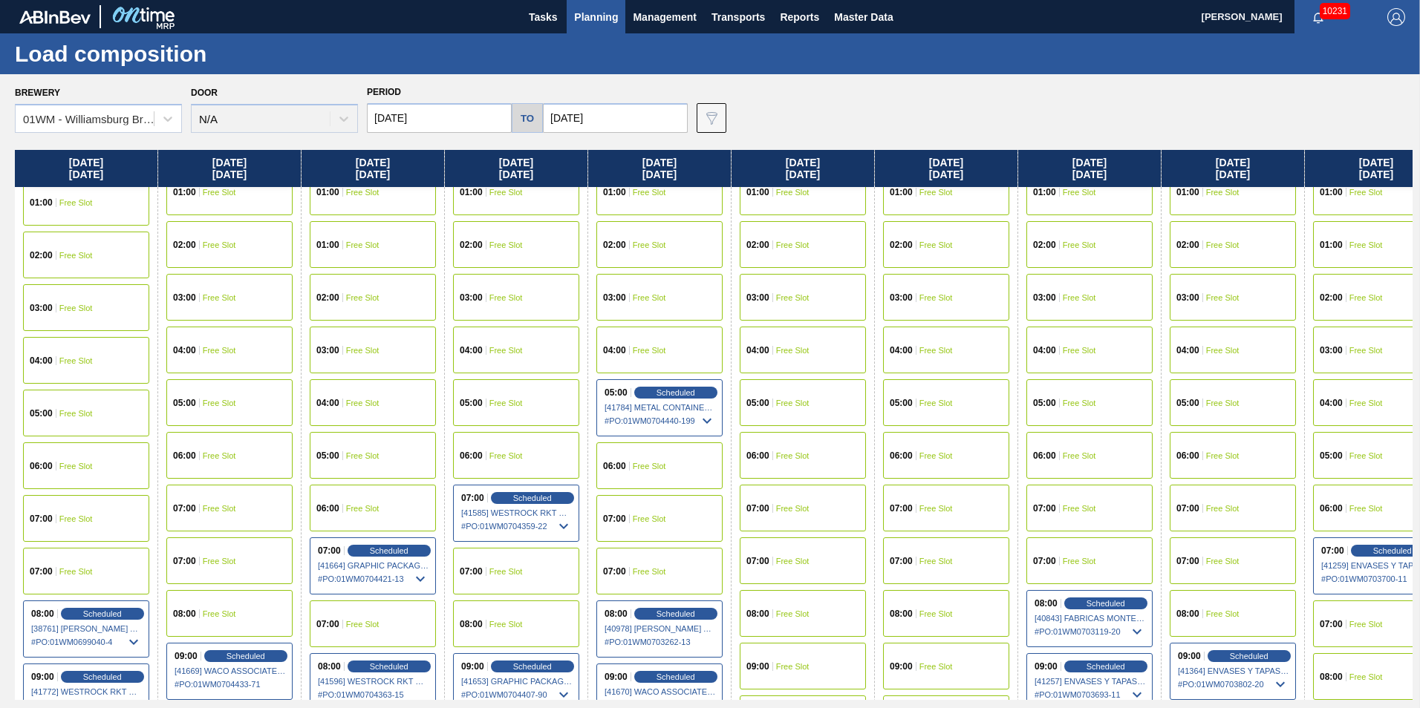
click at [607, 15] on span "Planning" at bounding box center [596, 17] width 44 height 18
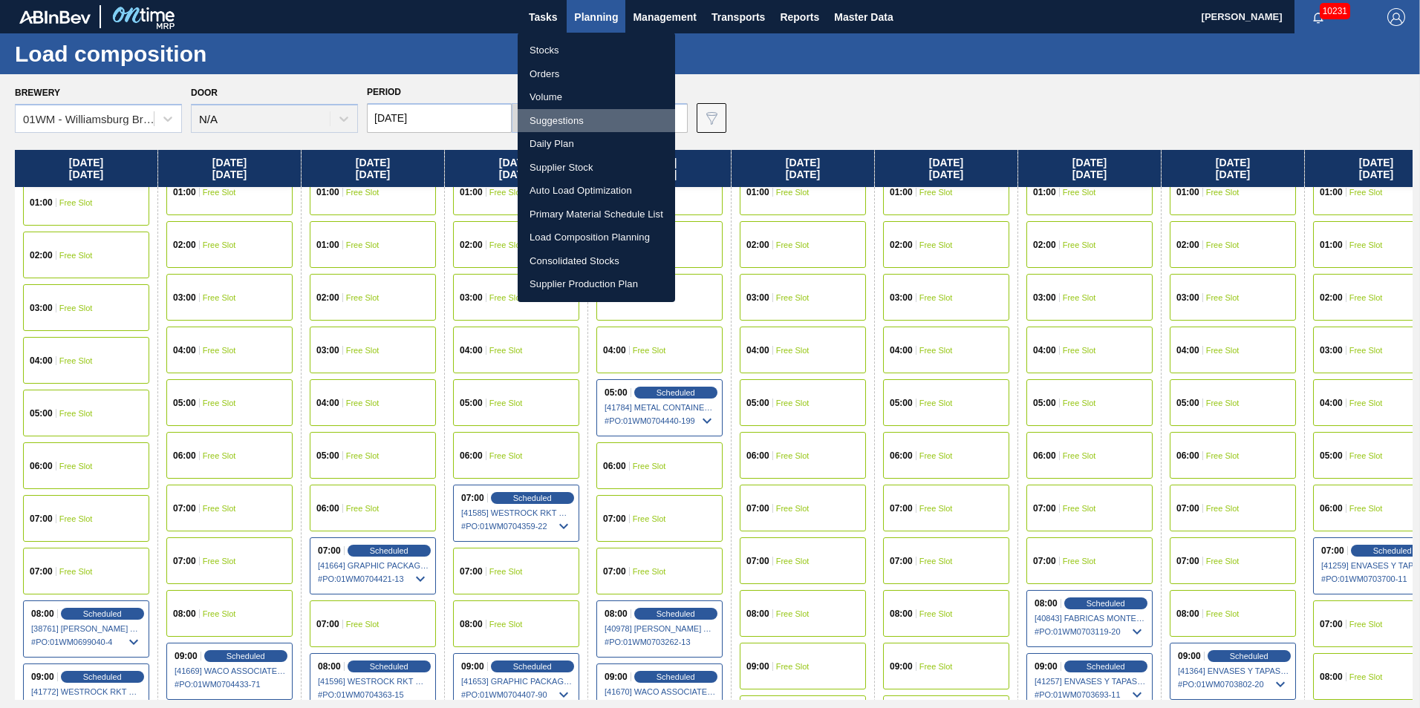
click at [564, 121] on li "Suggestions" at bounding box center [596, 121] width 157 height 24
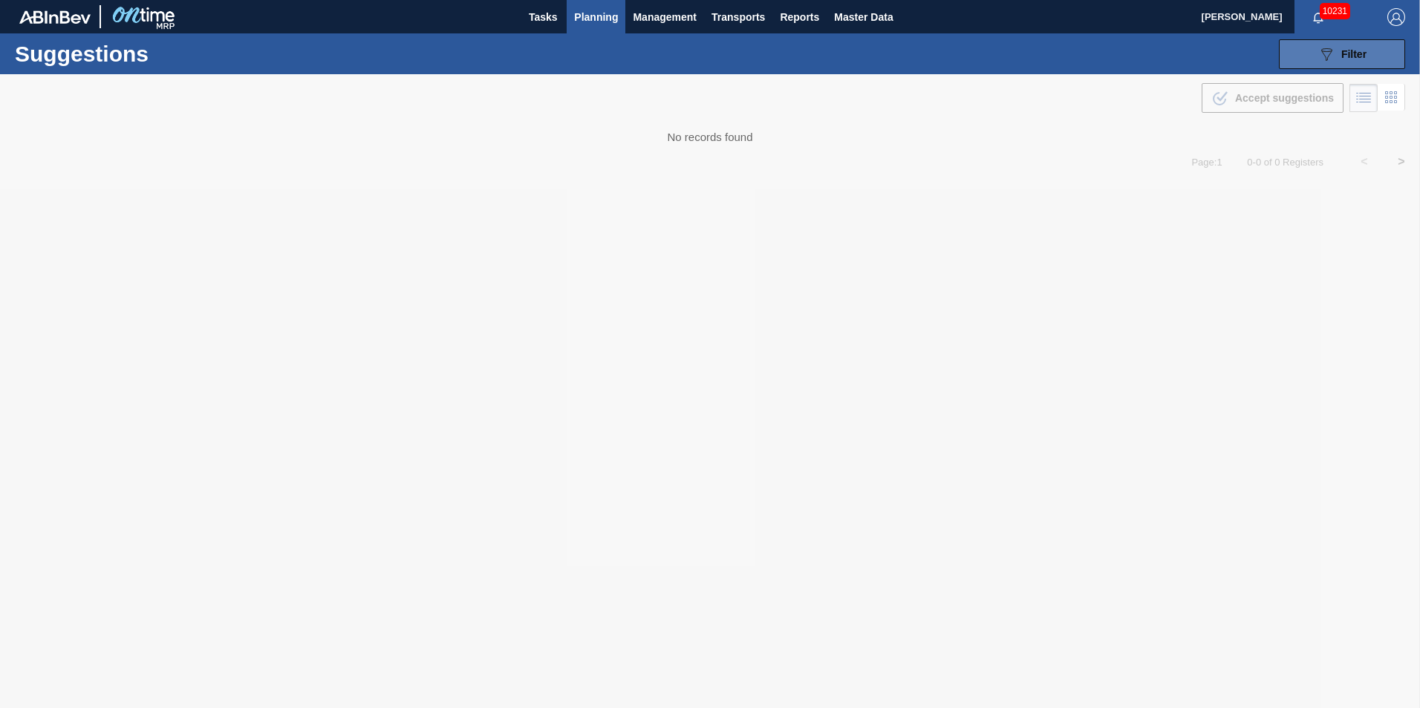
click at [1370, 54] on button "089F7B8B-B2A5-4AFE-B5C0-19BA573D28AC Filter" at bounding box center [1342, 54] width 126 height 30
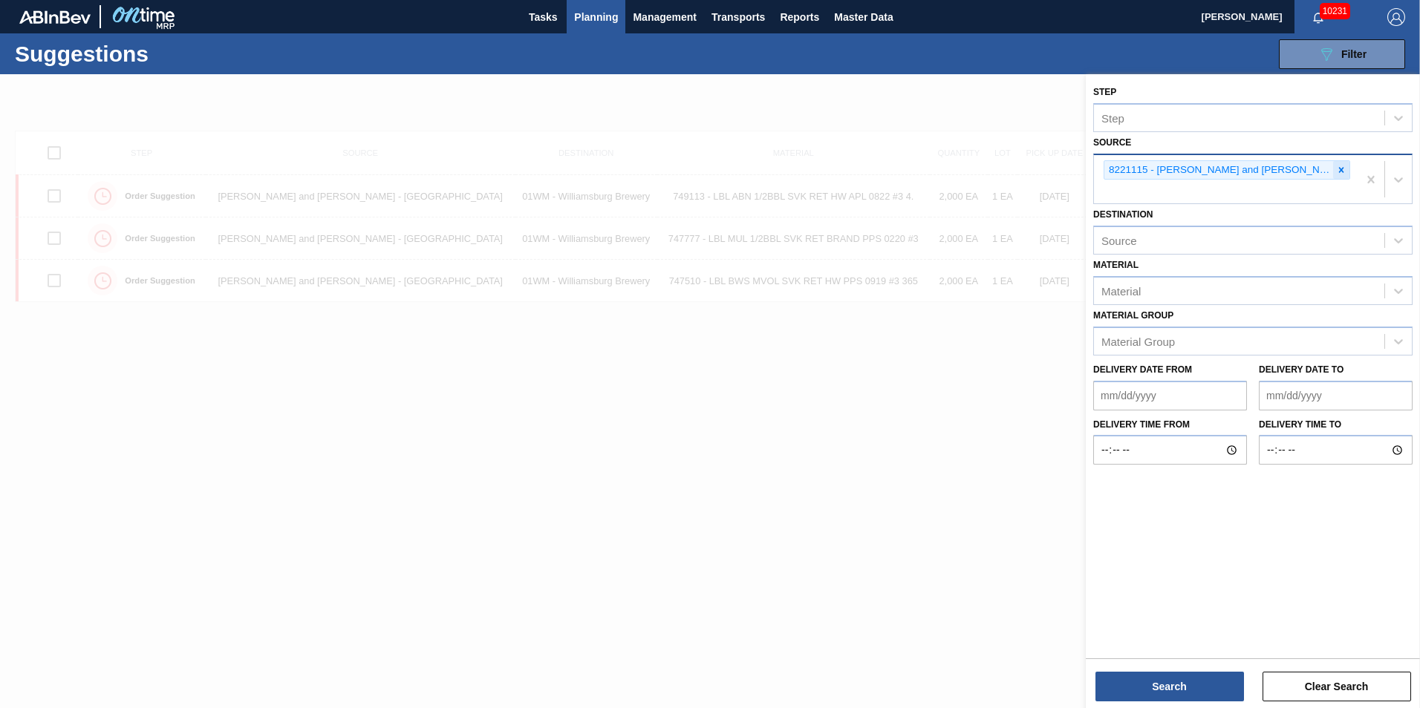
click at [1336, 166] on icon at bounding box center [1341, 170] width 10 height 10
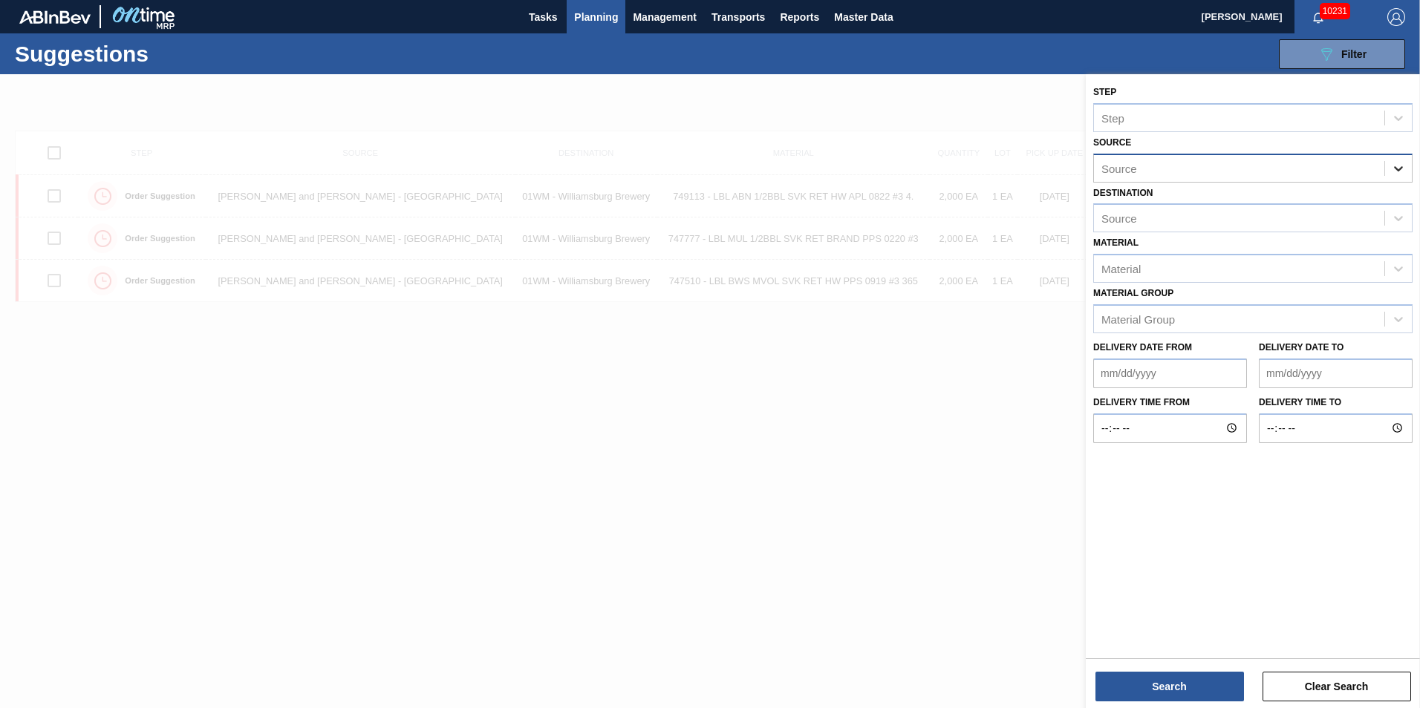
click at [1400, 162] on icon at bounding box center [1398, 168] width 15 height 15
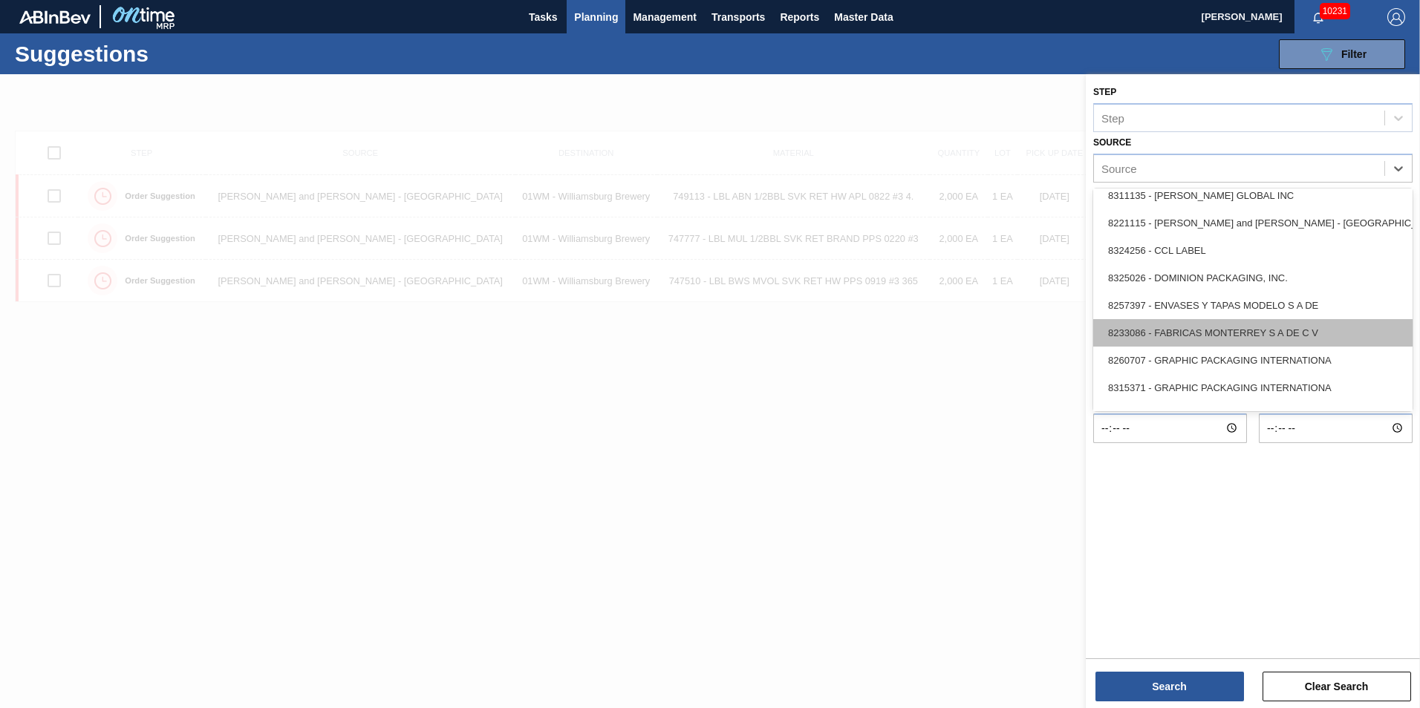
scroll to position [149, 0]
click at [1257, 282] on div "8325026 - DOMINION PACKAGING, INC." at bounding box center [1252, 276] width 319 height 27
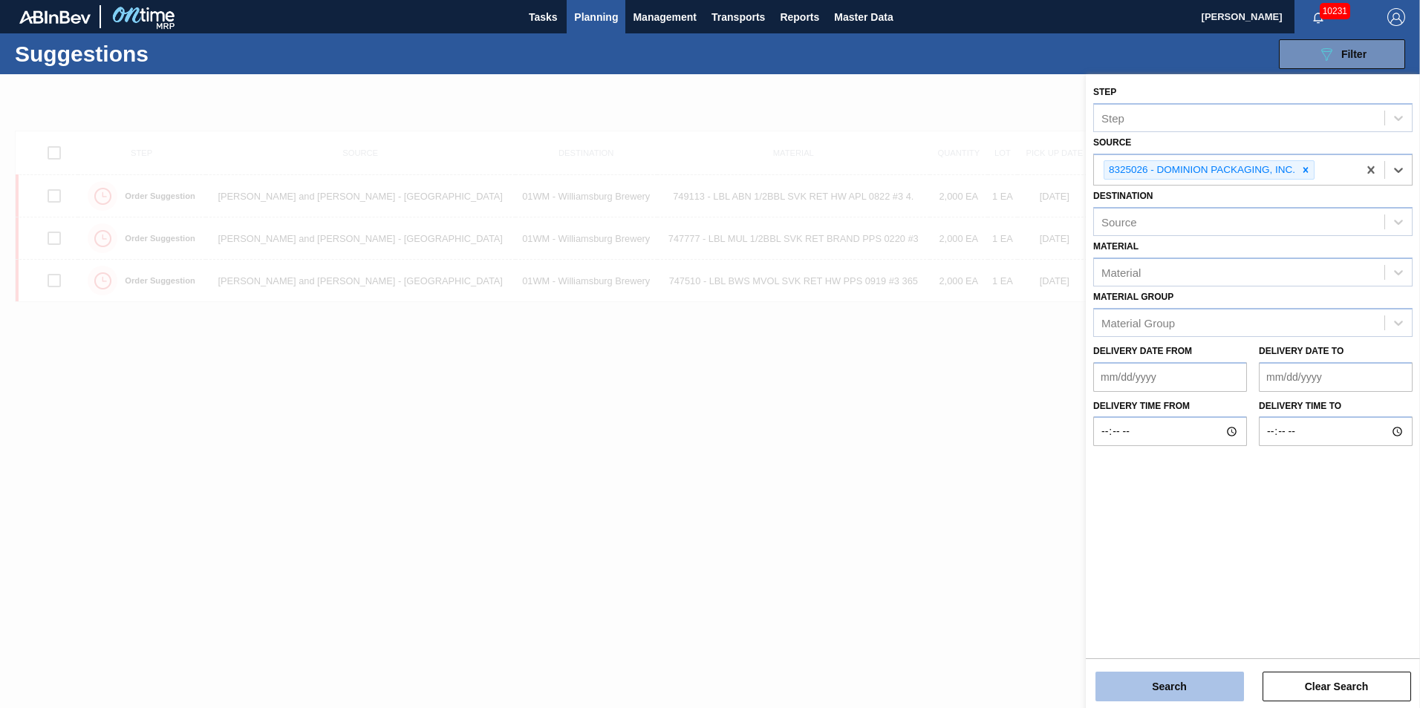
click at [1161, 679] on button "Search" at bounding box center [1169, 687] width 149 height 30
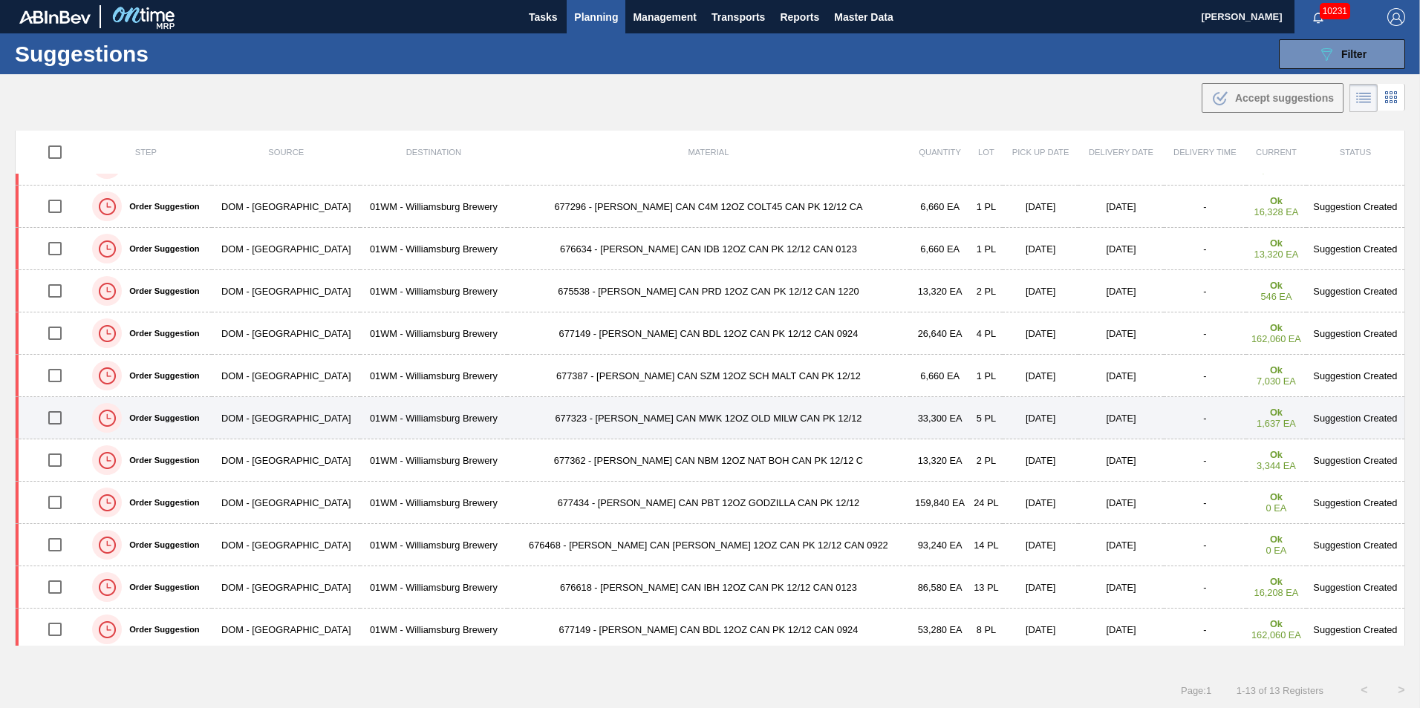
scroll to position [0, 0]
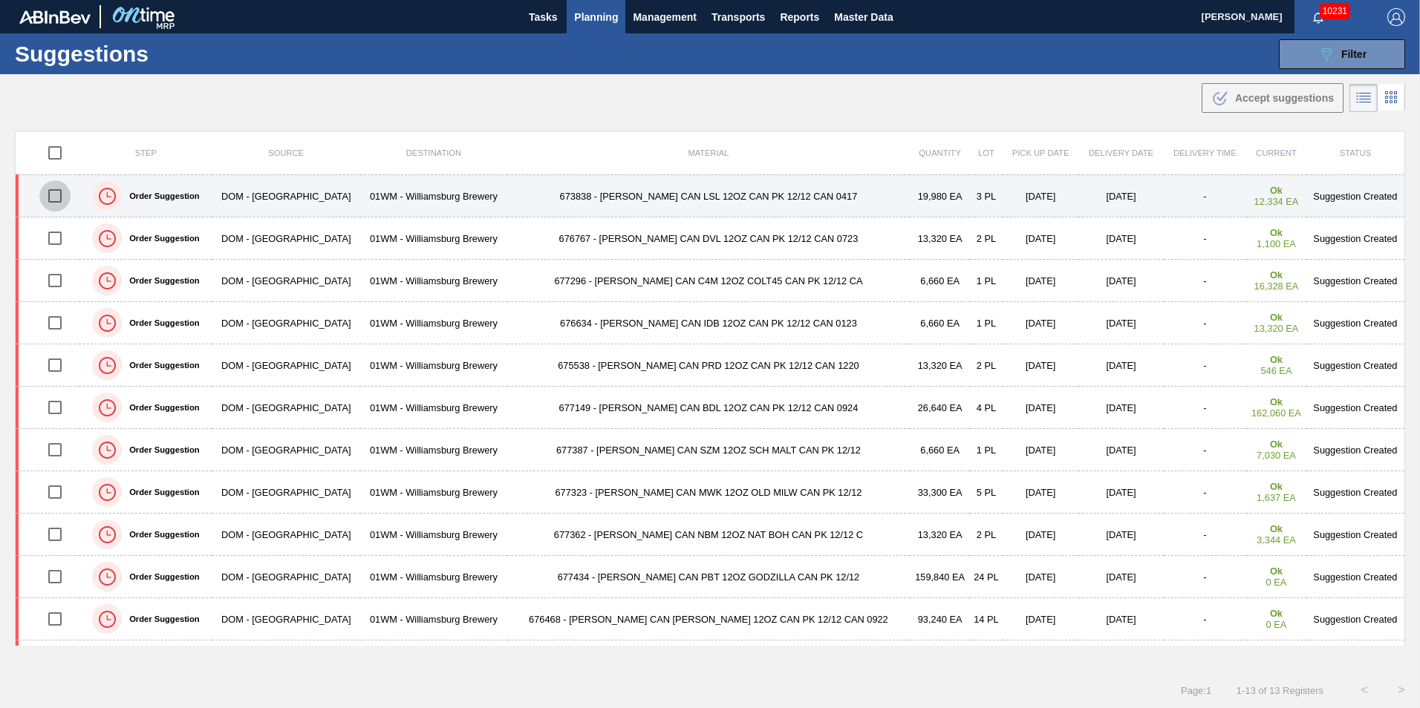
click at [47, 194] on input "checkbox" at bounding box center [54, 195] width 31 height 31
checkbox input "true"
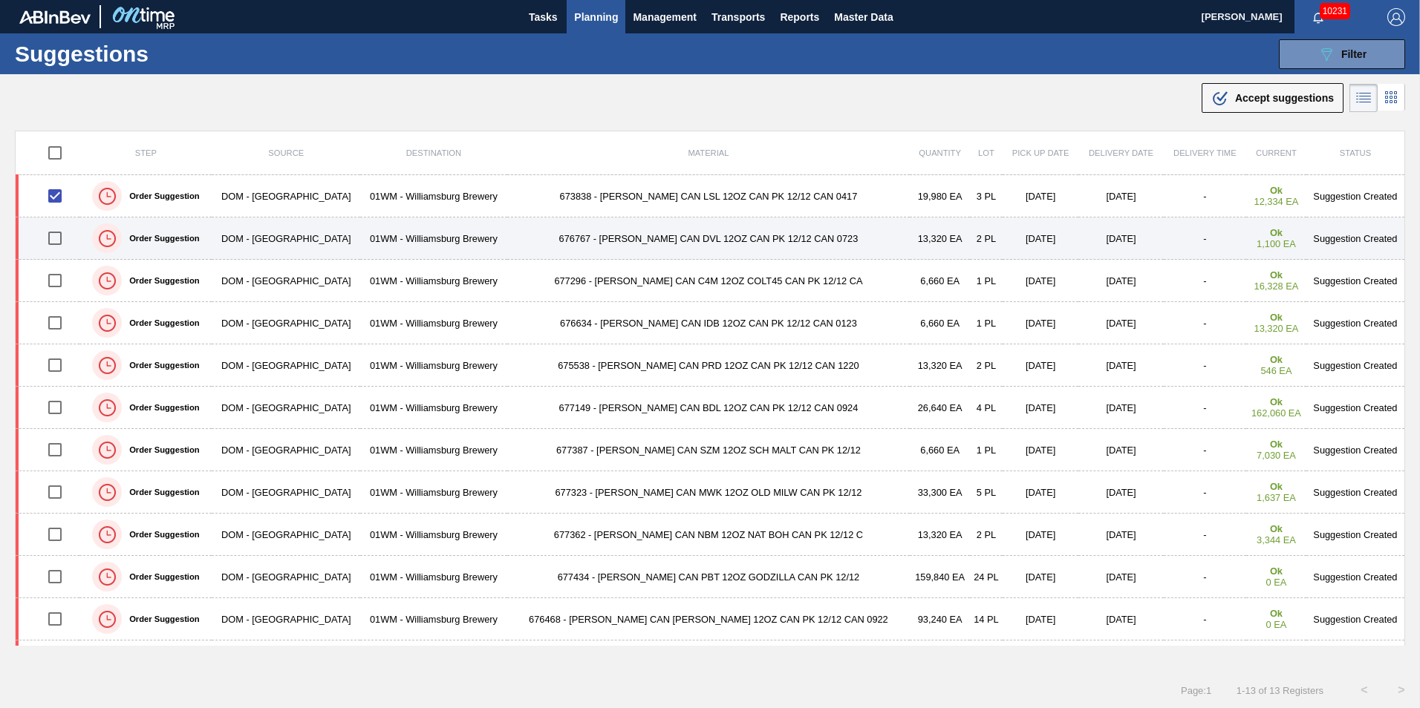
click at [56, 233] on input "checkbox" at bounding box center [54, 238] width 31 height 31
checkbox input "true"
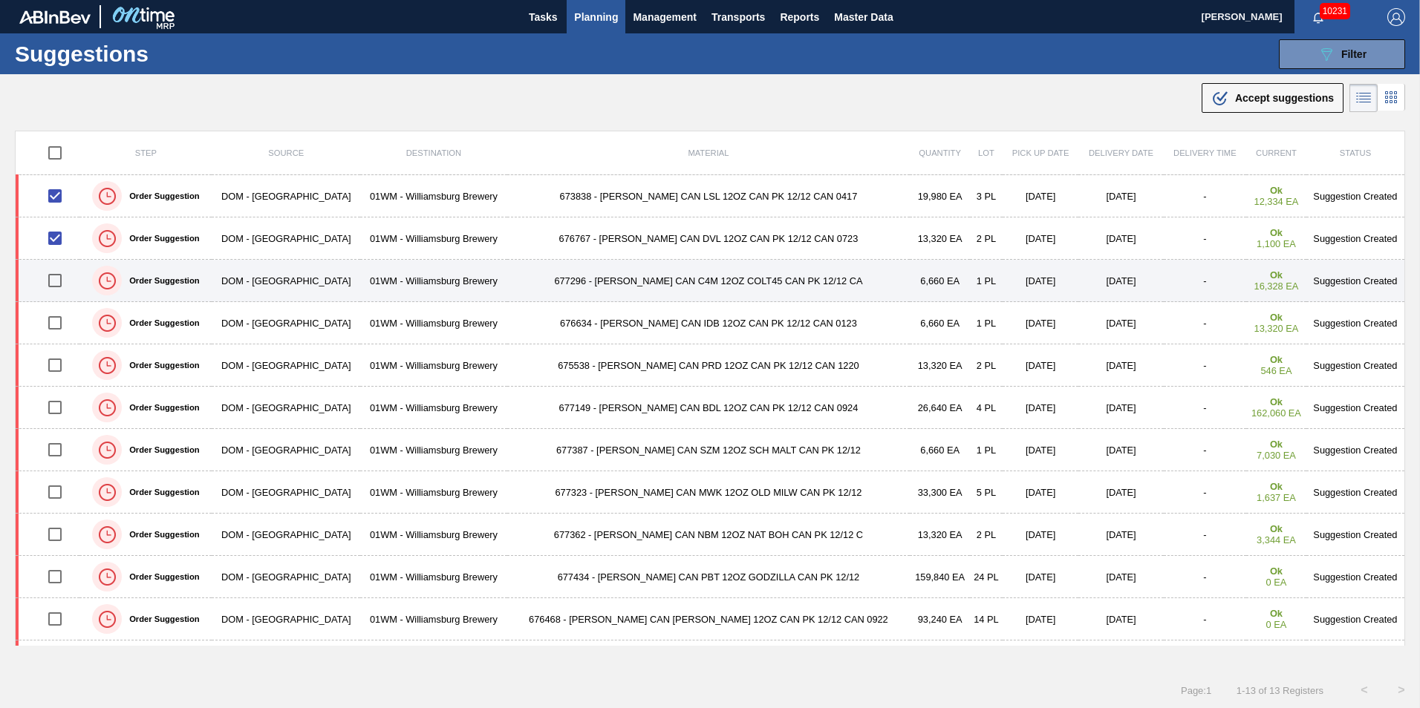
click at [61, 283] on input "checkbox" at bounding box center [54, 280] width 31 height 31
checkbox input "true"
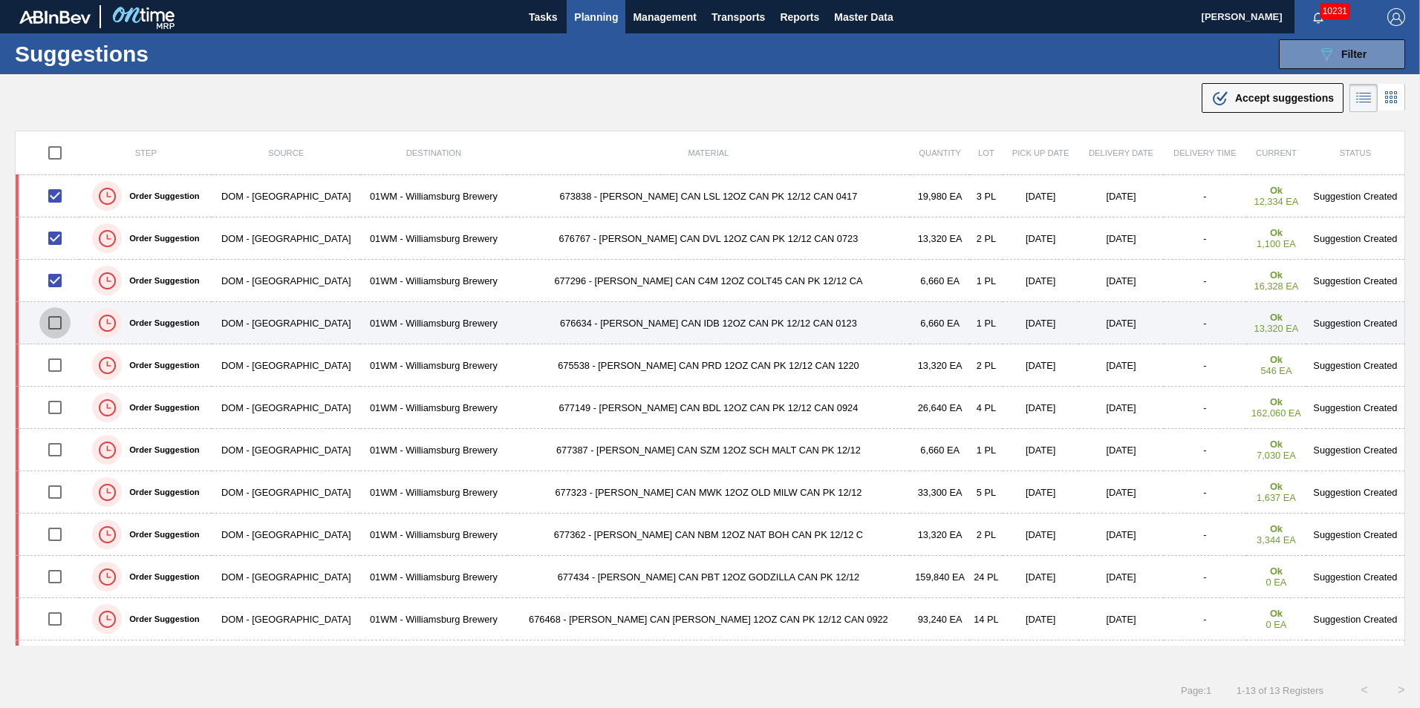
click at [60, 323] on input "checkbox" at bounding box center [54, 322] width 31 height 31
checkbox input "true"
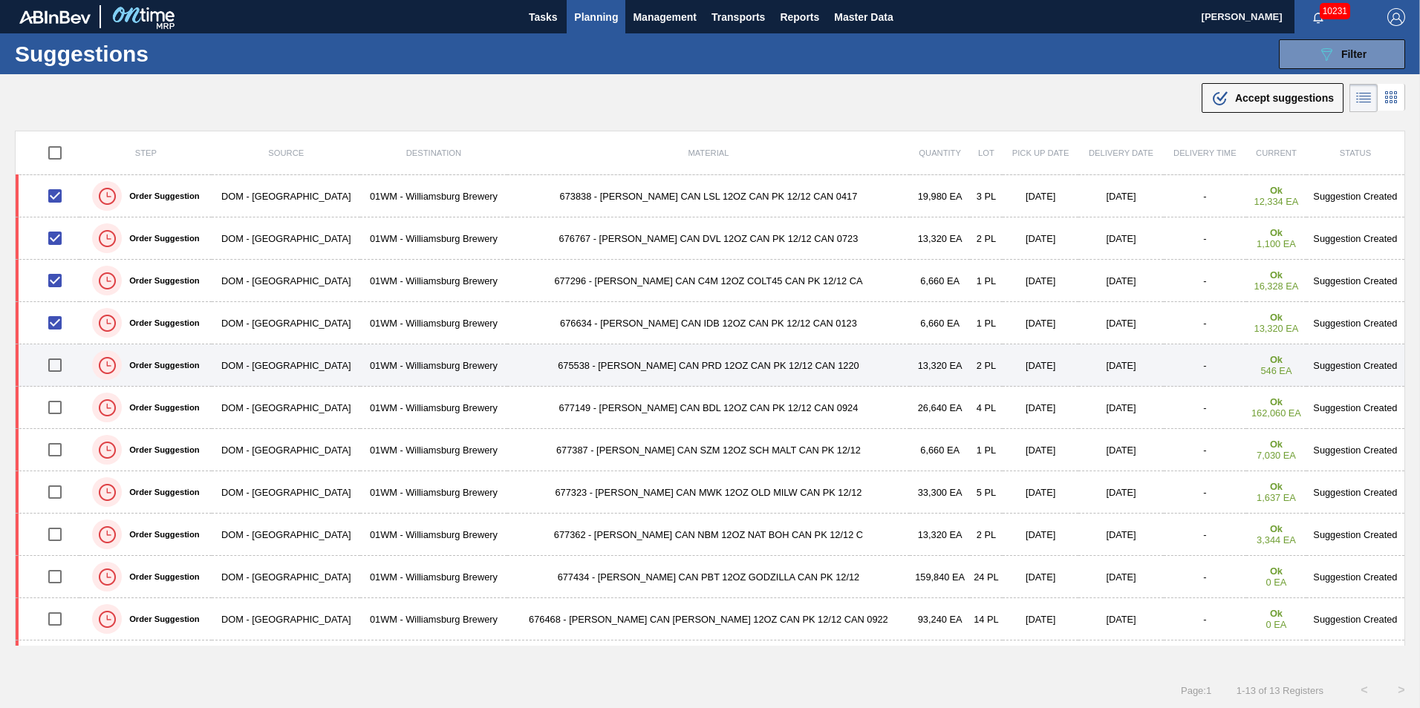
click at [59, 356] on input "checkbox" at bounding box center [54, 365] width 31 height 31
checkbox input "true"
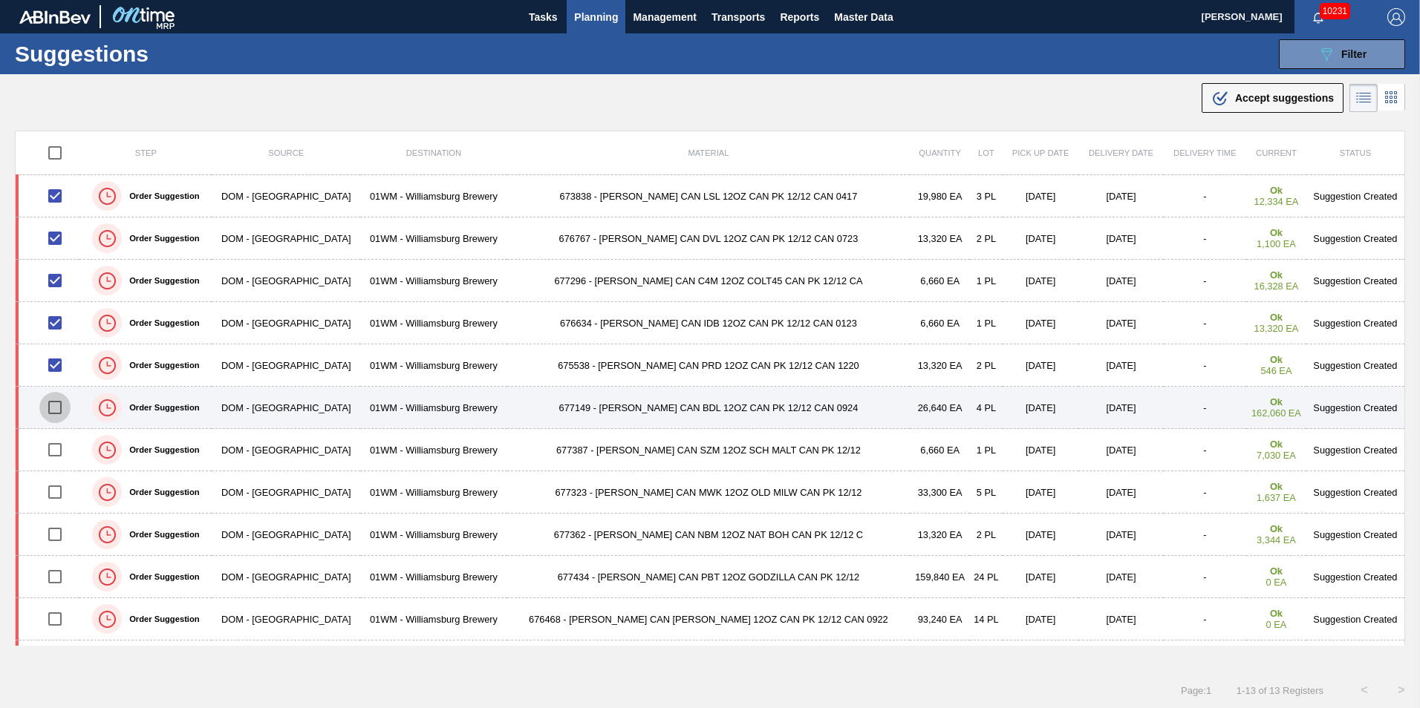
click at [66, 408] on input "checkbox" at bounding box center [54, 407] width 31 height 31
checkbox input "true"
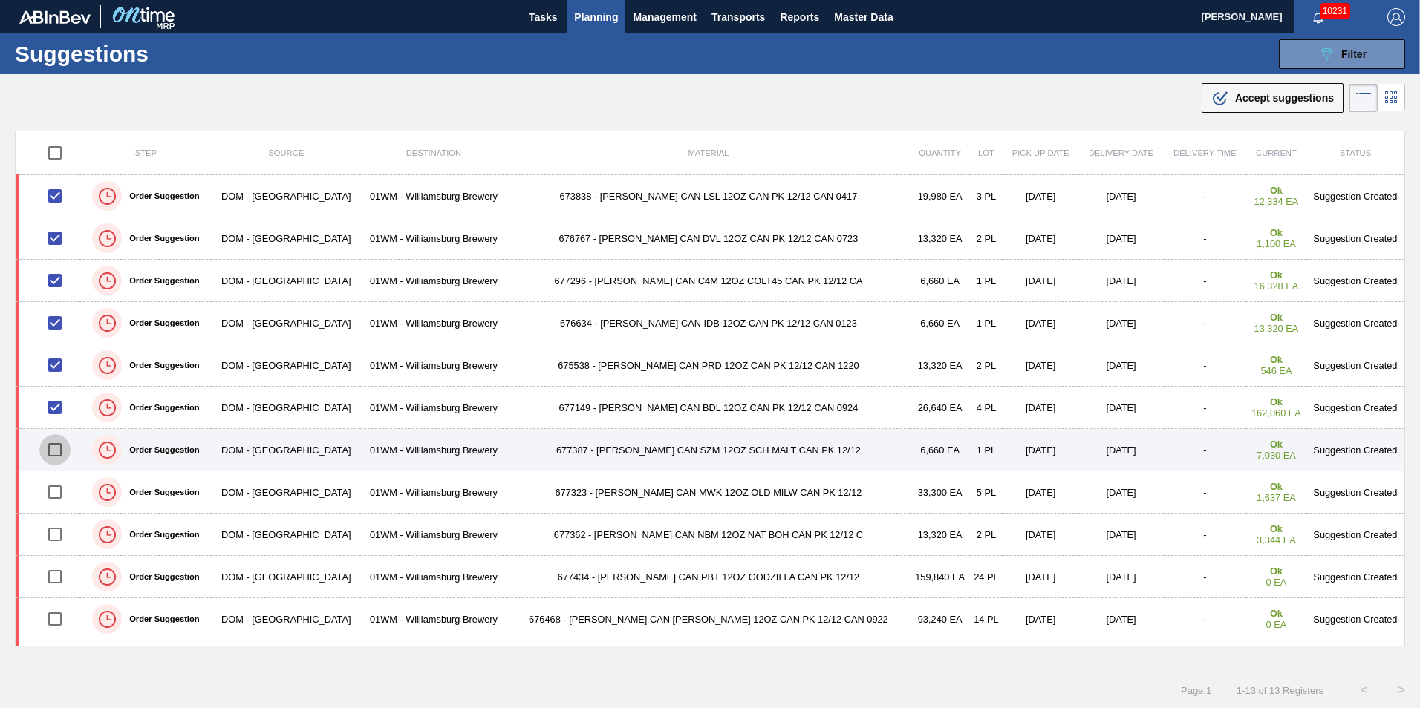
click at [50, 454] on input "checkbox" at bounding box center [54, 449] width 31 height 31
checkbox input "true"
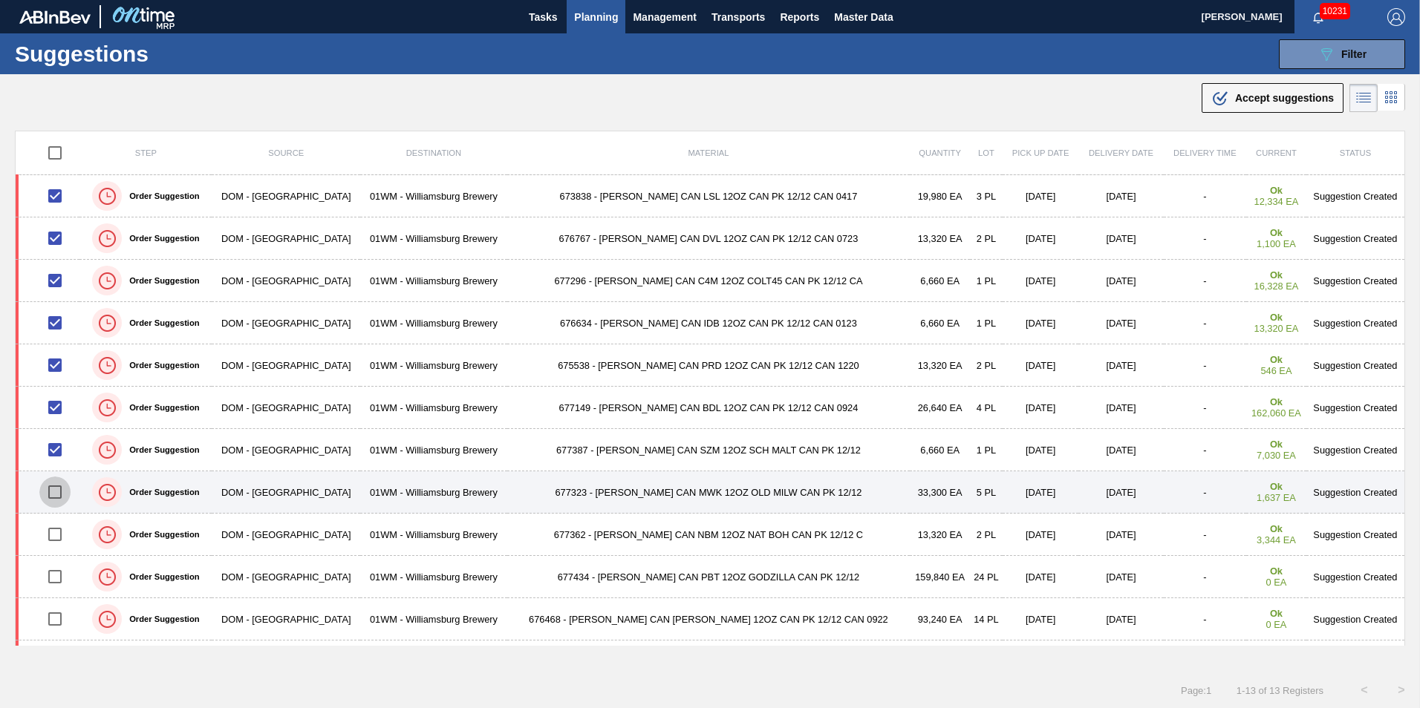
click at [66, 494] on input "checkbox" at bounding box center [54, 492] width 31 height 31
checkbox input "true"
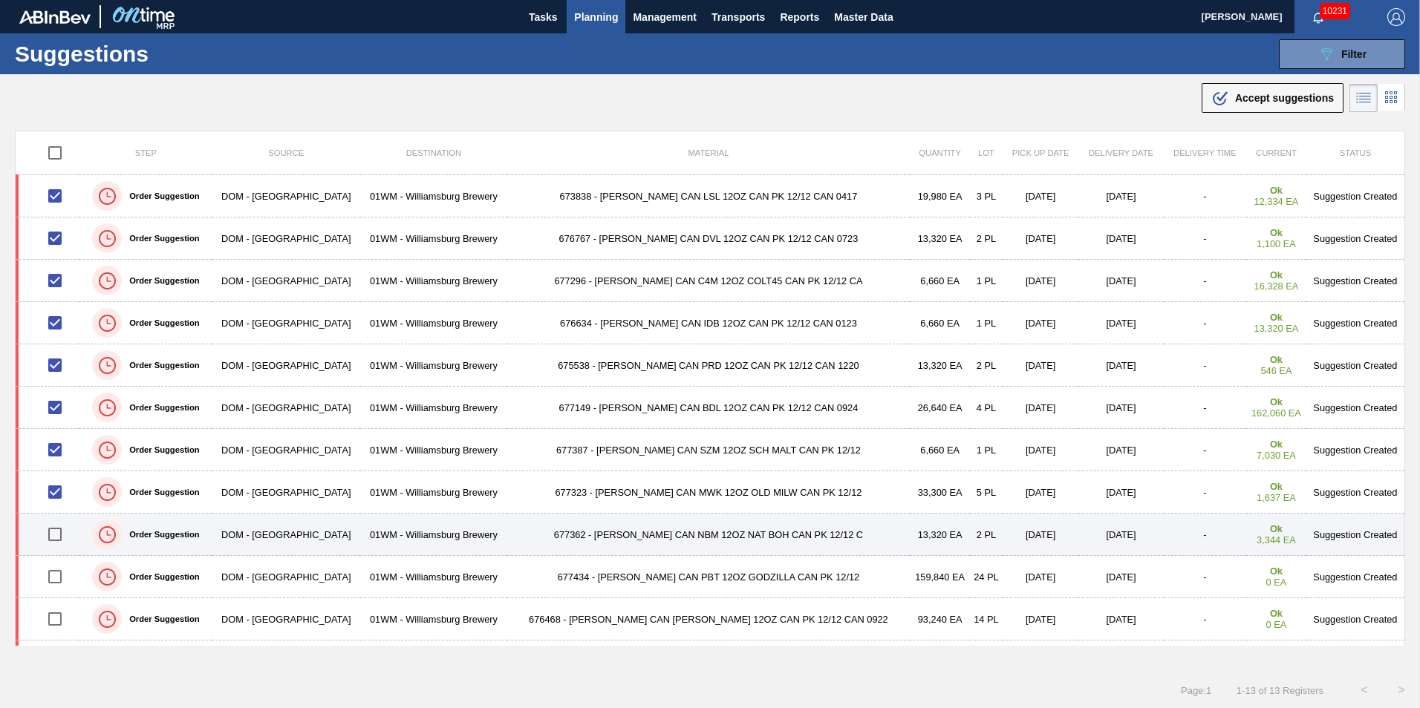
drag, startPoint x: 66, startPoint y: 496, endPoint x: 63, endPoint y: 532, distance: 35.8
click at [65, 532] on input "checkbox" at bounding box center [54, 534] width 31 height 31
checkbox input "true"
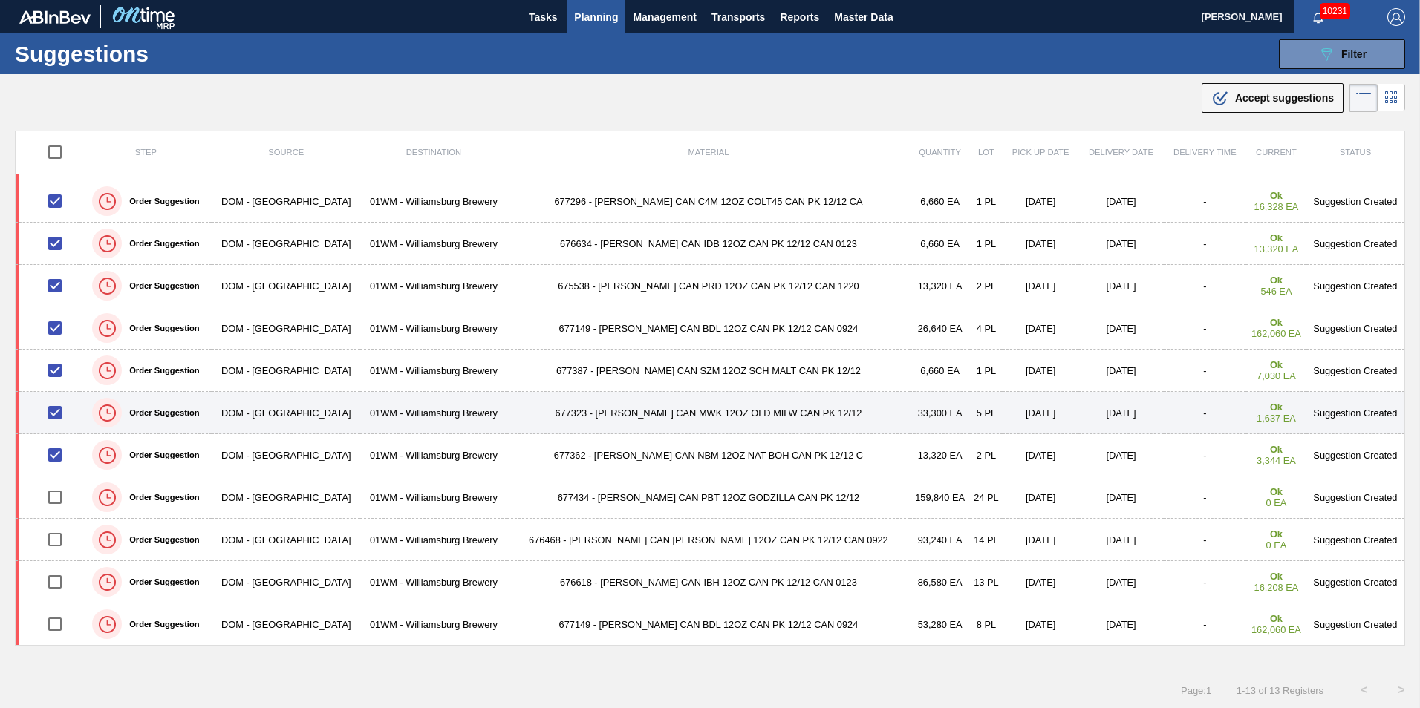
scroll to position [1, 0]
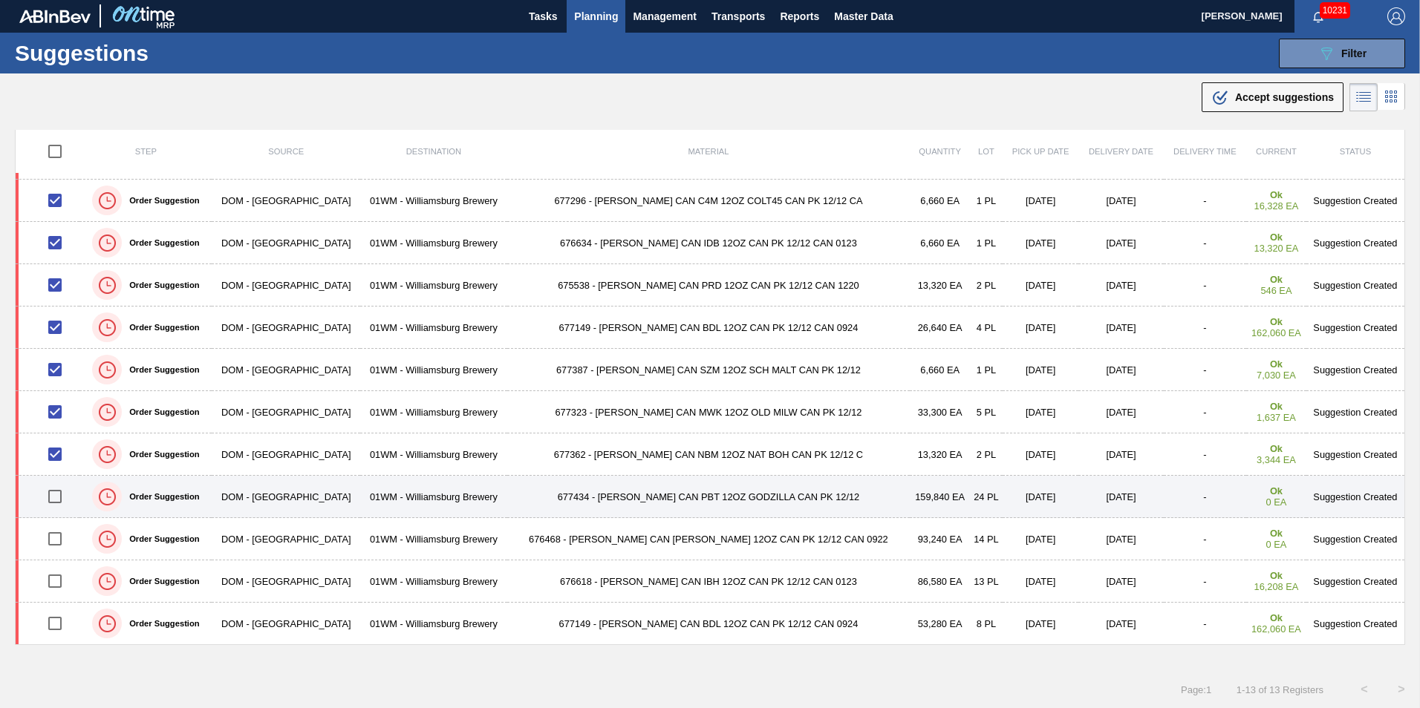
click at [61, 498] on input "checkbox" at bounding box center [54, 496] width 31 height 31
checkbox input "true"
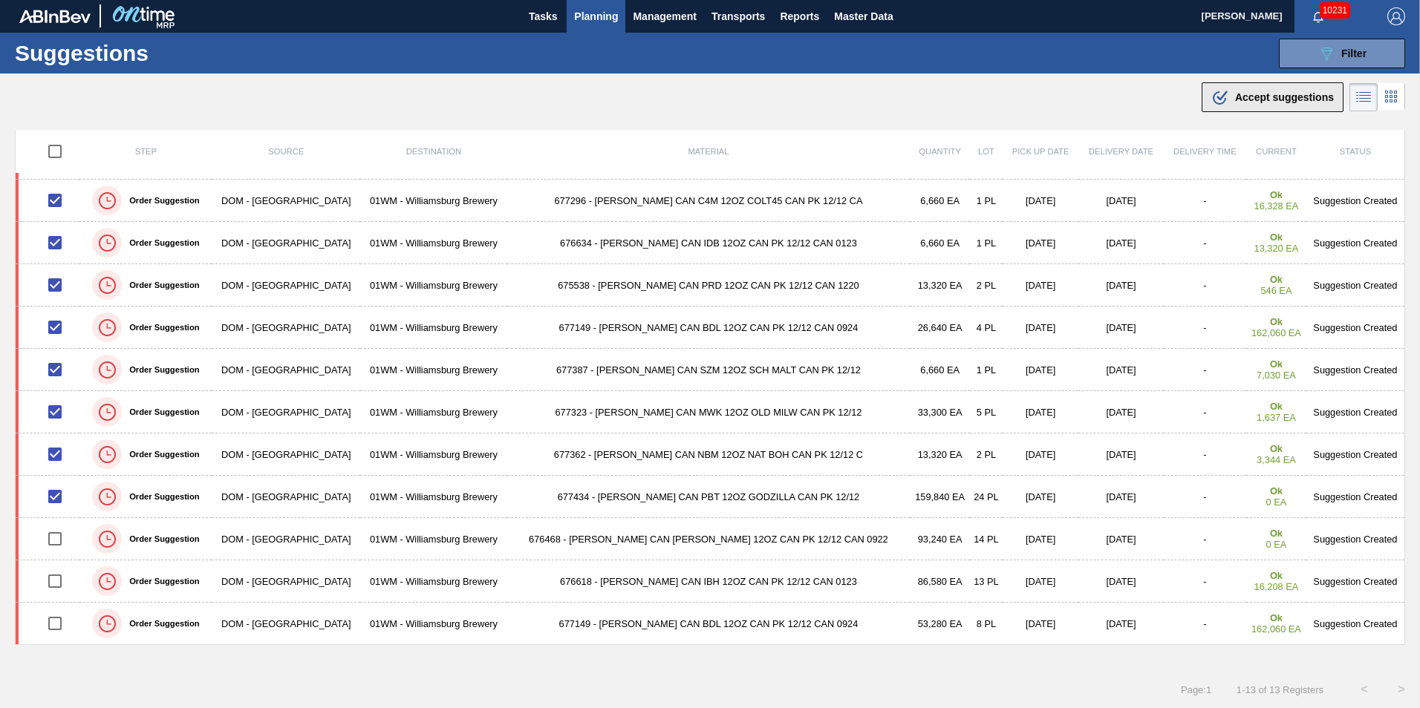
click at [1266, 87] on button ".b{fill:var(--color-action-default)} Accept suggestions" at bounding box center [1273, 97] width 142 height 30
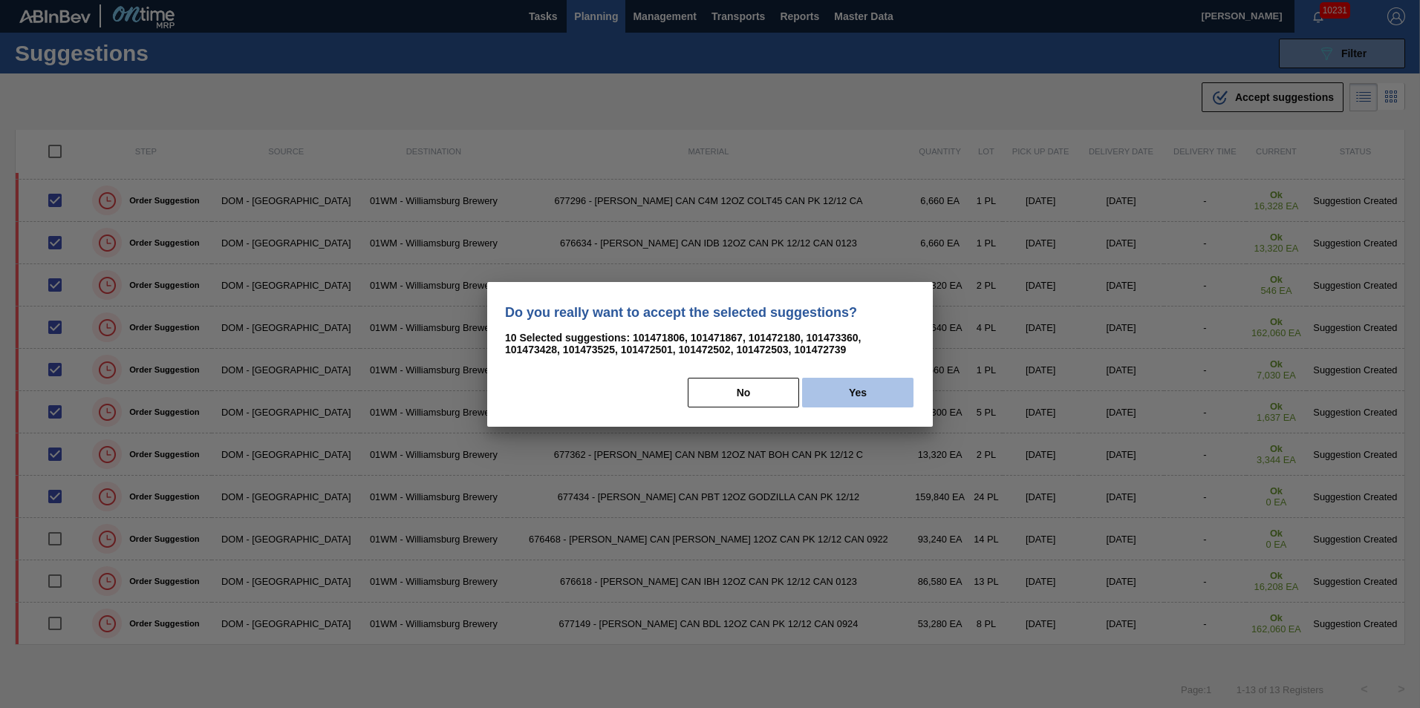
click at [865, 398] on button "Yes" at bounding box center [857, 393] width 111 height 30
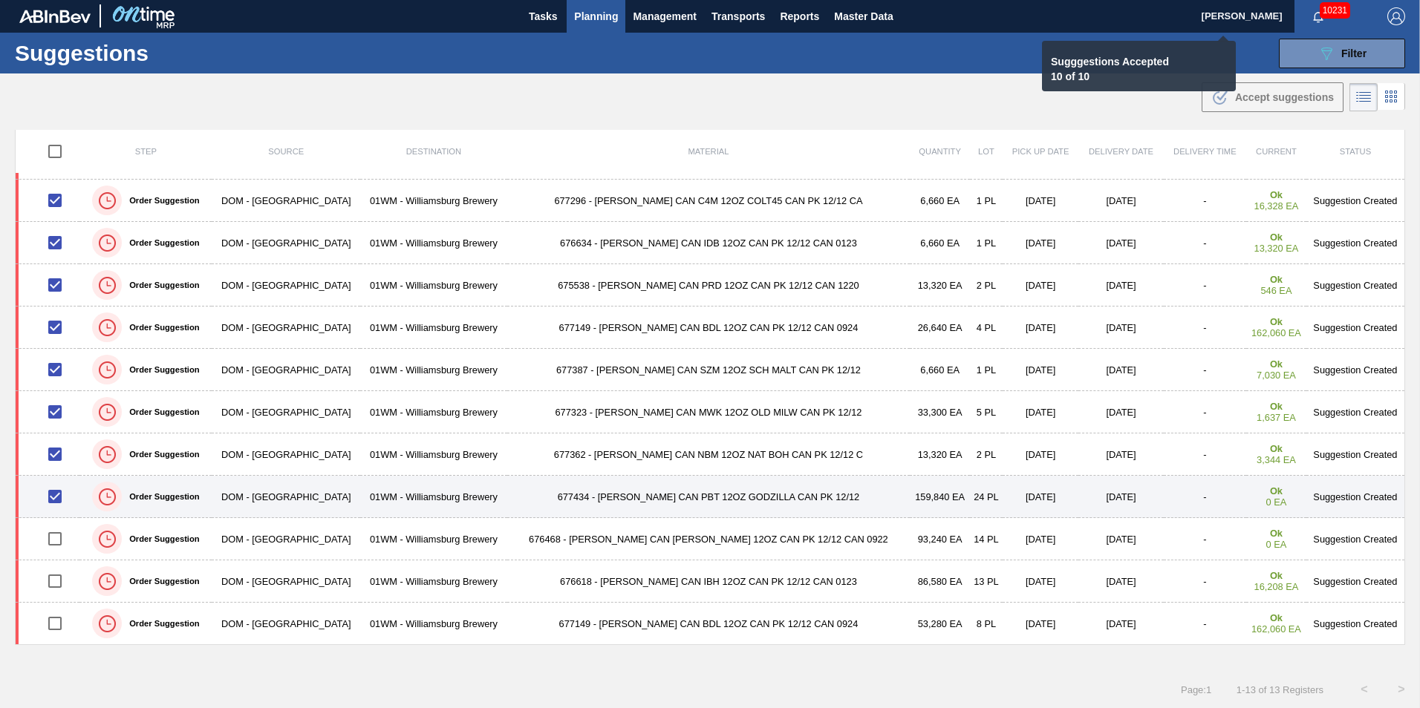
checkbox input "false"
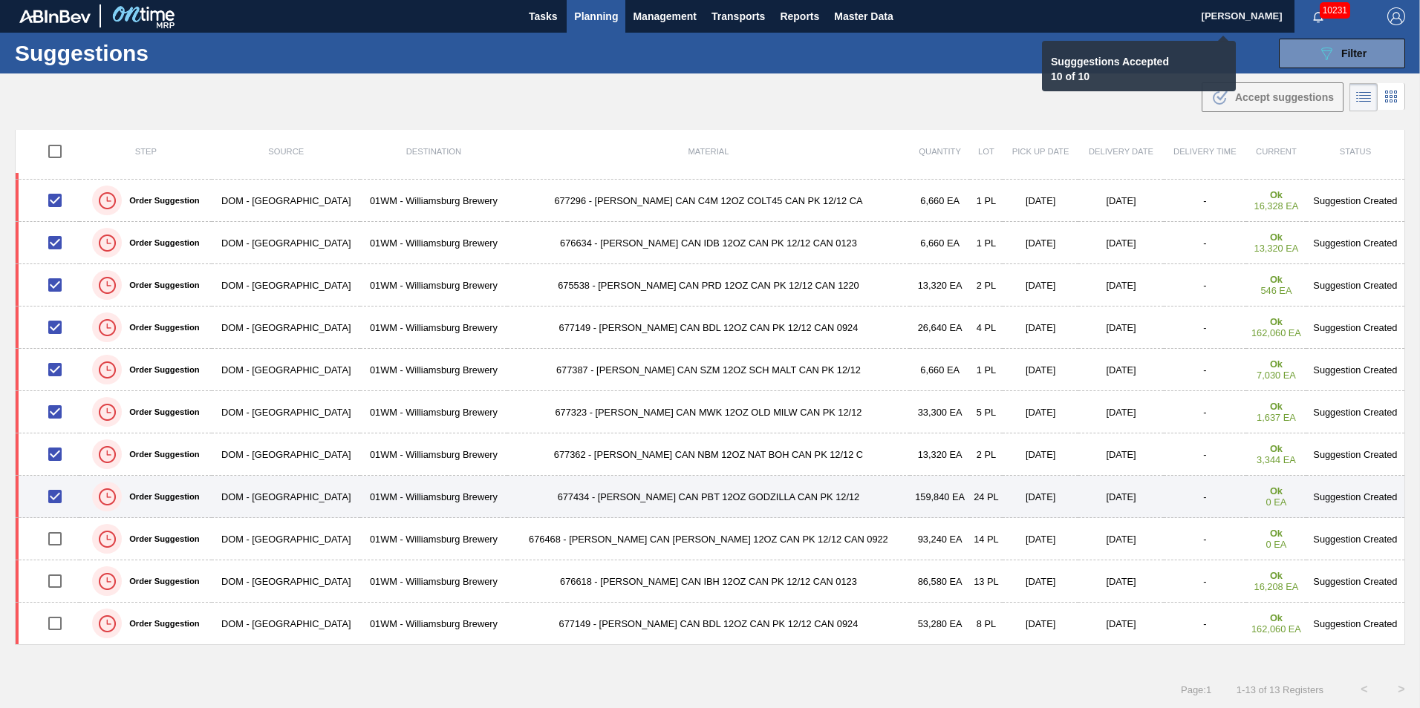
checkbox input "false"
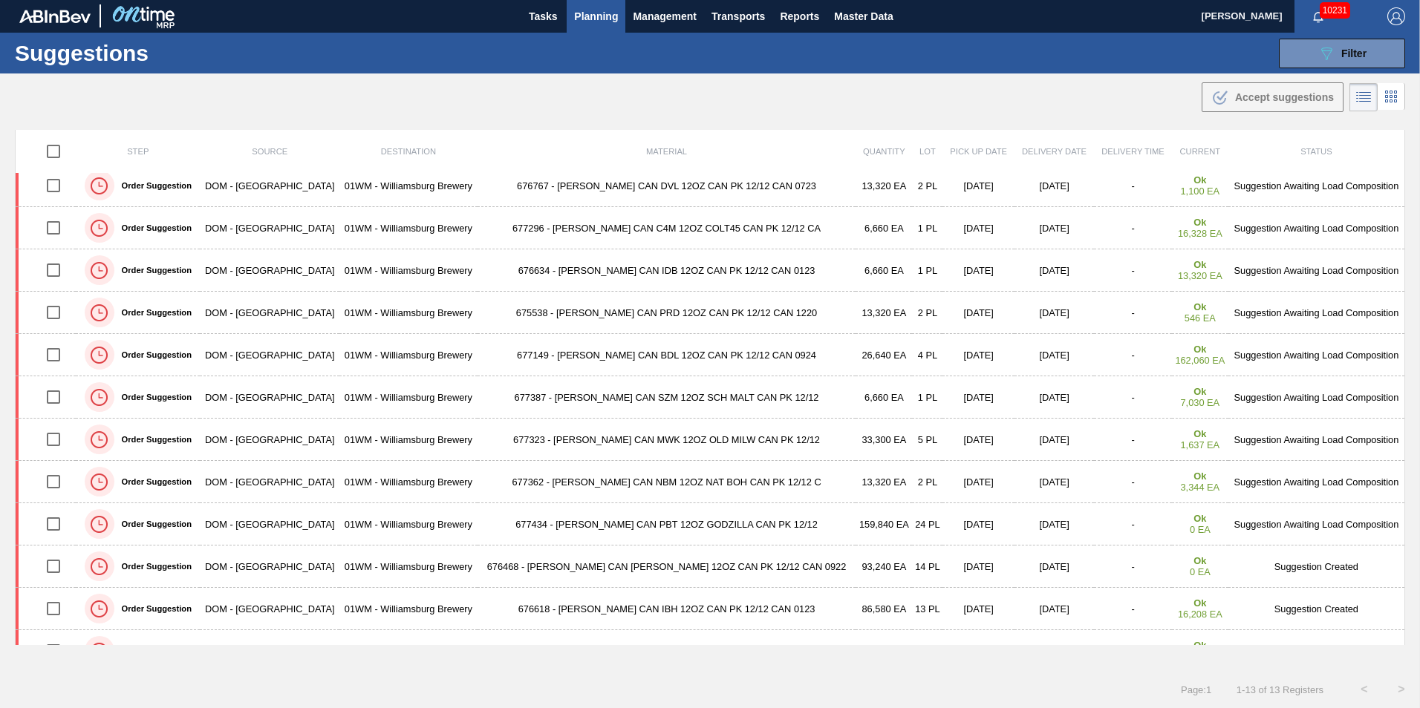
scroll to position [74, 0]
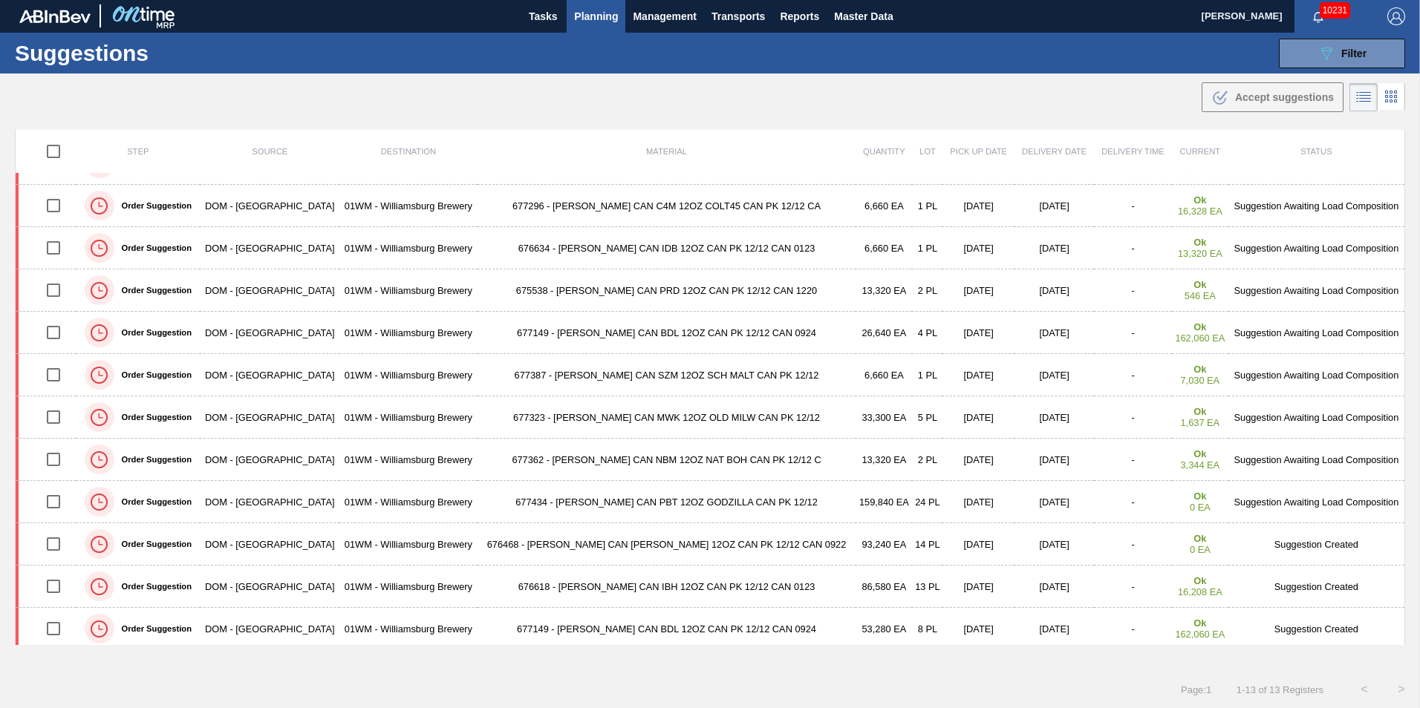
click at [577, 22] on span "Planning" at bounding box center [596, 16] width 44 height 18
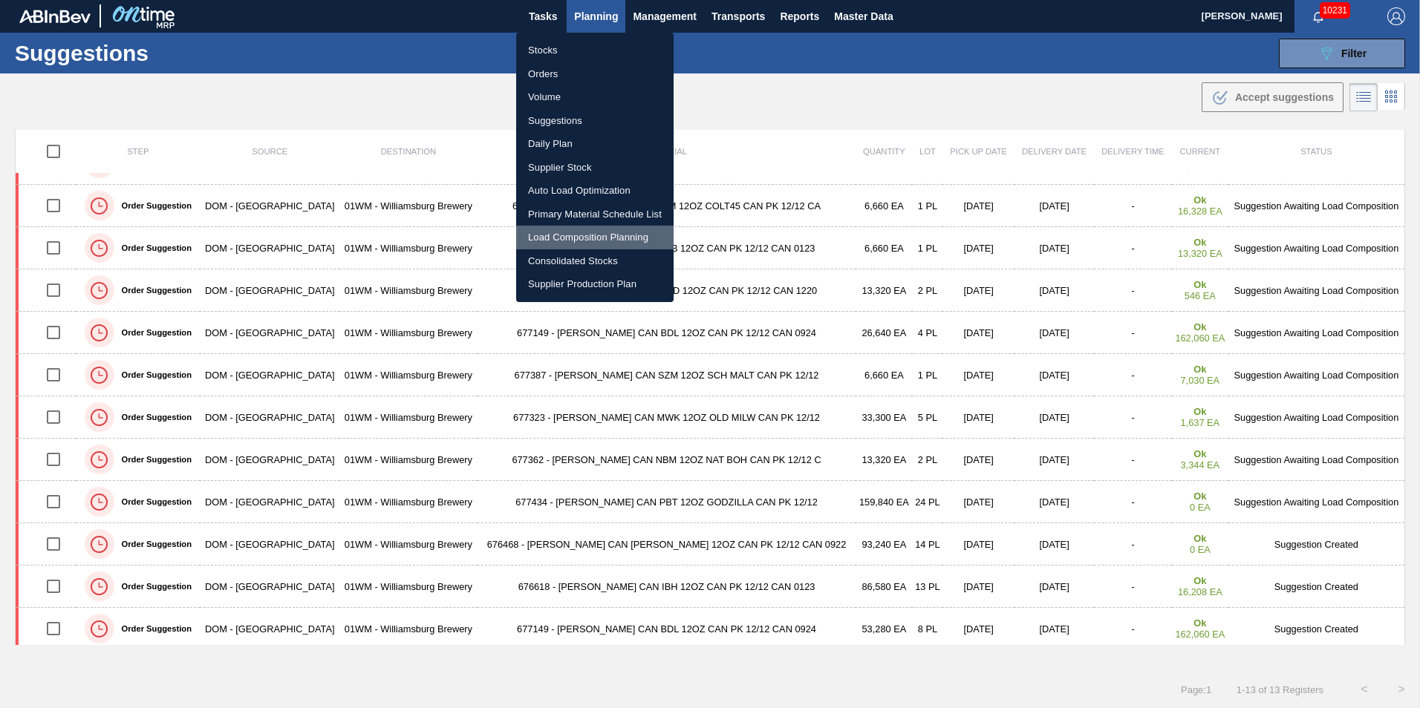
click at [601, 239] on li "Load Composition Planning" at bounding box center [594, 238] width 157 height 24
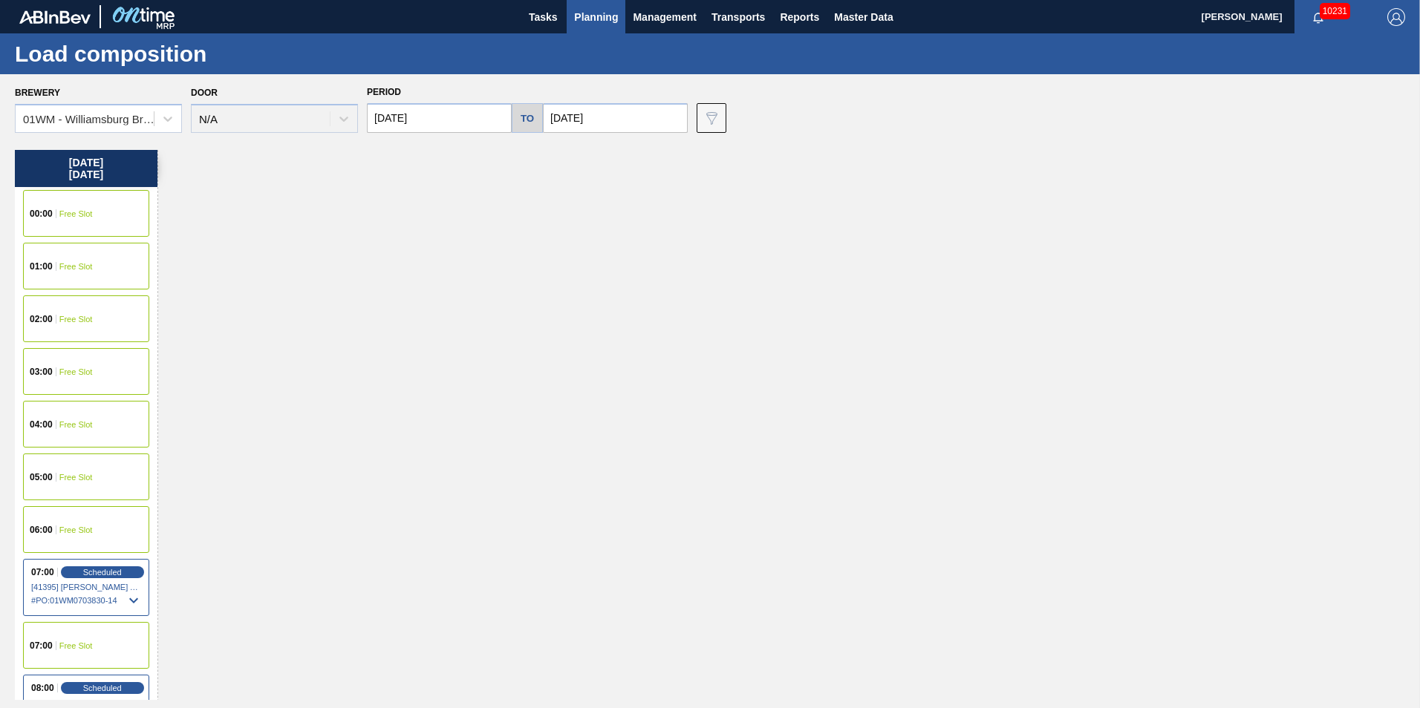
click at [404, 116] on input "10/31/2025" at bounding box center [439, 118] width 145 height 30
click at [386, 150] on div "October 2025" at bounding box center [457, 153] width 178 height 13
click at [388, 156] on div "October 2025" at bounding box center [457, 153] width 178 height 13
click at [382, 156] on button "Previous Month" at bounding box center [380, 154] width 10 height 10
click at [405, 247] on div "15" at bounding box center [409, 249] width 20 height 20
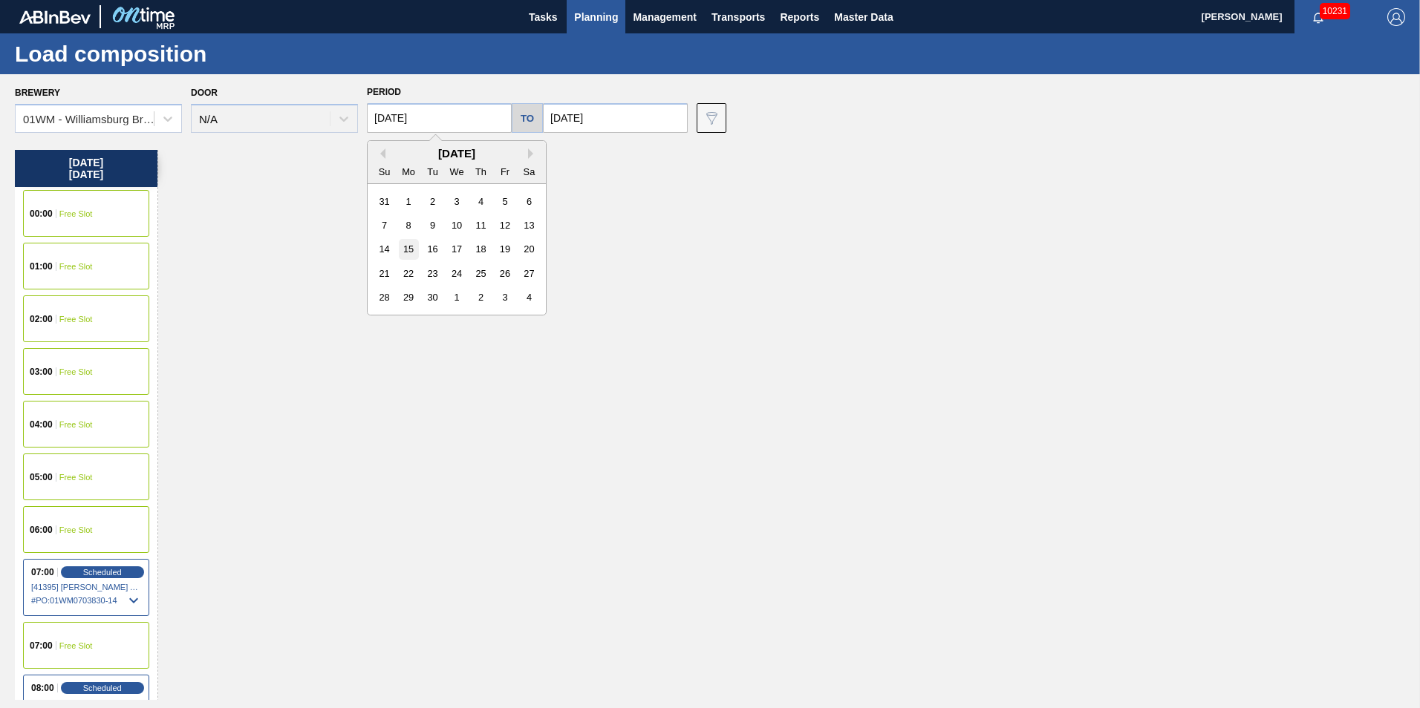
type input "09/15/2025"
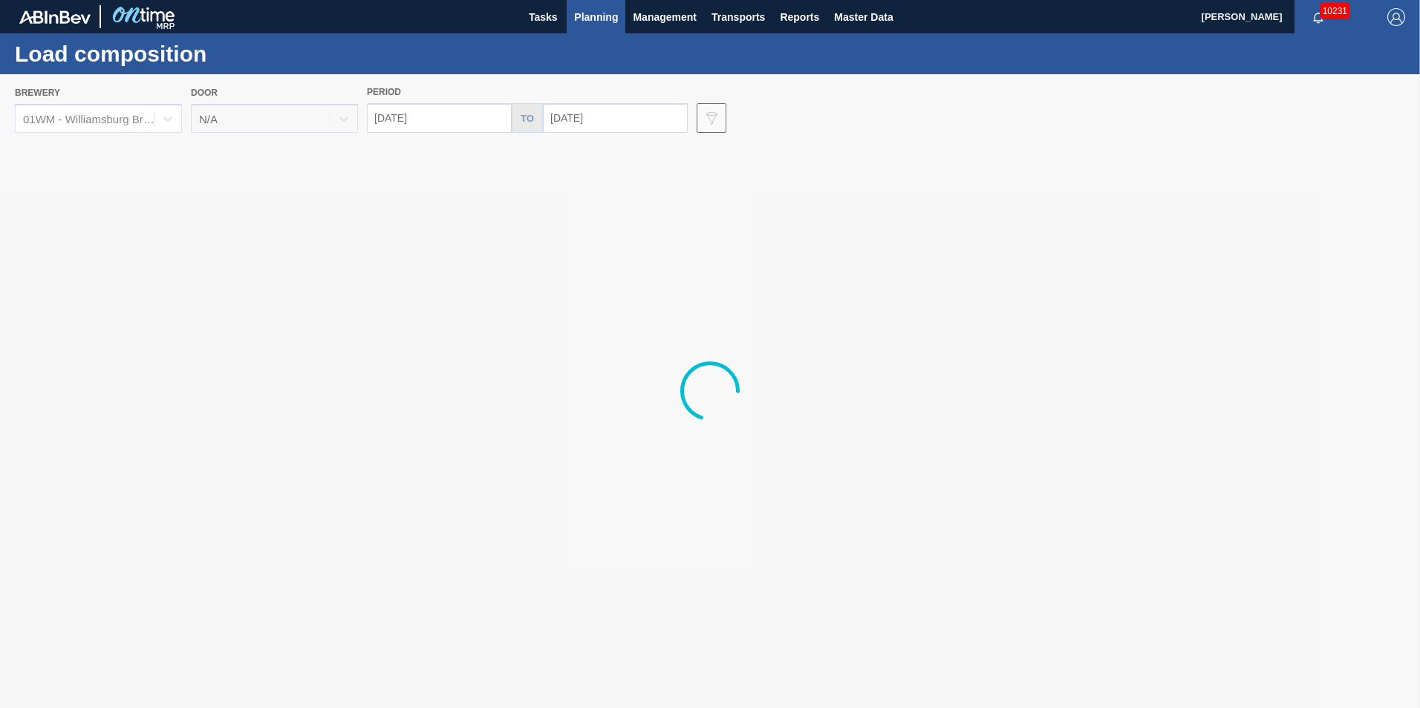
click at [605, 122] on div at bounding box center [710, 391] width 1420 height 634
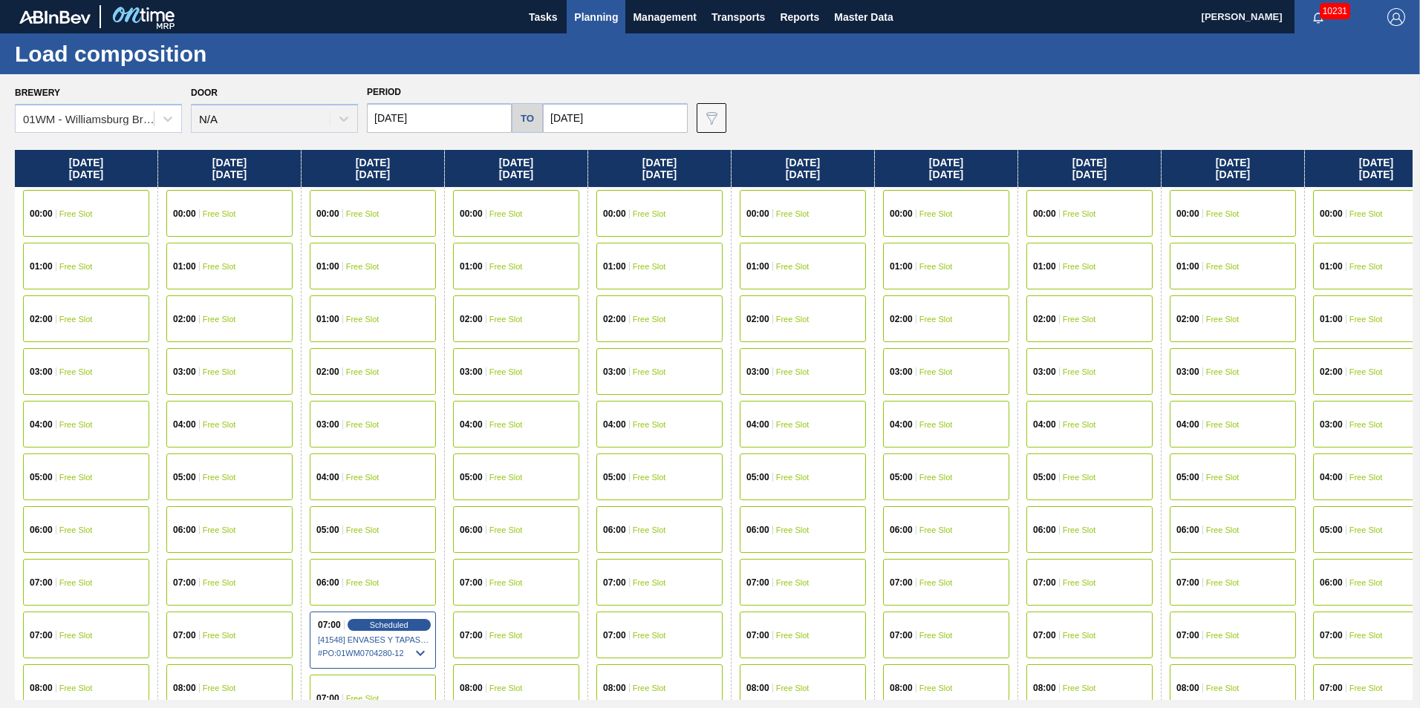
click at [573, 123] on input "10/31/2025" at bounding box center [615, 118] width 145 height 30
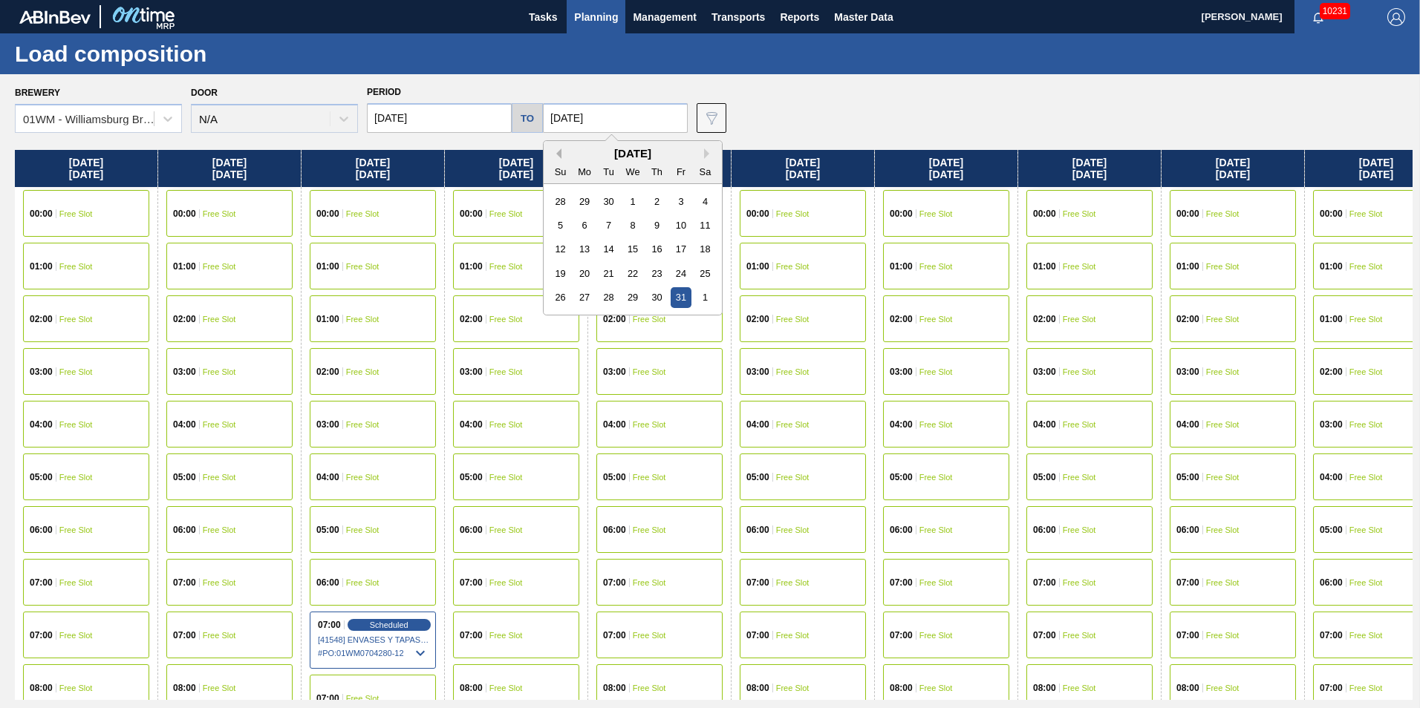
click at [555, 151] on button "Previous Month" at bounding box center [556, 154] width 10 height 10
click at [625, 247] on div "17" at bounding box center [632, 249] width 20 height 20
type input "09/17/2025"
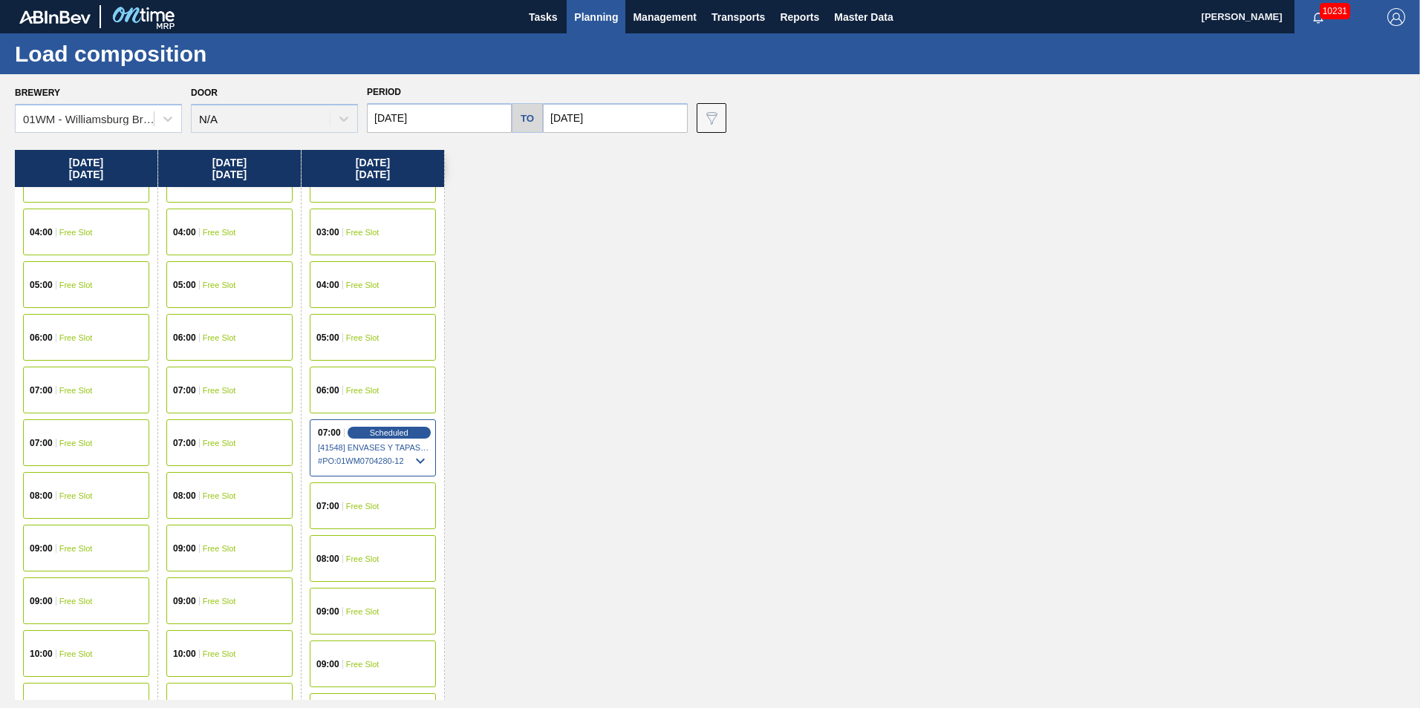
scroll to position [223, 0]
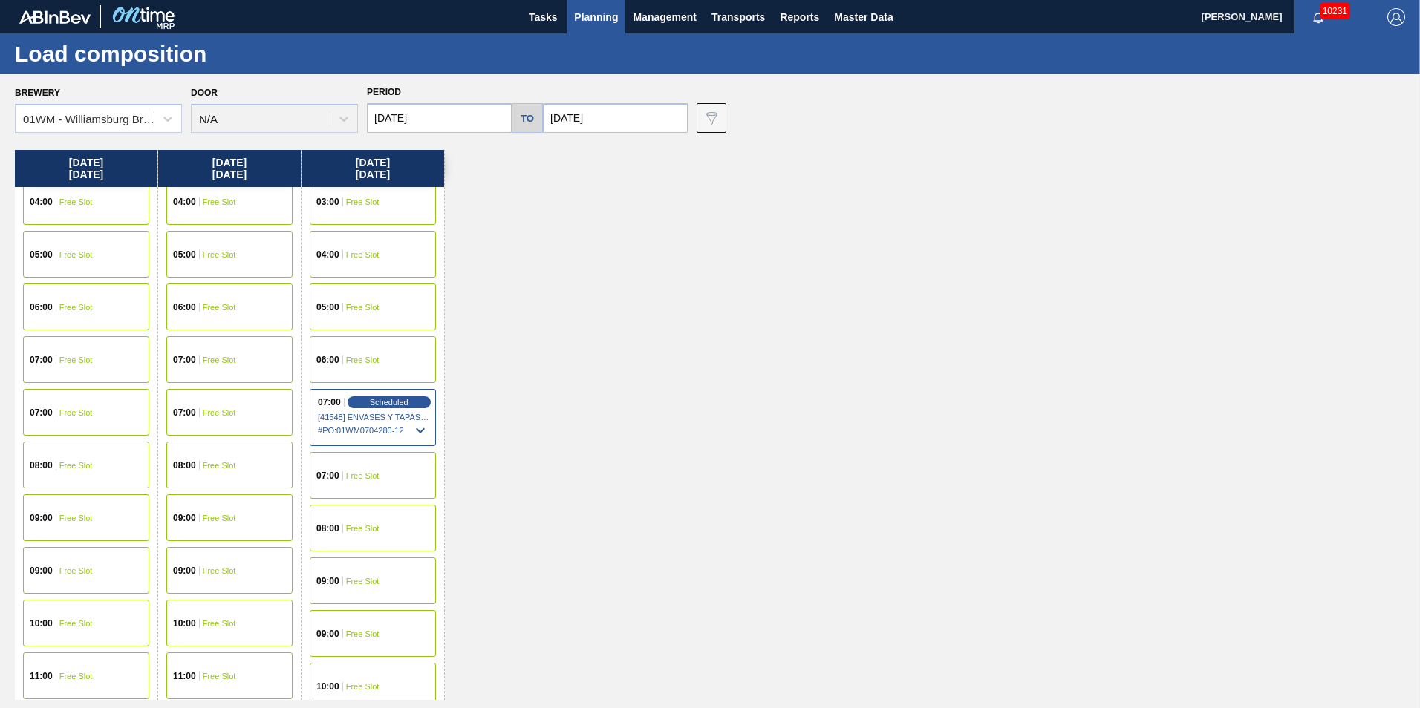
click at [74, 349] on div "07:00 Free Slot" at bounding box center [86, 359] width 126 height 47
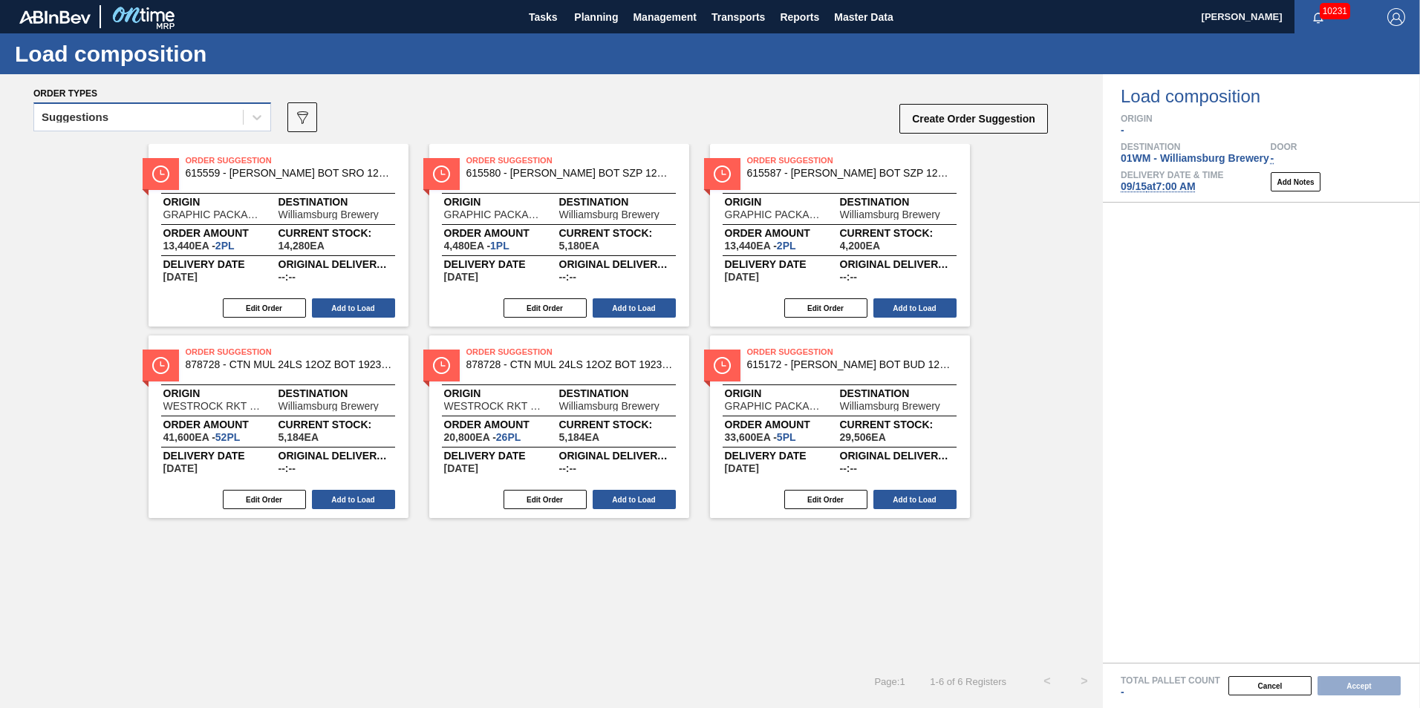
click at [232, 125] on div "Suggestions" at bounding box center [138, 118] width 209 height 22
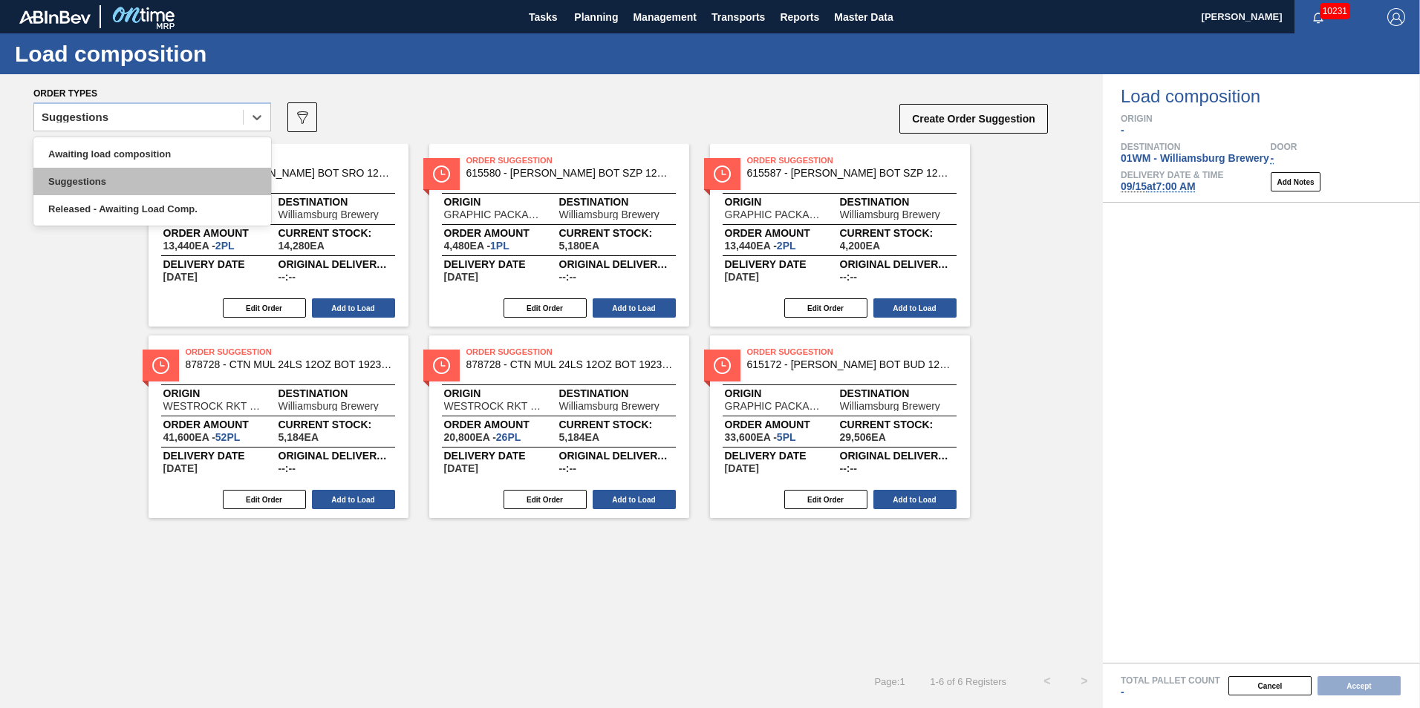
click at [198, 168] on div "Suggestions" at bounding box center [152, 181] width 238 height 27
click at [209, 121] on div "Suggestions" at bounding box center [138, 118] width 209 height 22
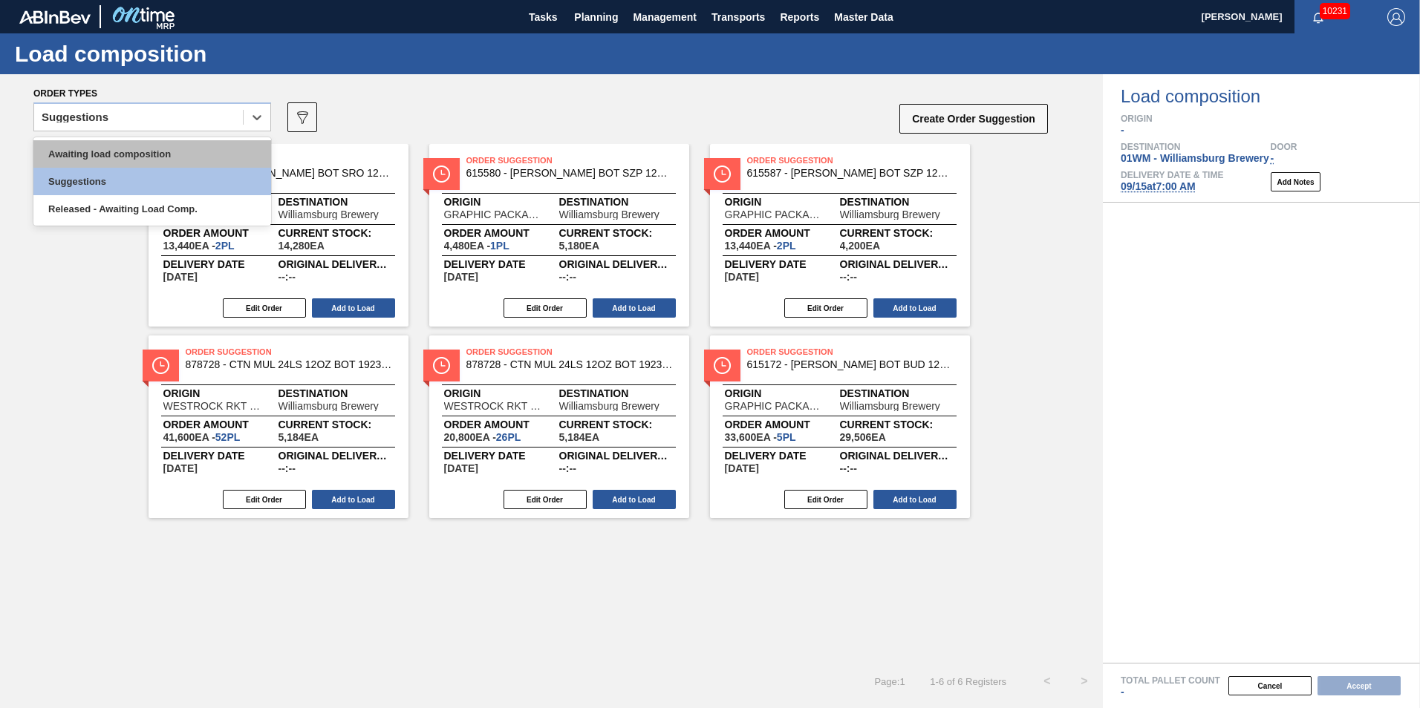
click at [194, 158] on div "Awaiting load composition" at bounding box center [152, 153] width 238 height 27
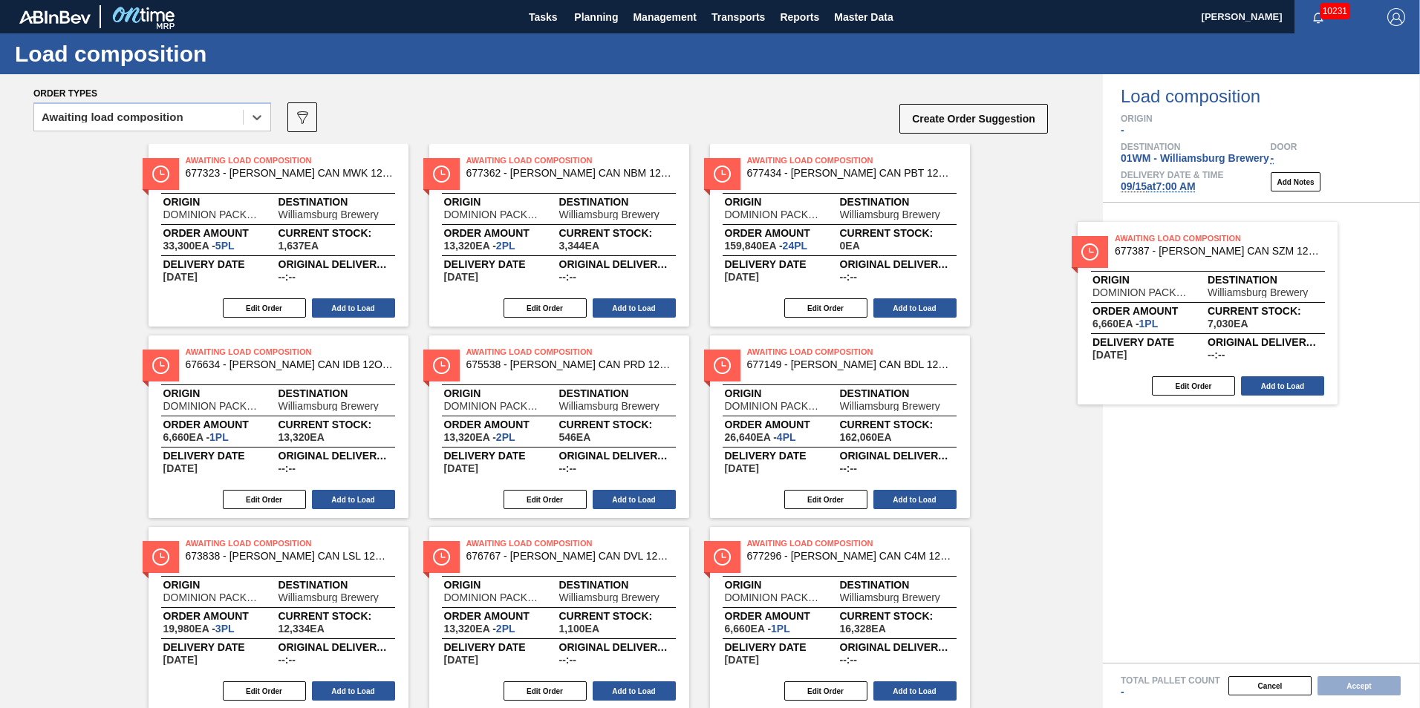
drag, startPoint x: 327, startPoint y: 245, endPoint x: 1271, endPoint y: 322, distance: 946.3
click at [1271, 322] on div "Order types option Awaiting load composition, selected. Select is focused ,type…" at bounding box center [710, 391] width 1420 height 634
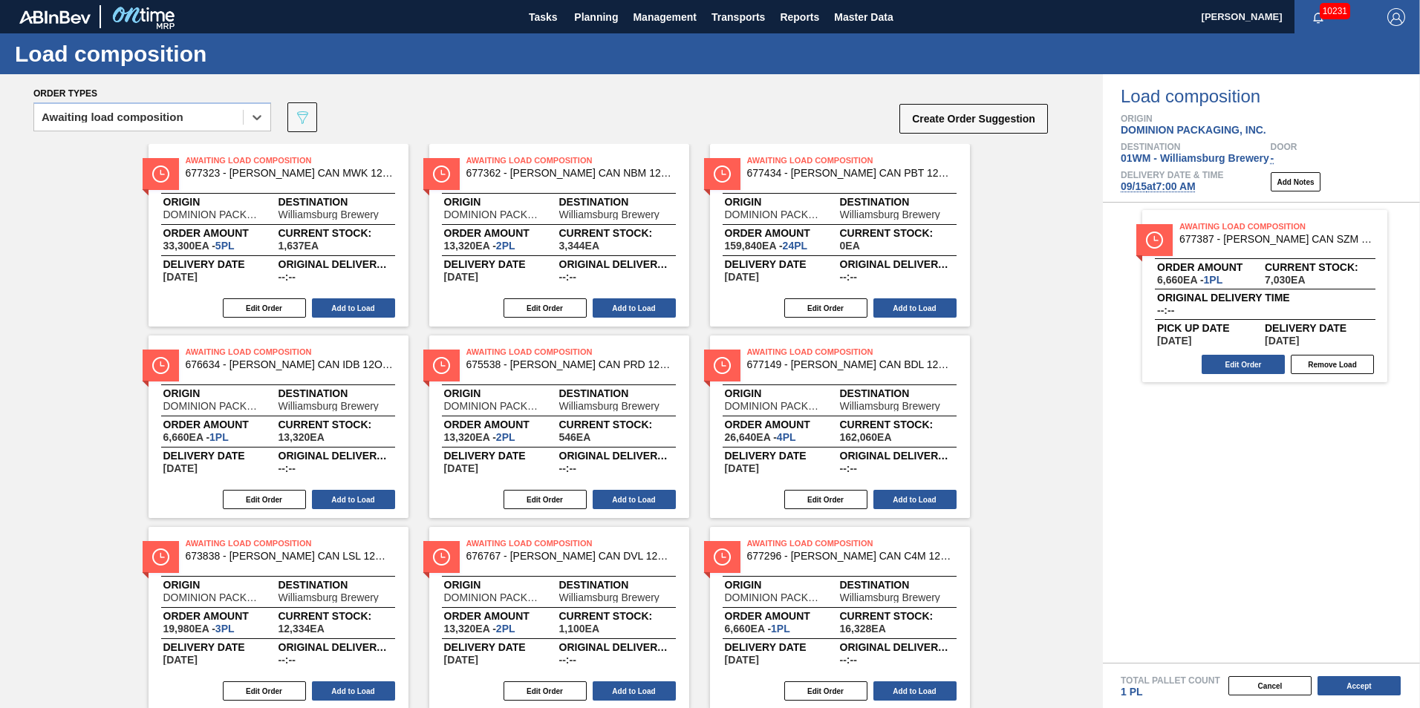
click at [1242, 238] on span "677387 - CARR CAN SZM 12OZ SCH MALT CAN PK 12/12" at bounding box center [1277, 239] width 196 height 11
click at [1197, 228] on span "Awaiting Load Composition" at bounding box center [1283, 226] width 208 height 15
click at [1227, 220] on span "Awaiting Load Composition" at bounding box center [1283, 226] width 208 height 15
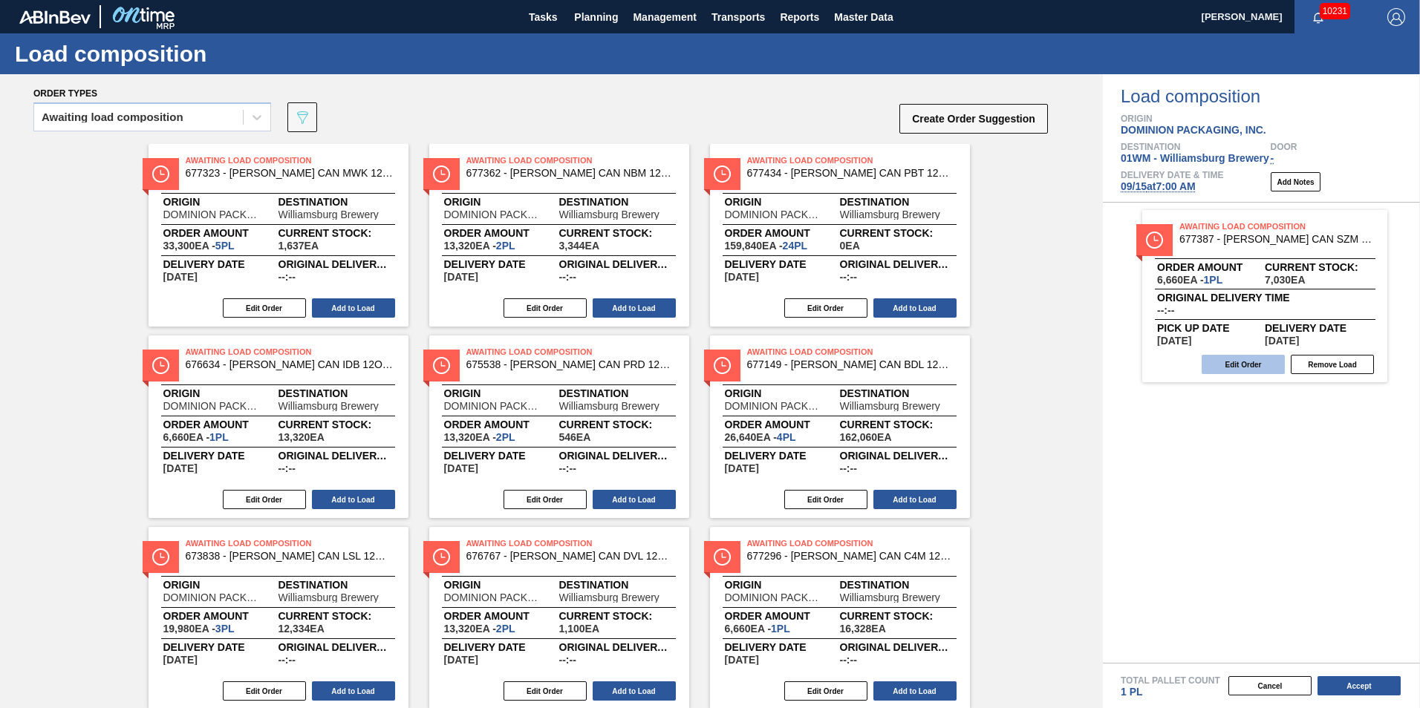
click at [1236, 360] on button "Edit Order" at bounding box center [1243, 364] width 83 height 19
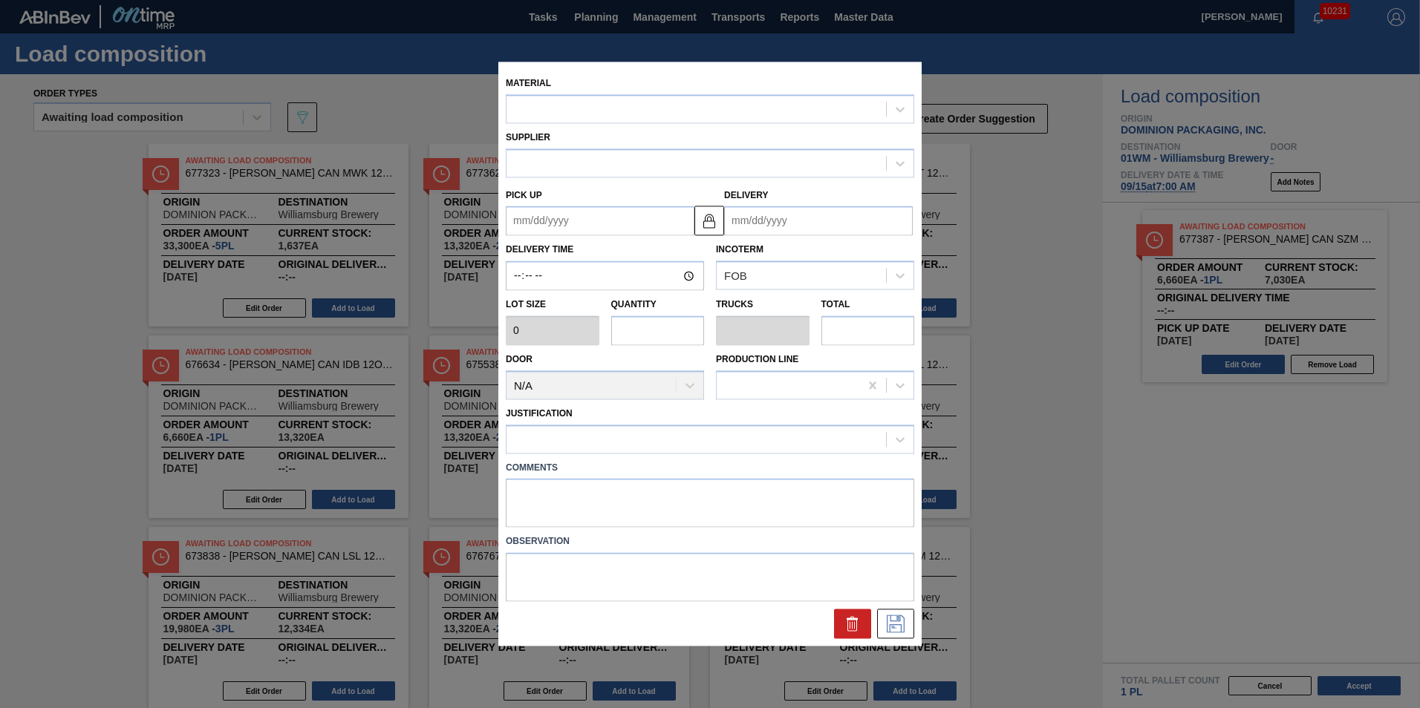
type input "6,660"
type input "1"
type input "0.038"
type input "6,660"
type up "09/14/2025"
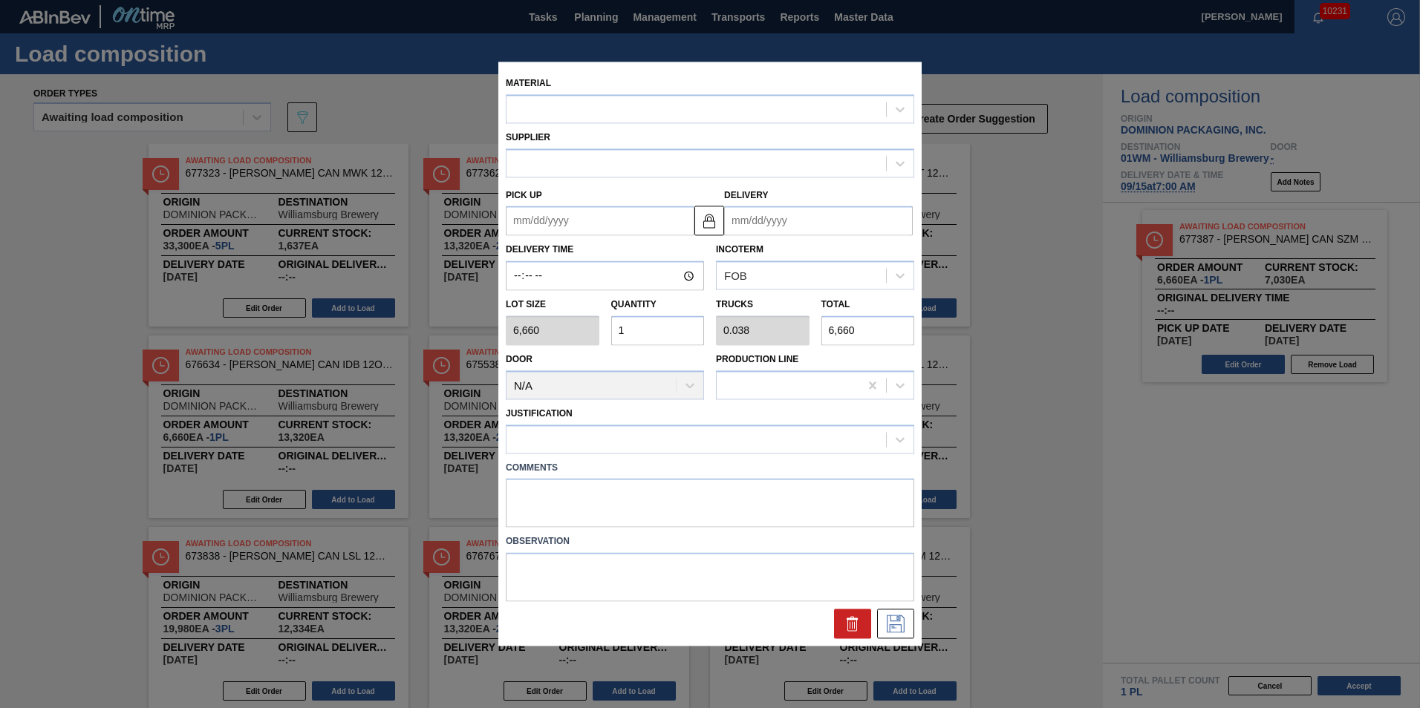
type input "09/15/2025"
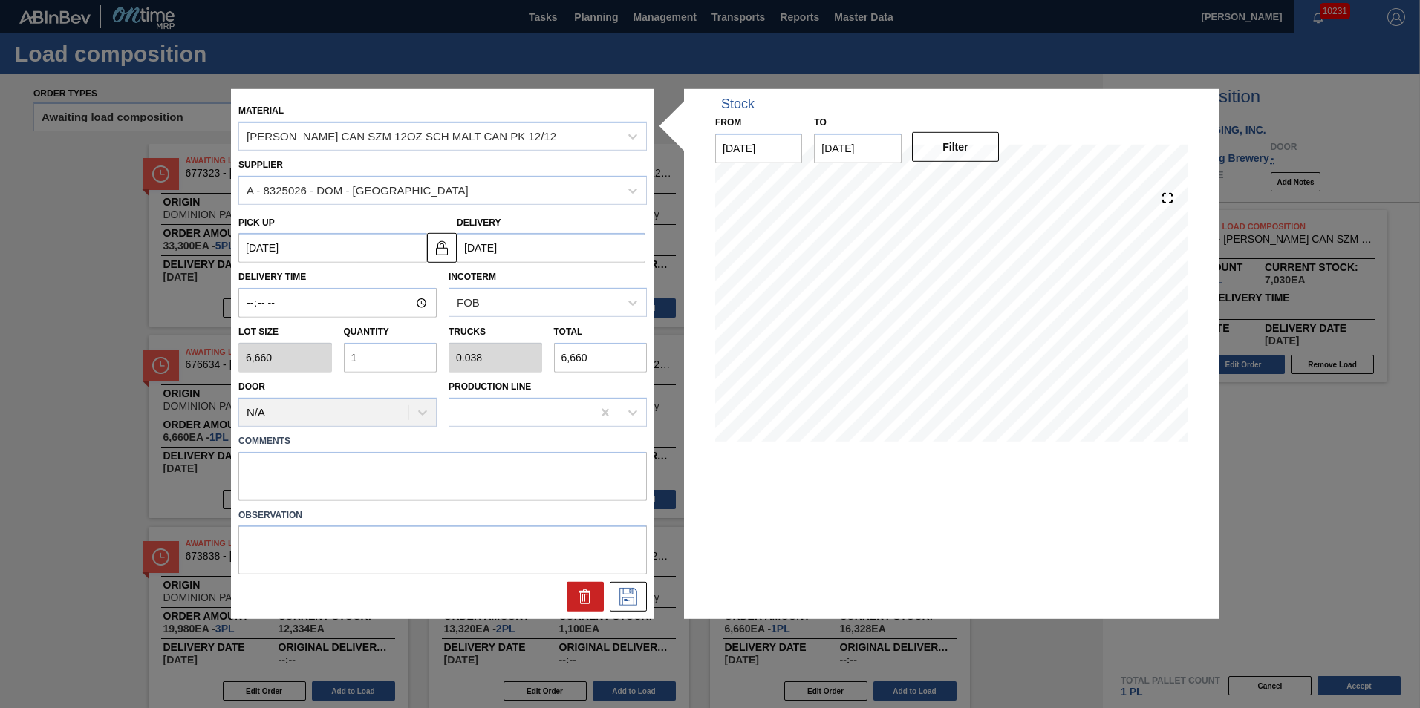
click at [835, 157] on input "09/15/2025" at bounding box center [857, 149] width 87 height 30
click at [876, 278] on div "16" at bounding box center [880, 280] width 20 height 20
type input "09/16/2025"
click at [951, 157] on button "Filter" at bounding box center [955, 147] width 87 height 30
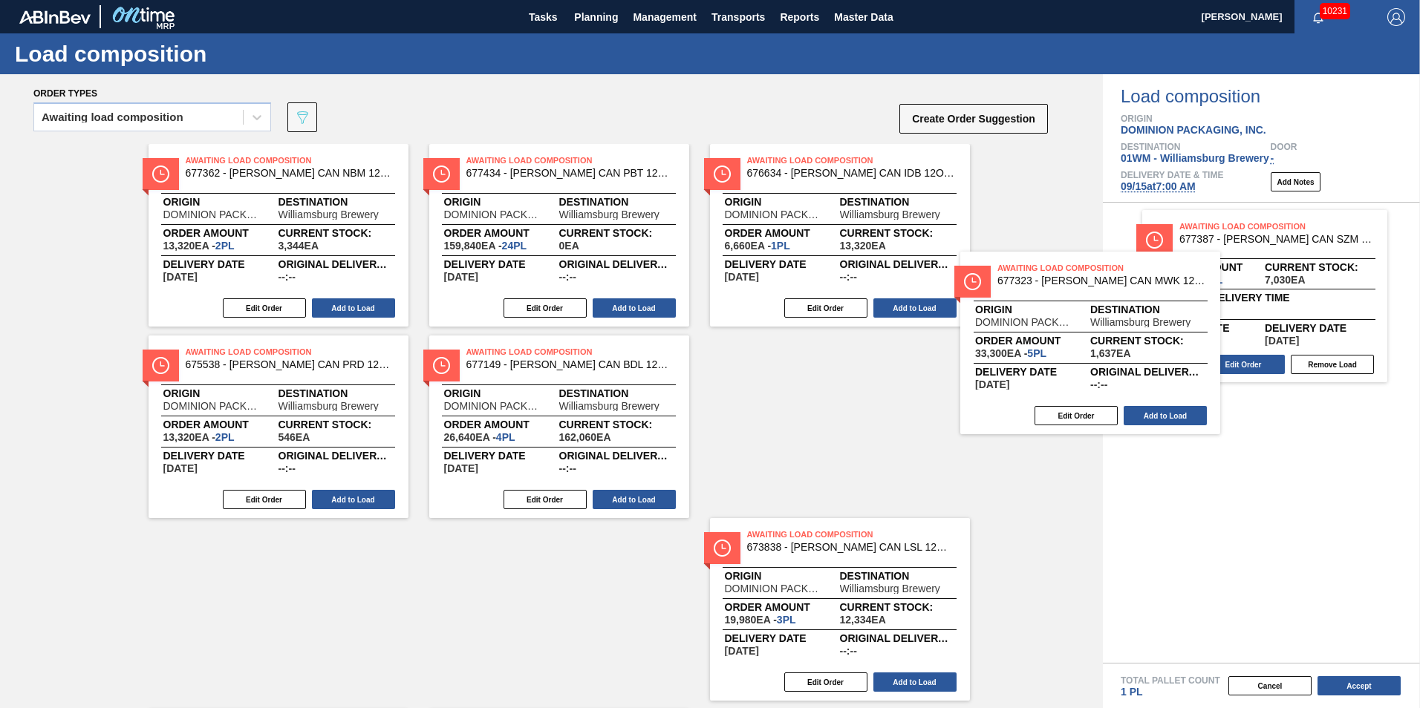
drag, startPoint x: 306, startPoint y: 244, endPoint x: 1246, endPoint y: 408, distance: 954.5
click at [1245, 408] on div "Order types Awaiting load composition 089F7B8B-B2A5-4AFE-B5C0-19BA573D28AC Crea…" at bounding box center [710, 391] width 1420 height 634
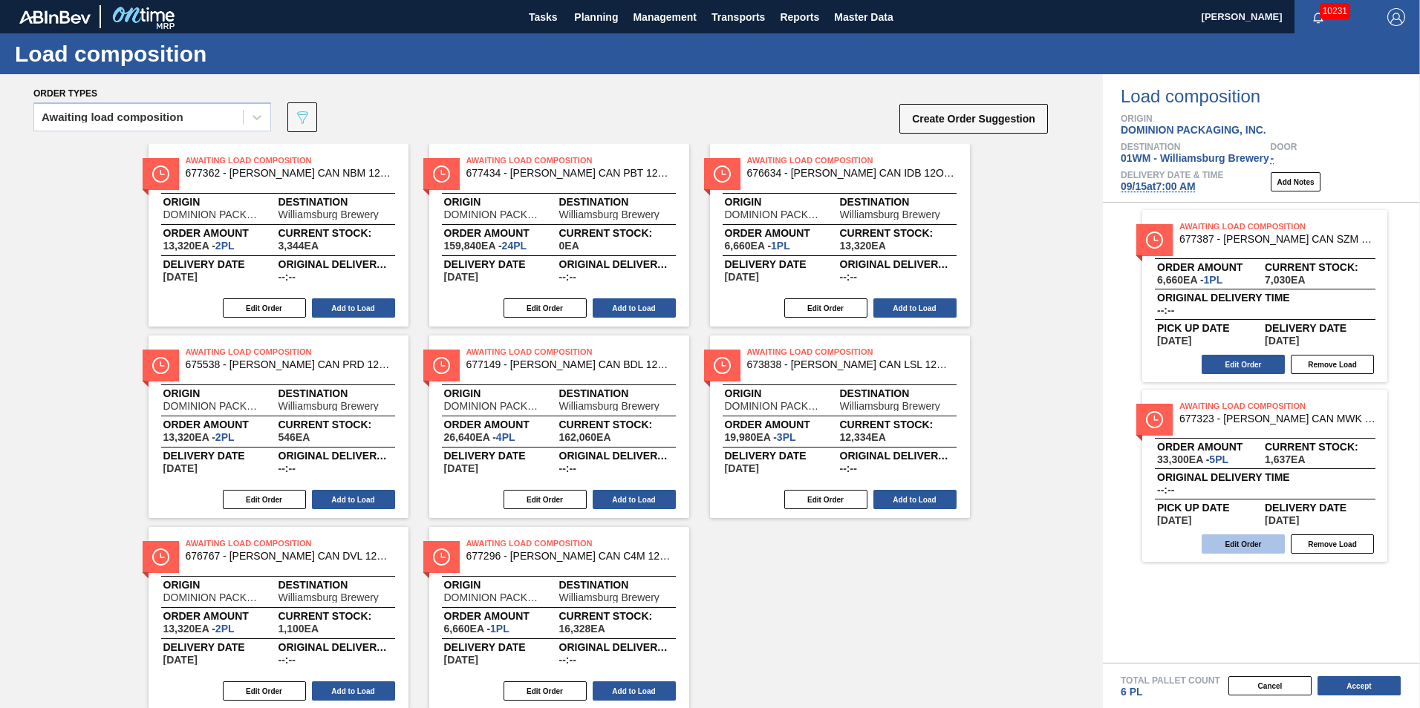
click at [1254, 537] on button "Edit Order" at bounding box center [1243, 544] width 83 height 19
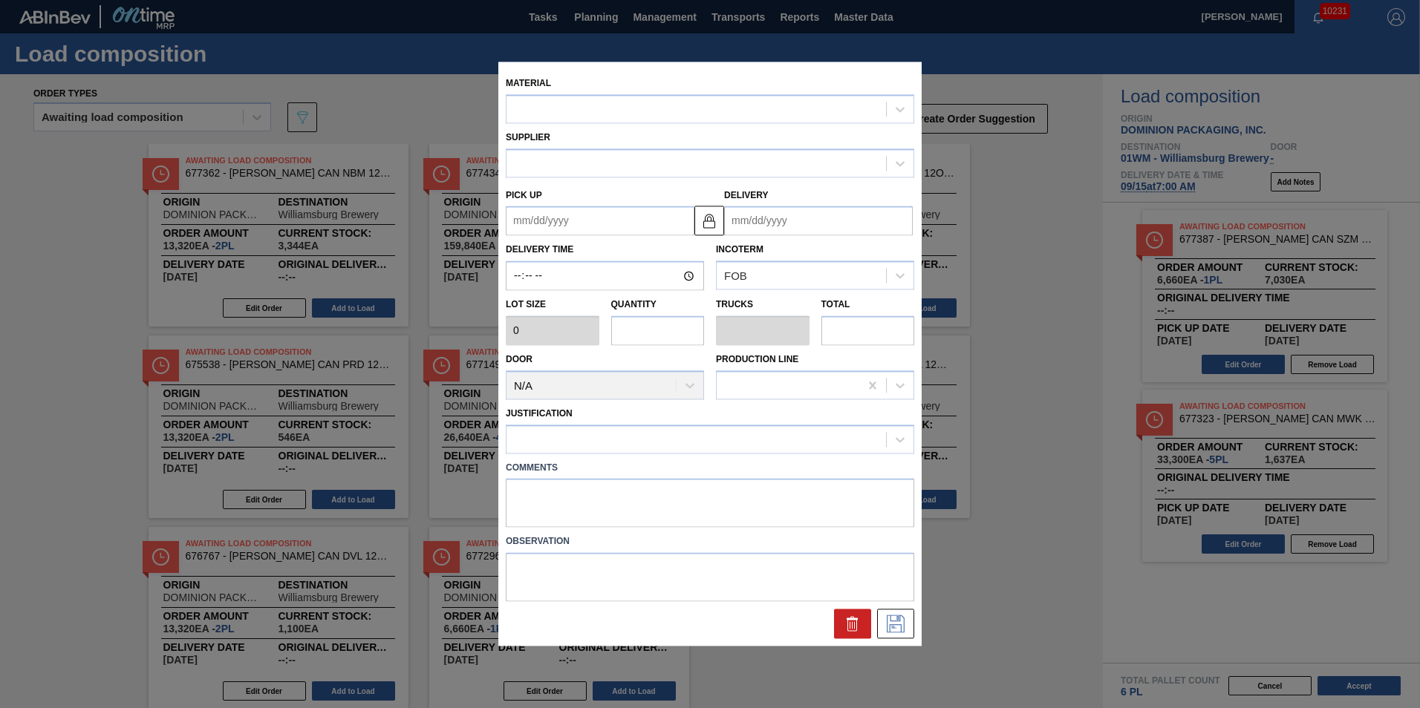
type up "09/14/2025"
type input "09/15/2025"
type input "6,660"
type input "5"
type input "0.192"
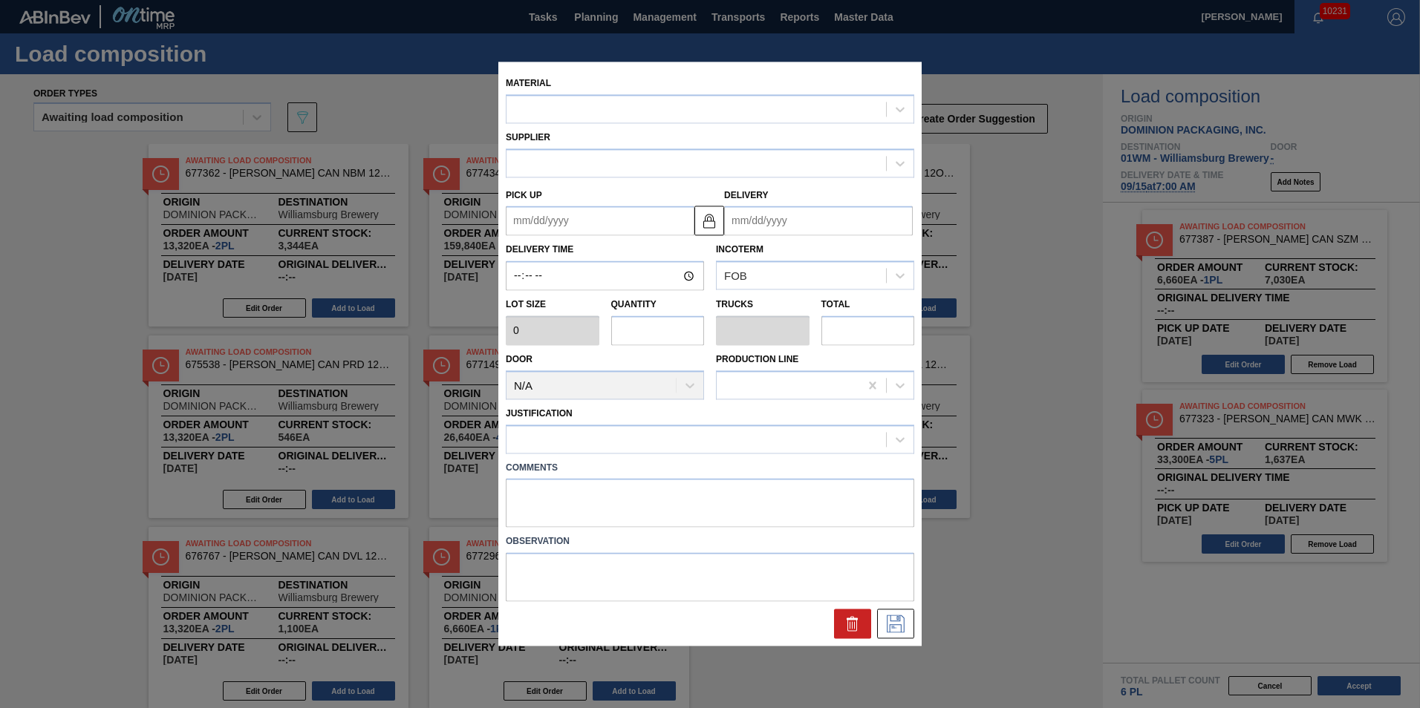
type input "33,300"
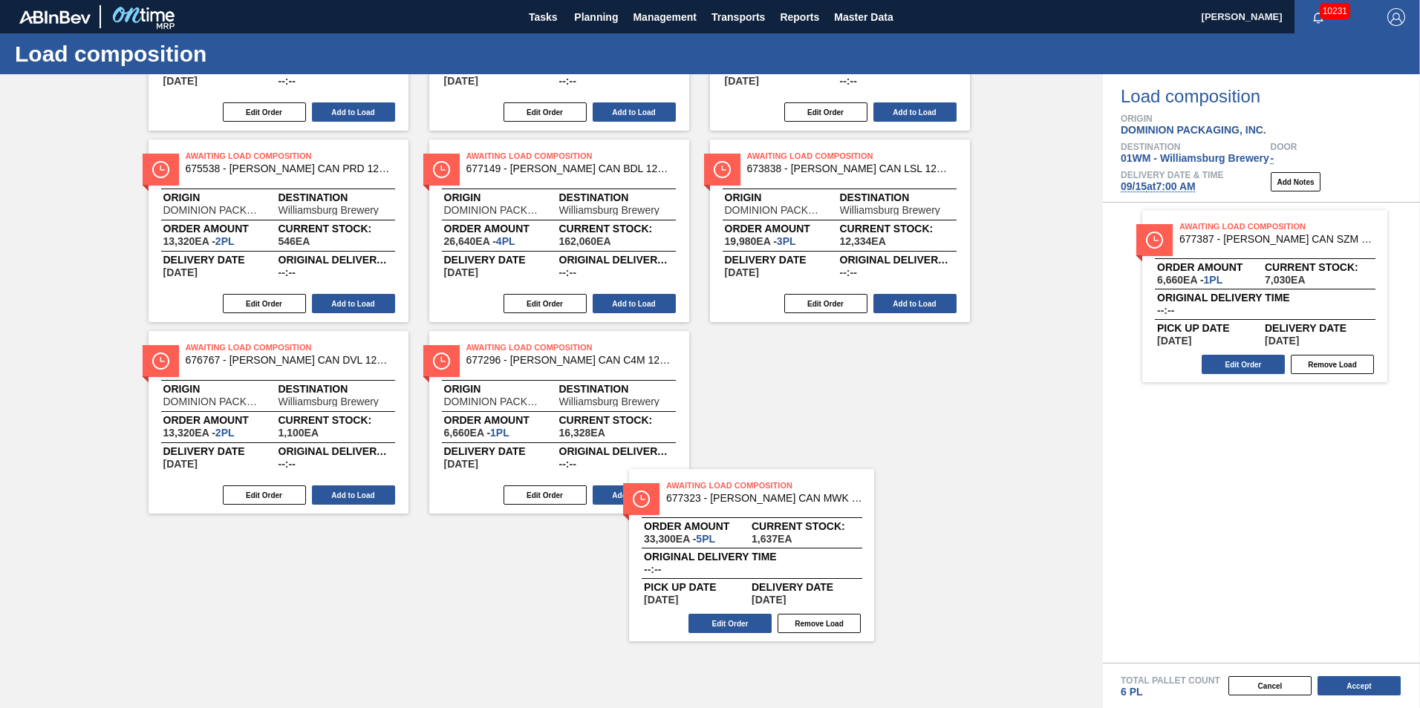
scroll to position [204, 0]
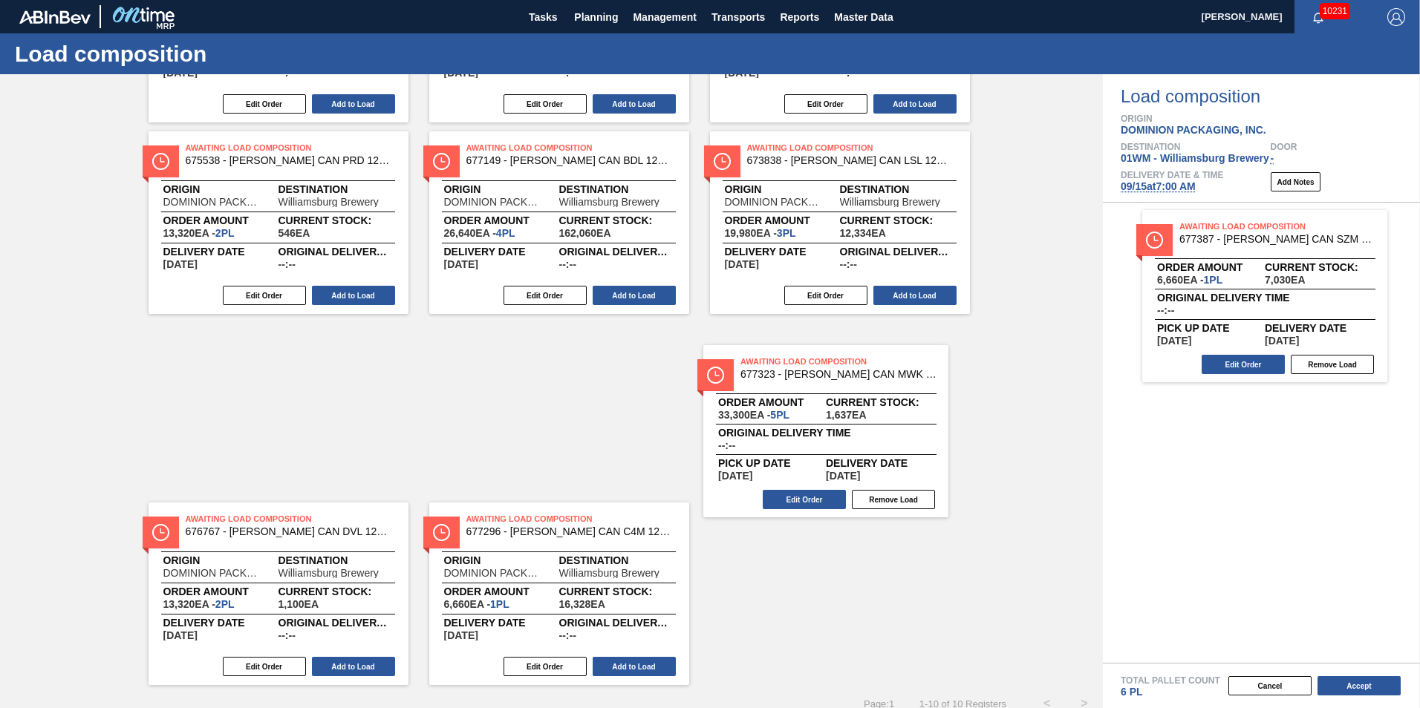
drag, startPoint x: 1265, startPoint y: 416, endPoint x: 818, endPoint y: 377, distance: 448.8
click at [818, 377] on div "Order types Awaiting load composition 089F7B8B-B2A5-4AFE-B5C0-19BA573D28AC Crea…" at bounding box center [710, 391] width 1420 height 634
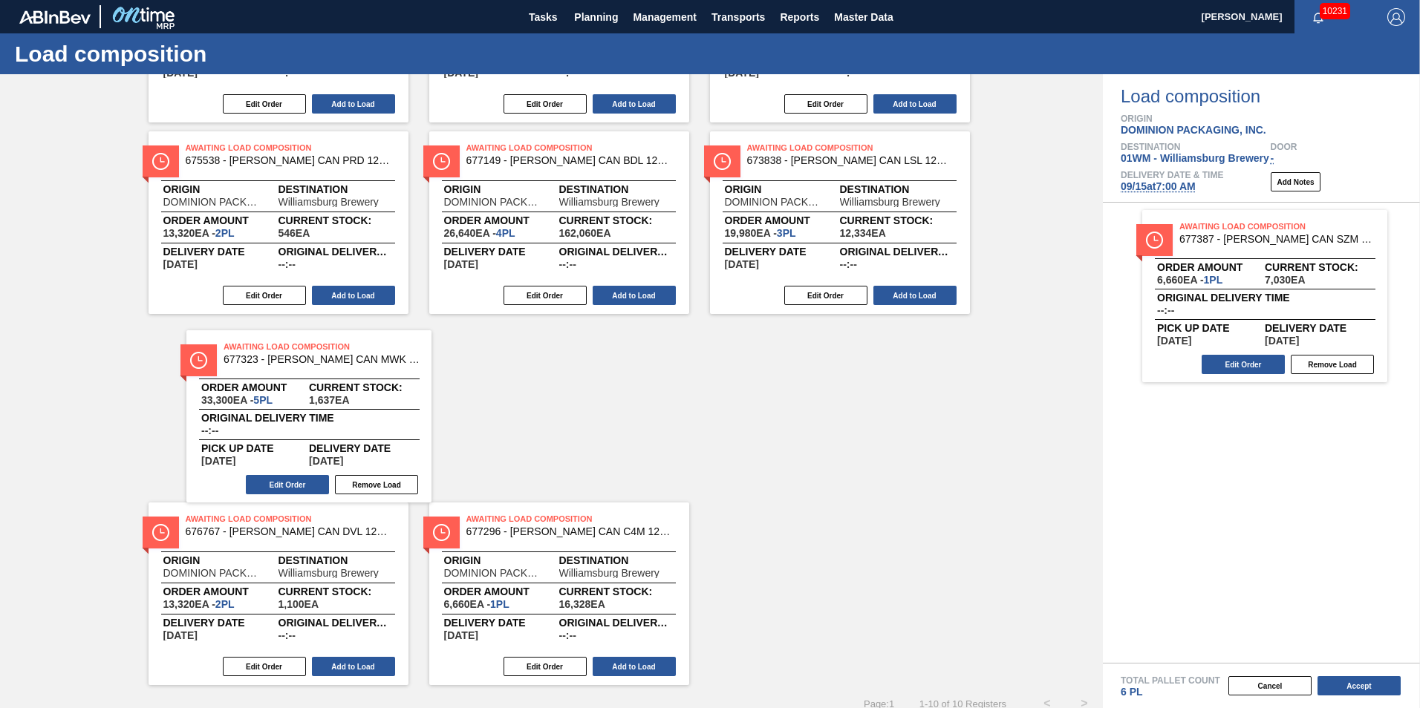
scroll to position [46, 0]
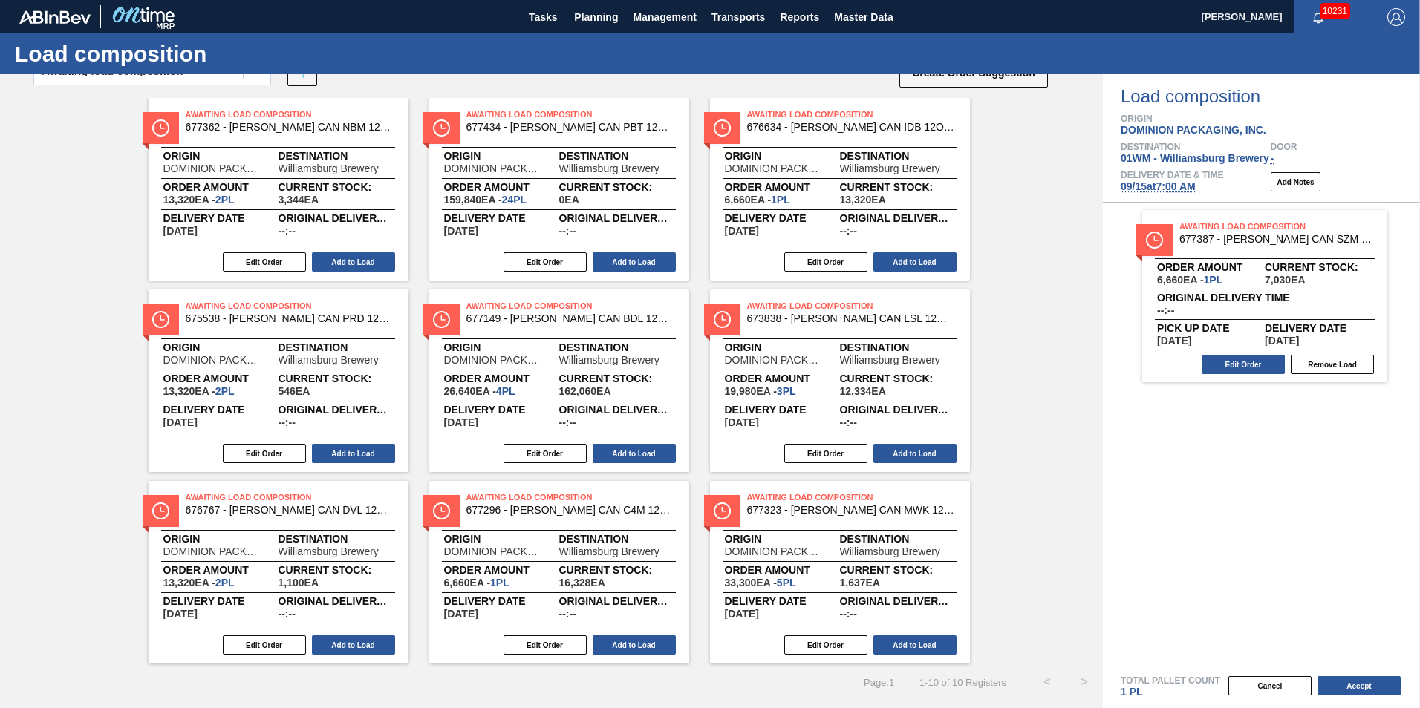
click at [238, 131] on span "677362 - CARR CAN NBM 12OZ NAT BOH CAN PK 12/12 C" at bounding box center [290, 127] width 208 height 11
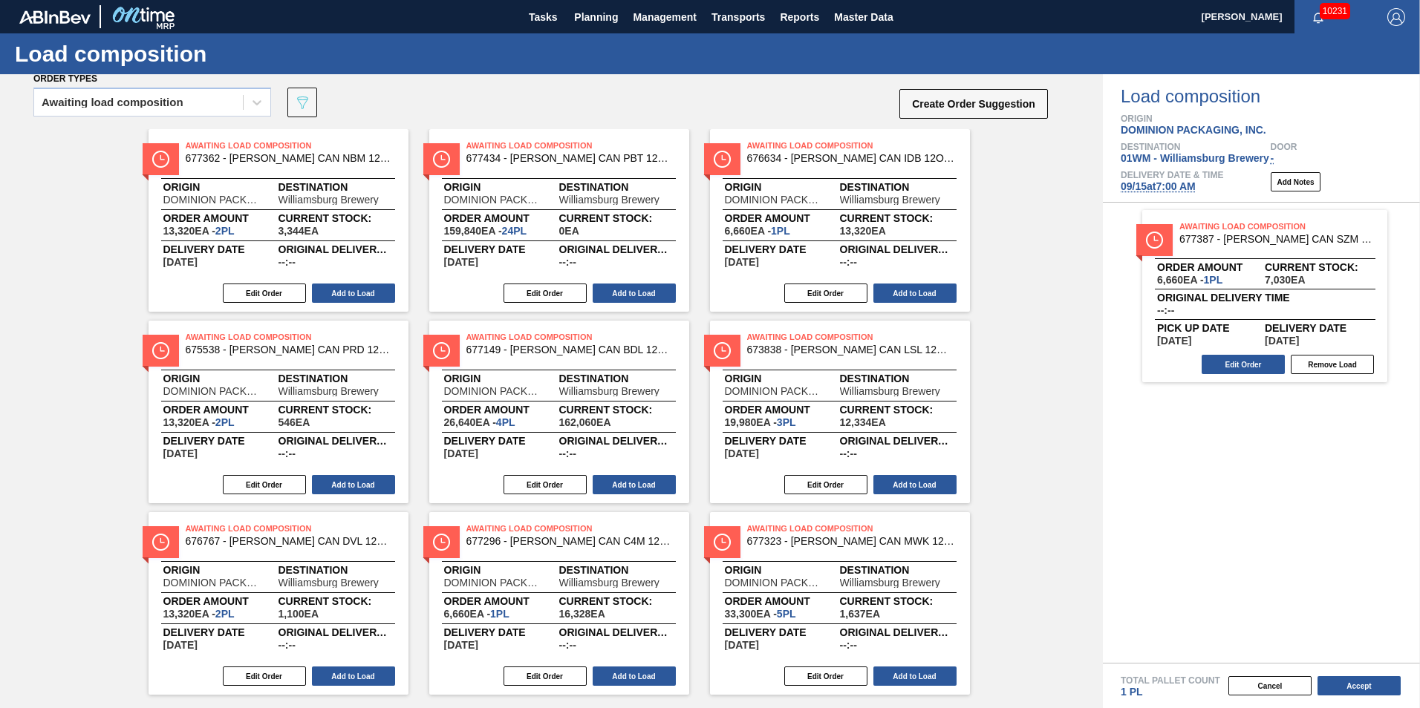
scroll to position [0, 0]
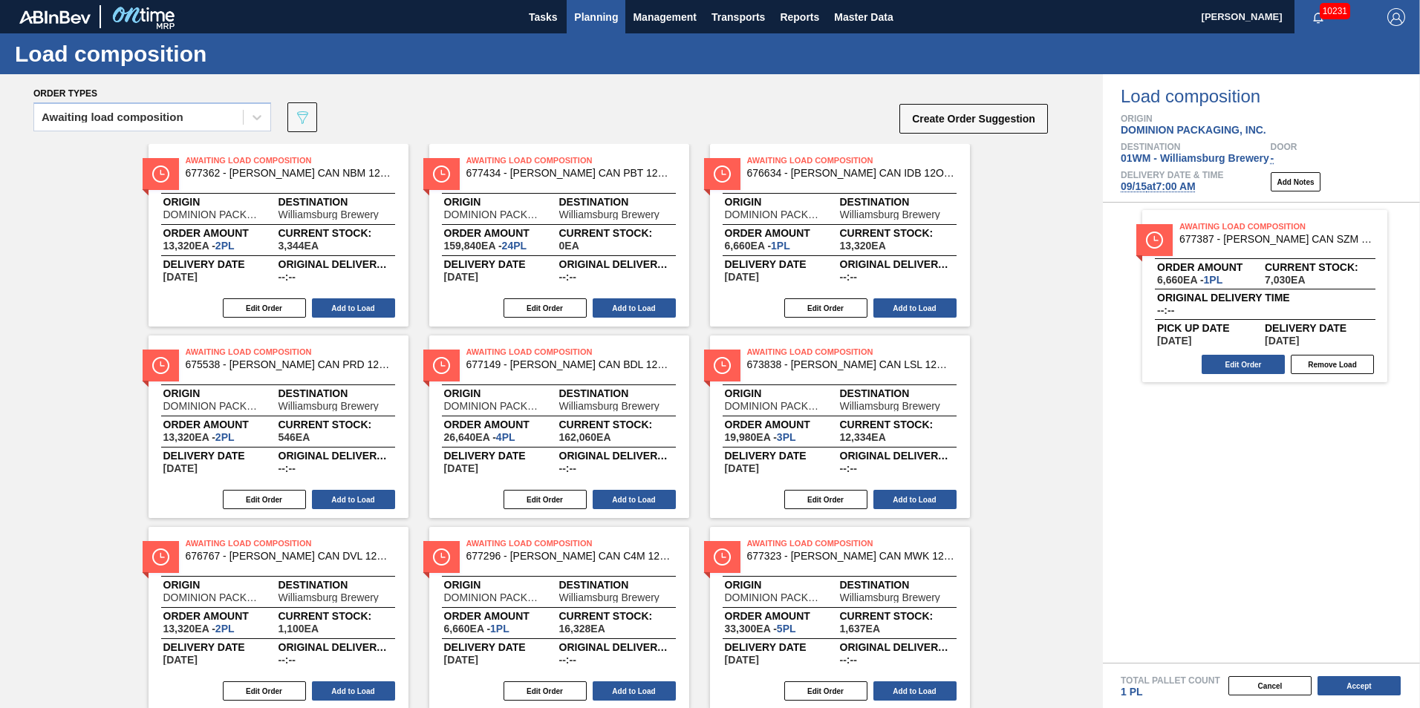
click at [605, 25] on span "Planning" at bounding box center [596, 17] width 44 height 18
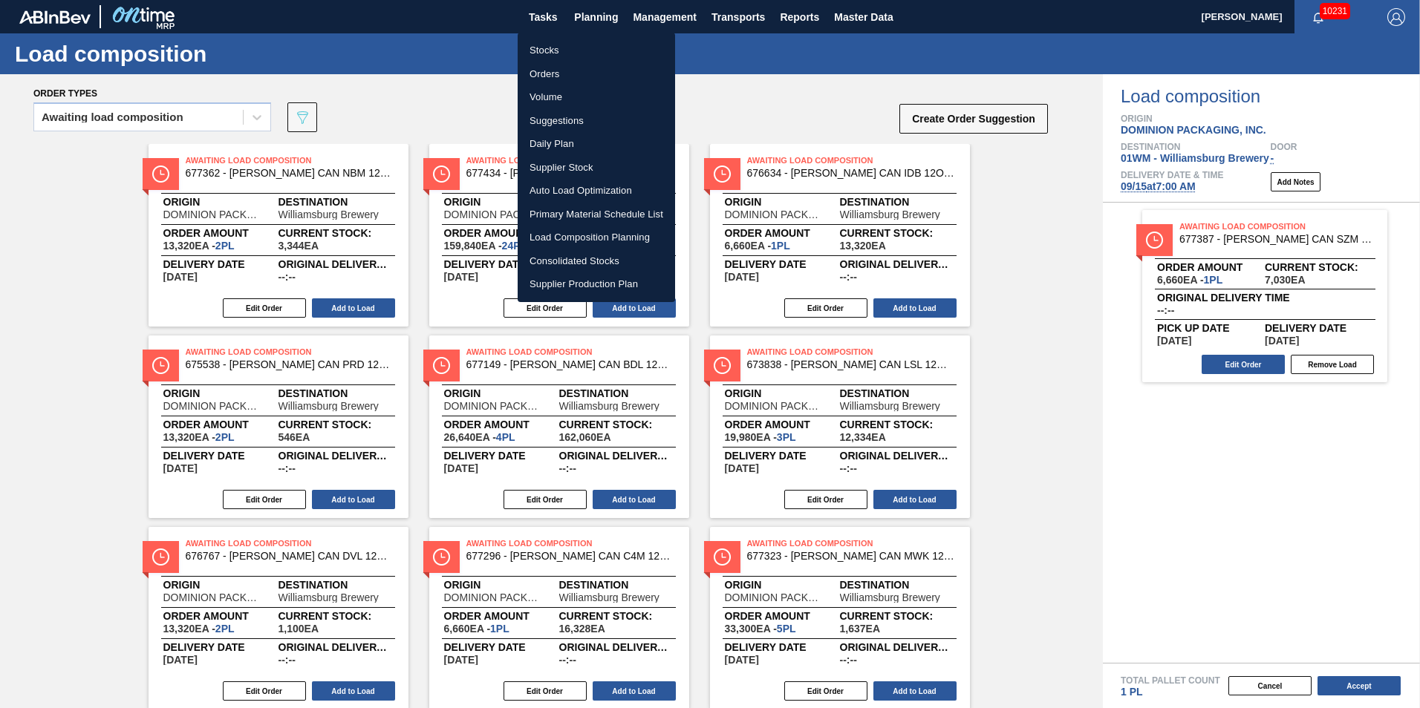
drag, startPoint x: 570, startPoint y: 51, endPoint x: 640, endPoint y: 61, distance: 70.5
click at [570, 51] on li "Stocks" at bounding box center [596, 51] width 157 height 24
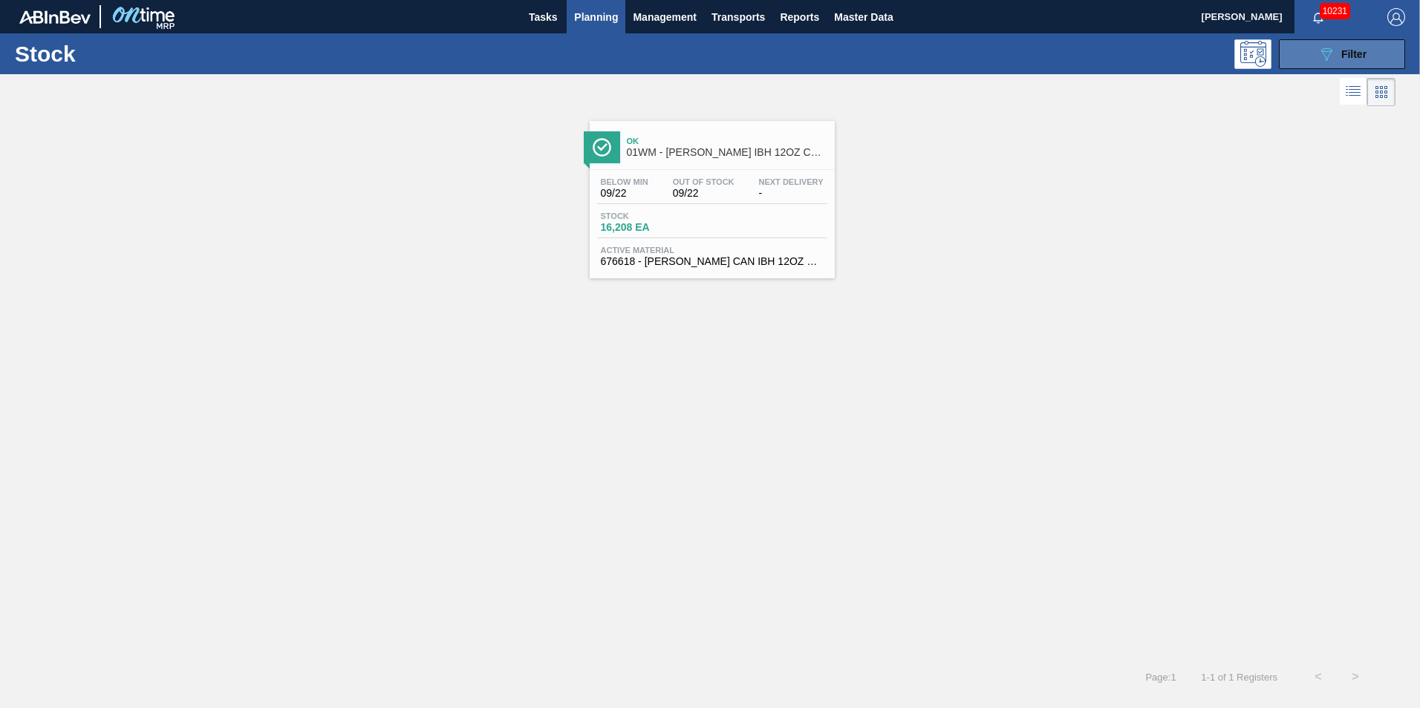
click at [1323, 59] on icon "089F7B8B-B2A5-4AFE-B5C0-19BA573D28AC" at bounding box center [1326, 54] width 18 height 18
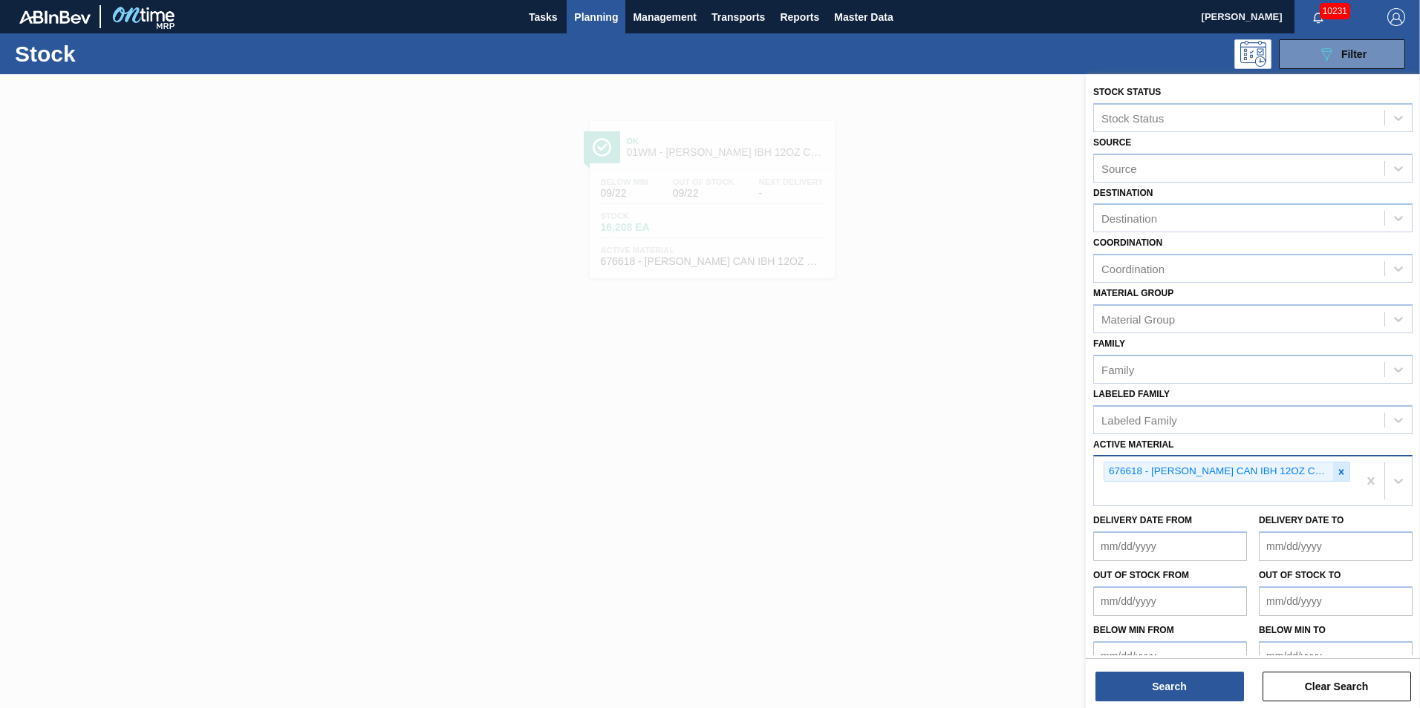
click at [1336, 469] on icon at bounding box center [1341, 472] width 10 height 10
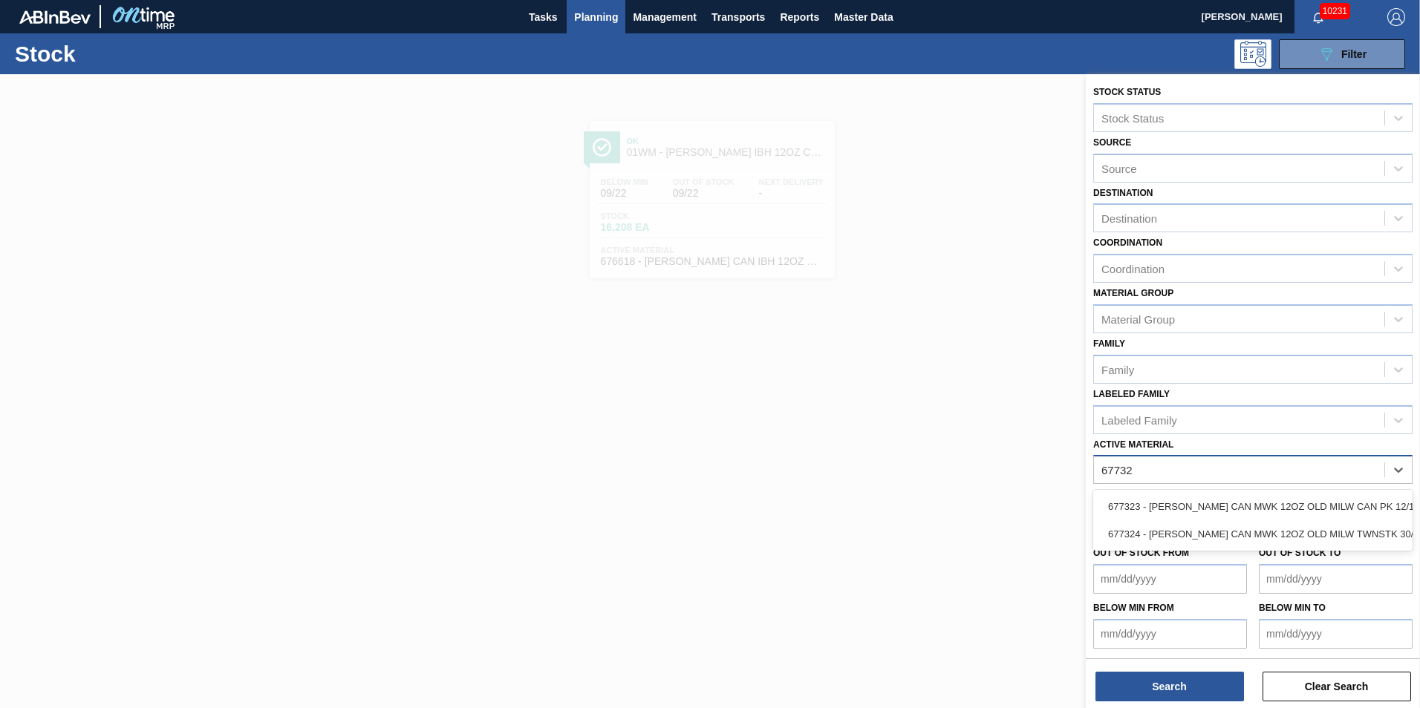
type Material "677323"
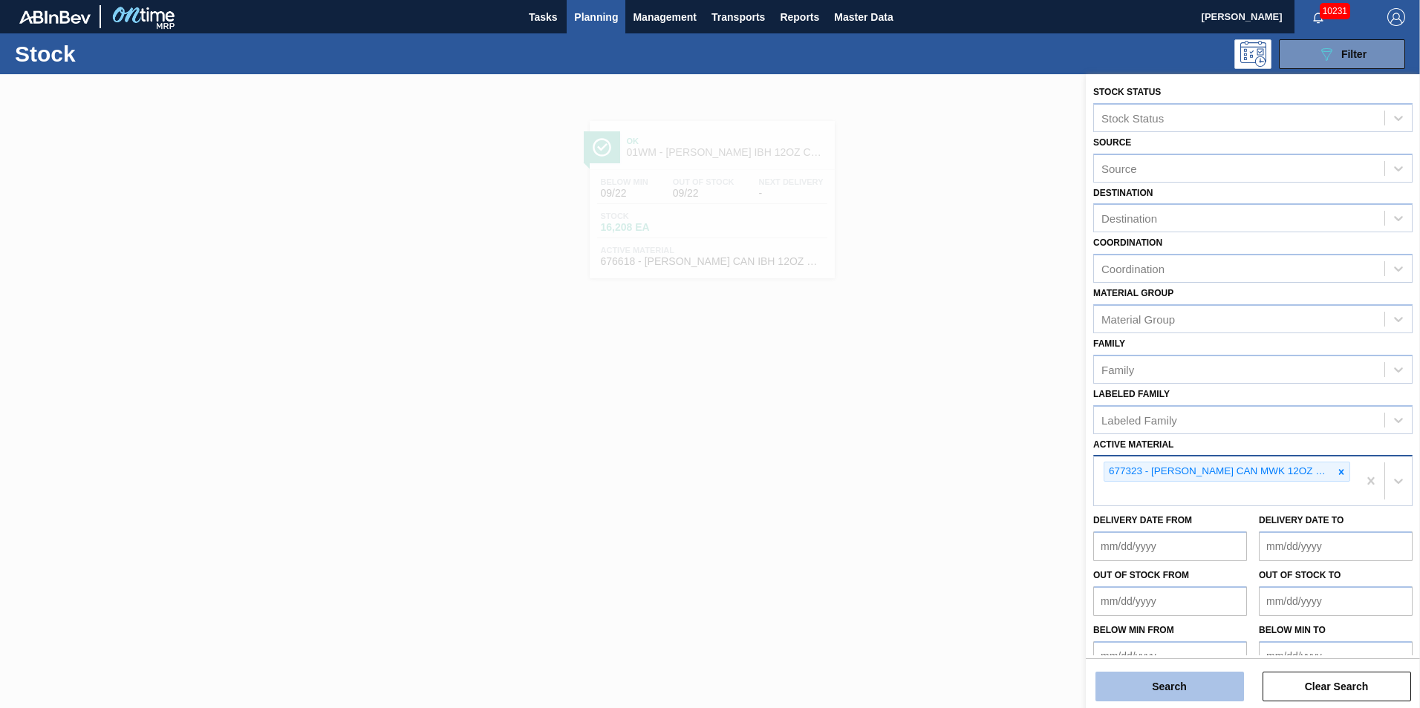
click at [1209, 691] on button "Search" at bounding box center [1169, 687] width 149 height 30
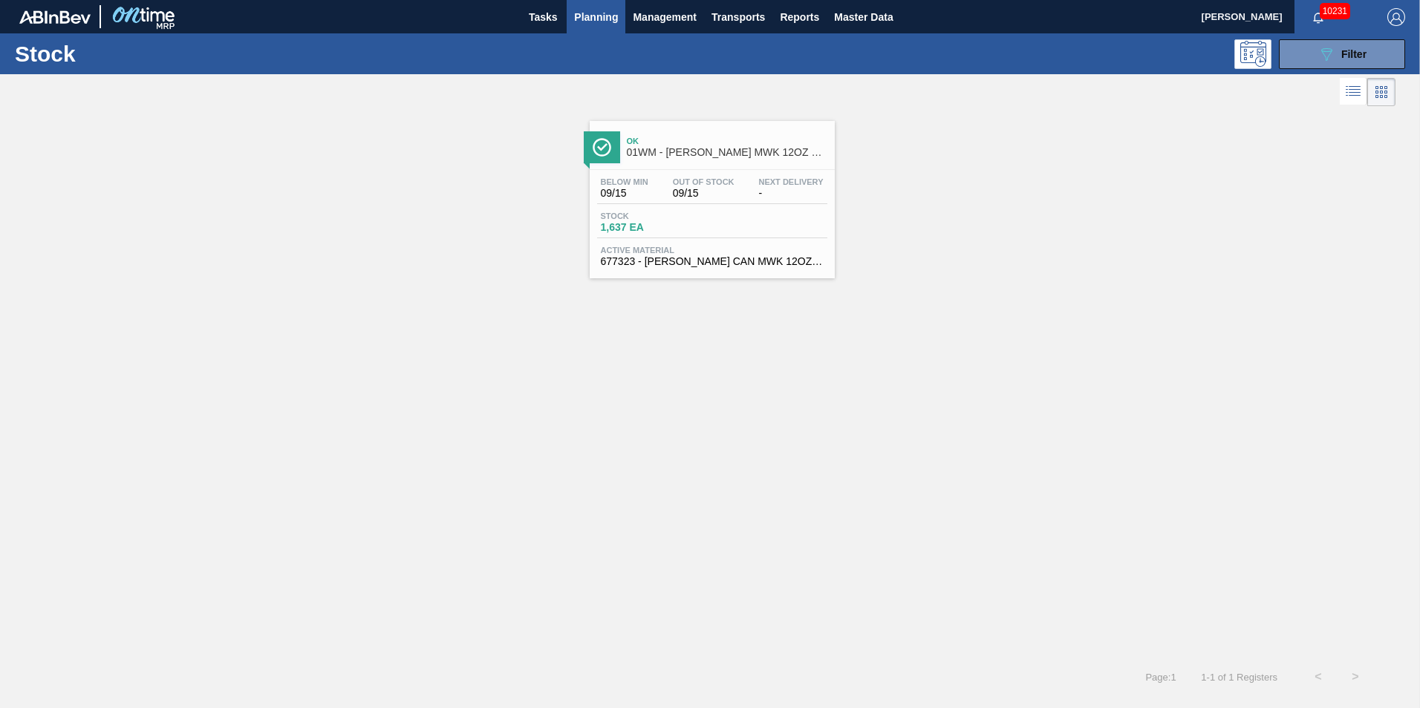
click at [639, 178] on span "Below Min" at bounding box center [625, 181] width 48 height 9
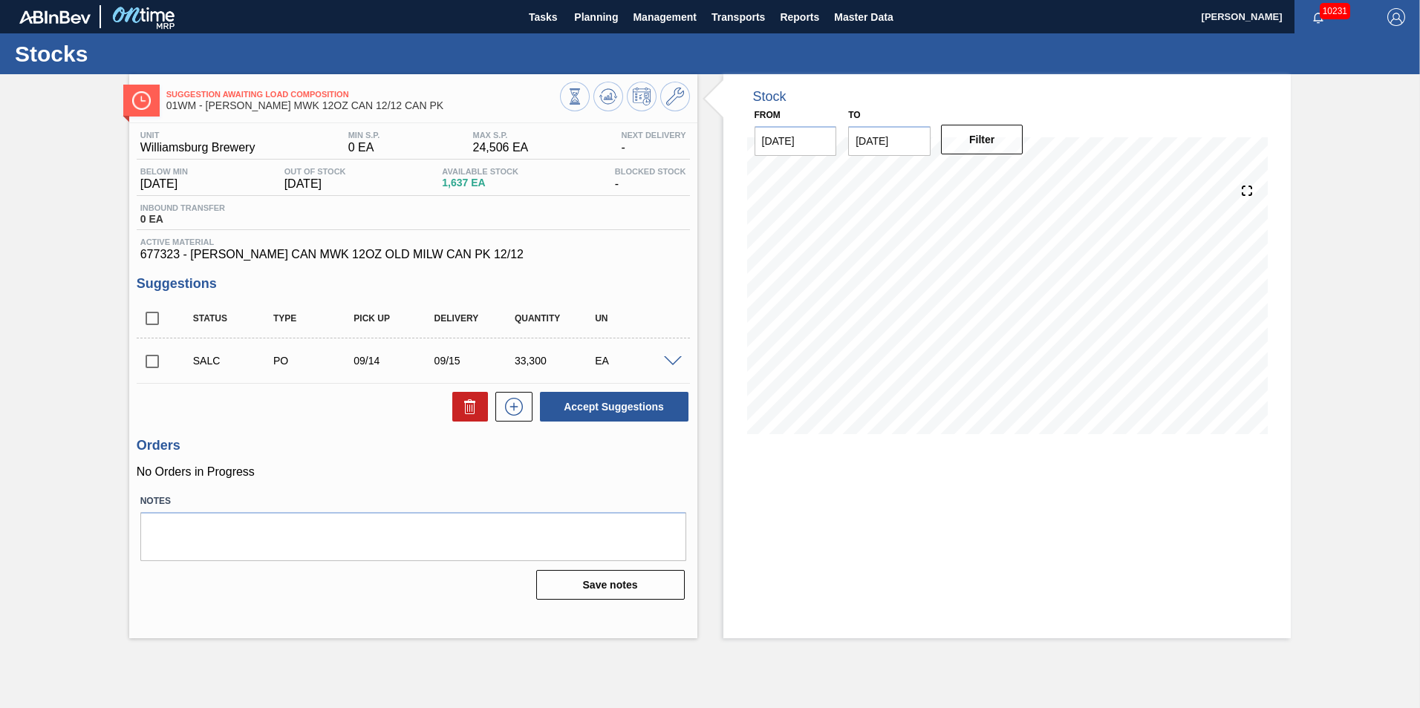
click at [662, 94] on button at bounding box center [675, 97] width 30 height 30
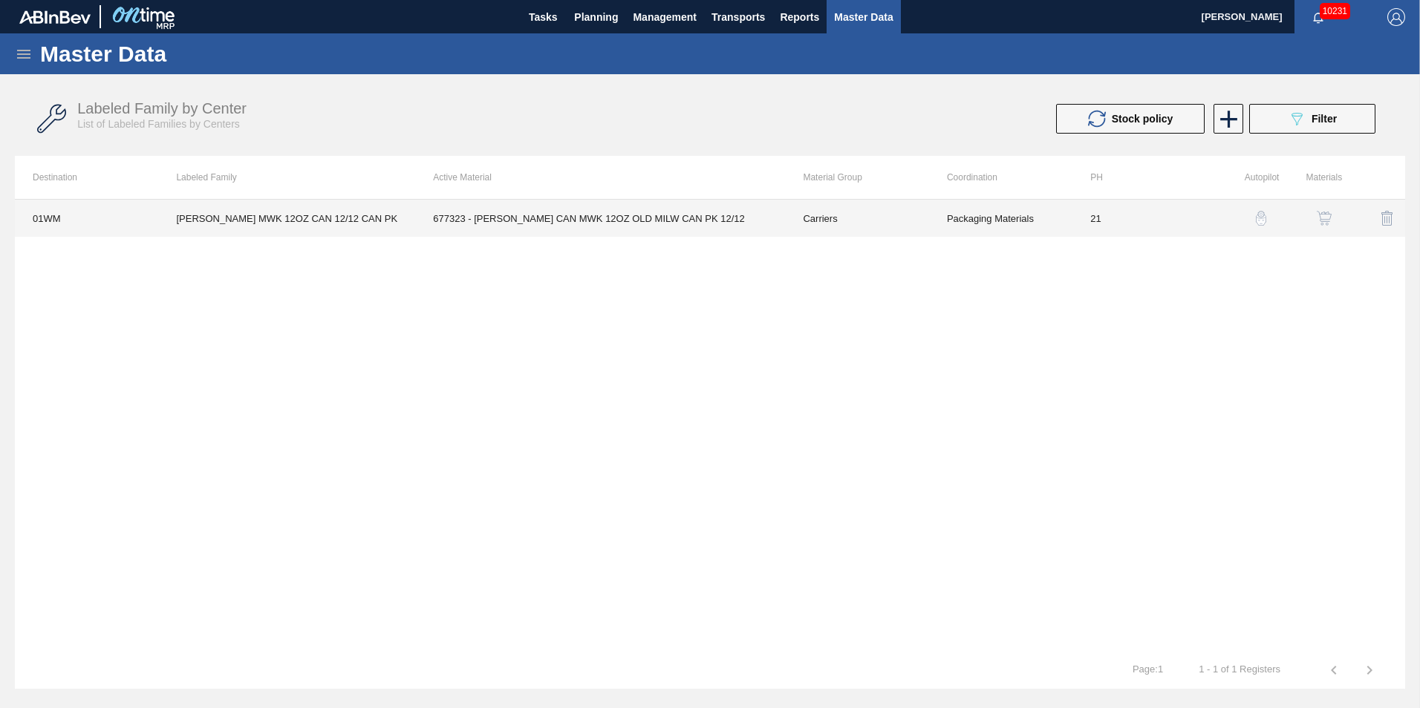
click at [630, 233] on td "677323 - CARR CAN MWK 12OZ OLD MILW CAN PK 12/12" at bounding box center [600, 218] width 370 height 37
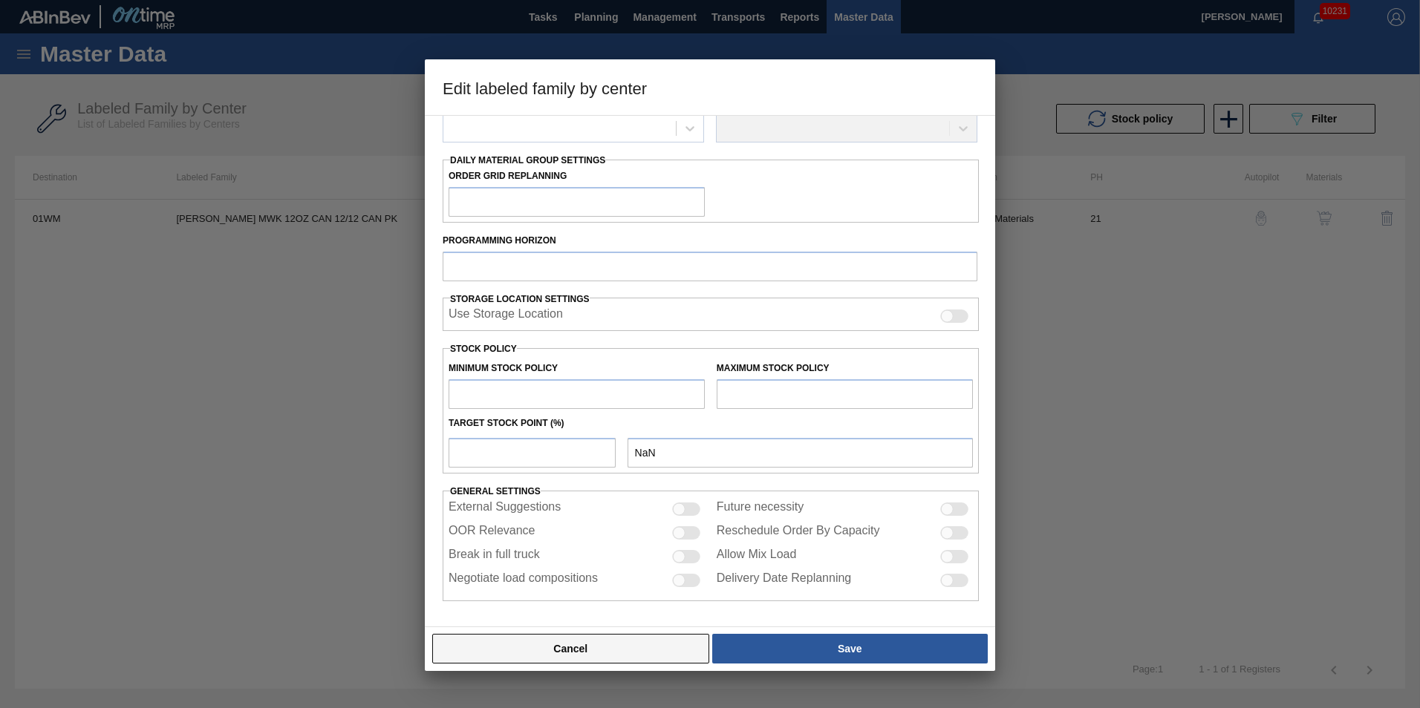
type input "Carriers"
type input "Can Carriers"
type input "CARR MWK 12OZ CAN 12/12 CAN PK"
type input "01WM - Williamsburg Brewery"
type input "21"
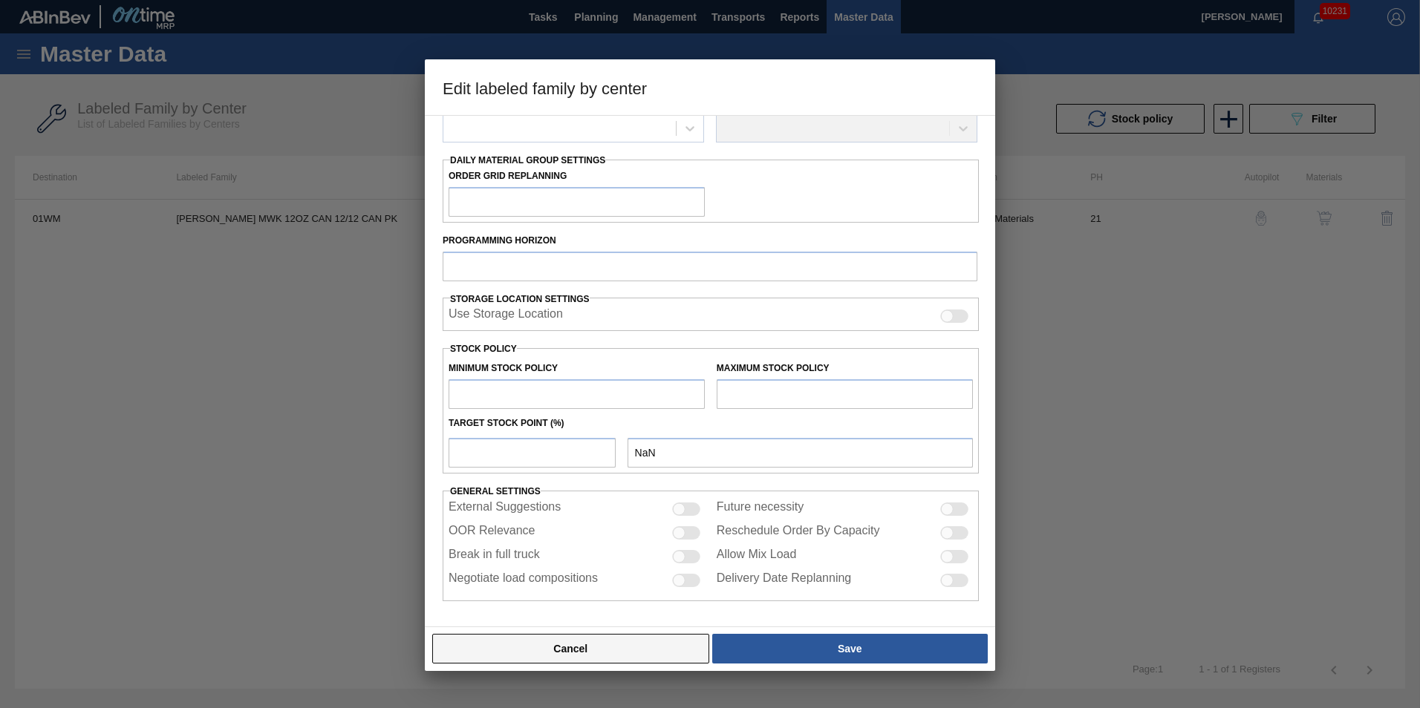
type input "0"
type input "24,506"
type input "0"
checkbox input "true"
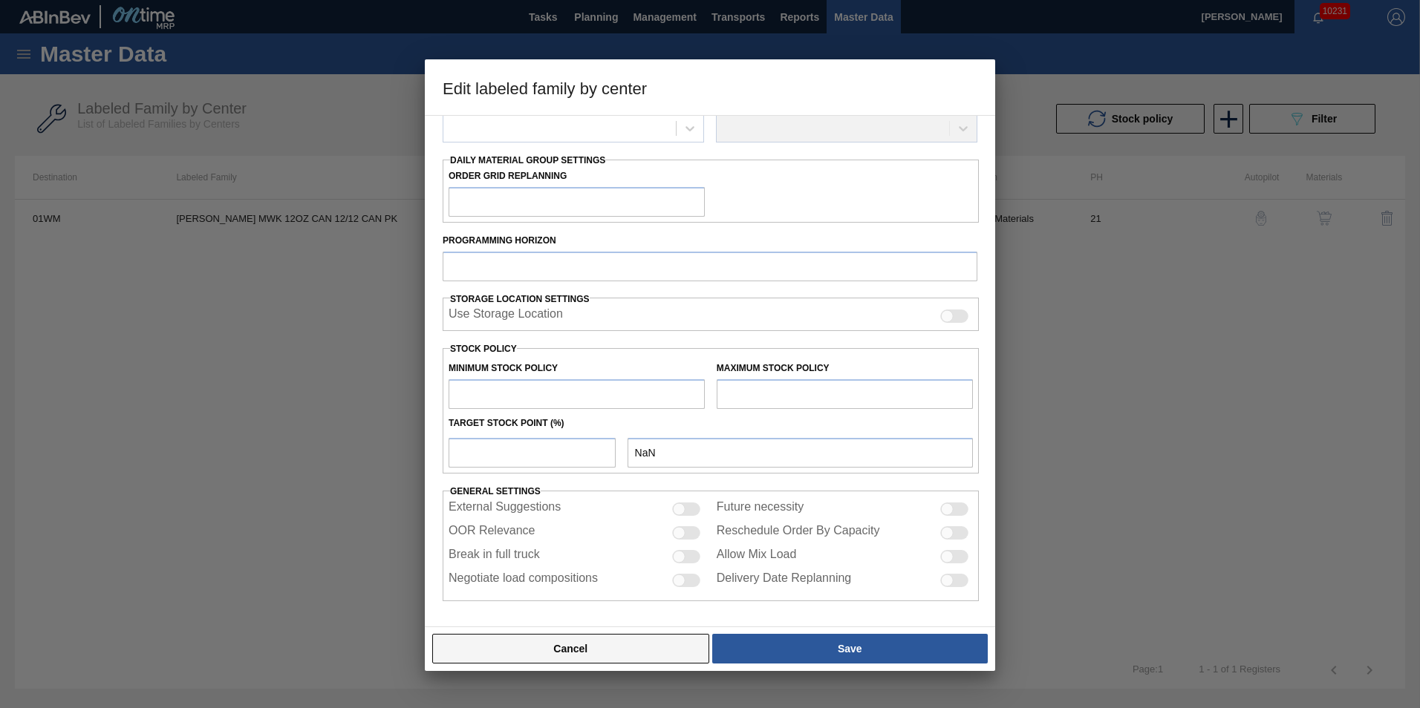
checkbox input "true"
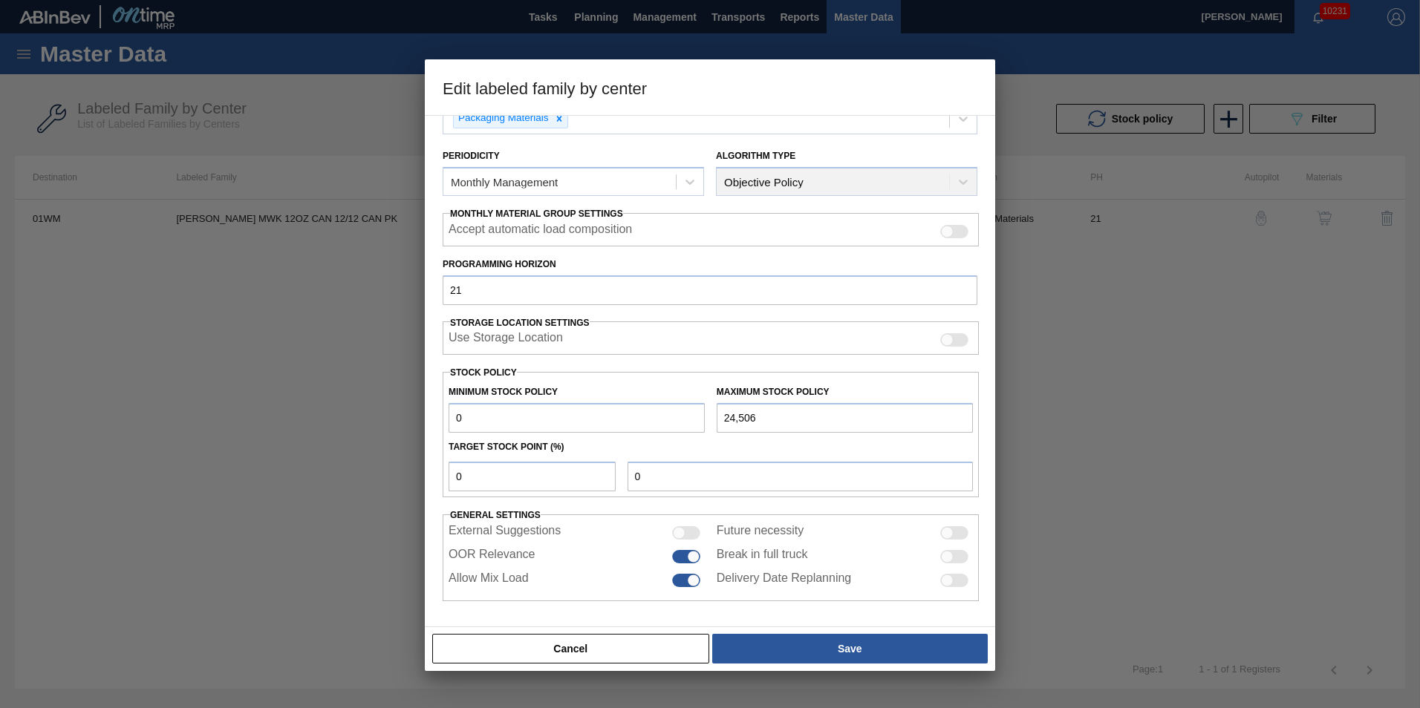
scroll to position [149, 0]
drag, startPoint x: 547, startPoint y: 472, endPoint x: 633, endPoint y: 472, distance: 86.1
click at [546, 473] on input "0" at bounding box center [532, 477] width 167 height 30
click at [708, 470] on input "0" at bounding box center [800, 477] width 345 height 30
type input "0"
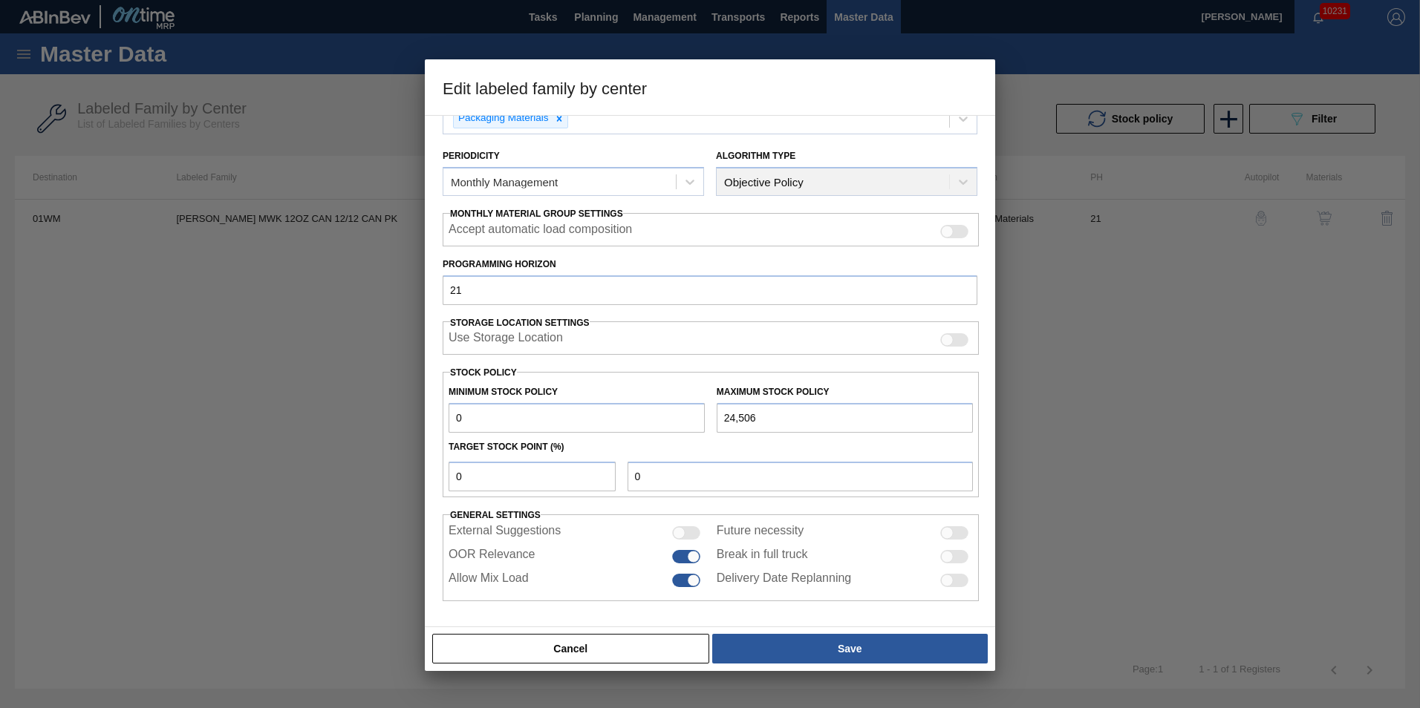
click at [630, 423] on input "0" at bounding box center [577, 418] width 256 height 30
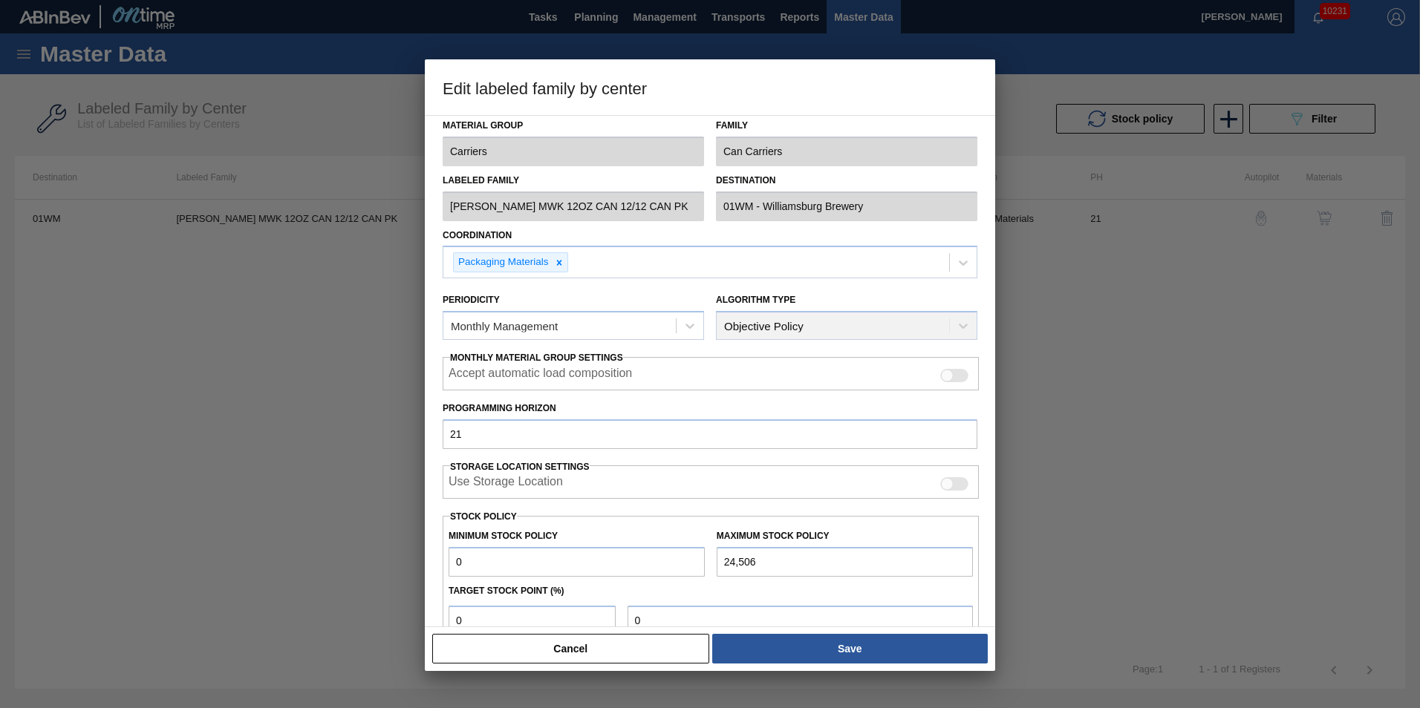
scroll to position [0, 0]
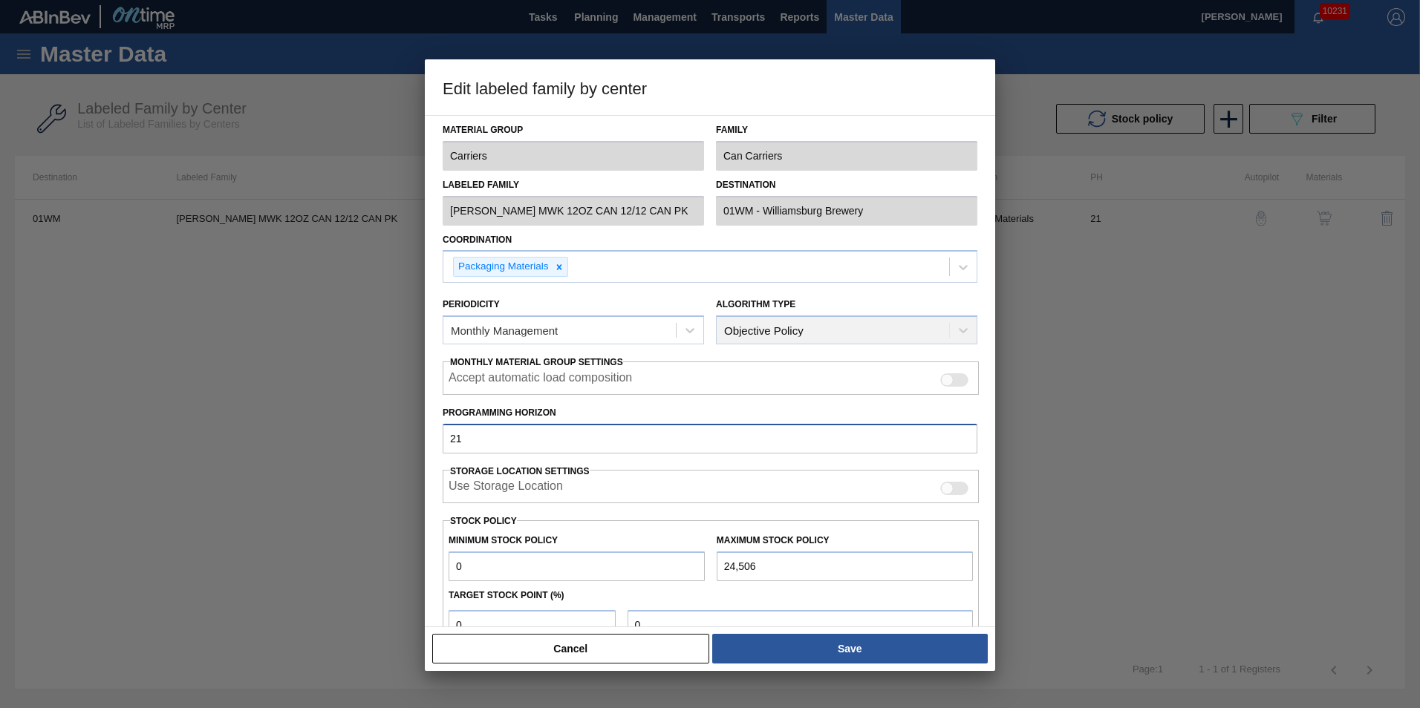
click at [478, 439] on input "21" at bounding box center [710, 439] width 535 height 30
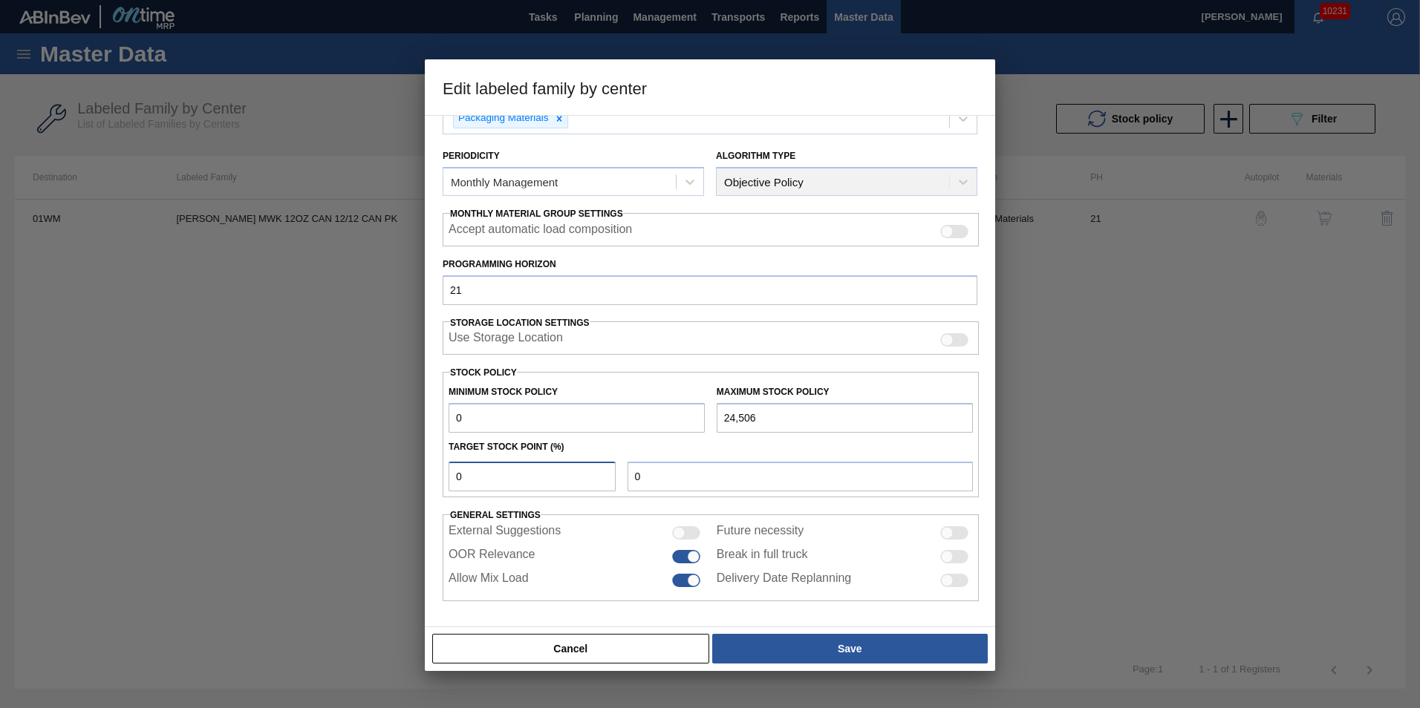
click at [503, 472] on input "0" at bounding box center [532, 477] width 167 height 30
type input "1"
type input "245"
type input "15"
type input "3,676"
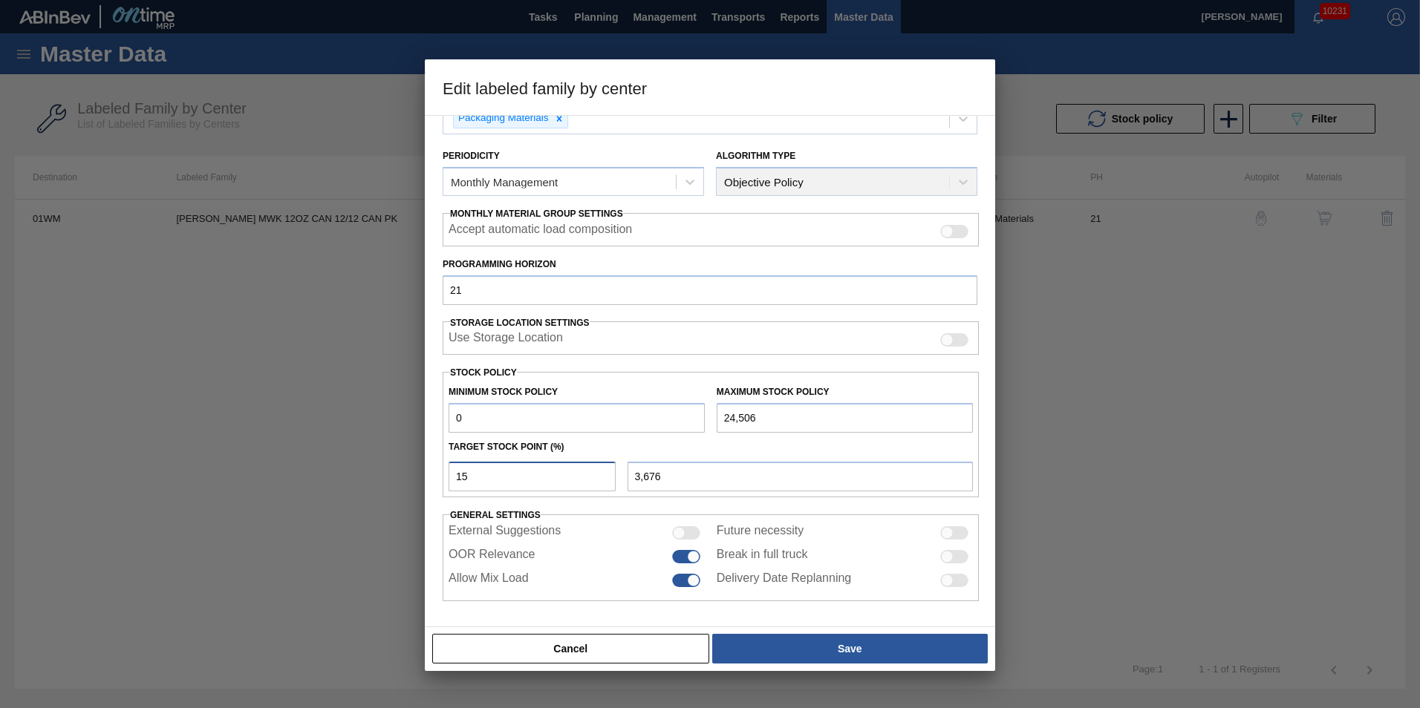
type input "1"
type input "245"
type input "0"
type input "5"
type input "1,225"
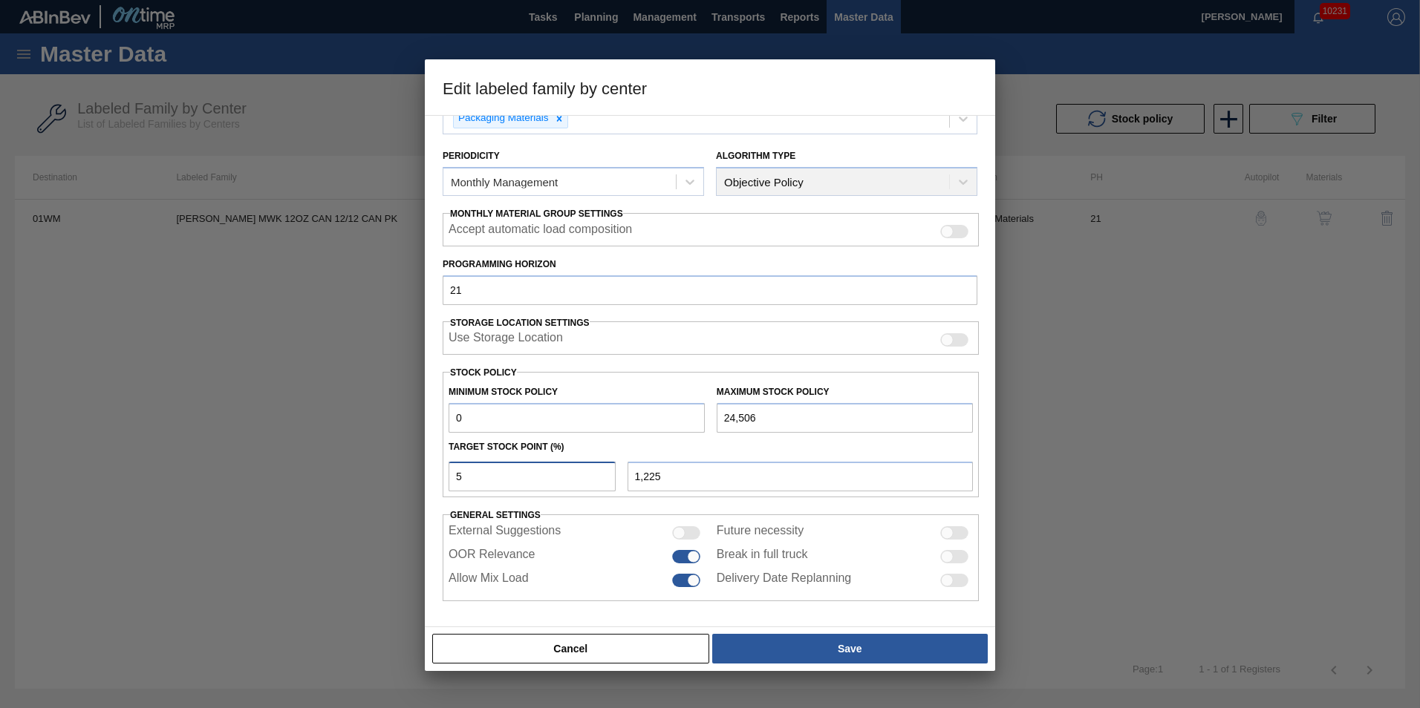
type input "0"
type input "1"
type input "245"
type input "10"
type input "2,451"
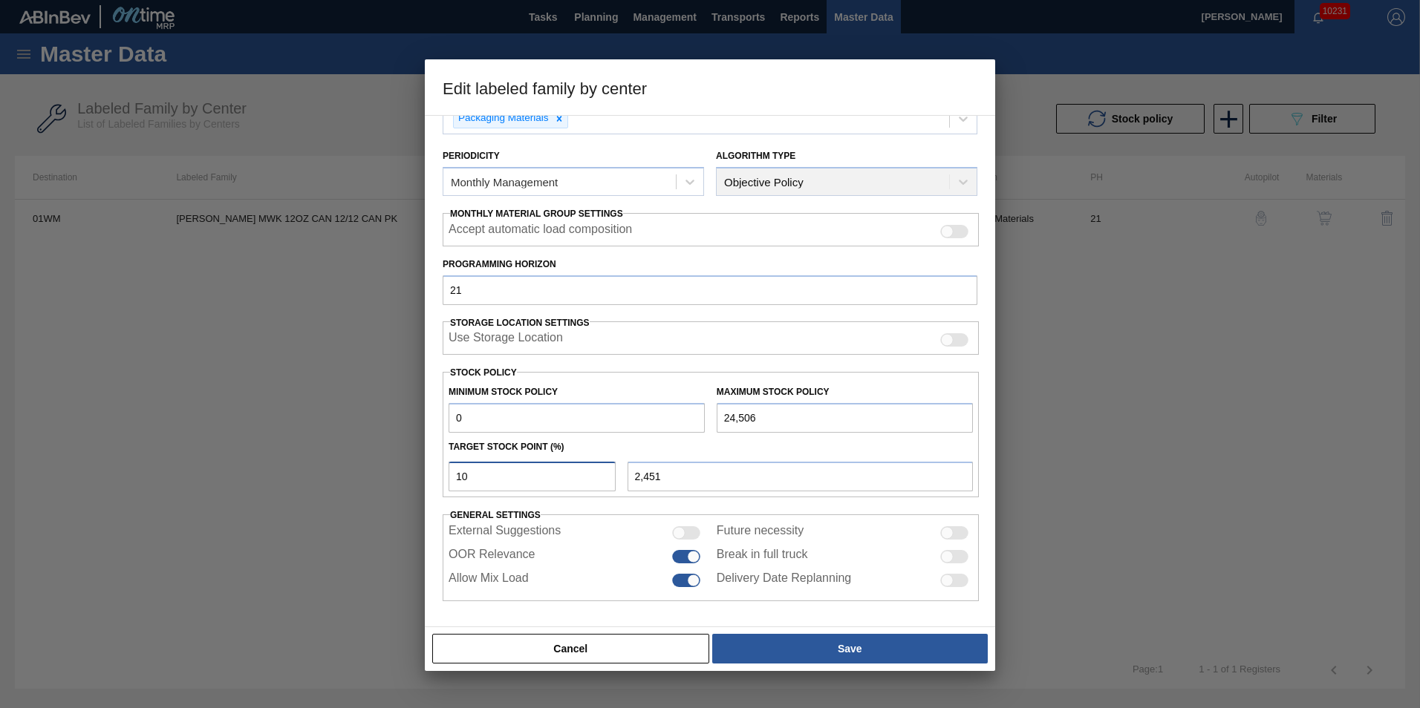
type input "1"
type input "245"
type input "0"
type input "8"
type input "1,960"
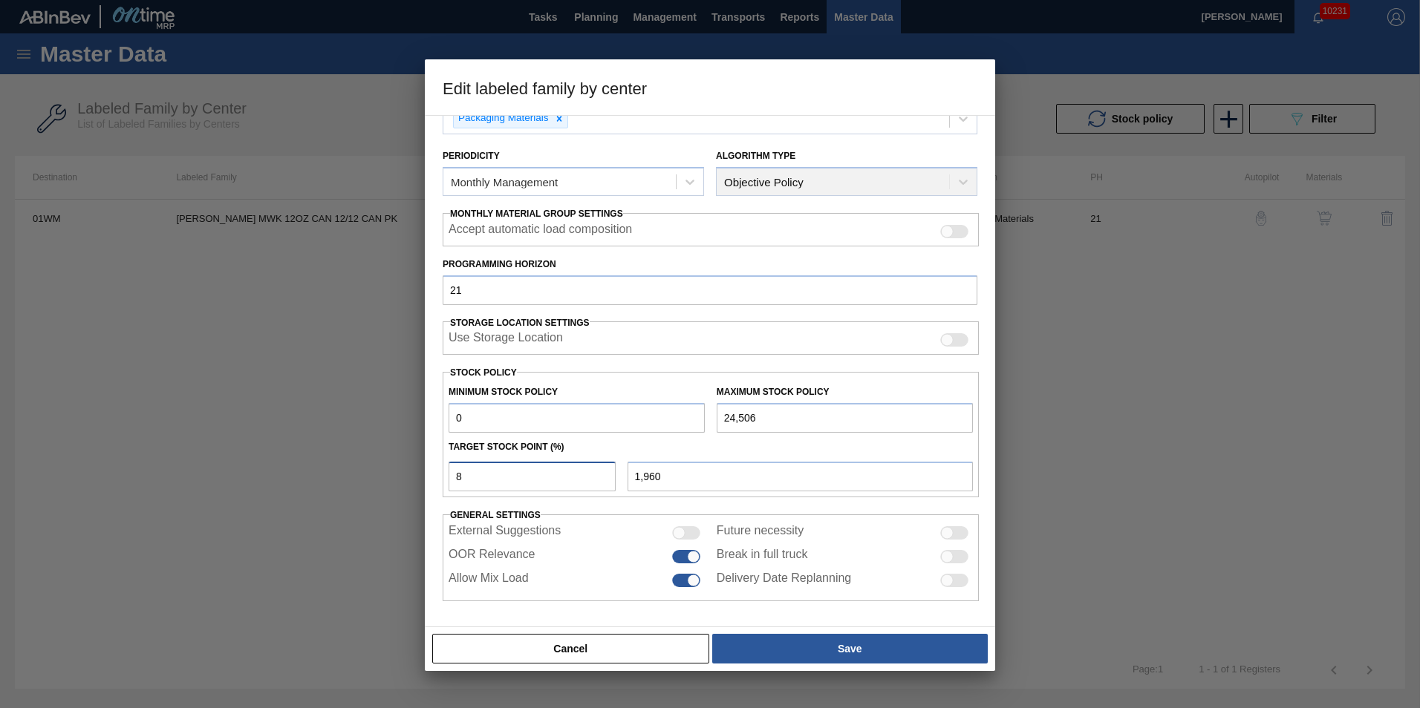
type input "0"
type input "9"
type input "2,206"
type input "0"
type input "7"
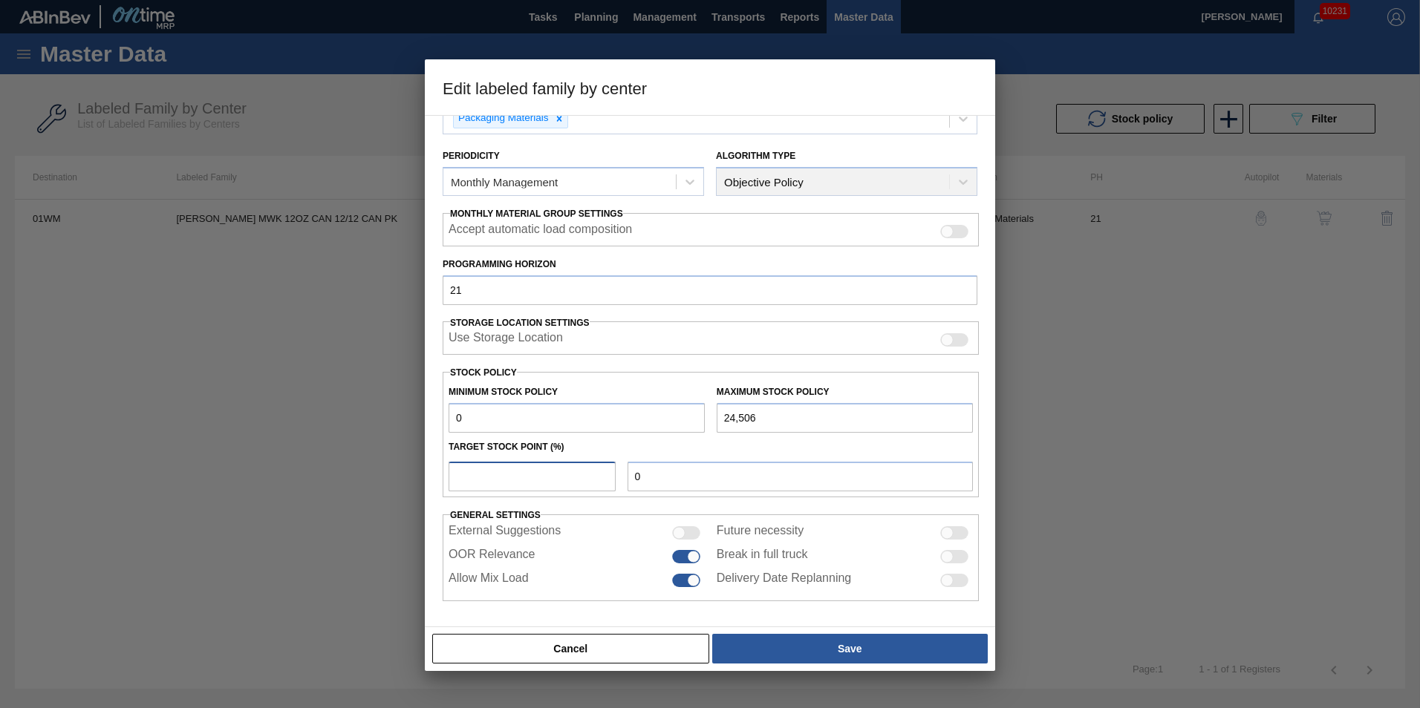
type input "1,715"
type input "0"
type input "5"
type input "1,225"
type input "0"
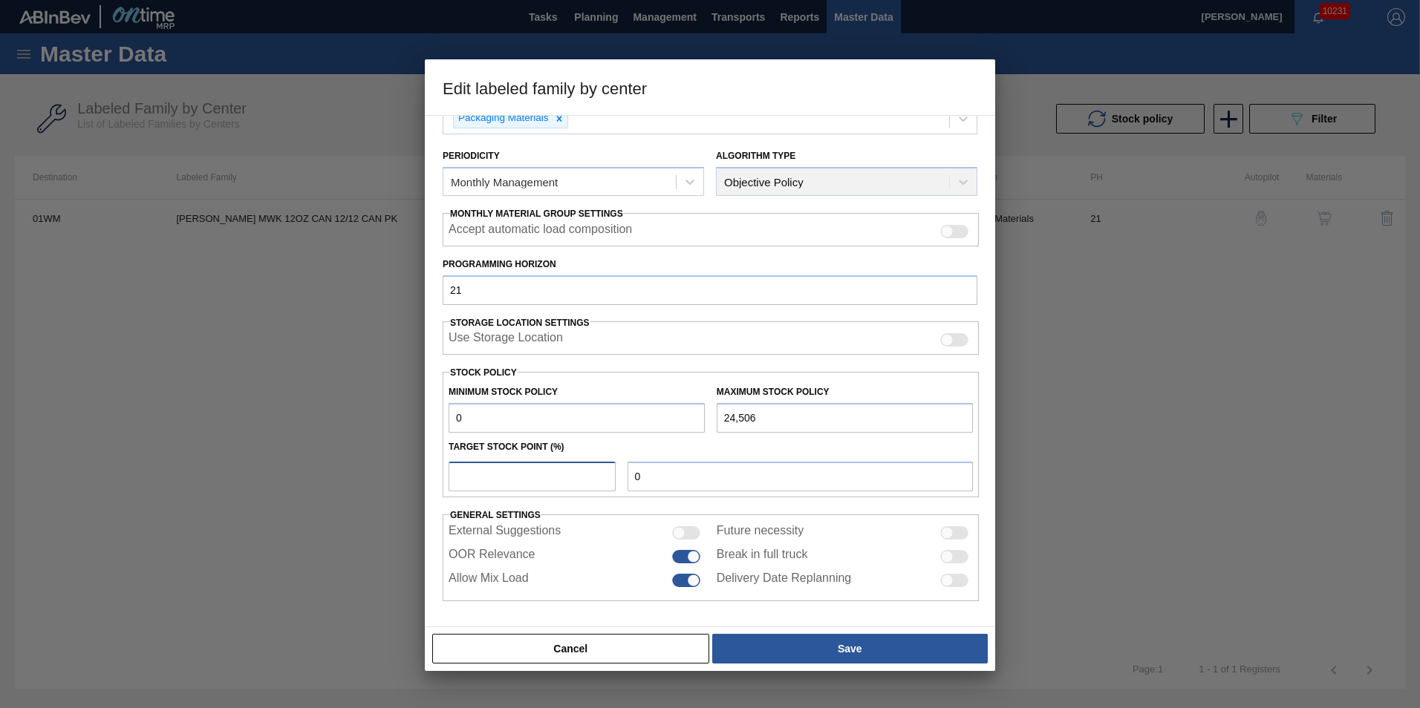
type input "9"
type input "2,206"
type input "0"
type input "5"
type input "1,225"
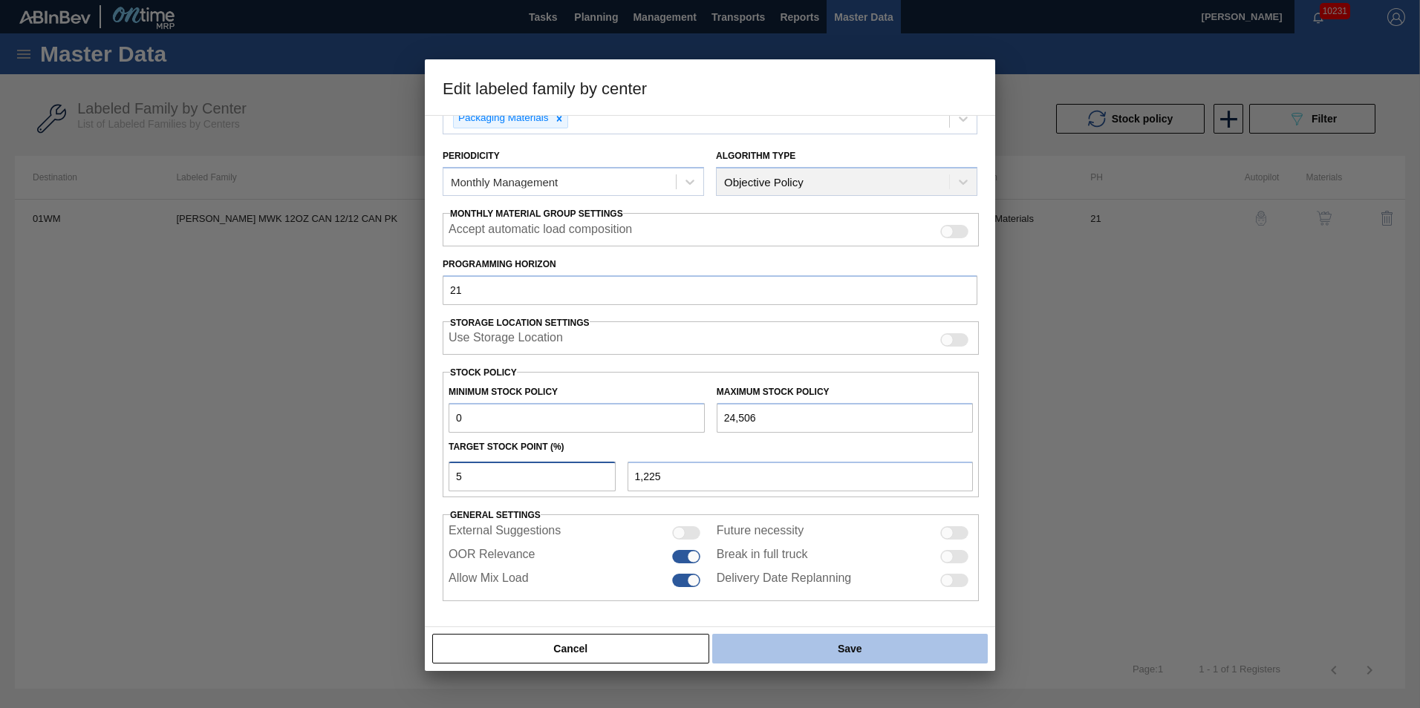
type input "5"
click at [883, 640] on button "Save" at bounding box center [850, 649] width 276 height 30
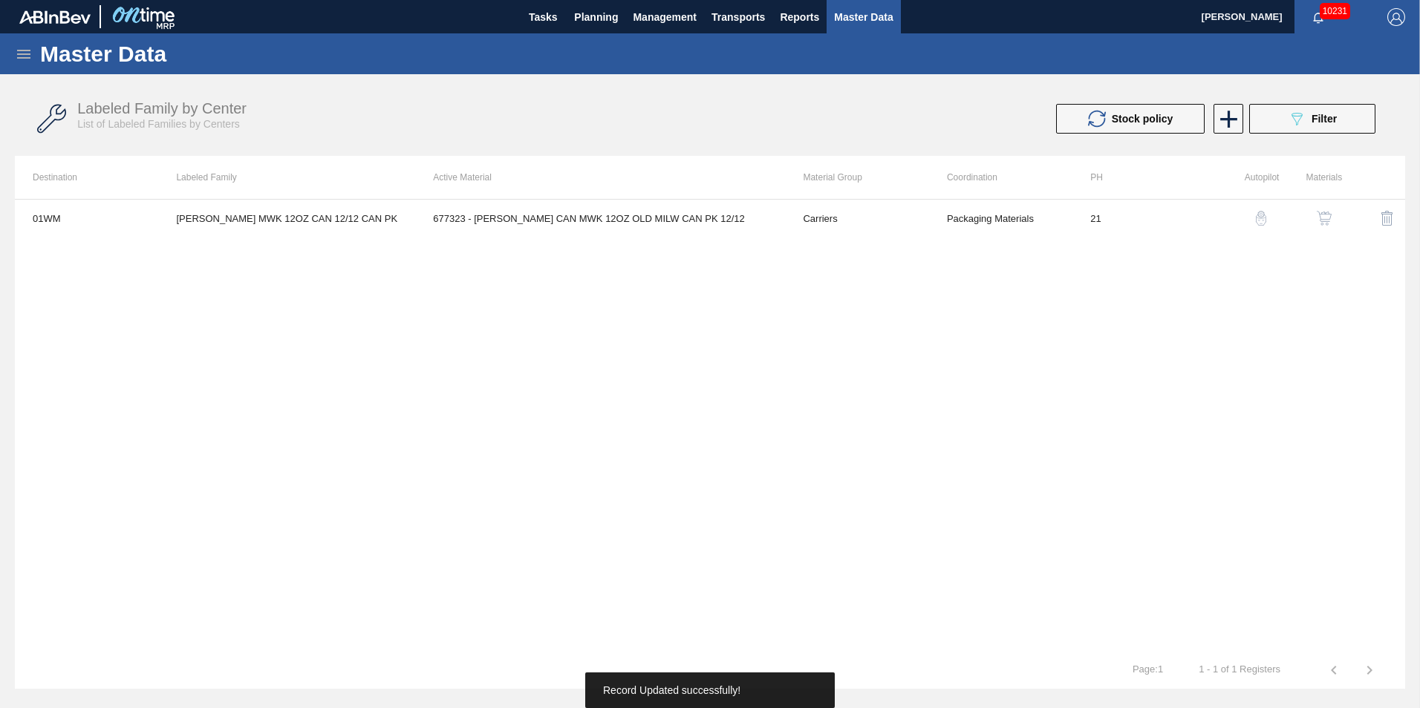
click at [1251, 216] on button "button" at bounding box center [1261, 219] width 36 height 36
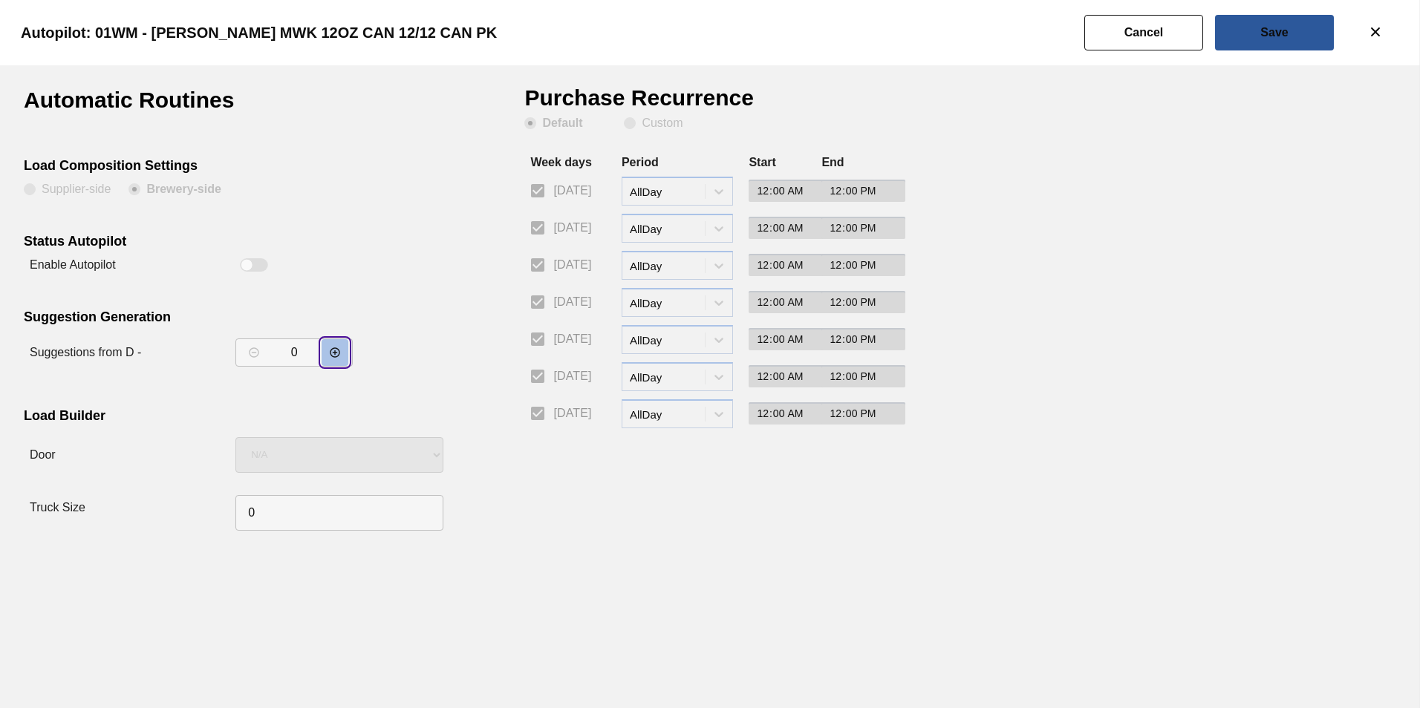
click at [333, 345] on button "decrementar valor" at bounding box center [335, 352] width 27 height 27
type input "2"
click at [1278, 19] on button "Save" at bounding box center [1274, 33] width 119 height 36
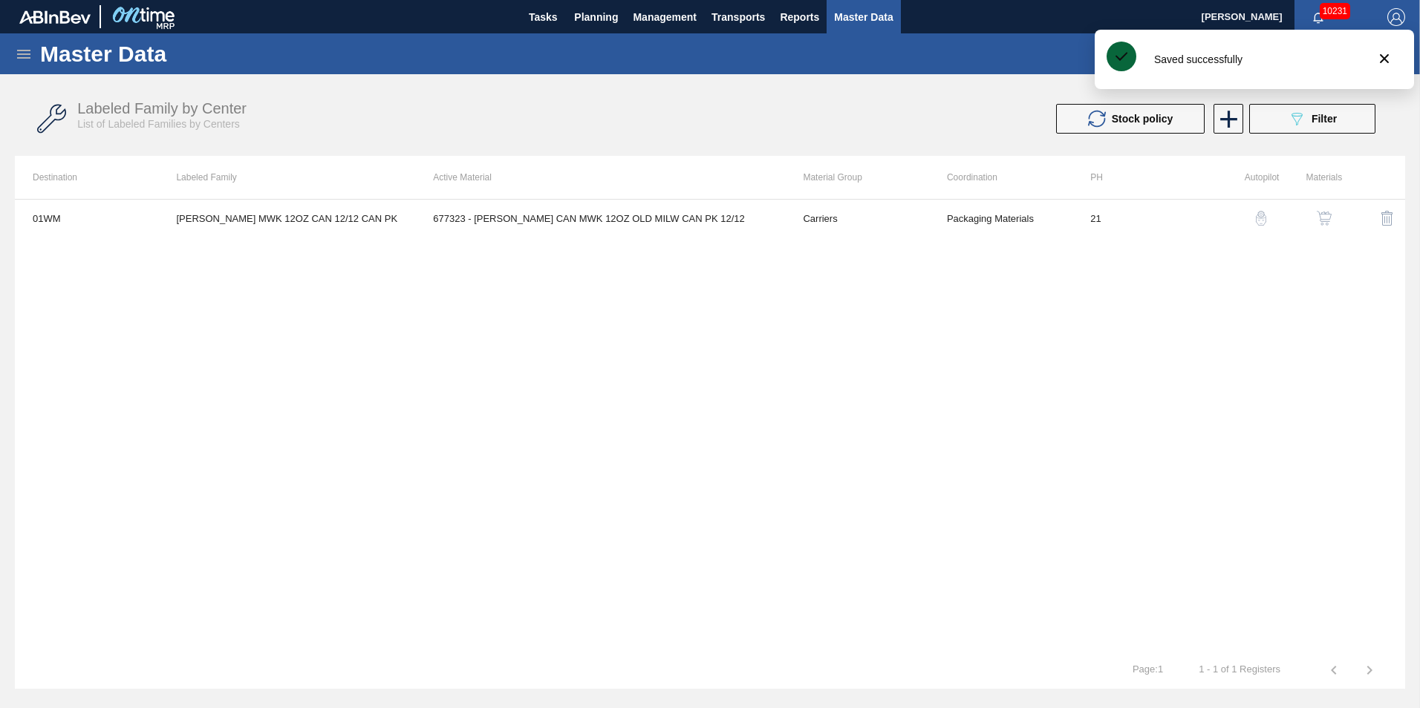
click at [1176, 405] on div "01WM CARR MWK 12OZ CAN 12/12 CAN PK 677323 - CARR CAN MWK 12OZ OLD MILW CAN PK …" at bounding box center [710, 425] width 1390 height 453
click at [604, 25] on span "Planning" at bounding box center [596, 17] width 44 height 18
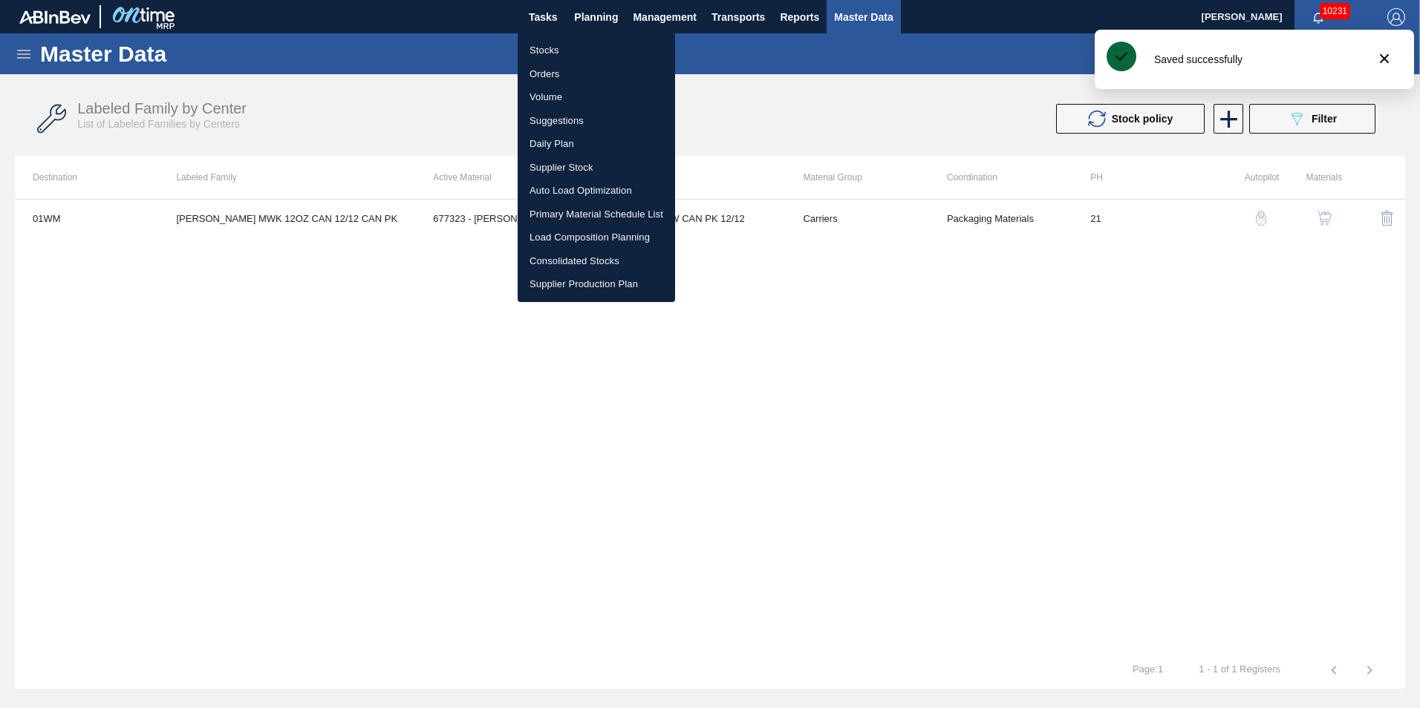
click at [557, 230] on li "Load Composition Planning" at bounding box center [596, 238] width 157 height 24
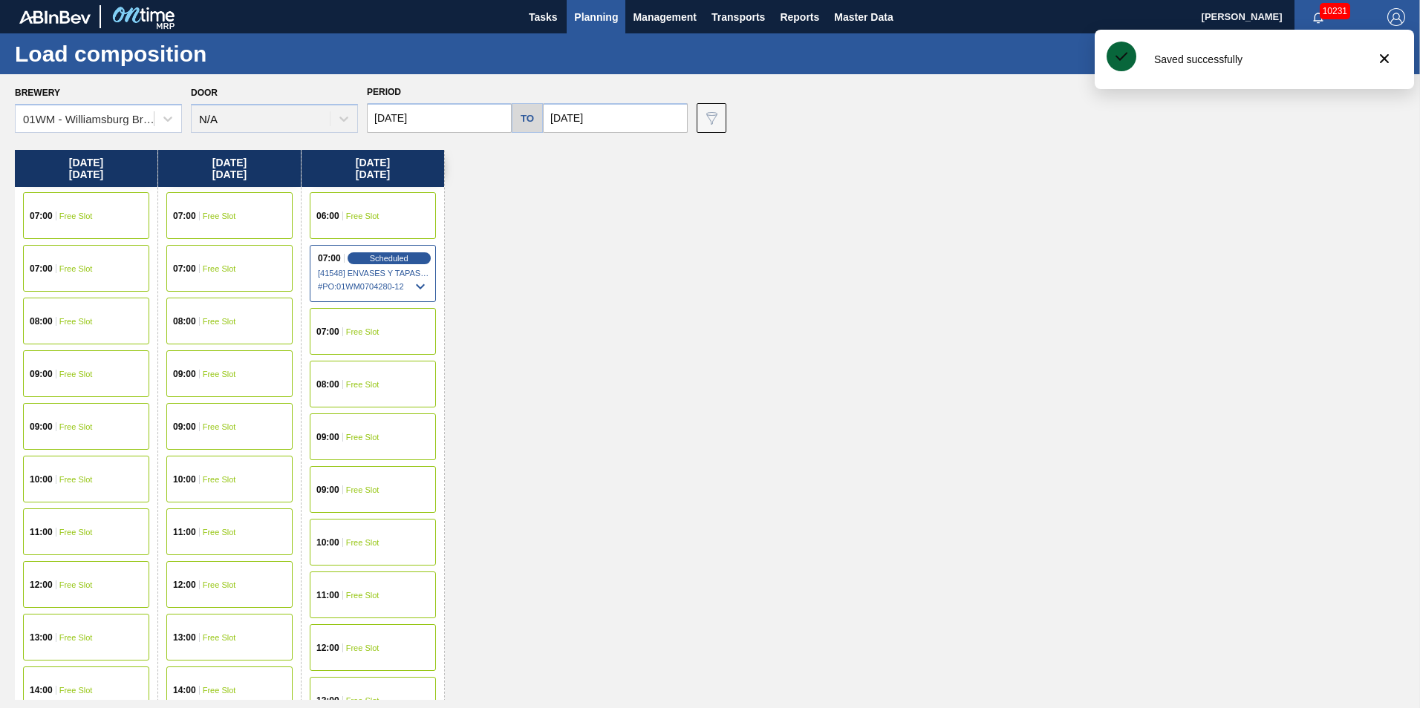
scroll to position [594, 0]
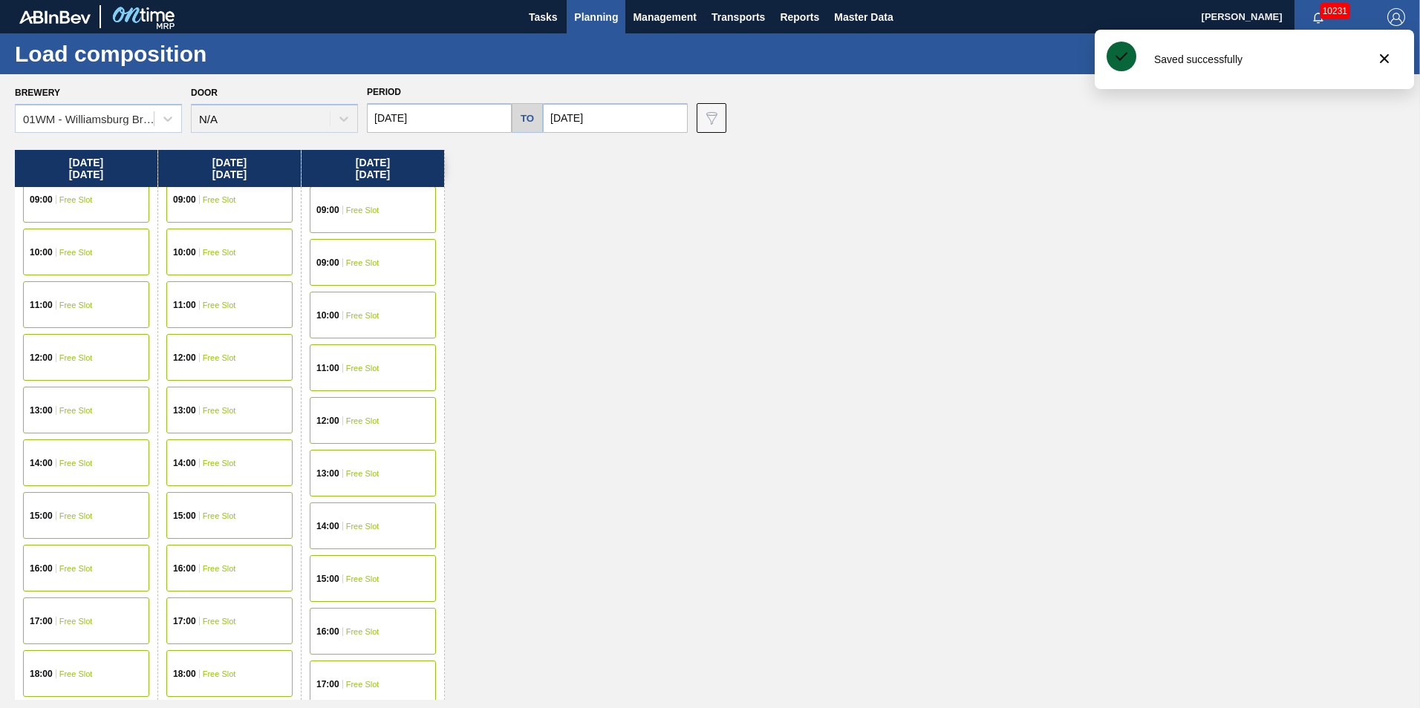
click at [88, 543] on div "16:00 Free Slot" at bounding box center [86, 568] width 143 height 53
click at [91, 527] on div "15:00 Free Slot" at bounding box center [86, 515] width 126 height 47
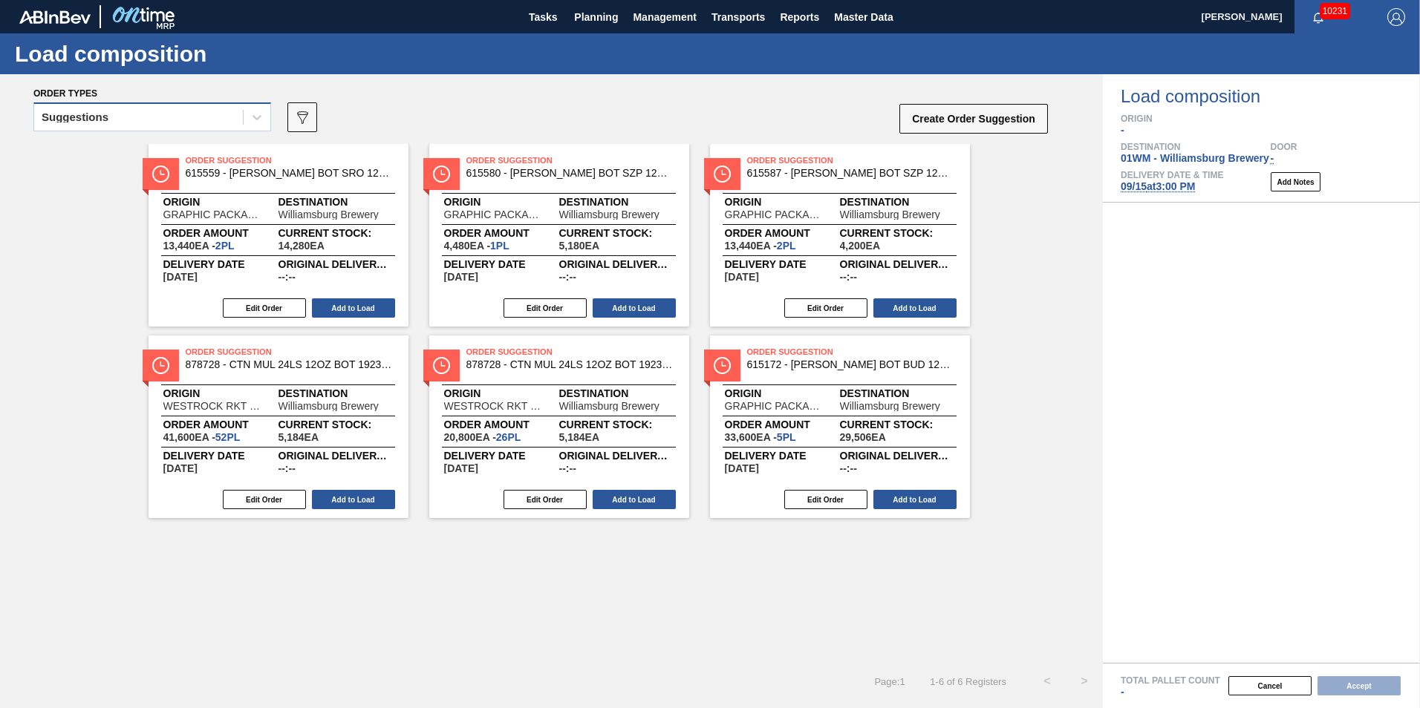
click at [215, 126] on div "Suggestions" at bounding box center [138, 118] width 209 height 22
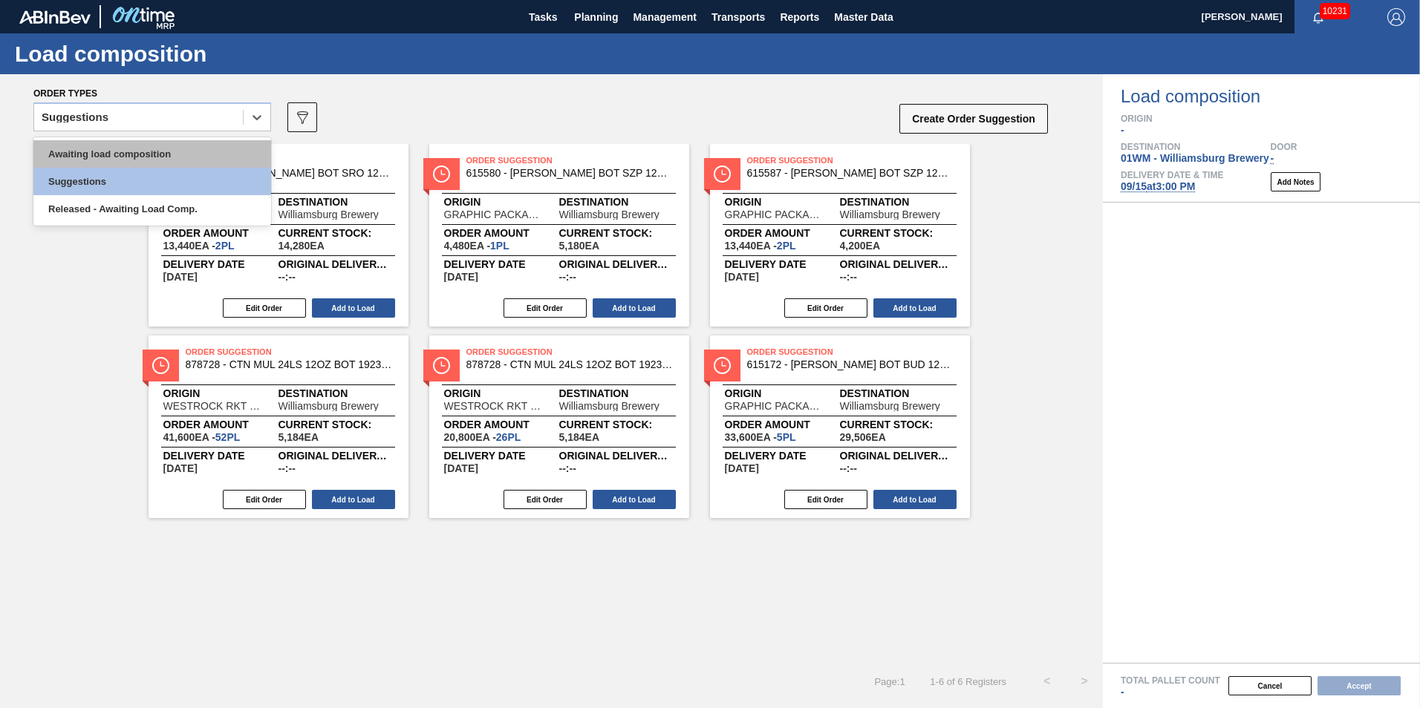
click at [191, 148] on div "Awaiting load composition" at bounding box center [152, 153] width 238 height 27
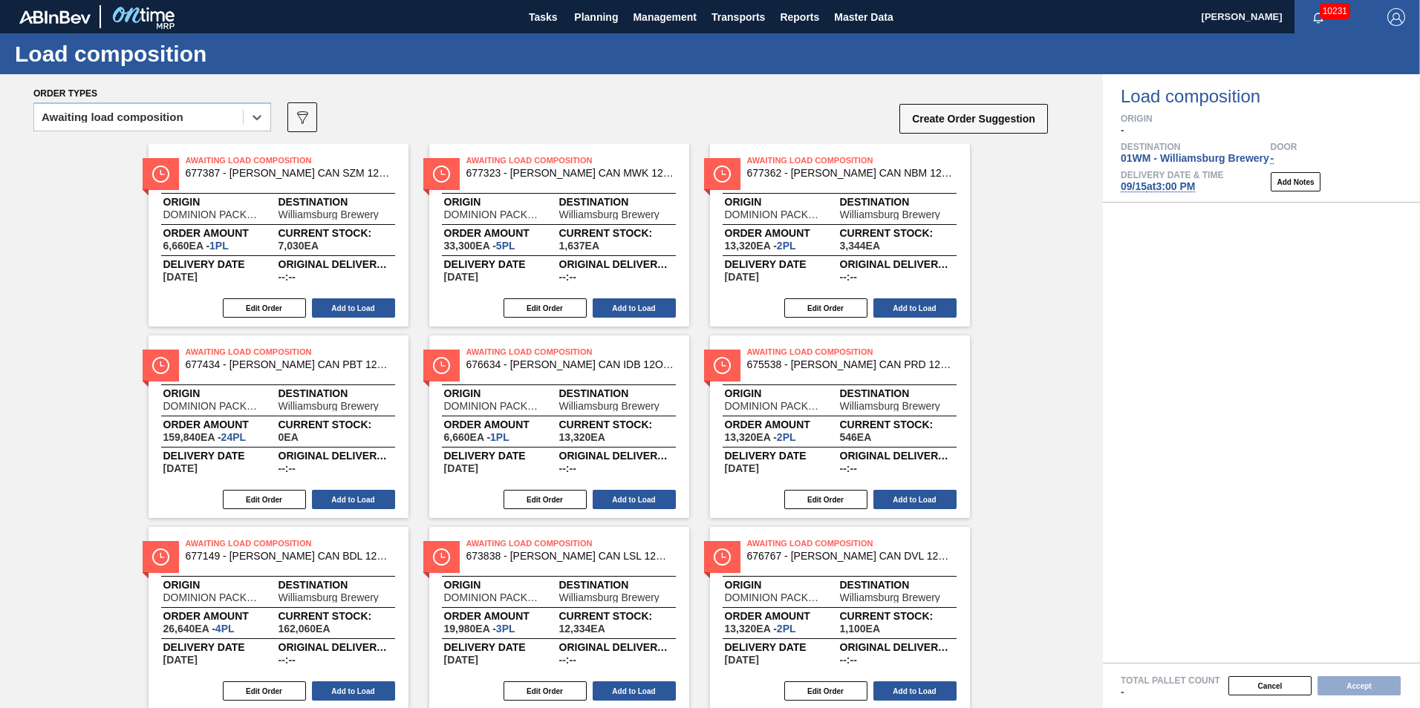
click at [806, 169] on span "677362 - CARR CAN NBM 12OZ NAT BOH CAN PK 12/12 C" at bounding box center [851, 173] width 208 height 11
click at [844, 314] on button "Edit Order" at bounding box center [825, 308] width 83 height 19
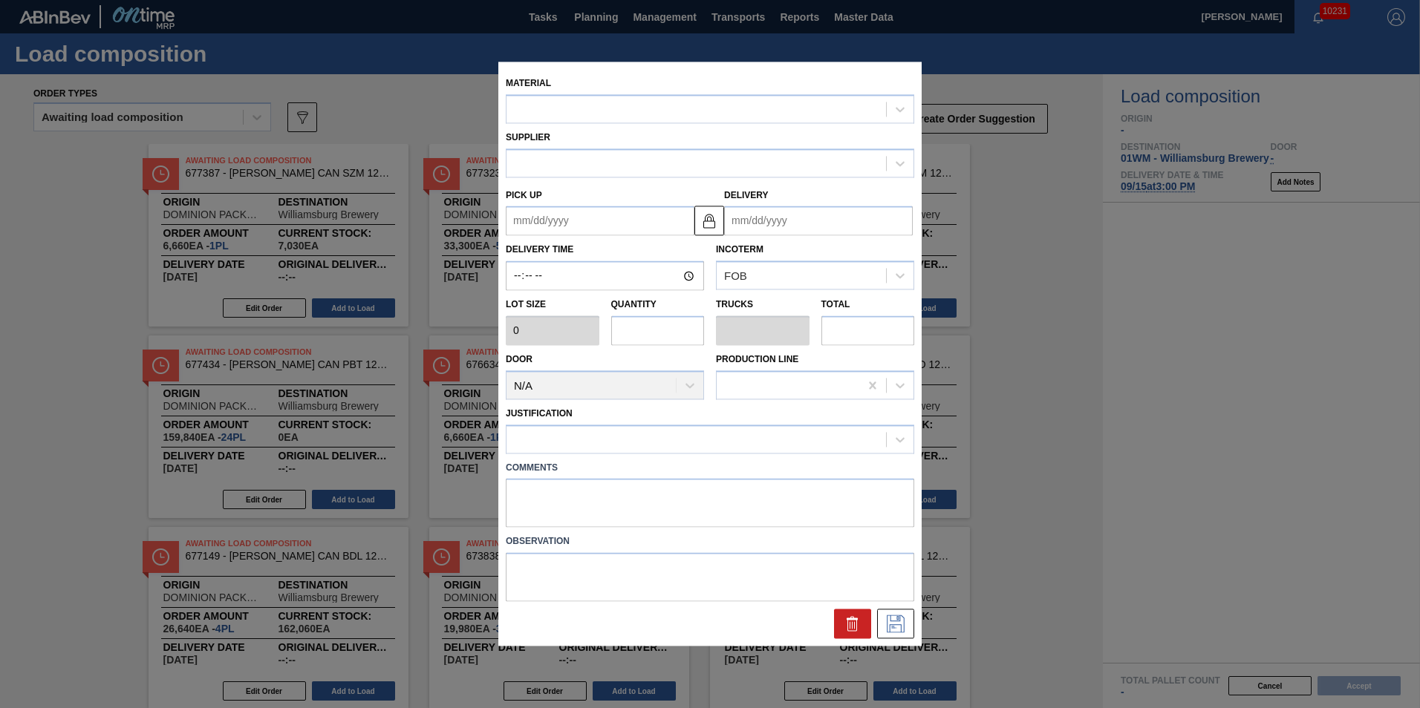
type input "6,660"
type input "2"
type input "0.077"
type input "13,320"
type up "09/14/2025"
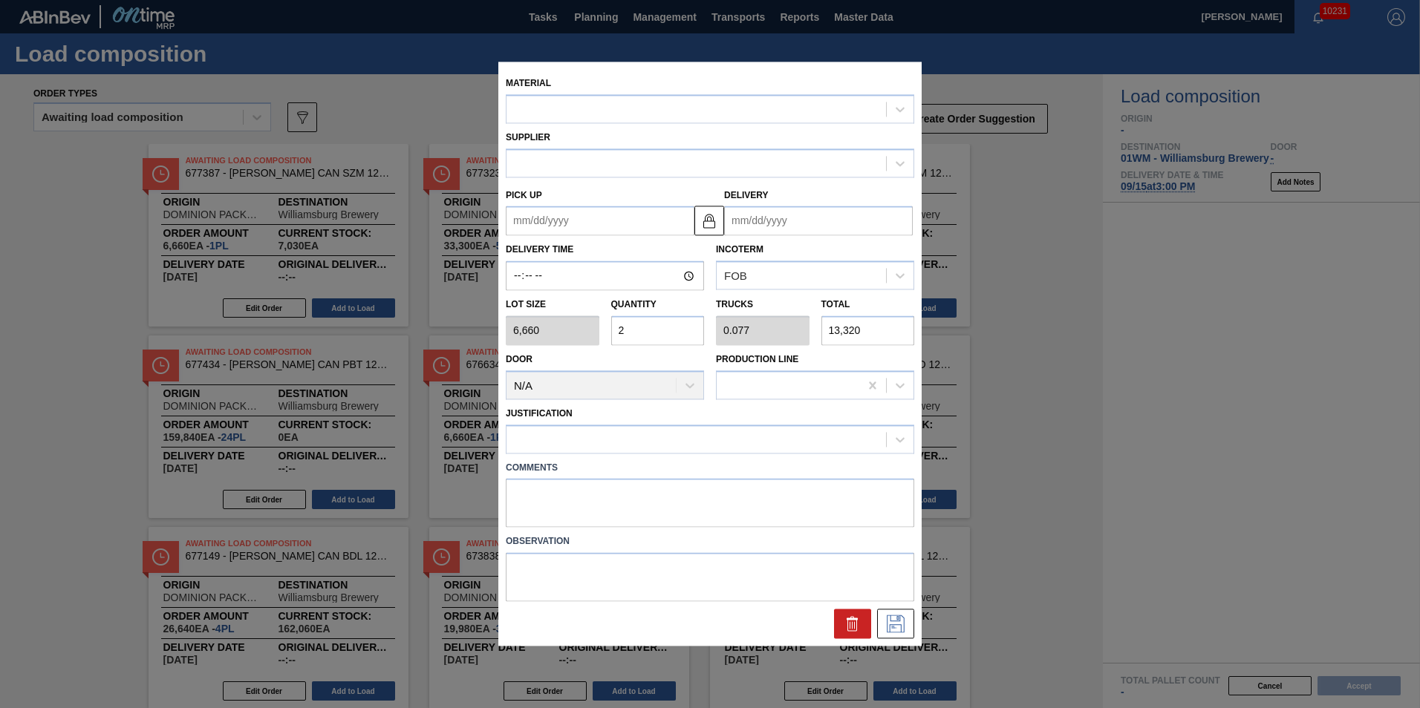
type input "09/15/2025"
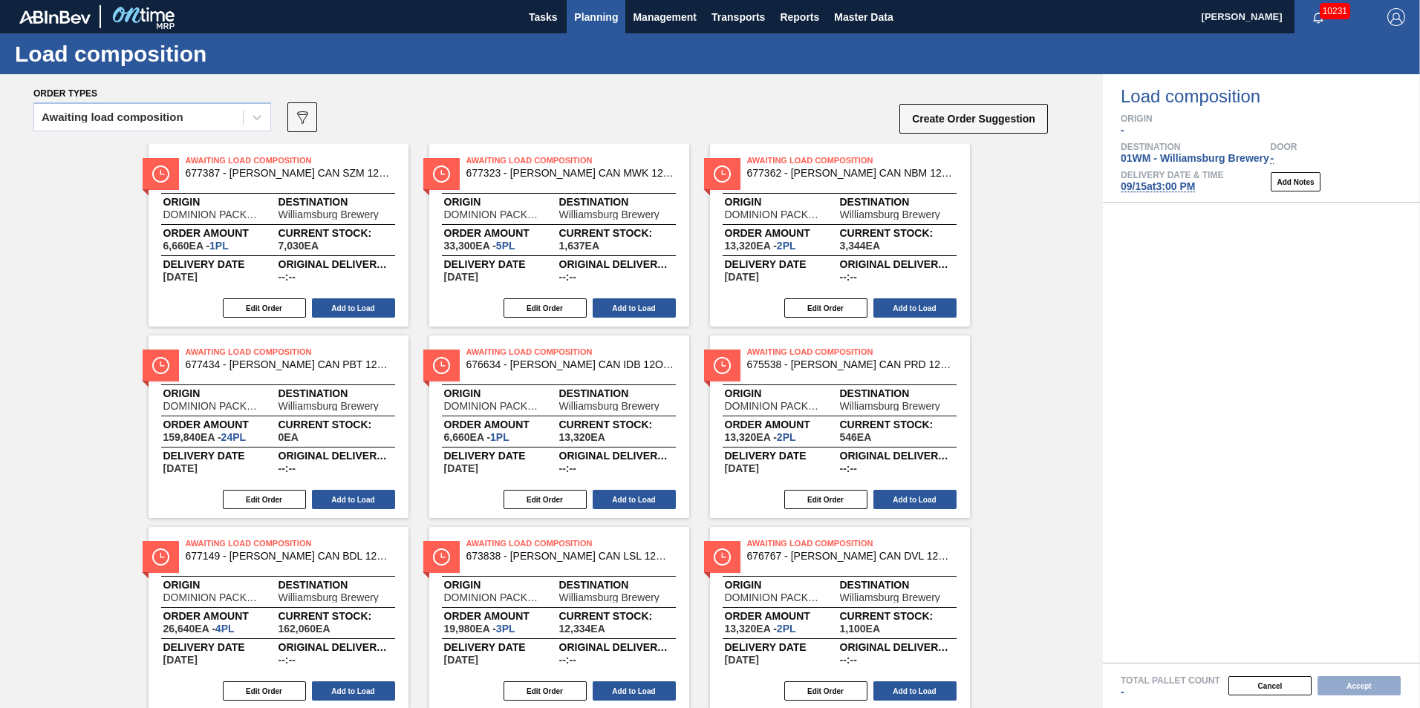
click at [618, 25] on span "Planning" at bounding box center [596, 17] width 44 height 18
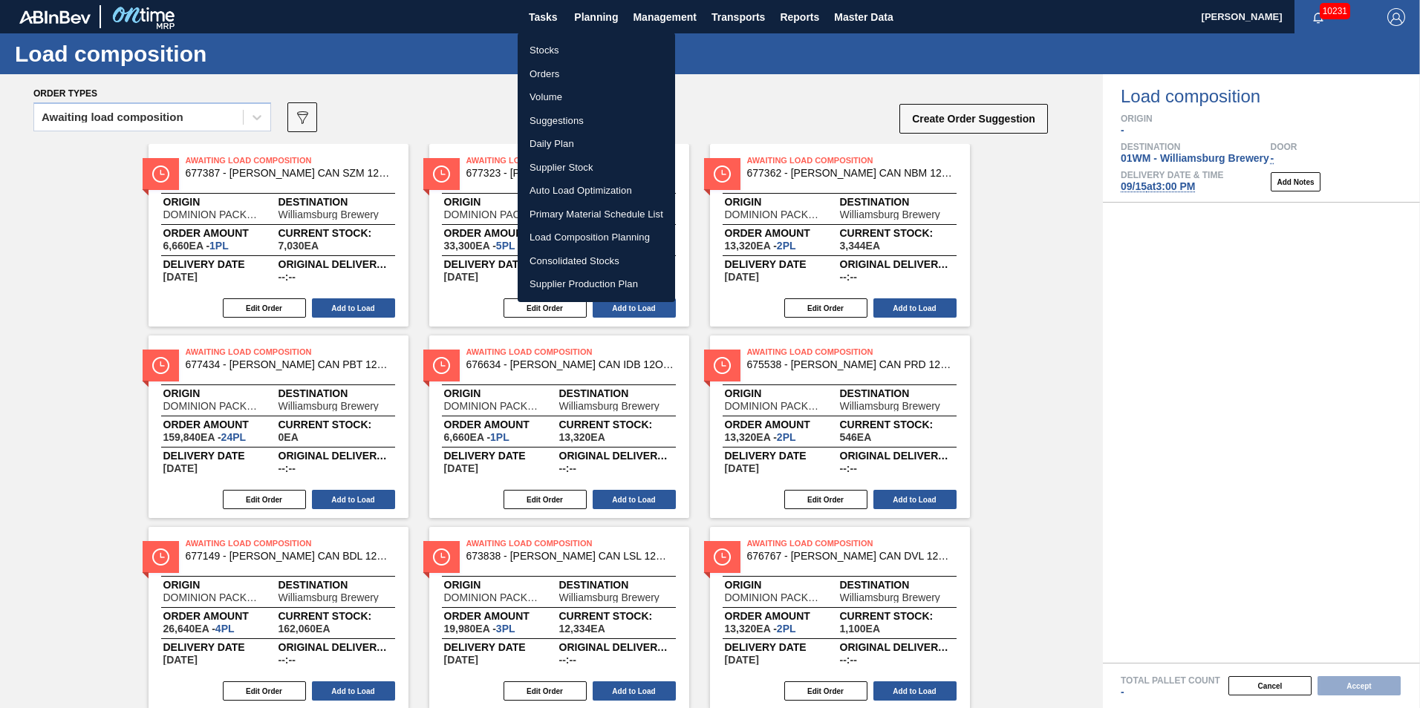
drag, startPoint x: 602, startPoint y: 44, endPoint x: 744, endPoint y: 70, distance: 144.9
click at [602, 44] on li "Stocks" at bounding box center [596, 51] width 157 height 24
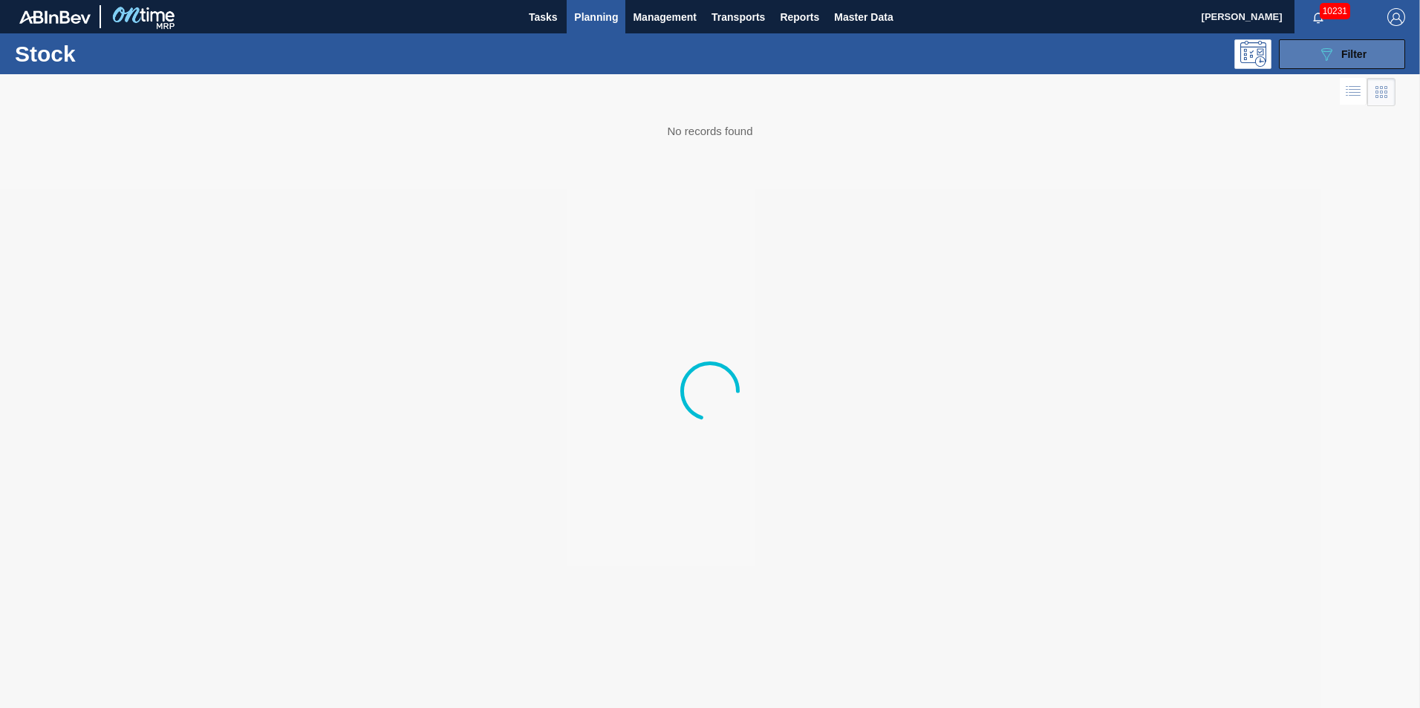
click at [1369, 64] on button "089F7B8B-B2A5-4AFE-B5C0-19BA573D28AC Filter" at bounding box center [1342, 54] width 126 height 30
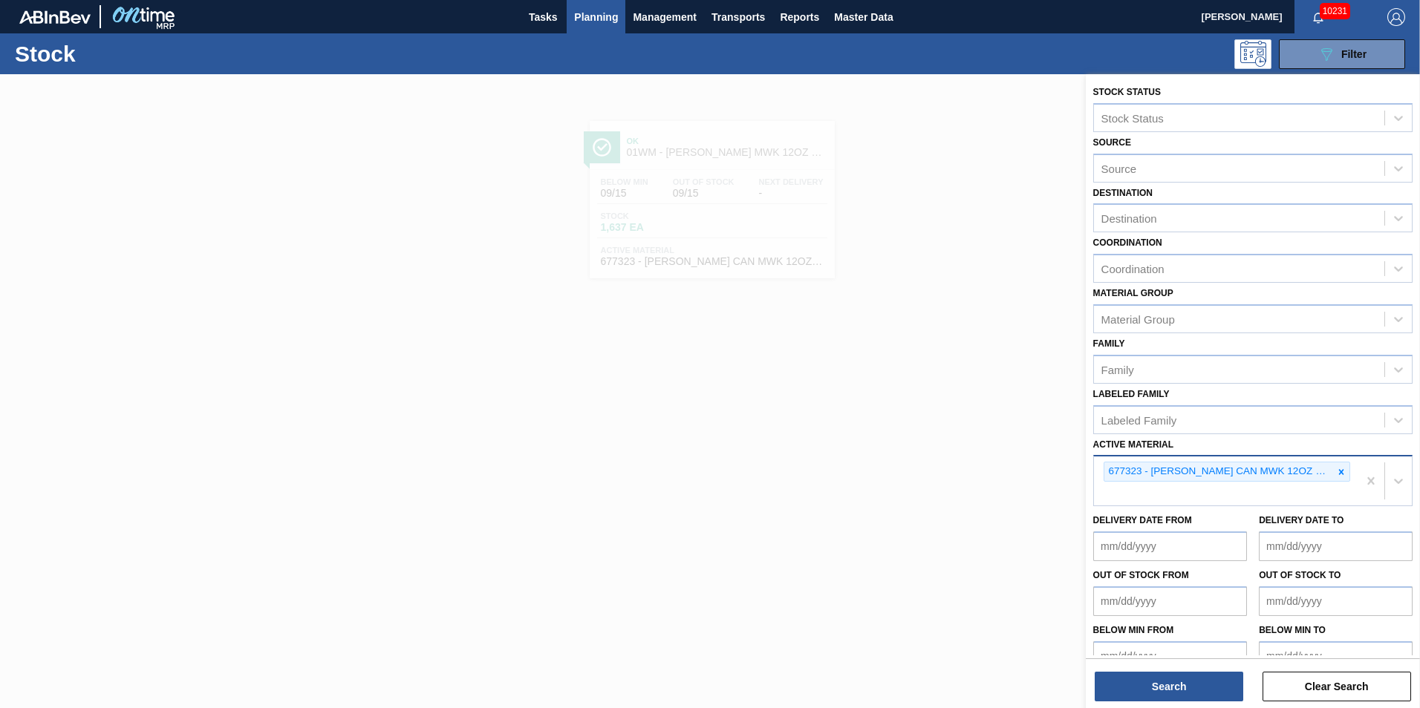
click at [1340, 474] on icon at bounding box center [1341, 472] width 10 height 10
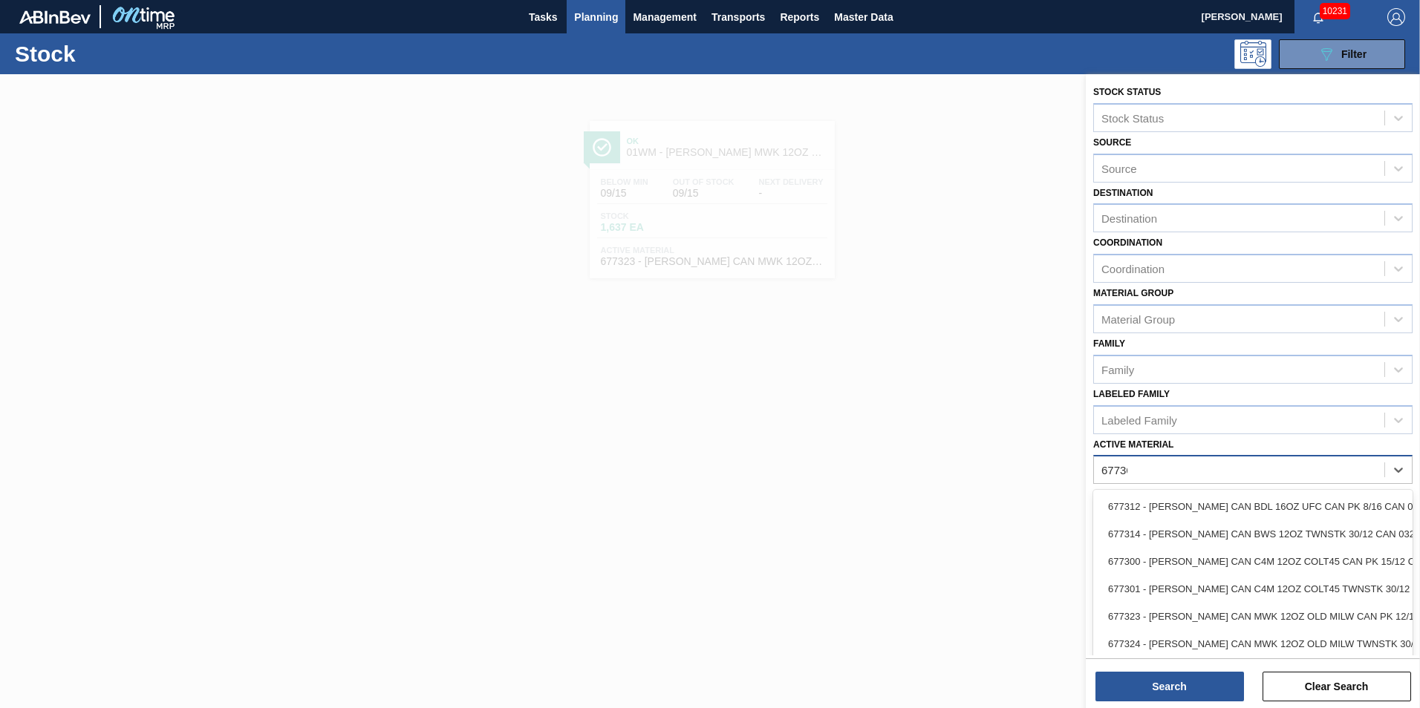
type Material "677362"
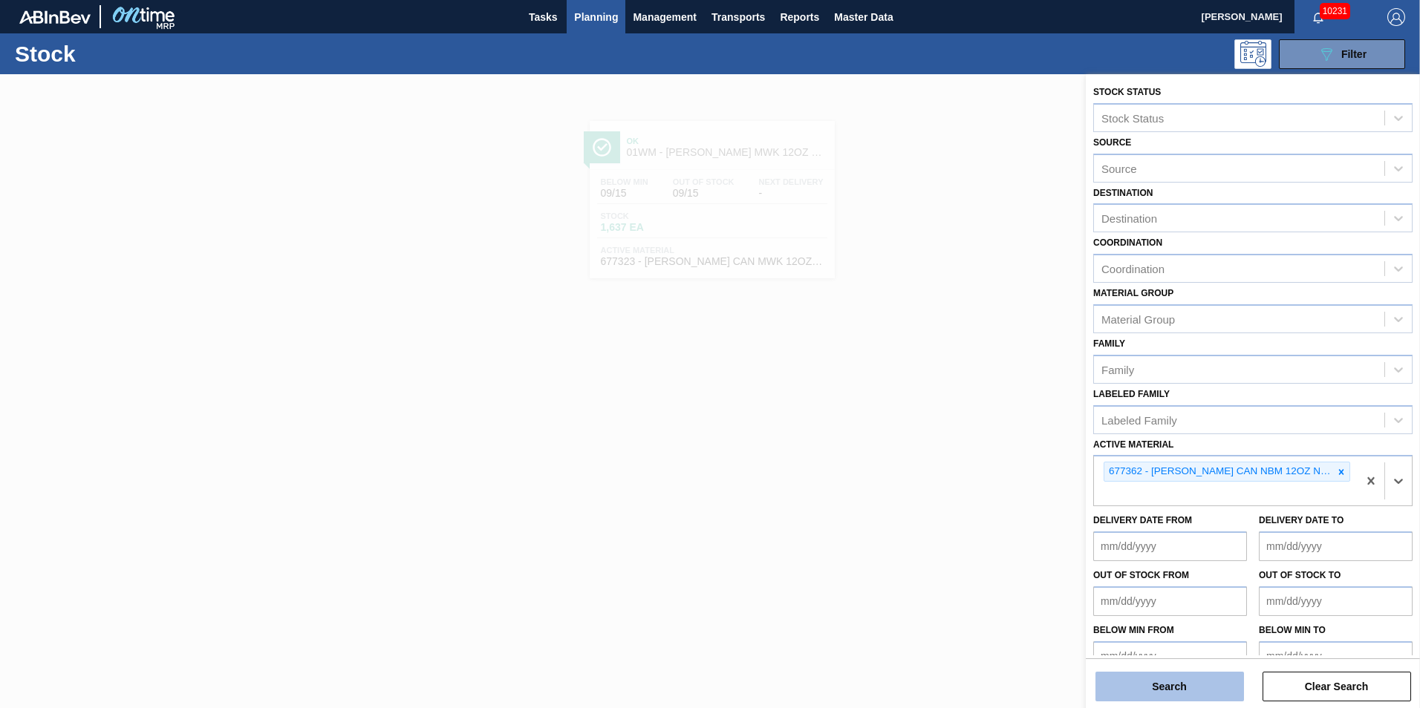
click at [1205, 688] on button "Search" at bounding box center [1169, 687] width 149 height 30
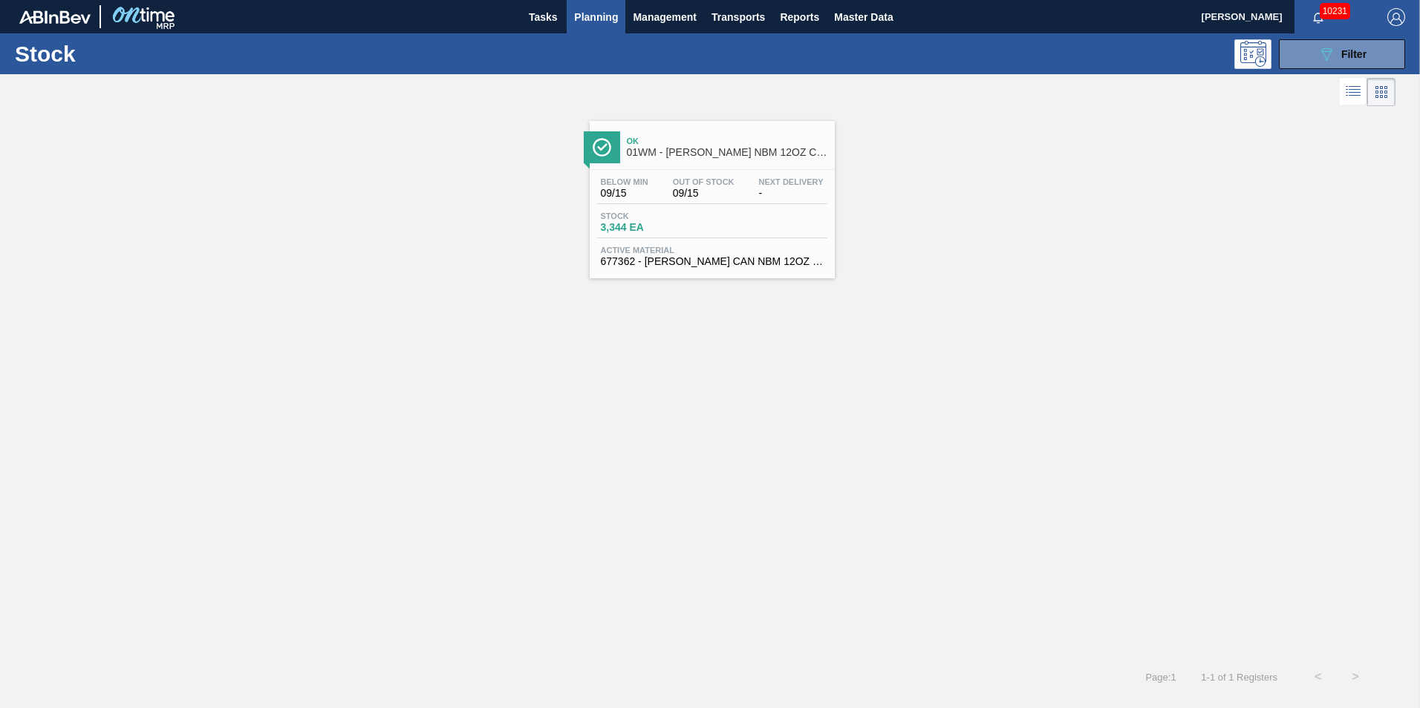
click at [654, 152] on span "01WM - CARR NBM 12OZ CAN 12/12 CAN PK" at bounding box center [727, 152] width 201 height 11
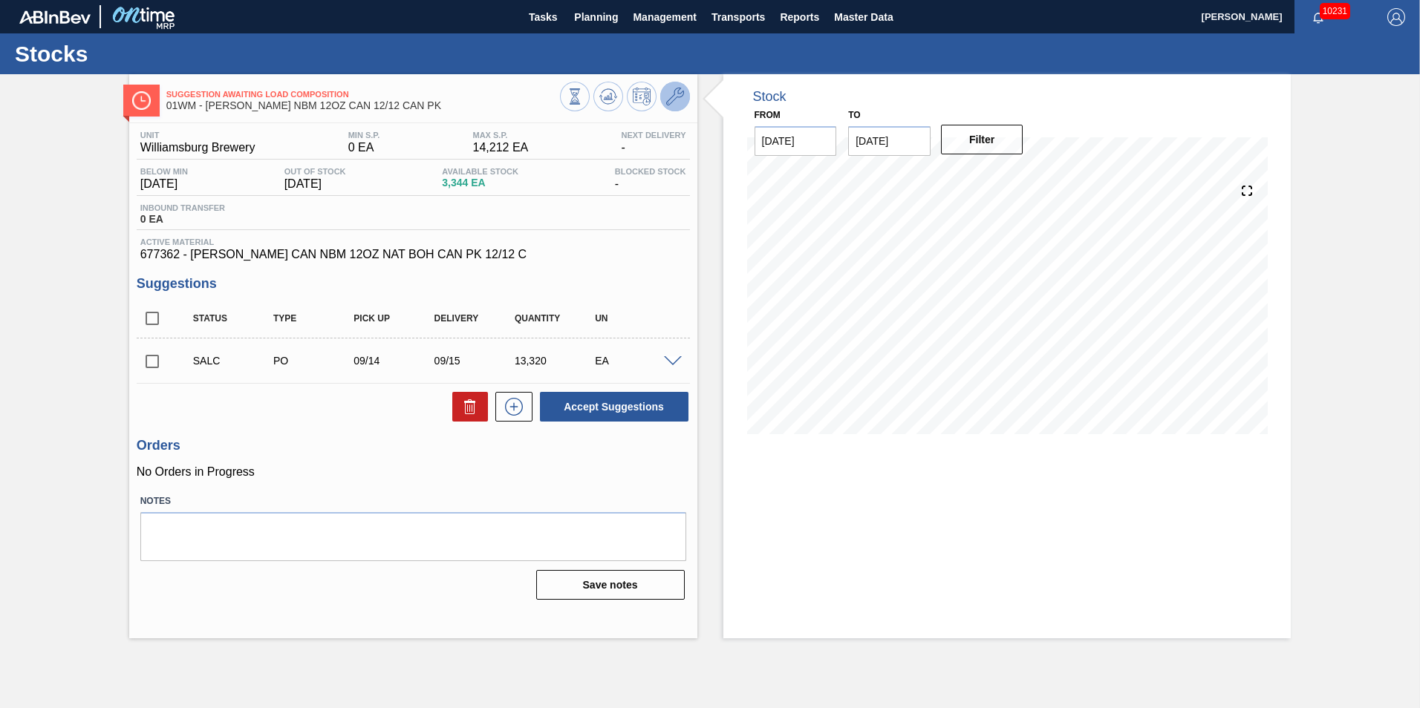
click at [682, 95] on icon at bounding box center [675, 97] width 18 height 18
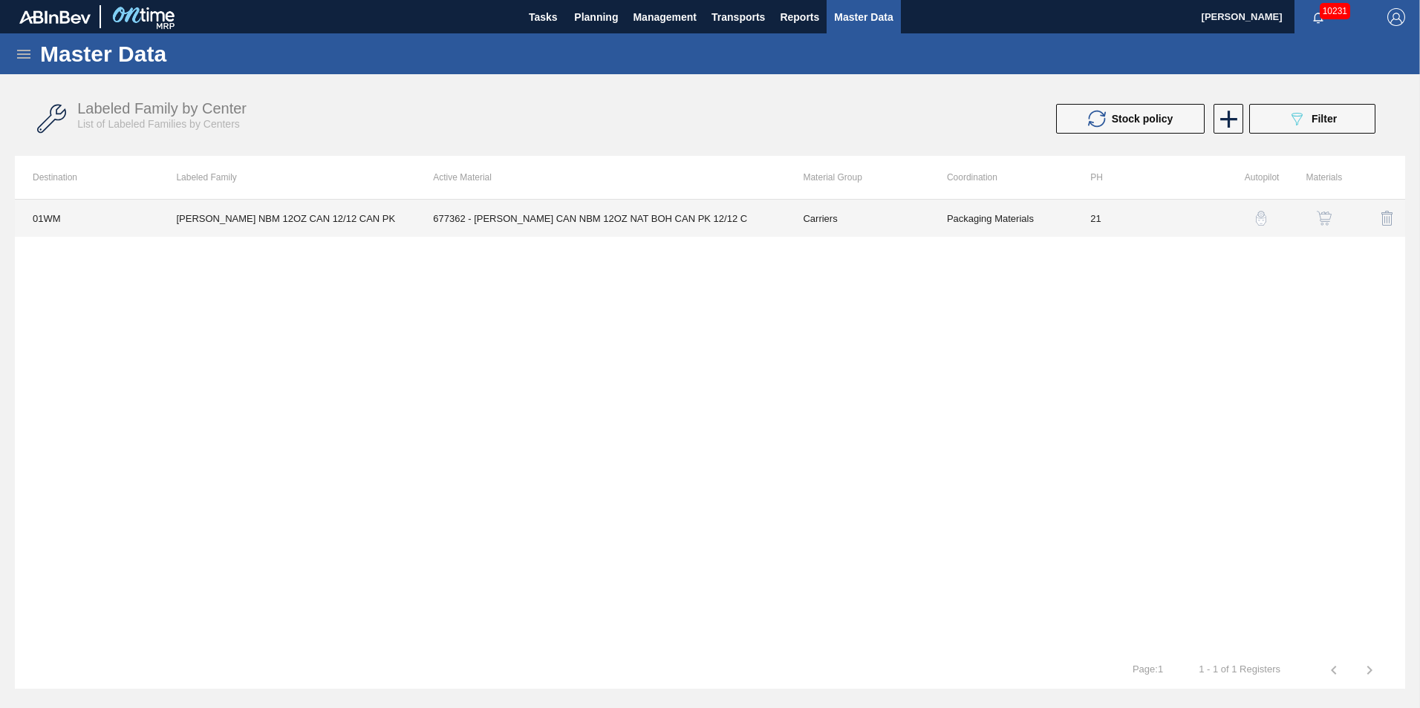
click at [490, 226] on td "677362 - CARR CAN NBM 12OZ NAT BOH CAN PK 12/12 C" at bounding box center [600, 218] width 370 height 37
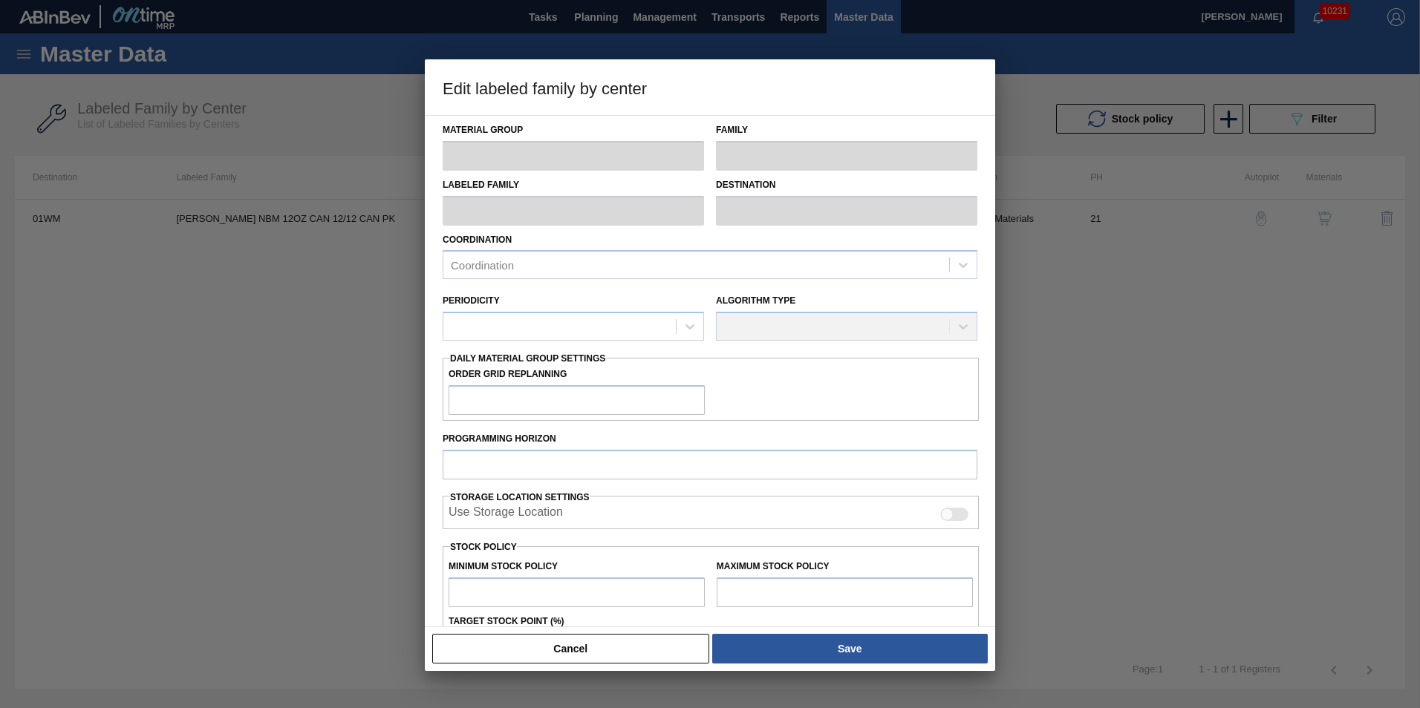
type input "Carriers"
type input "Can Carriers"
type input "CARR NBM 12OZ CAN 12/12 CAN PK"
type input "01WM - Williamsburg Brewery"
type input "21"
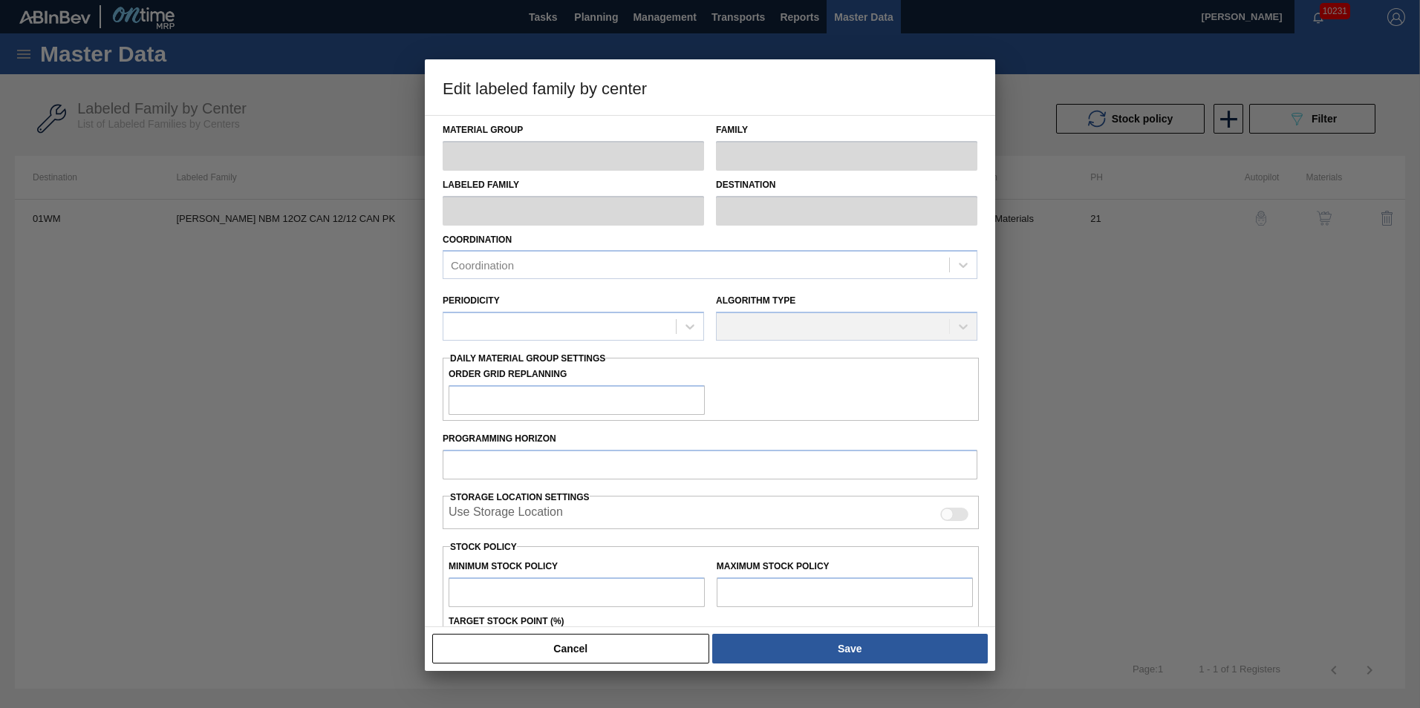
type input "0"
type input "14,212"
type input "0"
checkbox input "true"
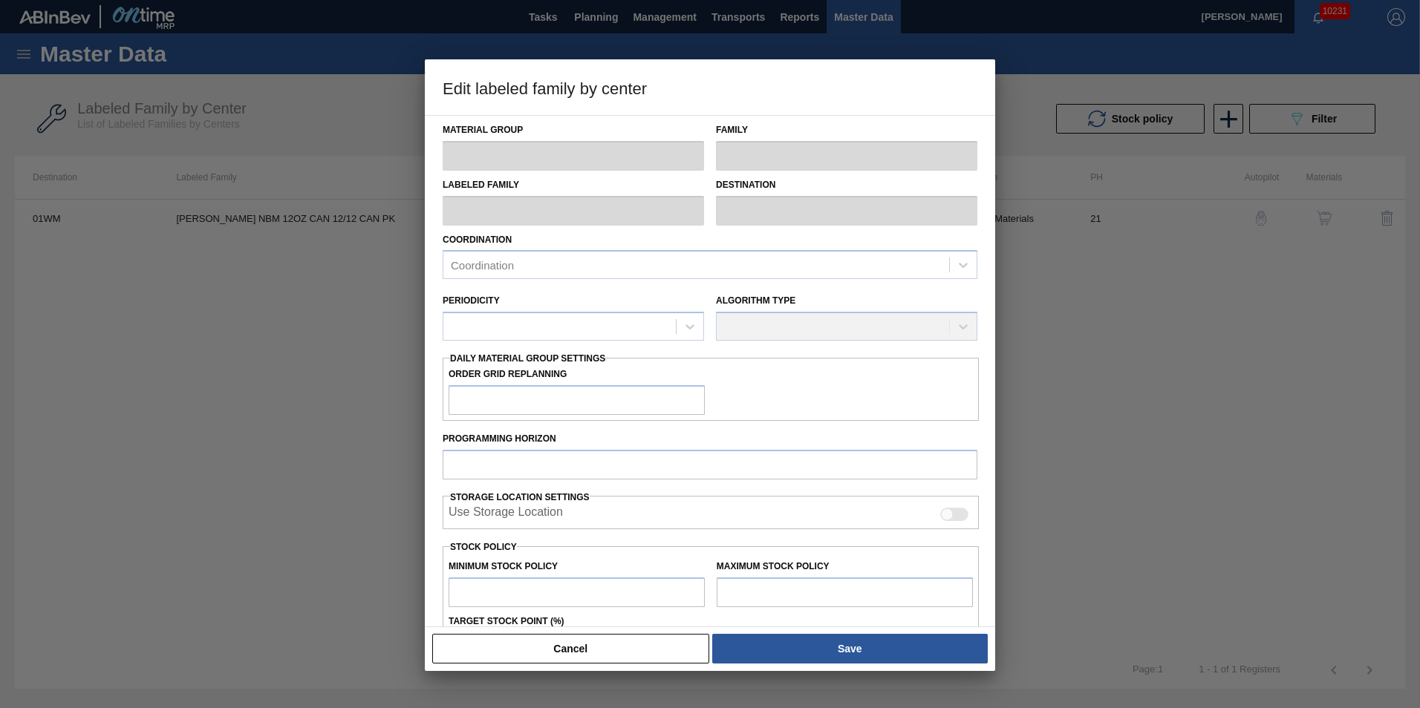
checkbox input "true"
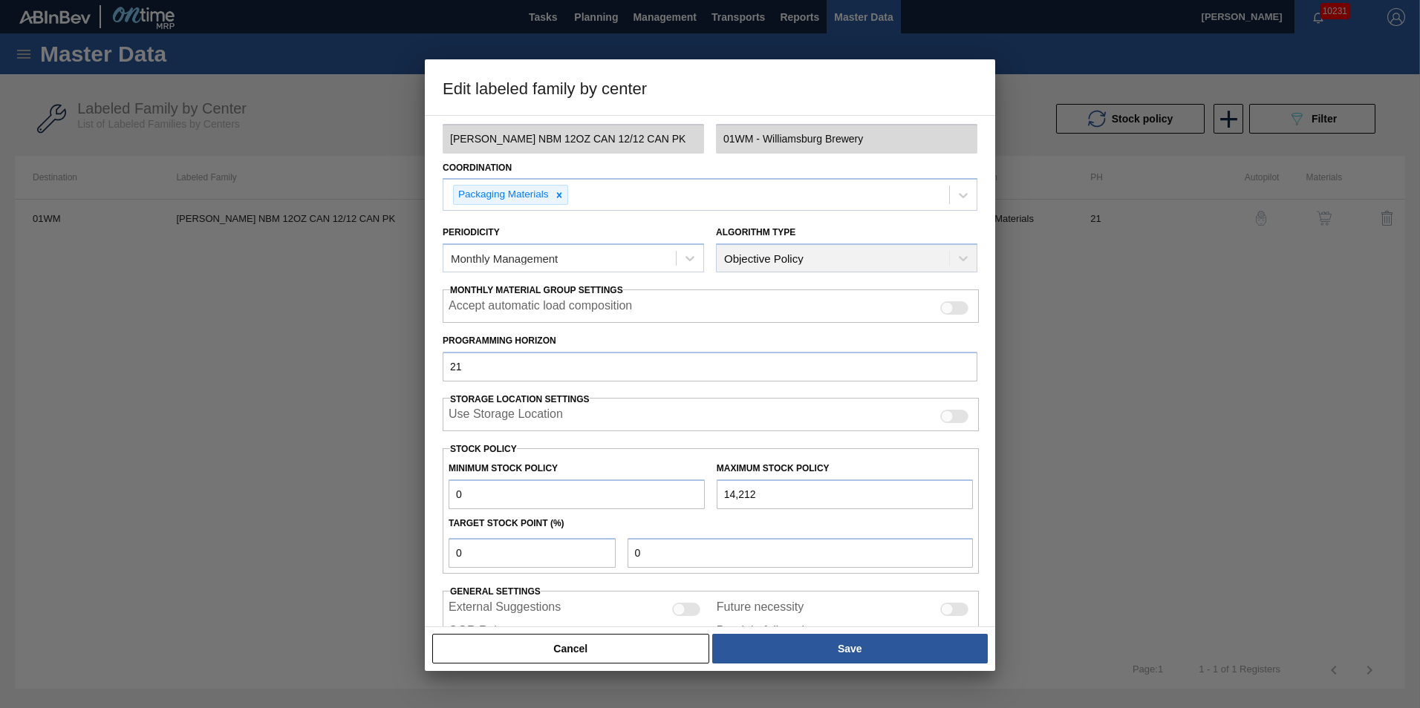
scroll to position [149, 0]
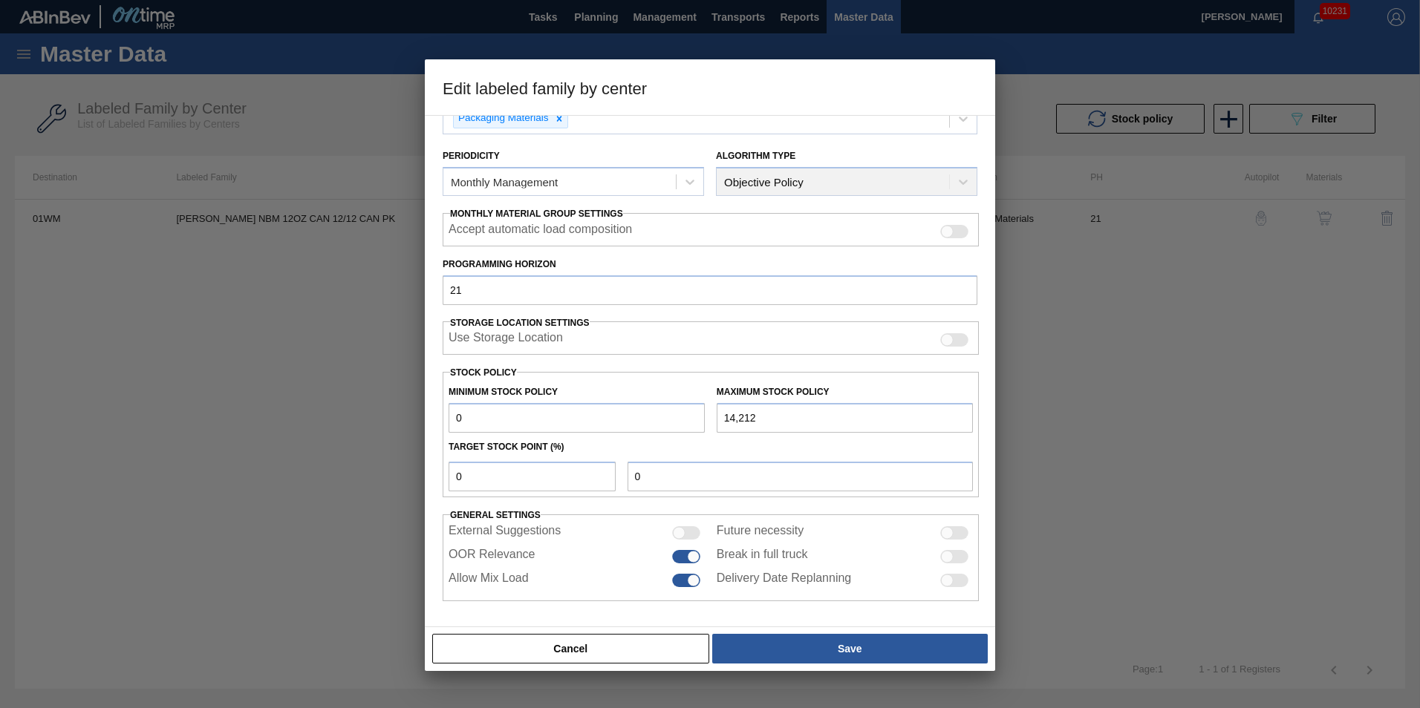
click at [480, 489] on div "Minimum Stock Policy 0 Maximum Stock Policy 14,212 Target Stock Point (%) 0 0" at bounding box center [711, 435] width 536 height 126
click at [480, 480] on input "0" at bounding box center [532, 477] width 167 height 30
type input "5"
type input "711"
drag, startPoint x: 509, startPoint y: 475, endPoint x: 169, endPoint y: 448, distance: 340.5
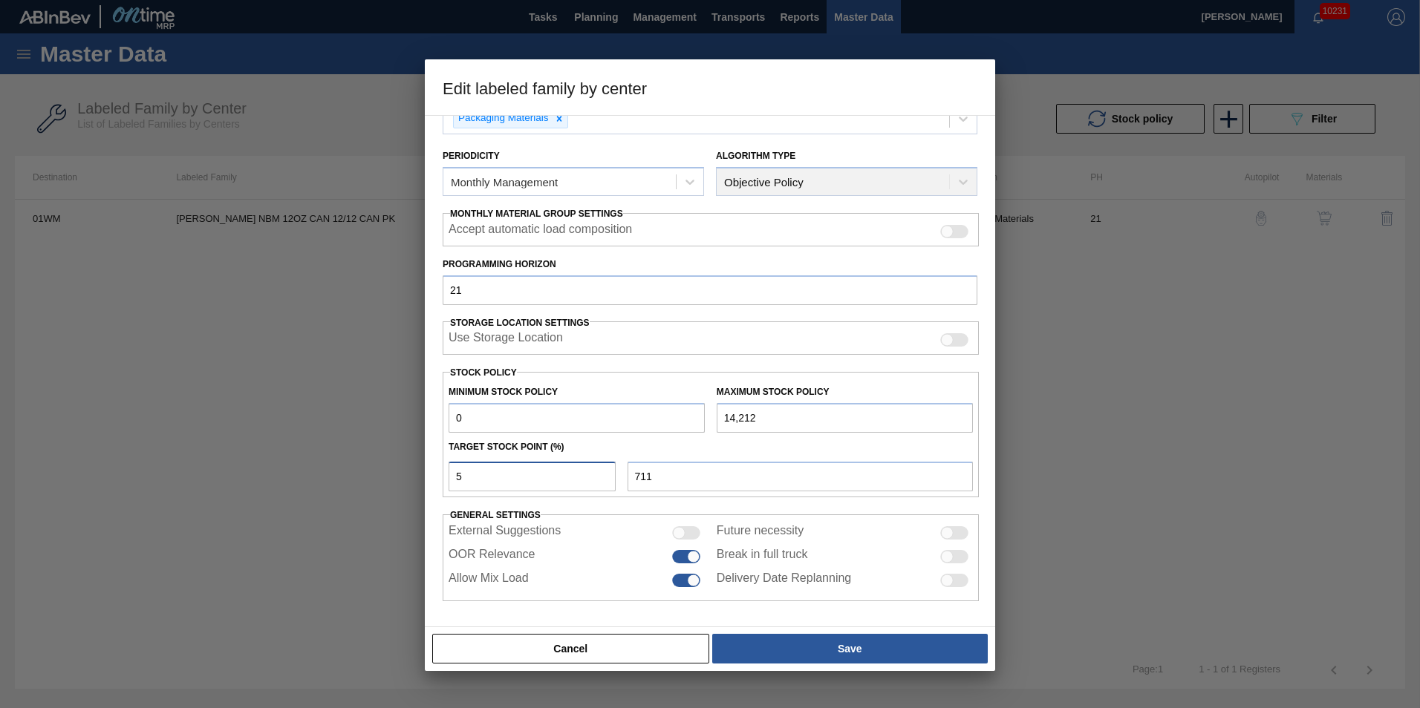
click at [170, 449] on div "Edit labeled family by center Material Group Carriers Family Can Carriers Label…" at bounding box center [710, 354] width 1420 height 708
type input "1"
type input "142"
type input "10"
type input "1,421"
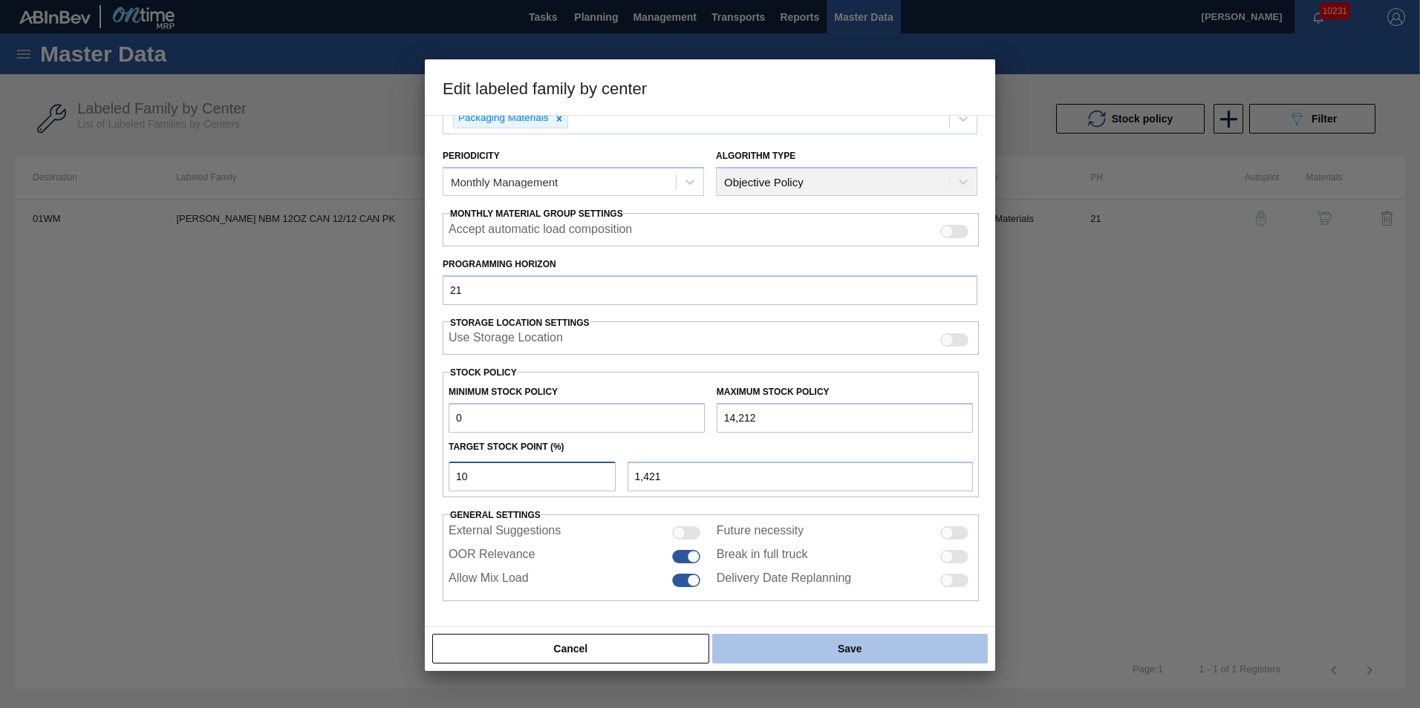
type input "10"
click at [891, 648] on button "Save" at bounding box center [850, 649] width 276 height 30
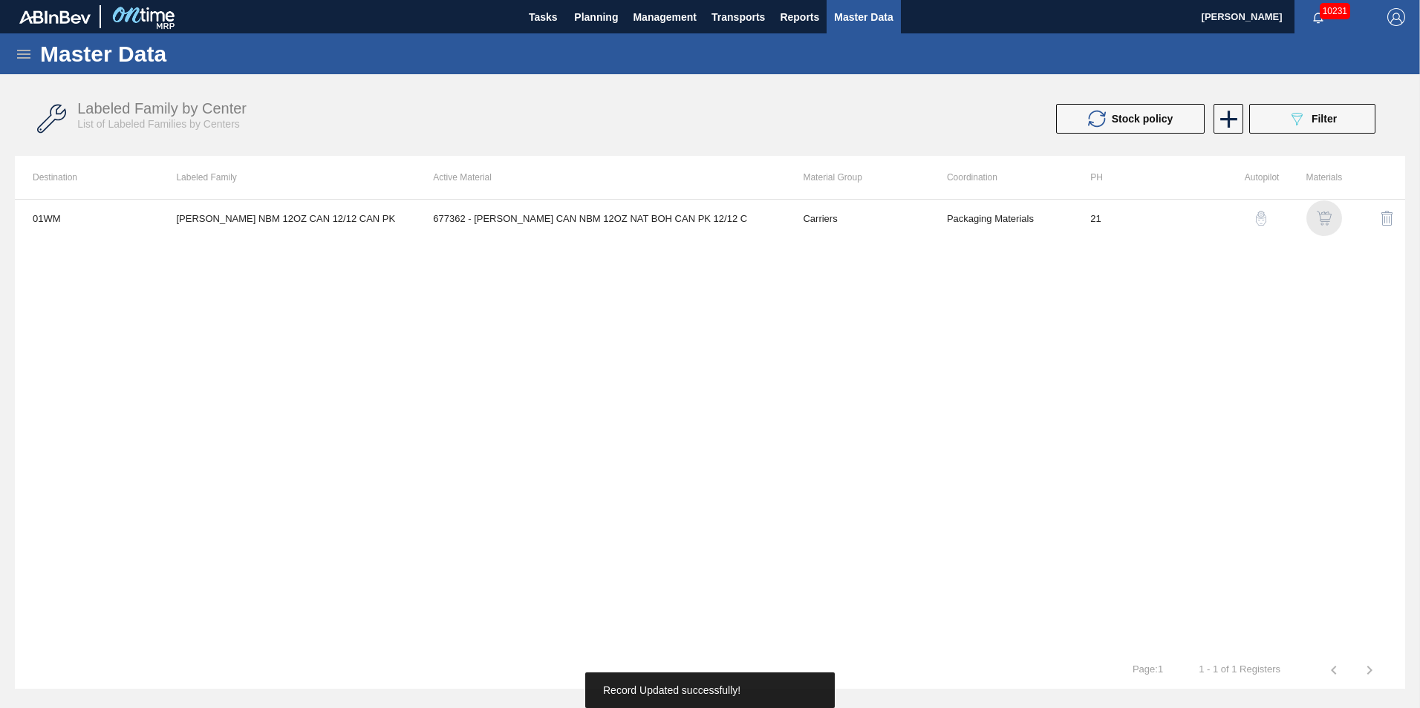
click at [1328, 217] on img "button" at bounding box center [1324, 218] width 15 height 15
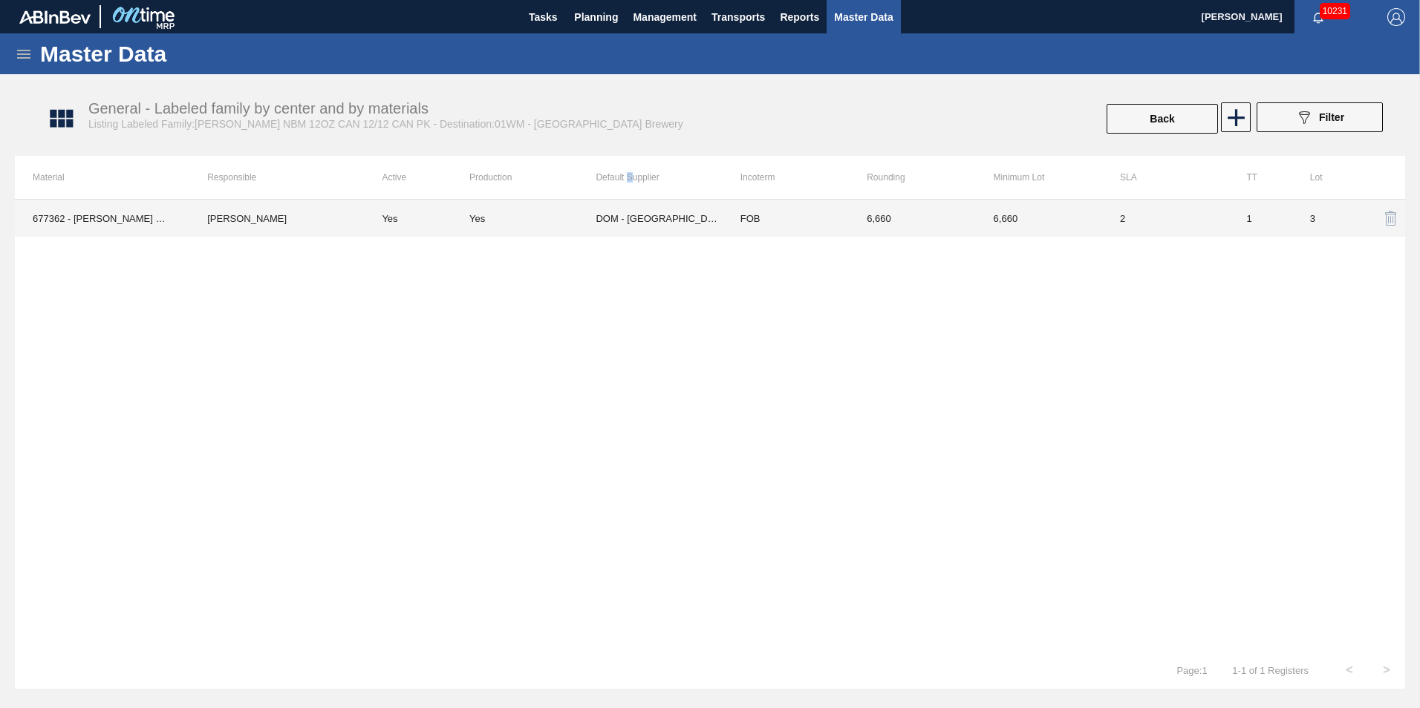
click at [629, 196] on th "Default Supplier" at bounding box center [659, 177] width 126 height 43
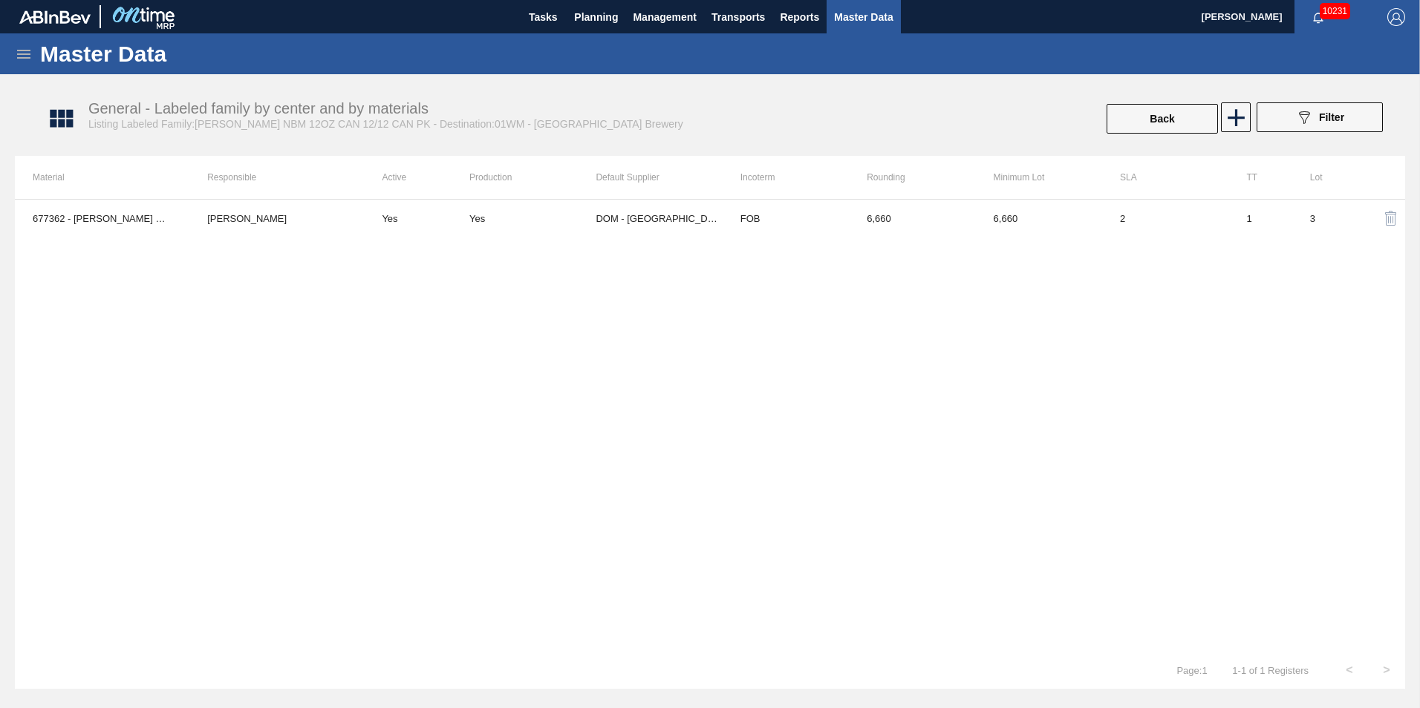
drag, startPoint x: 629, startPoint y: 196, endPoint x: 646, endPoint y: 224, distance: 33.0
click at [646, 224] on td "DOM - Richmond" at bounding box center [659, 218] width 126 height 37
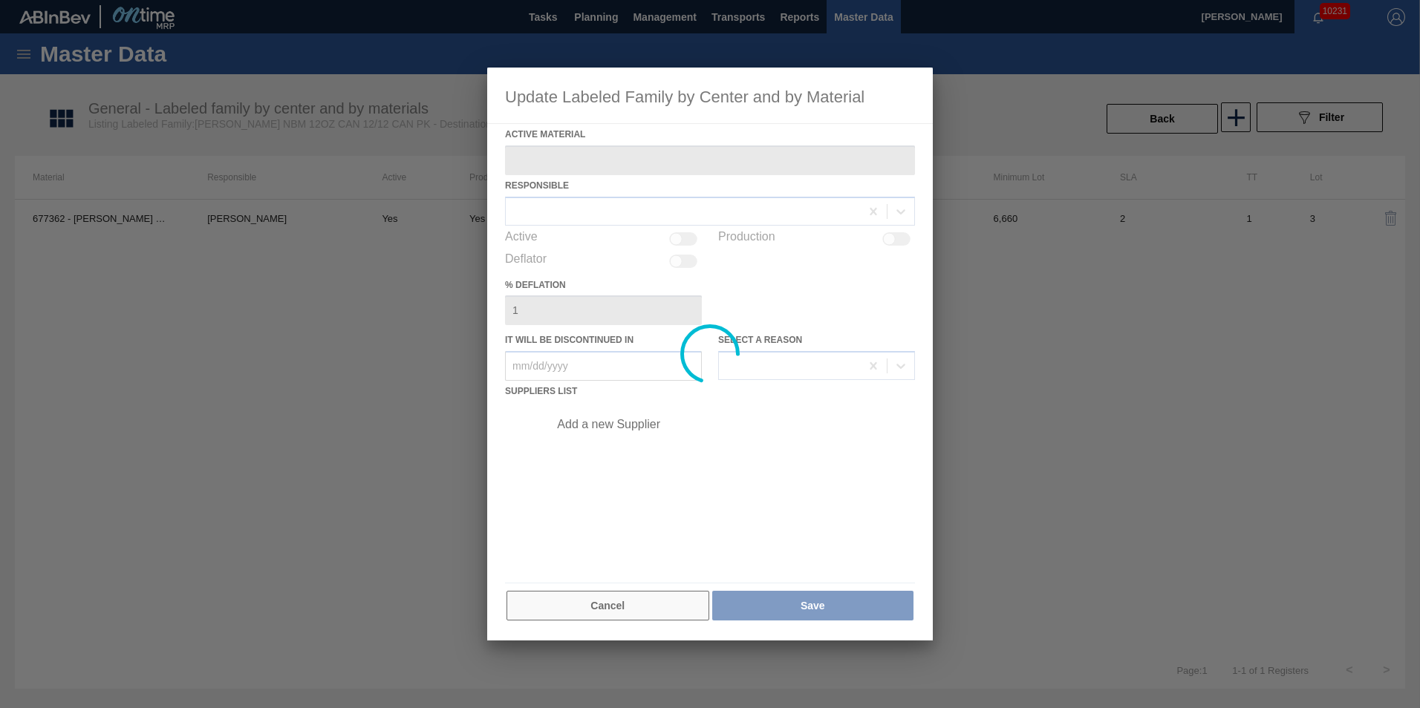
type Material "677362 - CARR CAN NBM 12OZ NAT BOH CAN PK 12/12 C"
checkbox input "true"
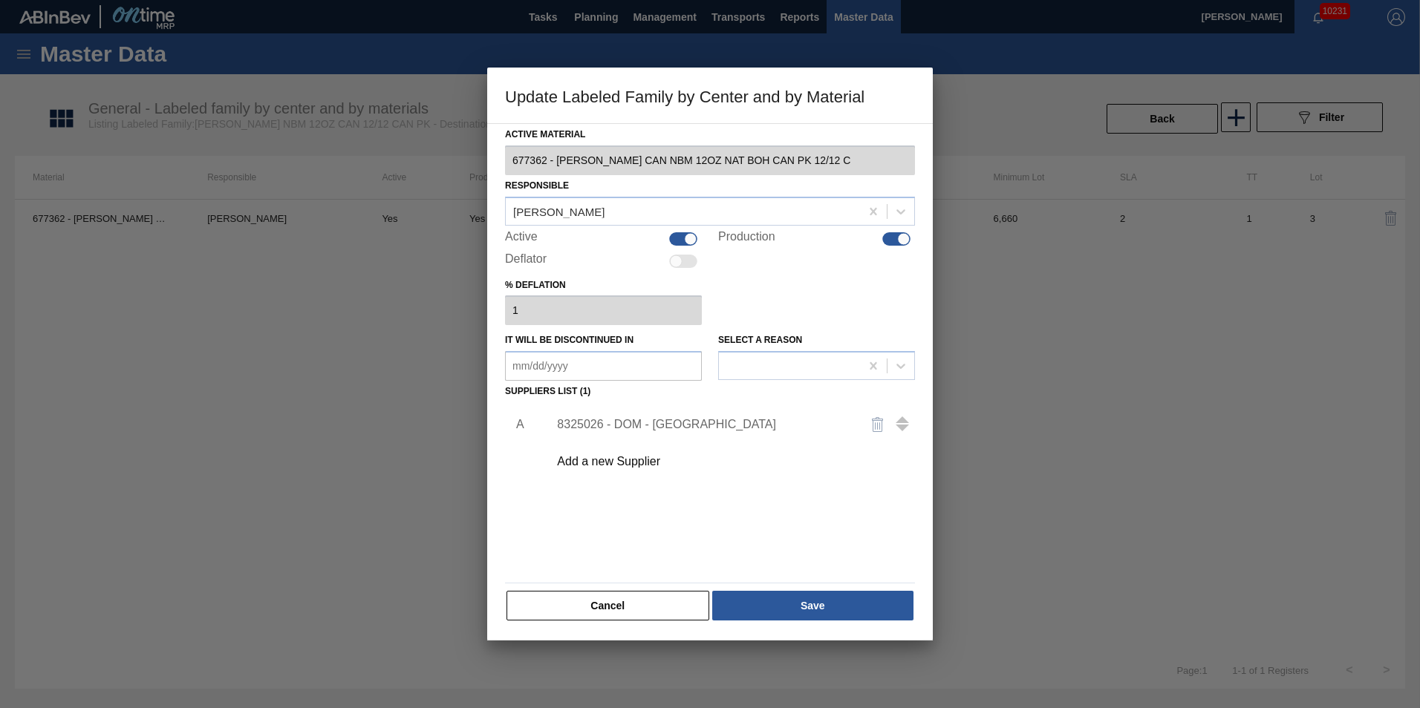
click at [1079, 558] on div at bounding box center [710, 354] width 1420 height 708
drag, startPoint x: 617, startPoint y: 607, endPoint x: 756, endPoint y: 634, distance: 141.4
click at [617, 607] on button "Cancel" at bounding box center [607, 606] width 203 height 30
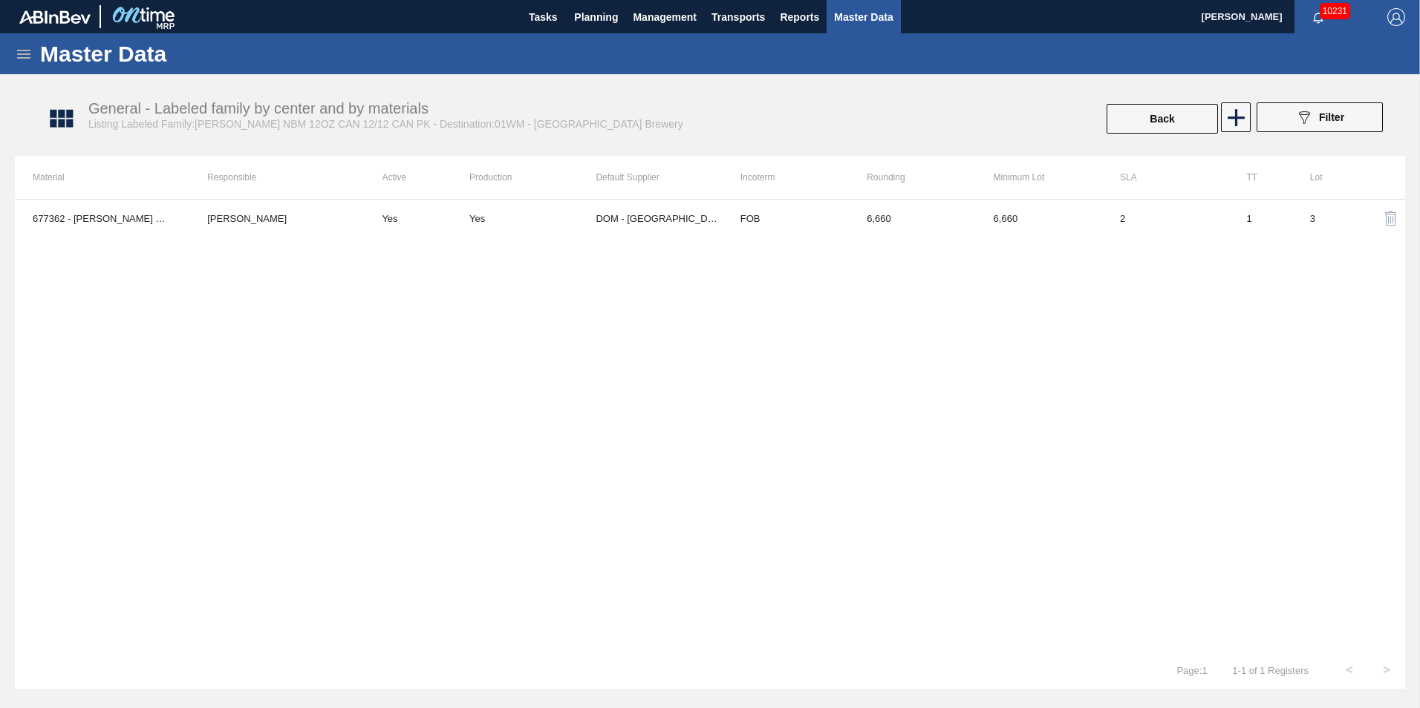
click at [1252, 388] on div "677362 - CARR CAN NBM 12OZ NAT BOH CAN PK 12/12 C Vincent Geritano Yes Yes DOM …" at bounding box center [710, 425] width 1390 height 453
drag, startPoint x: 749, startPoint y: 419, endPoint x: 1061, endPoint y: 437, distance: 313.1
click at [1184, 108] on button "Back" at bounding box center [1162, 119] width 111 height 30
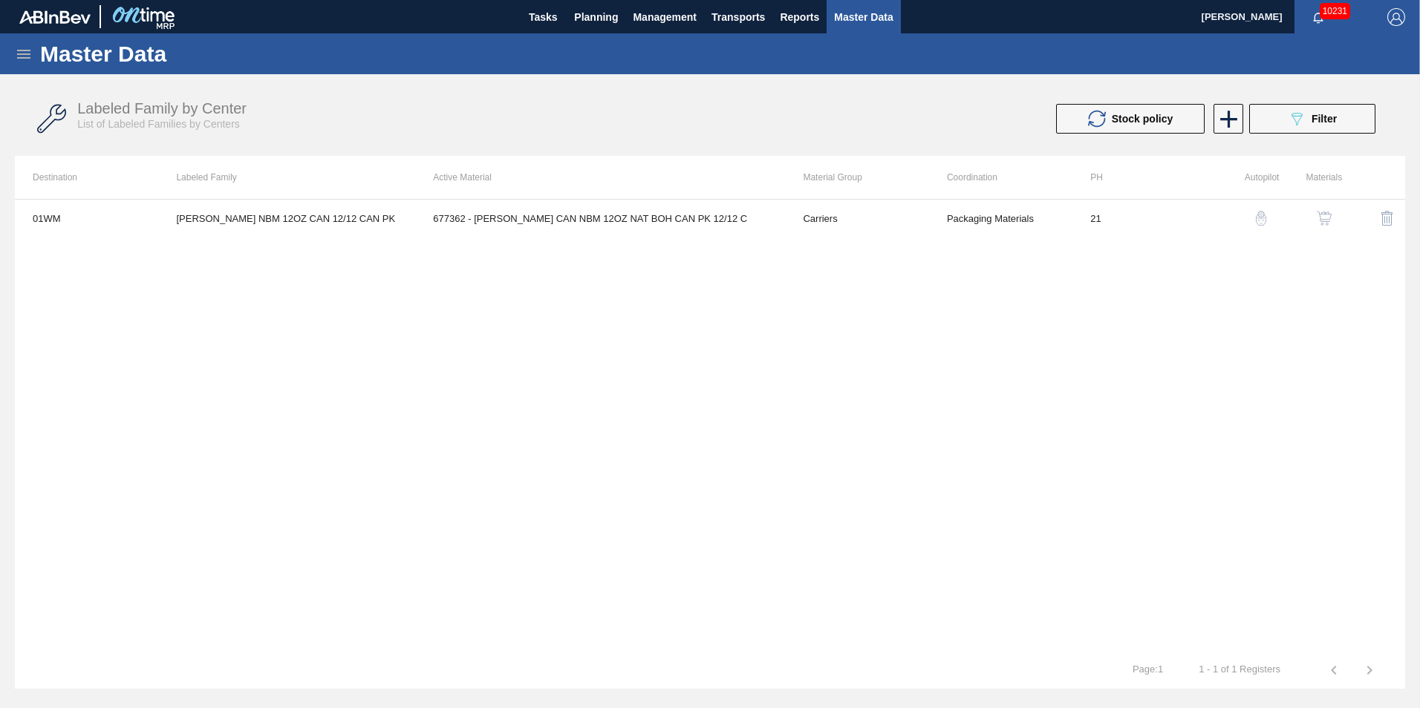
click at [1264, 222] on img "button" at bounding box center [1261, 218] width 15 height 15
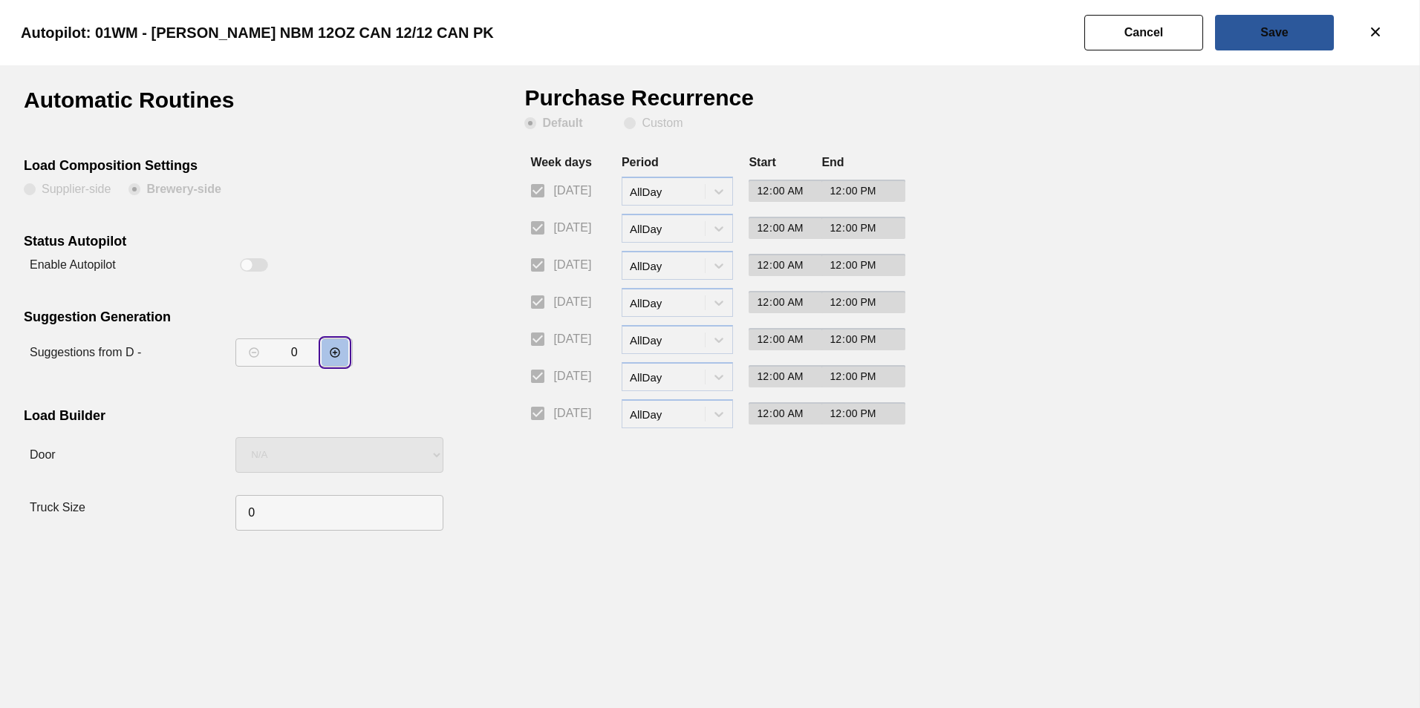
click at [342, 357] on button "decrementar valor" at bounding box center [335, 352] width 27 height 27
type input "2"
click at [1294, 39] on button "Save" at bounding box center [1274, 33] width 119 height 36
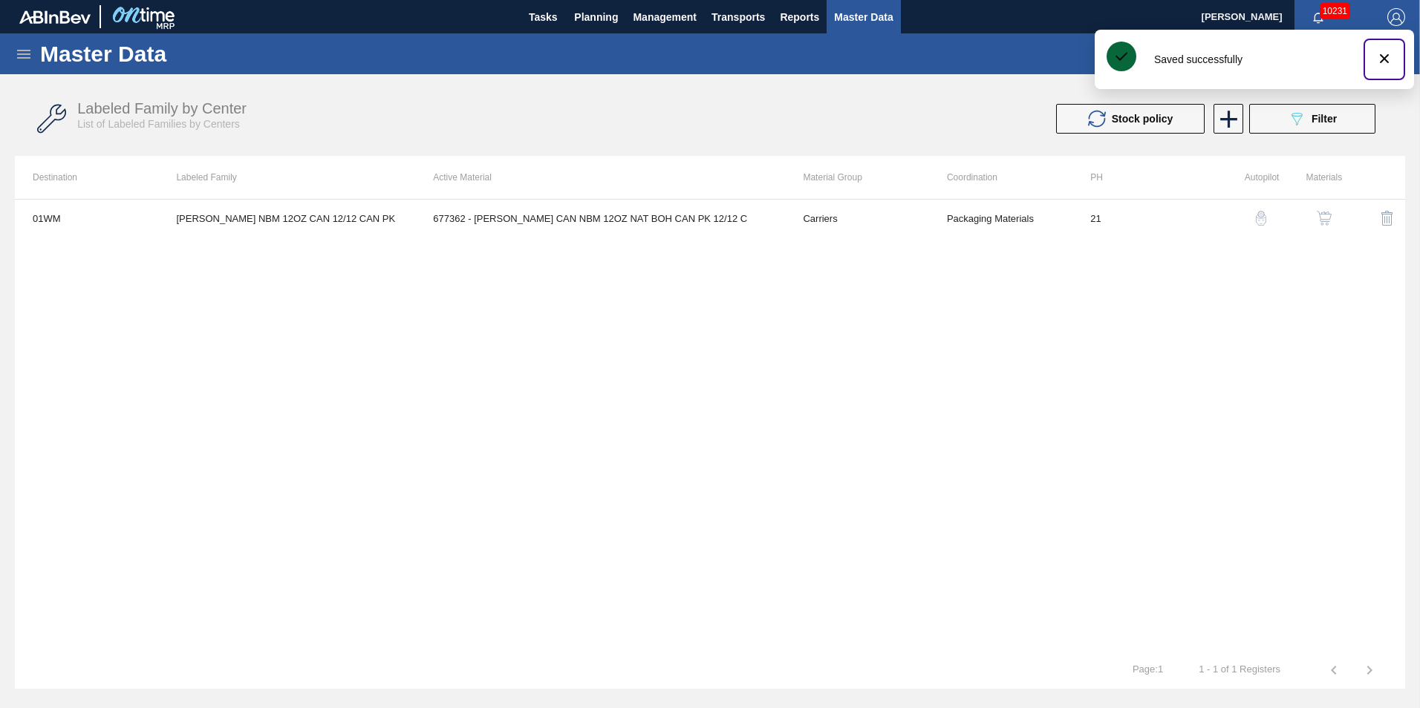
drag, startPoint x: 1391, startPoint y: 54, endPoint x: 1378, endPoint y: 80, distance: 28.9
click at [1391, 56] on icon "botão de ícone" at bounding box center [1384, 59] width 18 height 18
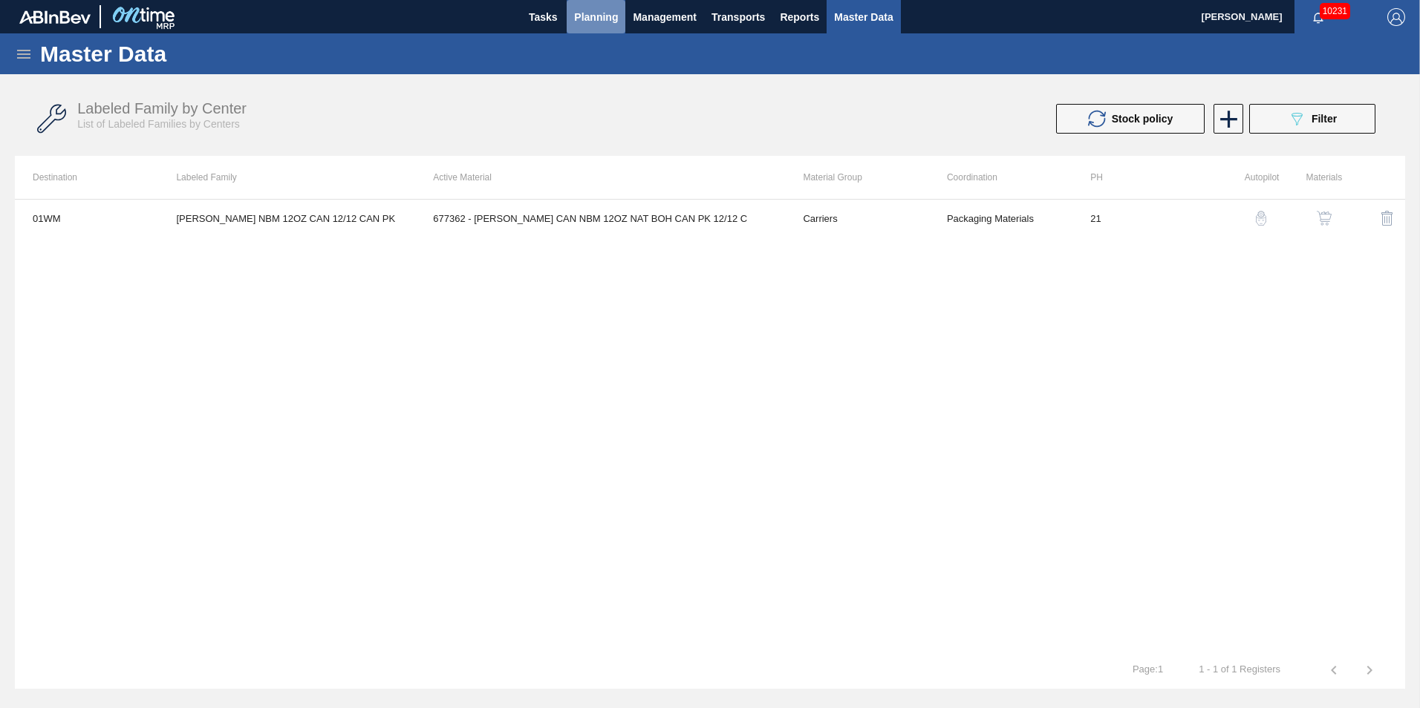
click at [587, 20] on span "Planning" at bounding box center [596, 17] width 44 height 18
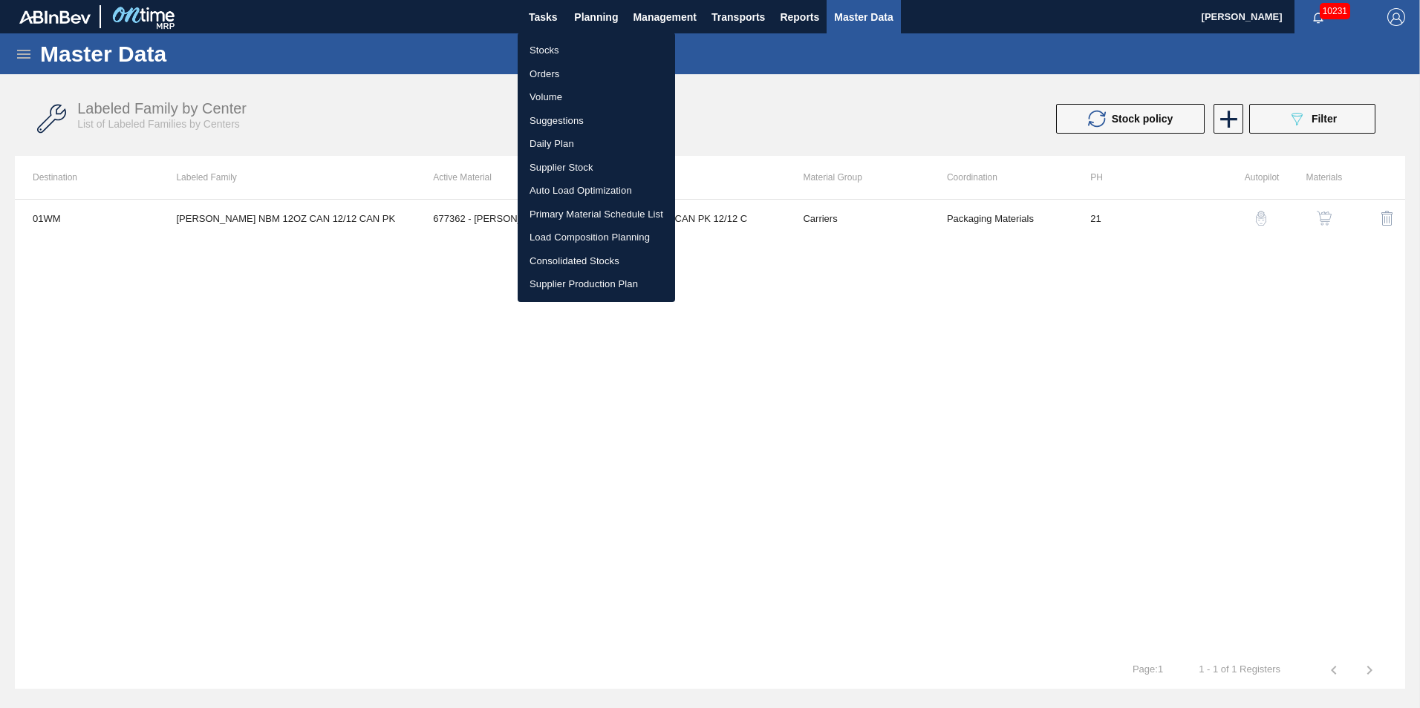
click at [579, 114] on li "Suggestions" at bounding box center [596, 121] width 157 height 24
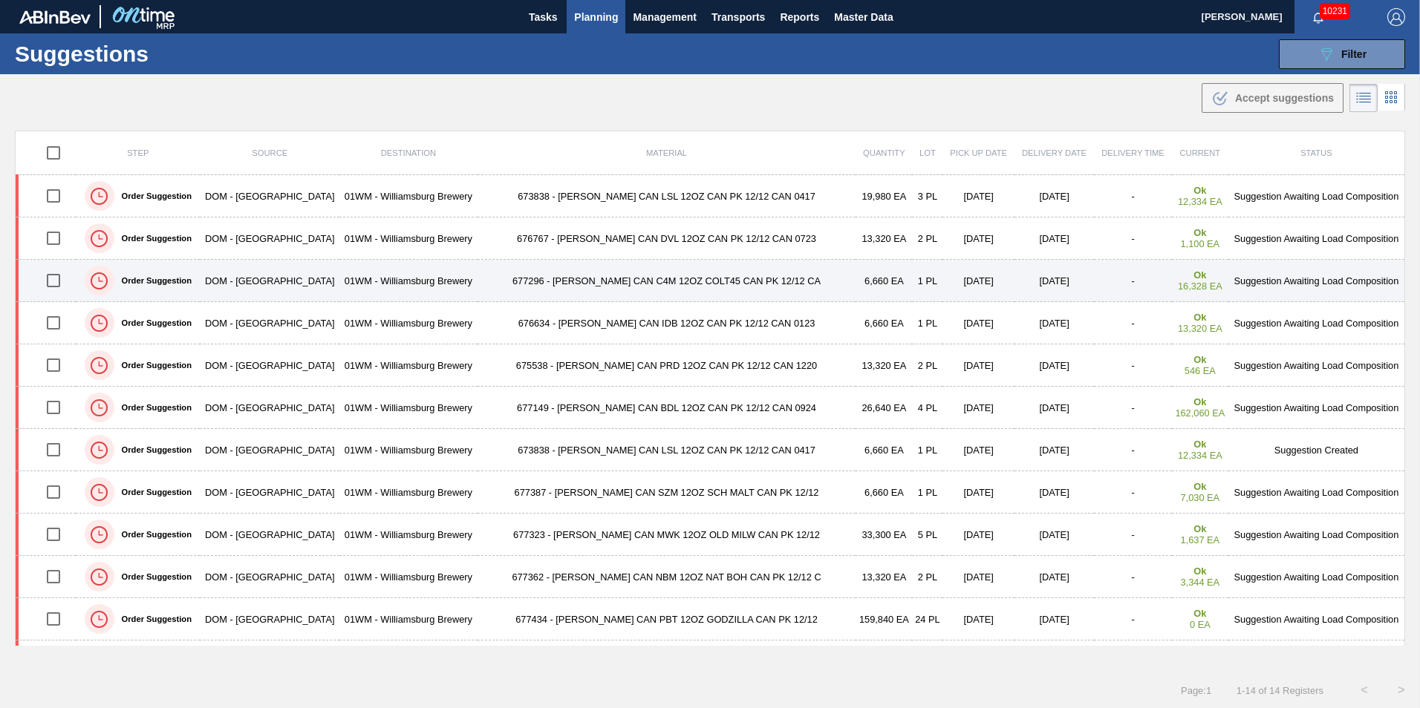
click at [649, 287] on td "677296 - CARR CAN C4M 12OZ COLT45 CAN PK 12/12 CA" at bounding box center [667, 281] width 379 height 42
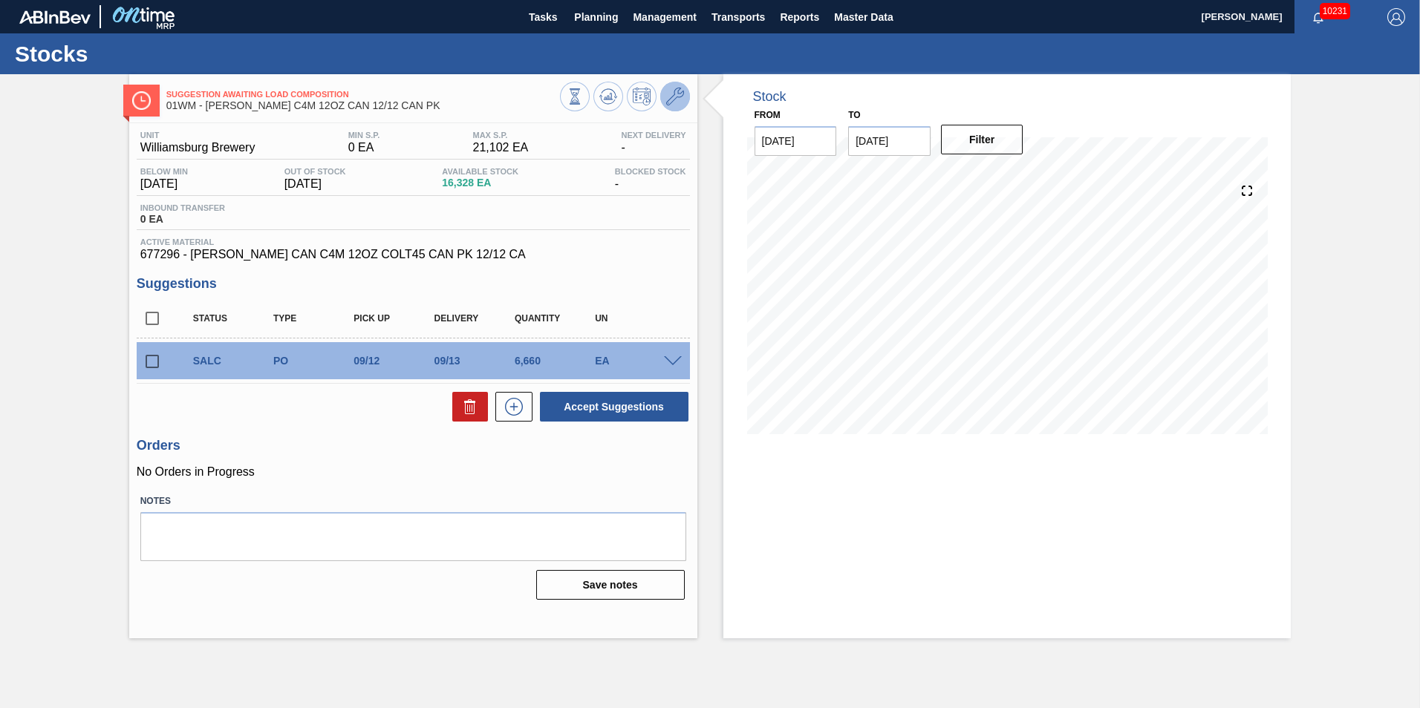
click at [681, 99] on icon at bounding box center [675, 97] width 18 height 18
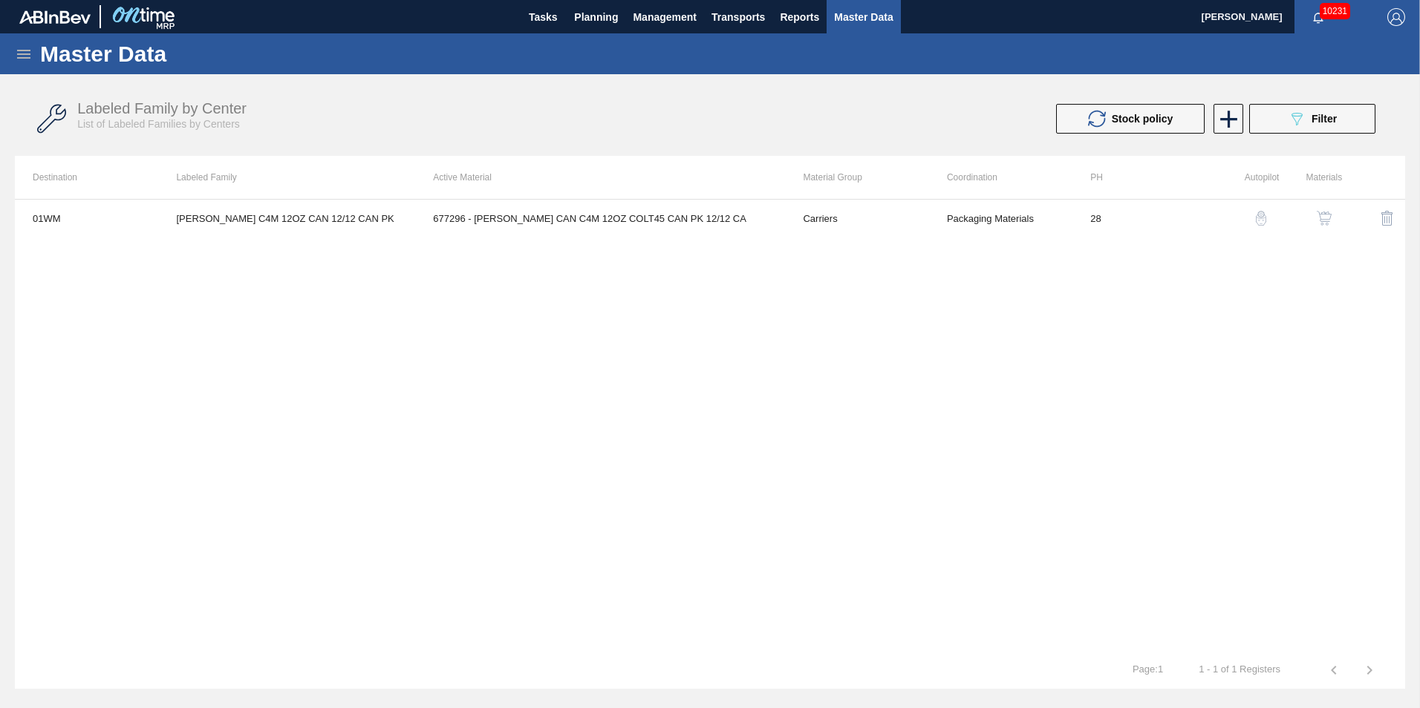
click at [1265, 217] on img "button" at bounding box center [1261, 218] width 15 height 15
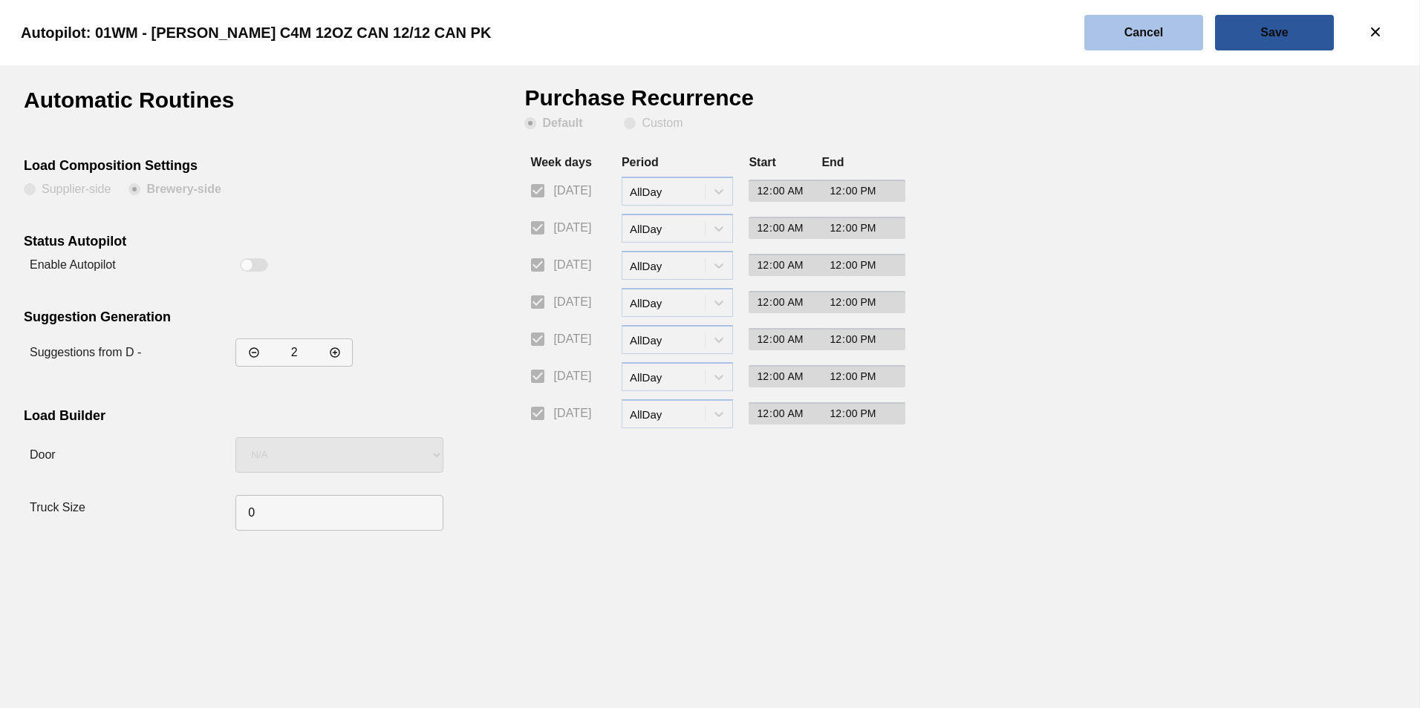
click at [0, 0] on slot "Cancel" at bounding box center [0, 0] width 0 height 0
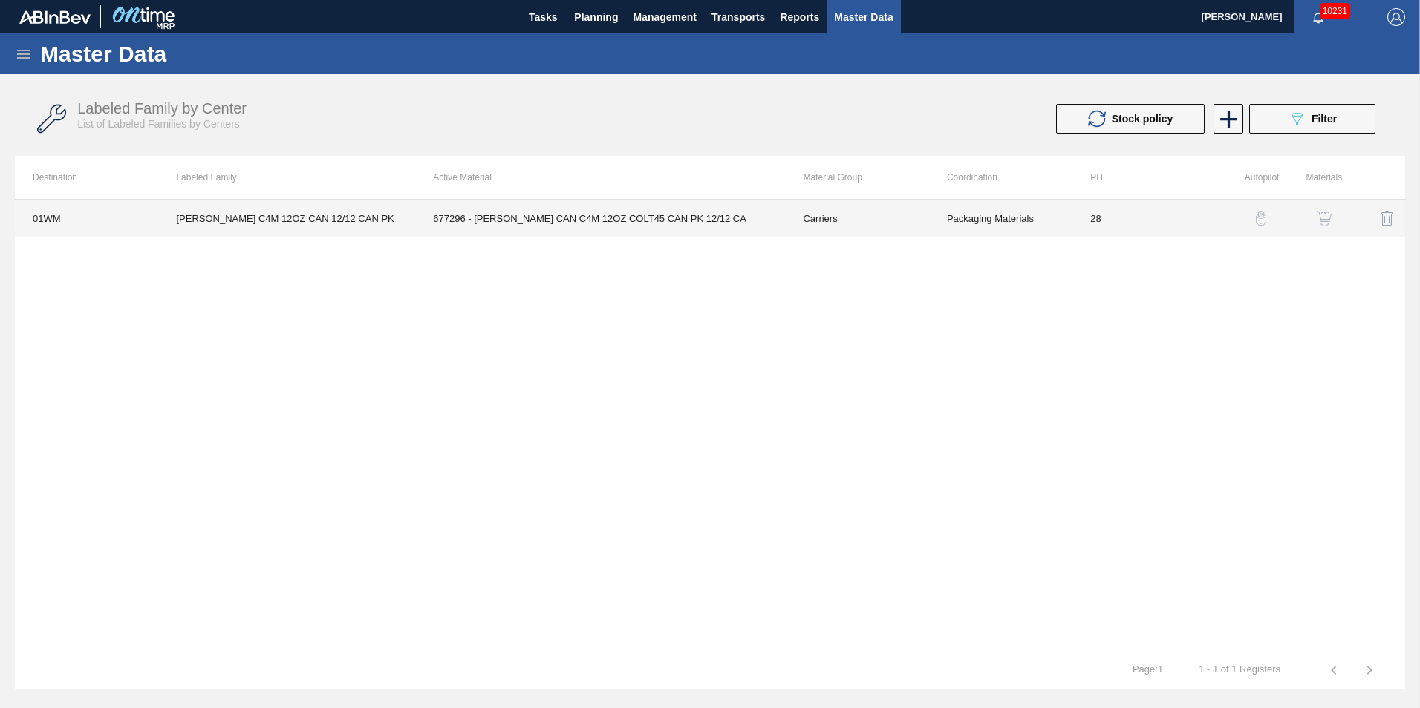
click at [473, 209] on td "677296 - CARR CAN C4M 12OZ COLT45 CAN PK 12/12 CA" at bounding box center [600, 218] width 370 height 37
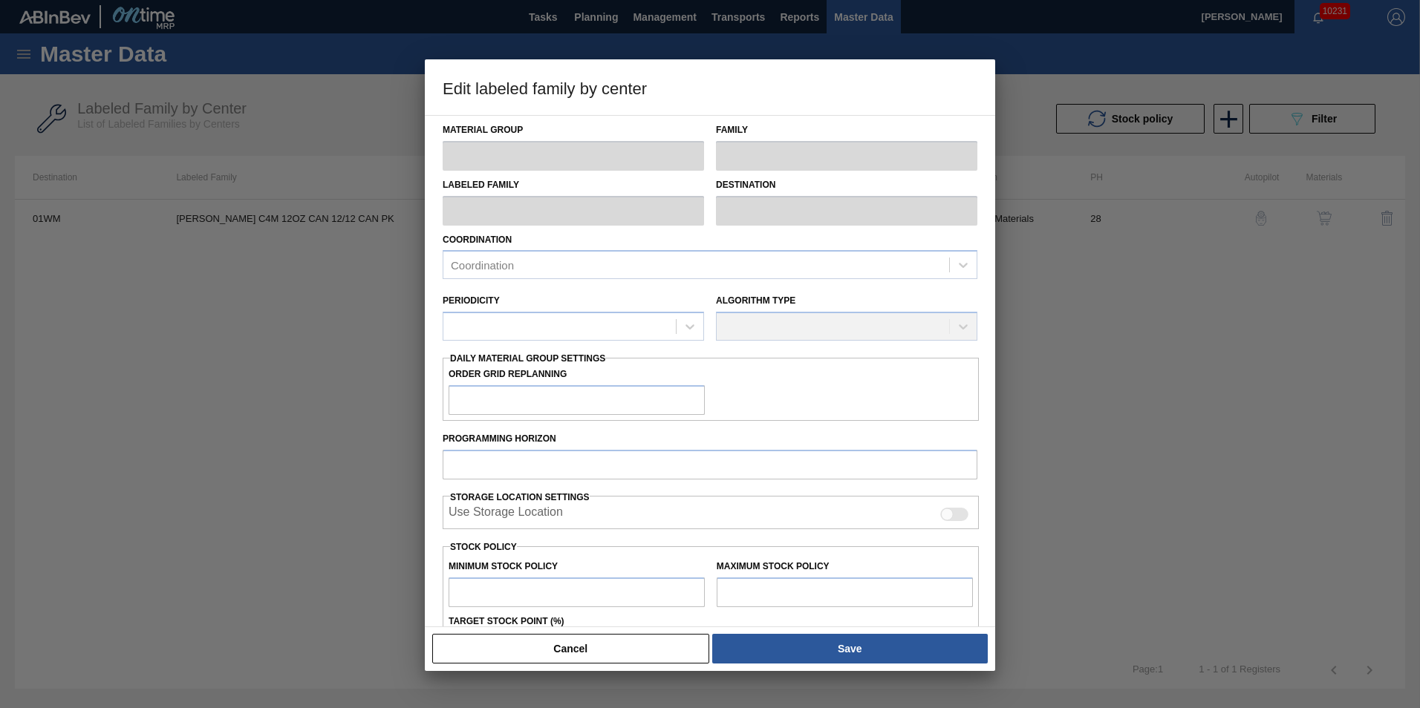
type input "Carriers"
type input "Can Carriers"
type input "CARR C4M 12OZ CAN 12/12 CAN PK"
type input "01WM - Williamsburg Brewery"
type input "28"
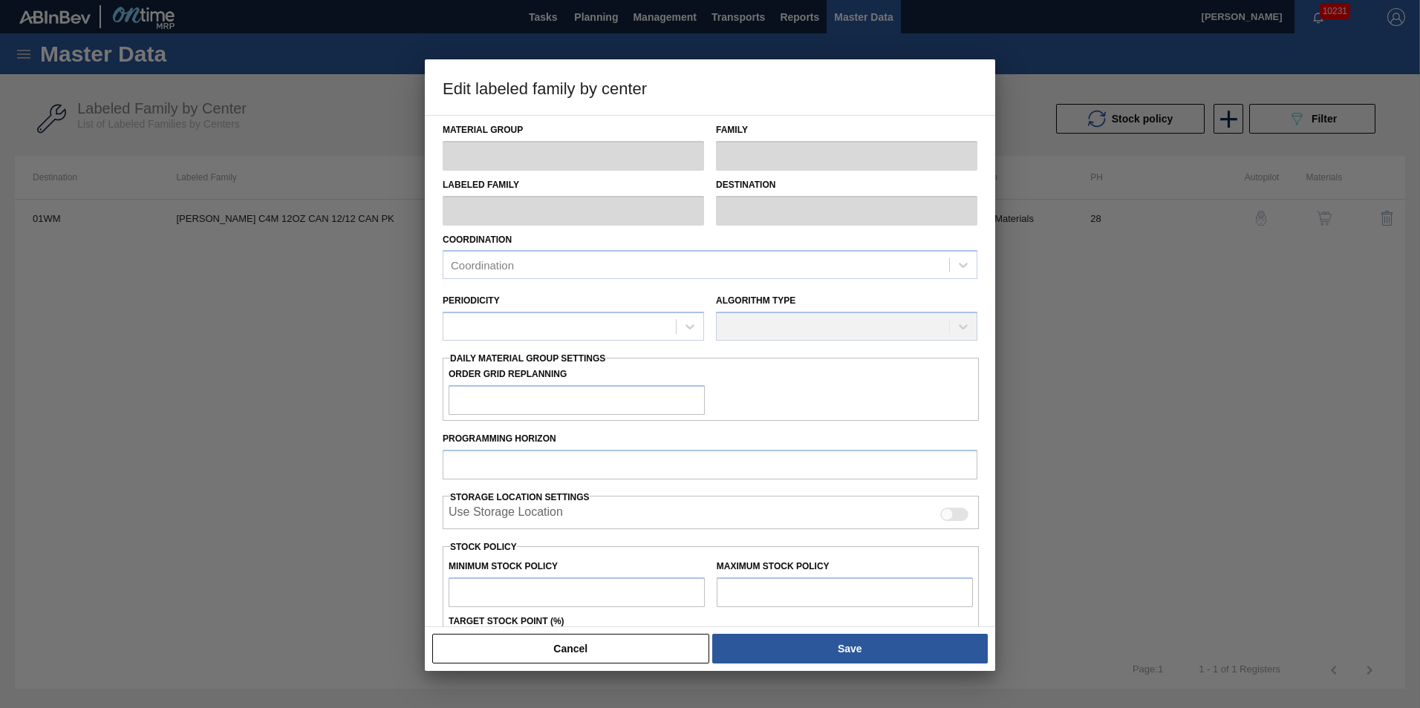
type input "0"
type input "21,102"
type input "3"
type input "633"
checkbox input "true"
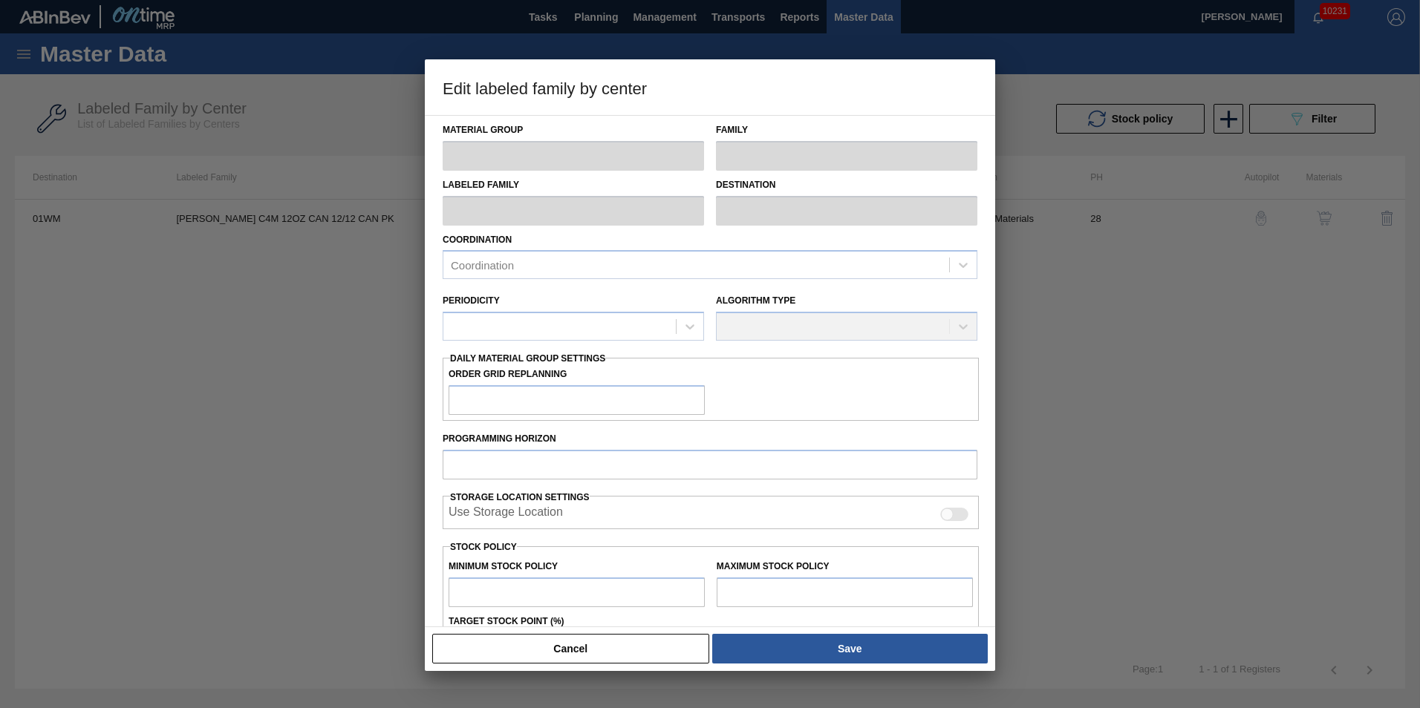
checkbox input "true"
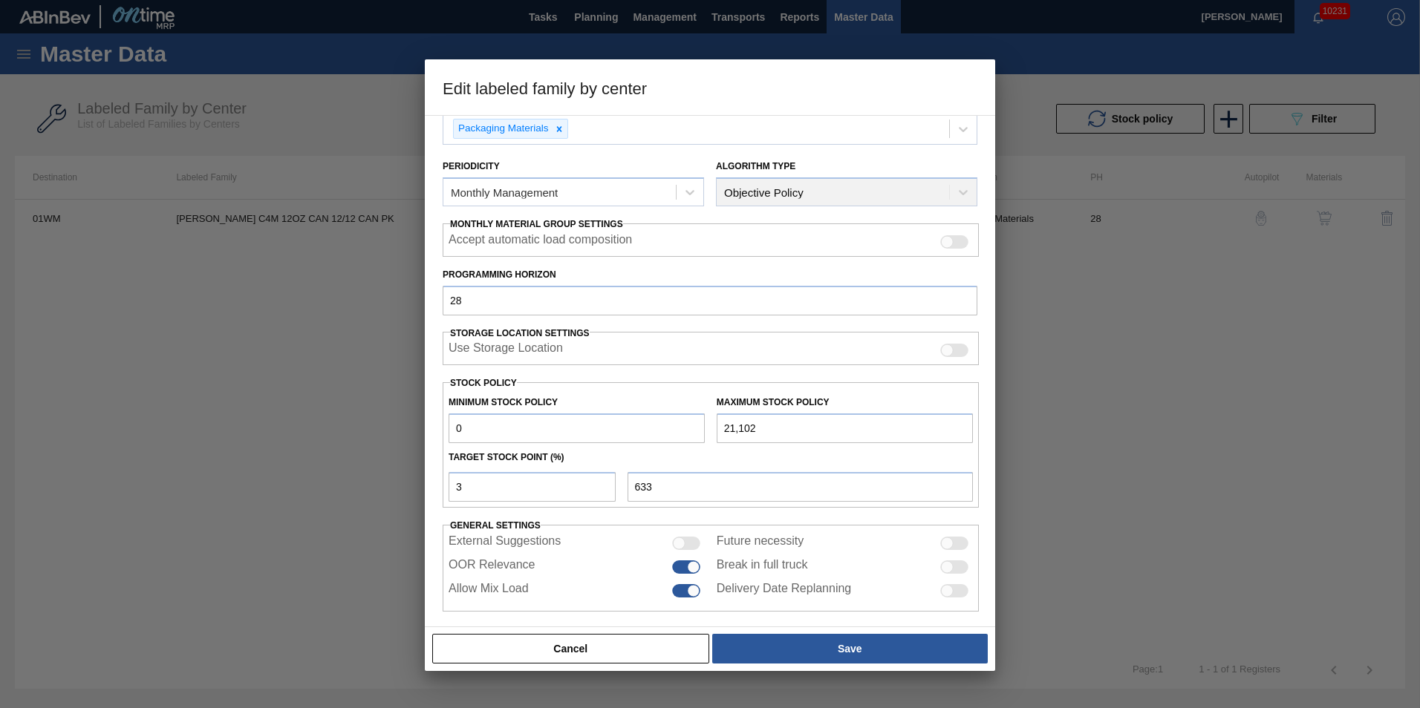
scroll to position [149, 0]
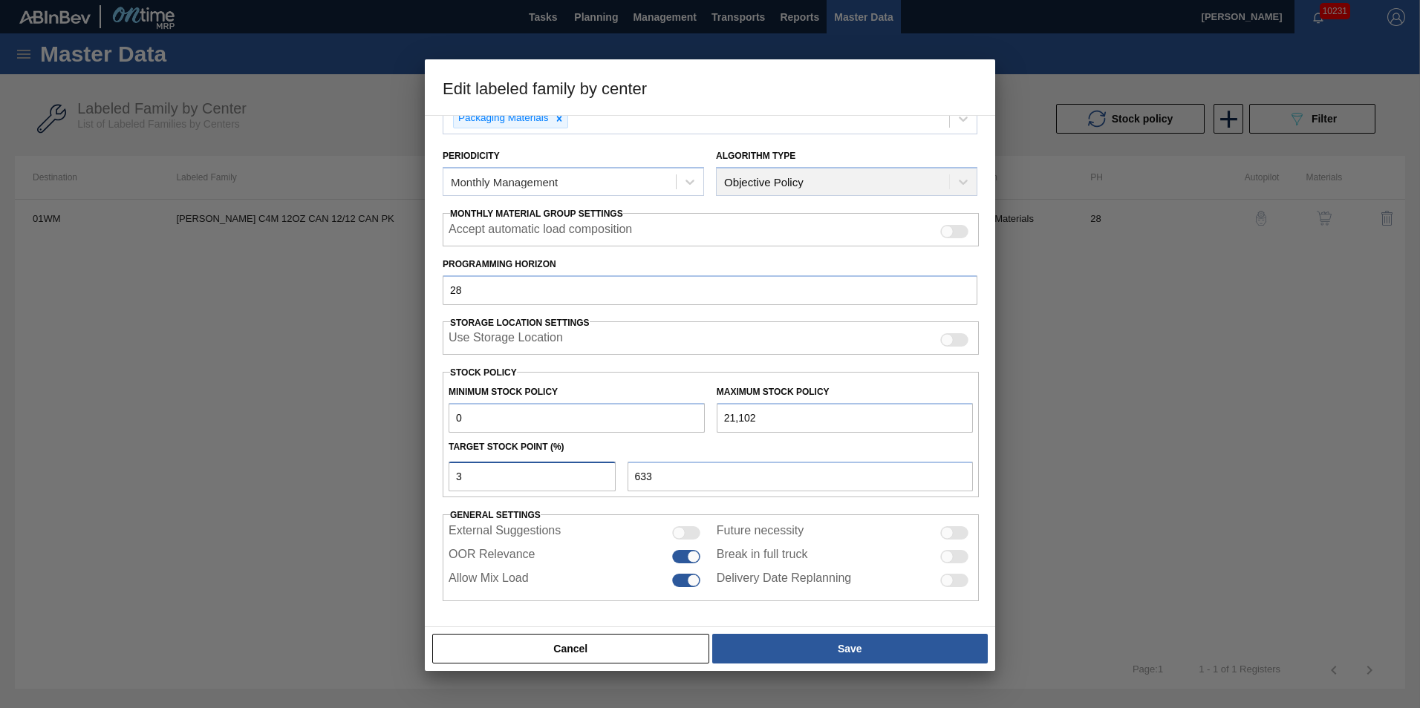
drag, startPoint x: 478, startPoint y: 475, endPoint x: 327, endPoint y: 452, distance: 153.2
click at [349, 456] on div "Edit labeled family by center Material Group Carriers Family Can Carriers Label…" at bounding box center [710, 354] width 1420 height 708
type input "5"
type input "1,055"
type input "0"
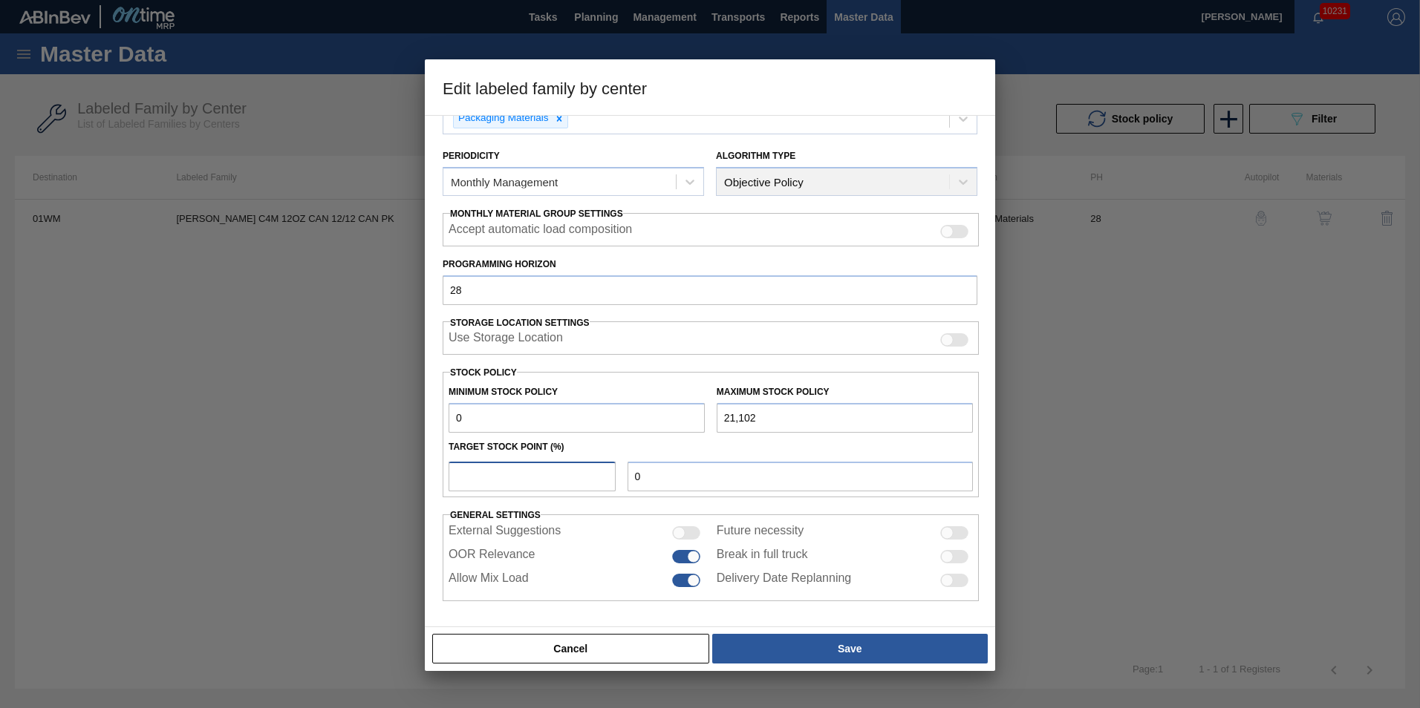
type input "7"
type input "1,477"
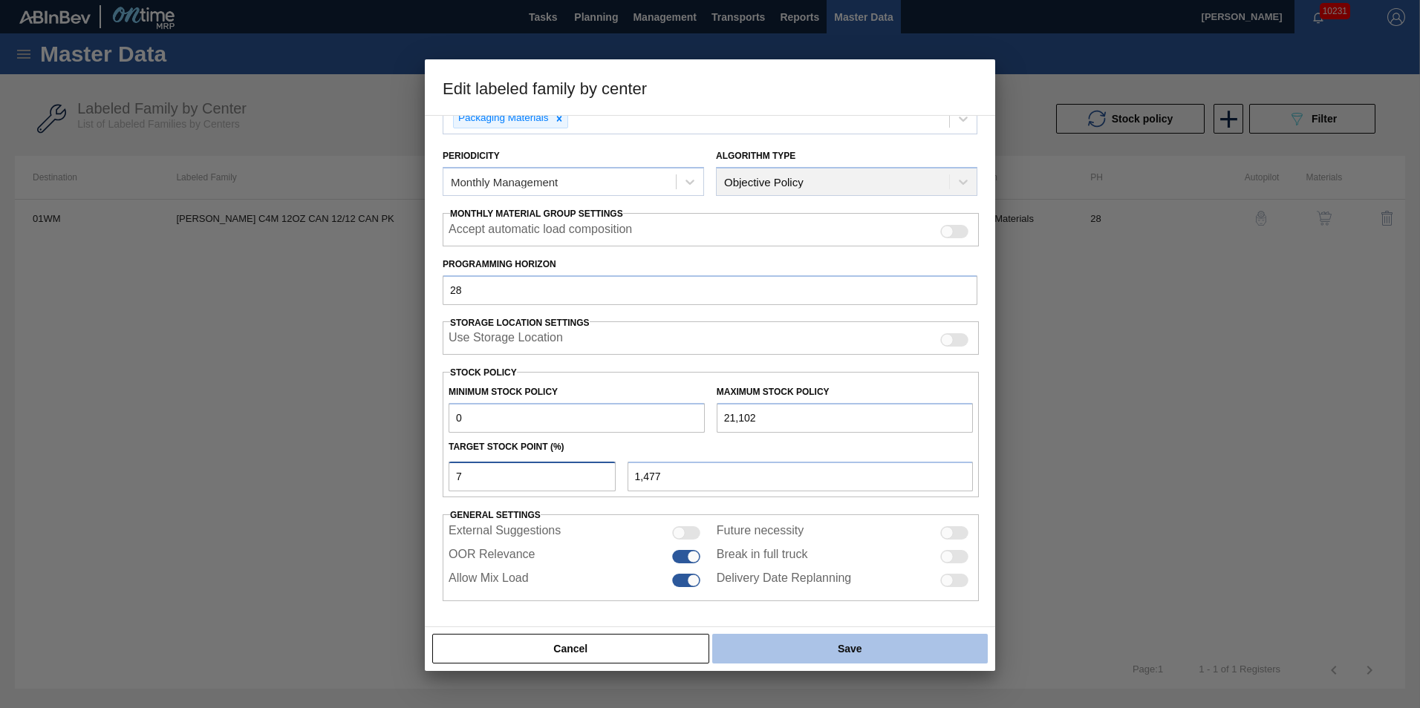
type input "7"
click at [861, 647] on button "Save" at bounding box center [850, 649] width 276 height 30
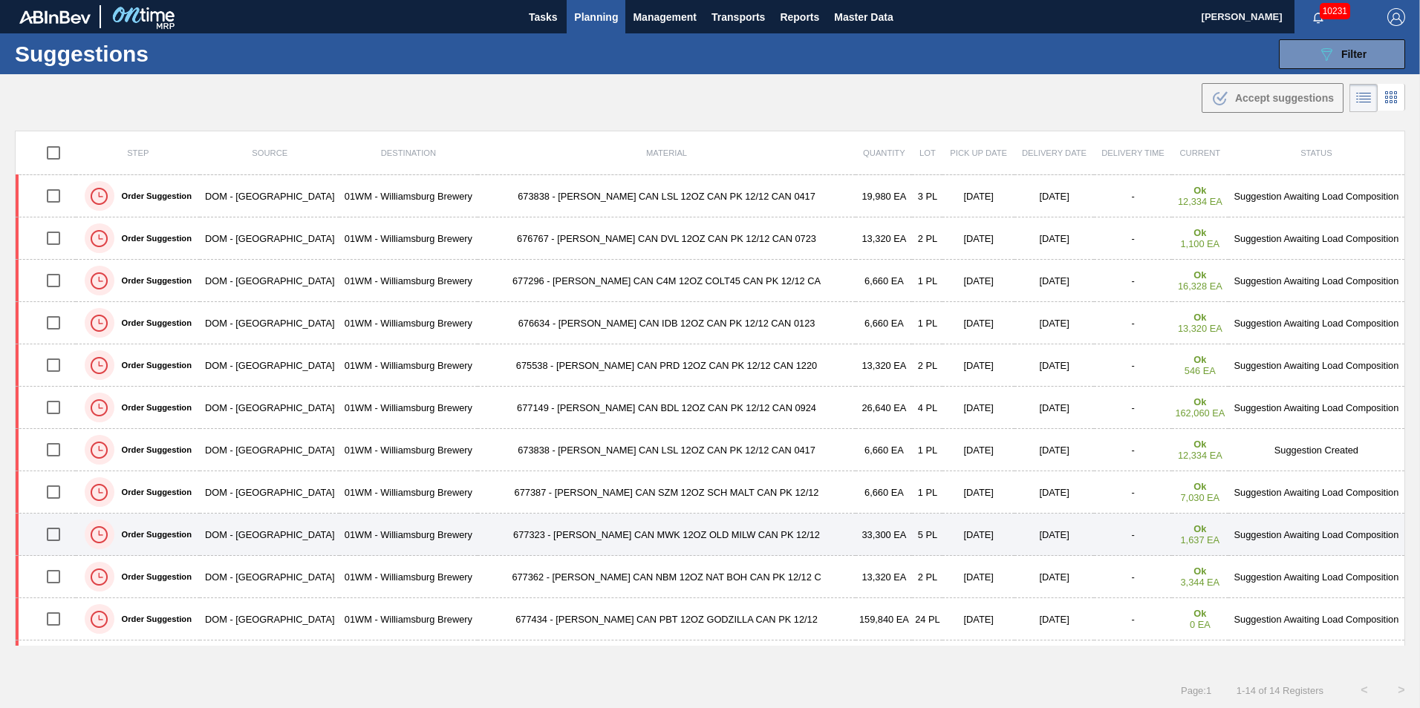
click at [720, 533] on td "677323 - CARR CAN MWK 12OZ OLD MILW CAN PK 12/12" at bounding box center [667, 535] width 379 height 42
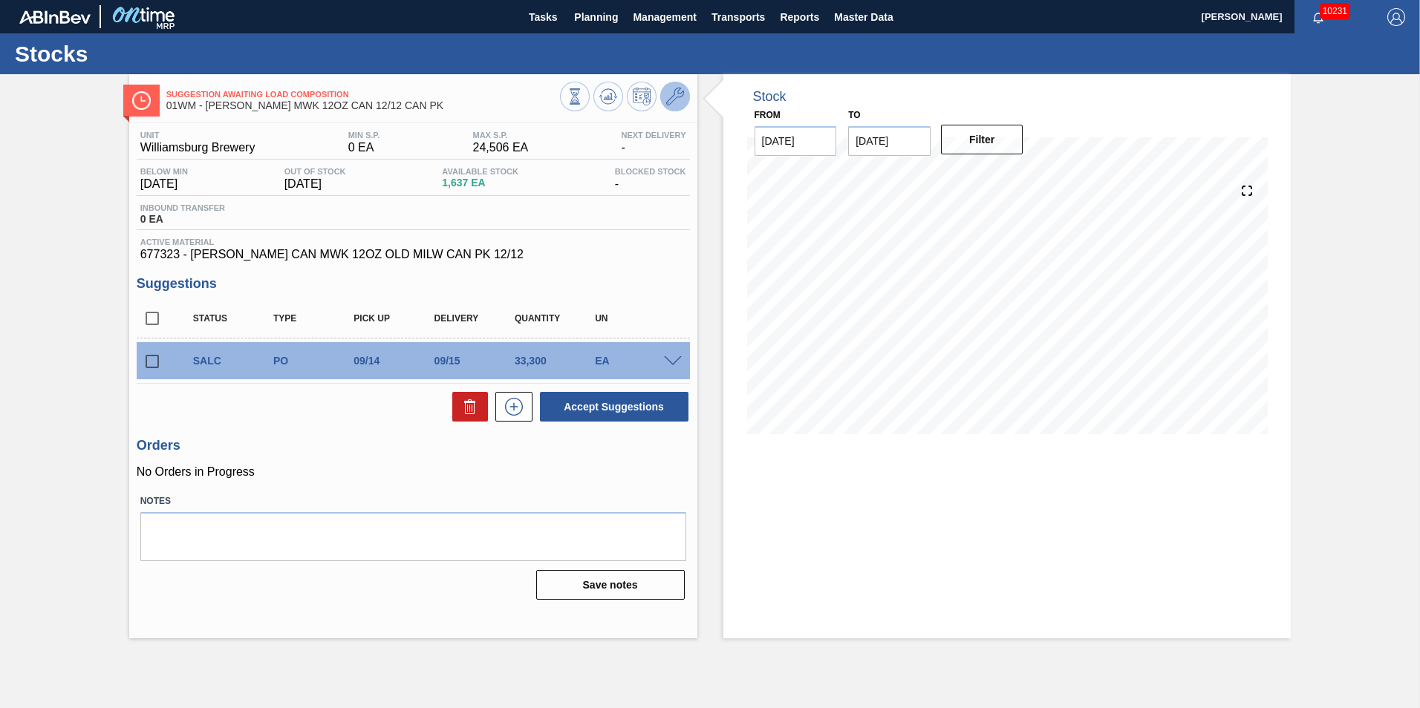
click at [674, 98] on icon at bounding box center [675, 97] width 18 height 18
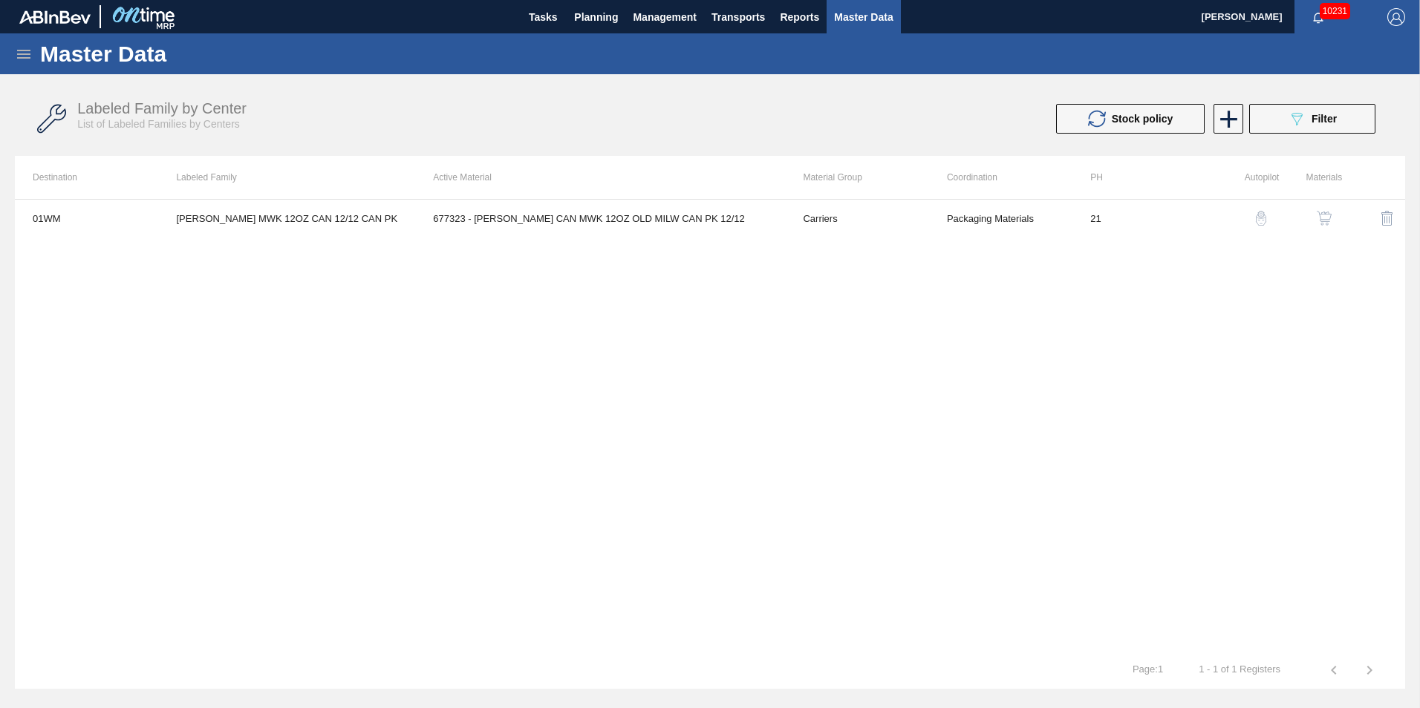
click at [1265, 215] on img "button" at bounding box center [1261, 218] width 15 height 15
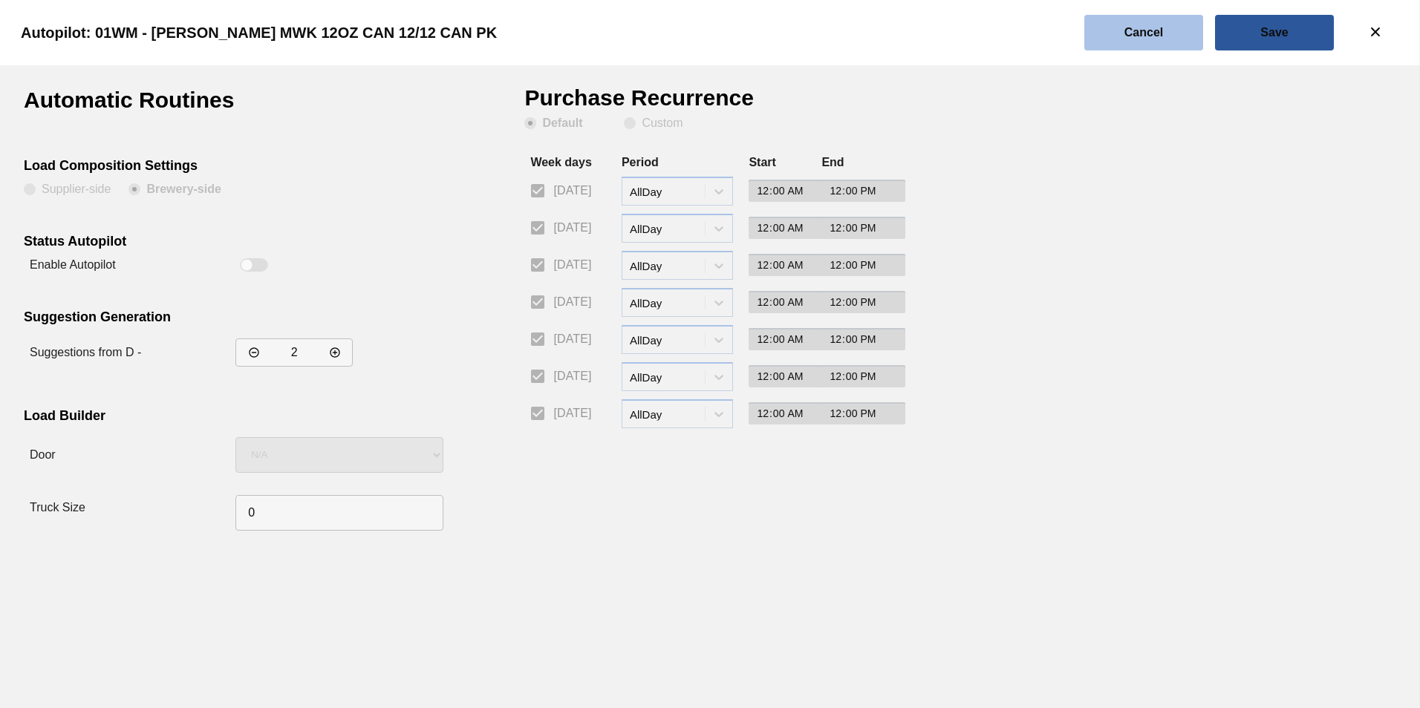
click at [0, 0] on slot "Cancel" at bounding box center [0, 0] width 0 height 0
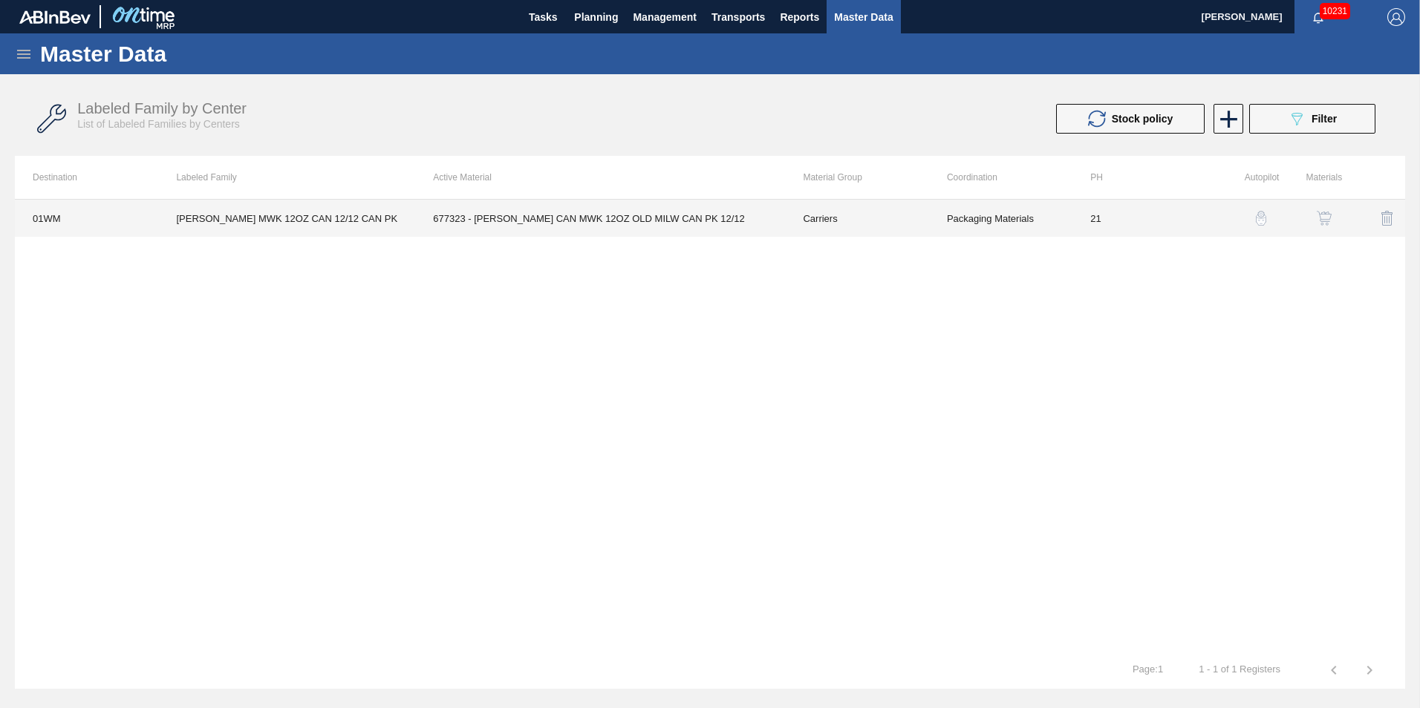
click at [238, 209] on td "CARR MWK 12OZ CAN 12/12 CAN PK" at bounding box center [286, 218] width 257 height 37
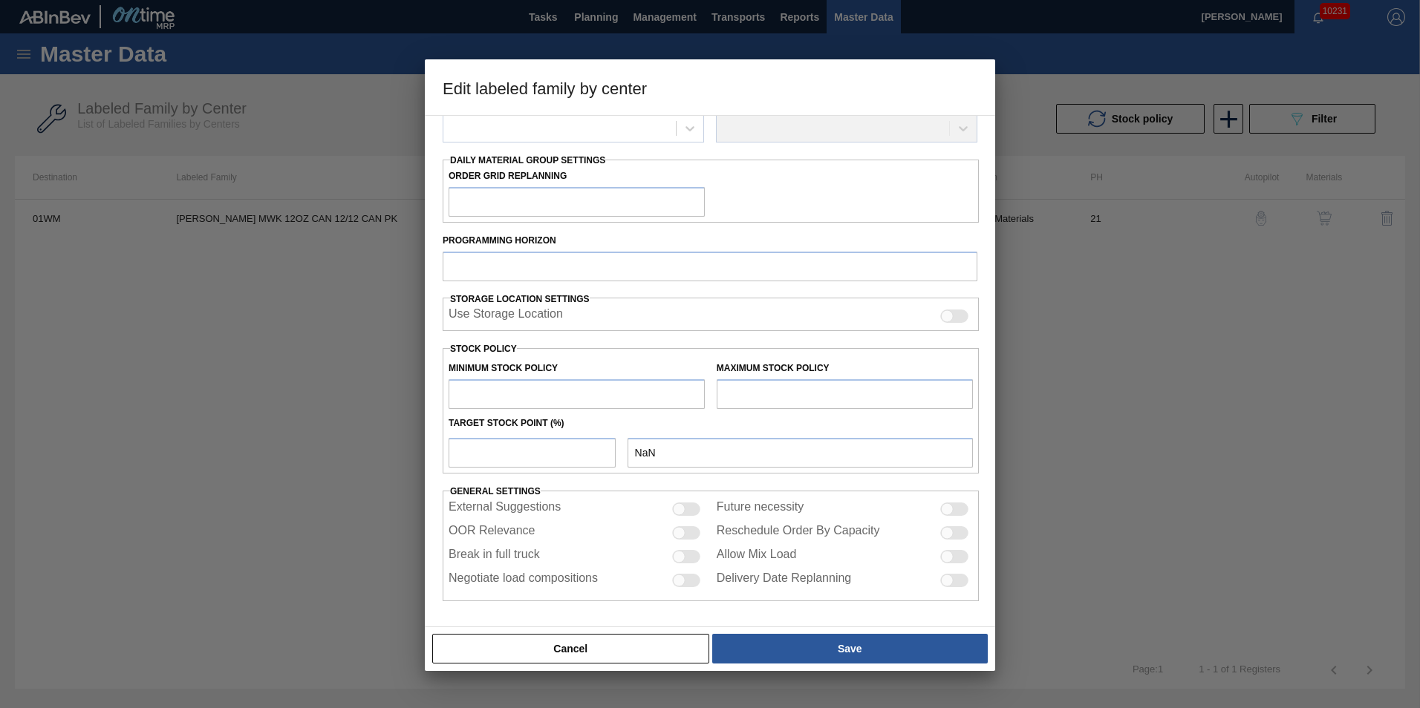
type input "Carriers"
type input "Can Carriers"
type input "CARR MWK 12OZ CAN 12/12 CAN PK"
type input "01WM - Williamsburg Brewery"
type input "21"
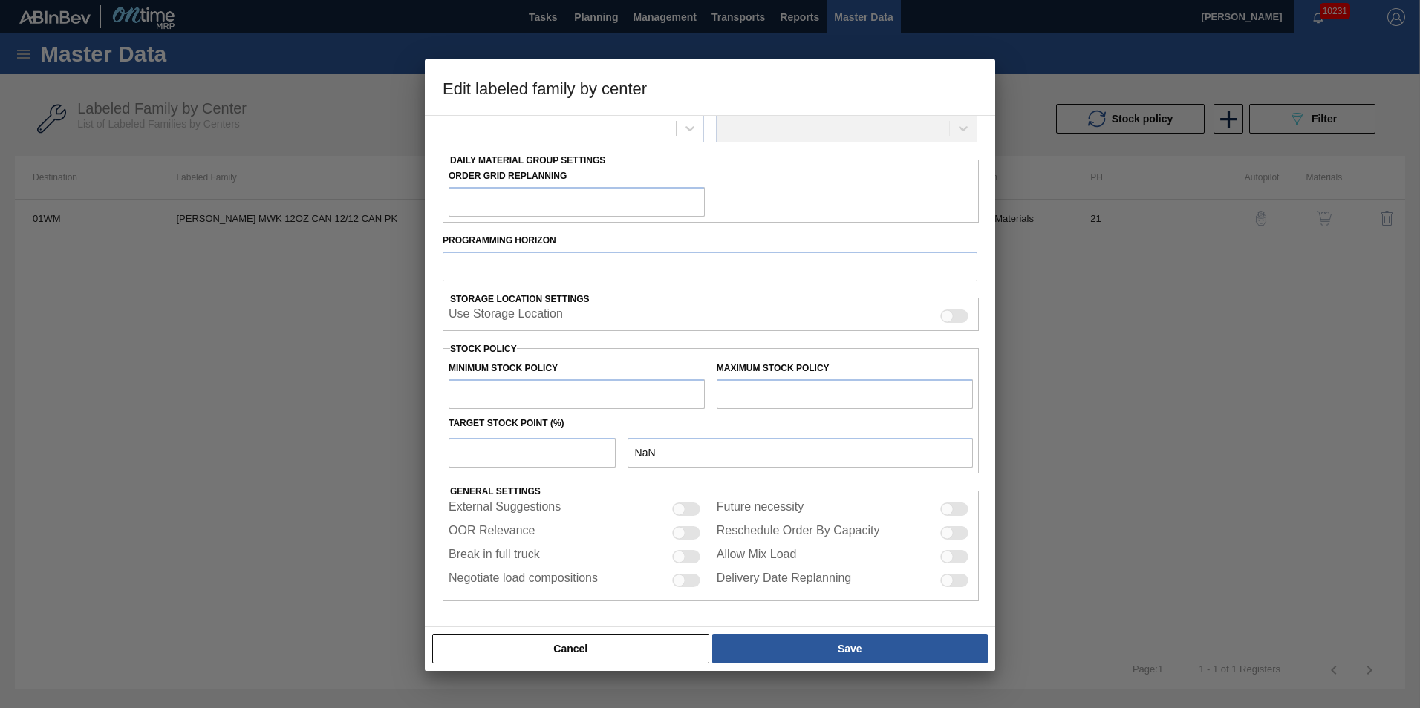
type input "0"
type input "24,506"
type input "5"
type input "1,225"
checkbox input "true"
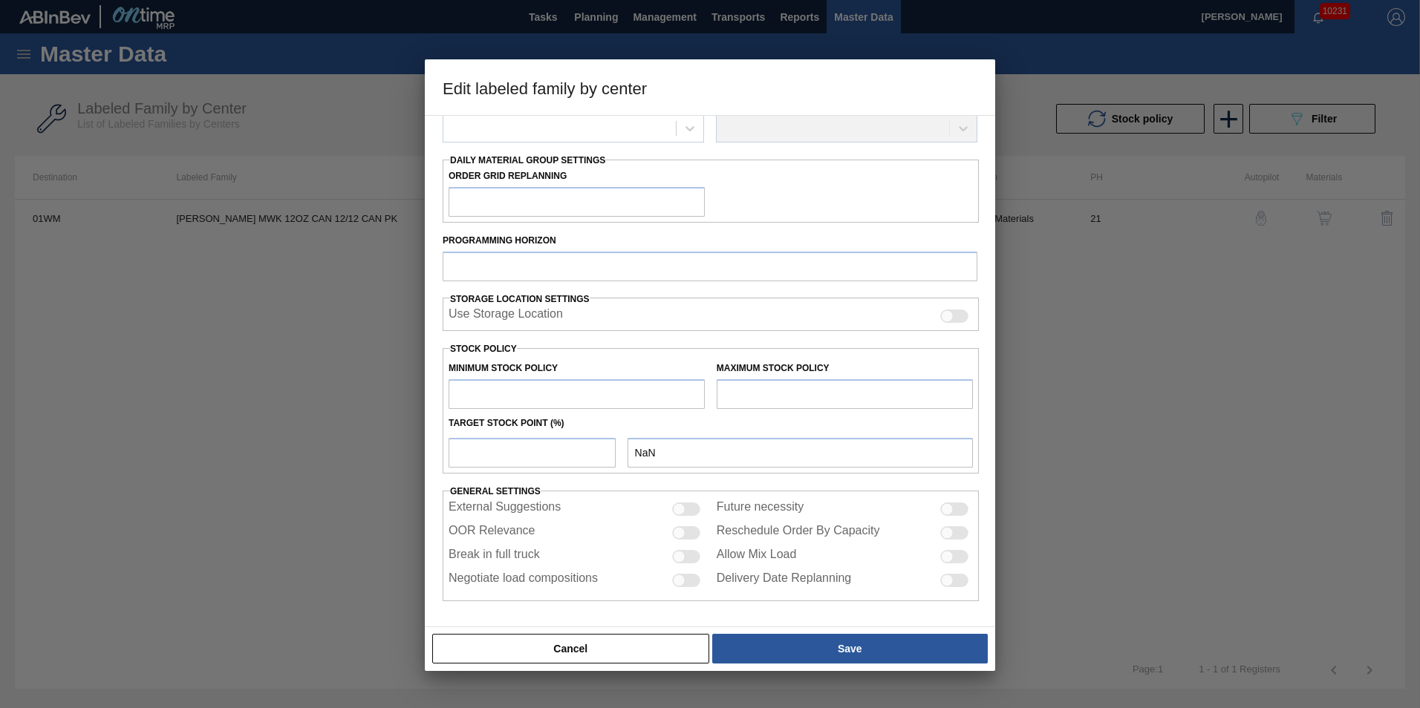
checkbox input "true"
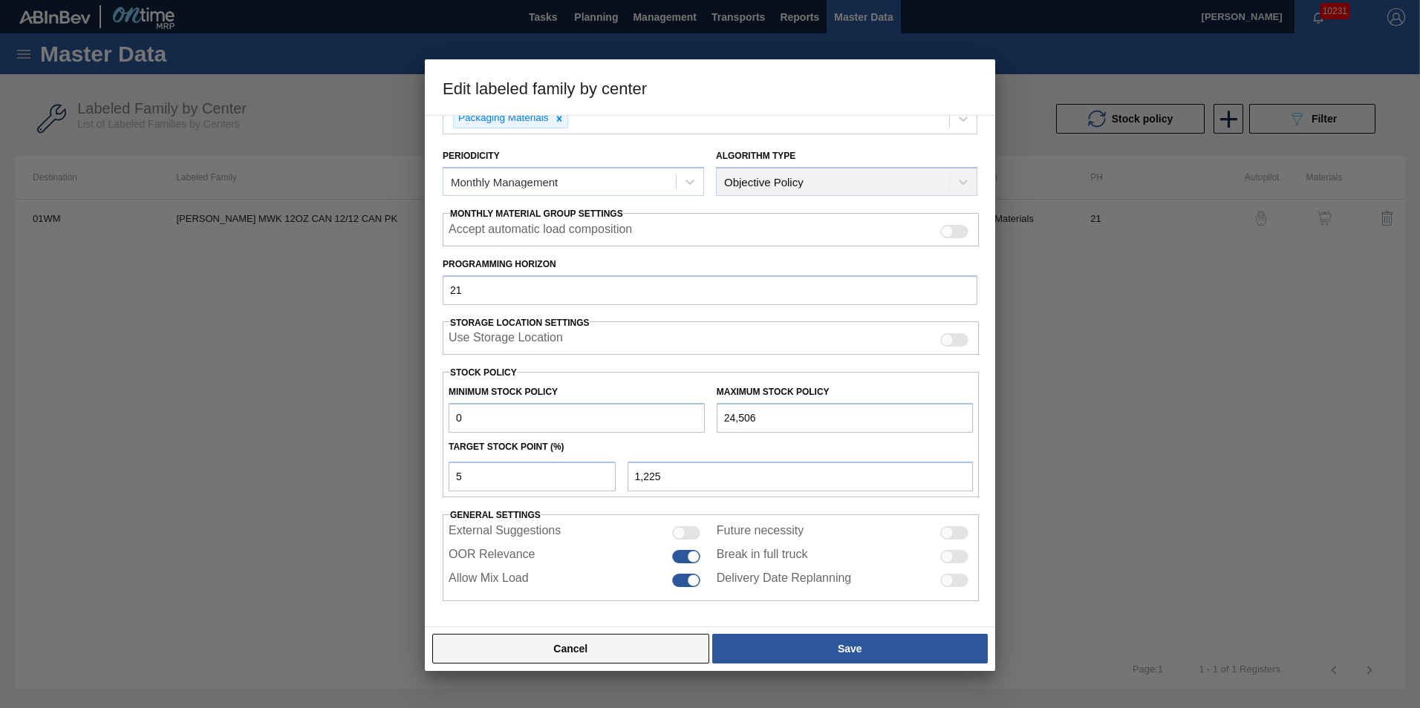
click at [646, 643] on button "Cancel" at bounding box center [570, 649] width 277 height 30
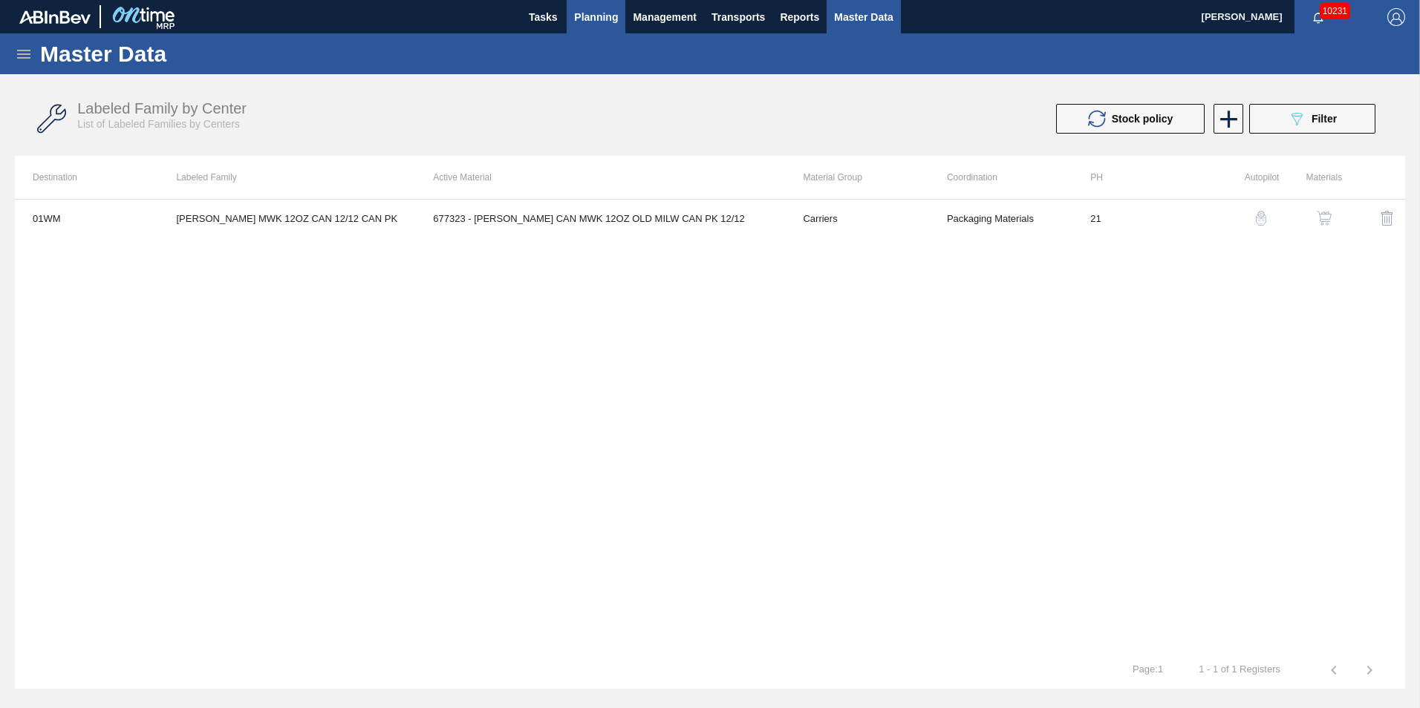
click at [613, 15] on span "Planning" at bounding box center [596, 17] width 44 height 18
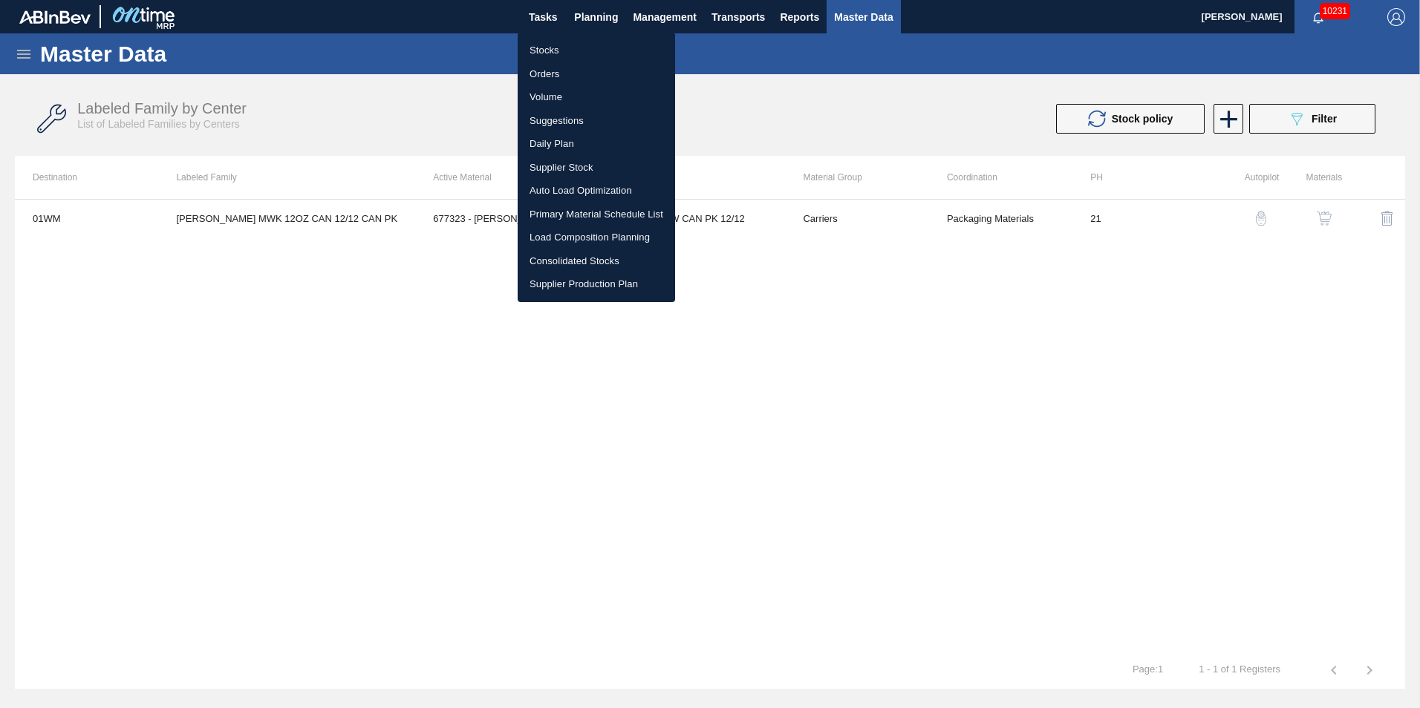
click at [607, 238] on li "Load Composition Planning" at bounding box center [596, 238] width 157 height 24
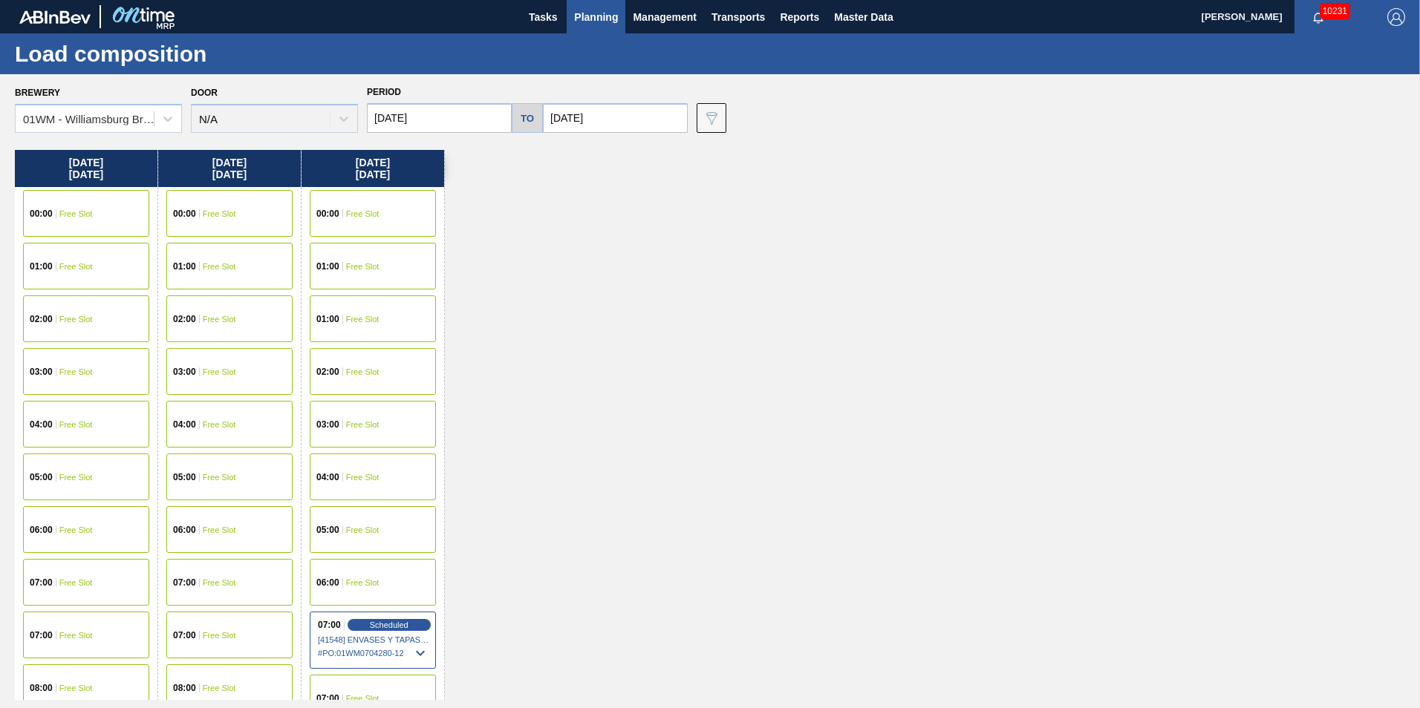
click at [54, 469] on div "05:00 Free Slot" at bounding box center [86, 477] width 126 height 47
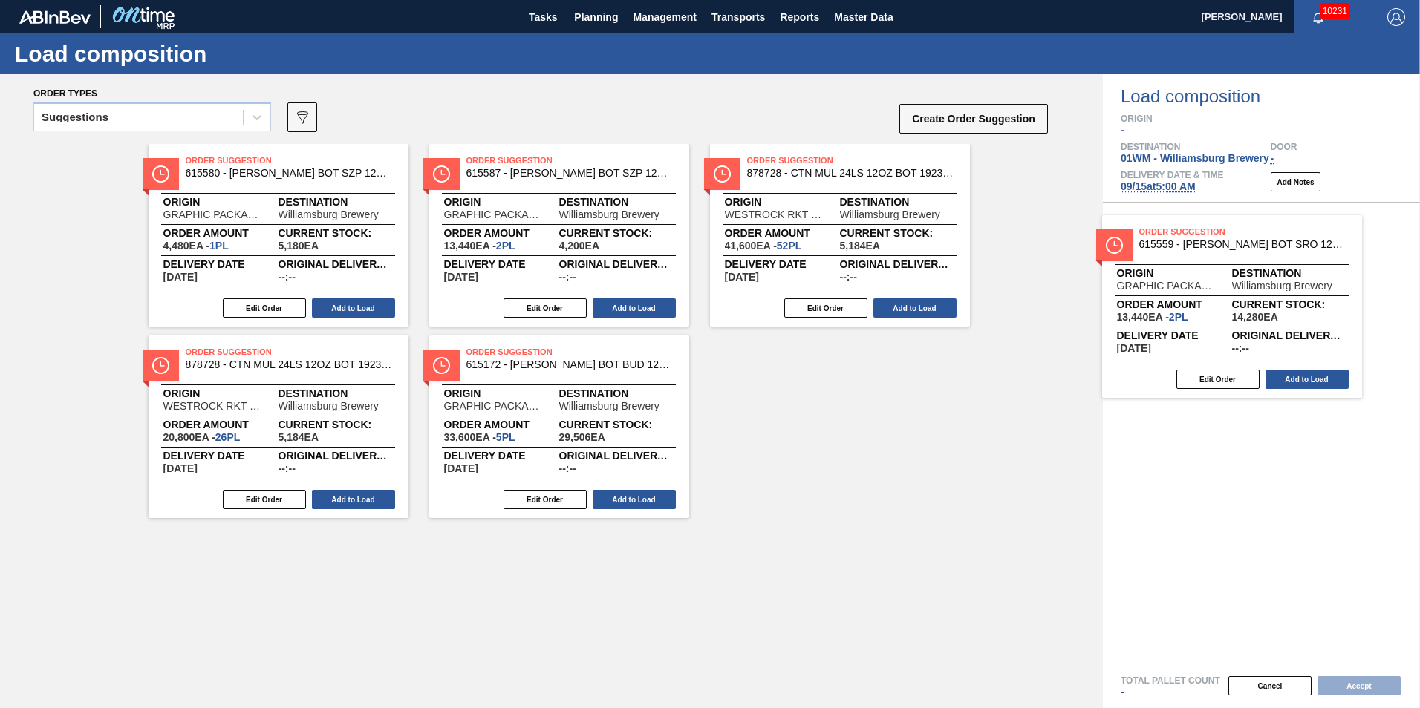
drag, startPoint x: 716, startPoint y: 244, endPoint x: 1256, endPoint y: 296, distance: 542.4
click at [1256, 296] on div "Order types Suggestions 089F7B8B-B2A5-4AFE-B5C0-19BA573D28AC Create Order Sugge…" at bounding box center [710, 391] width 1420 height 634
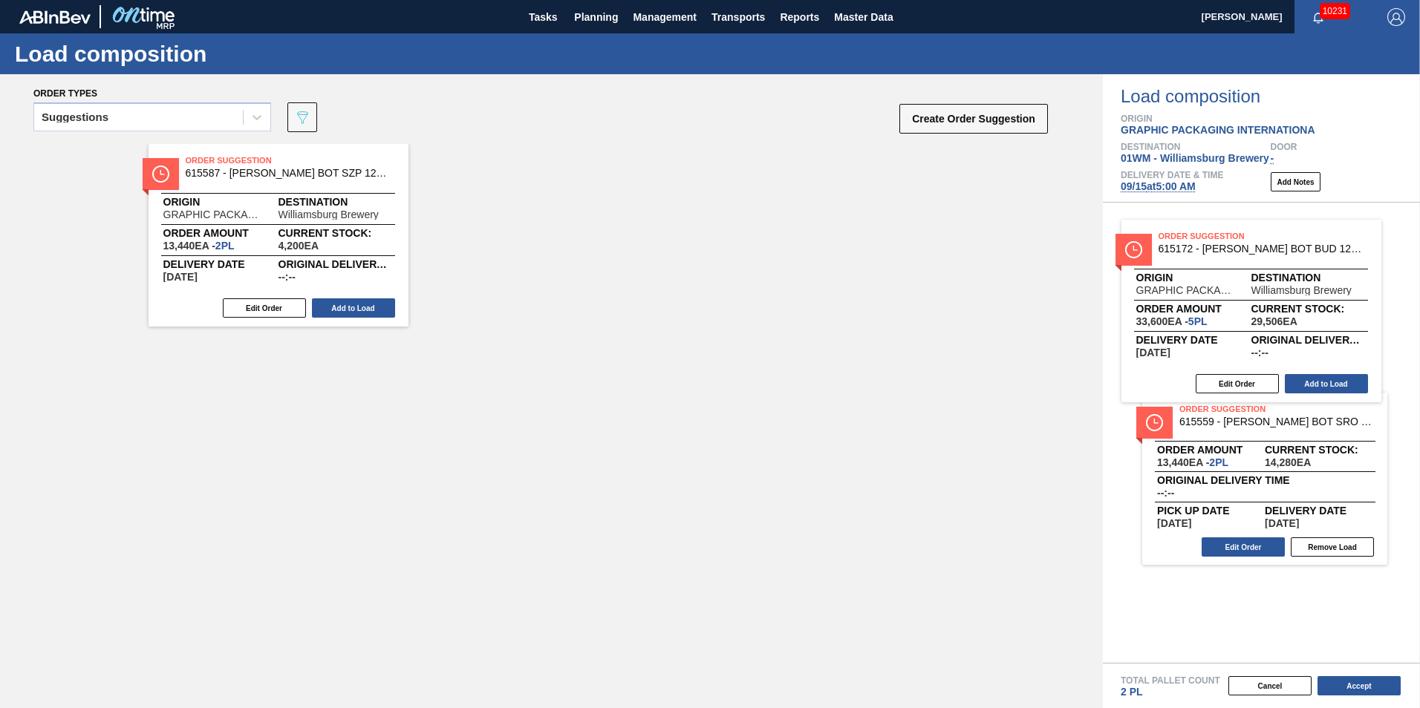
drag, startPoint x: 682, startPoint y: 241, endPoint x: 1400, endPoint y: 324, distance: 722.1
click at [1398, 323] on div "Order types Suggestions 089F7B8B-B2A5-4AFE-B5C0-19BA573D28AC Create Order Sugge…" at bounding box center [710, 391] width 1420 height 634
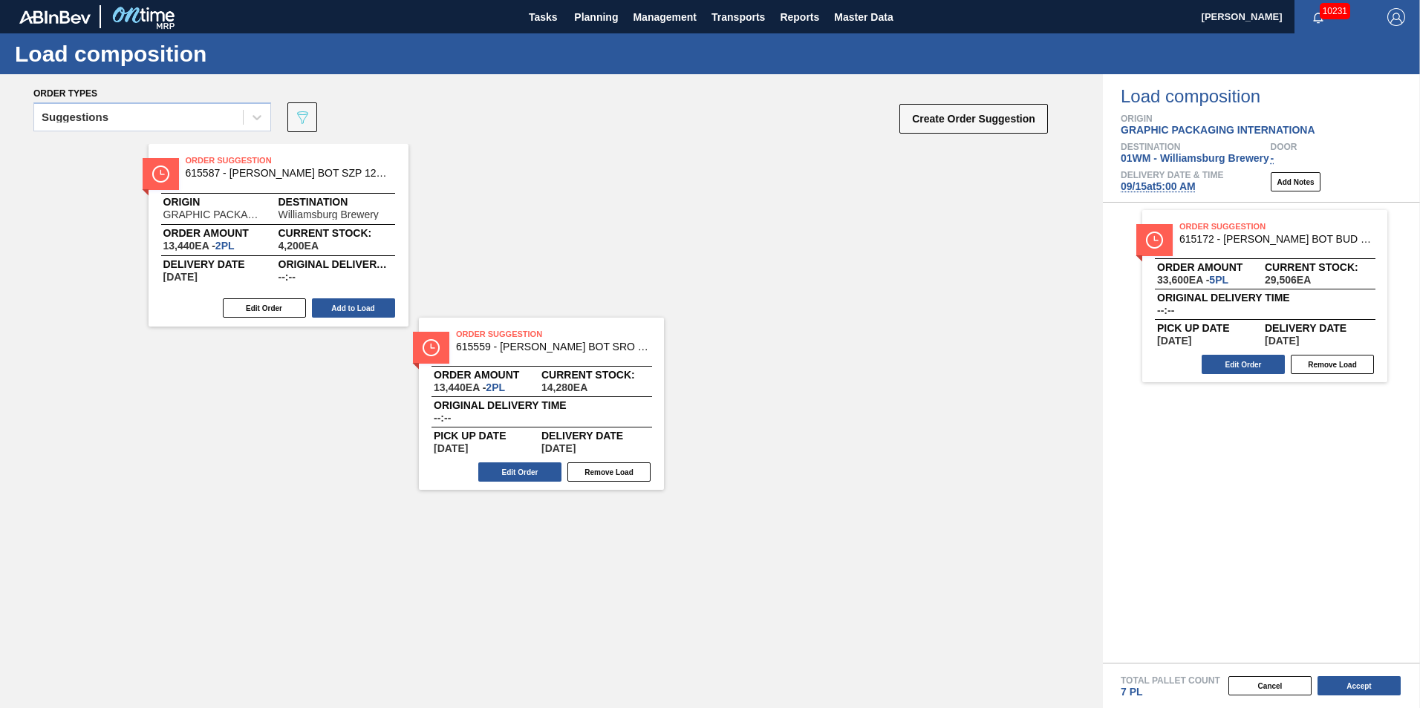
drag, startPoint x: 1228, startPoint y: 264, endPoint x: 497, endPoint y: 378, distance: 740.3
click at [497, 378] on div "Order types Suggestions 089F7B8B-B2A5-4AFE-B5C0-19BA573D28AC Create Order Sugge…" at bounding box center [710, 391] width 1420 height 634
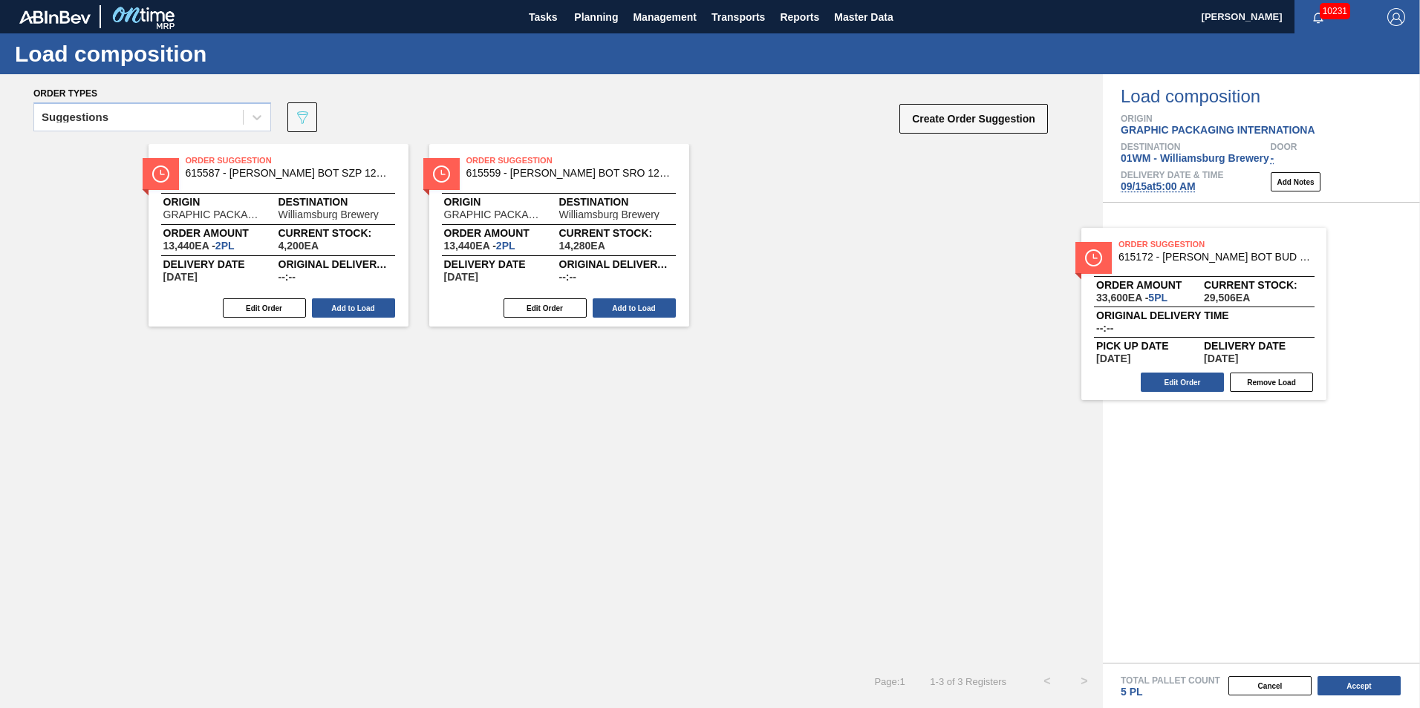
drag, startPoint x: 1222, startPoint y: 279, endPoint x: 436, endPoint y: 402, distance: 795.9
click at [475, 411] on div "Order types Suggestions 089F7B8B-B2A5-4AFE-B5C0-19BA573D28AC Create Order Sugge…" at bounding box center [710, 391] width 1420 height 634
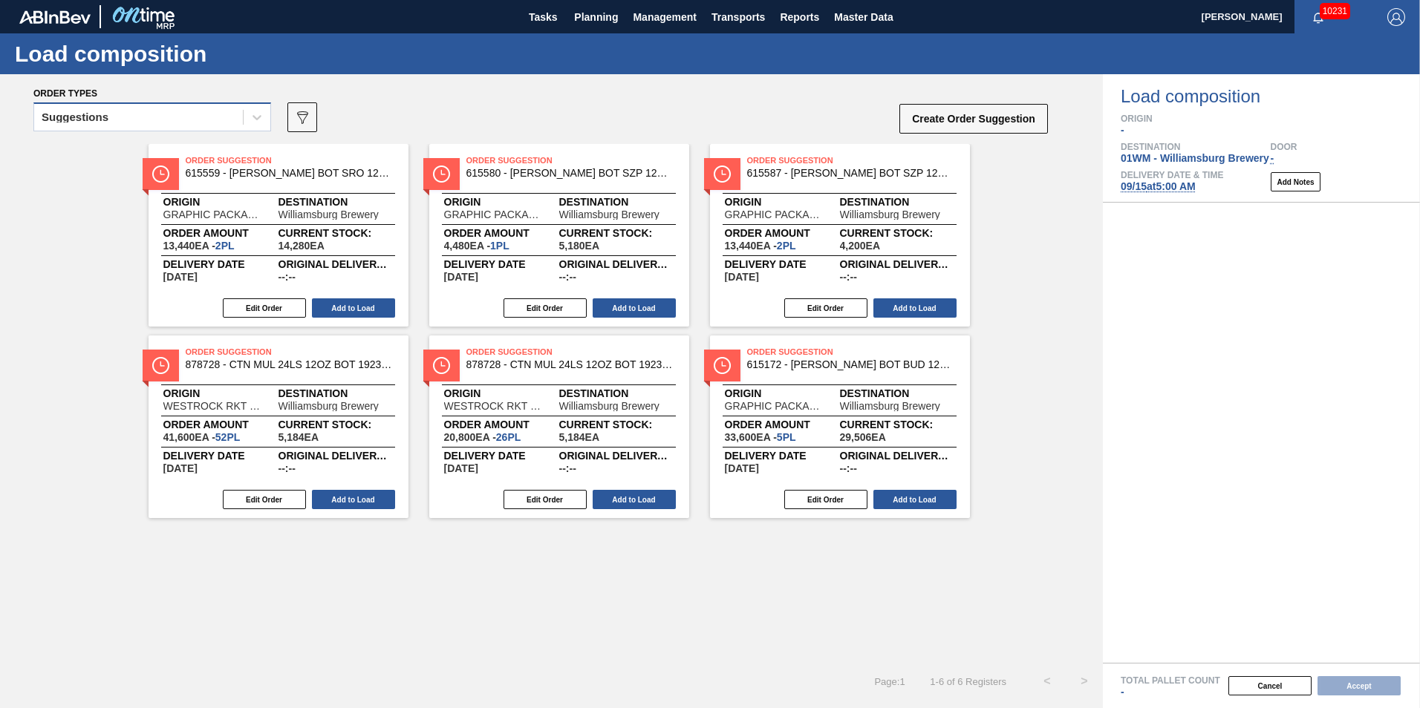
click at [98, 123] on div "Suggestions" at bounding box center [138, 118] width 209 height 22
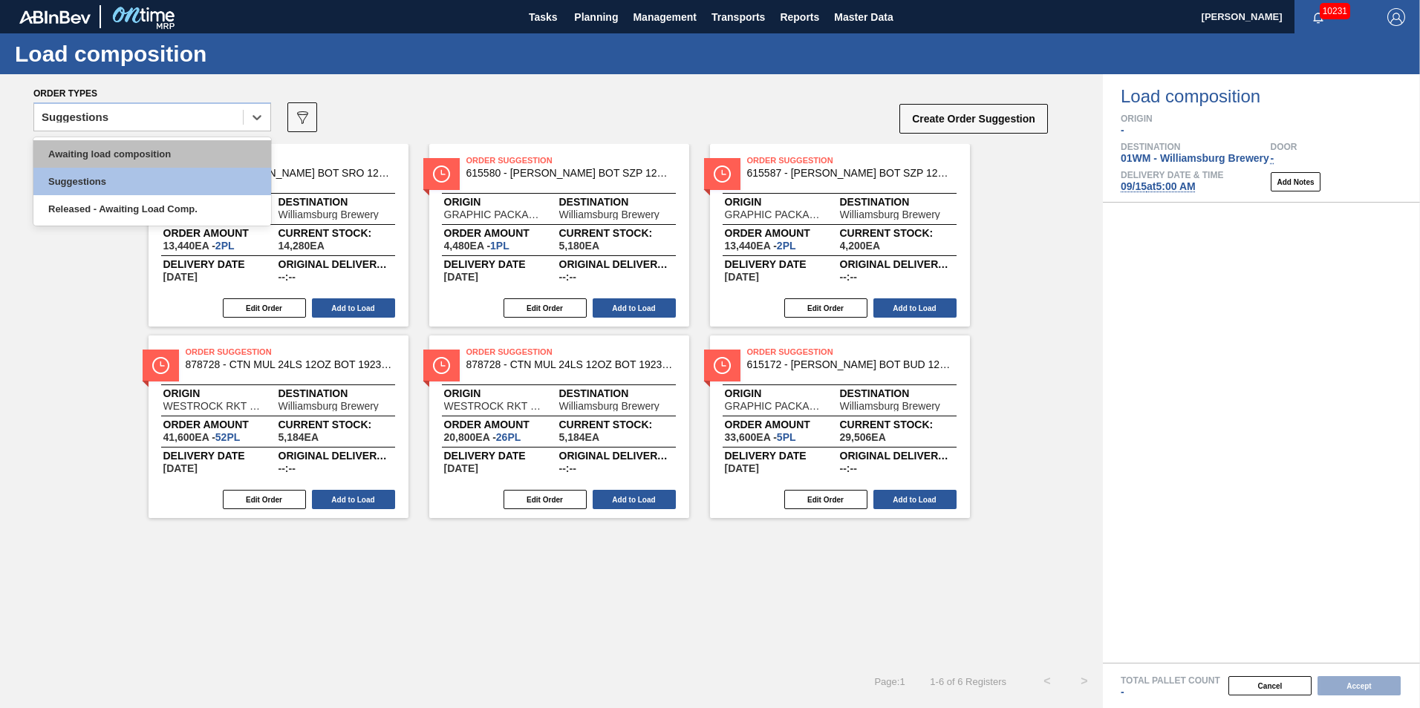
click at [98, 151] on div "Awaiting load composition" at bounding box center [152, 153] width 238 height 27
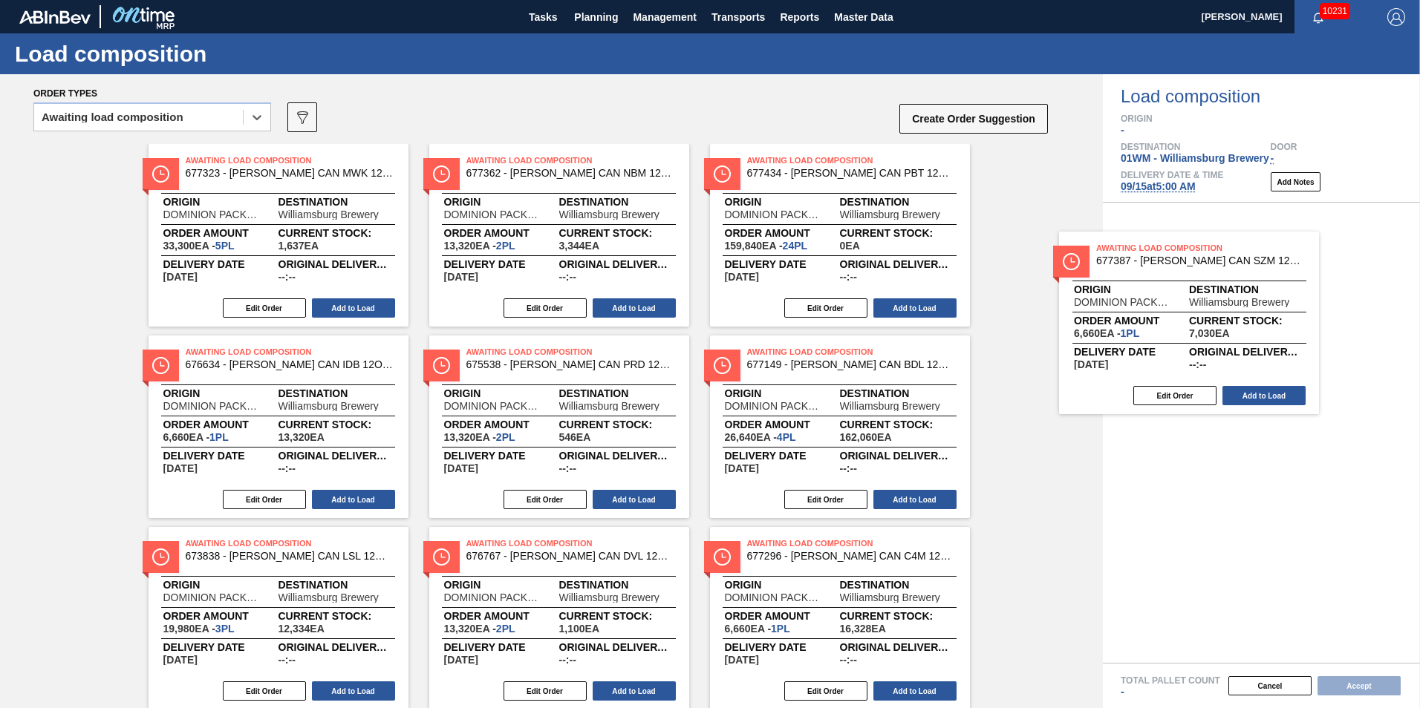
drag, startPoint x: 332, startPoint y: 218, endPoint x: 1212, endPoint y: 296, distance: 883.5
click at [1211, 296] on div "Order types option Awaiting load composition, selected. Select is focused ,type…" at bounding box center [710, 391] width 1420 height 634
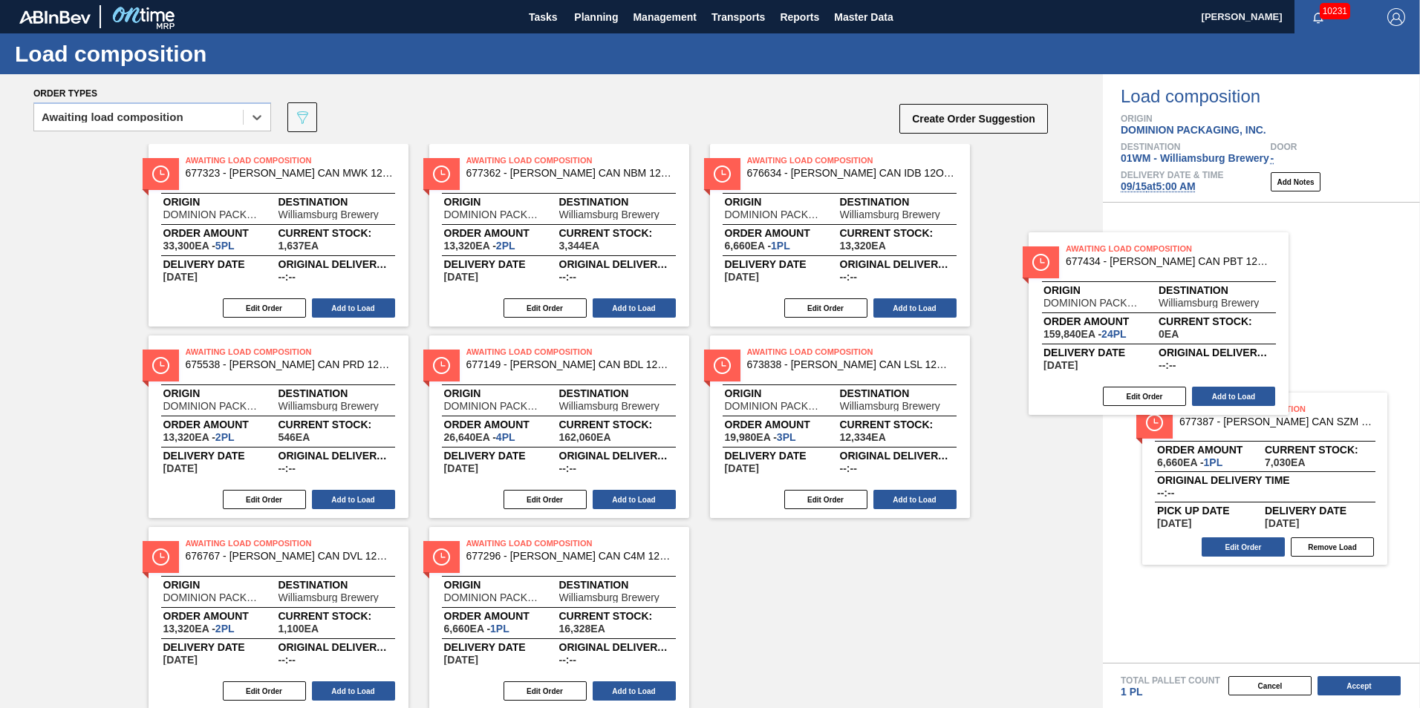
drag, startPoint x: 812, startPoint y: 232, endPoint x: 1214, endPoint y: 336, distance: 415.7
click at [1212, 335] on div "Order types option Awaiting load composition, selected. Select is focused ,type…" at bounding box center [710, 391] width 1420 height 634
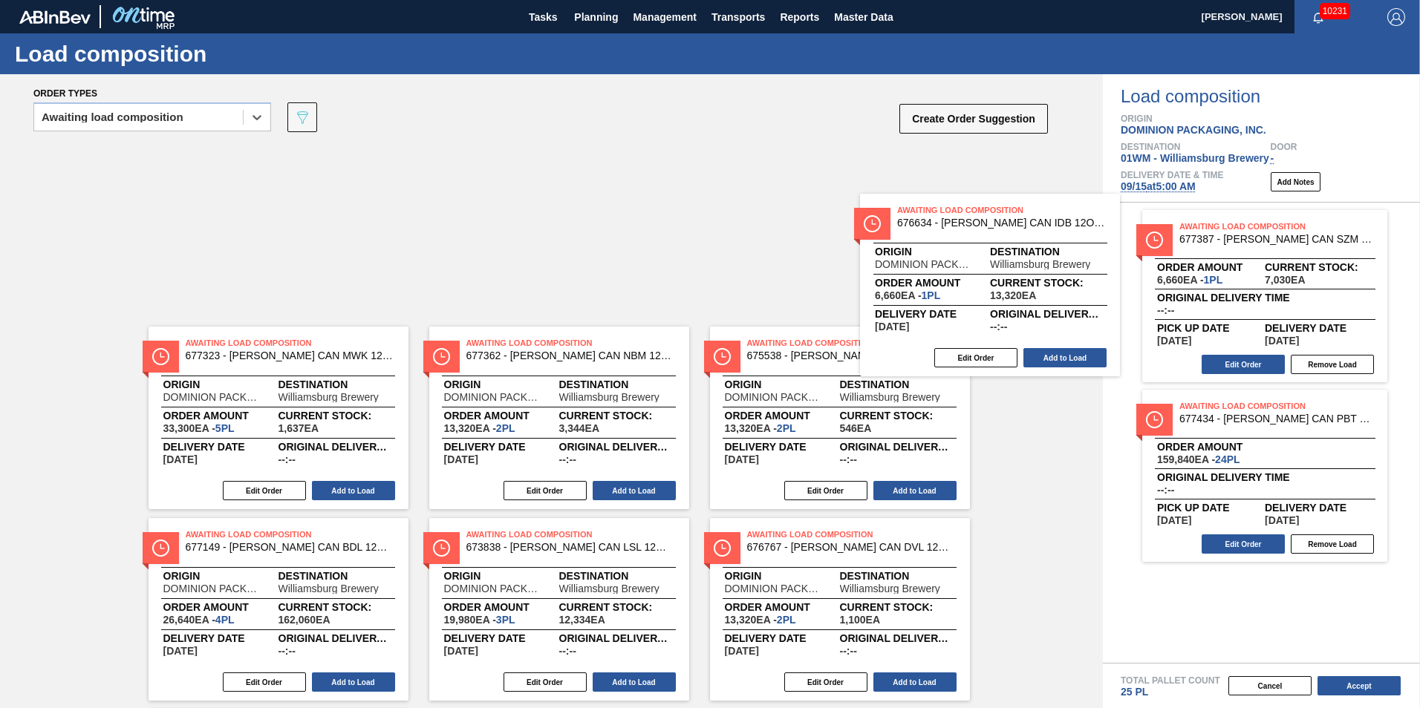
drag, startPoint x: 1057, startPoint y: 304, endPoint x: 1281, endPoint y: 369, distance: 233.6
click at [1281, 369] on div "Order types option Awaiting load composition, selected. Select is focused ,type…" at bounding box center [710, 391] width 1420 height 634
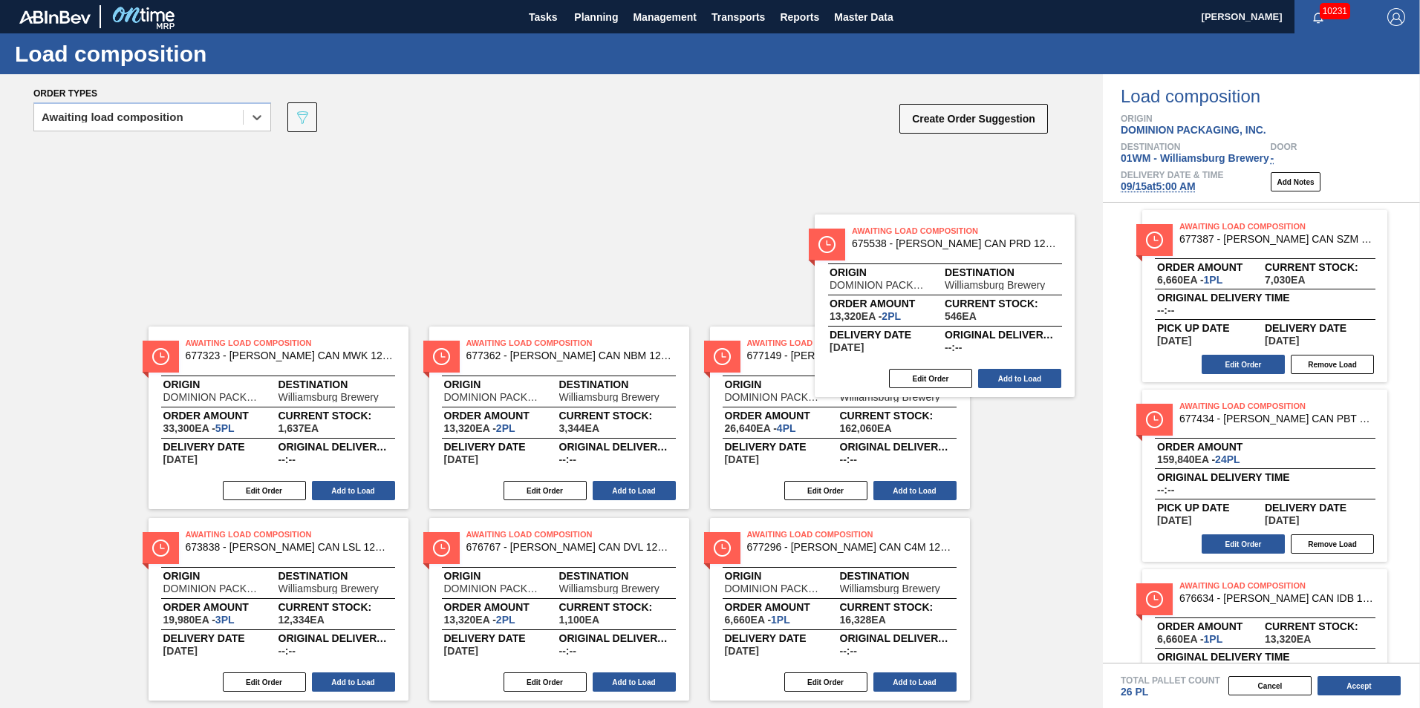
drag, startPoint x: 862, startPoint y: 250, endPoint x: 1338, endPoint y: 471, distance: 524.9
click at [1338, 473] on div "Order types option Awaiting load composition, selected. Select is focused ,type…" at bounding box center [710, 391] width 1420 height 634
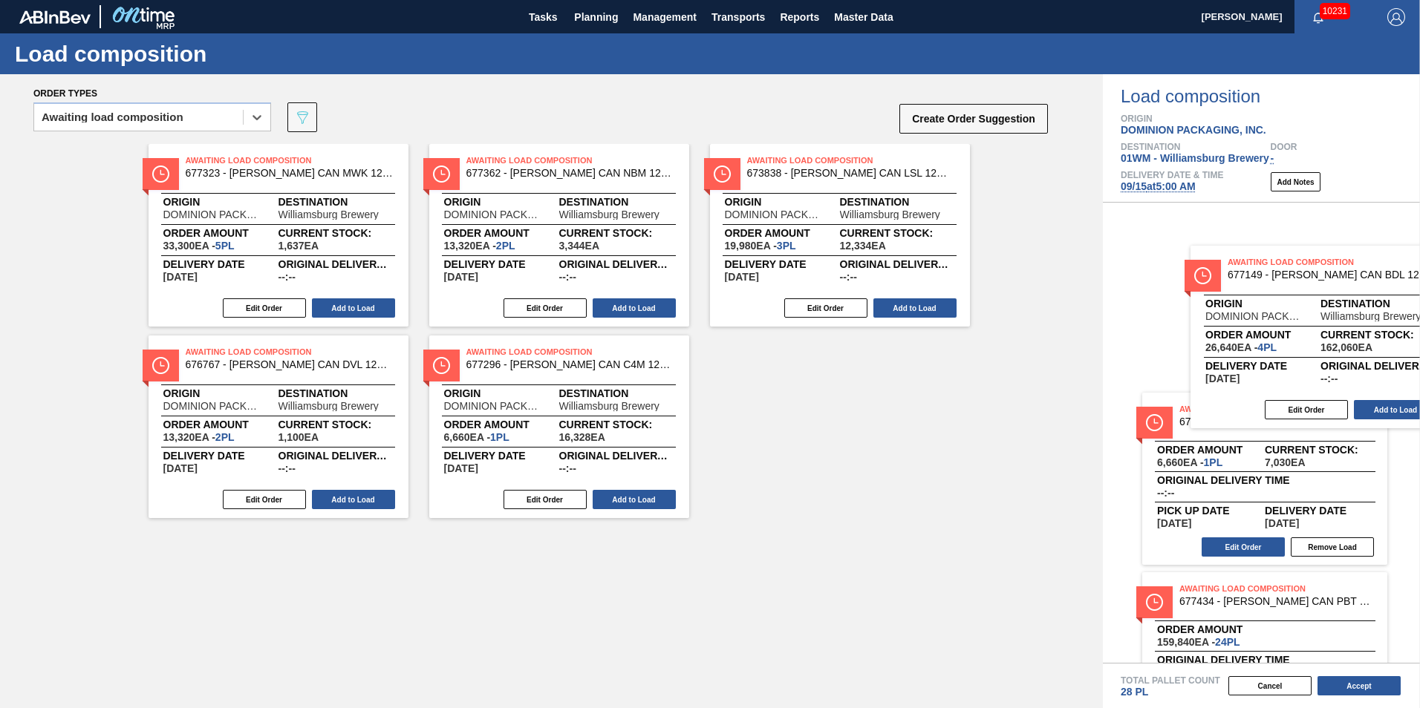
drag, startPoint x: 847, startPoint y: 278, endPoint x: 1281, endPoint y: 360, distance: 441.3
click at [1297, 364] on div "Order types option Awaiting load composition, selected. Select is focused ,type…" at bounding box center [710, 391] width 1420 height 634
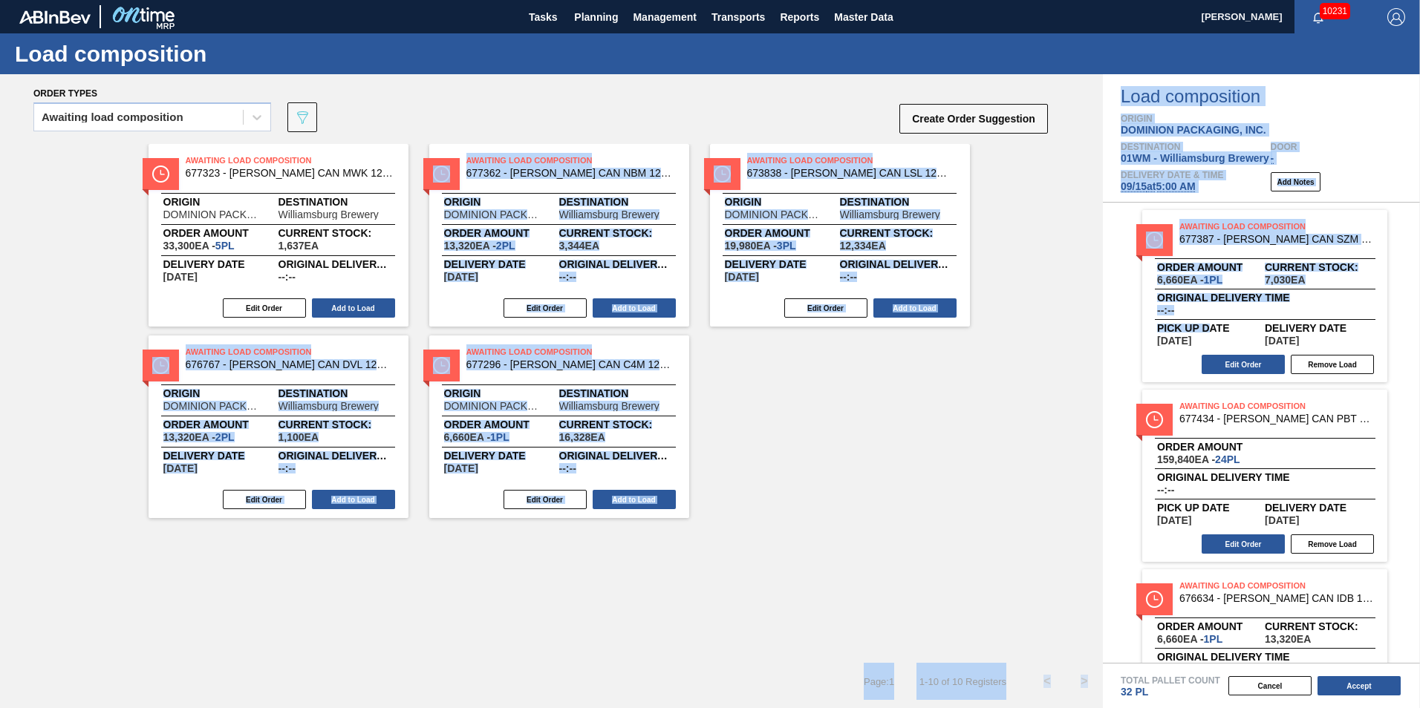
drag, startPoint x: 757, startPoint y: 249, endPoint x: 1207, endPoint y: 323, distance: 456.1
click at [1207, 323] on div "Order types Awaiting load composition 089F7B8B-B2A5-4AFE-B5C0-19BA573D28AC Crea…" at bounding box center [710, 391] width 1420 height 634
click at [977, 437] on div "Awaiting Load Composition 677323 - CARR CAN MWK 12OZ OLD MILW CAN PK 12/12 Orig…" at bounding box center [551, 331] width 1103 height 374
click at [1007, 251] on div "Awaiting Load Composition 677323 - CARR CAN MWK 12OZ OLD MILW CAN PK 12/12 Orig…" at bounding box center [551, 331] width 1103 height 374
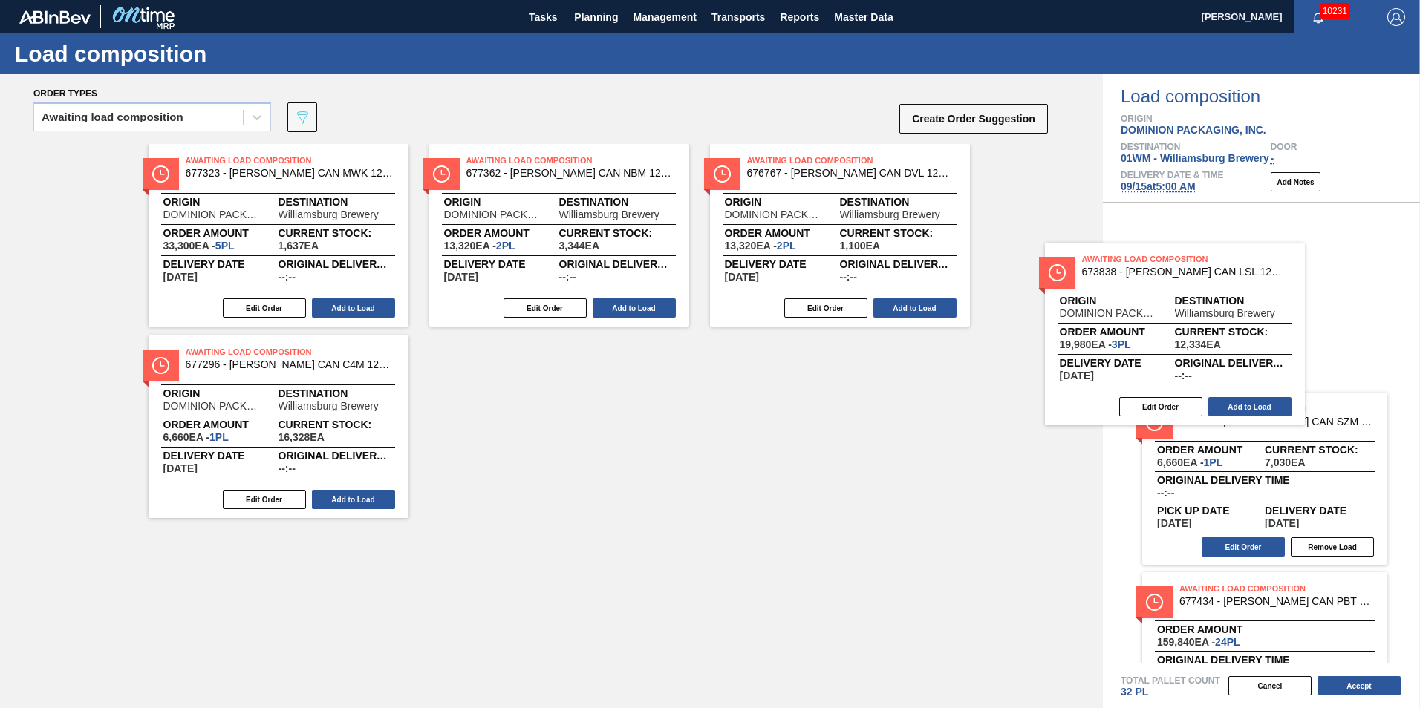
drag, startPoint x: 892, startPoint y: 203, endPoint x: 1207, endPoint y: 302, distance: 330.0
click at [1247, 310] on div "Order types Awaiting load composition 089F7B8B-B2A5-4AFE-B5C0-19BA573D28AC Crea…" at bounding box center [710, 391] width 1420 height 634
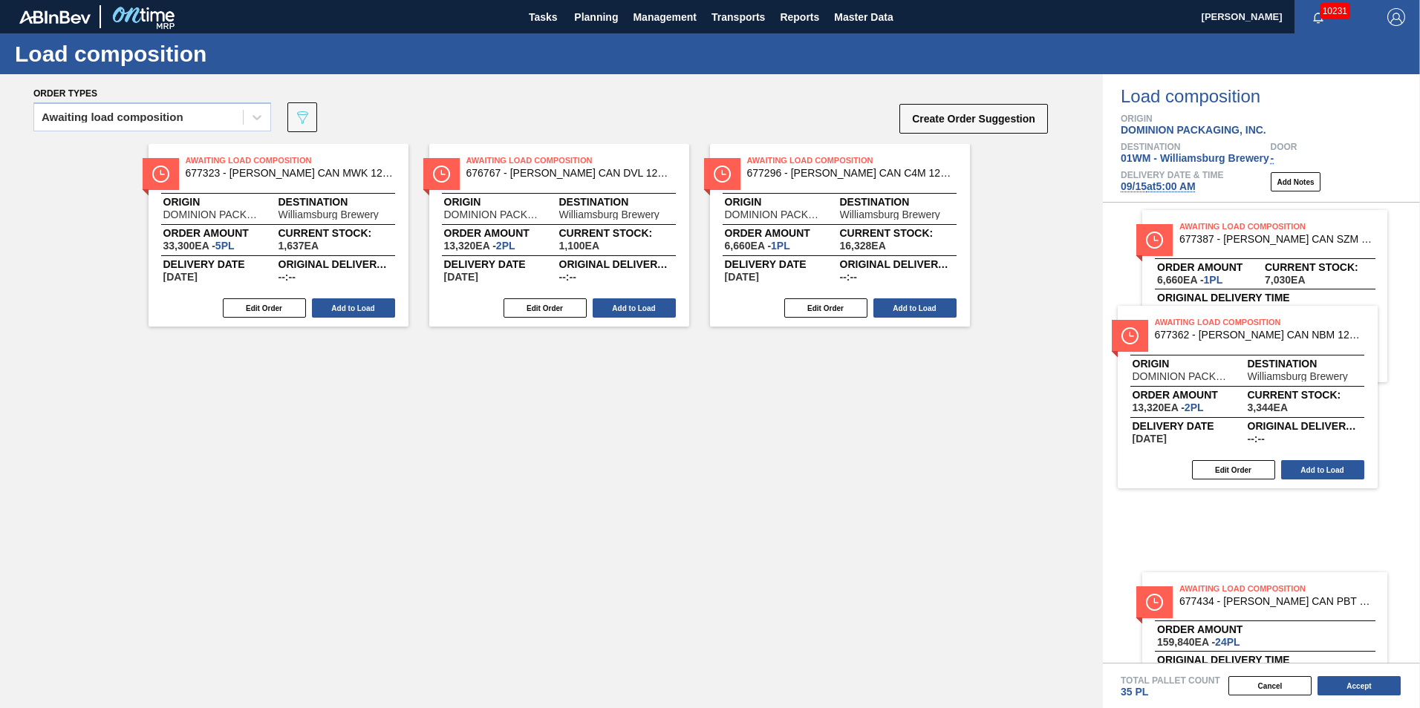
drag, startPoint x: 564, startPoint y: 206, endPoint x: 1259, endPoint y: 365, distance: 713.0
click at [1259, 365] on div "Order types Awaiting load composition 089F7B8B-B2A5-4AFE-B5C0-19BA573D28AC Crea…" at bounding box center [710, 391] width 1420 height 634
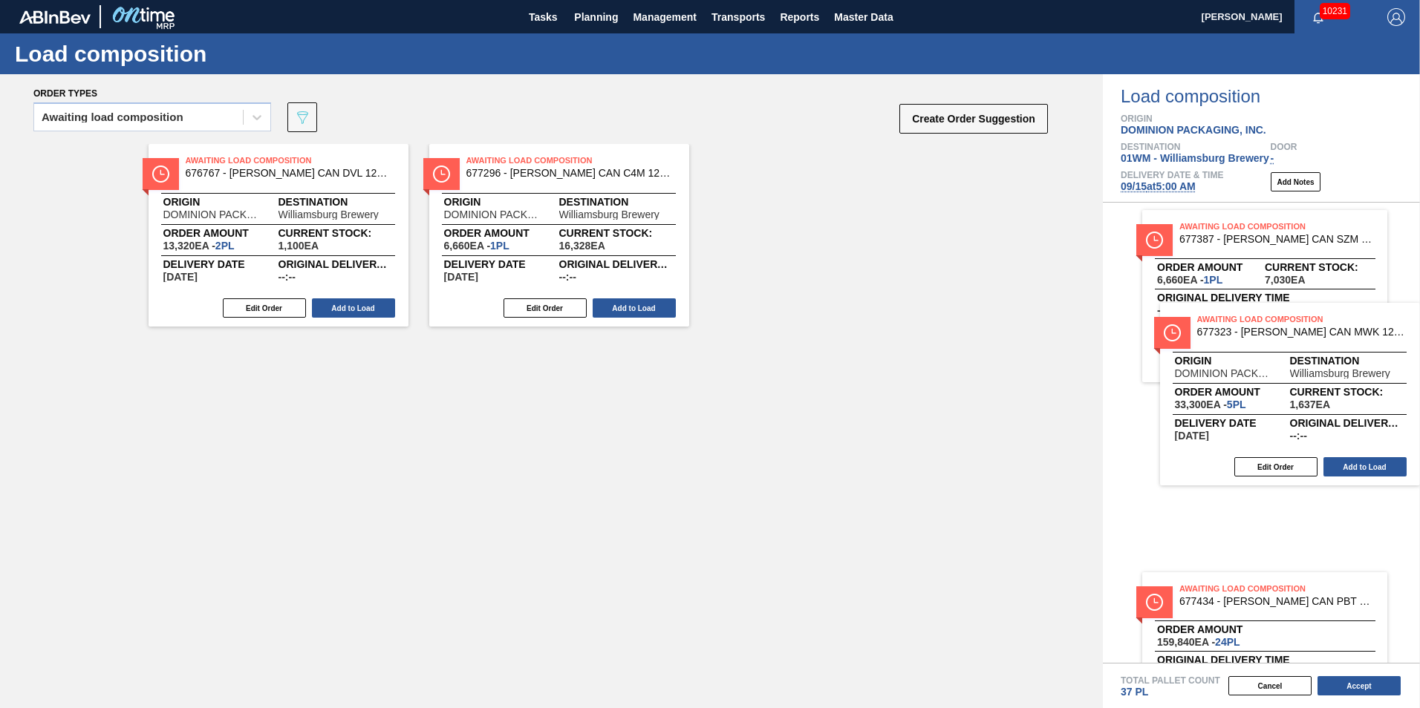
drag, startPoint x: 300, startPoint y: 263, endPoint x: 1320, endPoint y: 421, distance: 1031.8
click at [1319, 421] on div "Order types Awaiting load composition 089F7B8B-B2A5-4AFE-B5C0-19BA573D28AC Crea…" at bounding box center [710, 391] width 1420 height 634
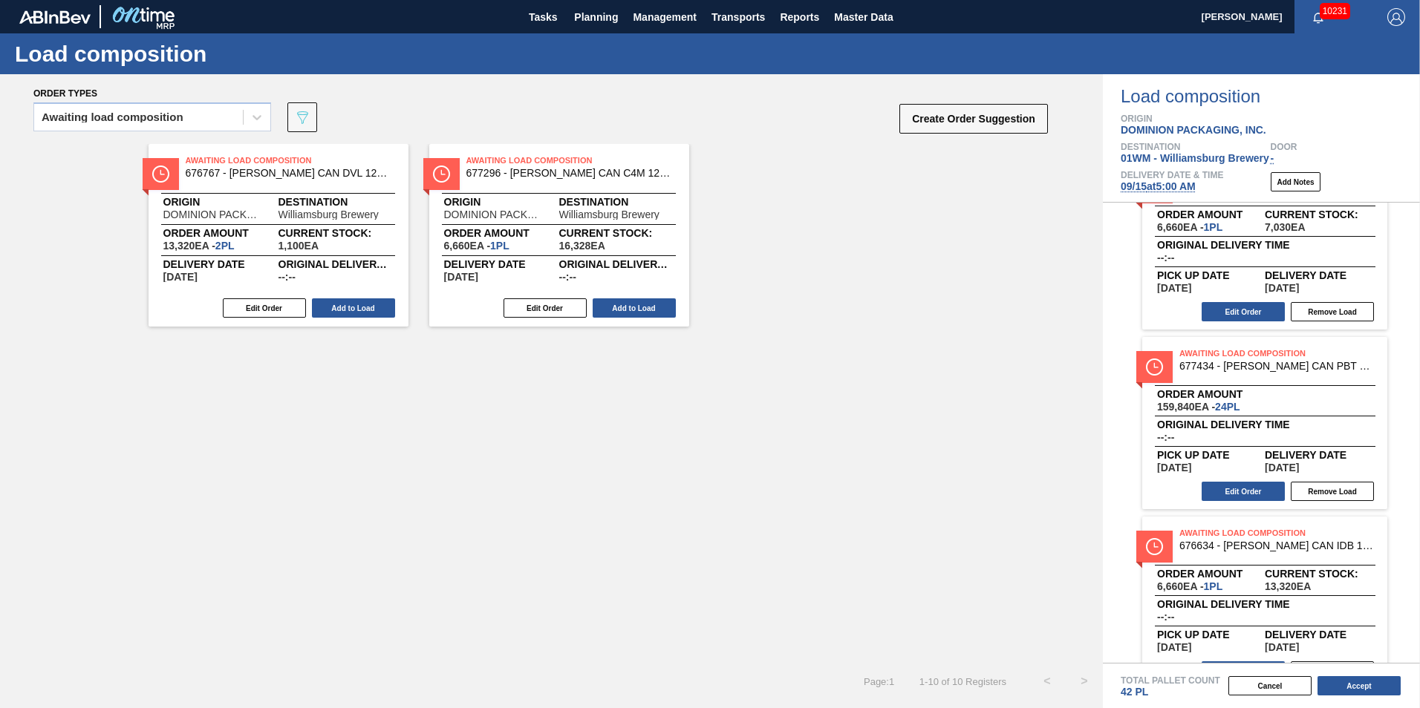
scroll to position [74, 0]
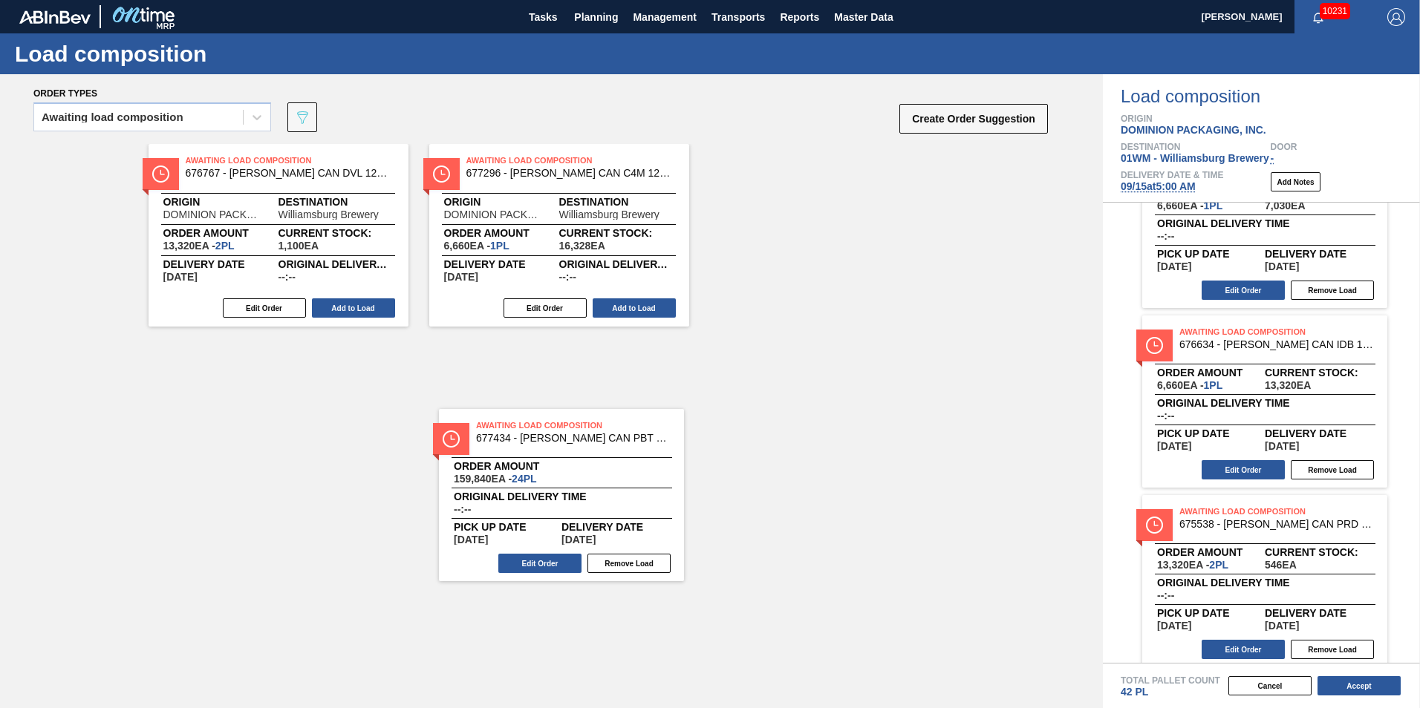
drag, startPoint x: 1254, startPoint y: 398, endPoint x: 162, endPoint y: 469, distance: 1094.7
click at [191, 473] on div "Order types Awaiting load composition 089F7B8B-B2A5-4AFE-B5C0-19BA573D28AC Crea…" at bounding box center [710, 391] width 1420 height 634
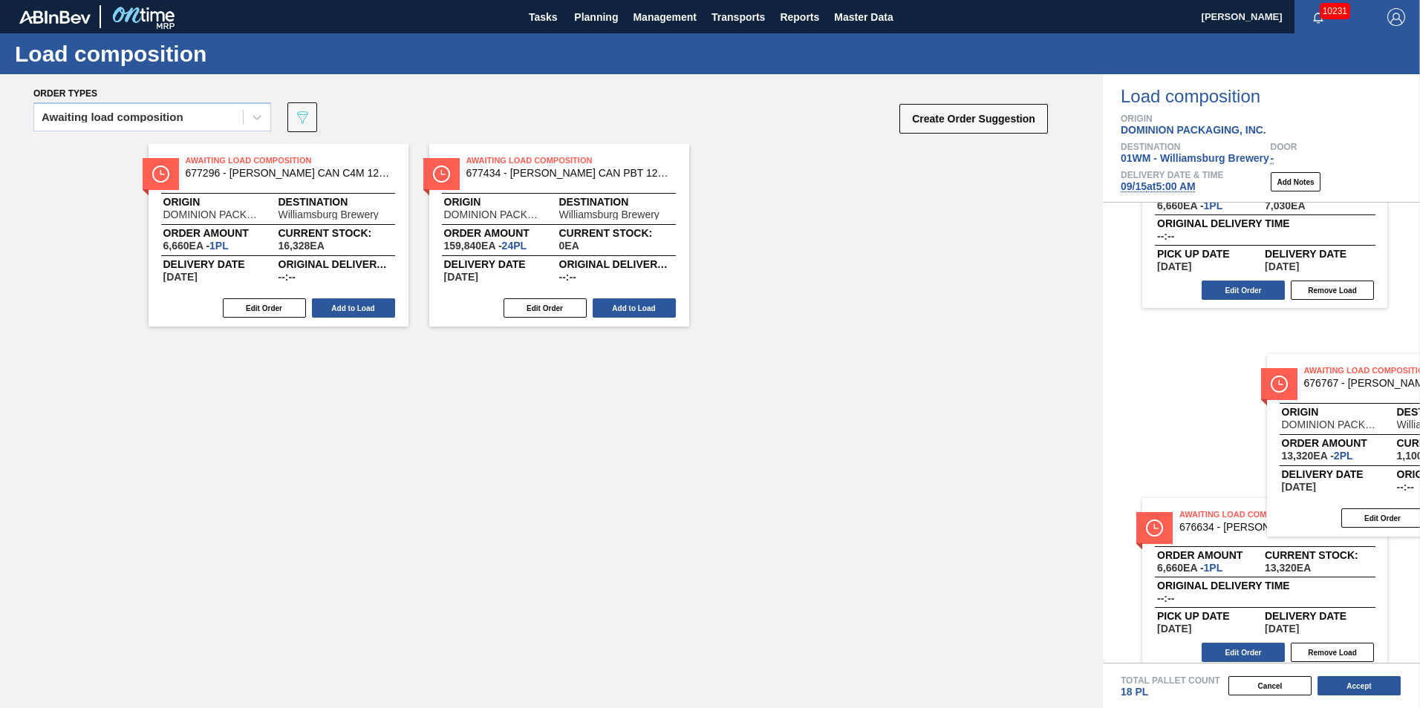
drag, startPoint x: 512, startPoint y: 435, endPoint x: 1331, endPoint y: 440, distance: 818.4
click at [1334, 443] on div "Order types Awaiting load composition 089F7B8B-B2A5-4AFE-B5C0-19BA573D28AC Crea…" at bounding box center [710, 391] width 1420 height 634
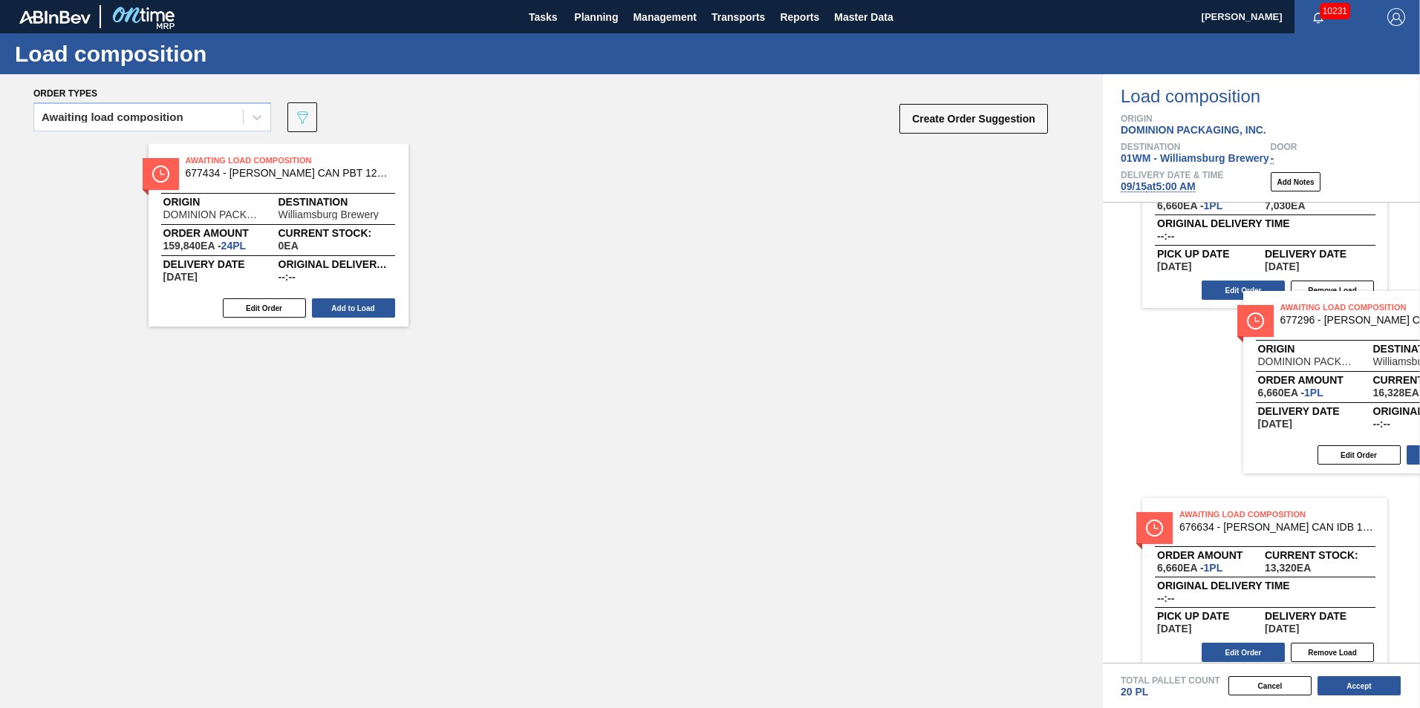
drag, startPoint x: 203, startPoint y: 234, endPoint x: 1299, endPoint y: 383, distance: 1105.5
click at [1299, 383] on div "Order types Awaiting load composition 089F7B8B-B2A5-4AFE-B5C0-19BA573D28AC Crea…" at bounding box center [710, 391] width 1420 height 634
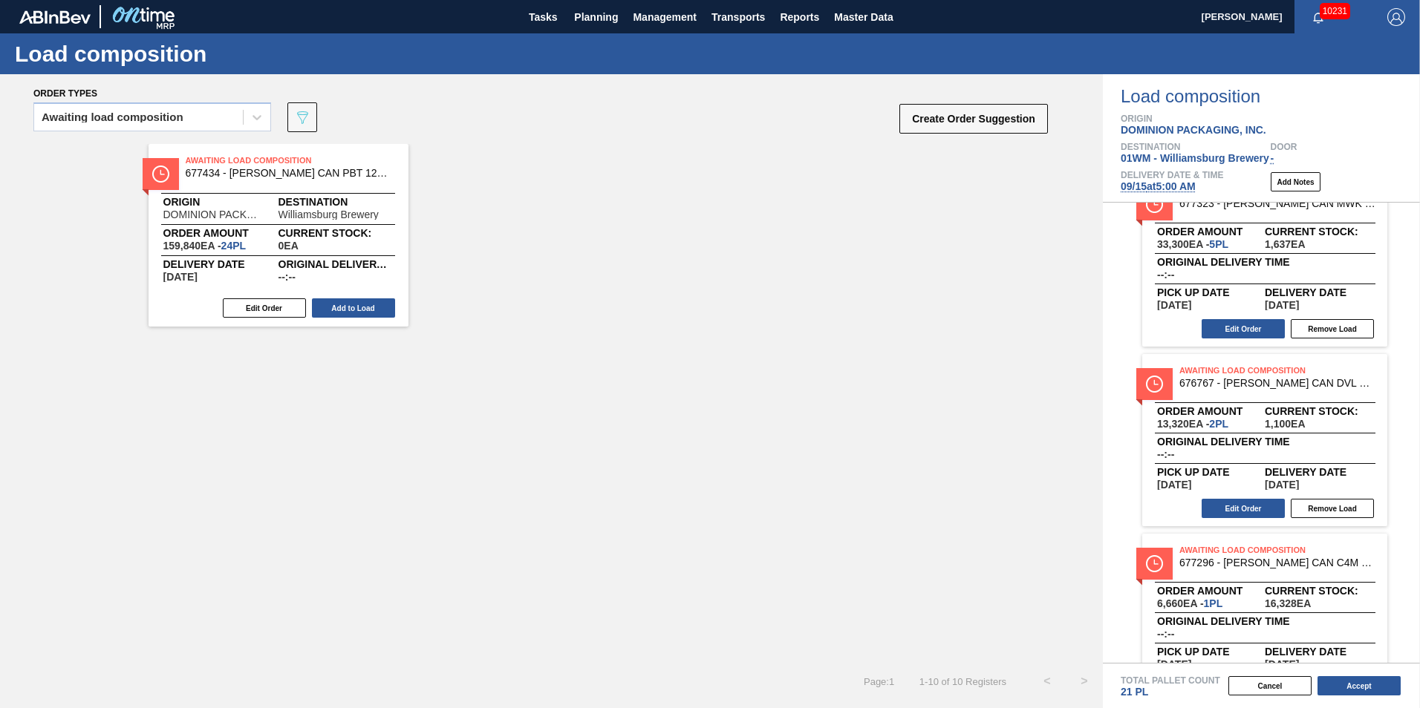
scroll to position [1164, 0]
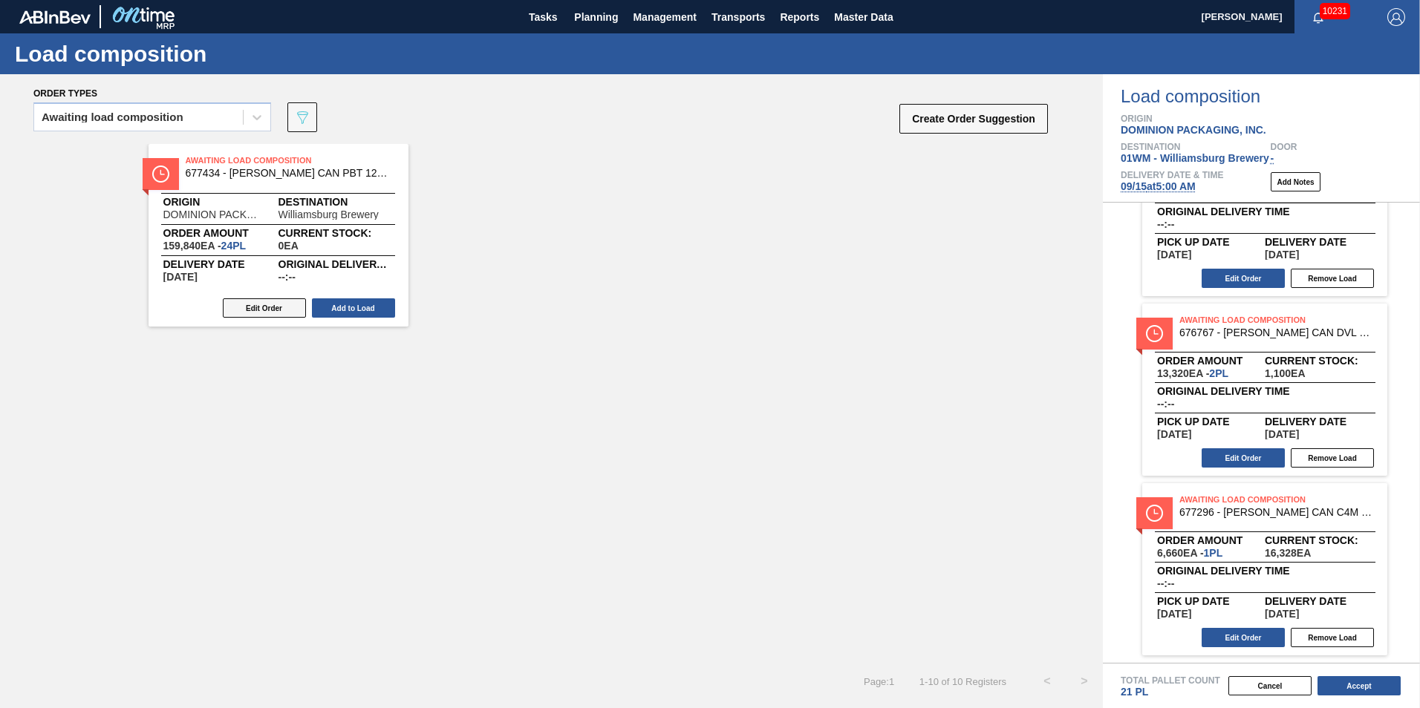
click at [261, 307] on button "Edit Order" at bounding box center [264, 308] width 83 height 19
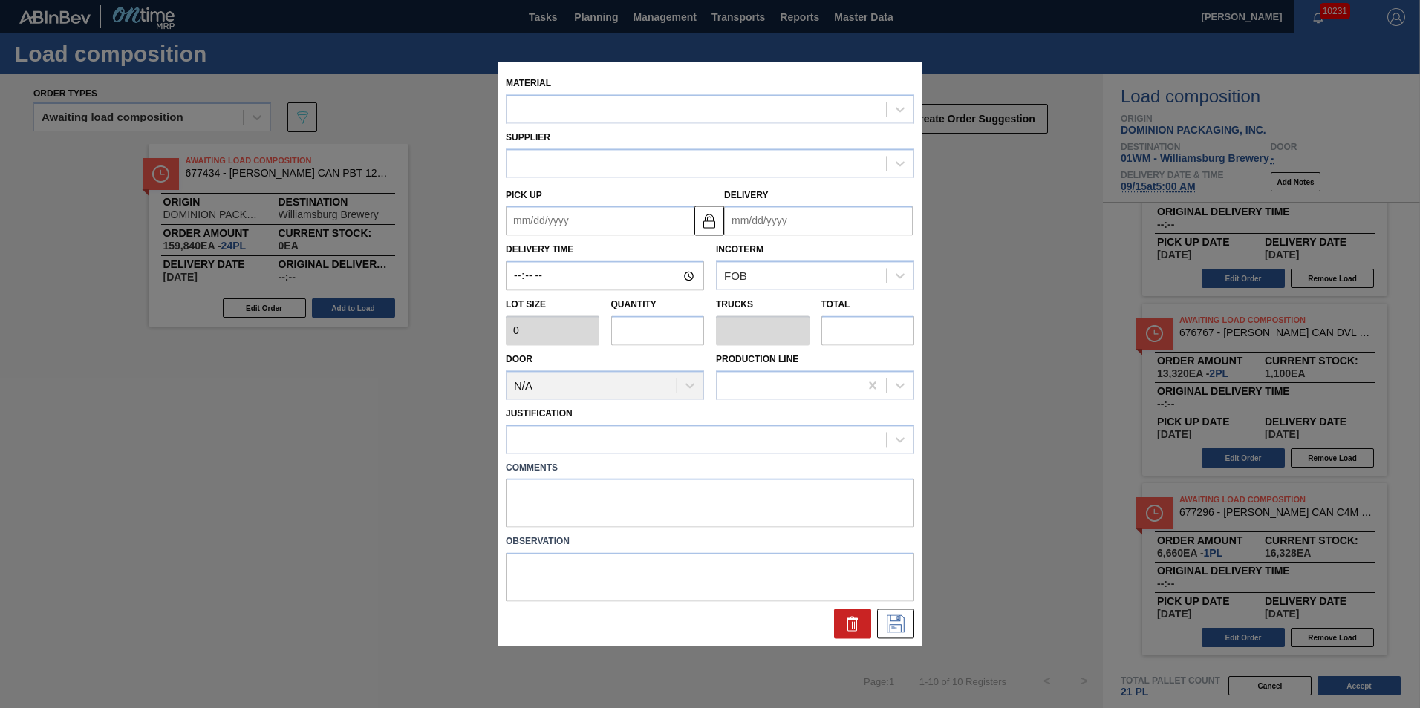
type input "6,660"
type input "24"
type input "0.923"
type input "159,840"
type up "09/14/2025"
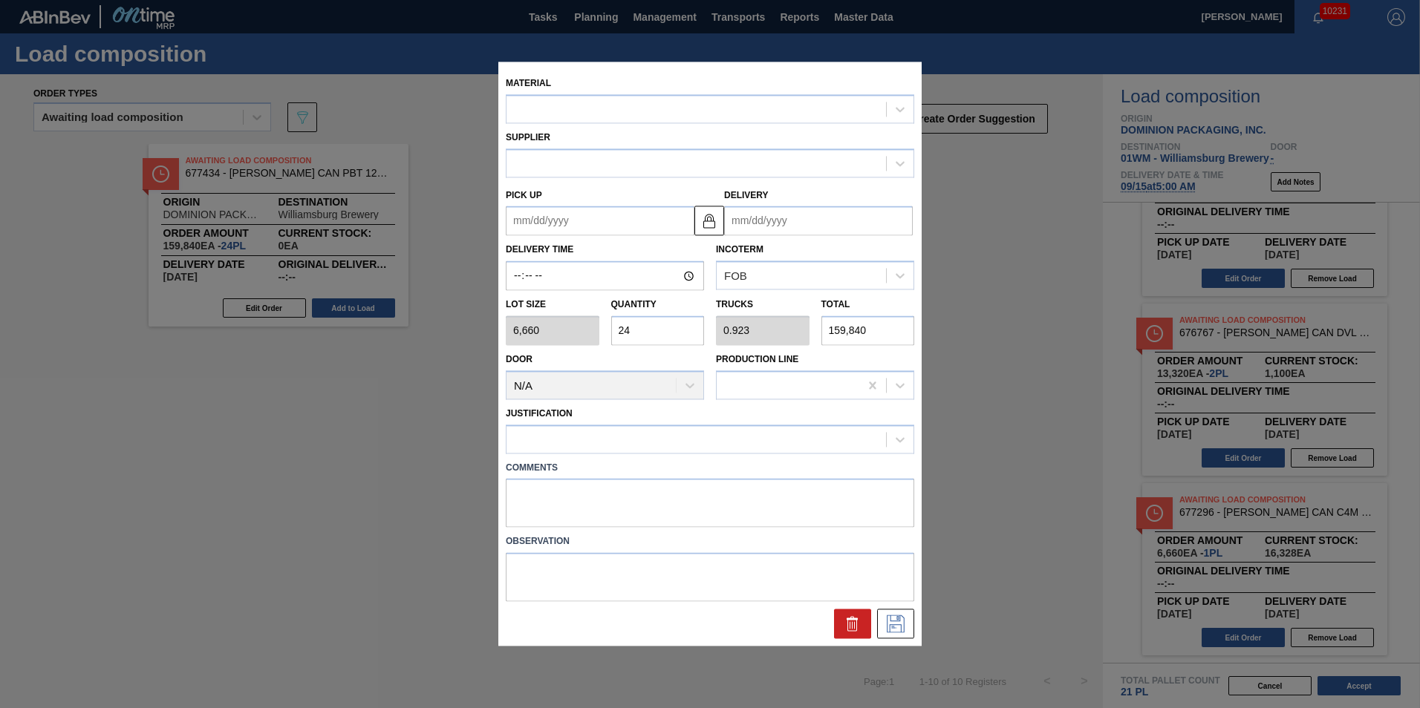
type input "09/15/2025"
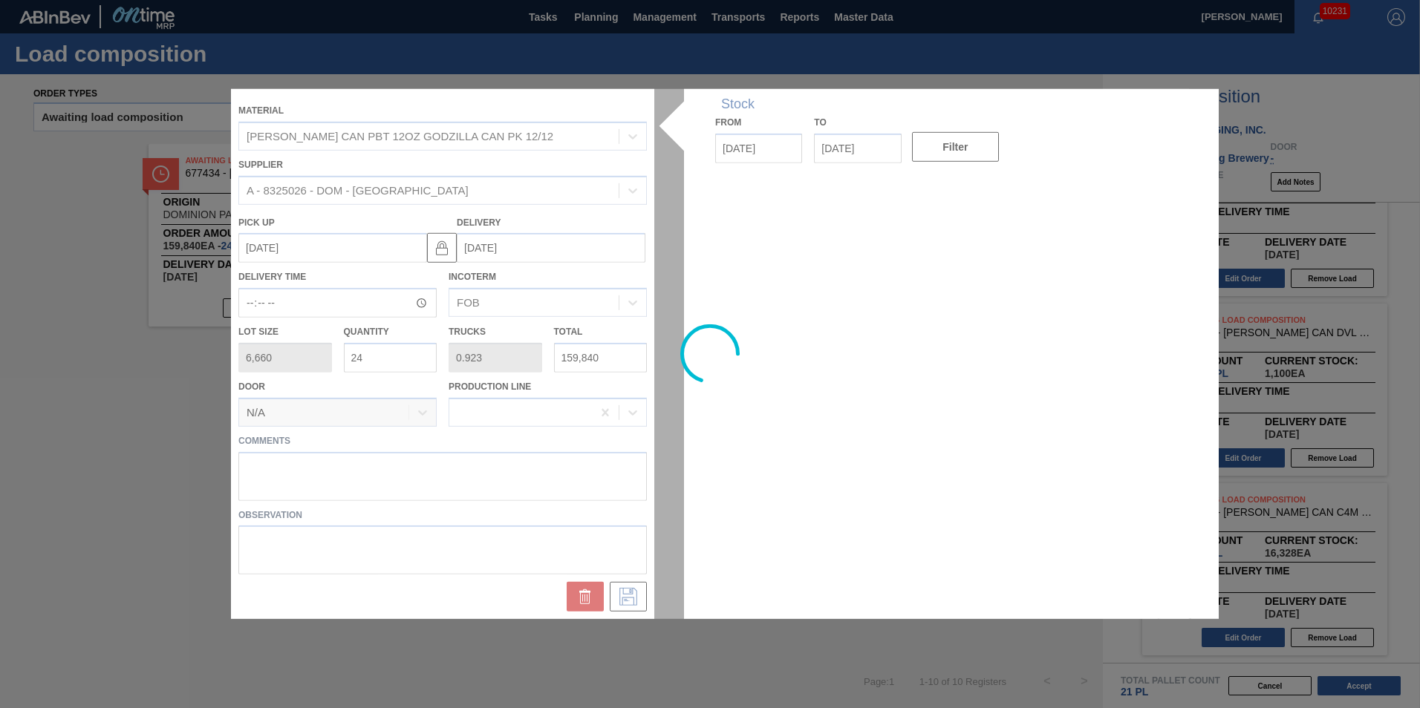
click at [399, 355] on div at bounding box center [710, 354] width 958 height 530
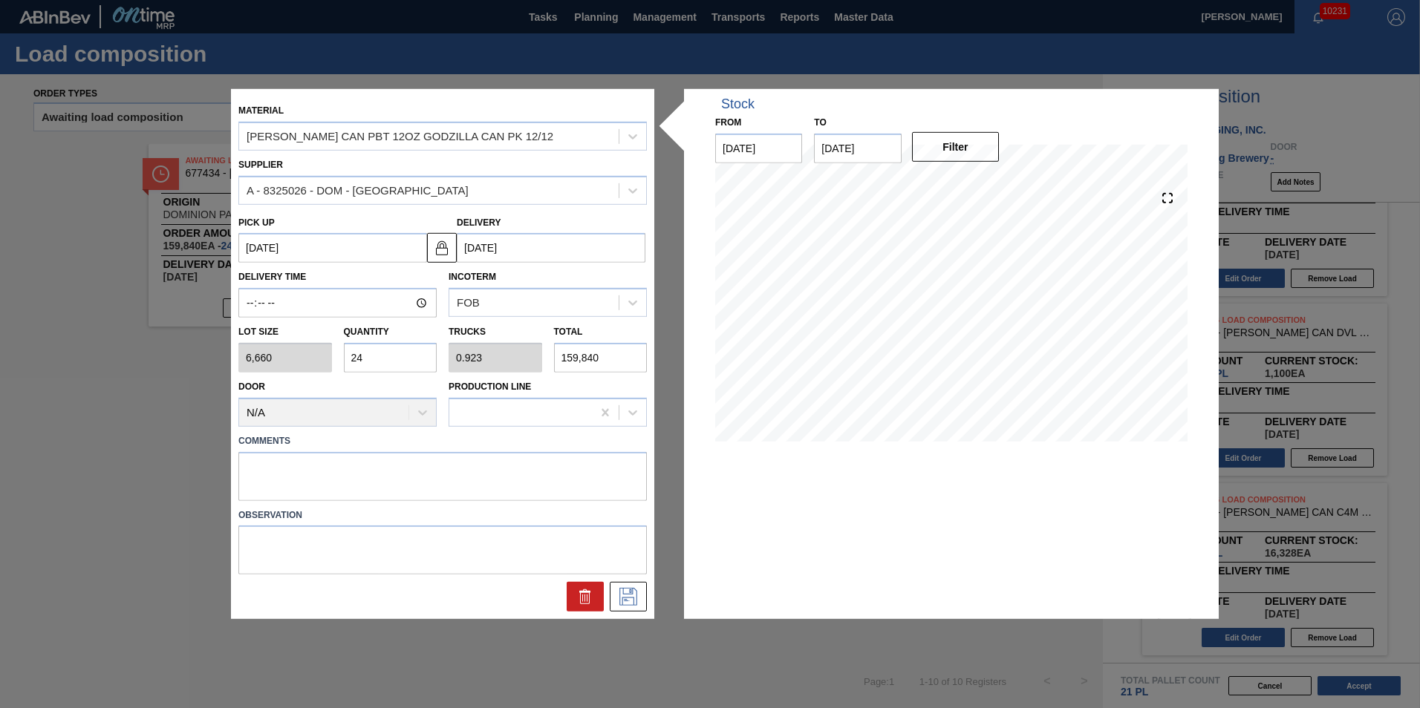
click at [390, 362] on input "24" at bounding box center [391, 358] width 94 height 30
type input "2"
type input "0.077"
type input "13,320"
type input "0"
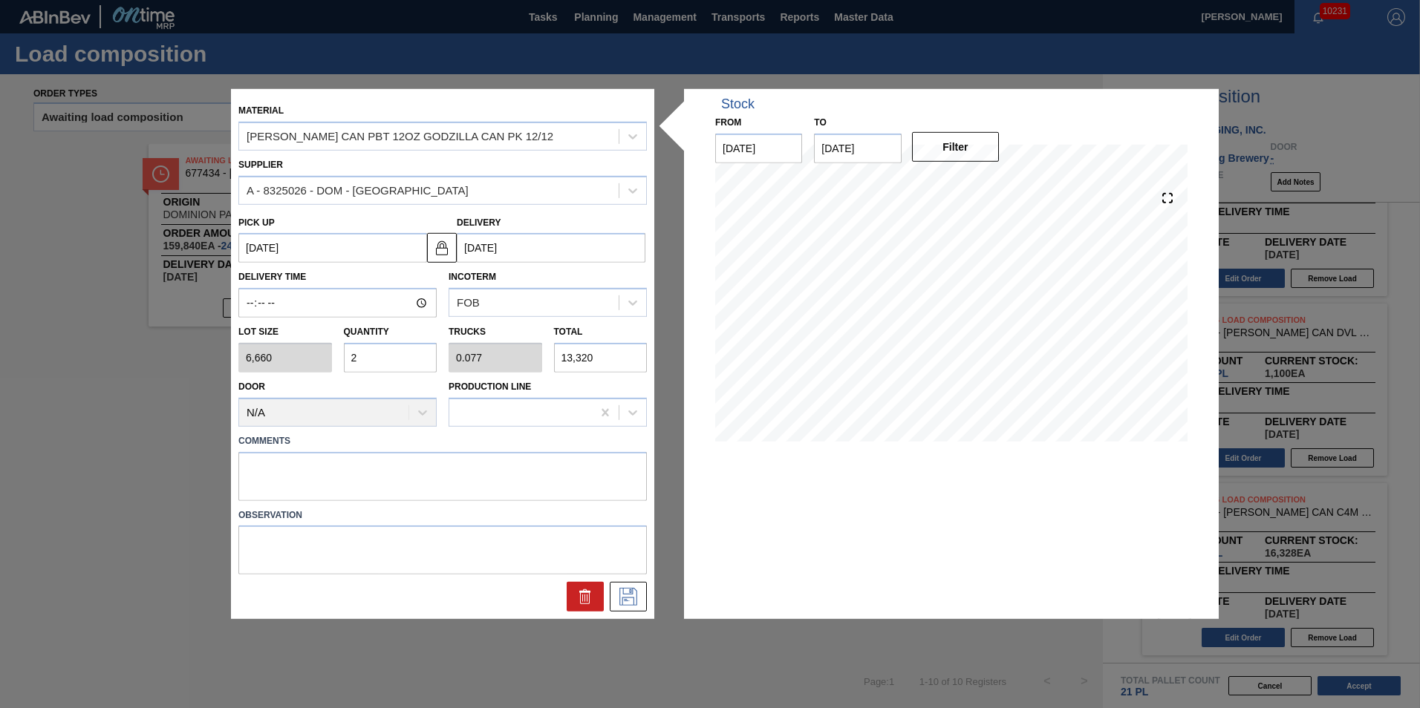
type input "0"
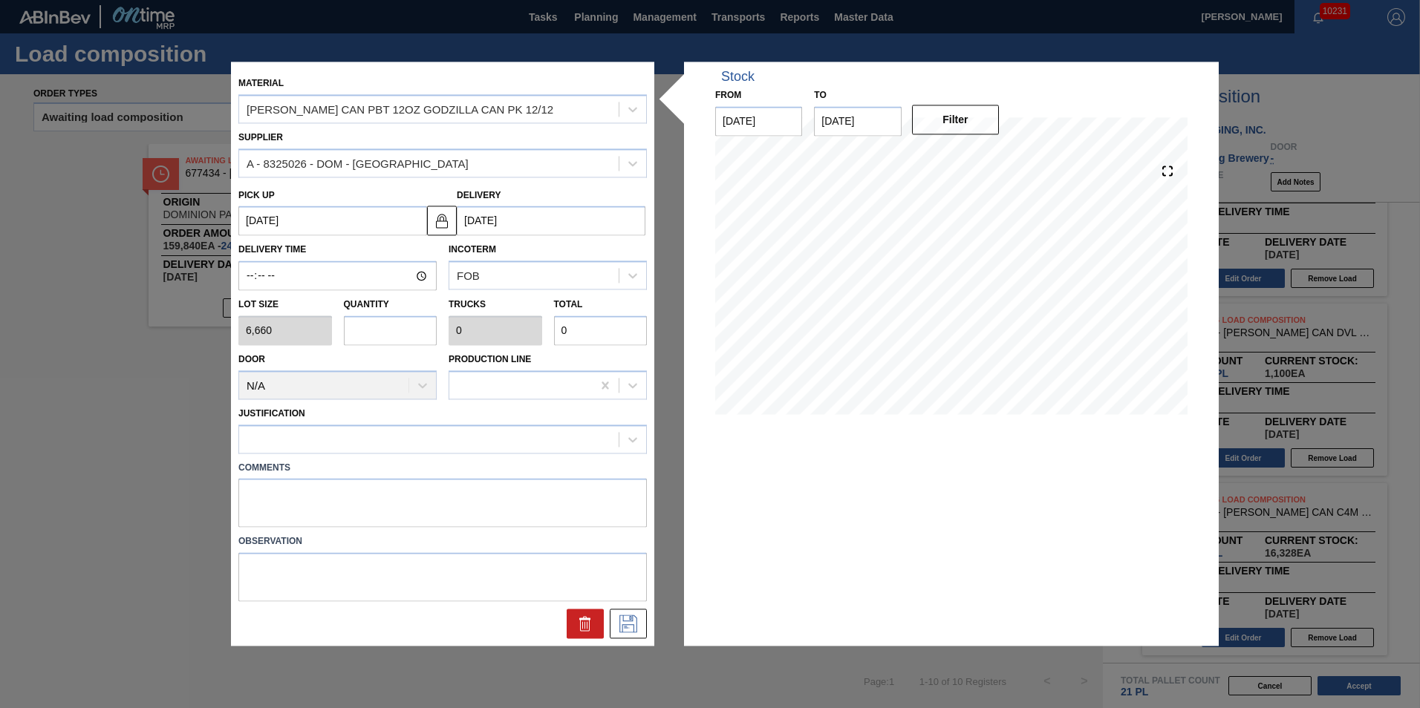
type input "5"
type input "0.192"
type input "33,300"
type input "5"
drag, startPoint x: 485, startPoint y: 436, endPoint x: 486, endPoint y: 456, distance: 20.1
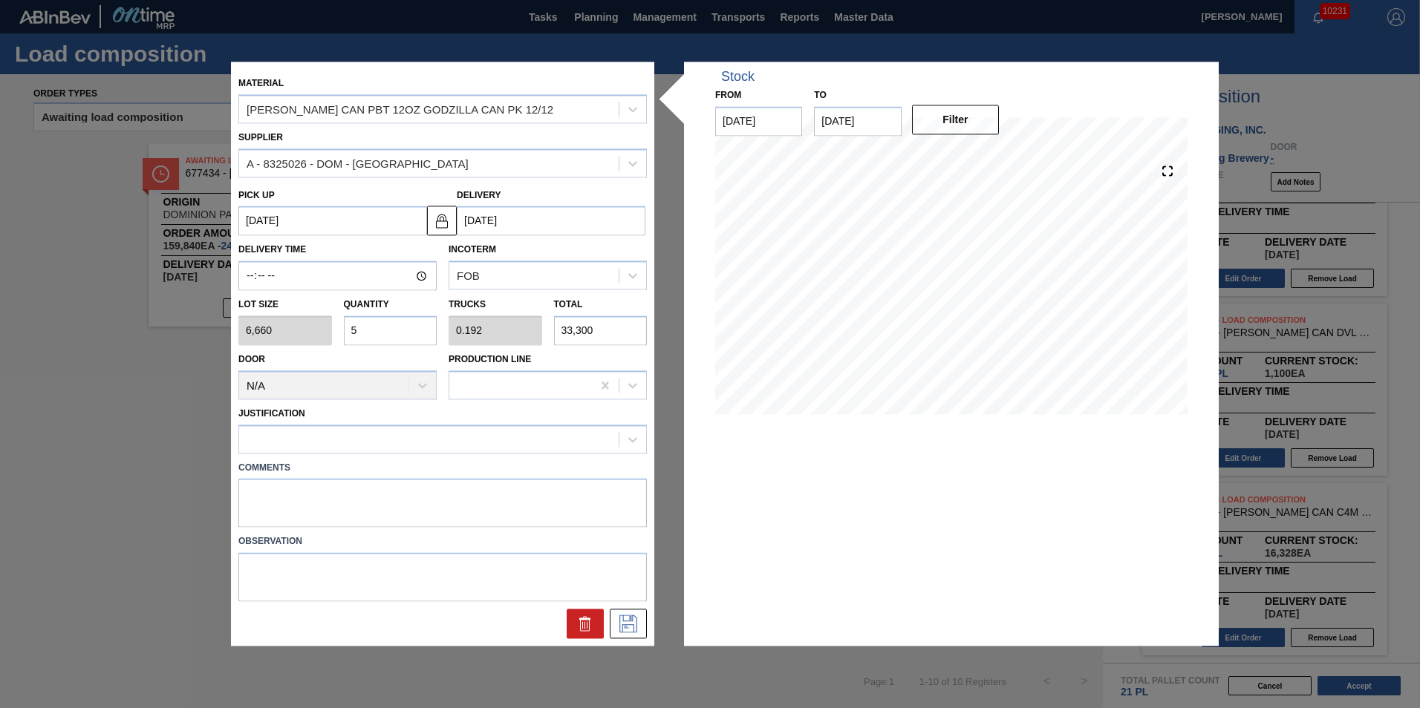
click at [485, 437] on div at bounding box center [428, 439] width 379 height 22
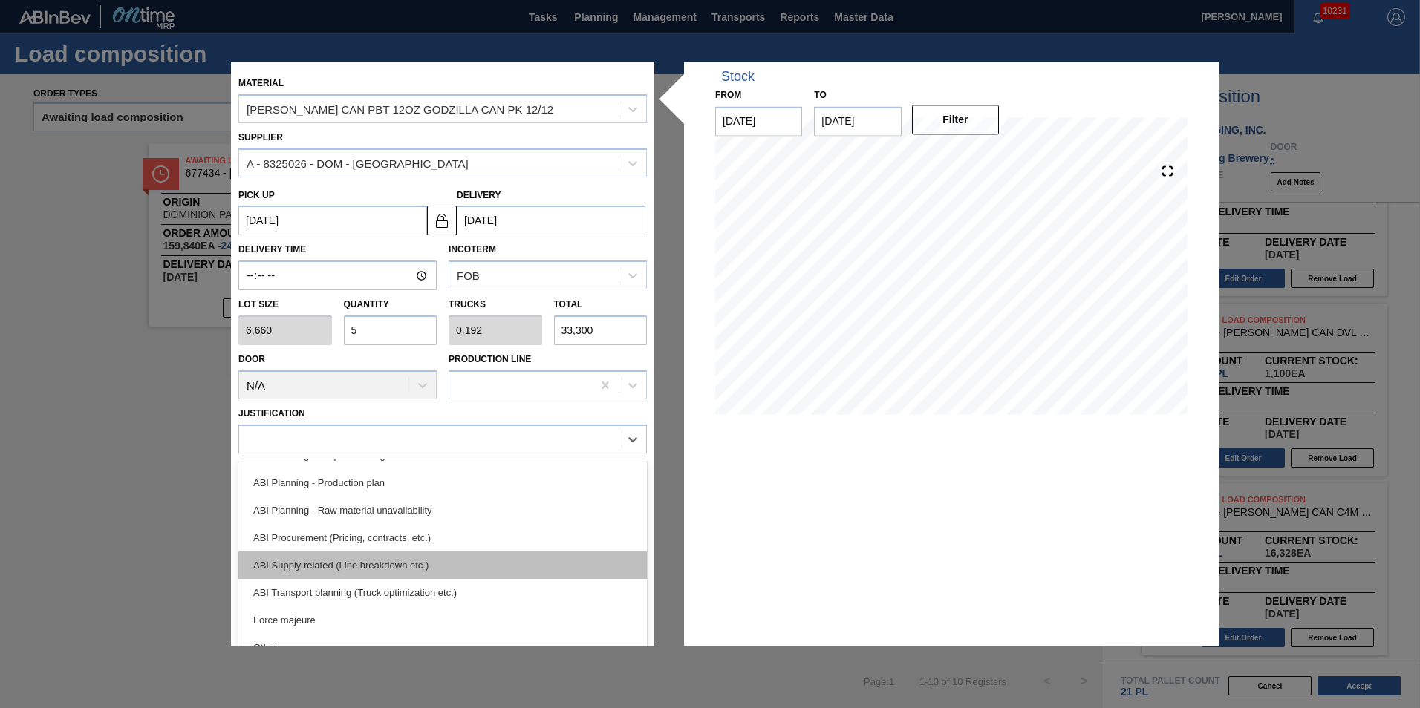
scroll to position [149, 0]
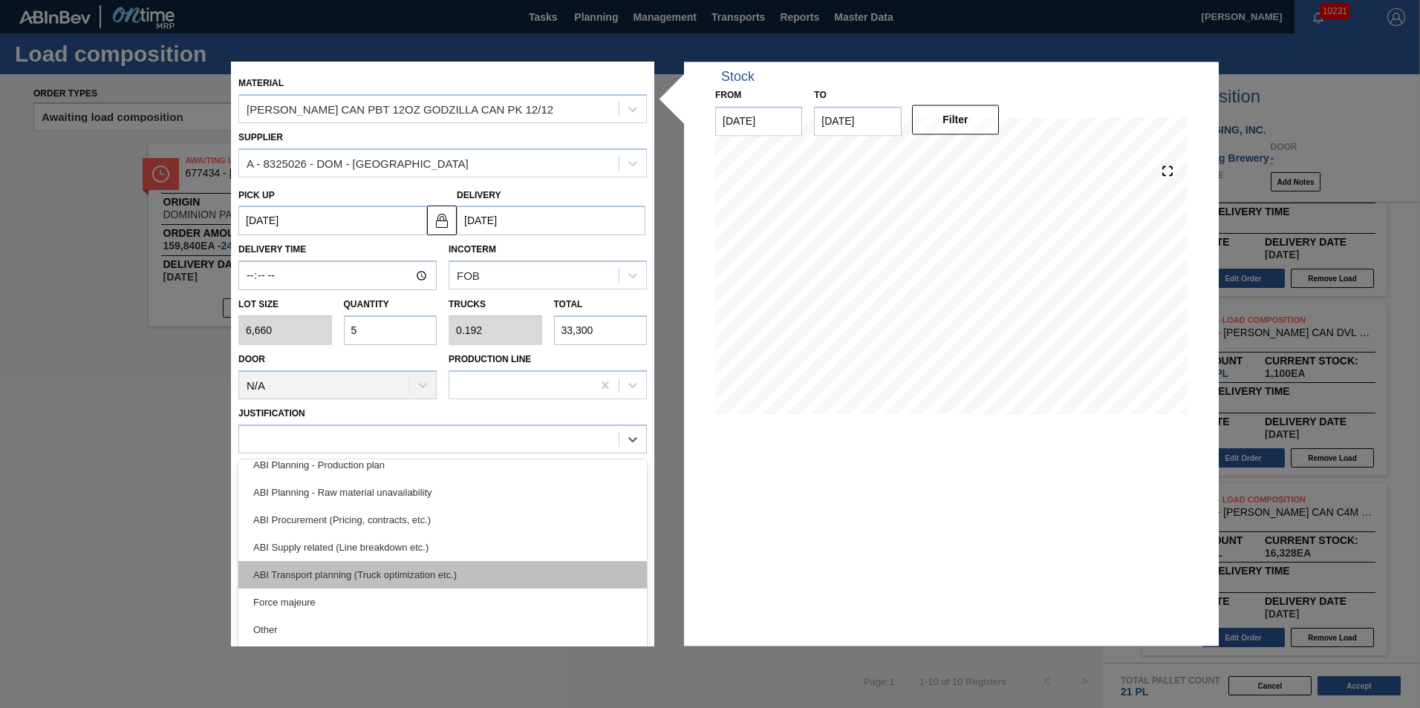
click at [474, 573] on div "ABI Transport planning (Truck optimization etc.)" at bounding box center [442, 574] width 408 height 27
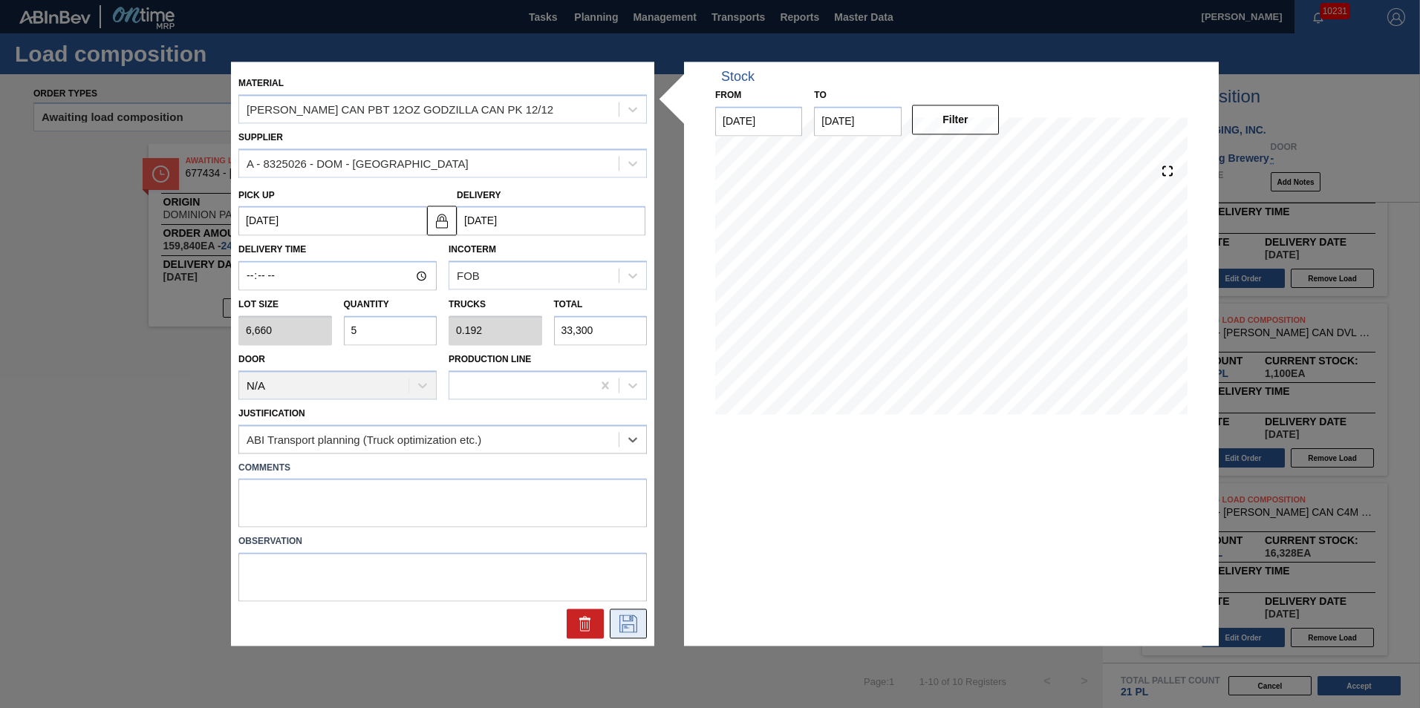
click at [625, 625] on icon at bounding box center [628, 625] width 18 height 18
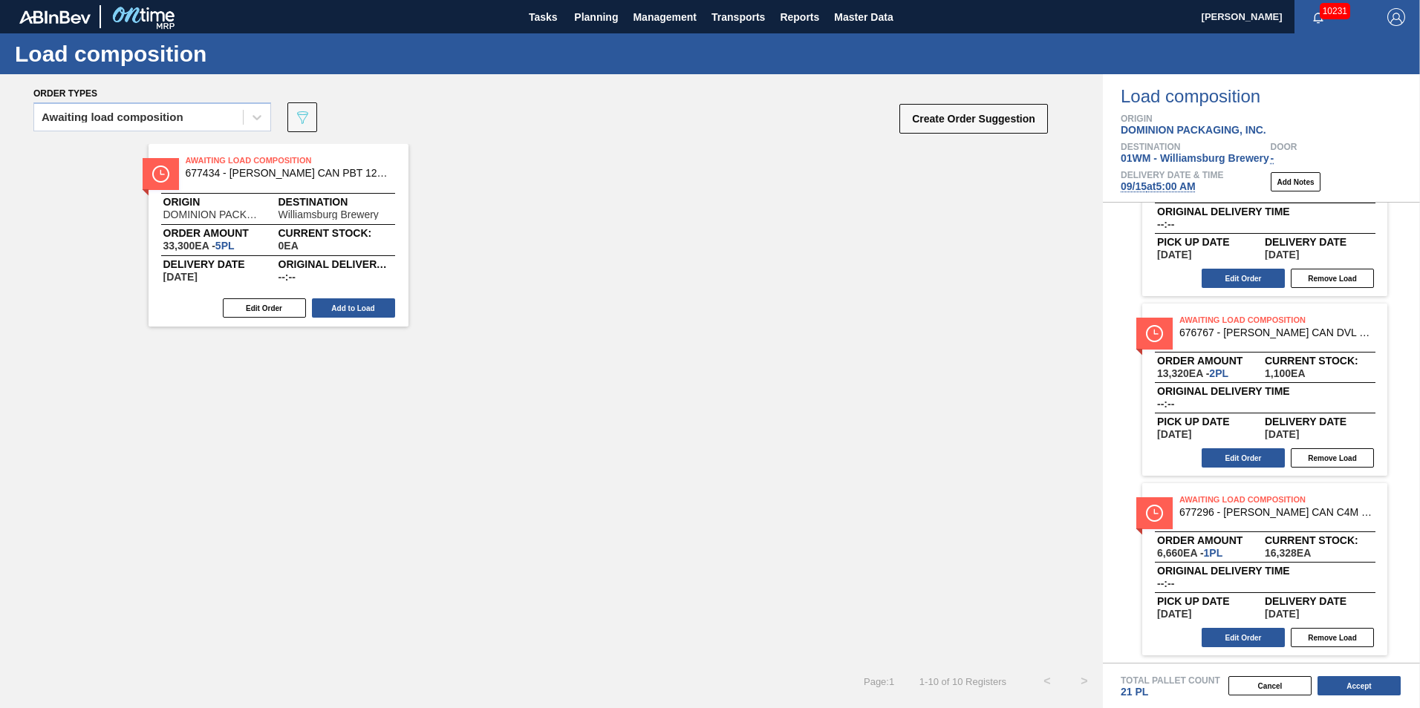
click at [219, 172] on span "677434 - CARR CAN PBT 12OZ GODZILLA CAN PK 12/12" at bounding box center [290, 173] width 208 height 11
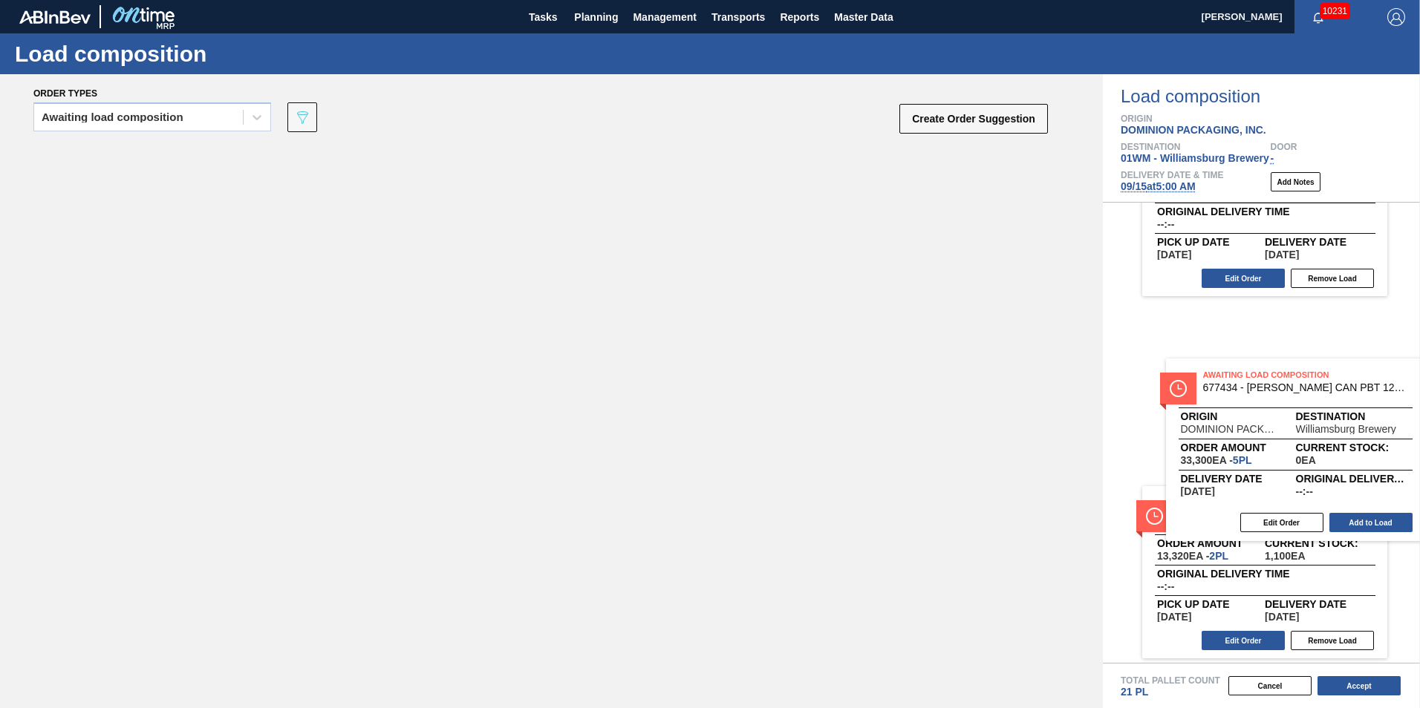
drag, startPoint x: 304, startPoint y: 239, endPoint x: 1328, endPoint y: 455, distance: 1045.9
click at [1328, 455] on div "Order types Awaiting load composition 089F7B8B-B2A5-4AFE-B5C0-19BA573D28AC Crea…" at bounding box center [710, 391] width 1420 height 634
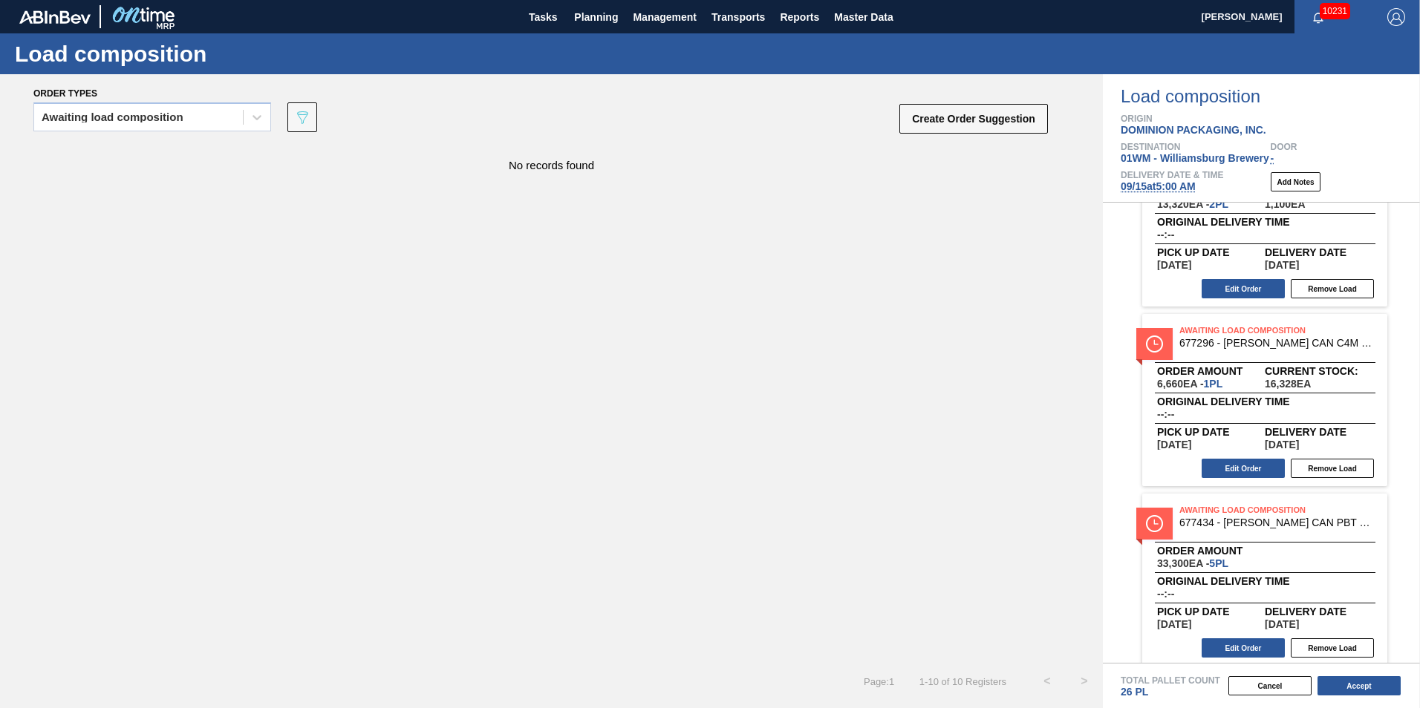
scroll to position [1344, 0]
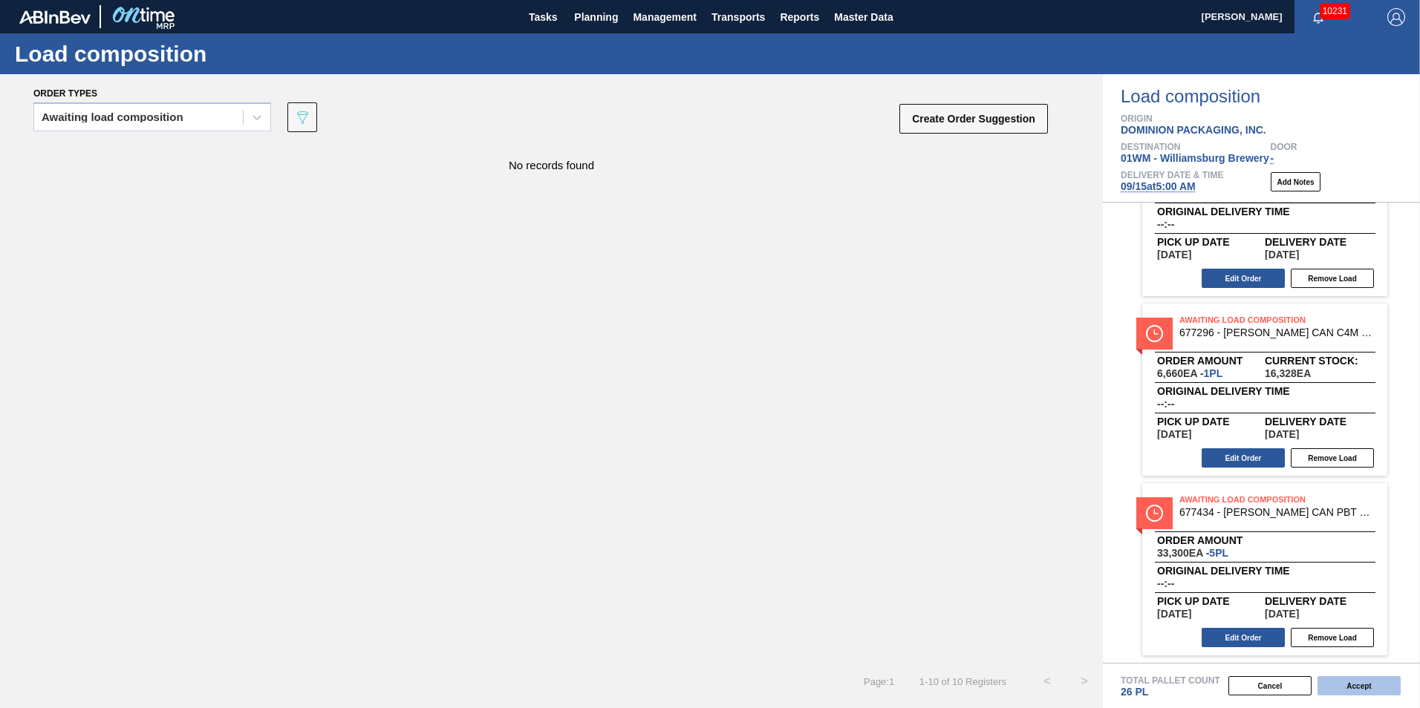
click at [1372, 693] on button "Accept" at bounding box center [1358, 686] width 83 height 19
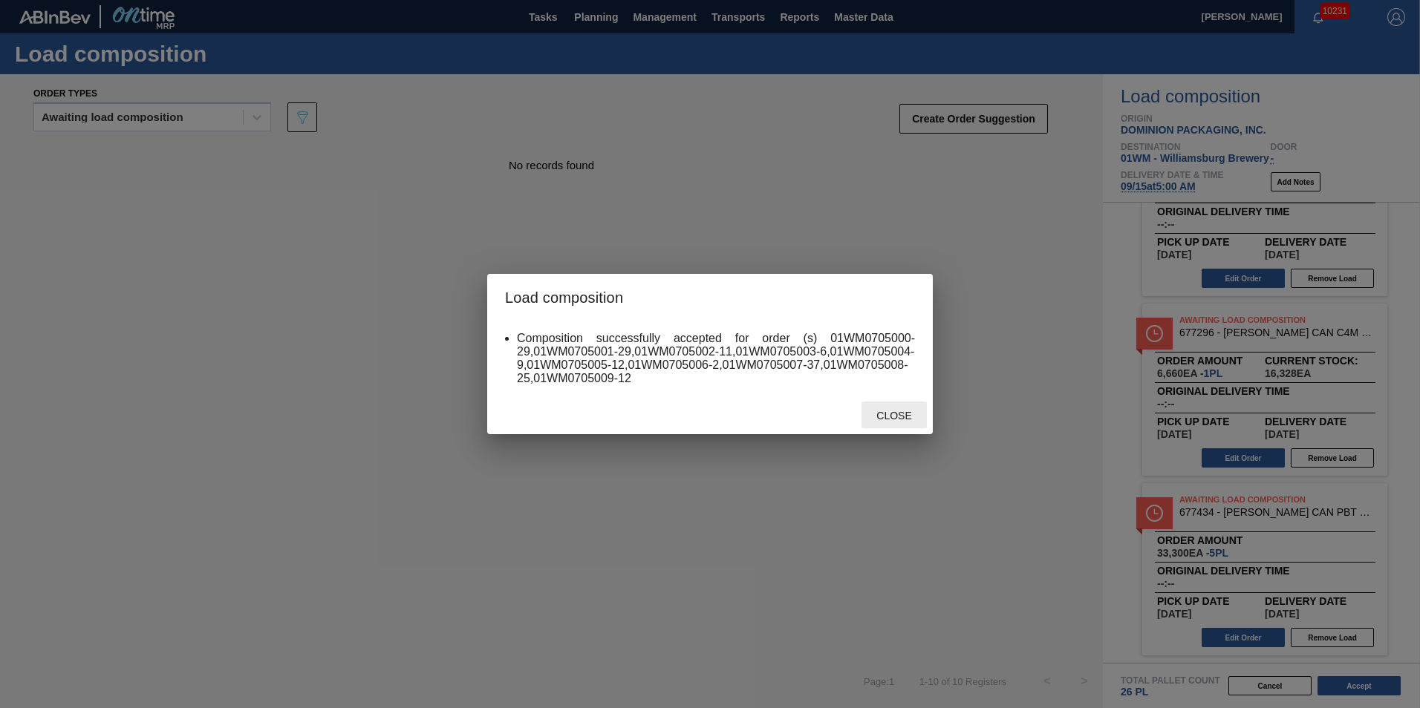
click at [897, 421] on span "Close" at bounding box center [893, 416] width 59 height 12
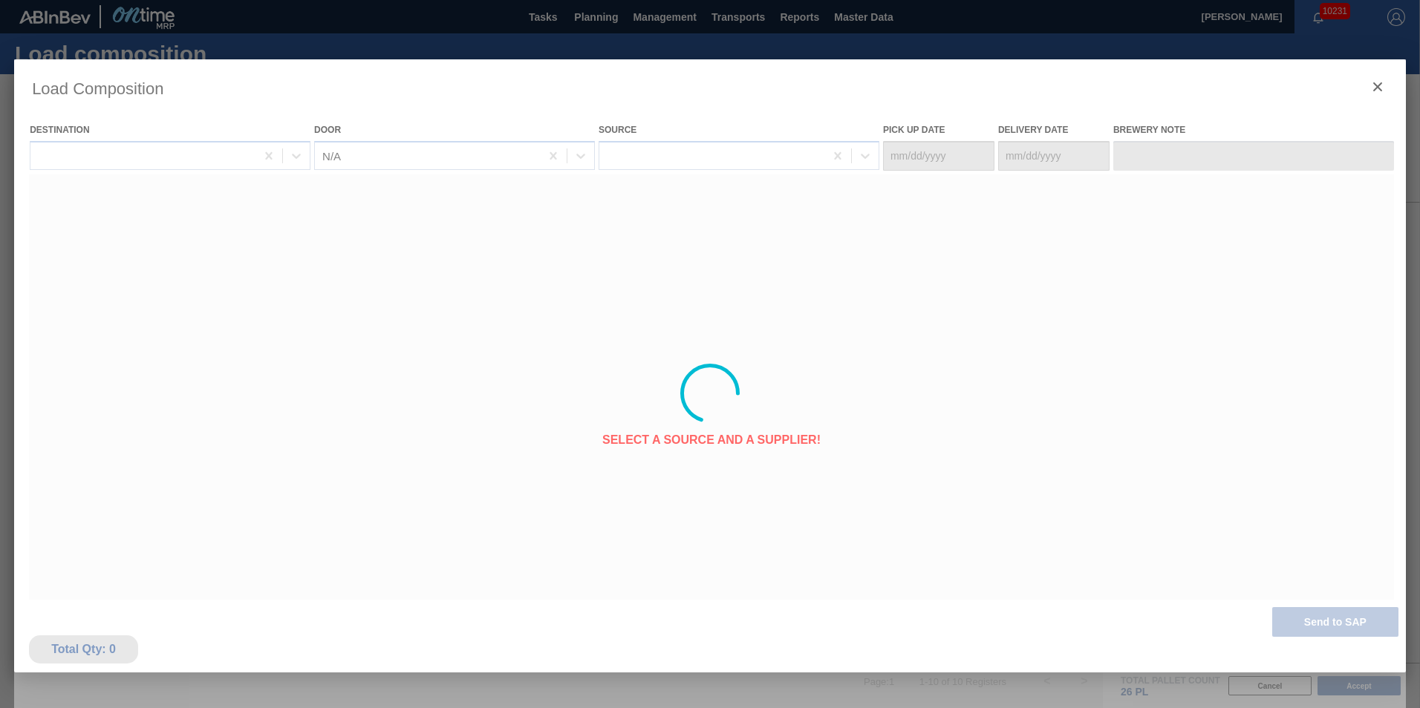
type Date "09/14/2025"
type Date "09/15/2025"
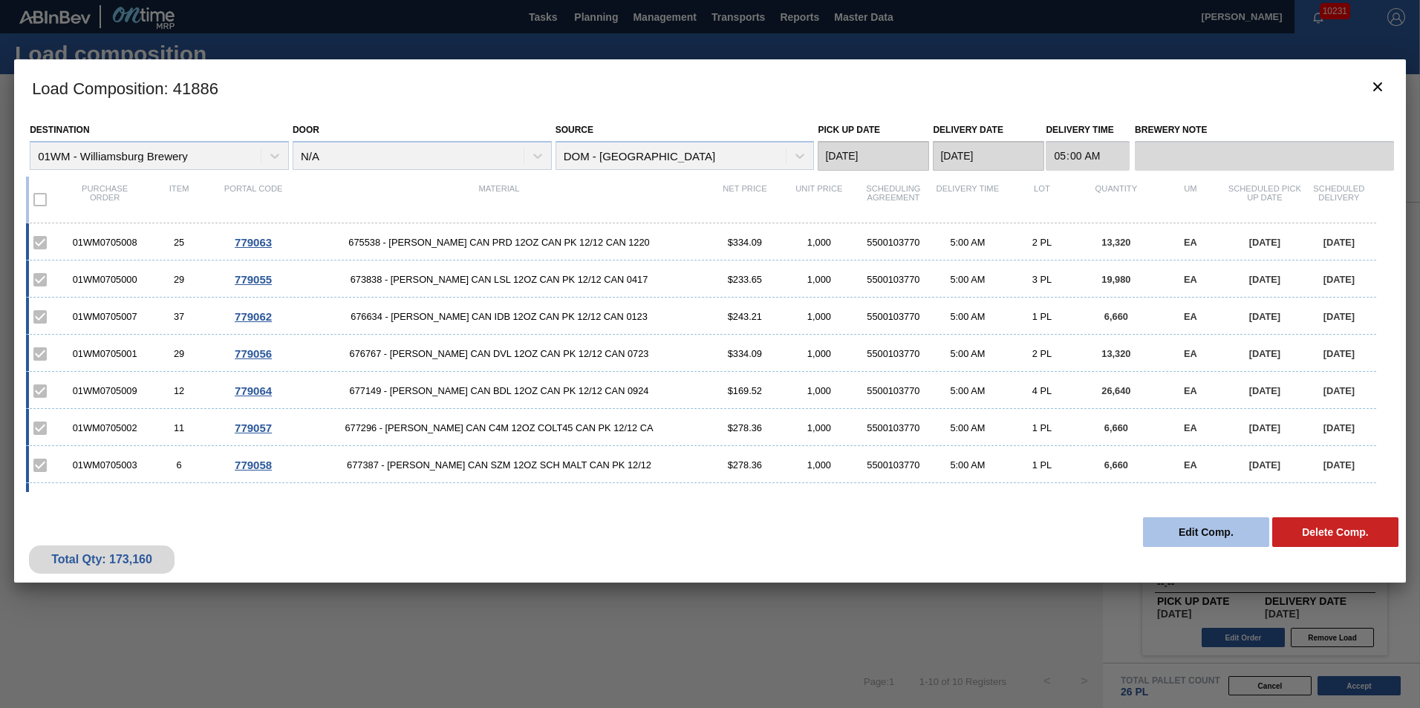
click at [1251, 532] on button "Edit Comp." at bounding box center [1206, 533] width 126 height 30
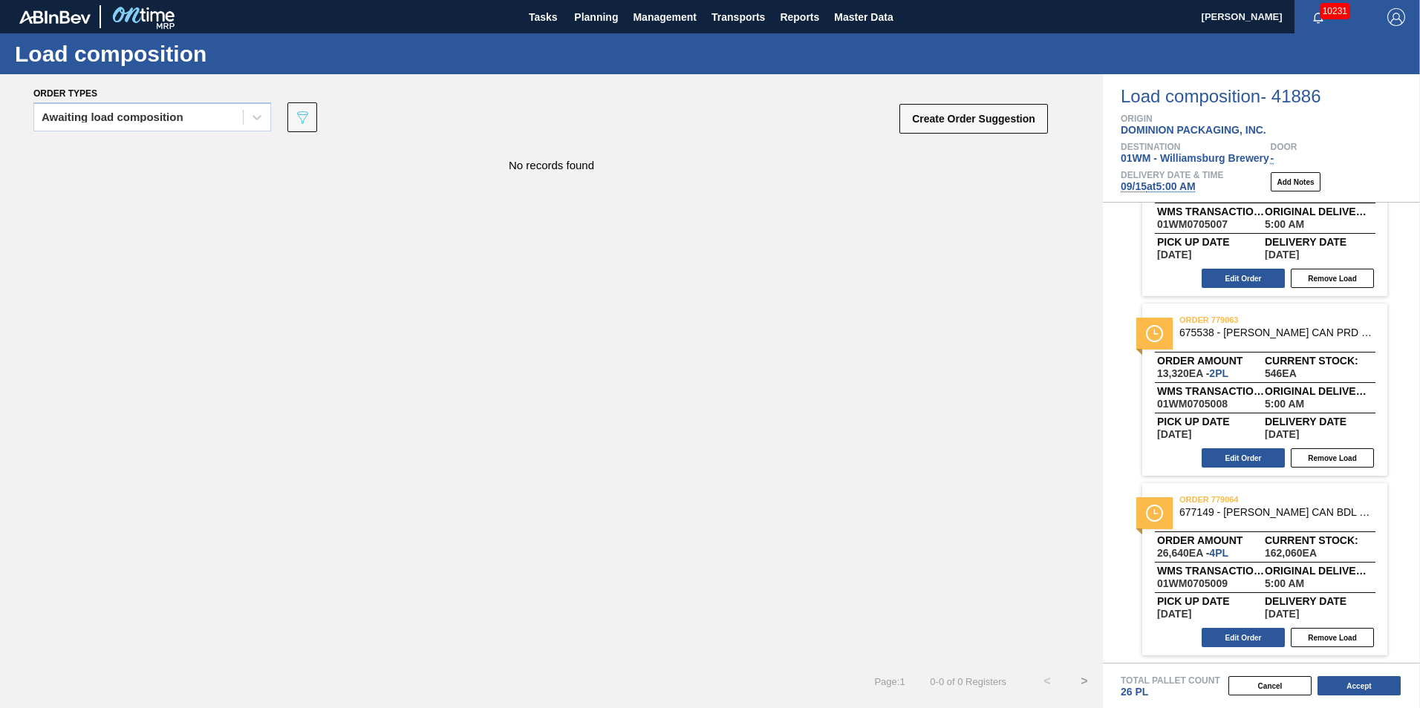
click at [1196, 183] on span "09/15 at 5:00 AM" at bounding box center [1158, 186] width 75 height 12
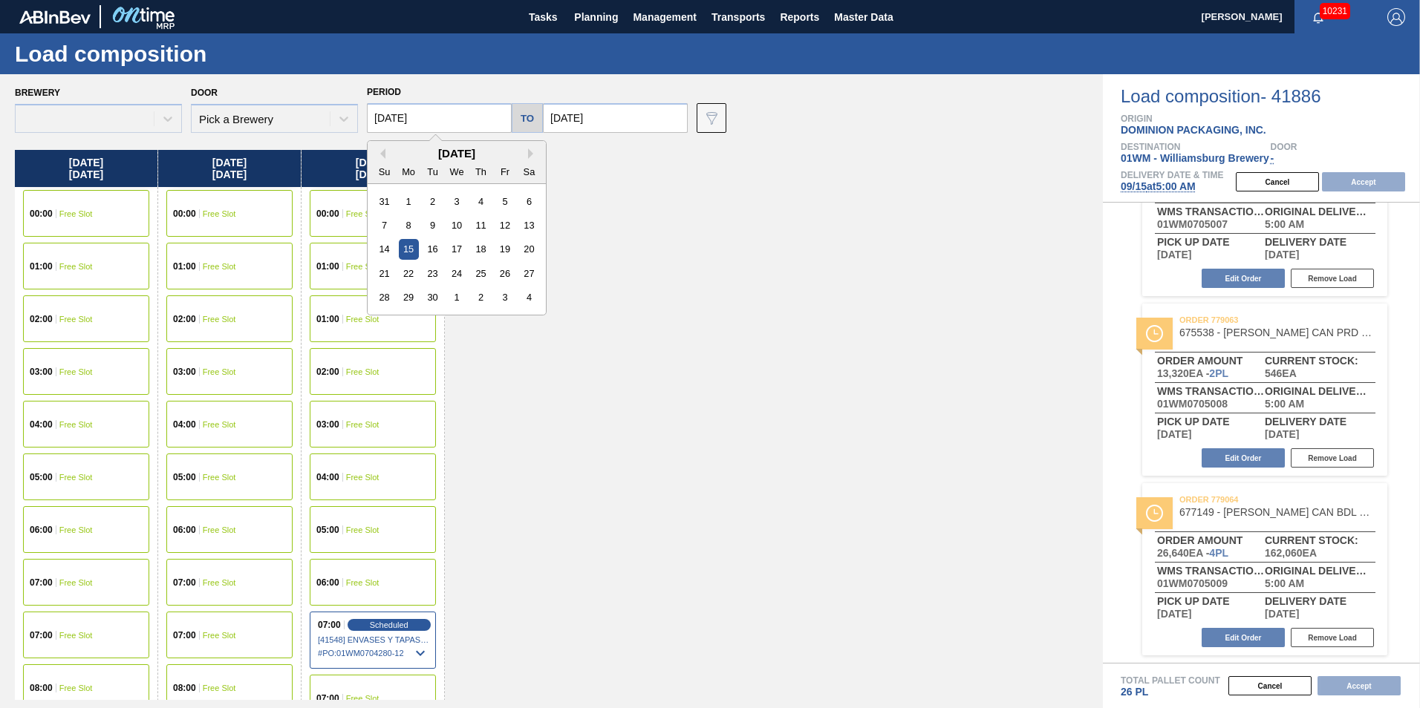
click at [457, 123] on input "09/15/2025" at bounding box center [439, 118] width 145 height 30
type input "09/22/2025"
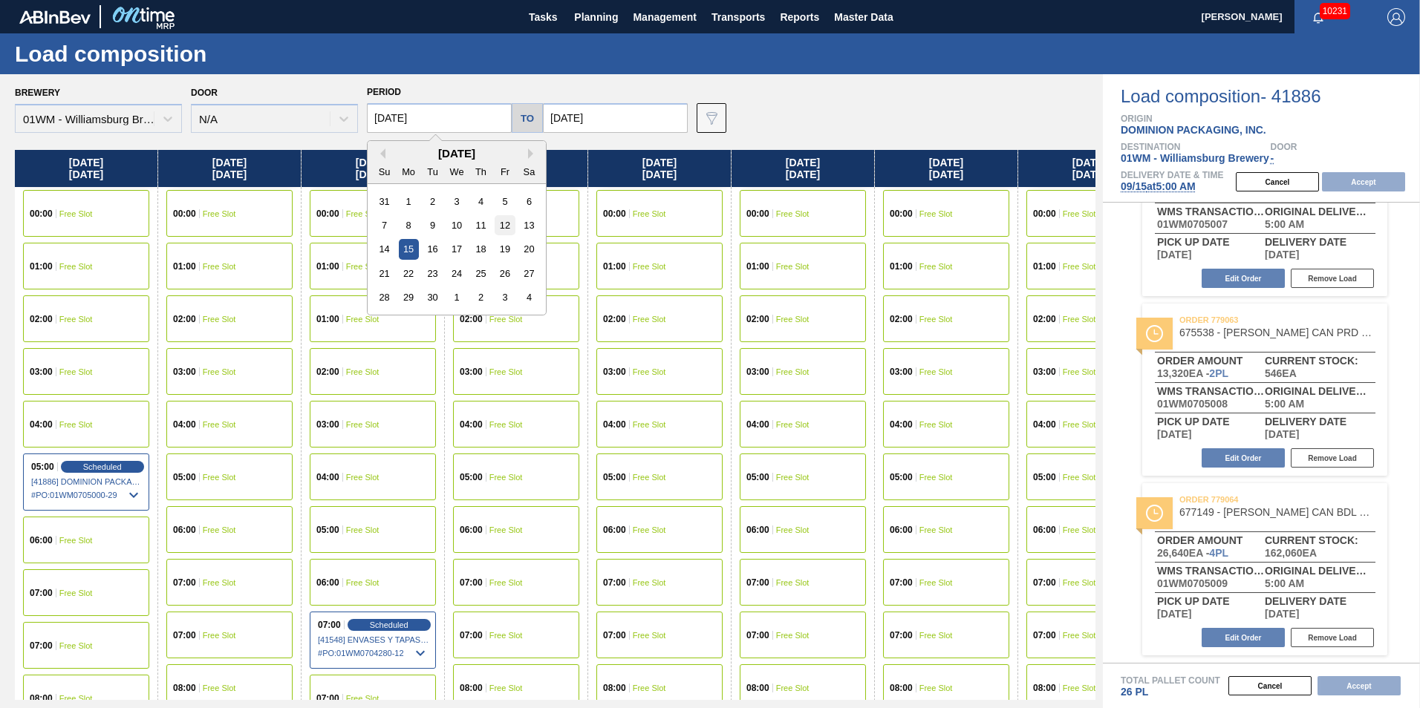
click at [509, 224] on div "12" at bounding box center [505, 225] width 20 height 20
type input "09/12/2025"
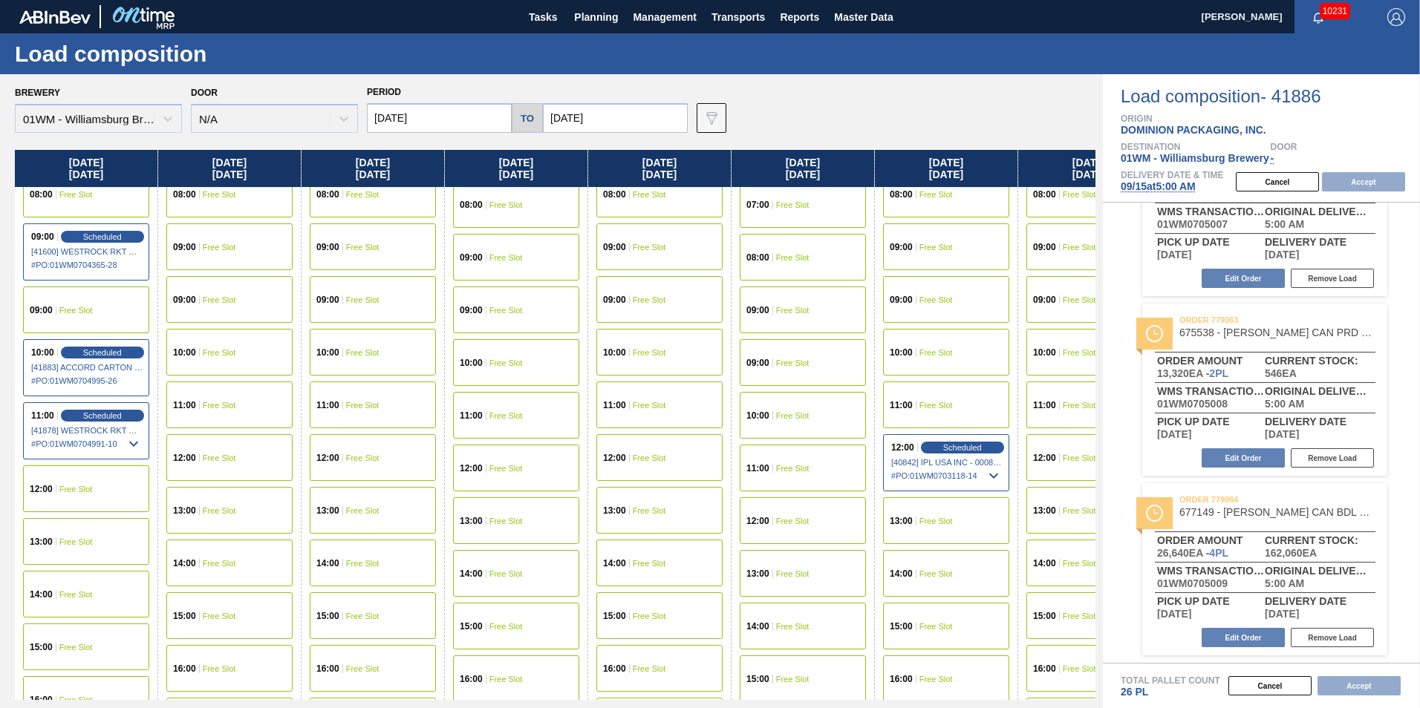
scroll to position [520, 0]
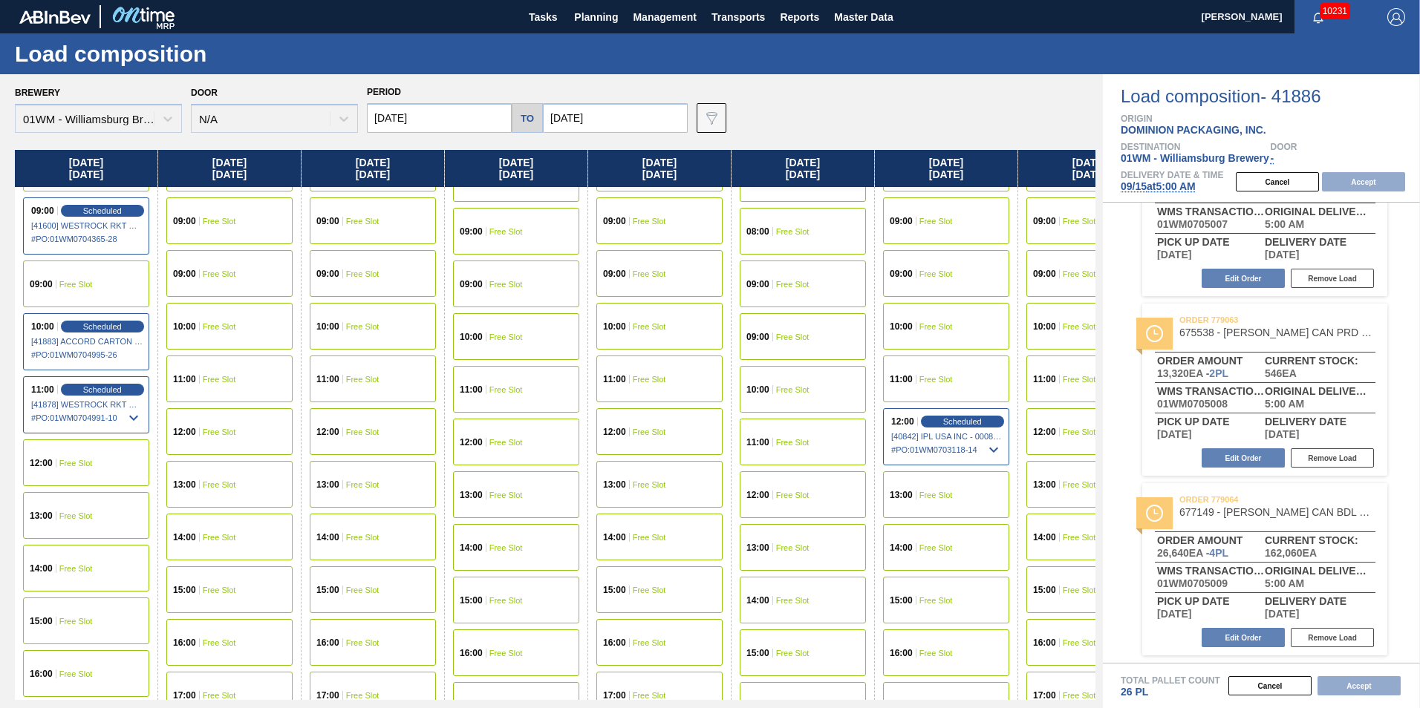
click at [93, 573] on div "14:00 Free Slot" at bounding box center [86, 568] width 126 height 47
click at [1369, 185] on button "Accept" at bounding box center [1363, 181] width 83 height 19
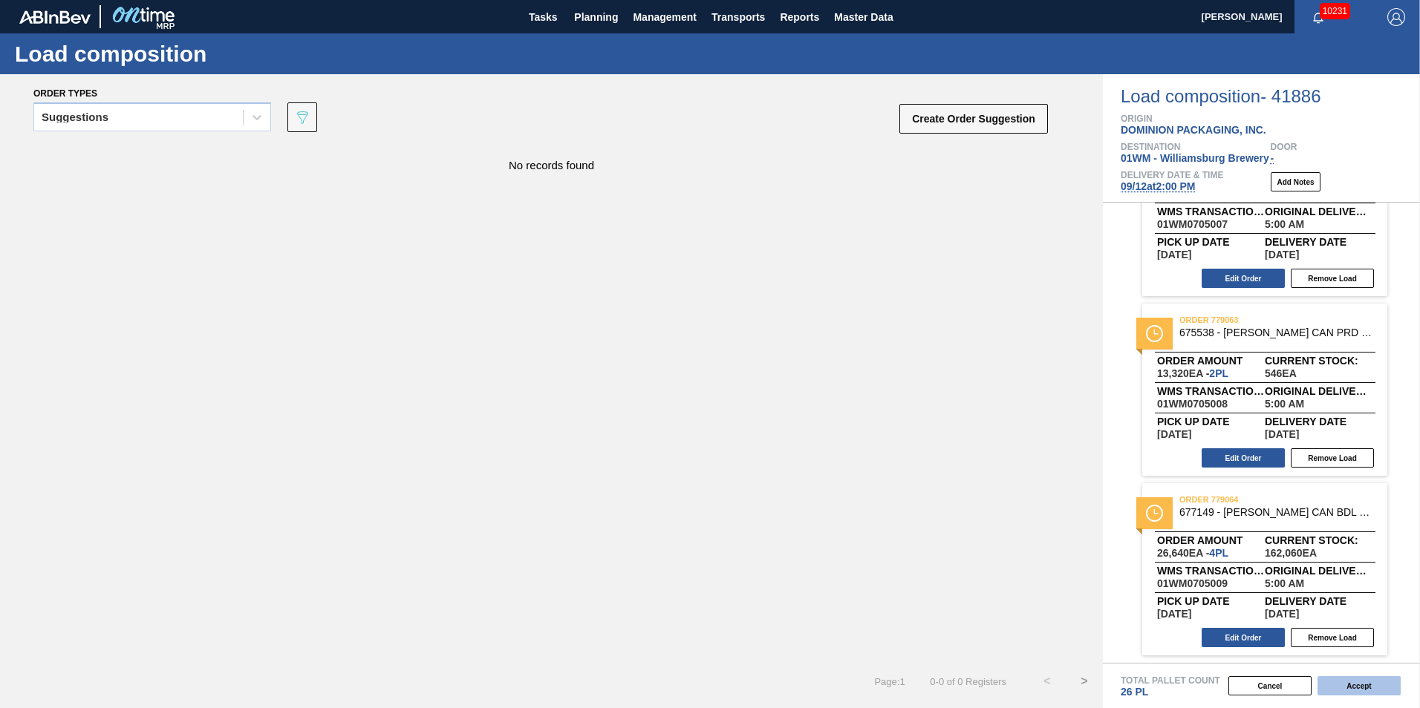
click at [1363, 681] on button "Accept" at bounding box center [1358, 686] width 83 height 19
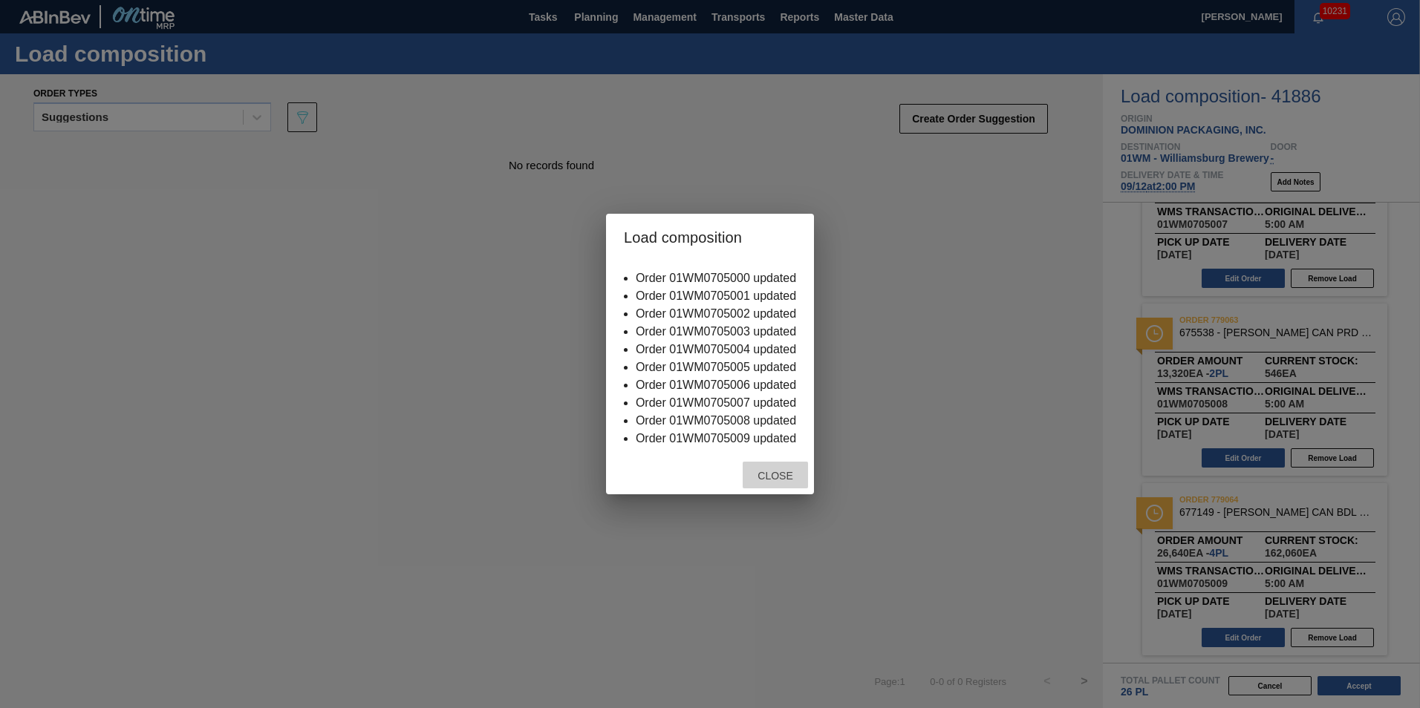
click at [794, 480] on span "Close" at bounding box center [775, 476] width 59 height 12
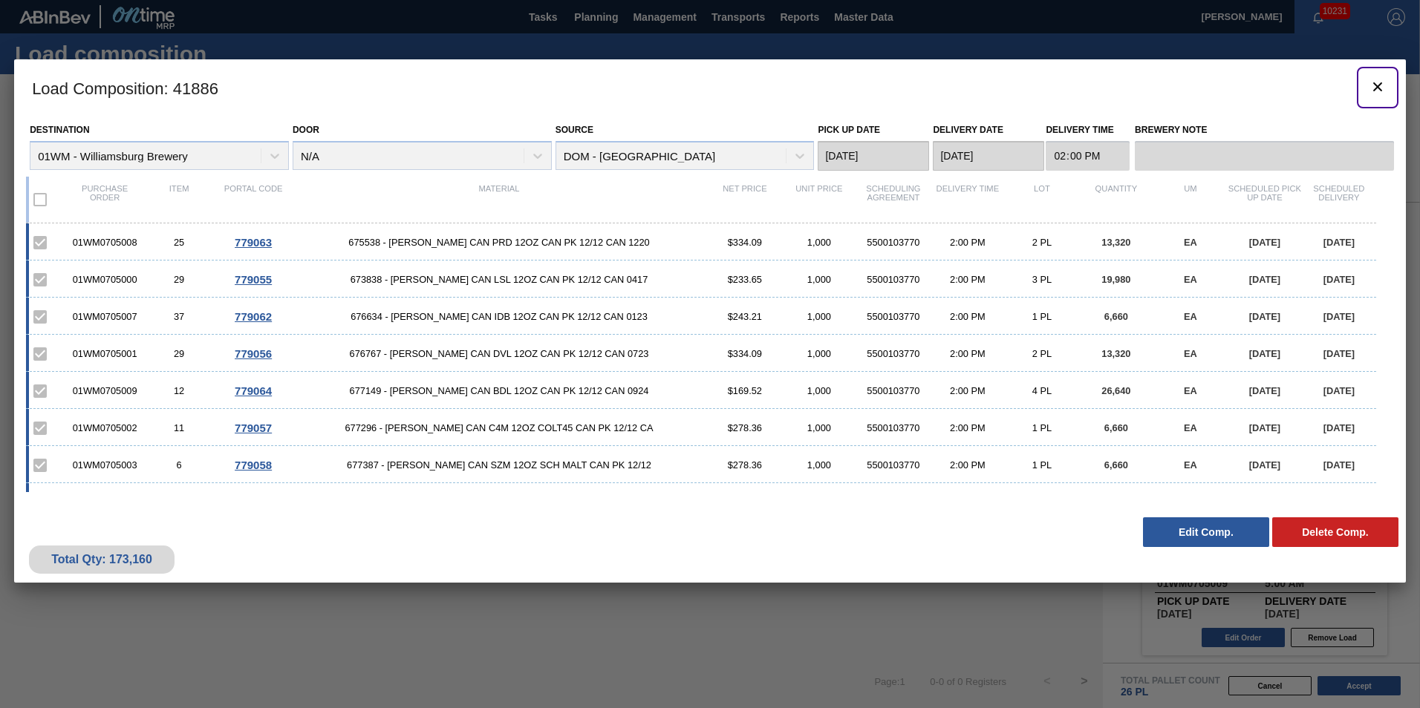
click at [1383, 91] on icon "botão de ícone" at bounding box center [1378, 87] width 18 height 18
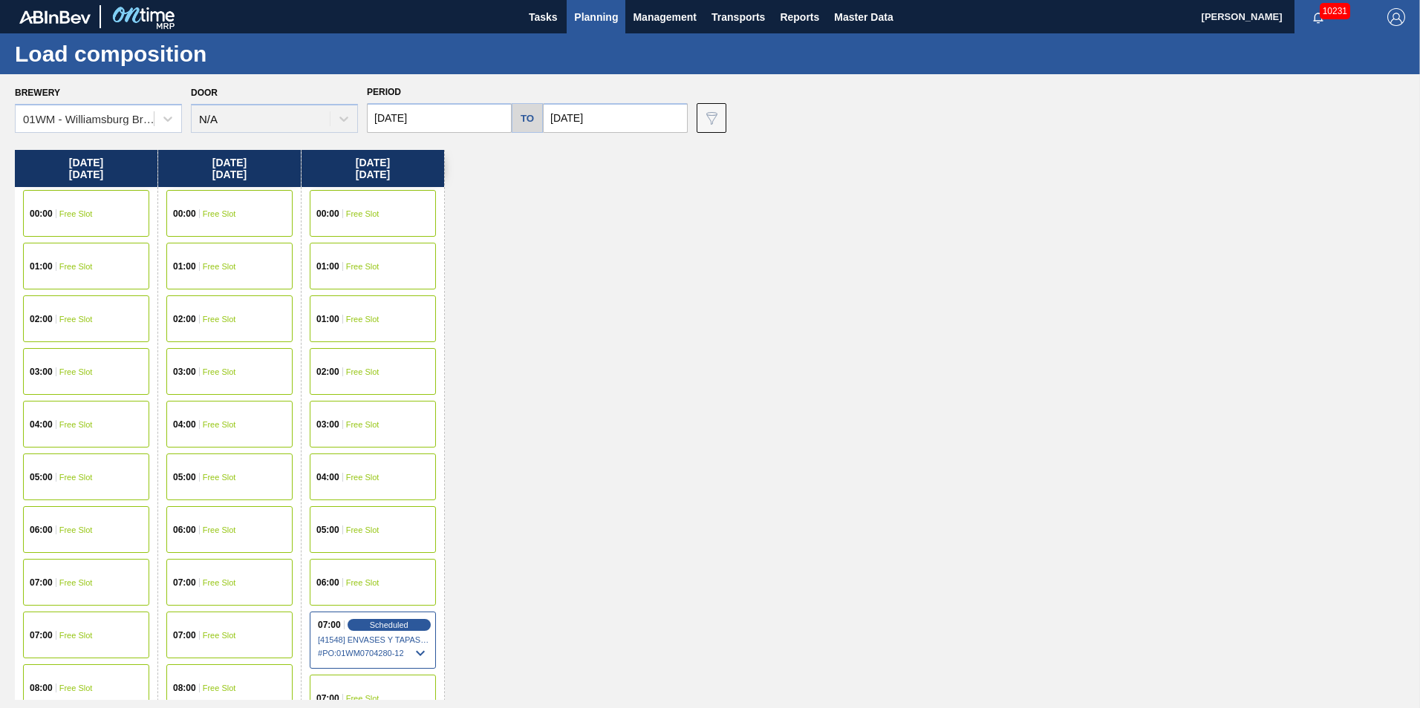
click at [596, 22] on span "Planning" at bounding box center [596, 17] width 44 height 18
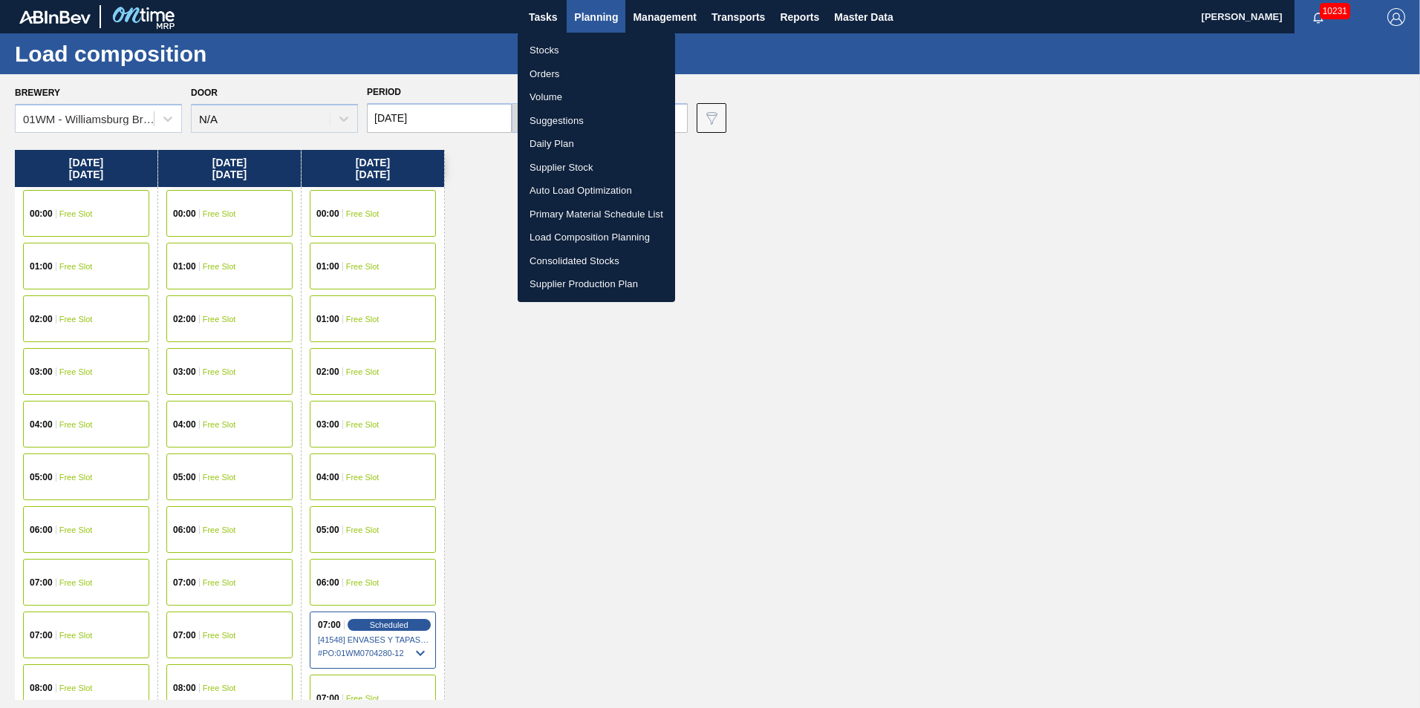
click at [558, 50] on li "Stocks" at bounding box center [596, 51] width 157 height 24
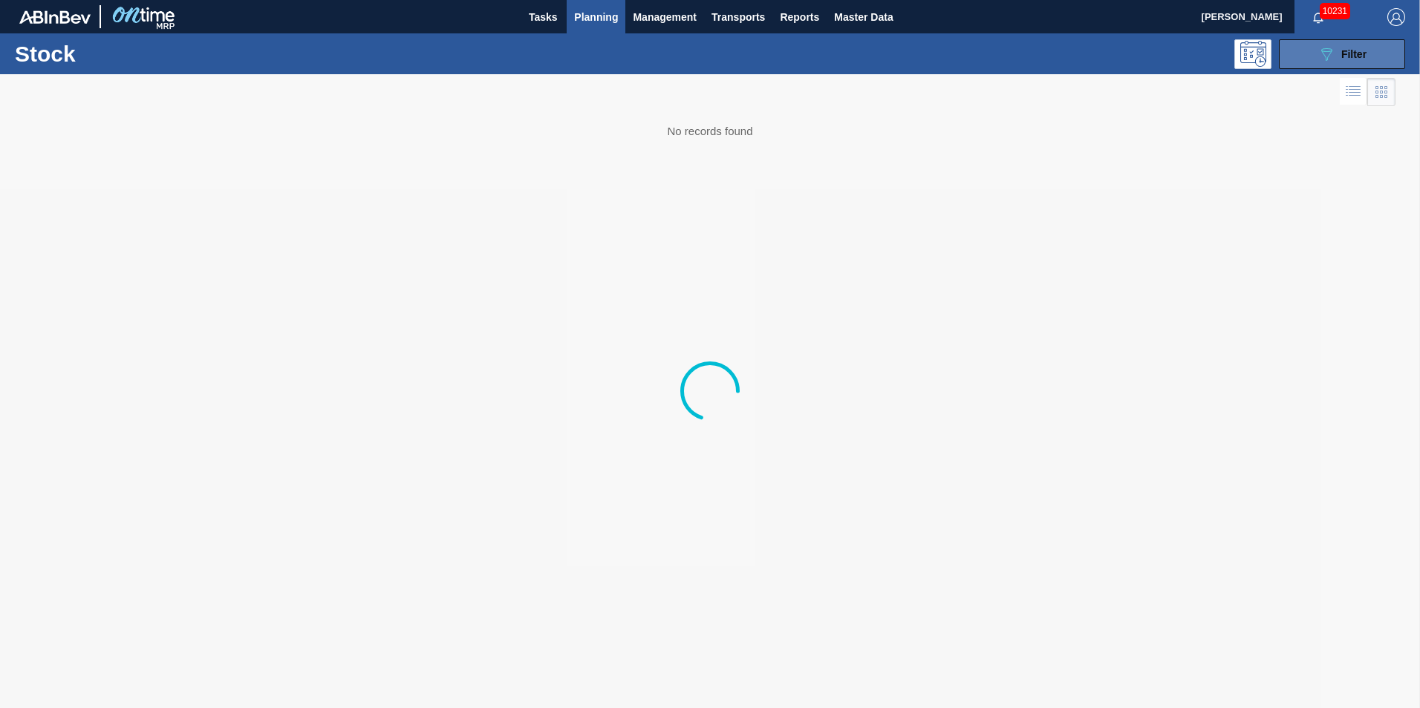
click at [1349, 52] on span "Filter" at bounding box center [1353, 54] width 25 height 12
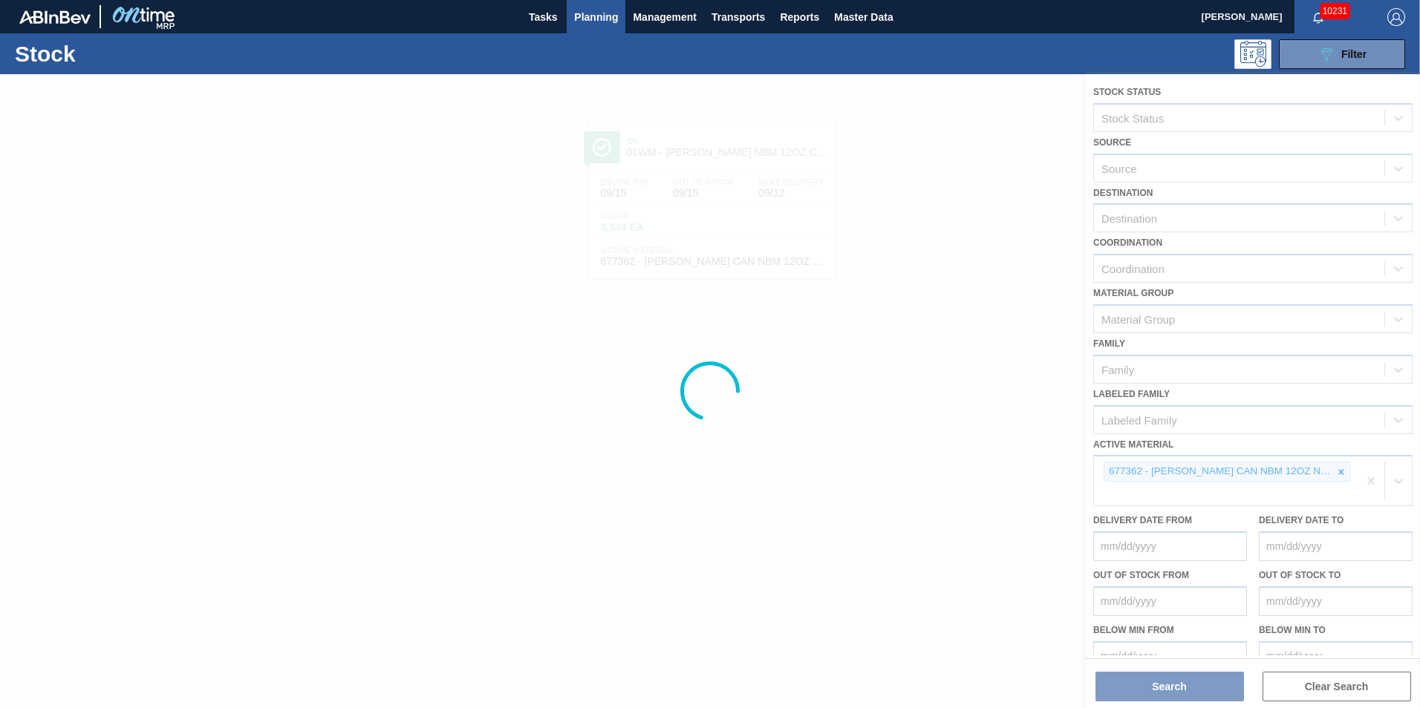
click at [1342, 481] on div at bounding box center [710, 391] width 1420 height 634
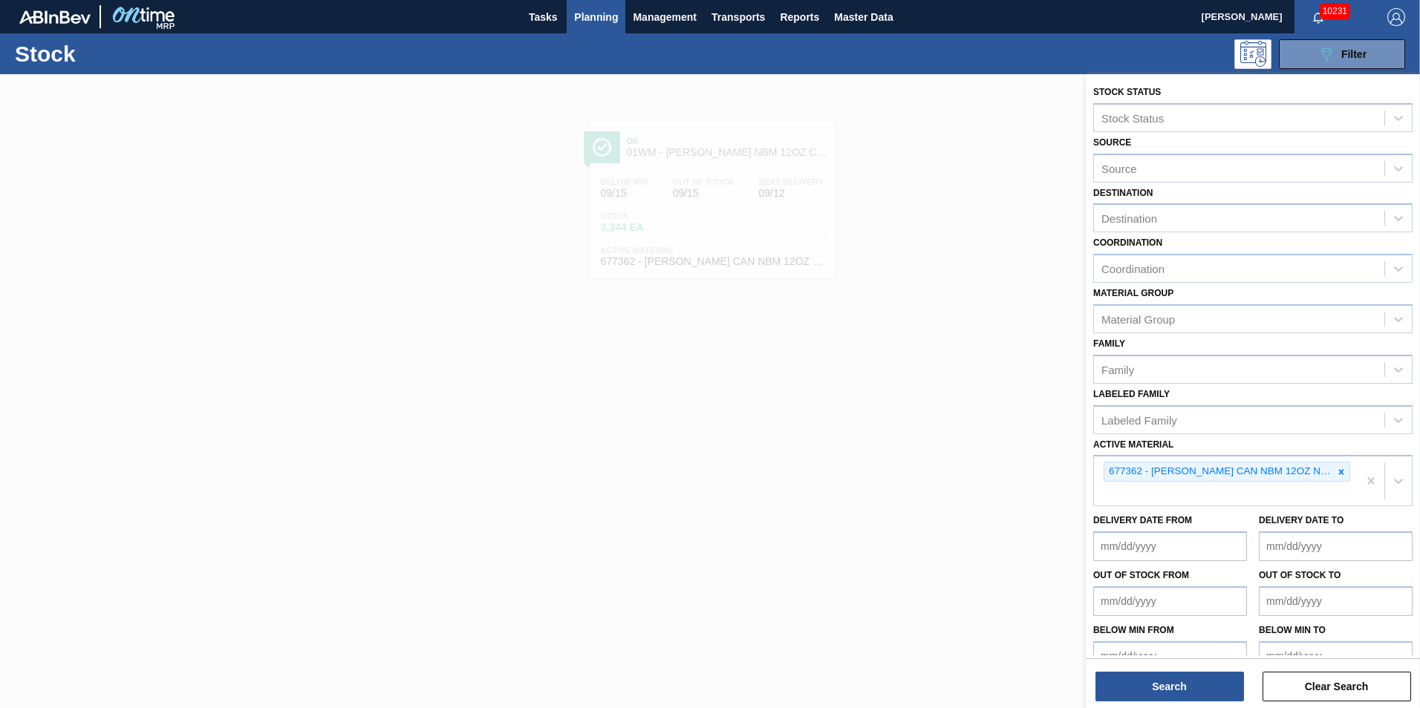
click at [1338, 469] on icon at bounding box center [1341, 472] width 10 height 10
click at [1170, 683] on button "Search" at bounding box center [1169, 687] width 149 height 30
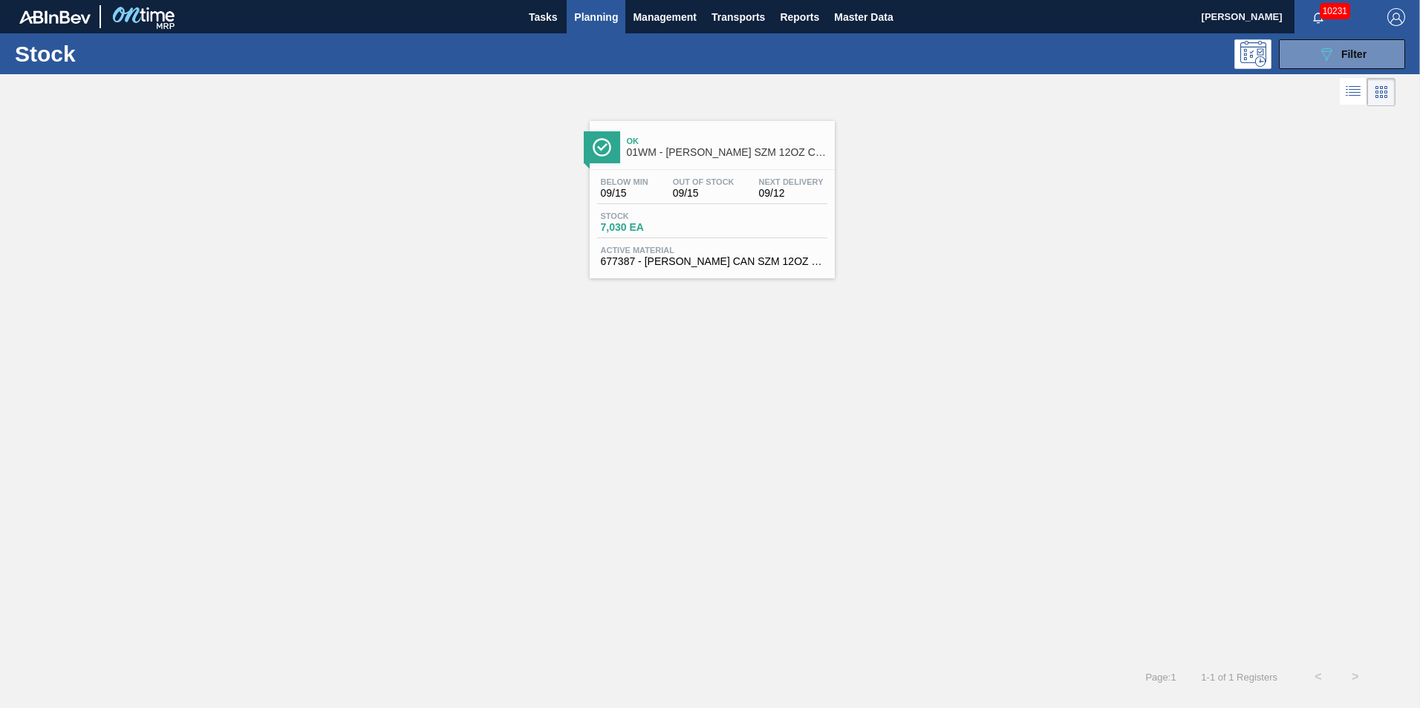
click at [748, 198] on div "Below Min 09/15 Out Of Stock 09/15 Next Delivery 09/12" at bounding box center [712, 190] width 230 height 27
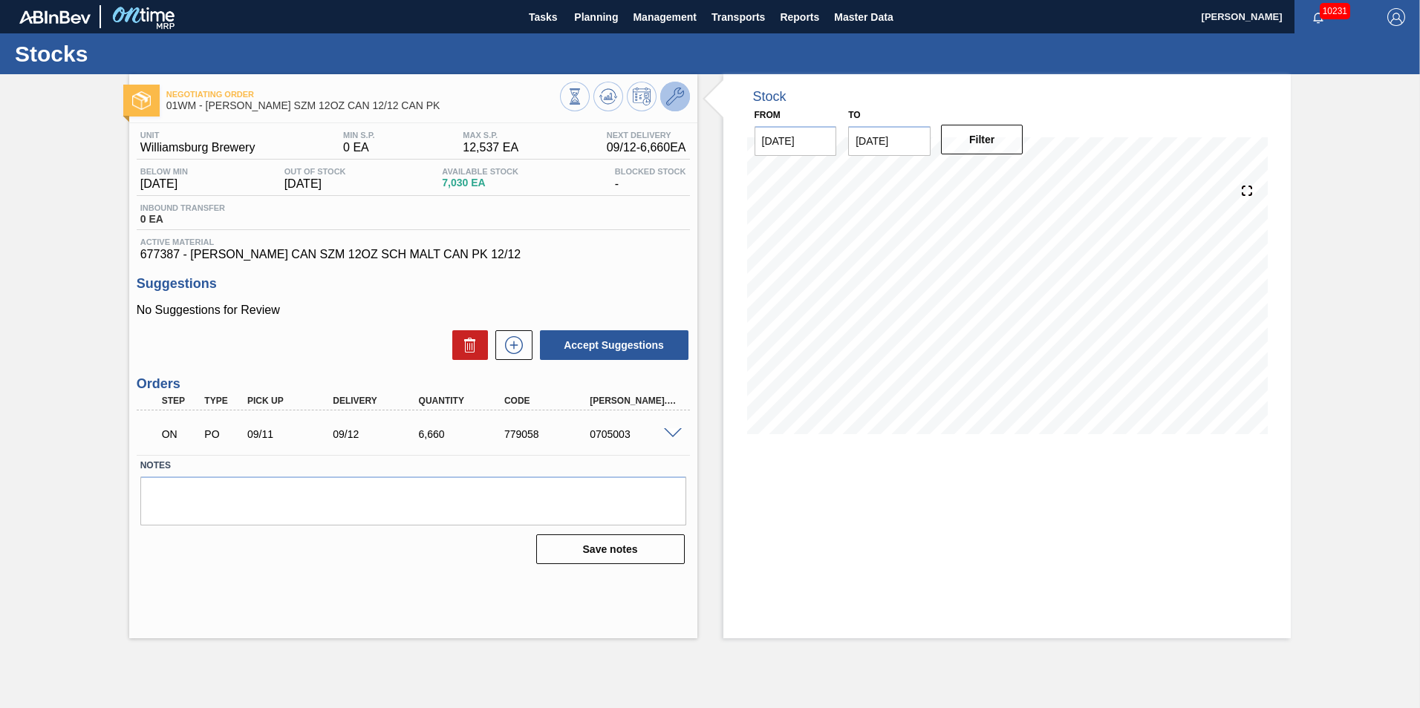
click at [672, 96] on icon at bounding box center [675, 97] width 18 height 18
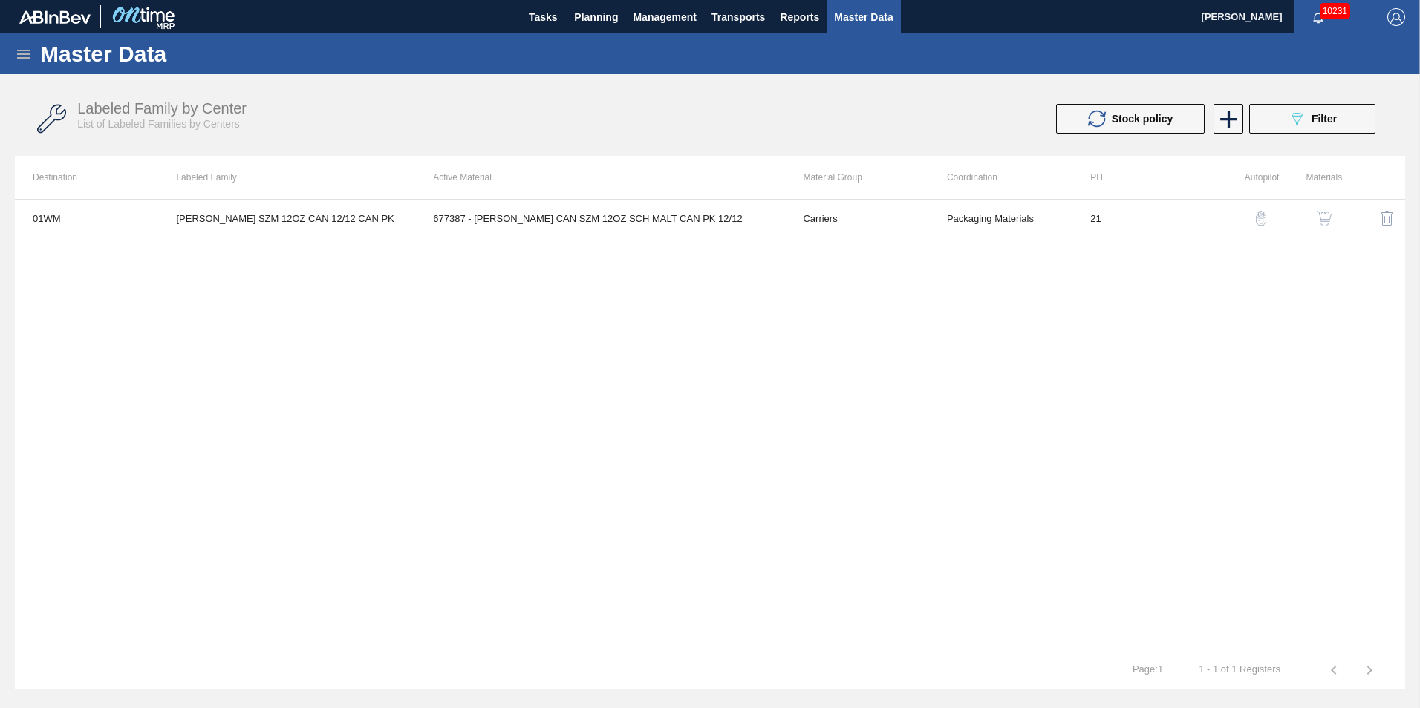
click at [1262, 220] on img "button" at bounding box center [1261, 218] width 15 height 15
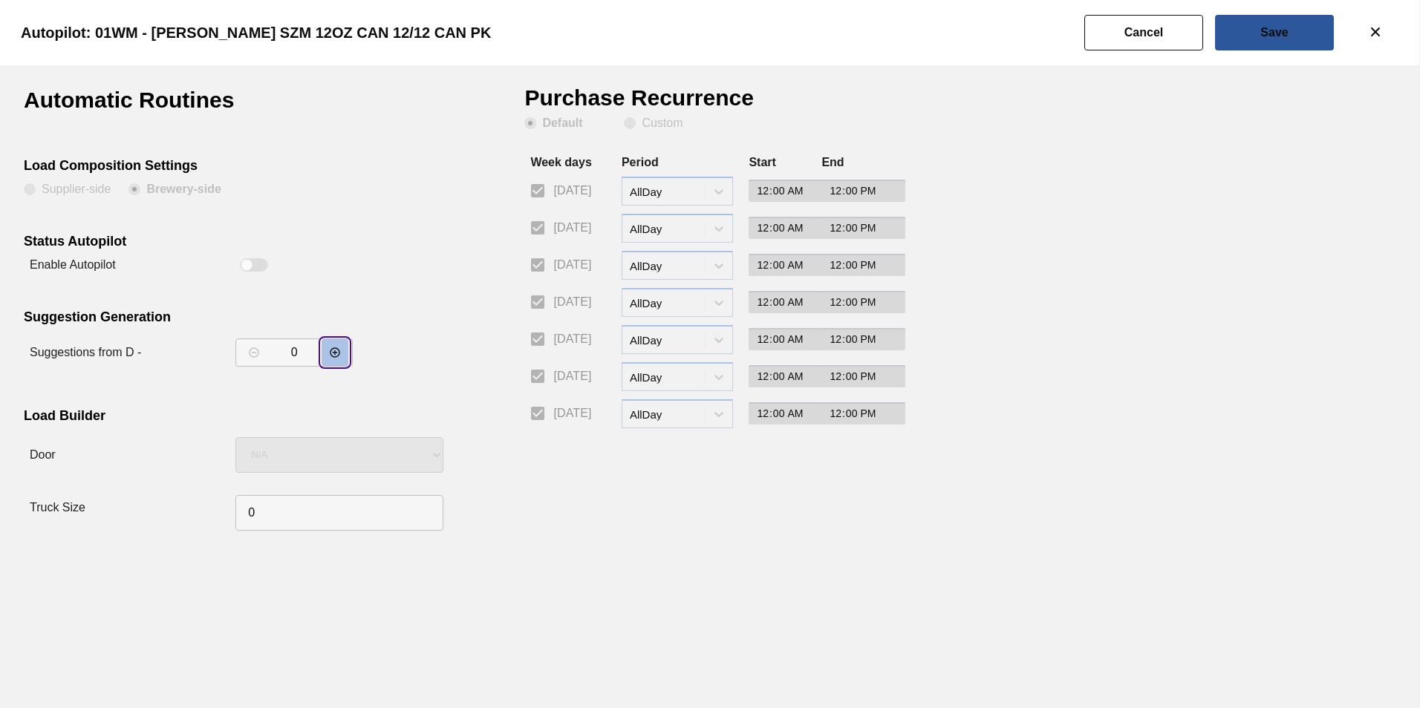
click at [342, 352] on button "decrementar valor" at bounding box center [335, 352] width 27 height 27
click at [0, 0] on slot "Save" at bounding box center [0, 0] width 0 height 0
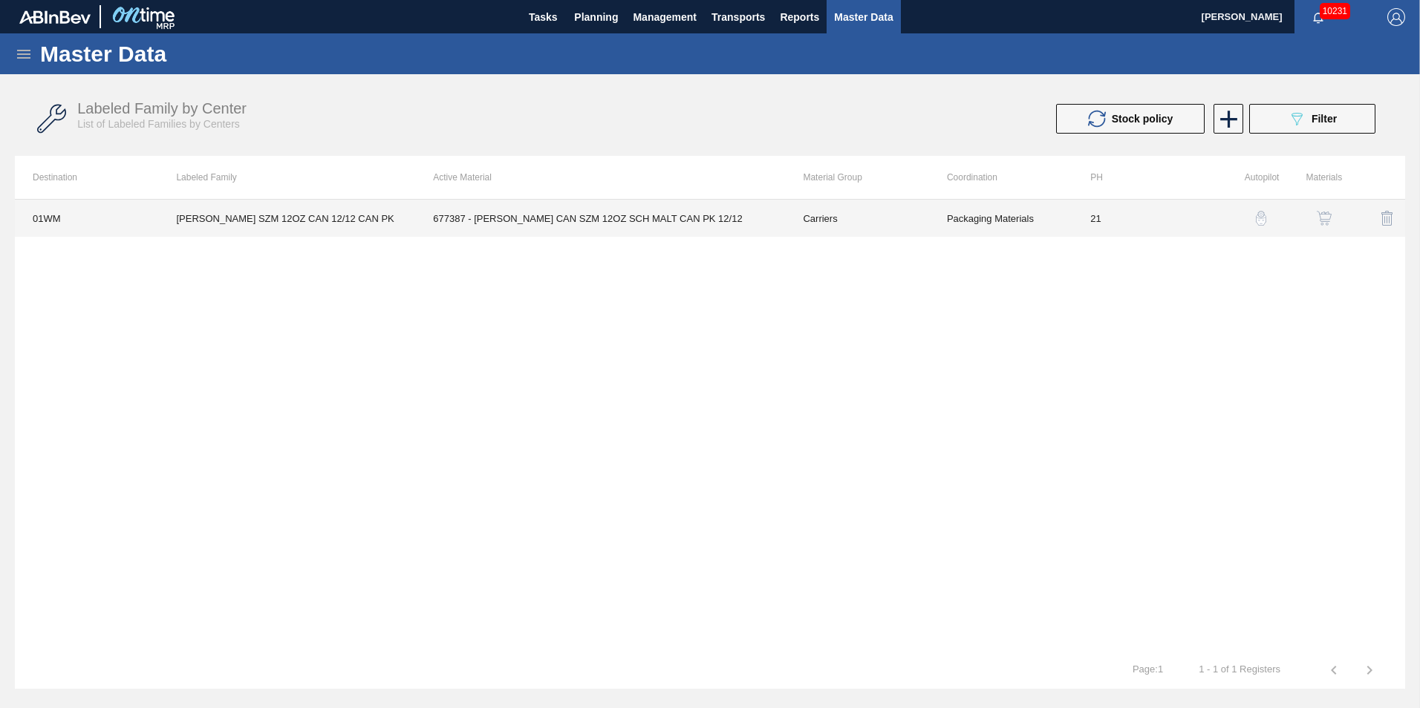
click at [581, 216] on td "677387 - CARR CAN SZM 12OZ SCH MALT CAN PK 12/12" at bounding box center [600, 218] width 370 height 37
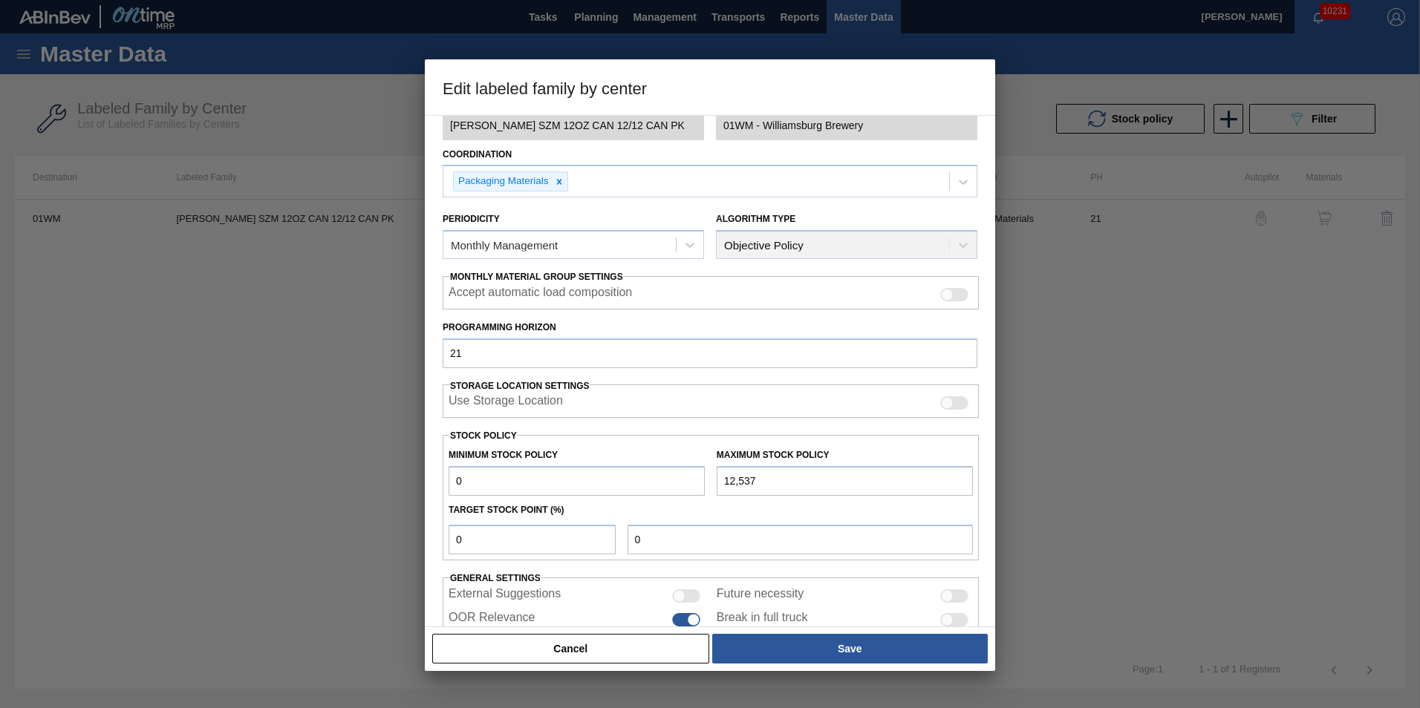
scroll to position [149, 0]
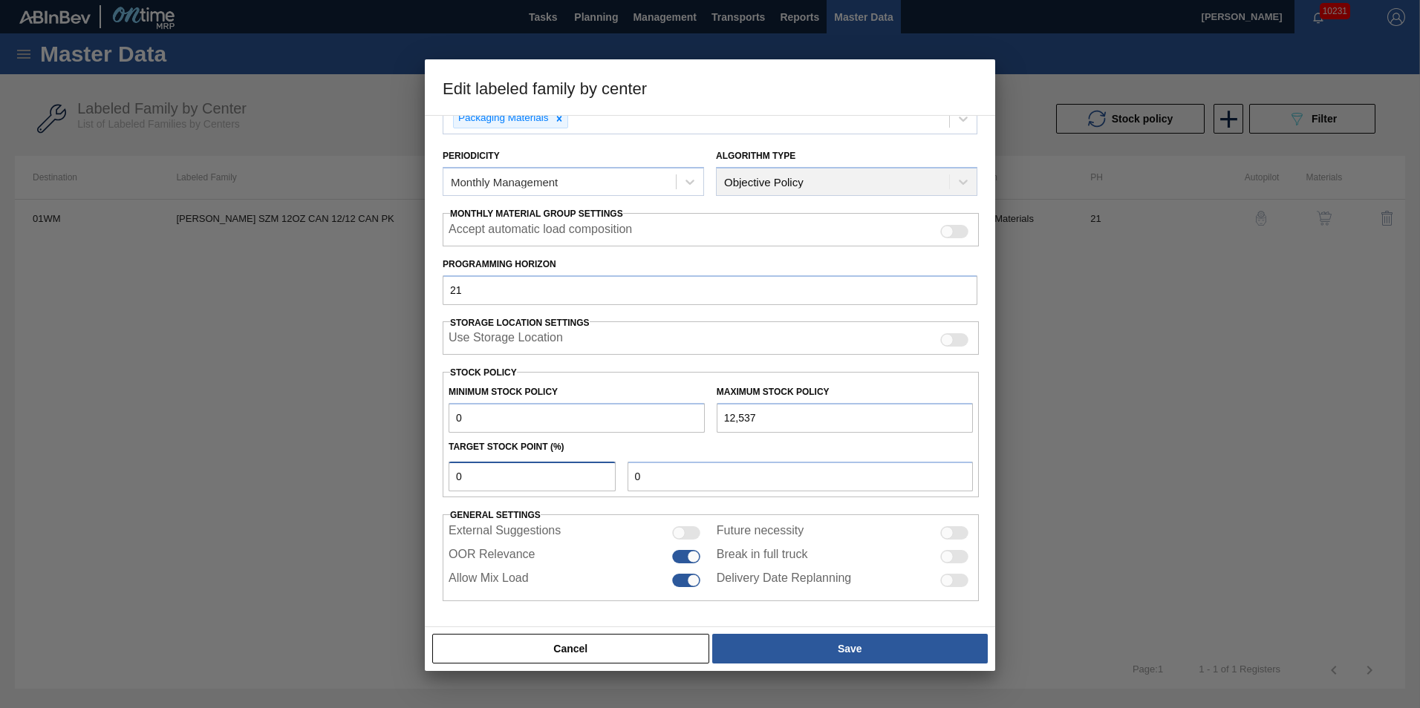
click at [543, 480] on input "0" at bounding box center [532, 477] width 167 height 30
click at [518, 489] on input "10" at bounding box center [532, 477] width 167 height 30
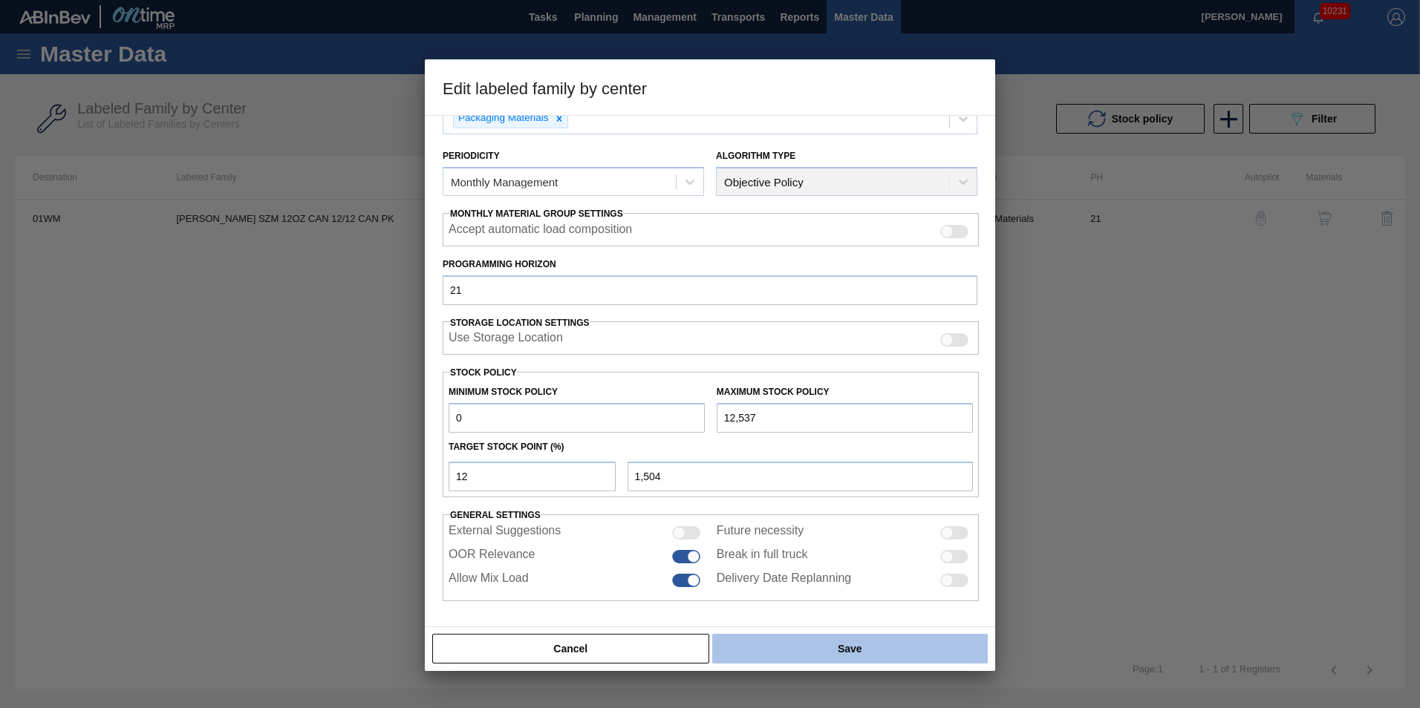
click at [933, 637] on button "Save" at bounding box center [850, 649] width 276 height 30
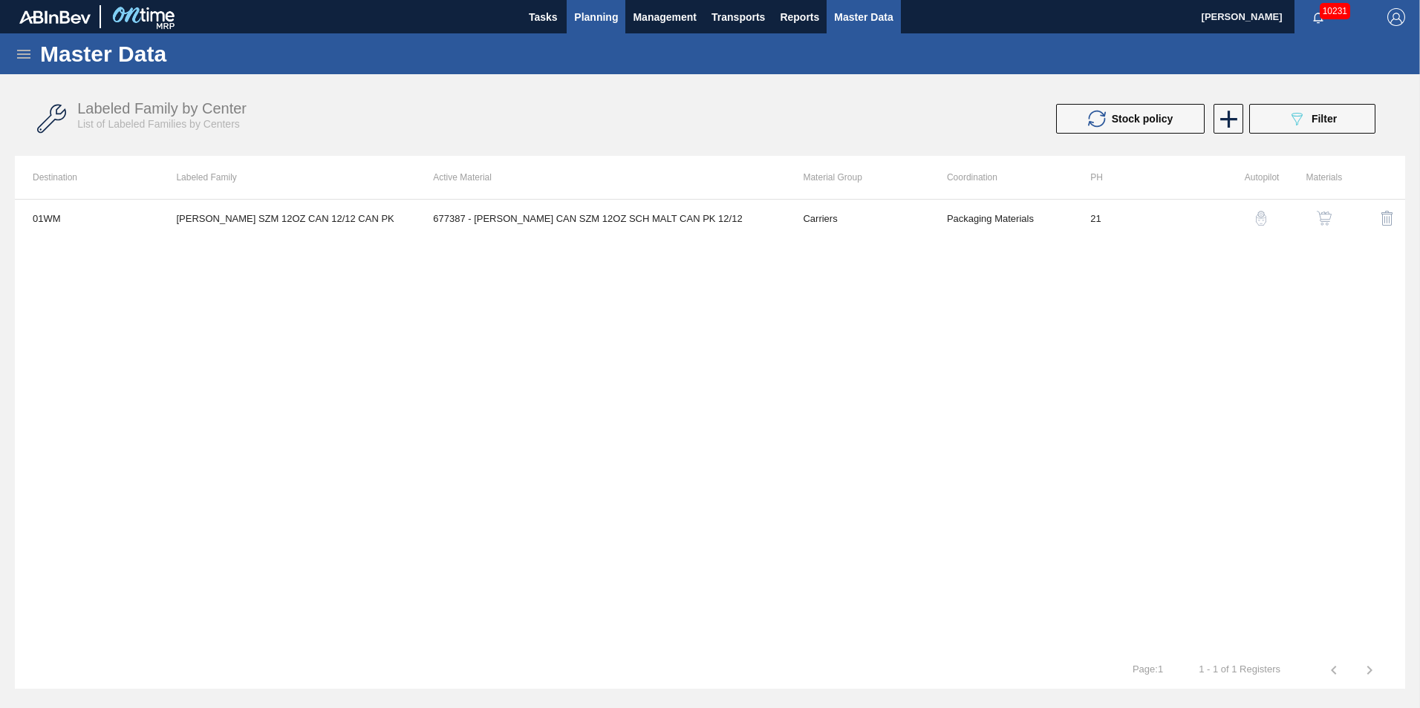
click at [576, 10] on span "Planning" at bounding box center [596, 17] width 44 height 18
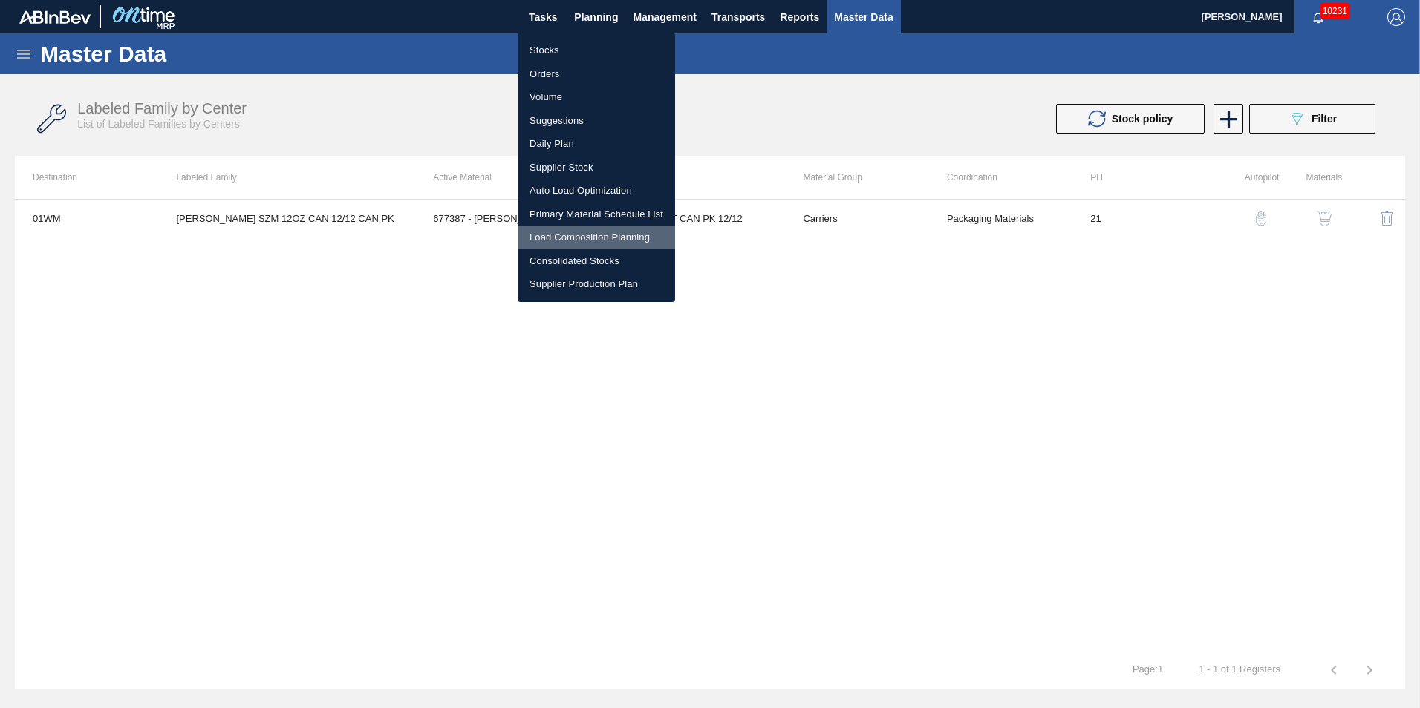
click at [556, 235] on li "Load Composition Planning" at bounding box center [596, 238] width 157 height 24
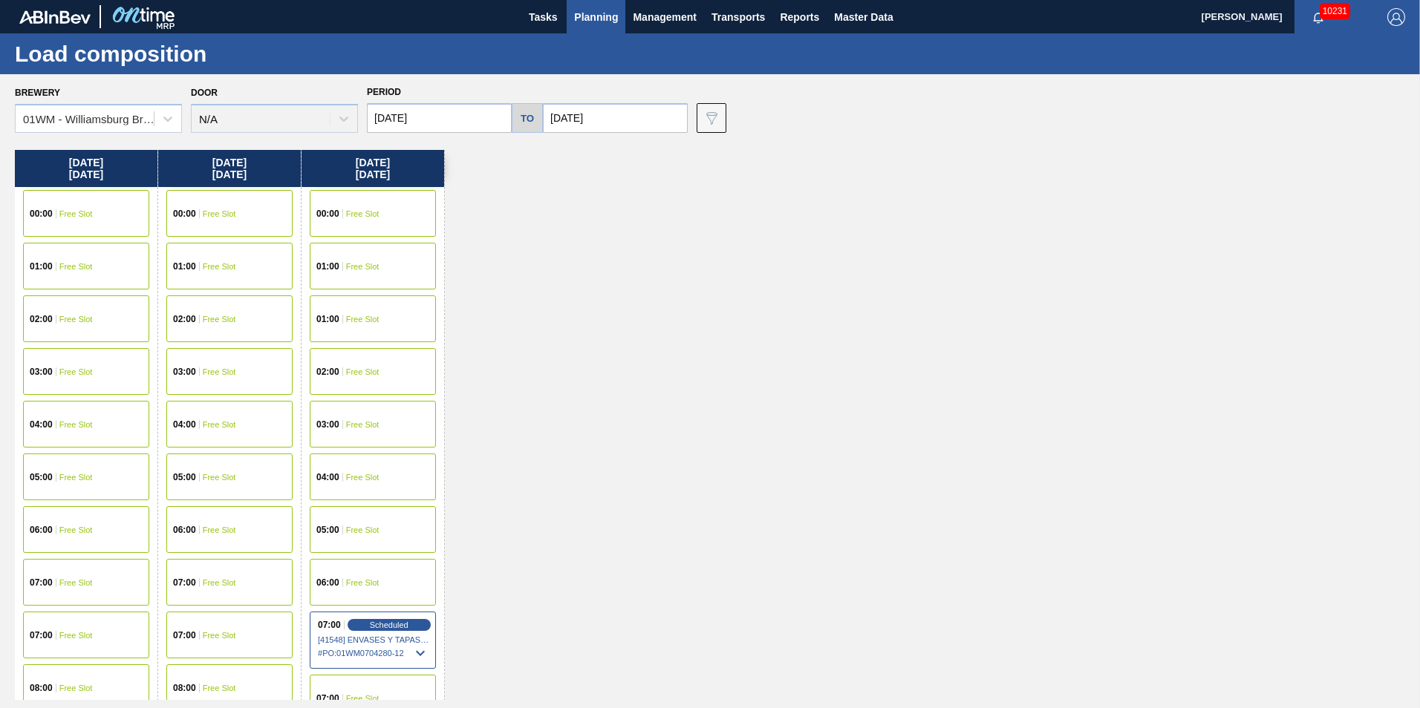
click at [583, 19] on span "Planning" at bounding box center [596, 17] width 44 height 18
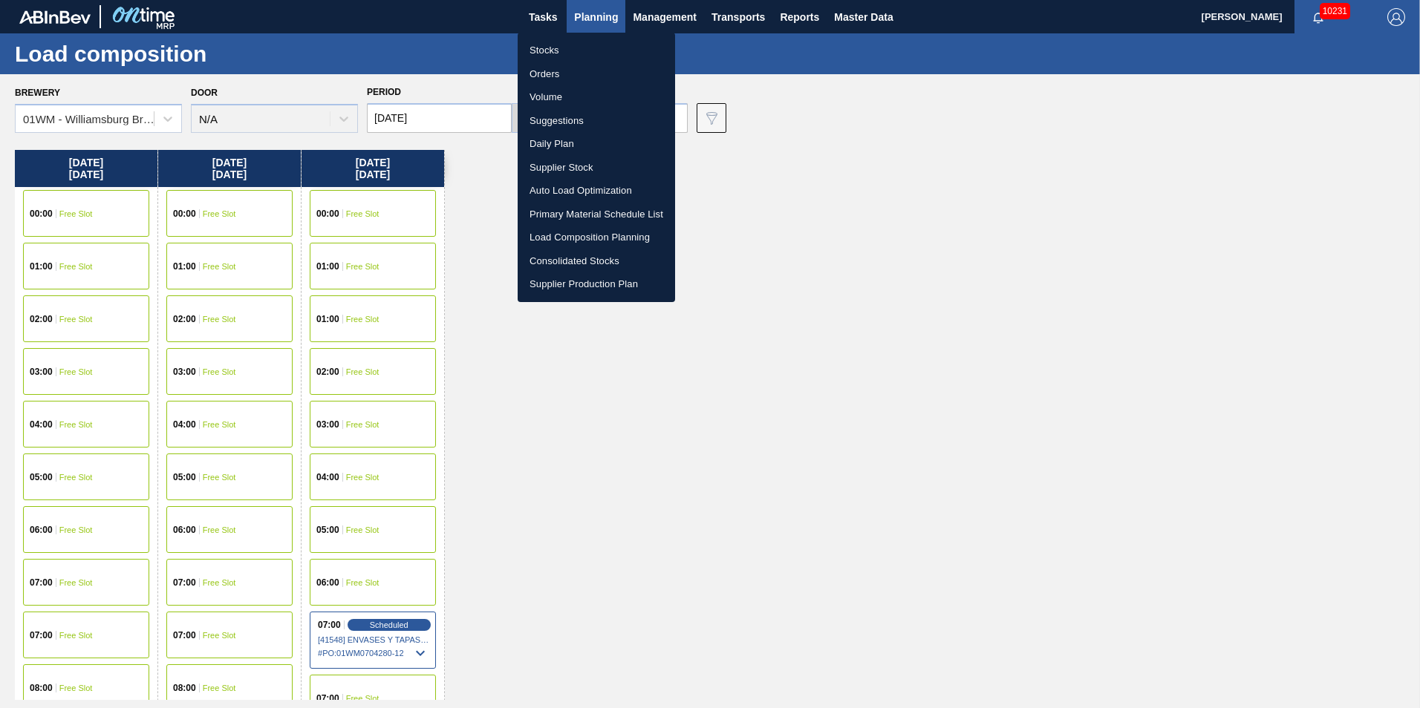
click at [576, 235] on li "Load Composition Planning" at bounding box center [596, 238] width 157 height 24
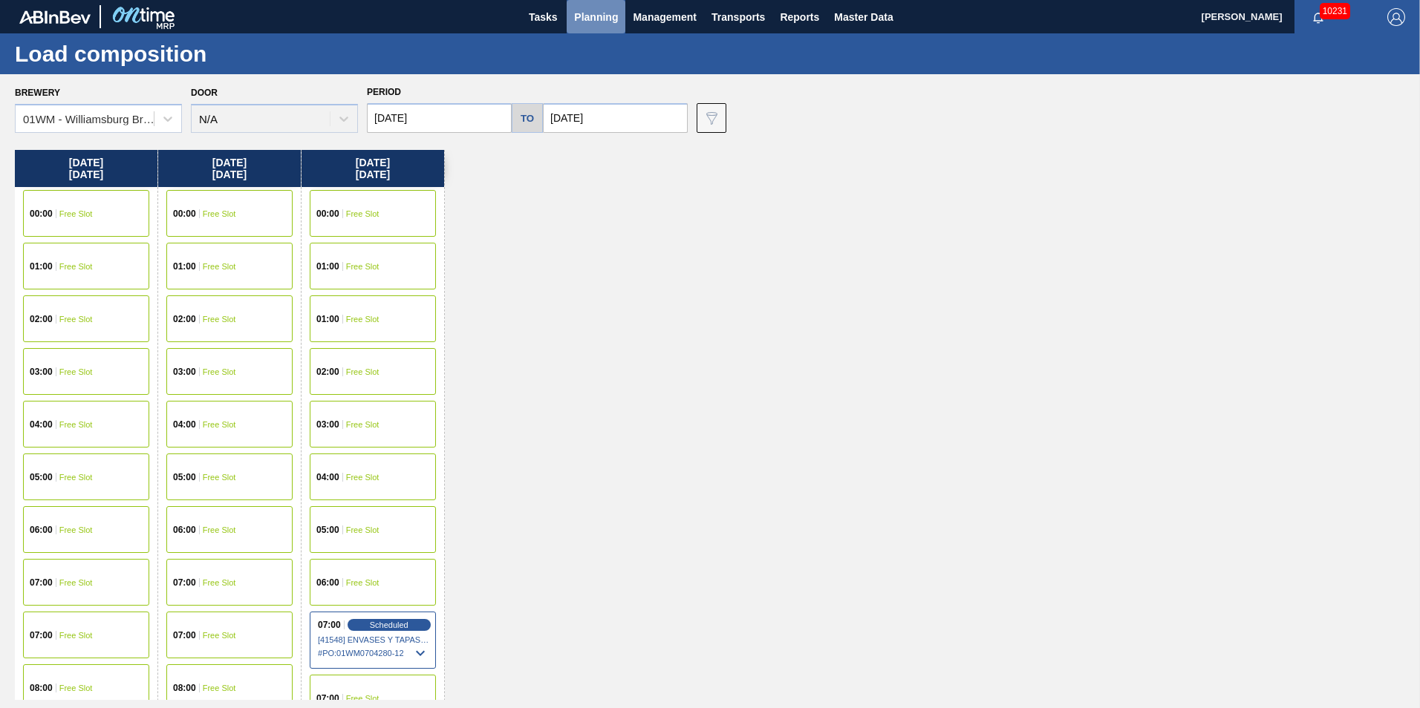
click at [600, 4] on button "Planning" at bounding box center [596, 16] width 59 height 33
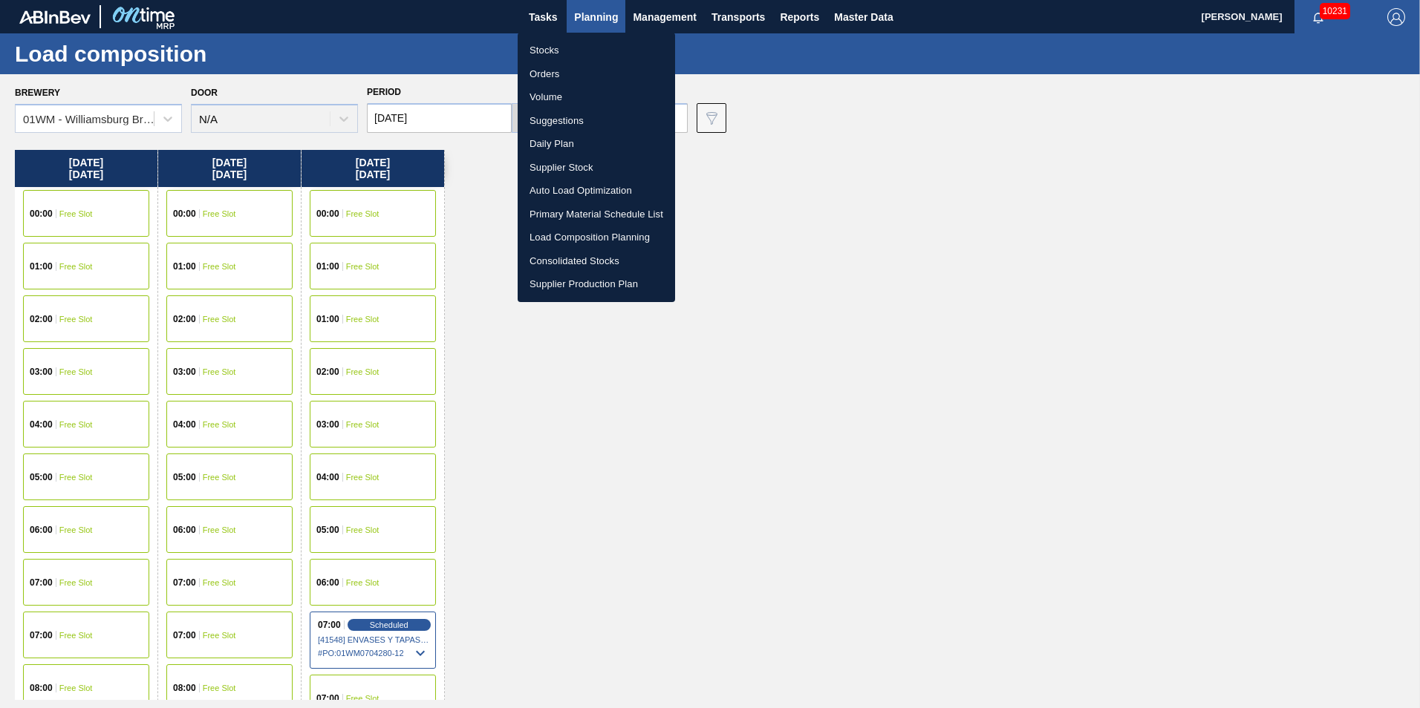
click at [568, 118] on li "Suggestions" at bounding box center [596, 121] width 157 height 24
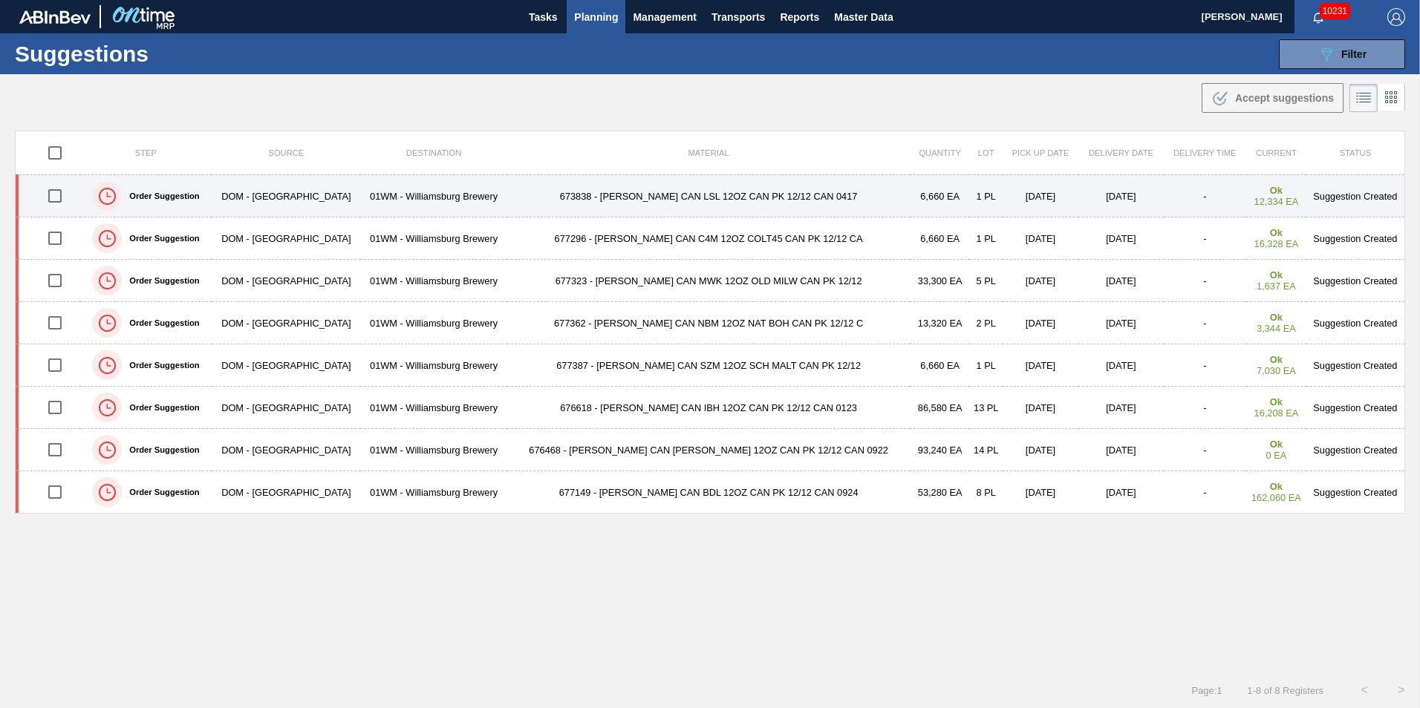
click at [52, 202] on input "checkbox" at bounding box center [54, 195] width 31 height 31
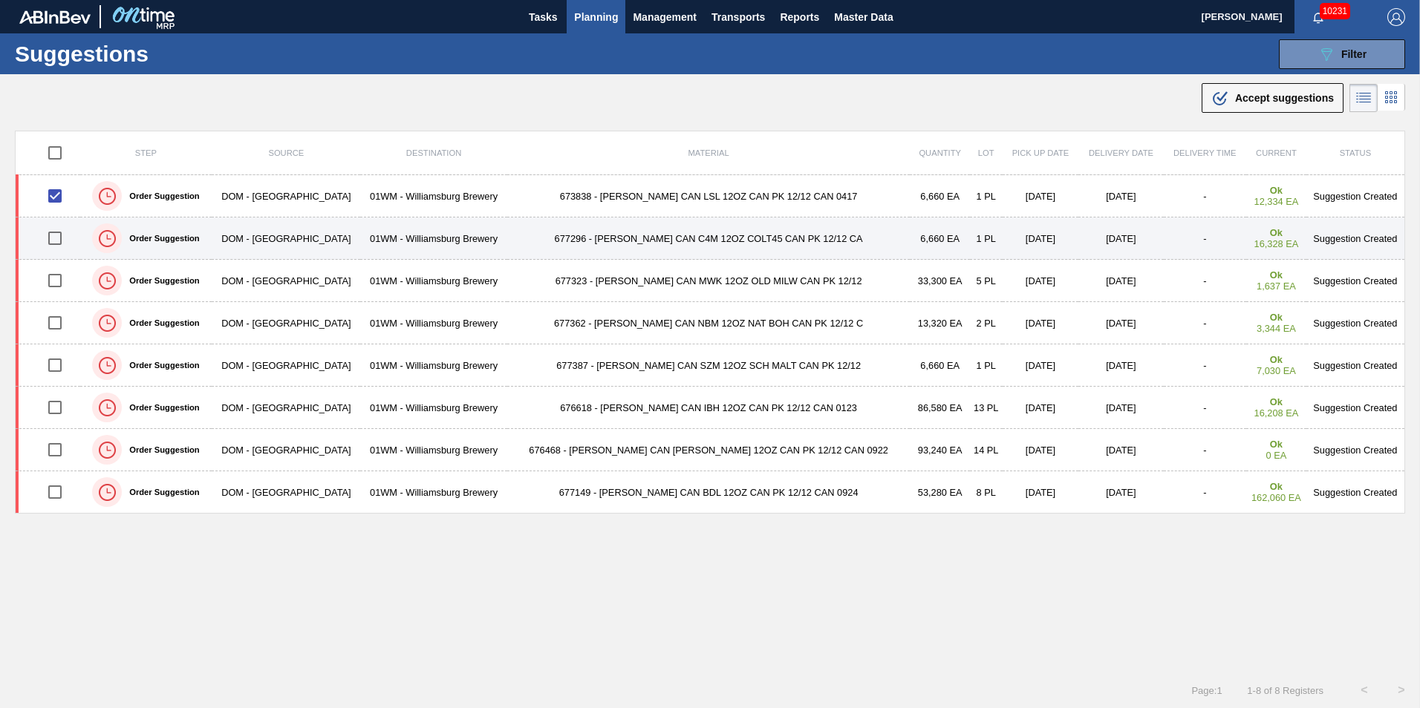
click at [59, 247] on input "checkbox" at bounding box center [54, 238] width 31 height 31
click at [647, 233] on td "677296 - CARR CAN C4M 12OZ COLT45 CAN PK 12/12 CA" at bounding box center [708, 239] width 403 height 42
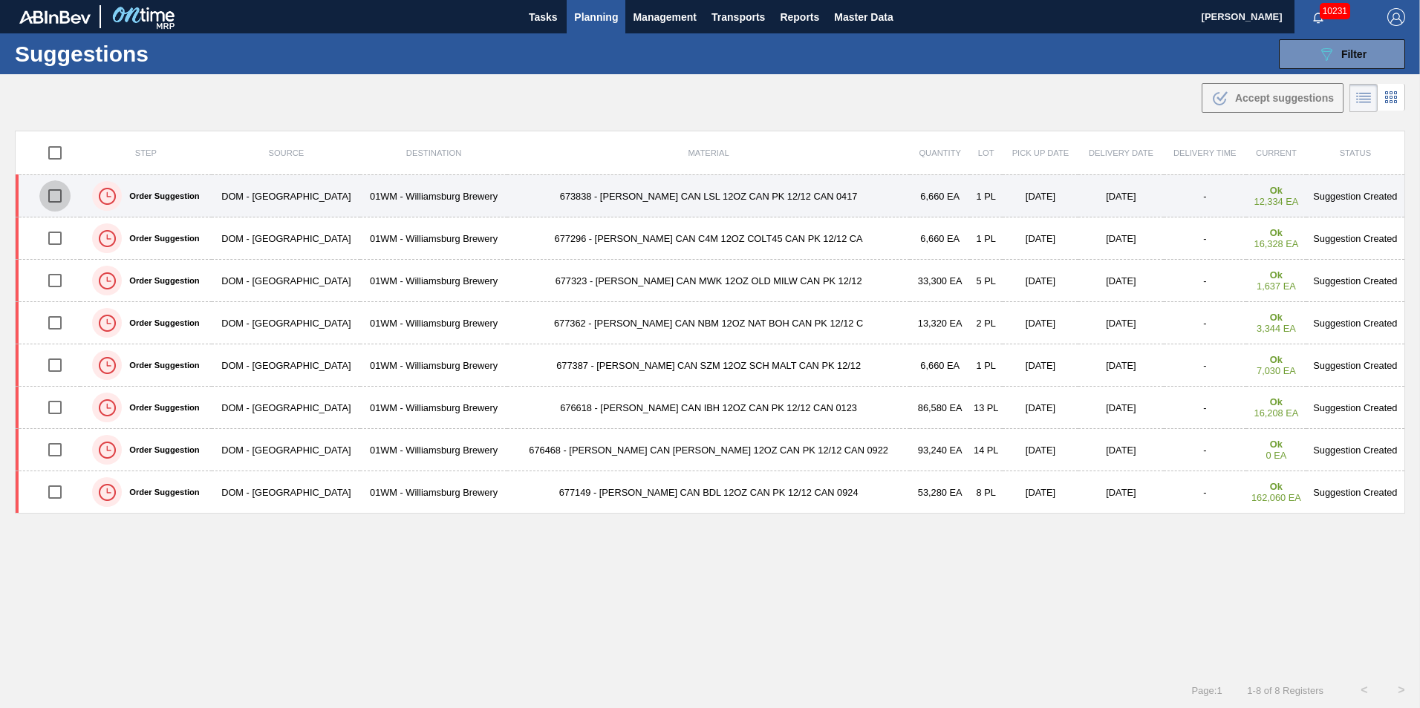
click at [59, 203] on input "checkbox" at bounding box center [54, 195] width 31 height 31
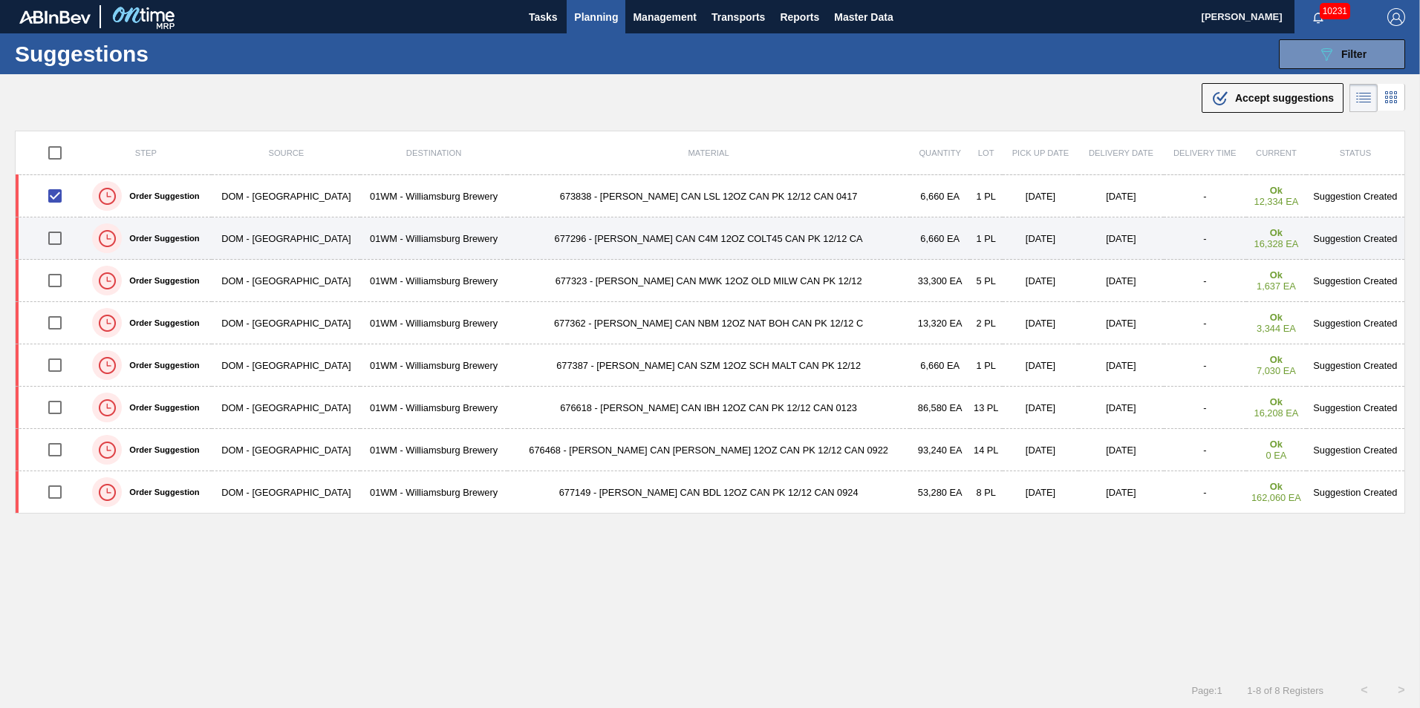
click at [56, 233] on input "checkbox" at bounding box center [54, 238] width 31 height 31
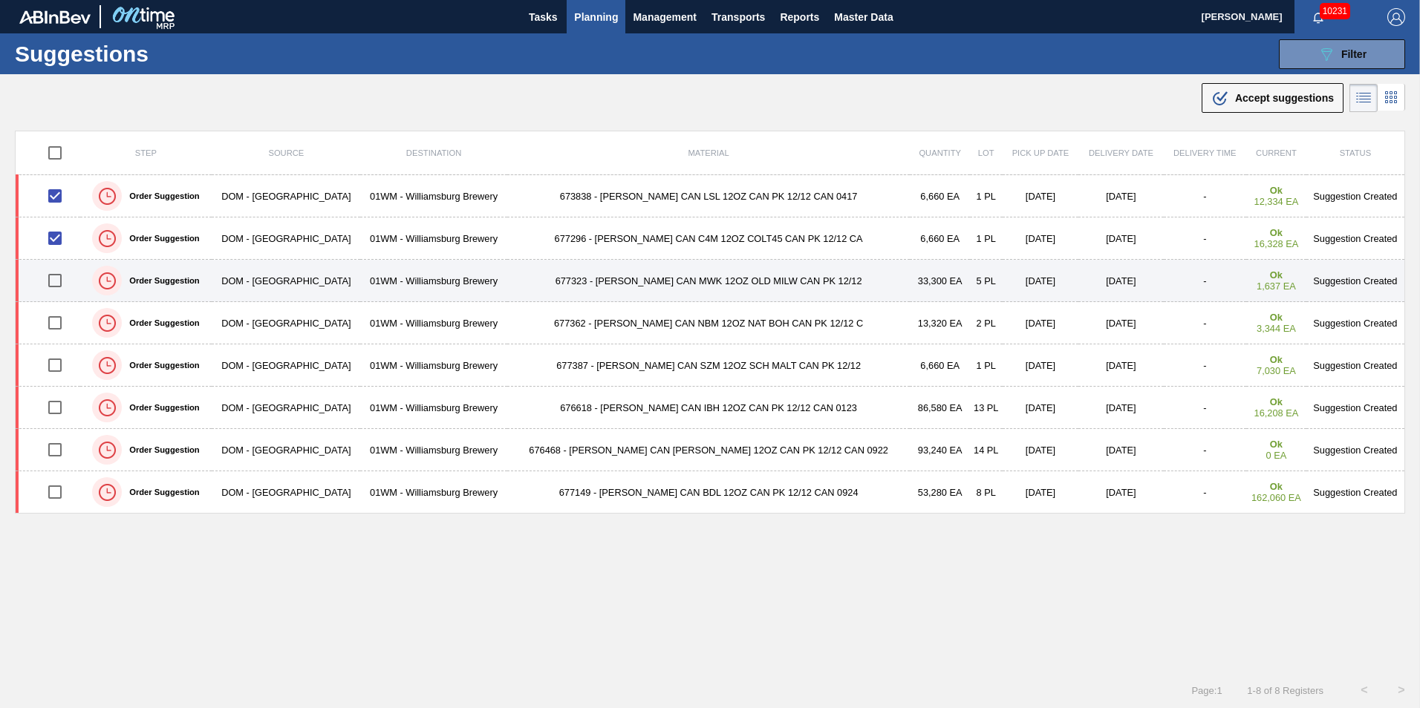
click at [627, 287] on td "677323 - CARR CAN MWK 12OZ OLD MILW CAN PK 12/12" at bounding box center [708, 281] width 403 height 42
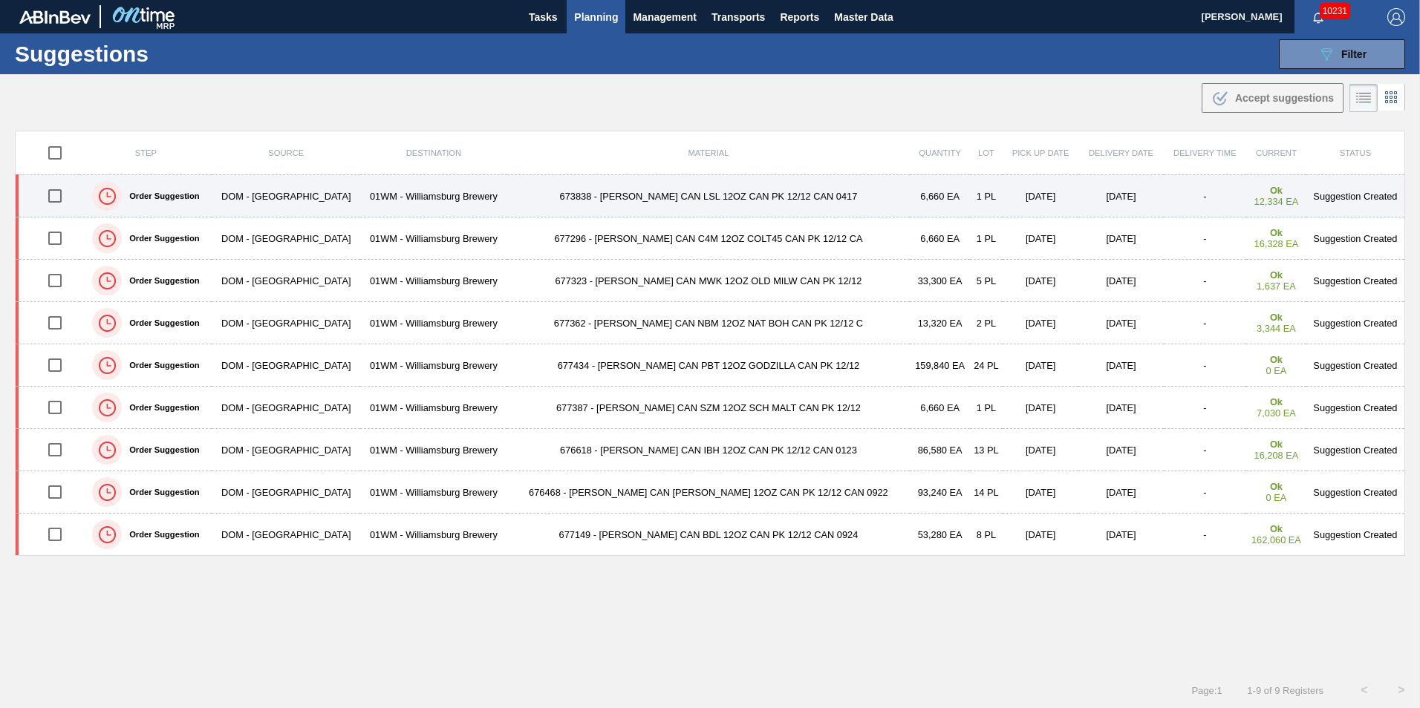
click at [61, 201] on input "checkbox" at bounding box center [54, 195] width 31 height 31
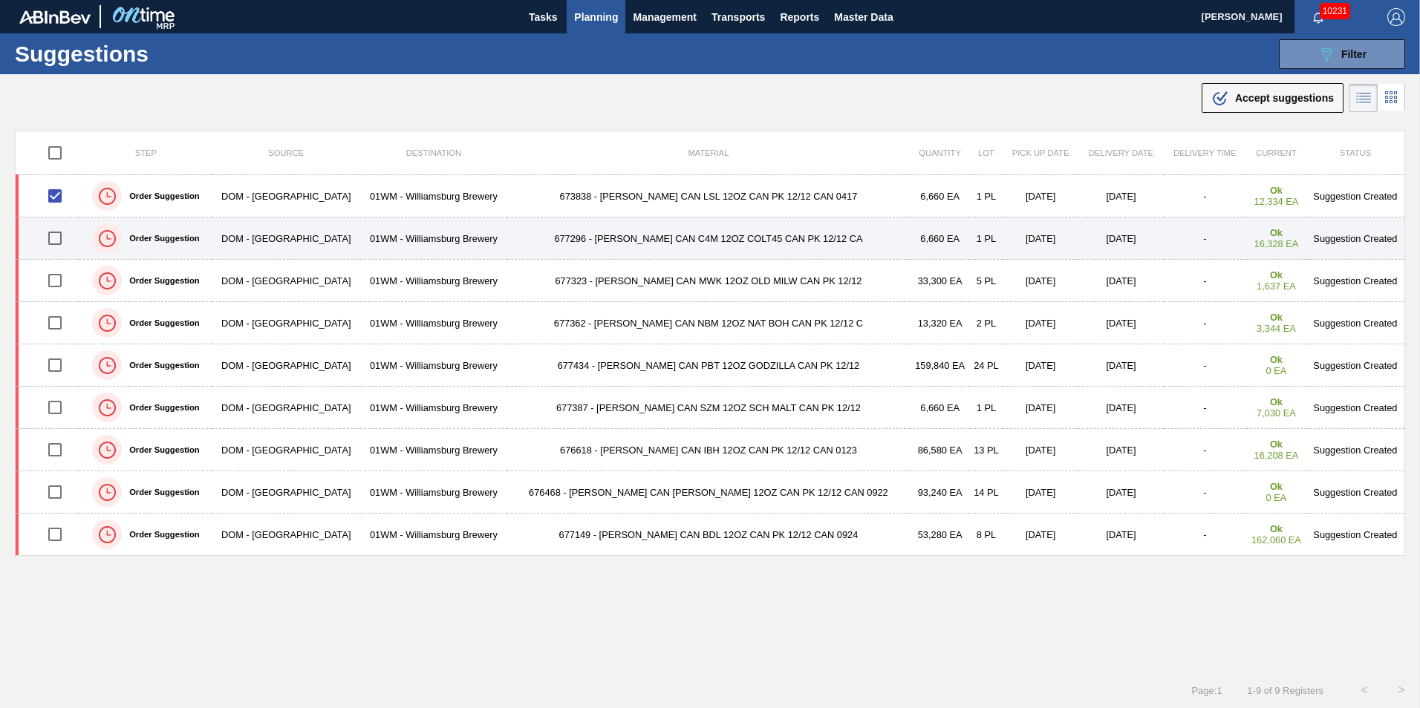
click at [54, 241] on input "checkbox" at bounding box center [54, 238] width 31 height 31
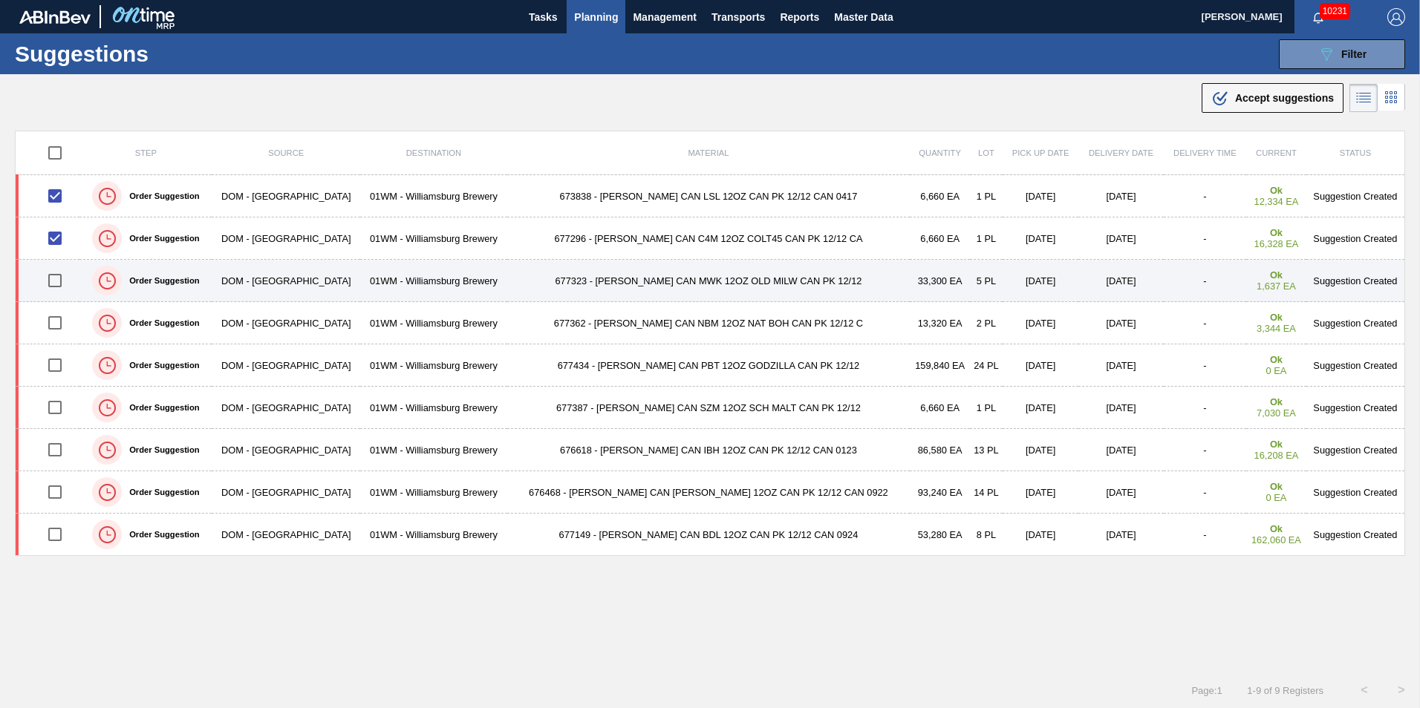
click at [59, 284] on input "checkbox" at bounding box center [54, 280] width 31 height 31
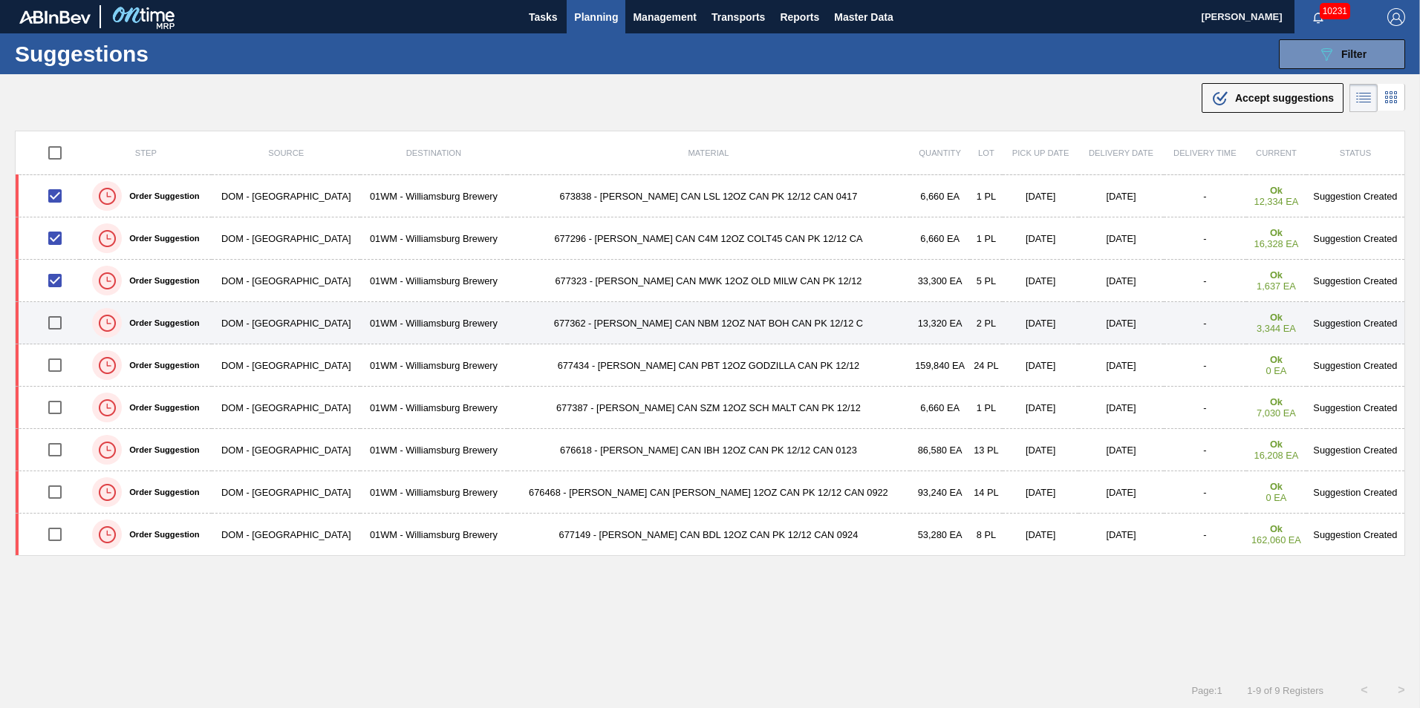
click at [57, 310] on input "checkbox" at bounding box center [54, 322] width 31 height 31
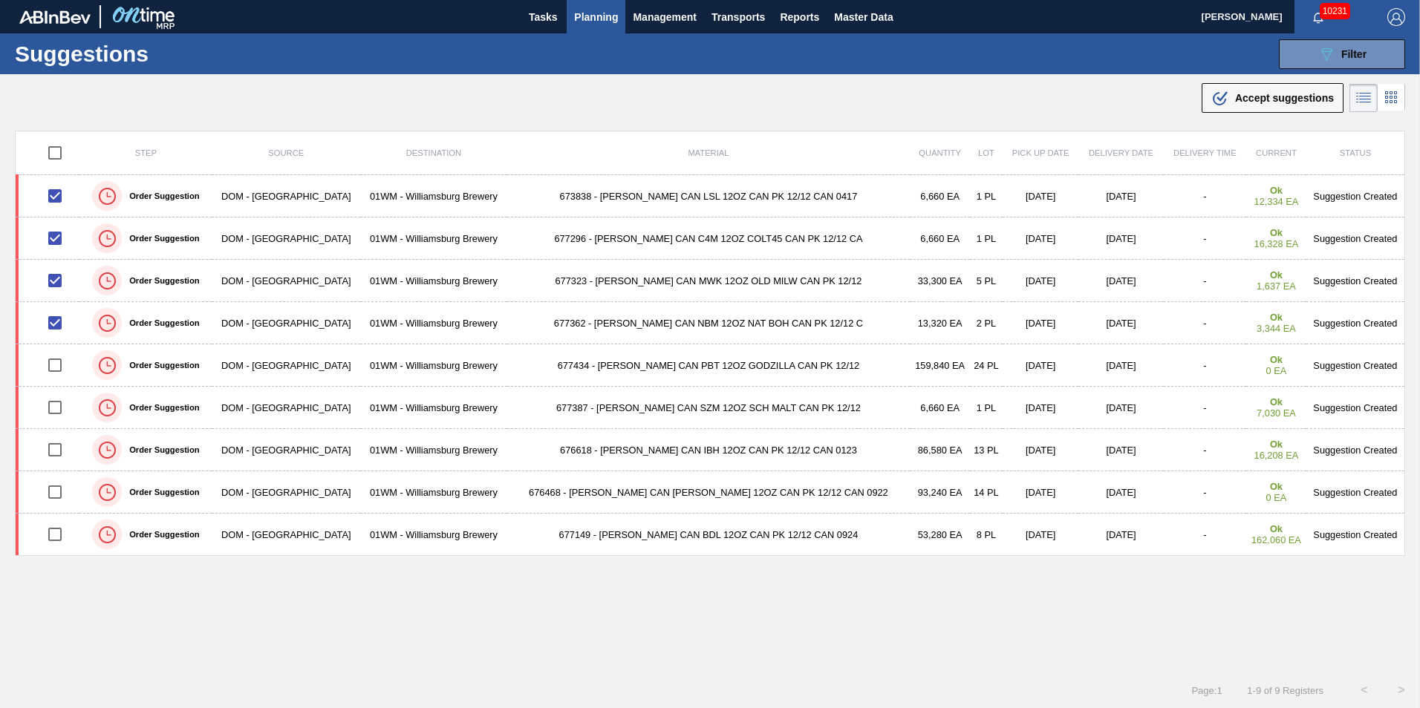
click at [618, 369] on td "677434 - CARR CAN PBT 12OZ GODZILLA CAN PK 12/12" at bounding box center [708, 366] width 403 height 42
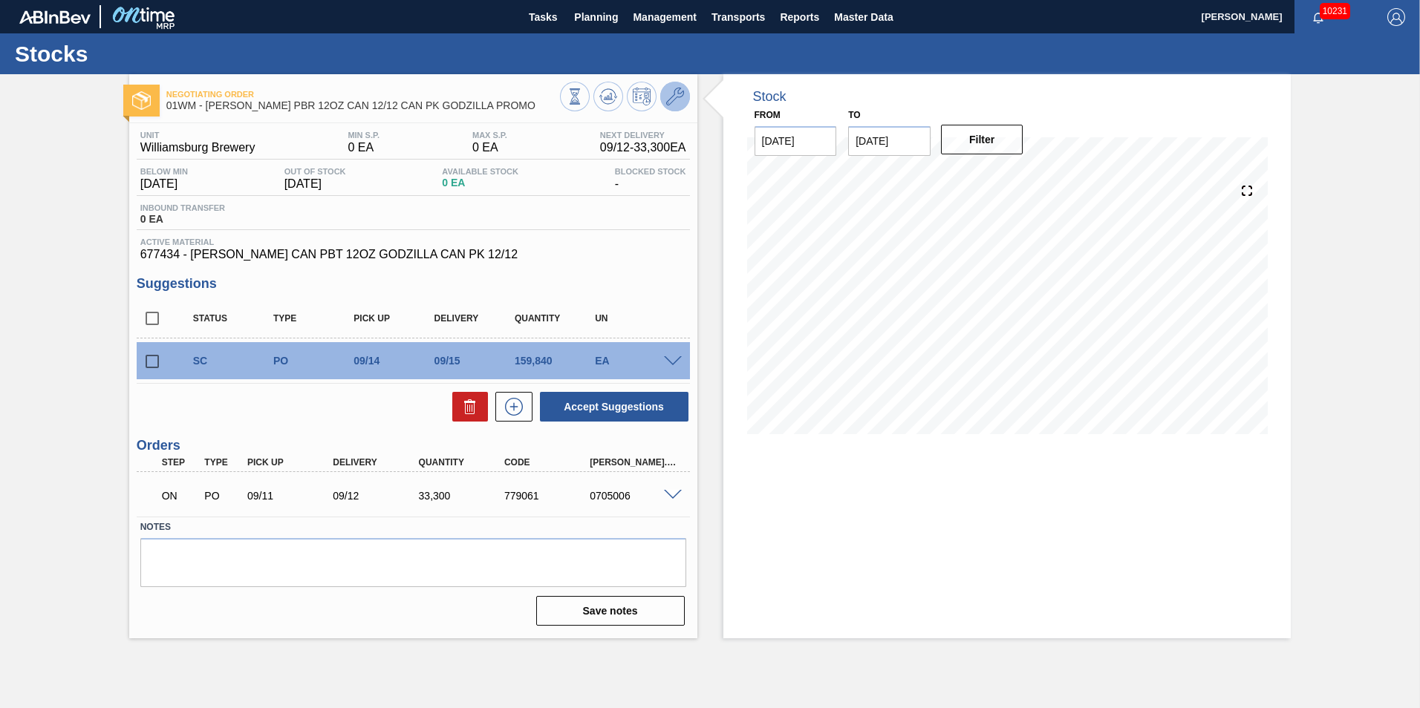
click at [670, 82] on button at bounding box center [675, 97] width 30 height 30
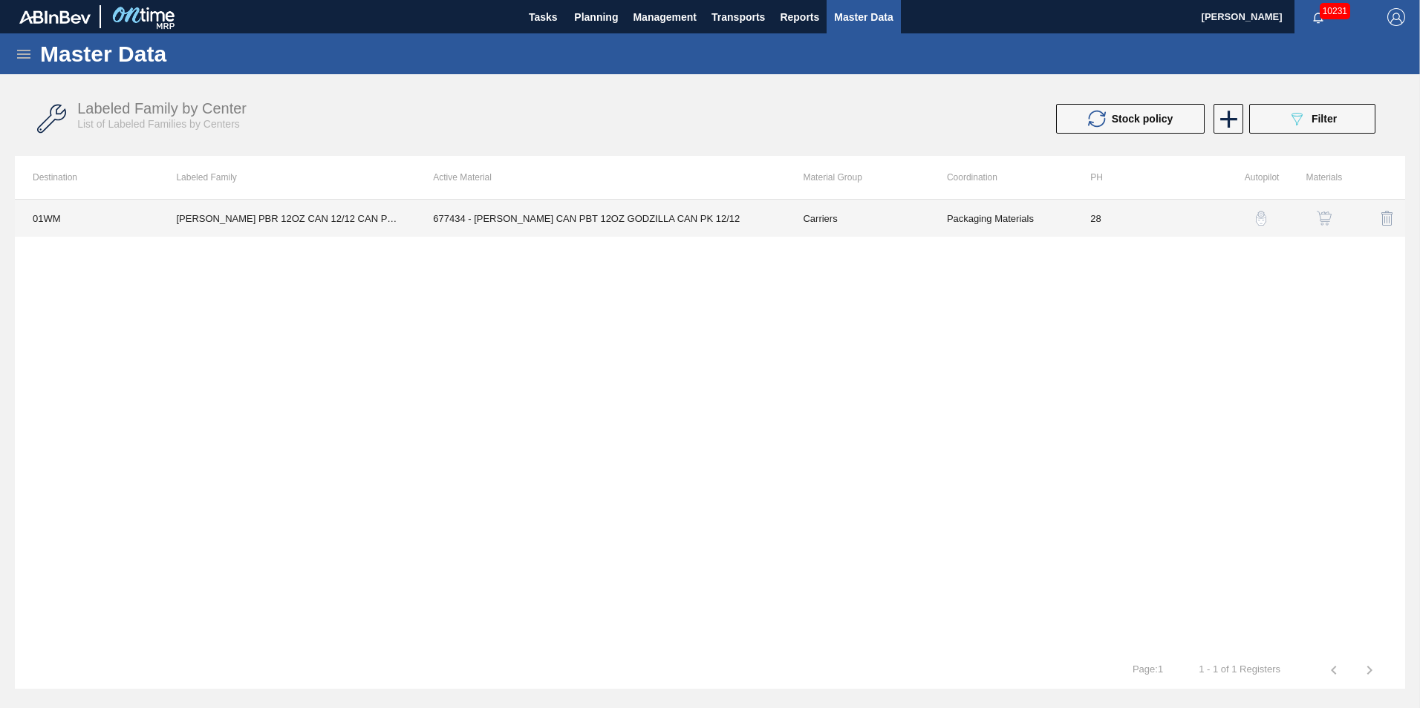
click at [649, 209] on td "677434 - CARR CAN PBT 12OZ GODZILLA CAN PK 12/12" at bounding box center [600, 218] width 370 height 37
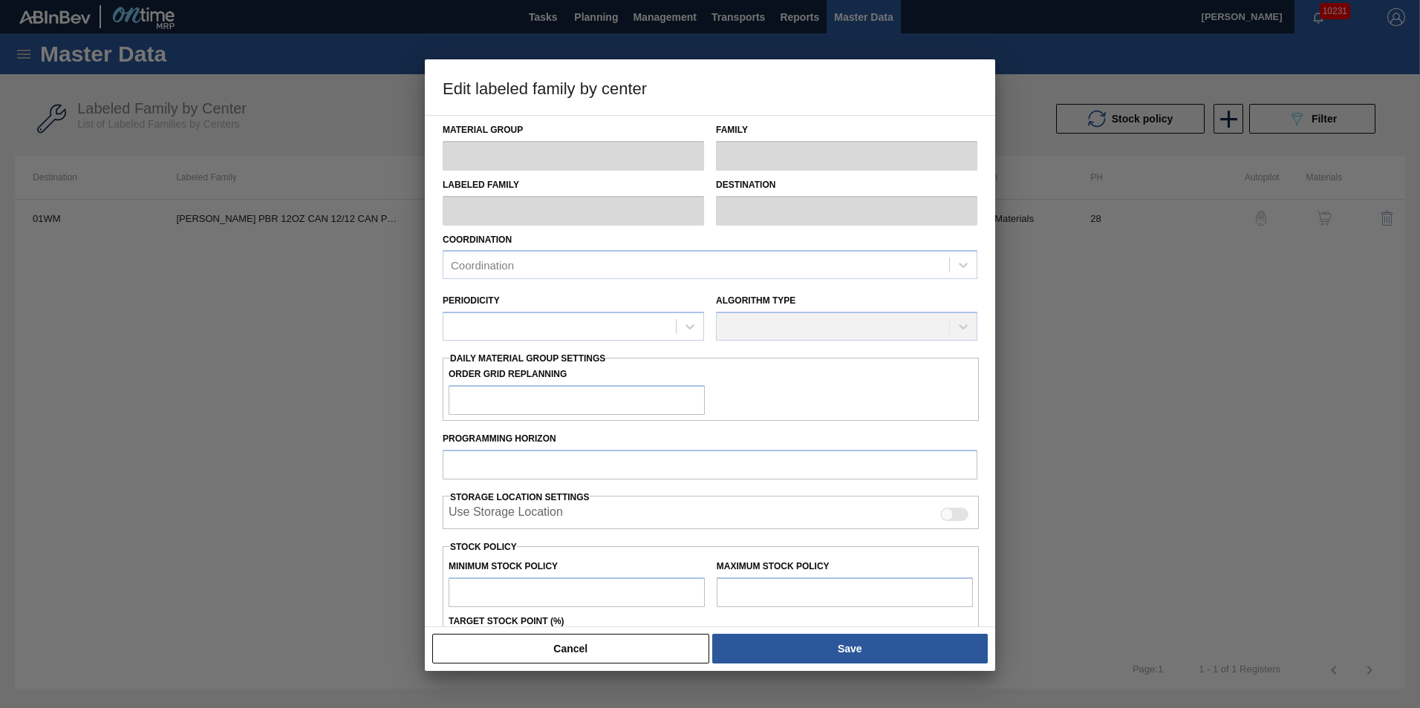
click at [1104, 440] on div at bounding box center [710, 354] width 1420 height 708
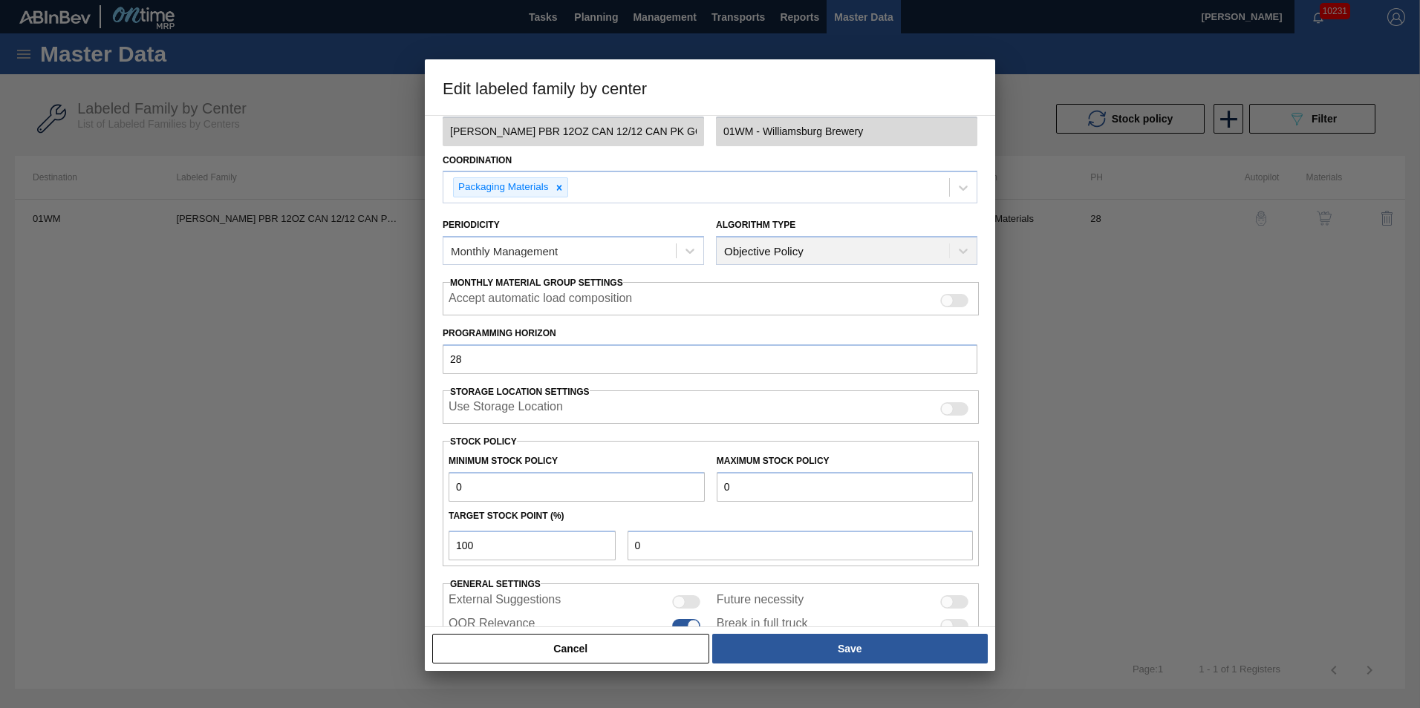
scroll to position [149, 0]
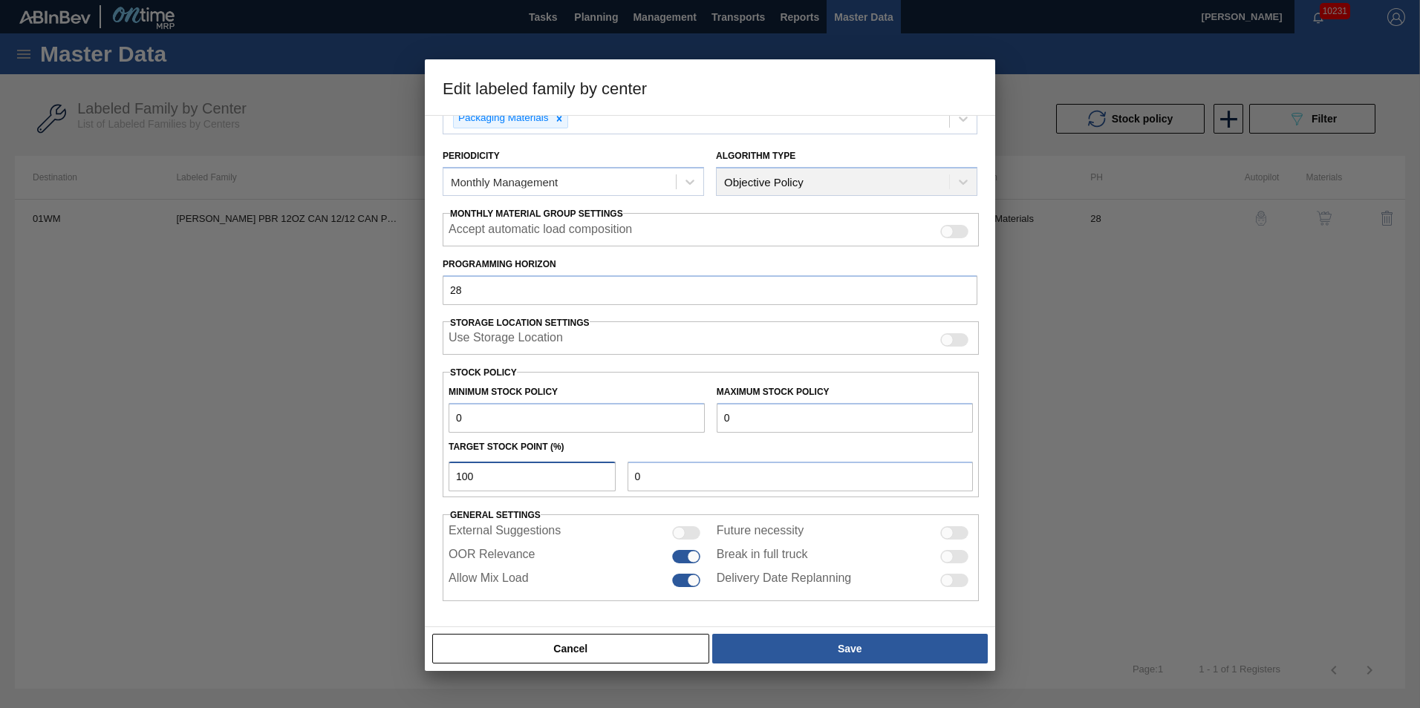
click at [560, 484] on input "100" at bounding box center [532, 477] width 167 height 30
click at [1072, 375] on div at bounding box center [710, 354] width 1420 height 708
drag, startPoint x: 500, startPoint y: 477, endPoint x: 191, endPoint y: 416, distance: 314.9
click at [203, 429] on div "Edit labeled family by center Material Group Carriers Family Can Carriers Label…" at bounding box center [710, 354] width 1420 height 708
click at [677, 647] on button "Cancel" at bounding box center [570, 649] width 277 height 30
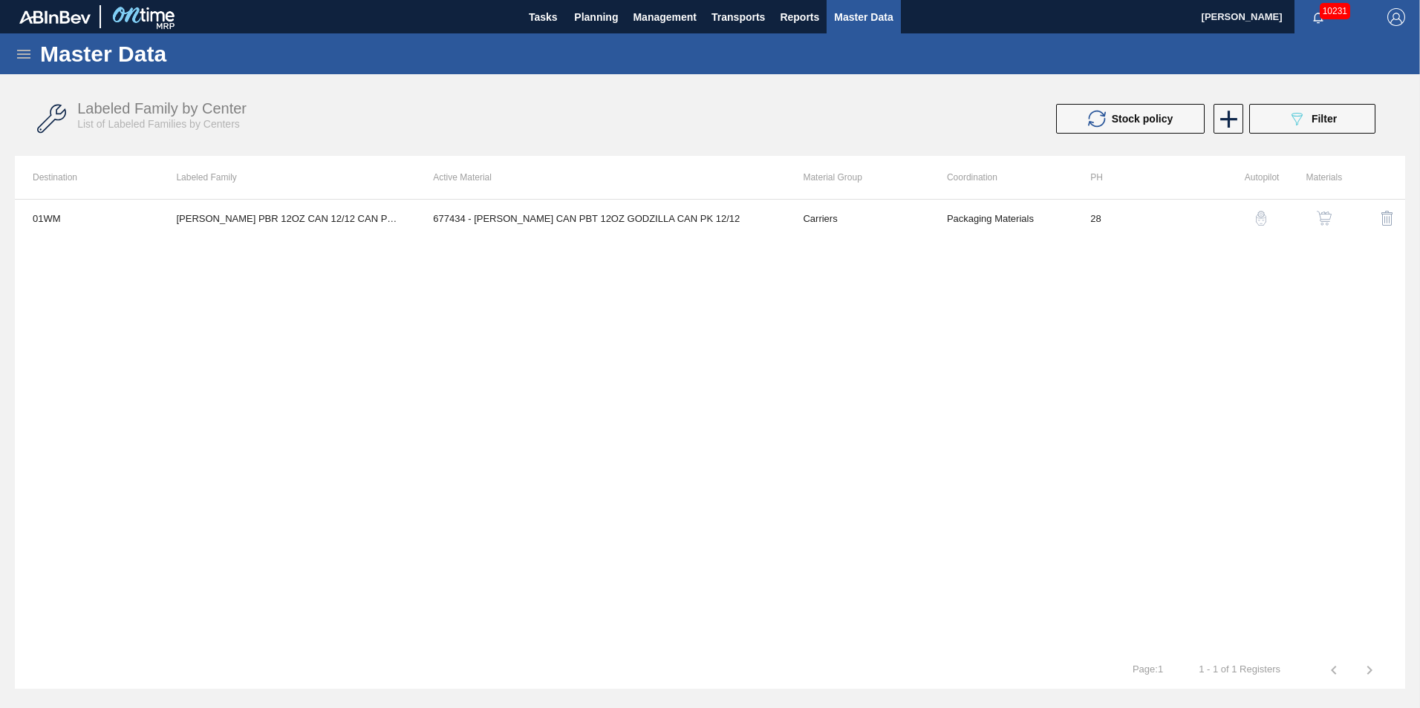
click at [1261, 216] on img "button" at bounding box center [1261, 218] width 15 height 15
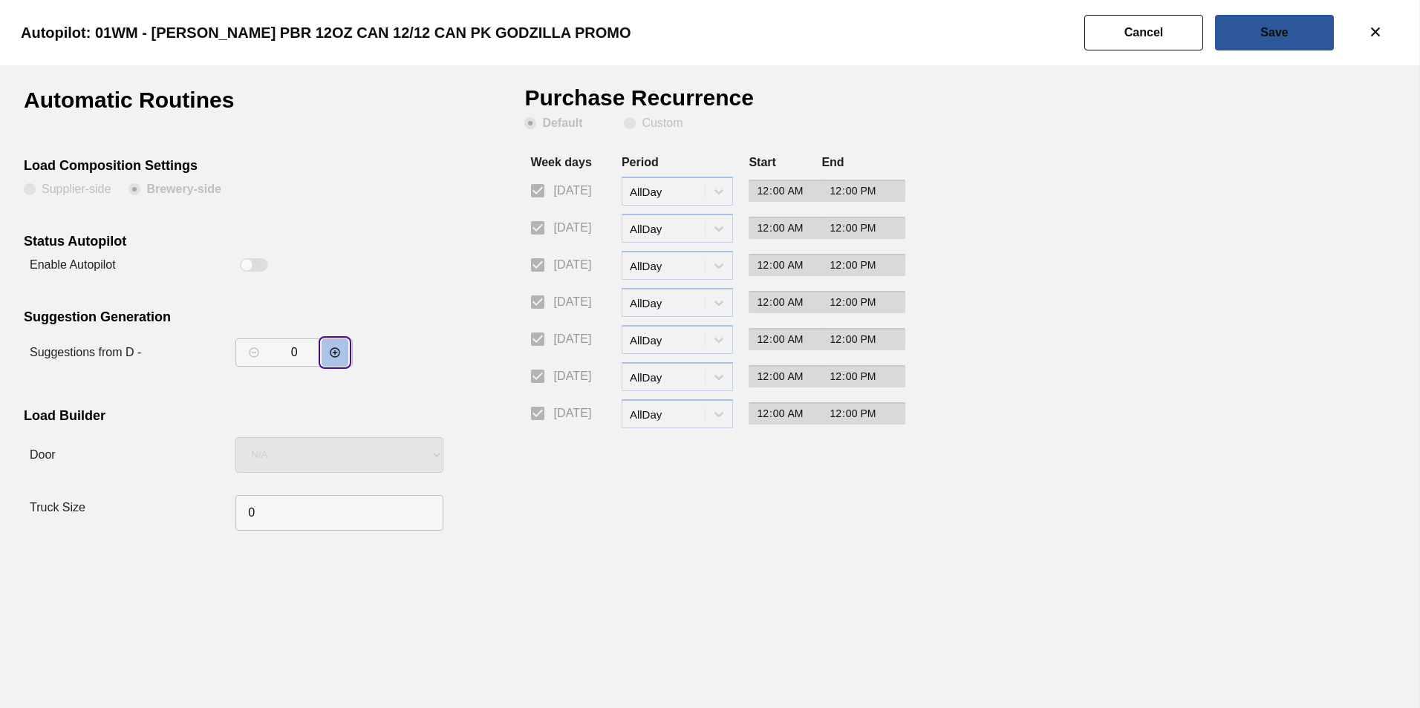
click at [332, 353] on icon "decrementar valor" at bounding box center [335, 353] width 12 height 12
click at [1288, 24] on button "Save" at bounding box center [1274, 33] width 119 height 36
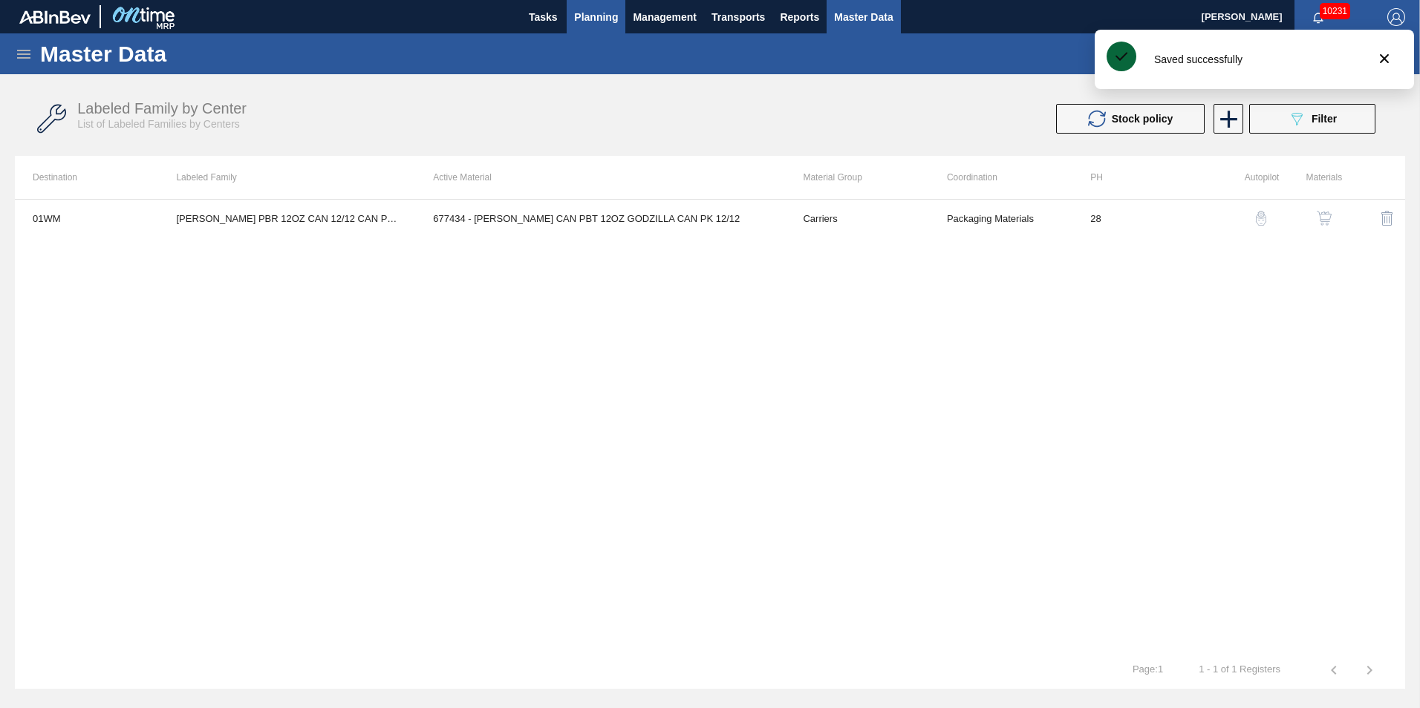
click at [584, 16] on span "Planning" at bounding box center [596, 17] width 44 height 18
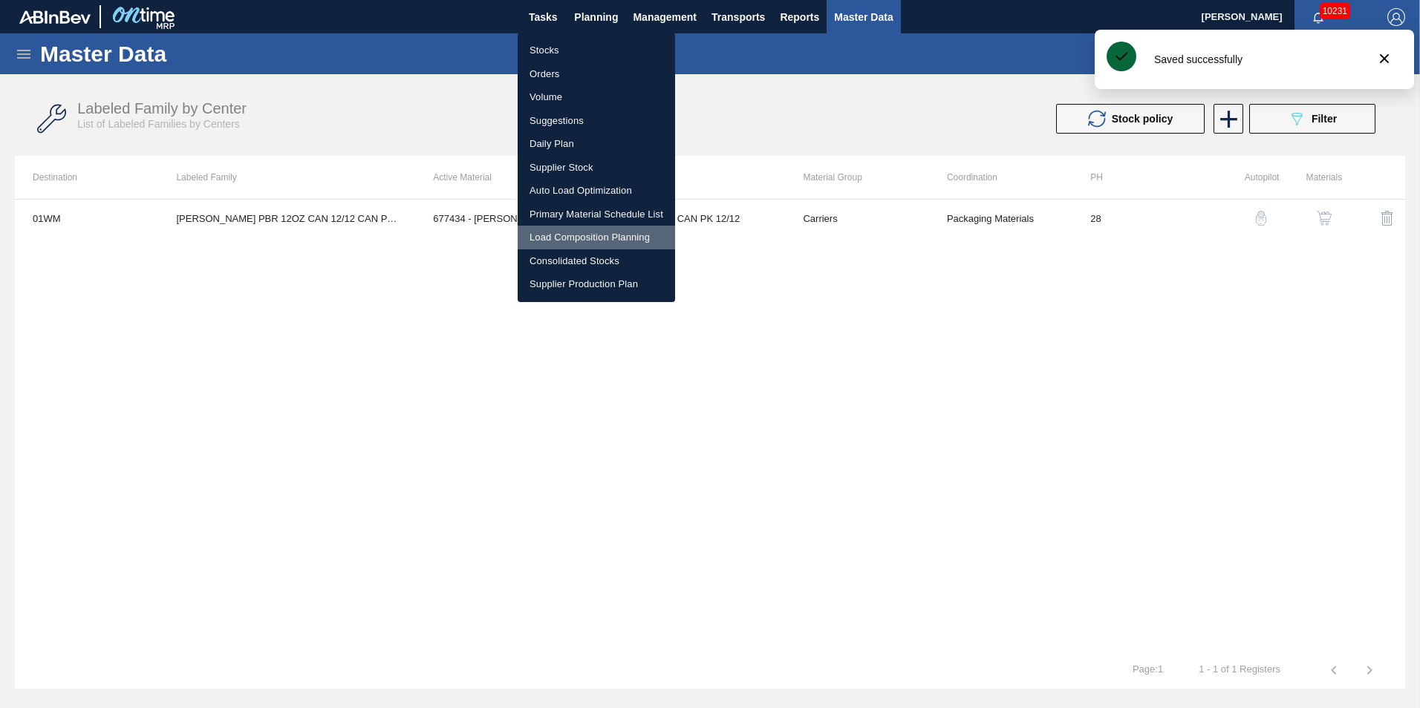
click at [579, 233] on li "Load Composition Planning" at bounding box center [596, 238] width 157 height 24
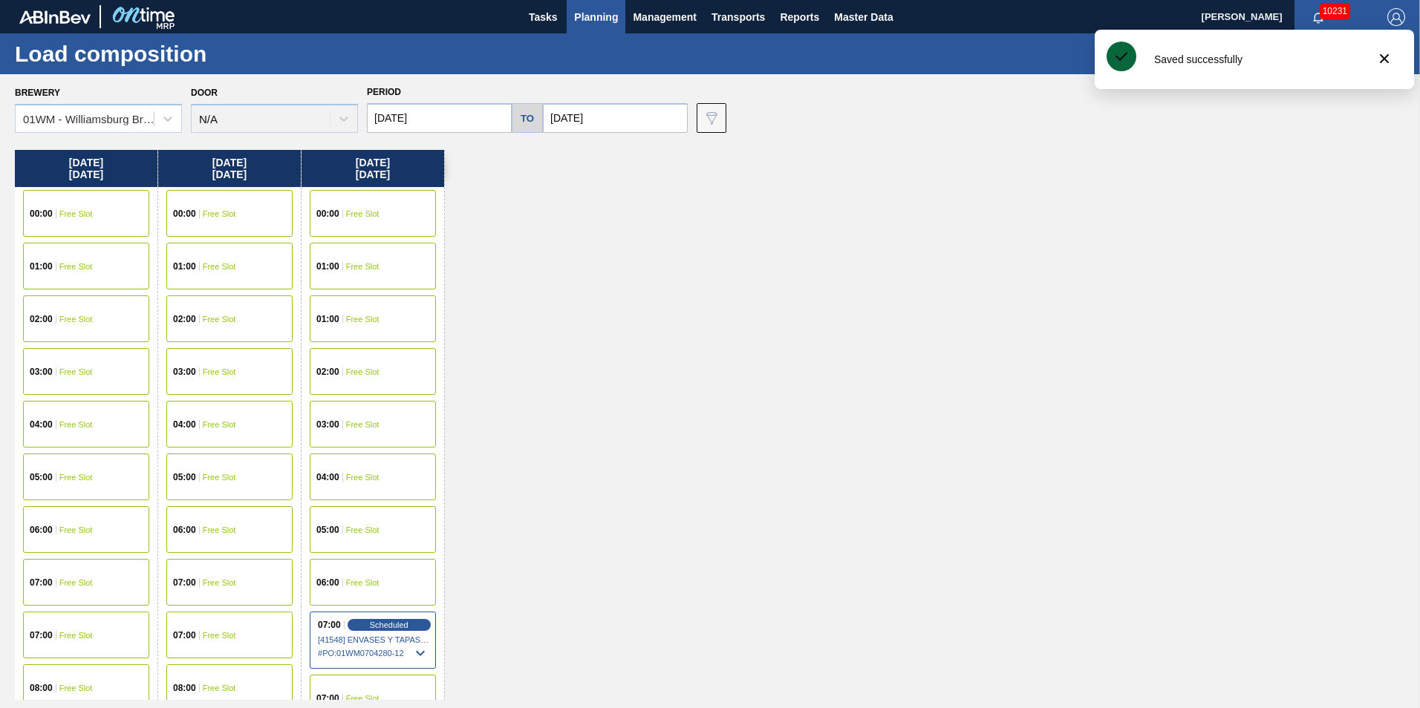
click at [439, 114] on input "09/15/2025" at bounding box center [439, 118] width 145 height 30
click at [602, 22] on span "Planning" at bounding box center [596, 17] width 44 height 18
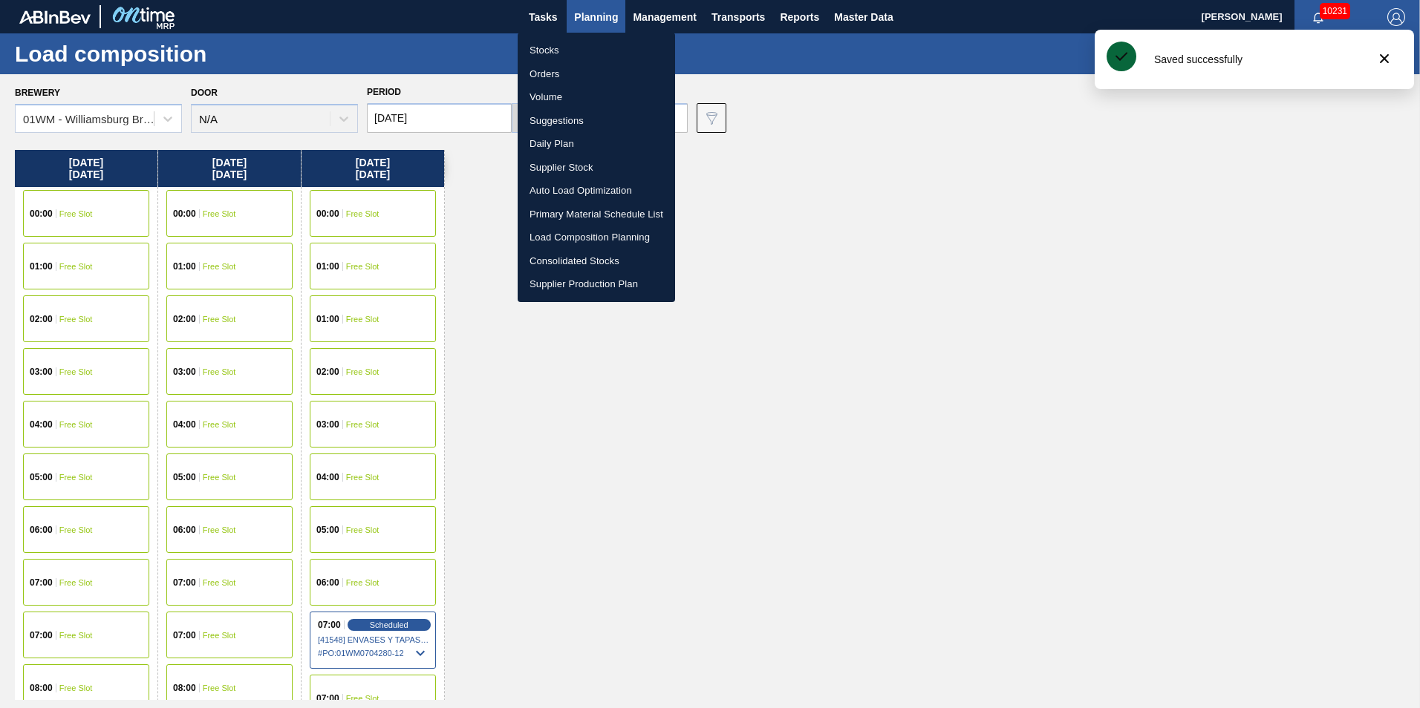
click at [596, 112] on li "Suggestions" at bounding box center [596, 121] width 157 height 24
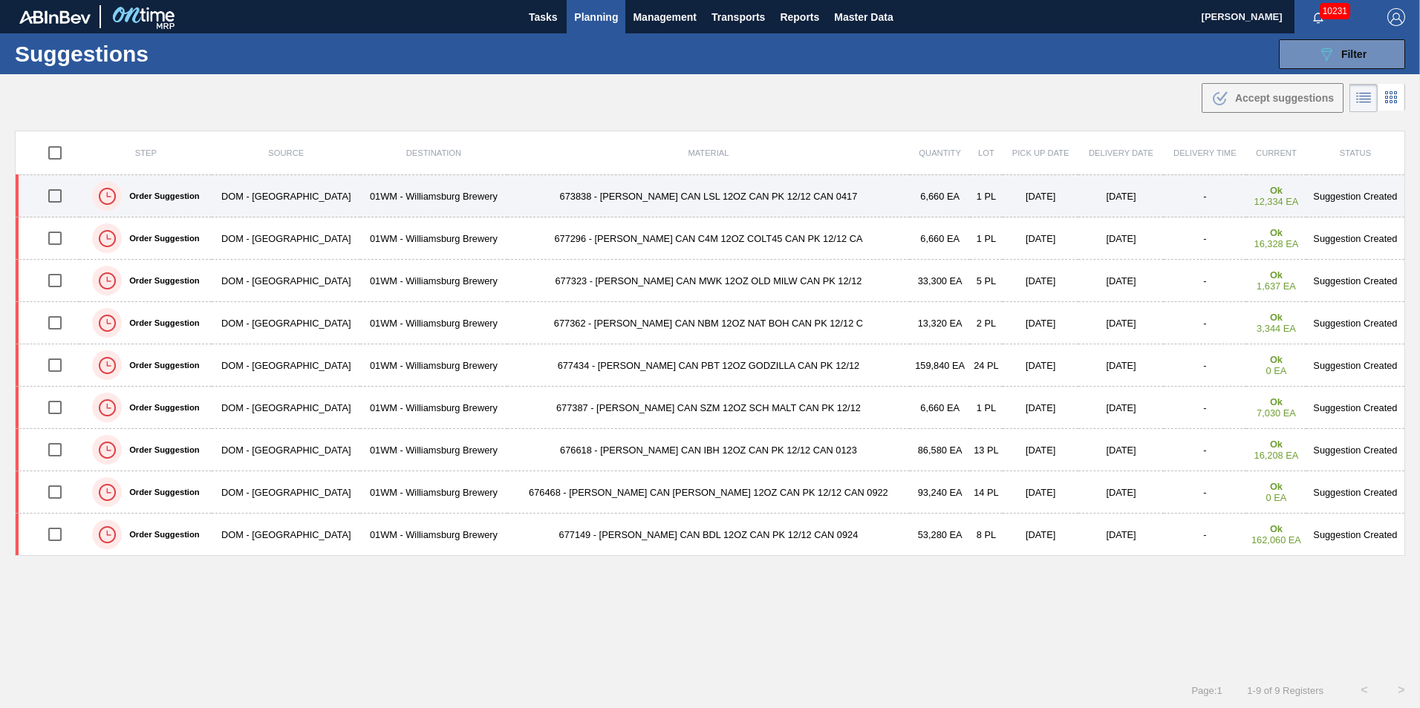
click at [52, 195] on input "checkbox" at bounding box center [54, 195] width 31 height 31
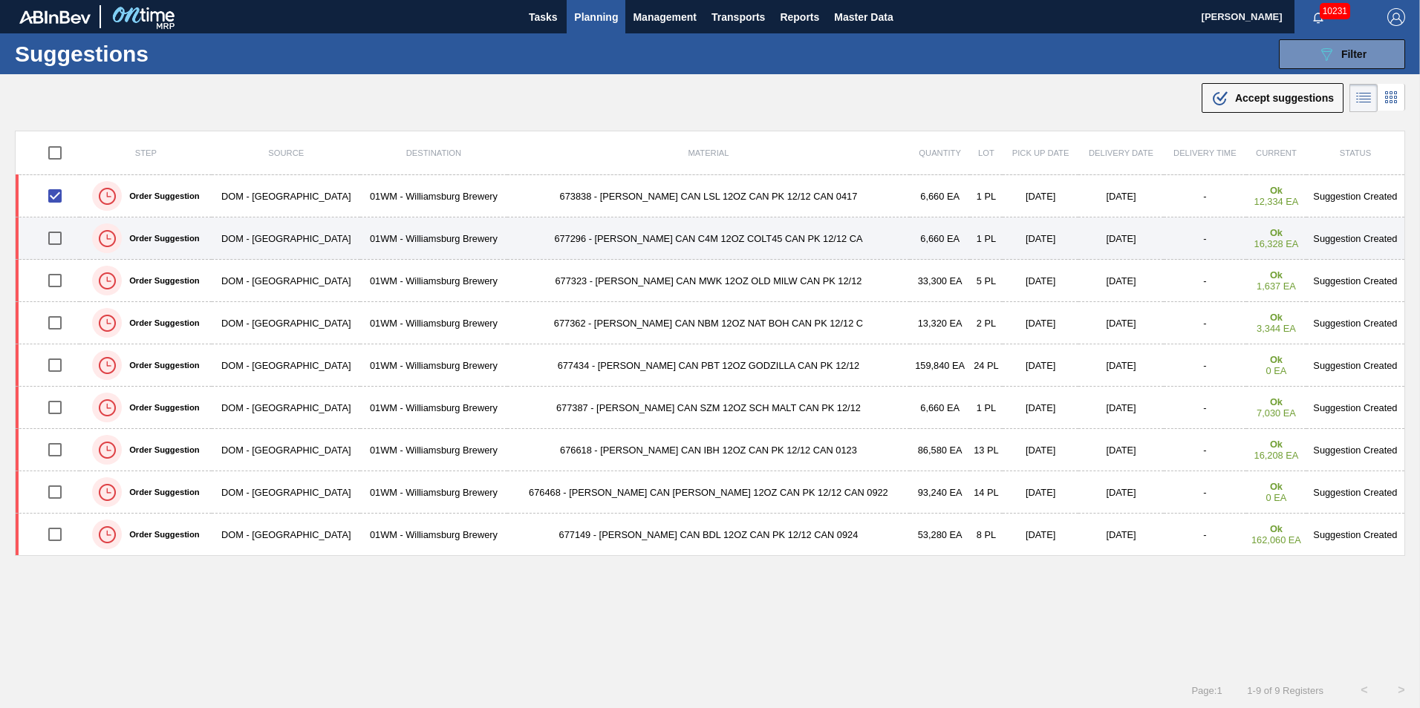
click at [58, 238] on input "checkbox" at bounding box center [54, 238] width 31 height 31
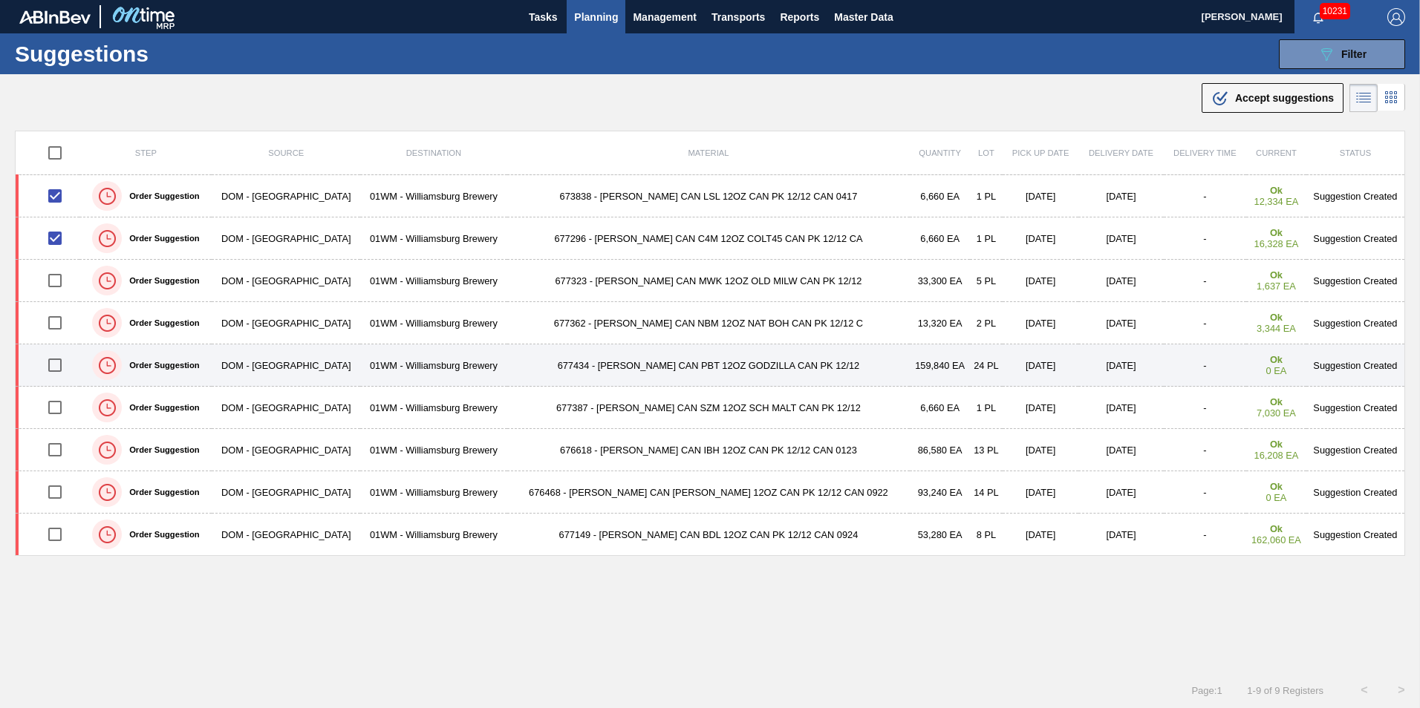
drag, startPoint x: 53, startPoint y: 370, endPoint x: 90, endPoint y: 374, distance: 36.7
click at [54, 370] on input "checkbox" at bounding box center [54, 365] width 31 height 31
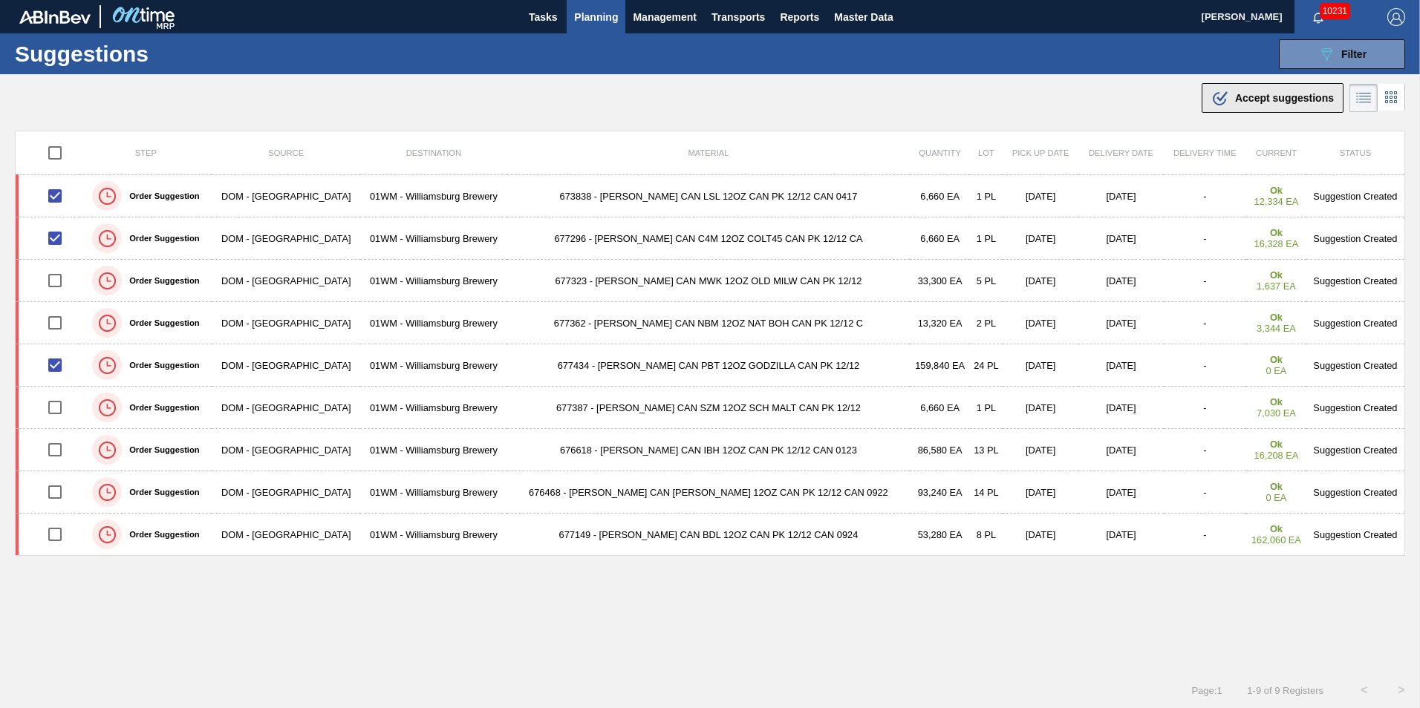
click at [1229, 98] on div ".b{fill:var(--color-action-default)} Accept suggestions" at bounding box center [1272, 98] width 123 height 18
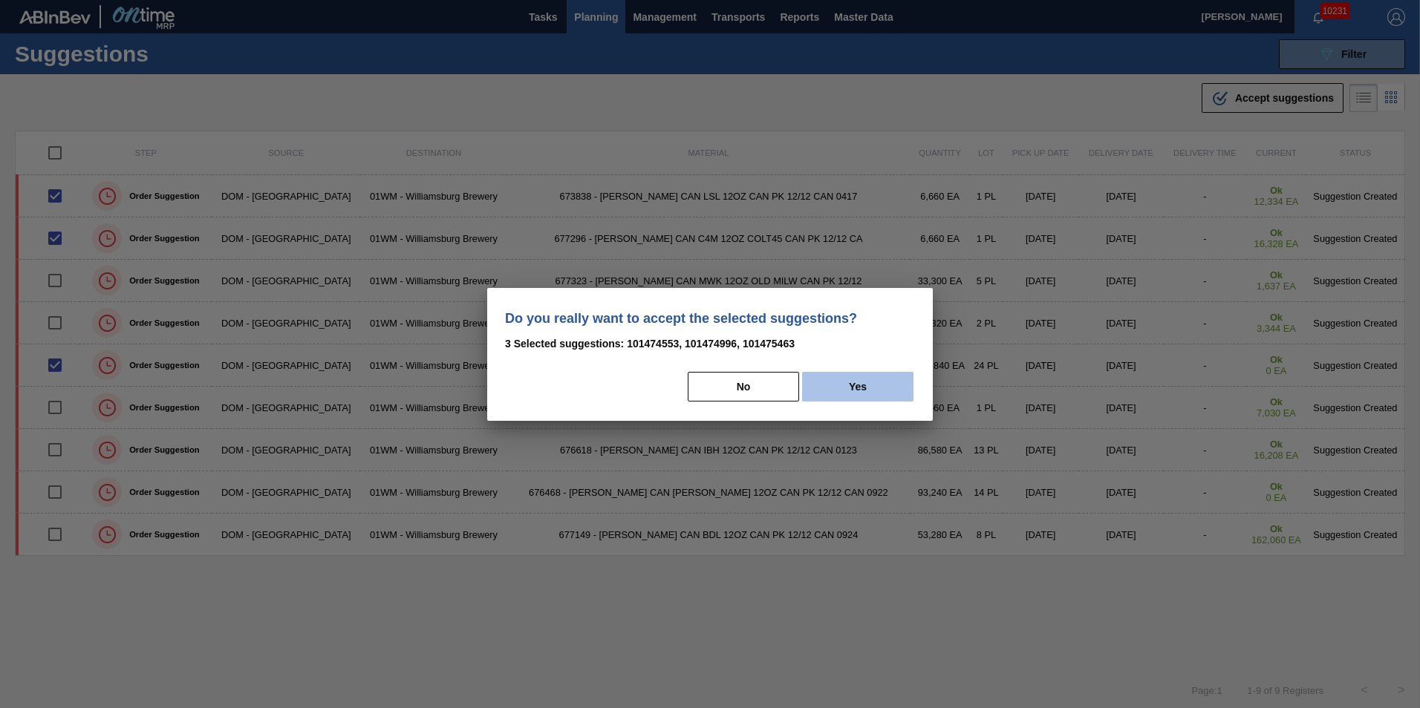
click at [838, 390] on button "Yes" at bounding box center [857, 387] width 111 height 30
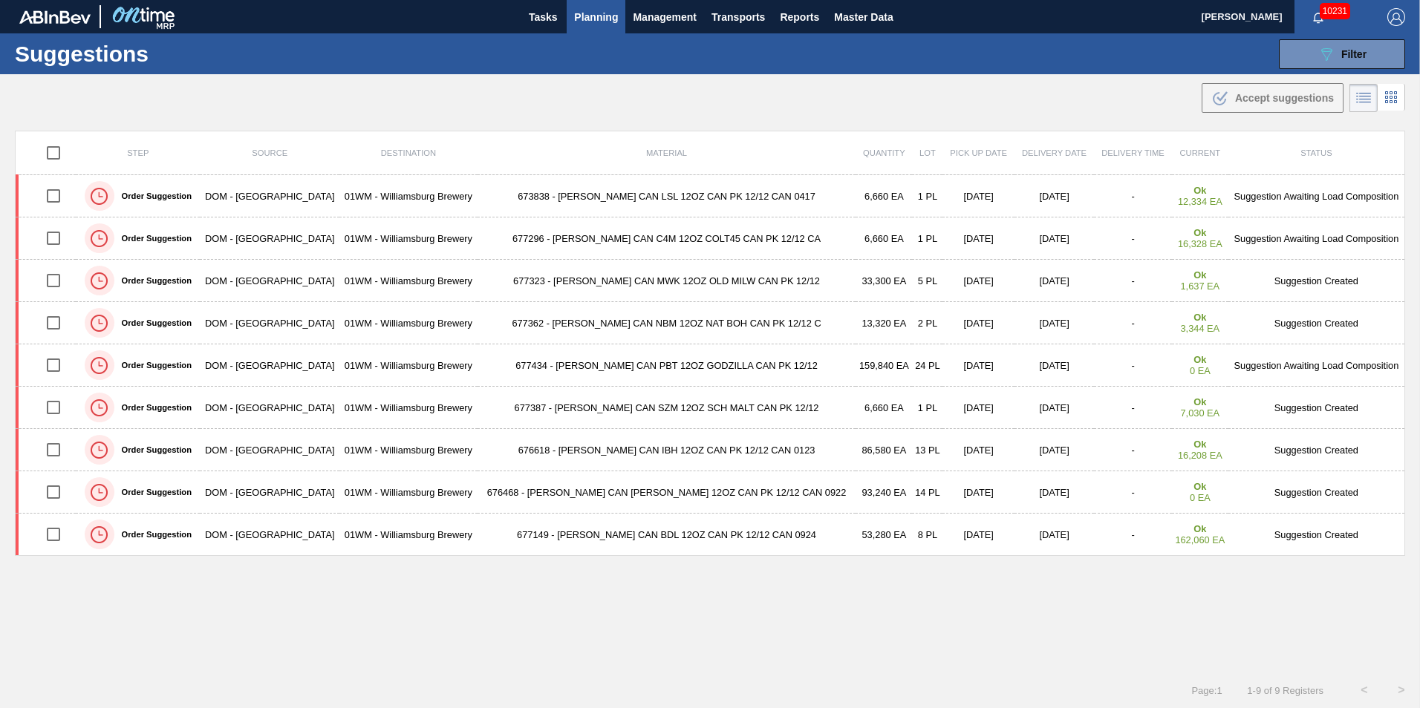
click at [588, 16] on span "Planning" at bounding box center [596, 17] width 44 height 18
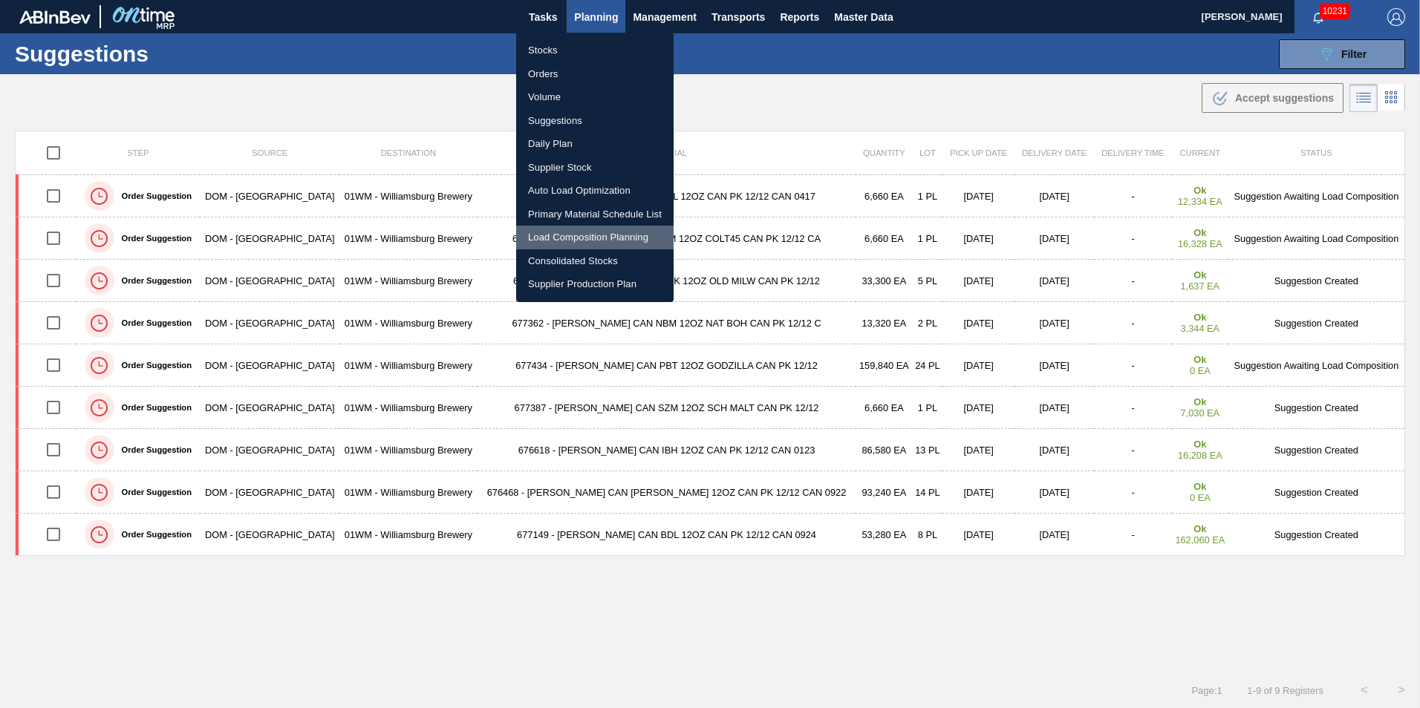
click at [600, 241] on li "Load Composition Planning" at bounding box center [594, 238] width 157 height 24
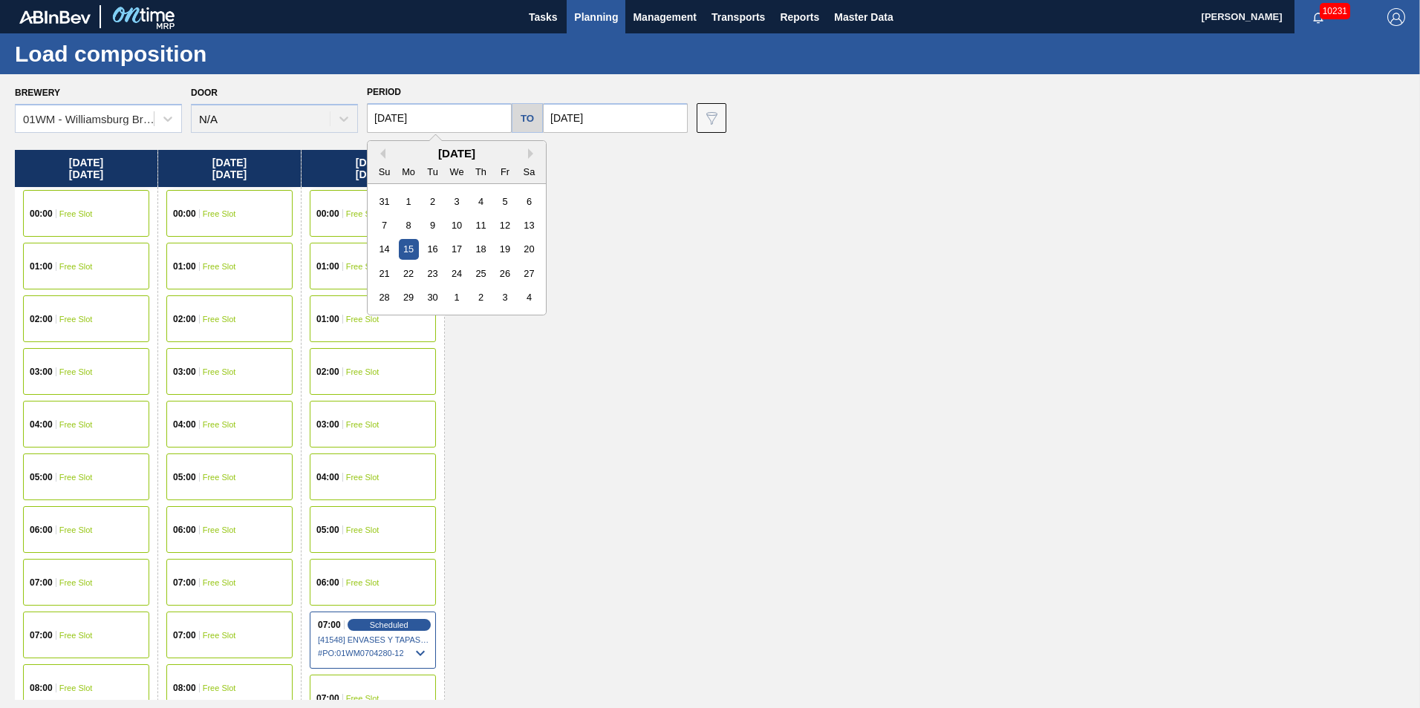
click at [413, 111] on input "09/15/2025" at bounding box center [439, 118] width 145 height 30
click at [509, 235] on div "12" at bounding box center [505, 225] width 20 height 20
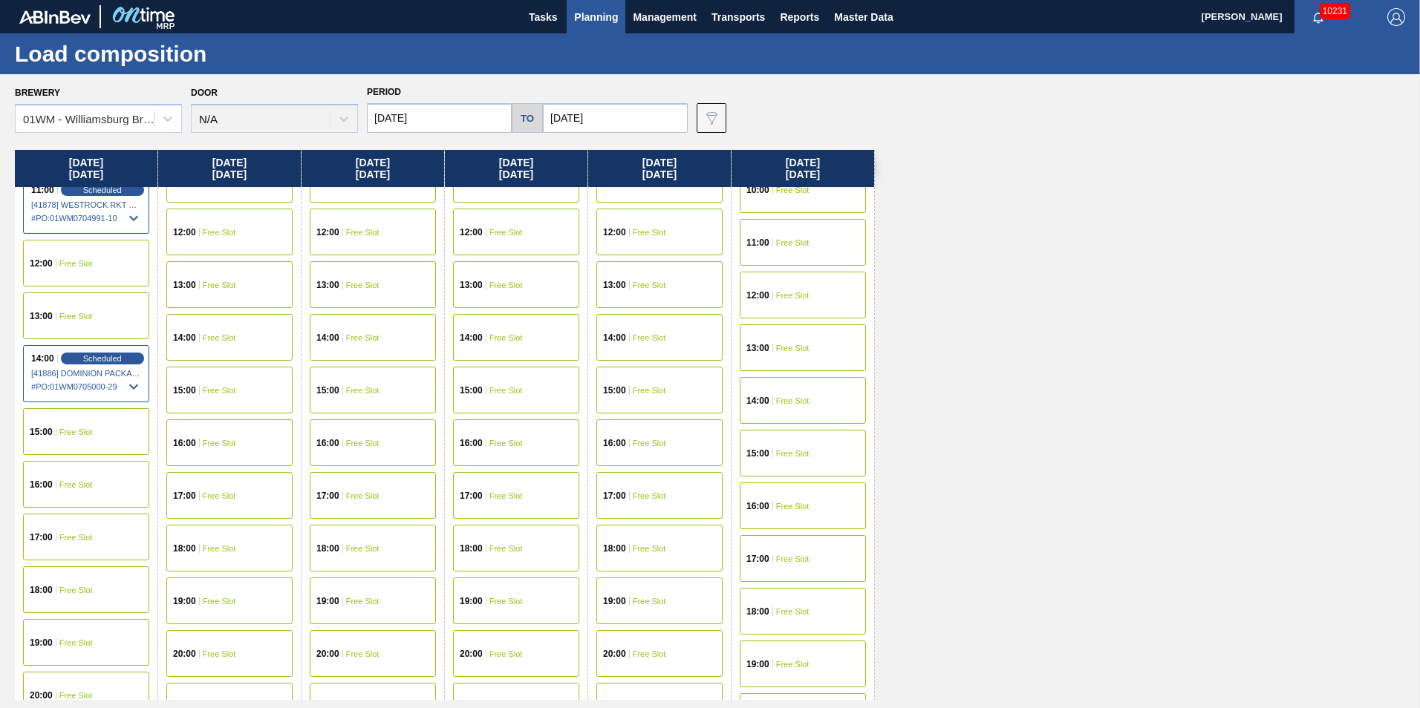
scroll to position [743, 0]
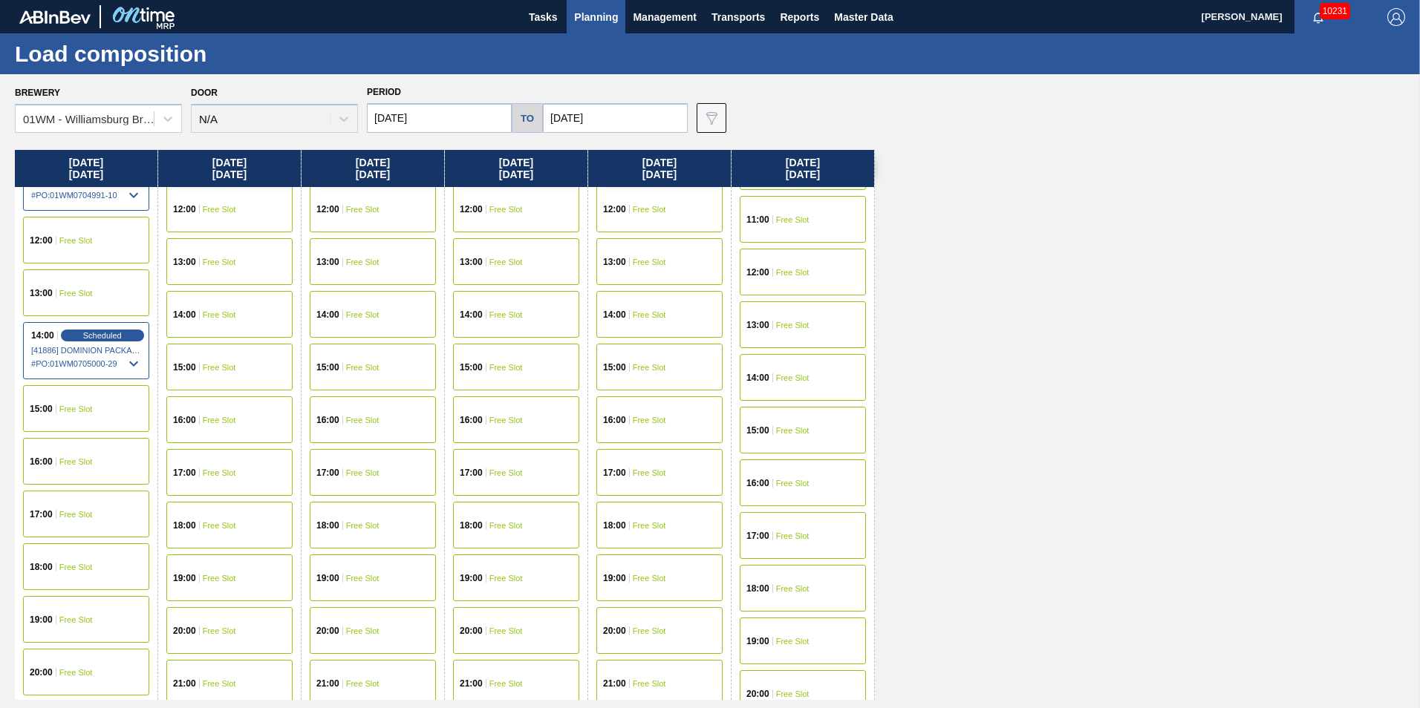
click at [91, 465] on span "Free Slot" at bounding box center [75, 461] width 33 height 9
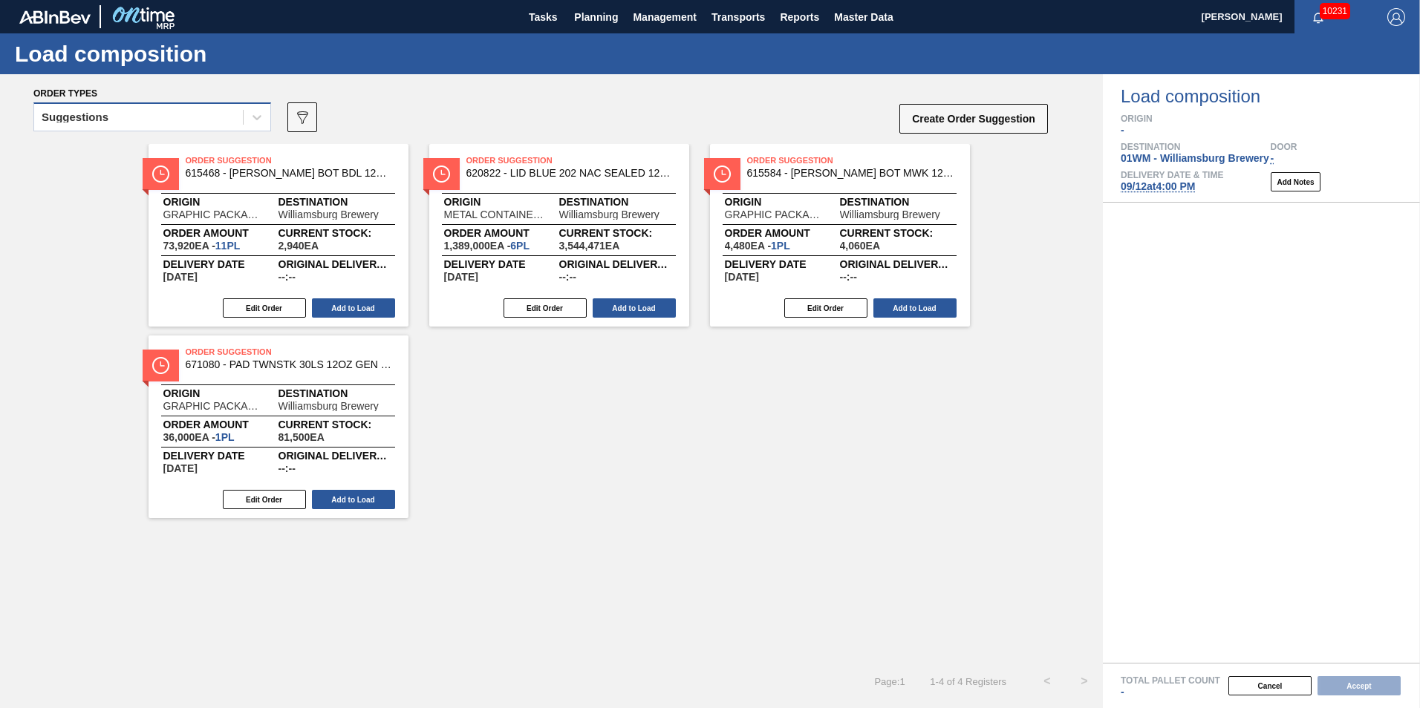
click at [130, 126] on div "Suggestions" at bounding box center [138, 118] width 209 height 22
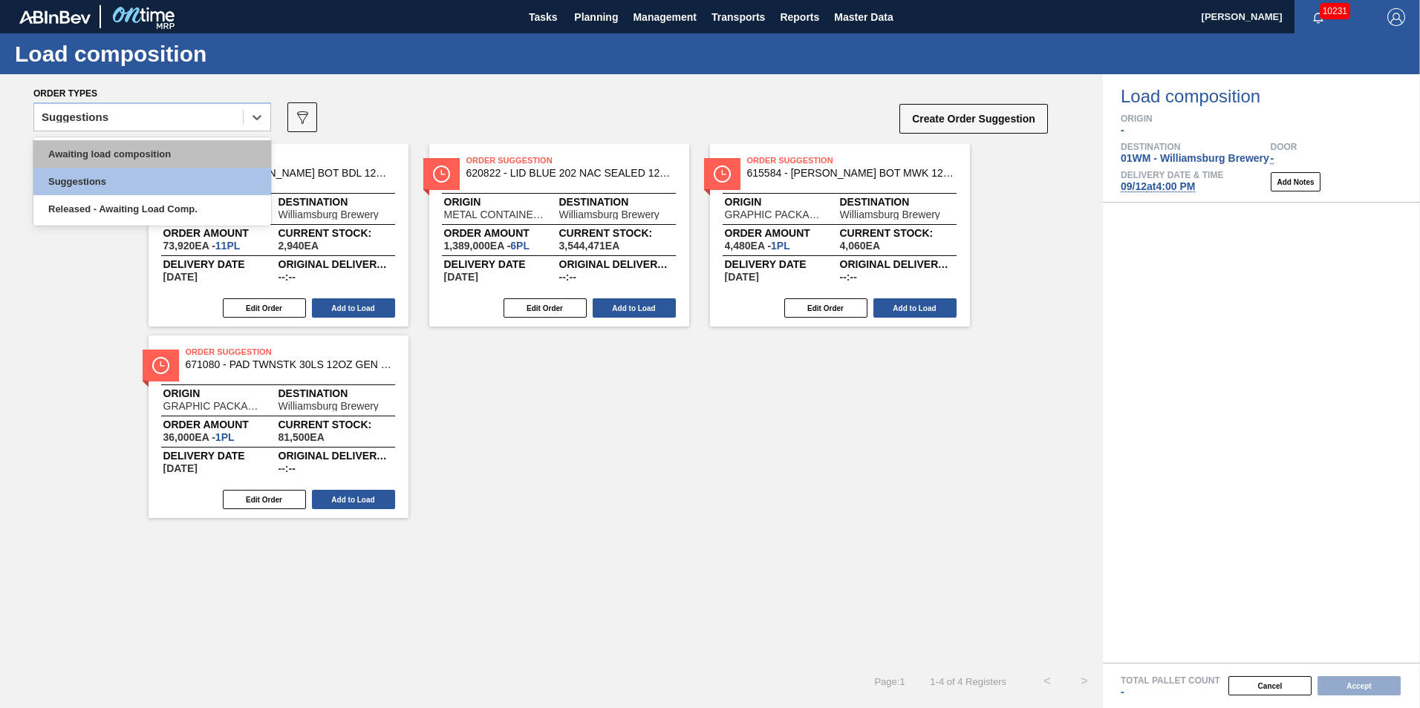
click at [111, 154] on div "Awaiting load composition" at bounding box center [152, 153] width 238 height 27
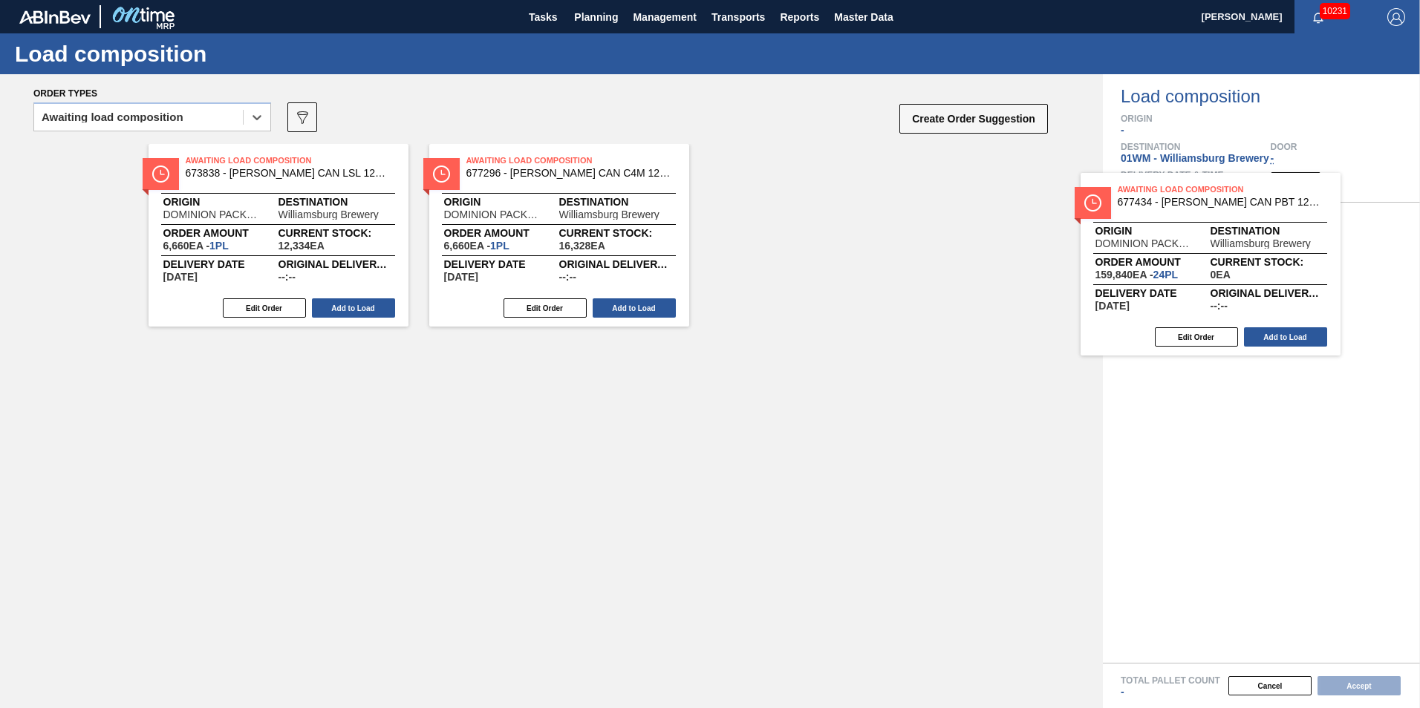
drag, startPoint x: 400, startPoint y: 252, endPoint x: 1185, endPoint y: 249, distance: 785.7
click at [1185, 249] on div "Order types option Awaiting load composition, selected. Select is focused ,type…" at bounding box center [710, 391] width 1420 height 634
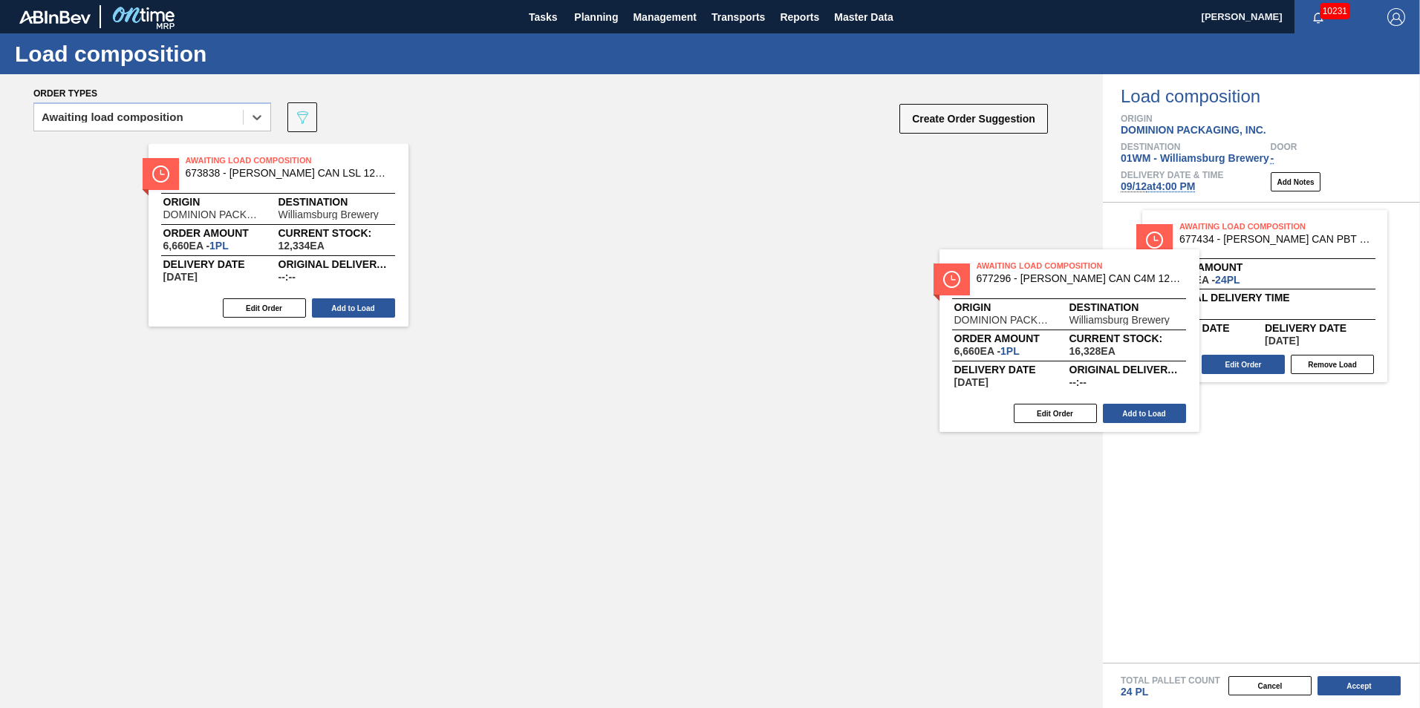
drag, startPoint x: 583, startPoint y: 243, endPoint x: 1171, endPoint y: 336, distance: 595.6
click at [1171, 336] on div "Order types option Awaiting load composition, selected. Select is focused ,type…" at bounding box center [710, 391] width 1420 height 634
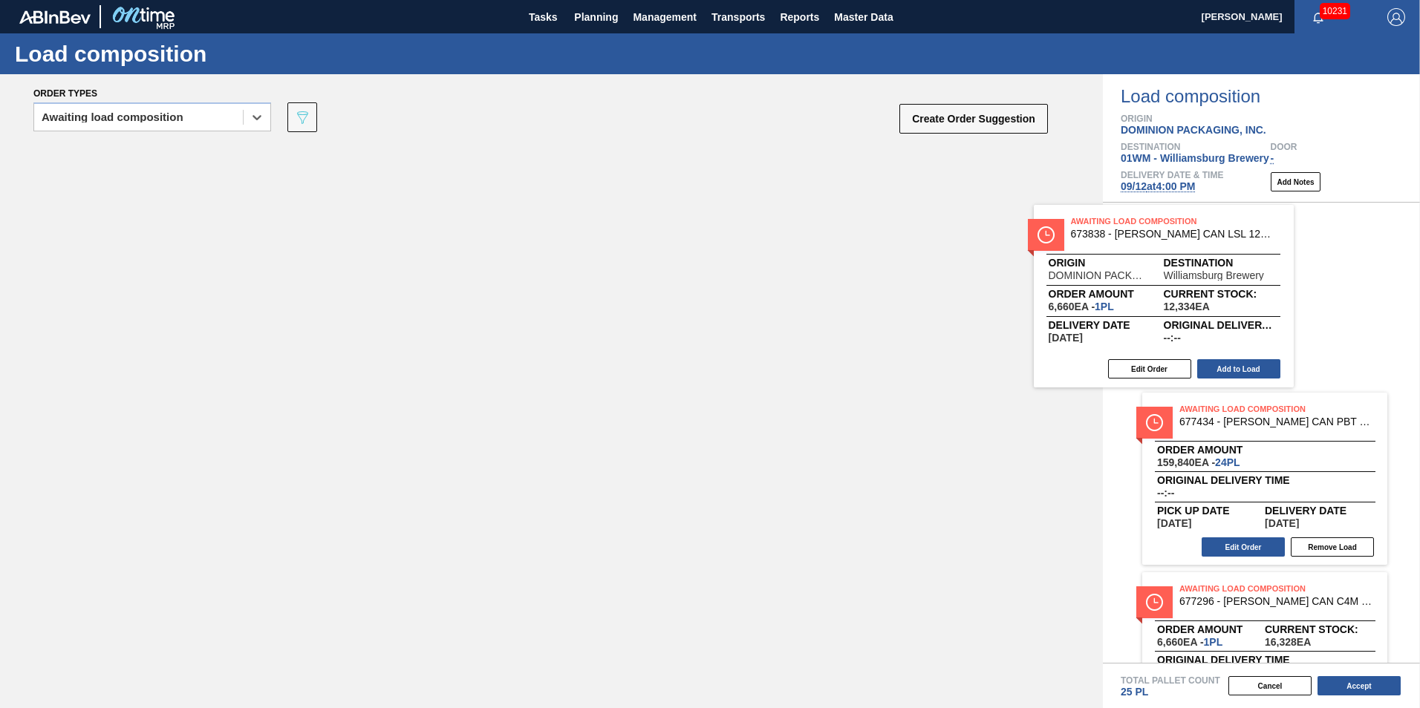
drag, startPoint x: 567, startPoint y: 234, endPoint x: 1273, endPoint y: 253, distance: 705.8
click at [1272, 254] on div "Order types option Awaiting load composition, selected. Select is focused ,type…" at bounding box center [710, 391] width 1420 height 634
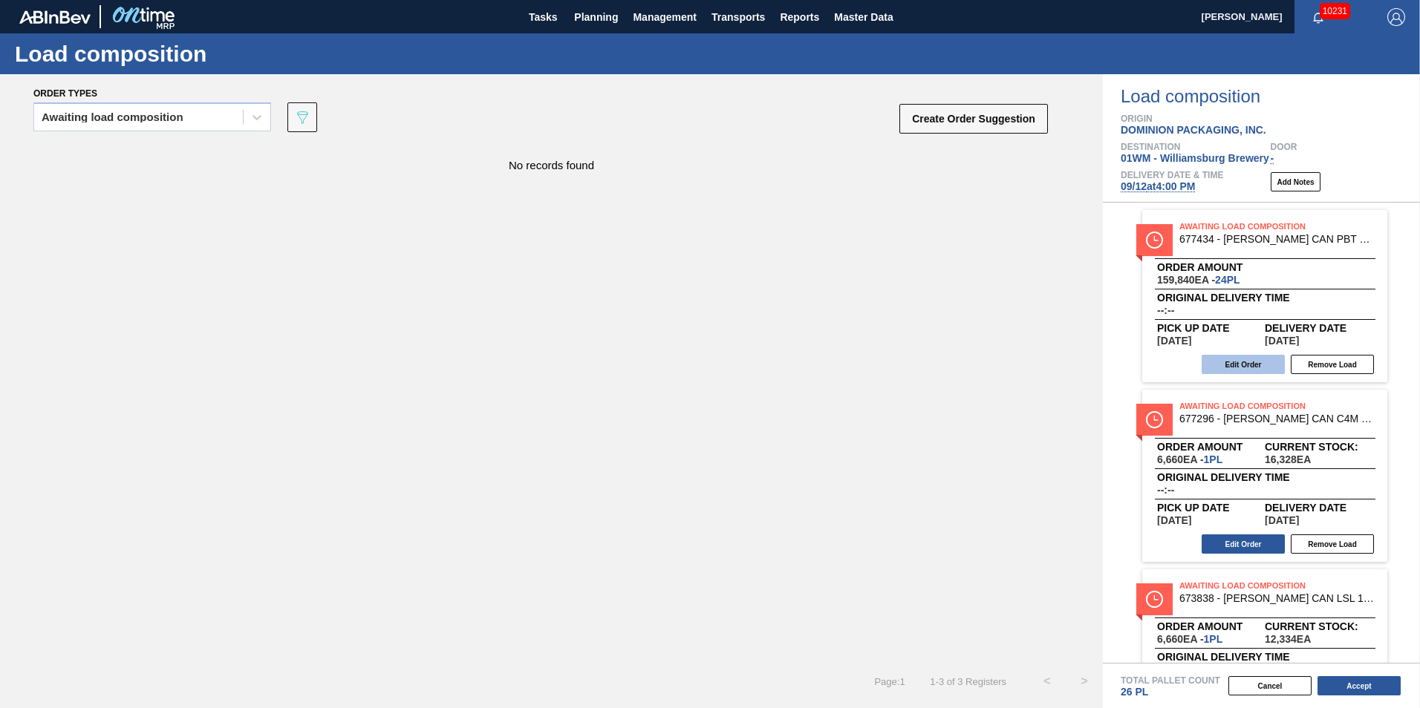
click at [1231, 366] on button "Edit Order" at bounding box center [1243, 364] width 83 height 19
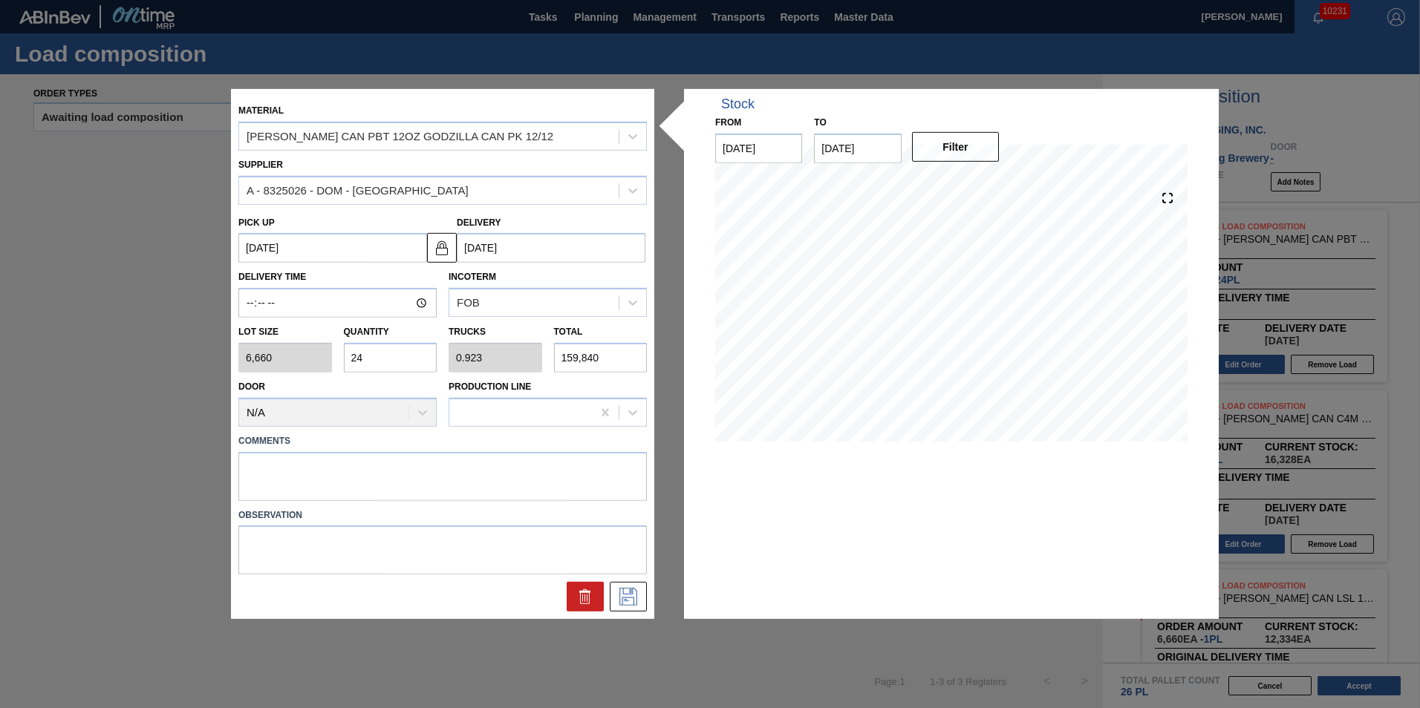
click at [395, 365] on input "24" at bounding box center [391, 358] width 94 height 30
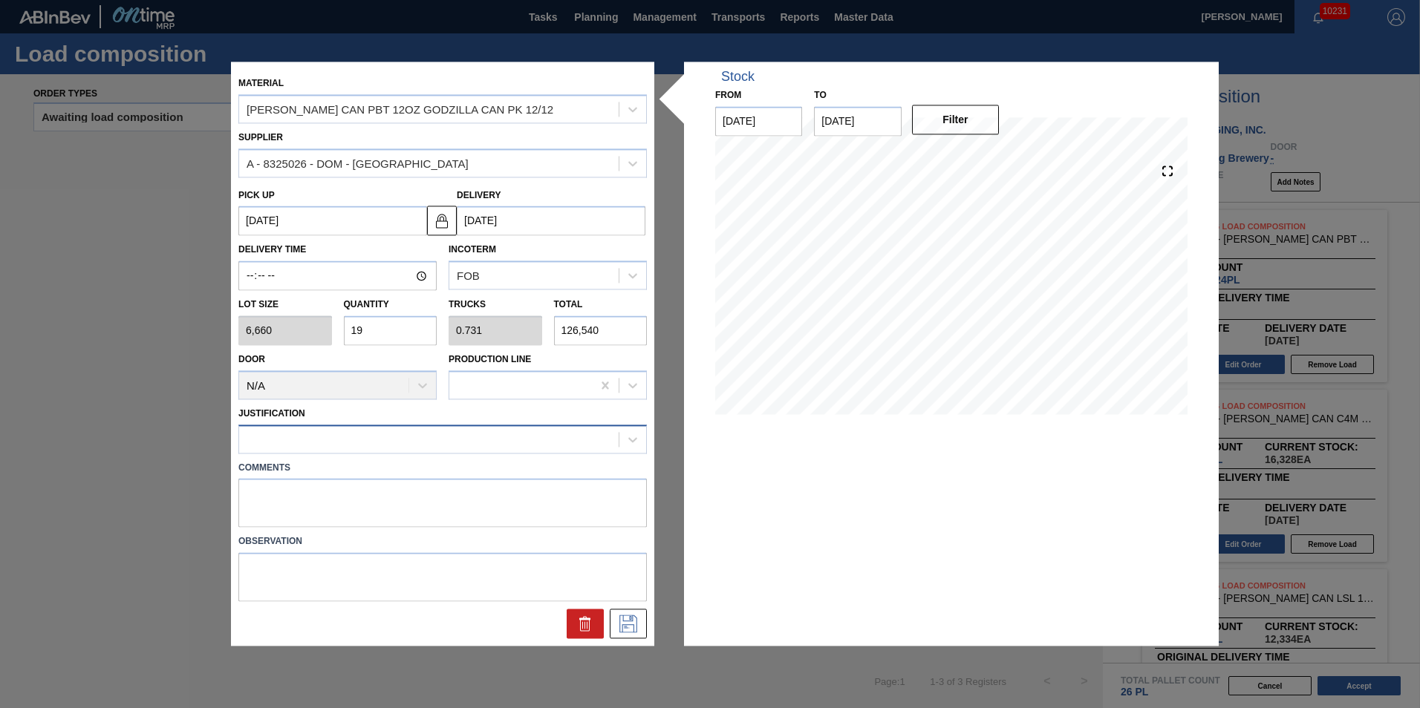
click at [602, 445] on div at bounding box center [428, 439] width 379 height 22
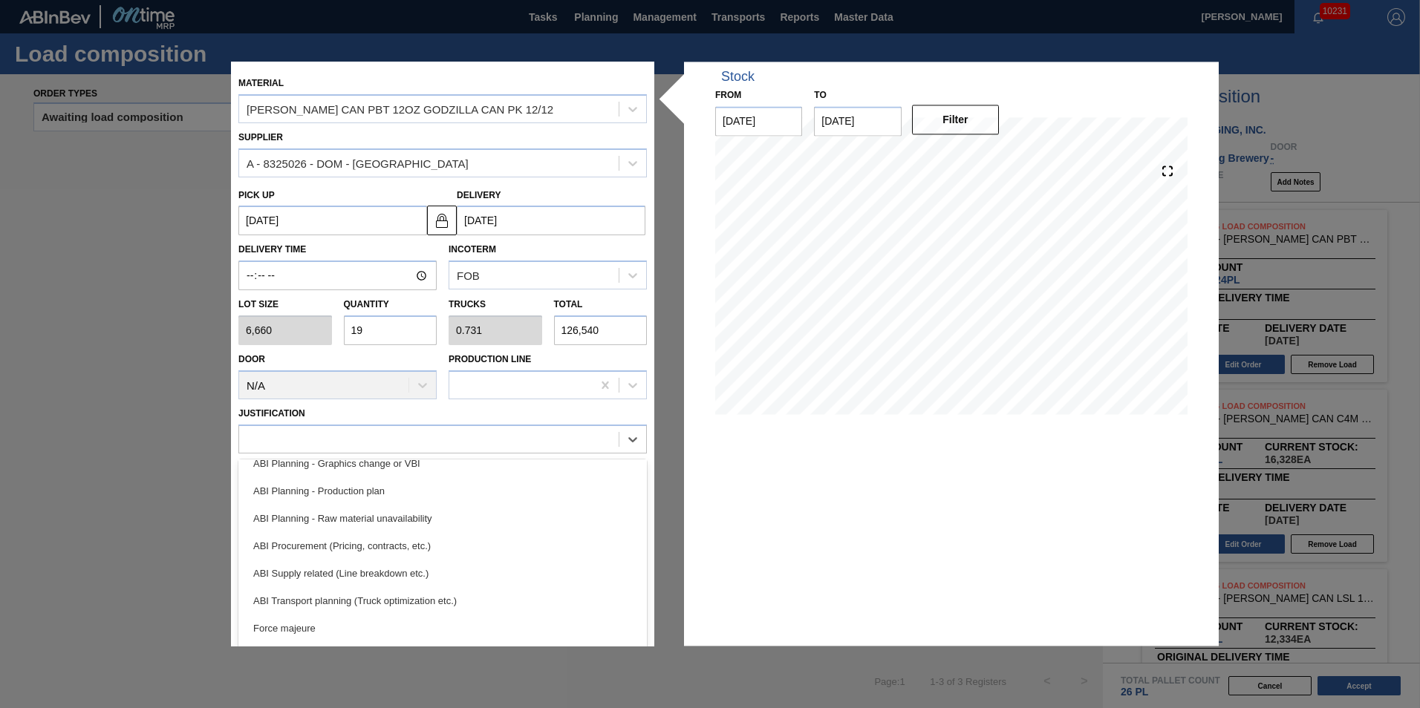
scroll to position [149, 0]
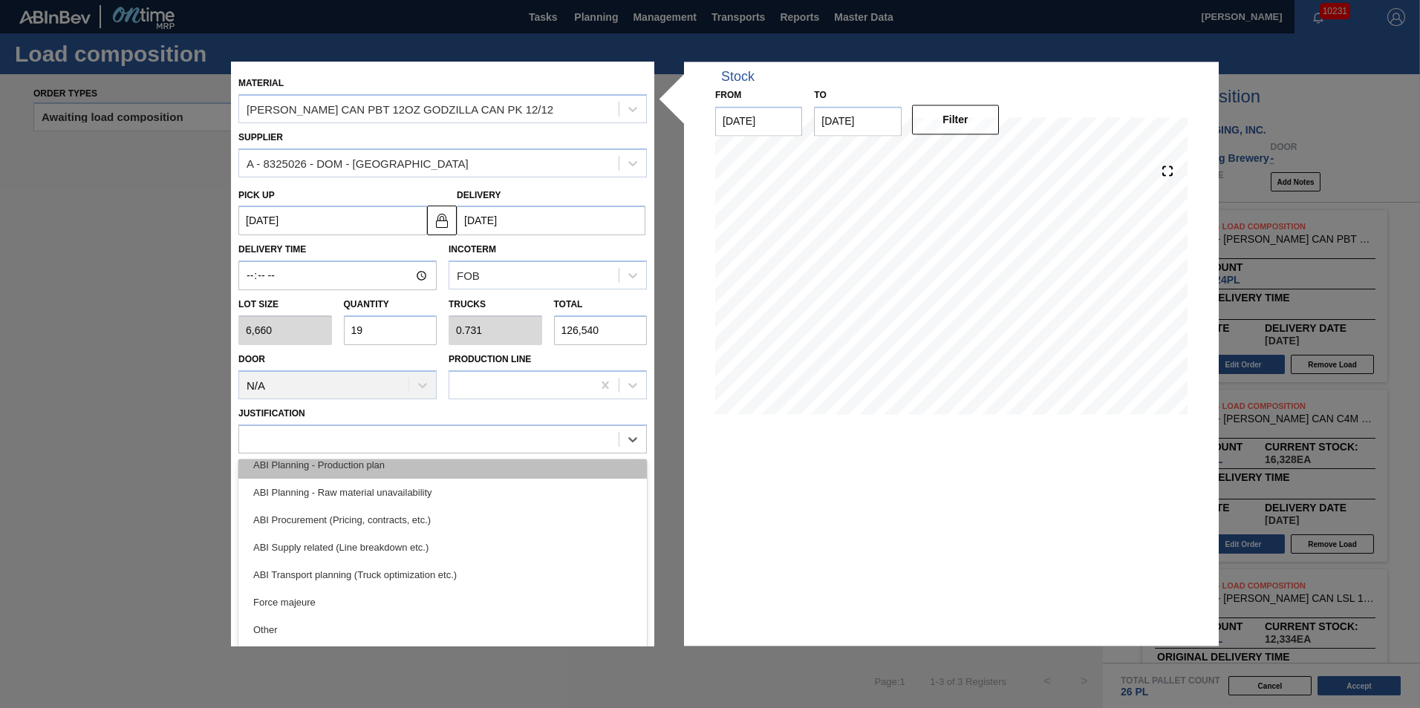
click at [461, 467] on div "ABI Planning - Production plan" at bounding box center [442, 465] width 408 height 27
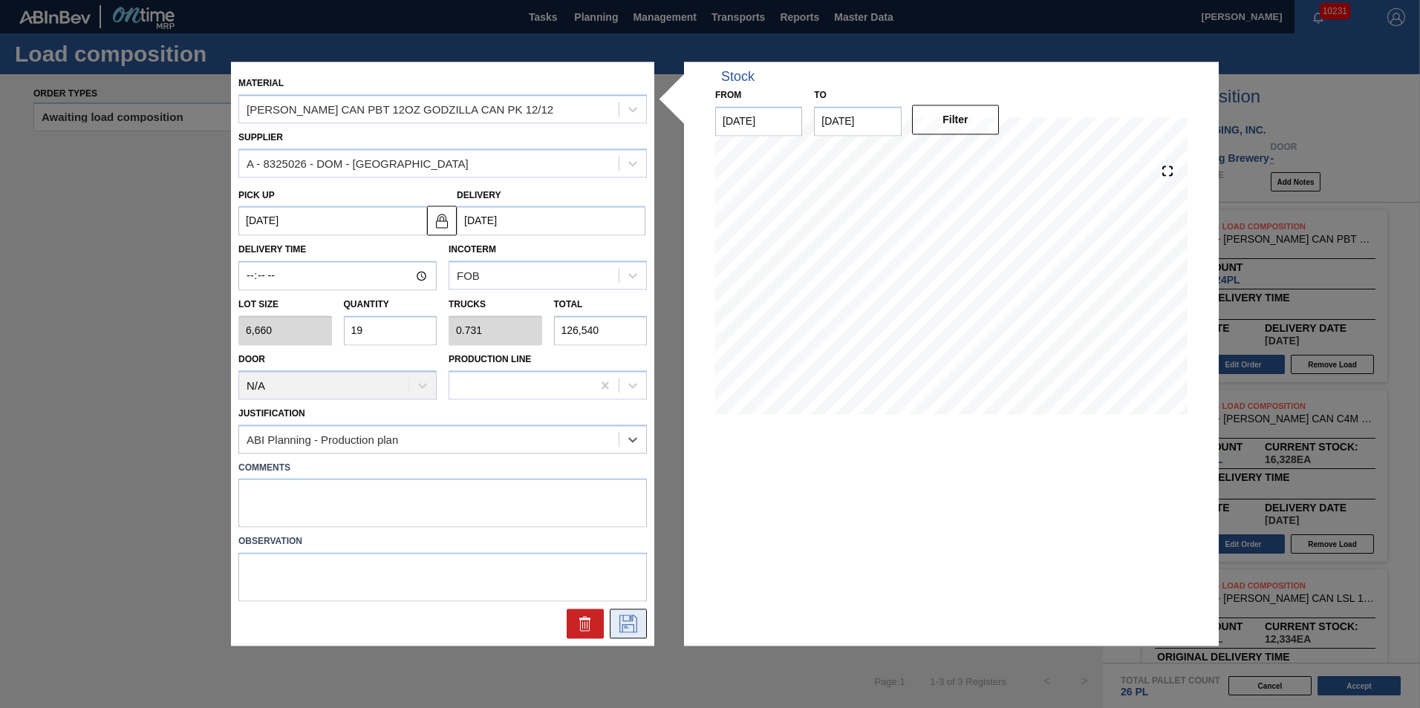
click at [628, 616] on icon at bounding box center [628, 625] width 18 height 18
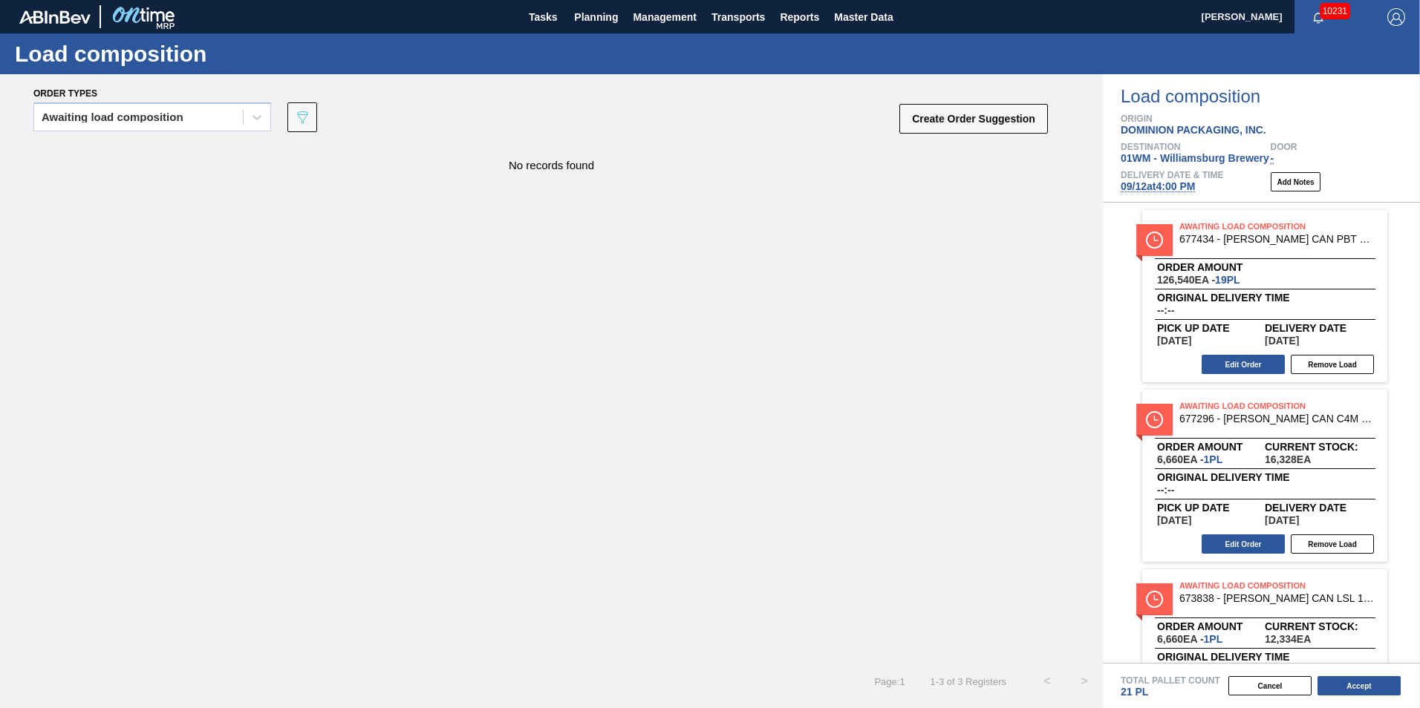
click at [1352, 676] on div "Cancel Accept" at bounding box center [1243, 686] width 317 height 22
click at [1353, 677] on button "Accept" at bounding box center [1358, 686] width 83 height 19
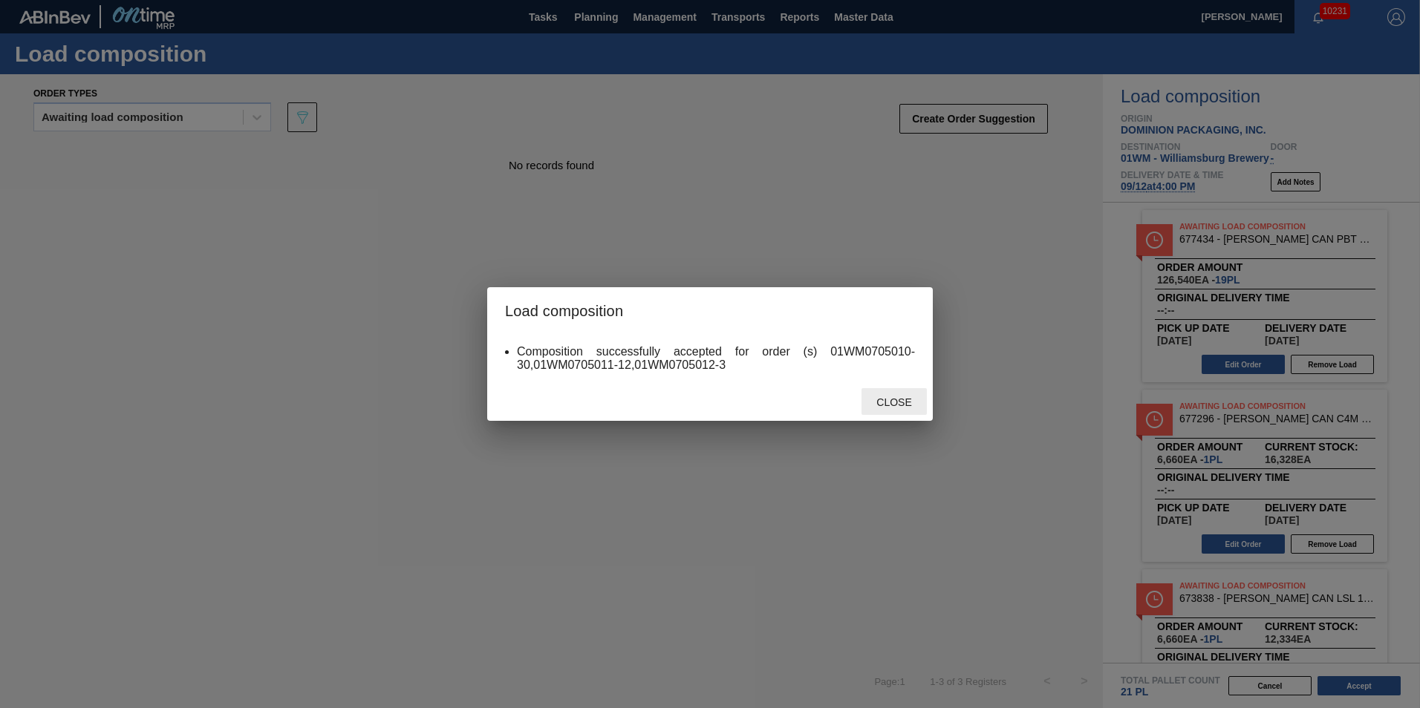
click at [884, 400] on span "Close" at bounding box center [893, 403] width 59 height 12
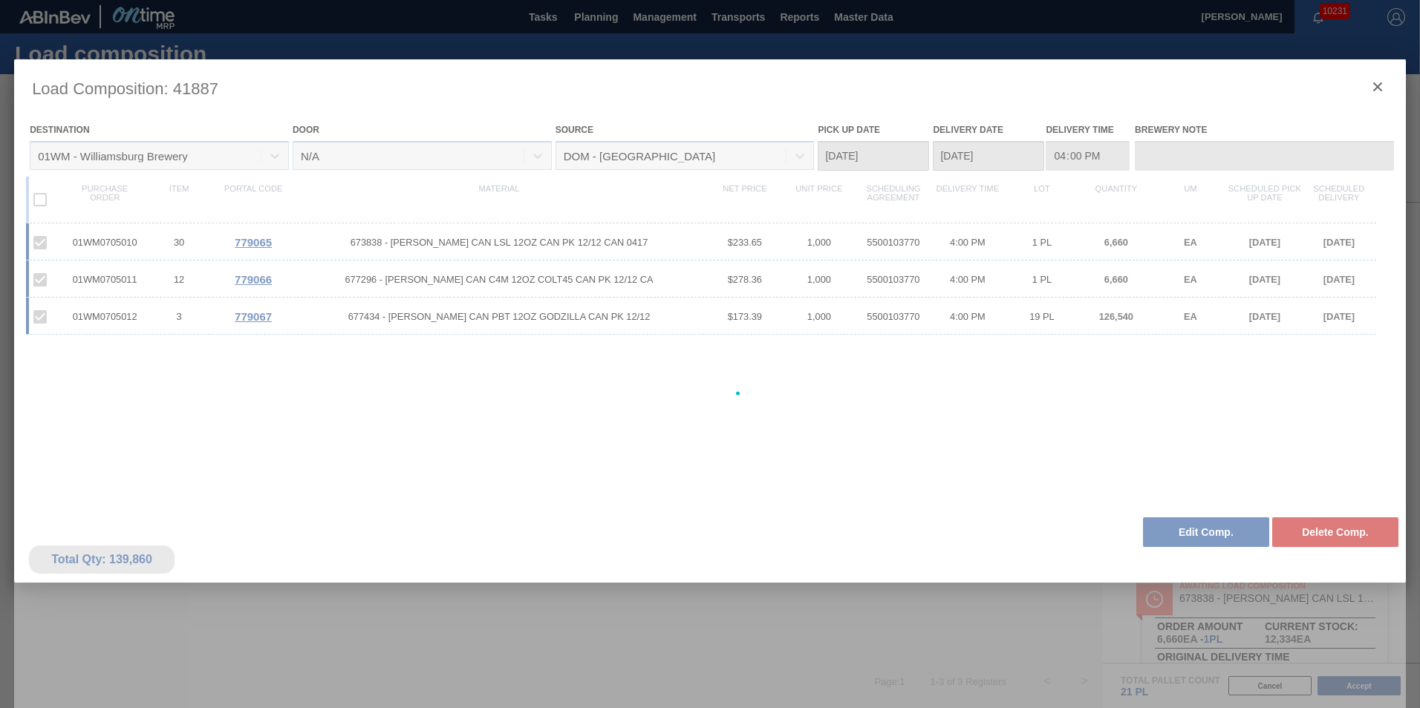
click at [1380, 90] on div at bounding box center [710, 393] width 1392 height 668
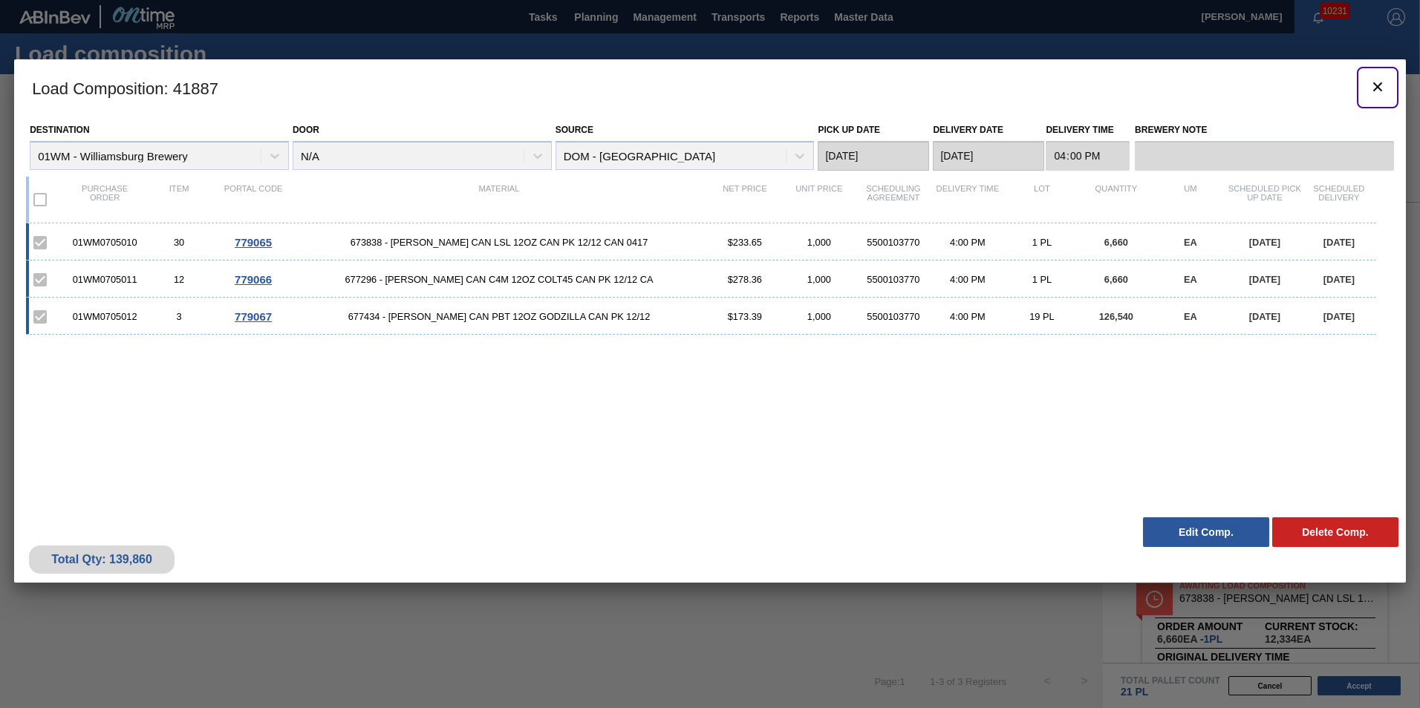
click at [1380, 90] on icon "botão de ícone" at bounding box center [1377, 86] width 9 height 9
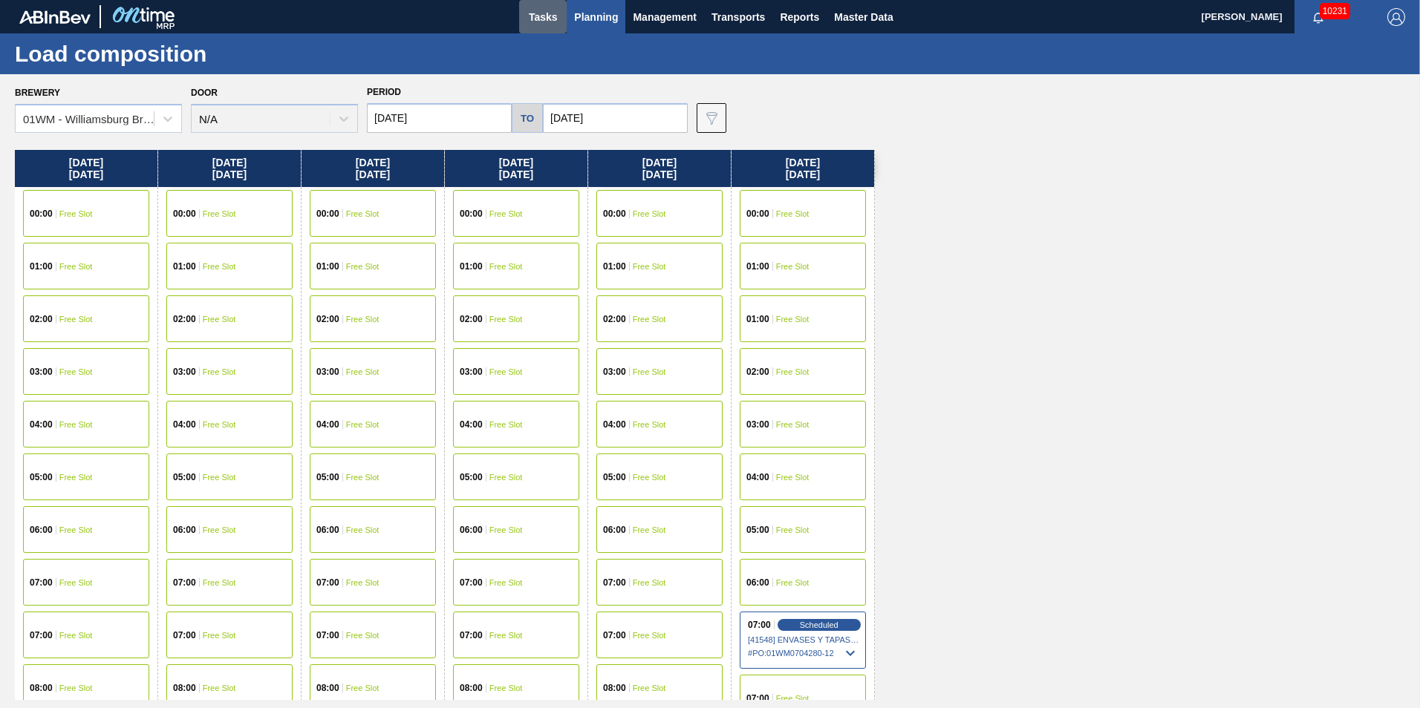
click at [567, 21] on div "Tasks Planning Management Transports Reports Master Data" at bounding box center [710, 16] width 1420 height 33
click at [573, 14] on button "Planning" at bounding box center [596, 16] width 59 height 33
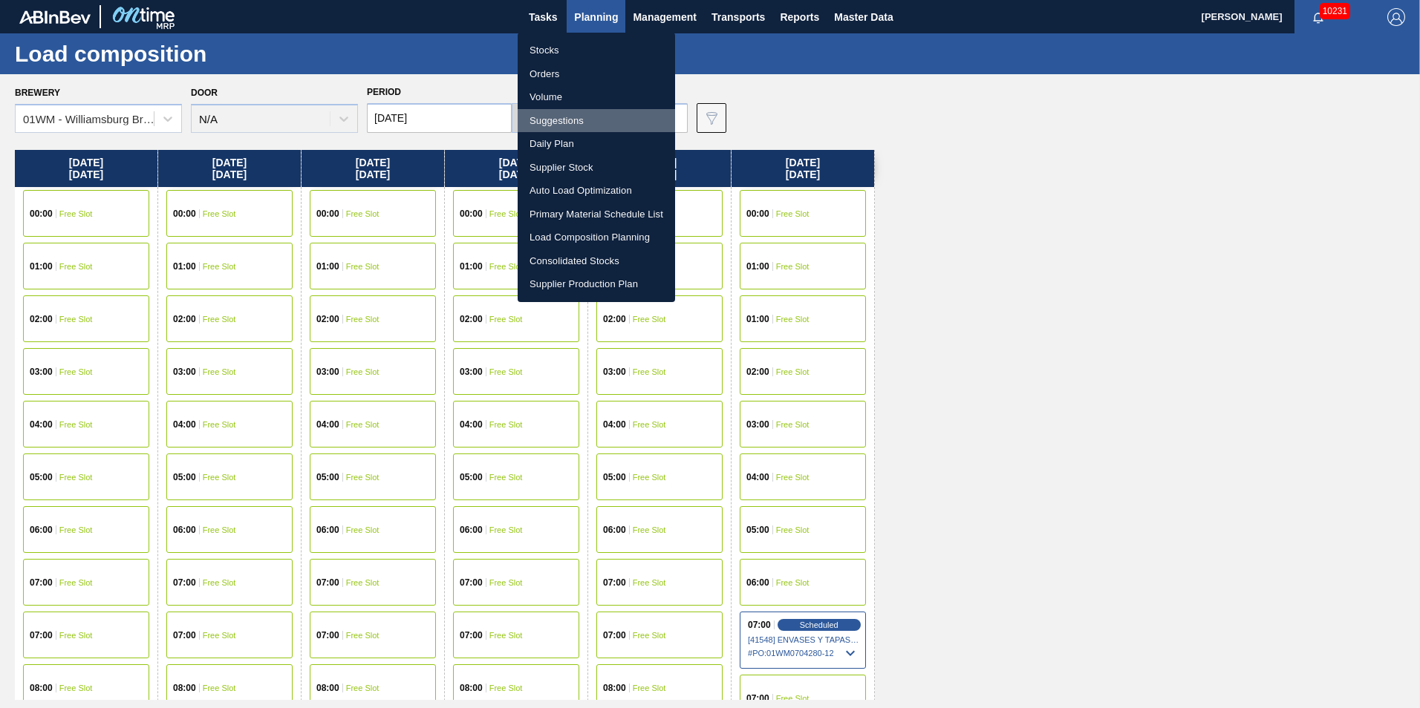
click at [559, 125] on li "Suggestions" at bounding box center [596, 121] width 157 height 24
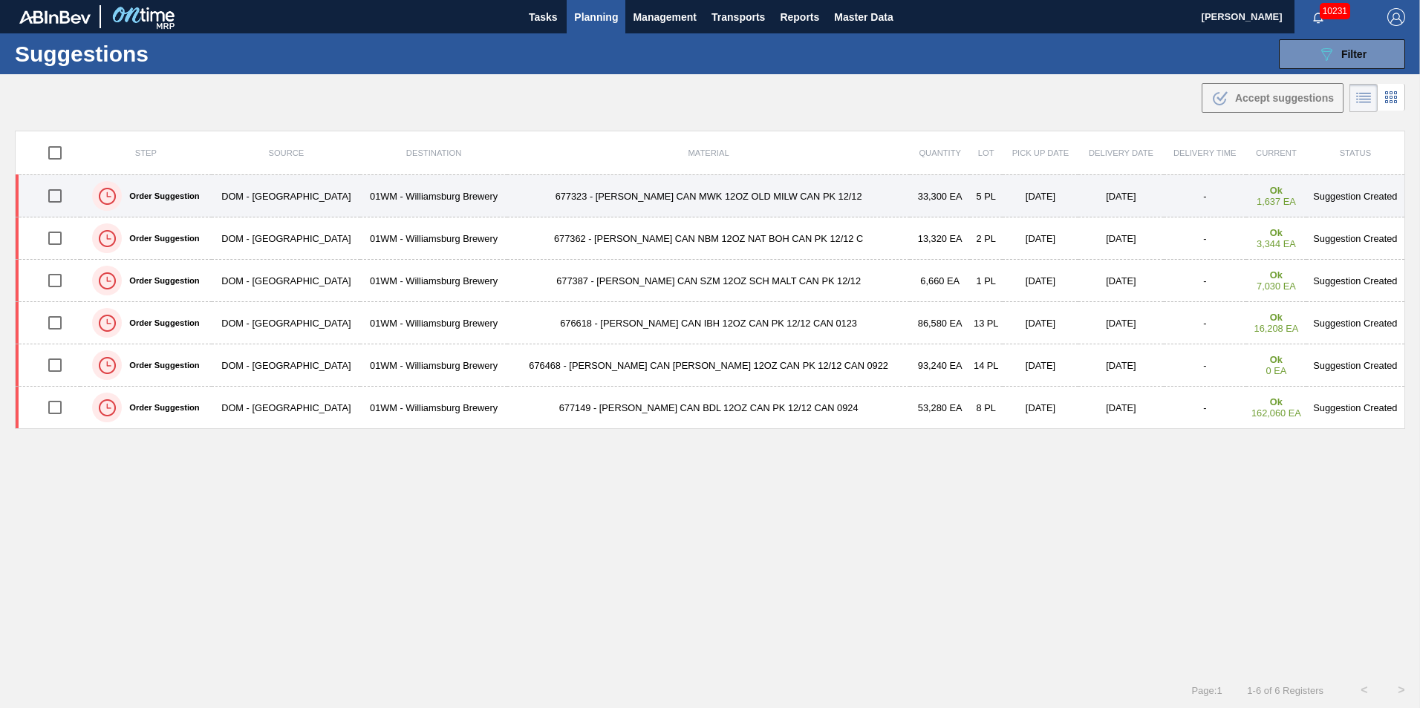
click at [56, 190] on input "checkbox" at bounding box center [54, 195] width 31 height 31
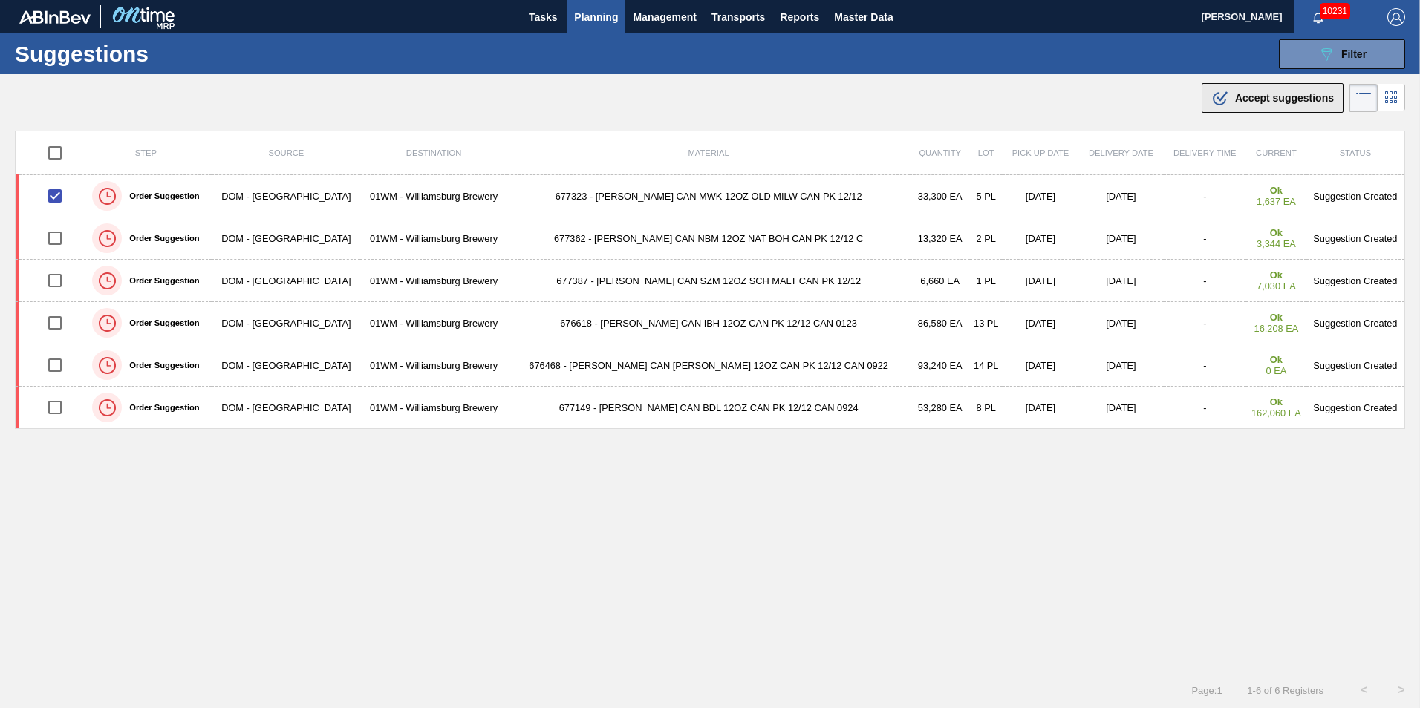
click at [1287, 102] on span "Accept suggestions" at bounding box center [1284, 98] width 99 height 12
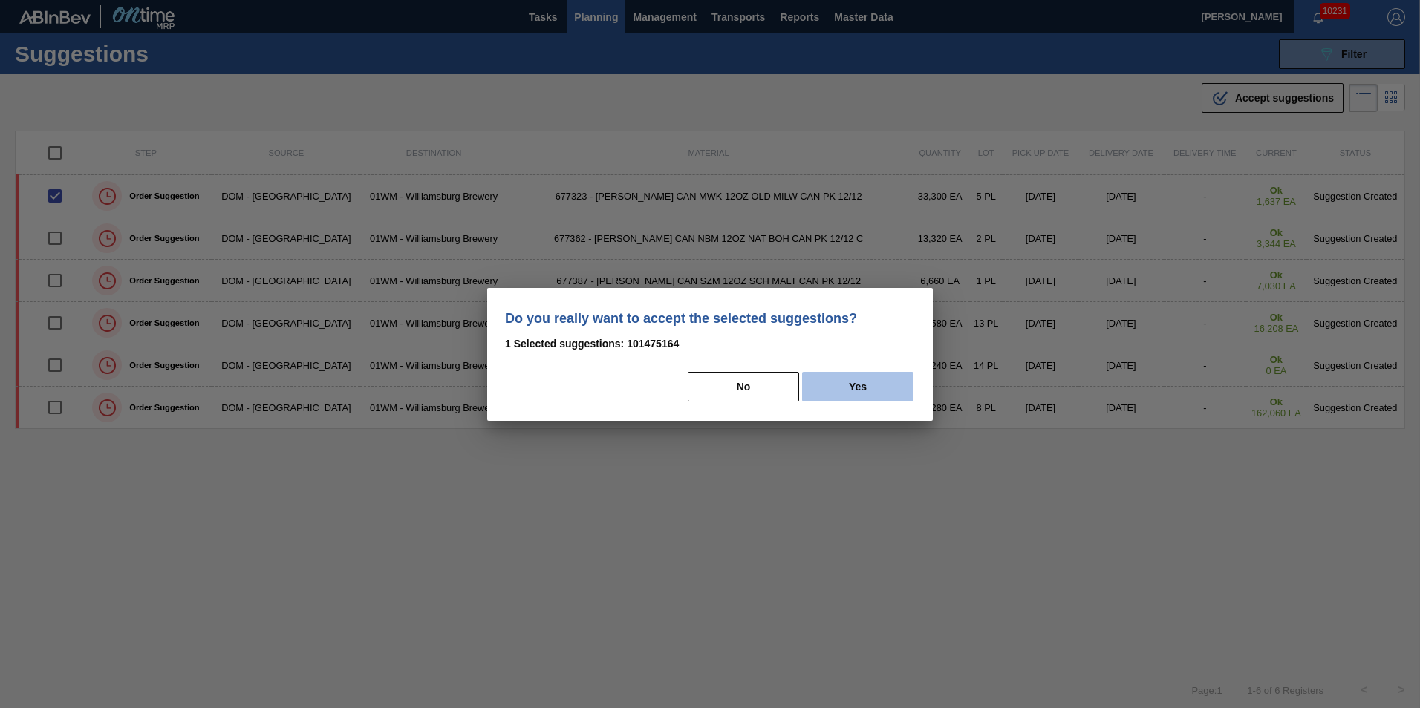
click at [886, 391] on button "Yes" at bounding box center [857, 387] width 111 height 30
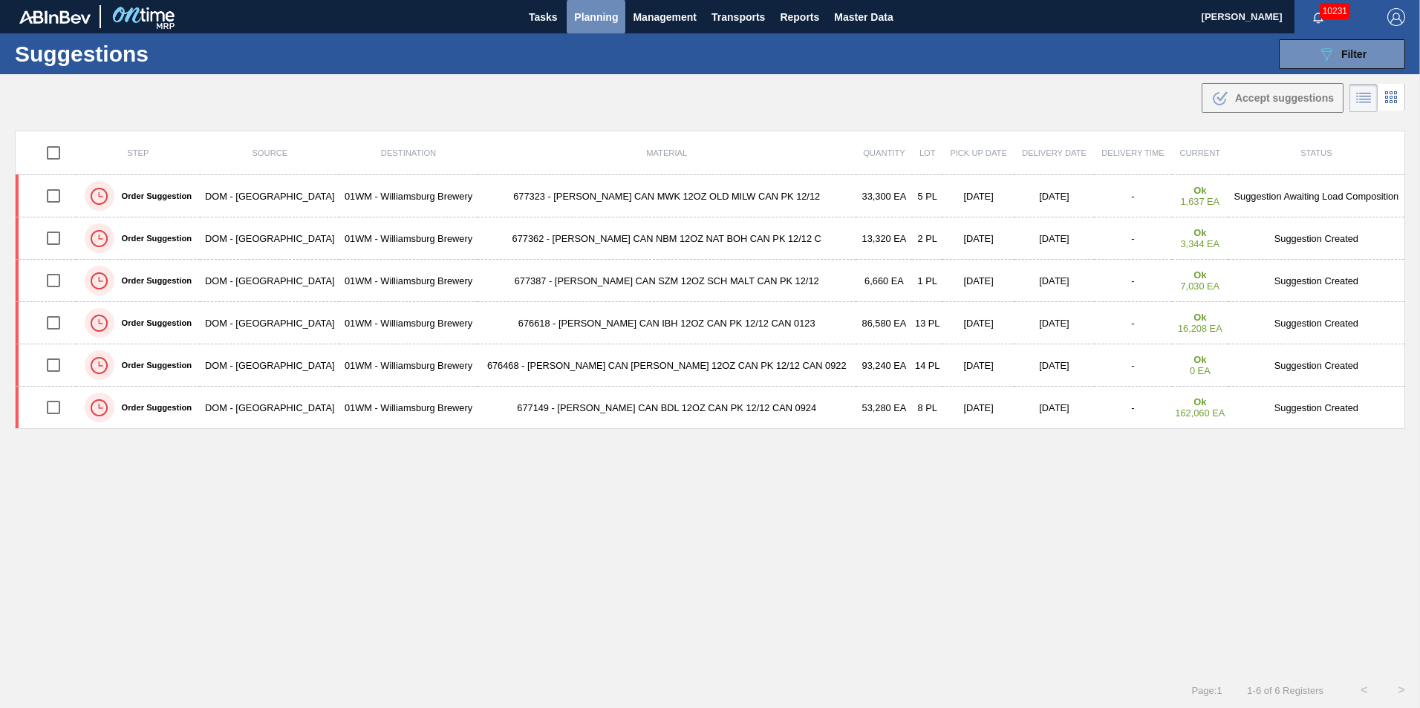
click at [590, 5] on button "Planning" at bounding box center [596, 16] width 59 height 33
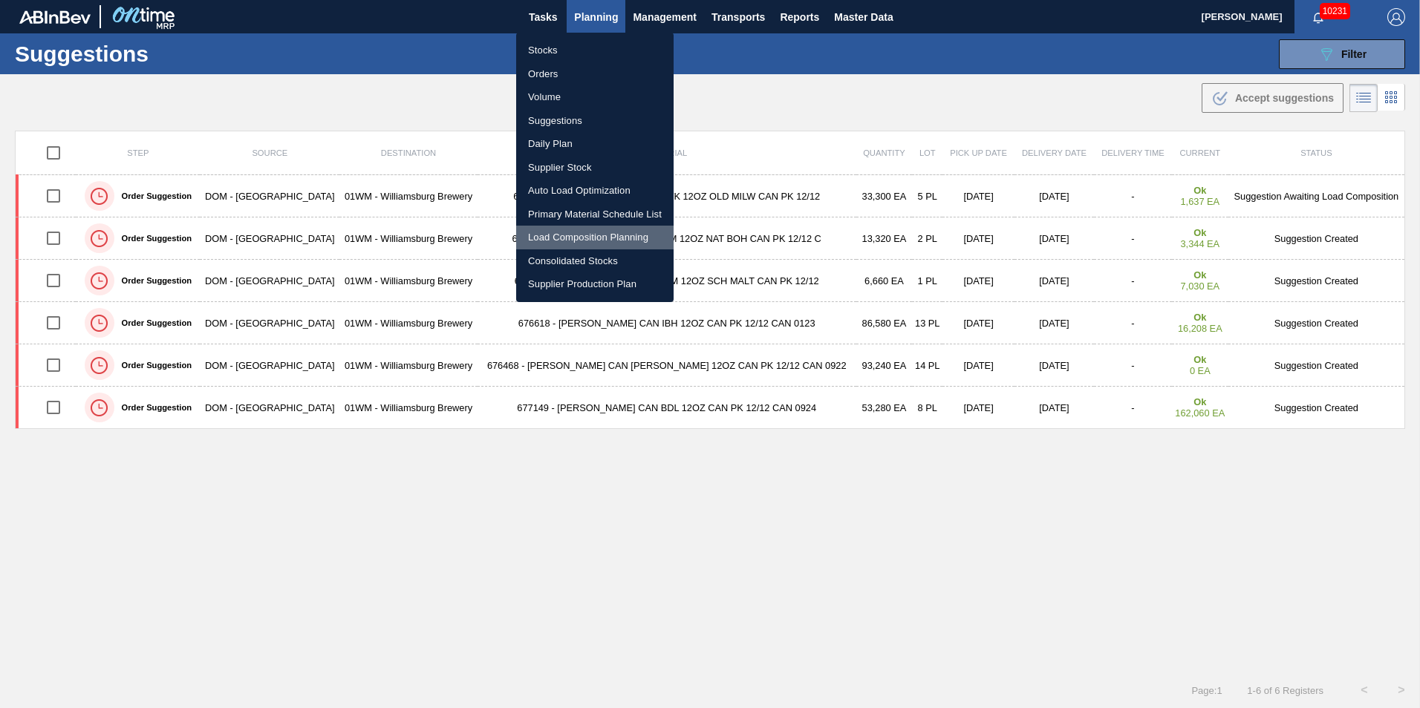
click at [574, 230] on li "Load Composition Planning" at bounding box center [594, 238] width 157 height 24
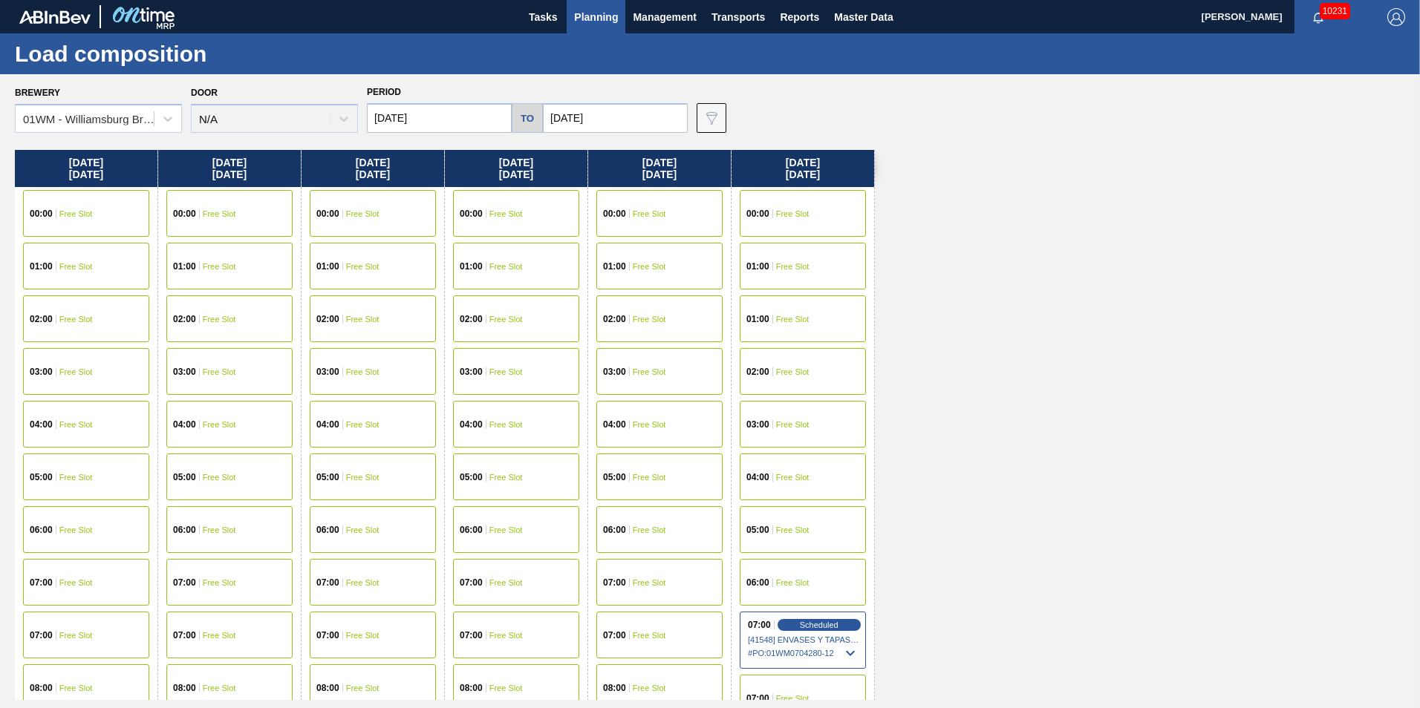
click at [582, 114] on input "09/17/2025" at bounding box center [615, 118] width 145 height 30
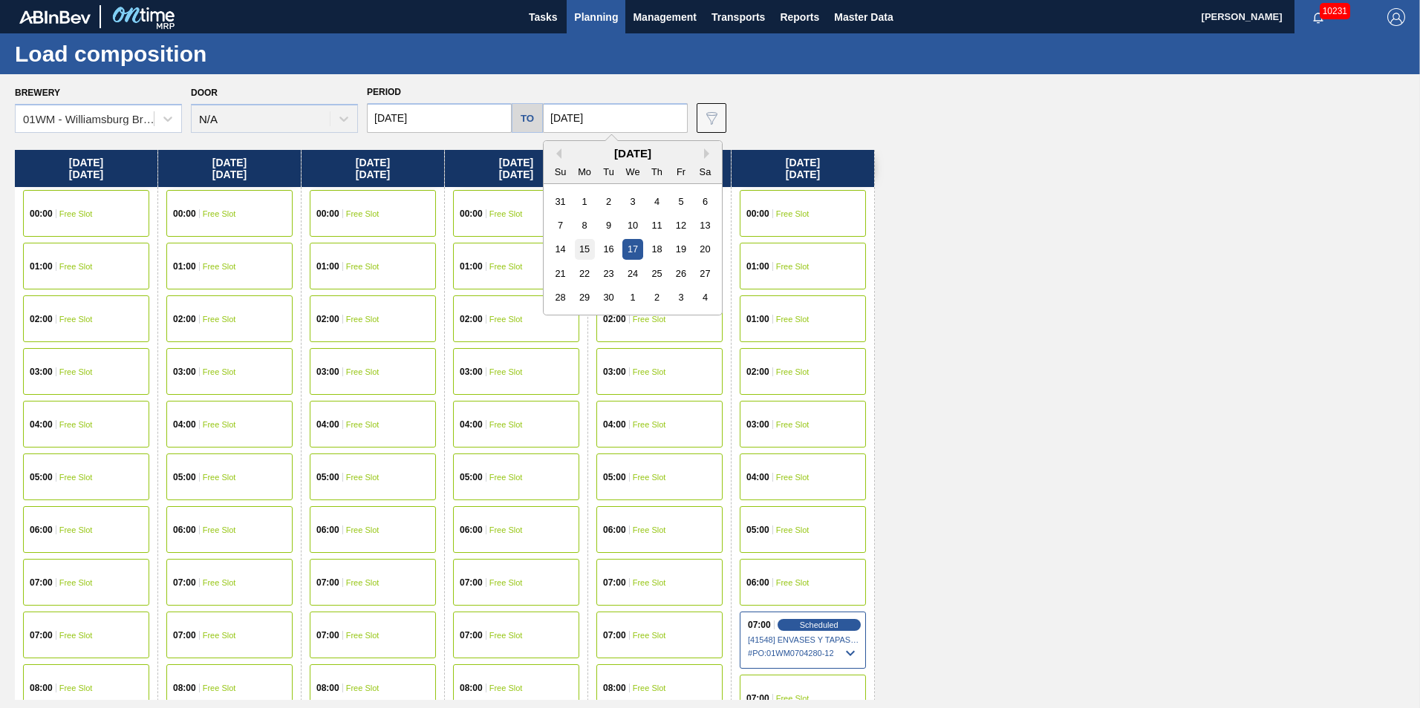
click at [583, 252] on div "15" at bounding box center [585, 249] width 20 height 20
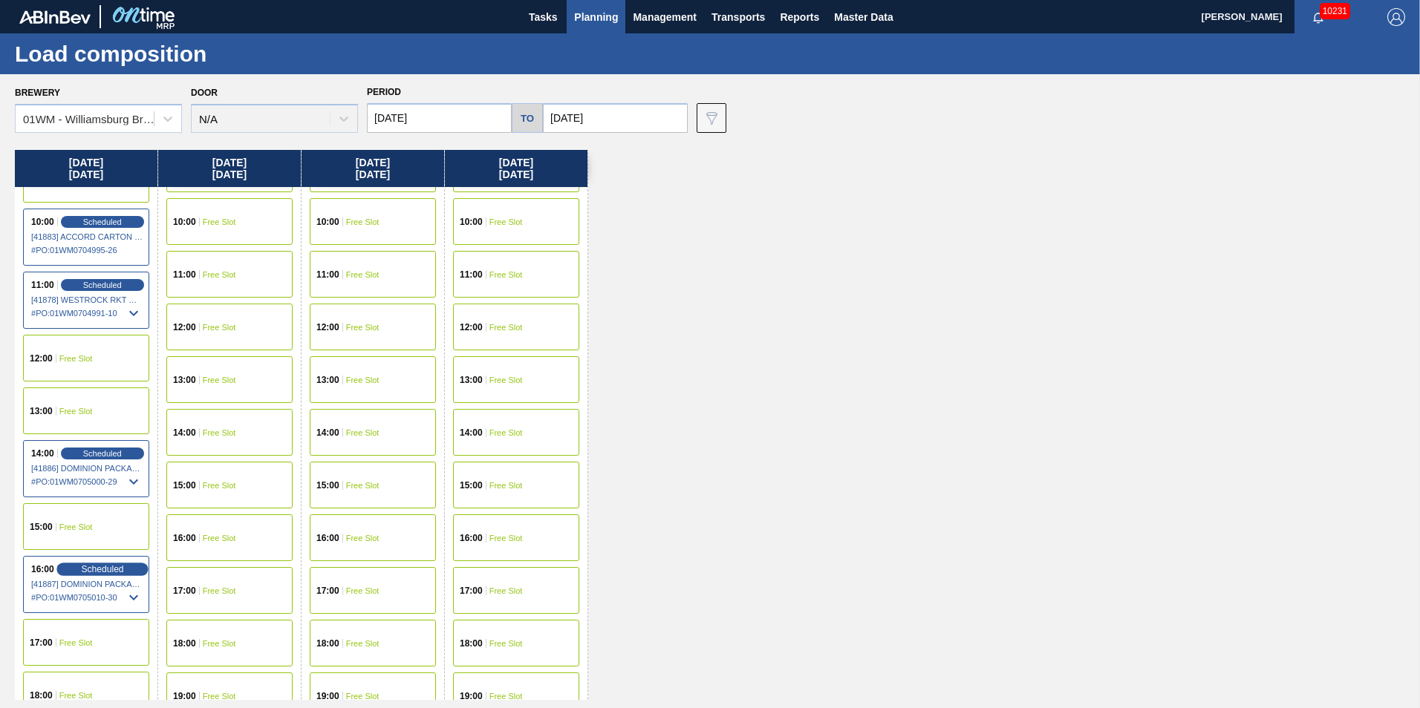
scroll to position [668, 0]
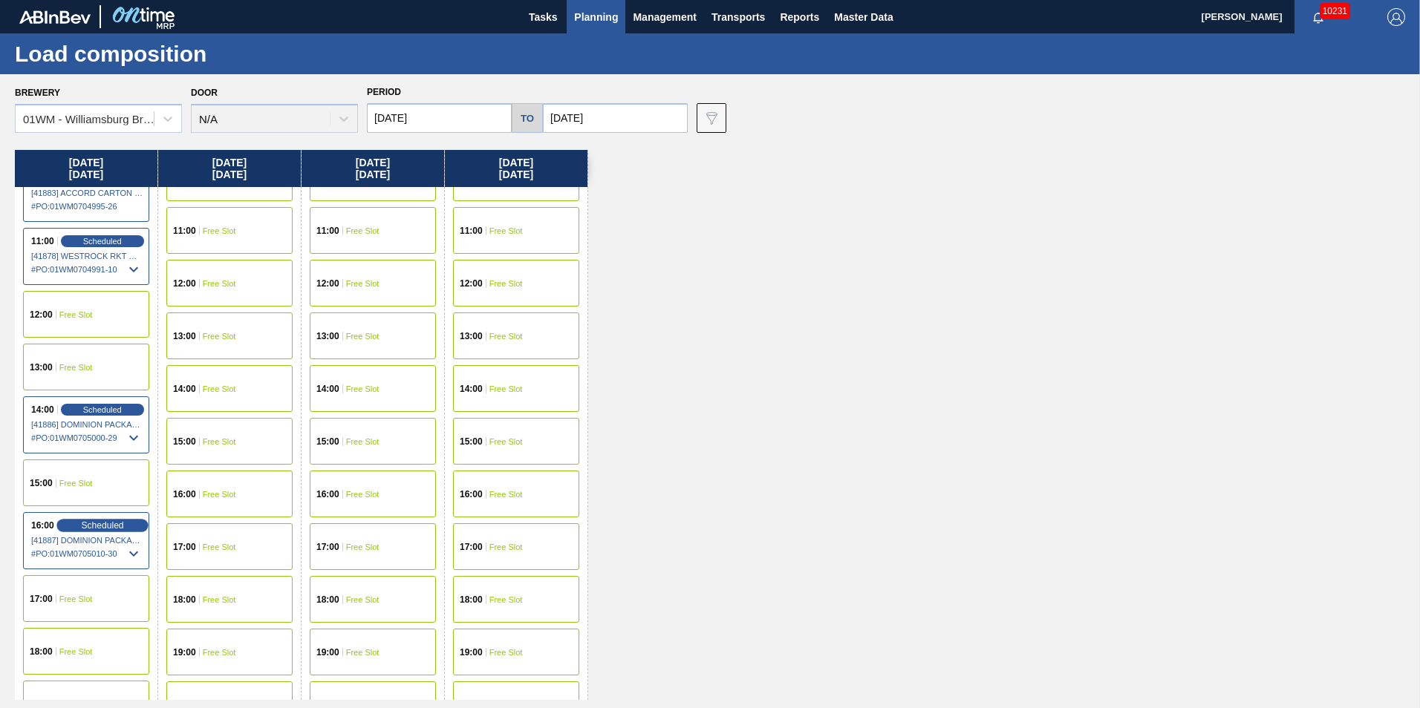
click at [103, 528] on span "Scheduled" at bounding box center [102, 526] width 42 height 10
click at [104, 522] on span "Scheduled" at bounding box center [102, 526] width 42 height 10
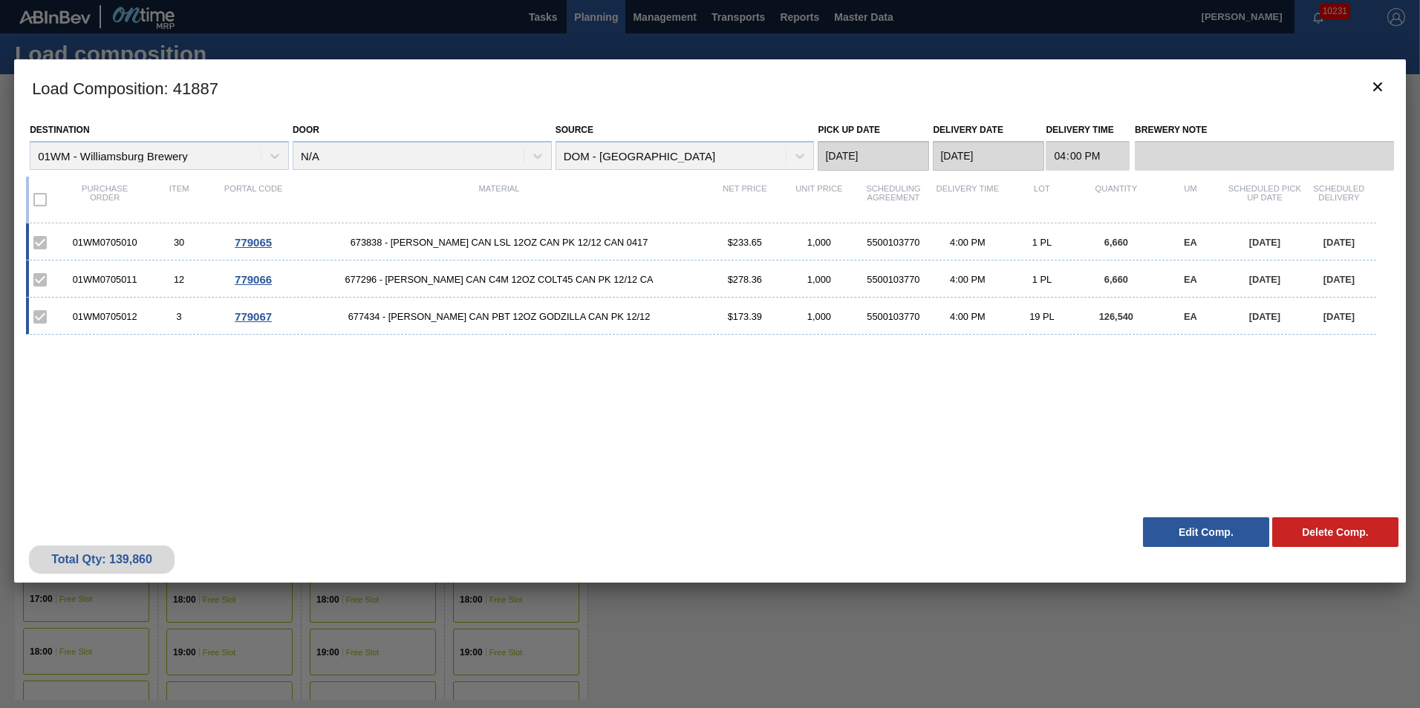
click at [1202, 532] on button "Edit Comp." at bounding box center [1206, 533] width 126 height 30
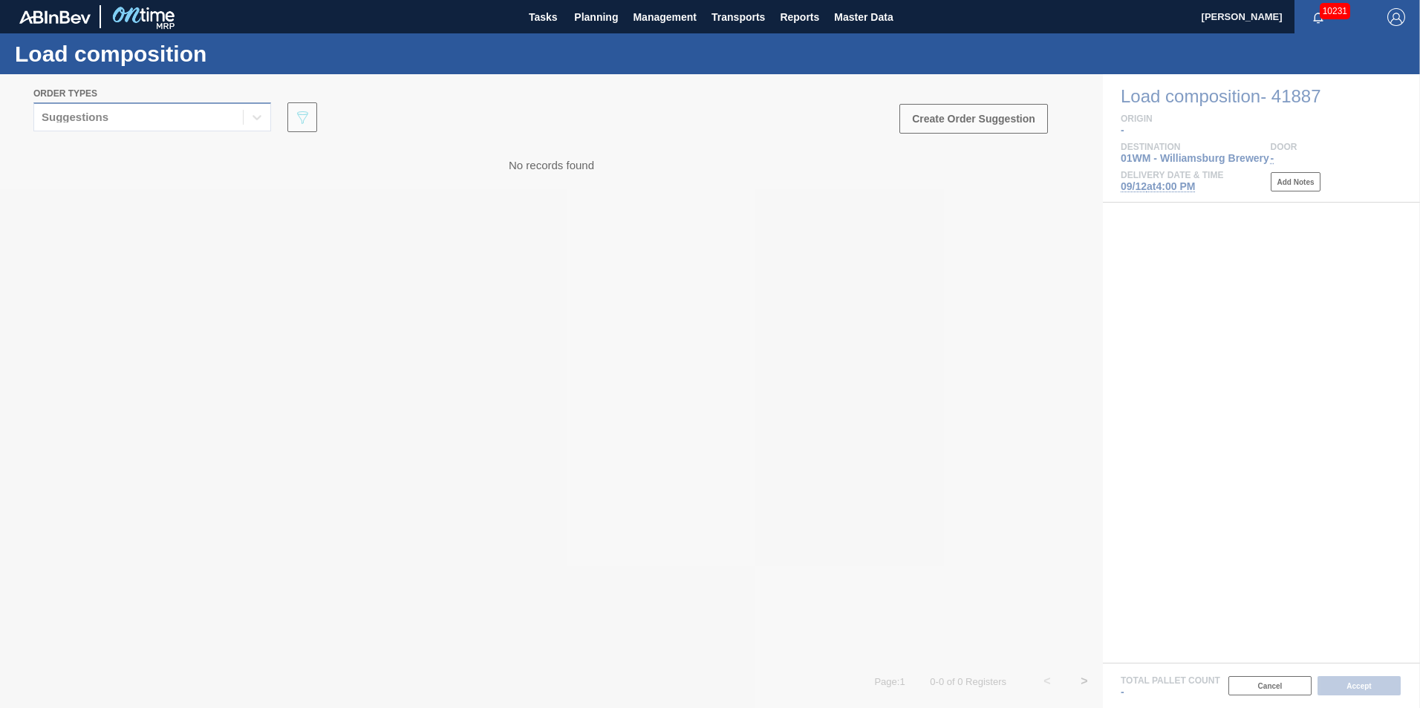
click at [120, 130] on div "Suggestions" at bounding box center [152, 116] width 238 height 29
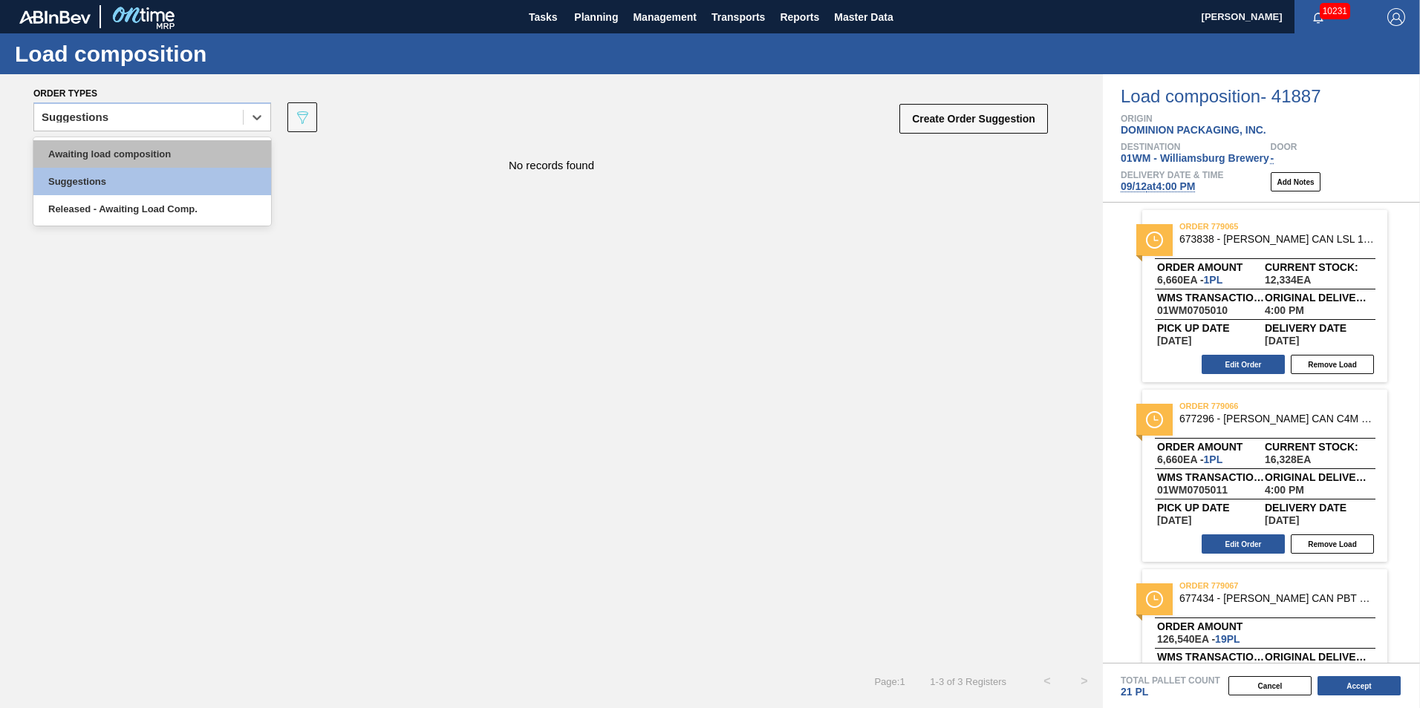
click at [125, 142] on div "Awaiting load composition" at bounding box center [152, 153] width 238 height 27
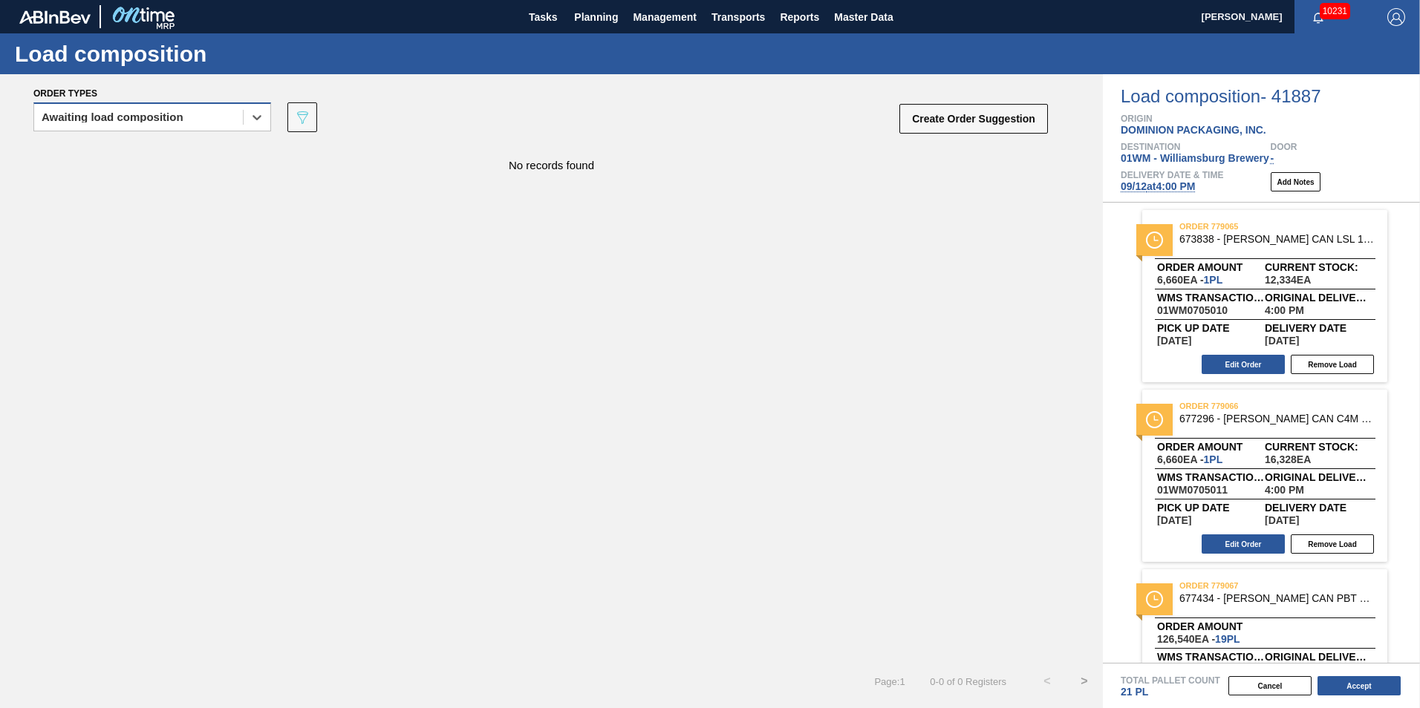
click at [163, 115] on div "Awaiting load composition" at bounding box center [113, 117] width 142 height 10
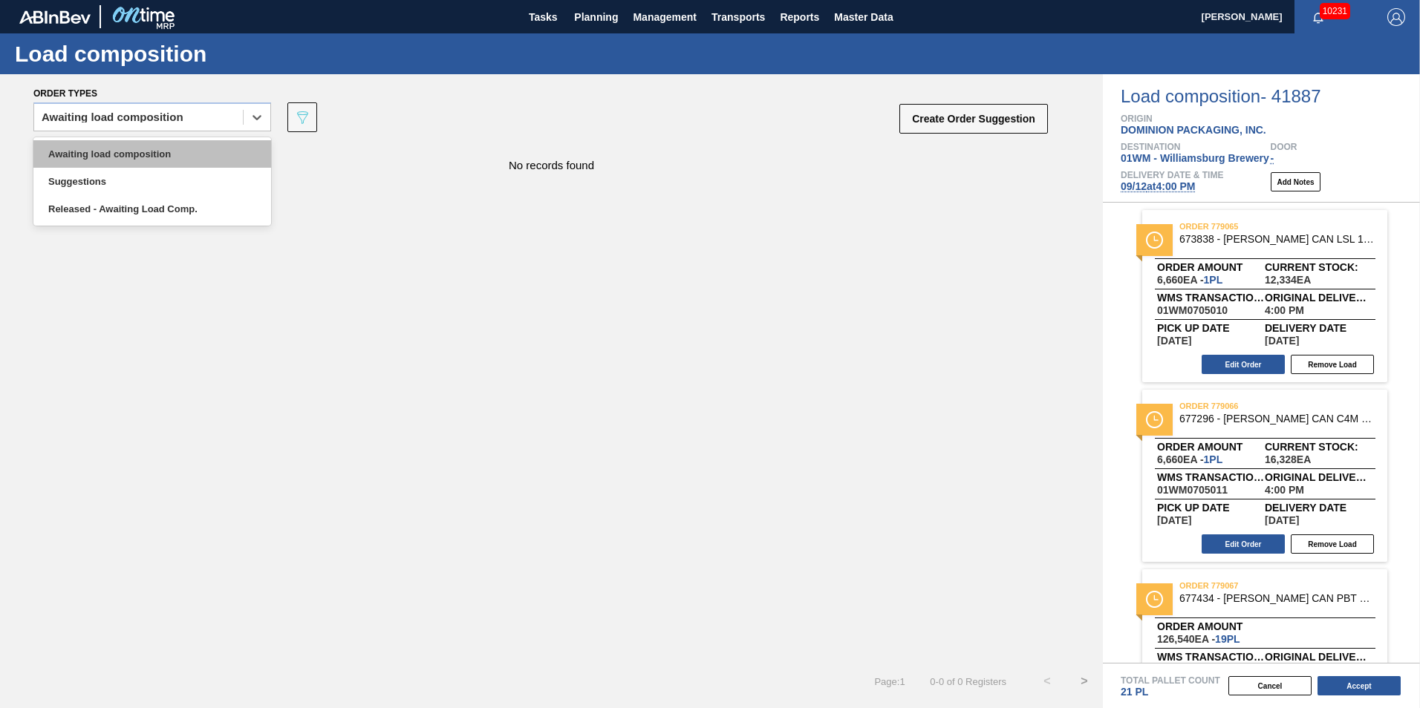
click at [164, 155] on div "Awaiting load composition" at bounding box center [152, 153] width 238 height 27
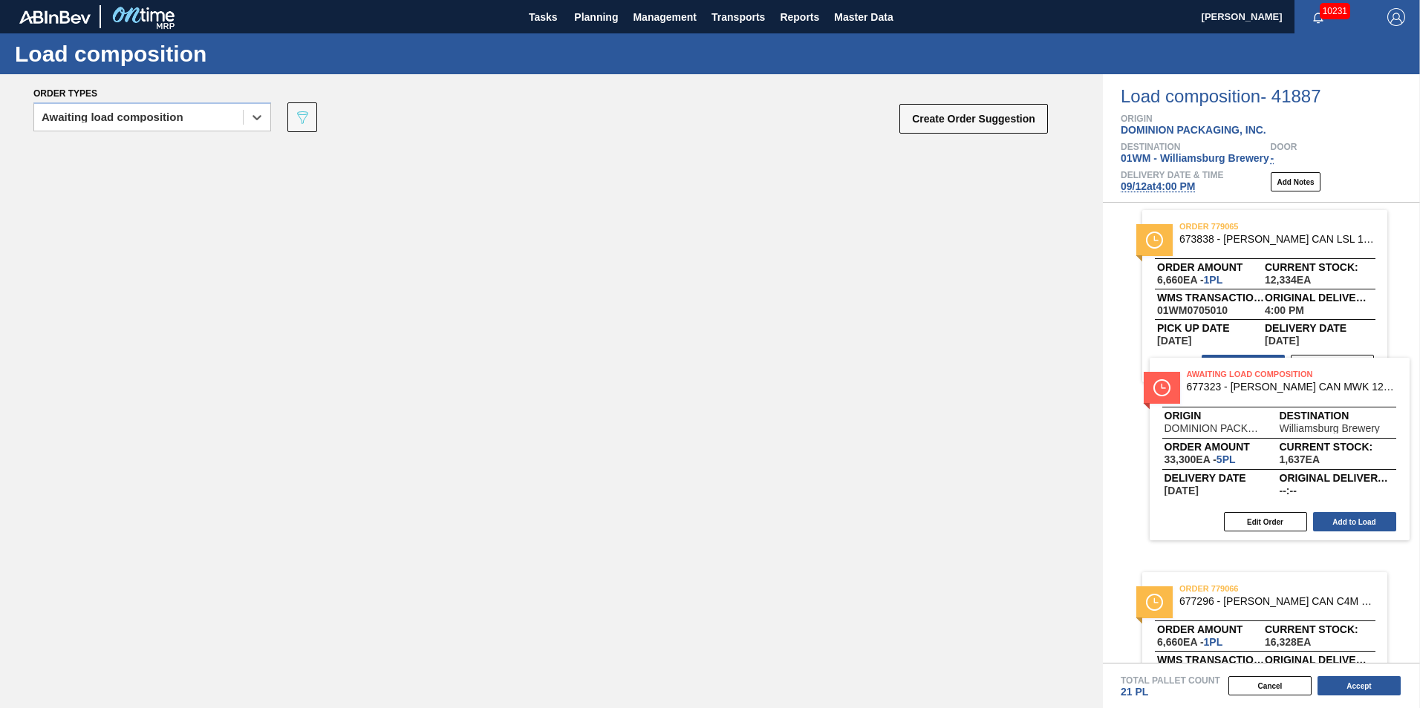
drag, startPoint x: 378, startPoint y: 238, endPoint x: 1340, endPoint y: 457, distance: 986.3
click at [1346, 457] on div "Order types option Awaiting load composition, selected. Select is focused ,type…" at bounding box center [710, 391] width 1420 height 634
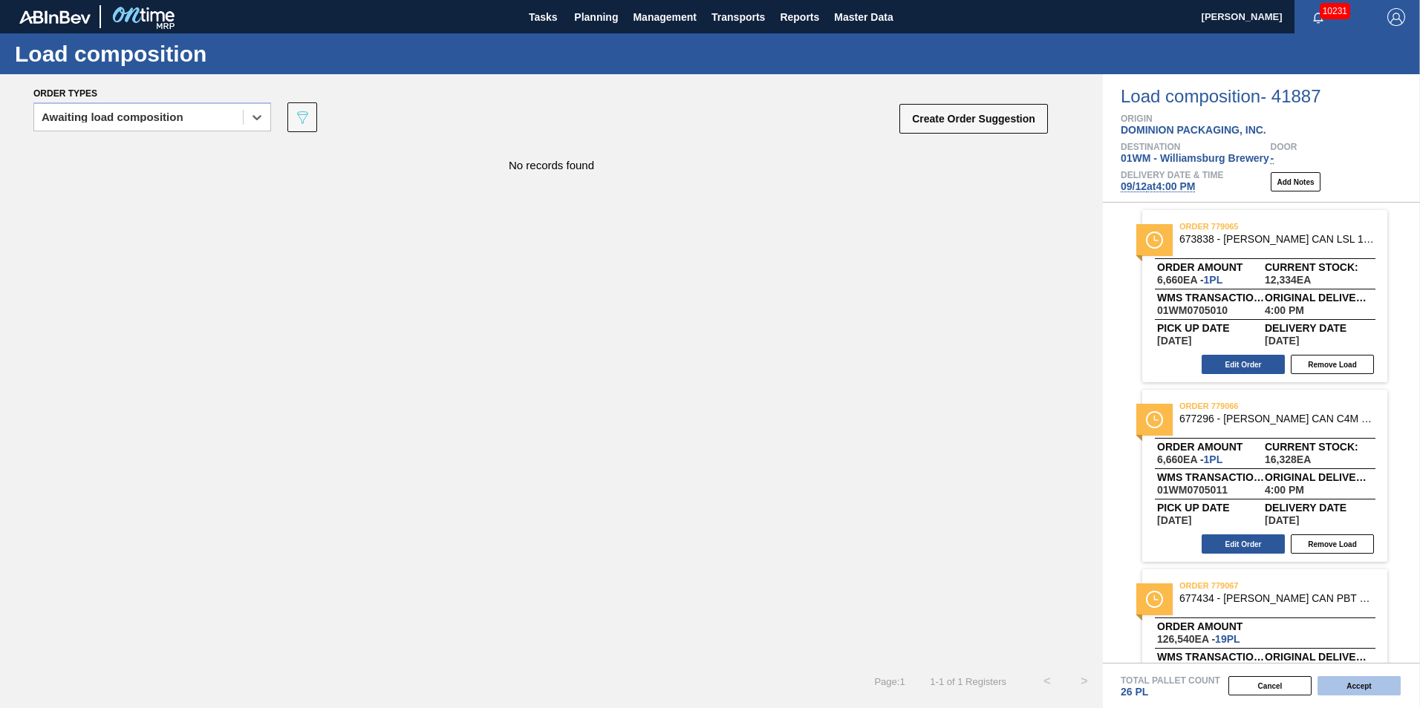
click at [1363, 695] on button "Accept" at bounding box center [1358, 686] width 83 height 19
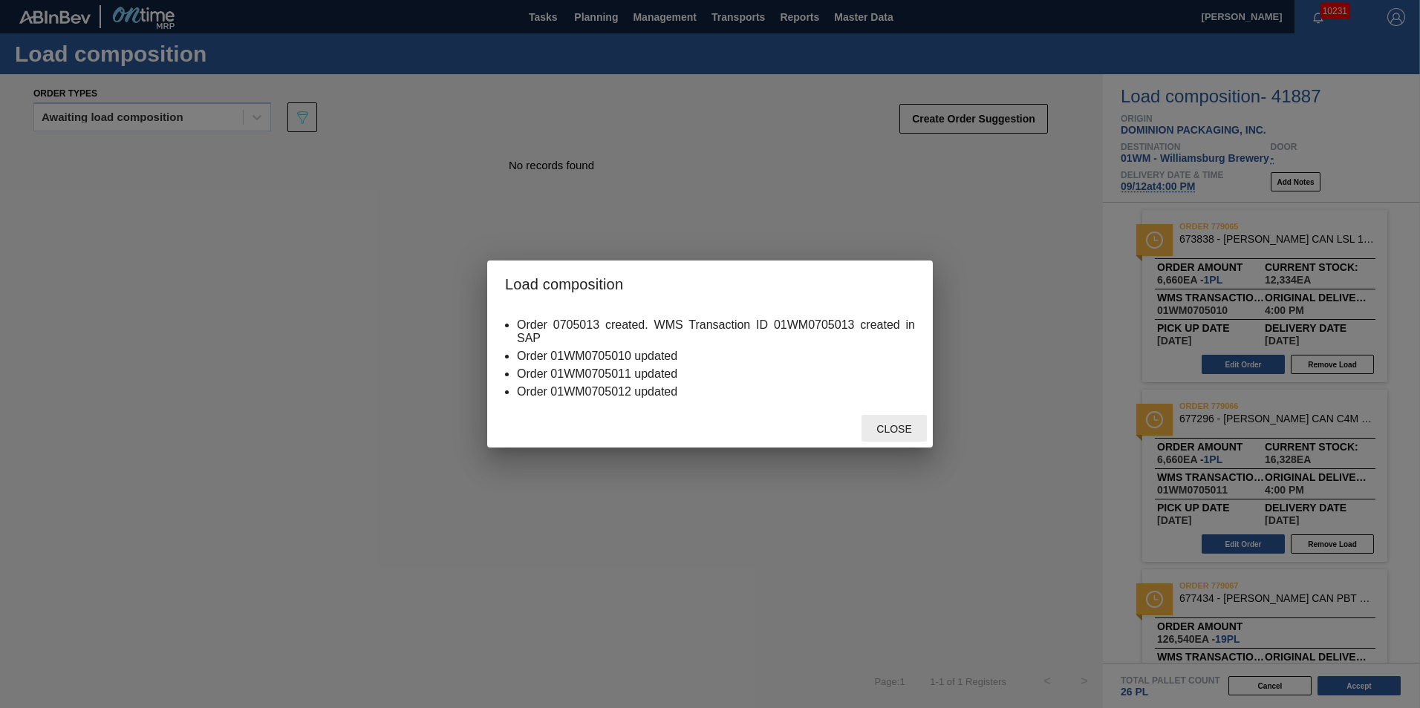
click at [924, 426] on div "Close" at bounding box center [893, 428] width 65 height 27
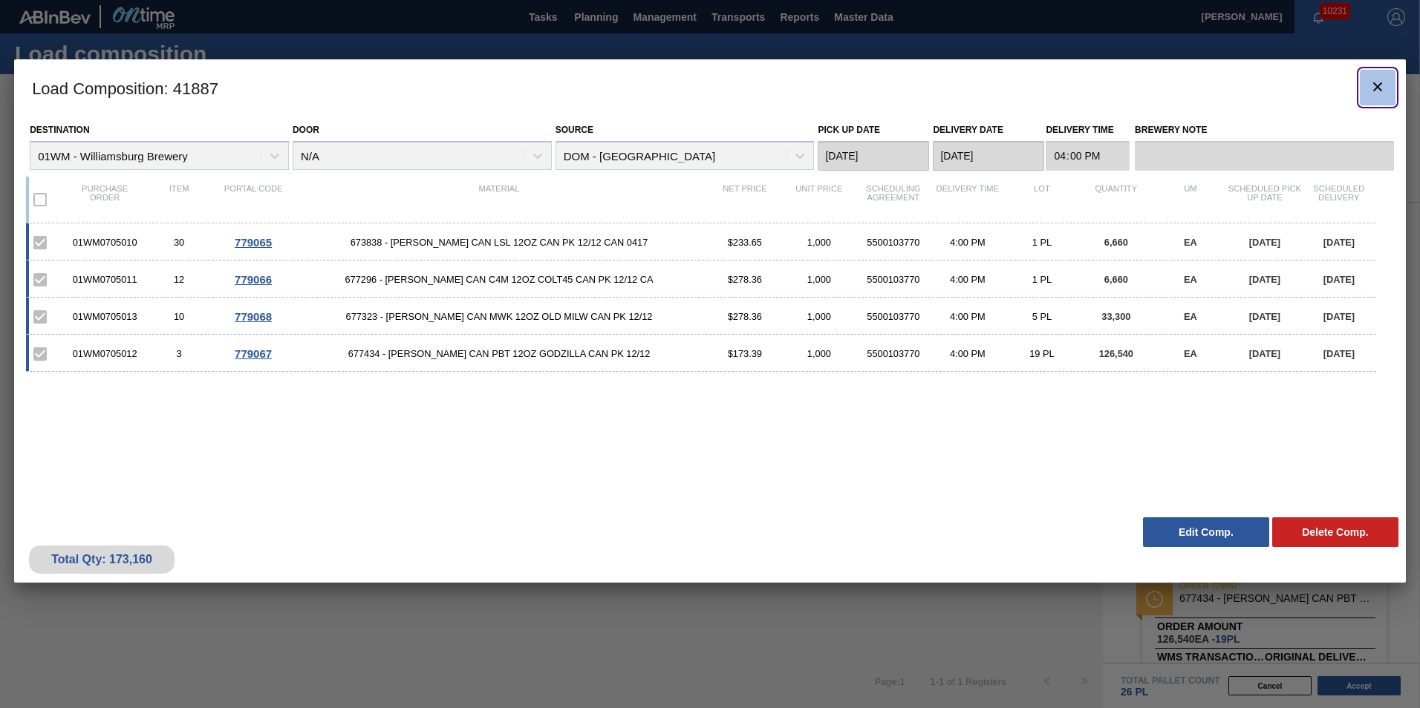
click at [1378, 88] on icon "botão de ícone" at bounding box center [1378, 87] width 18 height 18
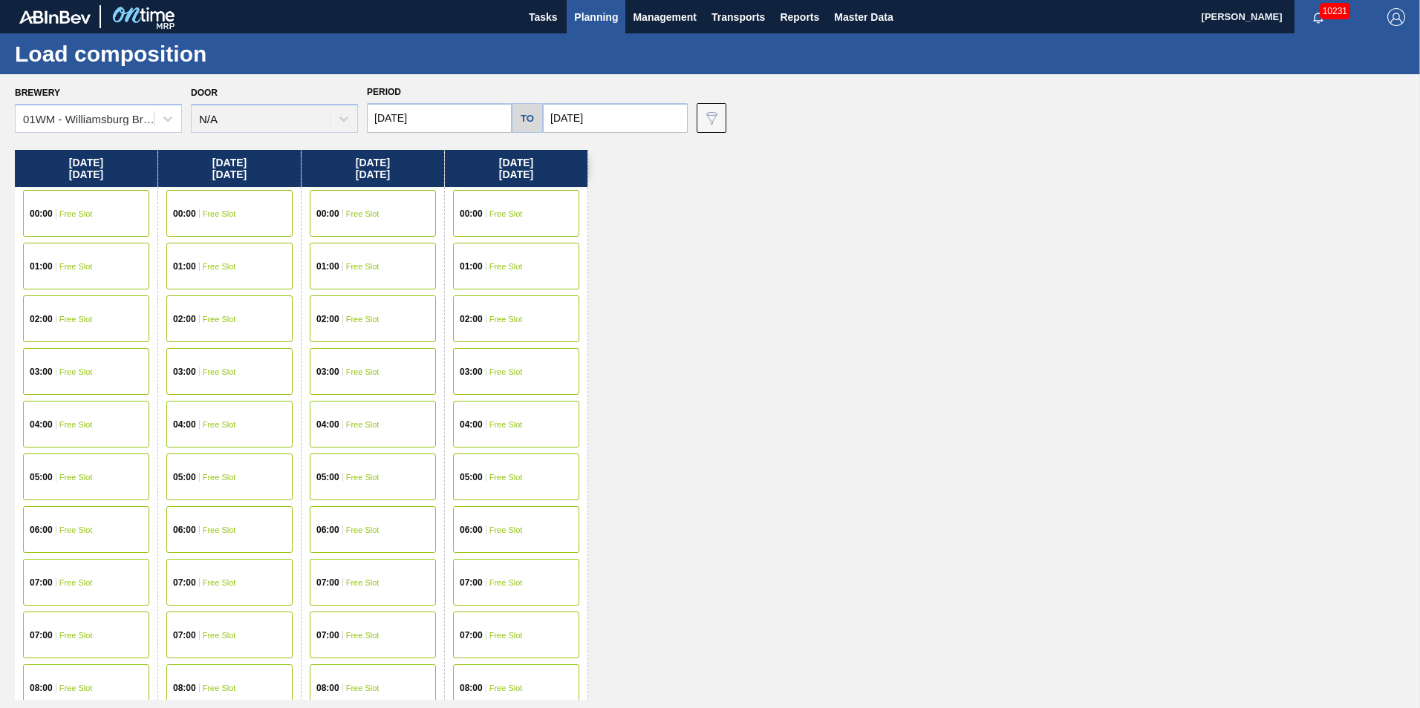
click at [602, 11] on span "Planning" at bounding box center [596, 17] width 44 height 18
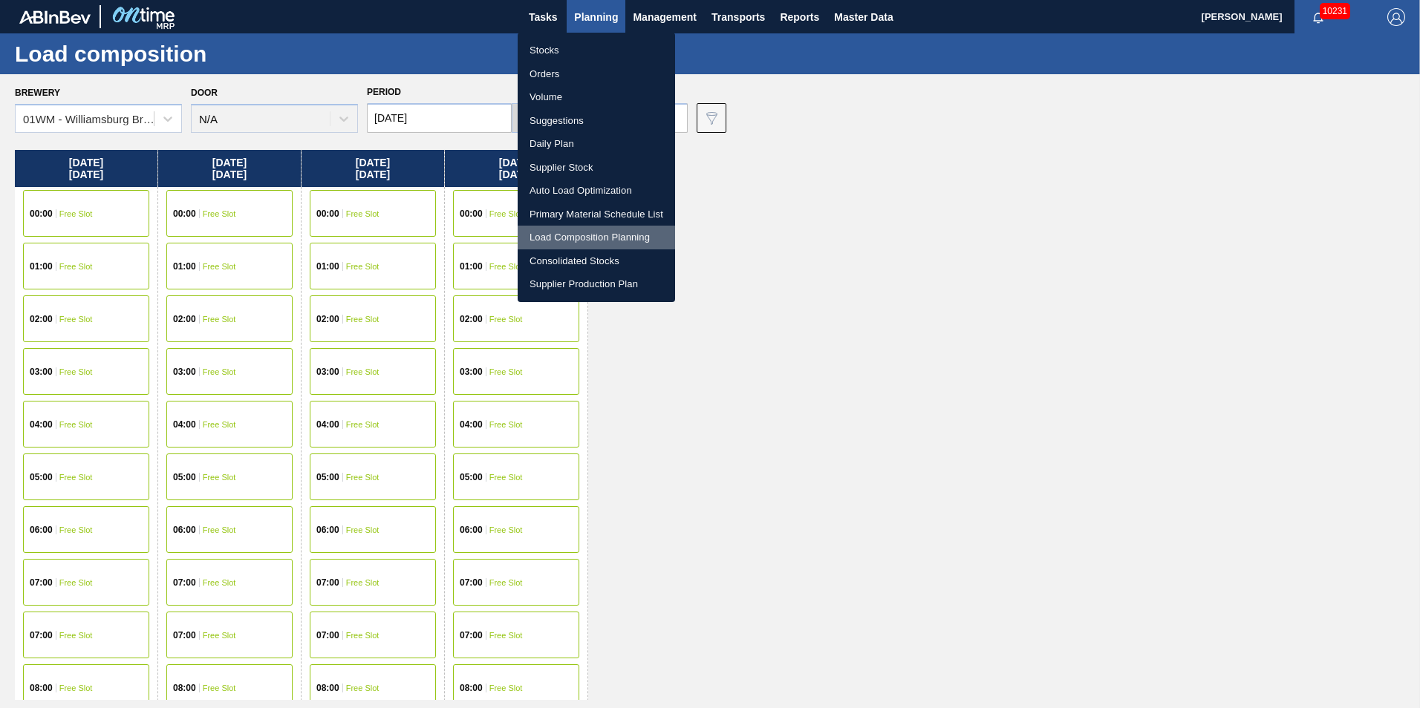
click at [597, 232] on li "Load Composition Planning" at bounding box center [596, 238] width 157 height 24
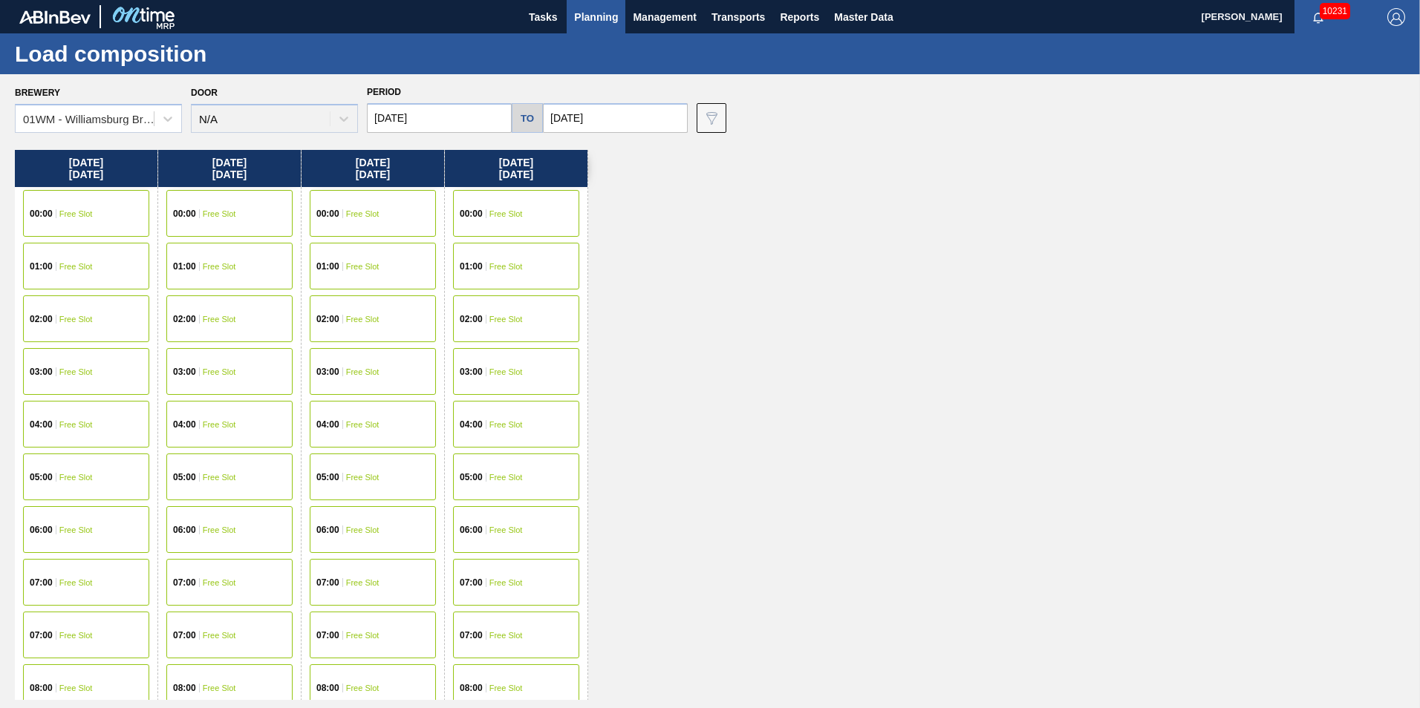
click at [587, 27] on button "Planning" at bounding box center [596, 16] width 59 height 33
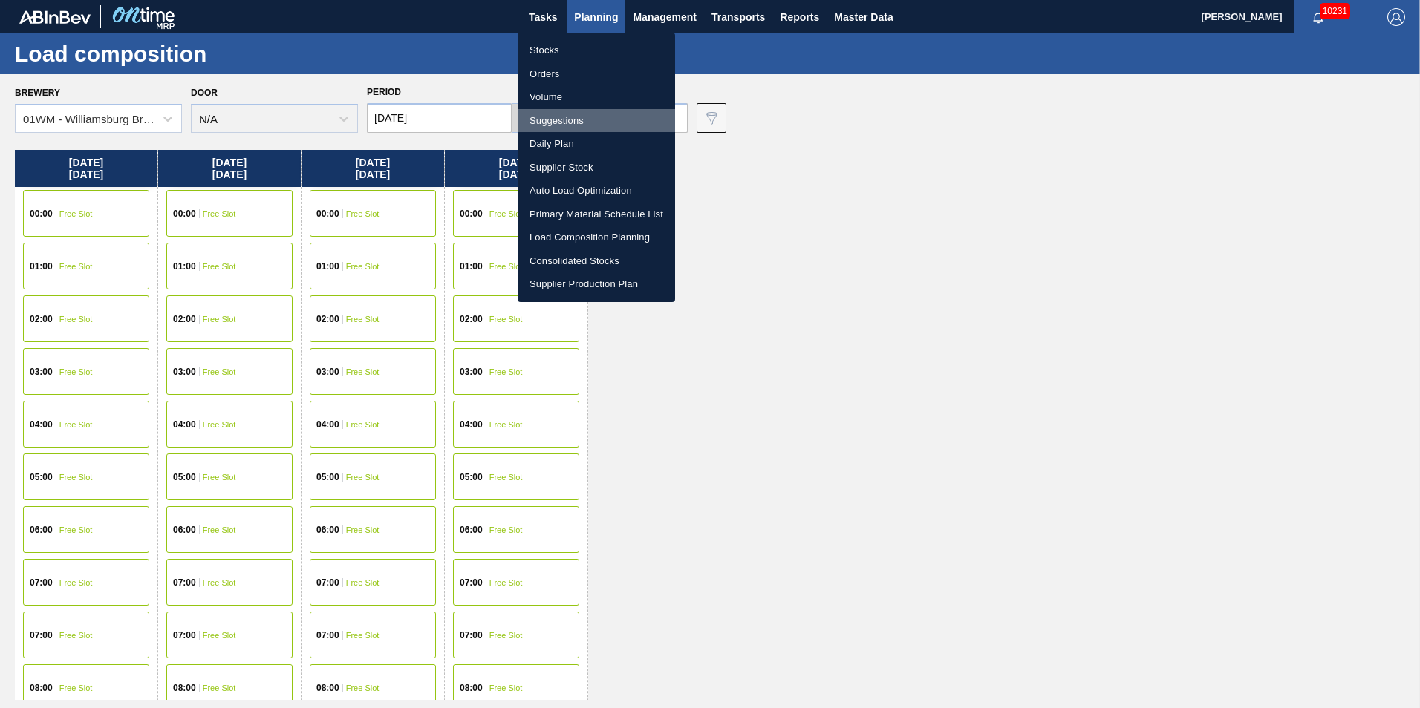
click at [586, 119] on li "Suggestions" at bounding box center [596, 121] width 157 height 24
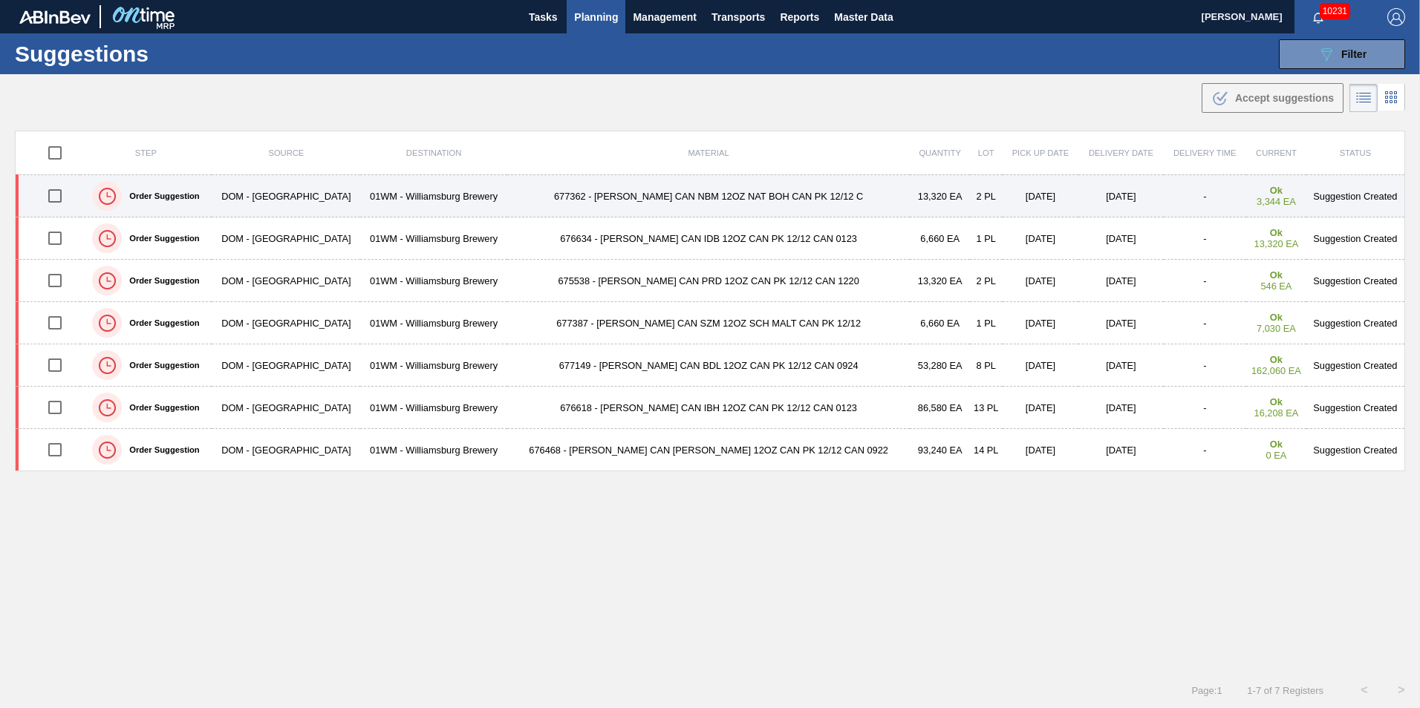
click at [633, 194] on td "677362 - CARR CAN NBM 12OZ NAT BOH CAN PK 12/12 C" at bounding box center [708, 196] width 403 height 42
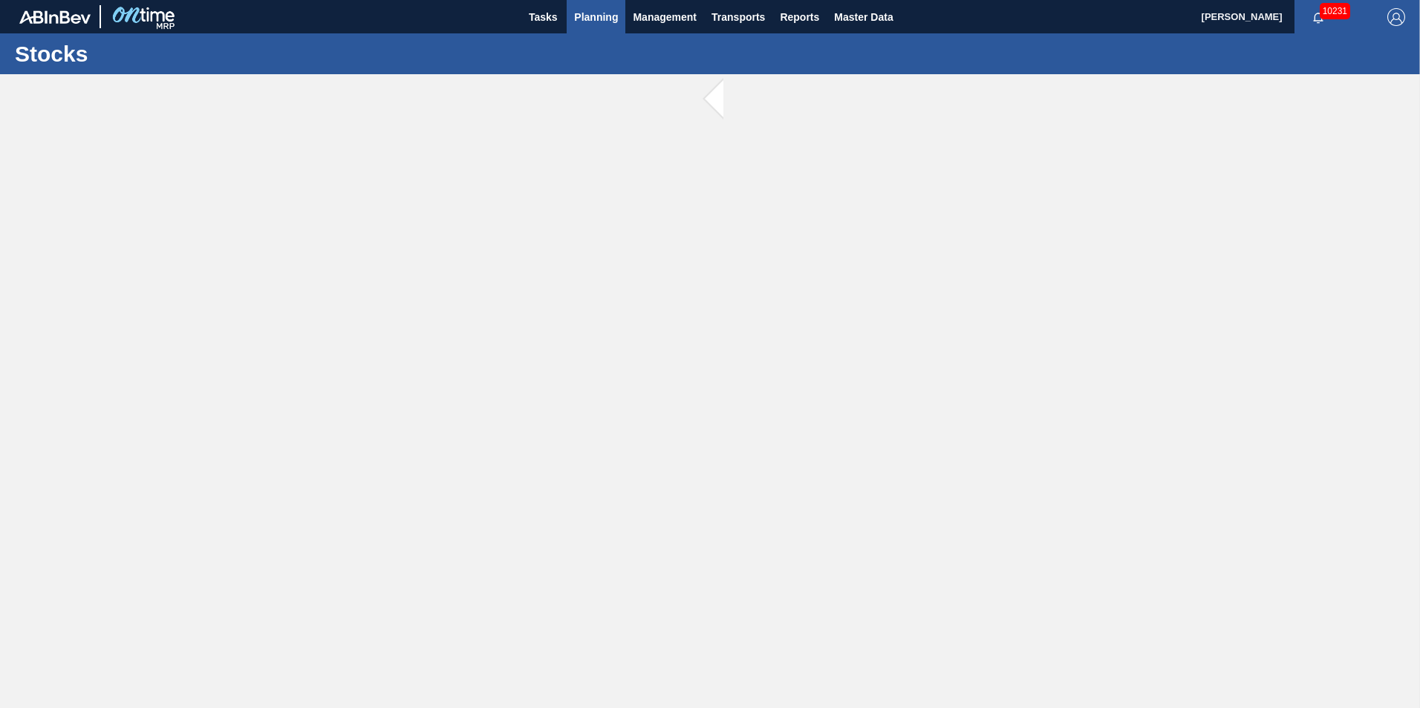
click at [591, 20] on span "Planning" at bounding box center [596, 17] width 44 height 18
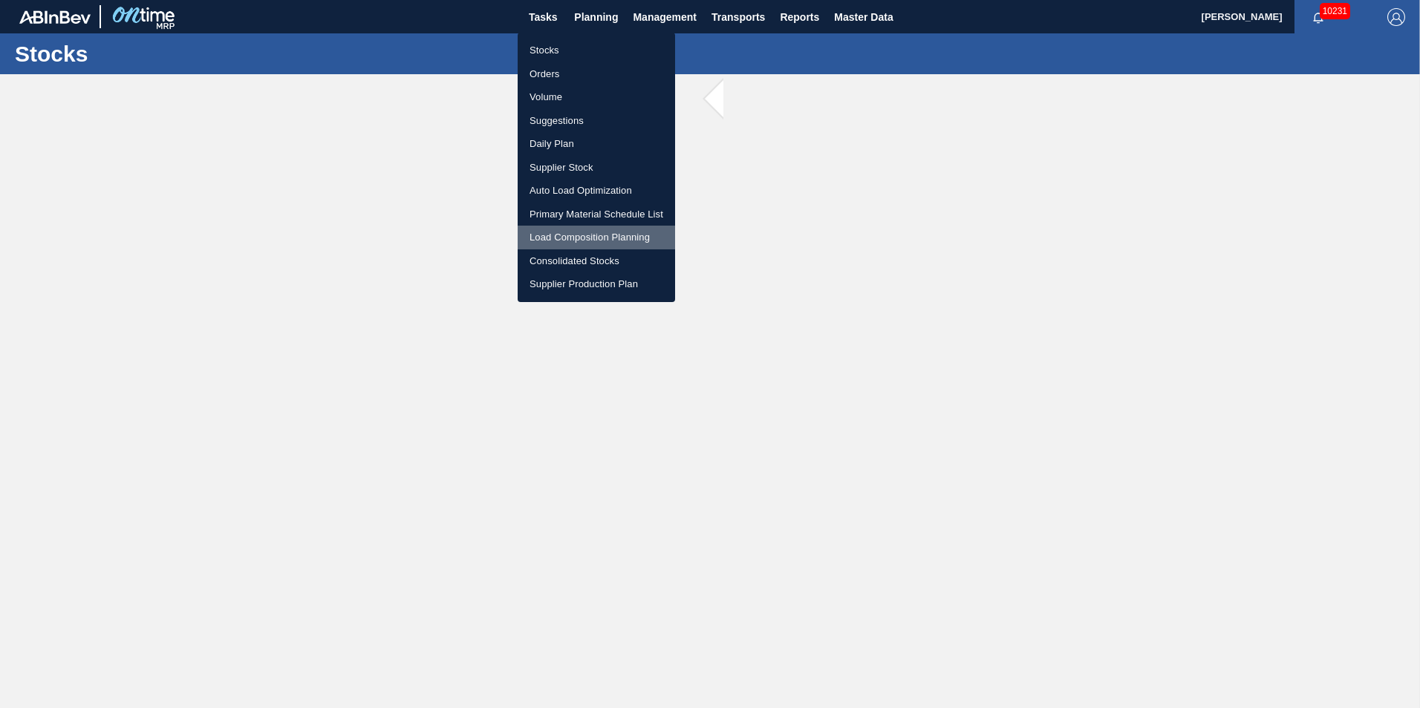
click at [587, 234] on li "Load Composition Planning" at bounding box center [596, 238] width 157 height 24
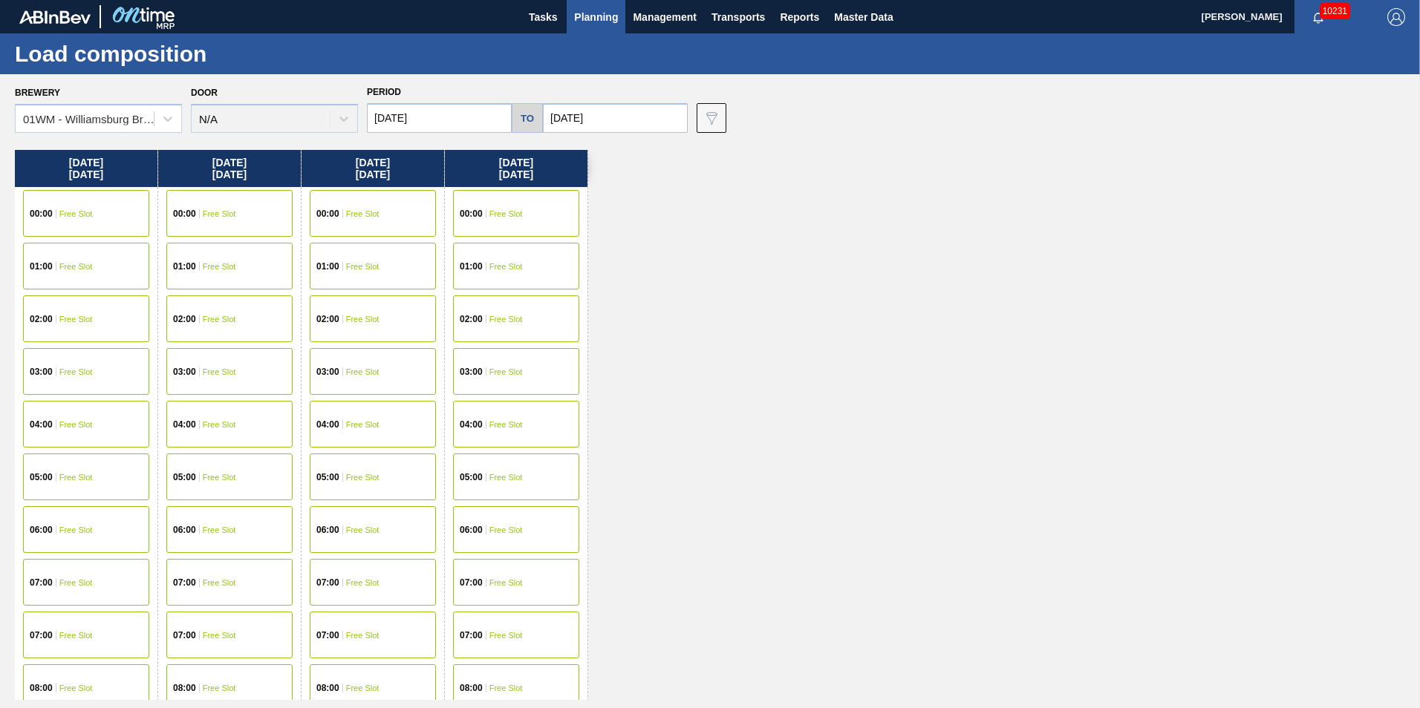
click at [575, 10] on span "Planning" at bounding box center [596, 17] width 44 height 18
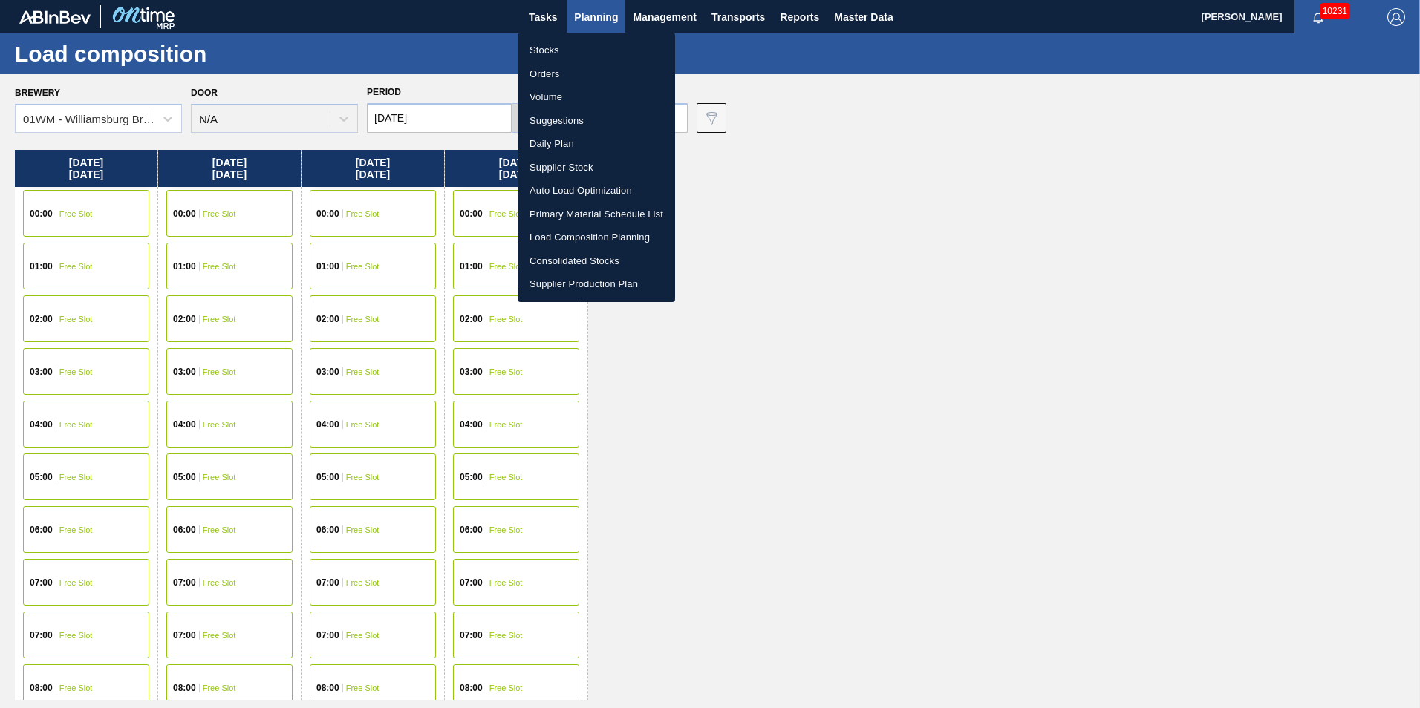
drag, startPoint x: 860, startPoint y: 380, endPoint x: 864, endPoint y: 393, distance: 13.4
click at [864, 393] on div at bounding box center [710, 354] width 1420 height 708
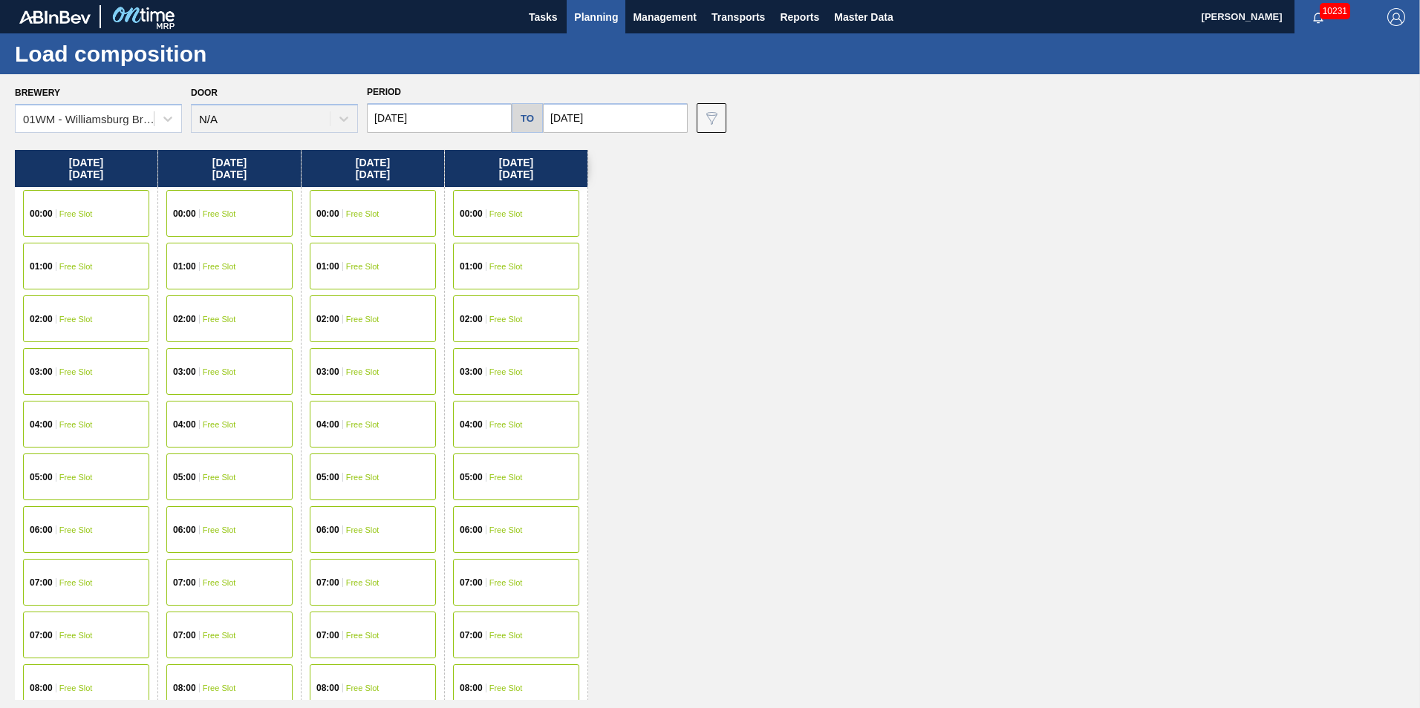
click at [587, 25] on span "Planning" at bounding box center [596, 17] width 44 height 18
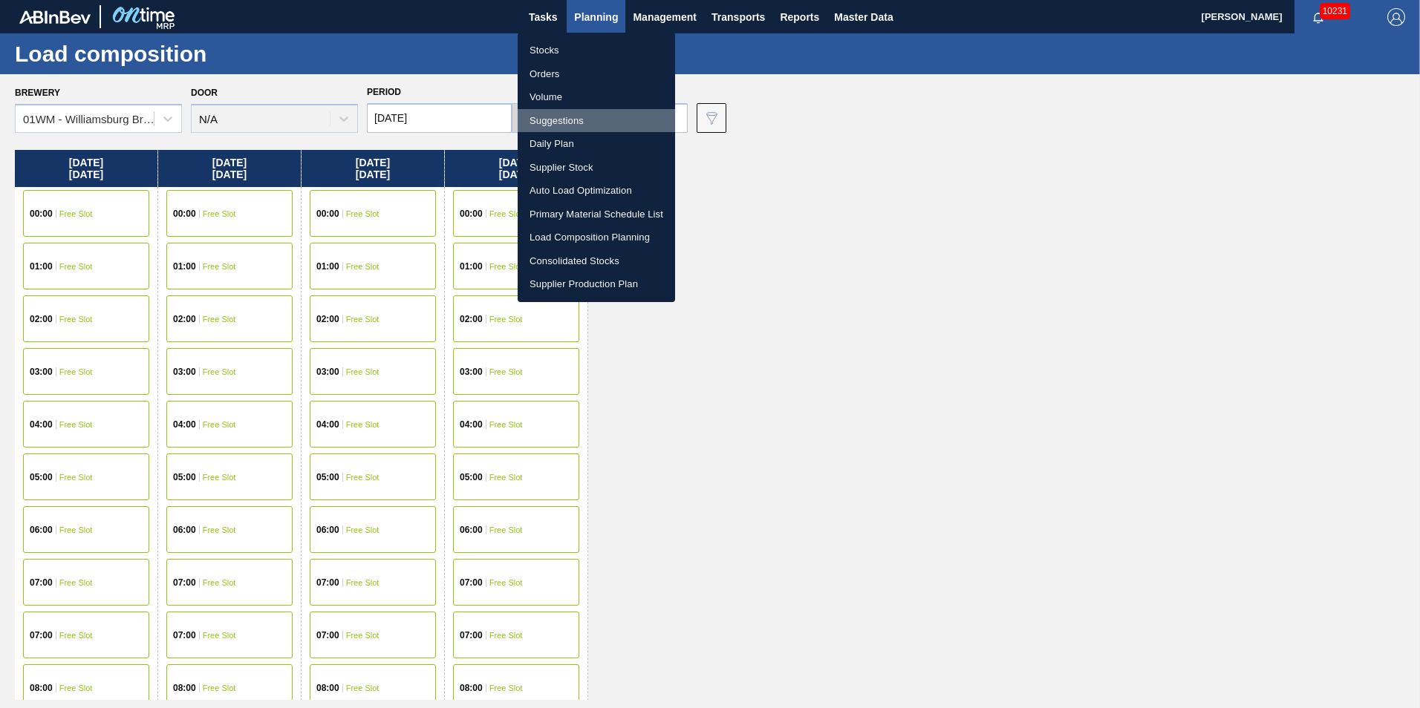
click at [563, 125] on li "Suggestions" at bounding box center [596, 121] width 157 height 24
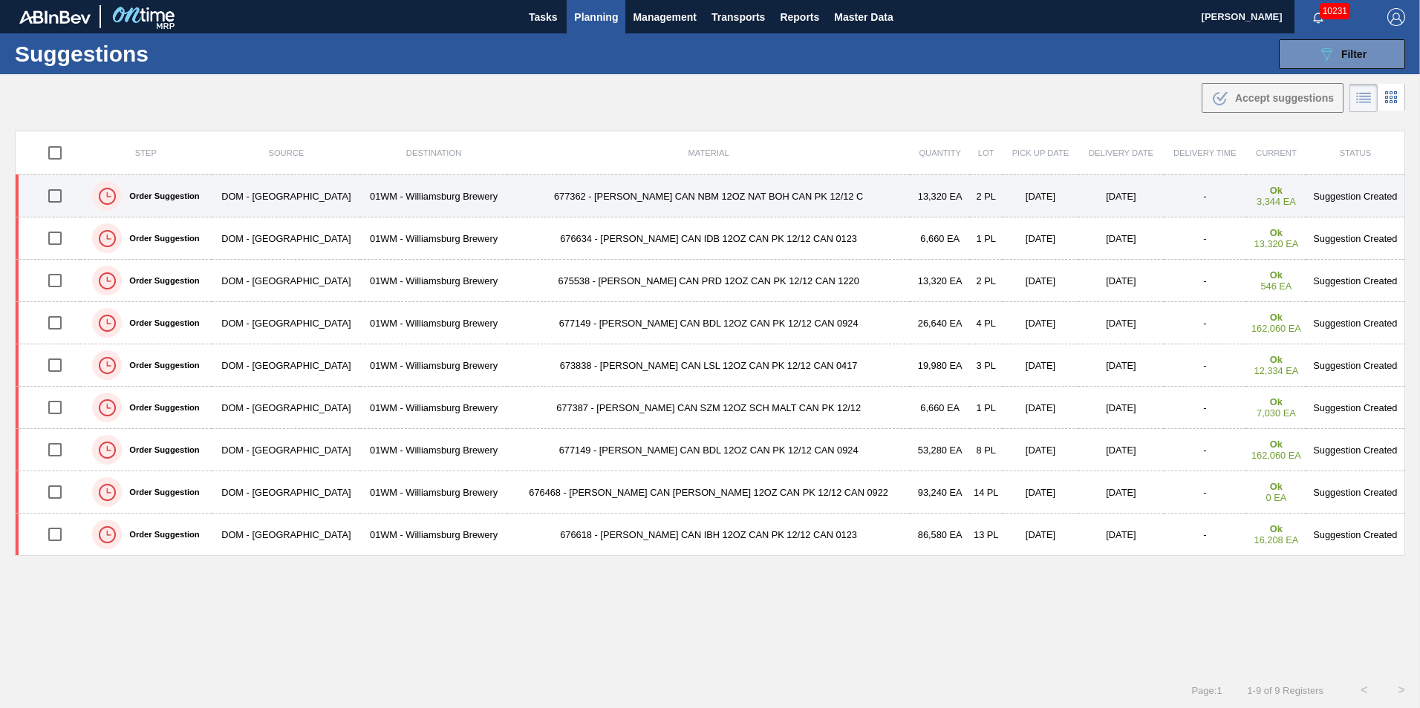
click at [558, 196] on td "677362 - CARR CAN NBM 12OZ NAT BOH CAN PK 12/12 C" at bounding box center [708, 196] width 403 height 42
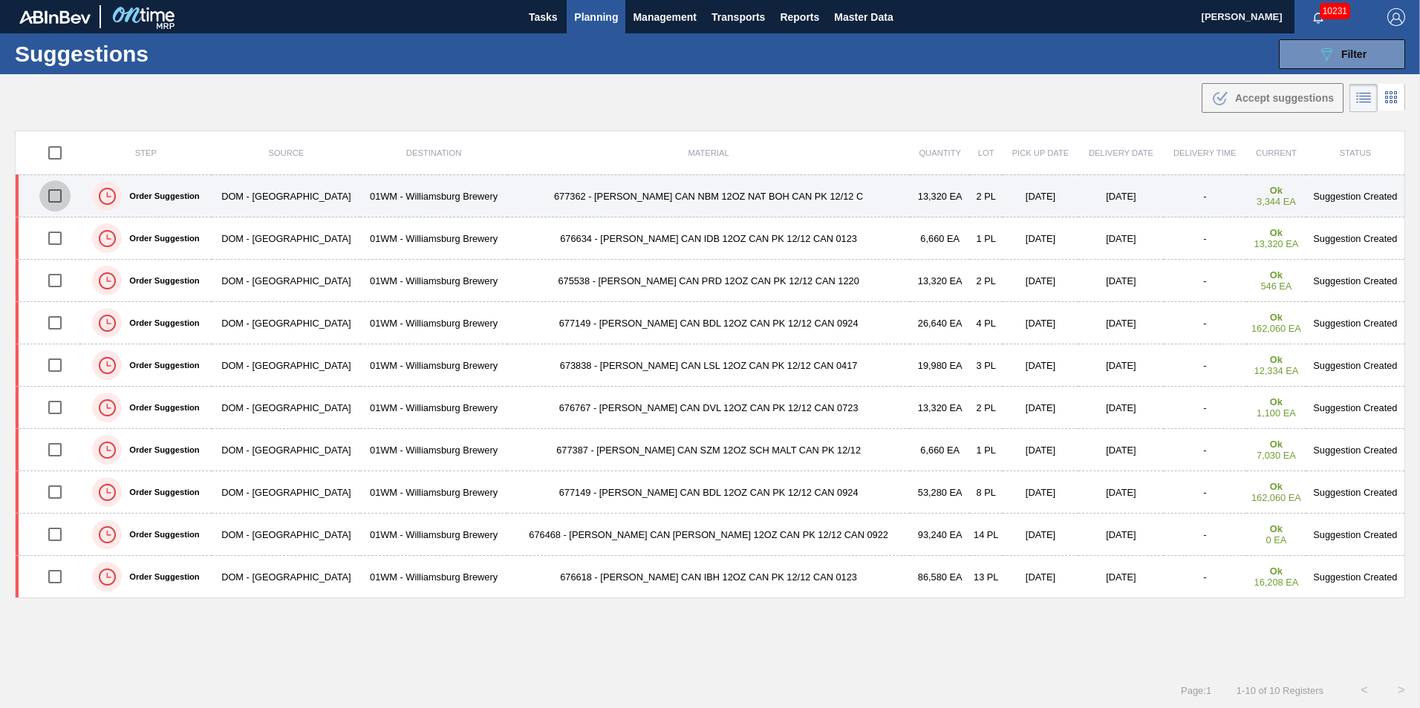
click at [57, 194] on input "checkbox" at bounding box center [54, 195] width 31 height 31
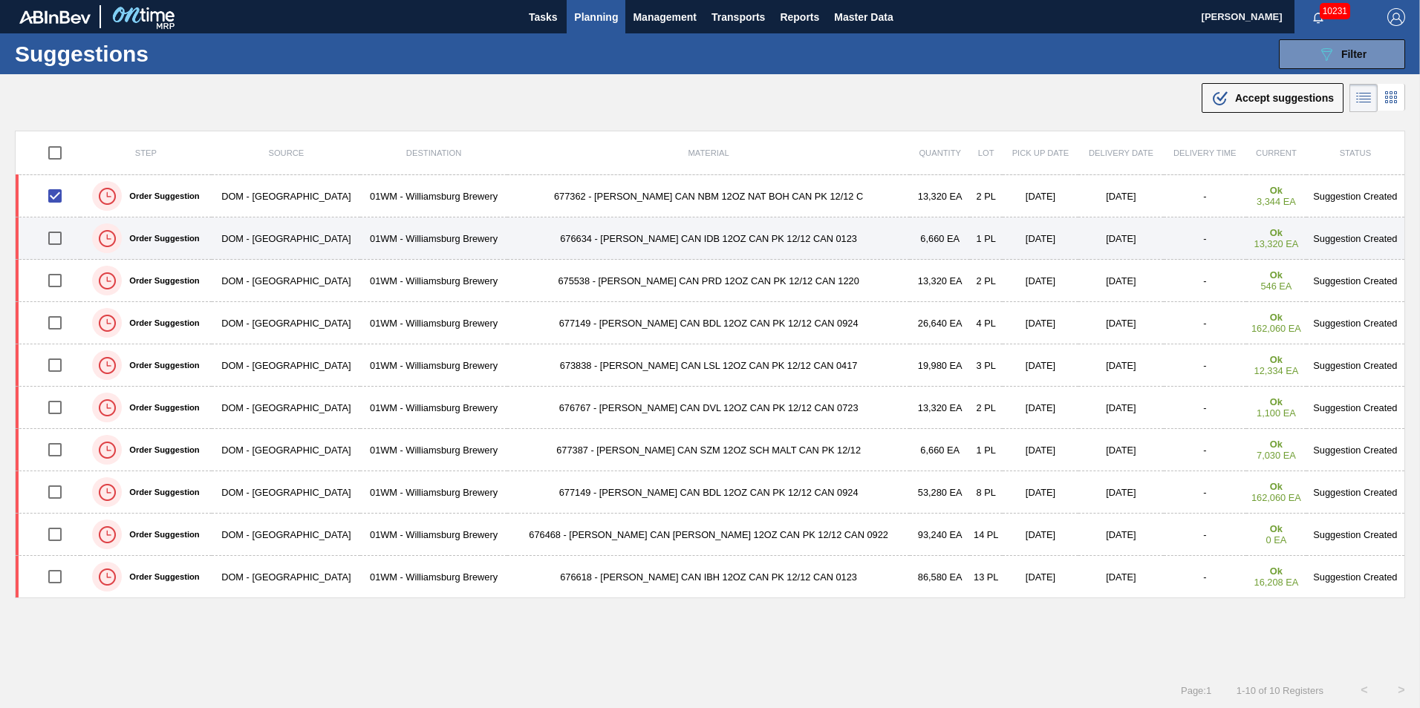
click at [56, 238] on input "checkbox" at bounding box center [54, 238] width 31 height 31
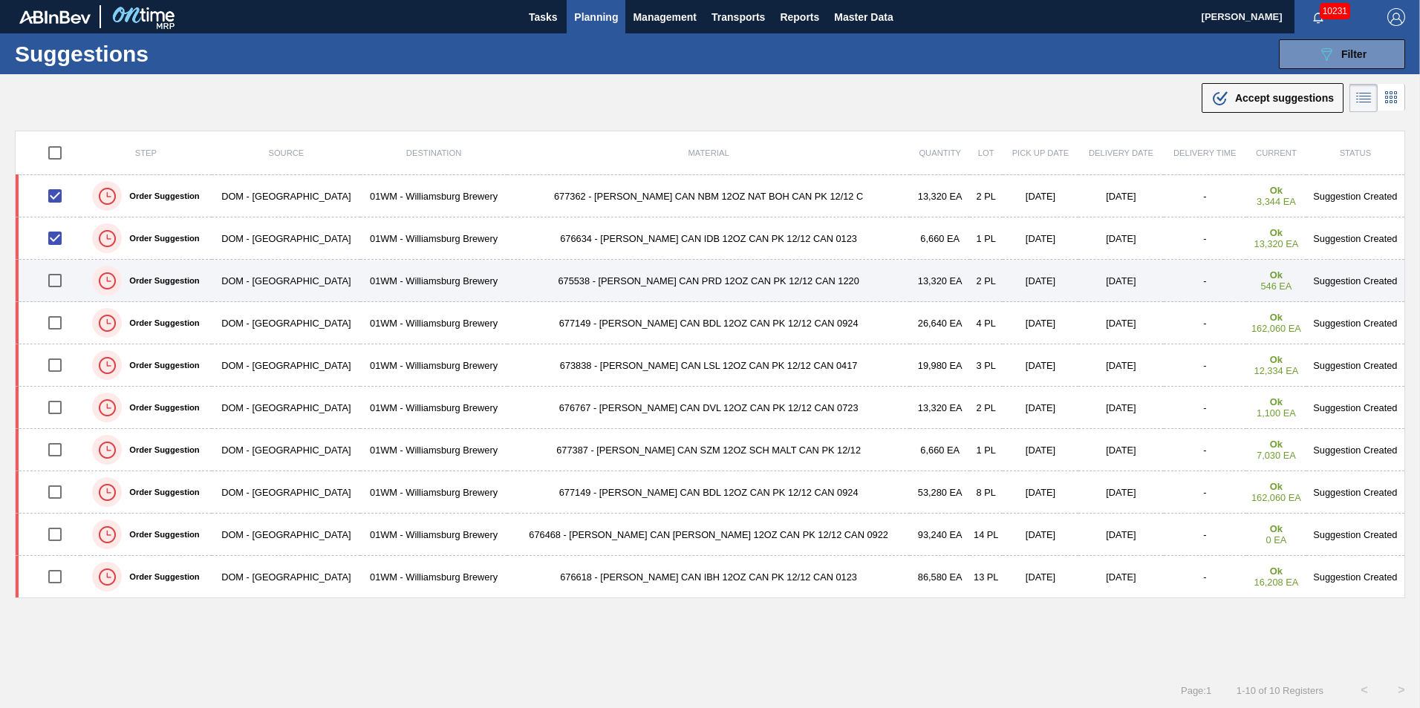
click at [65, 276] on input "checkbox" at bounding box center [54, 280] width 31 height 31
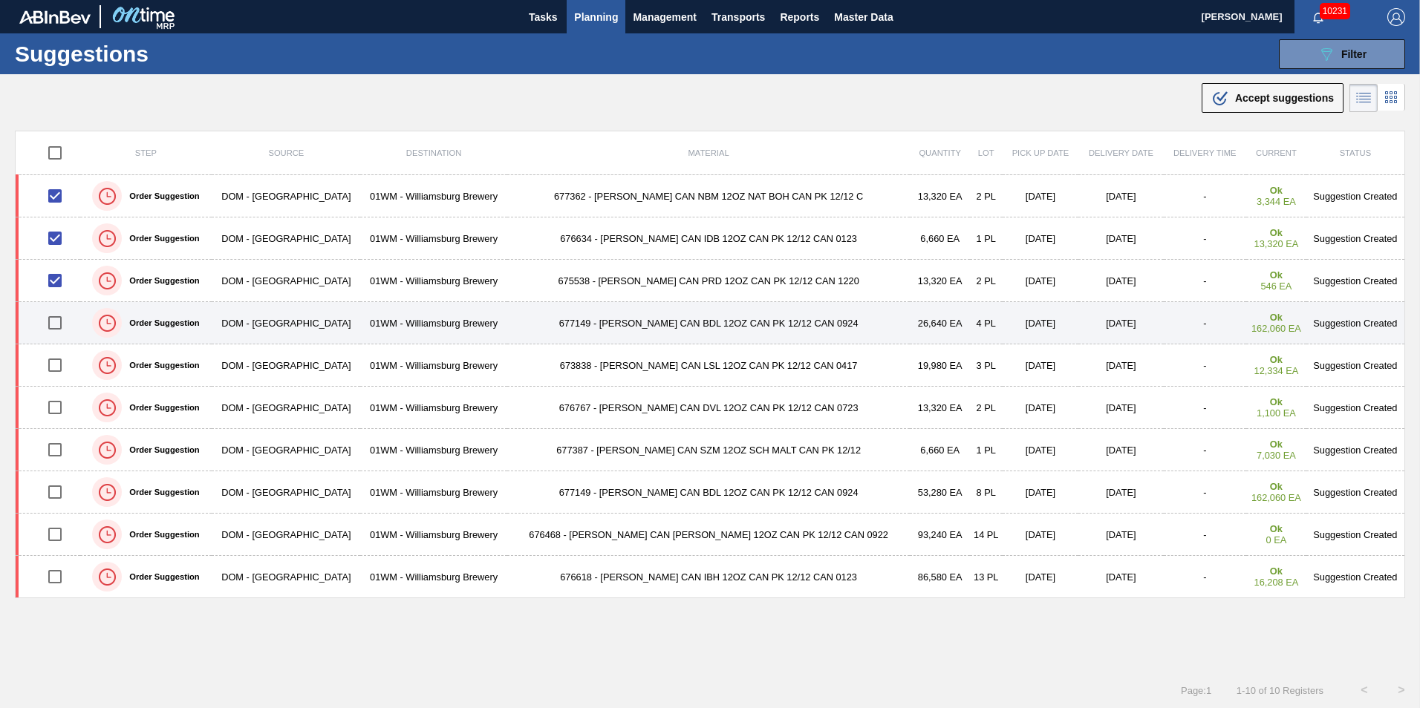
click at [60, 324] on input "checkbox" at bounding box center [54, 322] width 31 height 31
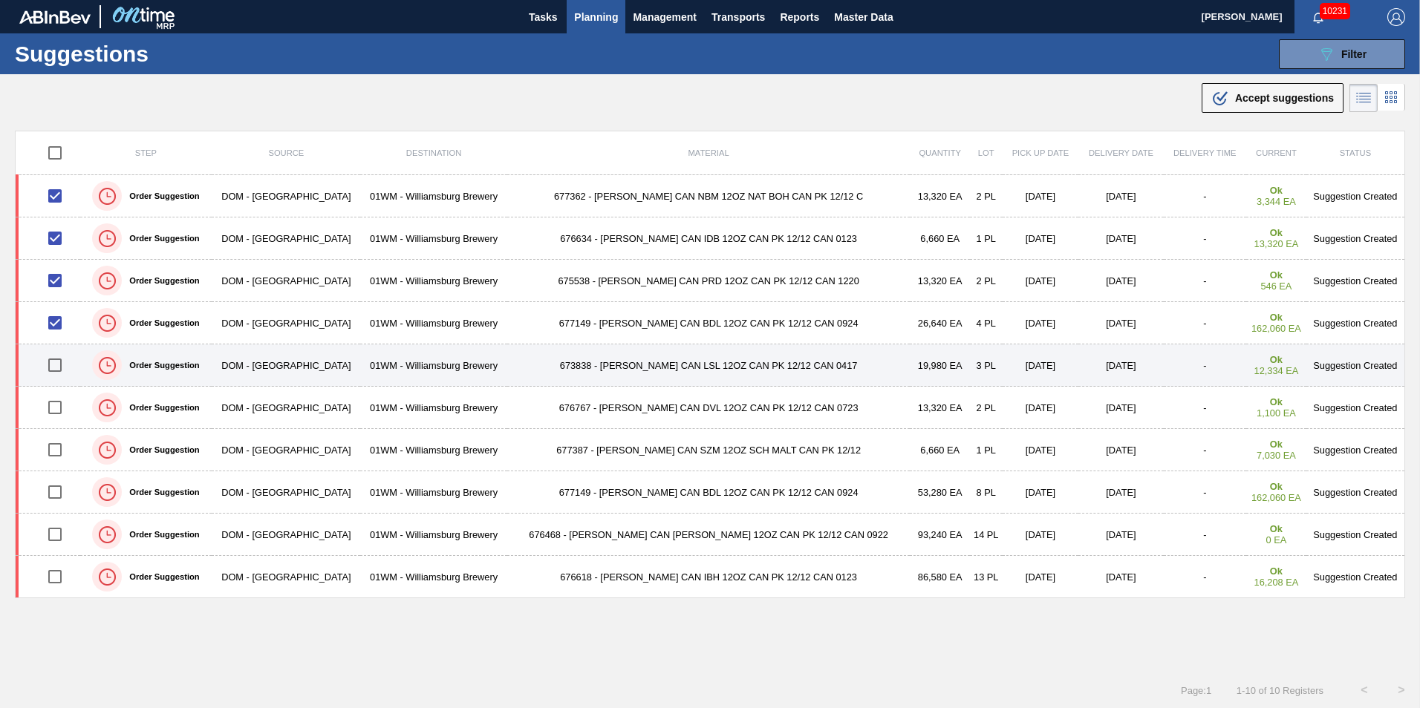
click at [56, 369] on input "checkbox" at bounding box center [54, 365] width 31 height 31
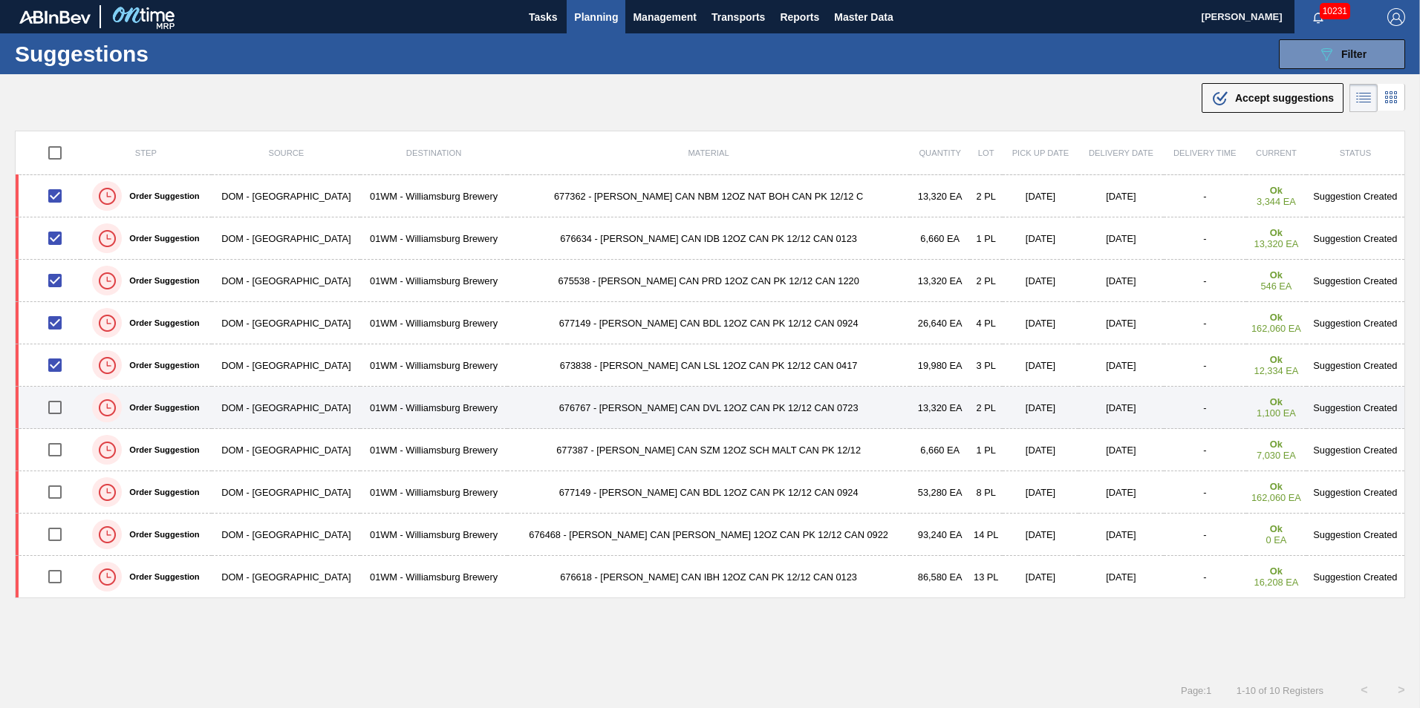
click at [55, 406] on input "checkbox" at bounding box center [54, 407] width 31 height 31
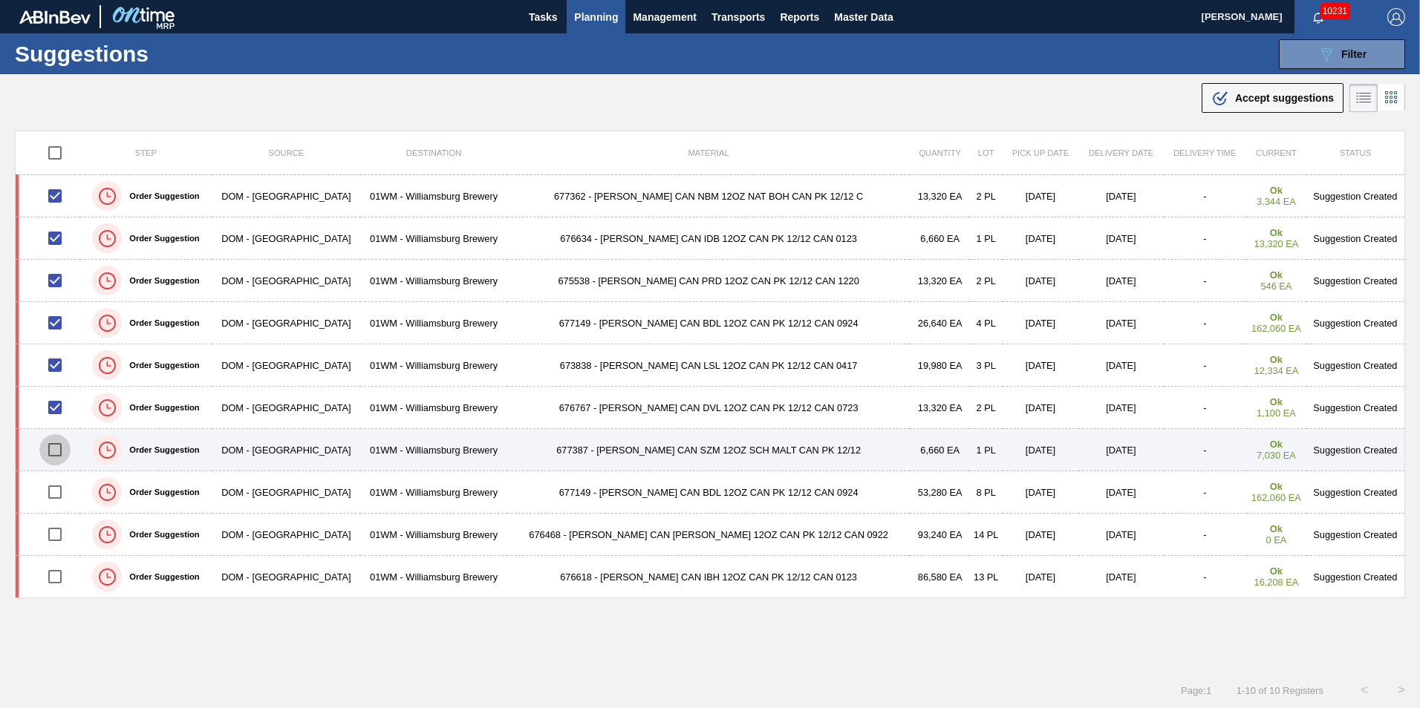
click at [53, 447] on input "checkbox" at bounding box center [54, 449] width 31 height 31
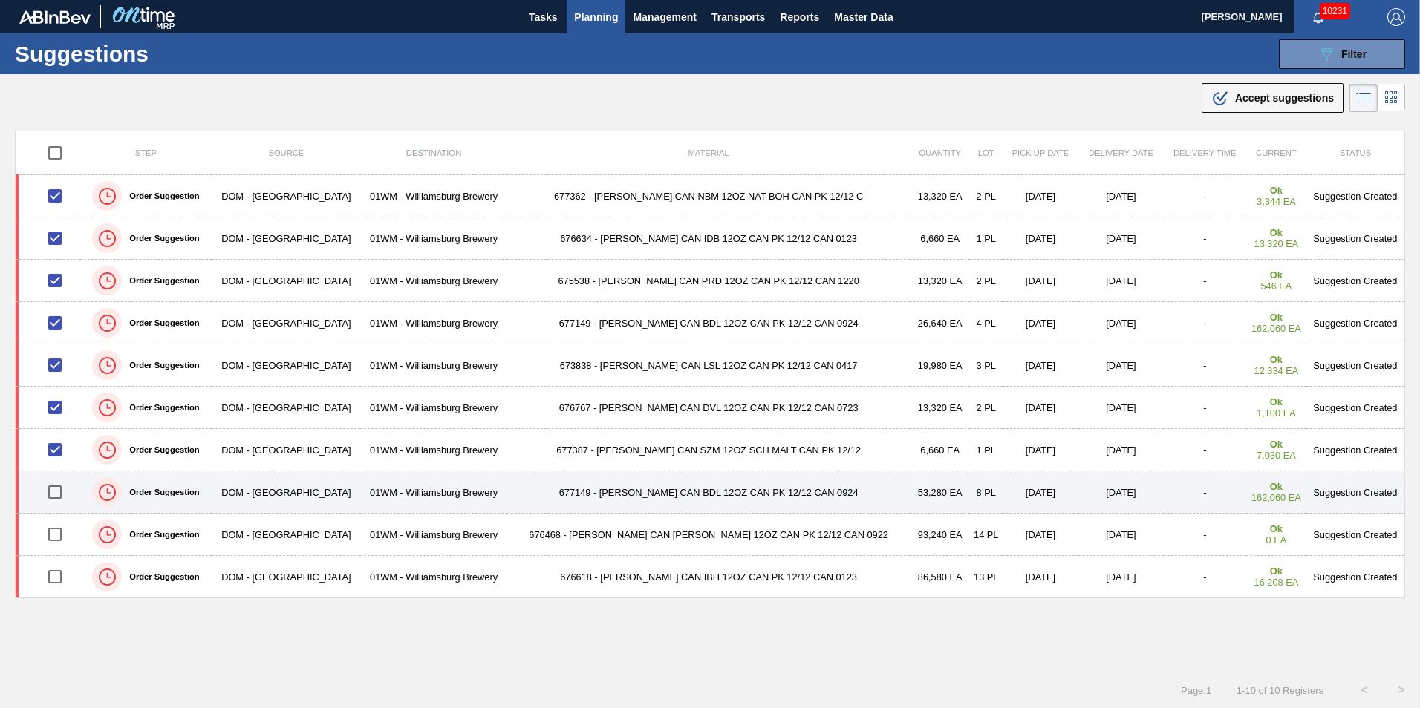
click at [59, 495] on input "checkbox" at bounding box center [54, 492] width 31 height 31
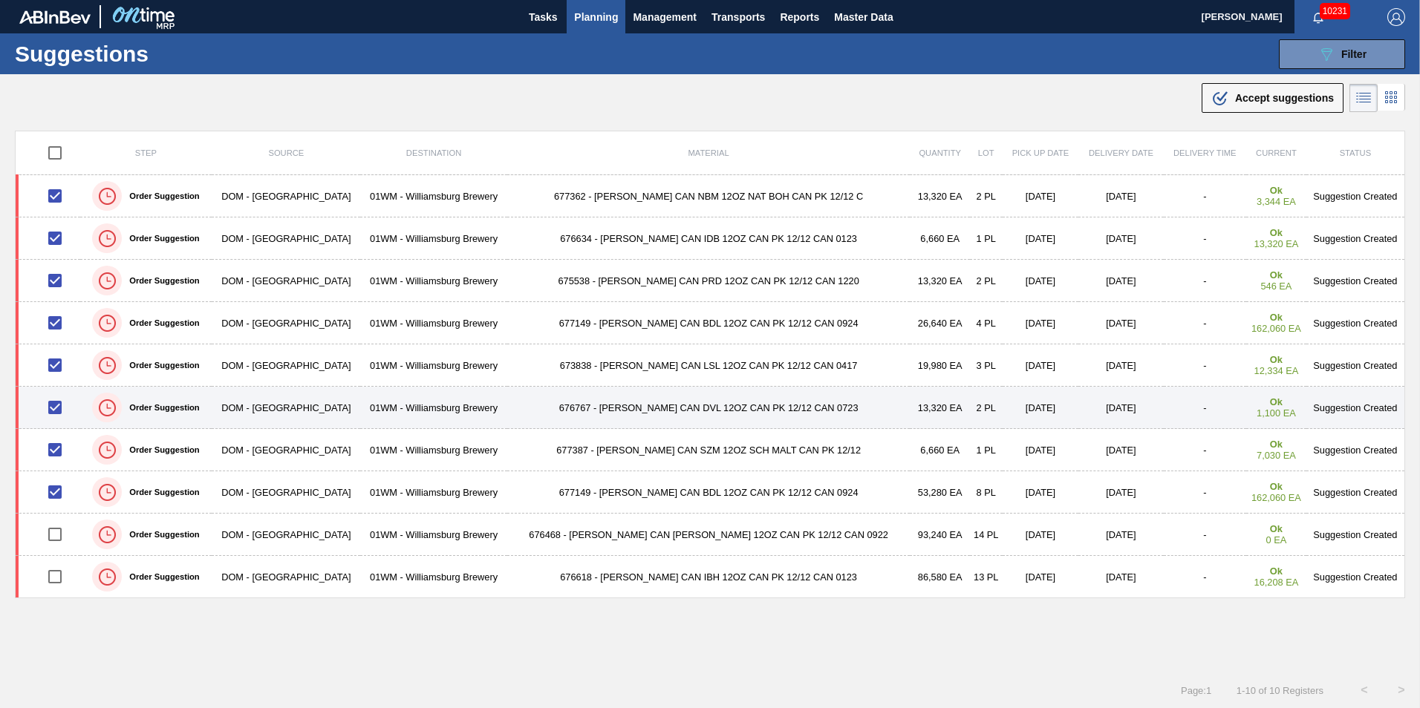
scroll to position [1, 0]
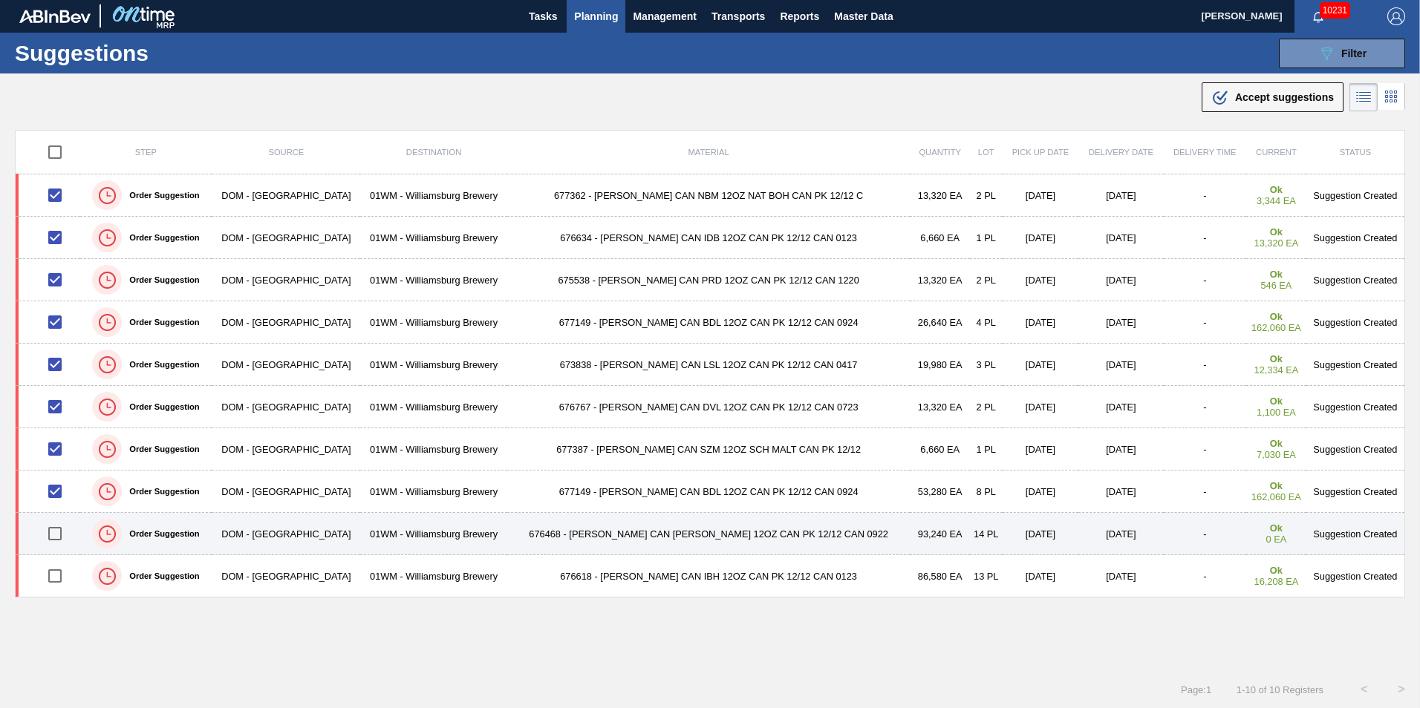
click at [65, 530] on input "checkbox" at bounding box center [54, 533] width 31 height 31
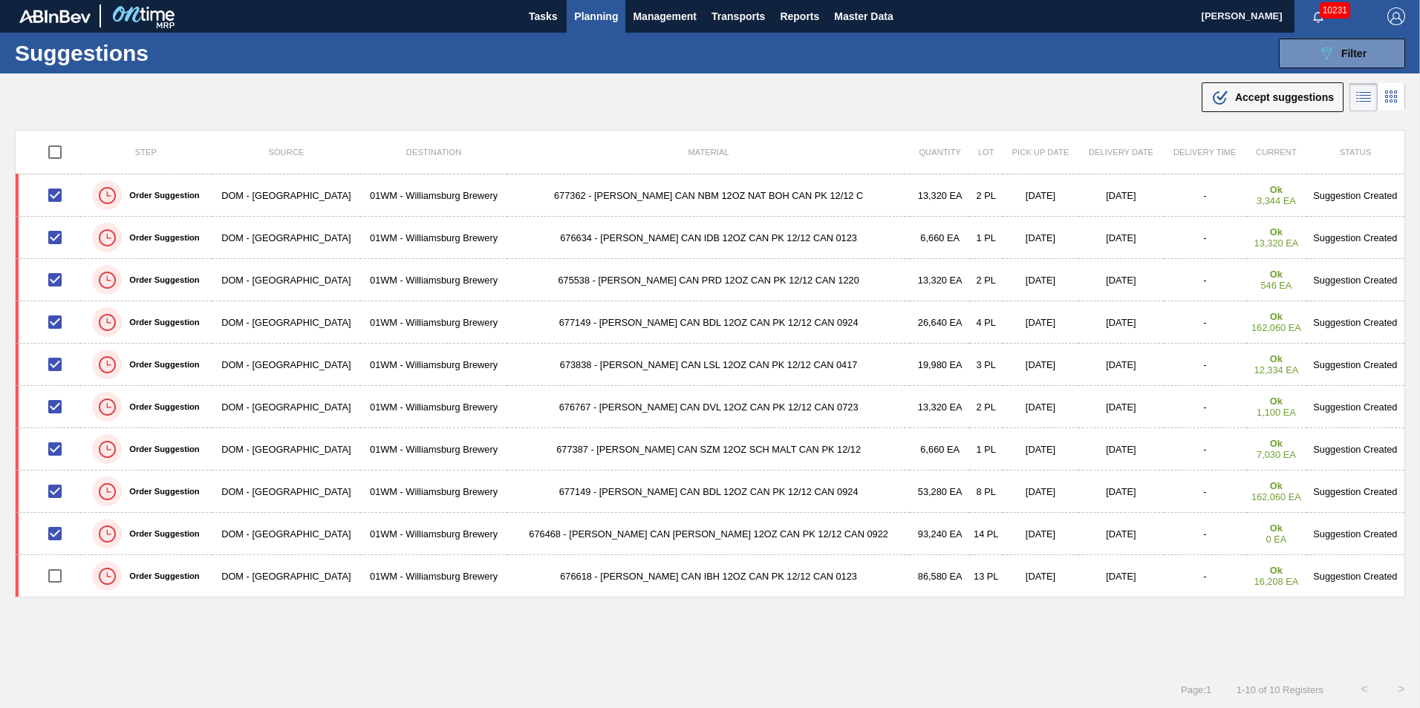
click at [1263, 81] on div ".b{fill:var(--color-action-default)} Accept suggestions" at bounding box center [710, 95] width 1420 height 42
click at [1254, 91] on span "Accept suggestions" at bounding box center [1284, 97] width 99 height 12
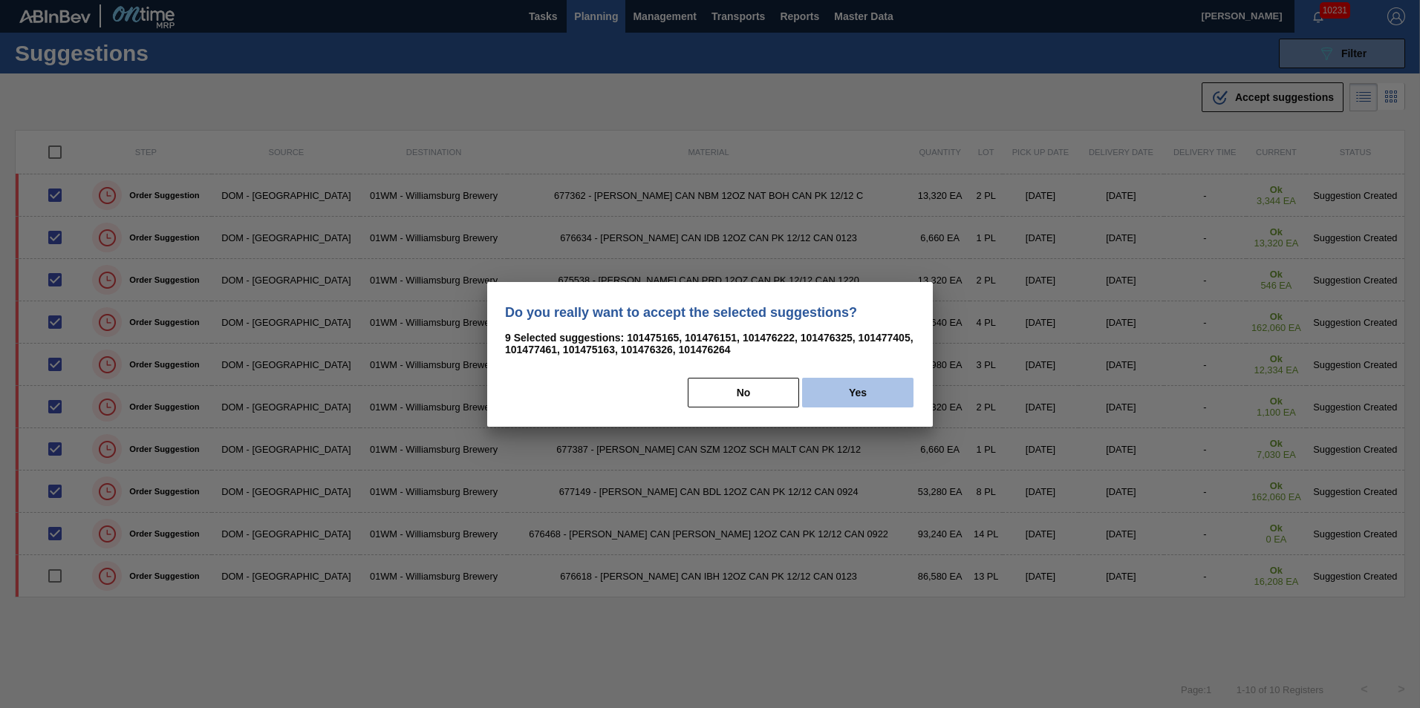
click at [890, 388] on button "Yes" at bounding box center [857, 393] width 111 height 30
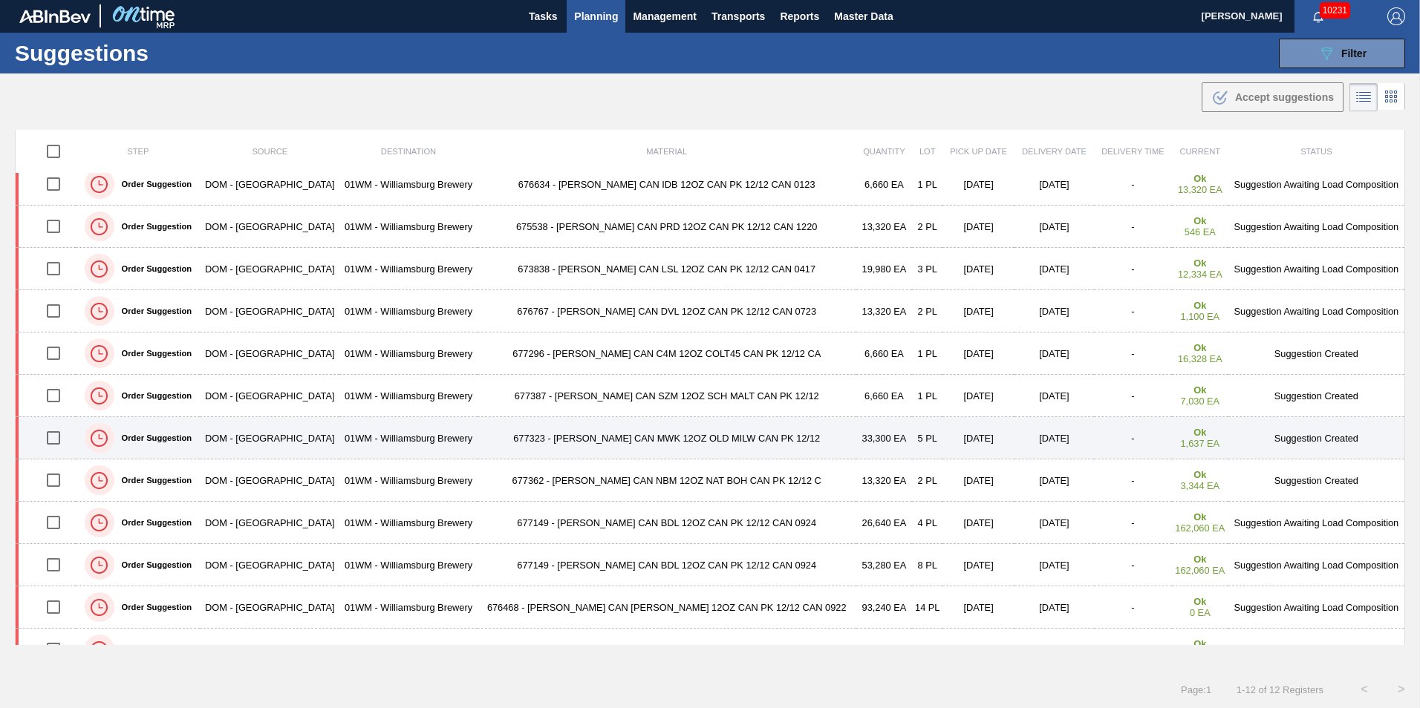
scroll to position [0, 0]
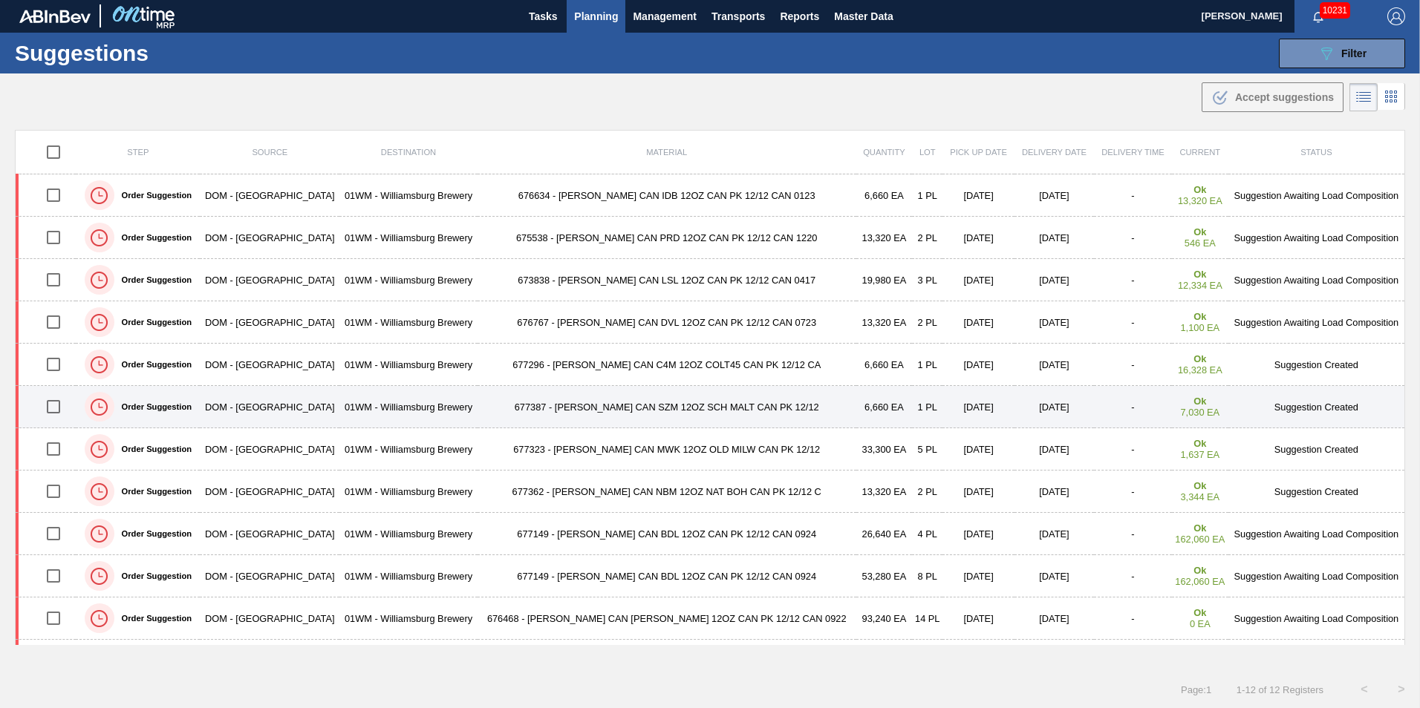
click at [62, 405] on input "checkbox" at bounding box center [53, 406] width 31 height 31
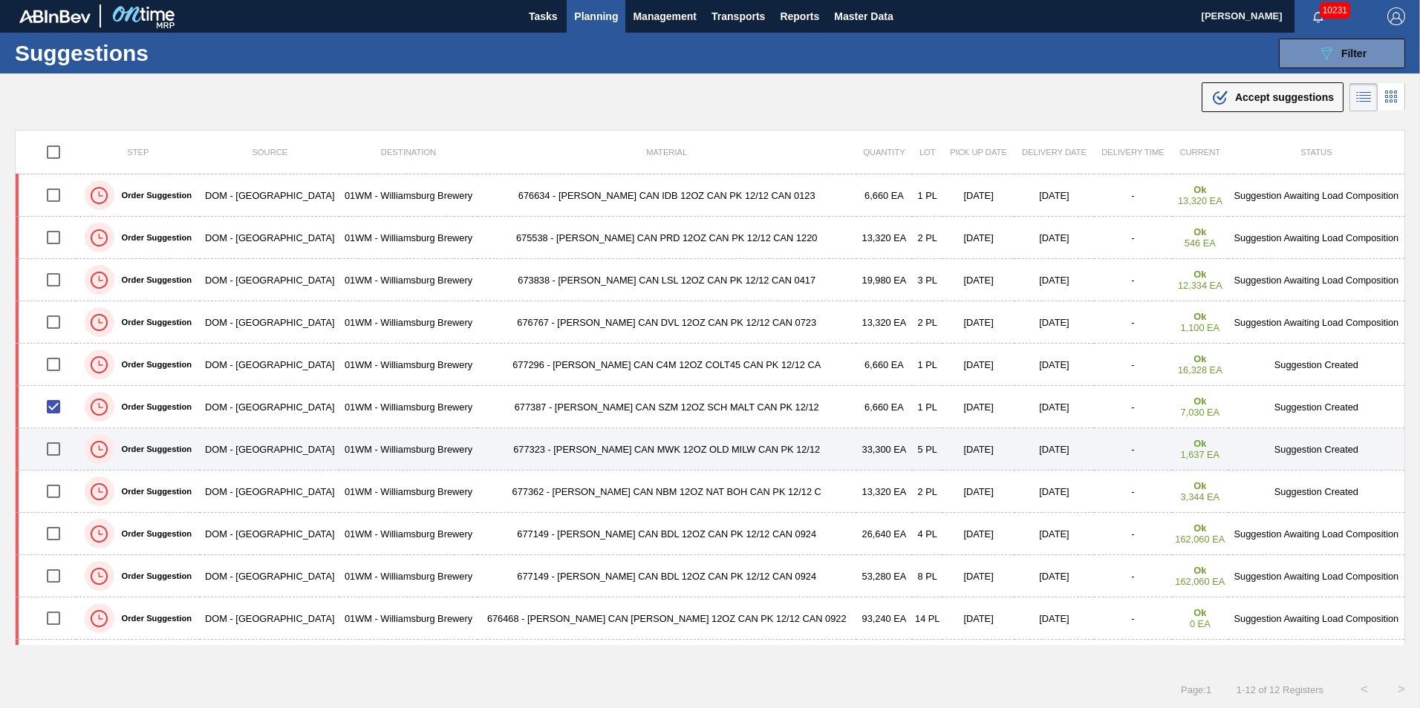
click at [65, 452] on input "checkbox" at bounding box center [53, 449] width 31 height 31
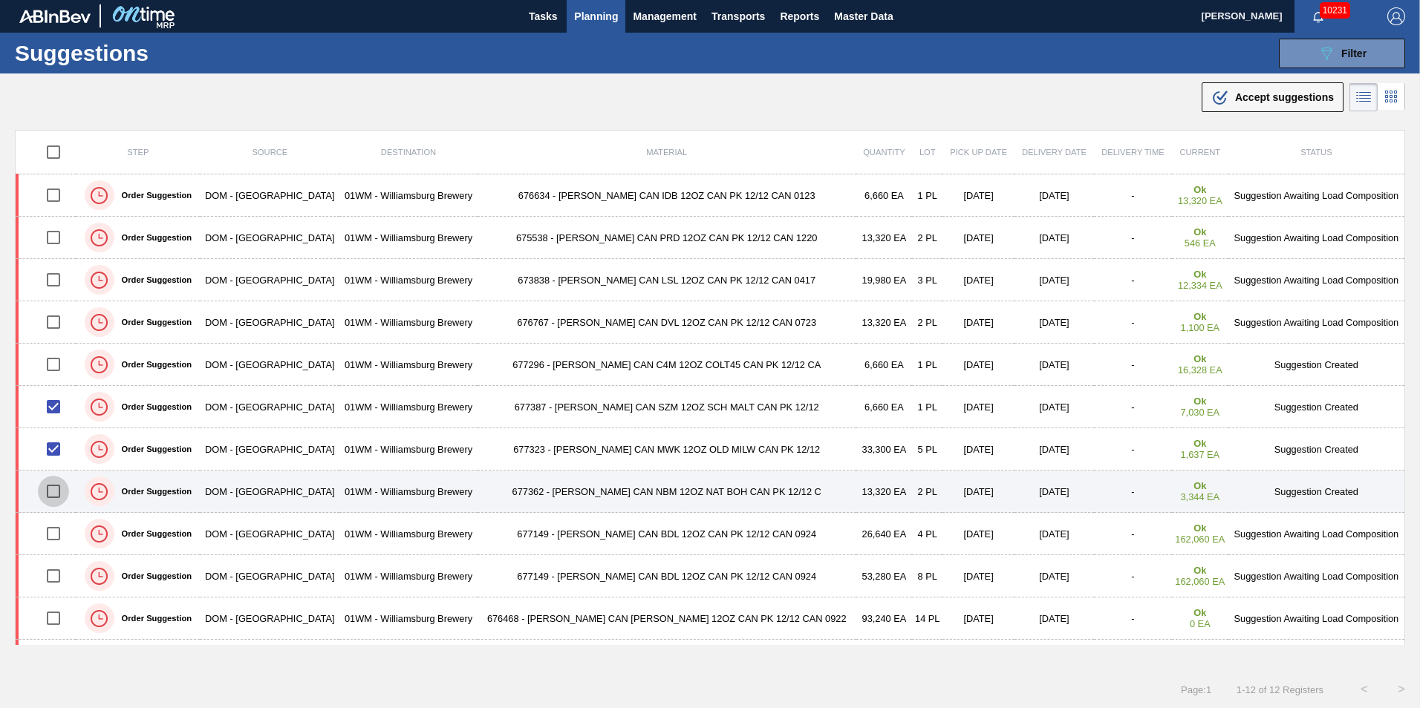
click at [59, 492] on input "checkbox" at bounding box center [53, 491] width 31 height 31
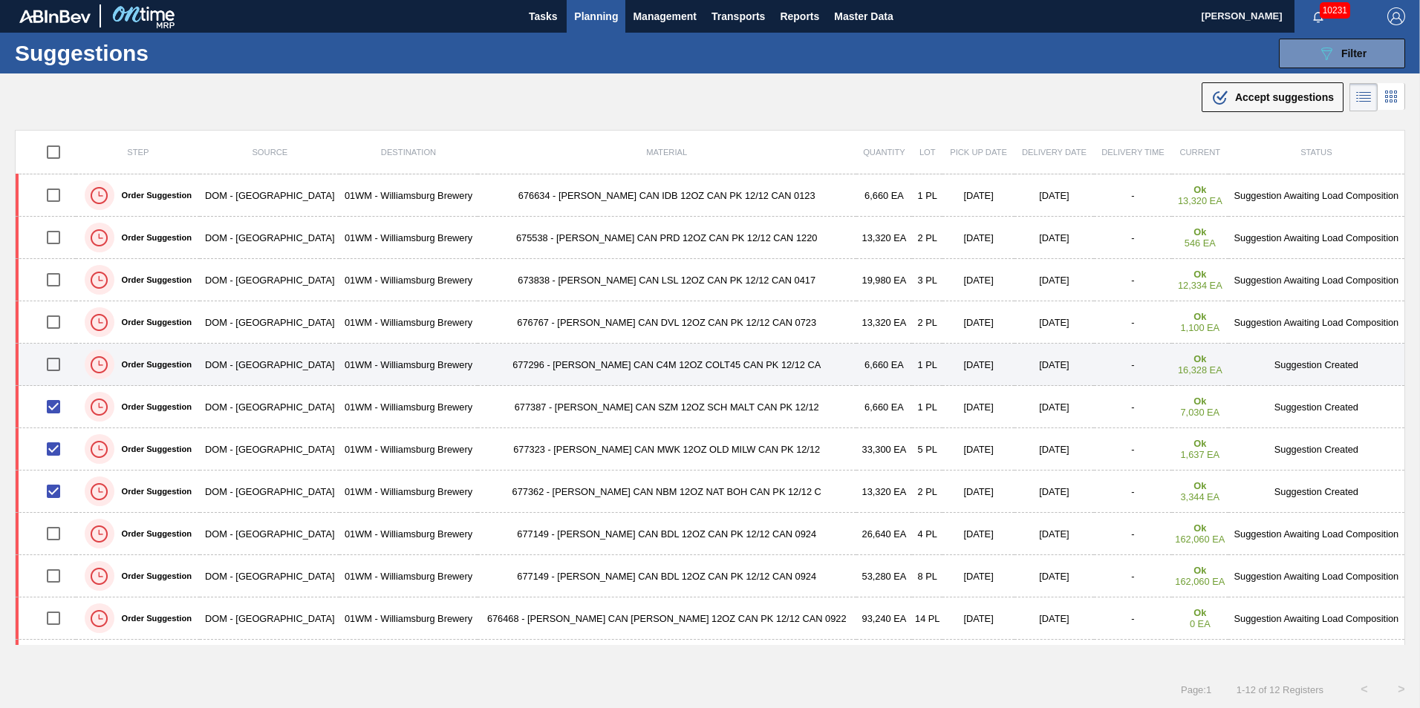
click at [47, 362] on input "checkbox" at bounding box center [53, 364] width 31 height 31
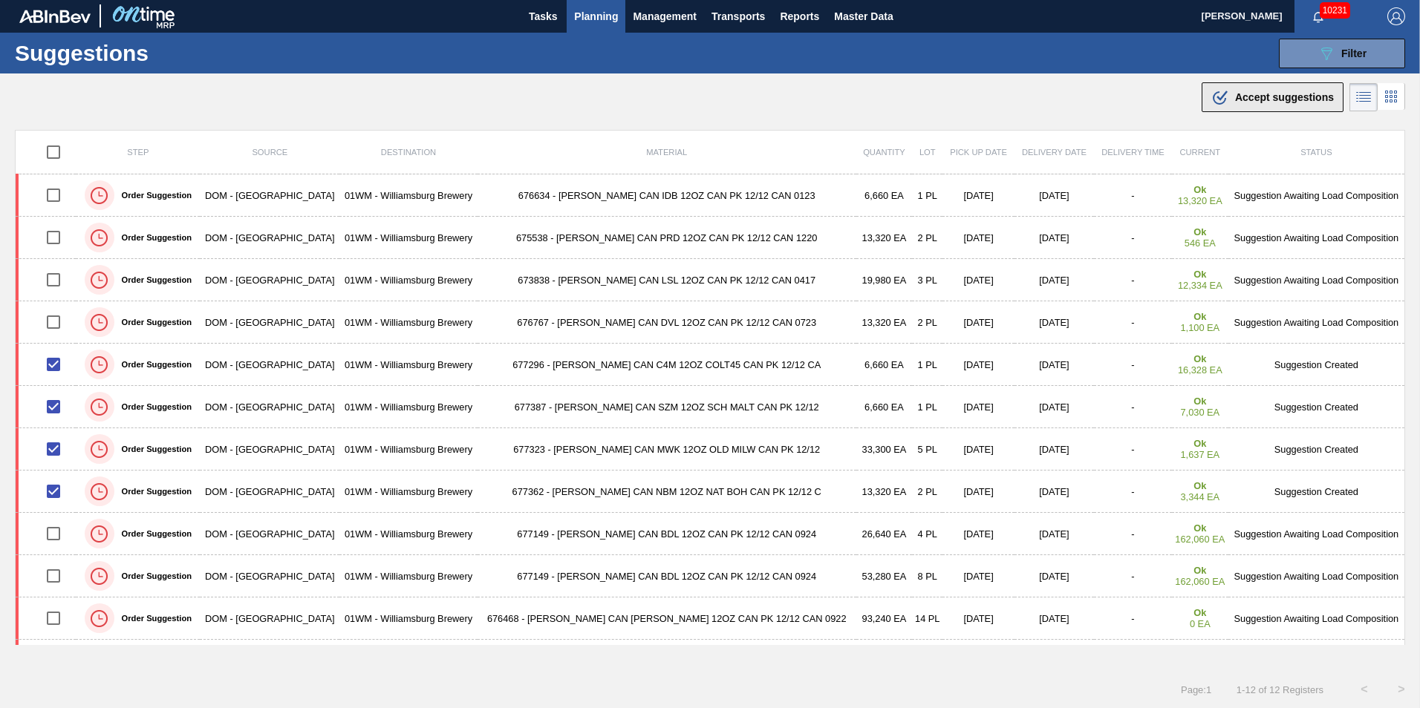
click at [1245, 108] on button ".b{fill:var(--color-action-default)} Accept suggestions" at bounding box center [1273, 97] width 142 height 30
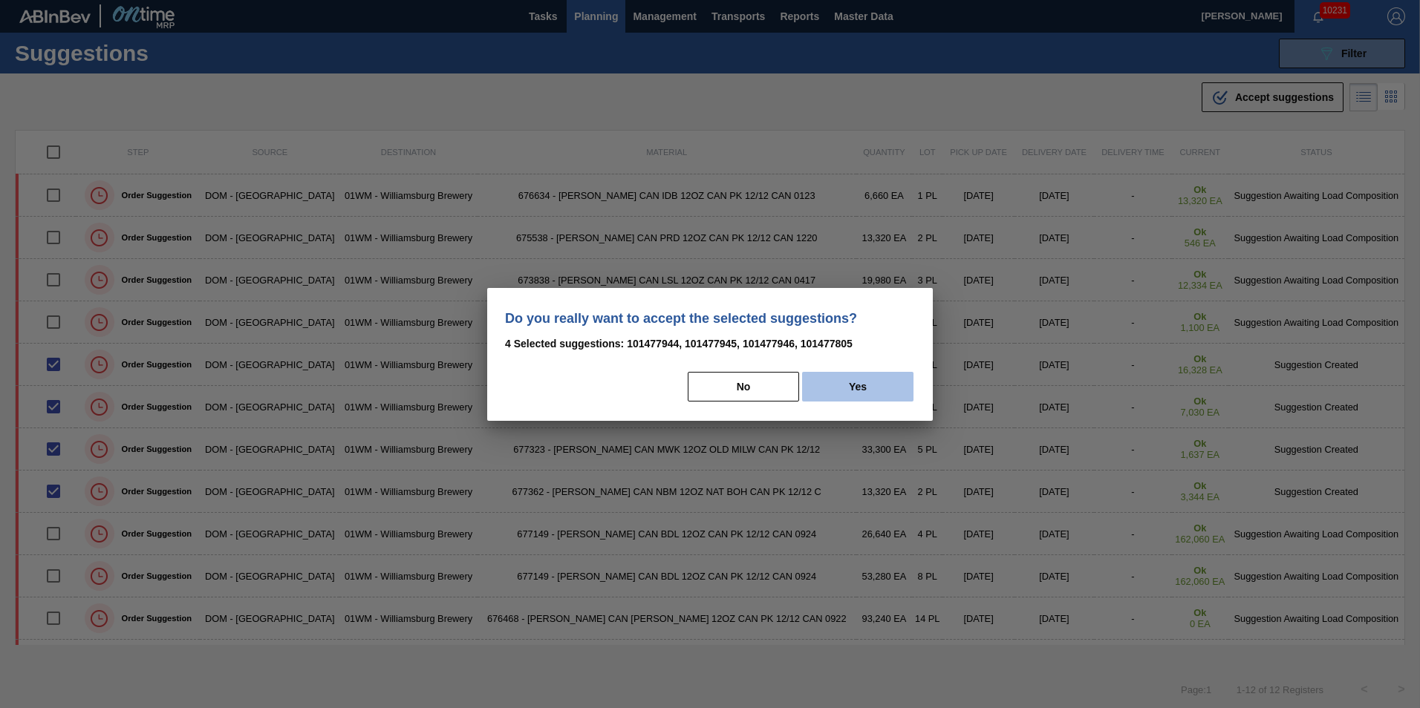
click at [838, 387] on button "Yes" at bounding box center [857, 387] width 111 height 30
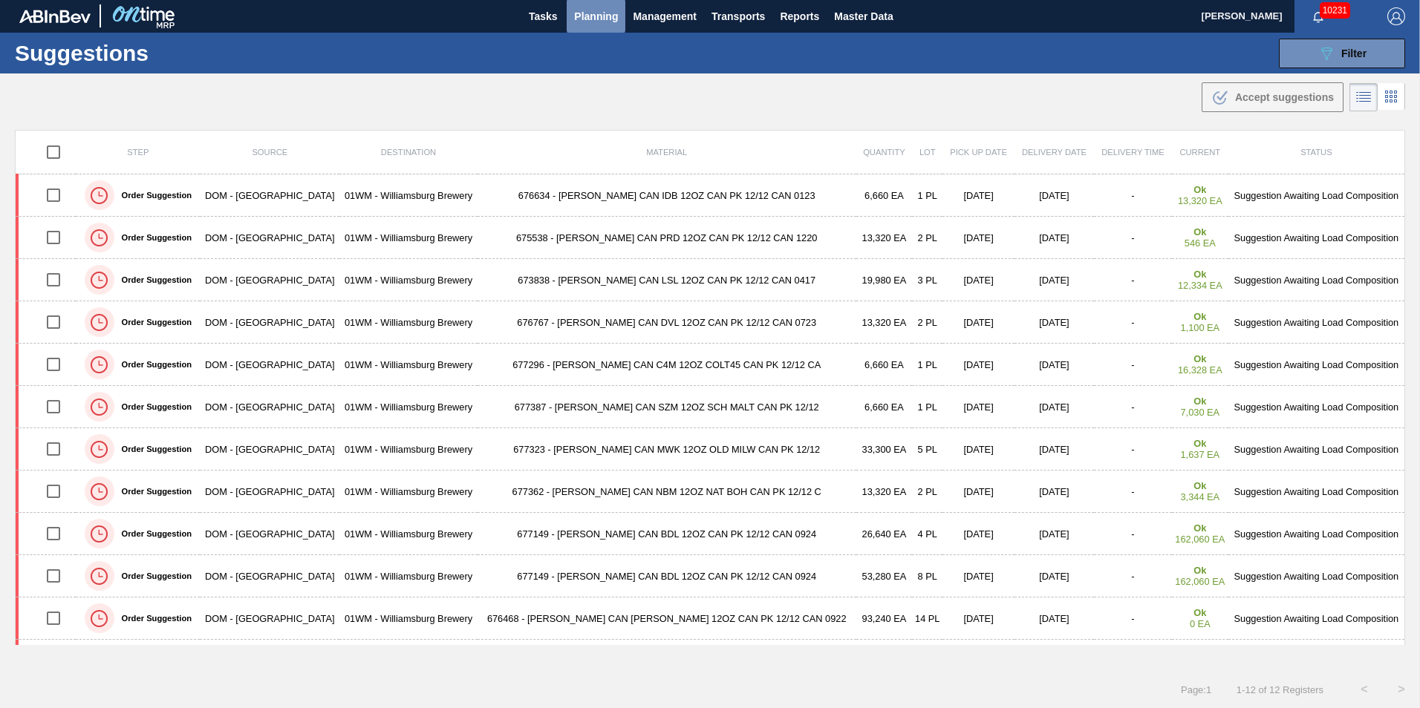
click at [602, 26] on button "Planning" at bounding box center [596, 15] width 59 height 33
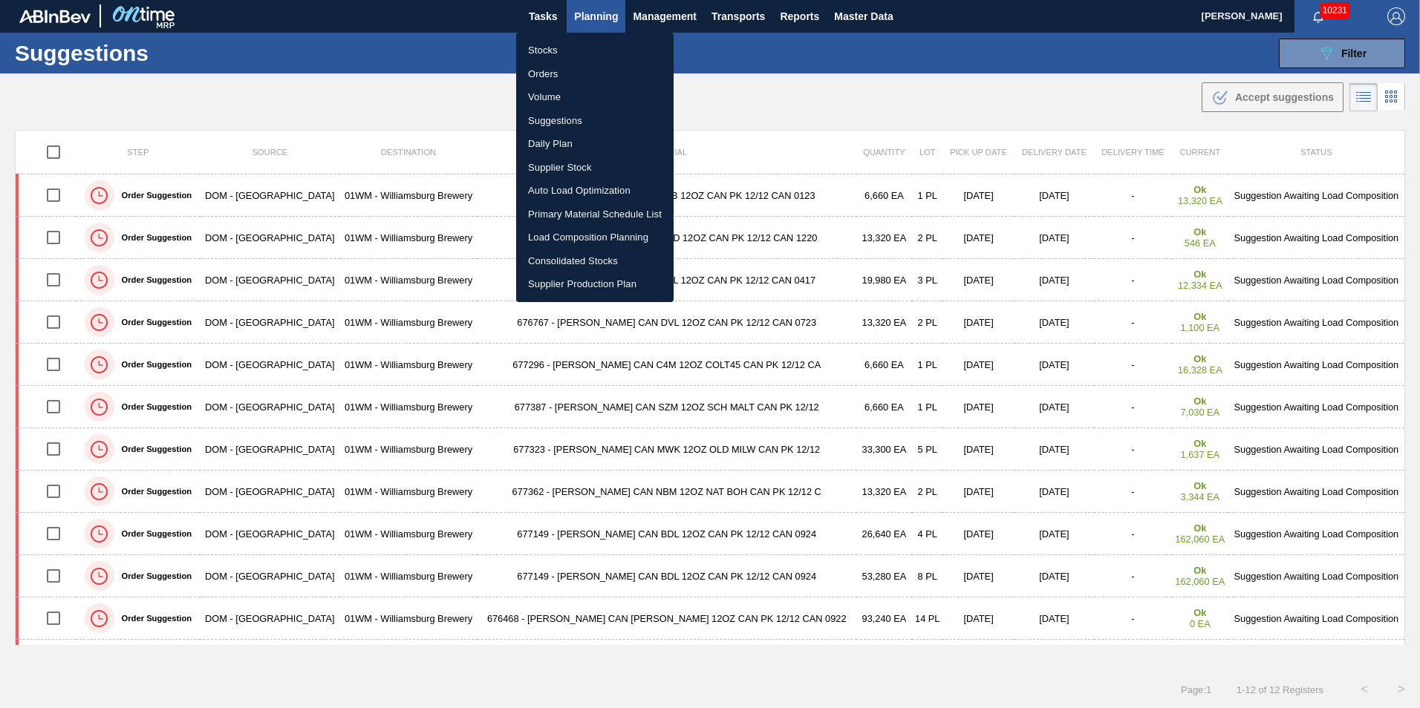
click at [578, 237] on li "Load Composition Planning" at bounding box center [594, 238] width 157 height 24
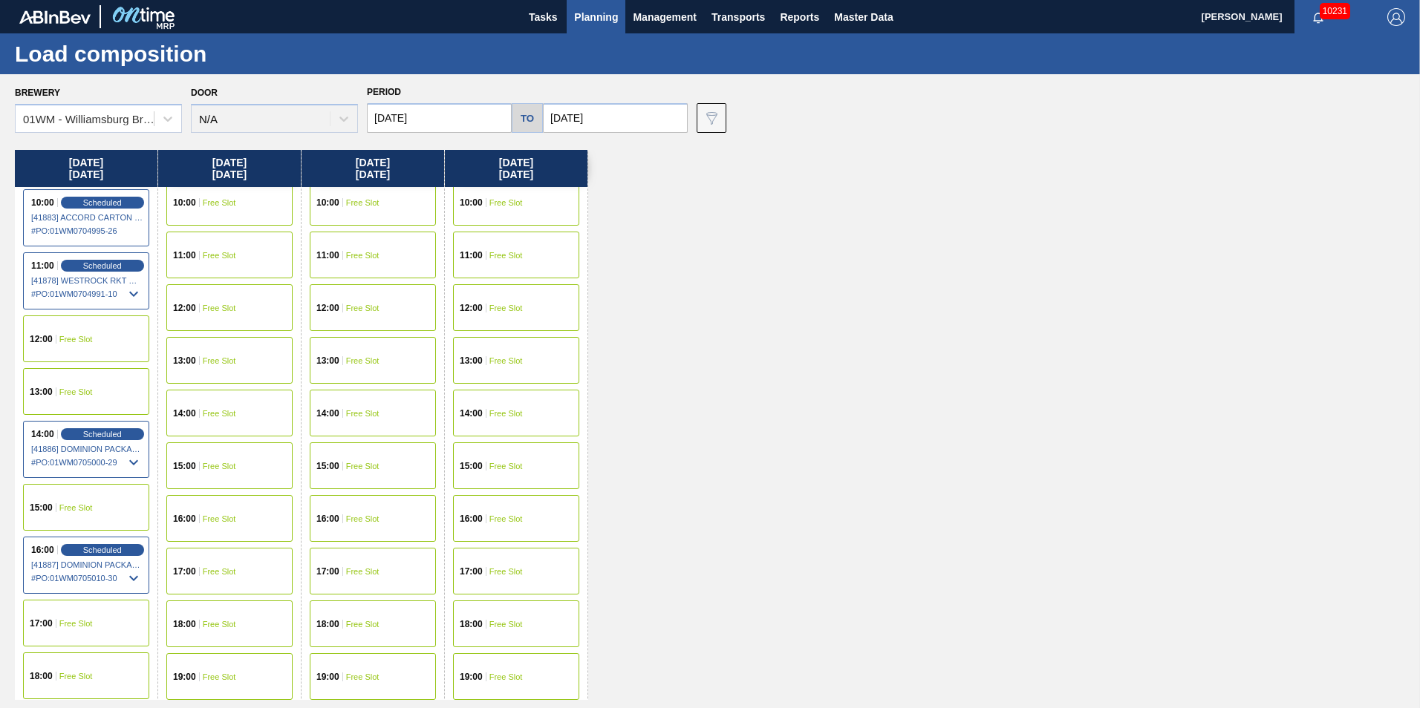
scroll to position [520, 0]
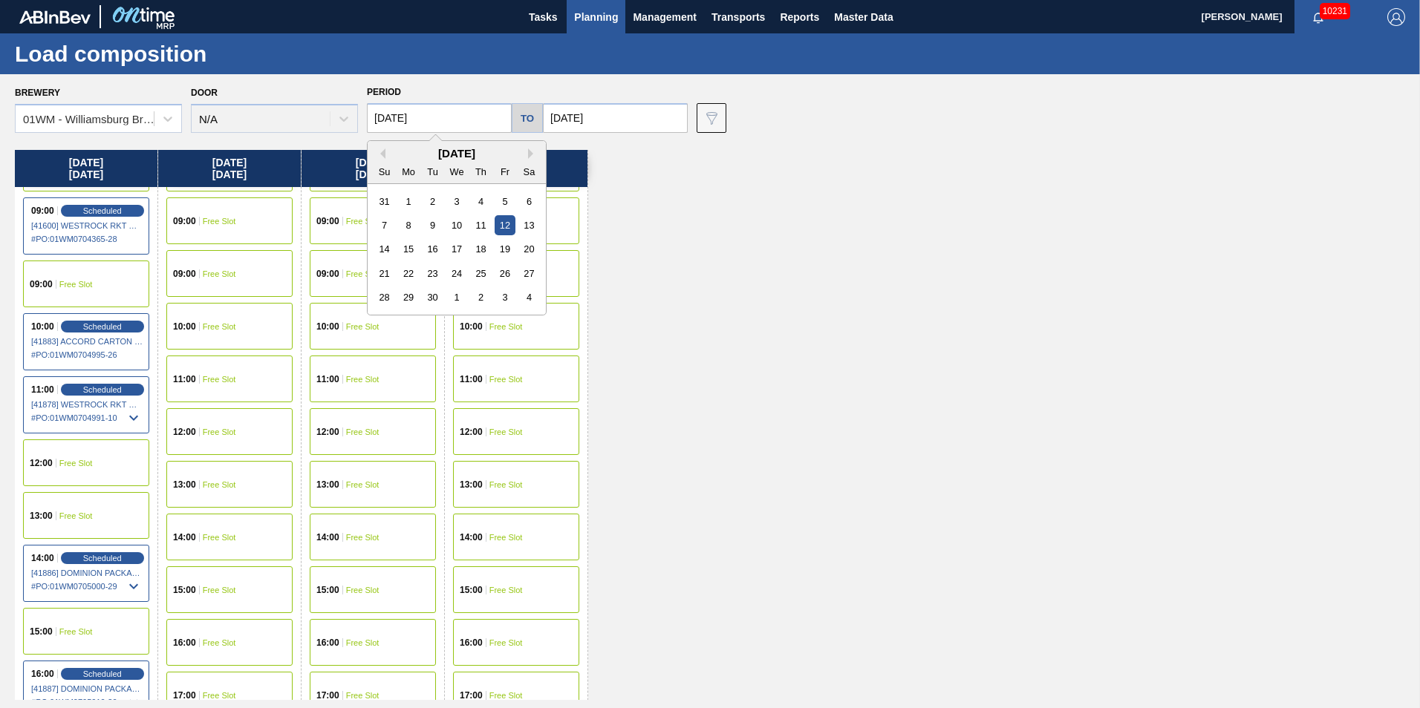
click at [393, 117] on input "09/12/2025" at bounding box center [439, 118] width 145 height 30
click at [476, 226] on div "11" at bounding box center [481, 225] width 20 height 20
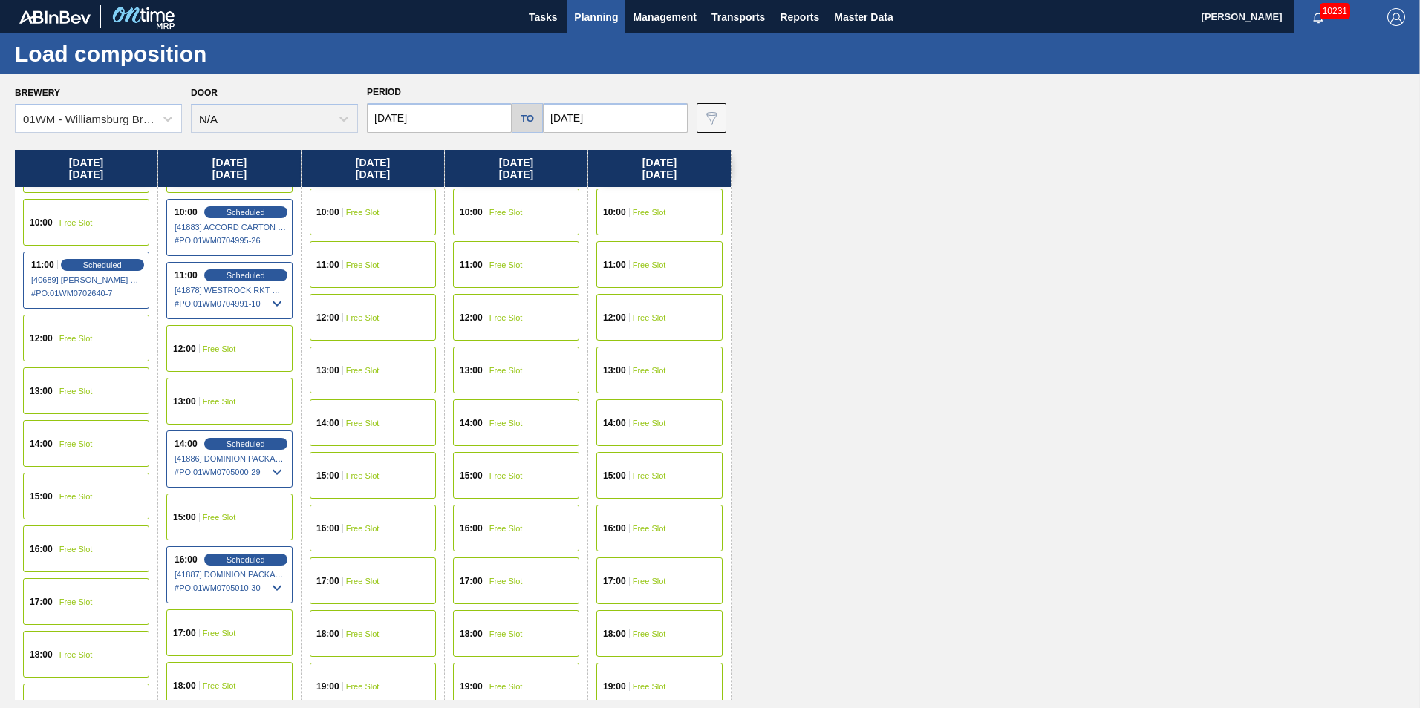
scroll to position [743, 0]
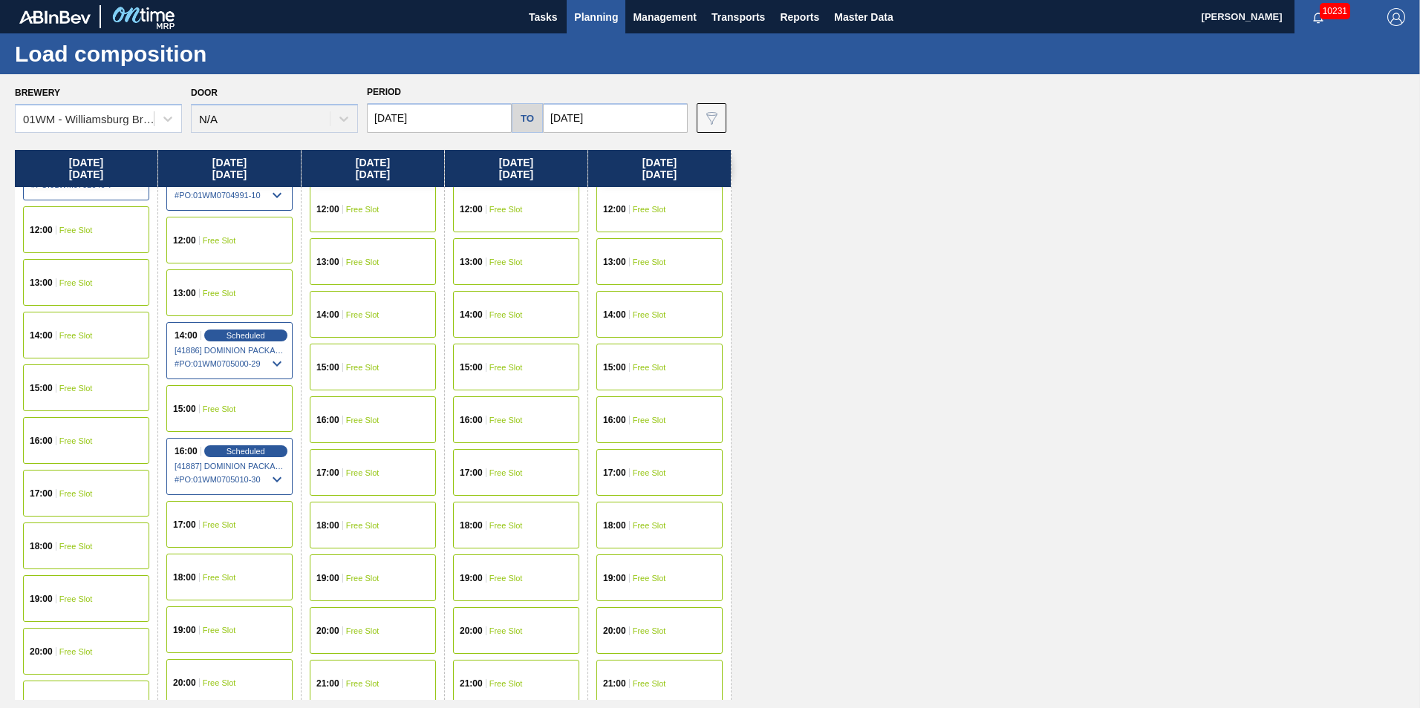
click at [96, 397] on div "15:00 Free Slot" at bounding box center [86, 388] width 126 height 47
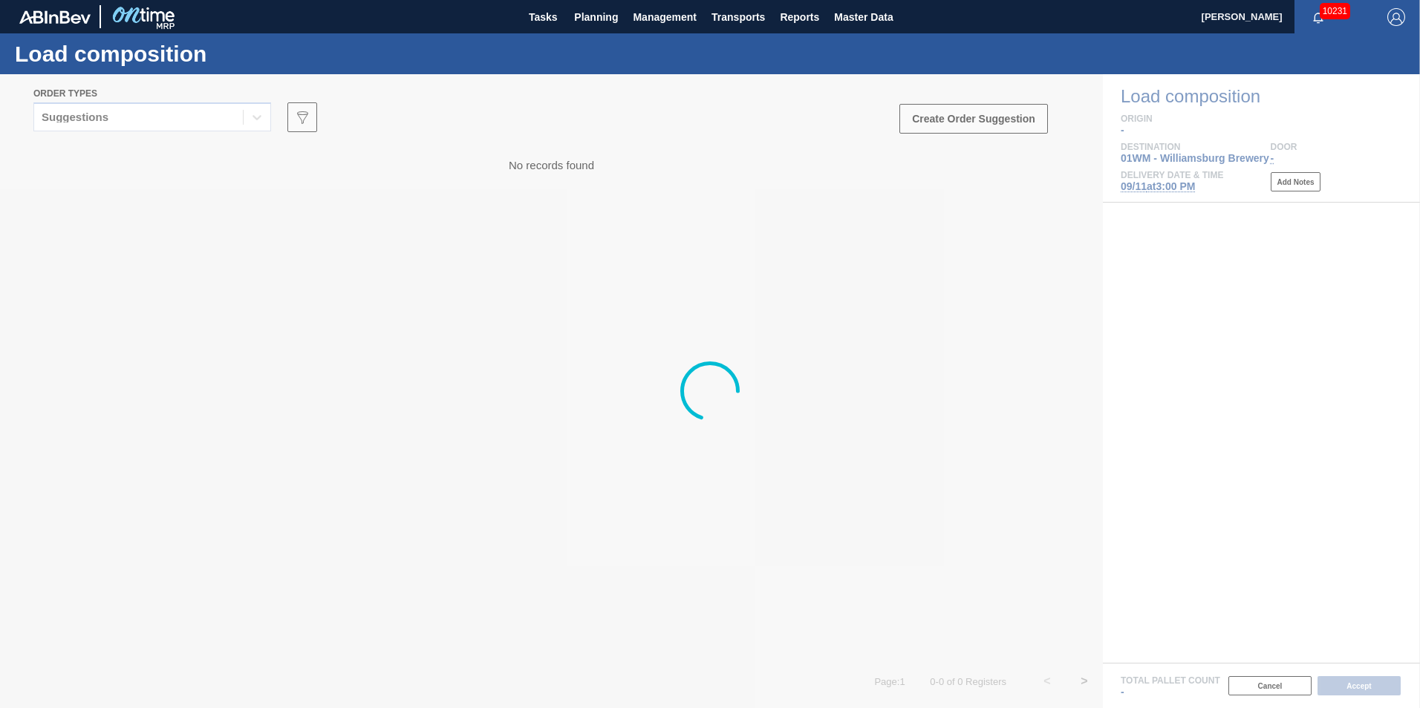
click at [180, 123] on div at bounding box center [710, 391] width 1420 height 634
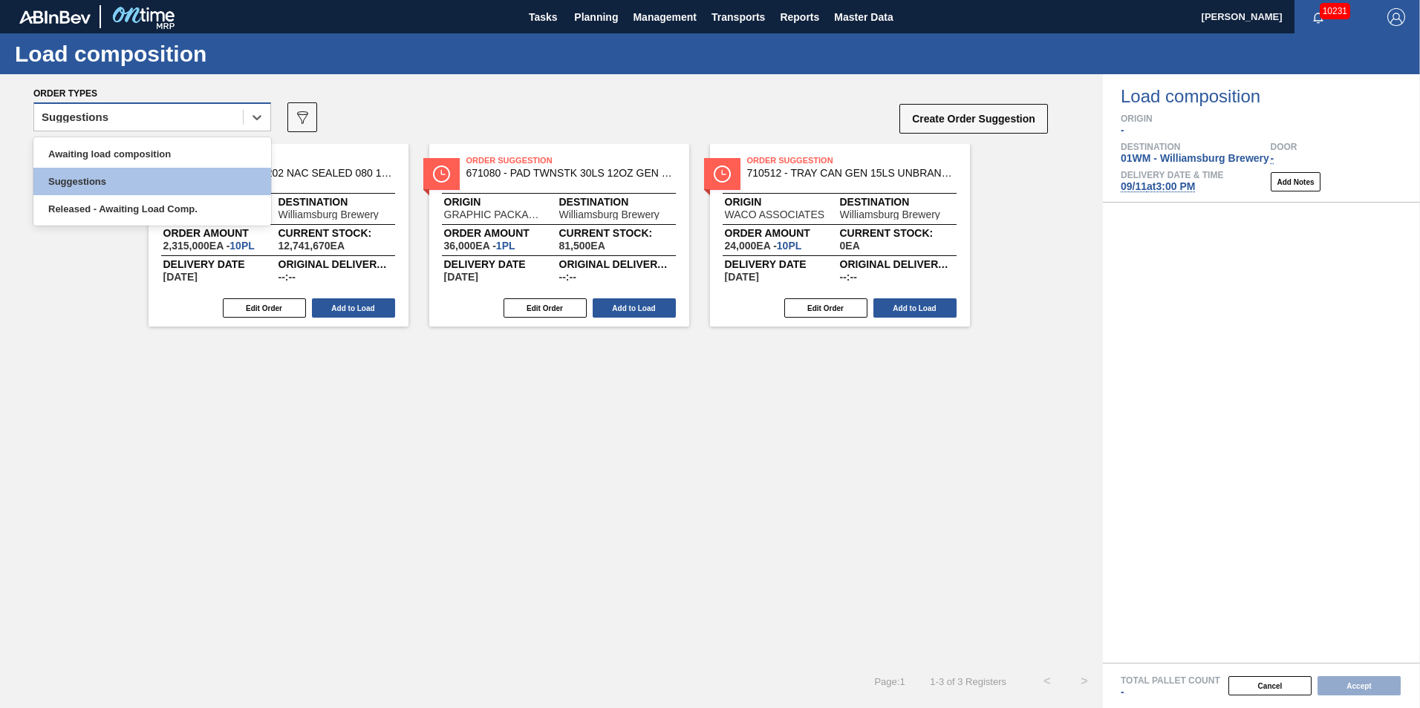
click at [180, 125] on div "Suggestions" at bounding box center [138, 118] width 209 height 22
click at [174, 151] on div "Awaiting load composition" at bounding box center [152, 153] width 238 height 27
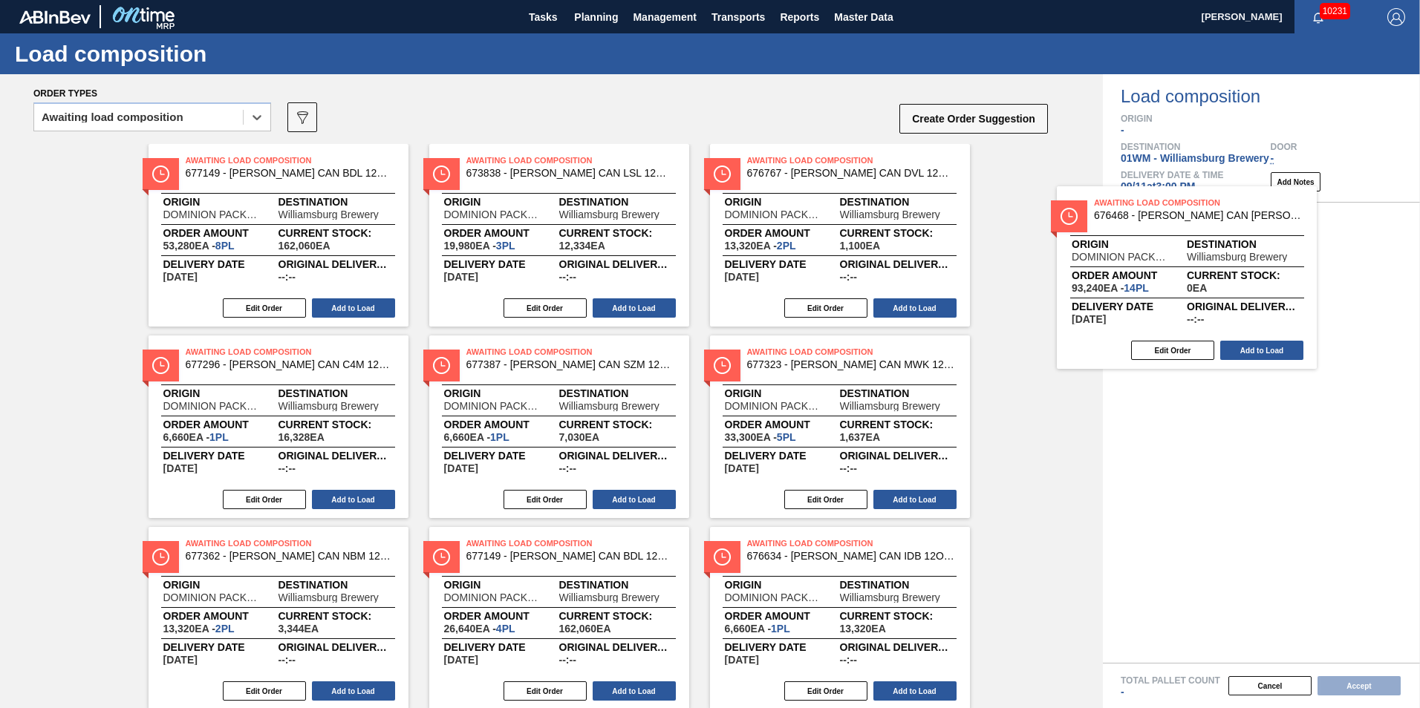
drag, startPoint x: 330, startPoint y: 261, endPoint x: 1311, endPoint y: 362, distance: 986.1
click at [1314, 361] on div "Order types option Awaiting load composition, selected. Select is focused ,type…" at bounding box center [710, 391] width 1420 height 634
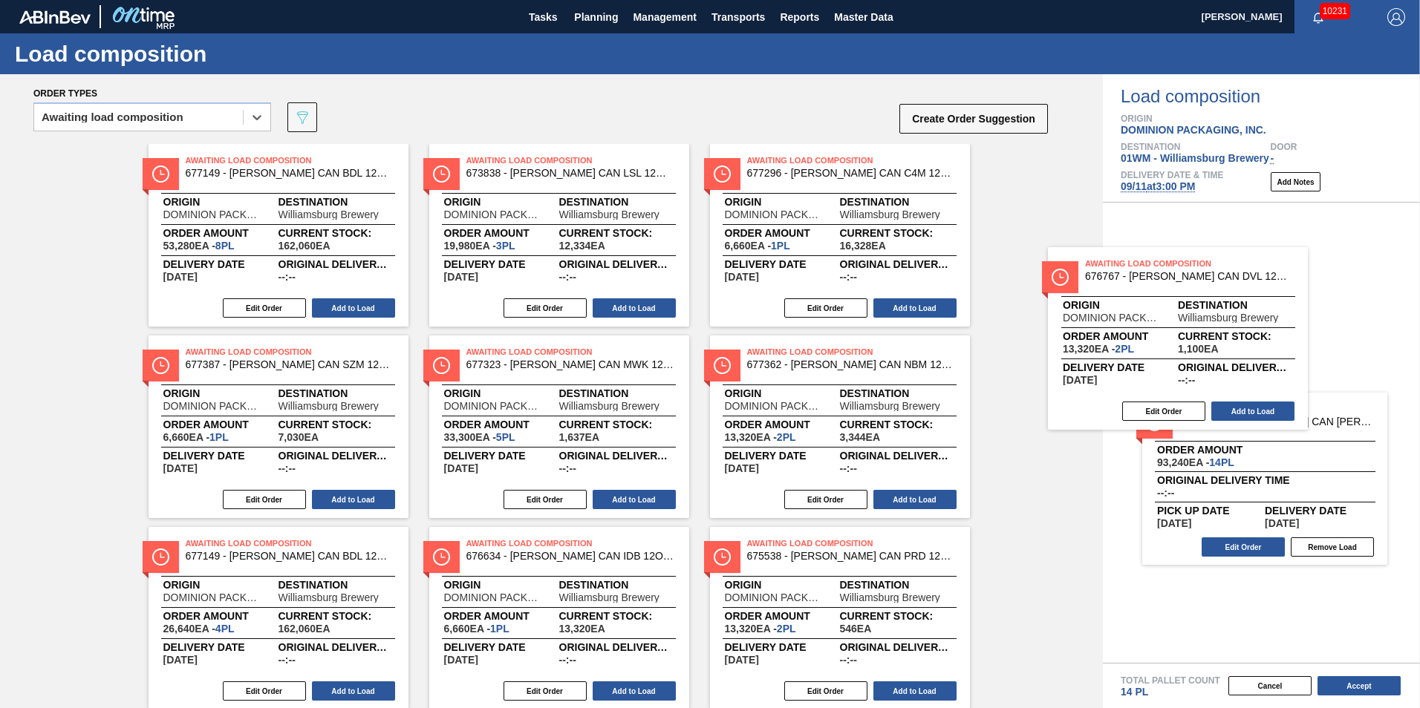
drag, startPoint x: 837, startPoint y: 211, endPoint x: 1105, endPoint y: 308, distance: 285.2
click at [1185, 317] on div "Order types option Awaiting load composition, selected. Select is focused ,type…" at bounding box center [710, 391] width 1420 height 634
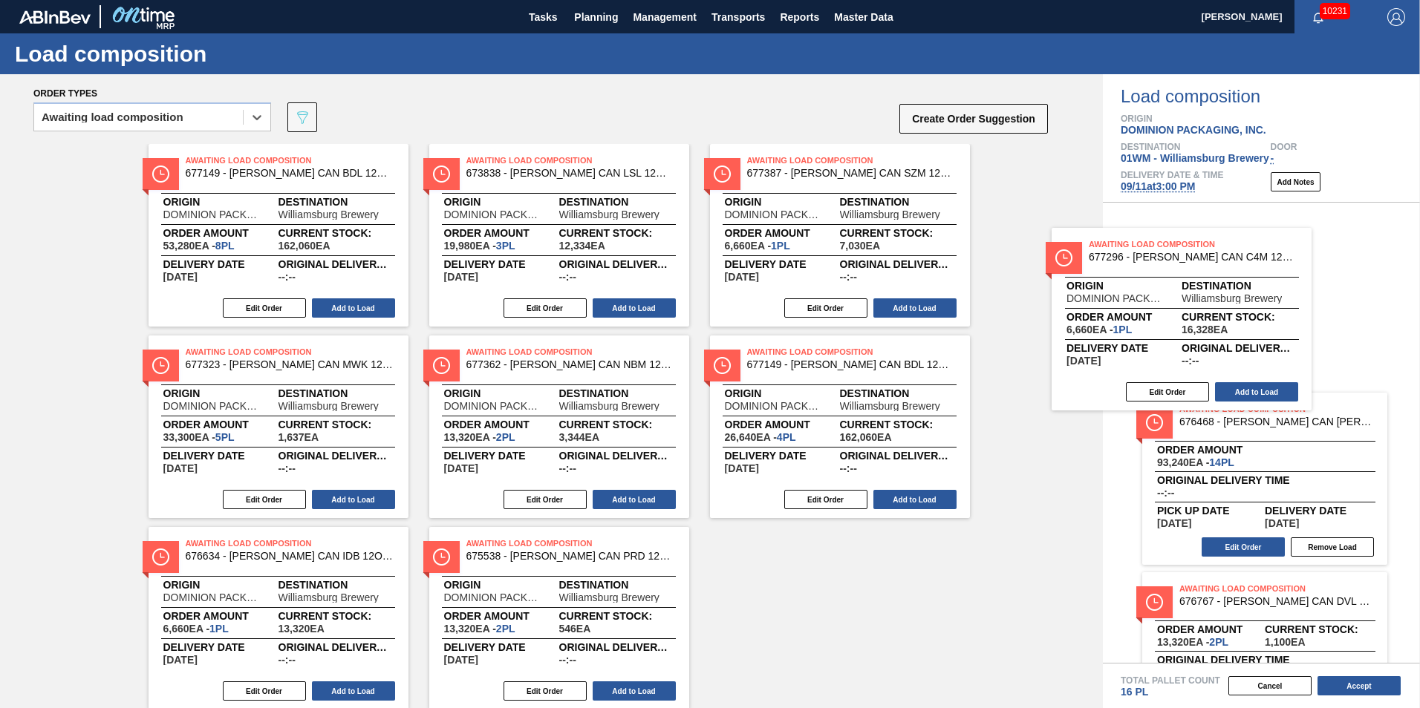
drag, startPoint x: 1055, startPoint y: 286, endPoint x: 1215, endPoint y: 324, distance: 164.8
click at [1212, 323] on div "Order types option Awaiting load composition, selected. Select is focused ,type…" at bounding box center [710, 391] width 1420 height 634
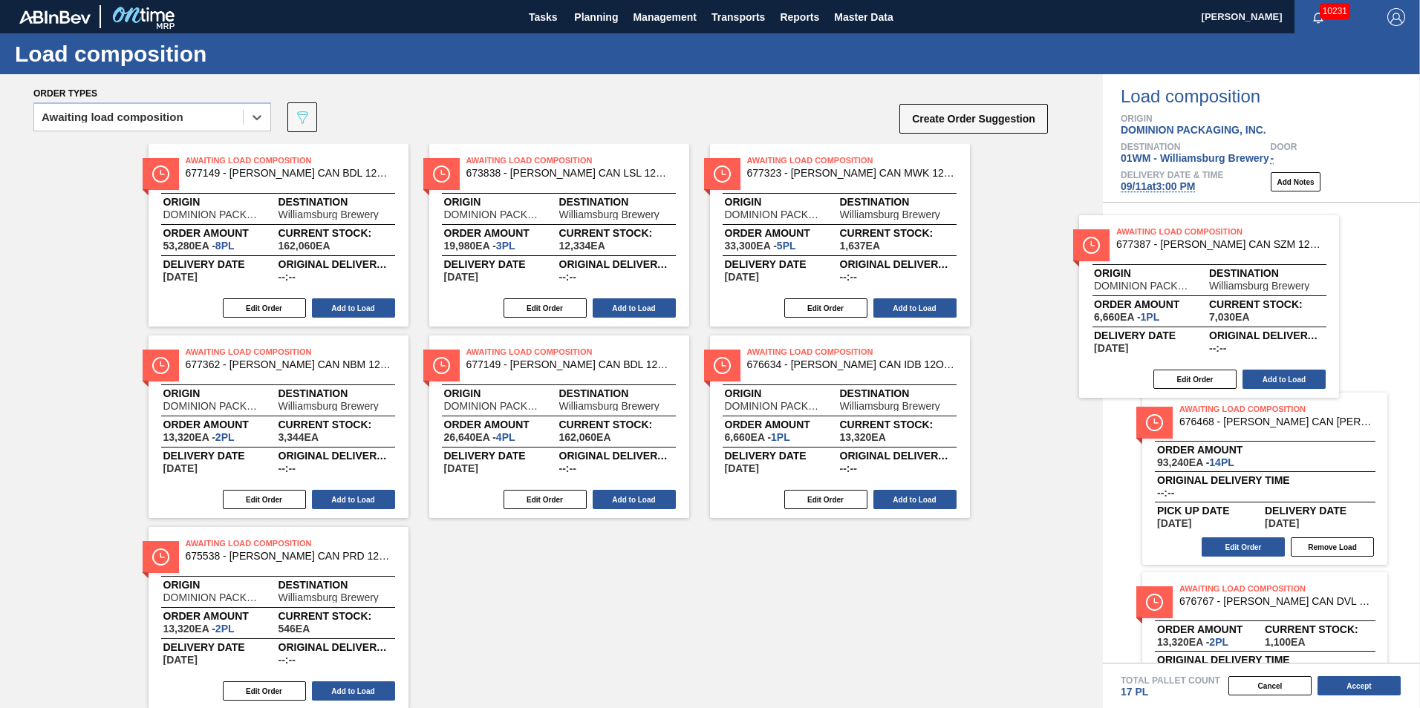
drag, startPoint x: 827, startPoint y: 253, endPoint x: 1224, endPoint y: 325, distance: 403.6
click at [1222, 325] on div "Order types option Awaiting load composition, selected. Select is focused ,type…" at bounding box center [710, 391] width 1420 height 634
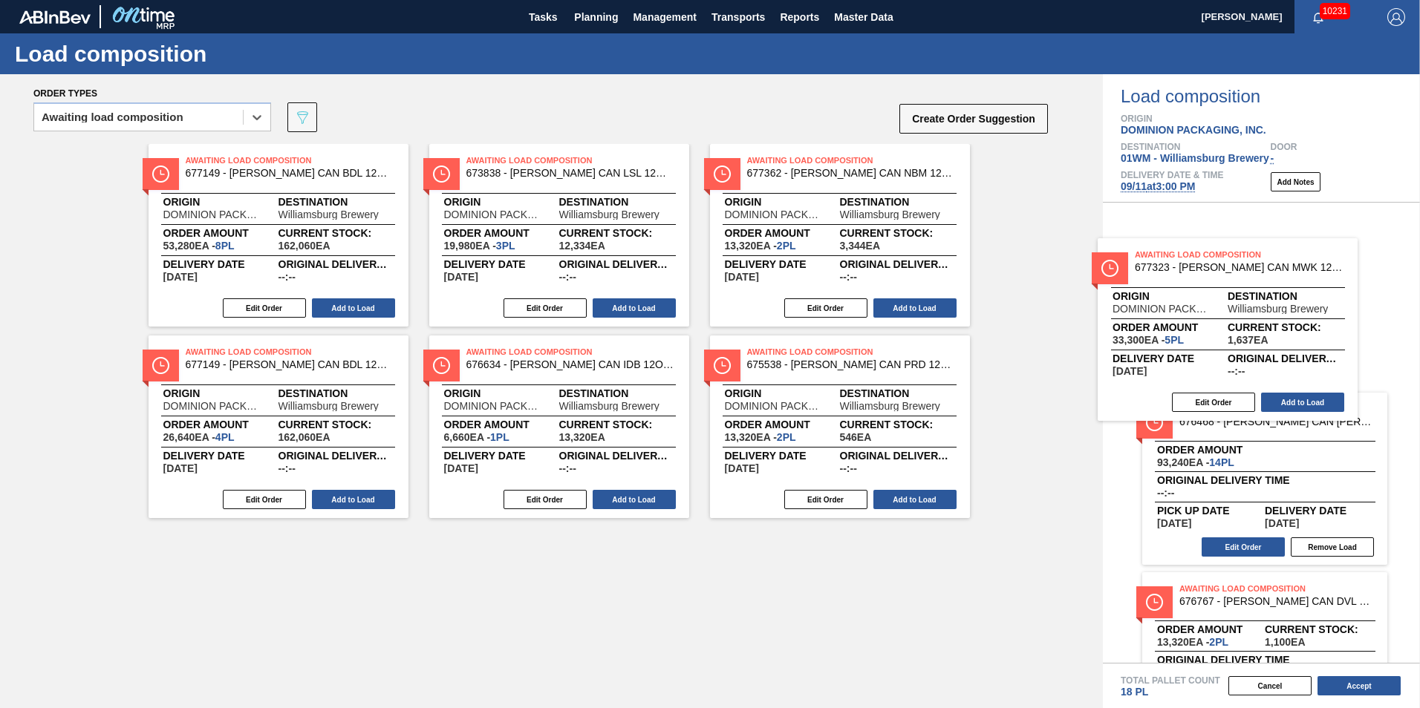
drag, startPoint x: 1055, startPoint y: 322, endPoint x: 1267, endPoint y: 376, distance: 218.5
click at [1267, 376] on div "Order types option Awaiting load composition, selected. Select is focused ,type…" at bounding box center [710, 391] width 1420 height 634
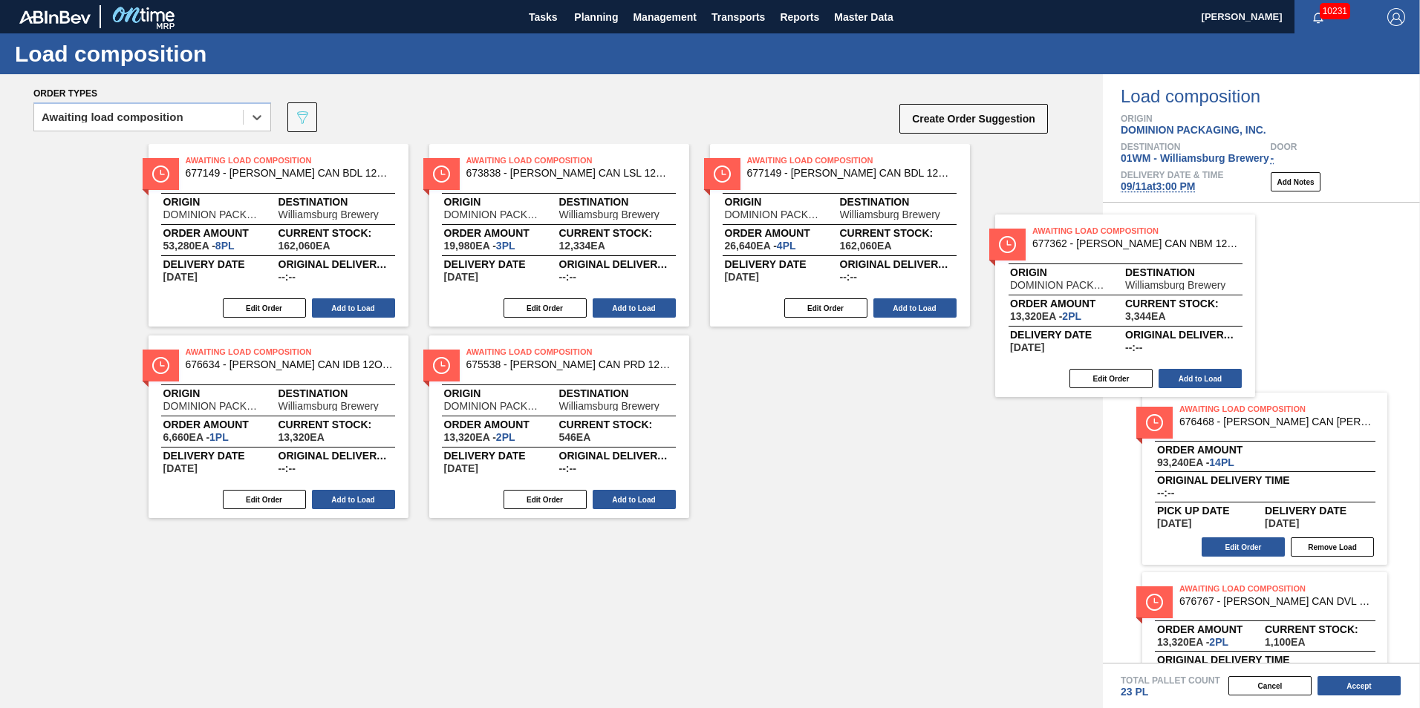
drag, startPoint x: 787, startPoint y: 251, endPoint x: 1218, endPoint y: 353, distance: 442.6
click at [1218, 353] on div "Order types option Awaiting load composition, selected. Select is focused ,type…" at bounding box center [710, 391] width 1420 height 634
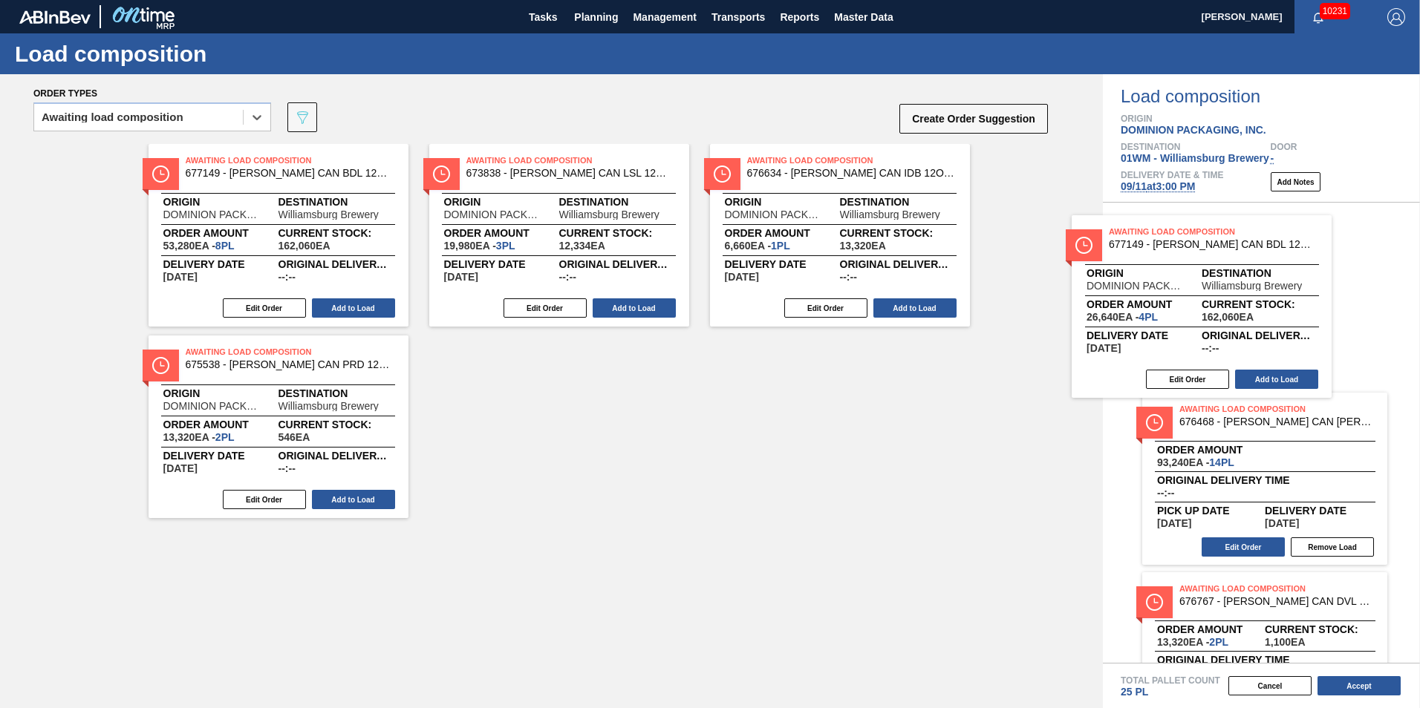
drag, startPoint x: 1136, startPoint y: 319, endPoint x: 1271, endPoint y: 350, distance: 138.7
click at [1271, 350] on div "Order types option Awaiting load composition, selected. Select is focused ,type…" at bounding box center [710, 391] width 1420 height 634
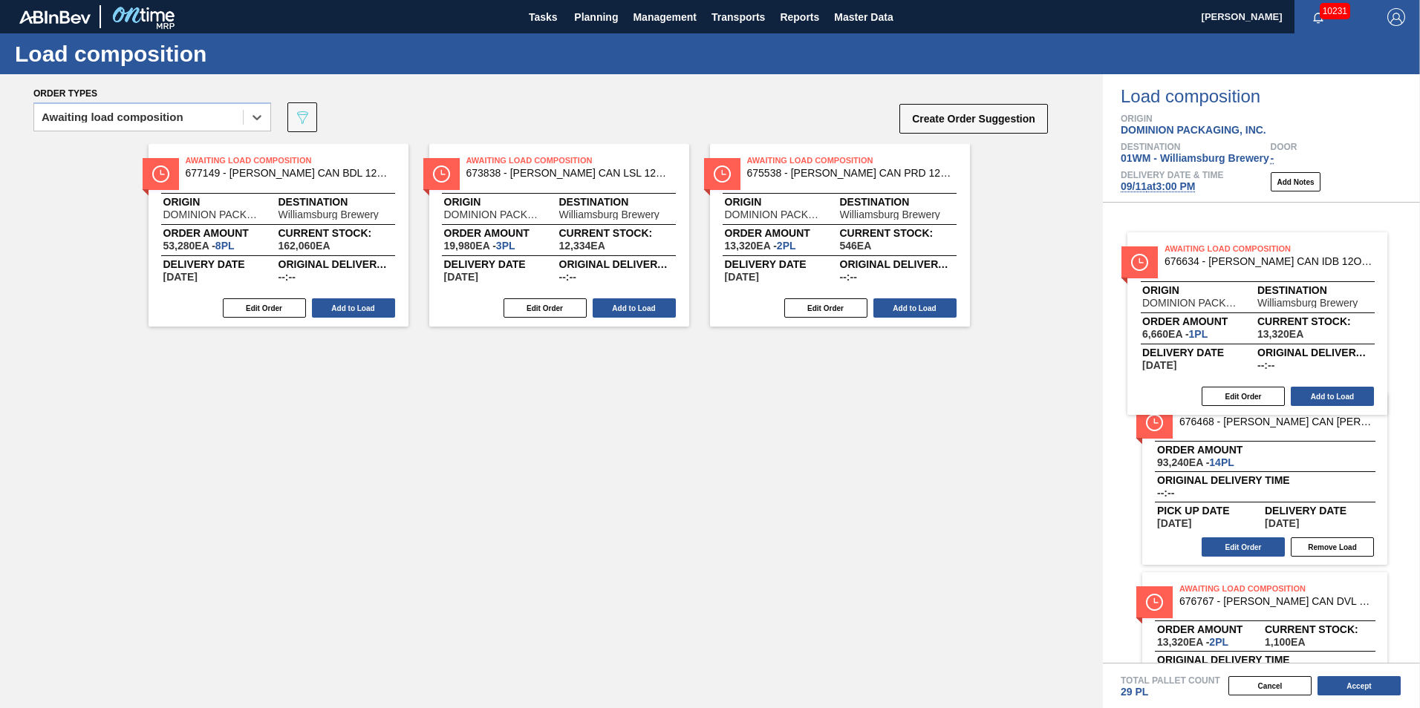
drag, startPoint x: 785, startPoint y: 252, endPoint x: 1164, endPoint y: 348, distance: 390.5
click at [1190, 344] on div "Order types option Awaiting load composition, selected. Select is focused ,type…" at bounding box center [710, 391] width 1420 height 634
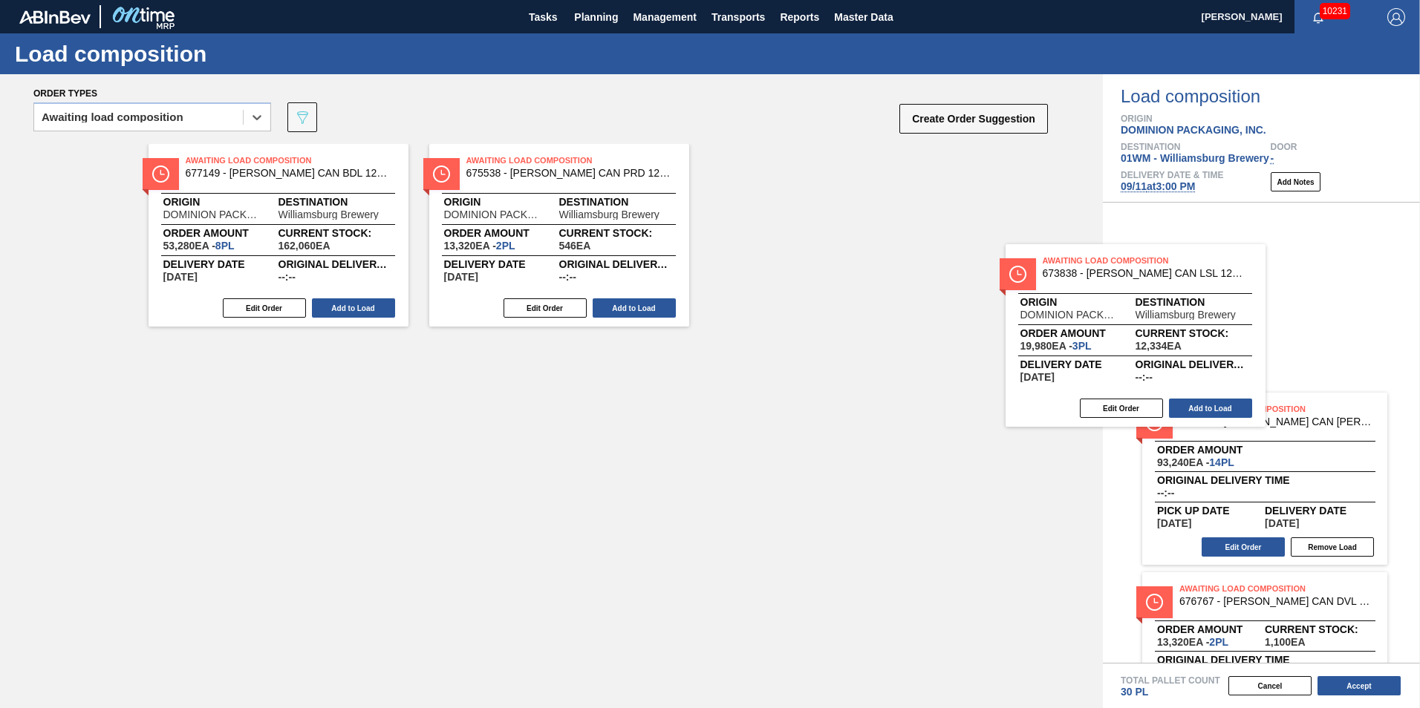
drag, startPoint x: 557, startPoint y: 247, endPoint x: 1152, endPoint y: 347, distance: 603.1
click at [1171, 348] on div "Order types option Awaiting load composition, selected. Select is focused ,type…" at bounding box center [710, 391] width 1420 height 634
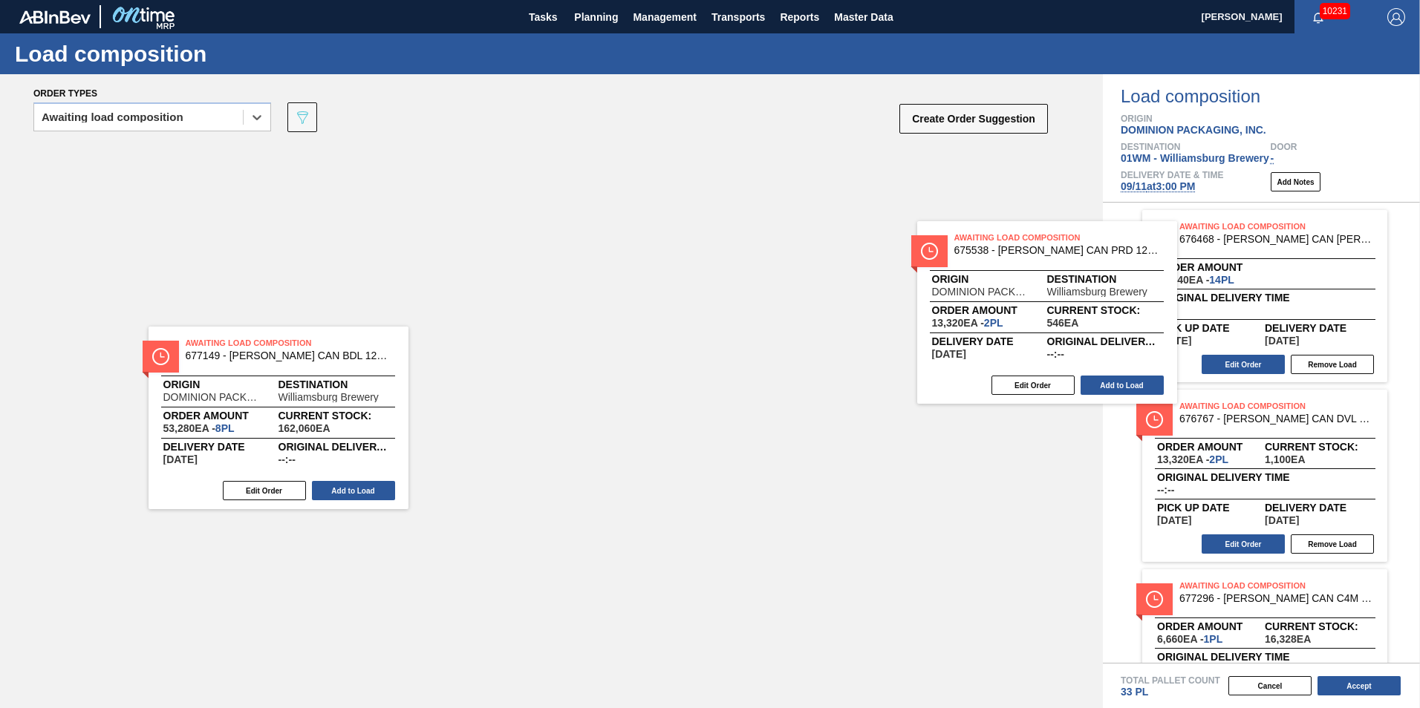
drag, startPoint x: 531, startPoint y: 244, endPoint x: 1132, endPoint y: 313, distance: 604.7
click at [1131, 313] on div "Order types option Awaiting load composition, selected. Select is focused ,type…" at bounding box center [710, 391] width 1420 height 634
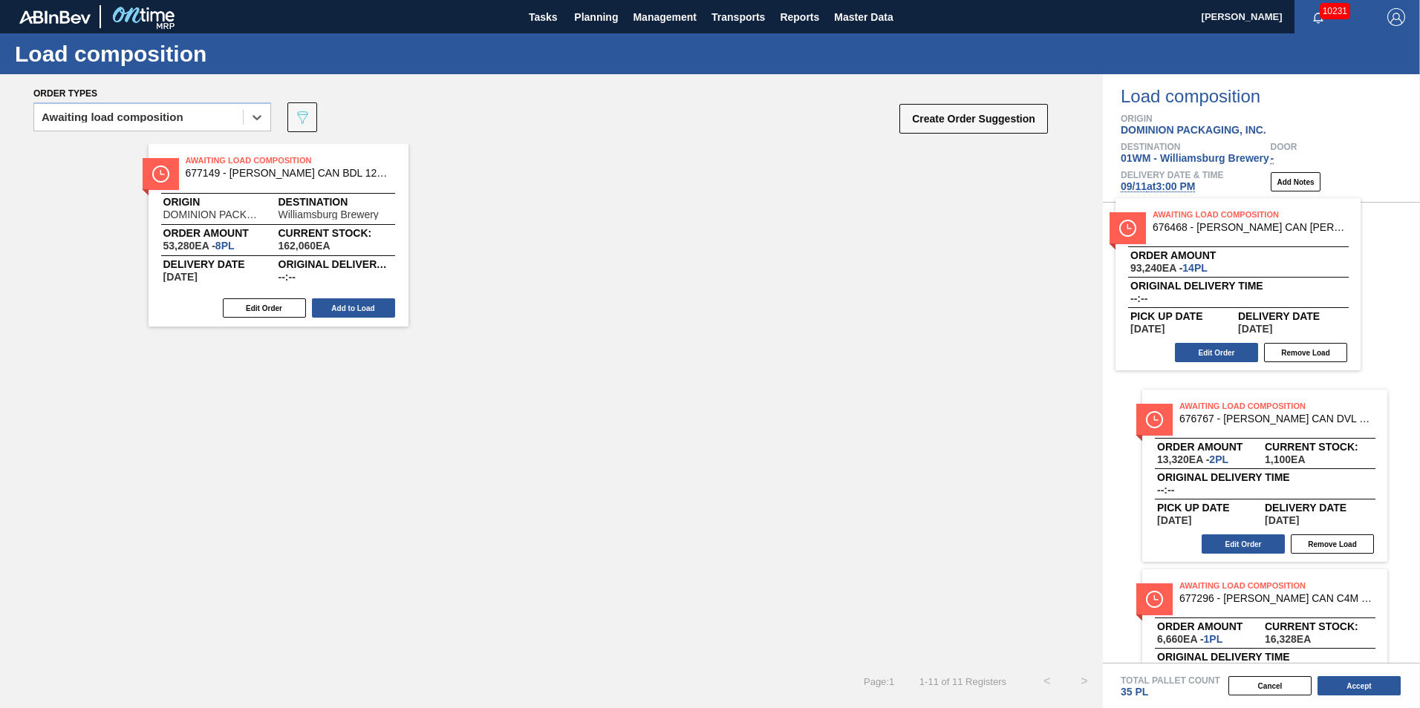
drag, startPoint x: 1201, startPoint y: 299, endPoint x: 1164, endPoint y: 287, distance: 38.3
click at [1164, 287] on div "Awaiting Load Composition 676468 - CARR CAN BUD 12OZ CAN PK 12/12 CAN 0922 Orde…" at bounding box center [1261, 433] width 317 height 460
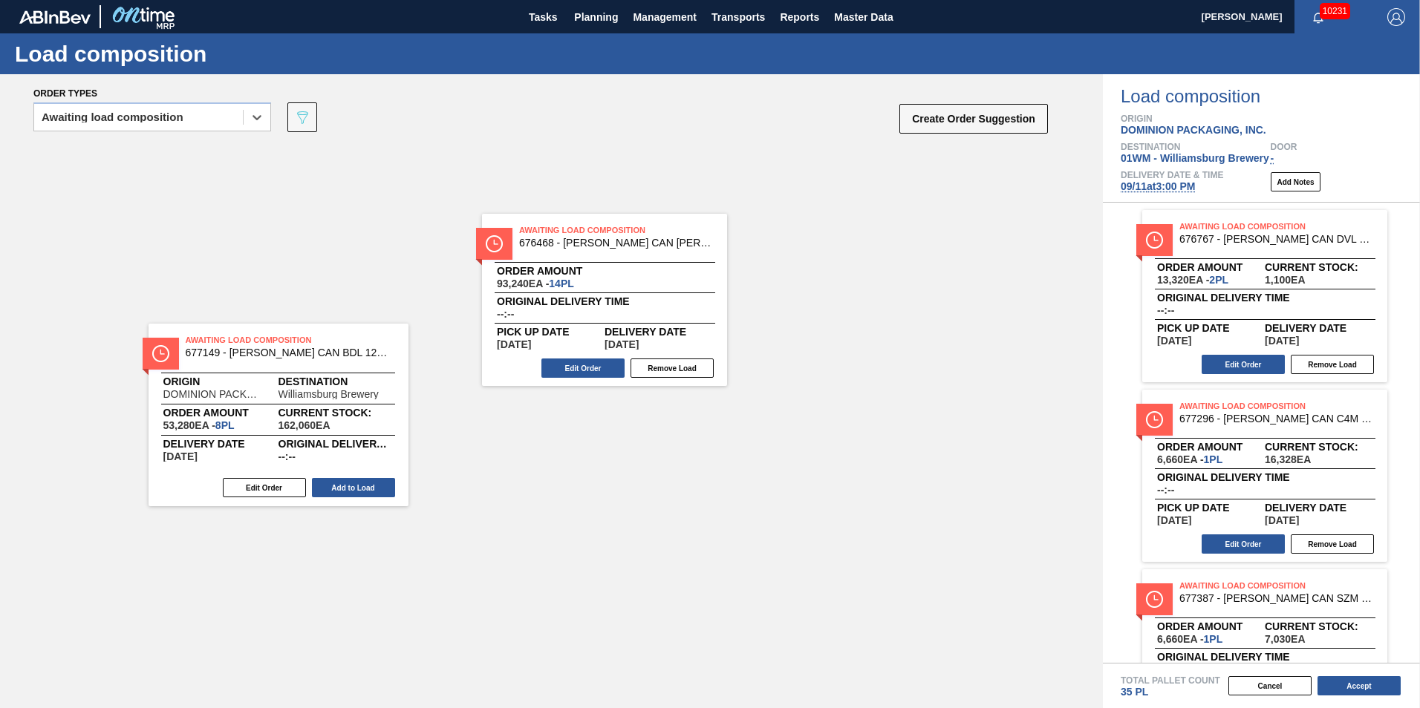
drag, startPoint x: 1302, startPoint y: 270, endPoint x: 633, endPoint y: 275, distance: 669.1
click at [633, 275] on div "Order types option Awaiting load composition, selected. Select is focused ,type…" at bounding box center [710, 391] width 1420 height 634
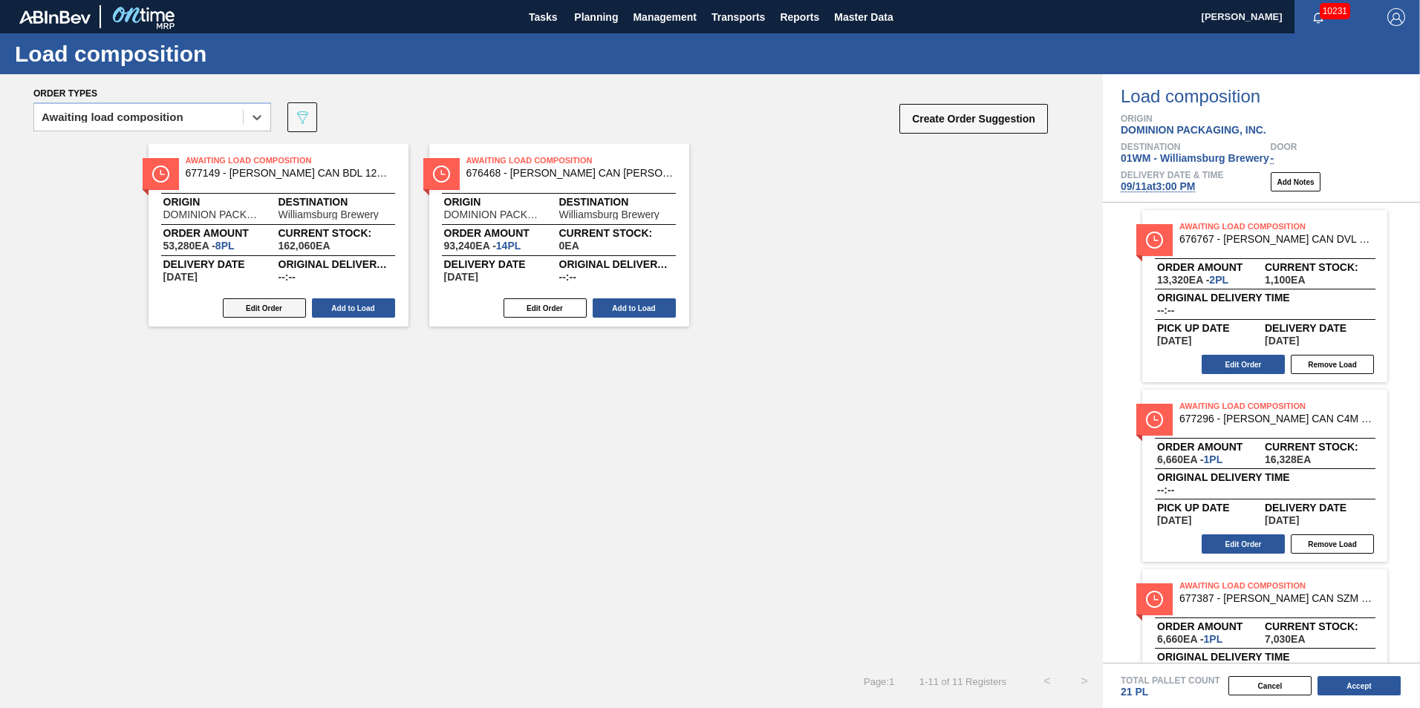
click at [267, 313] on button "Edit Order" at bounding box center [264, 308] width 83 height 19
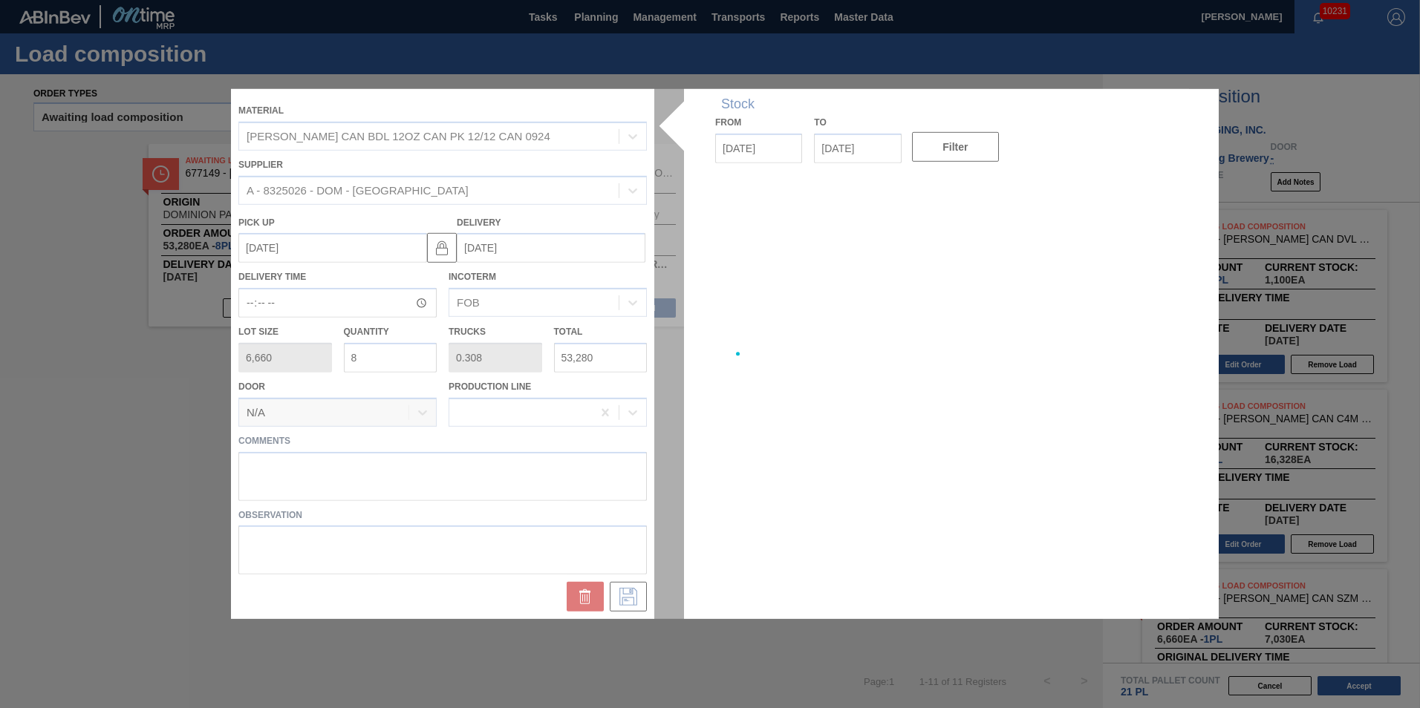
click at [378, 361] on div at bounding box center [710, 354] width 958 height 530
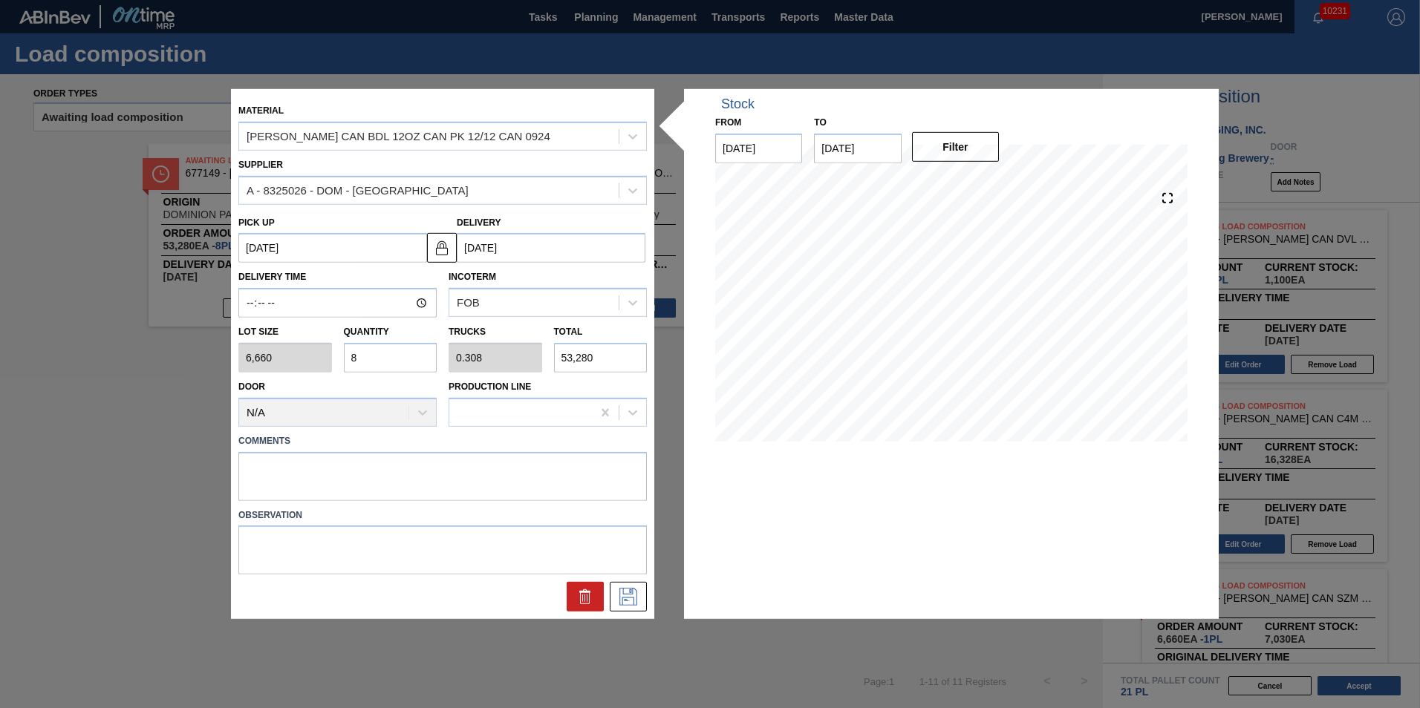
click at [378, 361] on input "8" at bounding box center [391, 358] width 94 height 30
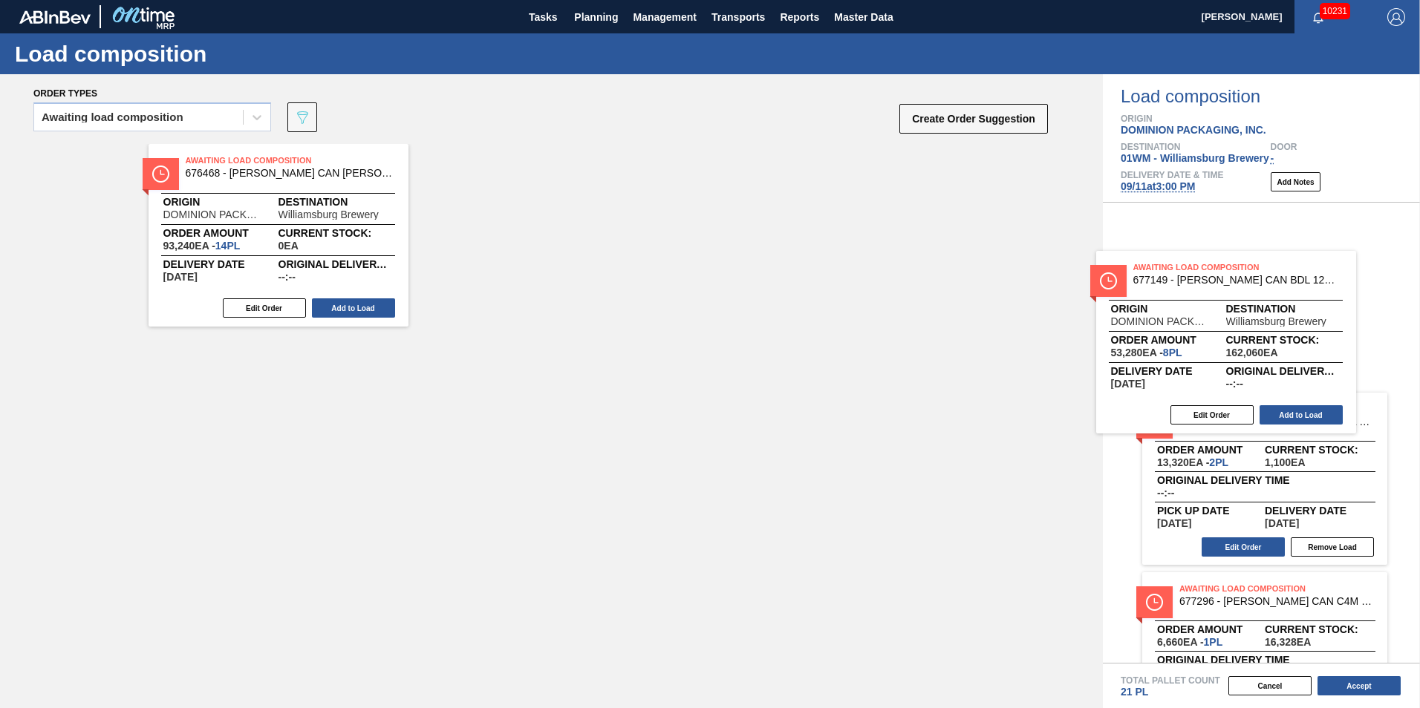
drag, startPoint x: 620, startPoint y: 327, endPoint x: 1214, endPoint y: 365, distance: 595.3
click at [1214, 365] on div "Order types Awaiting load composition 089F7B8B-B2A5-4AFE-B5C0-19BA573D28AC Crea…" at bounding box center [710, 391] width 1420 height 634
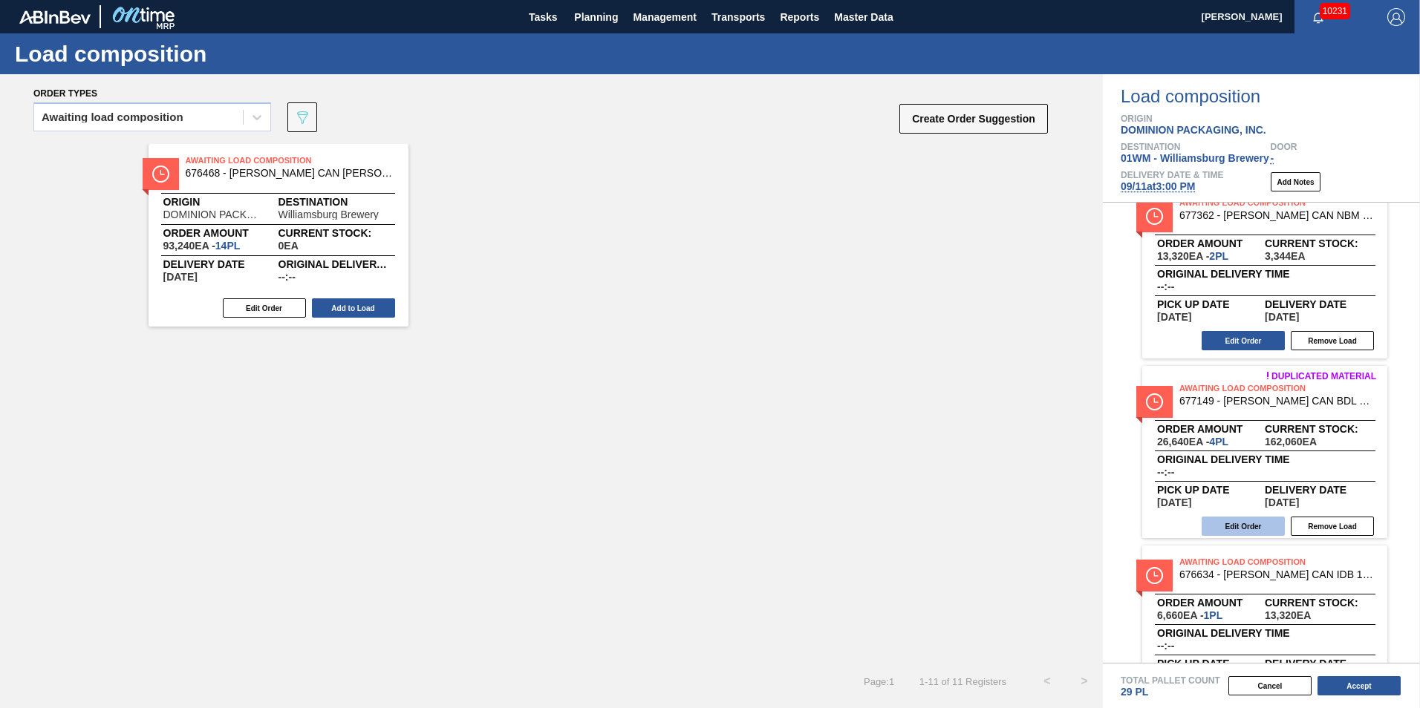
scroll to position [817, 0]
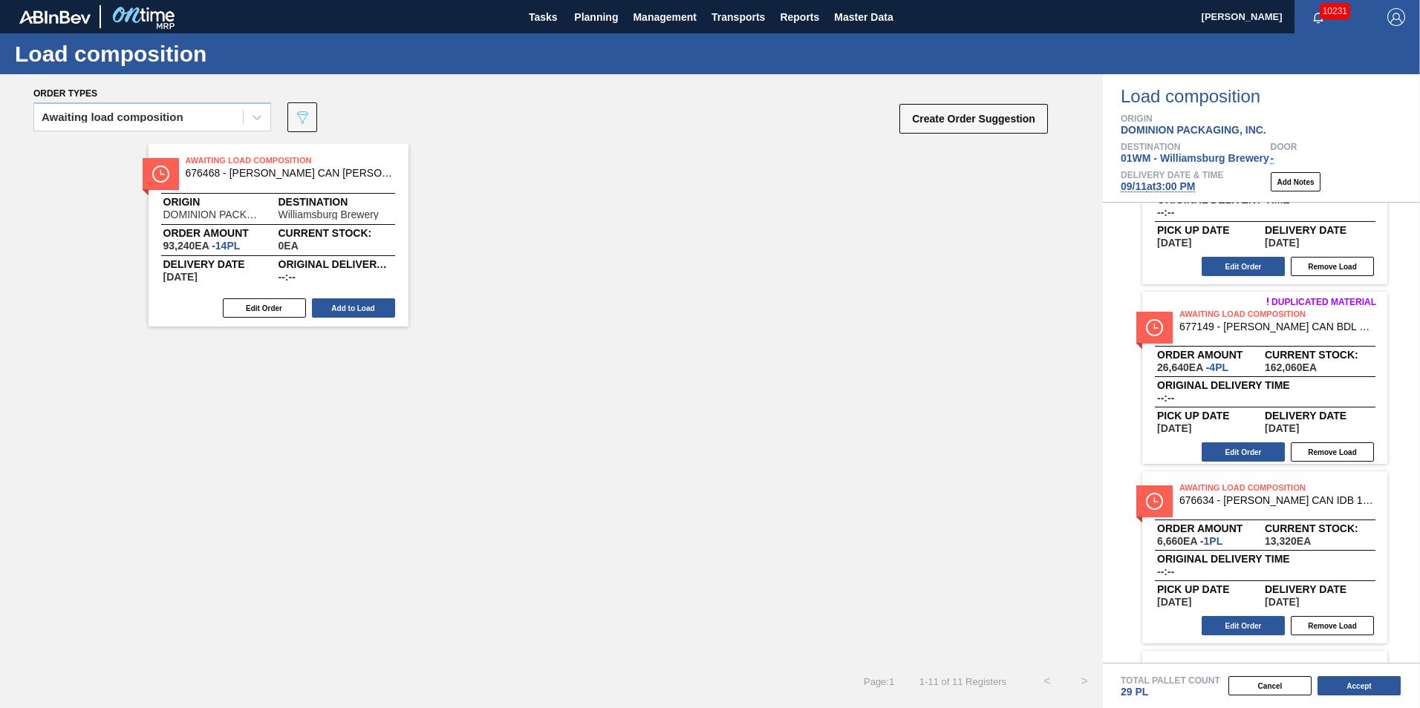
click at [1239, 333] on div "Awaiting Load Composition 677149 - CARR CAN BDL 12OZ CAN PK 12/12 CAN 0924" at bounding box center [1264, 322] width 245 height 26
click at [1233, 451] on button "Edit Order" at bounding box center [1243, 452] width 83 height 19
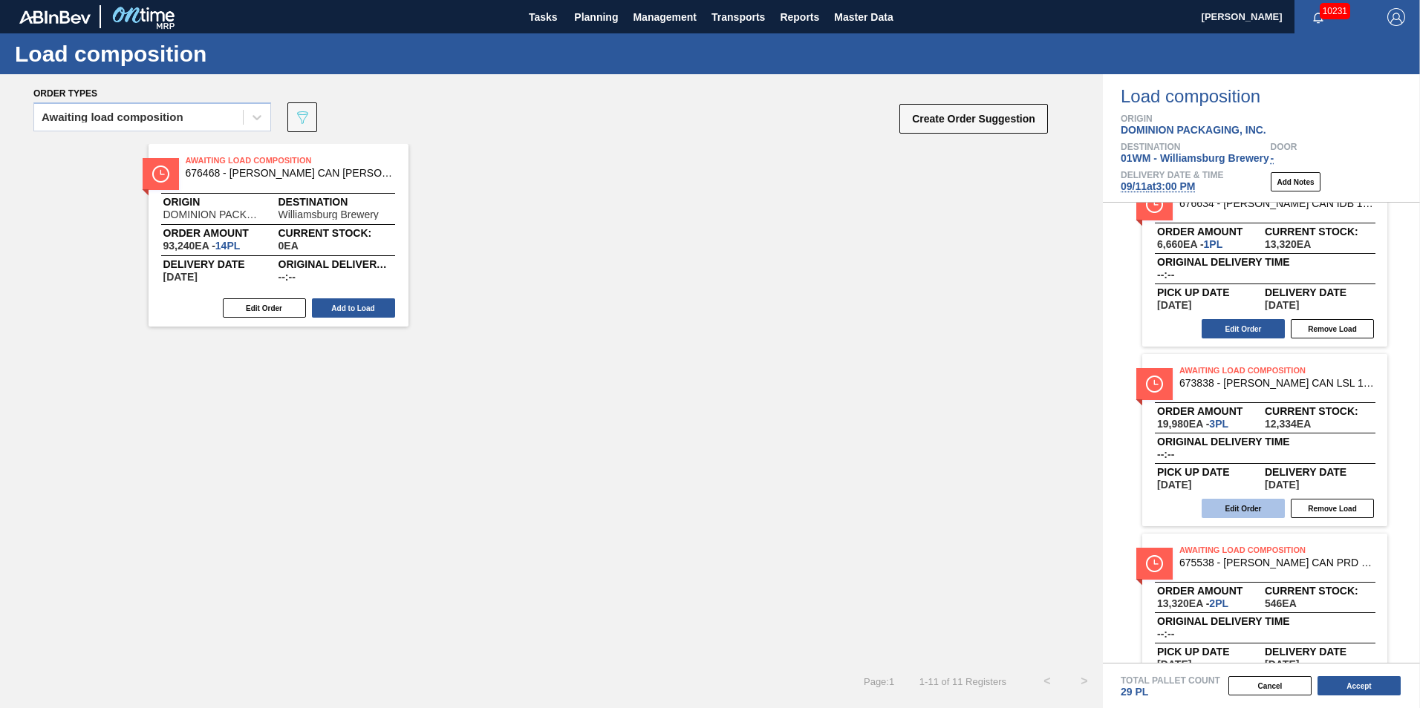
scroll to position [1344, 0]
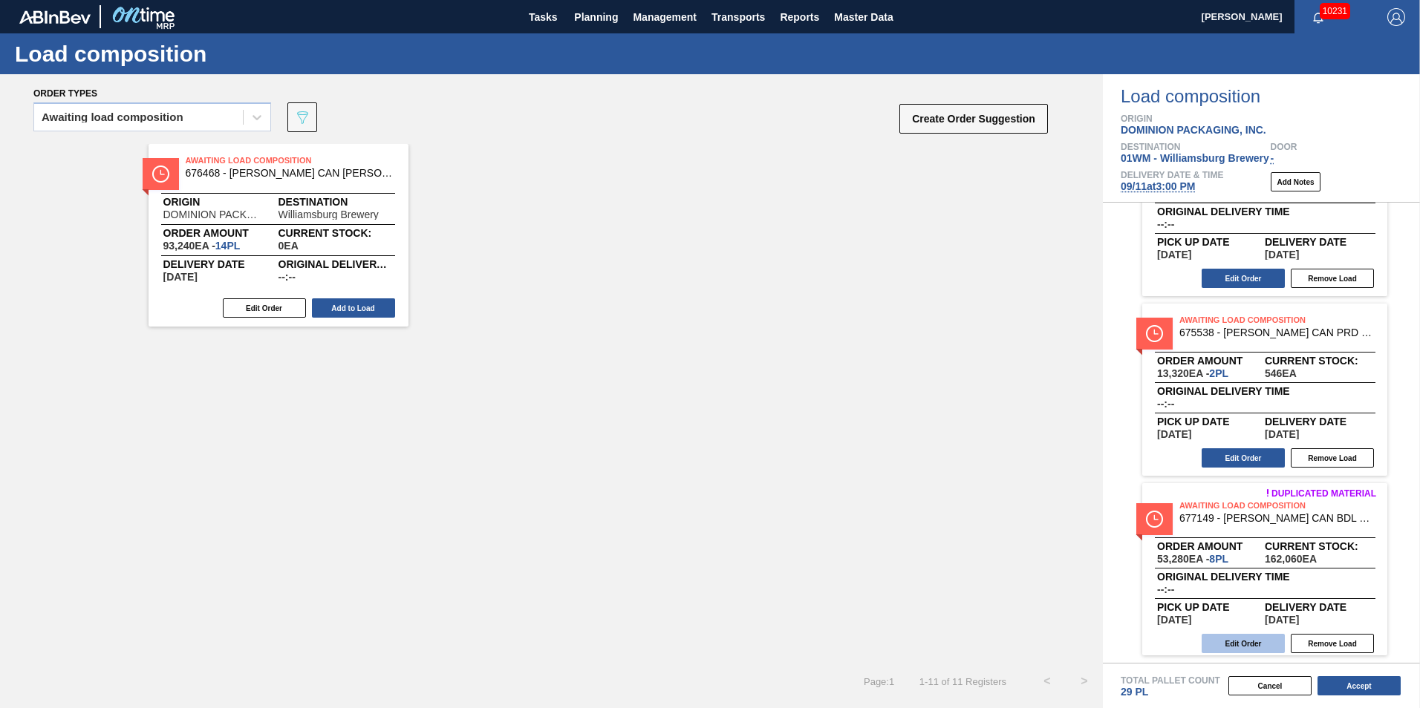
click at [1257, 648] on button "Edit Order" at bounding box center [1243, 643] width 83 height 19
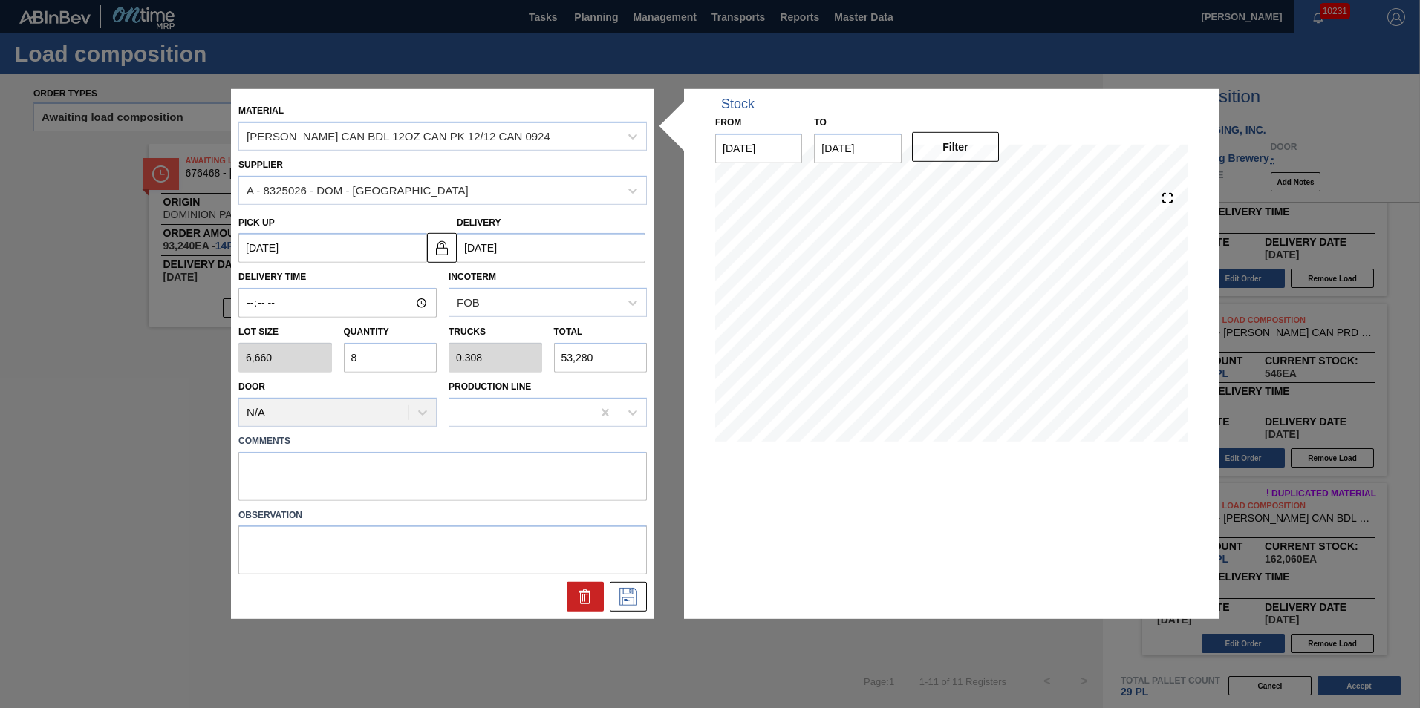
click at [407, 351] on input "8" at bounding box center [391, 358] width 94 height 30
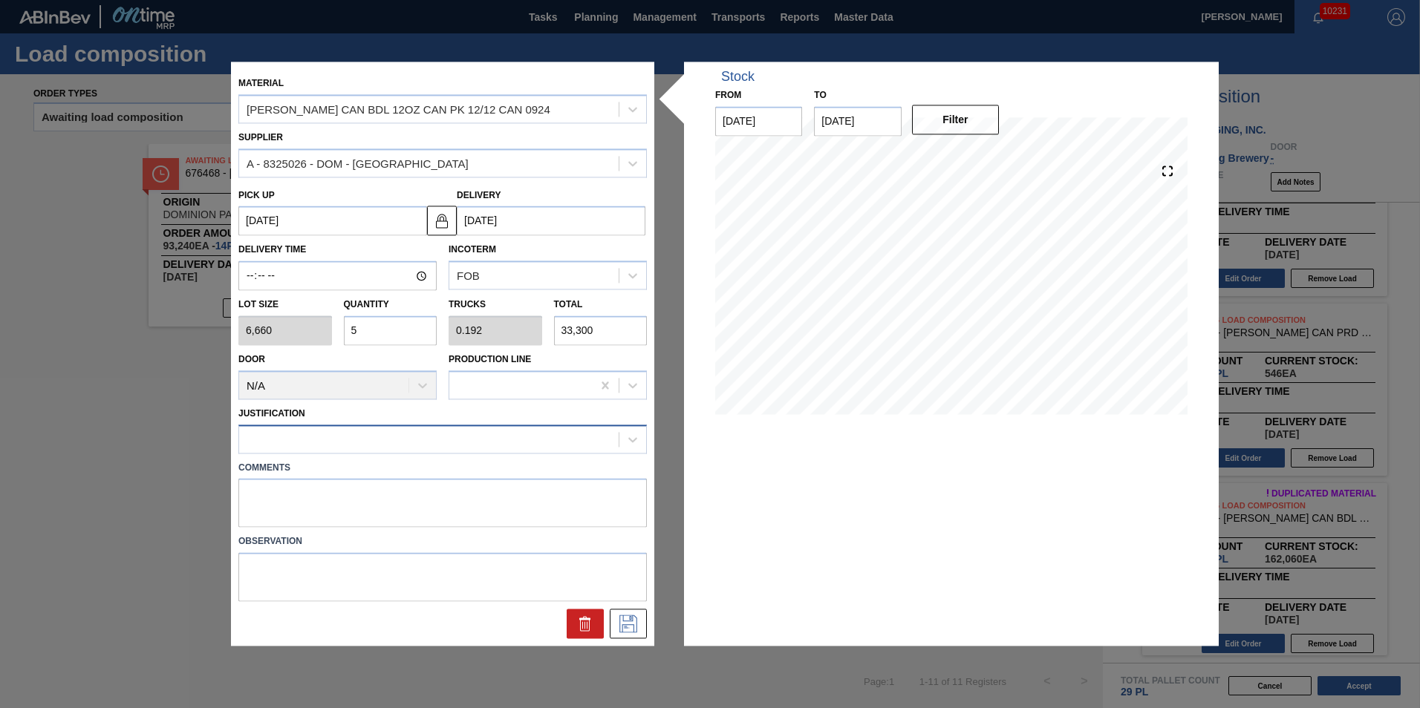
click at [480, 446] on div at bounding box center [428, 439] width 379 height 22
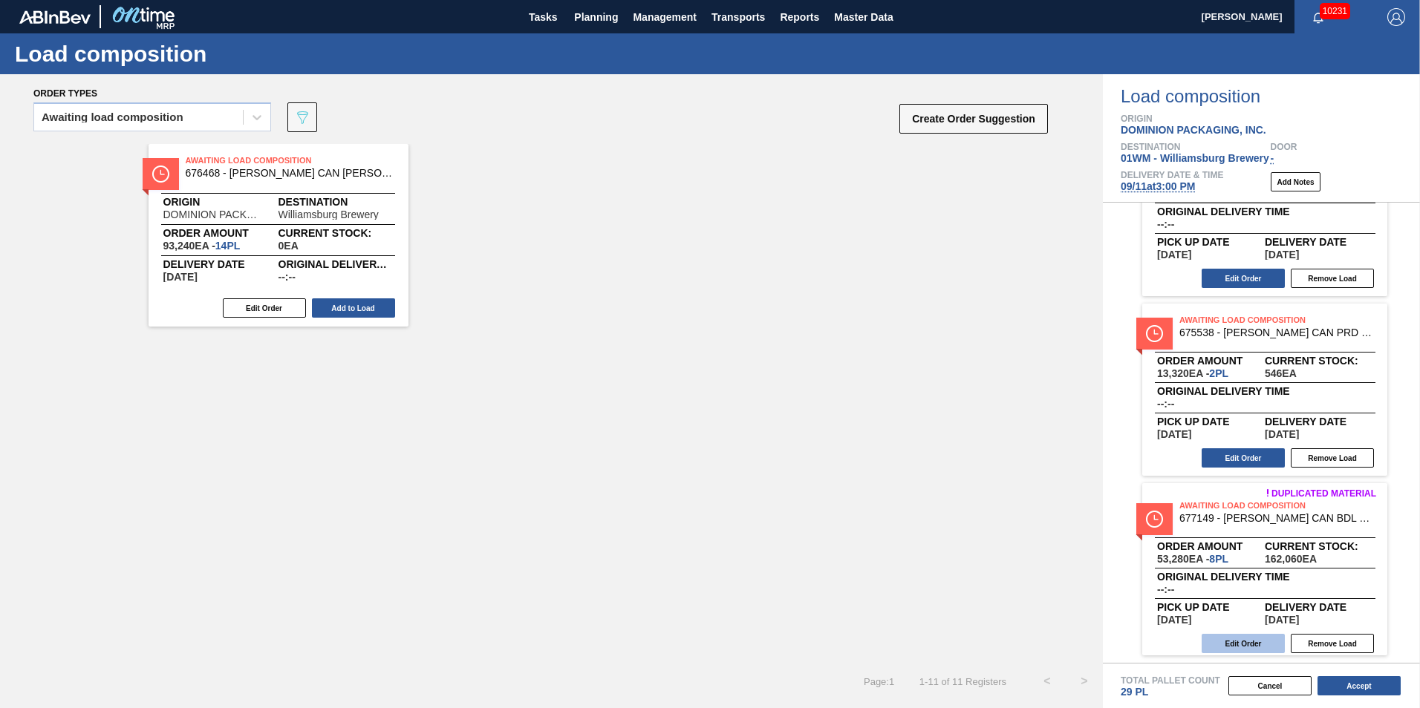
click at [1267, 642] on button "Edit Order" at bounding box center [1243, 643] width 83 height 19
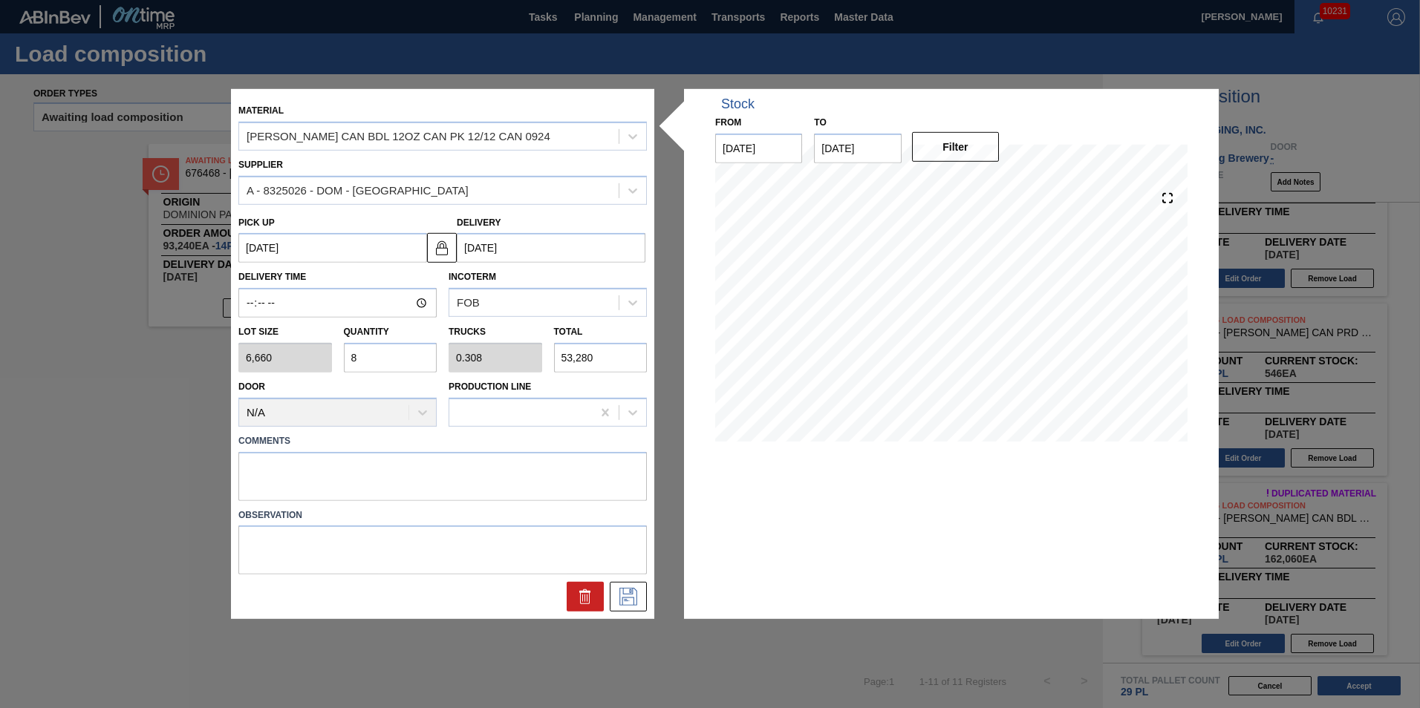
click at [388, 355] on input "8" at bounding box center [391, 358] width 94 height 30
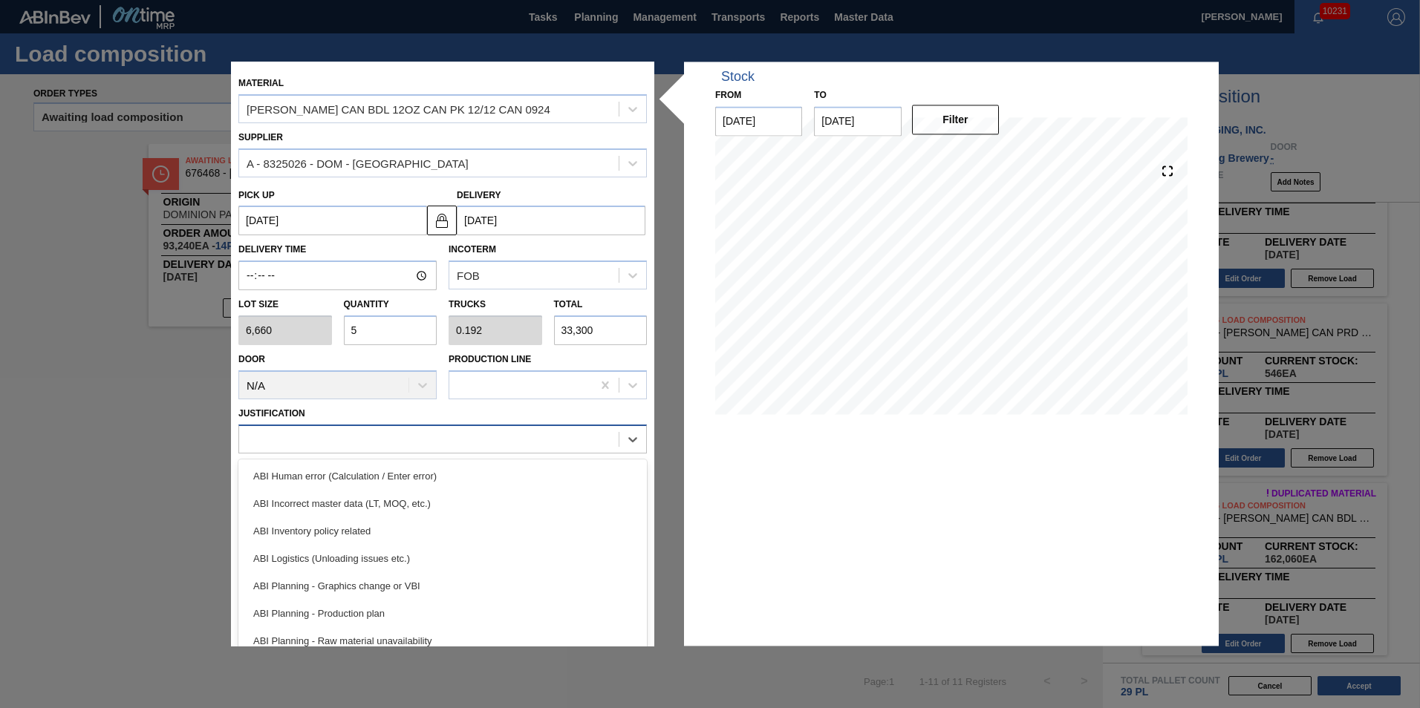
click at [525, 434] on div at bounding box center [428, 439] width 379 height 22
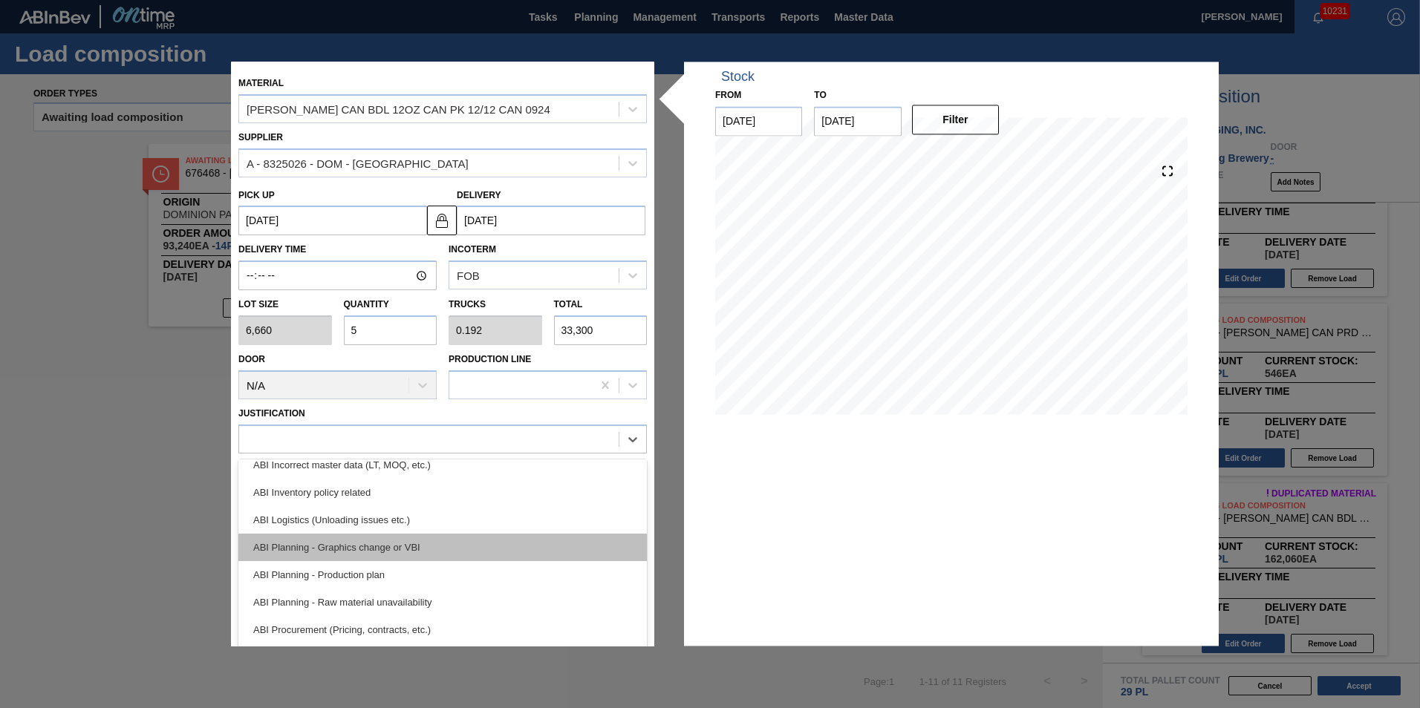
scroll to position [74, 0]
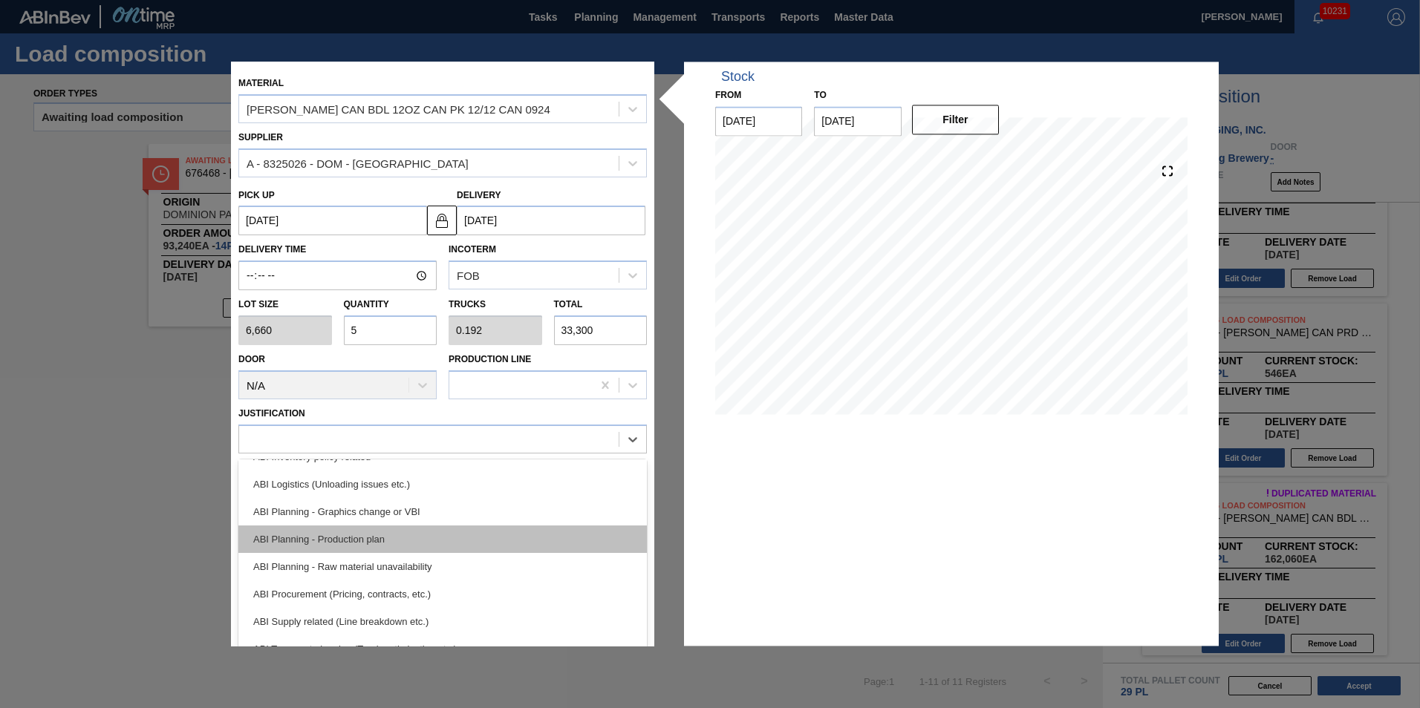
click at [448, 539] on div "ABI Planning - Production plan" at bounding box center [442, 539] width 408 height 27
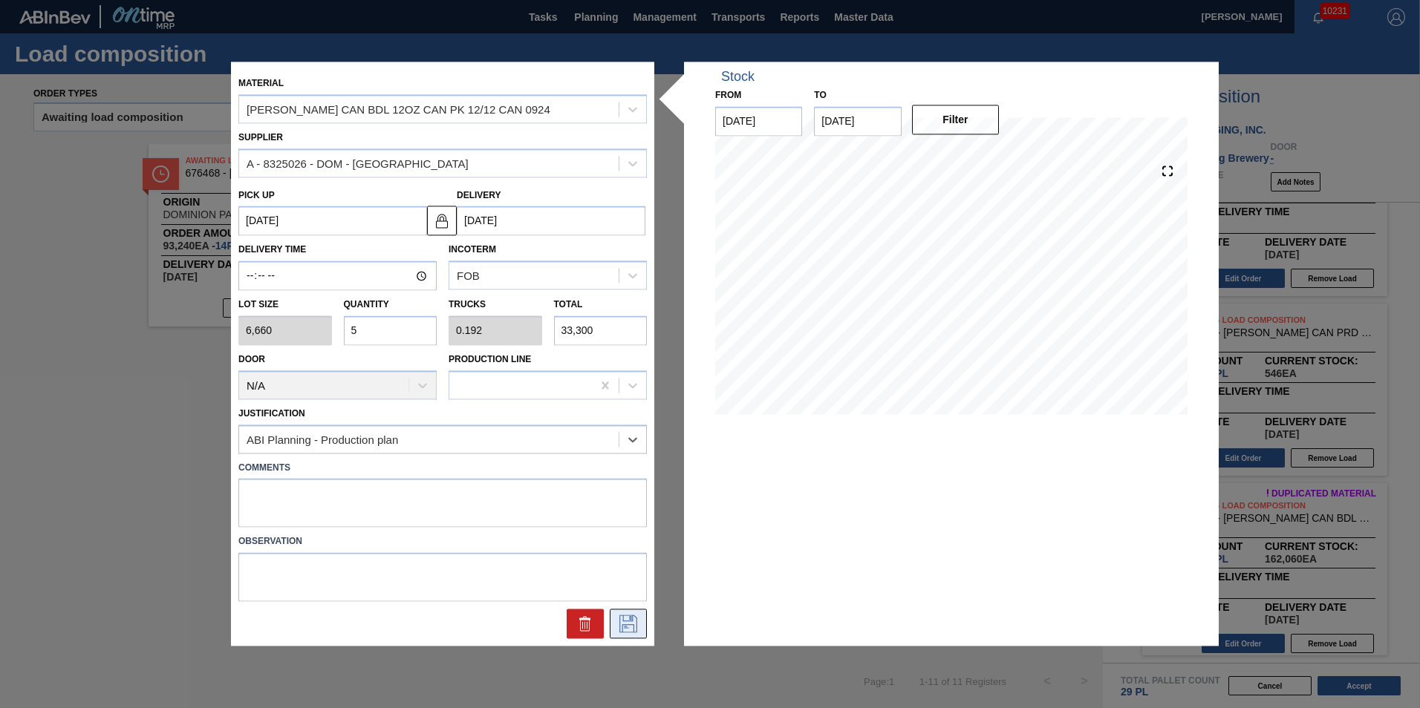
click at [628, 634] on button at bounding box center [628, 625] width 37 height 30
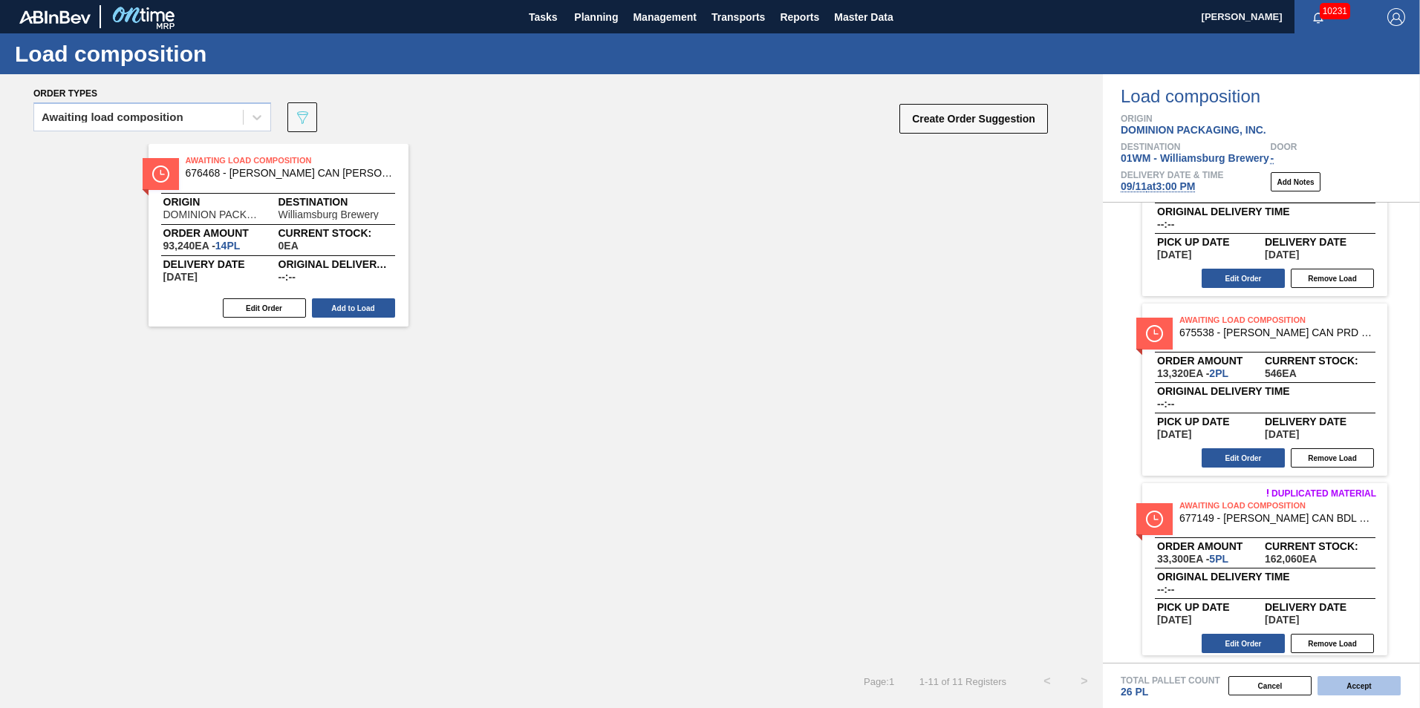
click at [1372, 691] on button "Accept" at bounding box center [1358, 686] width 83 height 19
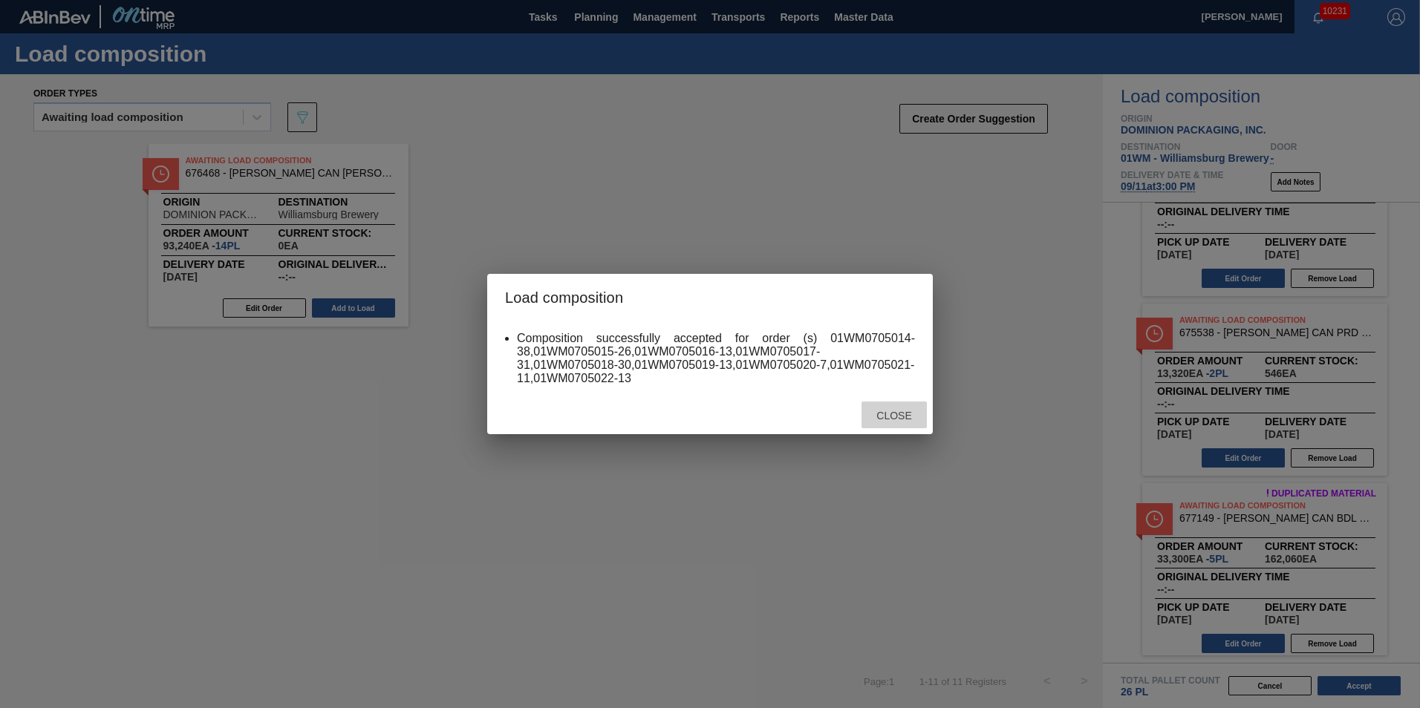
click at [914, 415] on span "Close" at bounding box center [893, 416] width 59 height 12
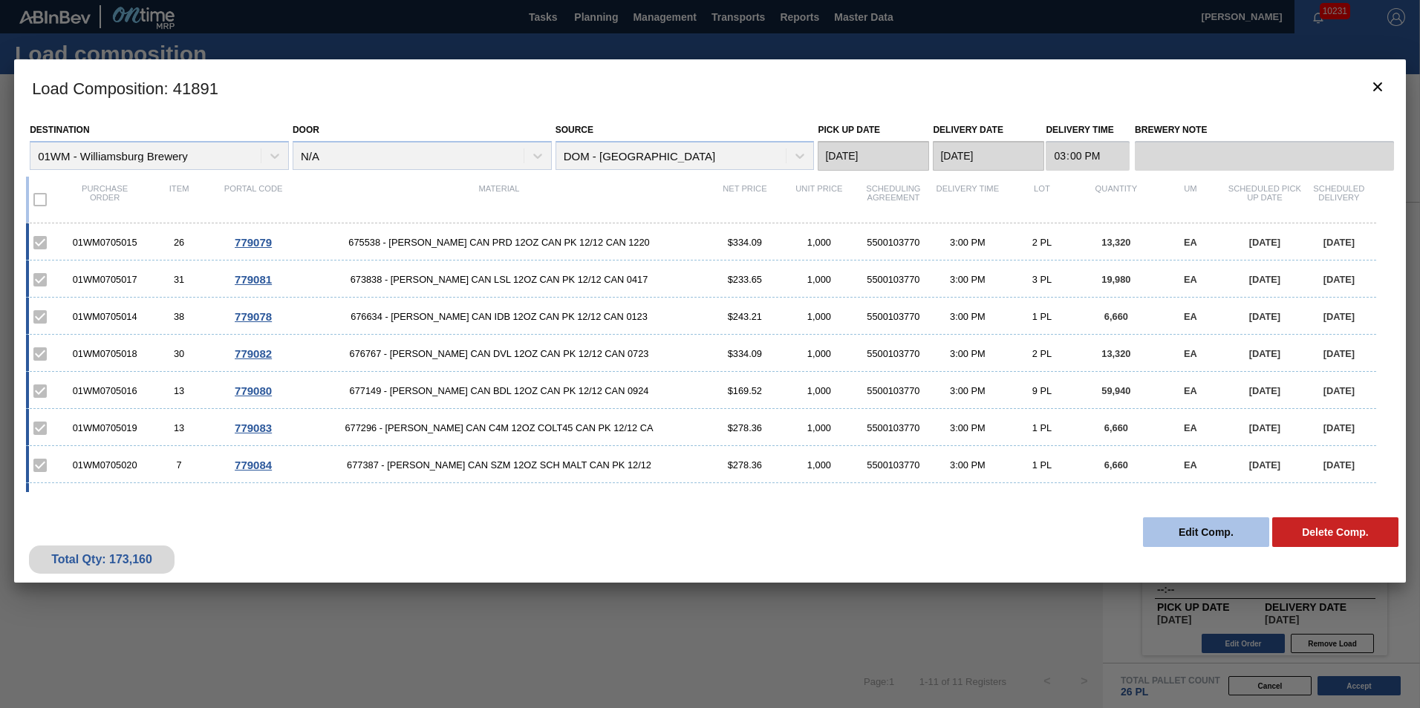
click at [1219, 534] on button "Edit Comp." at bounding box center [1206, 533] width 126 height 30
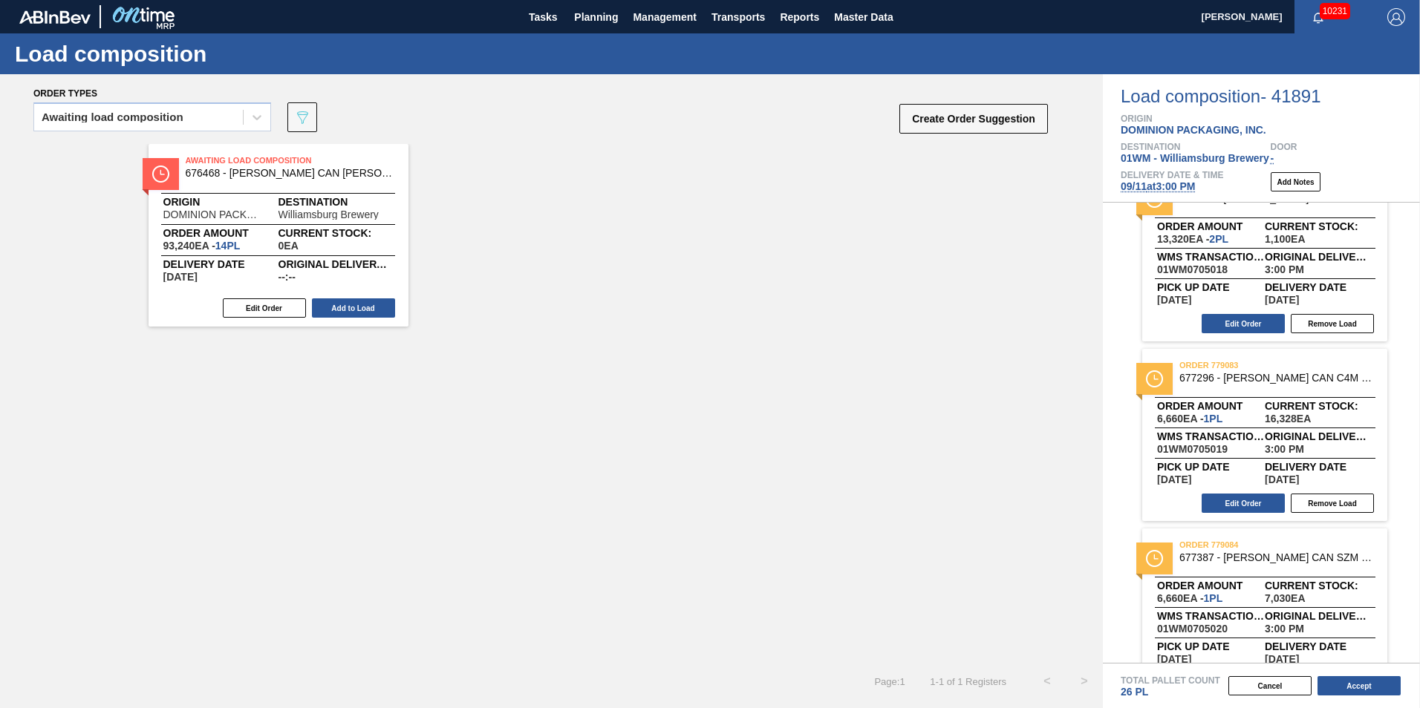
scroll to position [817, 0]
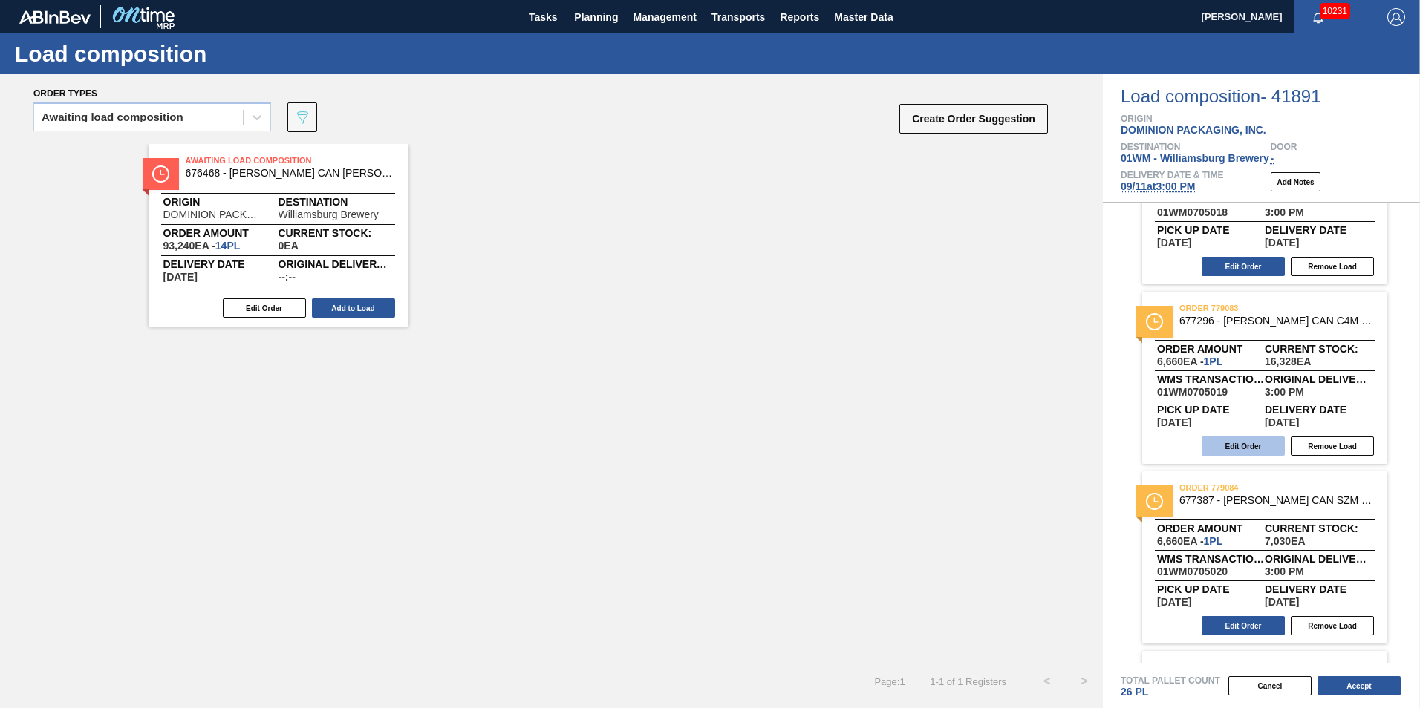
click at [1240, 452] on button "Edit Order" at bounding box center [1243, 446] width 83 height 19
click at [1259, 446] on button "Edit Order" at bounding box center [1243, 446] width 83 height 19
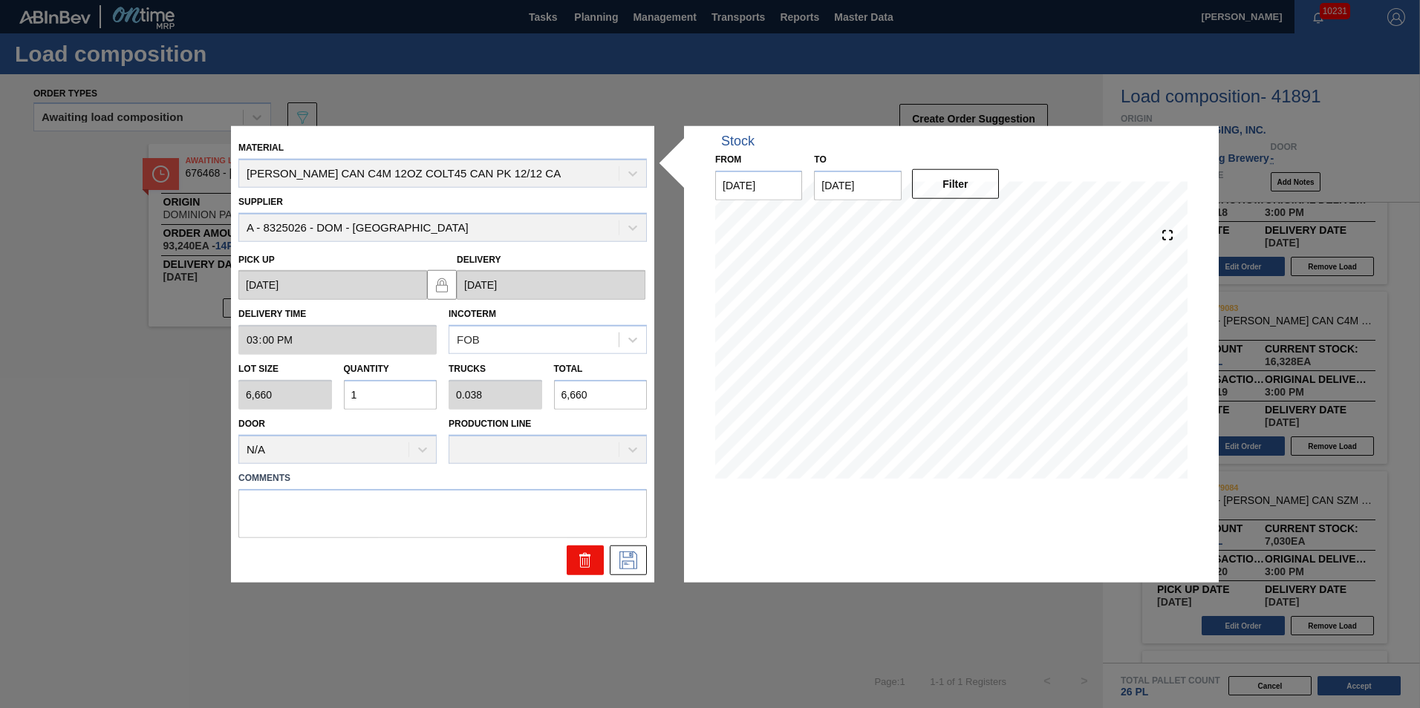
click at [584, 553] on icon at bounding box center [585, 560] width 18 height 18
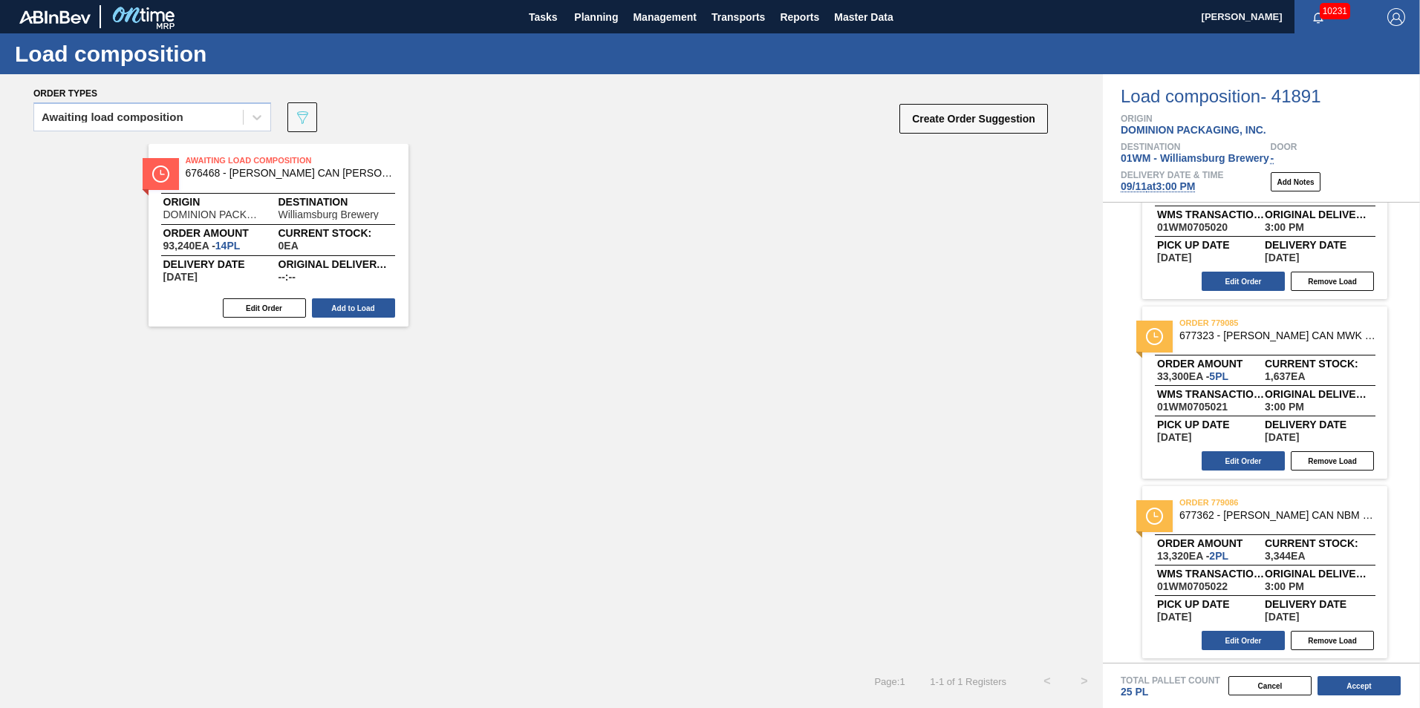
scroll to position [985, 0]
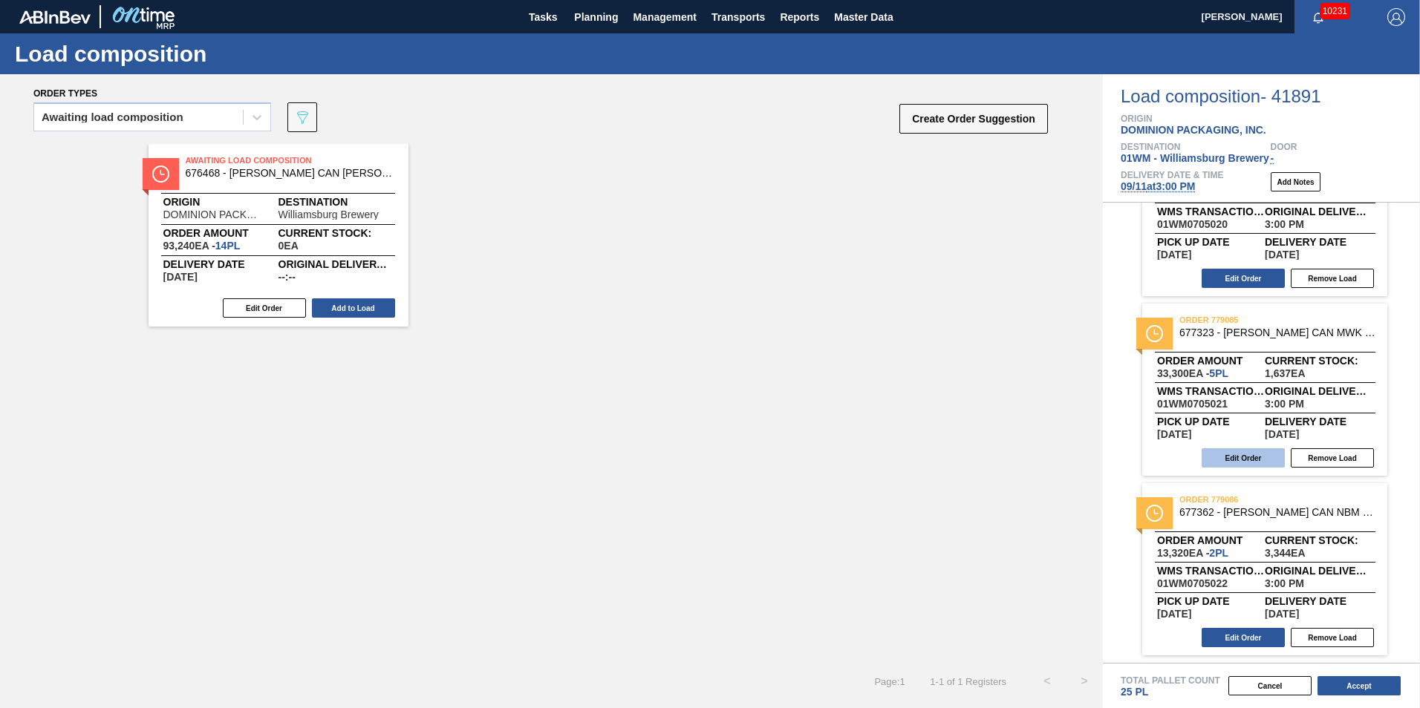
click at [1254, 457] on button "Edit Order" at bounding box center [1243, 458] width 83 height 19
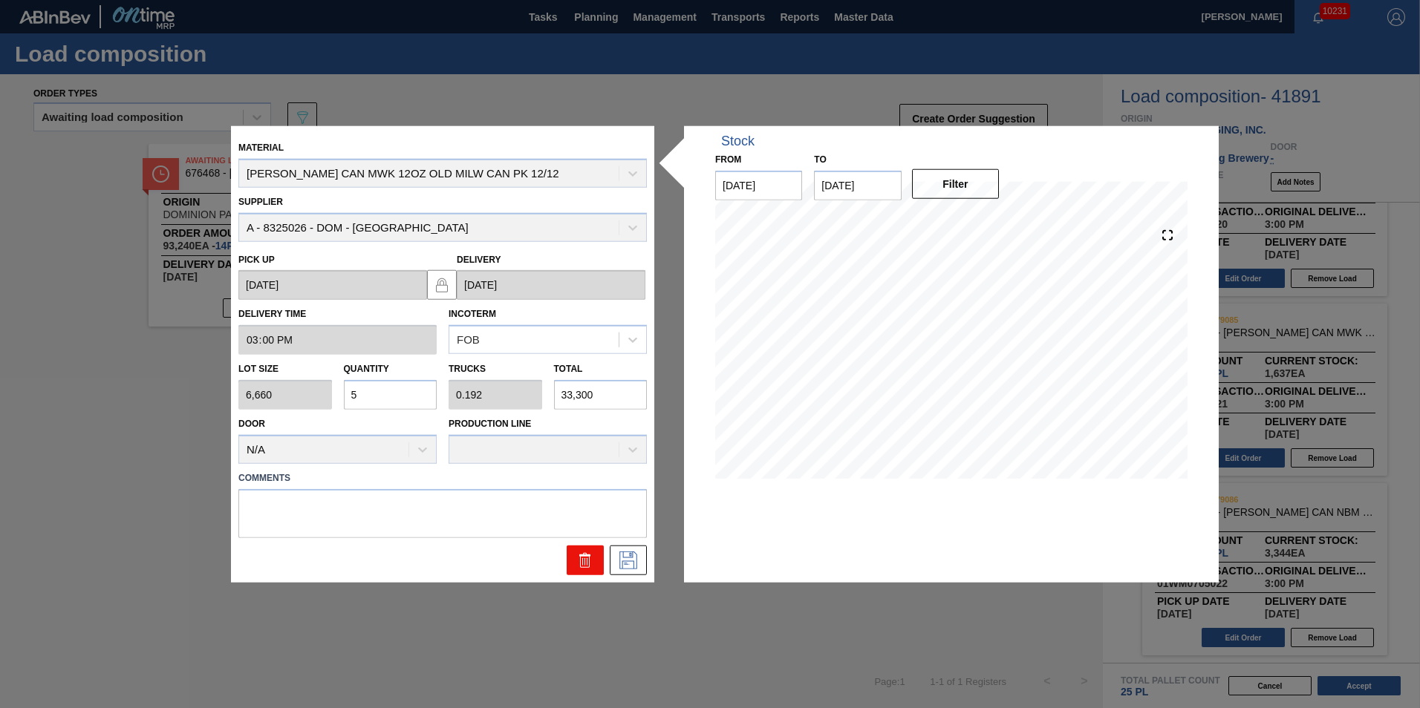
click at [581, 572] on button at bounding box center [585, 560] width 37 height 30
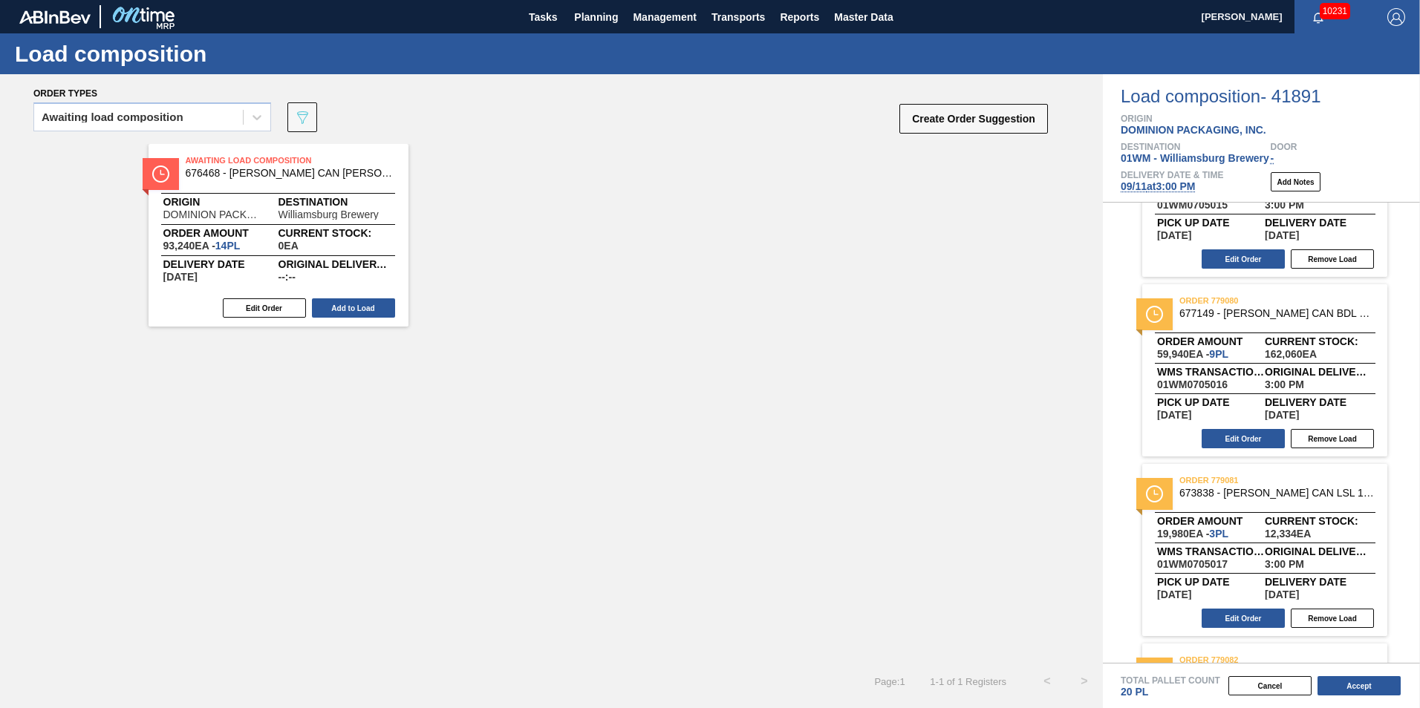
scroll to position [211, 0]
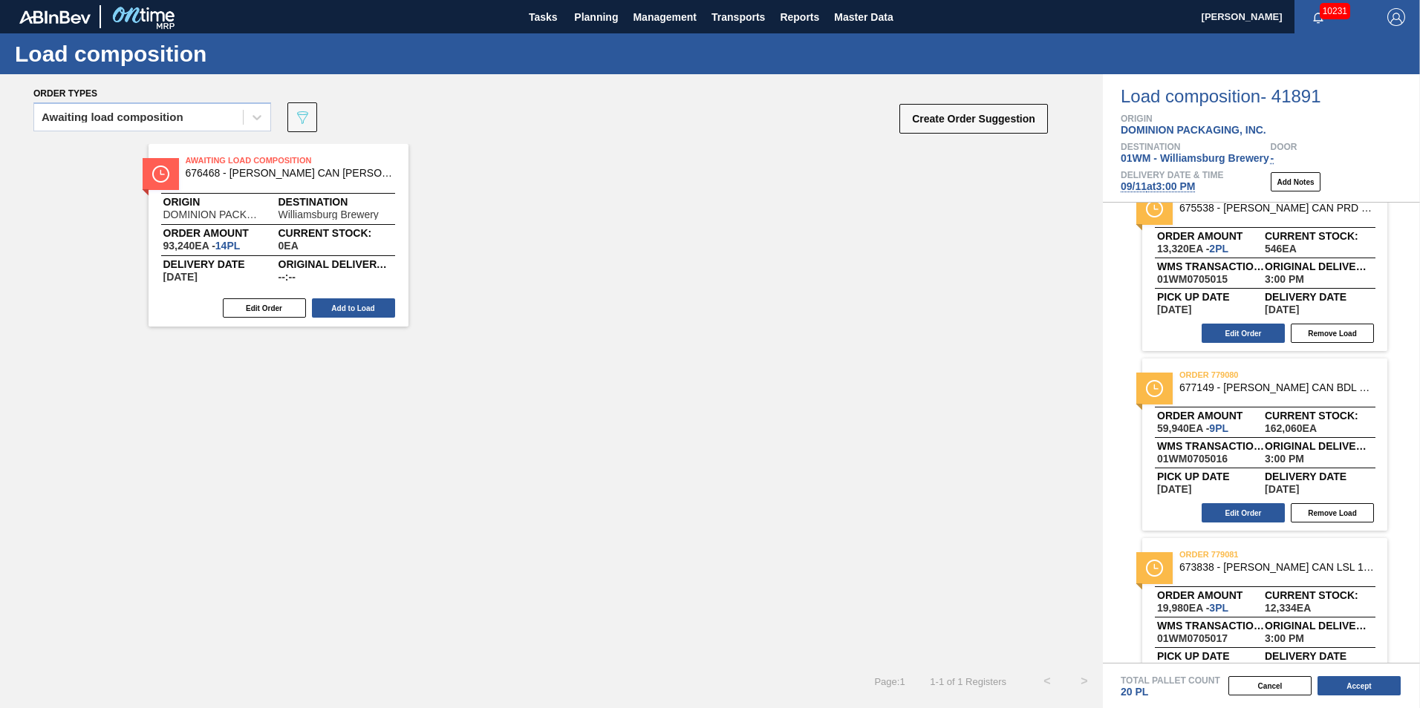
drag, startPoint x: 1248, startPoint y: 512, endPoint x: 1035, endPoint y: 512, distance: 212.4
click at [1035, 512] on div "Order types Awaiting load composition 089F7B8B-B2A5-4AFE-B5C0-19BA573D28AC Crea…" at bounding box center [710, 391] width 1420 height 634
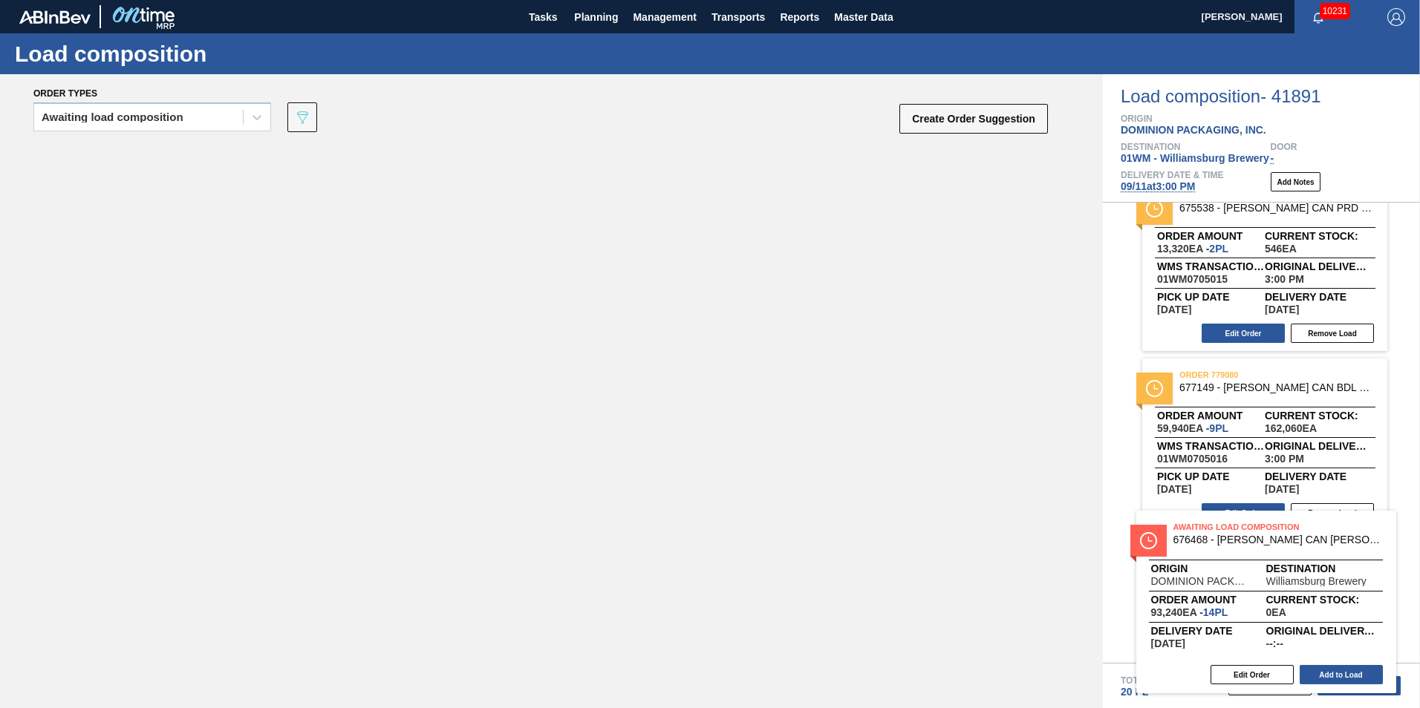
drag, startPoint x: 244, startPoint y: 216, endPoint x: 285, endPoint y: 343, distance: 133.4
click at [279, 383] on div "Awaiting Load Composition 676468 - CARR CAN BUD 12OZ CAN PK 12/12 CAN 0922 Orig…" at bounding box center [551, 403] width 1103 height 519
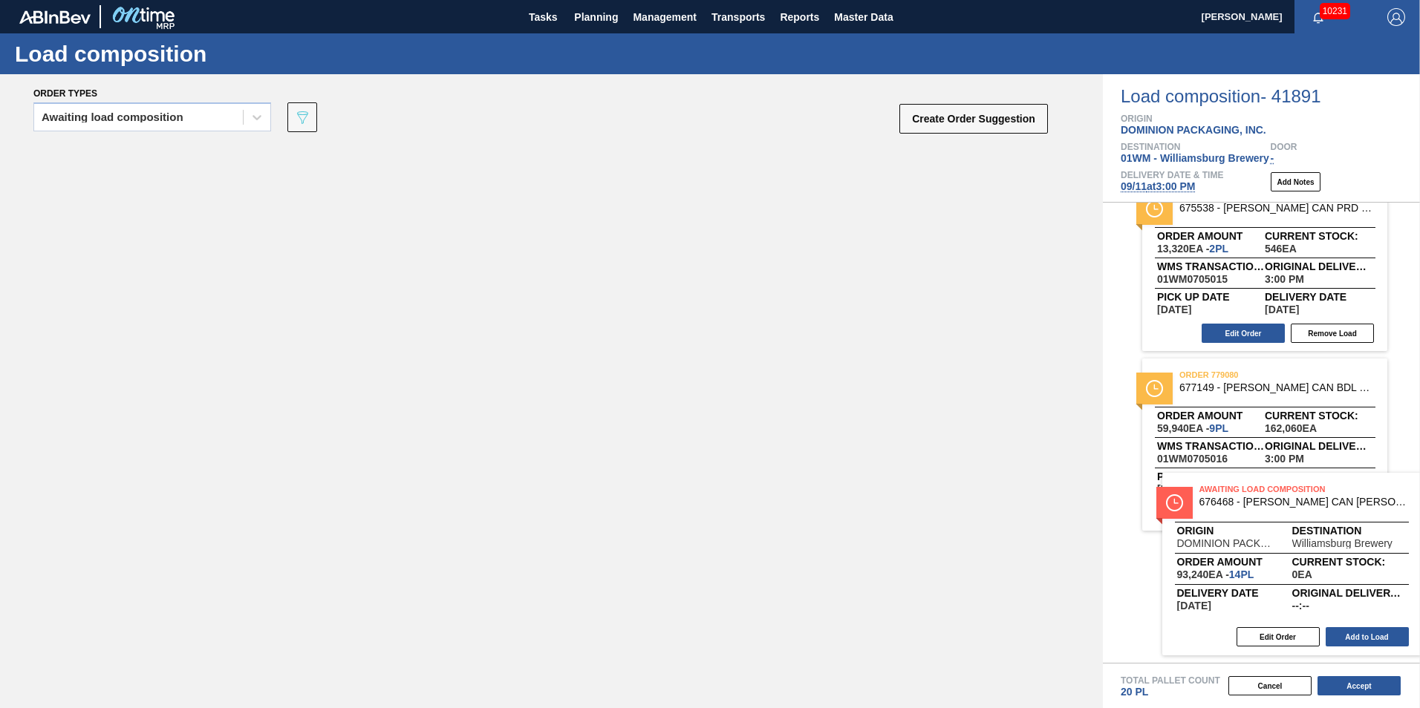
drag, startPoint x: 357, startPoint y: 284, endPoint x: 1317, endPoint y: 585, distance: 1006.4
click at [1317, 585] on div "Order types Awaiting load composition 089F7B8B-B2A5-4AFE-B5C0-19BA573D28AC Crea…" at bounding box center [710, 391] width 1420 height 634
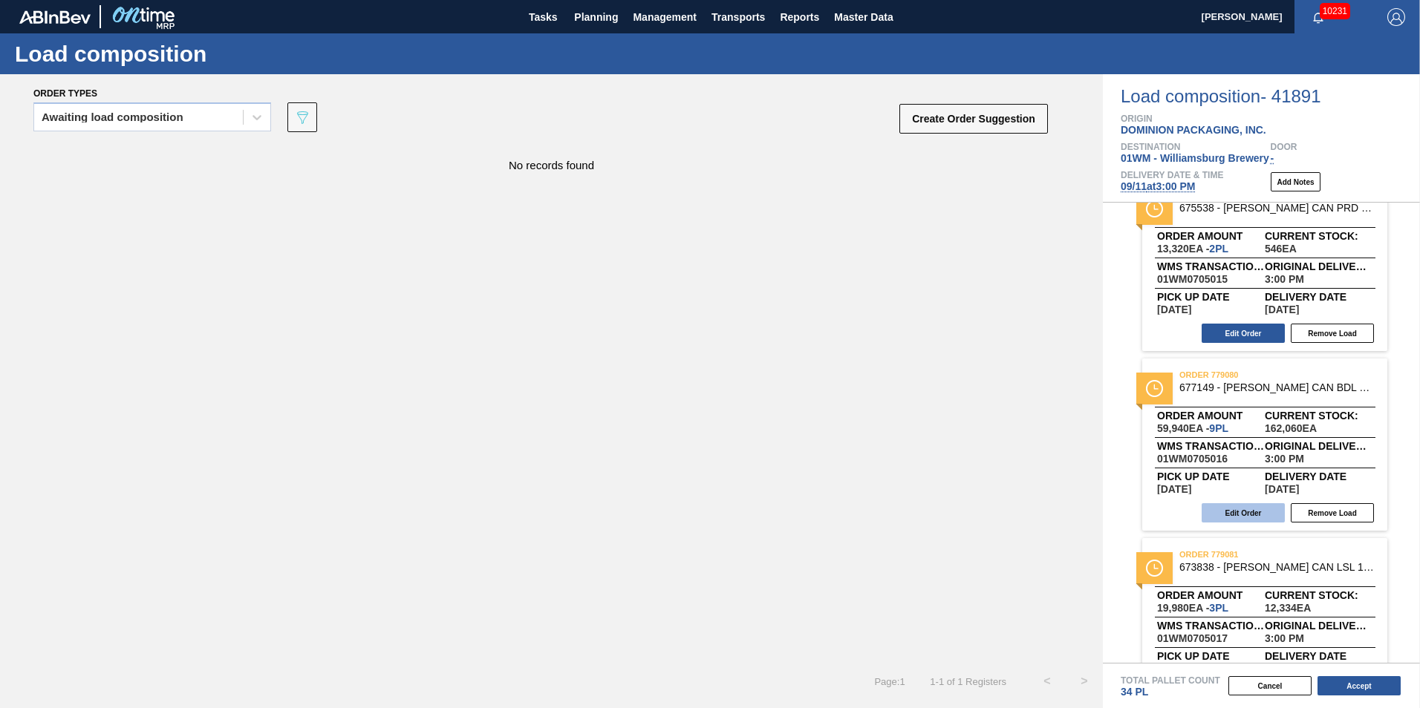
click at [1245, 515] on button "Edit Order" at bounding box center [1243, 512] width 83 height 19
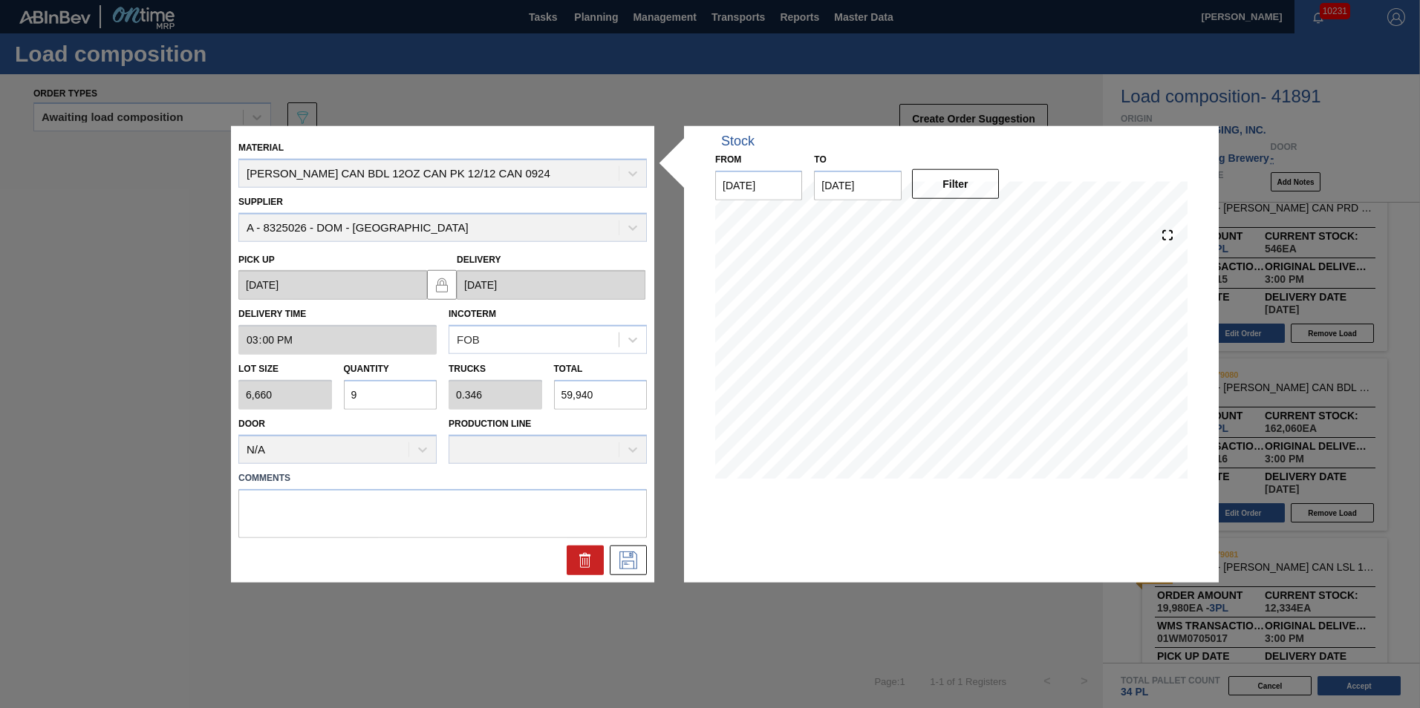
click at [404, 393] on input "9" at bounding box center [391, 395] width 94 height 30
click at [629, 564] on icon at bounding box center [627, 559] width 7 height 12
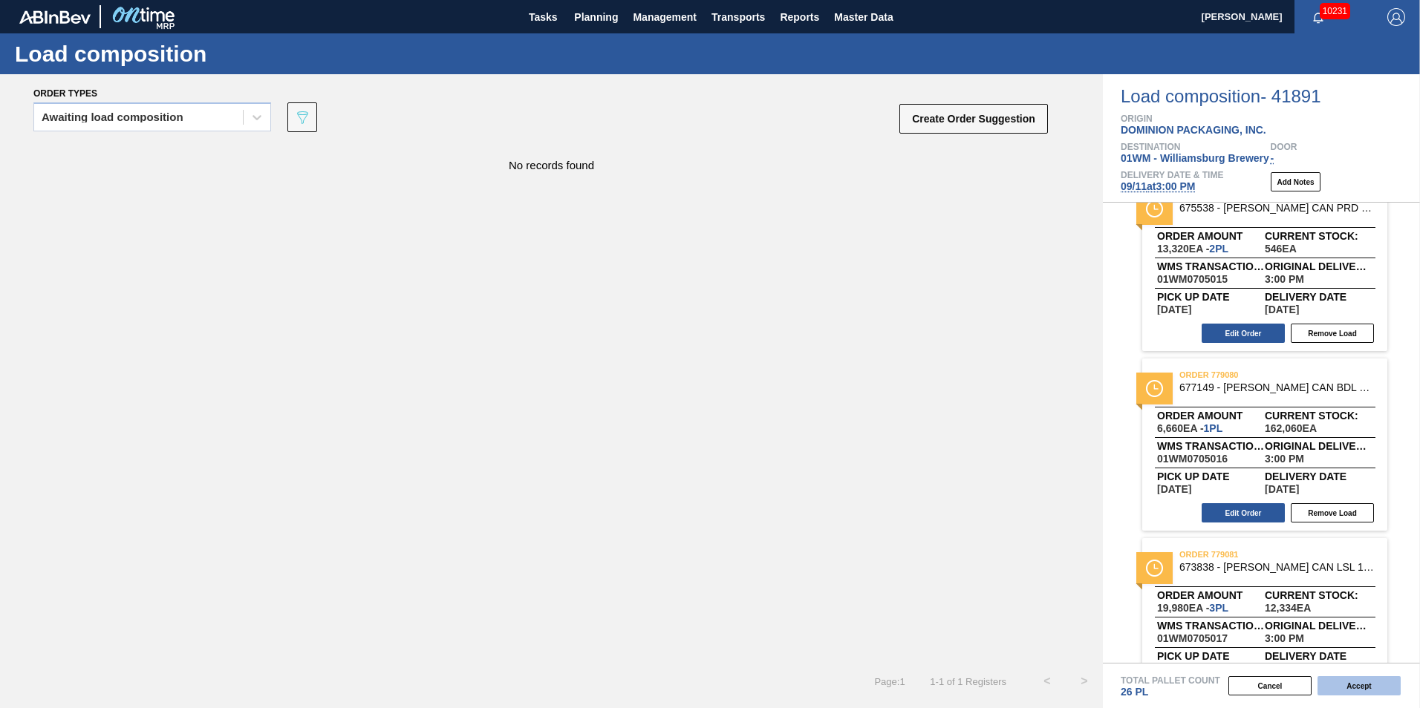
click at [1373, 687] on button "Accept" at bounding box center [1358, 686] width 83 height 19
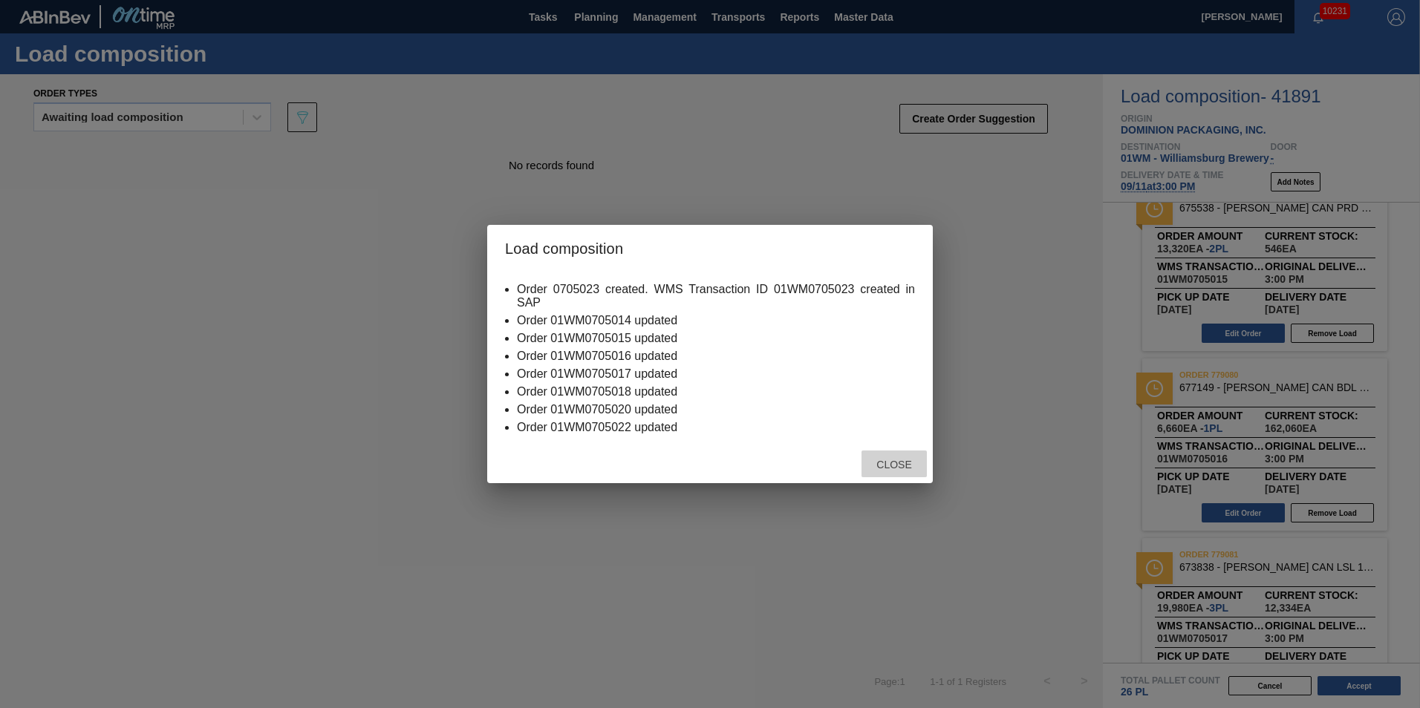
click at [886, 473] on div "Close" at bounding box center [893, 464] width 65 height 27
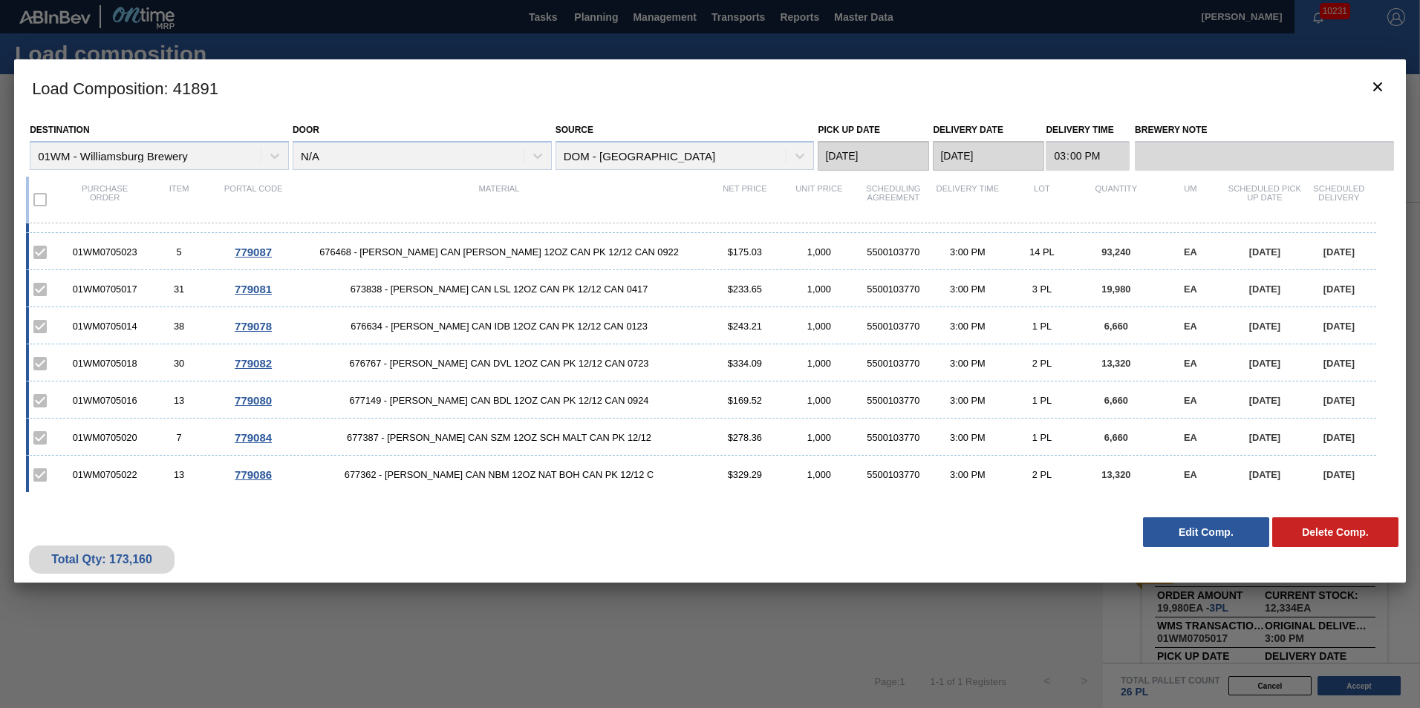
scroll to position [0, 0]
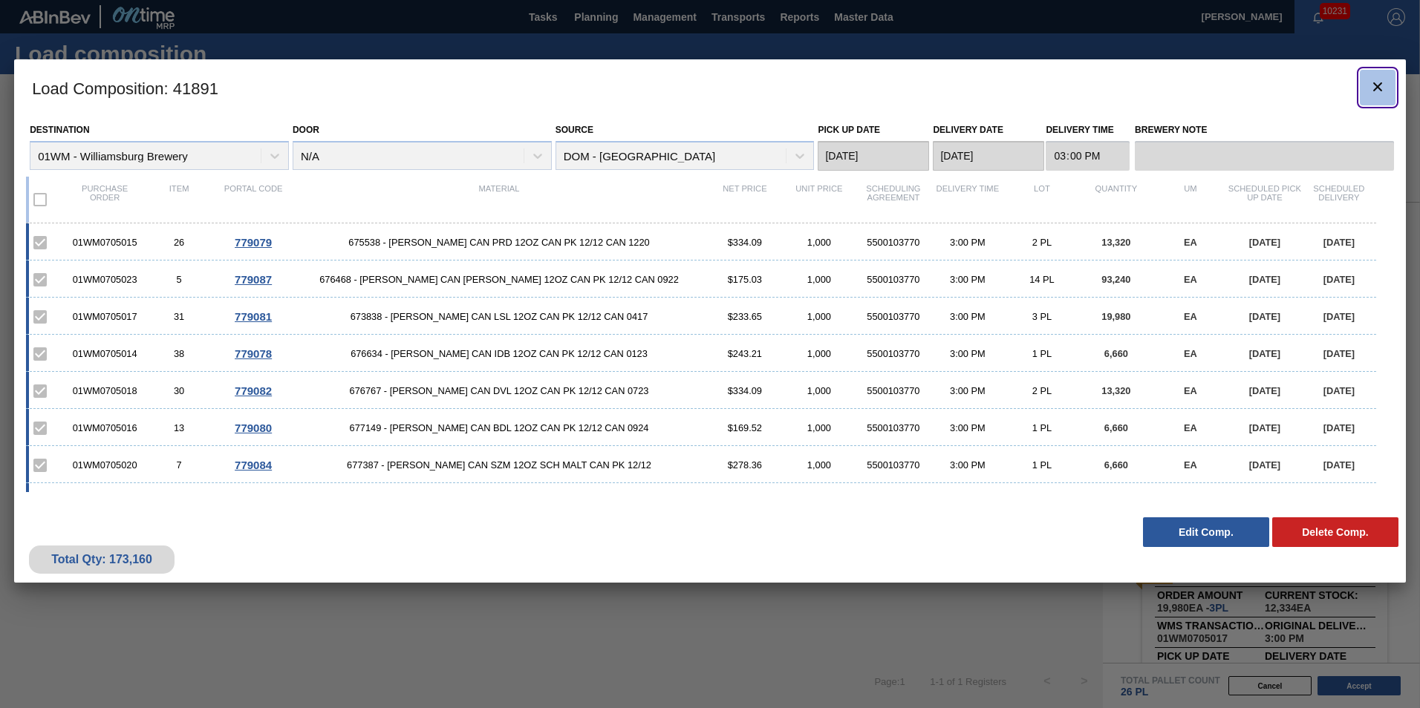
click at [1379, 91] on icon "botão de ícone" at bounding box center [1378, 87] width 18 height 18
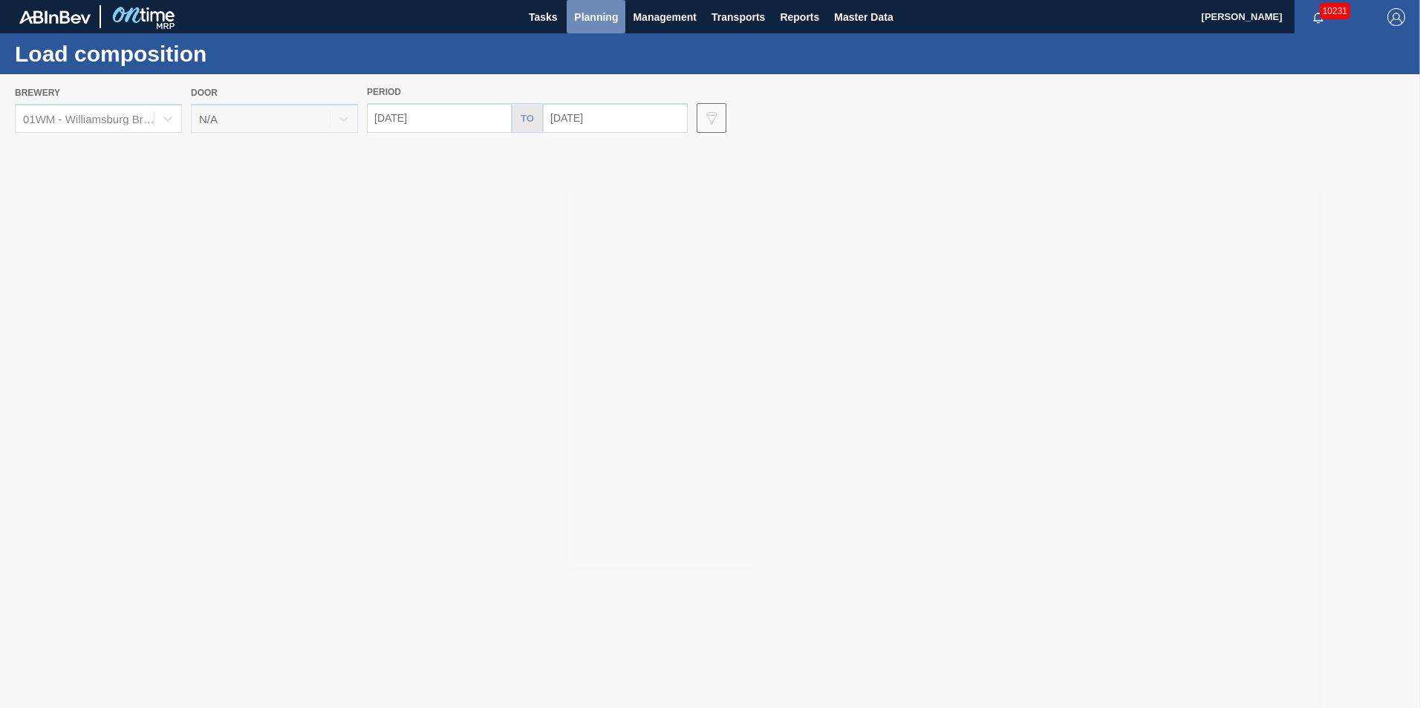
click at [586, 16] on span "Planning" at bounding box center [596, 17] width 44 height 18
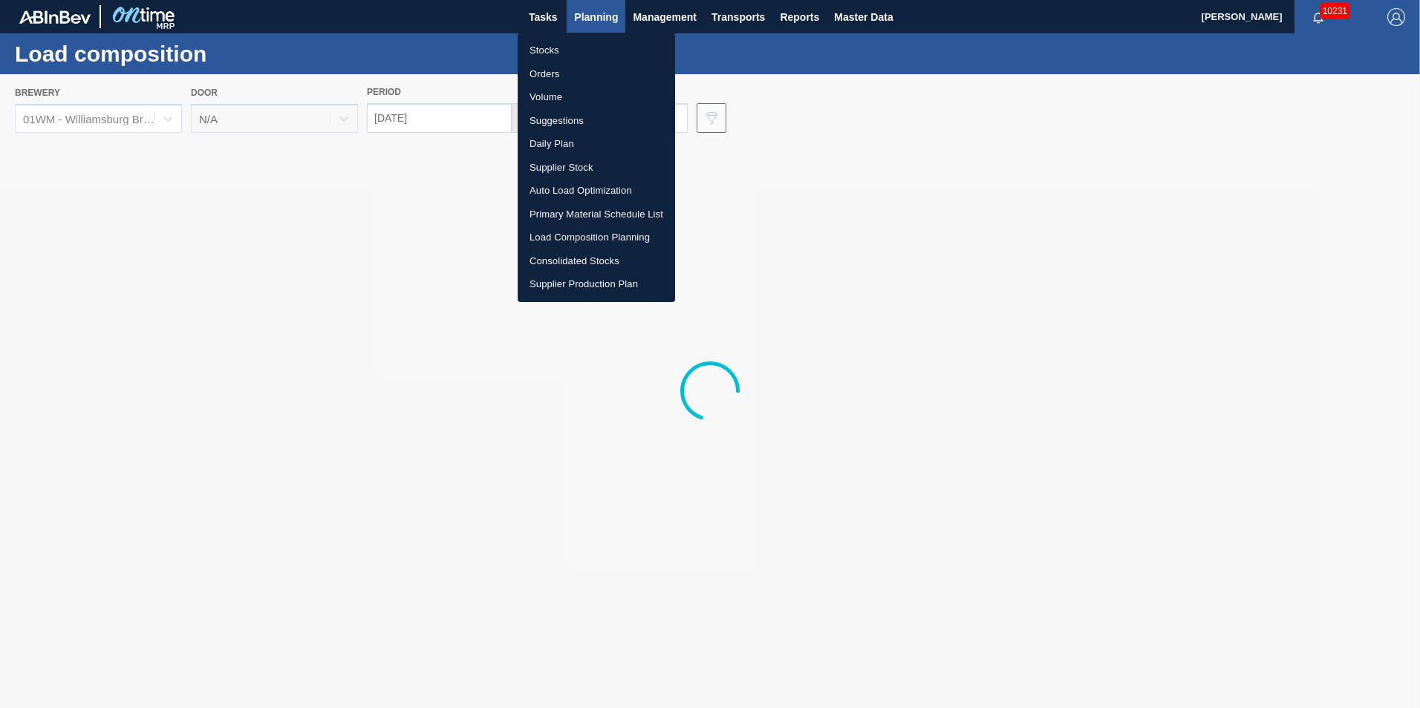
click at [560, 123] on li "Suggestions" at bounding box center [596, 121] width 157 height 24
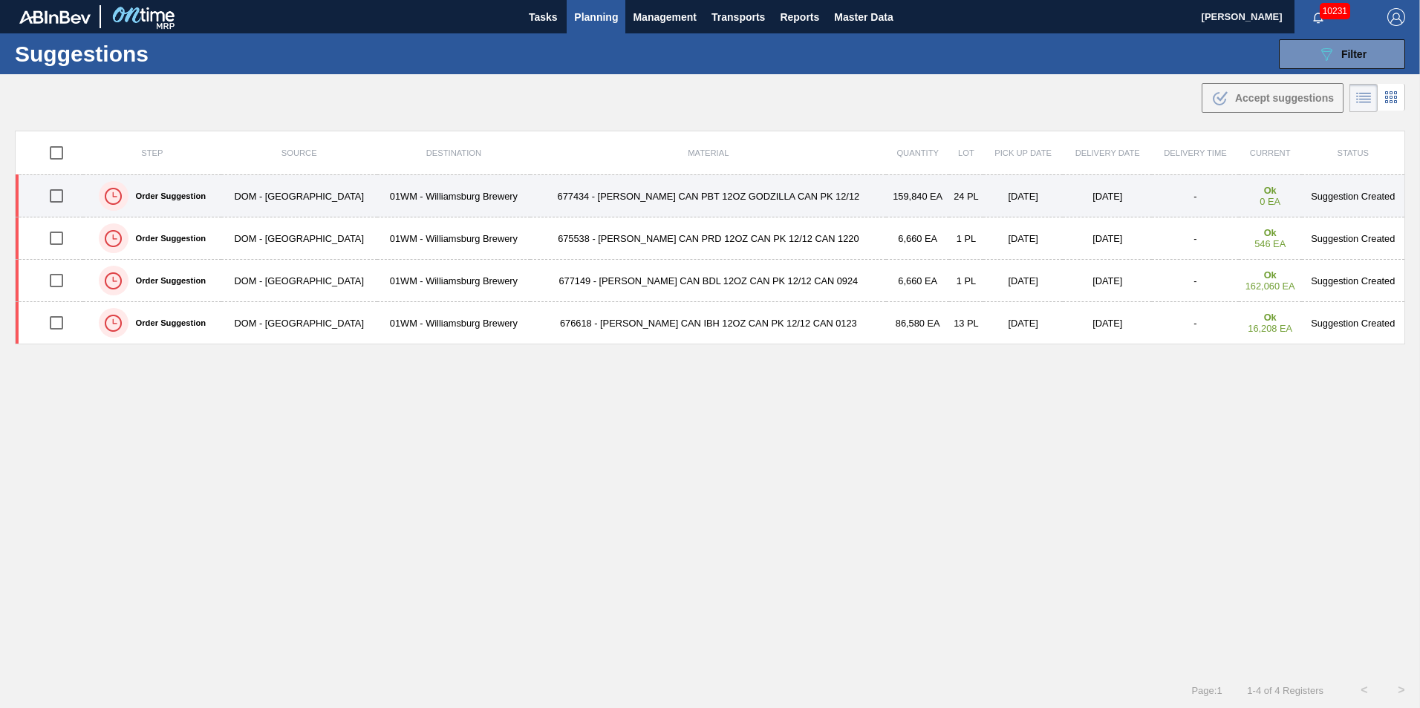
click at [747, 203] on td "677434 - CARR CAN PBT 12OZ GODZILLA CAN PK 12/12" at bounding box center [708, 196] width 356 height 42
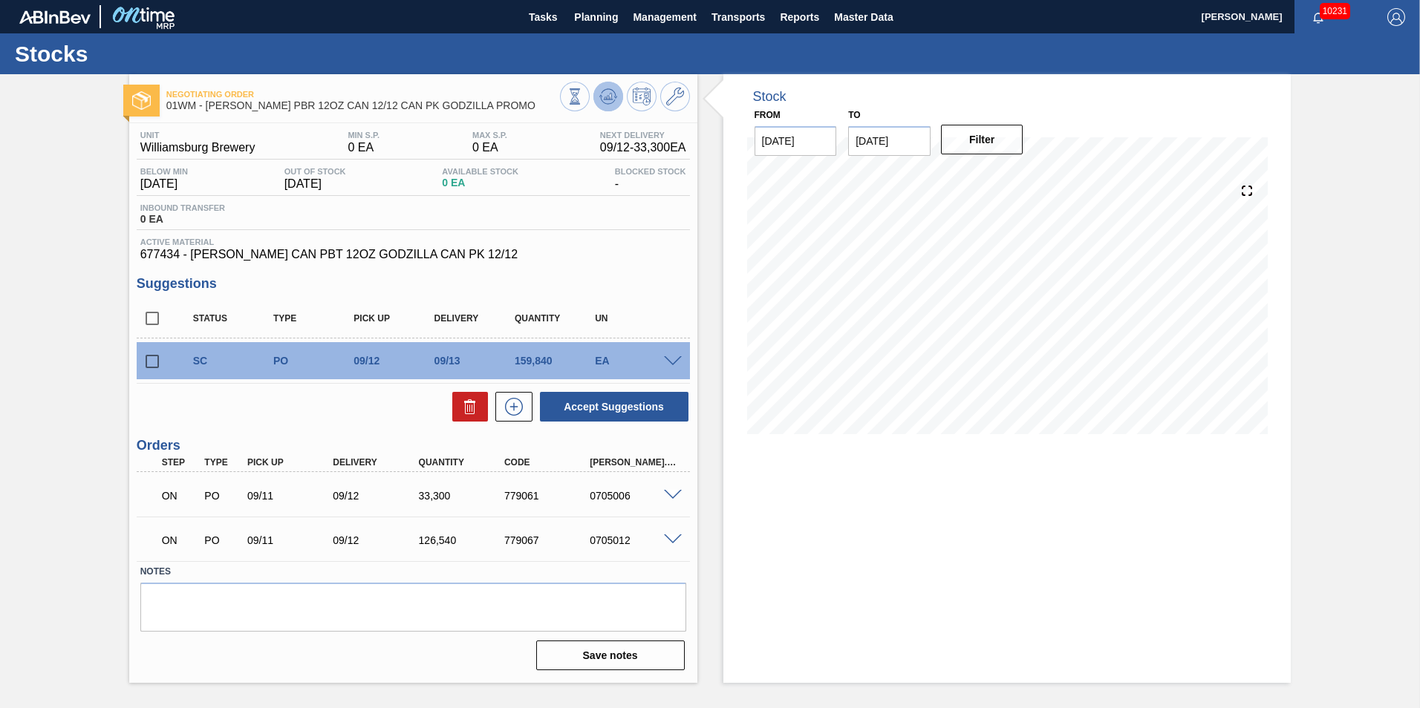
click at [615, 101] on icon at bounding box center [608, 97] width 18 height 18
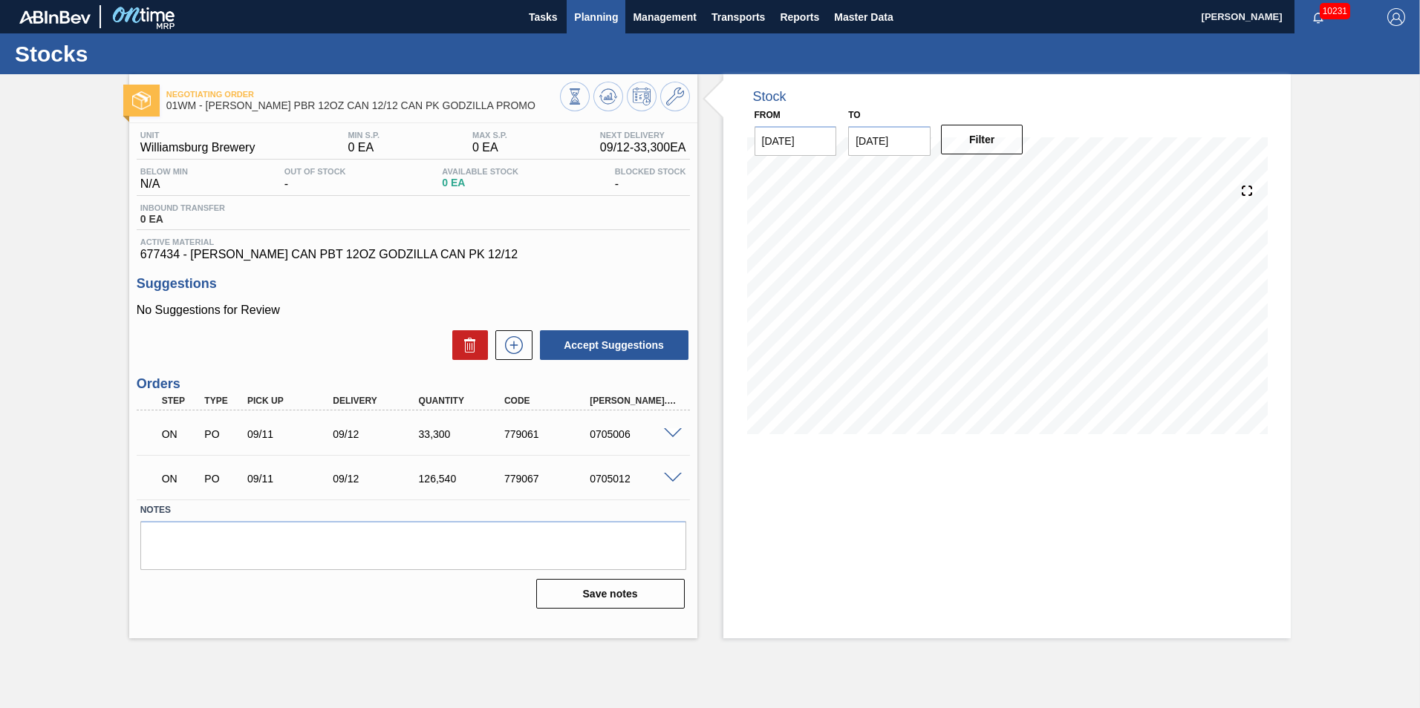
click at [593, 30] on button "Planning" at bounding box center [596, 16] width 59 height 33
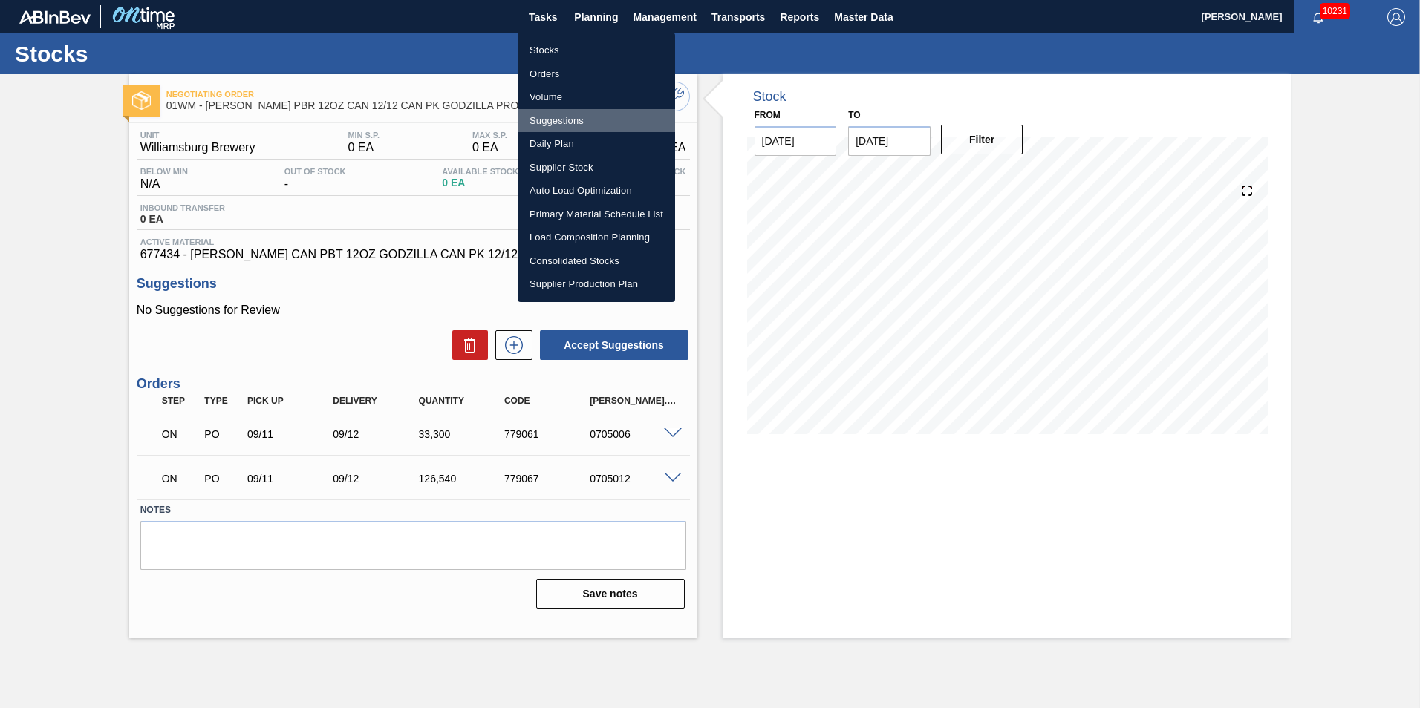
click at [595, 119] on li "Suggestions" at bounding box center [596, 121] width 157 height 24
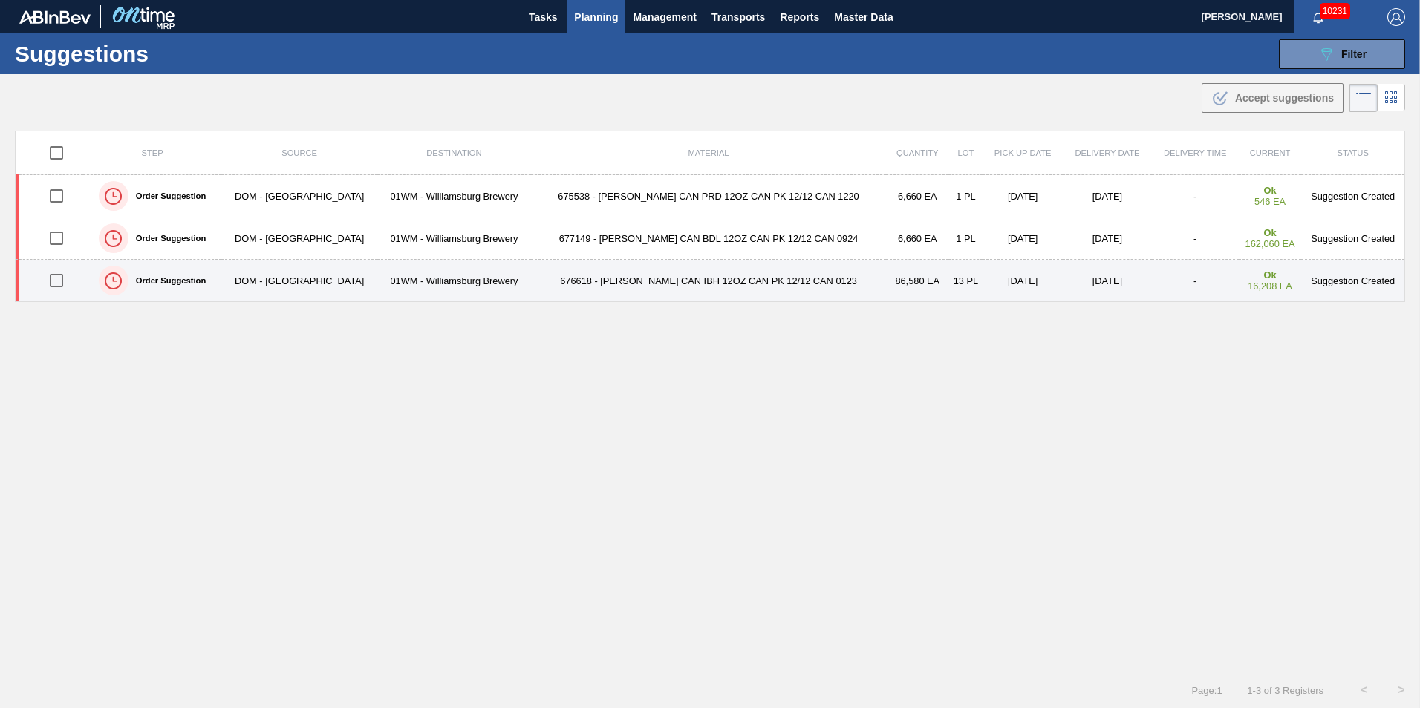
click at [658, 282] on td "676618 - CARR CAN IBH 12OZ CAN PK 12/12 CAN 0123" at bounding box center [708, 281] width 355 height 42
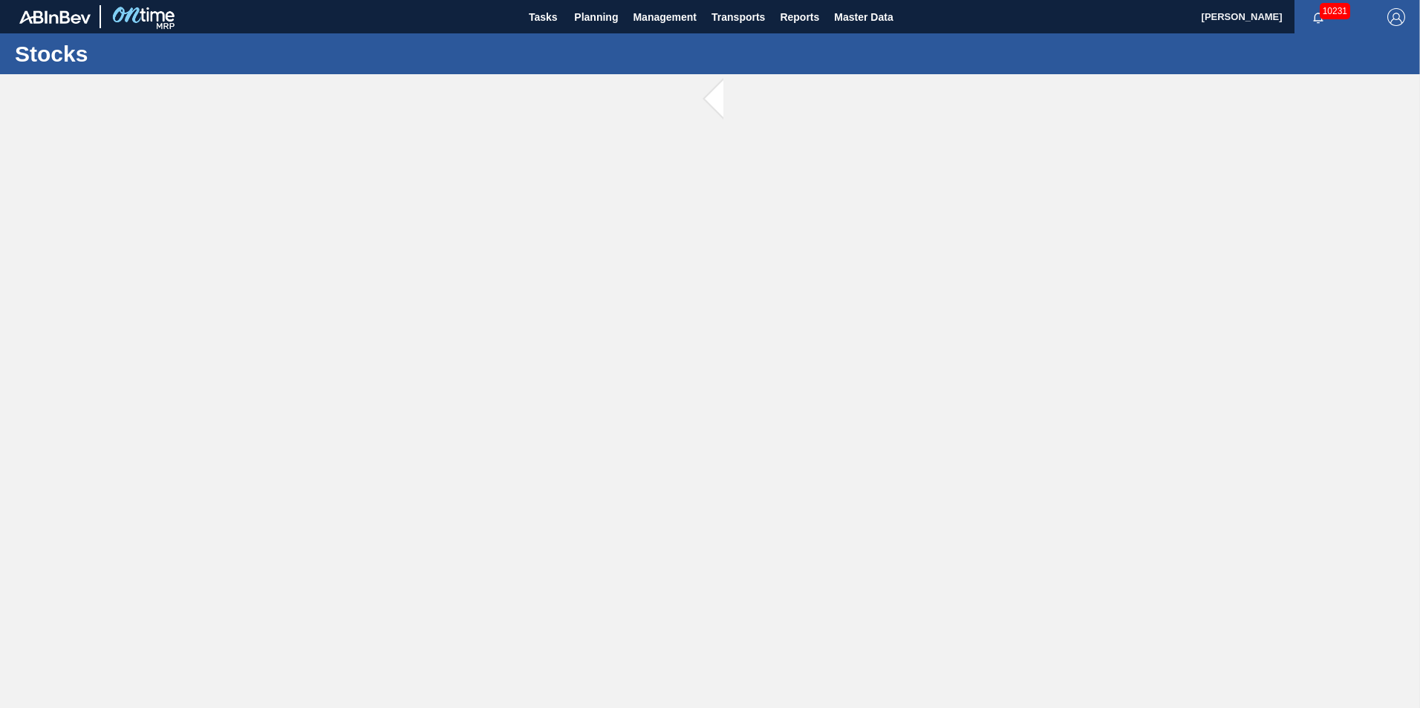
click at [204, 261] on main "Tasks Planning Management Transports Reports Master Data Vincent Geritano 10231…" at bounding box center [710, 354] width 1420 height 708
click at [607, 27] on button "Planning" at bounding box center [596, 16] width 59 height 33
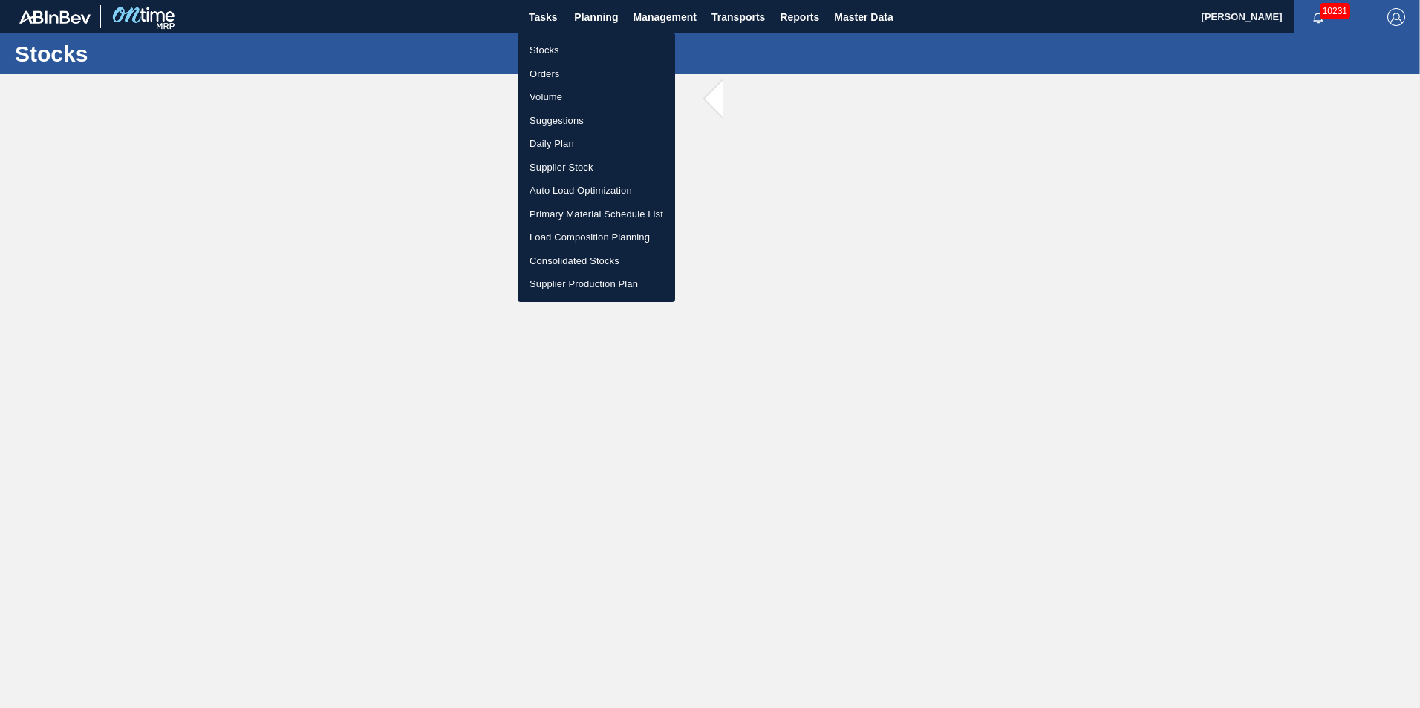
click at [583, 121] on li "Suggestions" at bounding box center [596, 121] width 157 height 24
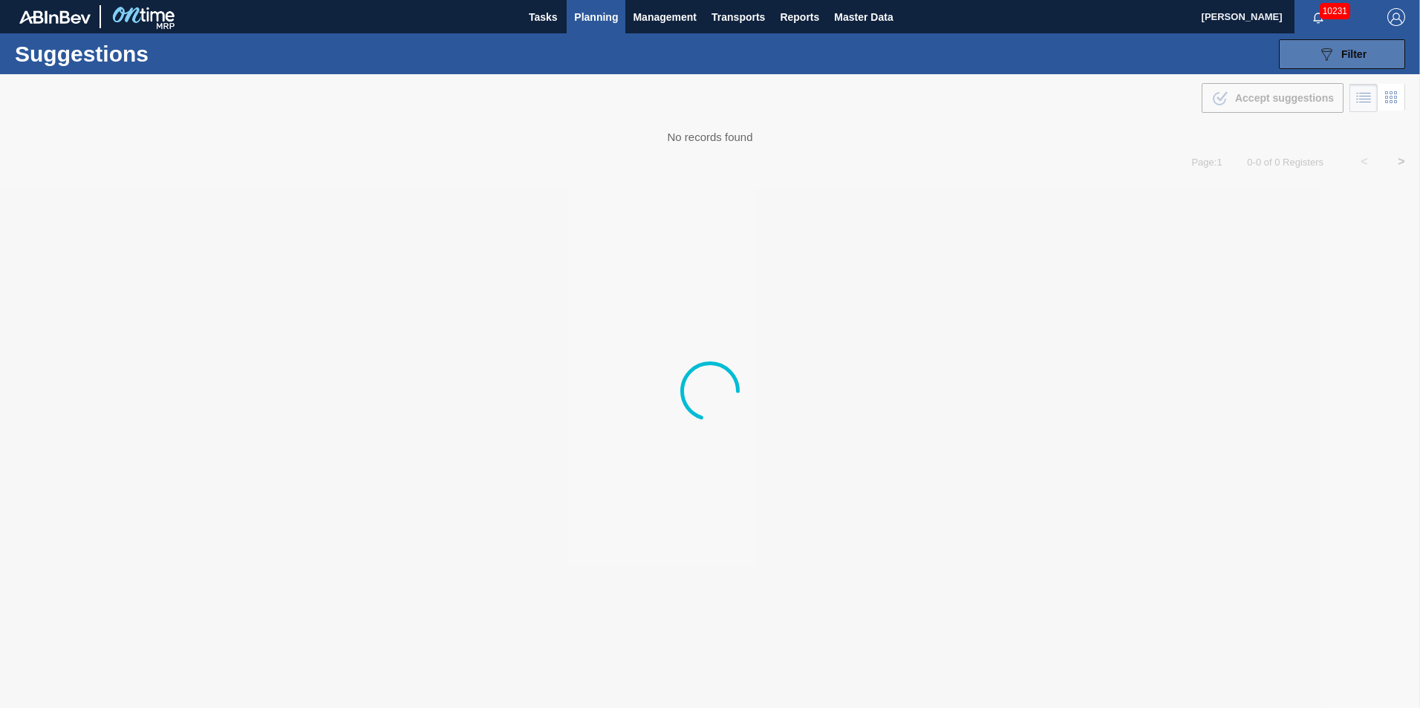
click at [1372, 60] on button "089F7B8B-B2A5-4AFE-B5C0-19BA573D28AC Filter" at bounding box center [1342, 54] width 126 height 30
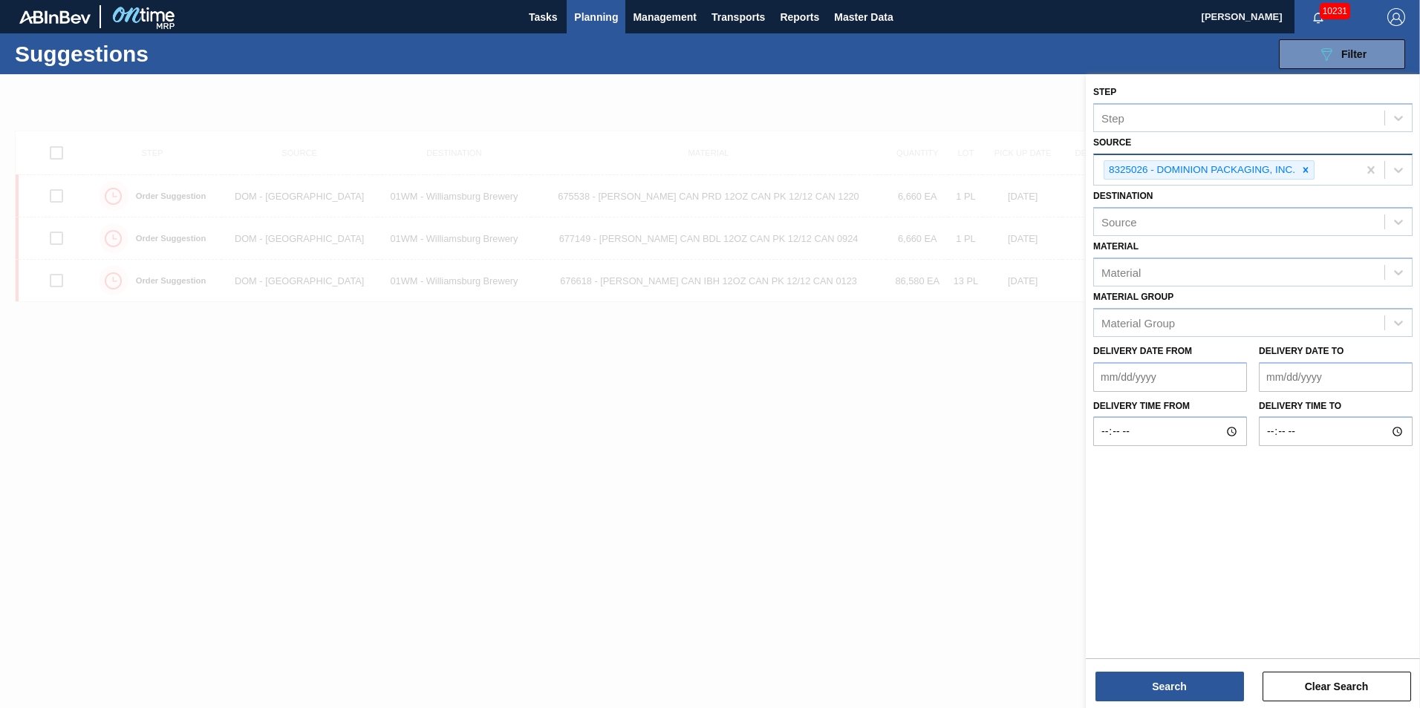
click at [1304, 170] on icon at bounding box center [1305, 170] width 10 height 10
click at [1398, 158] on div at bounding box center [1398, 168] width 27 height 27
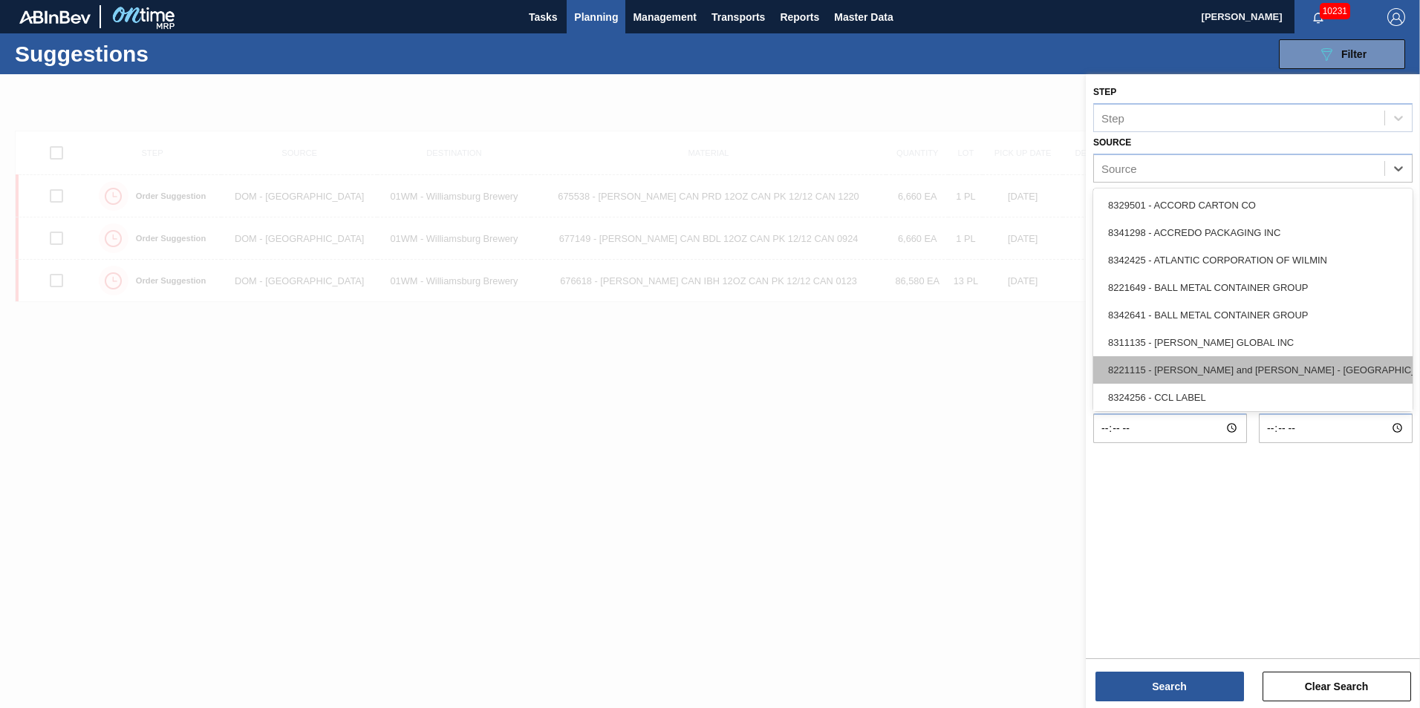
scroll to position [149, 0]
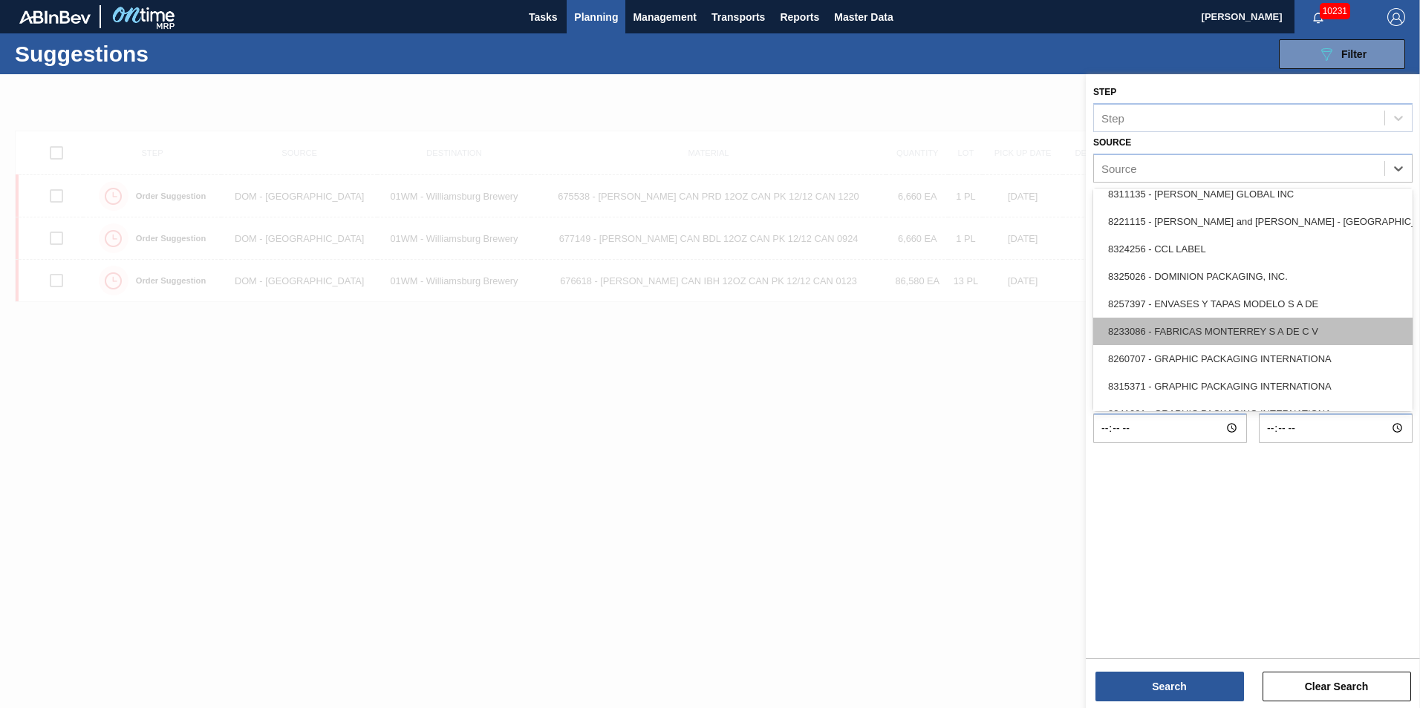
click at [1317, 324] on div "8233086 - FABRICAS MONTERREY S A DE C V" at bounding box center [1252, 331] width 319 height 27
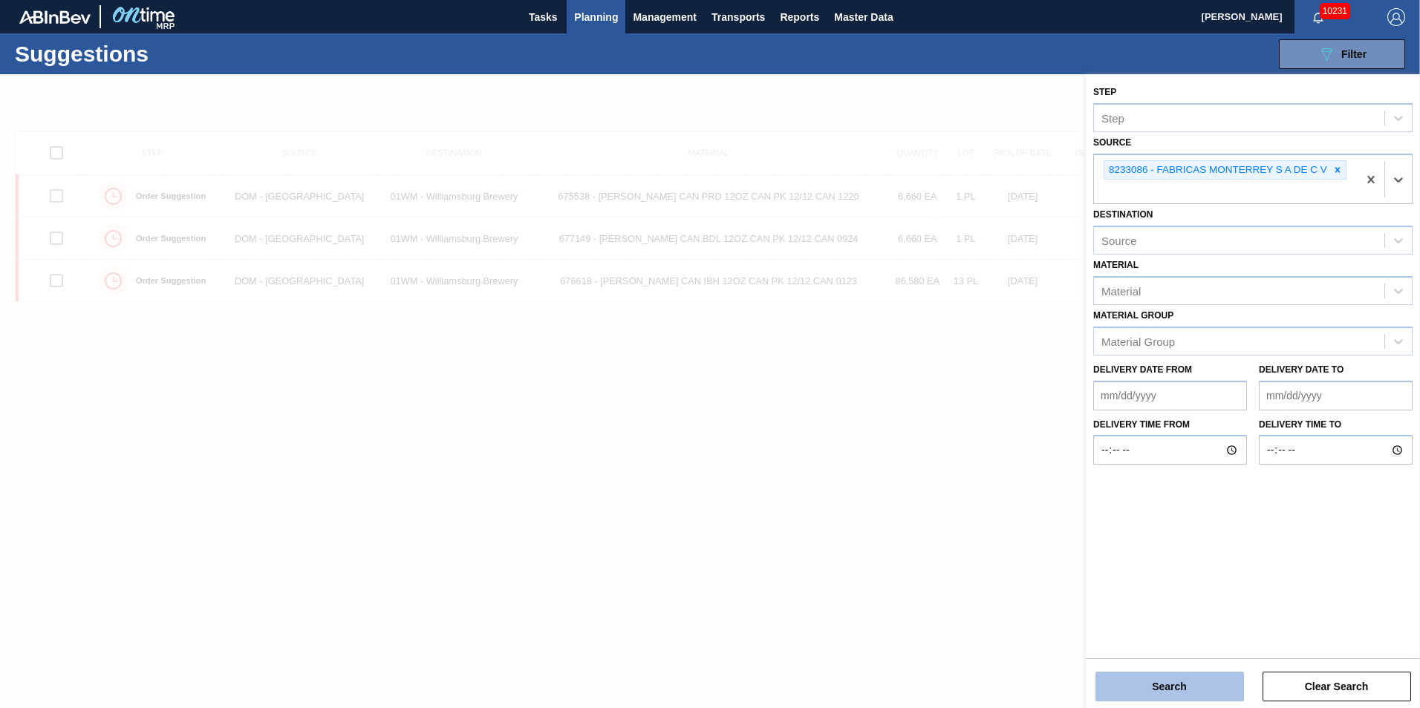
click at [1157, 688] on button "Search" at bounding box center [1169, 687] width 149 height 30
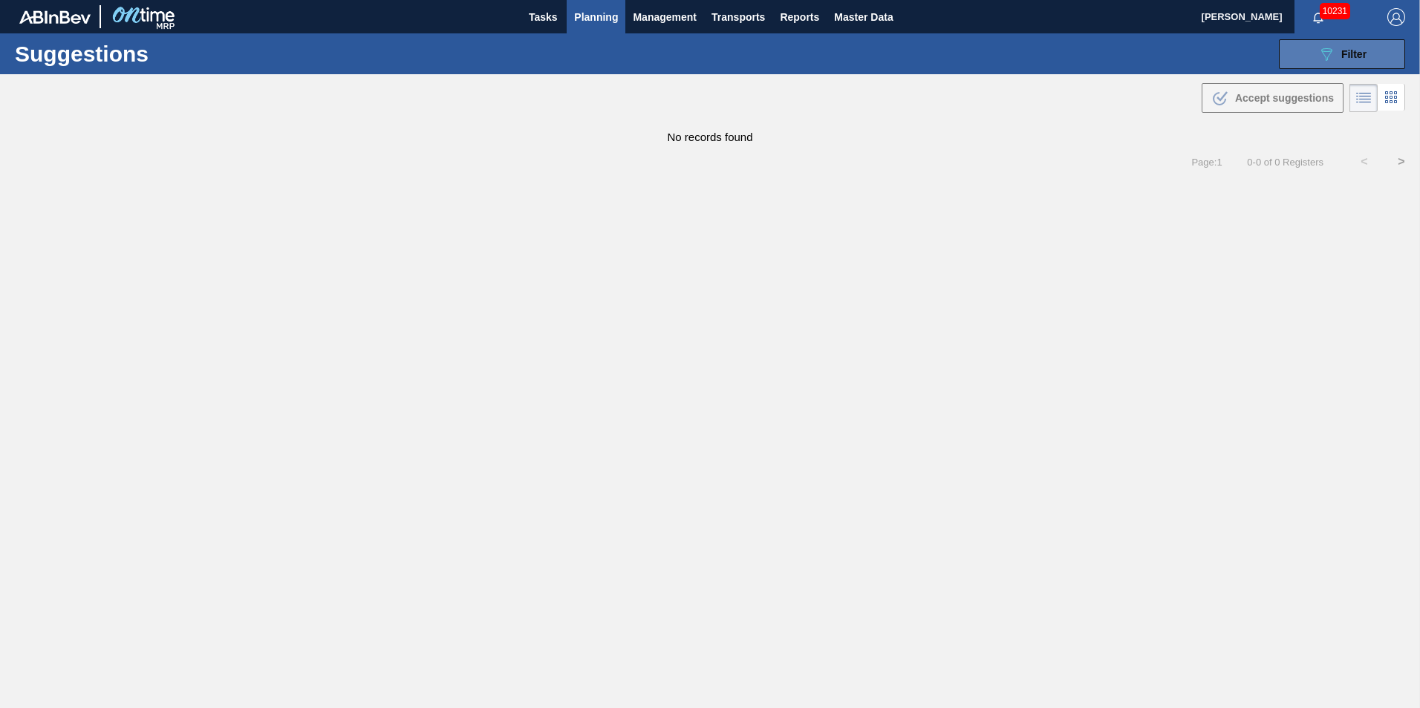
click at [1358, 53] on span "Filter" at bounding box center [1353, 54] width 25 height 12
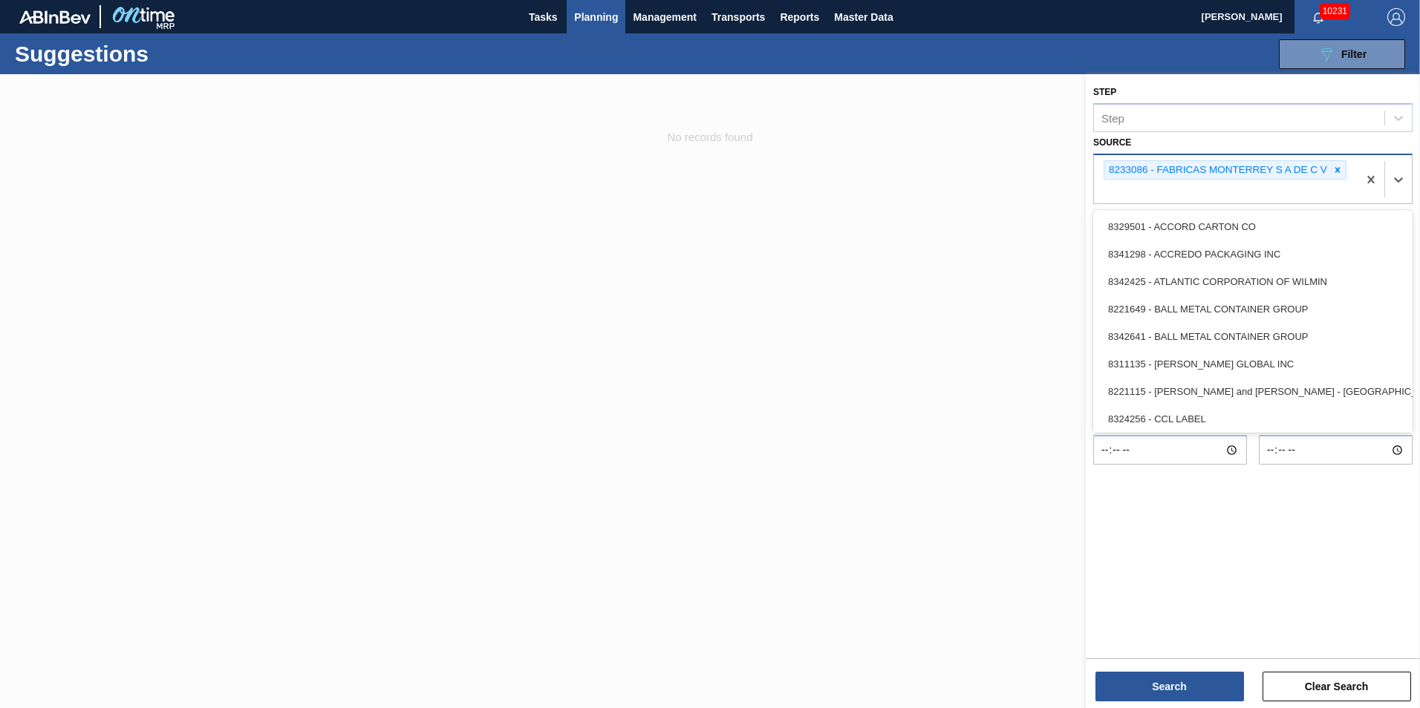
click at [1346, 166] on div "8233086 - FABRICAS MONTERREY S A DE C V" at bounding box center [1226, 179] width 264 height 49
click at [1345, 167] on div "8233086 - FABRICAS MONTERREY S A DE C V" at bounding box center [1225, 170] width 243 height 20
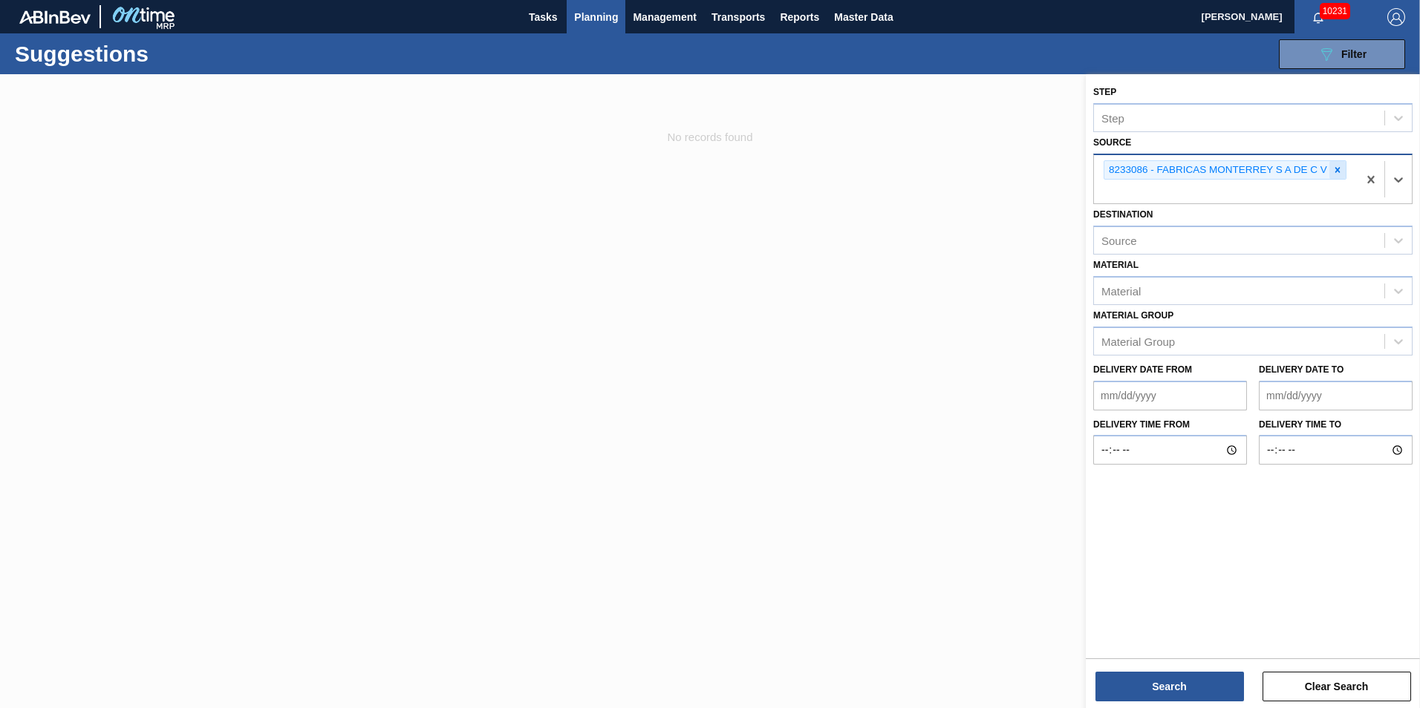
click at [1340, 164] on div at bounding box center [1337, 170] width 16 height 19
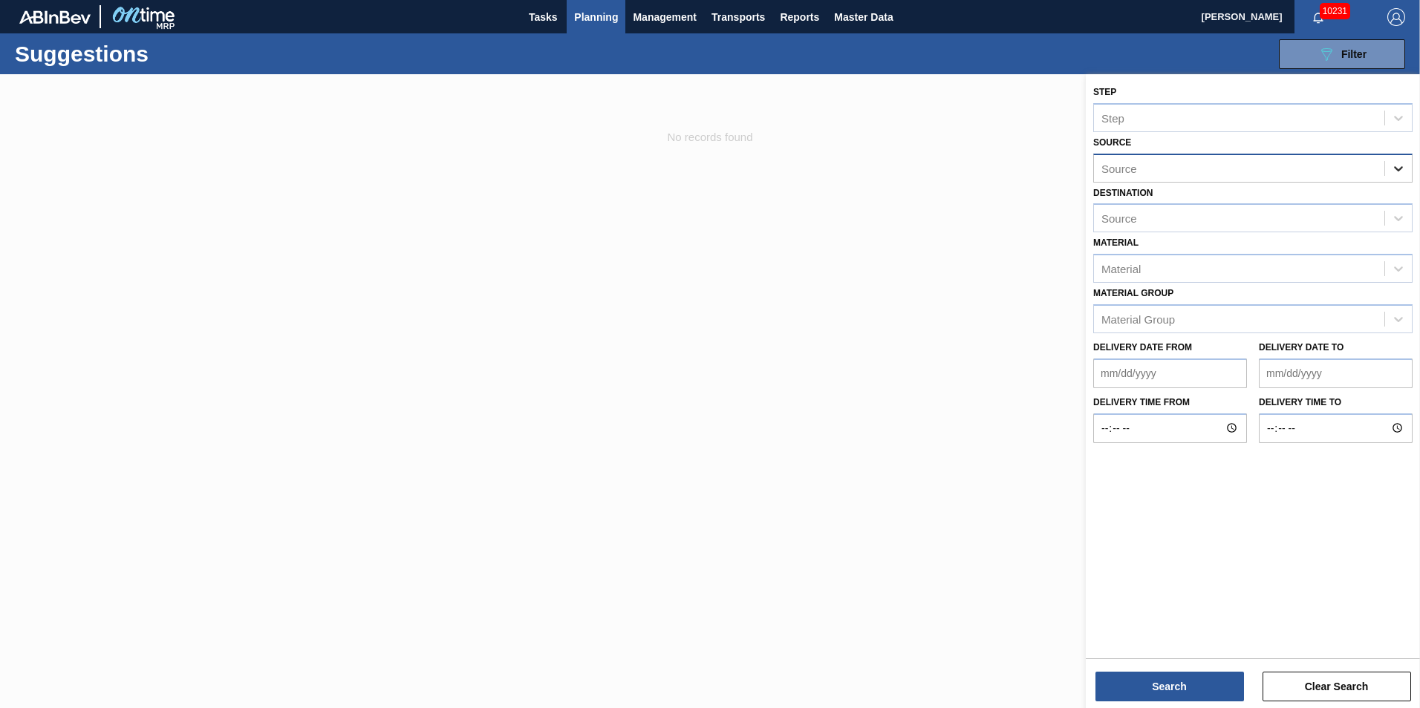
click at [1395, 176] on div at bounding box center [1398, 168] width 27 height 27
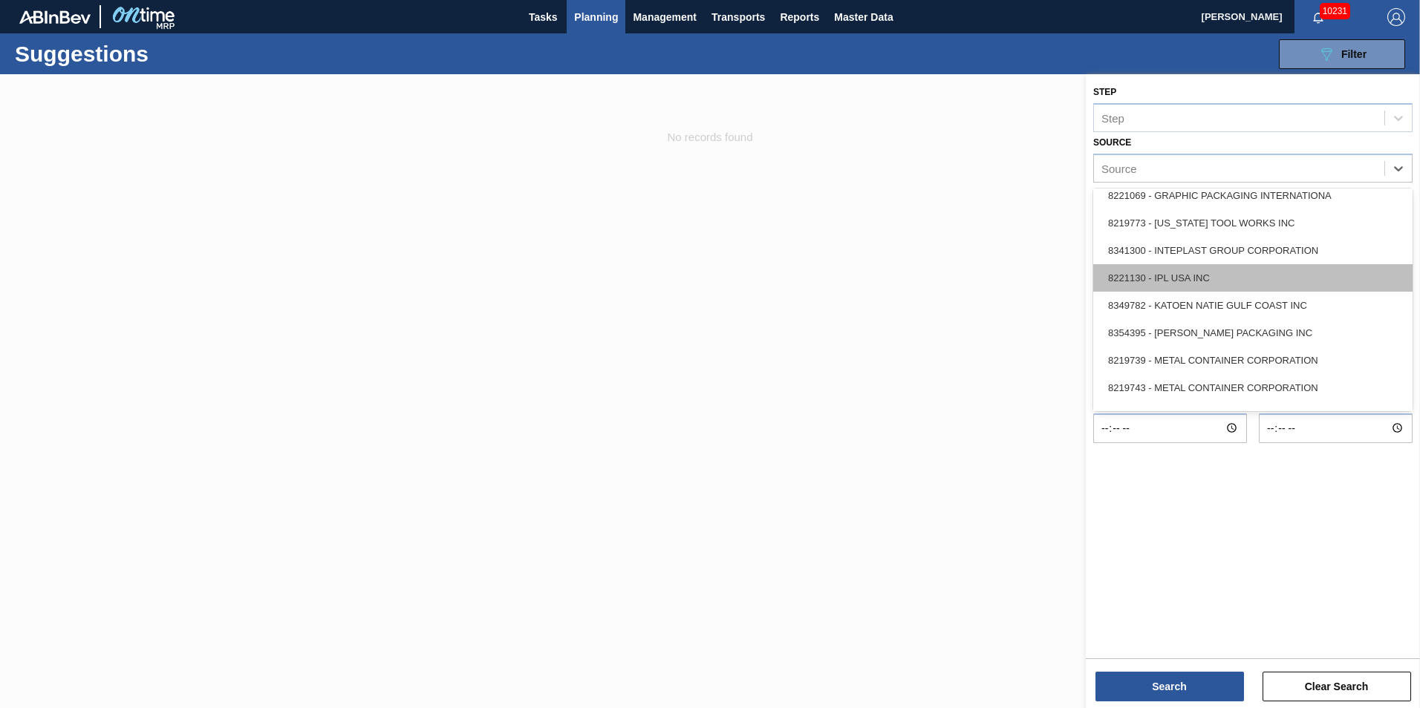
scroll to position [446, 0]
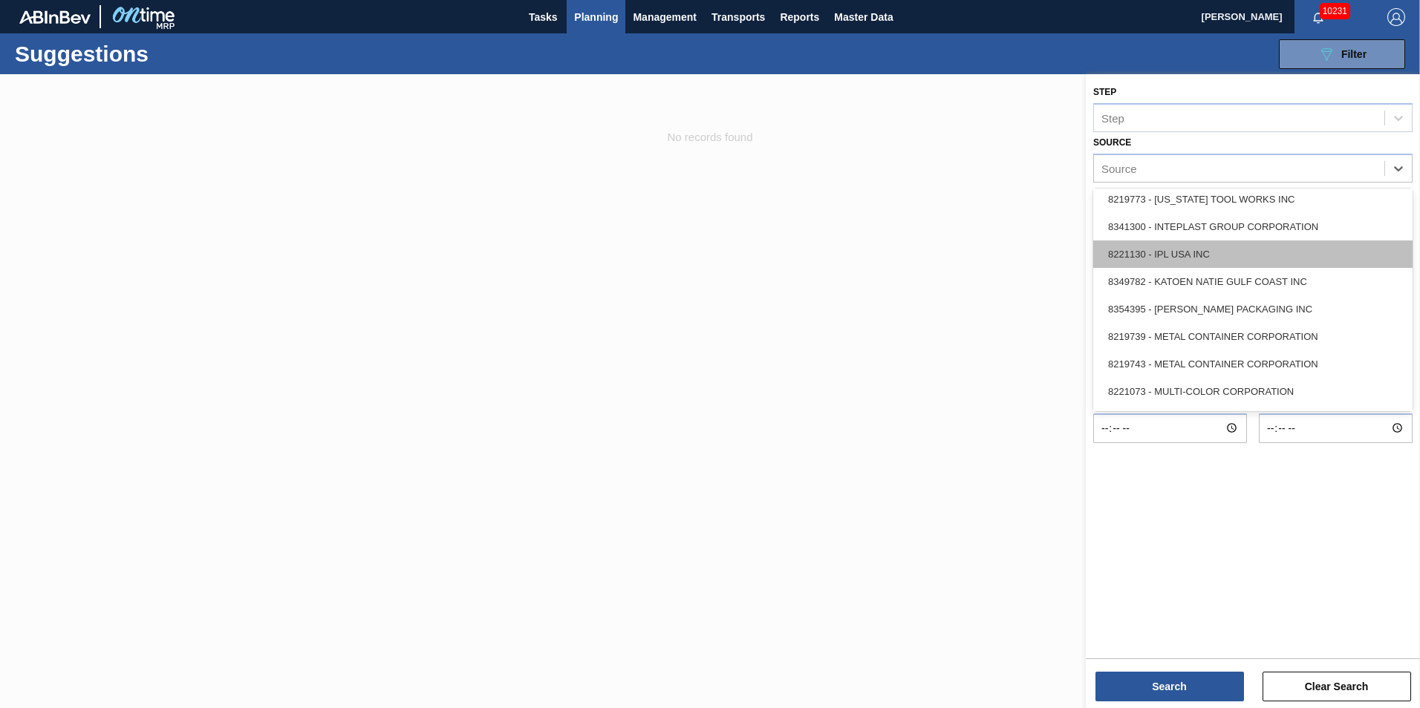
click at [1300, 255] on div "8221130 - IPL USA INC" at bounding box center [1252, 254] width 319 height 27
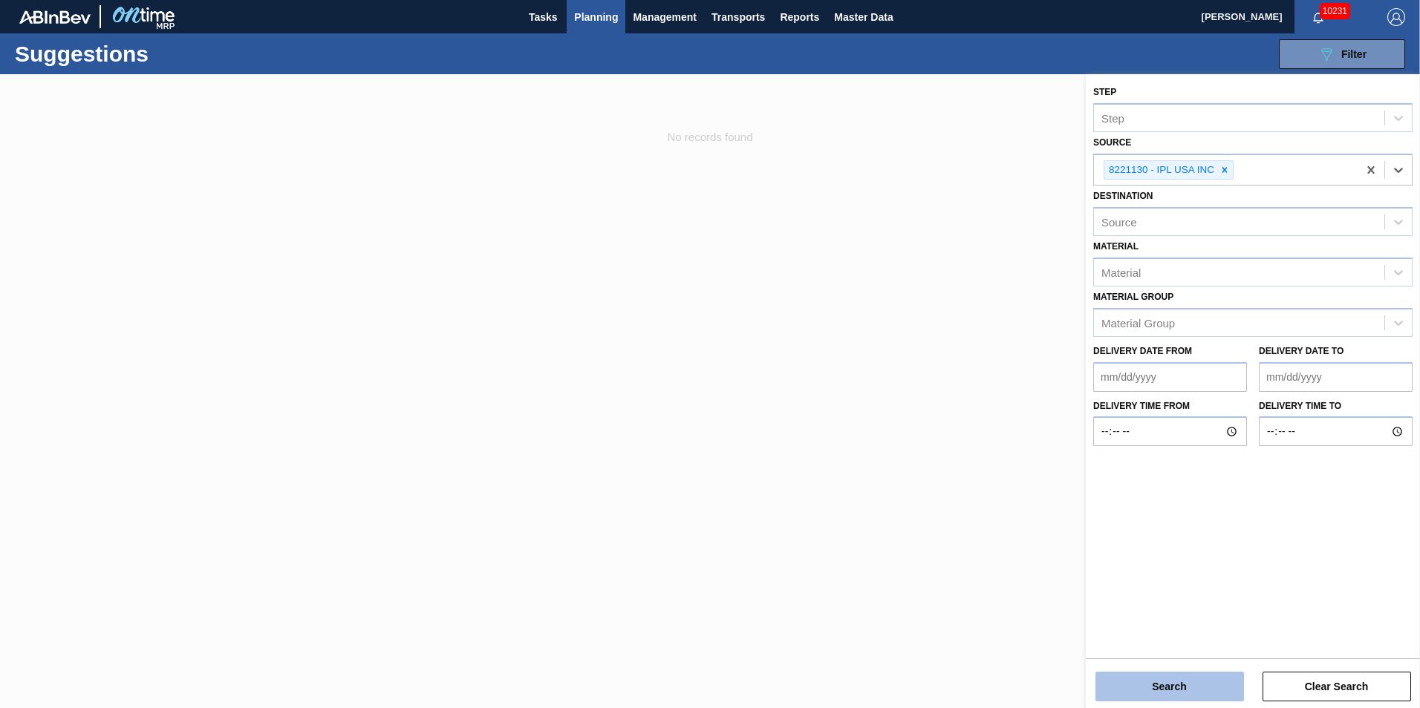
click at [1153, 682] on button "Search" at bounding box center [1169, 687] width 149 height 30
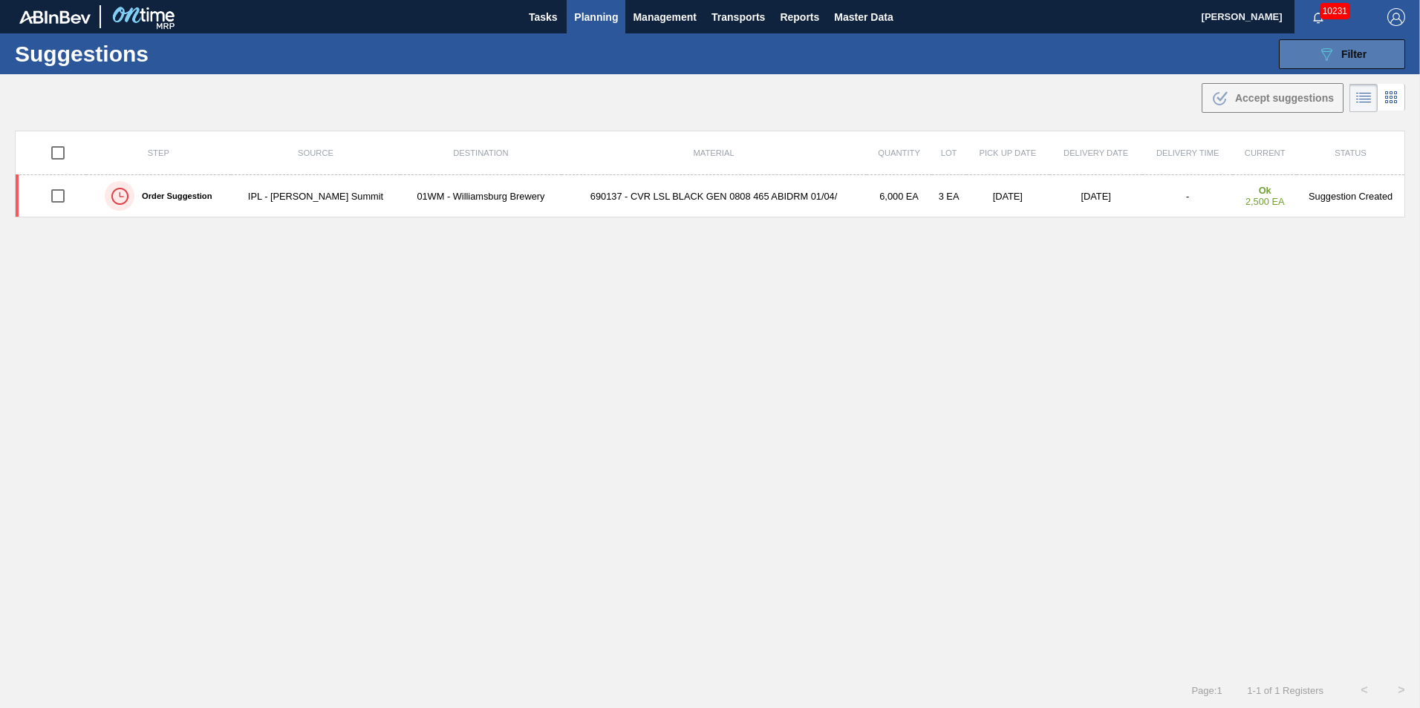
click at [1341, 49] on span "Filter" at bounding box center [1353, 54] width 25 height 12
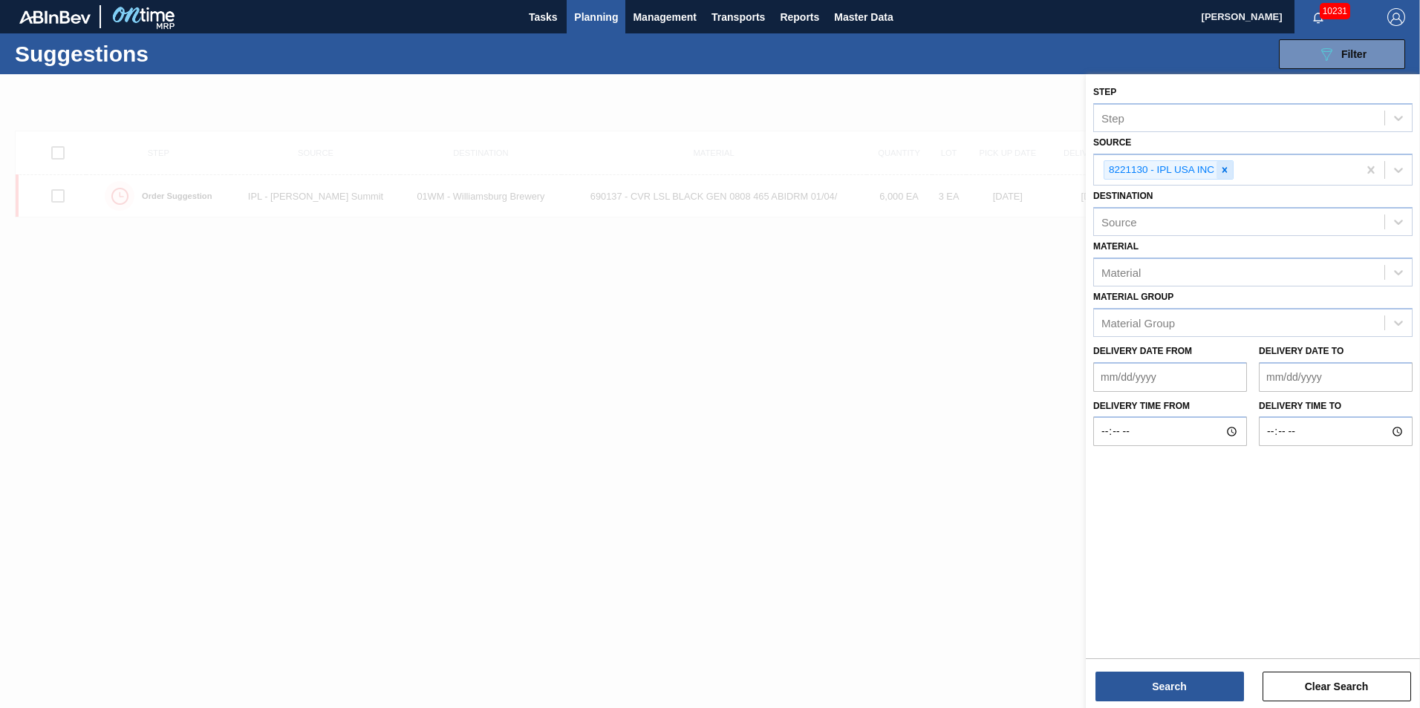
click at [1228, 166] on icon at bounding box center [1224, 170] width 10 height 10
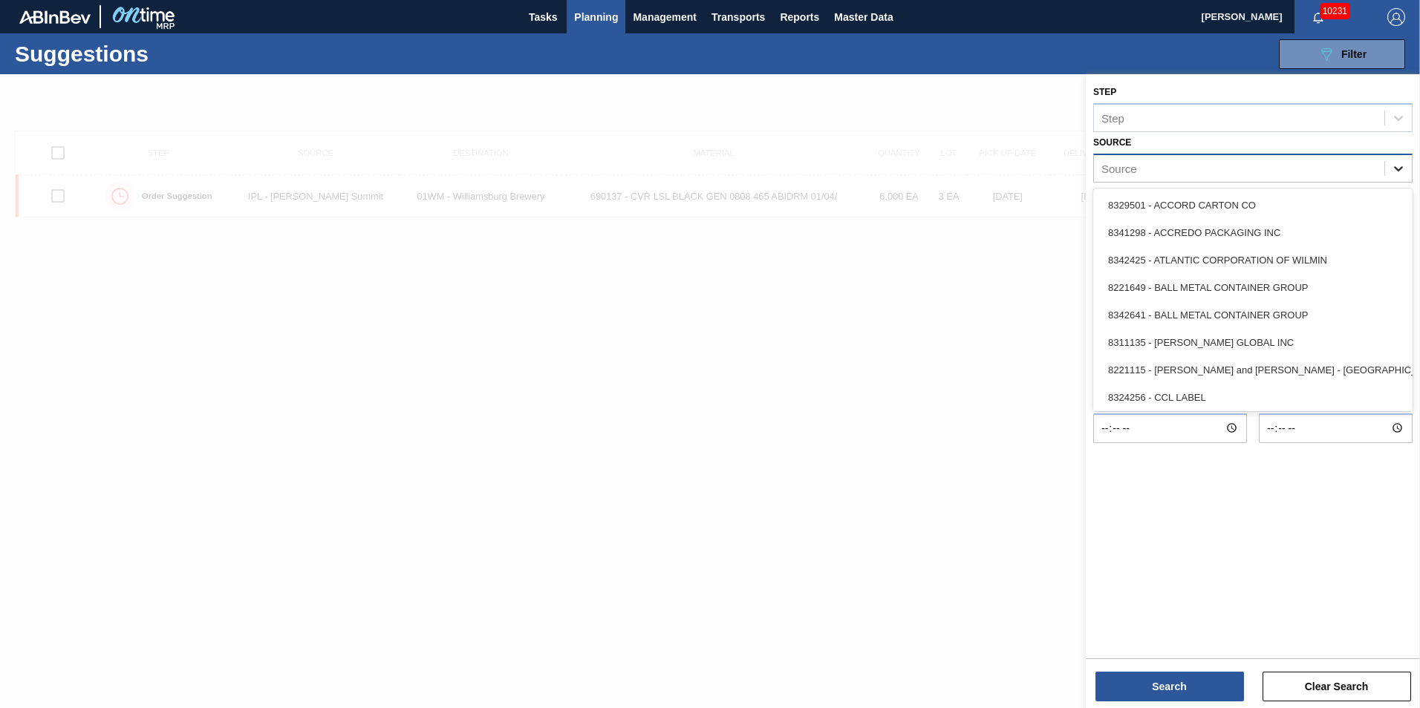
click at [1389, 165] on div at bounding box center [1398, 168] width 27 height 27
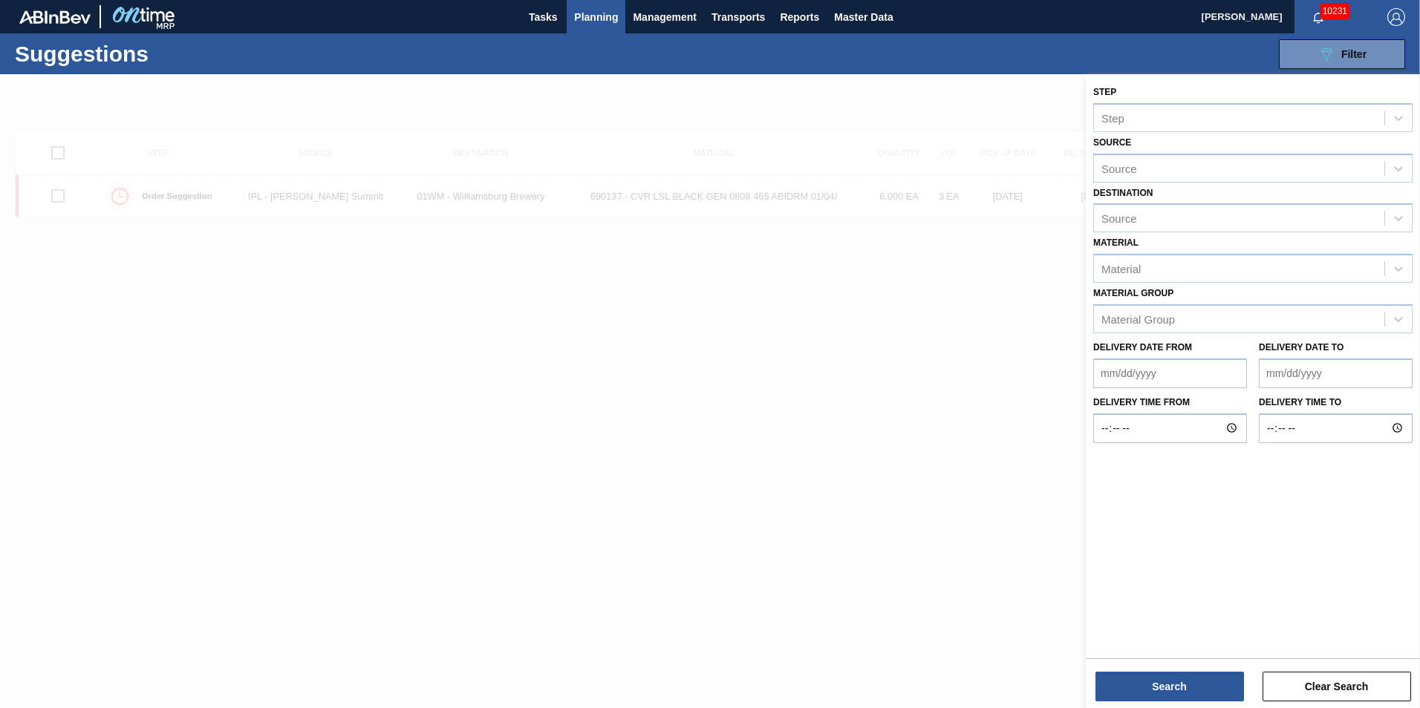
click at [554, 221] on div at bounding box center [710, 428] width 1420 height 708
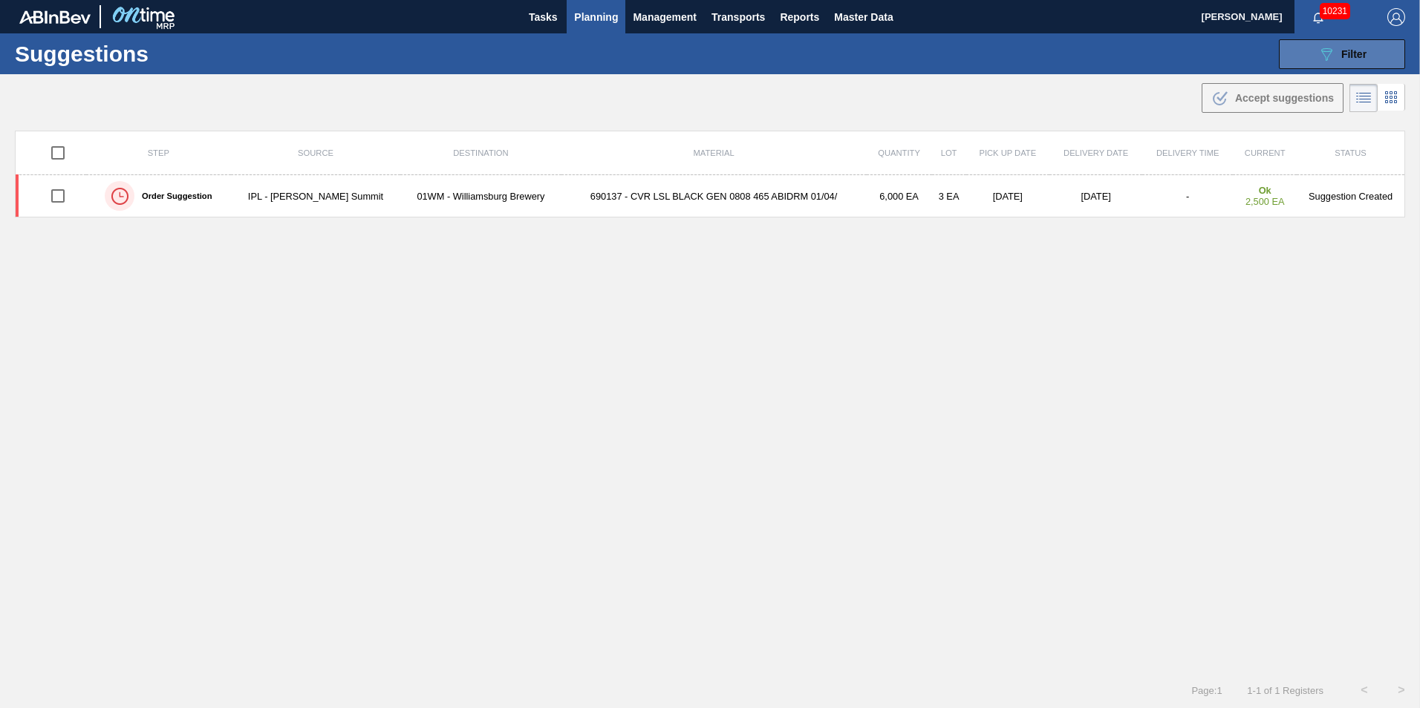
click at [1324, 62] on icon "089F7B8B-B2A5-4AFE-B5C0-19BA573D28AC" at bounding box center [1326, 54] width 18 height 18
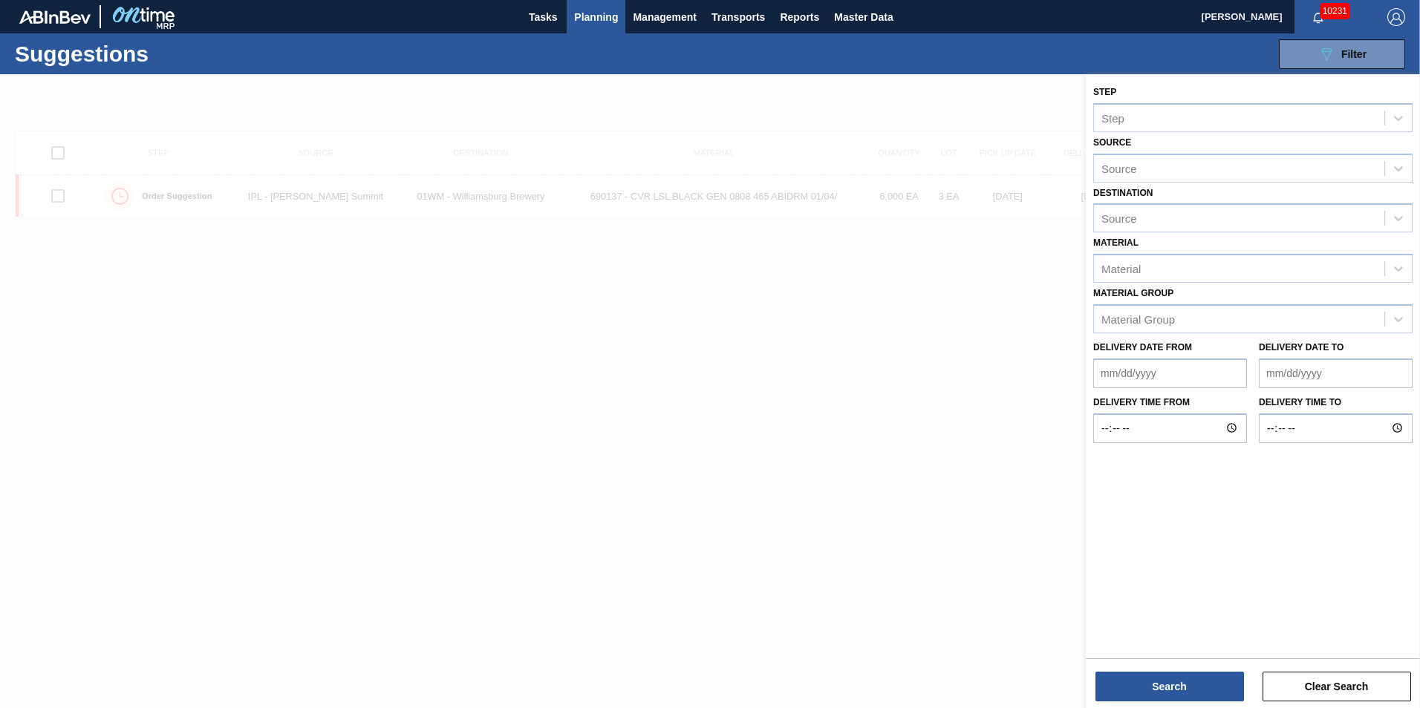
click at [423, 315] on div at bounding box center [710, 428] width 1420 height 708
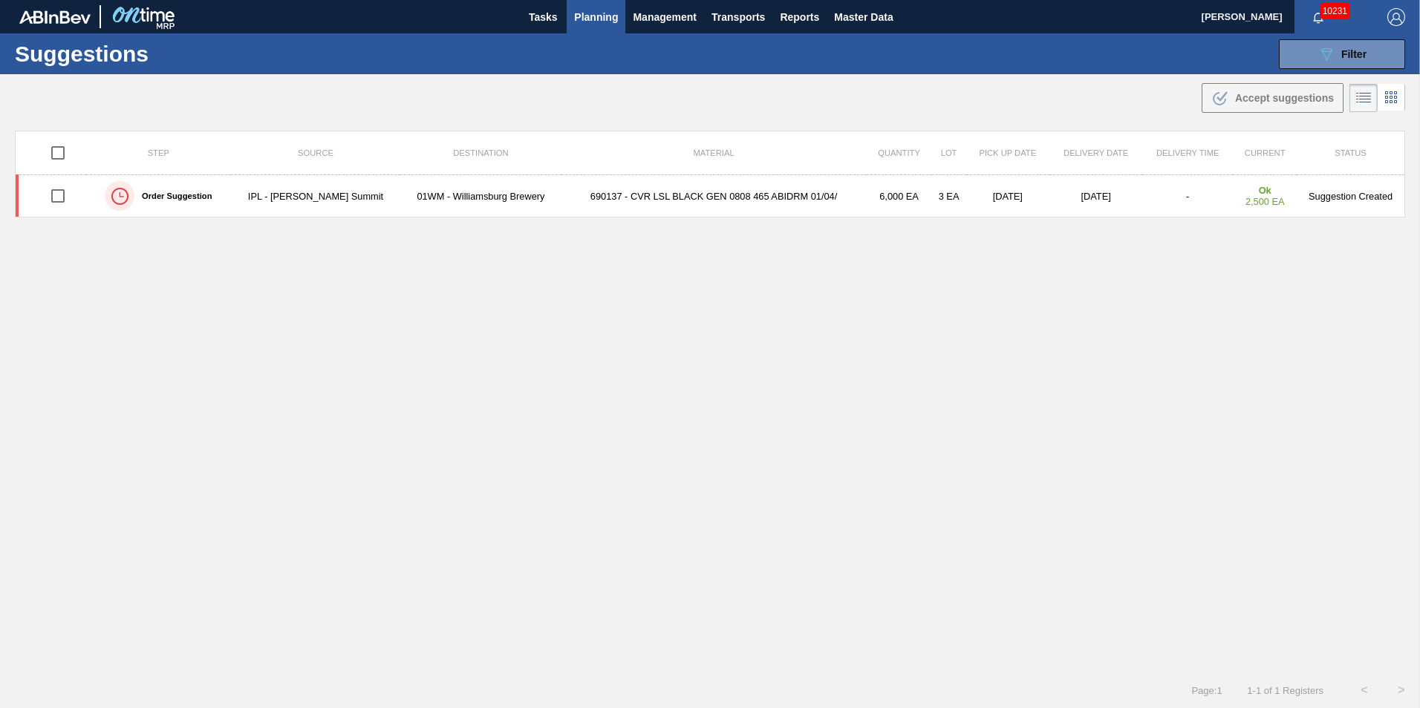
drag, startPoint x: 844, startPoint y: 518, endPoint x: 851, endPoint y: 510, distance: 11.0
click at [844, 518] on div "Step Source Destination Material Quantity Lot Pick up Date Delivery Date Delive…" at bounding box center [710, 388] width 1390 height 515
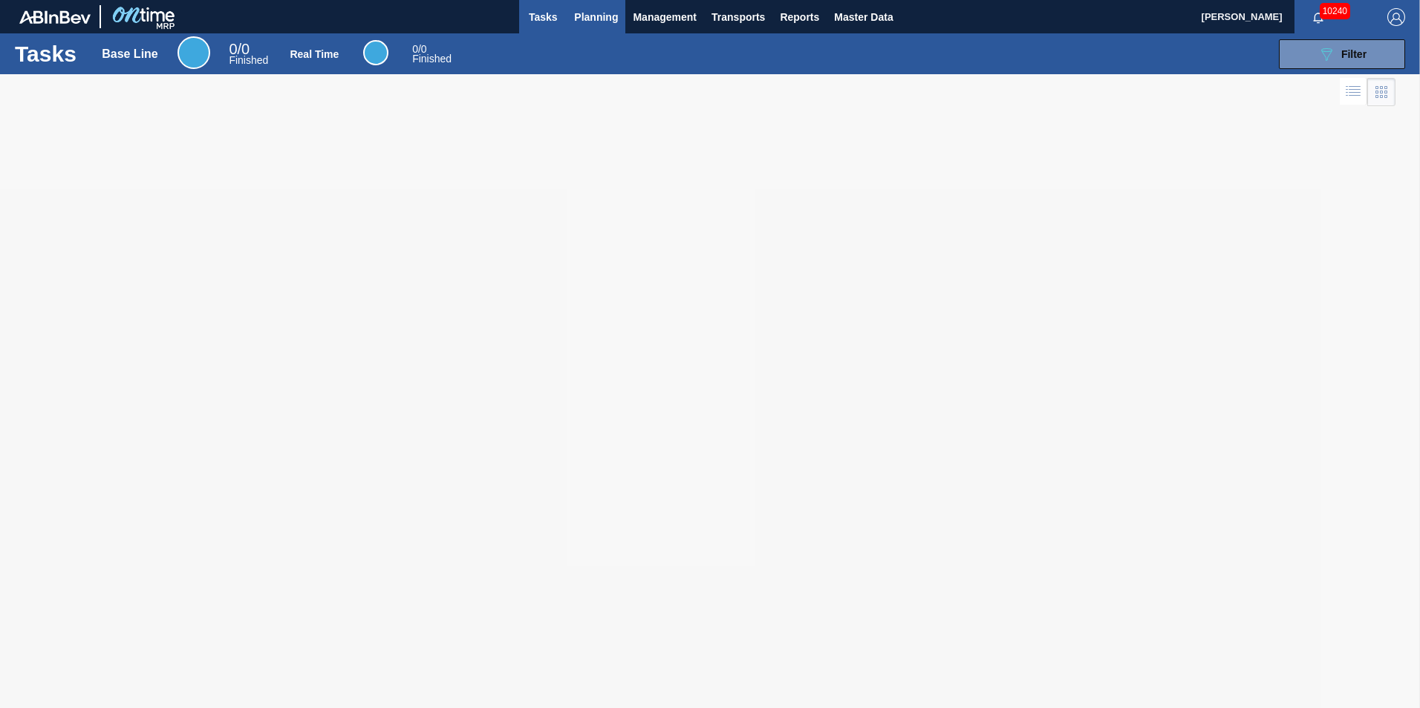
click at [572, 23] on button "Planning" at bounding box center [596, 16] width 59 height 33
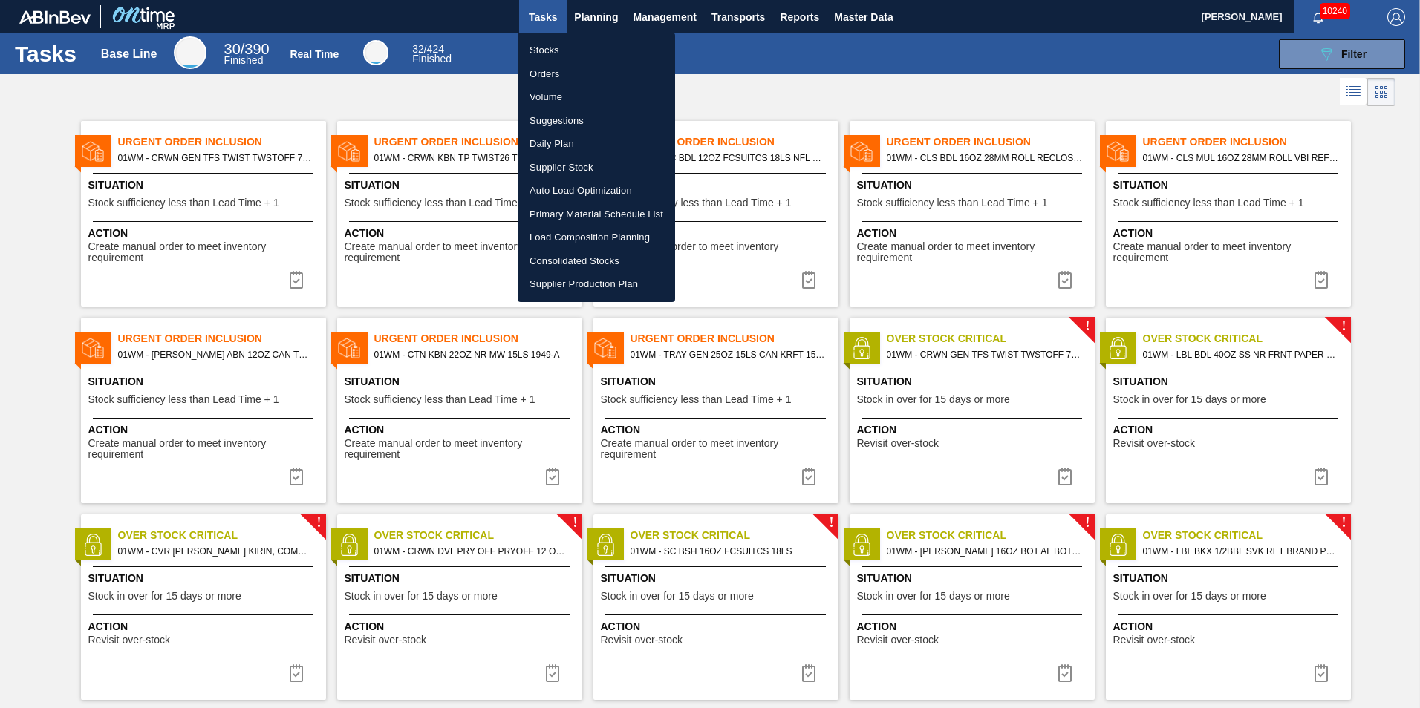
click at [560, 70] on li "Orders" at bounding box center [596, 74] width 157 height 24
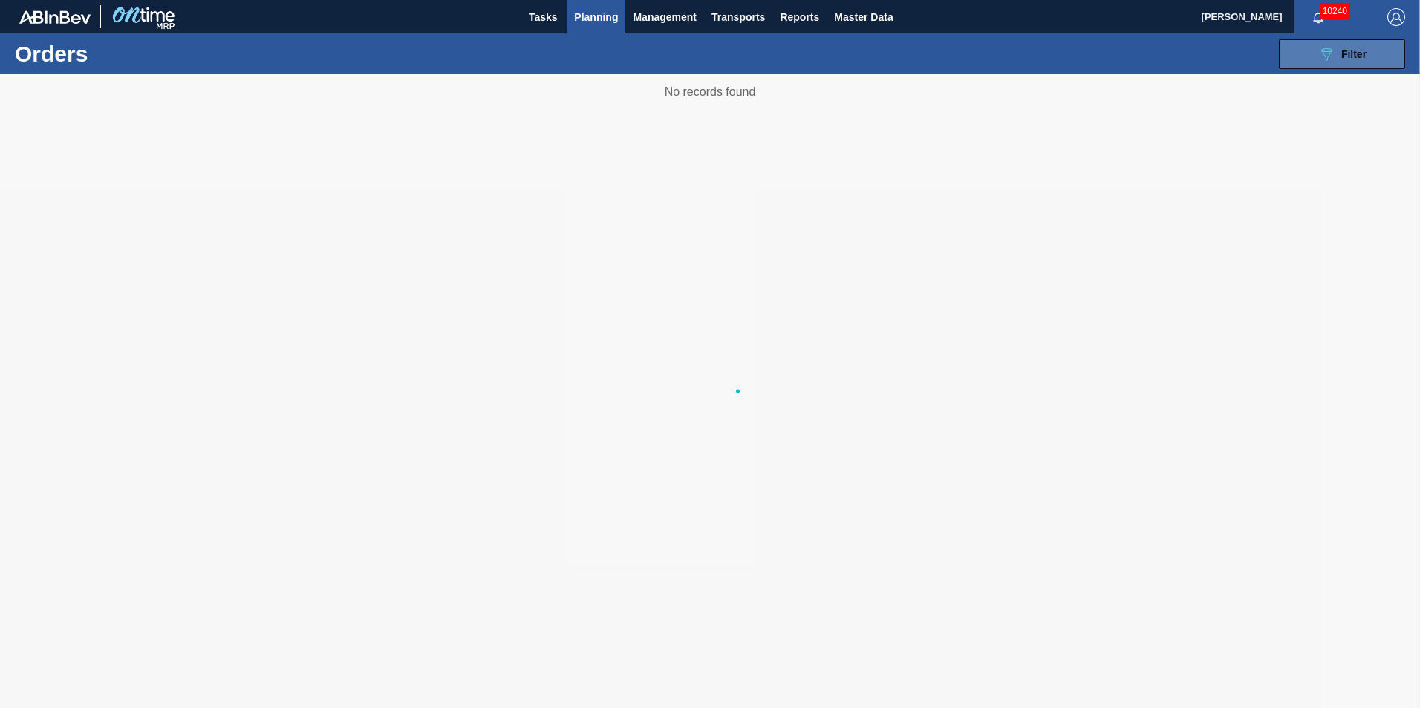
click at [1334, 53] on icon "089F7B8B-B2A5-4AFE-B5C0-19BA573D28AC" at bounding box center [1326, 54] width 18 height 18
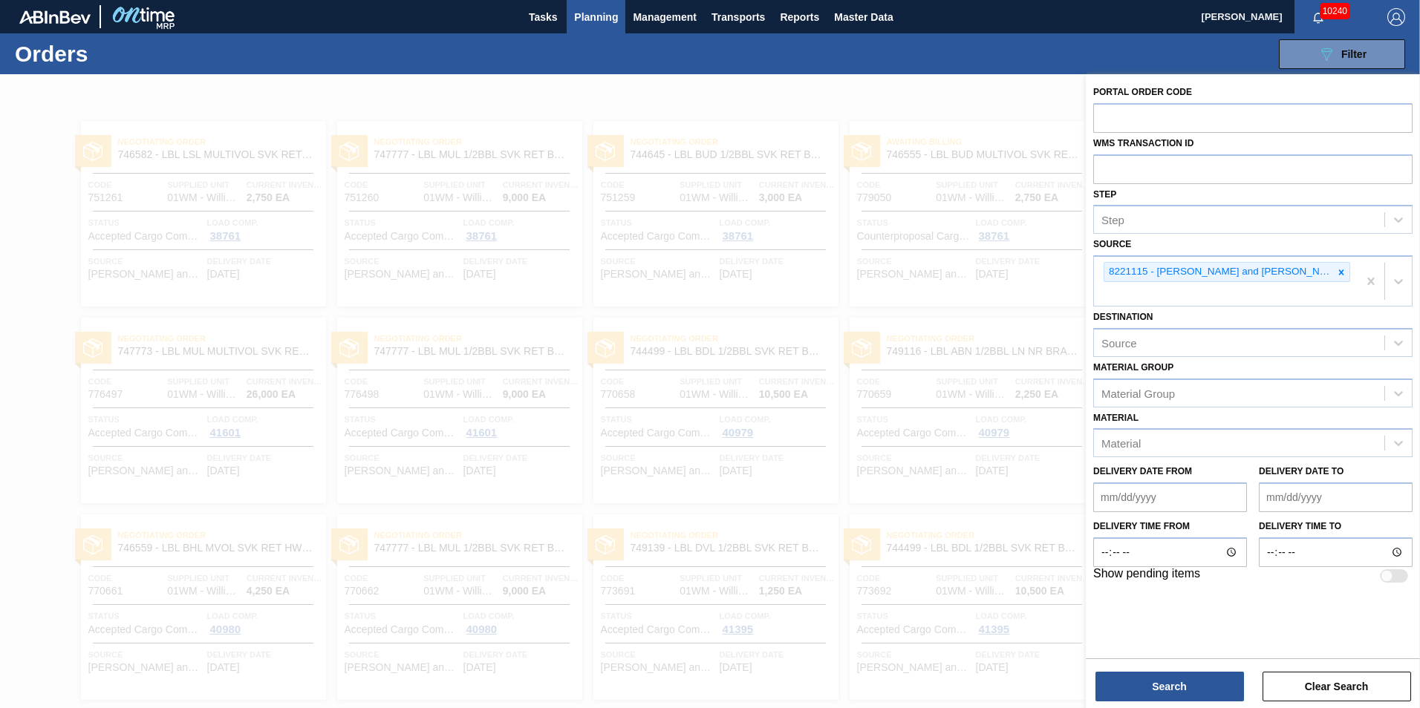
click at [795, 490] on div at bounding box center [710, 428] width 1420 height 708
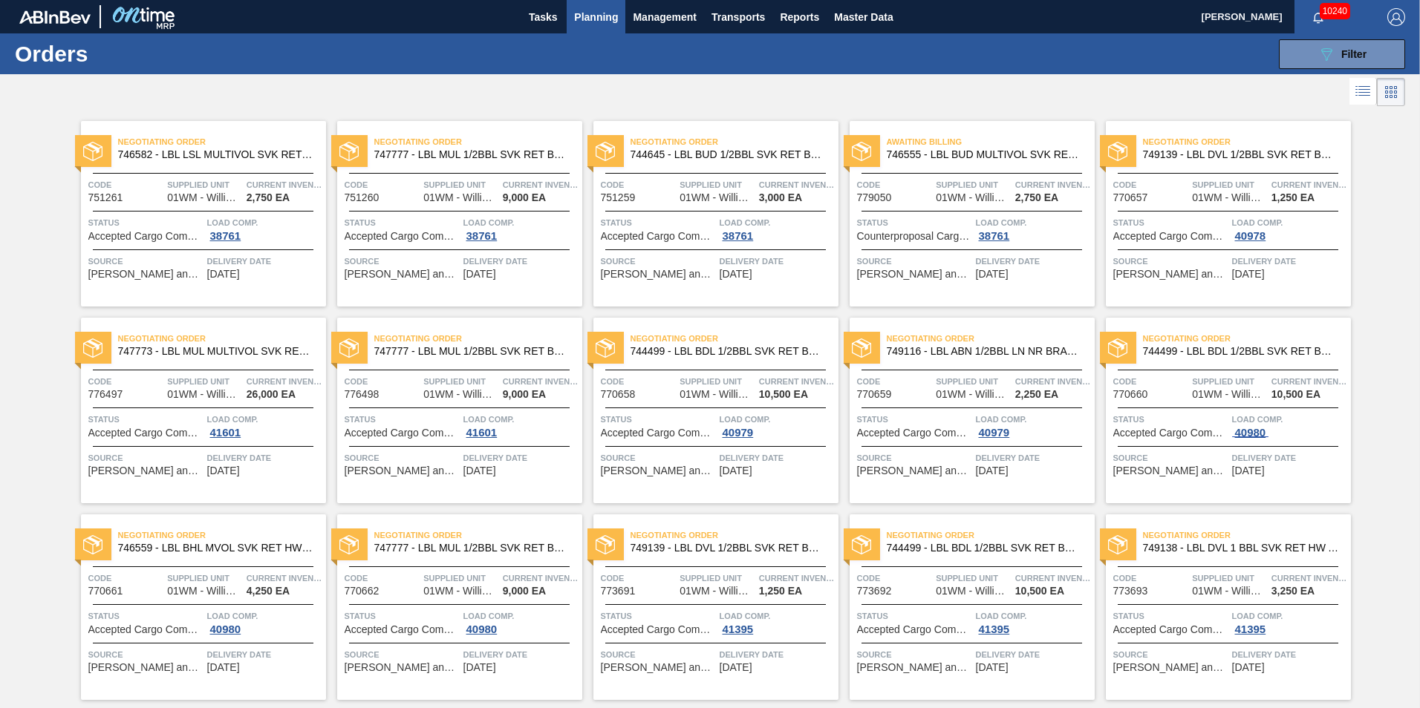
click at [1251, 431] on div "40980" at bounding box center [1250, 433] width 37 height 12
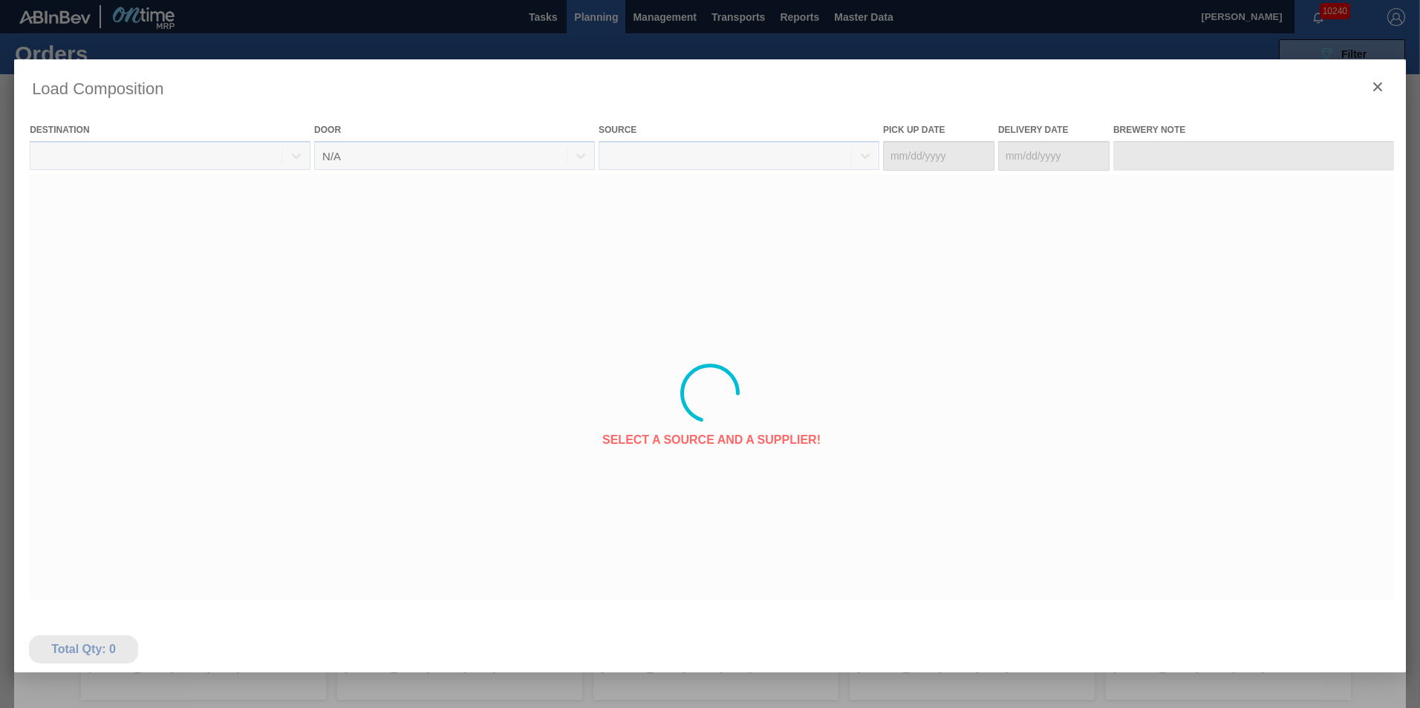
type Date "10/15/2025"
type Date "10/17/2025"
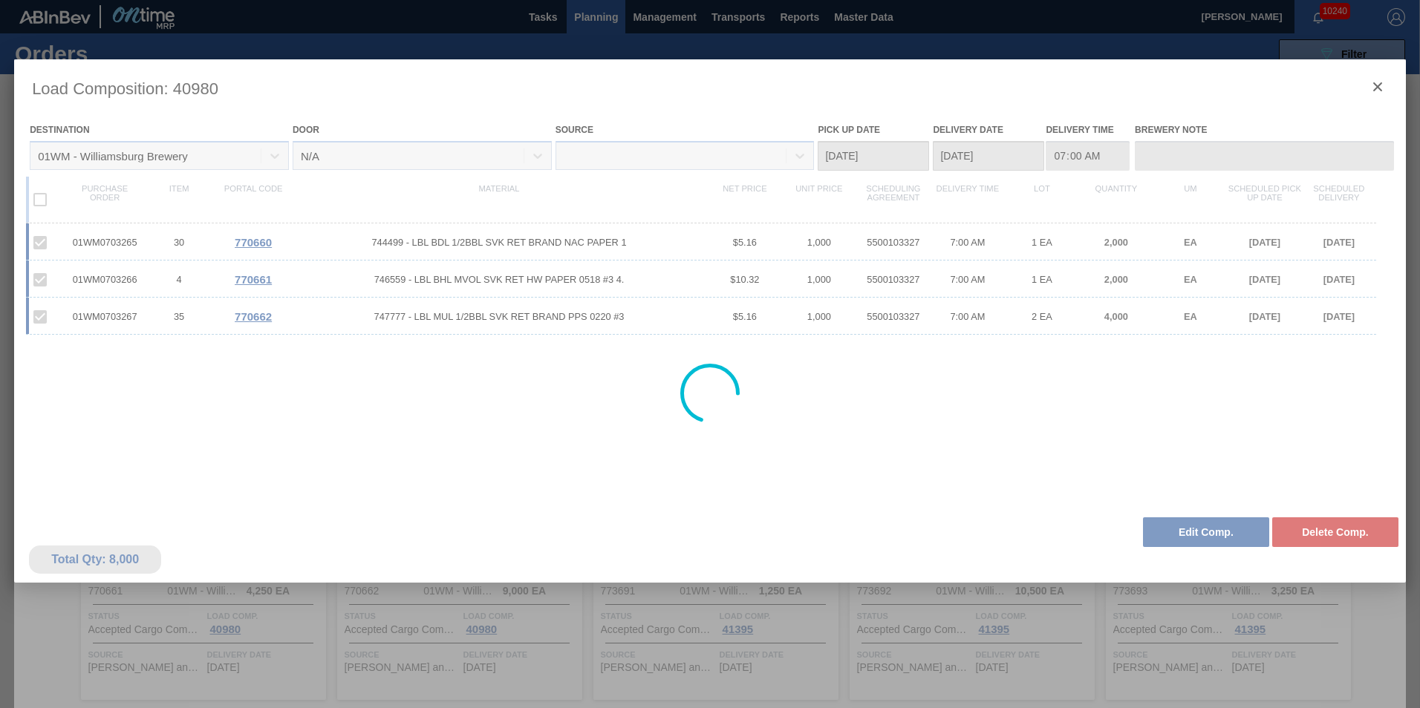
click at [1383, 88] on div at bounding box center [710, 393] width 1392 height 668
drag, startPoint x: 1383, startPoint y: 88, endPoint x: 1231, endPoint y: 134, distance: 158.1
click at [1381, 88] on div at bounding box center [710, 393] width 1392 height 668
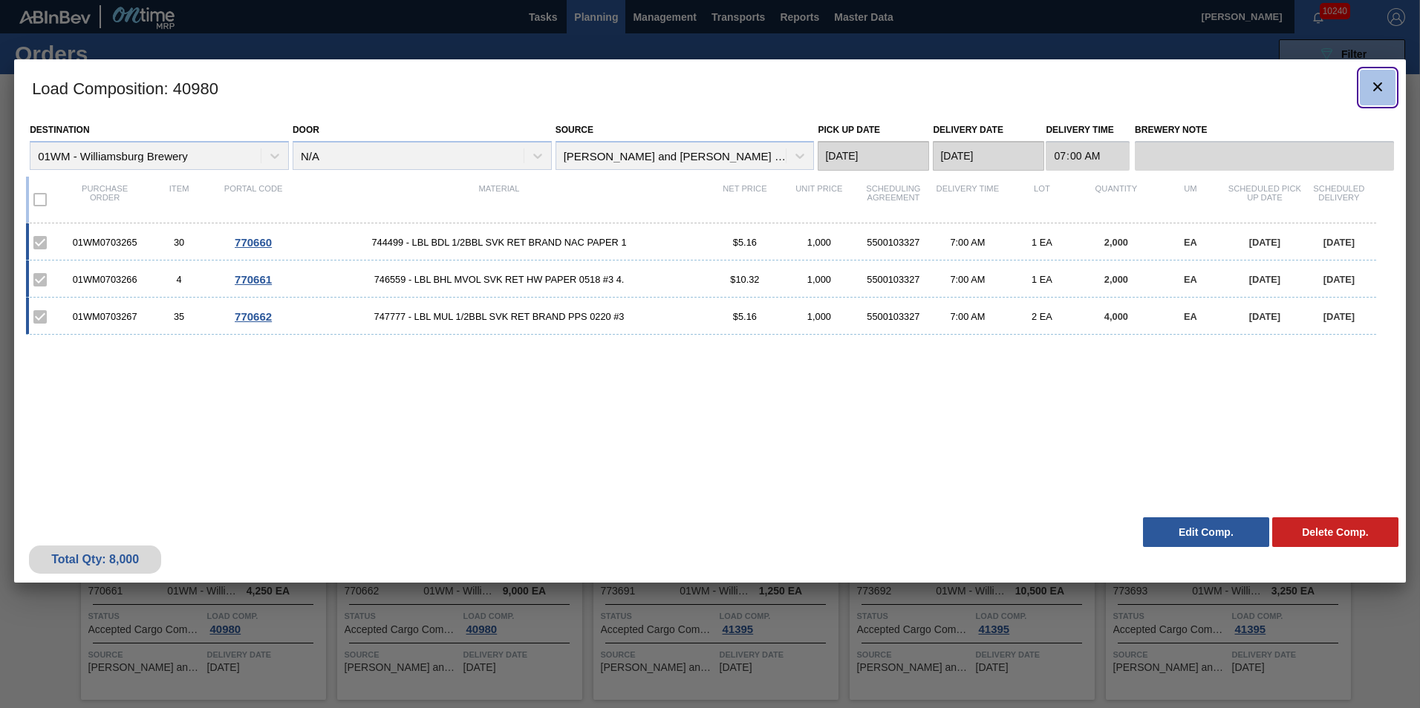
click at [1386, 85] on icon "botão de ícone" at bounding box center [1378, 87] width 18 height 18
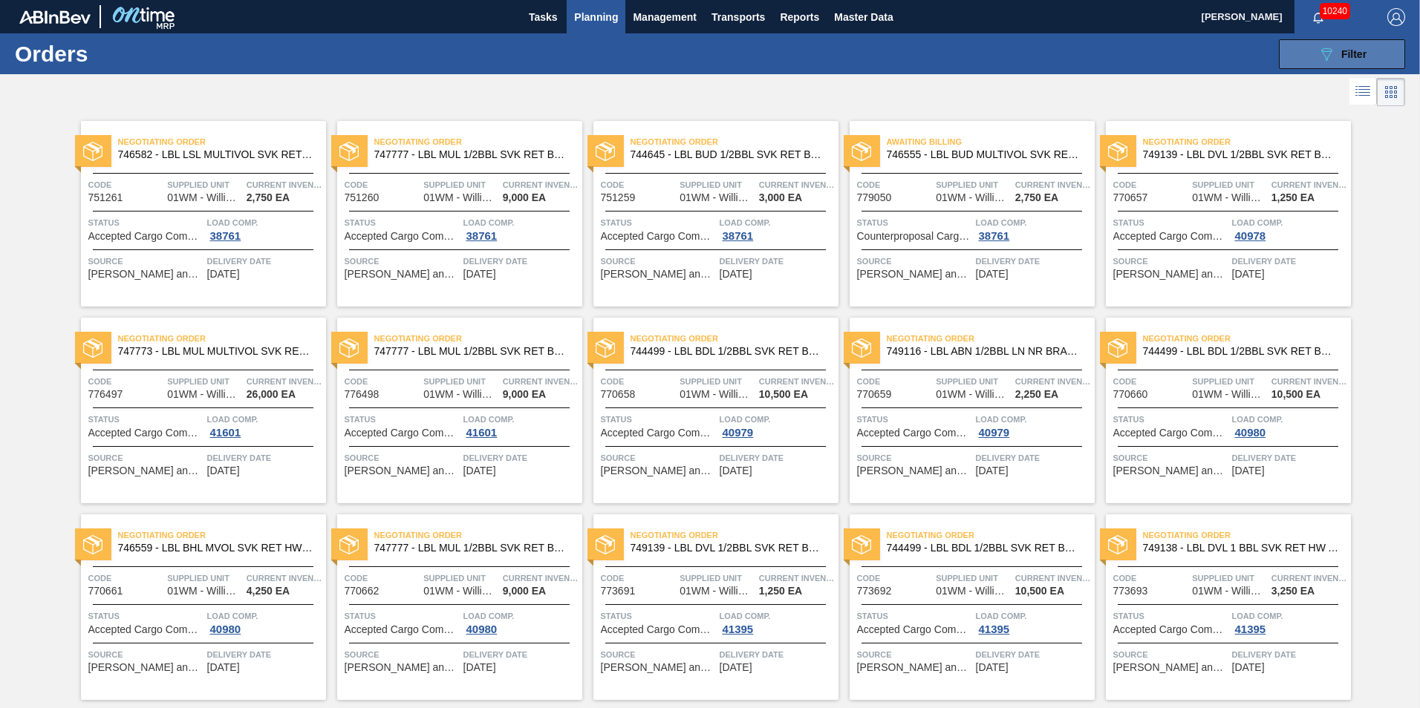
click at [1311, 59] on button "089F7B8B-B2A5-4AFE-B5C0-19BA573D28AC Filter" at bounding box center [1342, 54] width 126 height 30
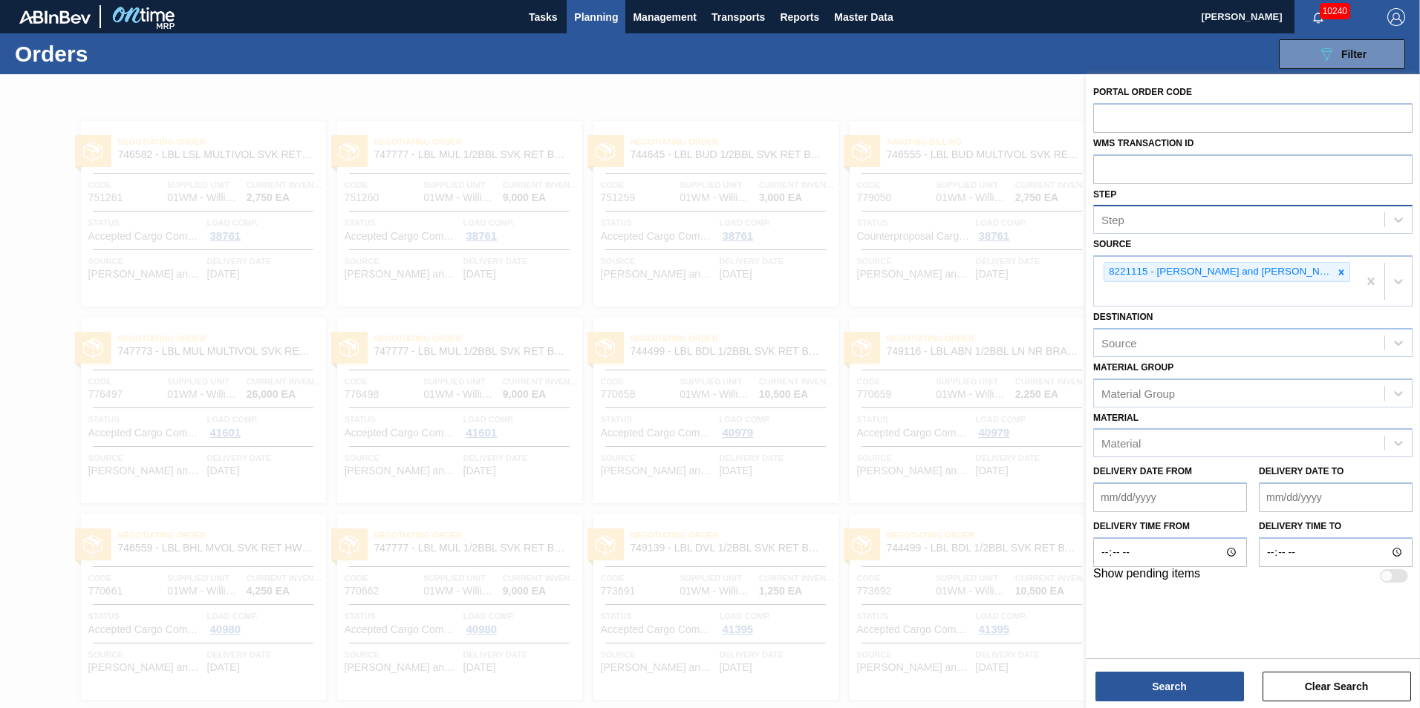
drag, startPoint x: 1228, startPoint y: 224, endPoint x: 1216, endPoint y: 205, distance: 22.5
click at [1228, 223] on div "Step" at bounding box center [1239, 220] width 290 height 22
click at [1197, 147] on div "WMS Transaction ID" at bounding box center [1252, 158] width 319 height 51
click at [1189, 172] on input "text" at bounding box center [1252, 168] width 319 height 28
type input "0704996"
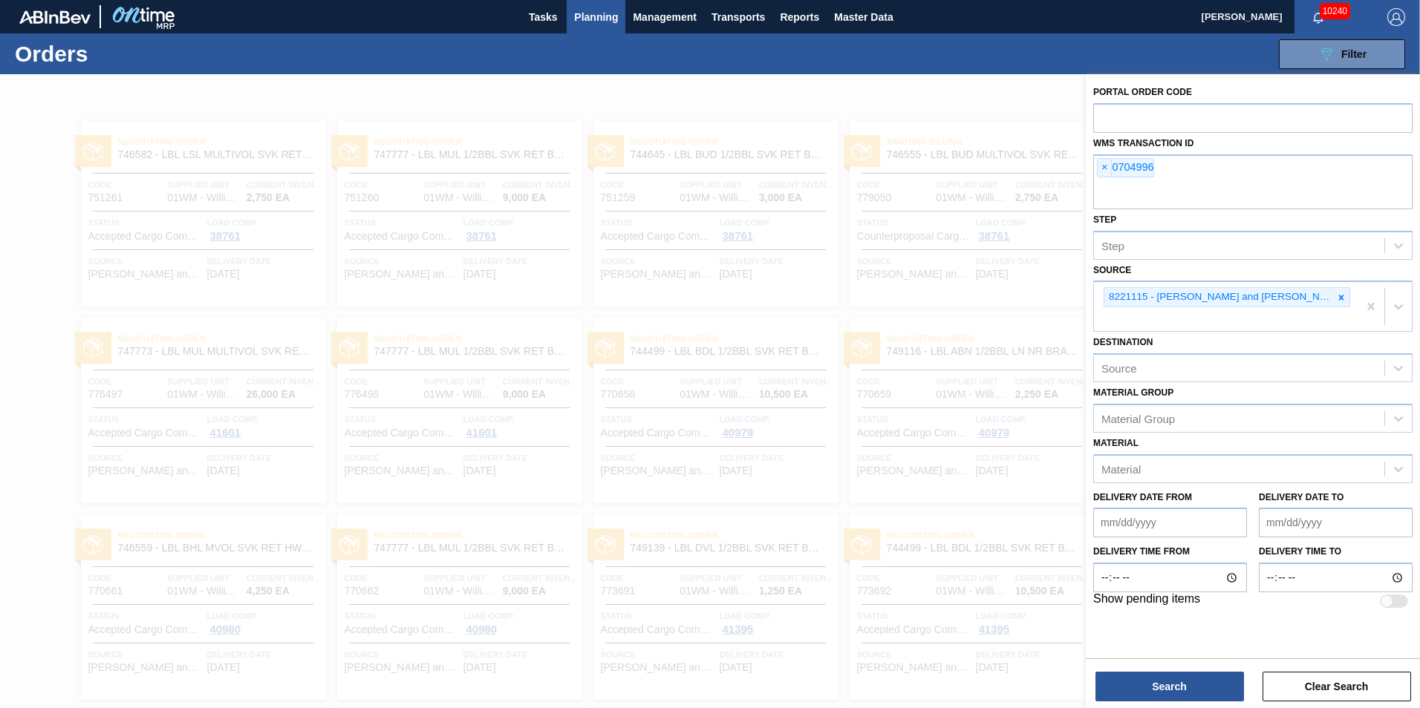
click at [1171, 705] on div "Portal Order Code WMS Transaction ID × 0704996 Step Step Source 8221115 - Brook…" at bounding box center [1253, 392] width 334 height 637
click at [1176, 695] on button "Search" at bounding box center [1169, 687] width 149 height 30
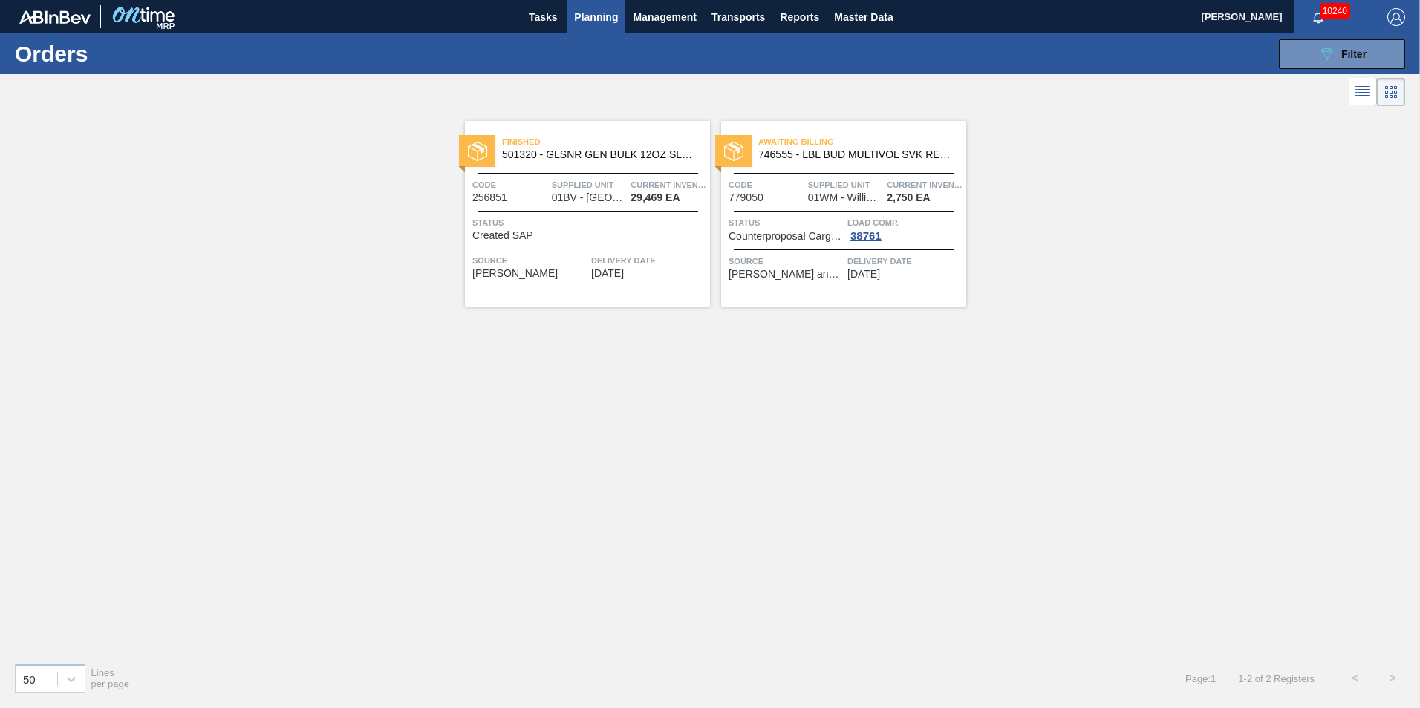
click at [868, 240] on span "38761" at bounding box center [865, 236] width 37 height 12
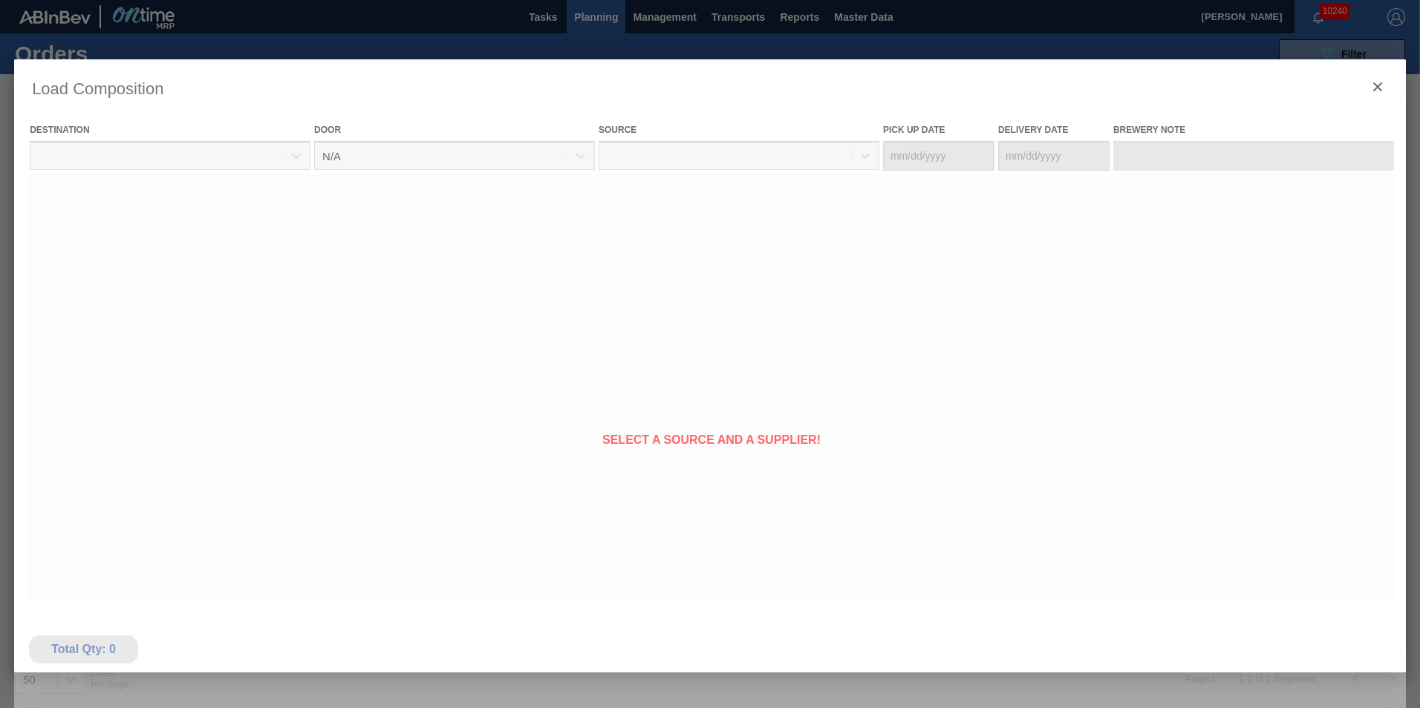
type Date "[DATE]"
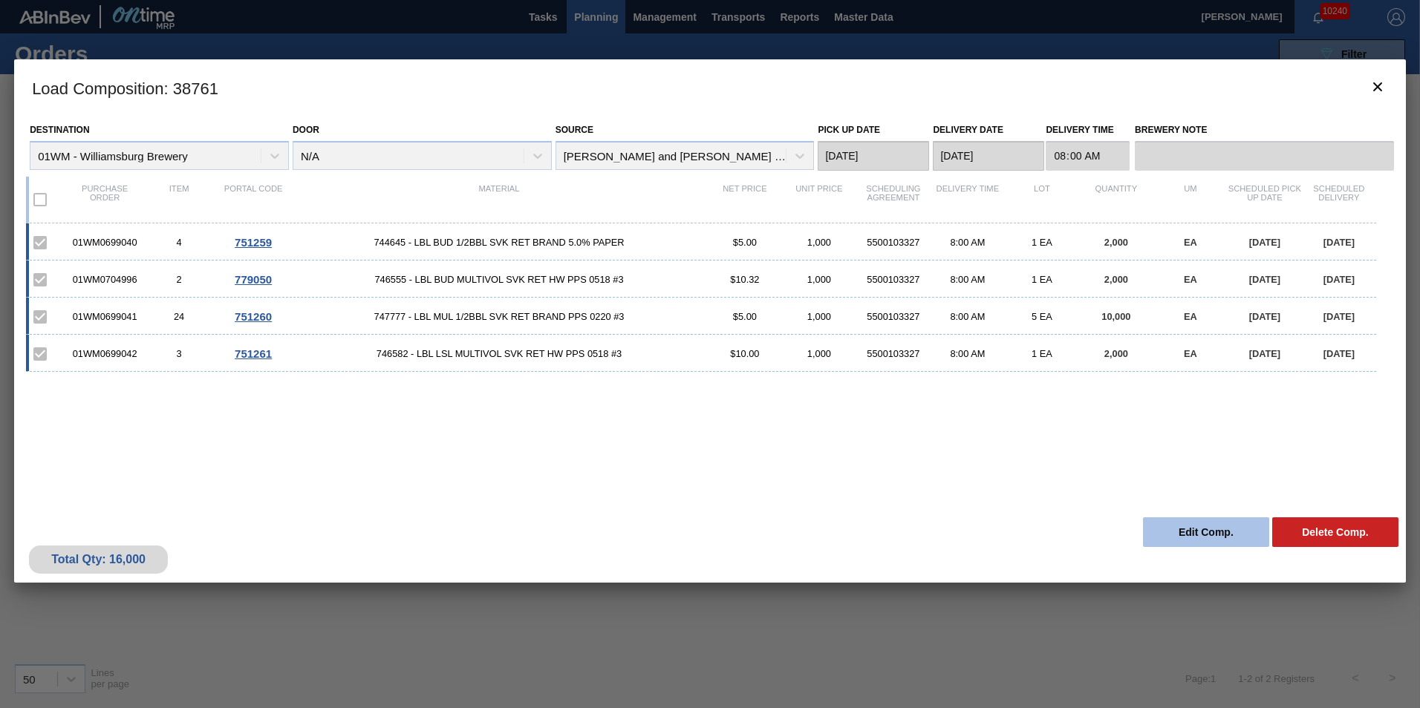
click at [1199, 528] on button "Edit Comp." at bounding box center [1206, 533] width 126 height 30
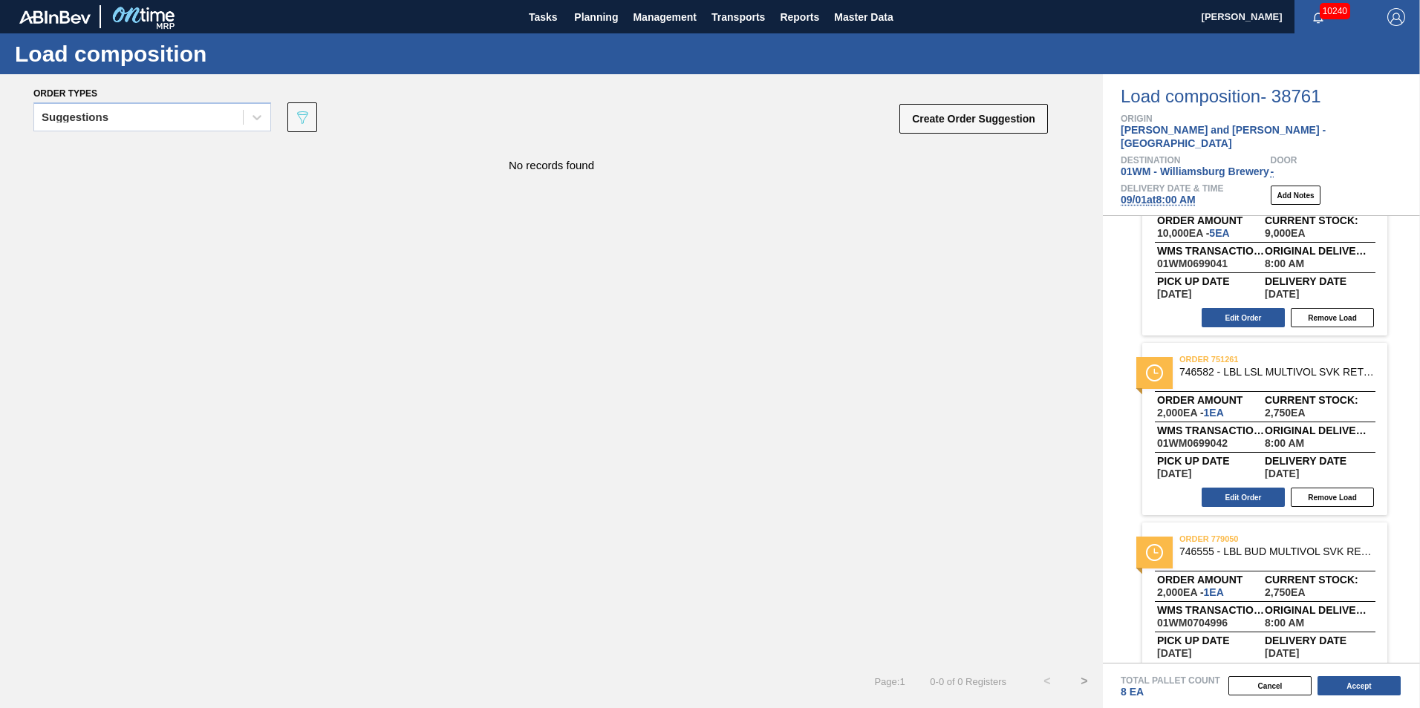
scroll to position [266, 0]
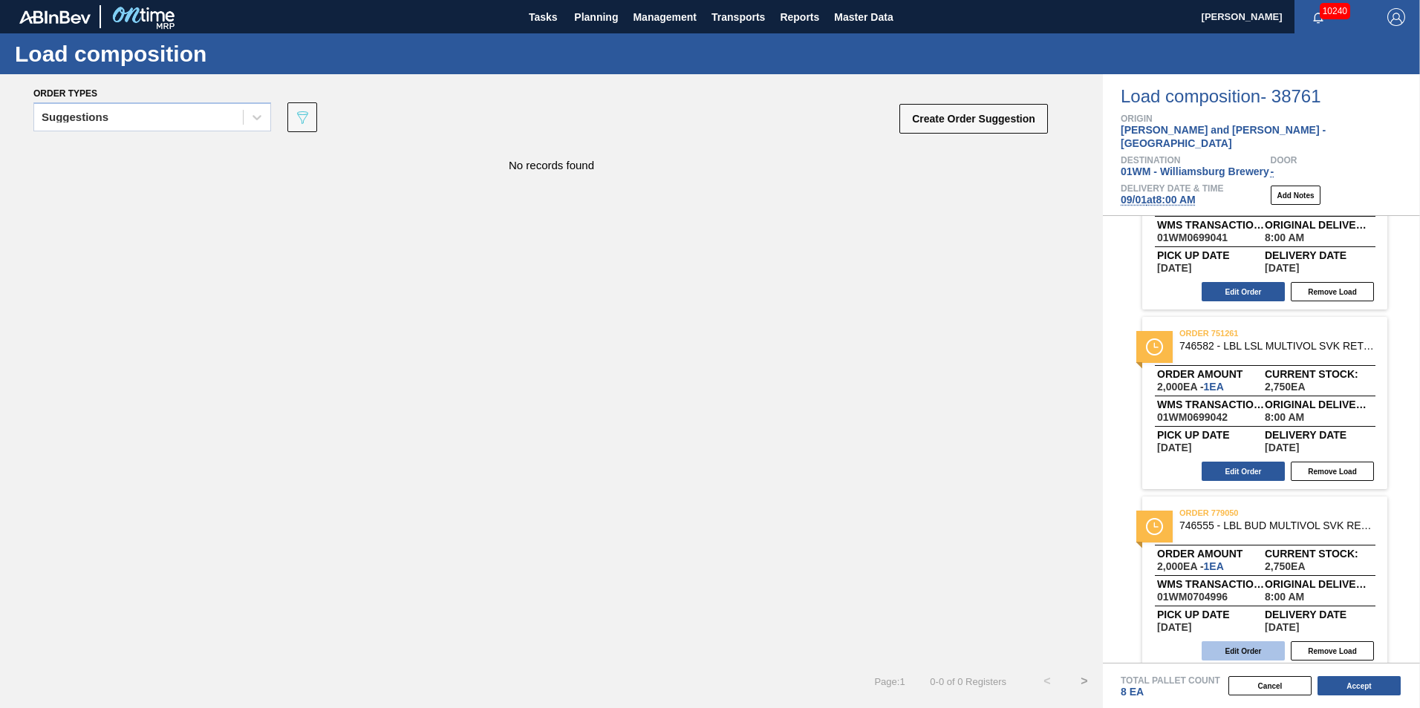
click at [1240, 642] on button "Edit Order" at bounding box center [1243, 651] width 83 height 19
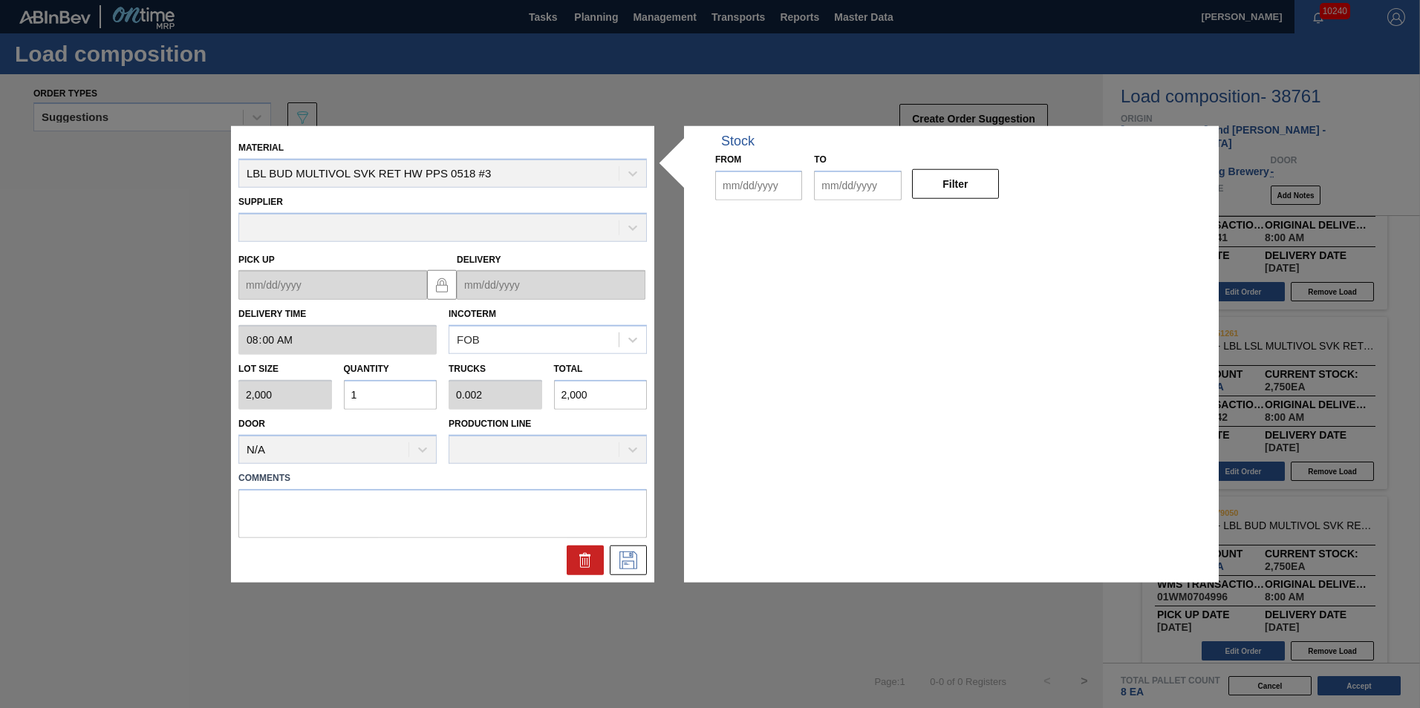
type input "08:00:00"
type input "2,000"
type input "1"
type input "0.002"
type input "2,000"
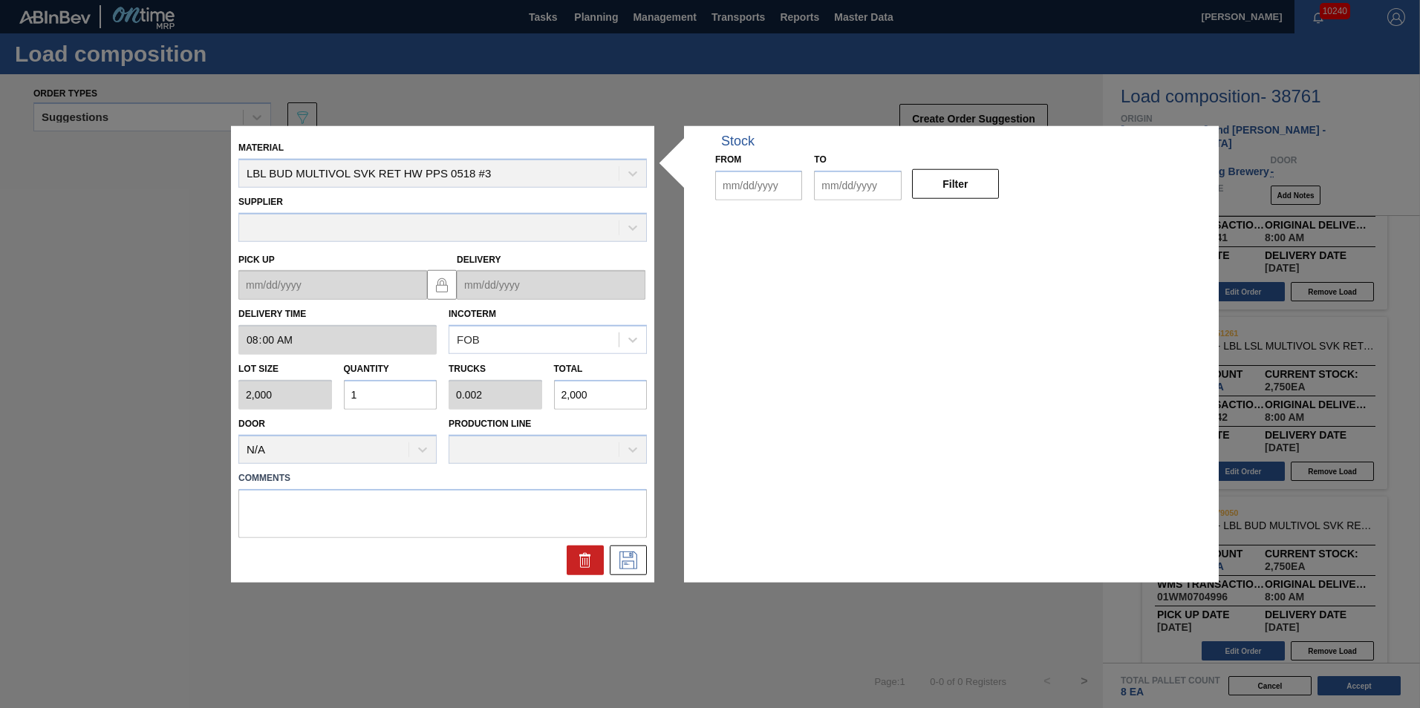
type up "[DATE]"
type input "[DATE]"
type input "09/16/2025"
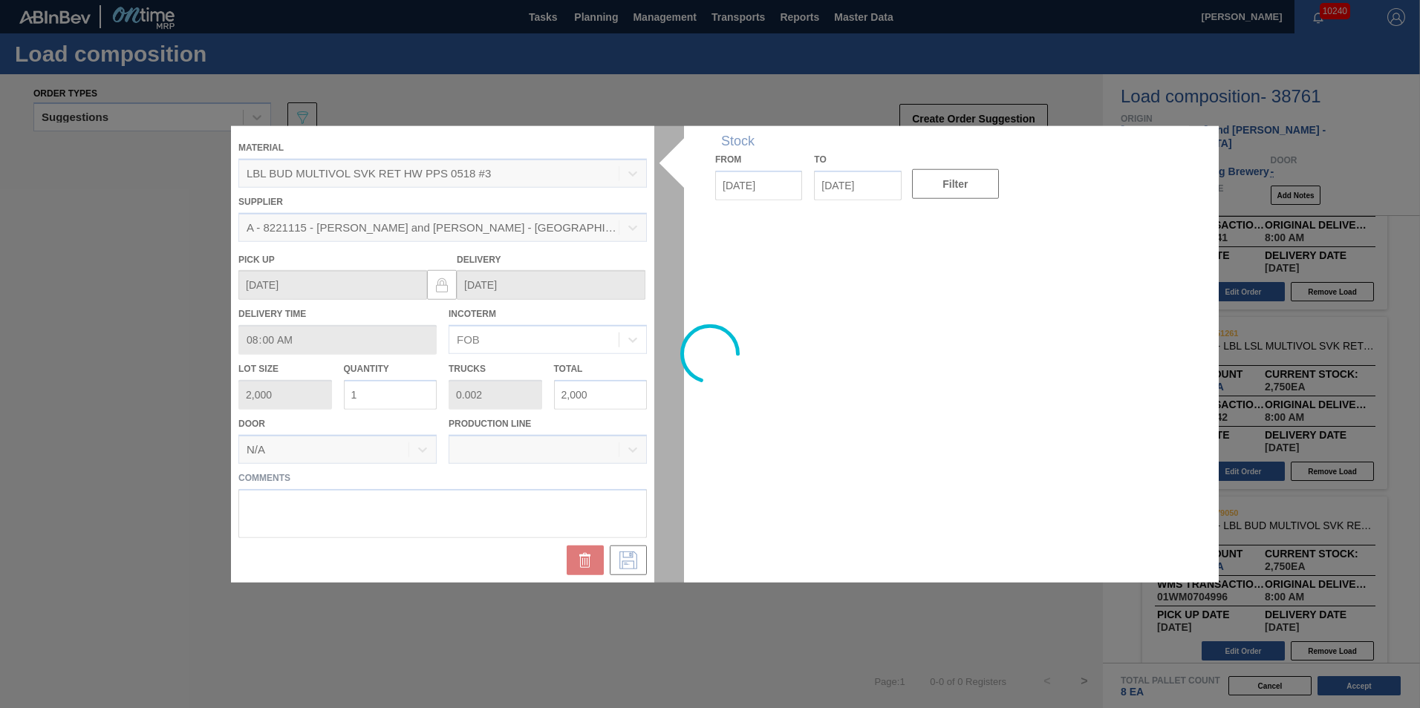
drag, startPoint x: 831, startPoint y: 681, endPoint x: 833, endPoint y: 671, distance: 10.6
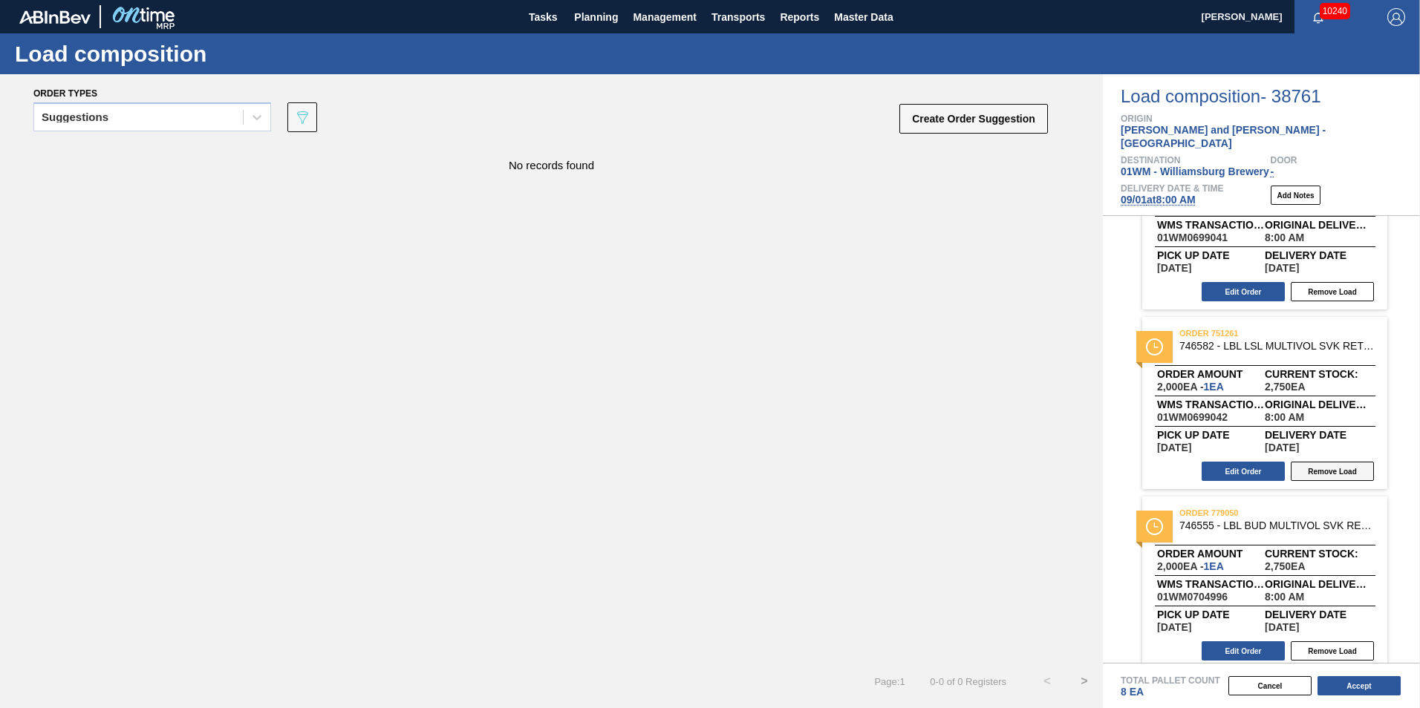
click at [1320, 642] on button "Remove Load" at bounding box center [1332, 651] width 83 height 19
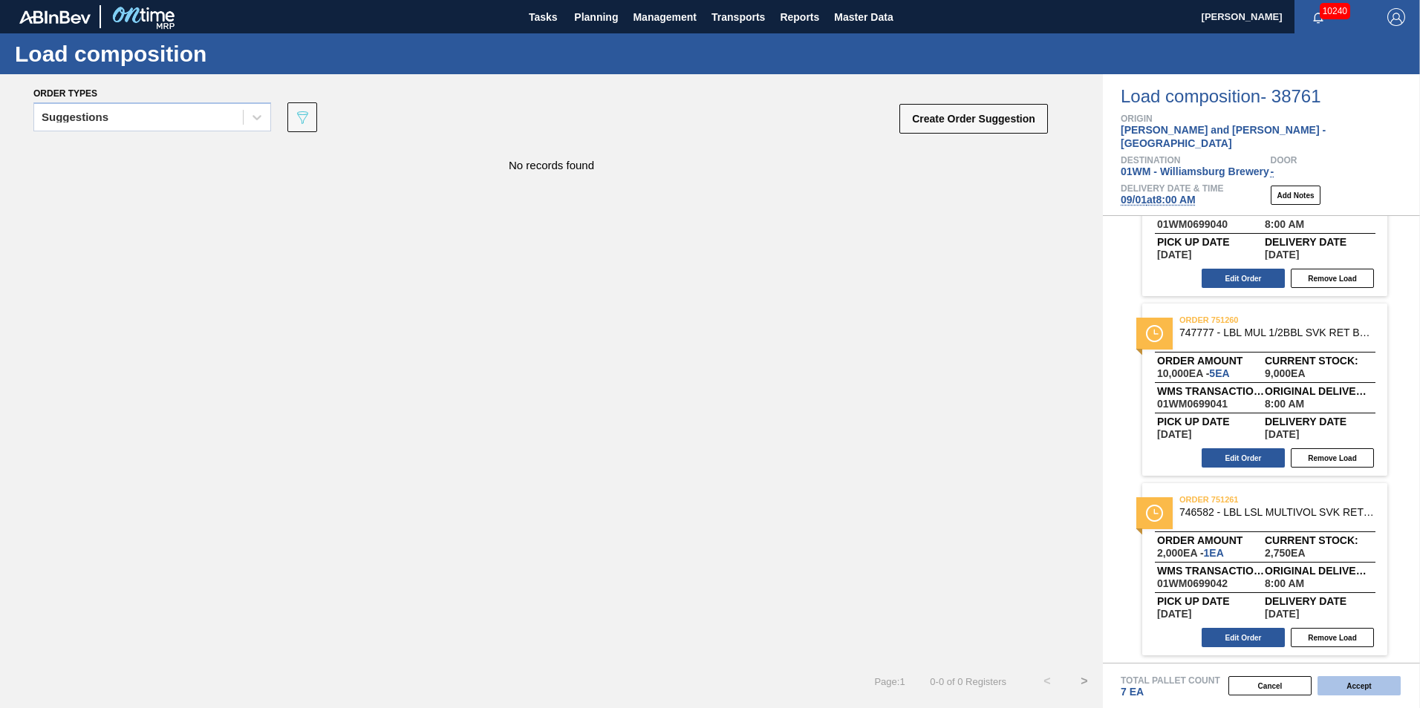
scroll to position [86, 0]
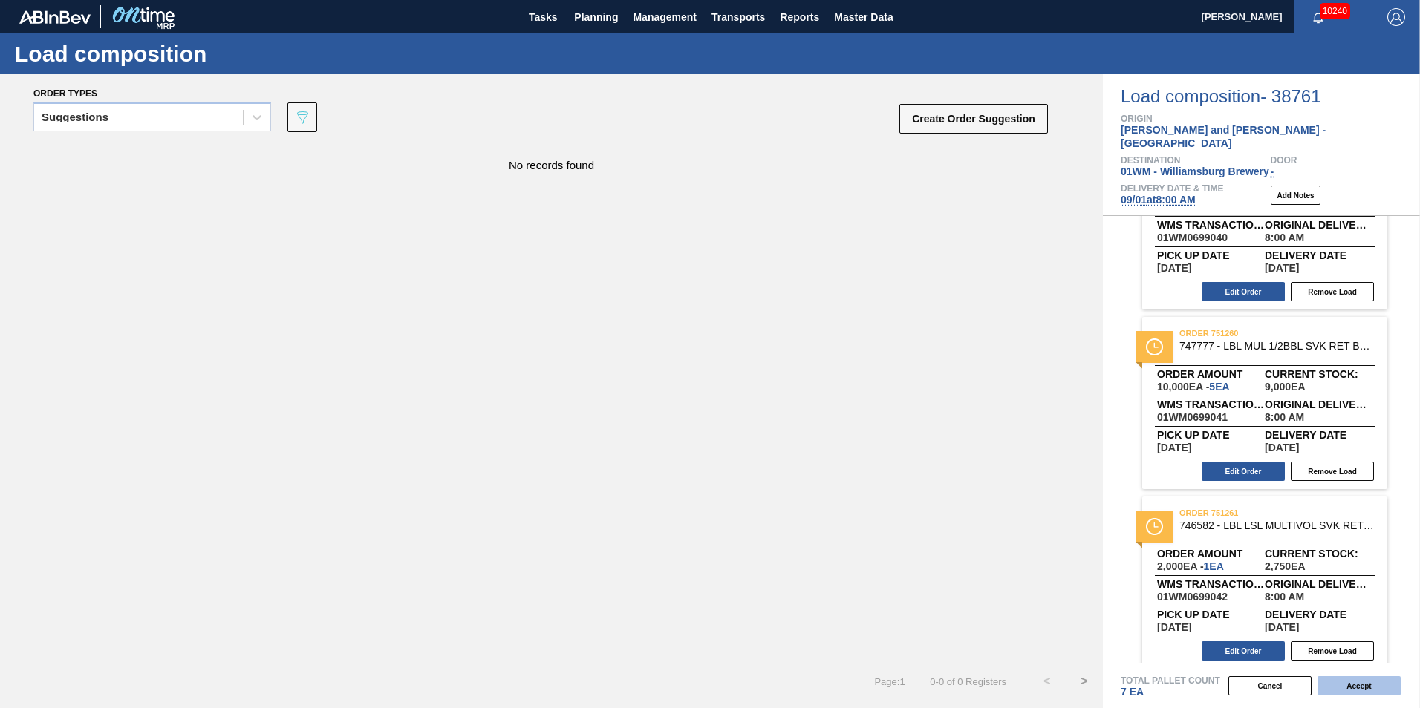
click at [1367, 688] on button "Accept" at bounding box center [1358, 686] width 83 height 19
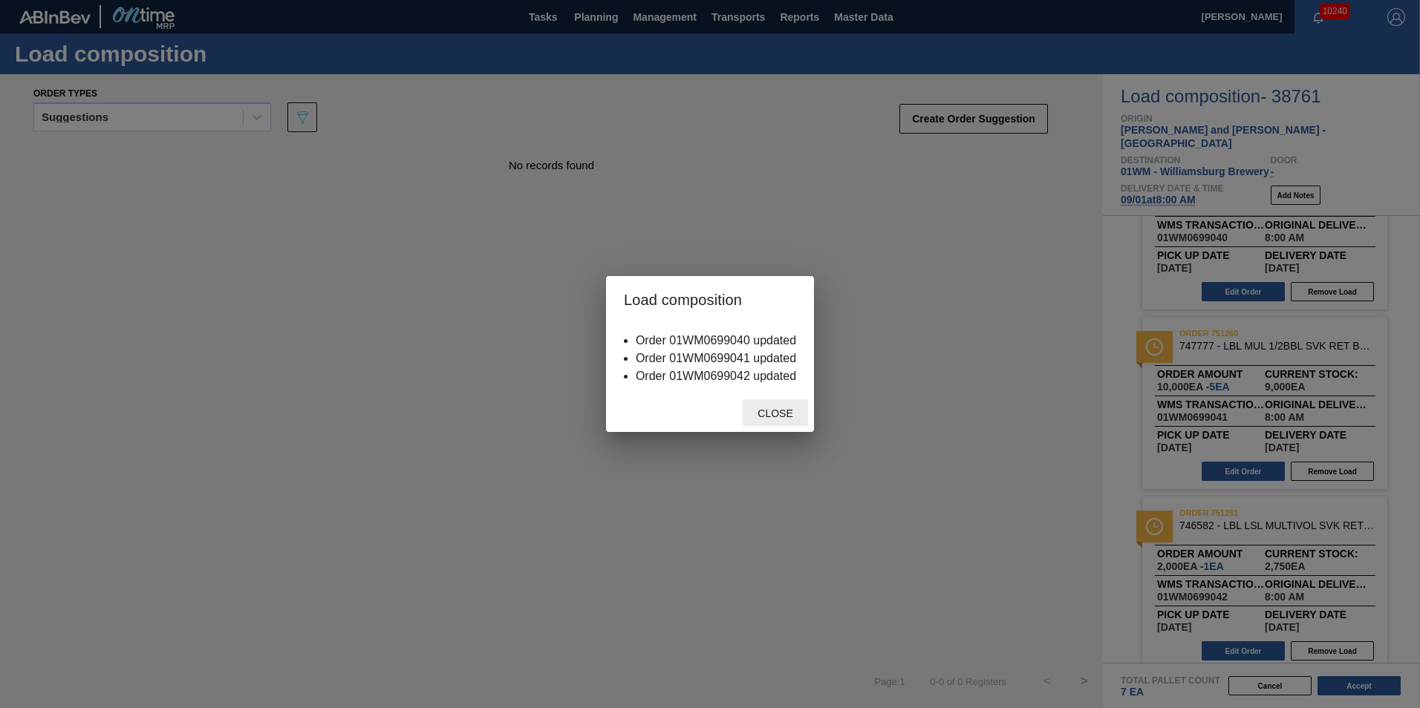
click at [786, 417] on span "Close" at bounding box center [775, 414] width 59 height 12
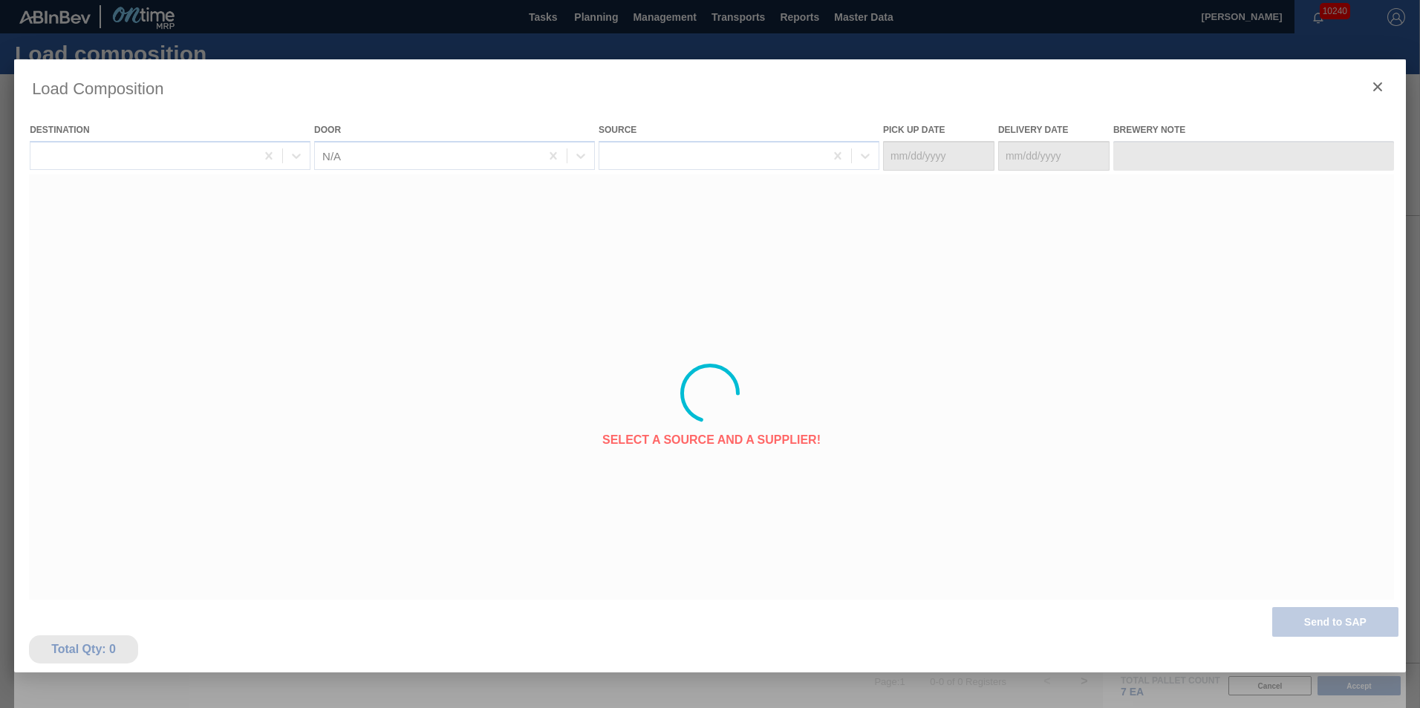
type Date "[DATE]"
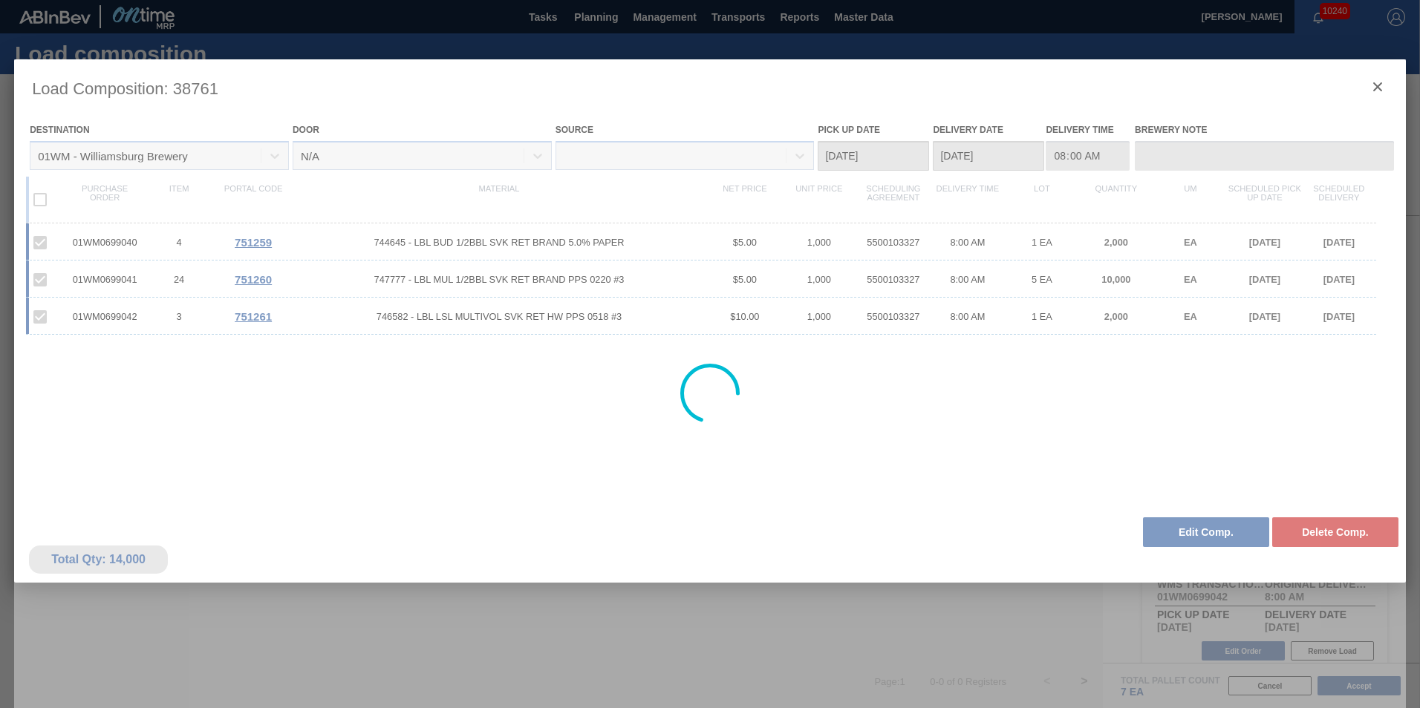
click at [1378, 90] on div at bounding box center [710, 393] width 1392 height 668
click at [1381, 85] on div at bounding box center [710, 393] width 1392 height 668
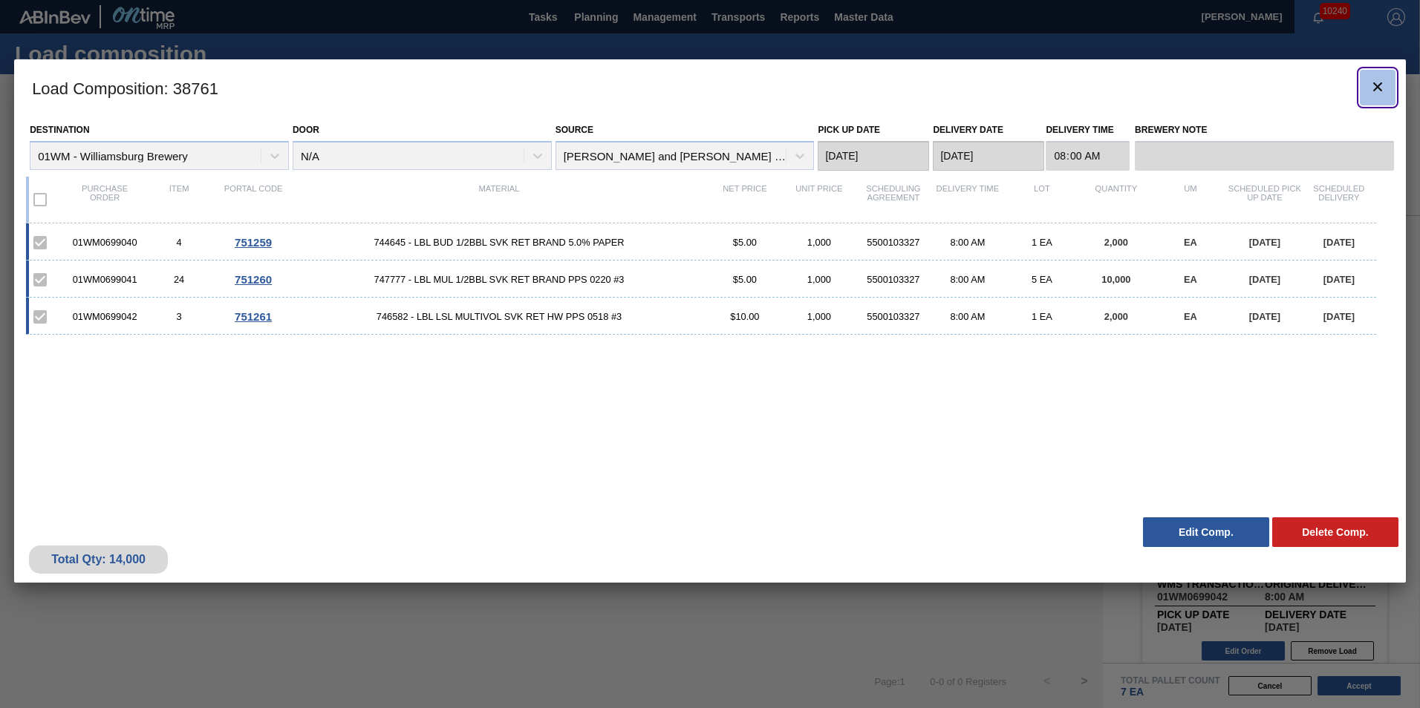
click at [1376, 89] on icon "botão de ícone" at bounding box center [1378, 87] width 18 height 18
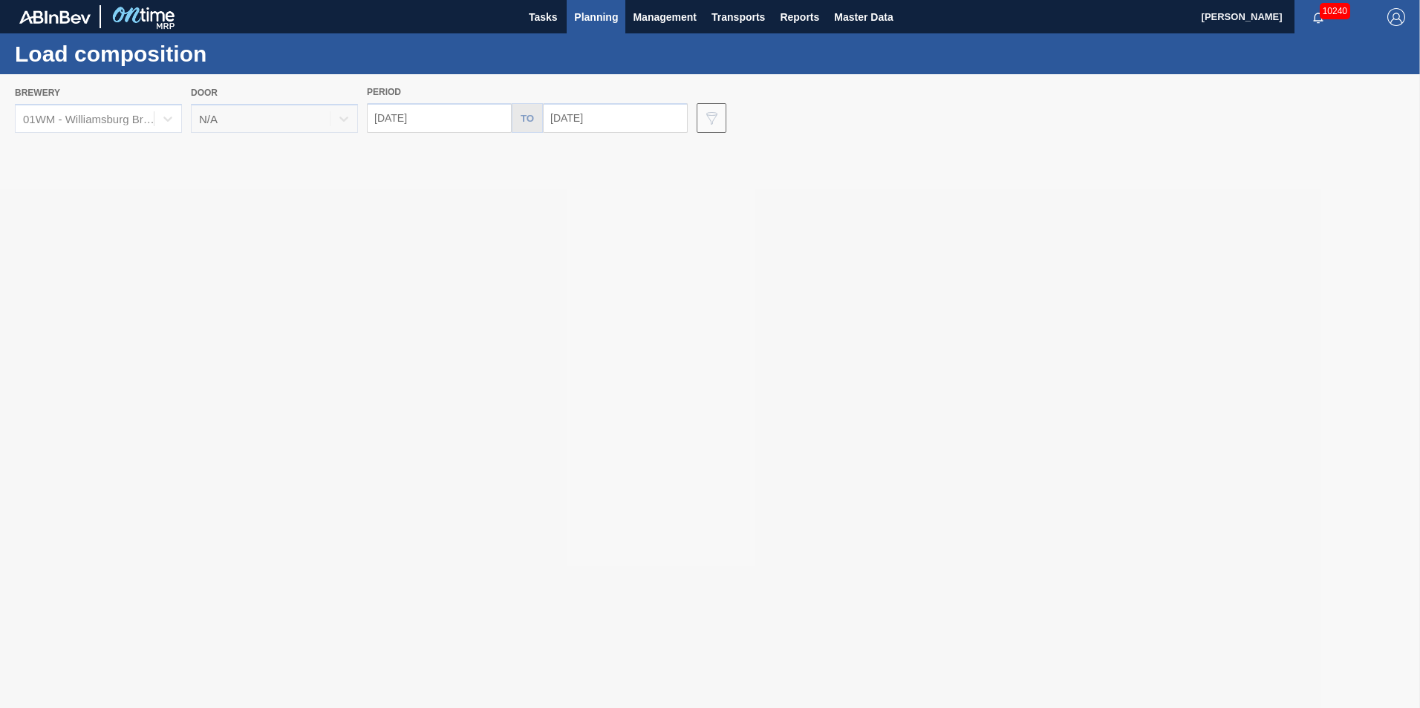
click at [346, 126] on div "Door N/A" at bounding box center [274, 107] width 167 height 50
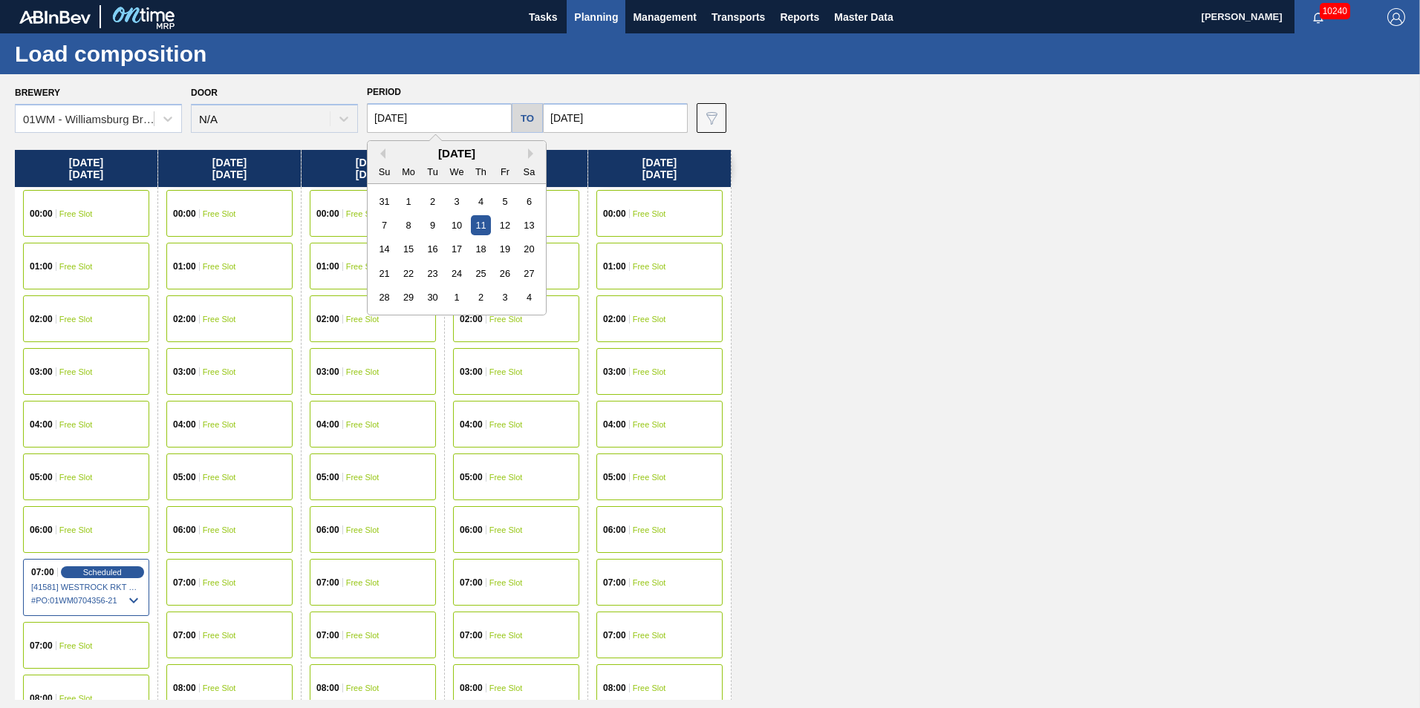
click at [401, 116] on input "[DATE]" at bounding box center [439, 118] width 145 height 30
drag, startPoint x: 379, startPoint y: 114, endPoint x: 296, endPoint y: 108, distance: 84.1
click at [301, 113] on div "Brewery 01WM - Williamsburg Brewery Door N/A Period 09/11/2025 Previous Month N…" at bounding box center [714, 107] width 1398 height 51
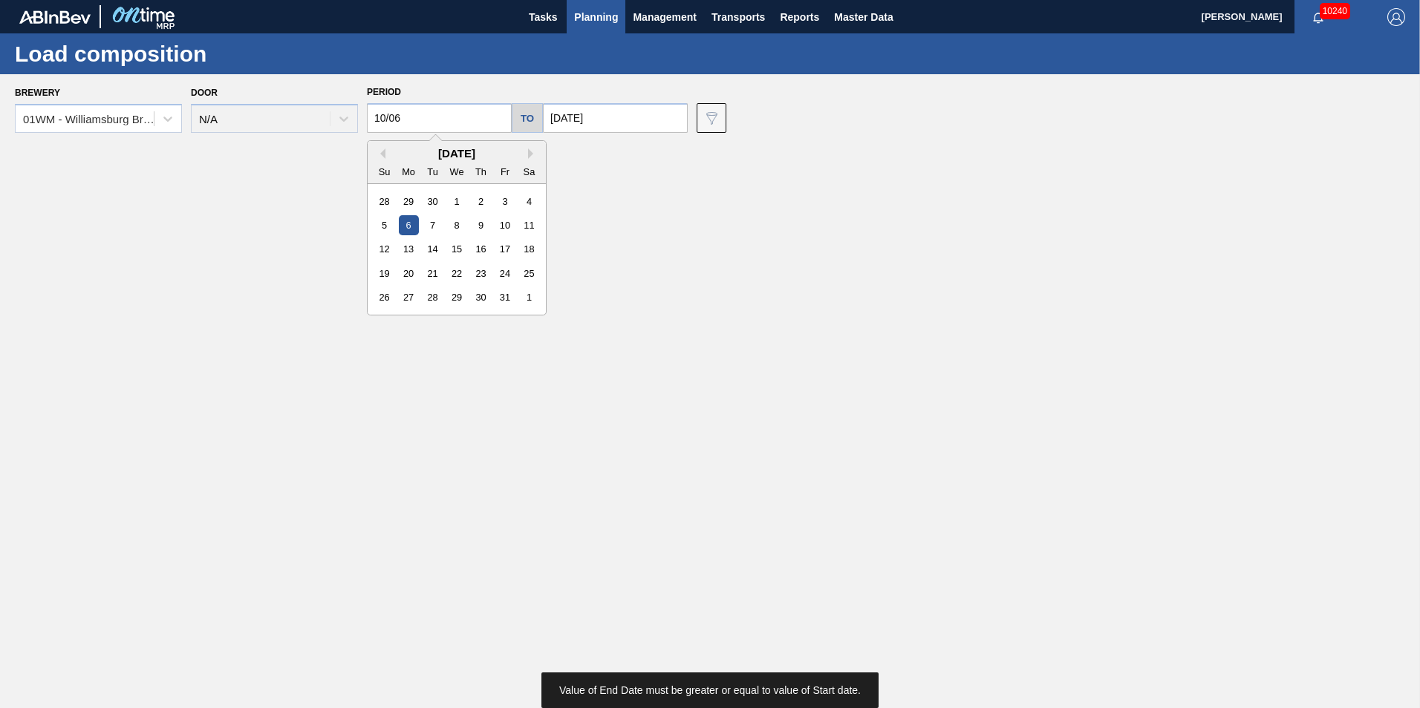
click at [405, 226] on div "6" at bounding box center [409, 225] width 20 height 20
type input "10/06/2025"
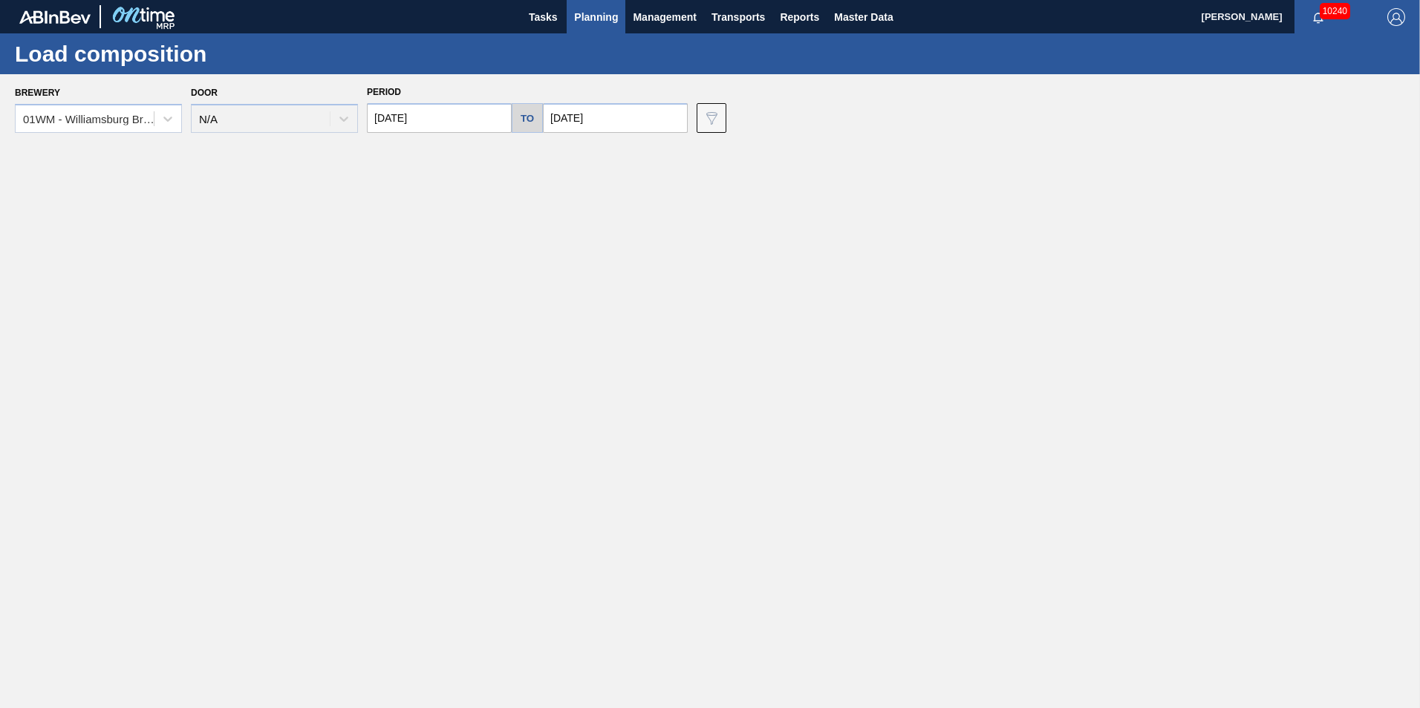
click at [578, 115] on input "[DATE]" at bounding box center [615, 118] width 145 height 30
click at [704, 151] on button "Next Month" at bounding box center [709, 154] width 10 height 10
click at [584, 227] on div "6" at bounding box center [585, 225] width 20 height 20
type input "10/06/2025"
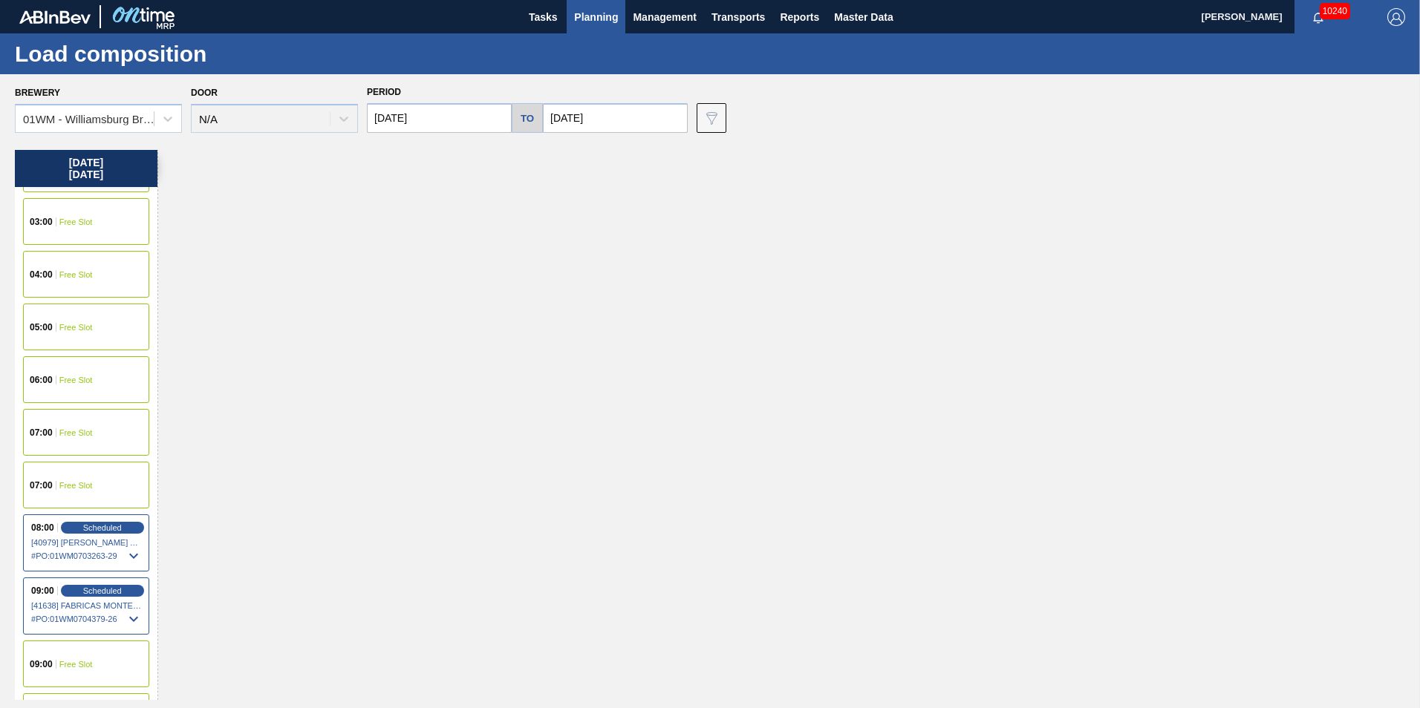
scroll to position [371, 0]
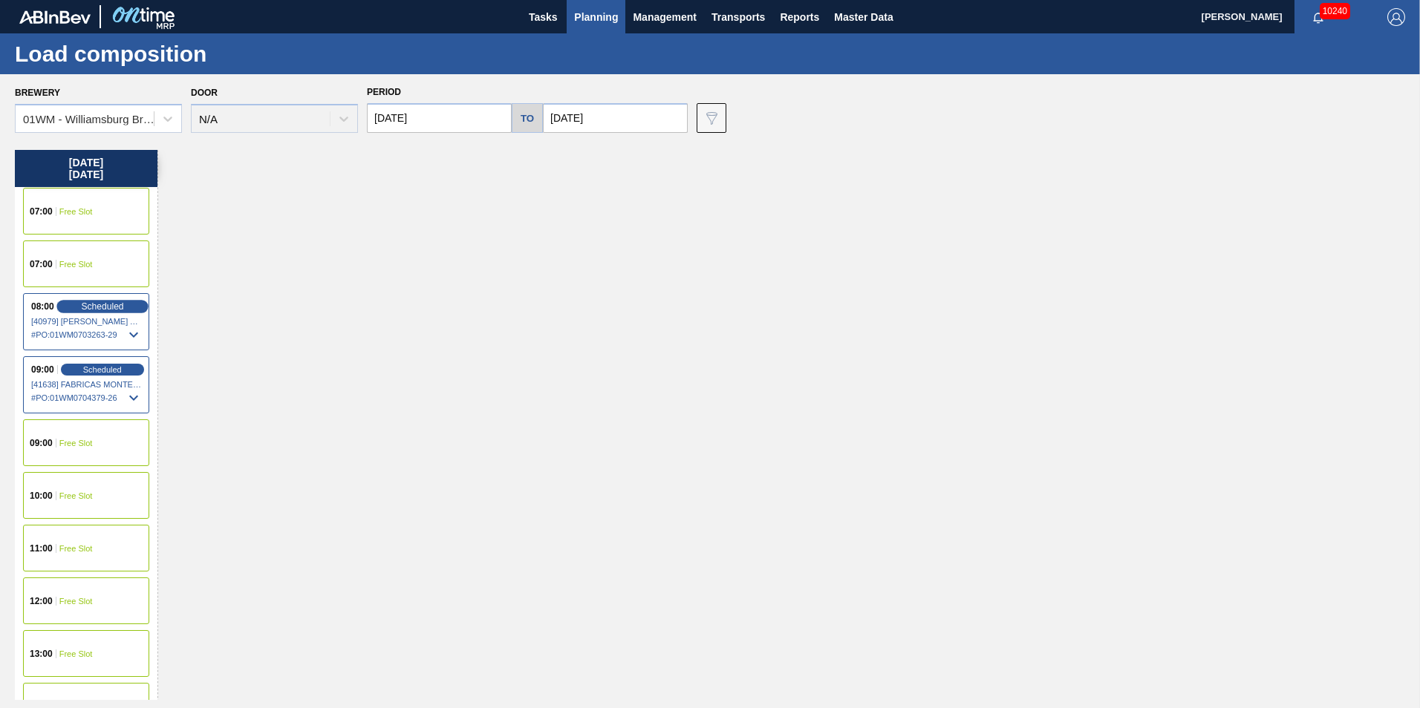
click at [85, 304] on span "Scheduled" at bounding box center [102, 307] width 42 height 10
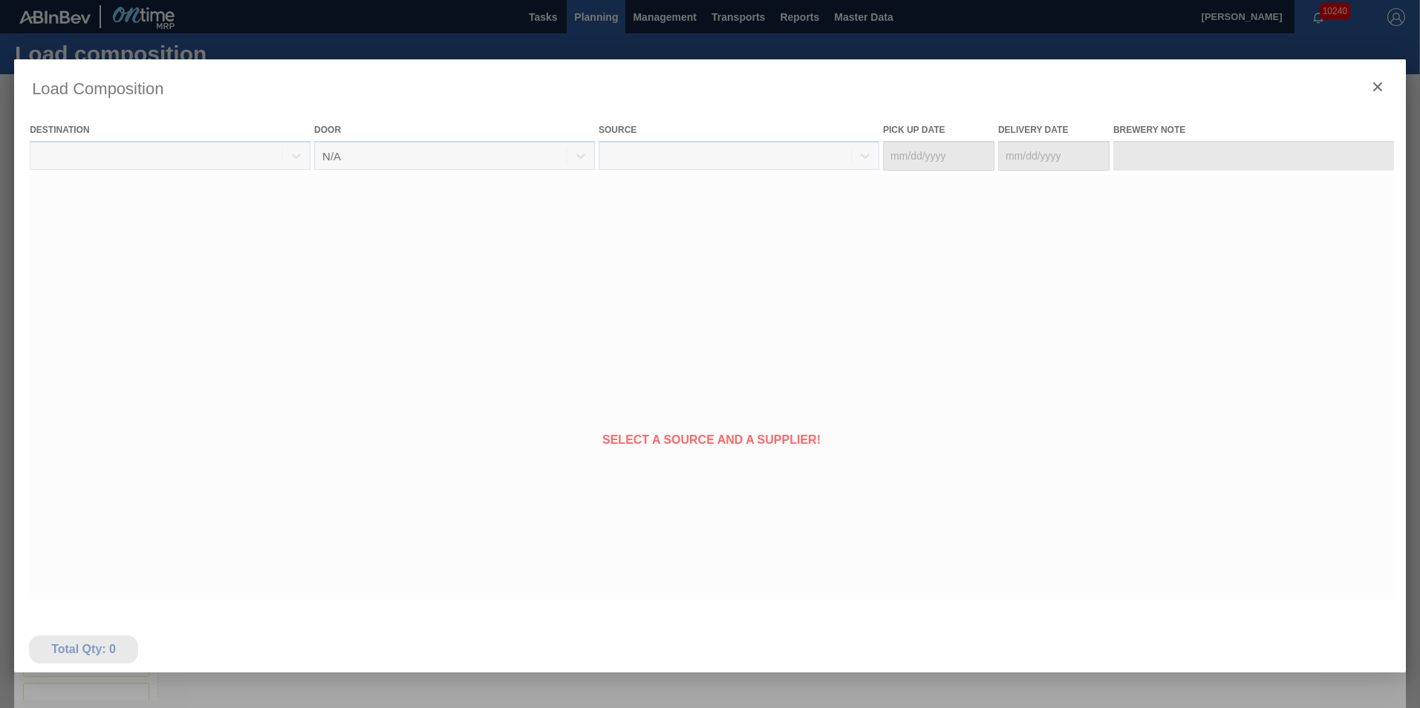
type Date "10/04/2025"
type Date "10/06/2025"
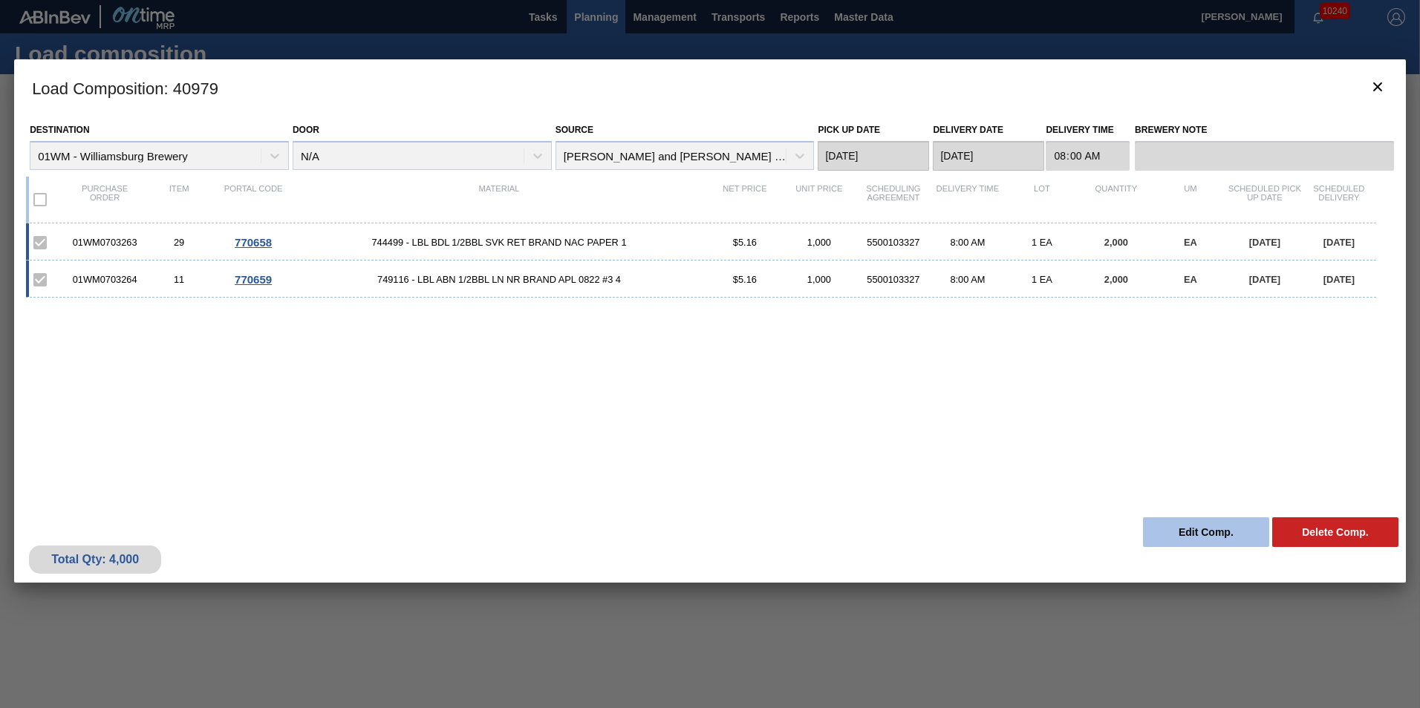
click at [1196, 542] on button "Edit Comp." at bounding box center [1206, 533] width 126 height 30
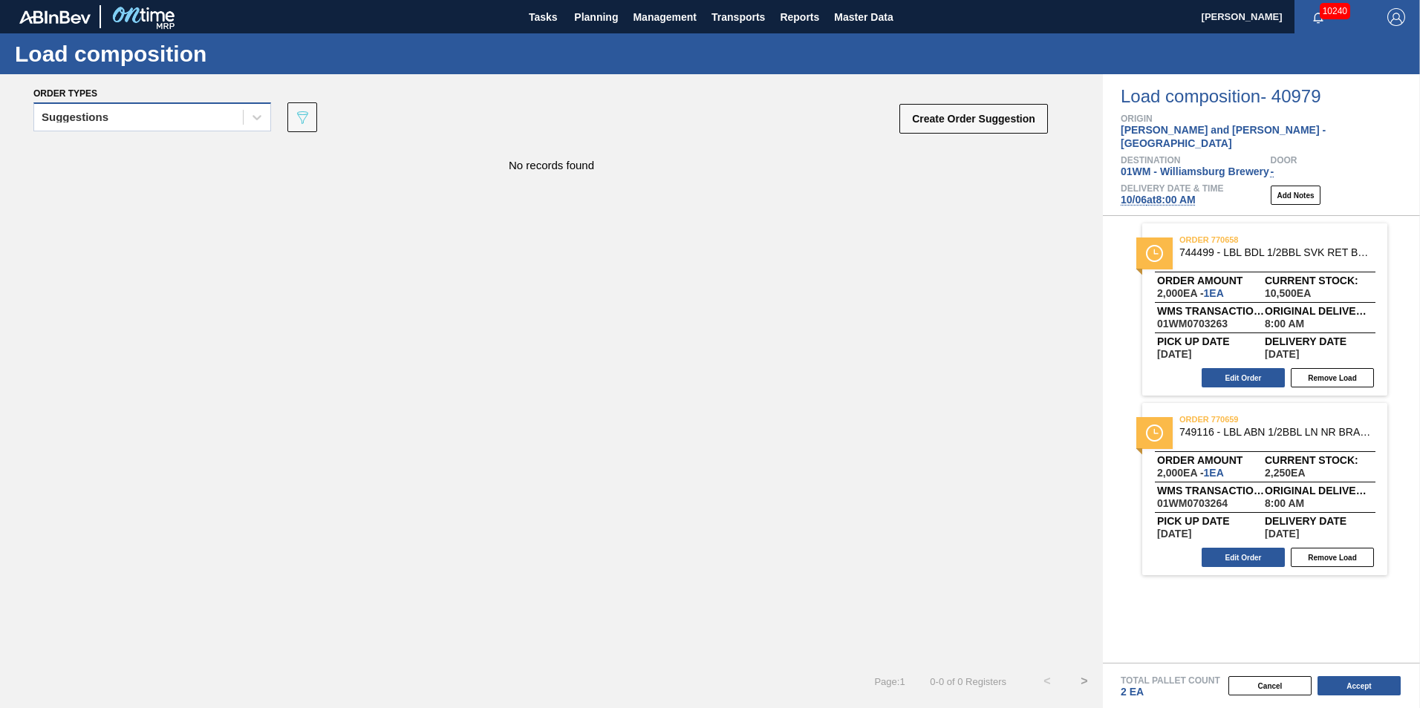
click at [216, 122] on div "Suggestions" at bounding box center [138, 118] width 209 height 22
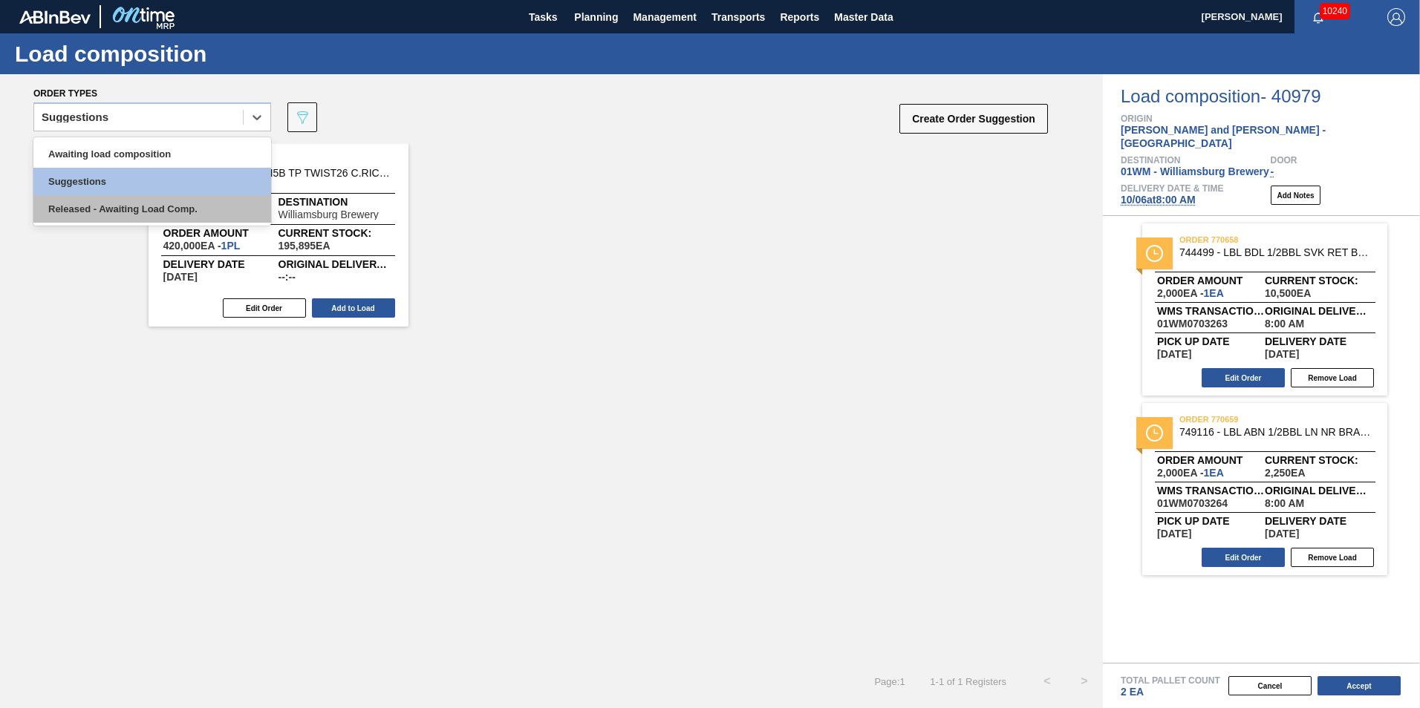
click at [182, 201] on div "Released - Awaiting Load Comp." at bounding box center [152, 208] width 238 height 27
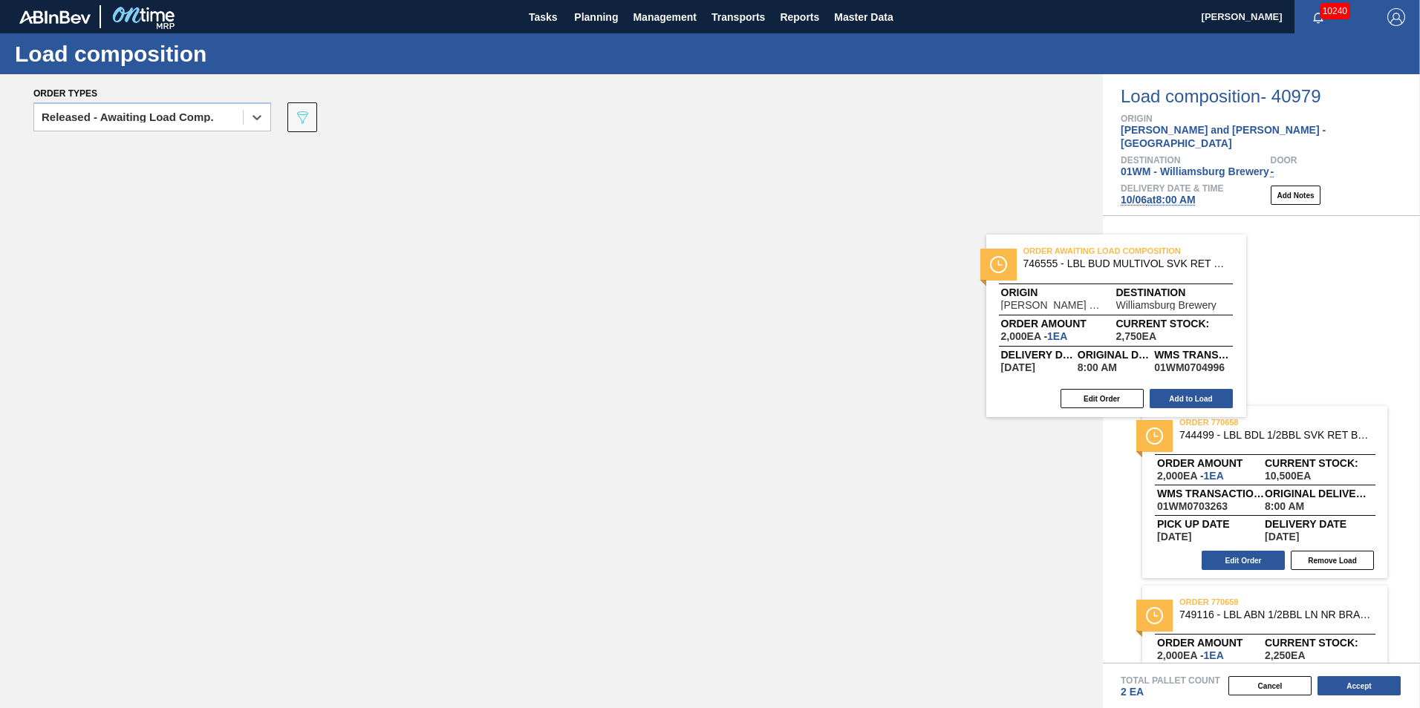
drag, startPoint x: 899, startPoint y: 310, endPoint x: 1370, endPoint y: 316, distance: 470.9
click at [1370, 316] on div "Order types option Released - Awaiting Load Comp., selected. Select is focused …" at bounding box center [710, 391] width 1420 height 634
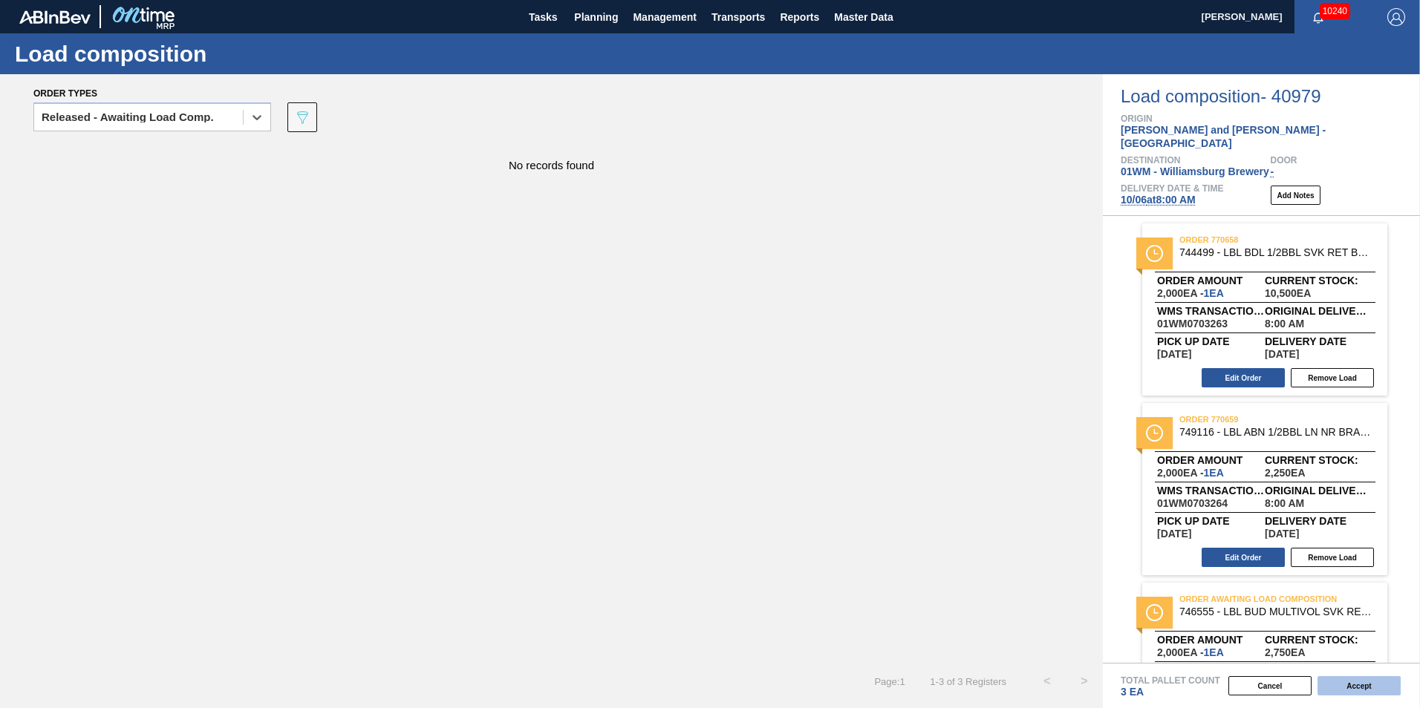
click at [1370, 690] on button "Accept" at bounding box center [1358, 686] width 83 height 19
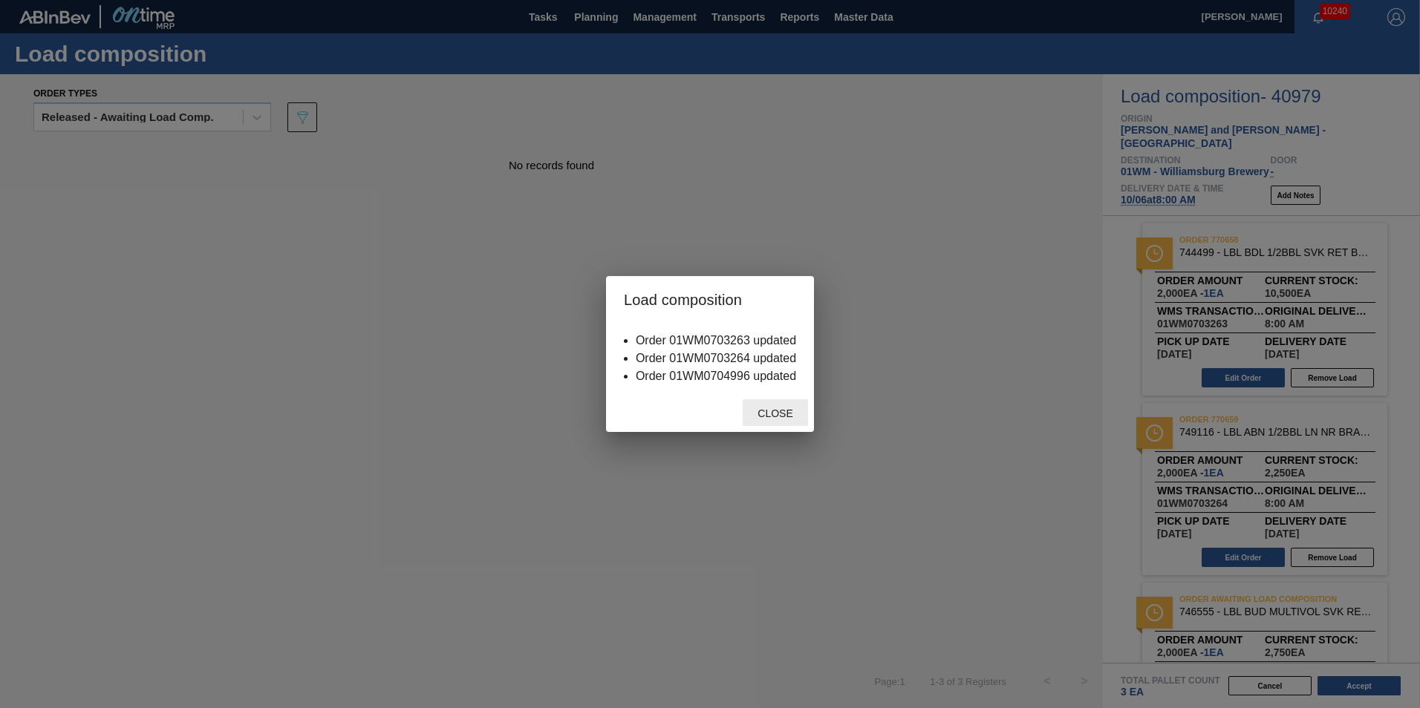
click at [770, 426] on div "Close" at bounding box center [710, 413] width 208 height 39
click at [767, 417] on span "Close" at bounding box center [775, 414] width 59 height 12
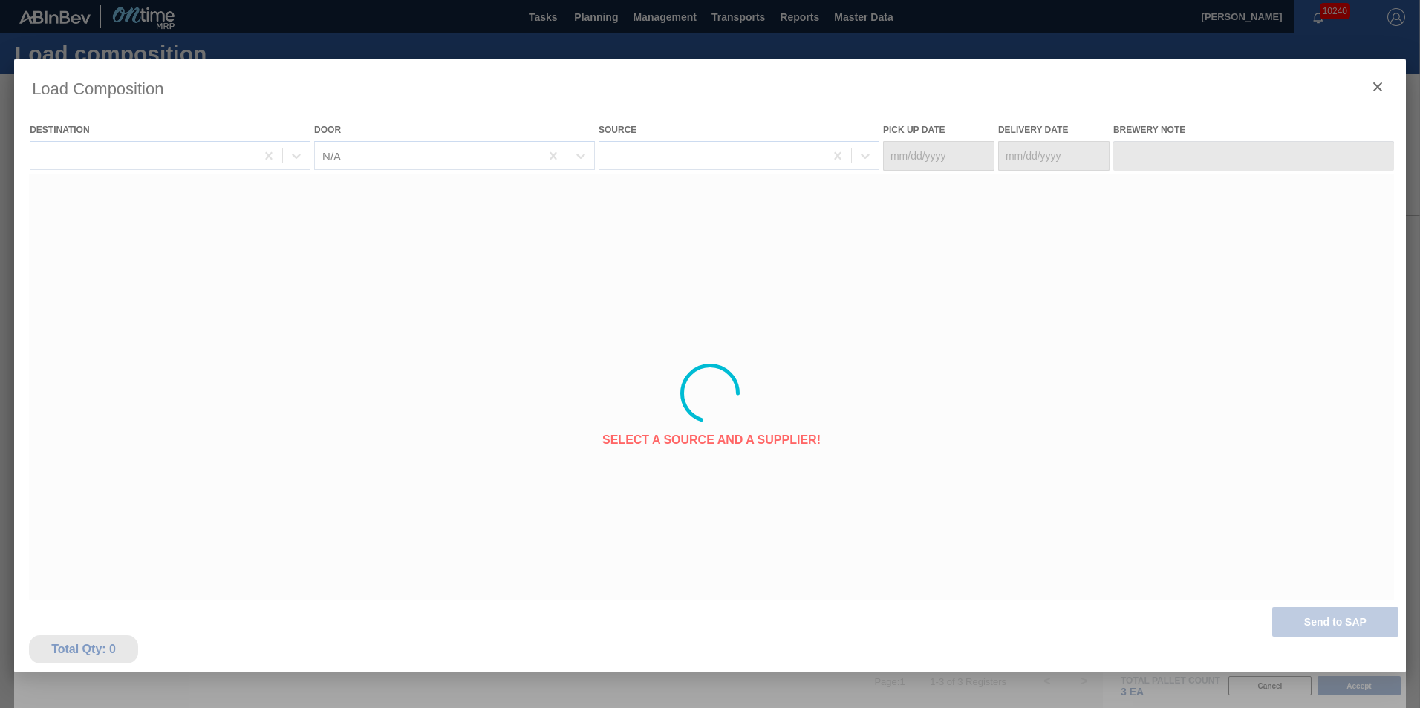
type Date "10/04/2025"
type Date "10/06/2025"
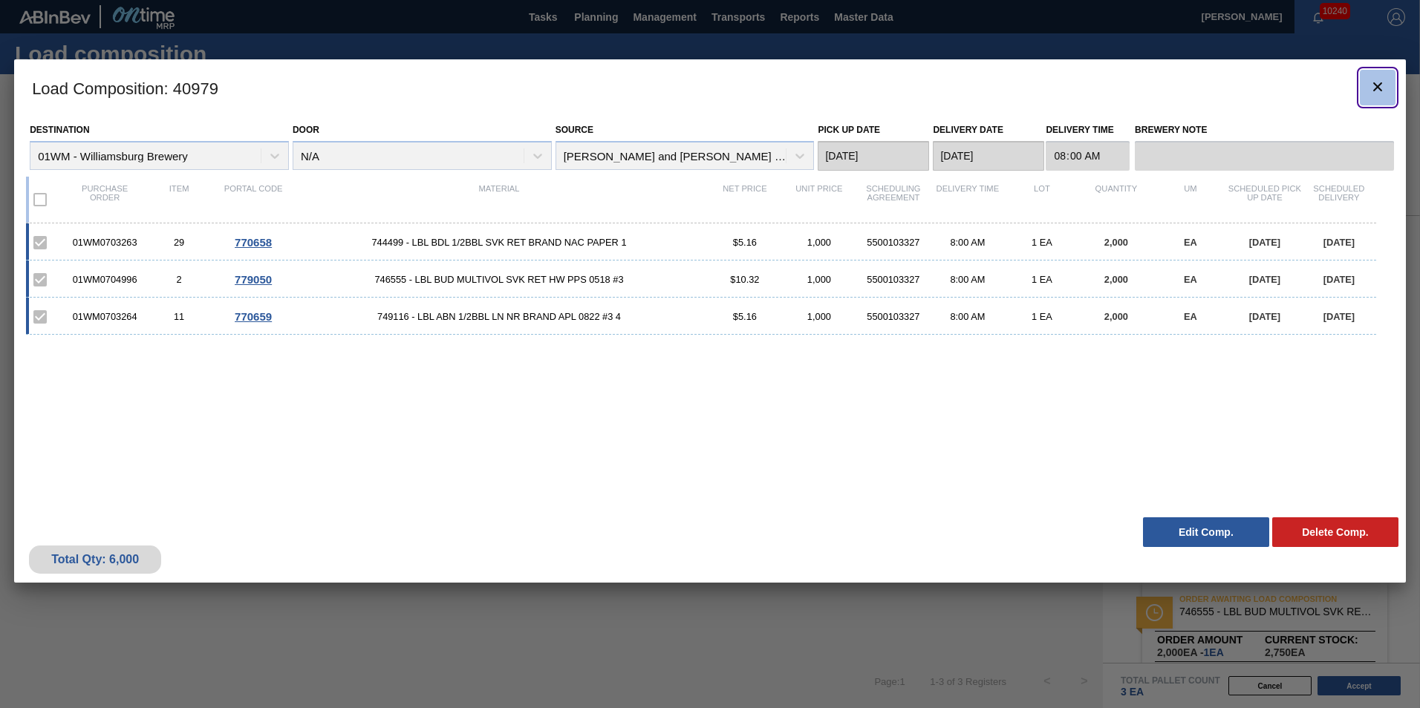
click at [1382, 91] on icon "botão de ícone" at bounding box center [1378, 87] width 18 height 18
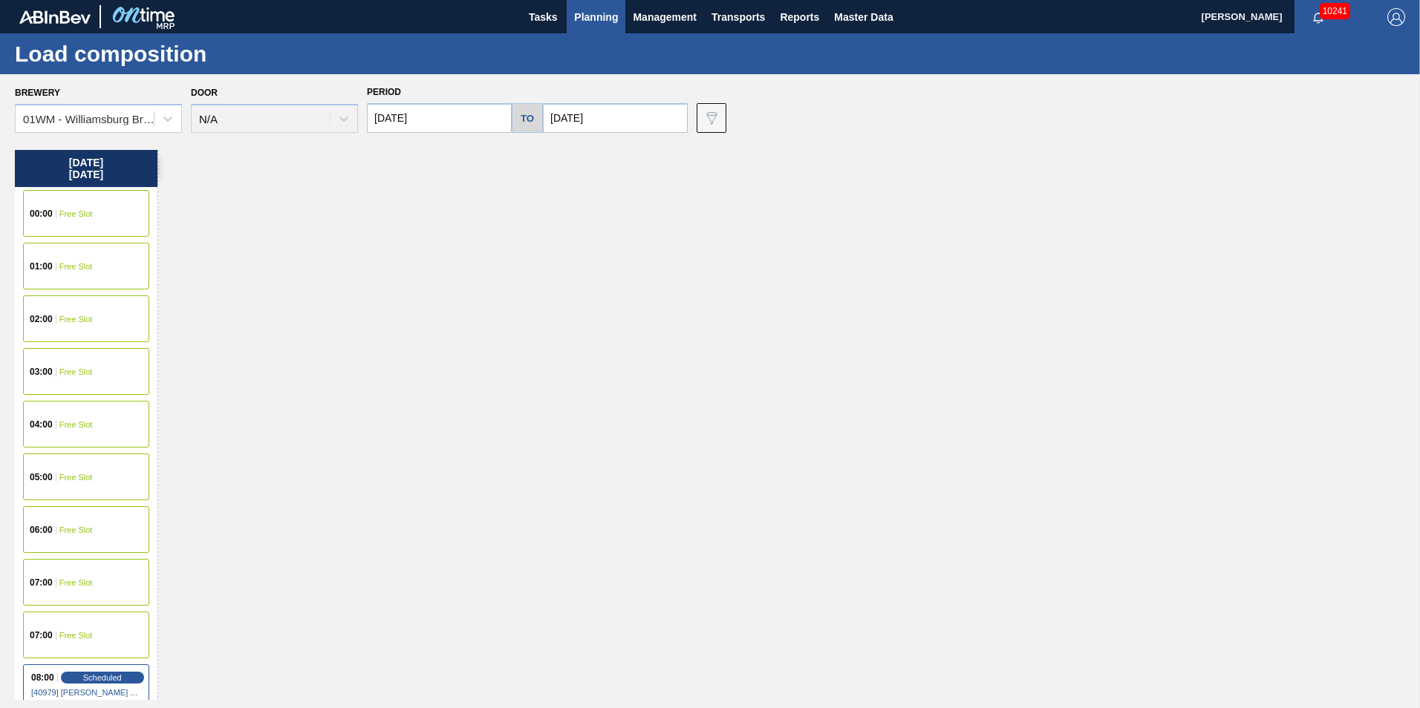
click at [444, 117] on input "10/06/2025" at bounding box center [439, 118] width 145 height 30
drag, startPoint x: 333, startPoint y: 117, endPoint x: 235, endPoint y: 108, distance: 99.2
click at [236, 113] on div "Brewery 01WM - Williamsburg Brewery Door N/A Period 10/06/2025 Previous Month N…" at bounding box center [714, 107] width 1398 height 51
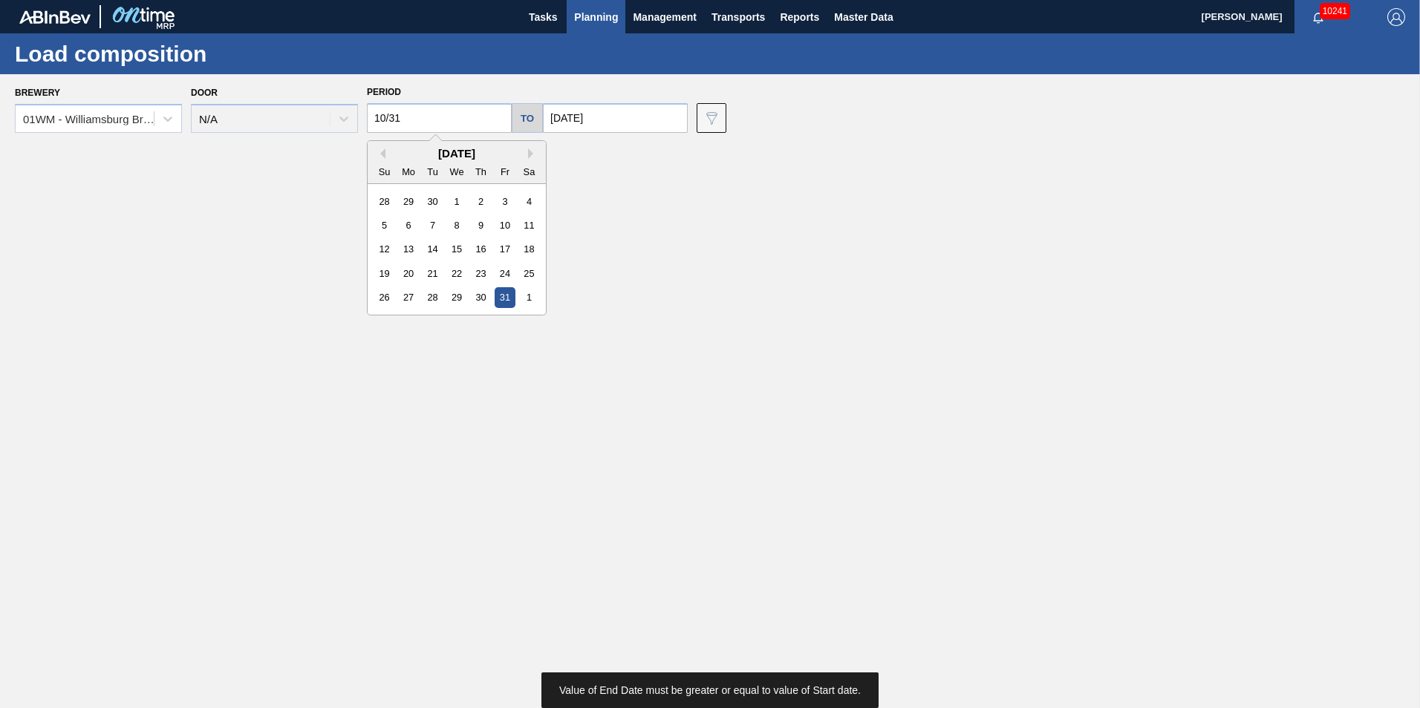
type input "10/31/2025"
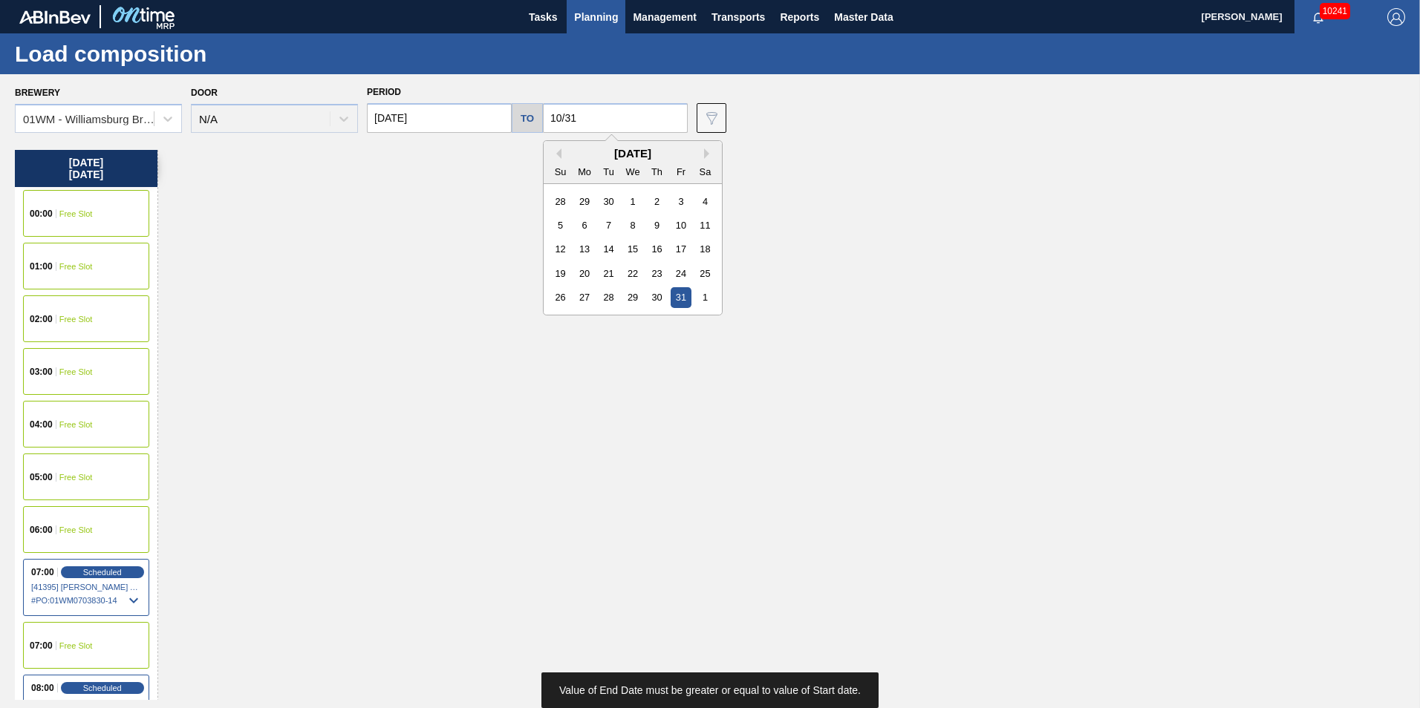
type input "10/31/2025"
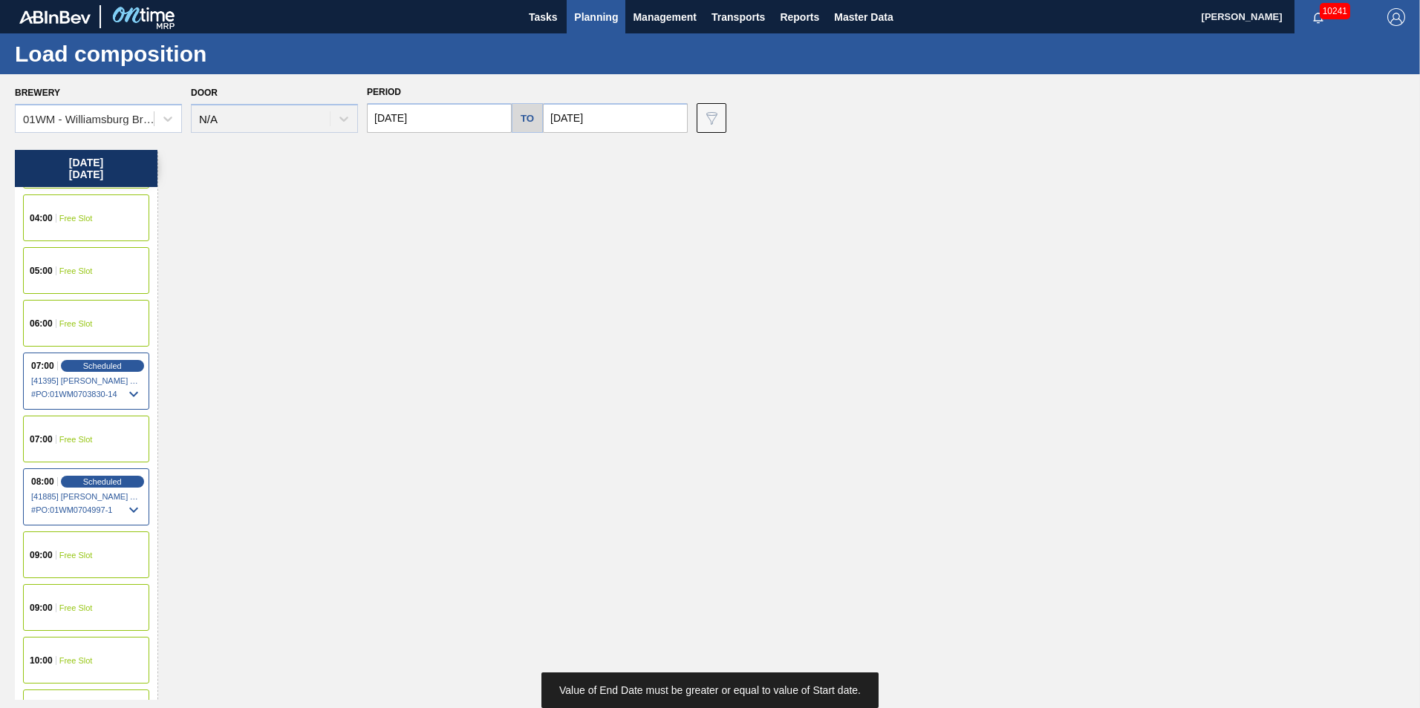
scroll to position [223, 0]
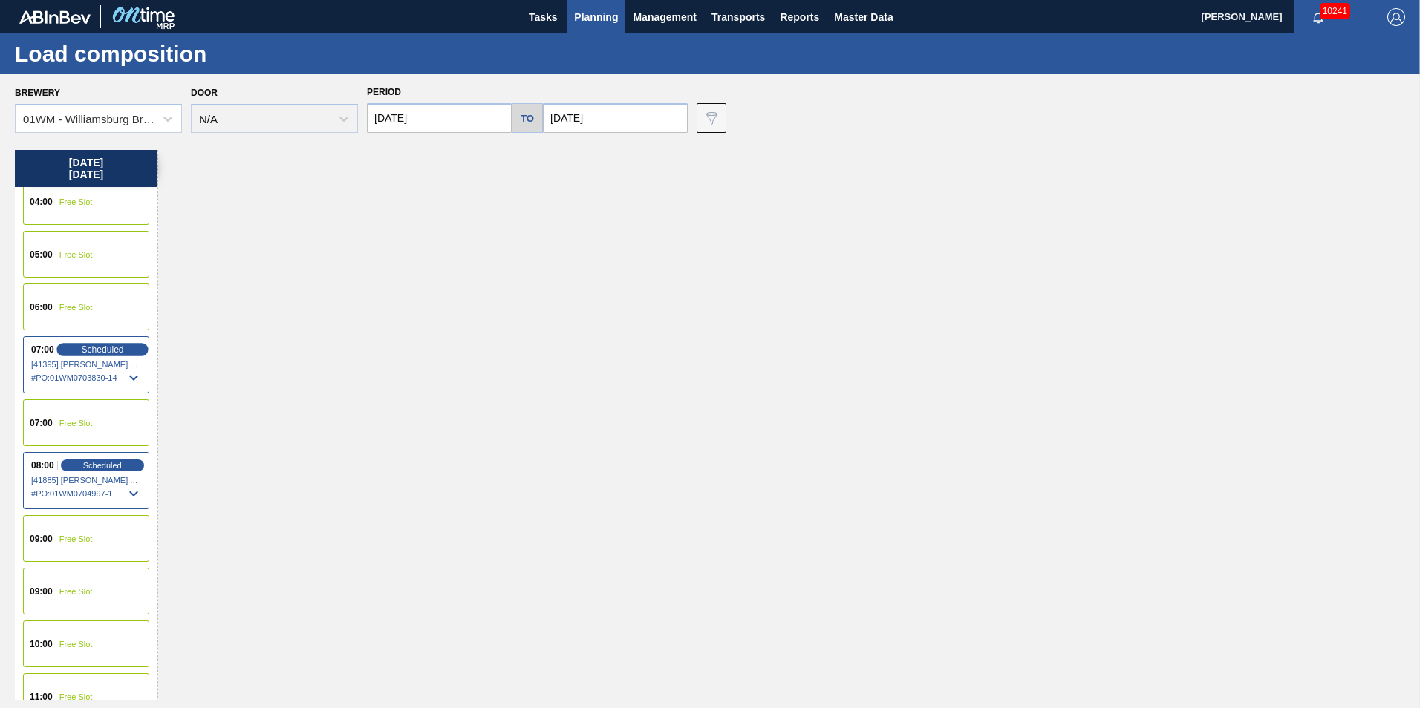
click at [74, 348] on div "Scheduled" at bounding box center [101, 349] width 91 height 13
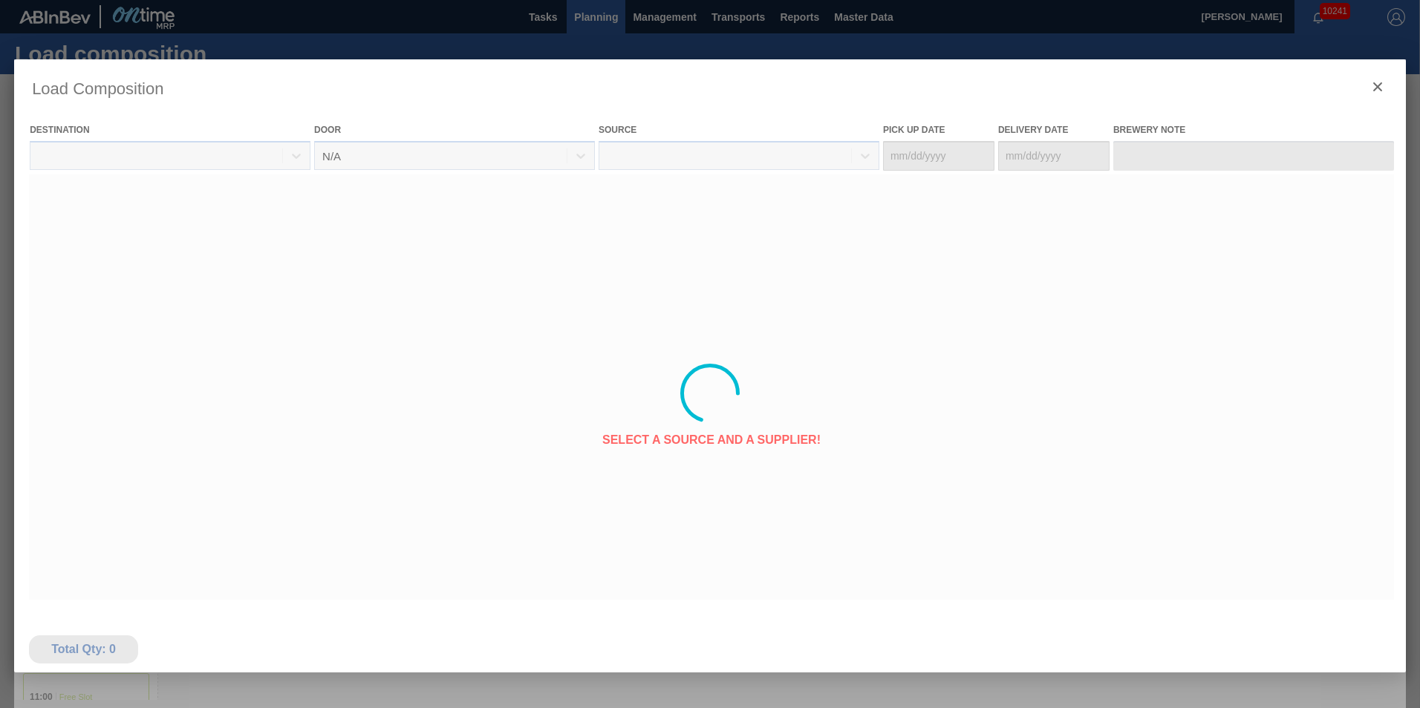
type Date "10/29/2025"
type Date "10/31/2025"
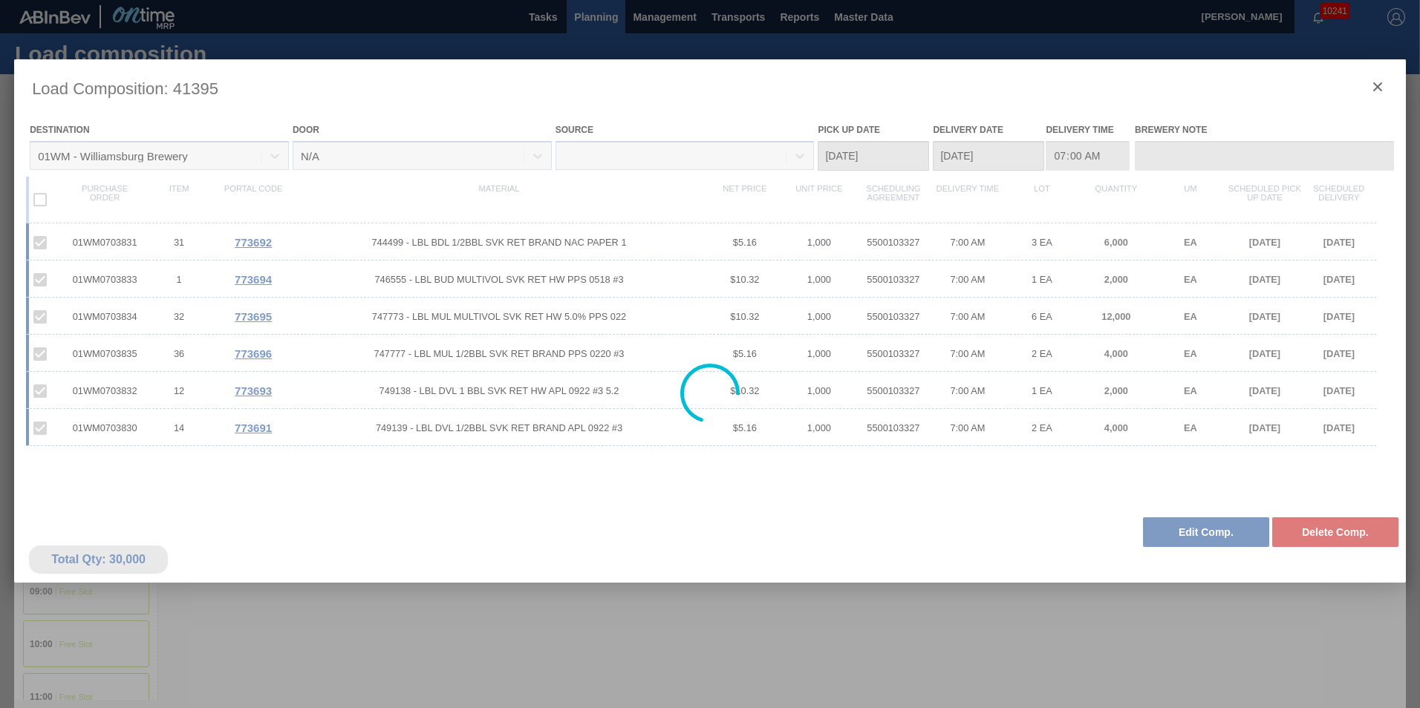
scroll to position [0, 0]
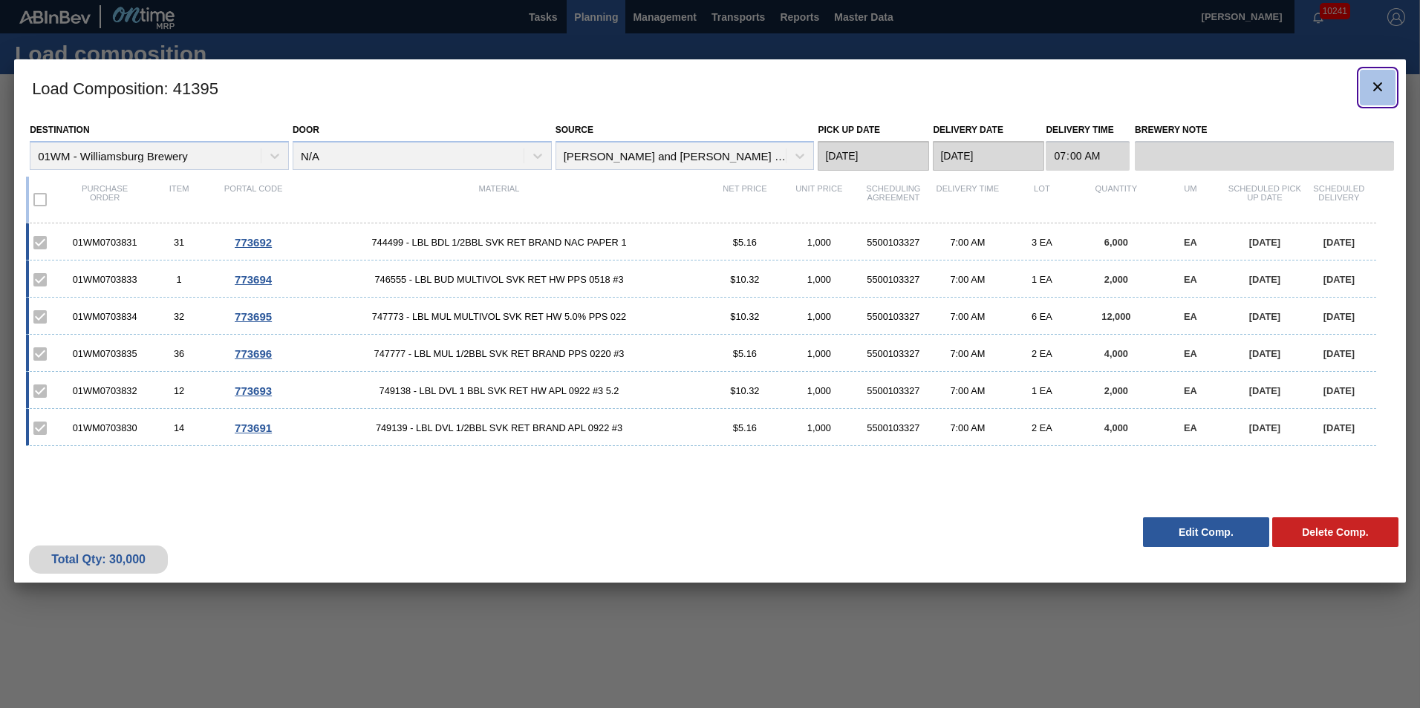
click at [1386, 79] on icon "botão de ícone" at bounding box center [1378, 87] width 18 height 18
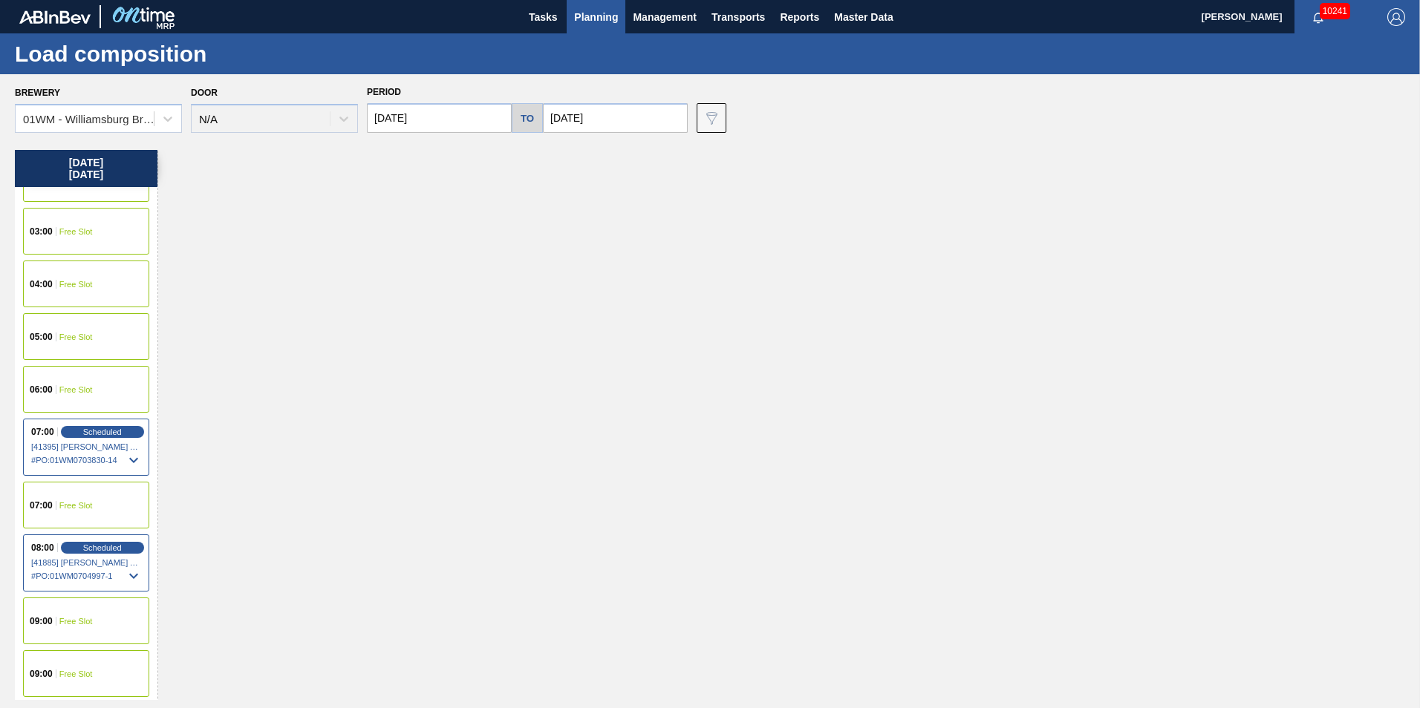
scroll to position [149, 0]
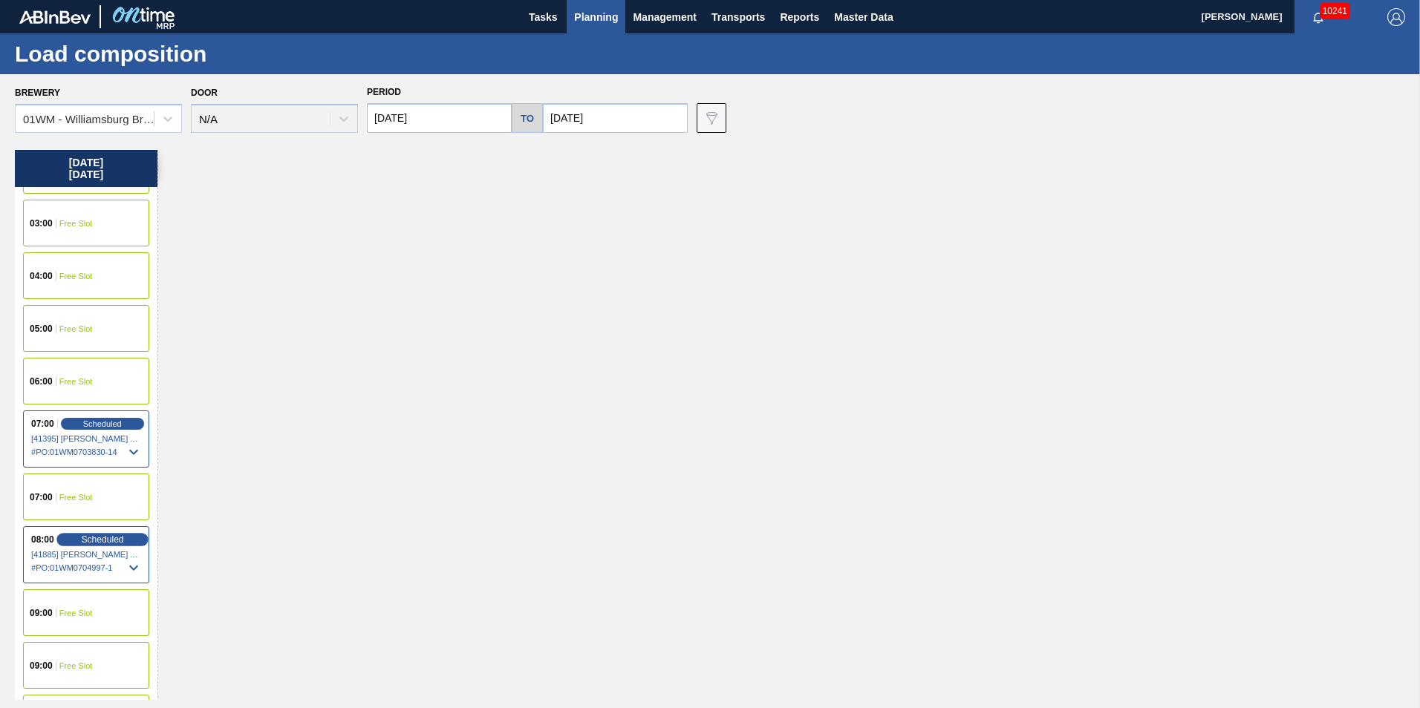
click at [95, 539] on span "Scheduled" at bounding box center [102, 540] width 42 height 10
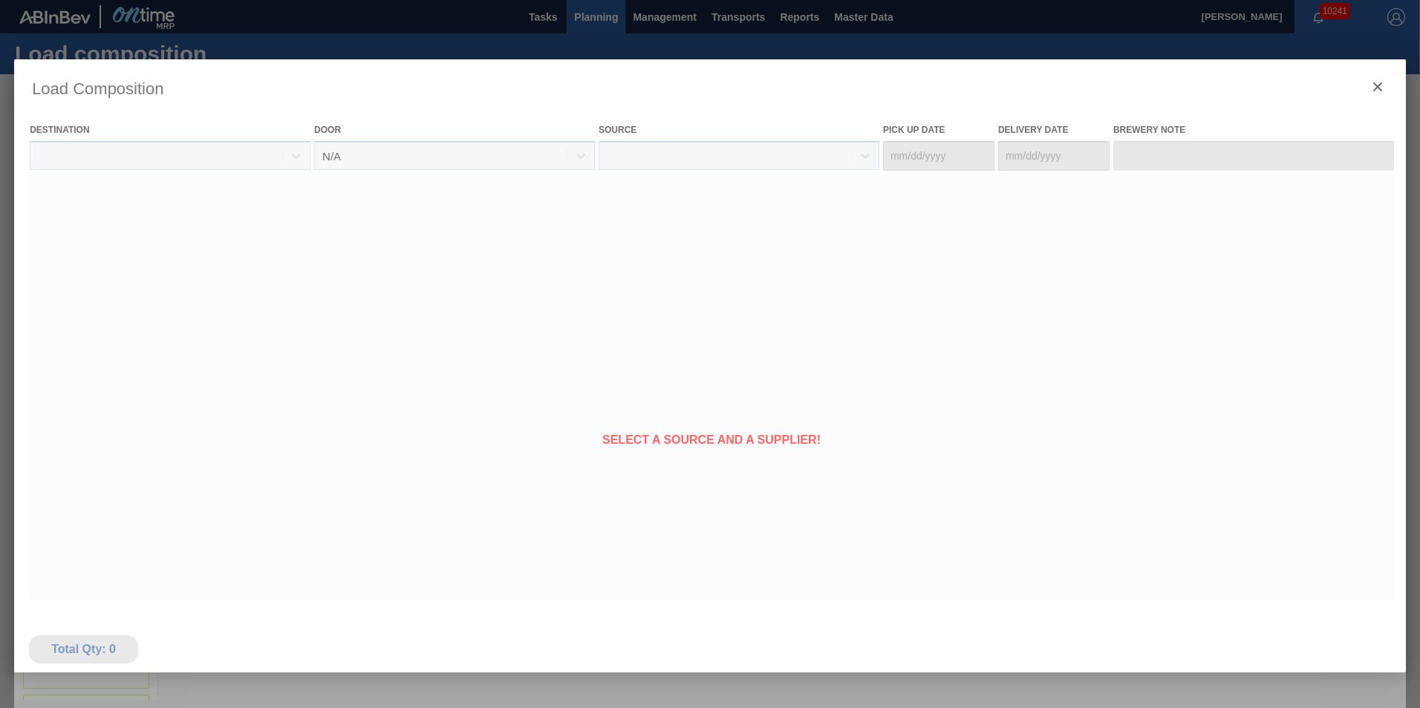
type Date "10/29/2025"
type Date "10/31/2025"
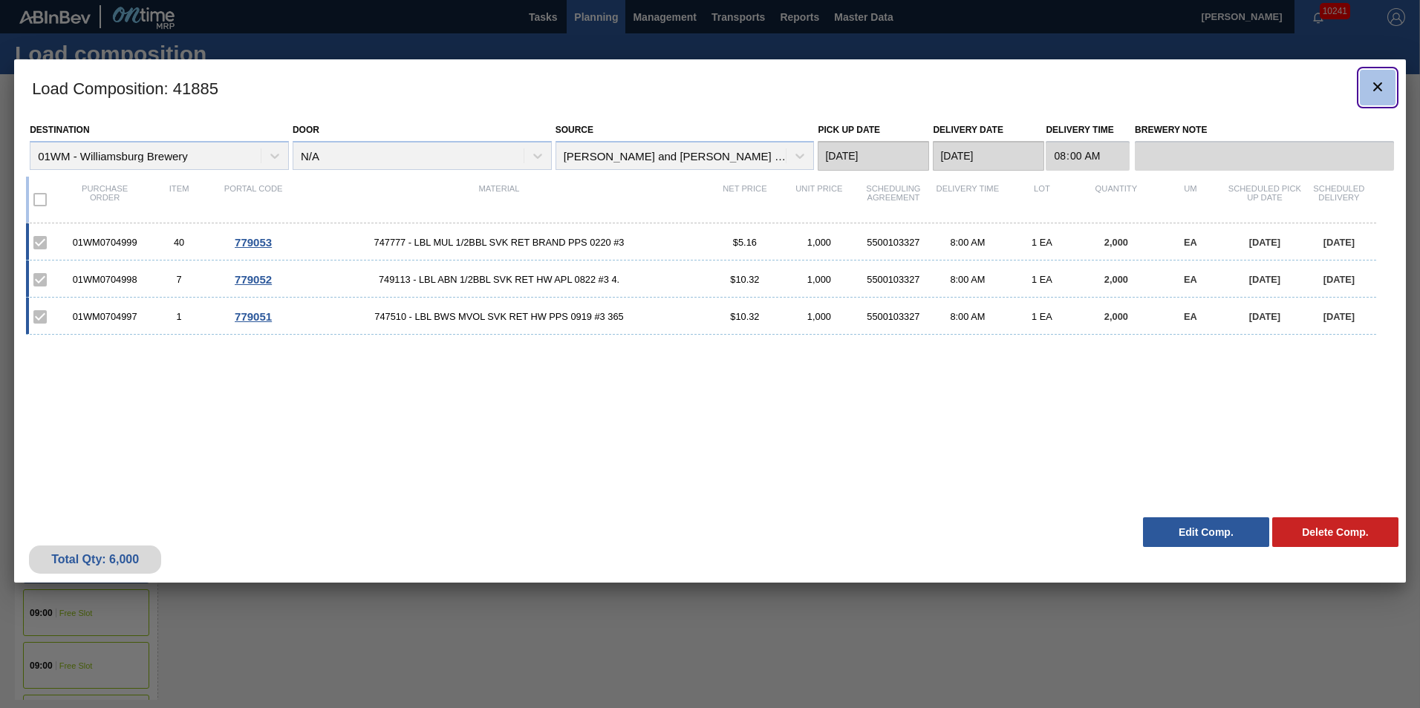
click at [1385, 89] on icon "botão de ícone" at bounding box center [1378, 87] width 18 height 18
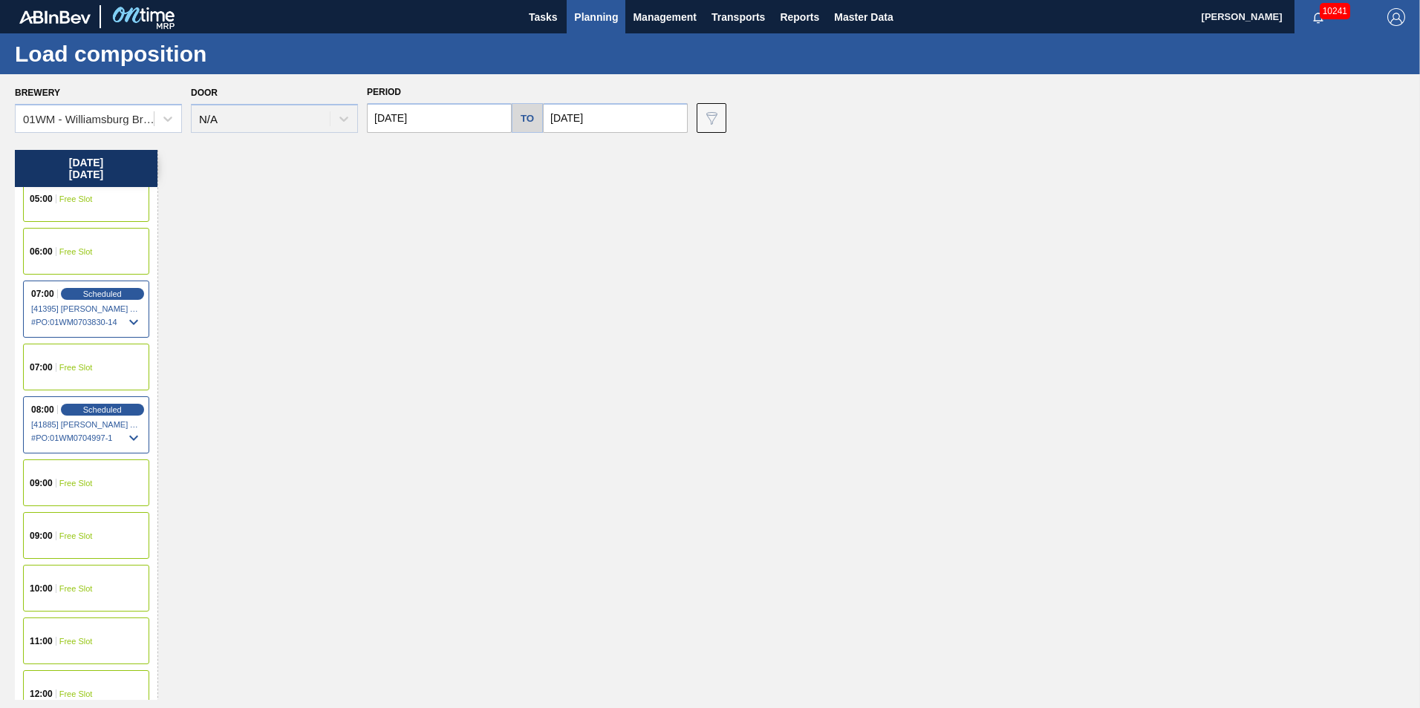
scroll to position [297, 0]
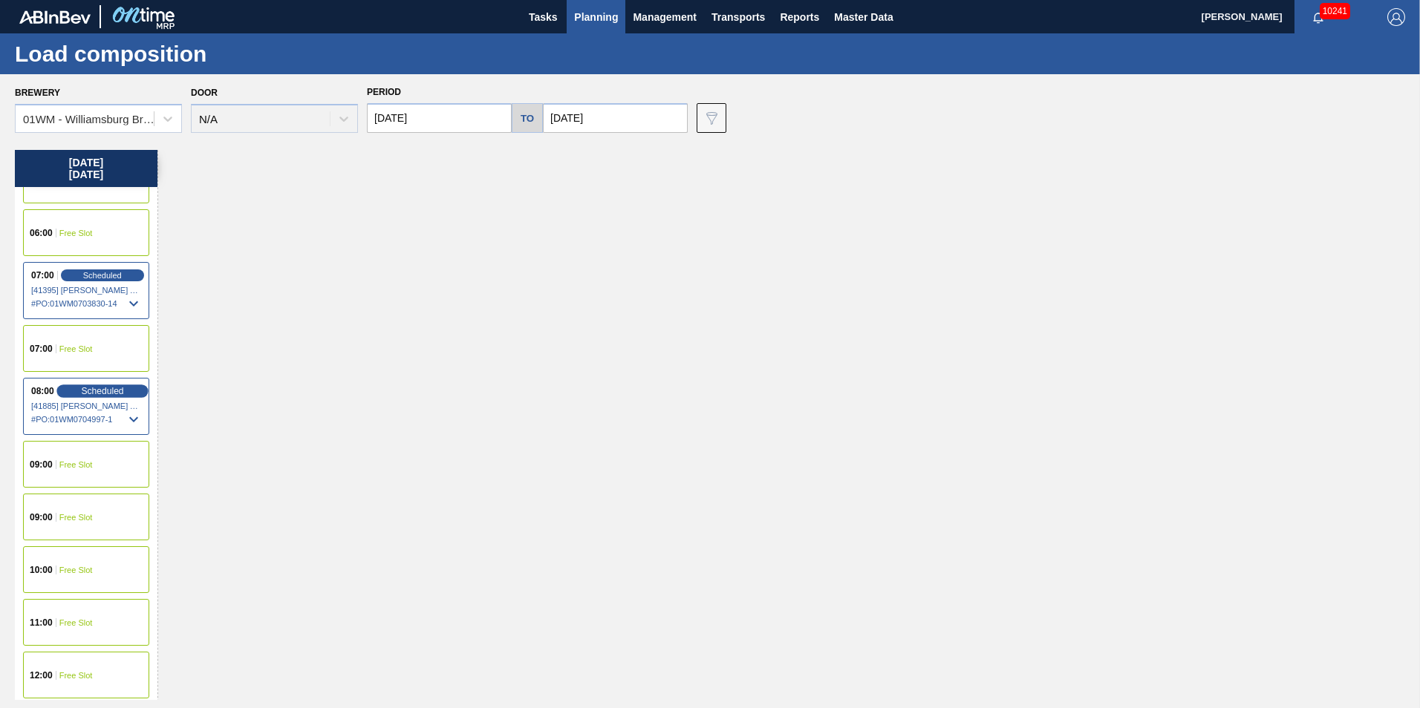
click at [123, 391] on span "Scheduled" at bounding box center [102, 391] width 42 height 10
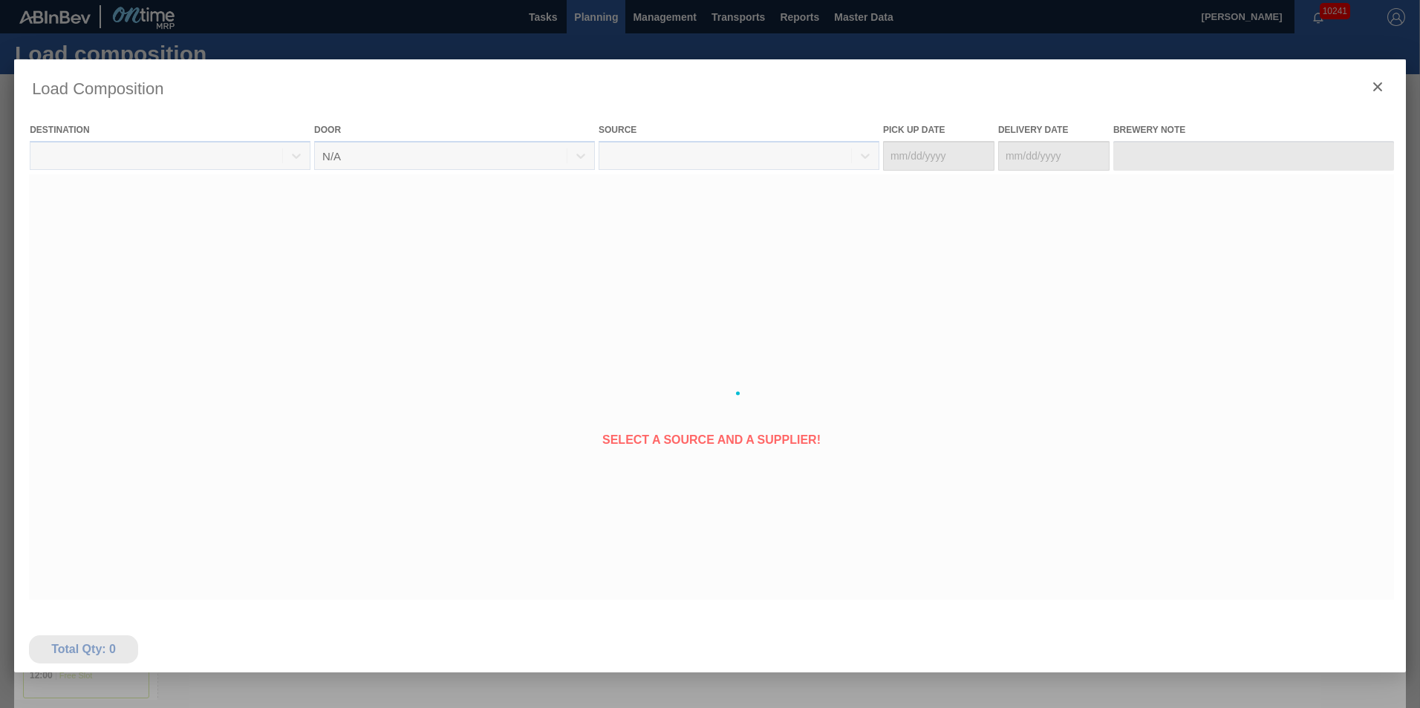
click at [105, 400] on div at bounding box center [710, 393] width 1392 height 668
type Date "10/29/2025"
type Date "10/31/2025"
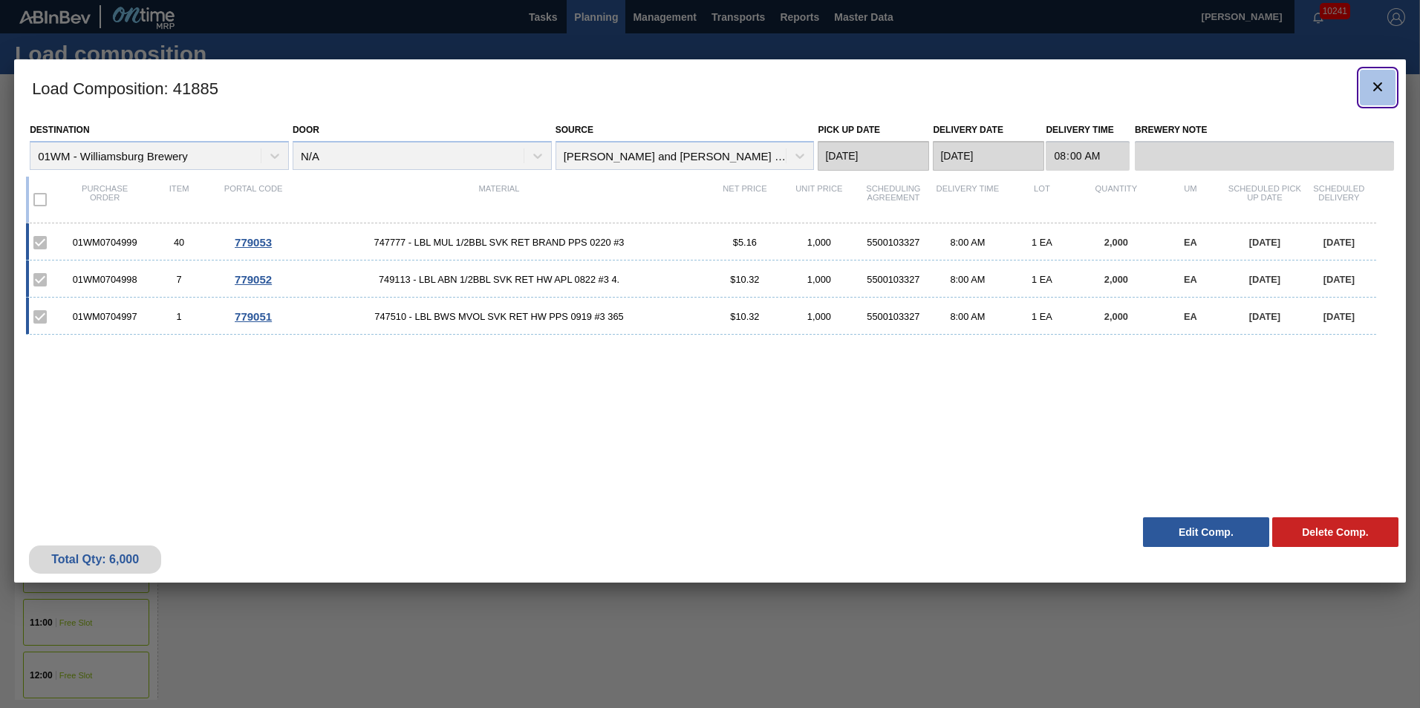
click at [1375, 88] on icon "botão de ícone" at bounding box center [1377, 86] width 9 height 9
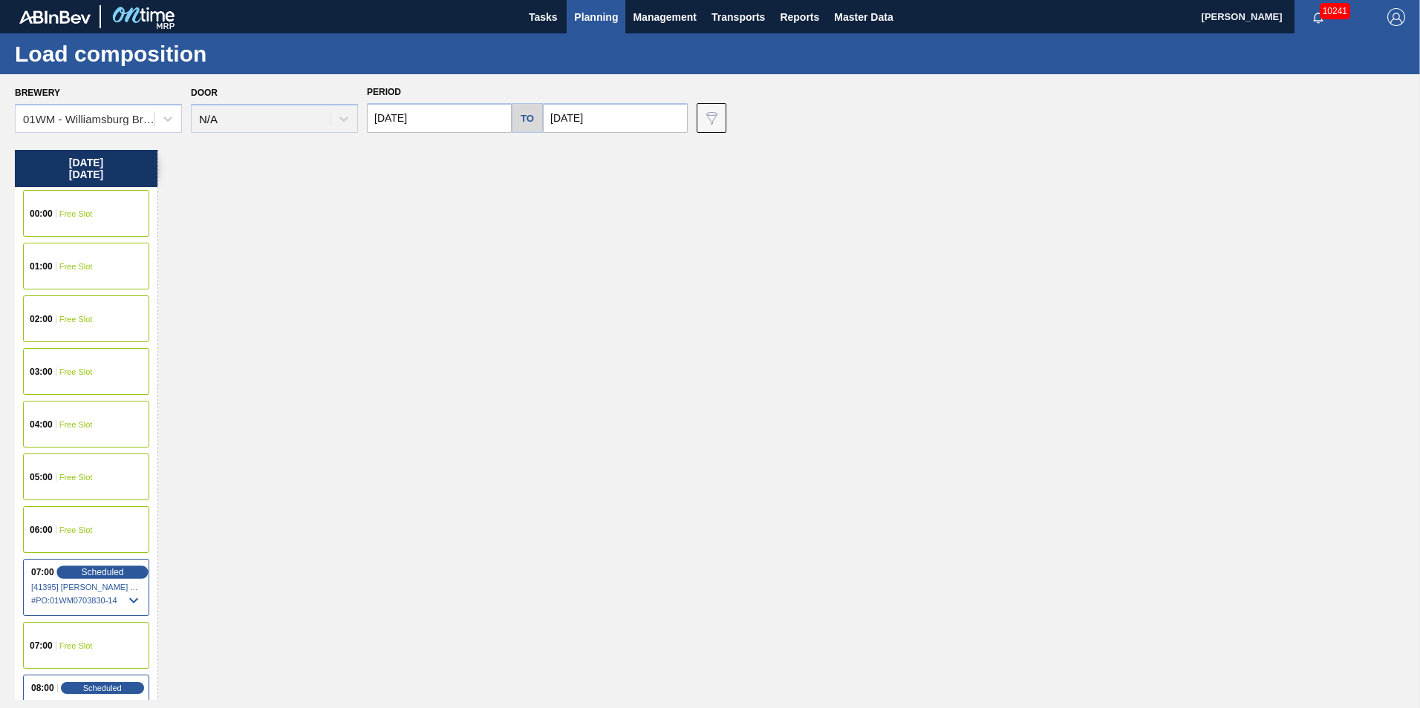
click at [102, 573] on span "Scheduled" at bounding box center [102, 572] width 42 height 10
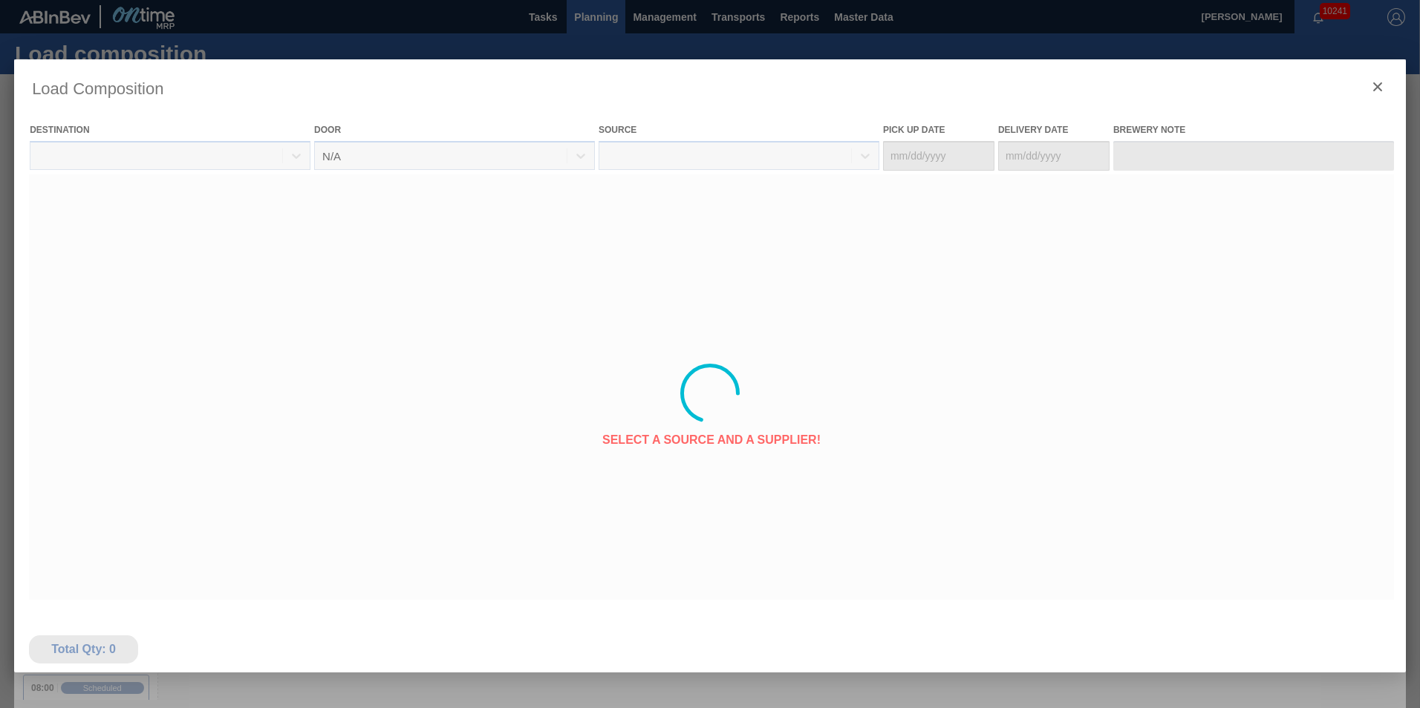
type Date "10/29/2025"
type Date "10/31/2025"
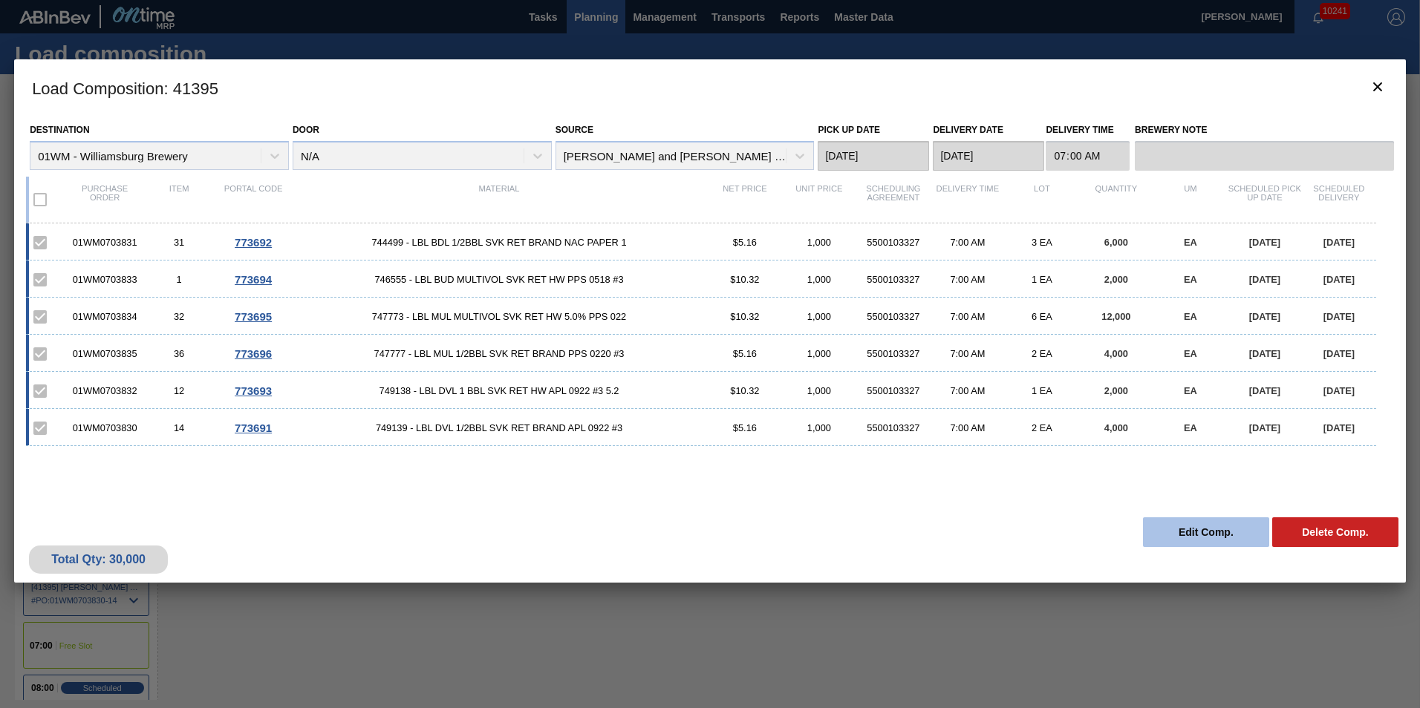
click at [1199, 524] on button "Edit Comp." at bounding box center [1206, 533] width 126 height 30
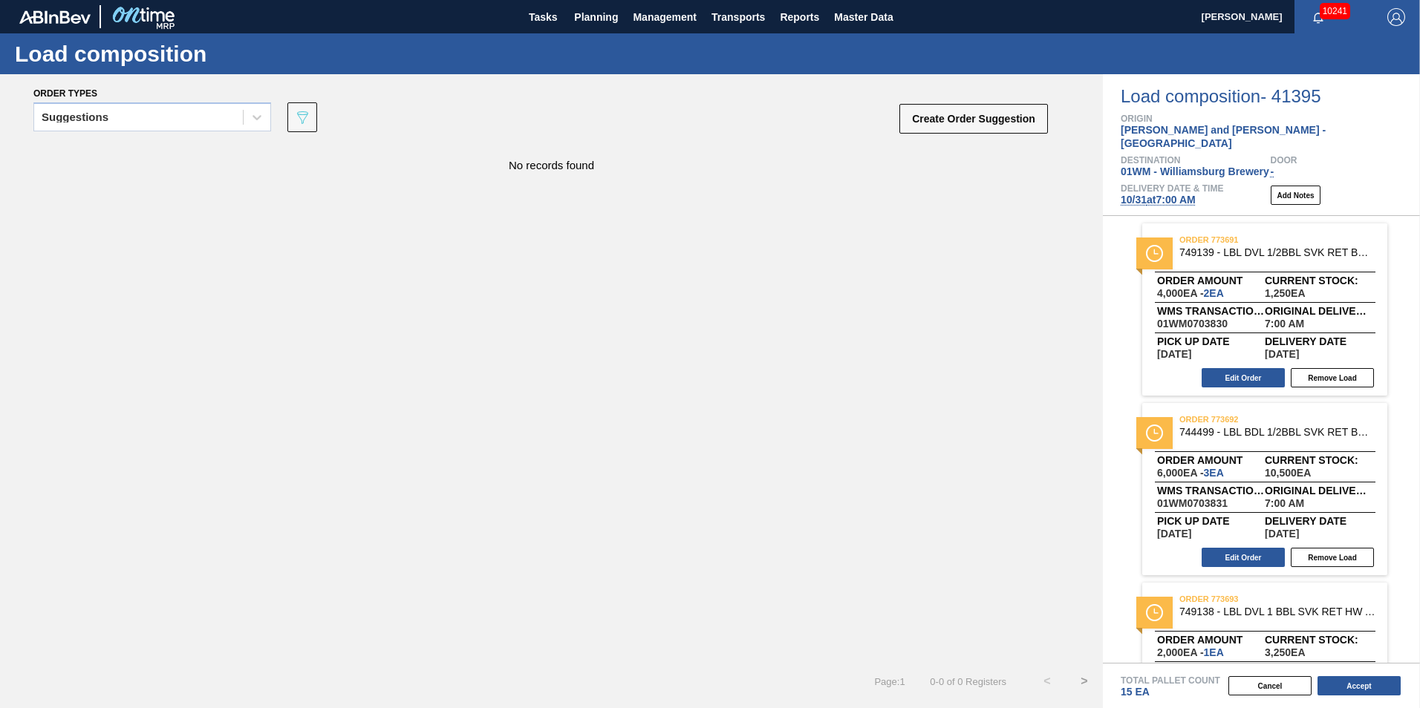
click at [1187, 194] on span "10/31 at 7:00 AM" at bounding box center [1158, 200] width 75 height 12
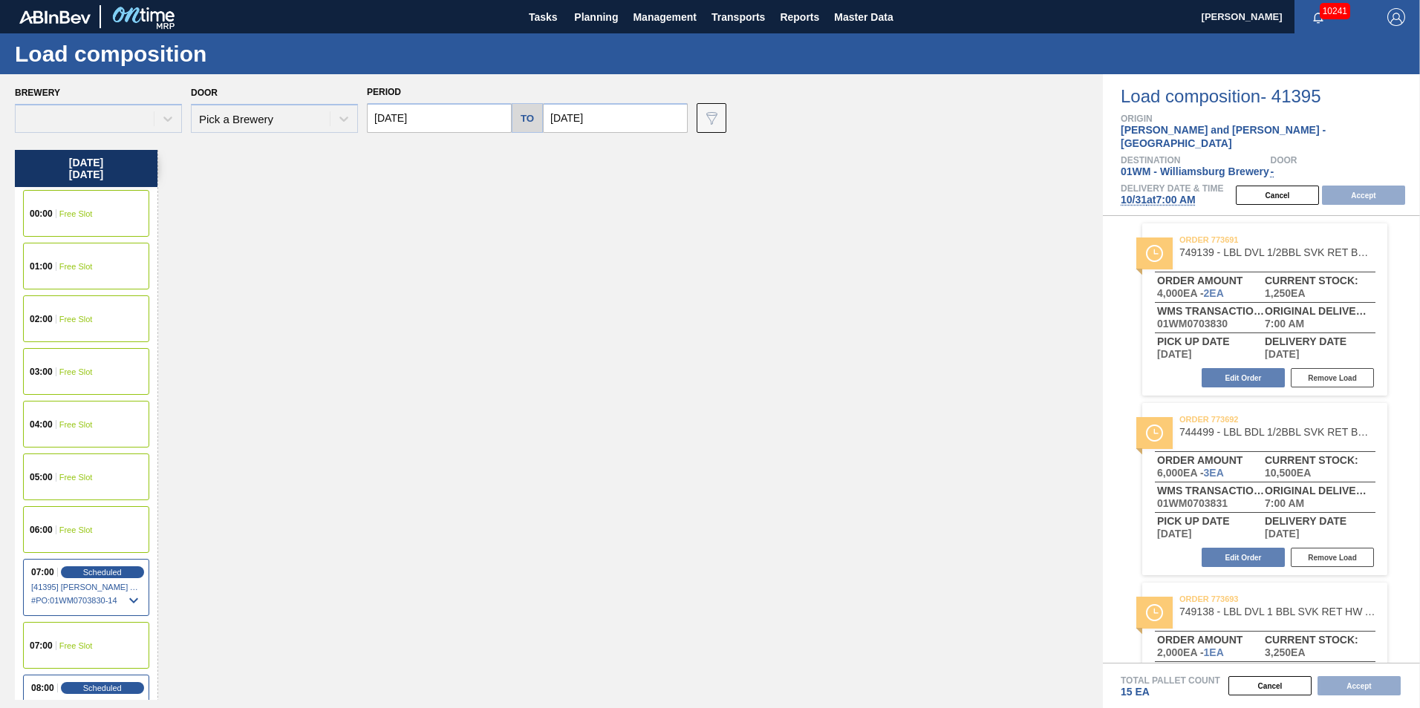
type input "11/07/2025"
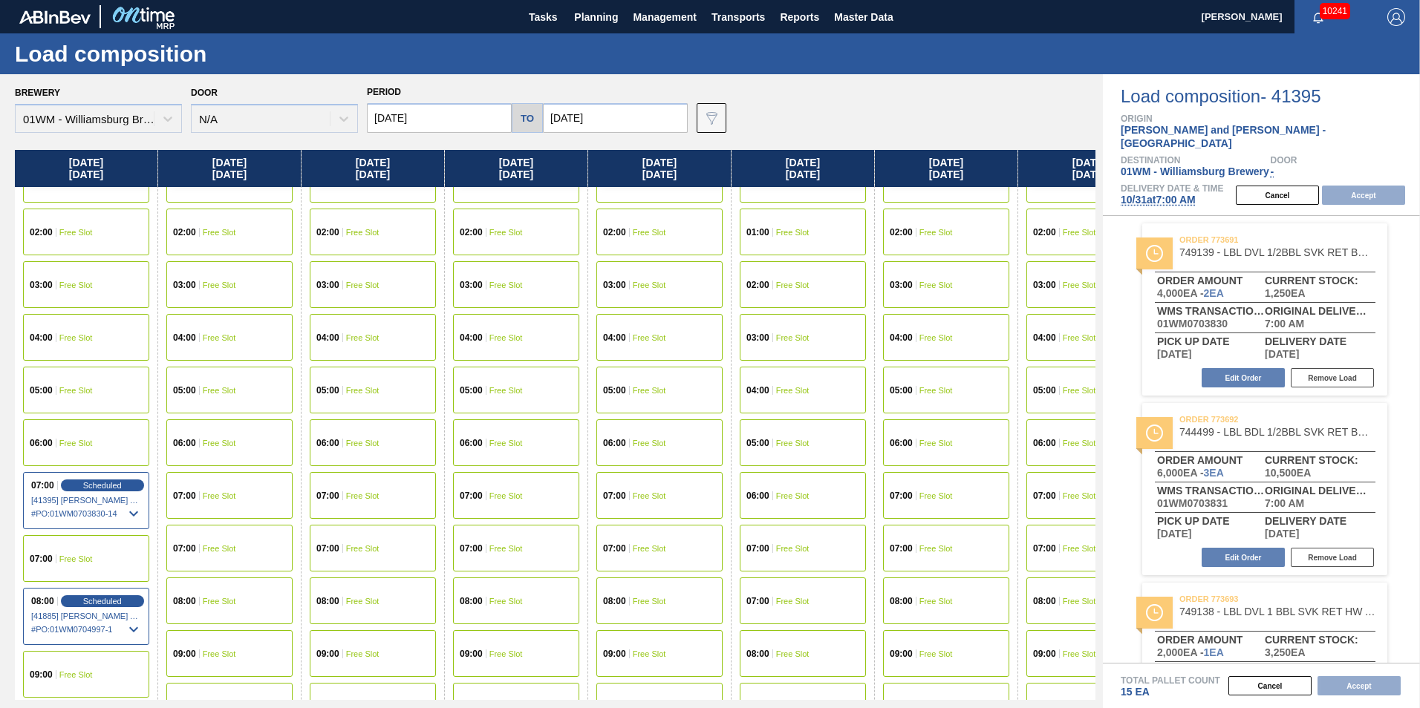
scroll to position [297, 0]
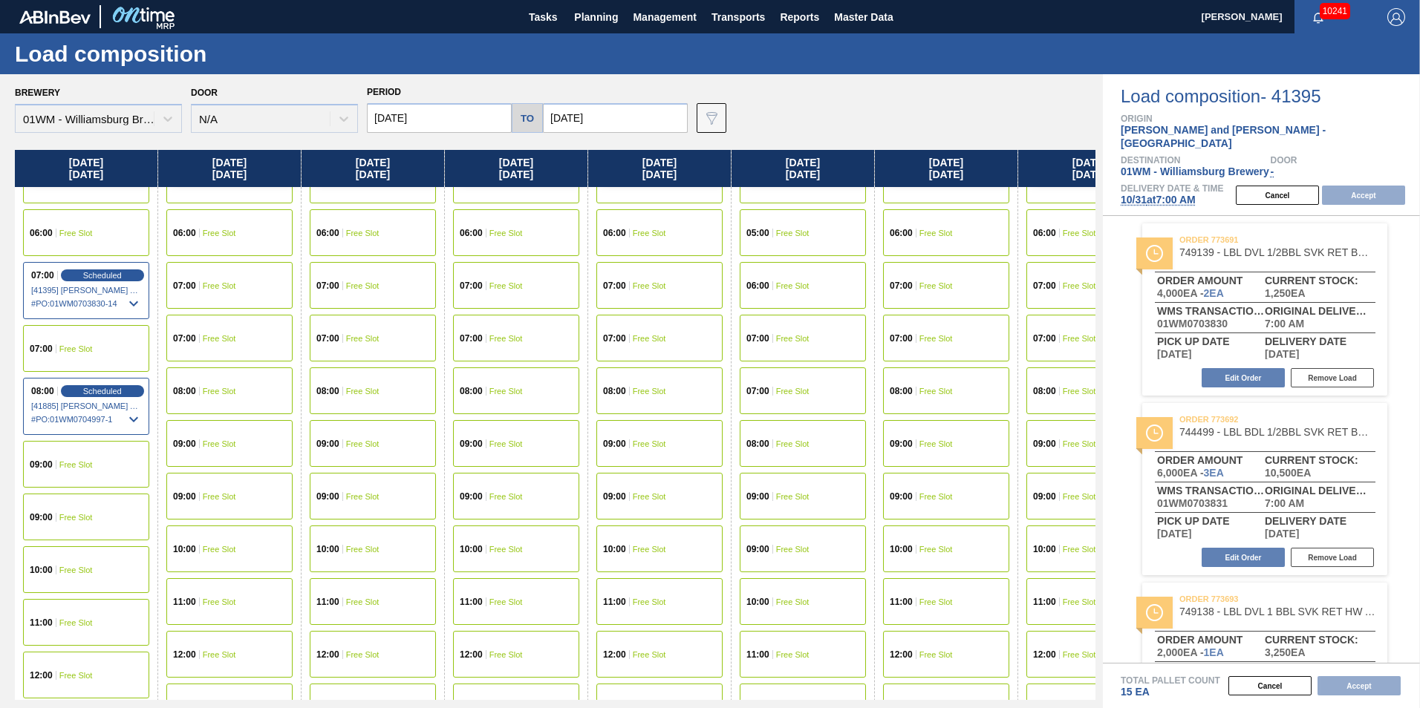
click at [491, 400] on div "08:00 Free Slot" at bounding box center [516, 391] width 126 height 47
click at [1365, 186] on button "Accept" at bounding box center [1363, 195] width 83 height 19
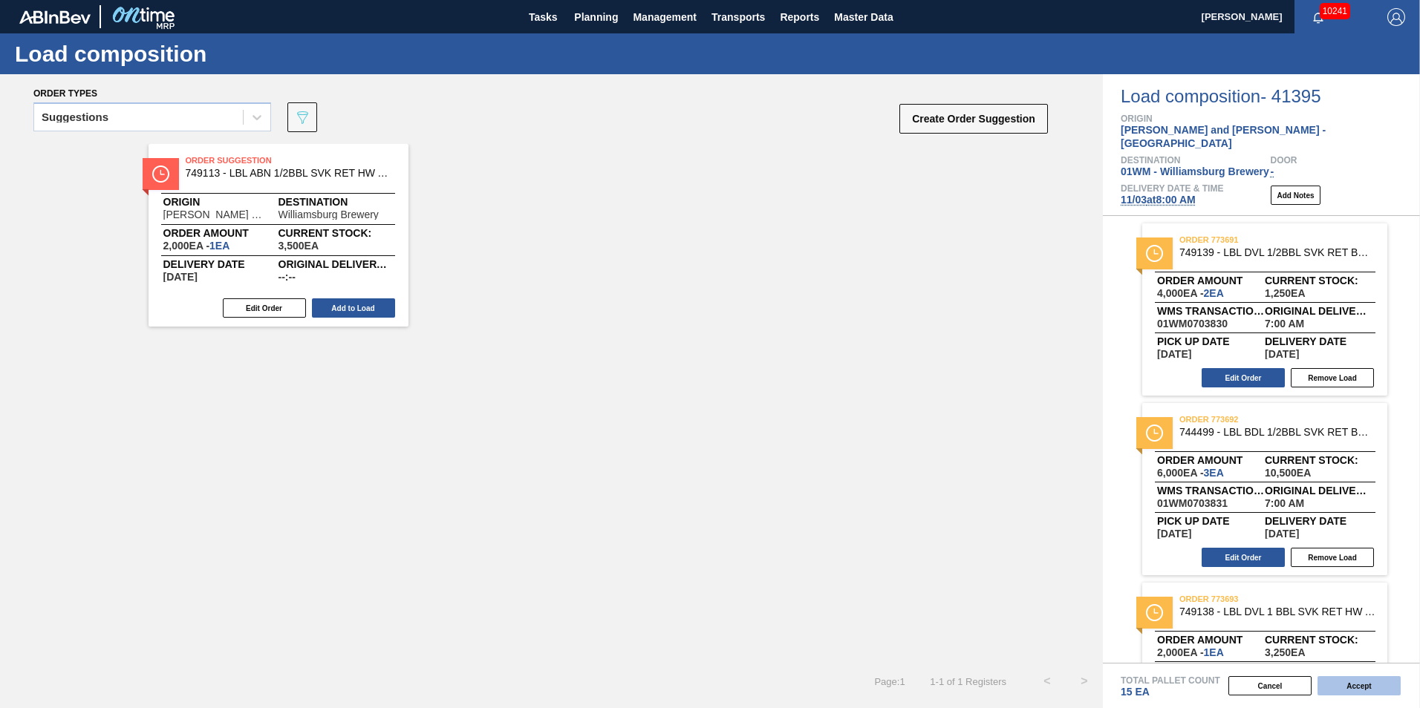
click at [1367, 685] on button "Accept" at bounding box center [1358, 686] width 83 height 19
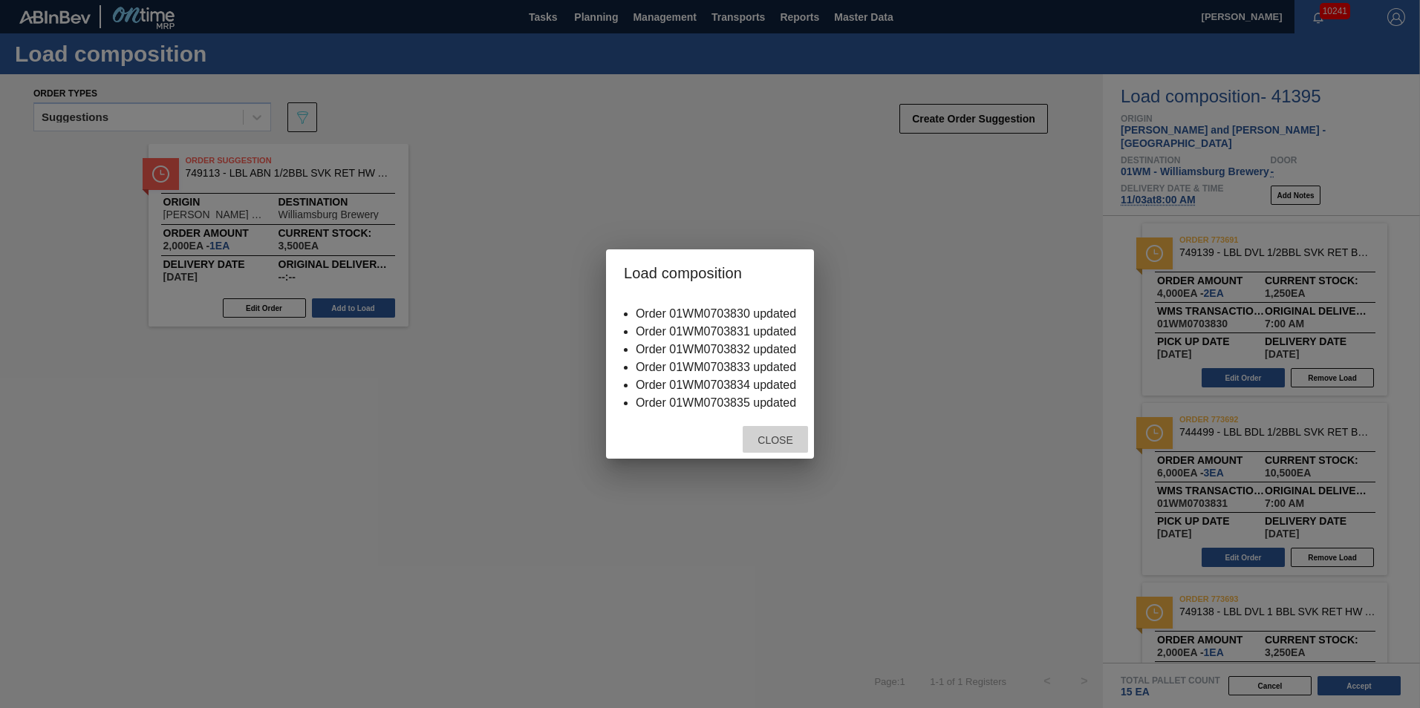
click at [775, 441] on span "Close" at bounding box center [775, 440] width 59 height 12
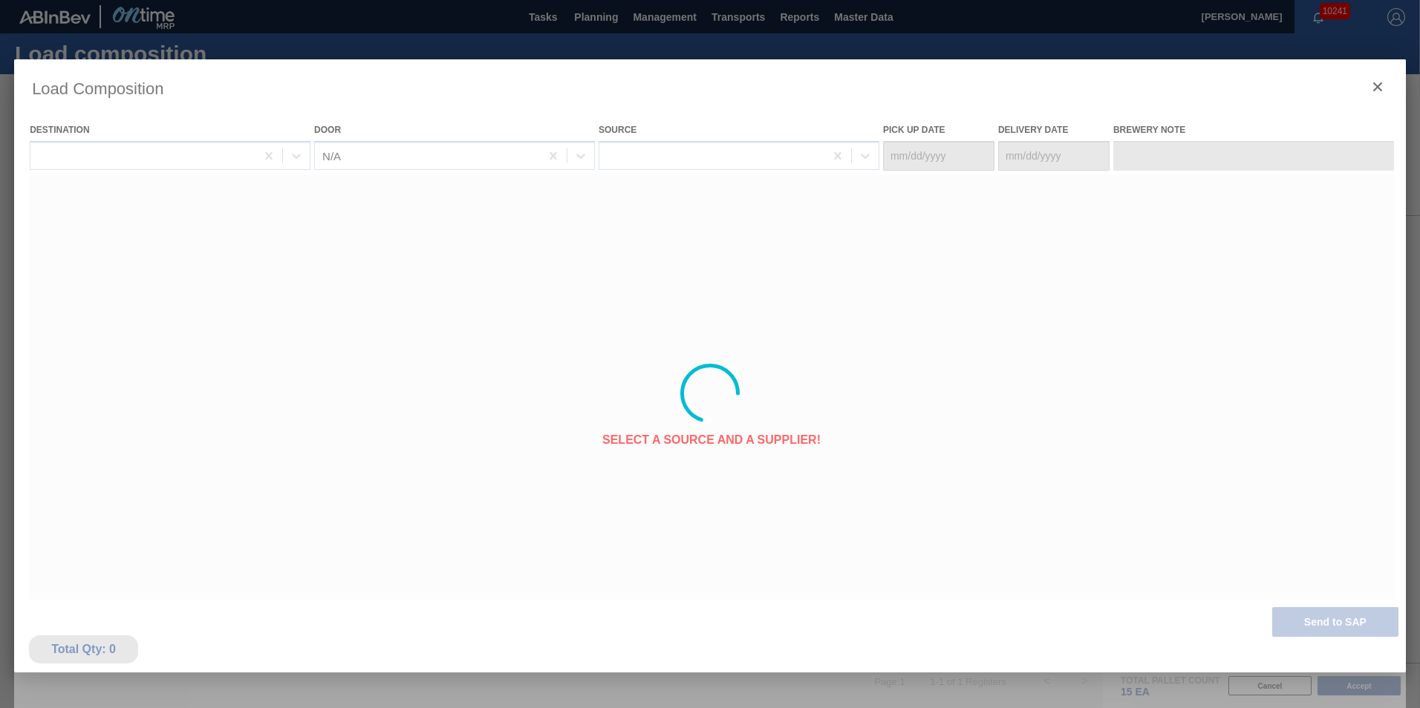
type Date "[DATE]"
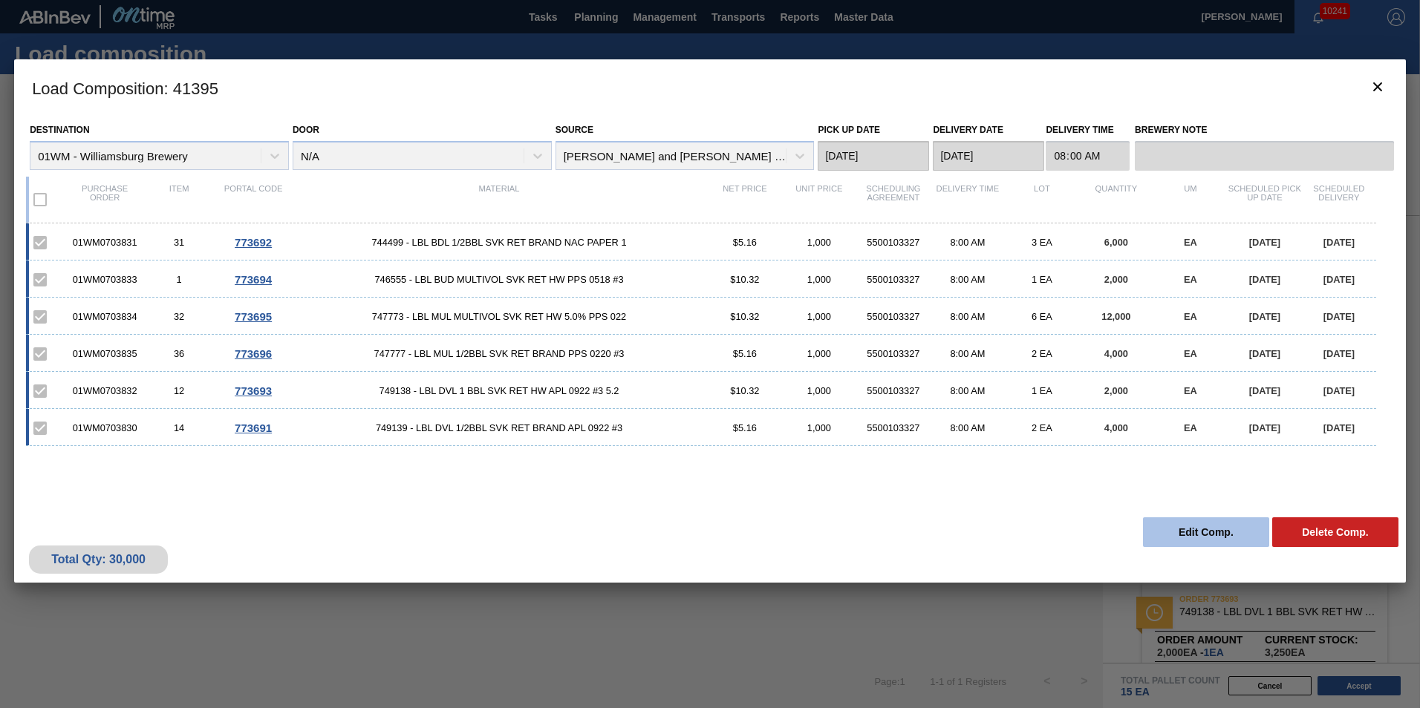
click at [1205, 519] on button "Edit Comp." at bounding box center [1206, 533] width 126 height 30
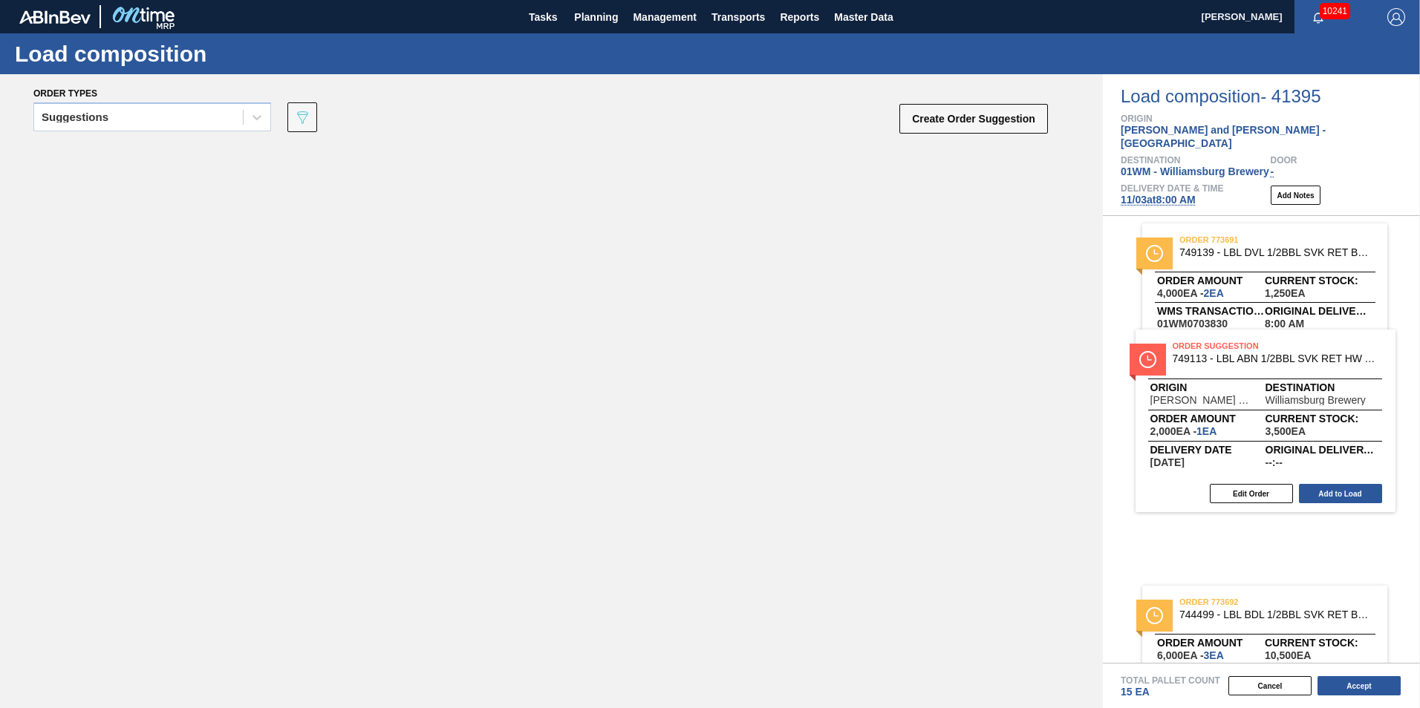
drag, startPoint x: 323, startPoint y: 235, endPoint x: 1321, endPoint y: 420, distance: 1015.1
click at [1321, 420] on div "Order types Suggestions 089F7B8B-B2A5-4AFE-B5C0-19BA573D28AC Create Order Sugge…" at bounding box center [710, 391] width 1420 height 634
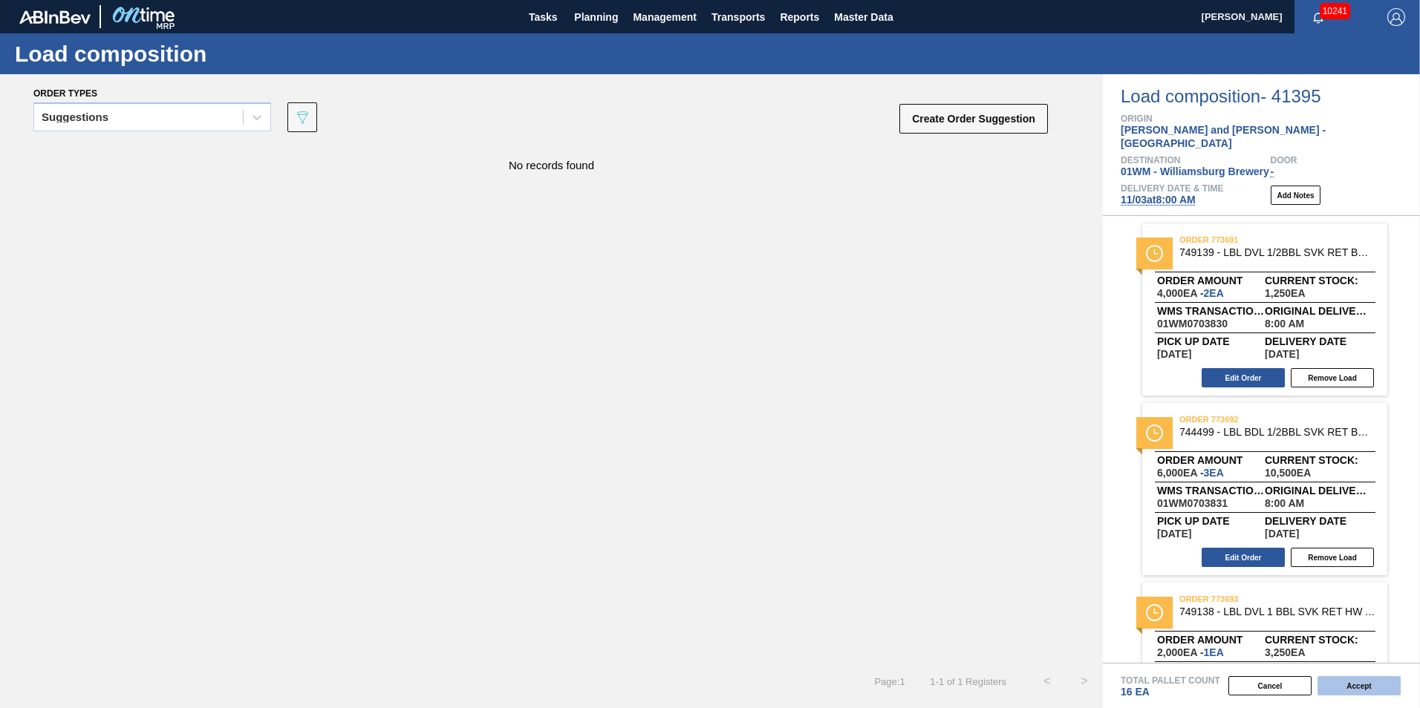
click at [1375, 685] on button "Accept" at bounding box center [1358, 686] width 83 height 19
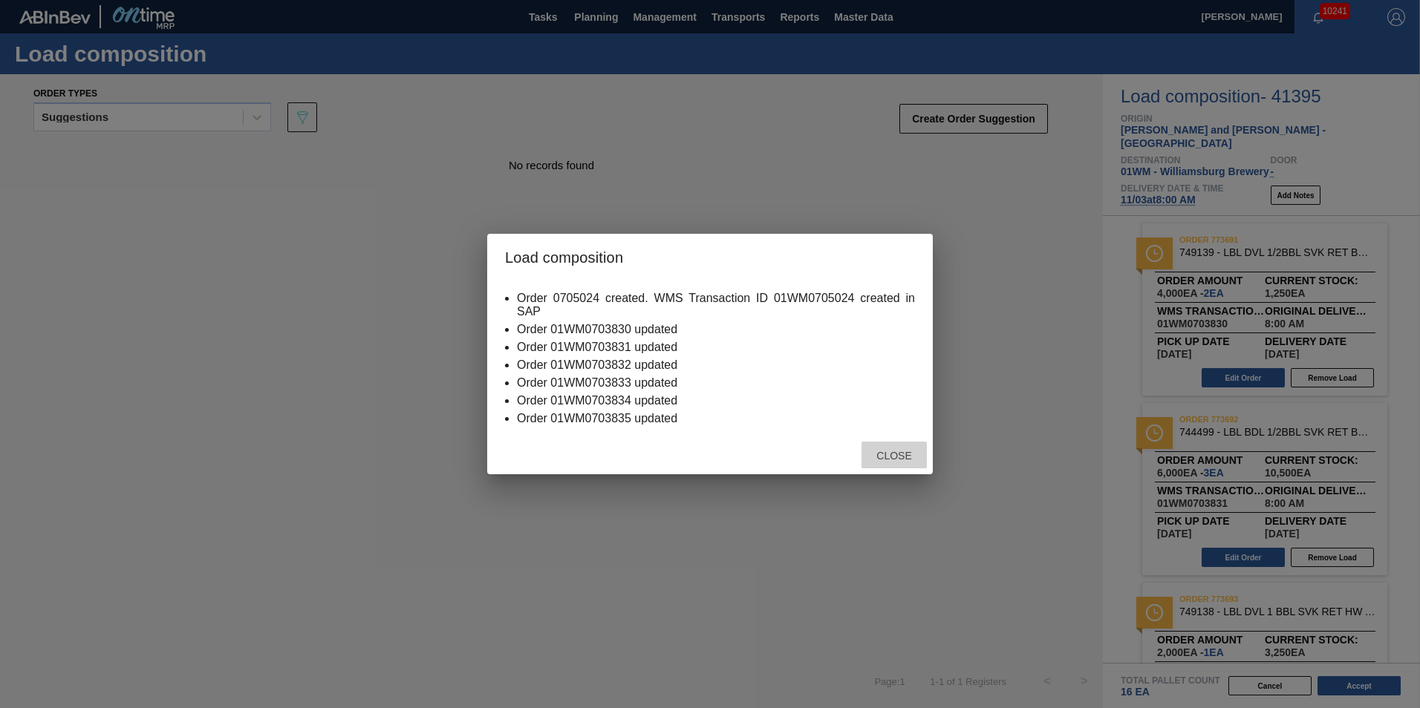
click at [881, 449] on div "Close" at bounding box center [893, 455] width 65 height 27
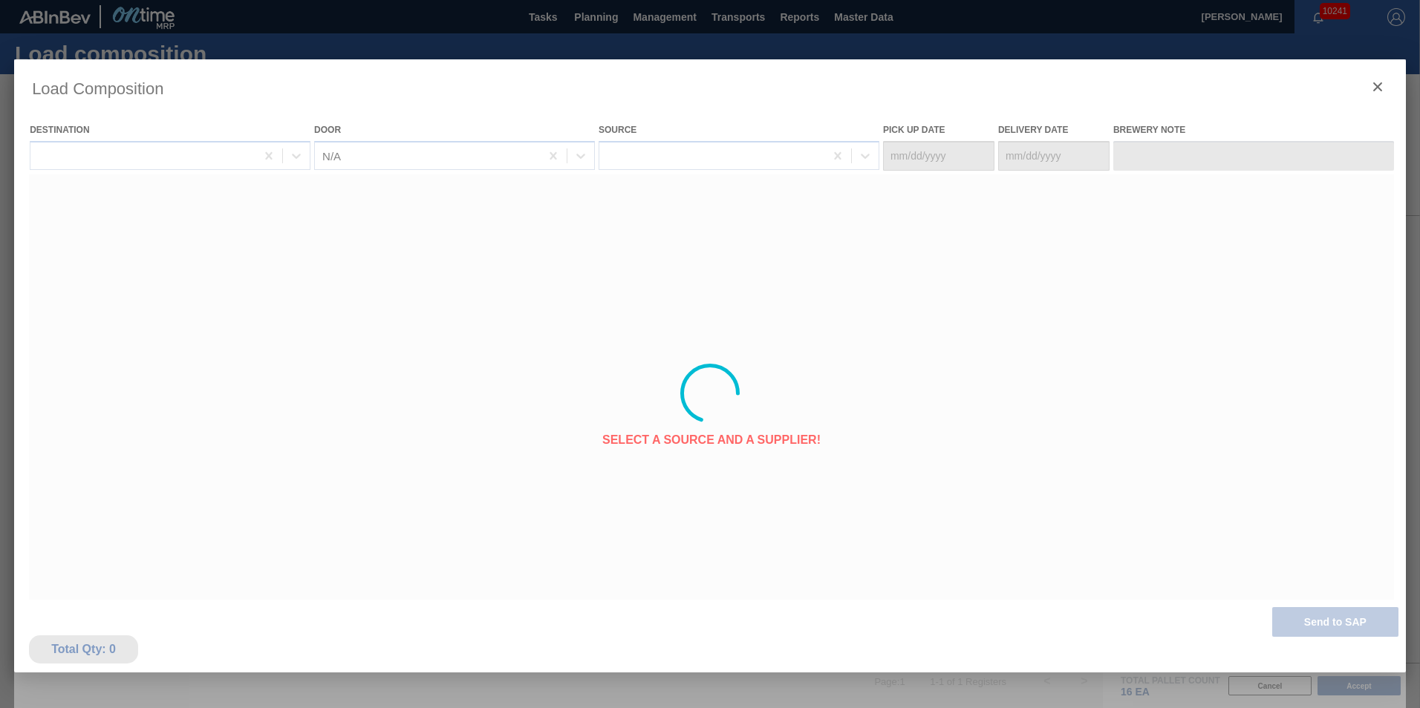
type Date "[DATE]"
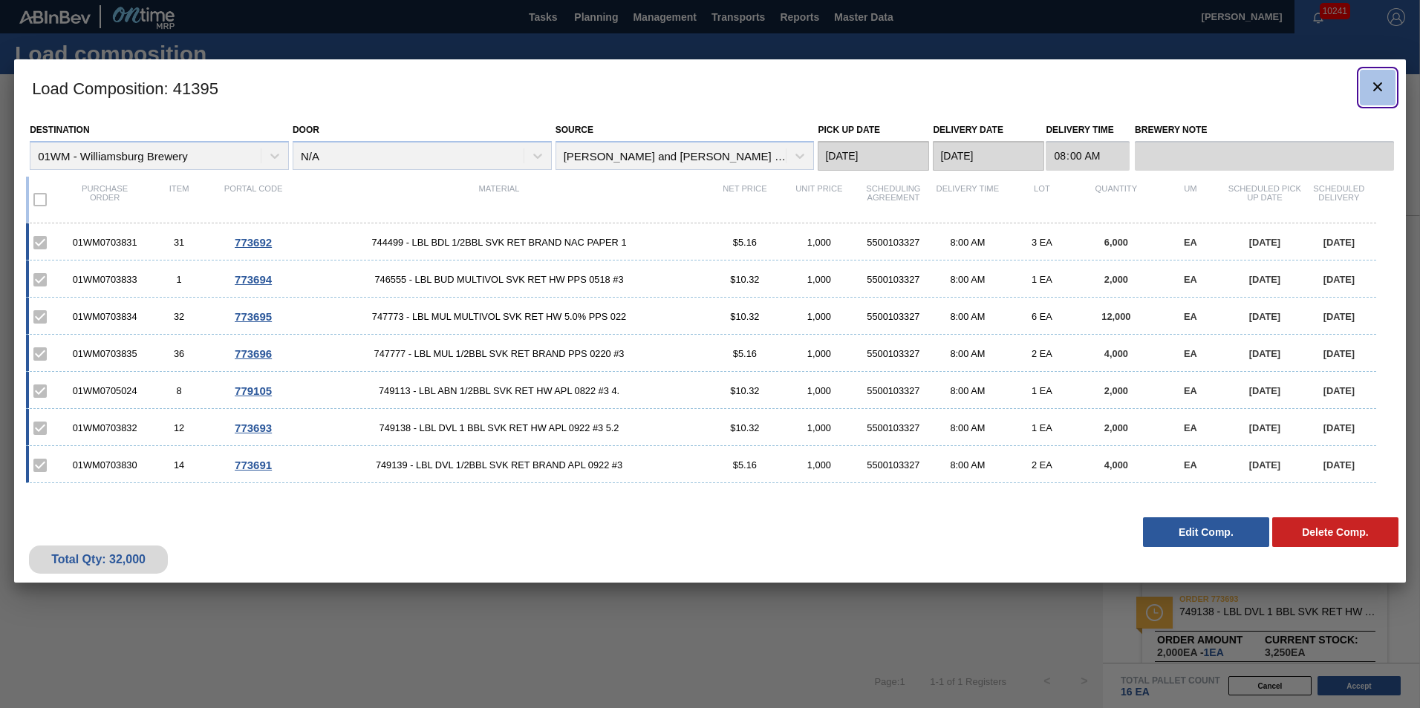
click at [1383, 86] on icon "botão de ícone" at bounding box center [1378, 87] width 18 height 18
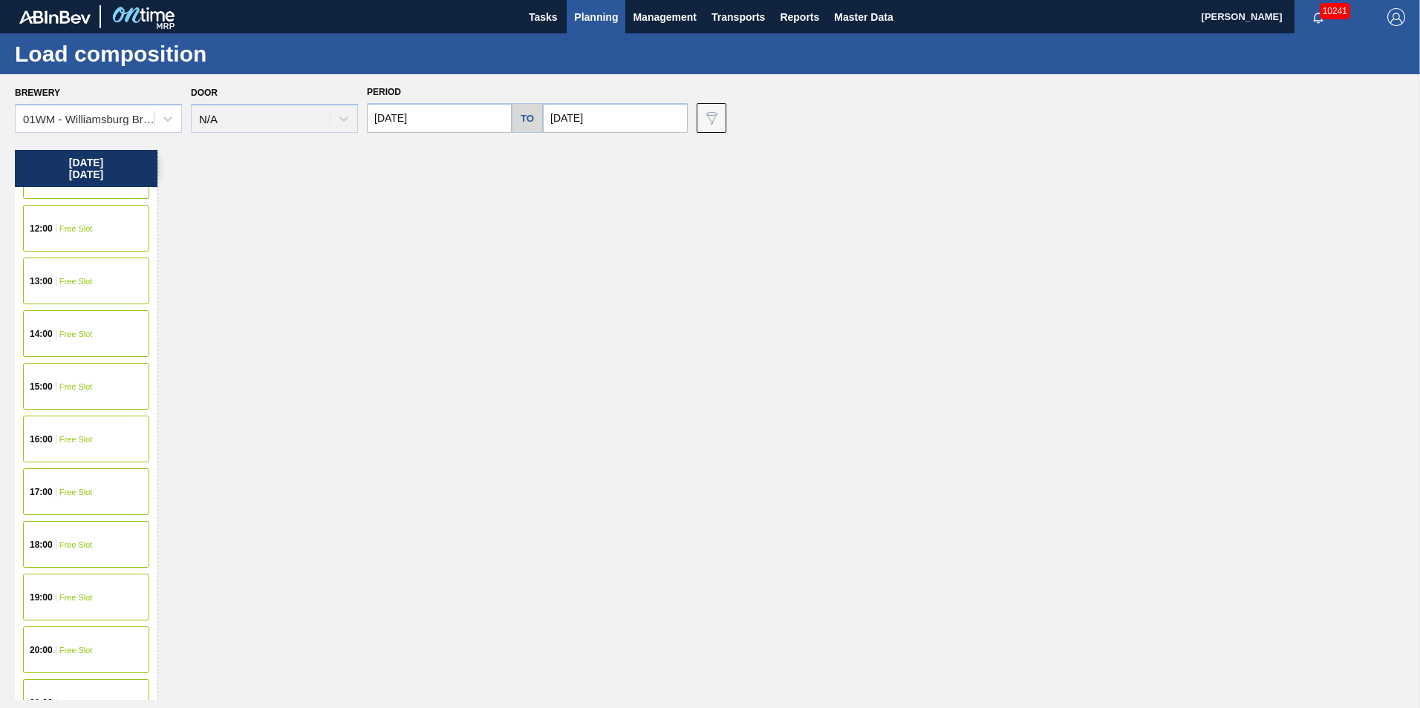
scroll to position [446, 0]
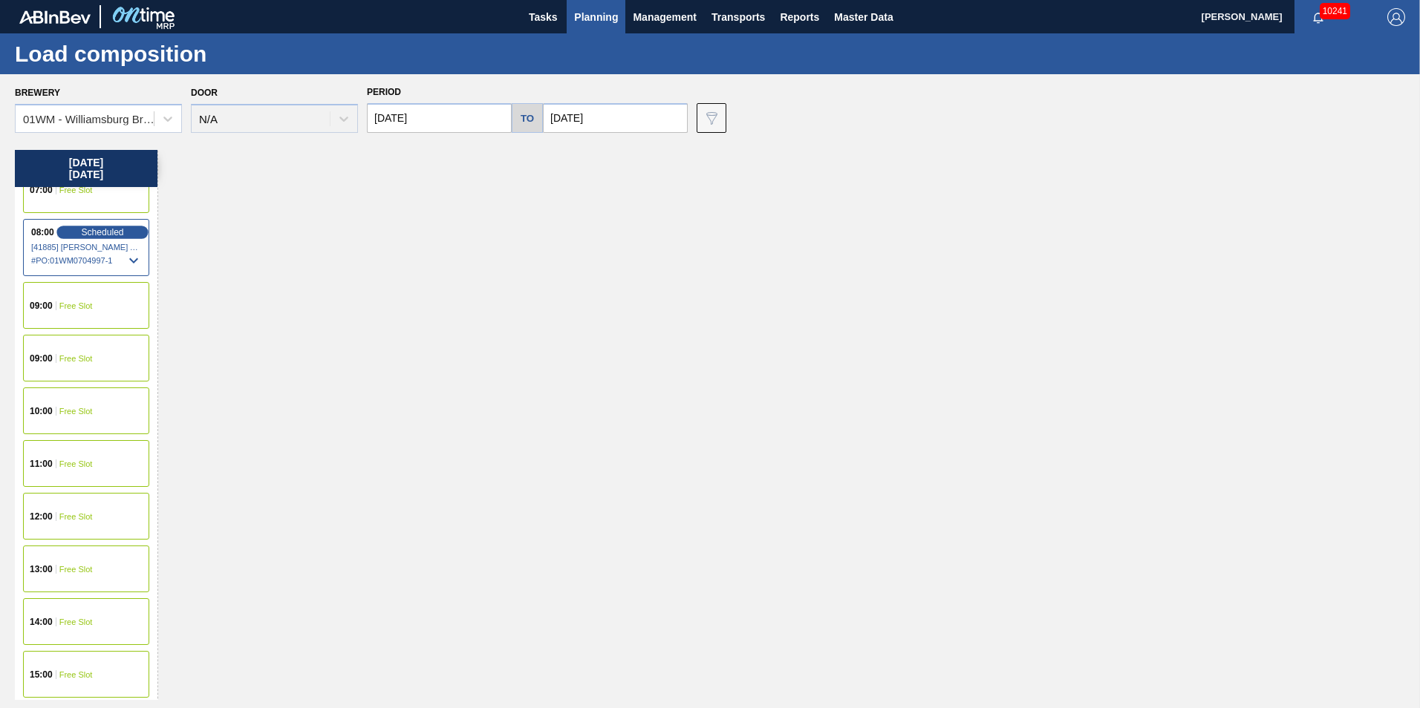
click at [109, 238] on div "Scheduled" at bounding box center [101, 232] width 91 height 13
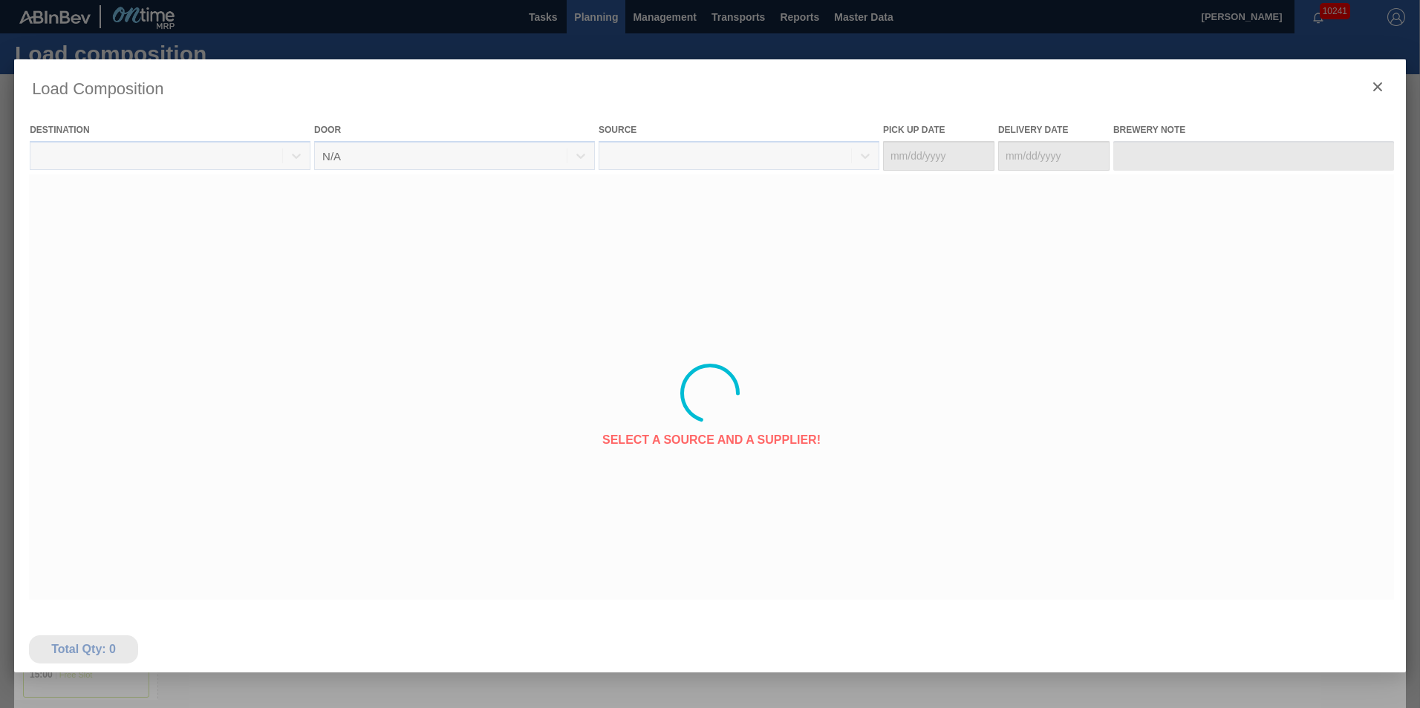
type Date "10/29/2025"
type Date "10/31/2025"
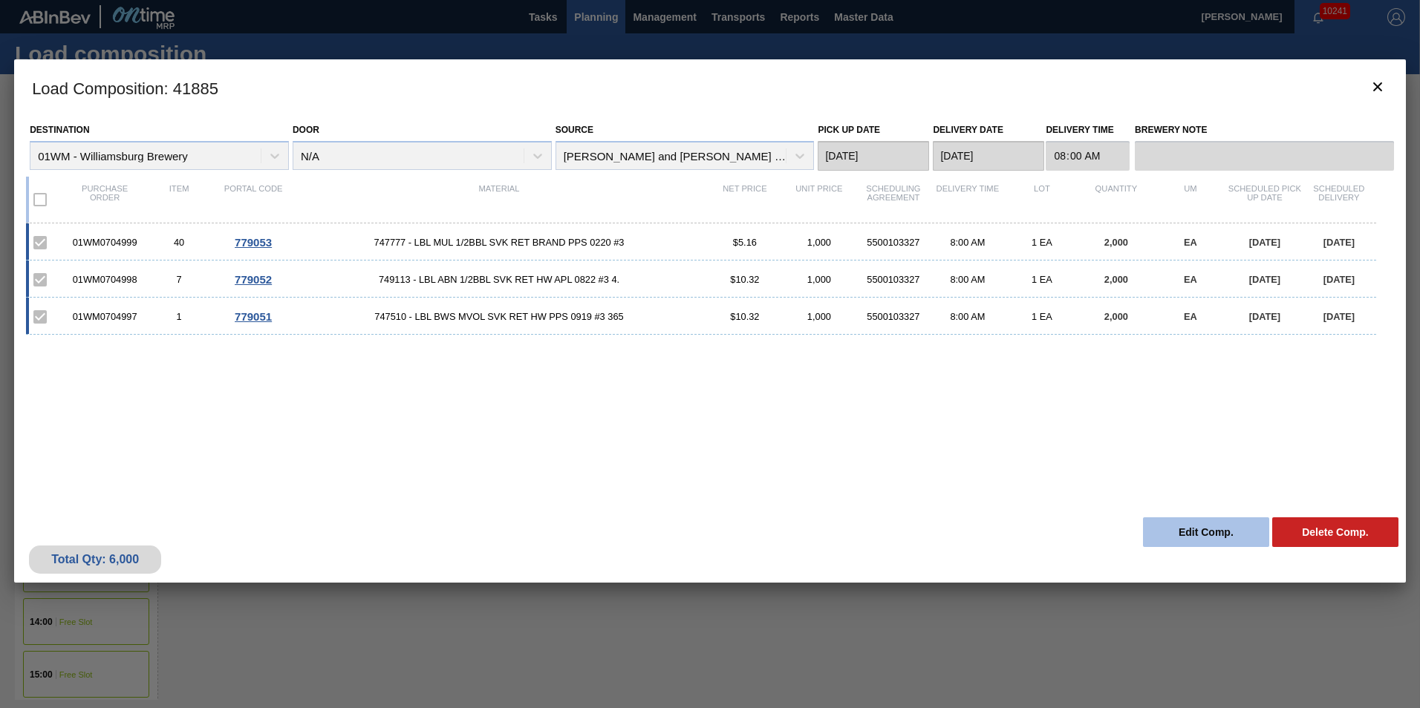
click at [1221, 543] on button "Edit Comp." at bounding box center [1206, 533] width 126 height 30
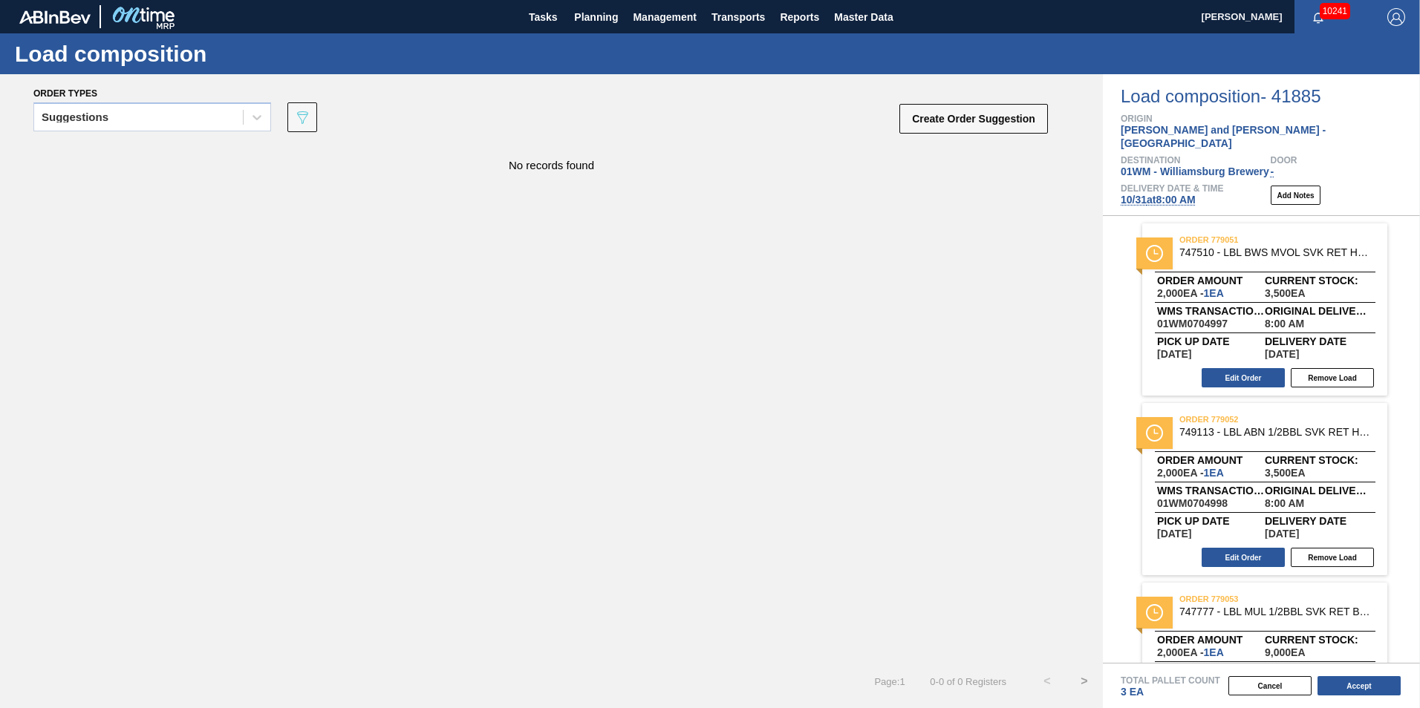
click at [1164, 194] on span "10/31 at 8:00 AM" at bounding box center [1158, 200] width 75 height 12
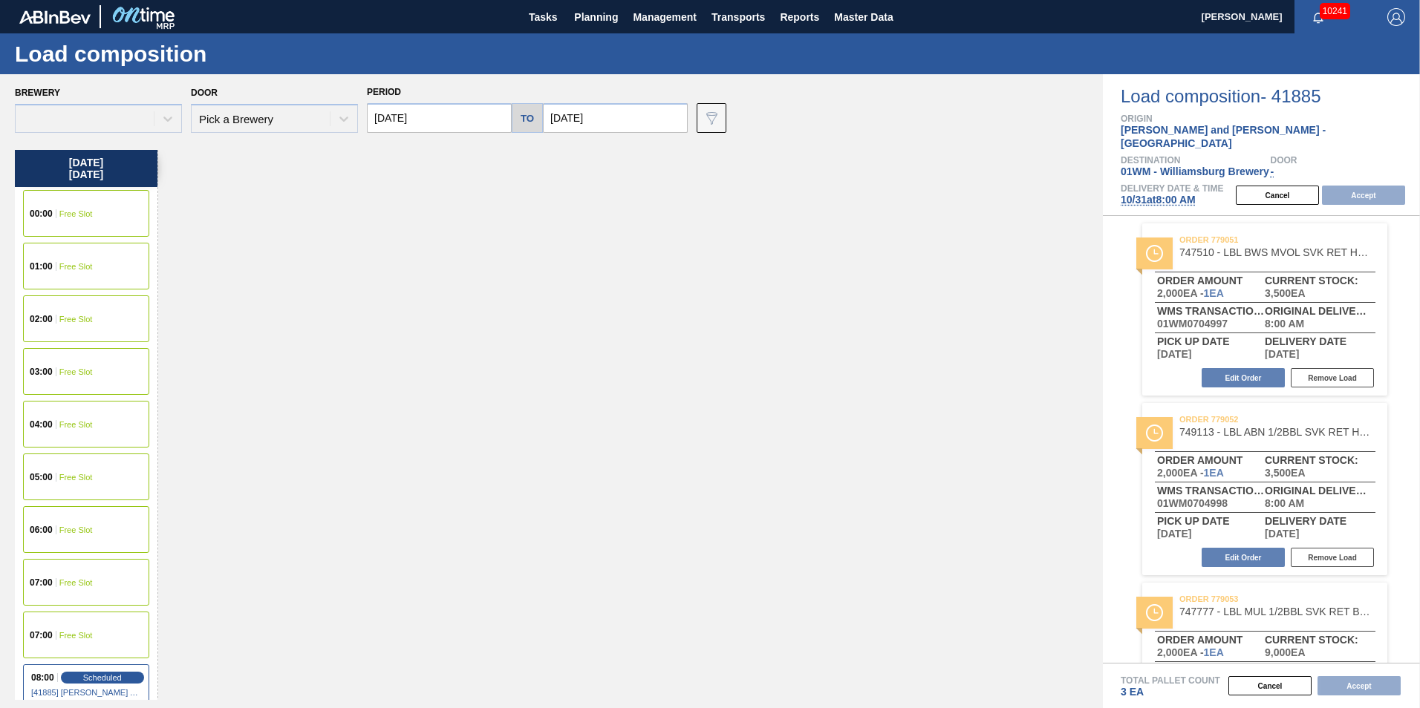
type input "11/07/2025"
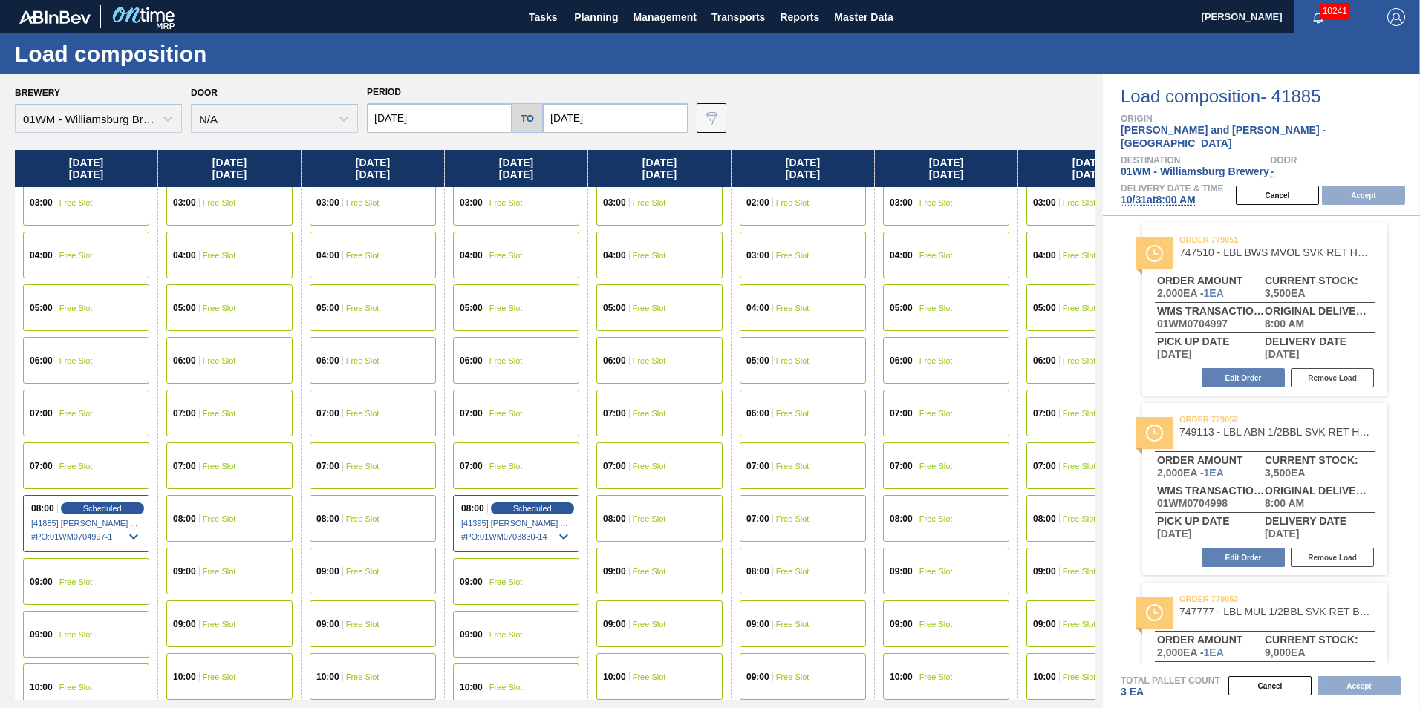
scroll to position [223, 0]
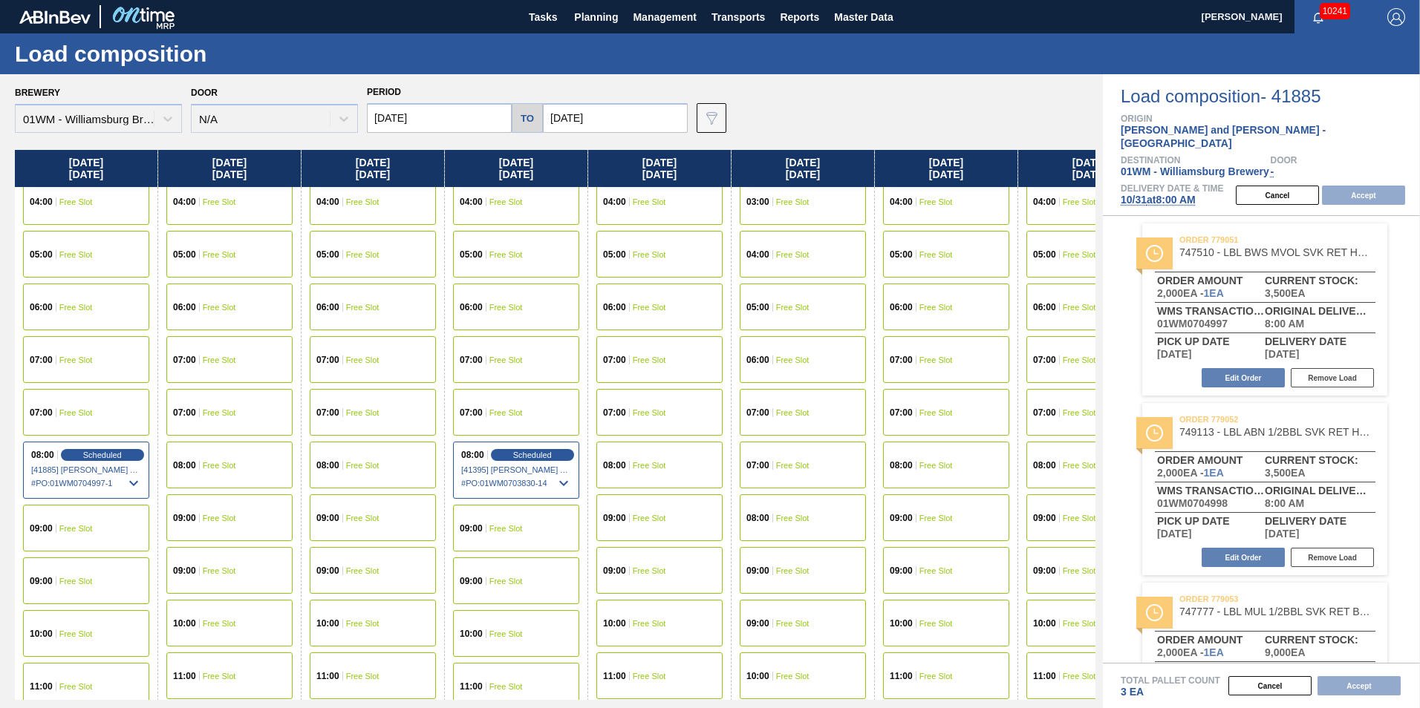
click at [521, 529] on span "Free Slot" at bounding box center [505, 528] width 33 height 9
click at [1377, 186] on button "Accept" at bounding box center [1363, 195] width 83 height 19
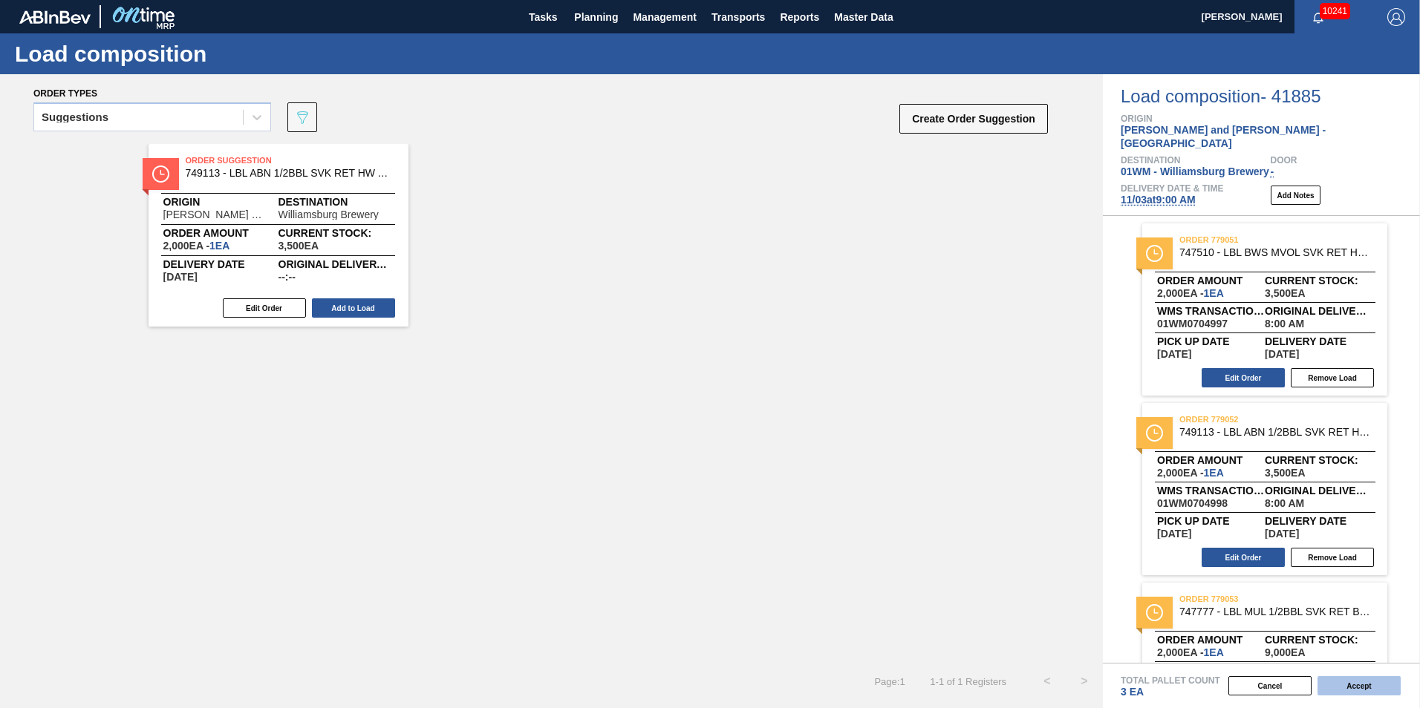
click at [1369, 683] on button "Accept" at bounding box center [1358, 686] width 83 height 19
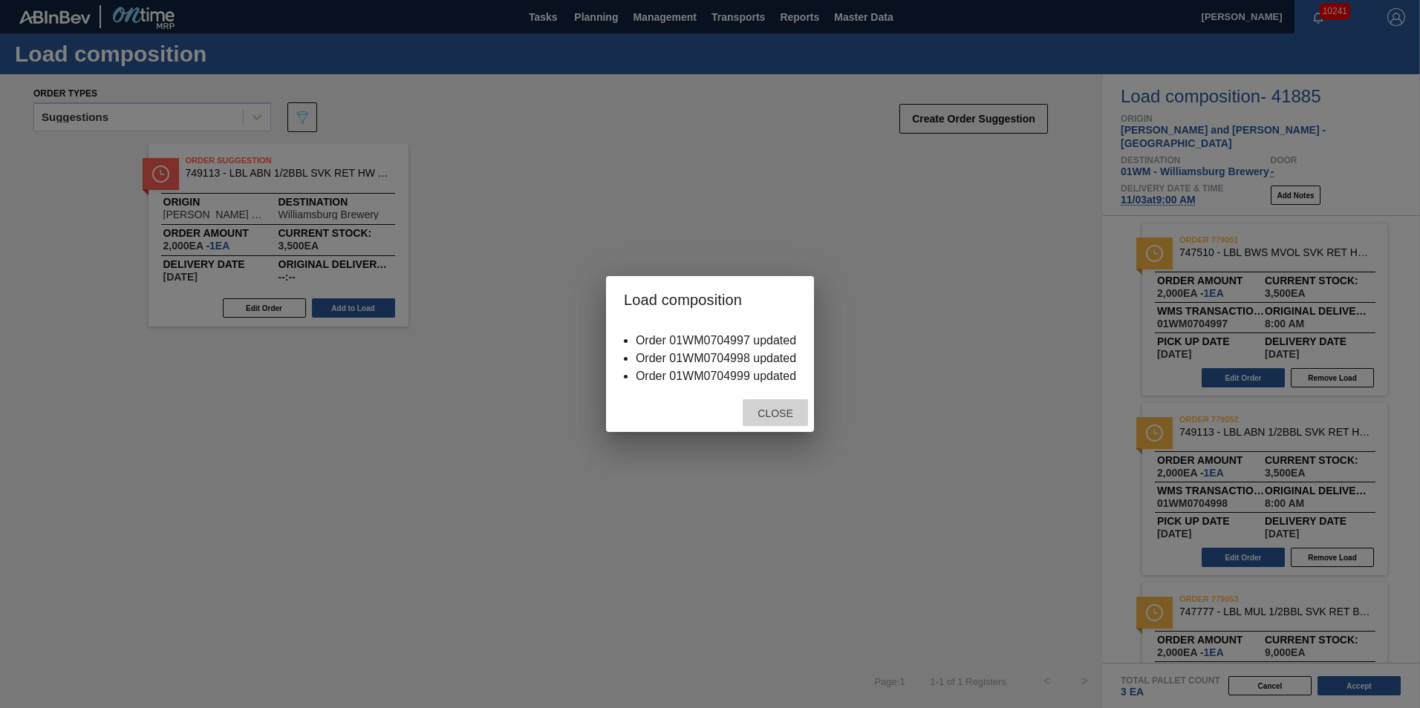
click at [789, 417] on span "Close" at bounding box center [775, 414] width 59 height 12
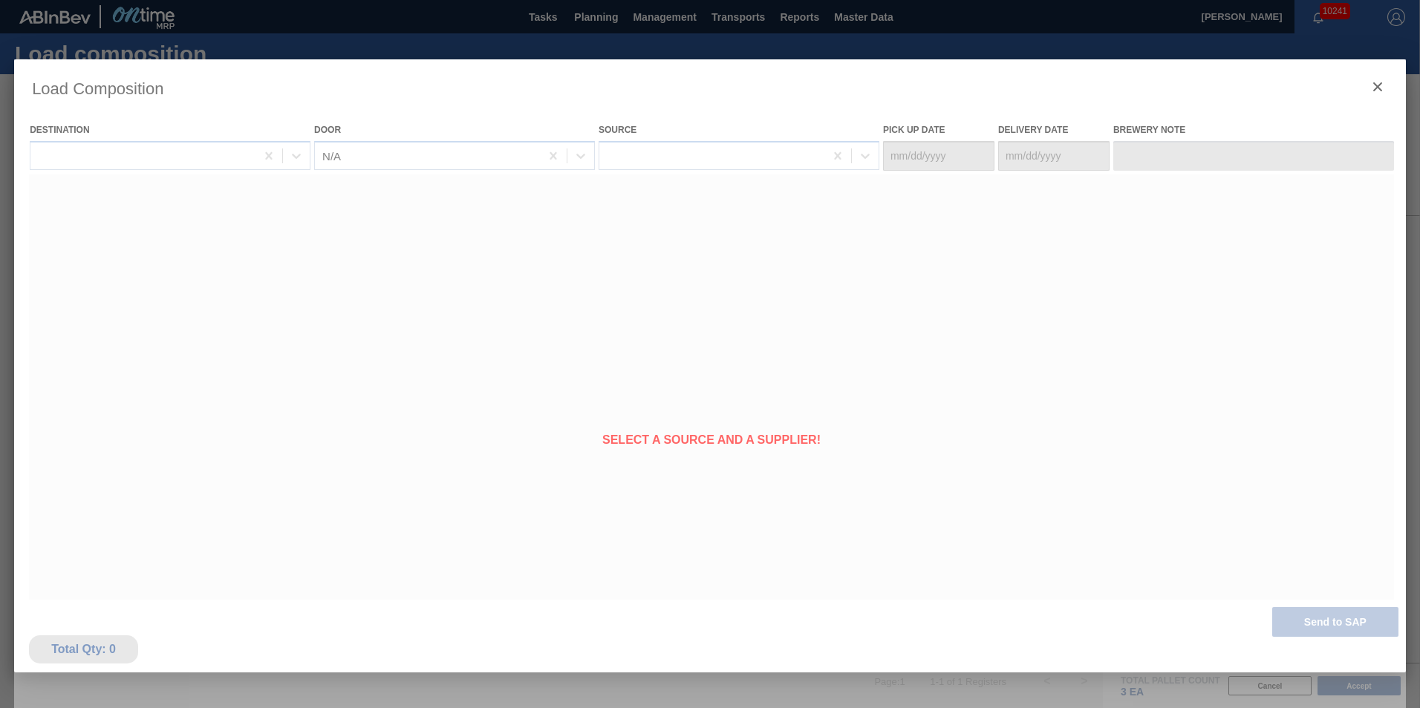
type Date "[DATE]"
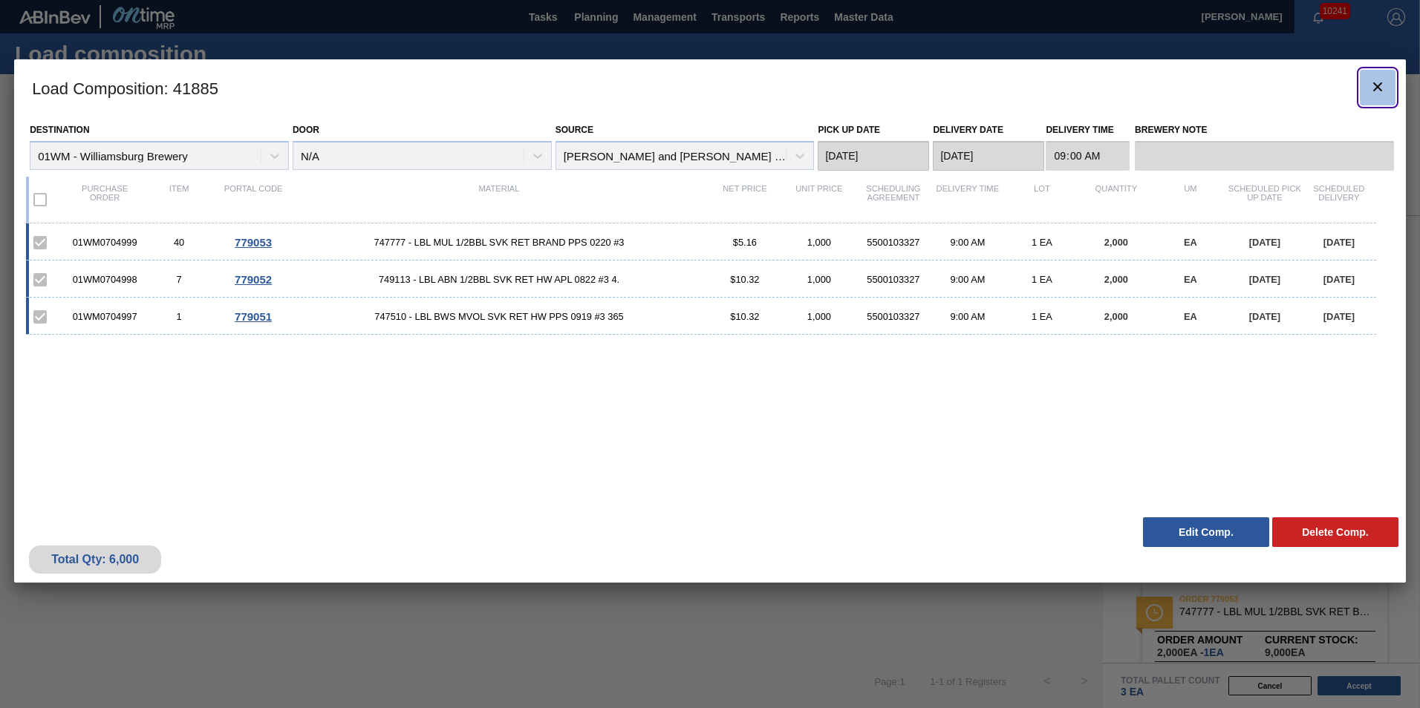
click at [1383, 79] on icon "botão de ícone" at bounding box center [1378, 87] width 18 height 18
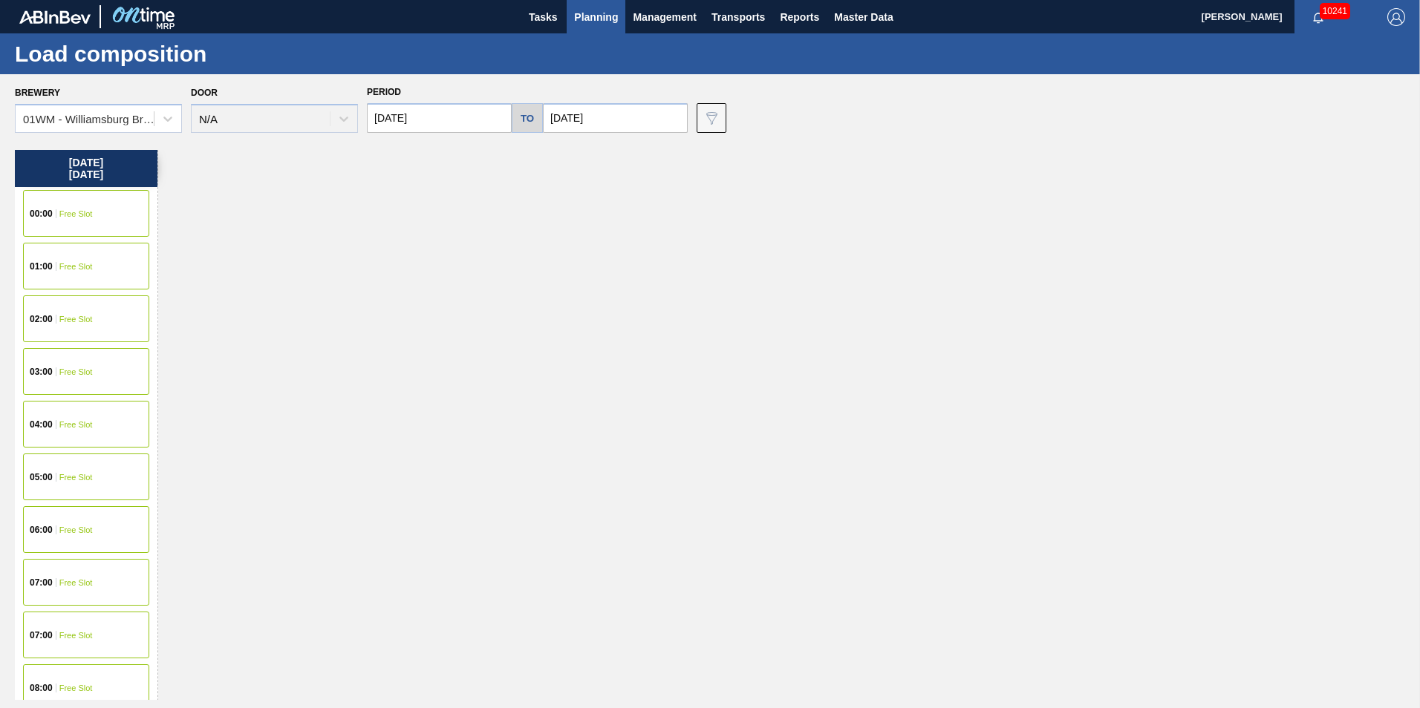
click at [459, 118] on input "10/31/2025" at bounding box center [439, 118] width 145 height 30
click at [380, 152] on button "Previous Month" at bounding box center [380, 154] width 10 height 10
click at [406, 296] on div "25" at bounding box center [409, 297] width 20 height 20
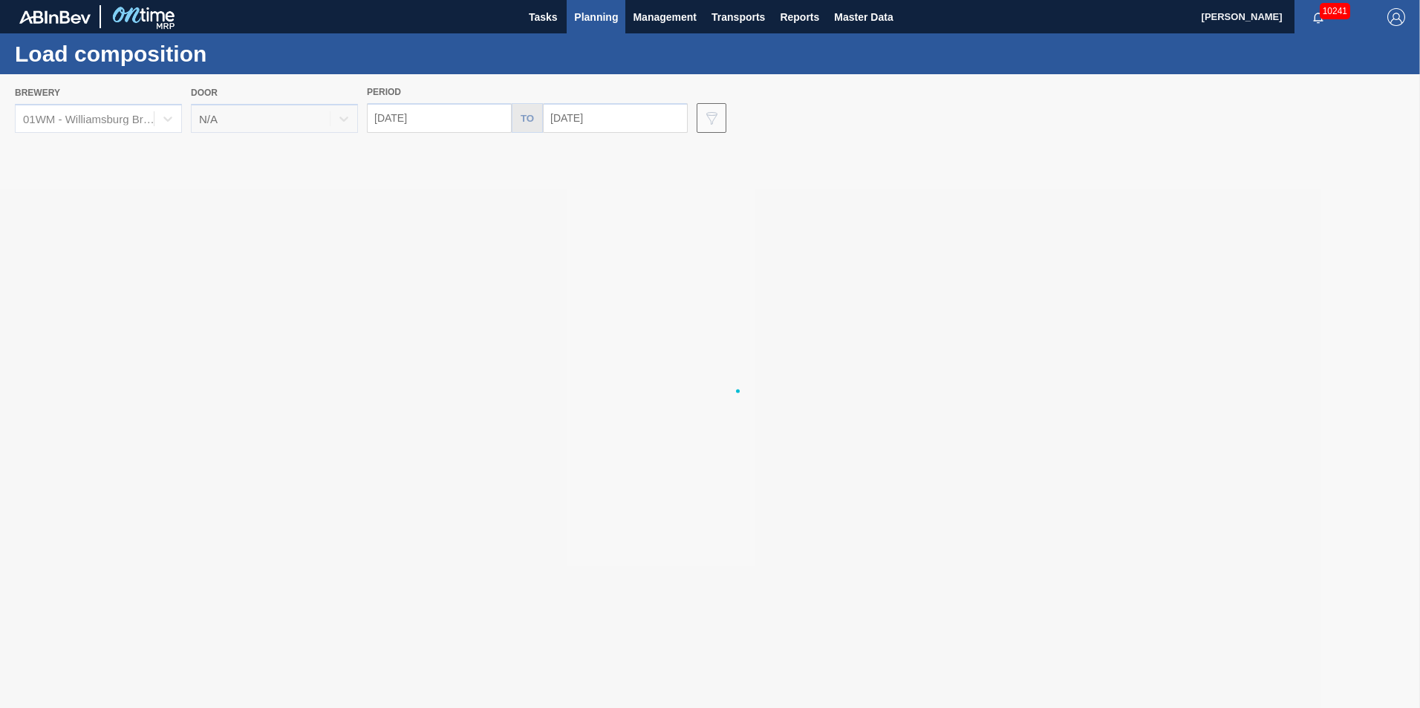
type input "[DATE]"
click at [593, 126] on div at bounding box center [710, 391] width 1420 height 634
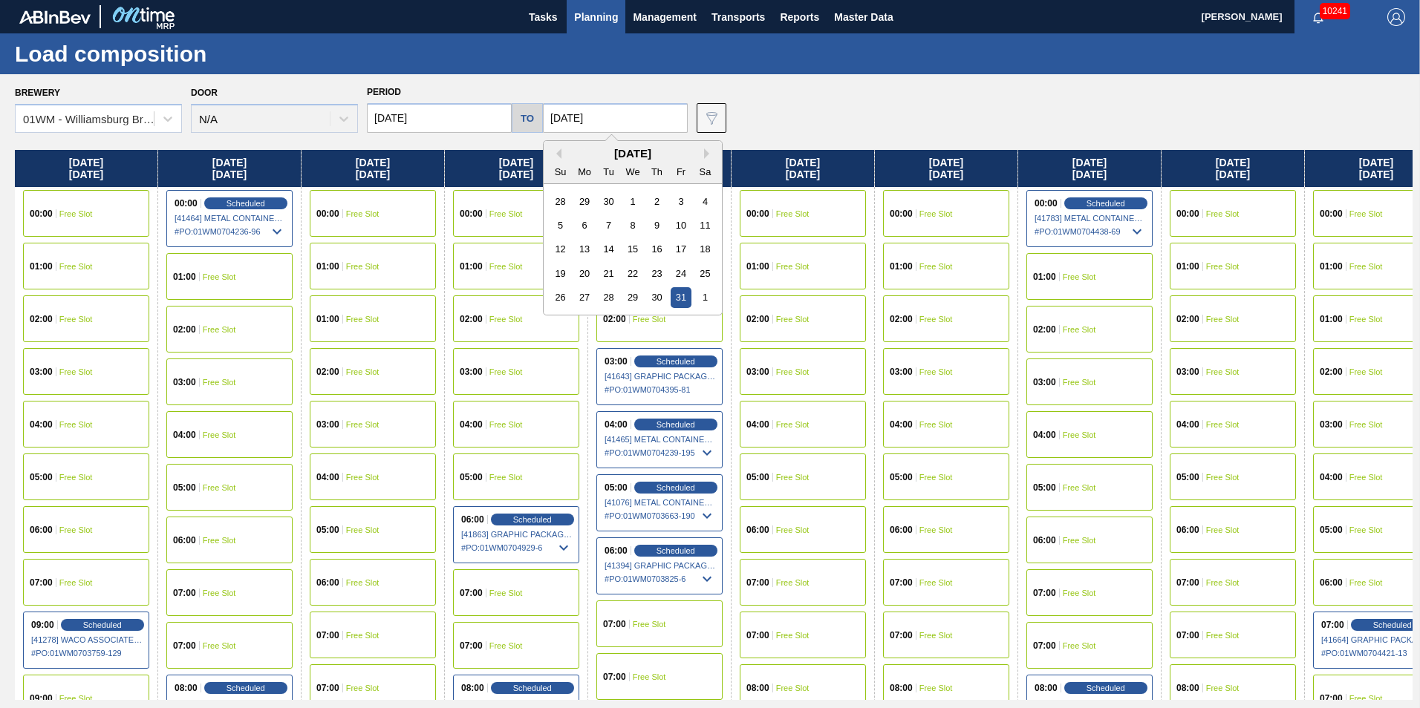
click at [588, 123] on input "10/31/2025" at bounding box center [615, 118] width 145 height 30
click at [551, 153] on button "Previous Month" at bounding box center [556, 154] width 10 height 10
click at [698, 294] on div "30" at bounding box center [705, 297] width 20 height 20
type input "[DATE]"
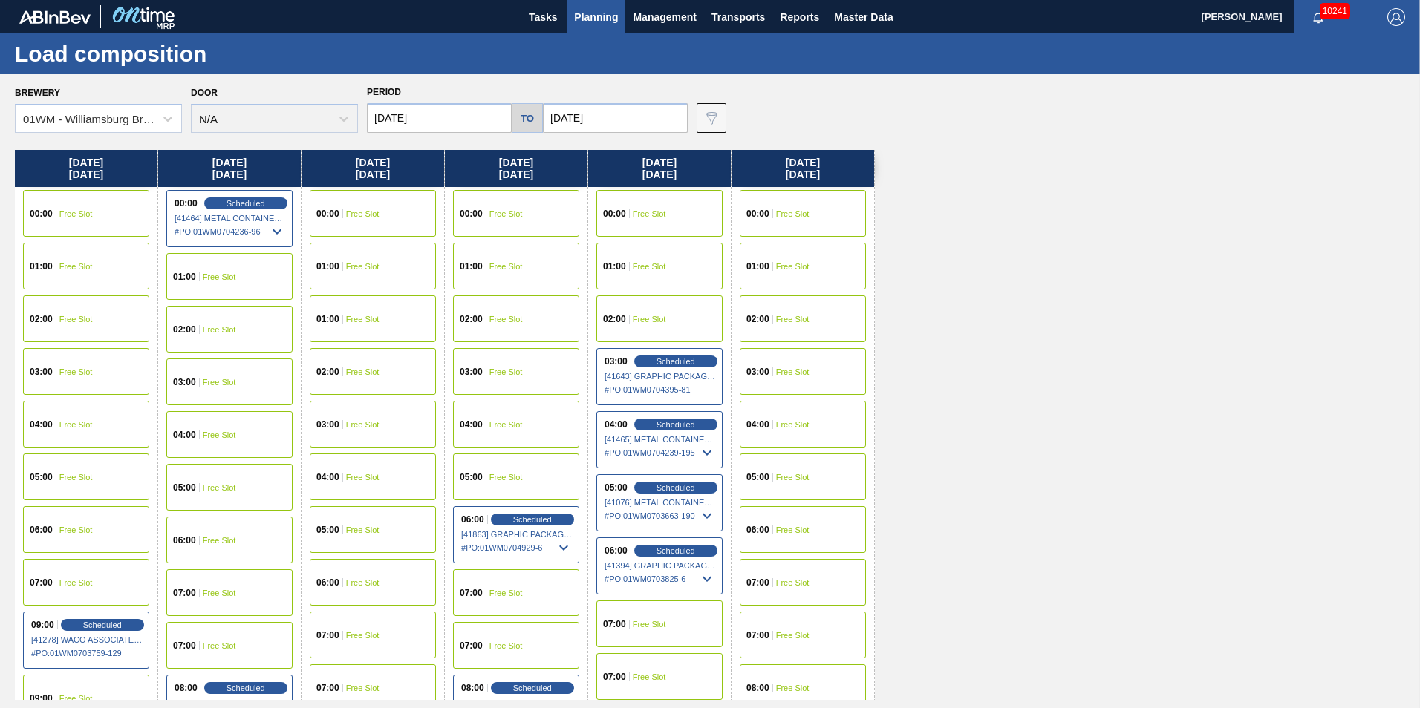
click at [679, 155] on div "Friday 08/29/2025" at bounding box center [659, 168] width 143 height 37
drag, startPoint x: 648, startPoint y: 165, endPoint x: 830, endPoint y: 181, distance: 182.7
click at [830, 181] on div "Monday 08/25/2025 00:00 Free Slot 01:00 Free Slot 02:00 Free Slot 03:00 Free Sl…" at bounding box center [714, 425] width 1398 height 550
click at [824, 175] on div "Saturday 08/30/2025" at bounding box center [802, 168] width 143 height 37
drag, startPoint x: 828, startPoint y: 175, endPoint x: 636, endPoint y: 163, distance: 192.7
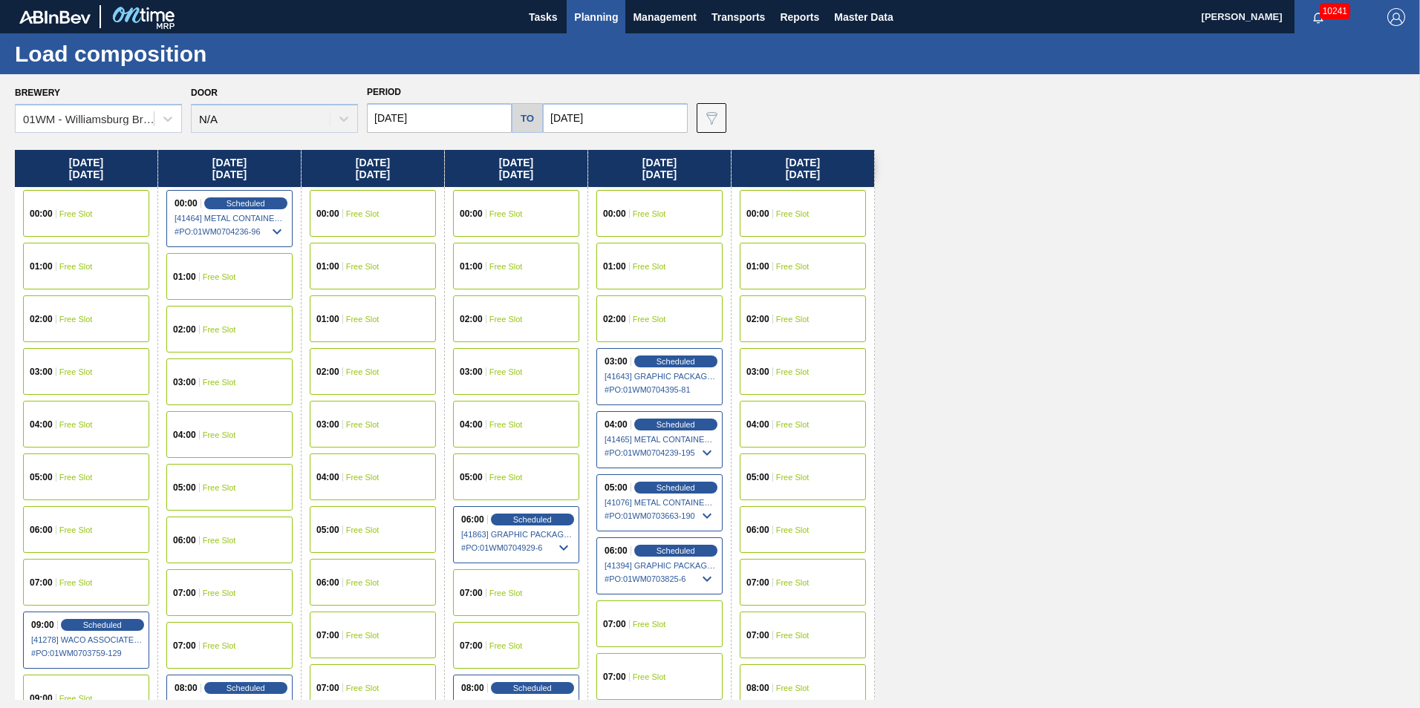
click at [628, 168] on div "Monday 08/25/2025 00:00 Free Slot 01:00 Free Slot 02:00 Free Slot 03:00 Free Sl…" at bounding box center [714, 425] width 1398 height 550
drag, startPoint x: 648, startPoint y: 160, endPoint x: 766, endPoint y: 175, distance: 118.3
click at [763, 175] on div "Monday 08/25/2025 00:00 Free Slot 01:00 Free Slot 02:00 Free Slot 03:00 Free Sl…" at bounding box center [714, 425] width 1398 height 550
click at [814, 175] on div "Saturday 08/30/2025" at bounding box center [802, 168] width 143 height 37
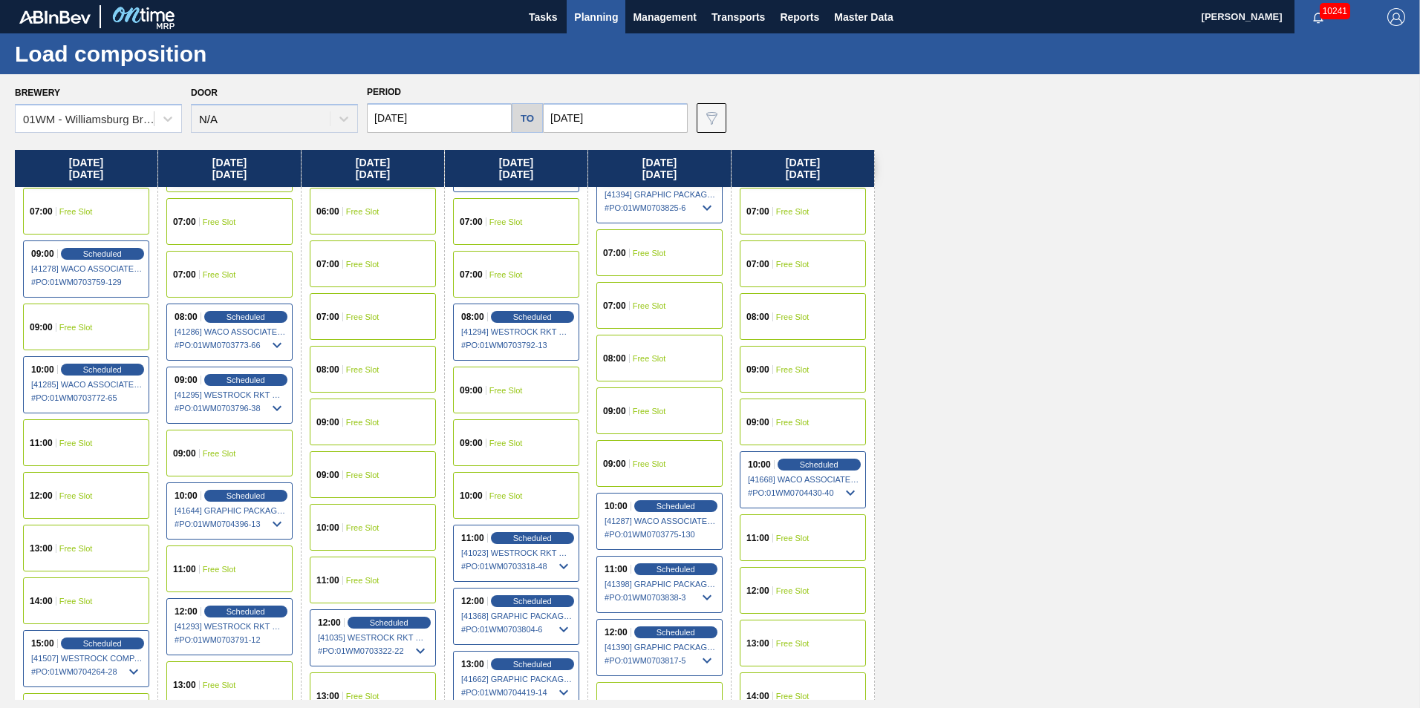
scroll to position [520, 0]
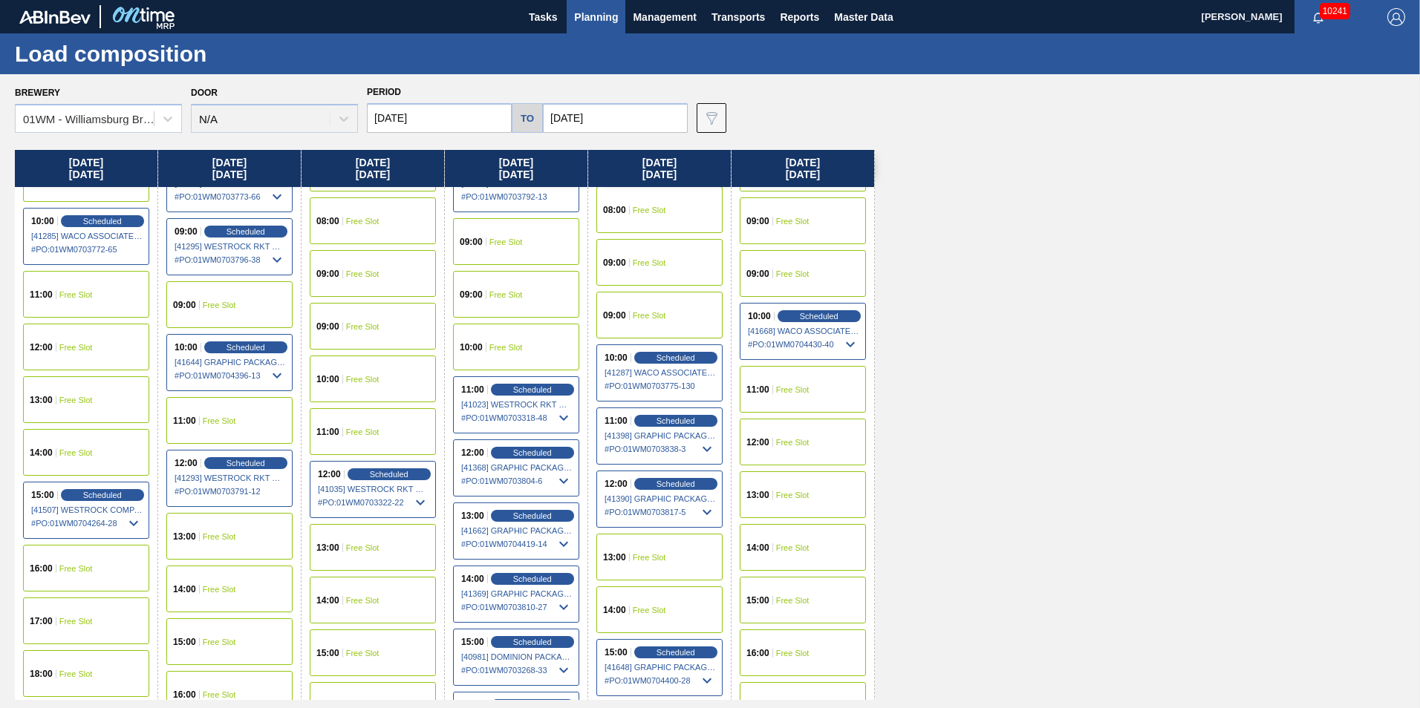
click at [542, 173] on div "Thursday 08/28/2025" at bounding box center [516, 168] width 143 height 37
drag, startPoint x: 540, startPoint y: 173, endPoint x: 499, endPoint y: 166, distance: 41.4
click at [499, 166] on div "Monday 08/25/2025 00:00 Free Slot 01:00 Free Slot 02:00 Free Slot 03:00 Free Sl…" at bounding box center [714, 425] width 1398 height 550
drag, startPoint x: 497, startPoint y: 163, endPoint x: 508, endPoint y: 167, distance: 12.0
click at [508, 167] on div "Monday 08/25/2025 00:00 Free Slot 01:00 Free Slot 02:00 Free Slot 03:00 Free Sl…" at bounding box center [714, 425] width 1398 height 550
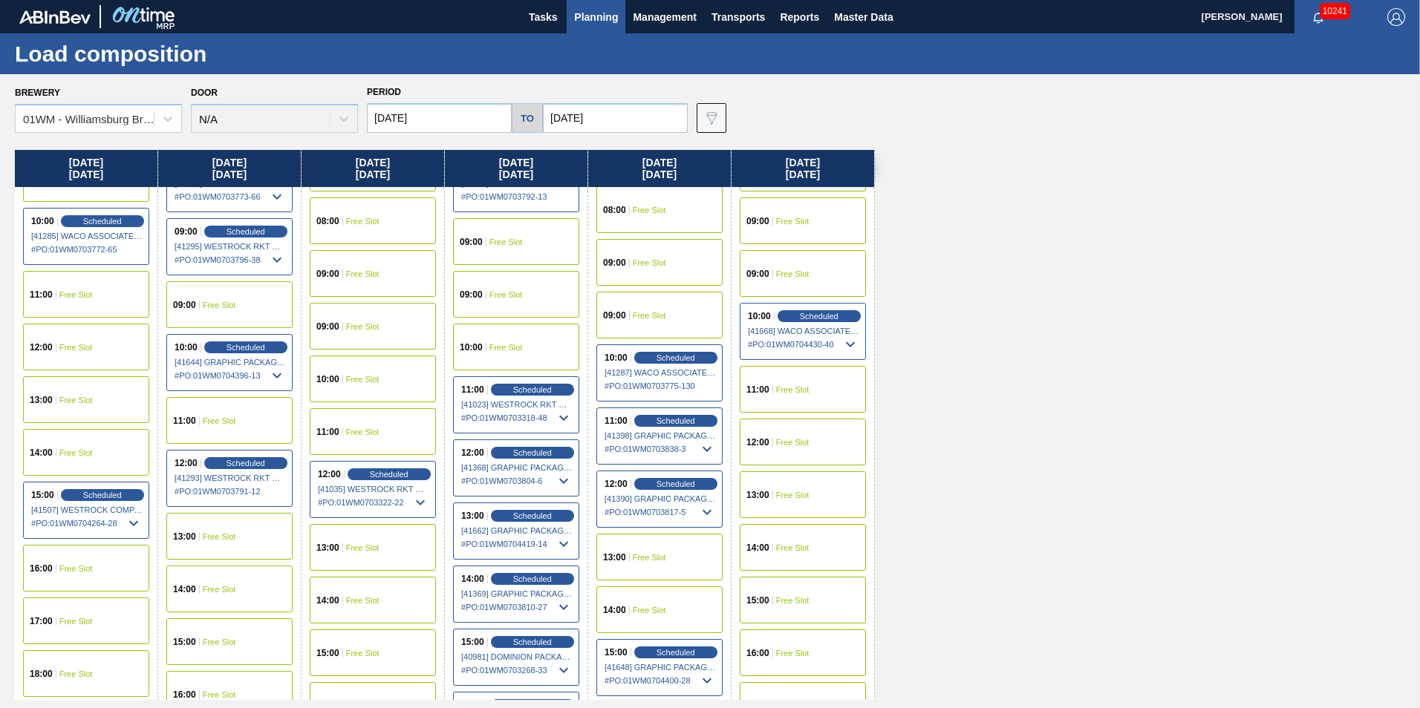
click at [512, 164] on div "Thursday 08/28/2025" at bounding box center [516, 168] width 143 height 37
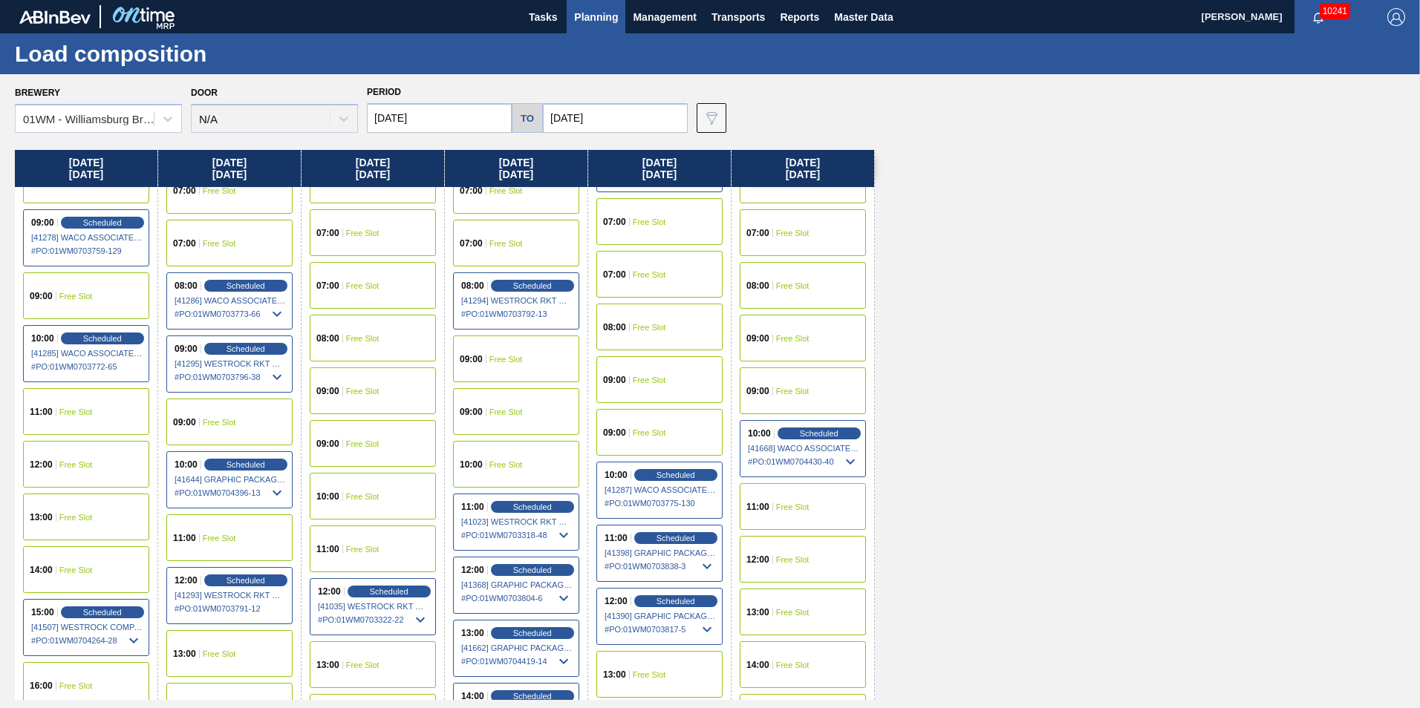
scroll to position [371, 0]
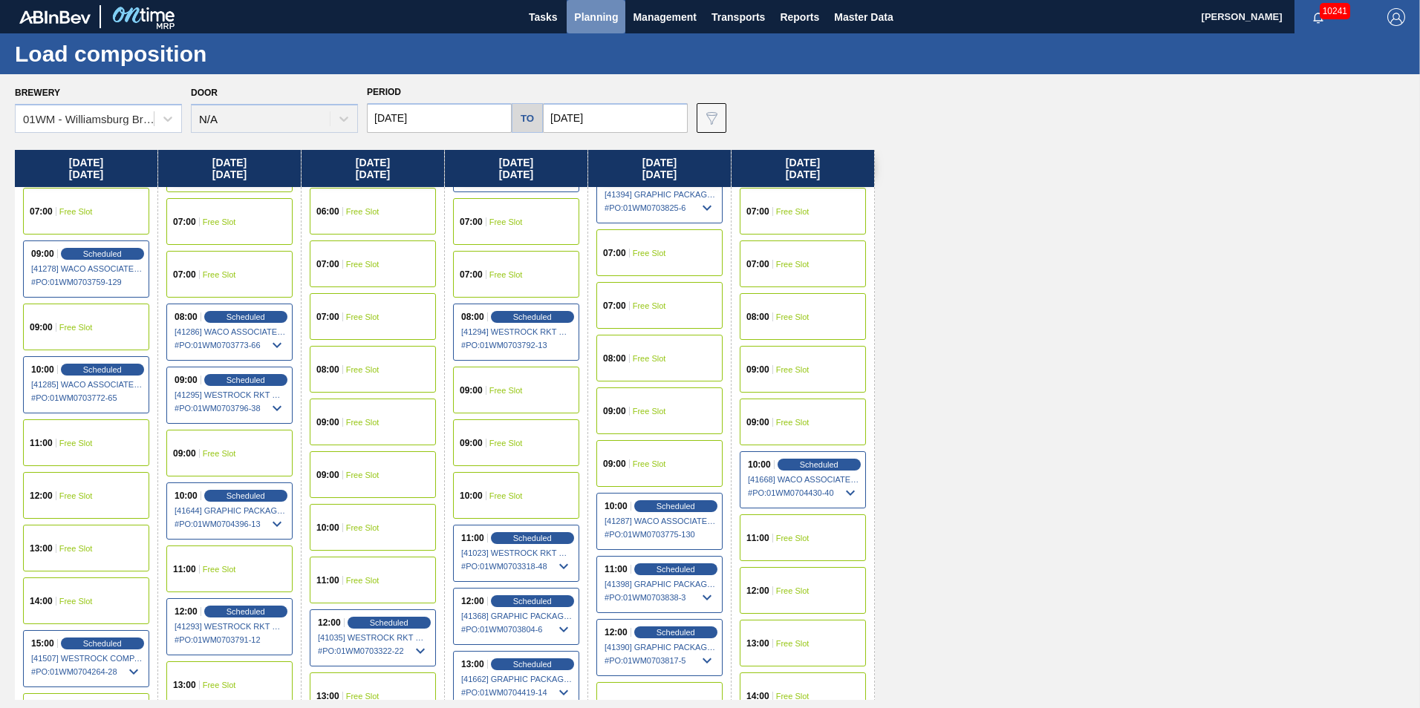
click at [594, 15] on span "Planning" at bounding box center [596, 17] width 44 height 18
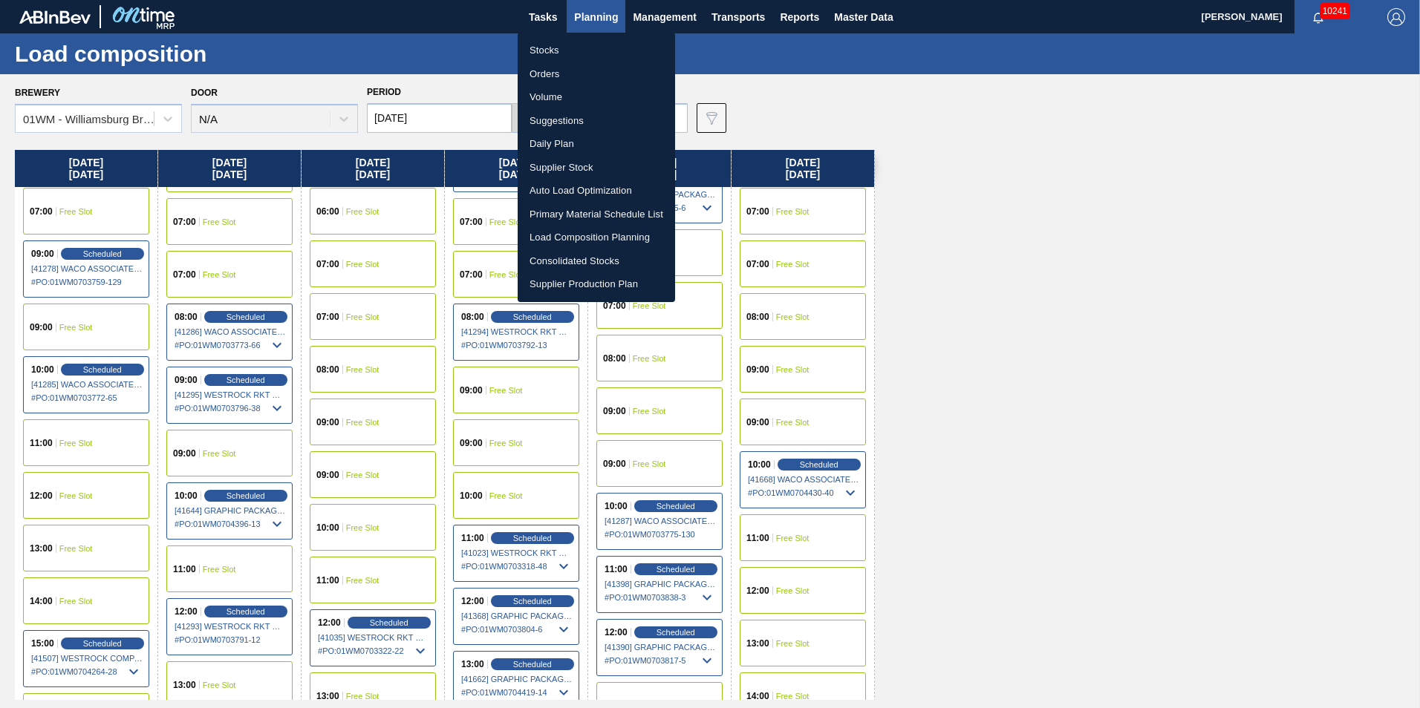
click at [551, 125] on li "Suggestions" at bounding box center [596, 121] width 157 height 24
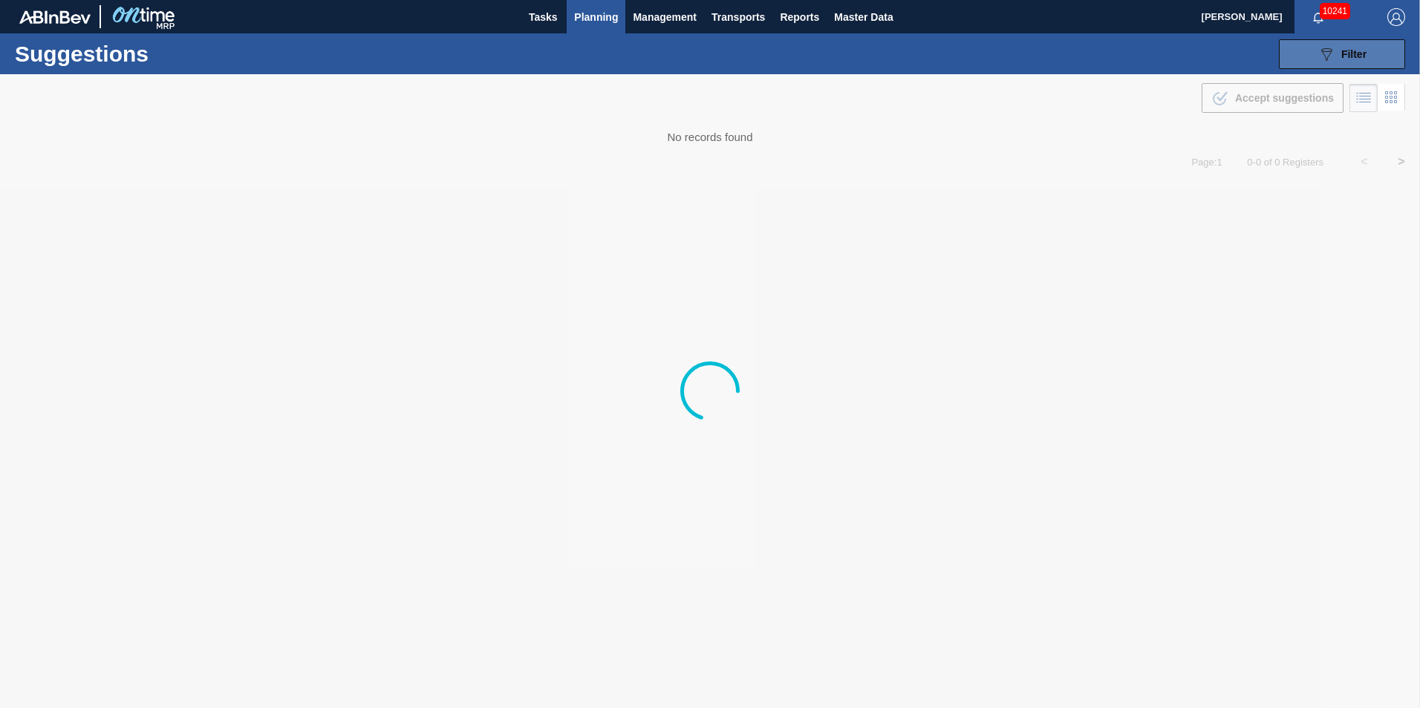
click at [1364, 54] on span "Filter" at bounding box center [1353, 54] width 25 height 12
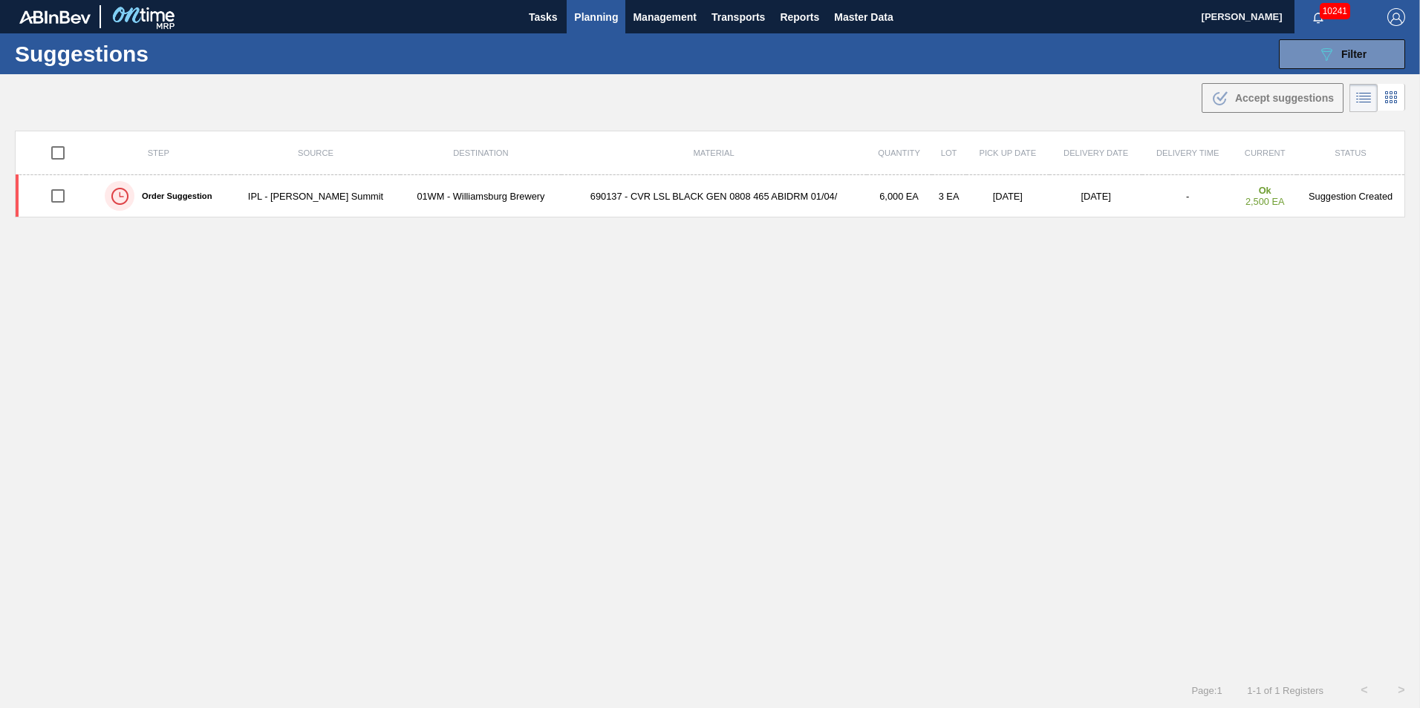
click at [1159, 244] on div "Step Source Destination Material Quantity Lot Pick up Date Delivery Date Delive…" at bounding box center [710, 388] width 1390 height 515
